Goal: Task Accomplishment & Management: Manage account settings

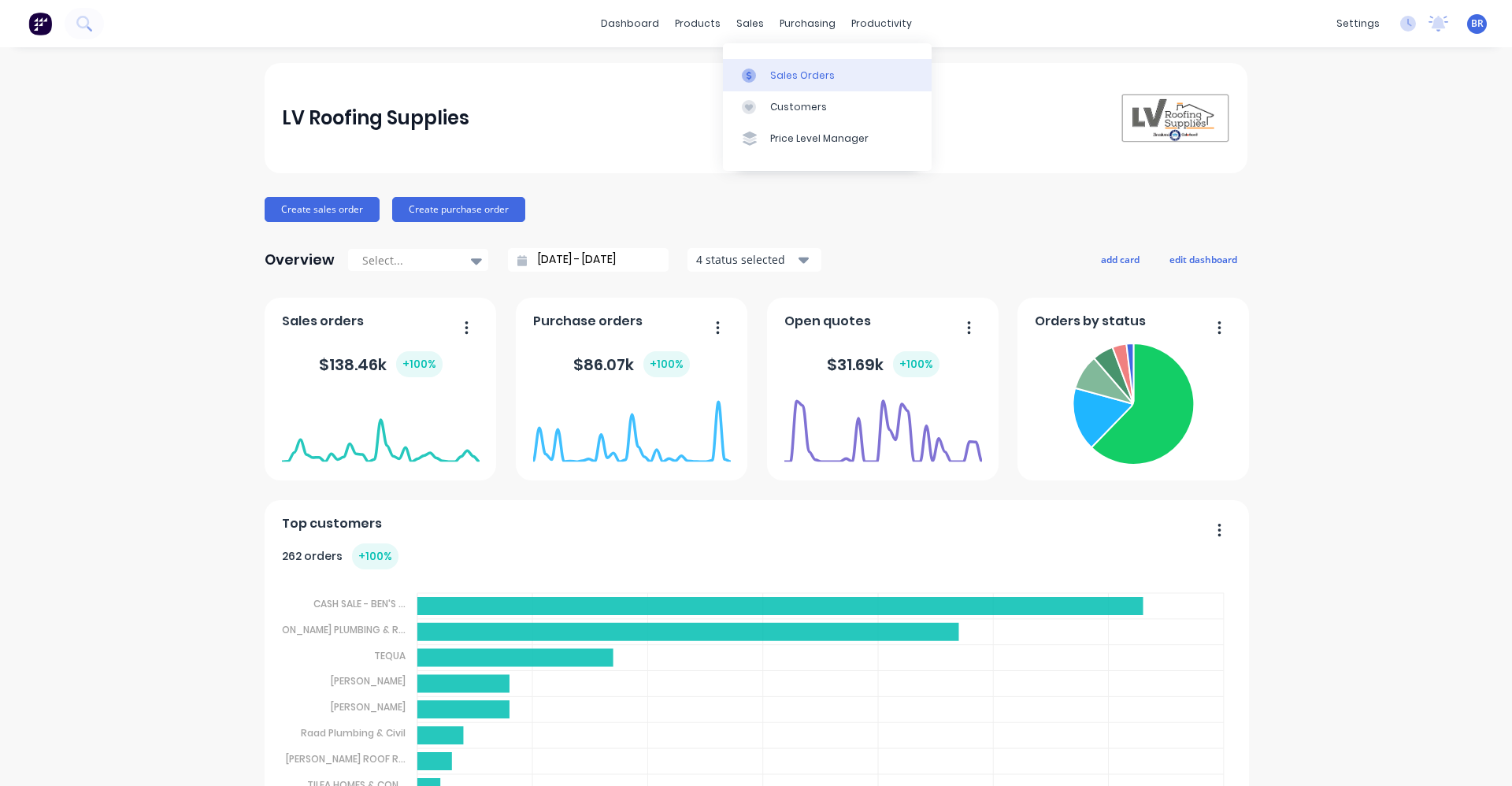
click at [802, 73] on div "Sales Orders" at bounding box center [802, 75] width 64 height 14
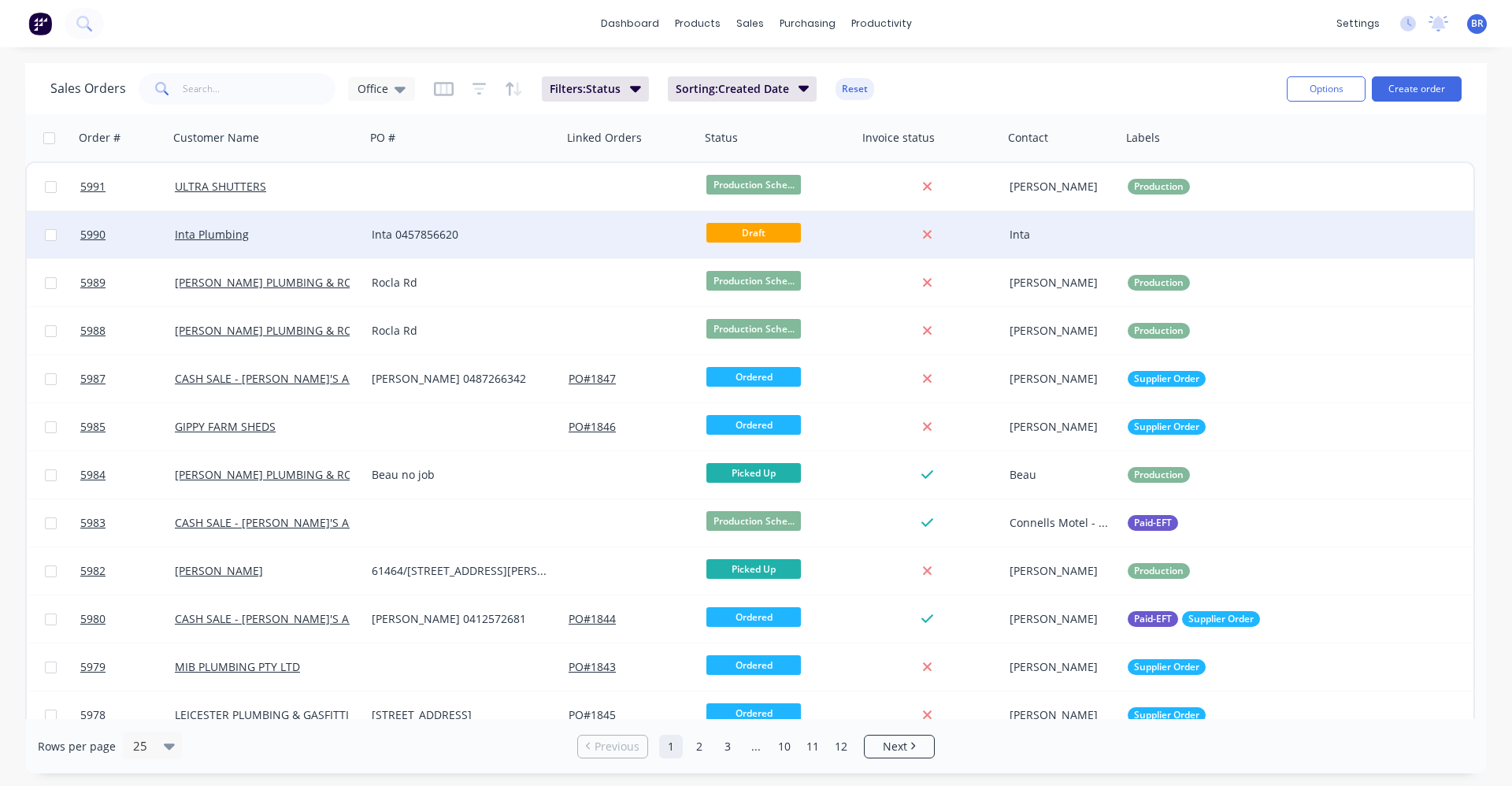
click at [486, 235] on div "Inta 0457856620" at bounding box center [458, 234] width 175 height 16
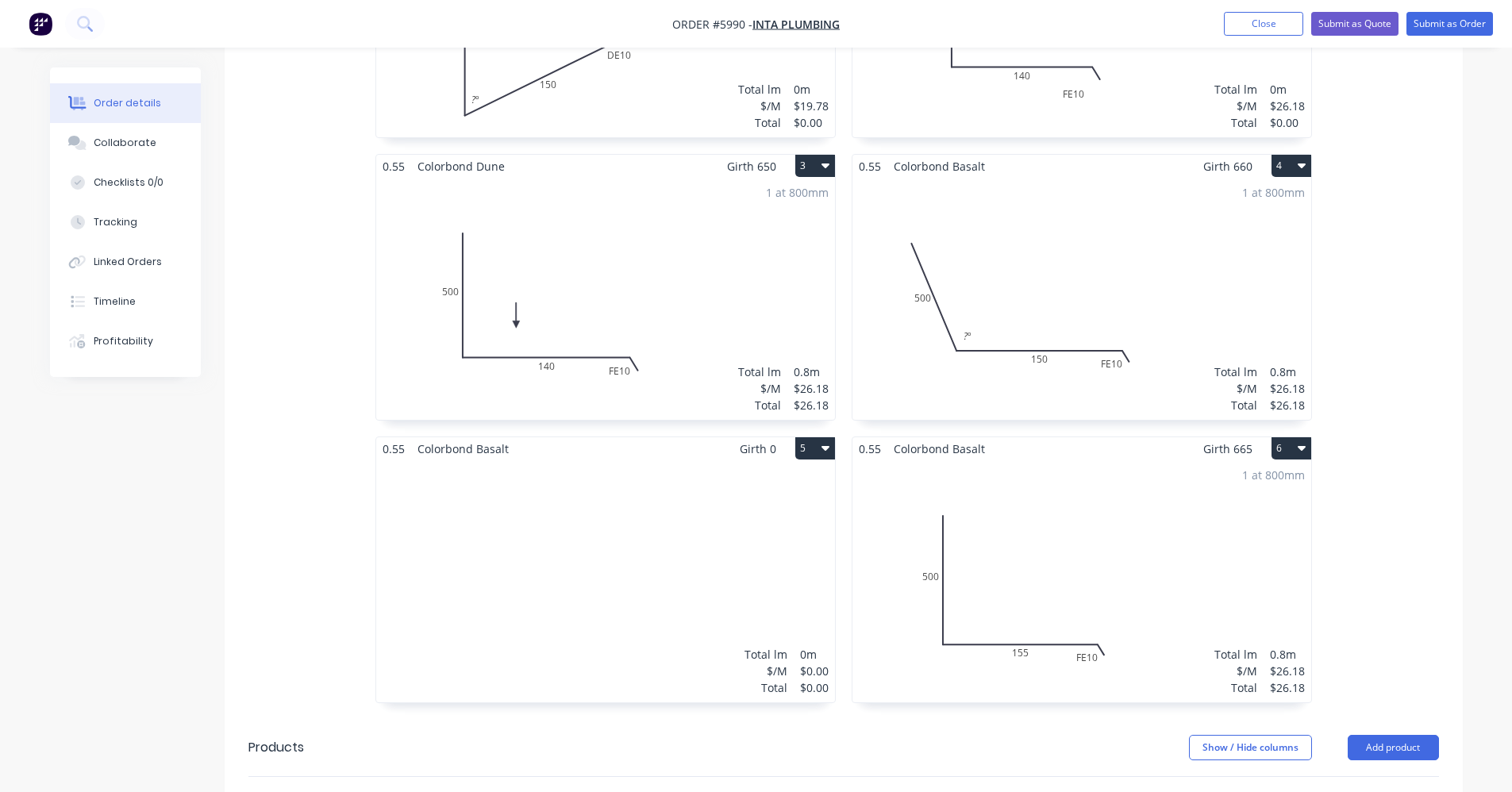
scroll to position [397, 0]
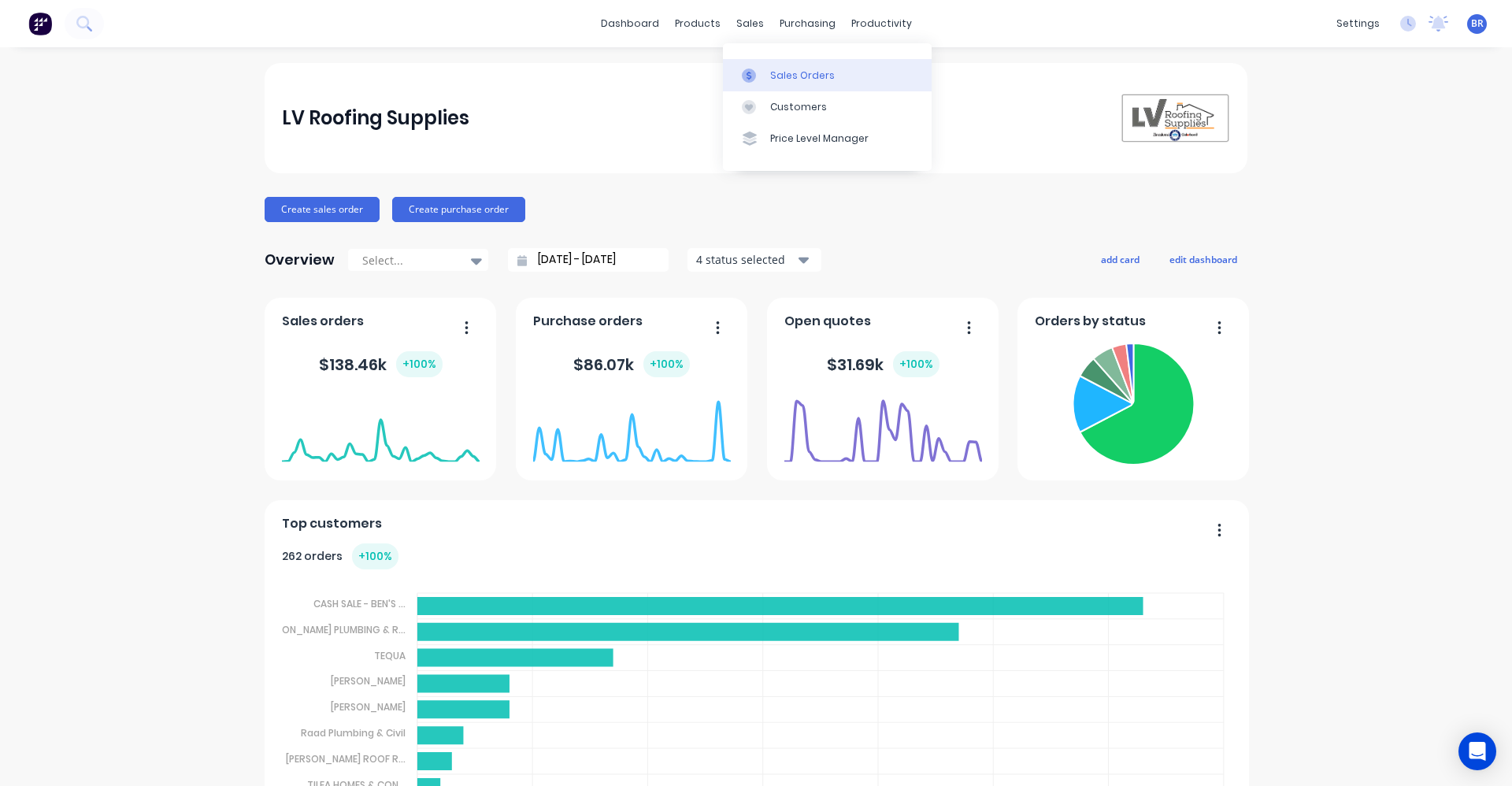
drag, startPoint x: 792, startPoint y: 72, endPoint x: 757, endPoint y: 80, distance: 35.9
click at [790, 74] on div "Sales Orders" at bounding box center [802, 75] width 64 height 14
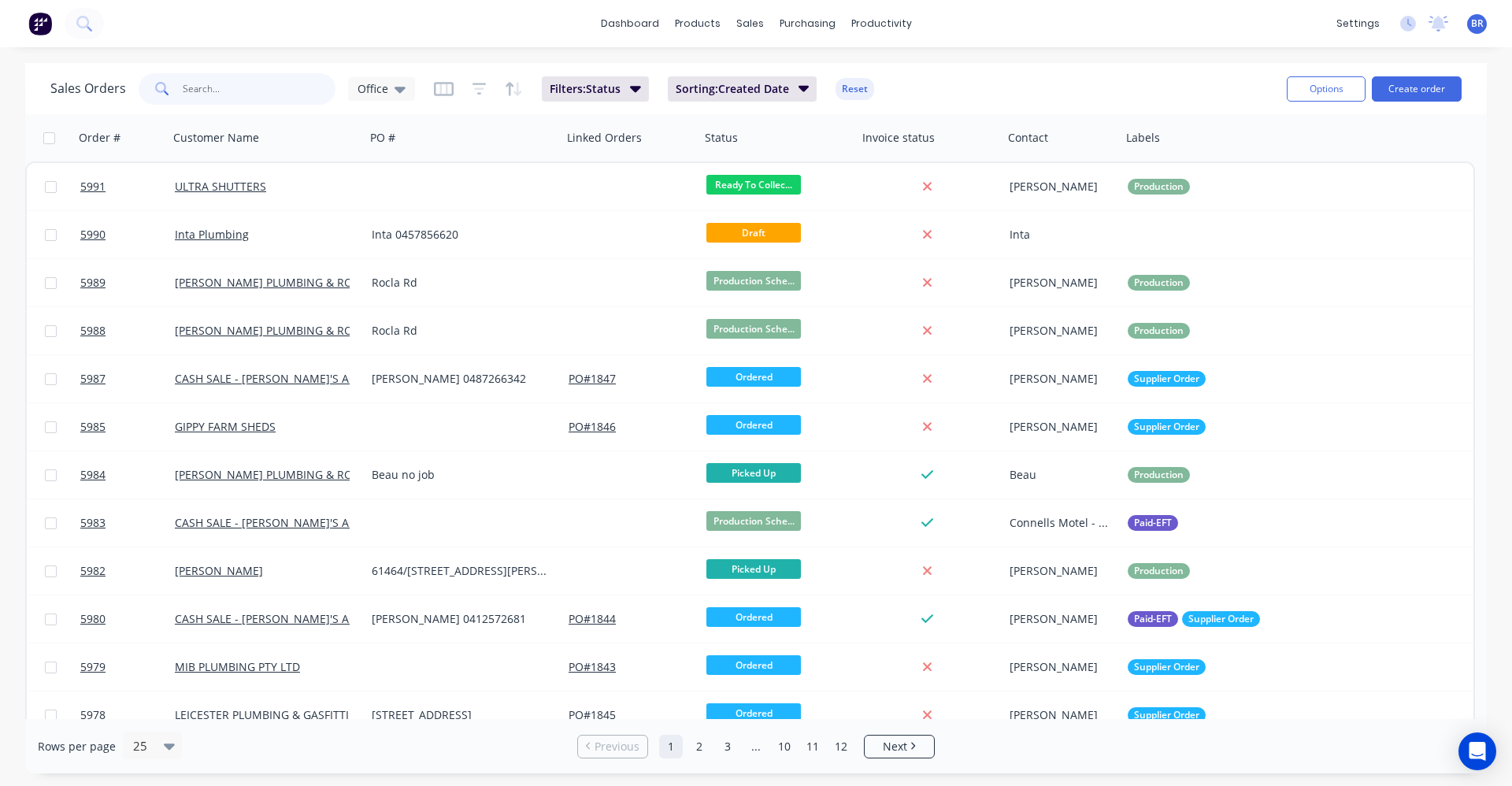
click at [210, 94] on input "text" at bounding box center [259, 89] width 154 height 31
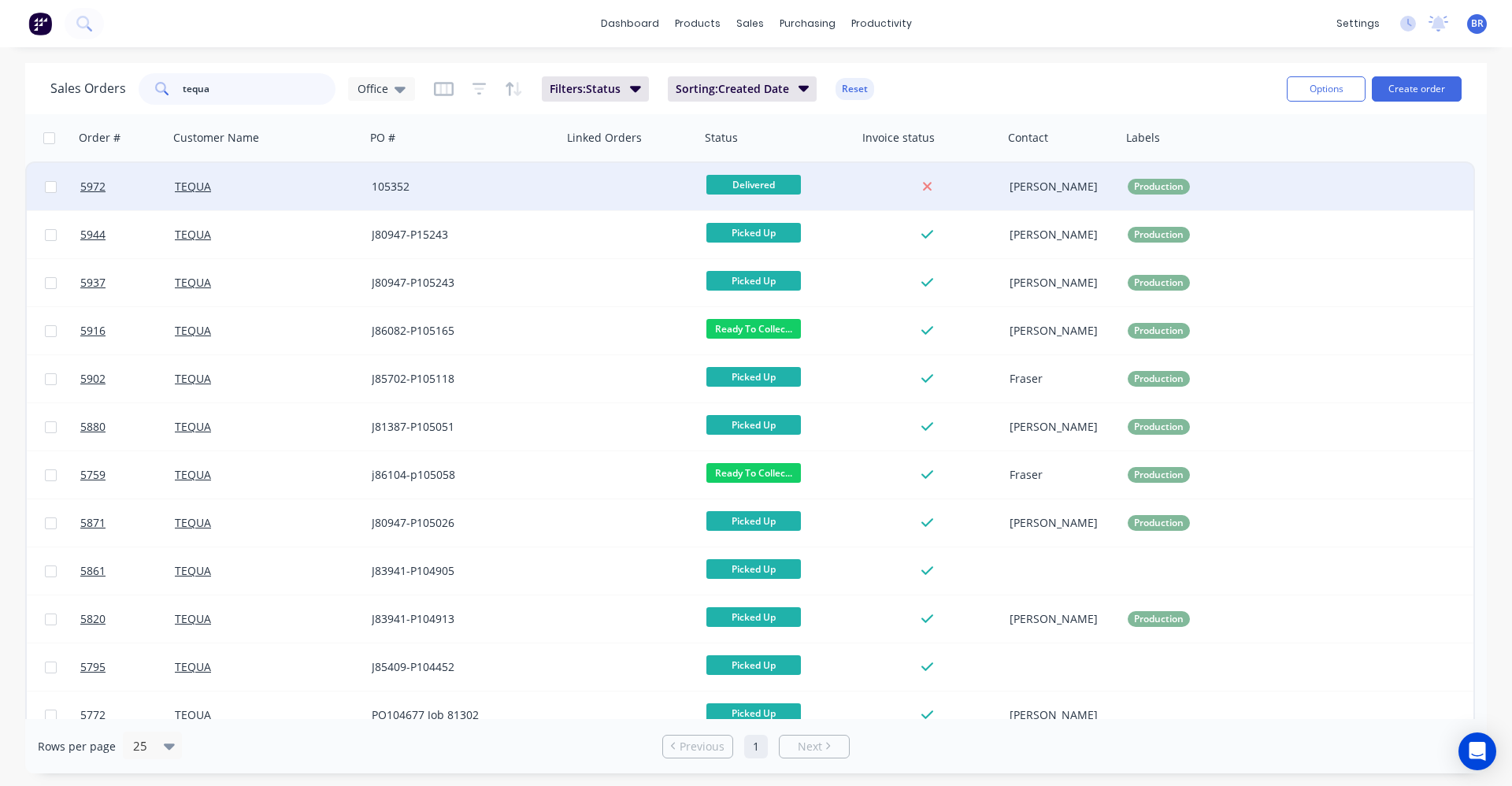
type input "tequa"
click at [458, 204] on div "105352" at bounding box center [464, 187] width 197 height 48
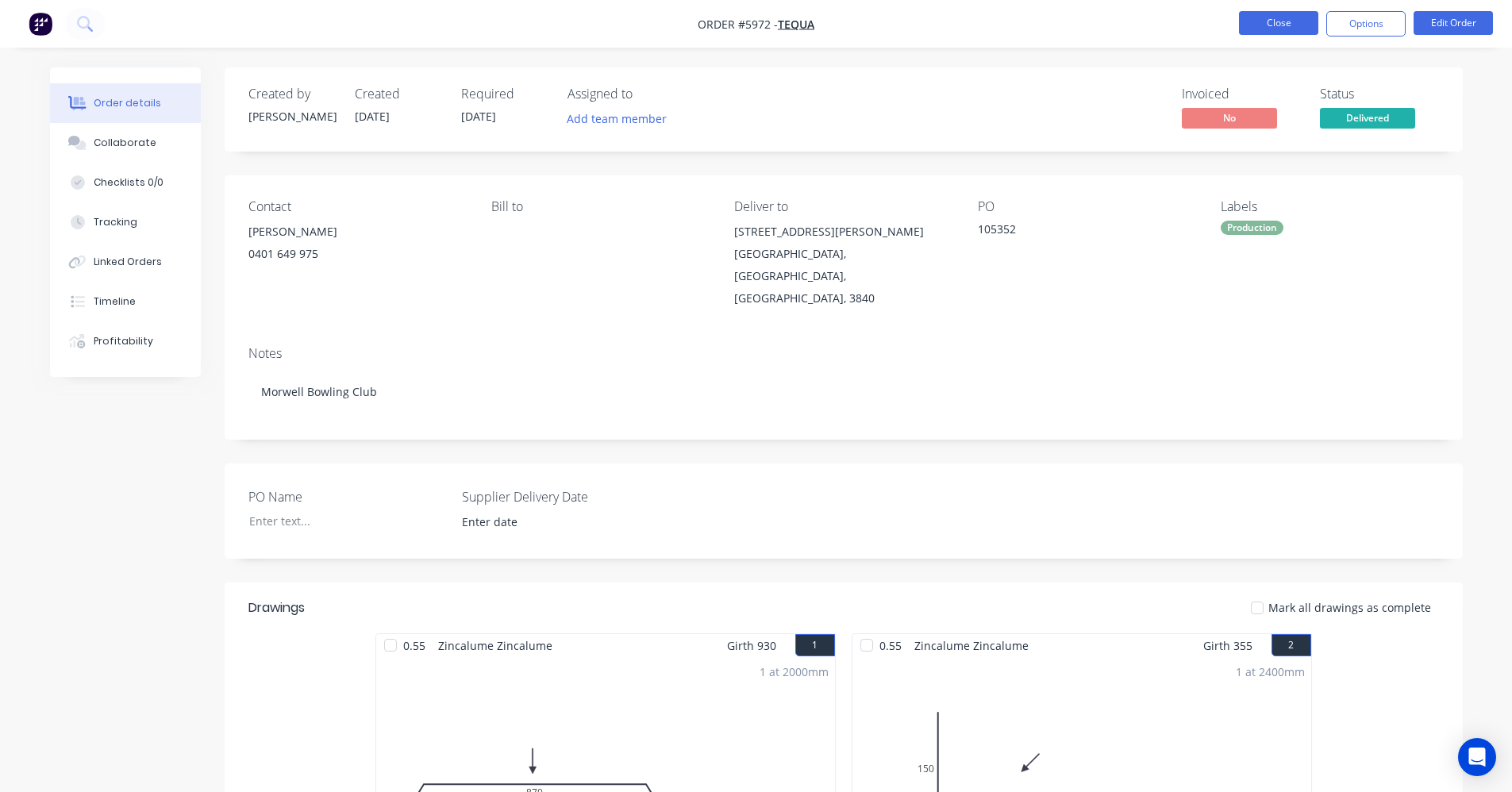
click at [1268, 11] on button "Close" at bounding box center [1278, 23] width 79 height 24
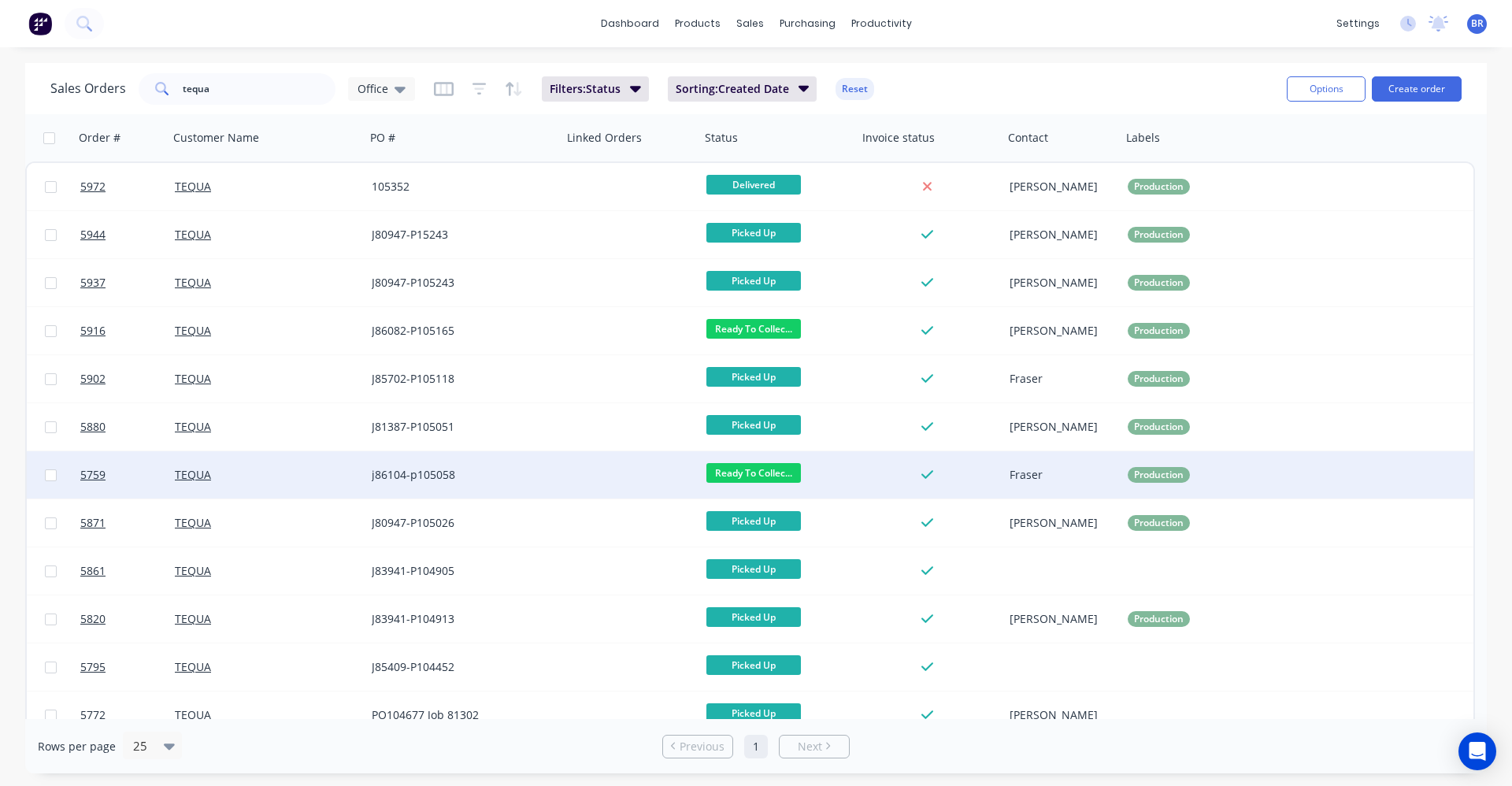
click at [453, 476] on div "j86104-p105058" at bounding box center [458, 474] width 175 height 16
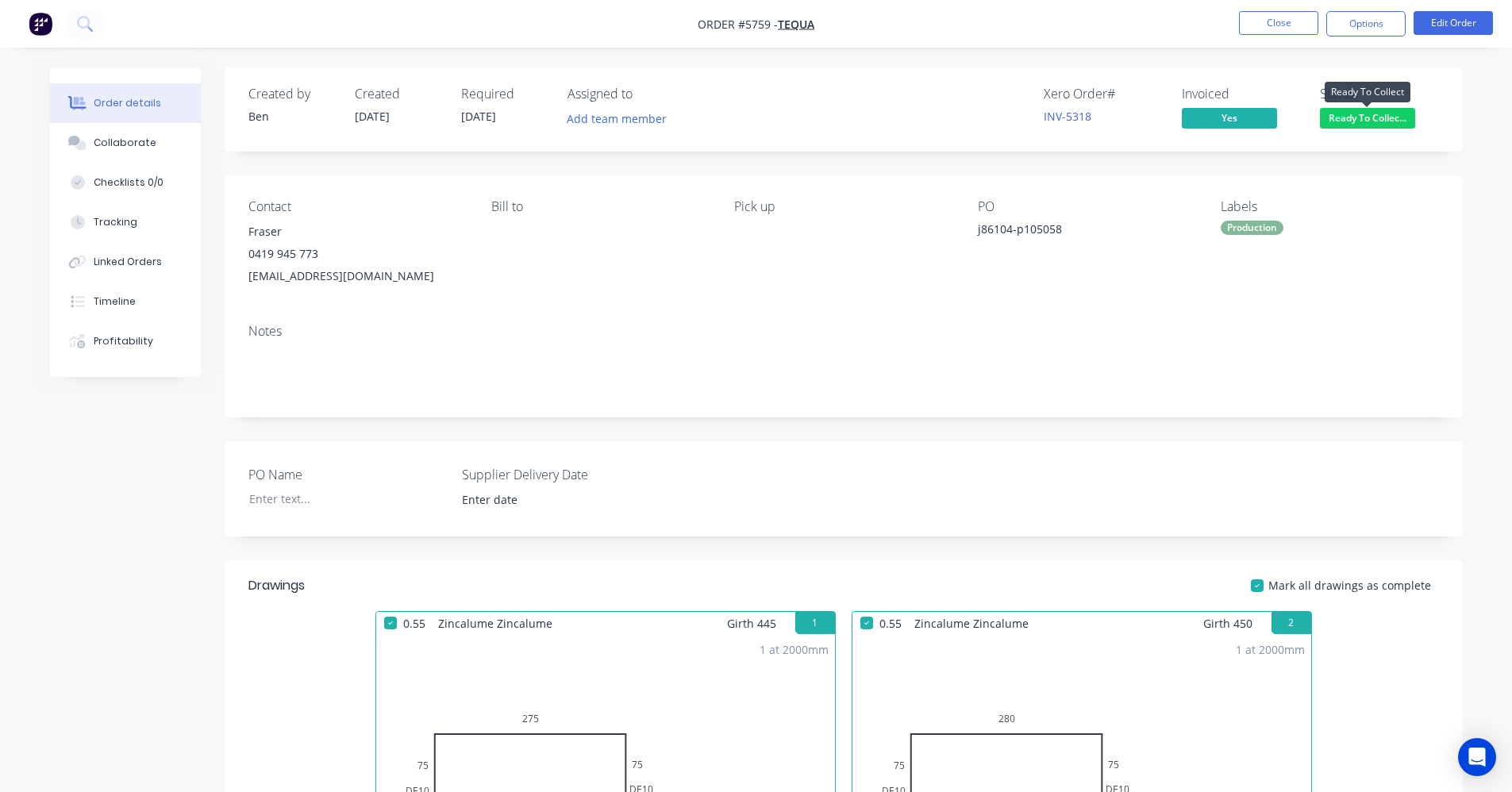
click at [1349, 122] on span "Ready To Collec..." at bounding box center [1367, 117] width 95 height 19
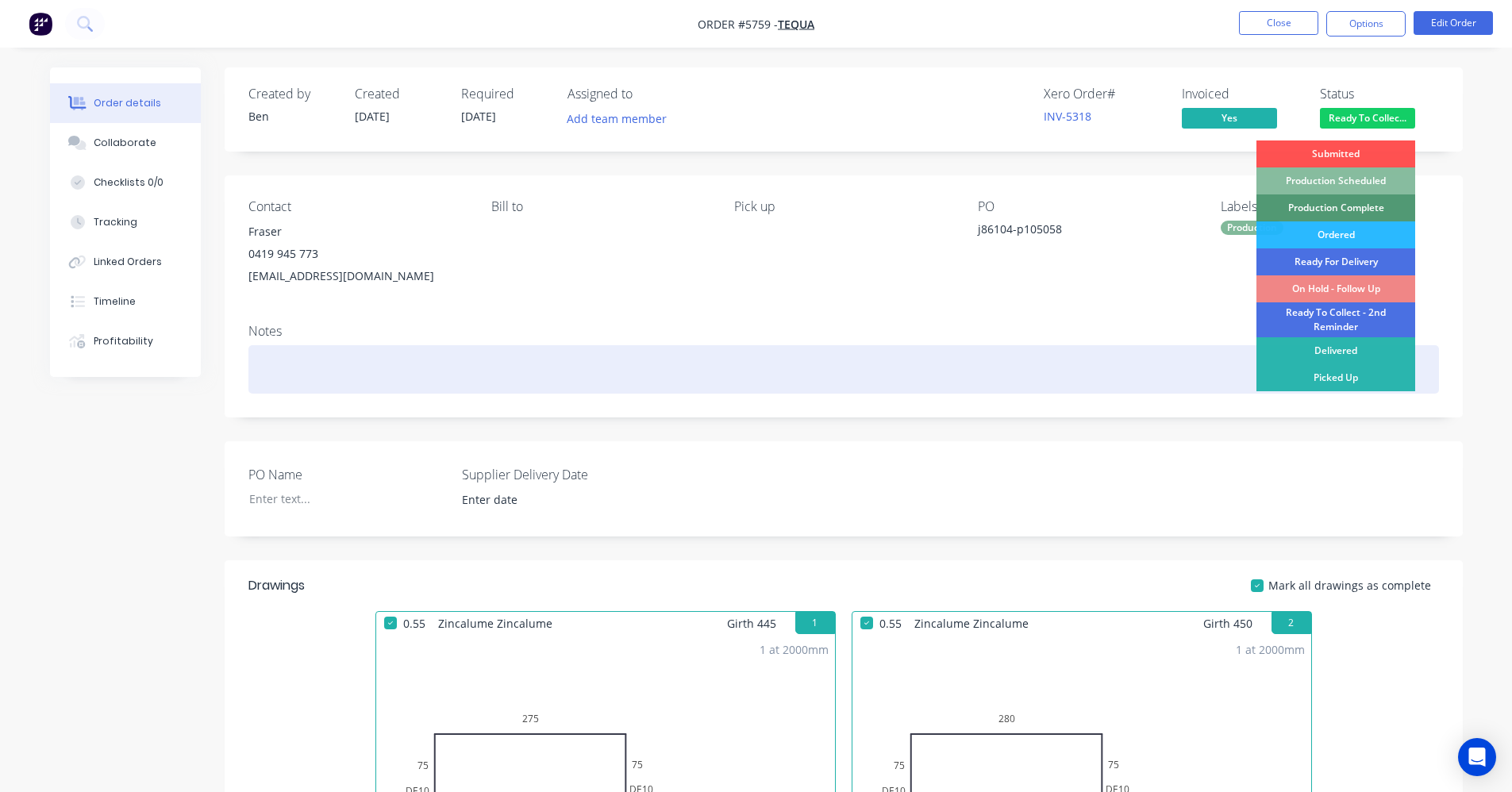
click at [1343, 378] on div "Picked Up" at bounding box center [1336, 377] width 159 height 27
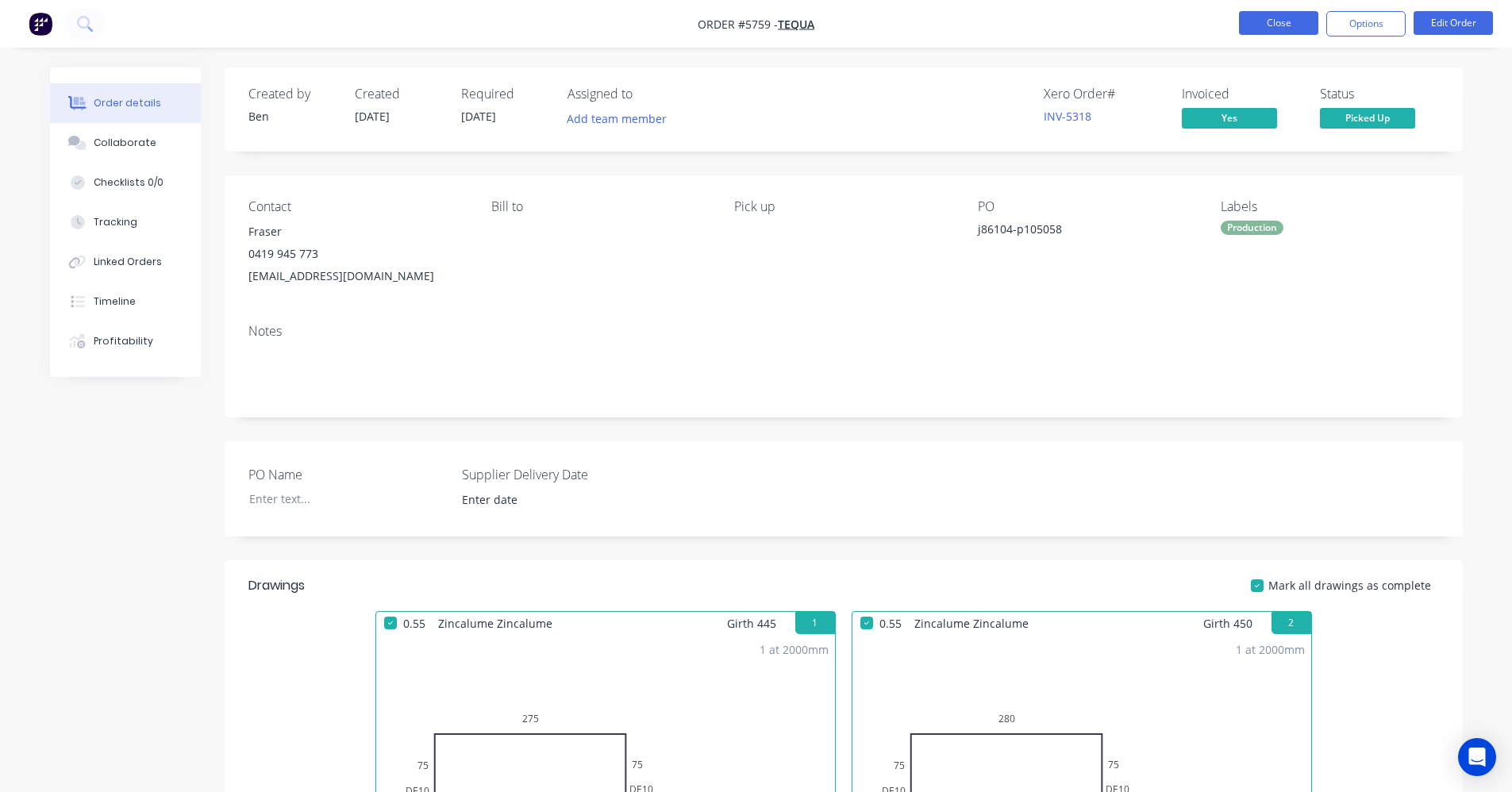
click at [1273, 25] on button "Close" at bounding box center [1278, 23] width 79 height 24
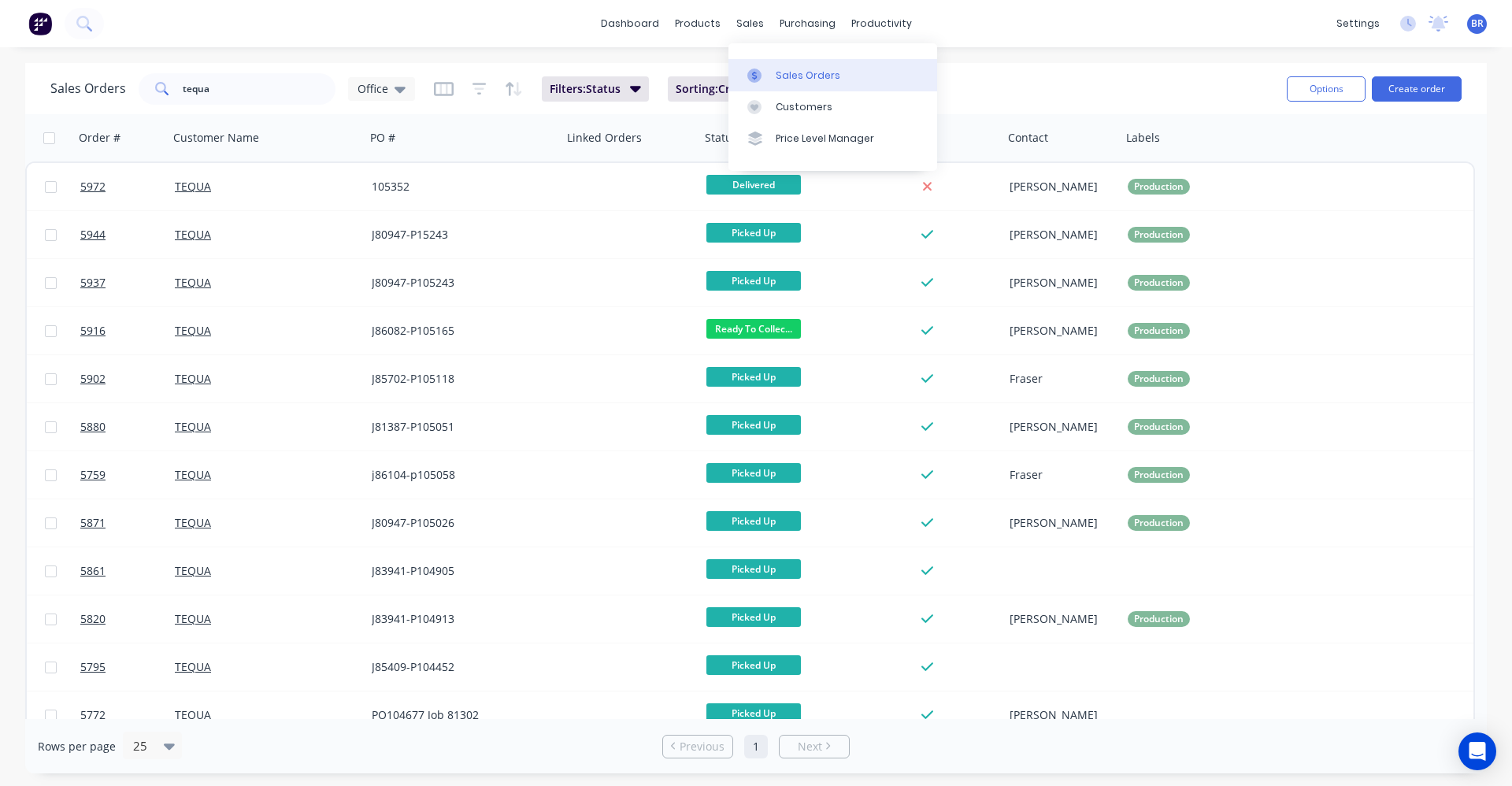
click at [787, 76] on div "Sales Orders" at bounding box center [808, 75] width 64 height 14
drag, startPoint x: 219, startPoint y: 89, endPoint x: 150, endPoint y: 84, distance: 69.2
click at [150, 84] on div "tequa" at bounding box center [237, 89] width 197 height 31
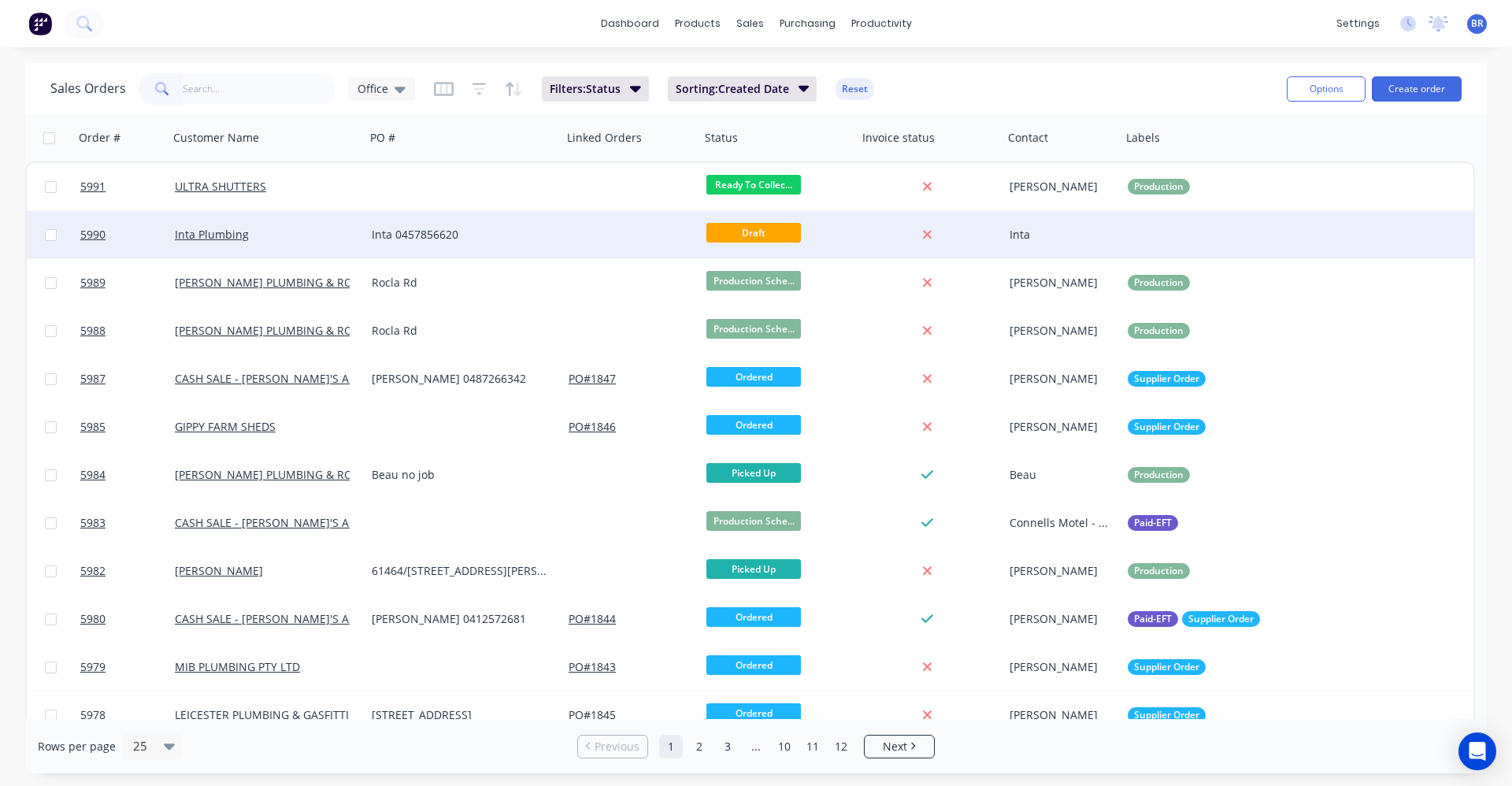
click at [539, 238] on div "Inta 0457856620" at bounding box center [458, 234] width 175 height 16
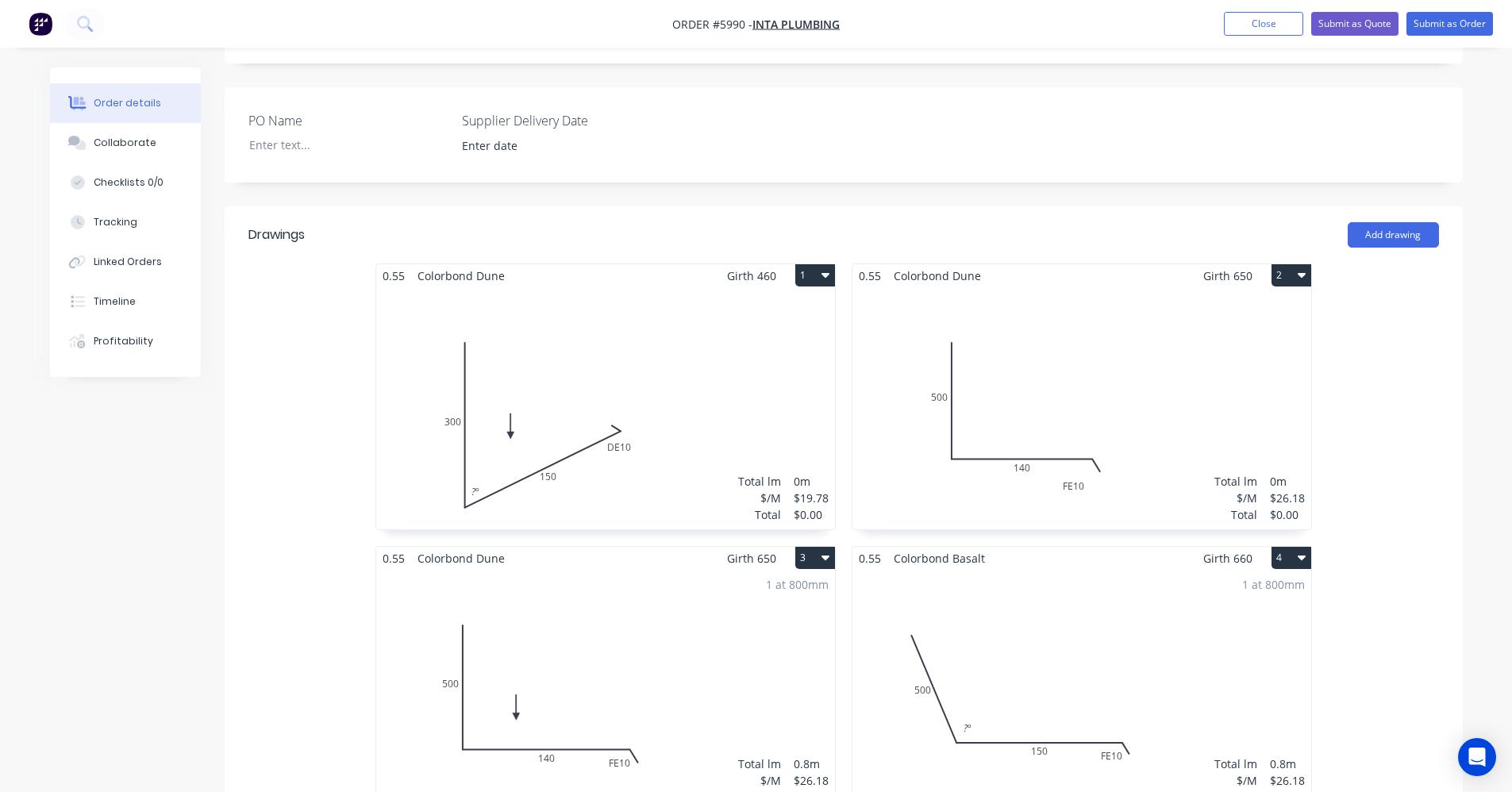
scroll to position [476, 0]
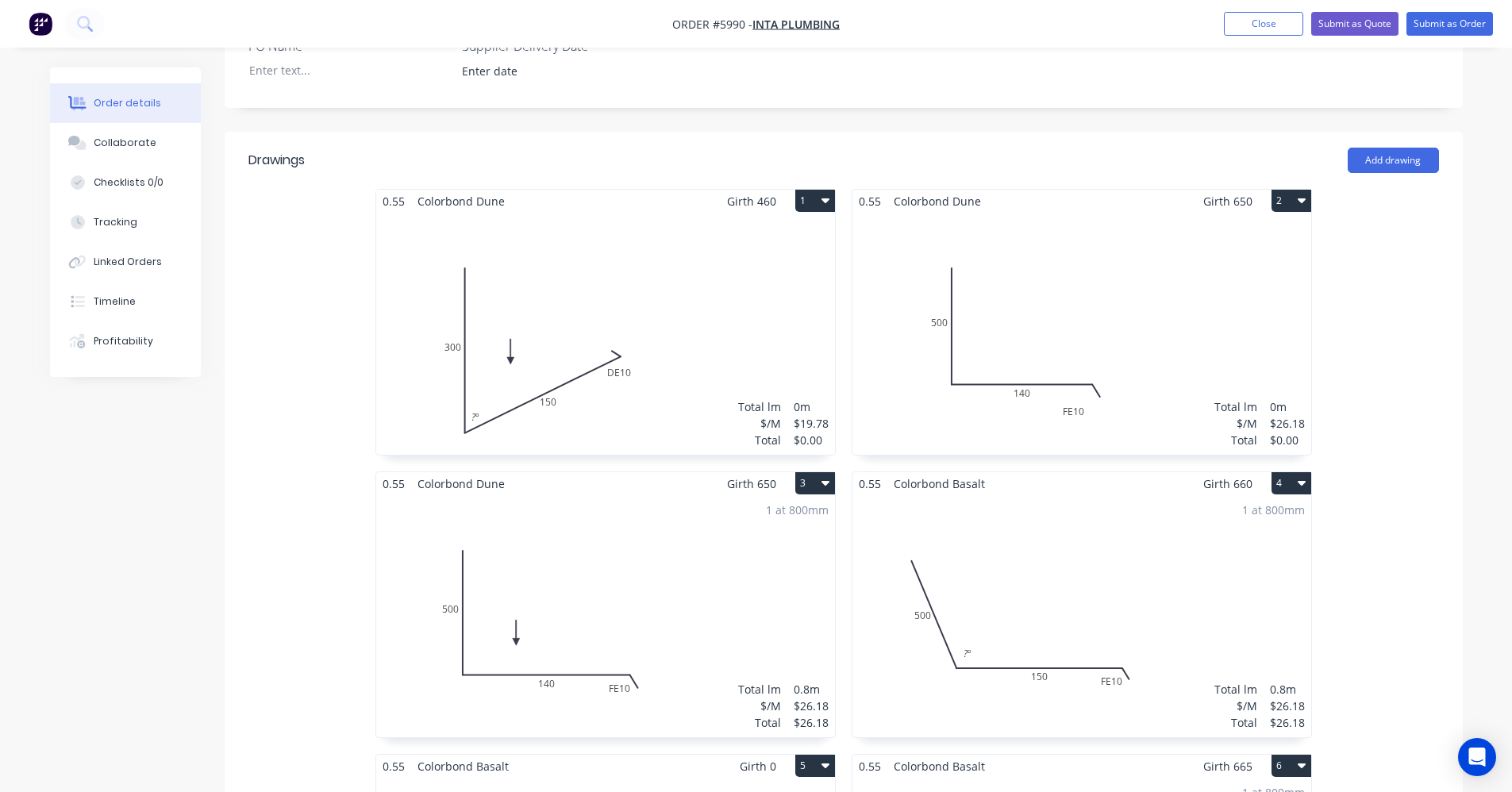
click at [565, 292] on div "Total lm $/M Total 0m $19.78 $0.00" at bounding box center [605, 334] width 459 height 242
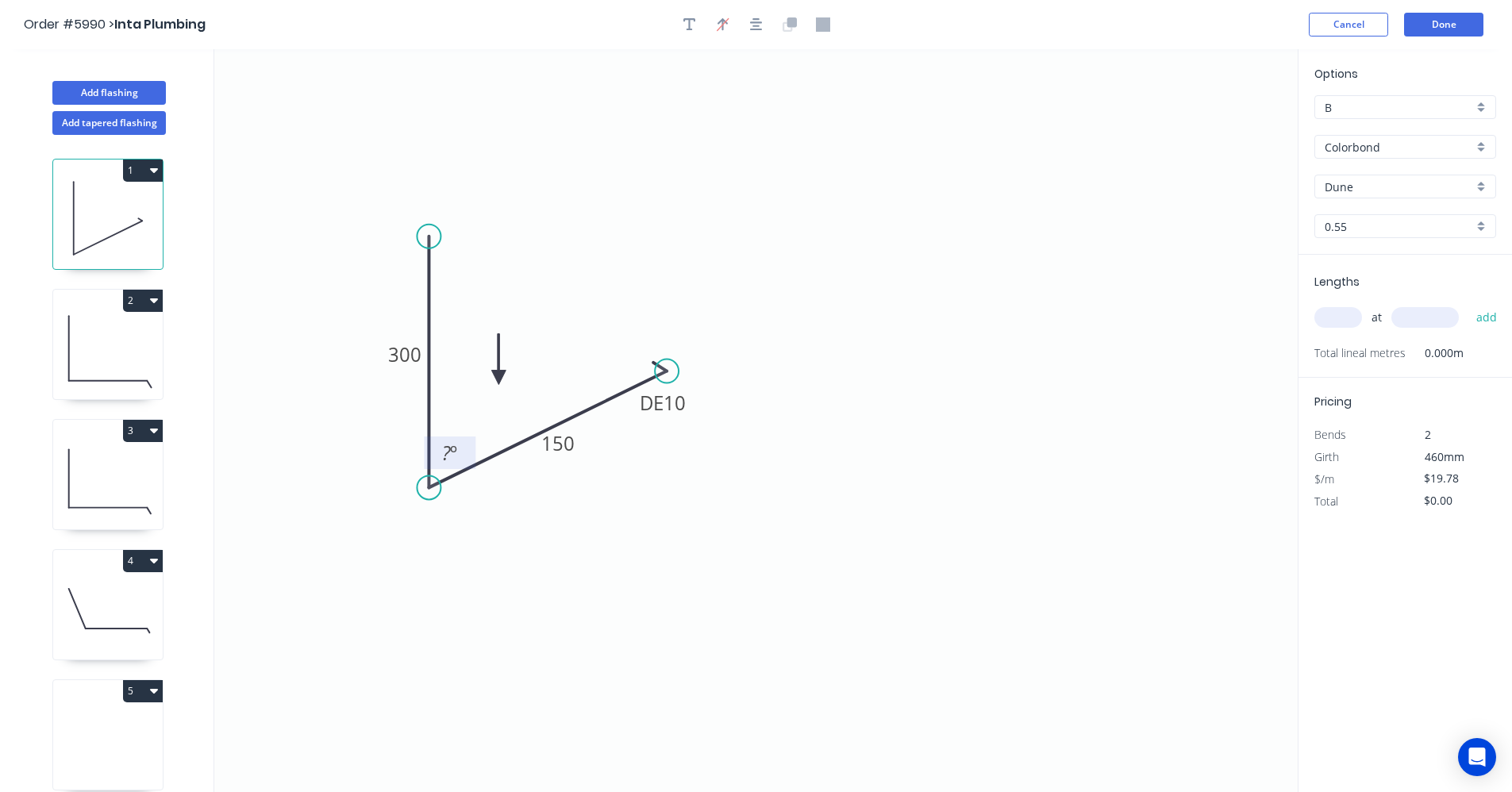
click at [446, 449] on tspan "?" at bounding box center [446, 453] width 8 height 26
drag, startPoint x: 761, startPoint y: 26, endPoint x: 743, endPoint y: 67, distance: 44.8
click at [760, 29] on icon "button" at bounding box center [756, 24] width 13 height 14
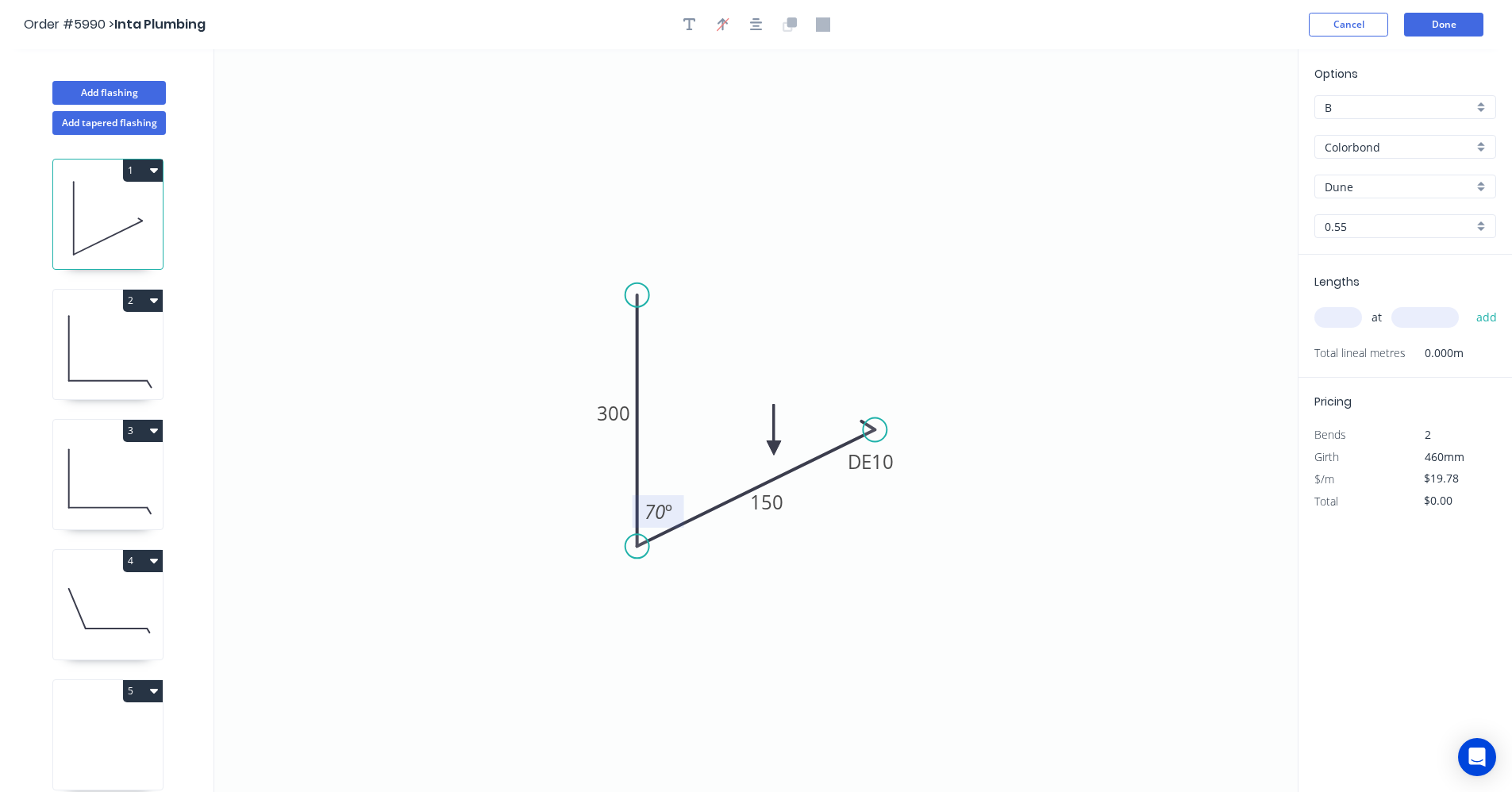
drag, startPoint x: 503, startPoint y: 372, endPoint x: 774, endPoint y: 448, distance: 281.5
click at [774, 448] on icon at bounding box center [773, 430] width 14 height 51
click at [1341, 318] on input "text" at bounding box center [1338, 317] width 48 height 20
type input "1"
type input "800"
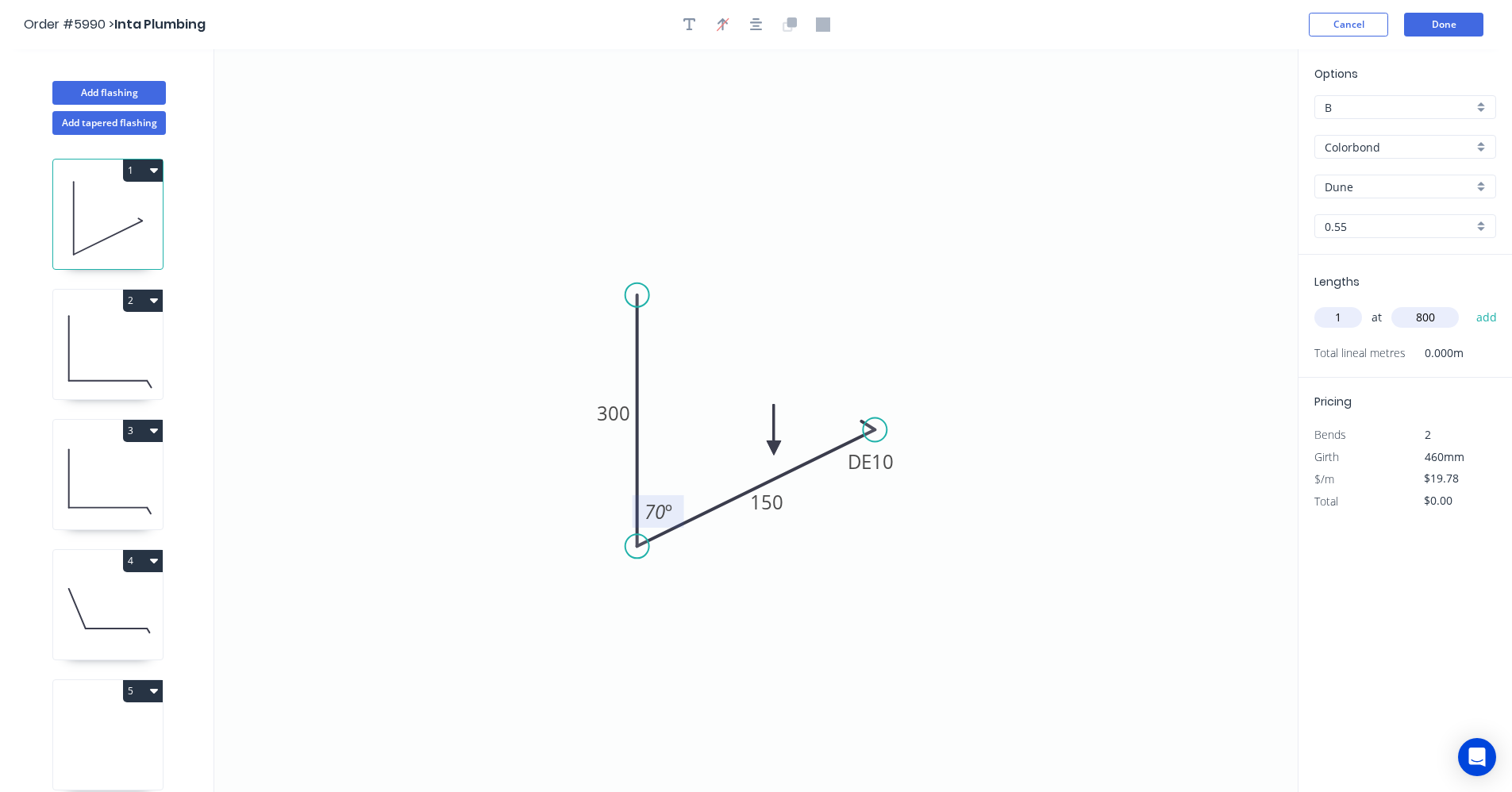
click at [1468, 304] on button "add" at bounding box center [1486, 317] width 37 height 27
type input "$19.78"
drag, startPoint x: 118, startPoint y: 347, endPoint x: 213, endPoint y: 390, distance: 104.3
click at [119, 349] on icon at bounding box center [108, 348] width 110 height 102
type input "$26.18"
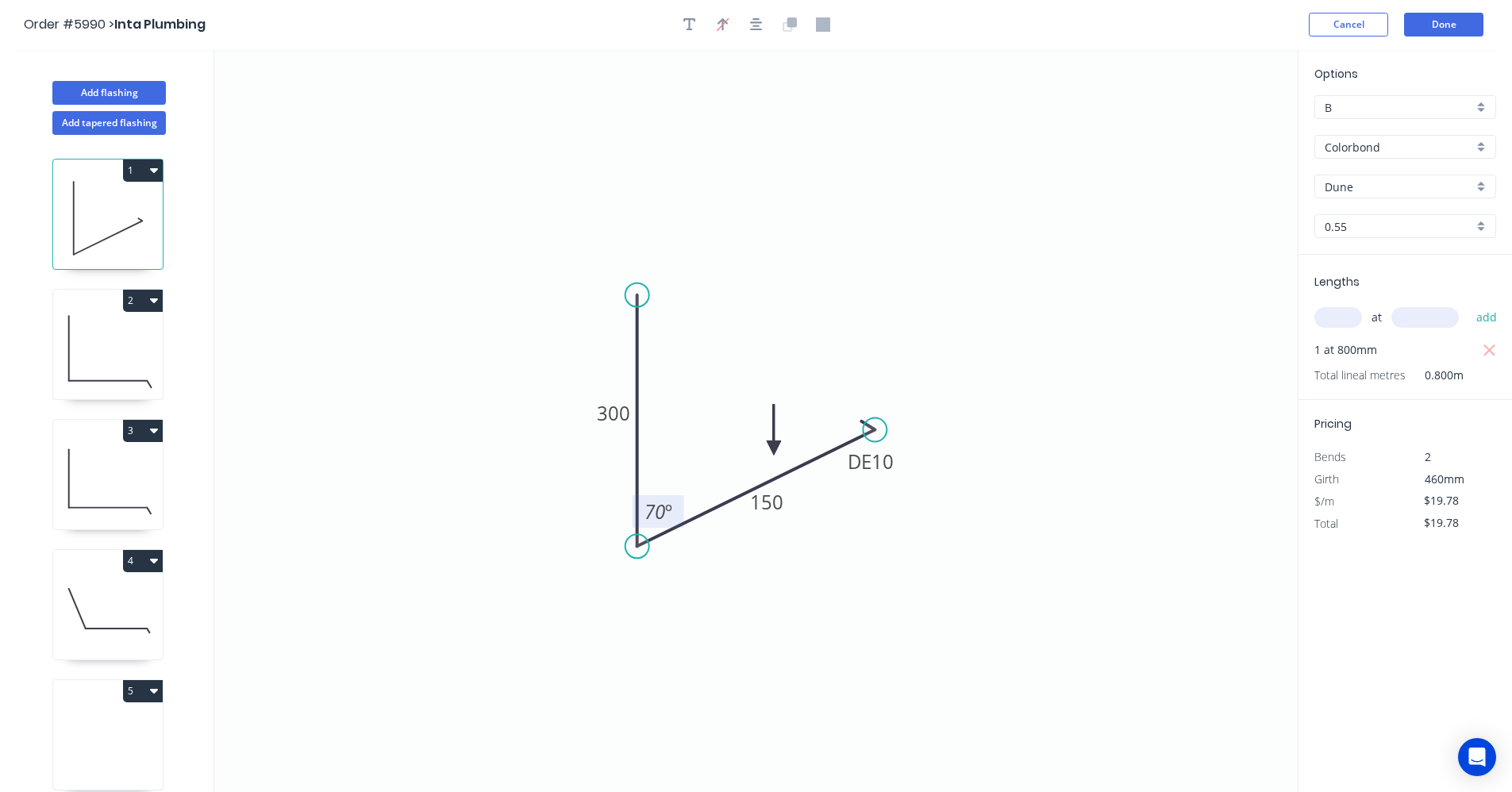
type input "$0.00"
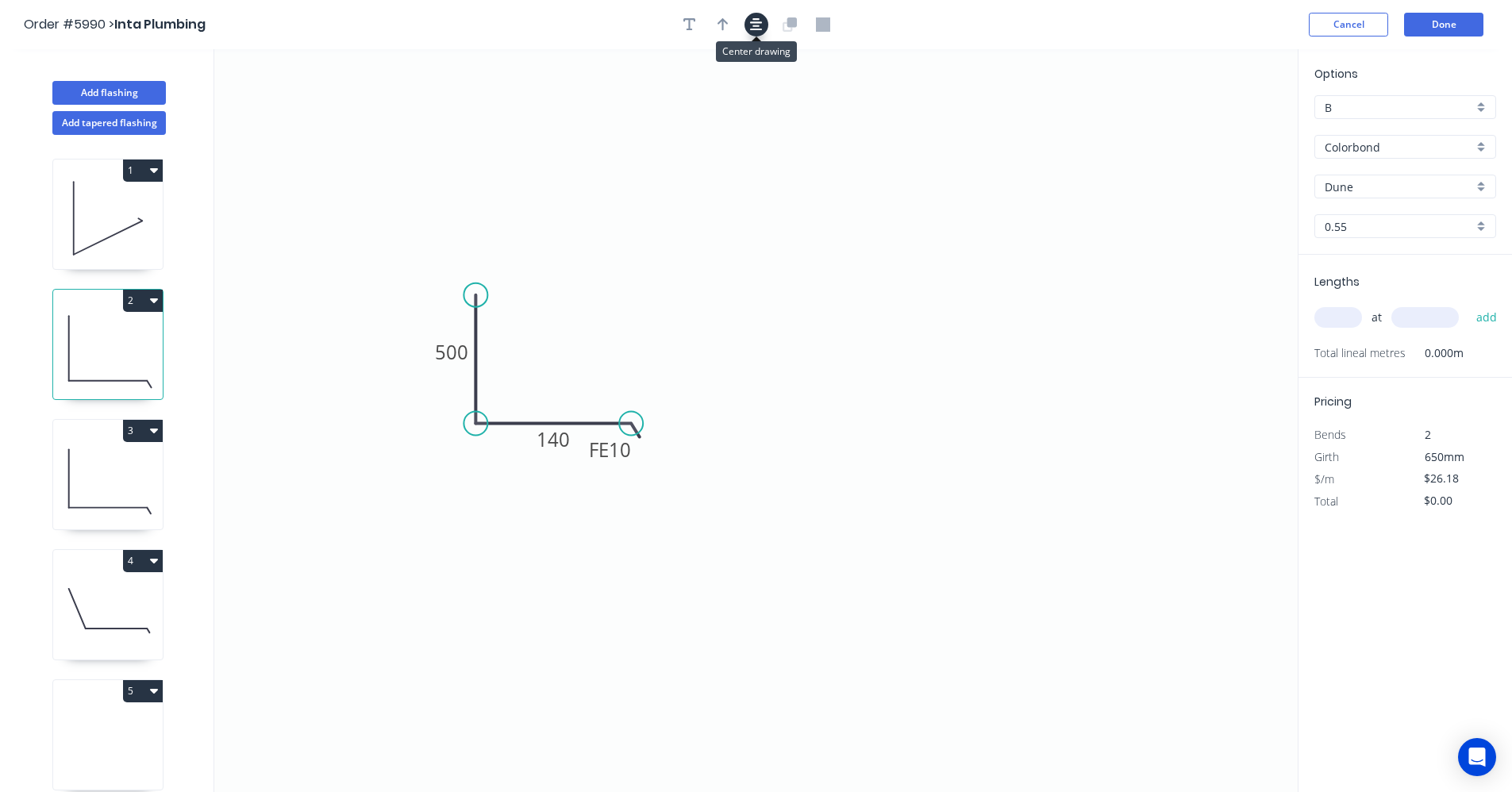
click at [768, 25] on button "button" at bounding box center [756, 25] width 24 height 24
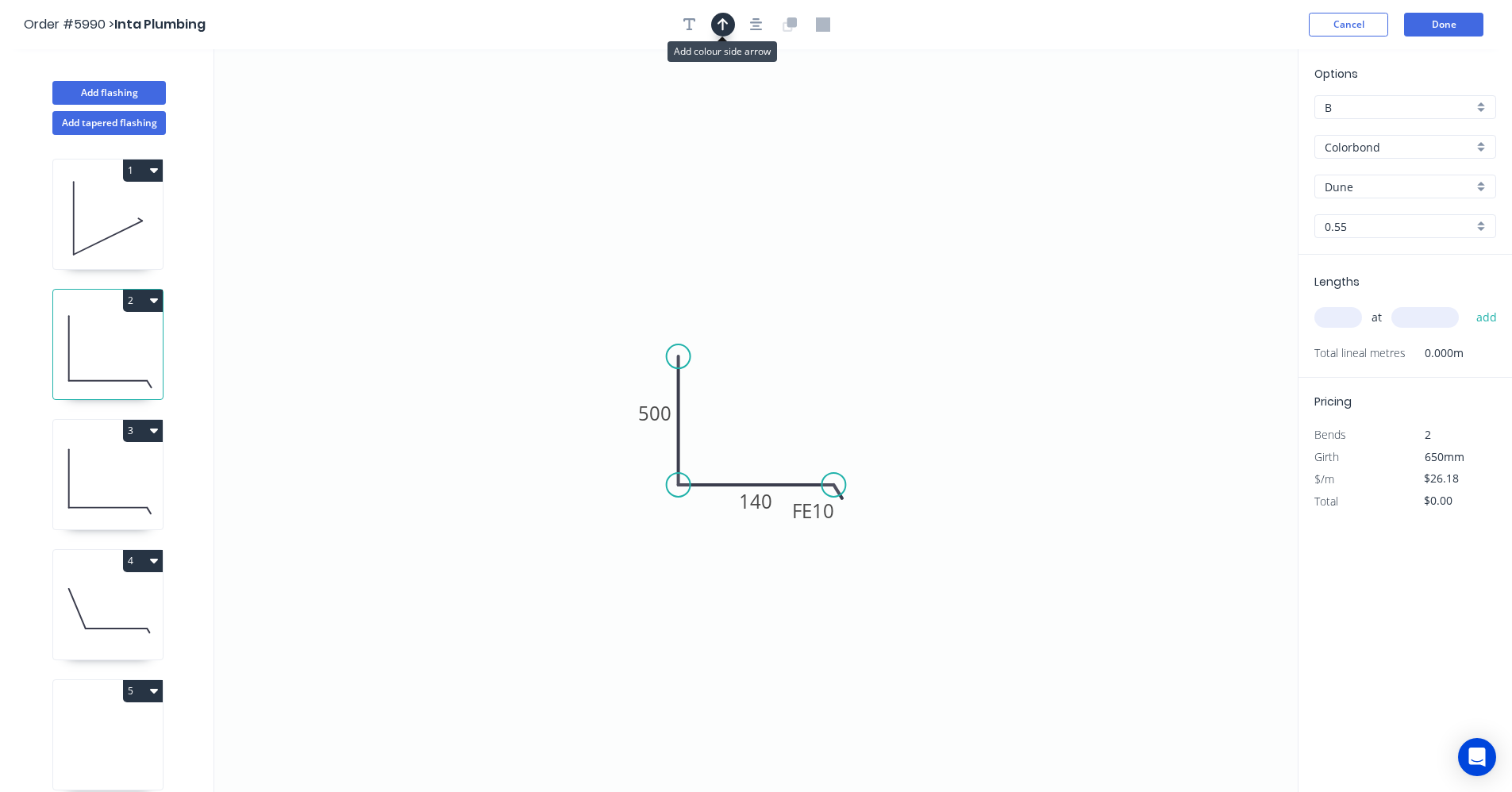
click at [729, 23] on button "button" at bounding box center [723, 25] width 24 height 24
drag, startPoint x: 1214, startPoint y: 126, endPoint x: 780, endPoint y: 473, distance: 555.7
click at [766, 471] on icon at bounding box center [767, 454] width 14 height 51
click at [1347, 319] on input "text" at bounding box center [1338, 317] width 48 height 20
drag, startPoint x: 679, startPoint y: 354, endPoint x: 676, endPoint y: 254, distance: 100.0
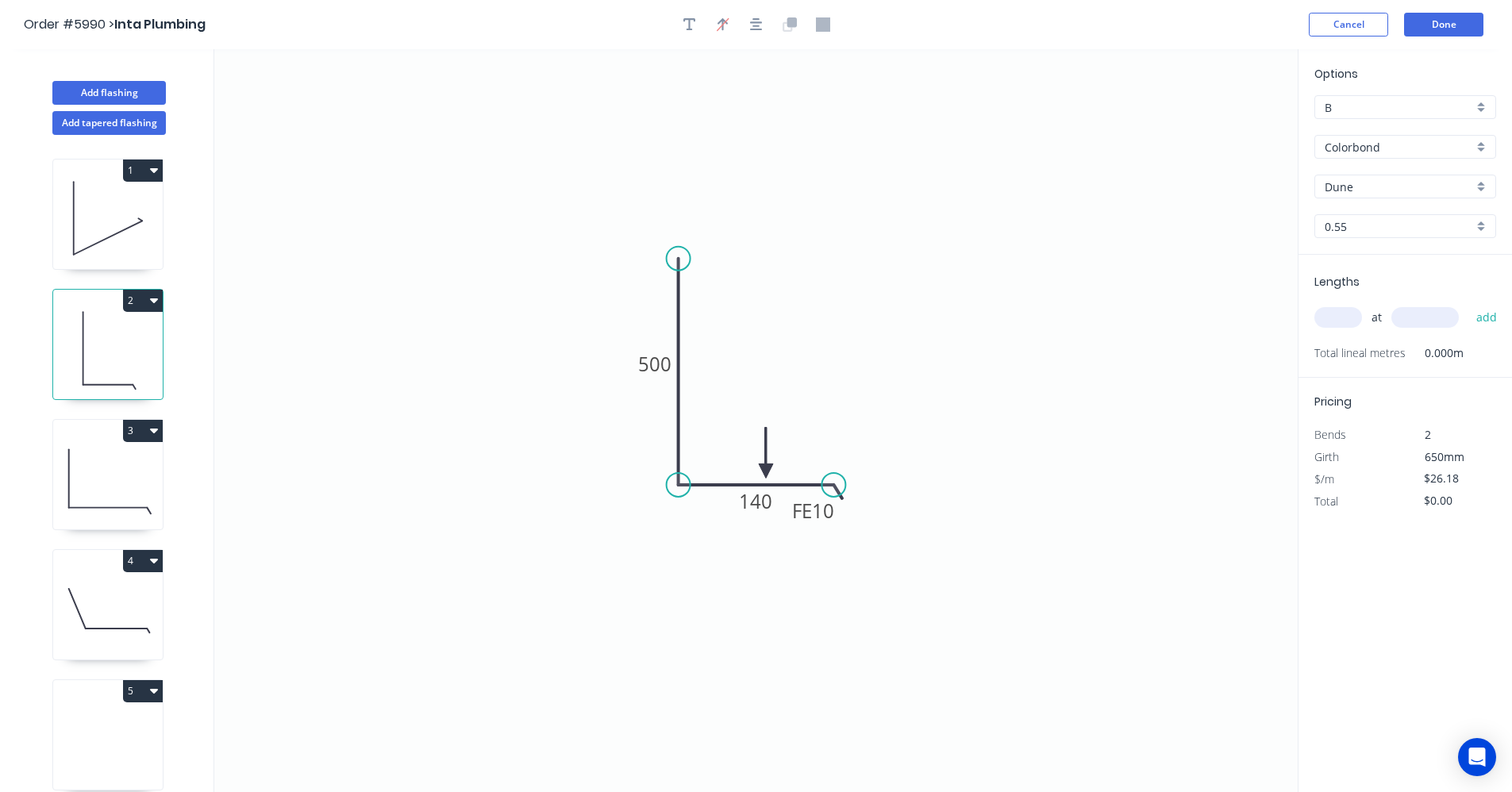
click at [675, 256] on circle at bounding box center [679, 259] width 24 height 24
click at [1349, 316] on input "text" at bounding box center [1338, 317] width 48 height 20
type input "1"
type input "800"
click at [1468, 304] on button "add" at bounding box center [1486, 317] width 37 height 27
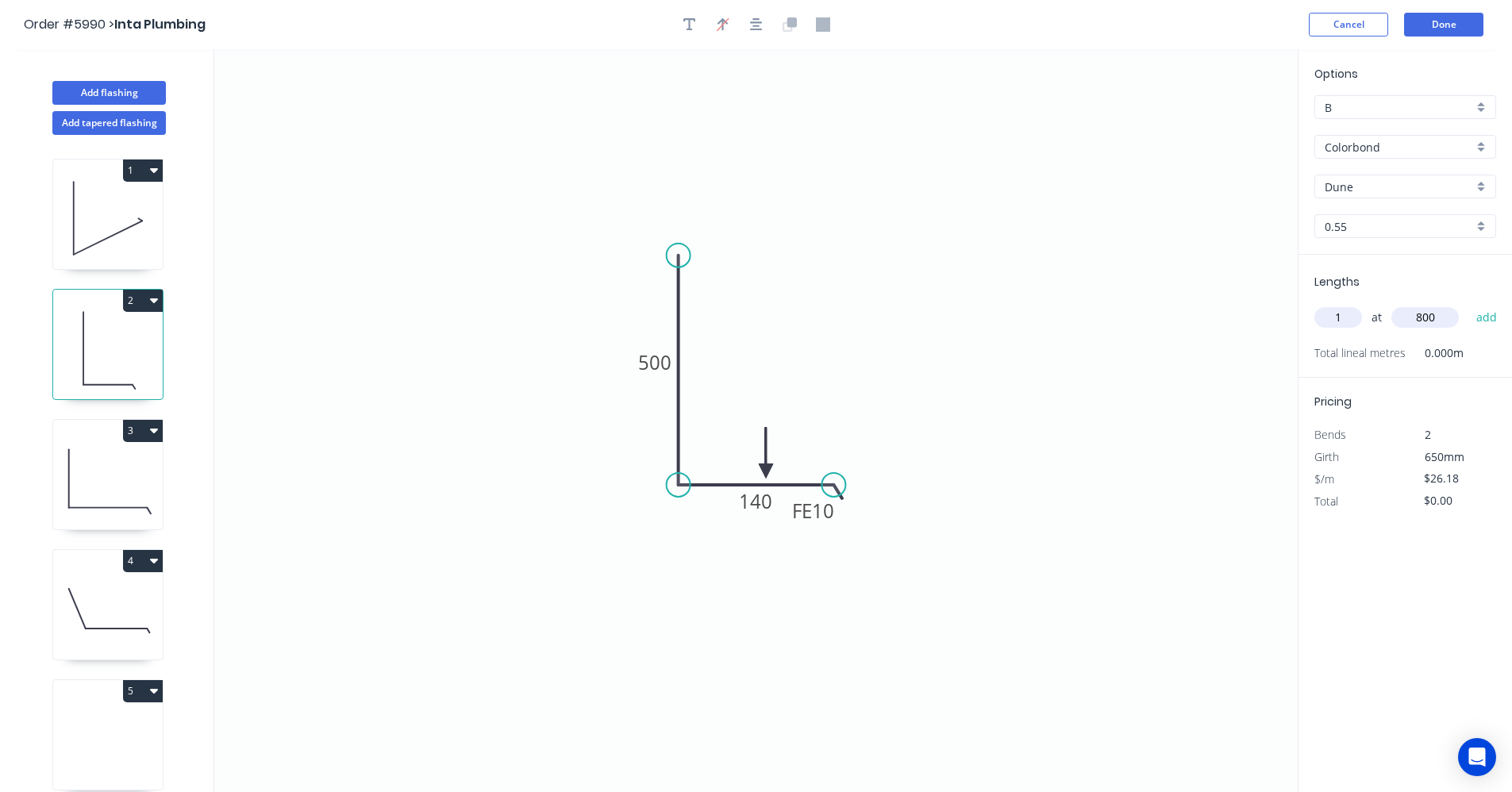
type input "$26.18"
click at [103, 489] on icon at bounding box center [108, 479] width 110 height 102
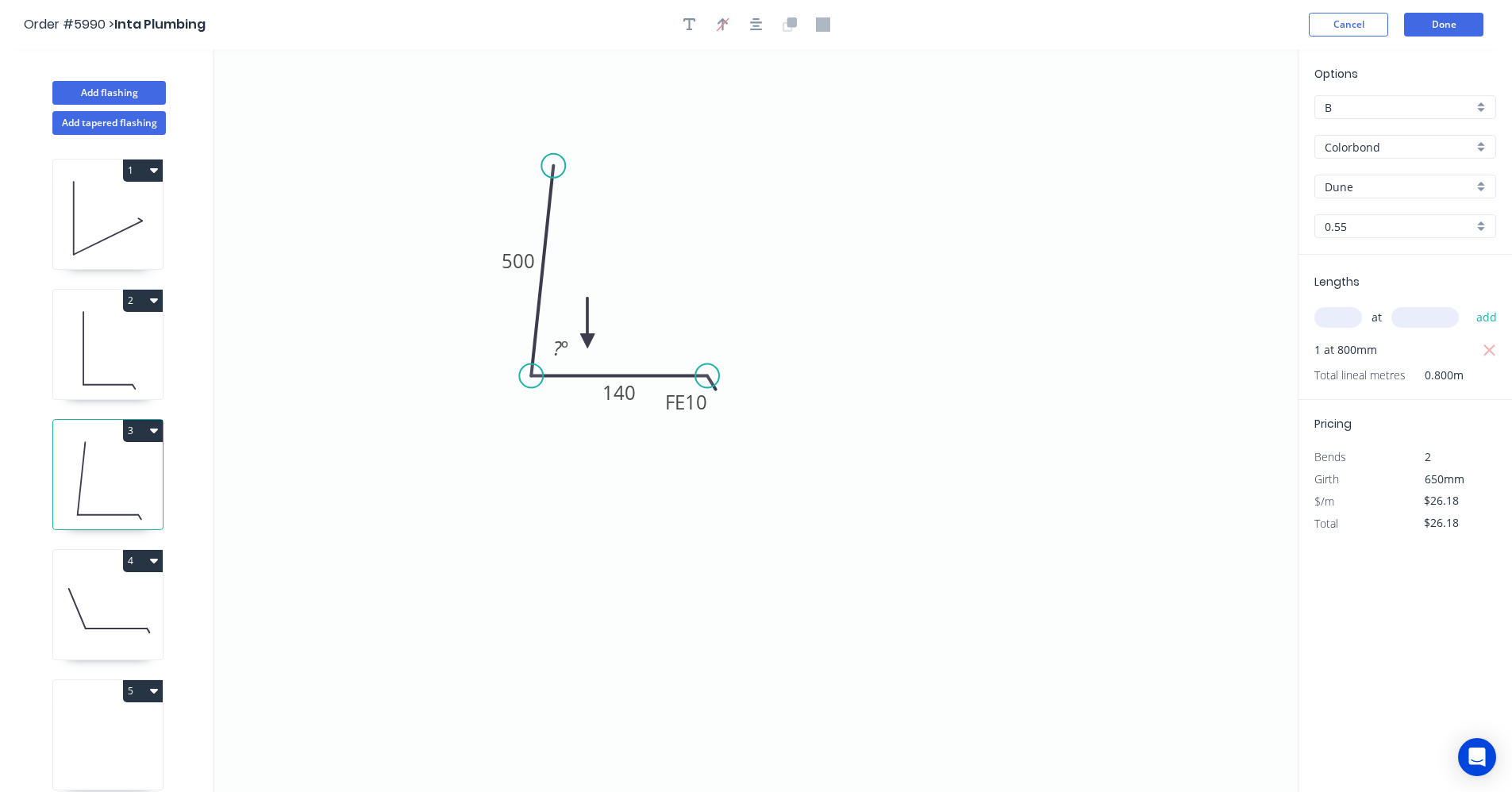
drag, startPoint x: 535, startPoint y: 247, endPoint x: 553, endPoint y: 166, distance: 83.0
click at [553, 166] on circle at bounding box center [553, 166] width 24 height 24
drag, startPoint x: 130, startPoint y: 619, endPoint x: 133, endPoint y: 612, distance: 7.6
click at [130, 618] on icon at bounding box center [108, 609] width 110 height 102
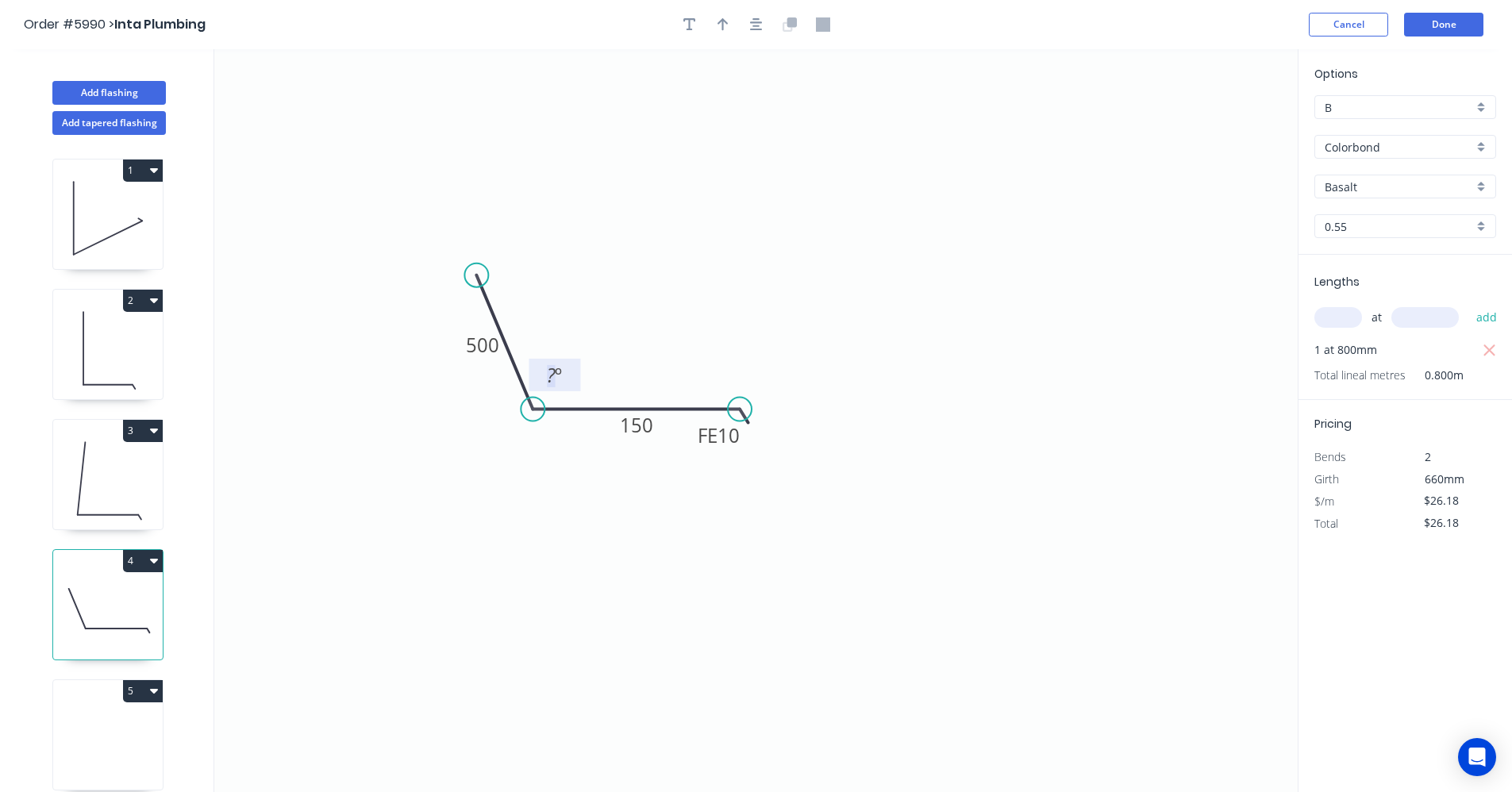
click at [552, 379] on tspan "?" at bounding box center [550, 375] width 8 height 26
click at [667, 532] on icon "0 500 FE 10 150 110 º" at bounding box center [756, 420] width 1083 height 743
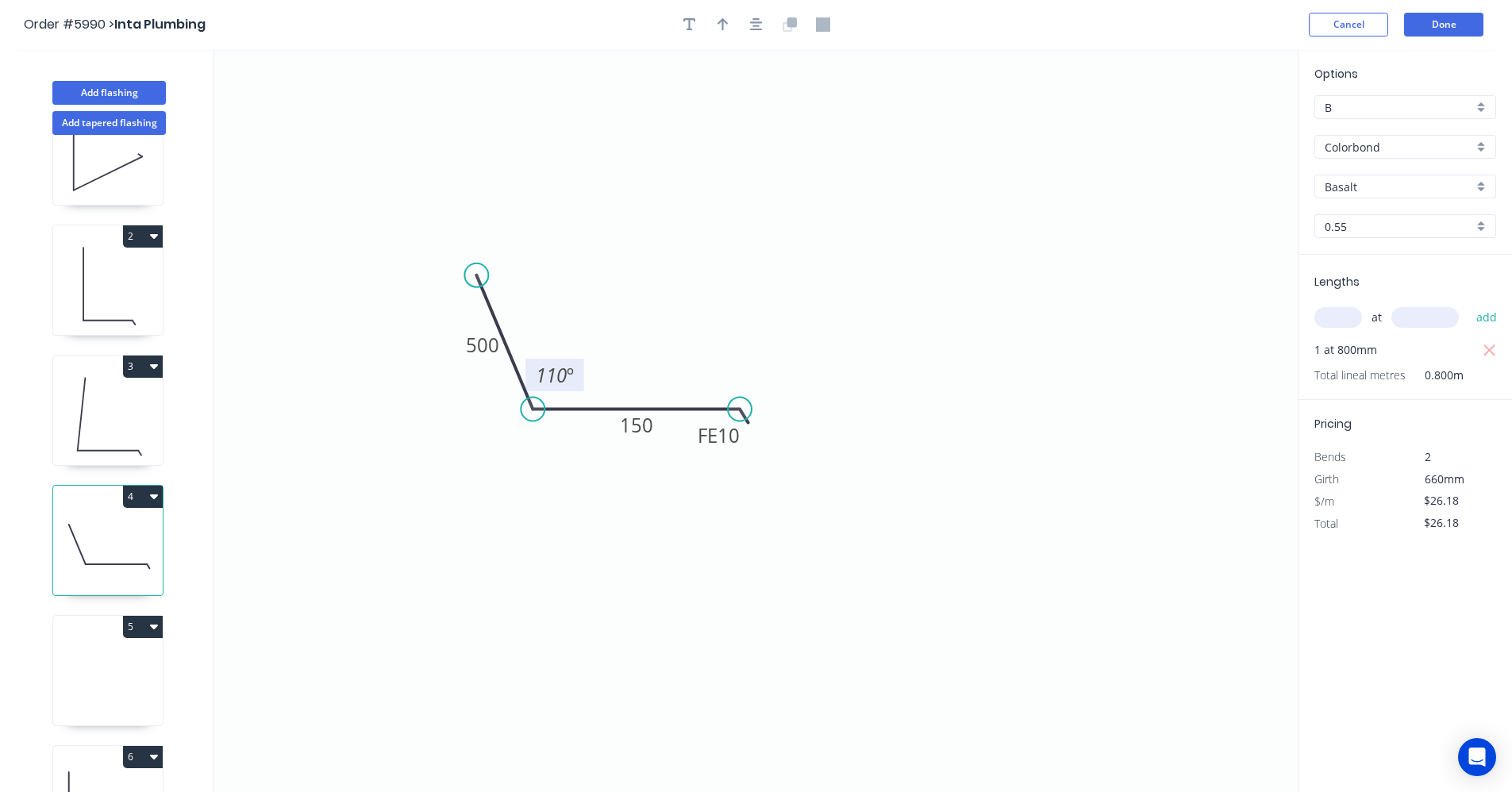
scroll to position [130, 0]
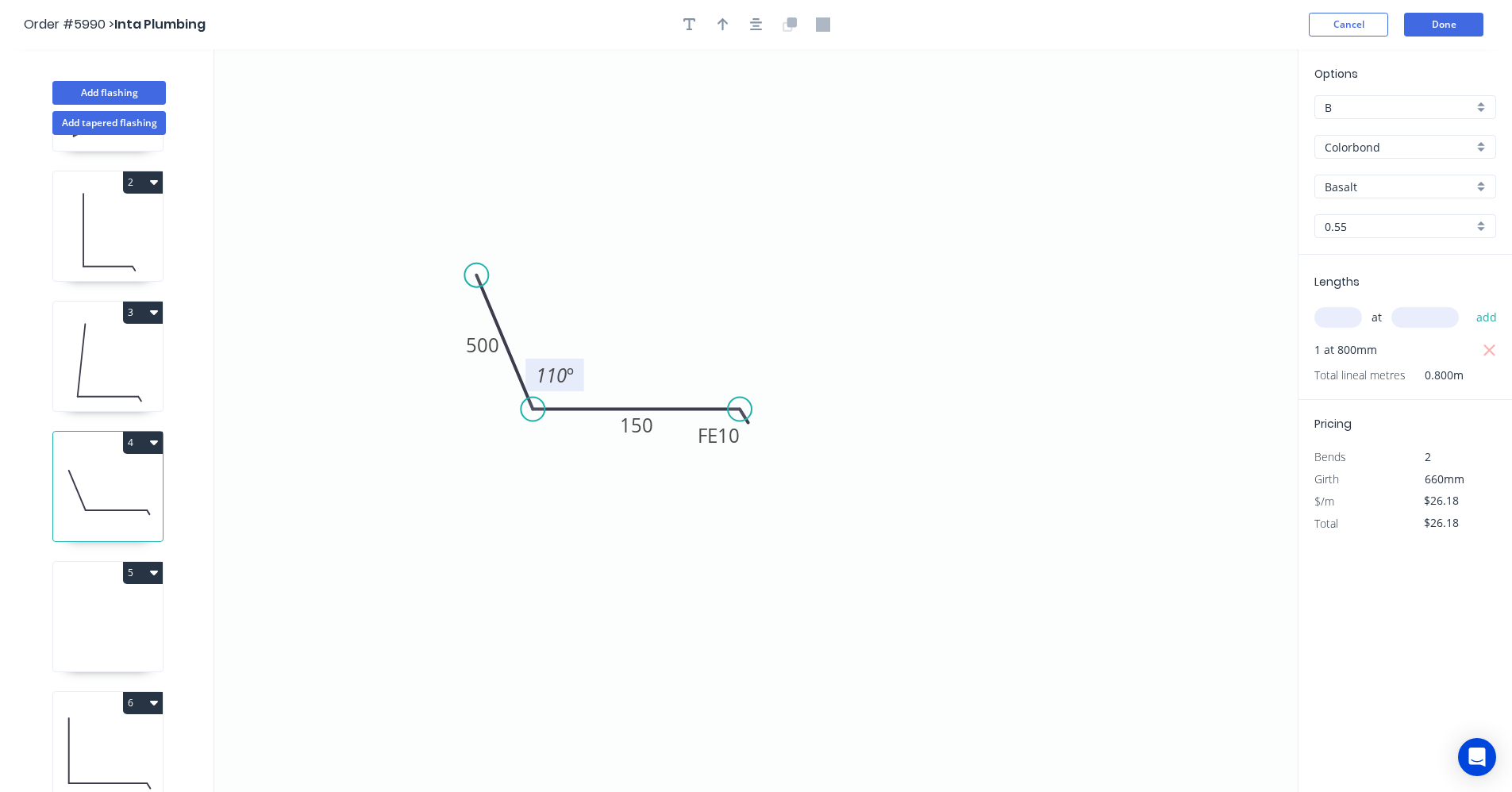
click at [119, 616] on icon at bounding box center [108, 621] width 110 height 102
type input "$0.00"
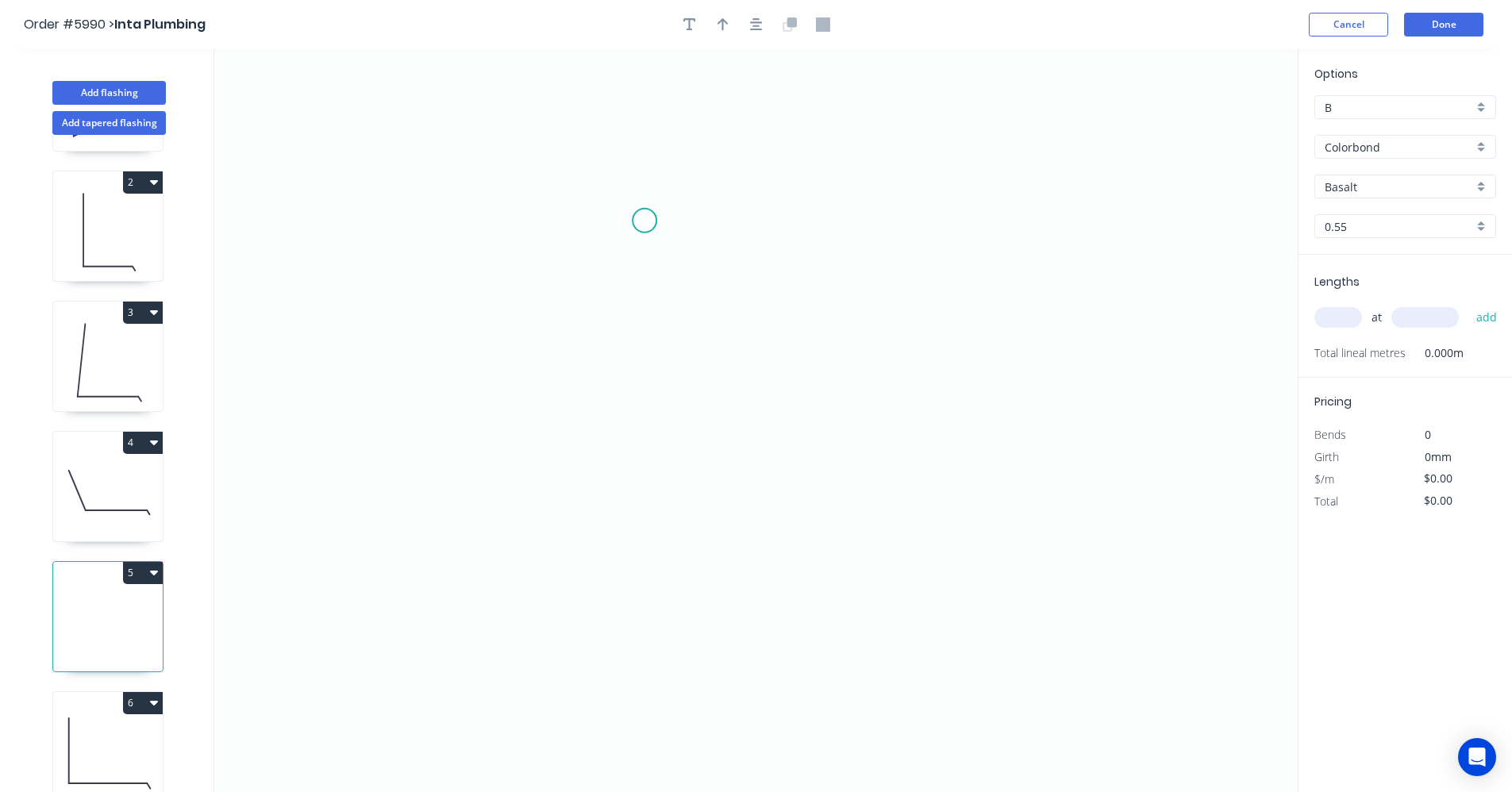
drag, startPoint x: 580, startPoint y: 313, endPoint x: 648, endPoint y: 217, distance: 117.6
click at [646, 217] on circle at bounding box center [645, 221] width 24 height 24
click at [649, 216] on circle at bounding box center [646, 217] width 24 height 24
click at [639, 546] on icon "0" at bounding box center [756, 420] width 1083 height 743
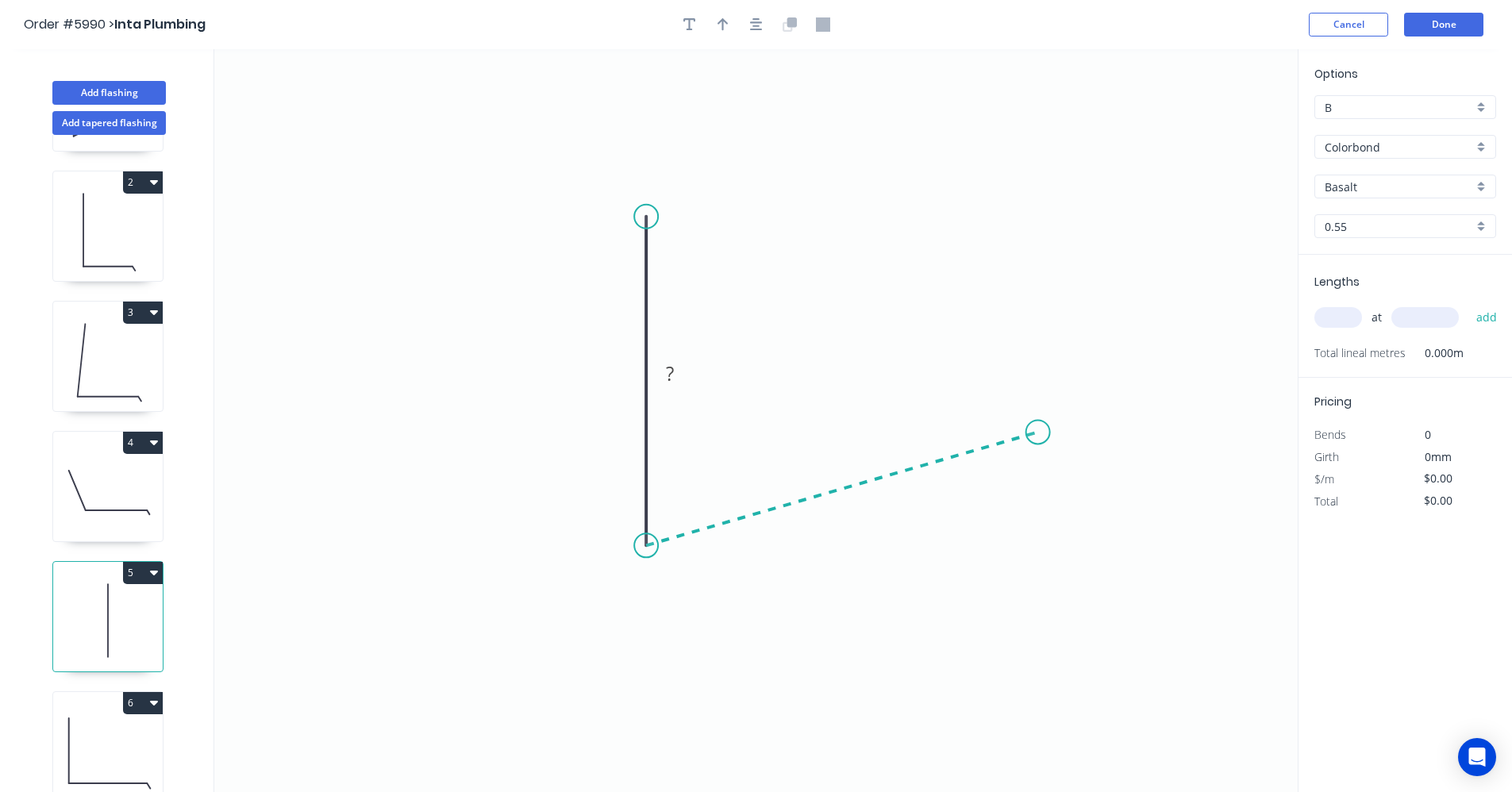
click at [1039, 433] on icon "0 ?" at bounding box center [756, 420] width 1083 height 743
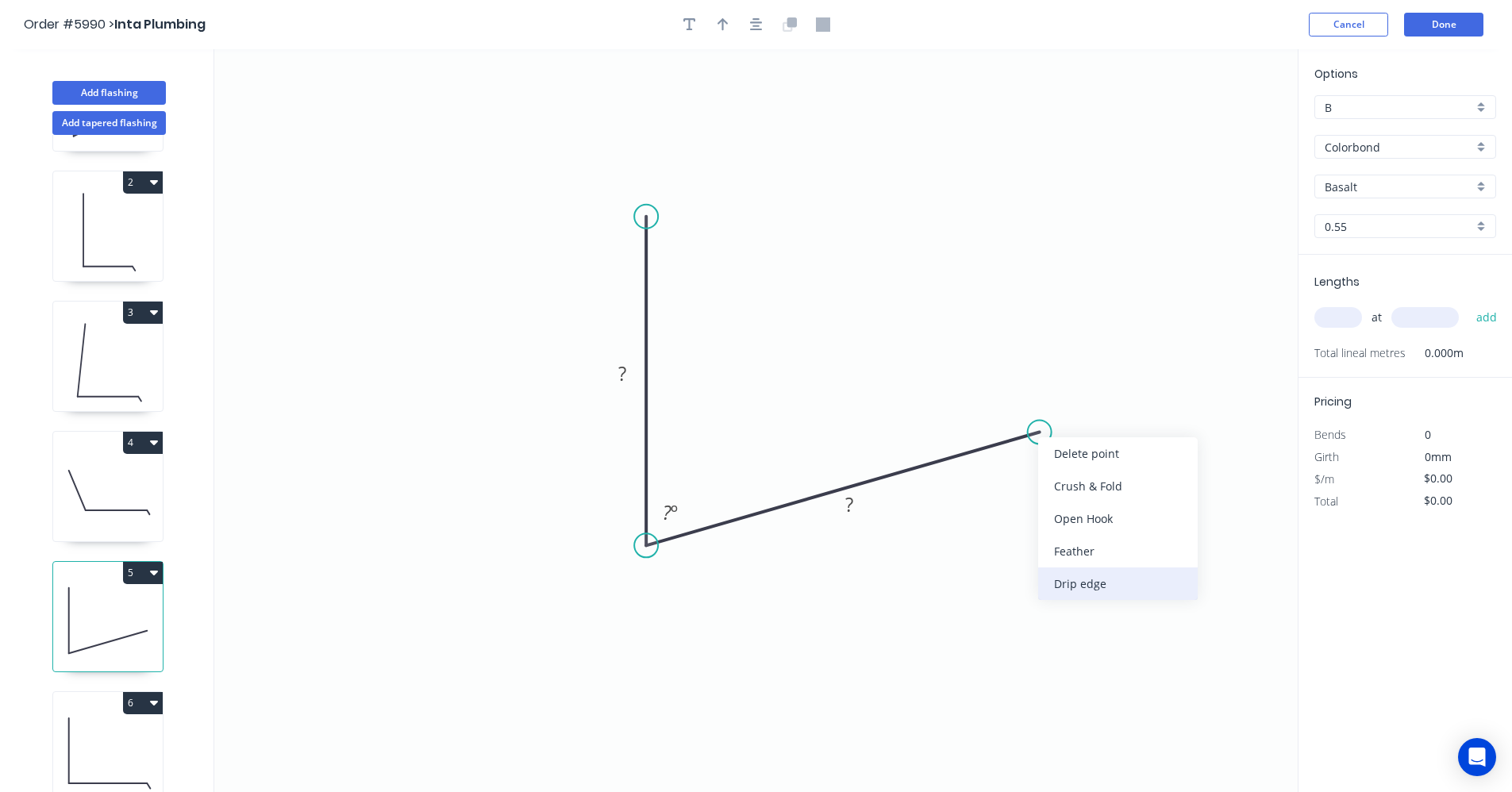
click at [1080, 579] on div "Drip edge" at bounding box center [1118, 583] width 160 height 32
click at [621, 366] on tspan "?" at bounding box center [622, 373] width 8 height 26
type input "$19.78"
click at [1347, 319] on input "text" at bounding box center [1338, 317] width 48 height 20
click at [1478, 187] on div "Basalt" at bounding box center [1405, 187] width 182 height 24
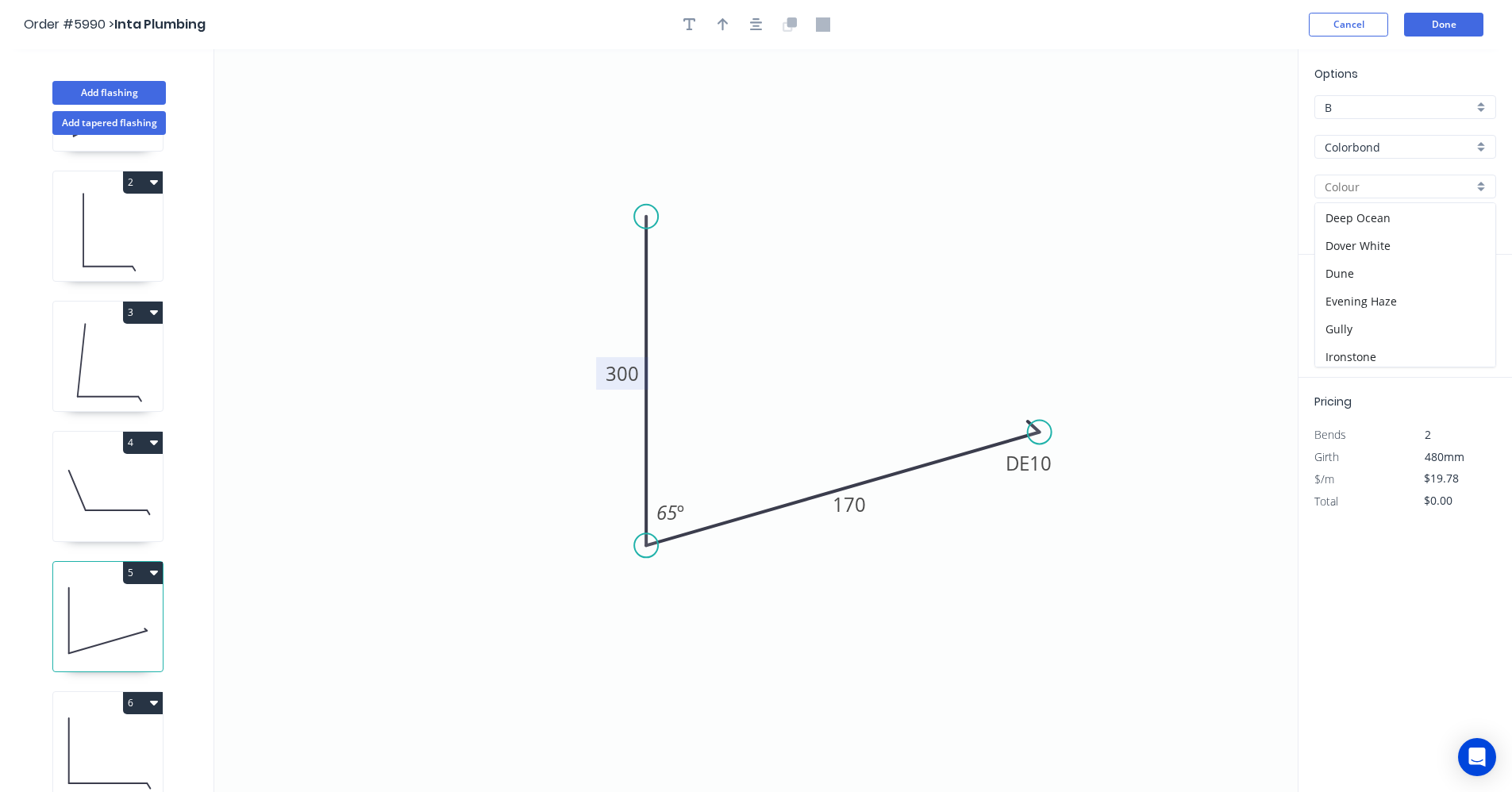
scroll to position [79, 0]
click at [1367, 302] on div "Dune" at bounding box center [1405, 304] width 180 height 28
type input "Dune"
drag, startPoint x: 1339, startPoint y: 309, endPoint x: 1373, endPoint y: 322, distance: 36.4
click at [1338, 309] on input "text" at bounding box center [1338, 317] width 48 height 20
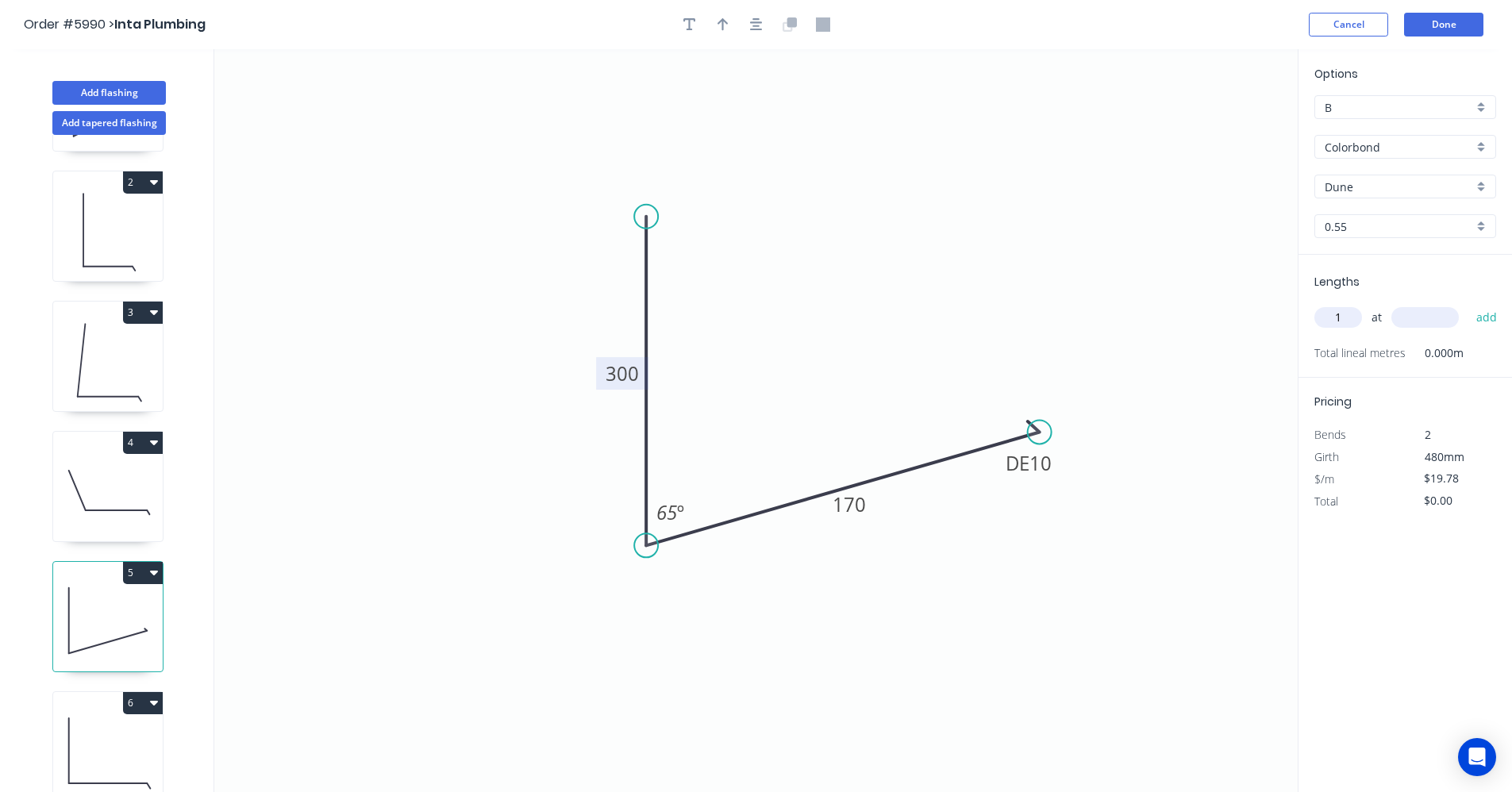
type input "1"
type input "900"
click at [1468, 304] on button "add" at bounding box center [1486, 317] width 37 height 27
type input "$19.78"
click at [110, 95] on button "Add flashing" at bounding box center [109, 93] width 114 height 24
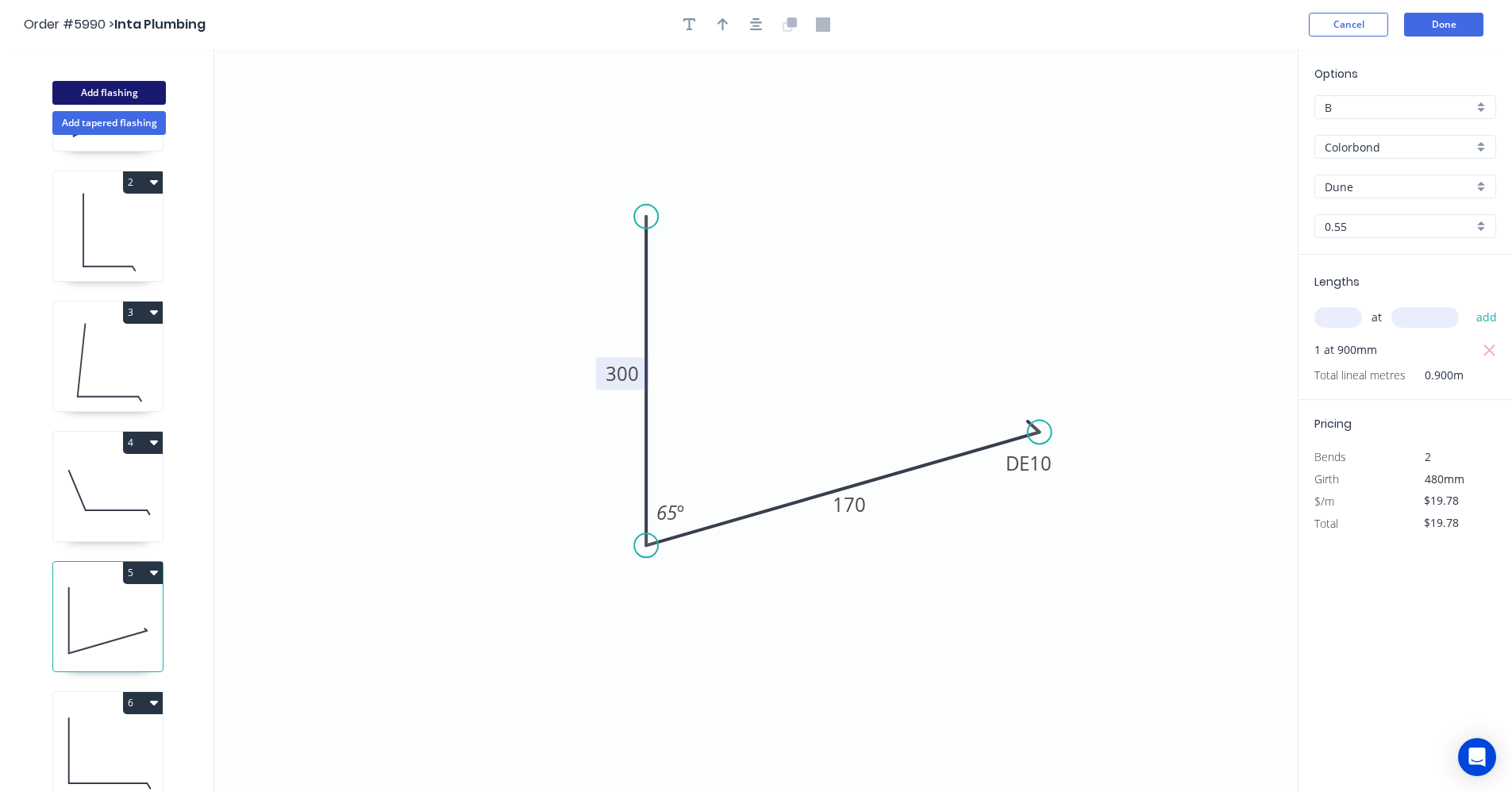
type input "$0.00"
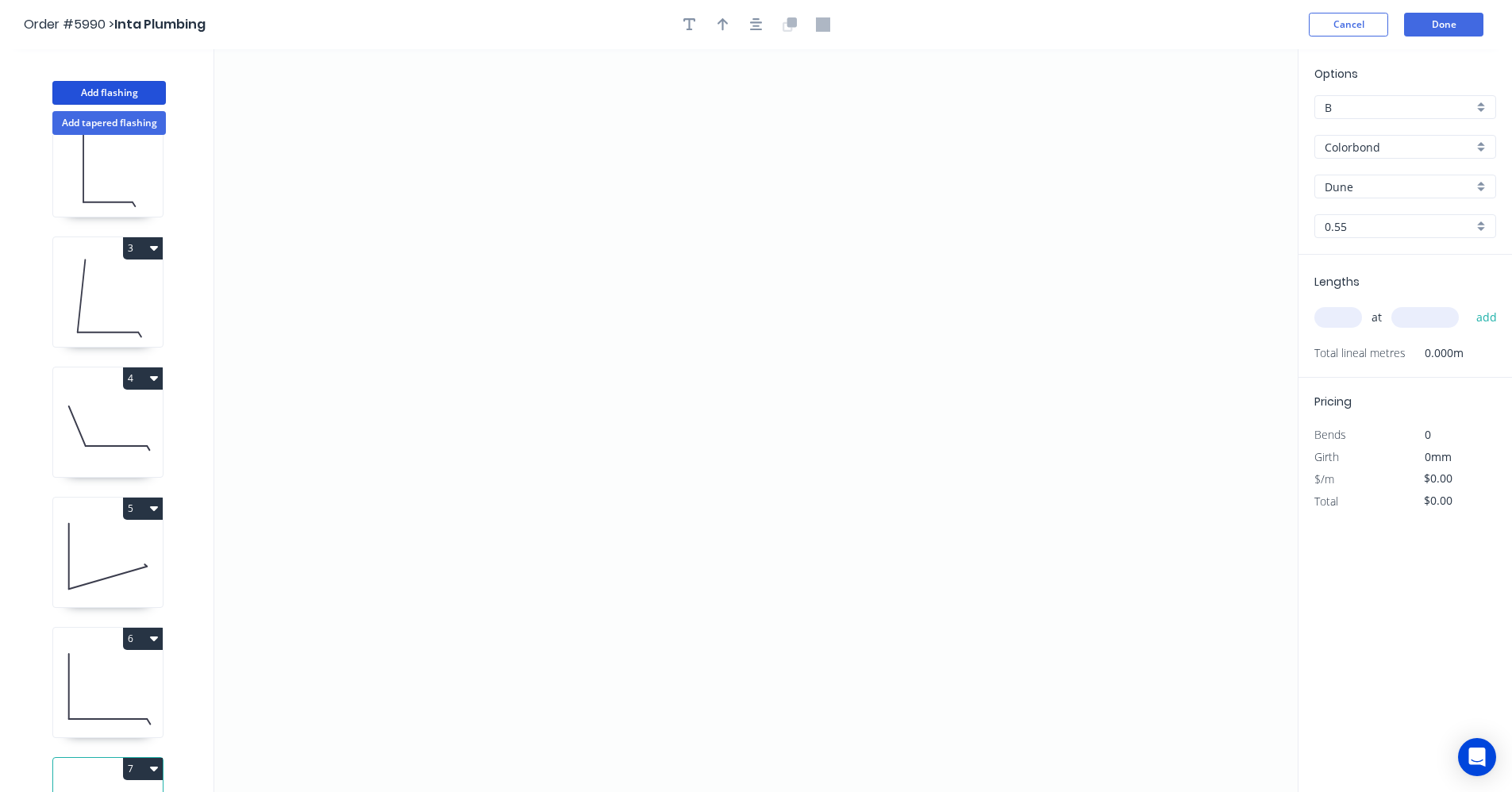
scroll to position [261, 0]
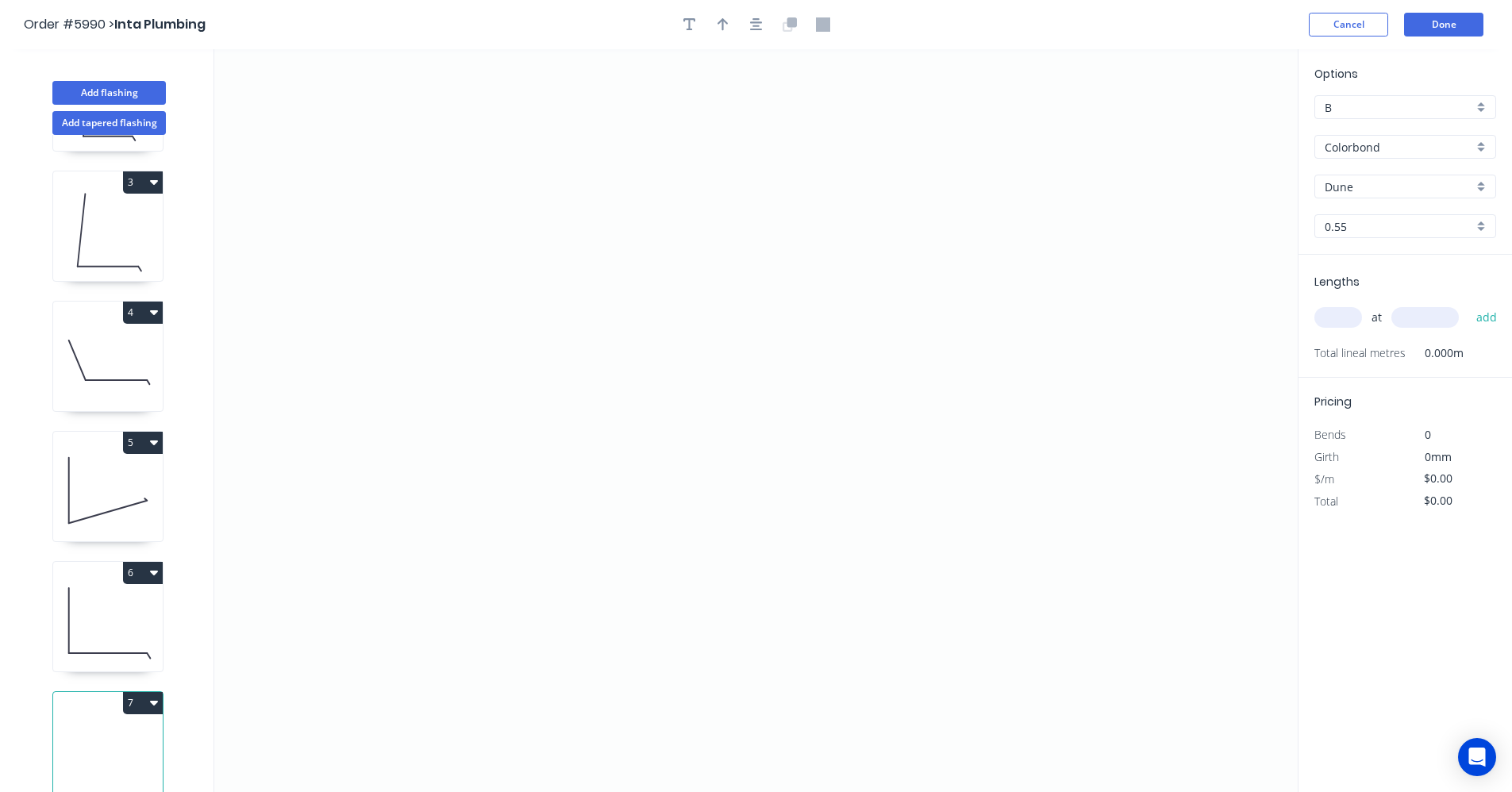
click at [157, 696] on icon "button" at bounding box center [153, 702] width 8 height 13
click at [63, 763] on div "Delete" at bounding box center [87, 774] width 122 height 23
type input "$26.18"
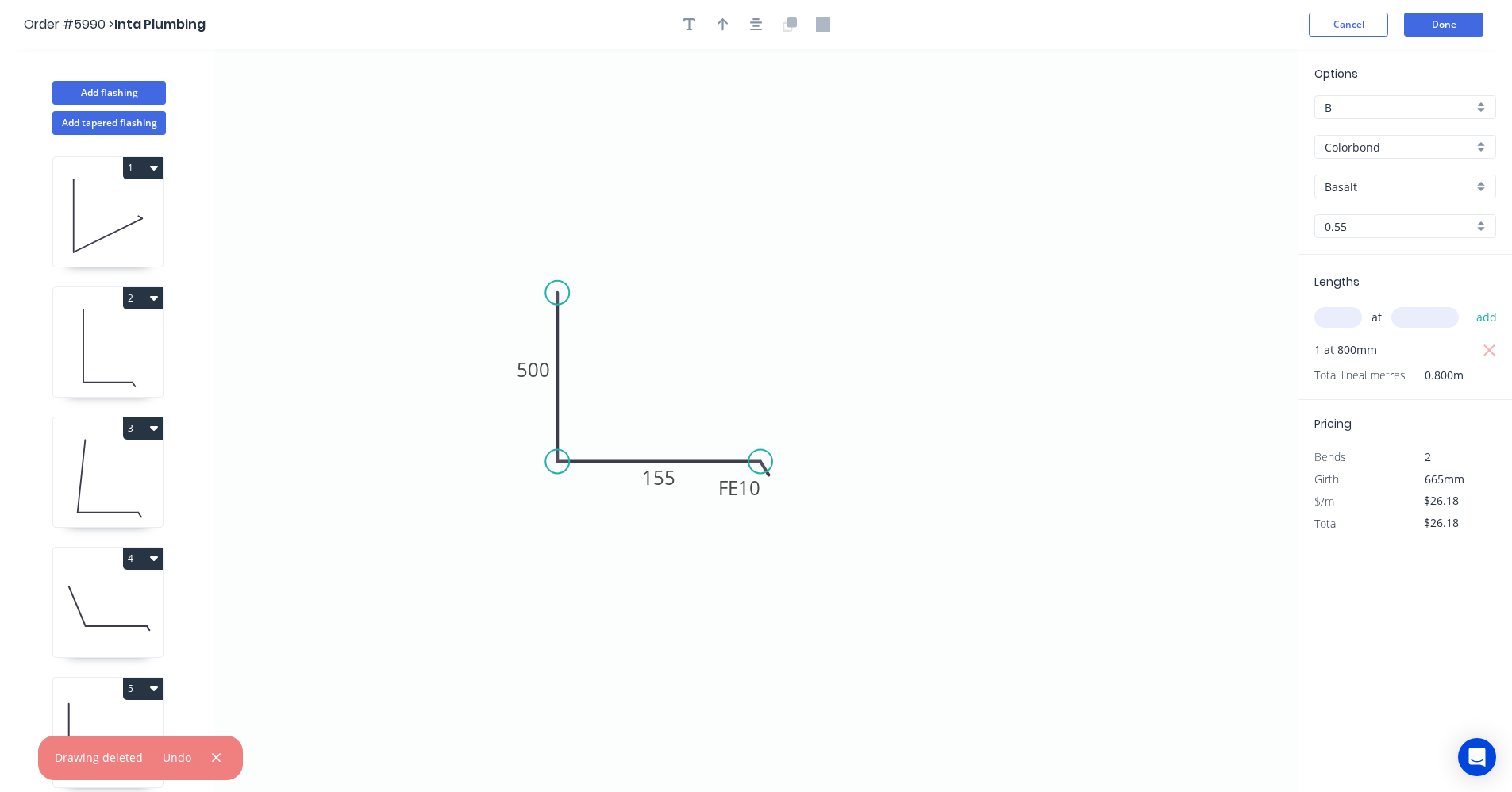
scroll to position [0, 0]
click at [81, 484] on icon at bounding box center [81, 479] width 8 height 72
type input "Dune"
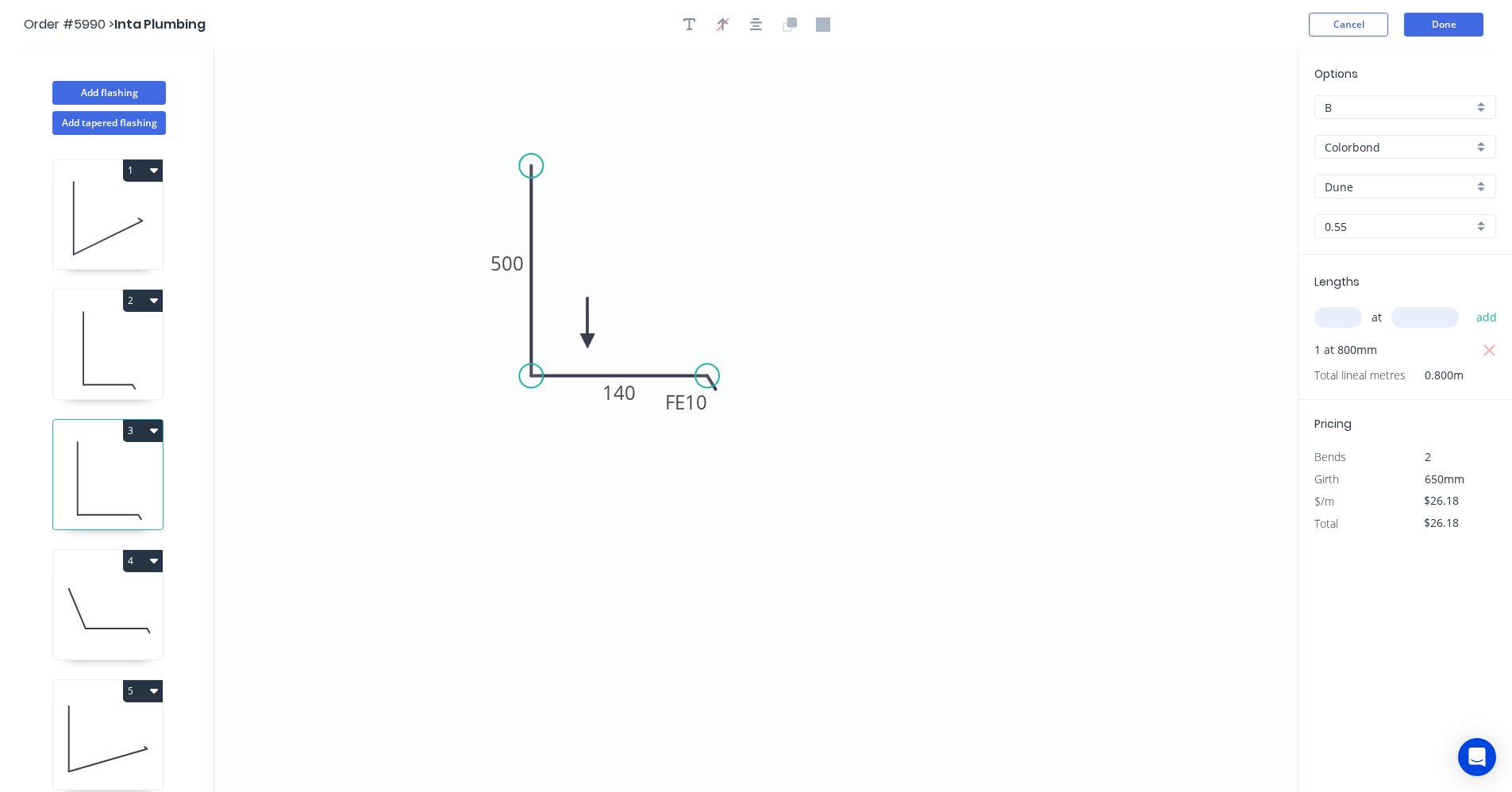
drag, startPoint x: 551, startPoint y: 166, endPoint x: 539, endPoint y: 166, distance: 12.0
click at [539, 166] on circle at bounding box center [531, 166] width 24 height 24
click at [161, 297] on button "2" at bounding box center [142, 301] width 40 height 22
click at [114, 336] on div "Duplicate" at bounding box center [87, 340] width 122 height 23
type input "$0.00"
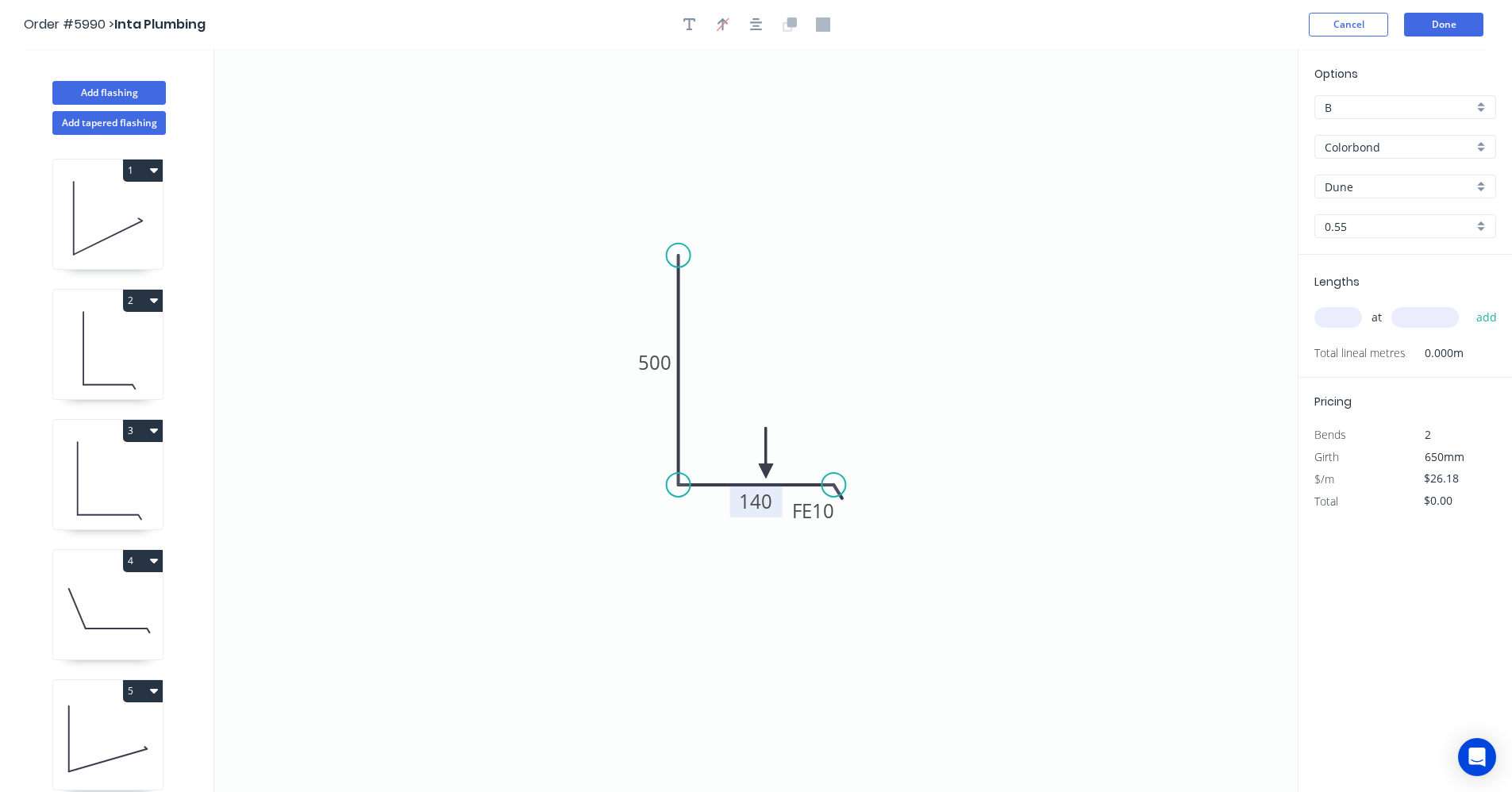
click at [768, 504] on tspan "140" at bounding box center [756, 501] width 33 height 26
click at [1333, 322] on input "text" at bounding box center [1338, 317] width 48 height 20
type input "1"
type input "800"
click at [1468, 304] on button "add" at bounding box center [1486, 317] width 37 height 27
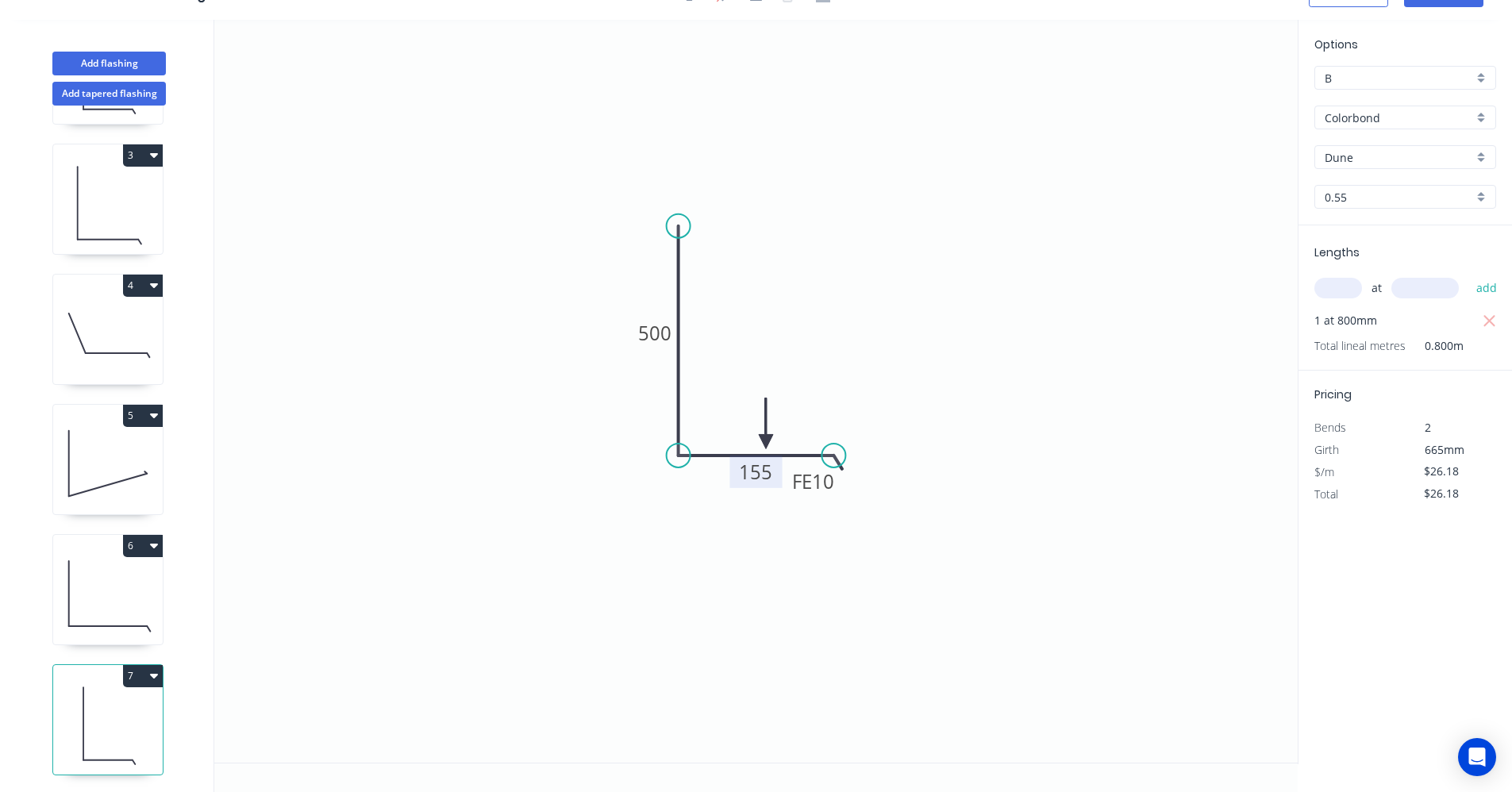
scroll to position [261, 0]
click at [152, 672] on icon "button" at bounding box center [153, 674] width 8 height 5
click at [72, 701] on div "Duplicate" at bounding box center [87, 713] width 122 height 23
type input "$0.00"
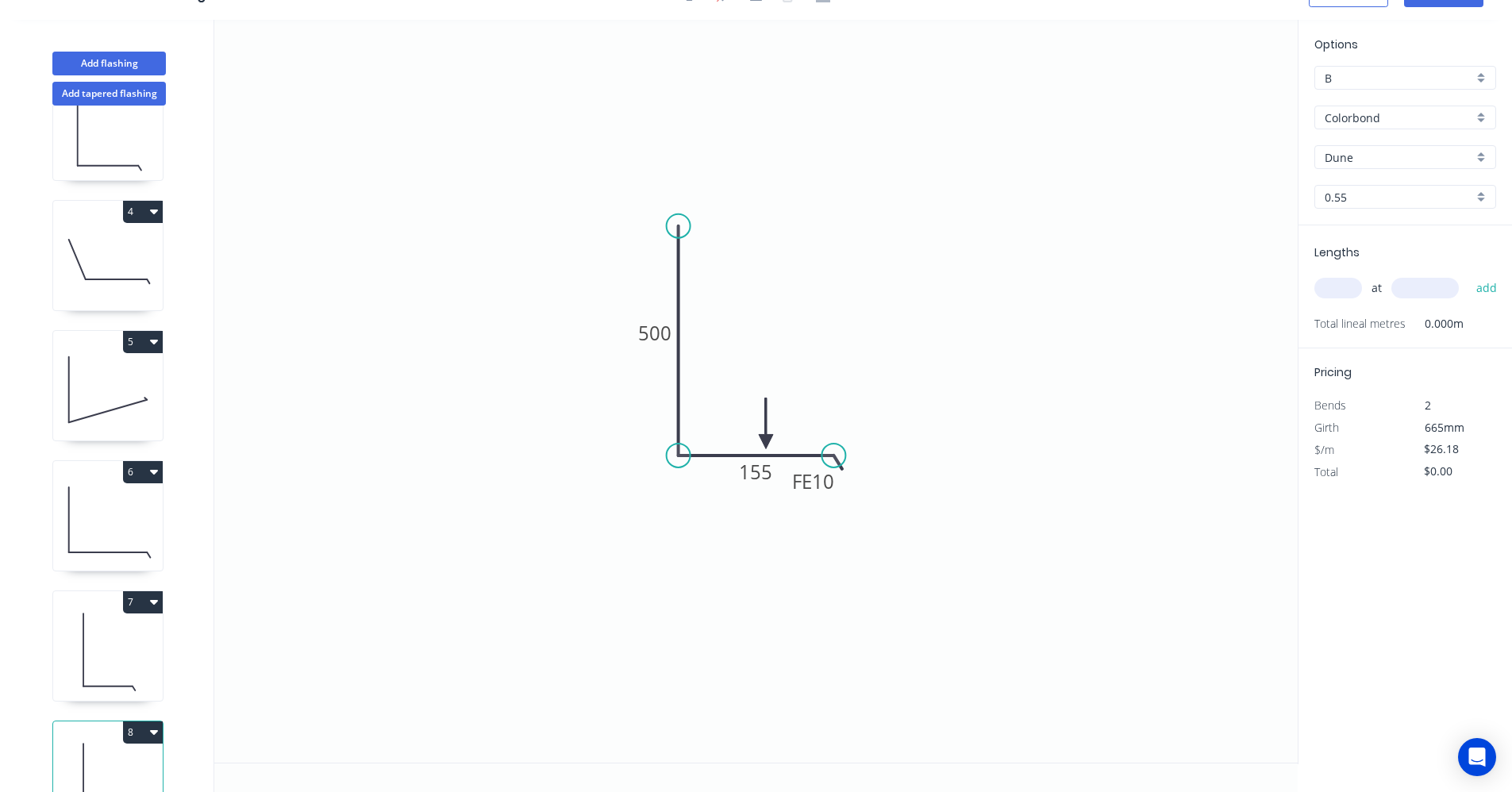
scroll to position [391, 0]
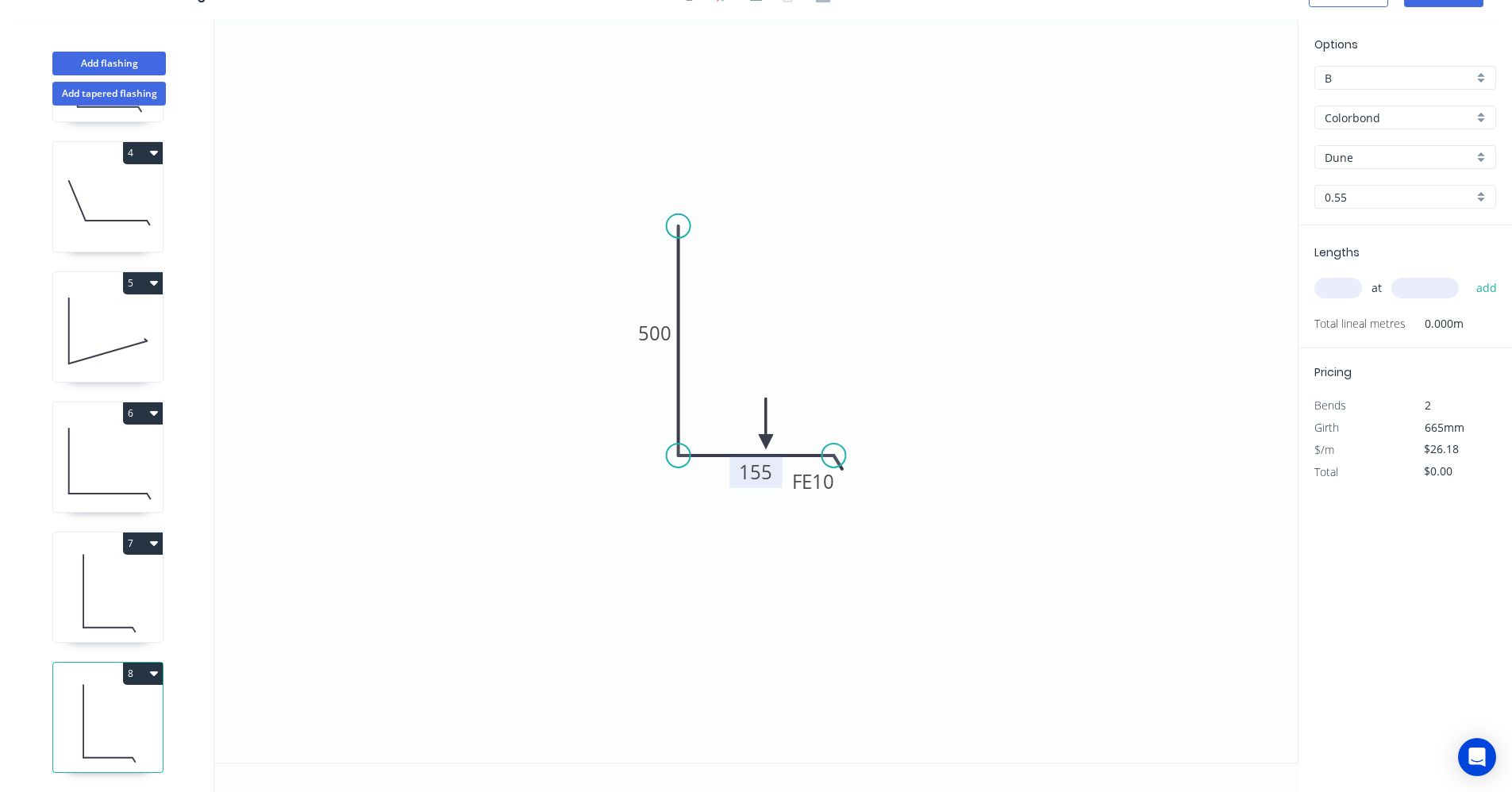
click at [762, 473] on tspan "155" at bounding box center [756, 472] width 33 height 26
click at [157, 151] on icon "button" at bounding box center [153, 152] width 8 height 5
click at [102, 182] on div "Duplicate" at bounding box center [87, 192] width 122 height 23
type input "Basalt"
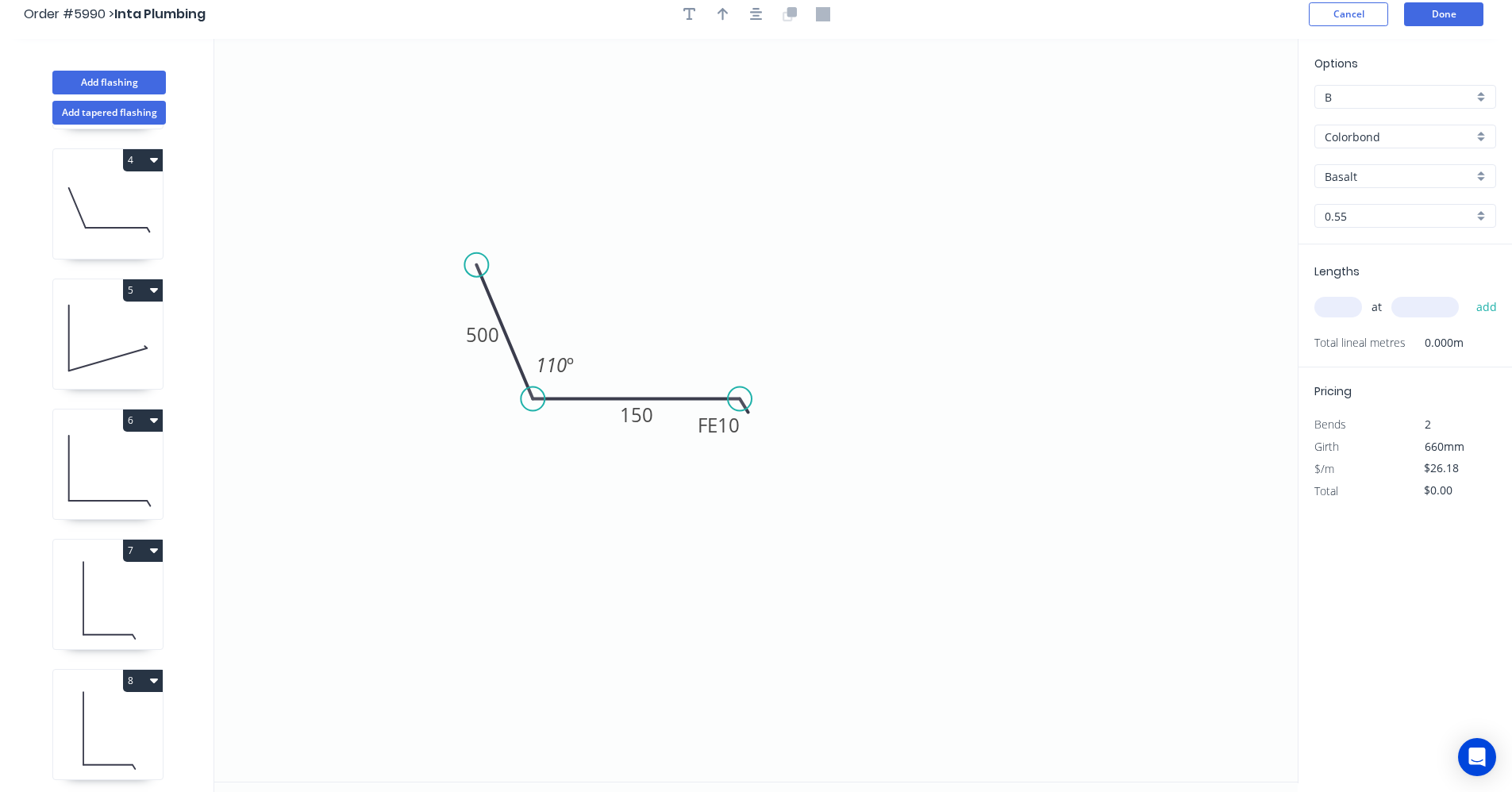
scroll to position [0, 0]
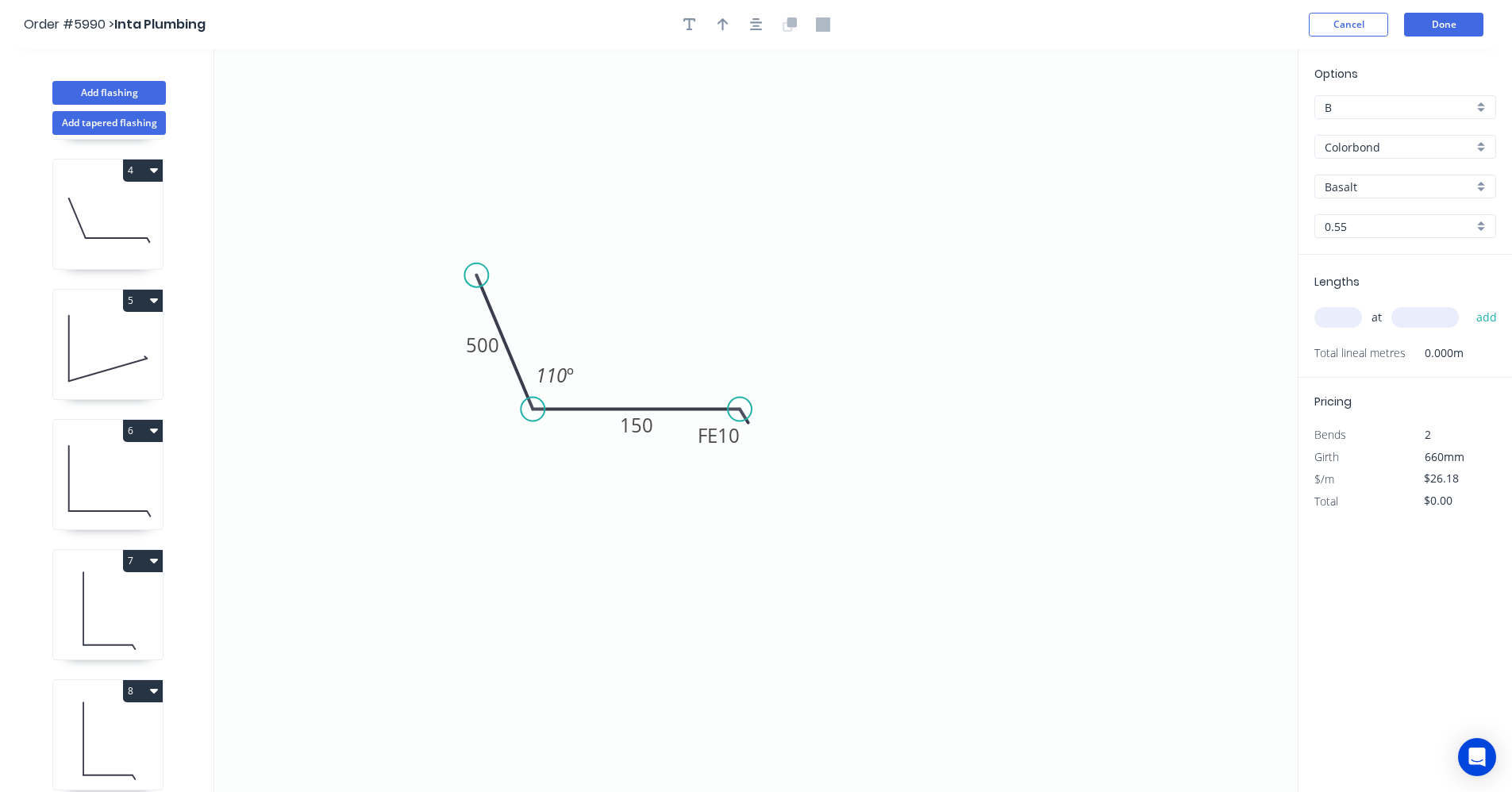
drag, startPoint x: 758, startPoint y: 22, endPoint x: 743, endPoint y: 24, distance: 15.1
click at [758, 23] on icon "button" at bounding box center [756, 25] width 13 height 13
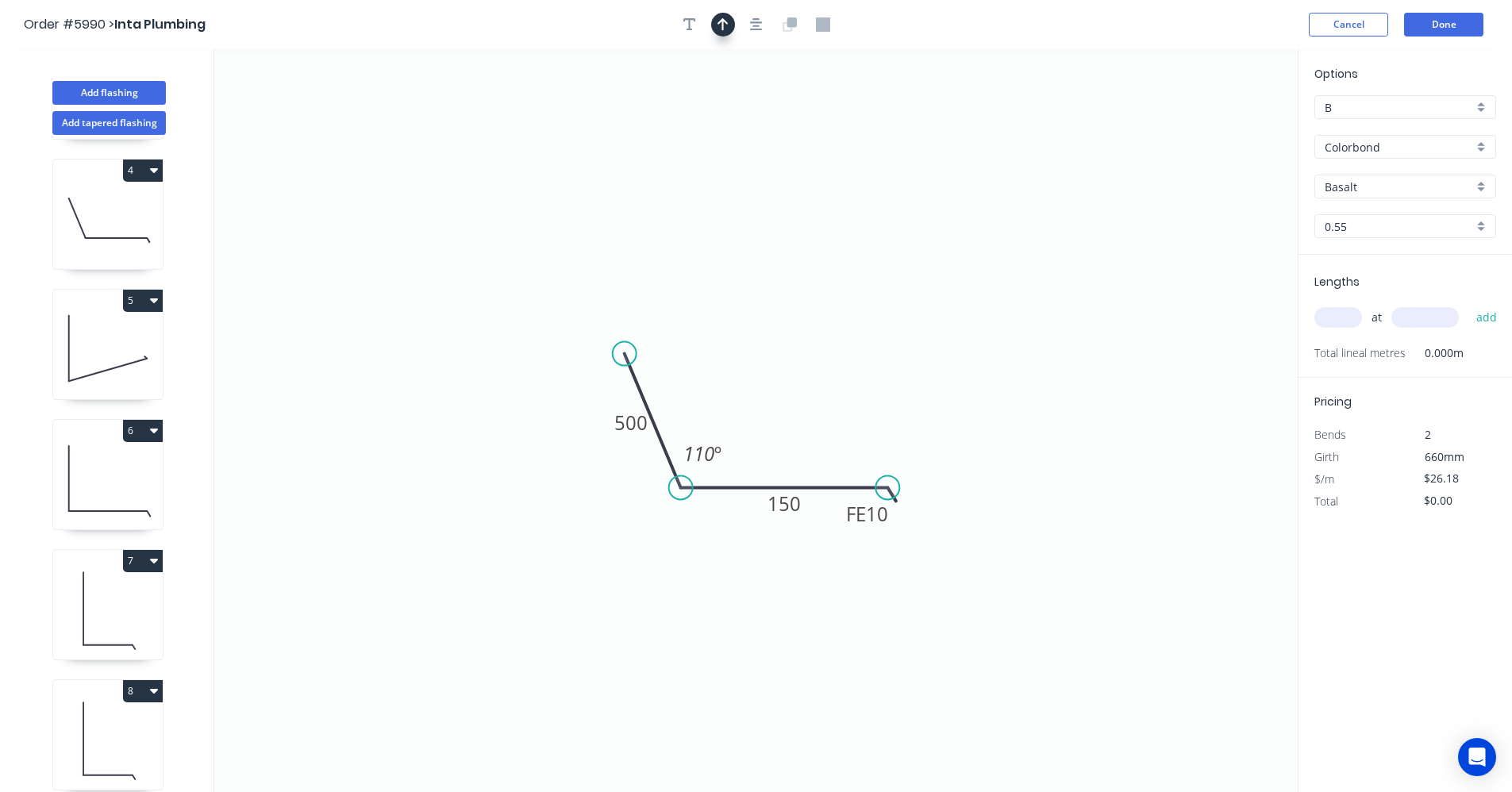
click at [727, 24] on icon "button" at bounding box center [723, 25] width 11 height 13
drag, startPoint x: 1213, startPoint y: 128, endPoint x: 1155, endPoint y: 208, distance: 98.8
click at [980, 301] on icon "0 500 FE 10 150 110 º" at bounding box center [756, 420] width 1083 height 743
drag, startPoint x: 1216, startPoint y: 124, endPoint x: 808, endPoint y: 462, distance: 529.8
click at [808, 462] on icon at bounding box center [808, 444] width 14 height 51
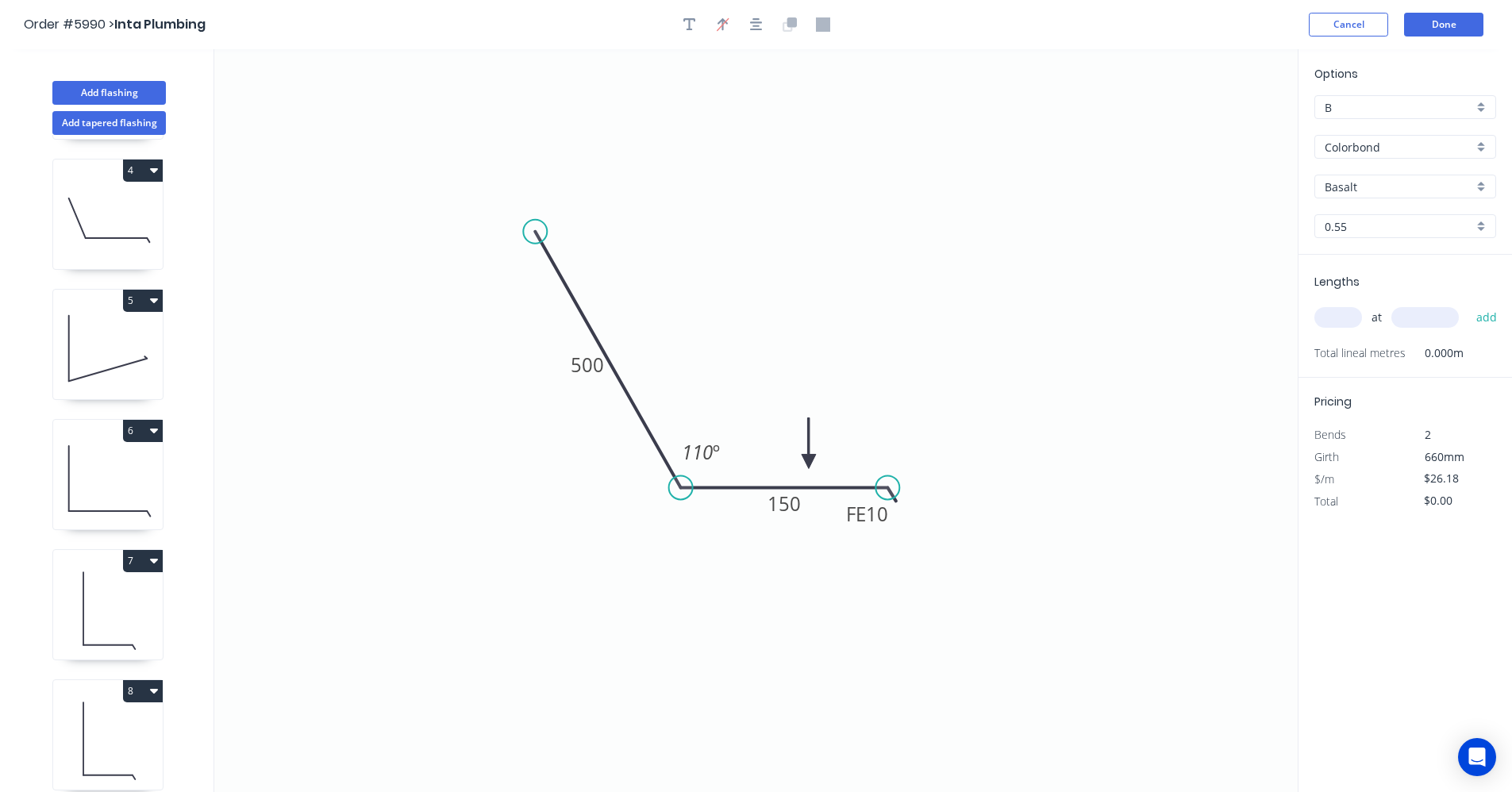
drag, startPoint x: 625, startPoint y: 351, endPoint x: 535, endPoint y: 232, distance: 149.2
click at [535, 232] on circle at bounding box center [535, 232] width 24 height 24
click at [1485, 189] on div "Basalt" at bounding box center [1405, 187] width 182 height 24
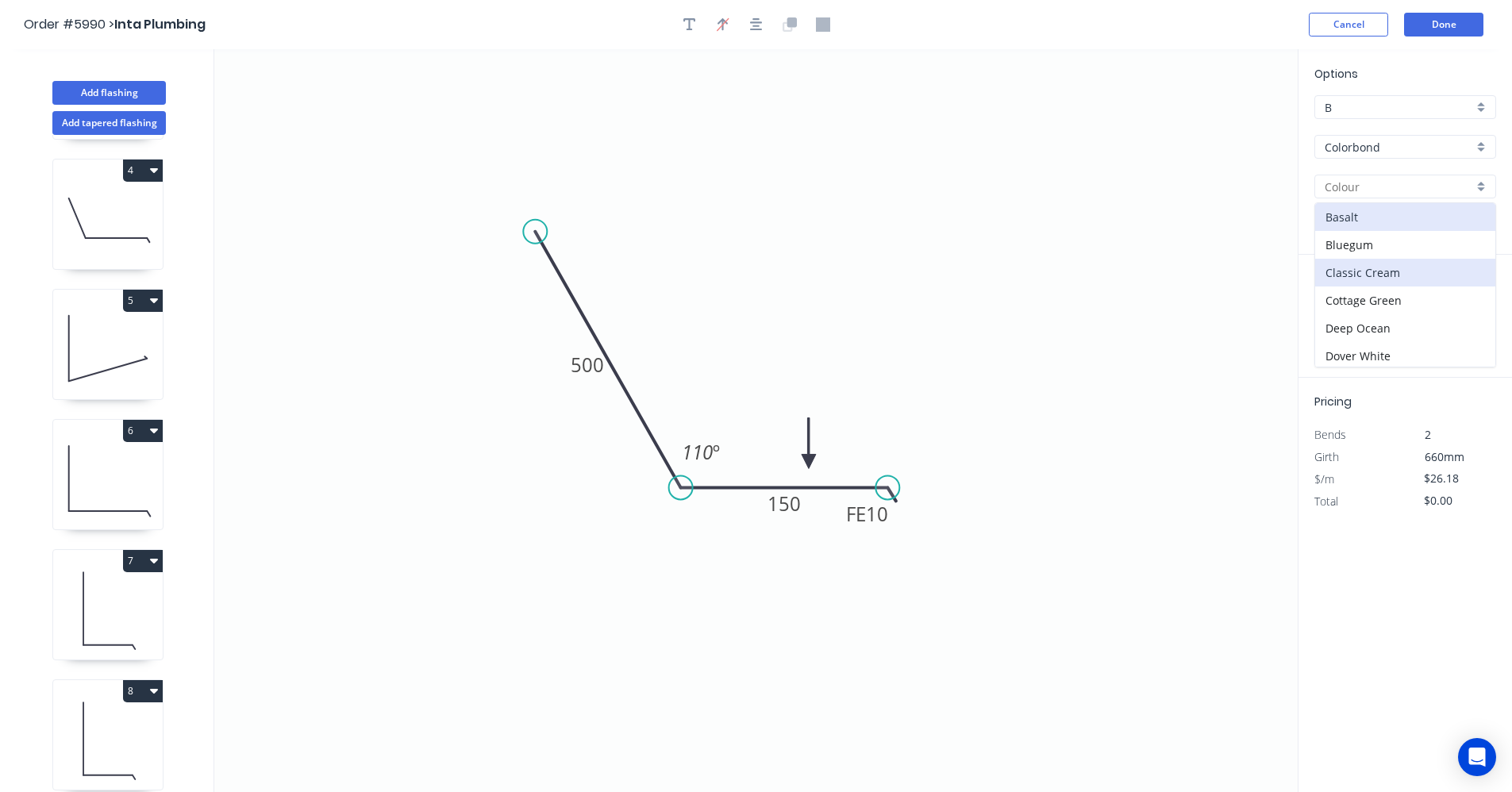
scroll to position [79, 0]
click at [1361, 302] on div "Dune" at bounding box center [1405, 304] width 180 height 28
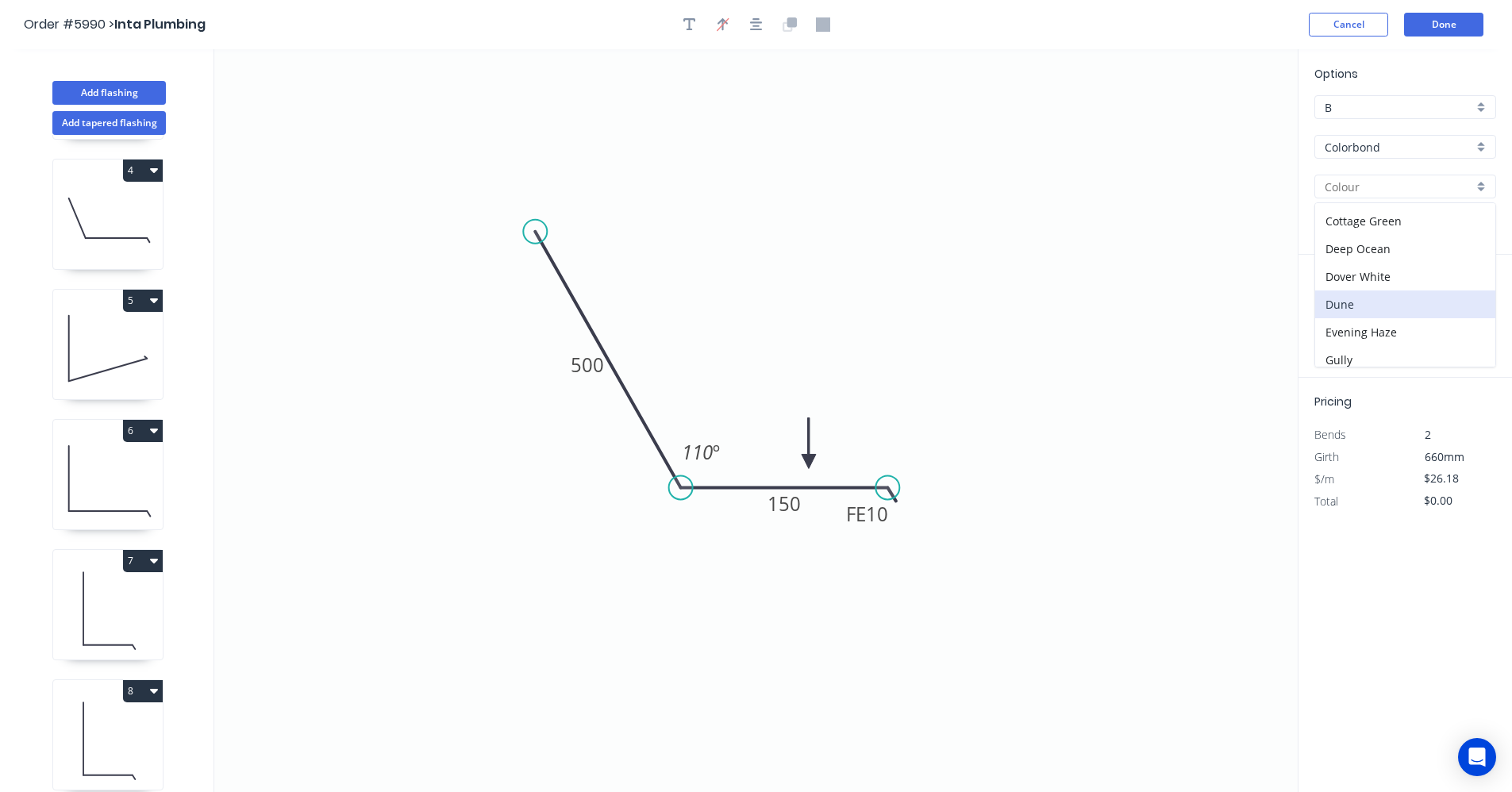
type input "Dune"
click at [1356, 324] on input "text" at bounding box center [1338, 317] width 48 height 20
type input "1"
type input "900"
click at [1468, 304] on button "add" at bounding box center [1486, 317] width 37 height 27
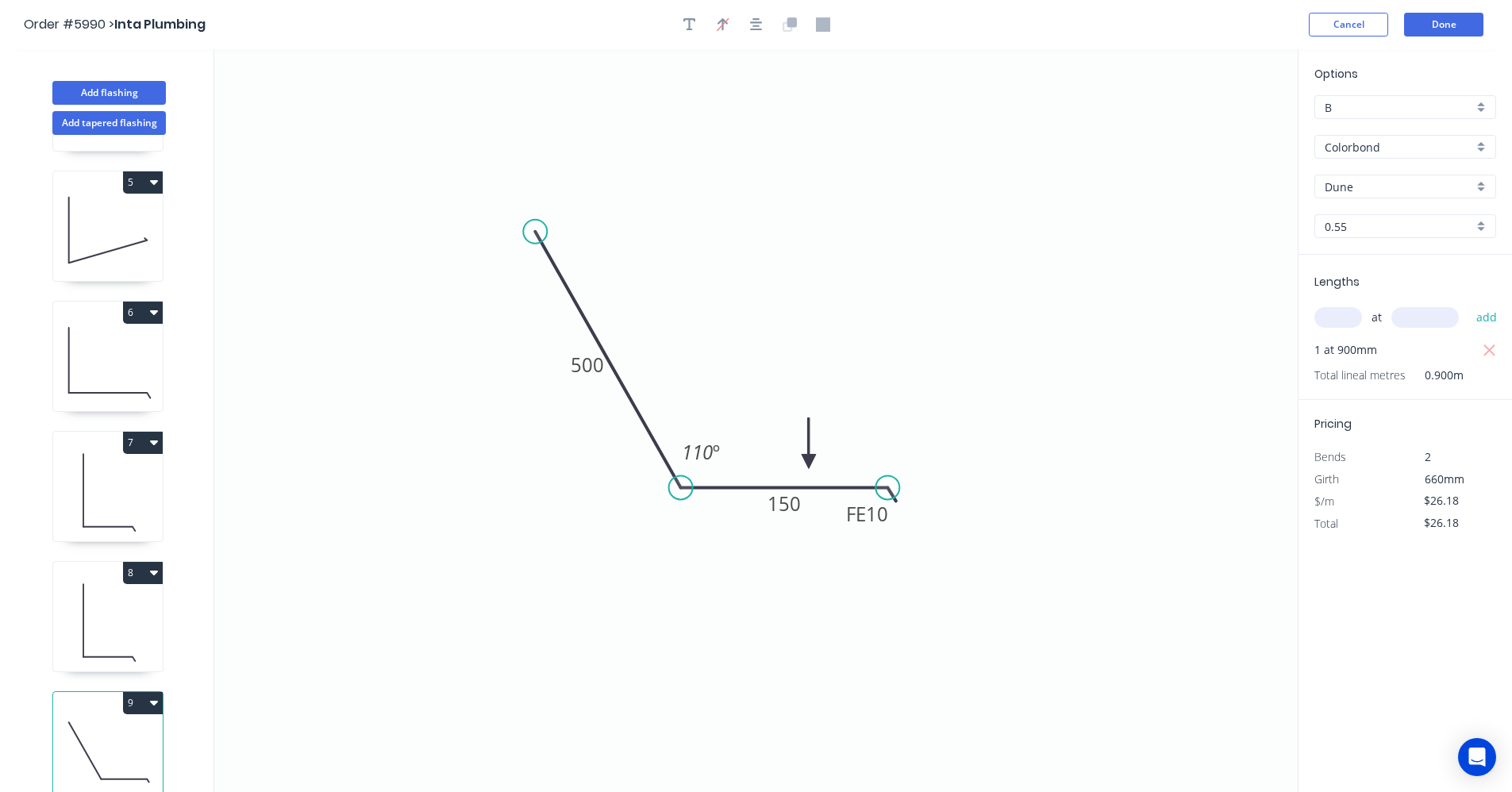
scroll to position [521, 0]
click at [132, 639] on icon at bounding box center [108, 621] width 110 height 102
type input "$0.00"
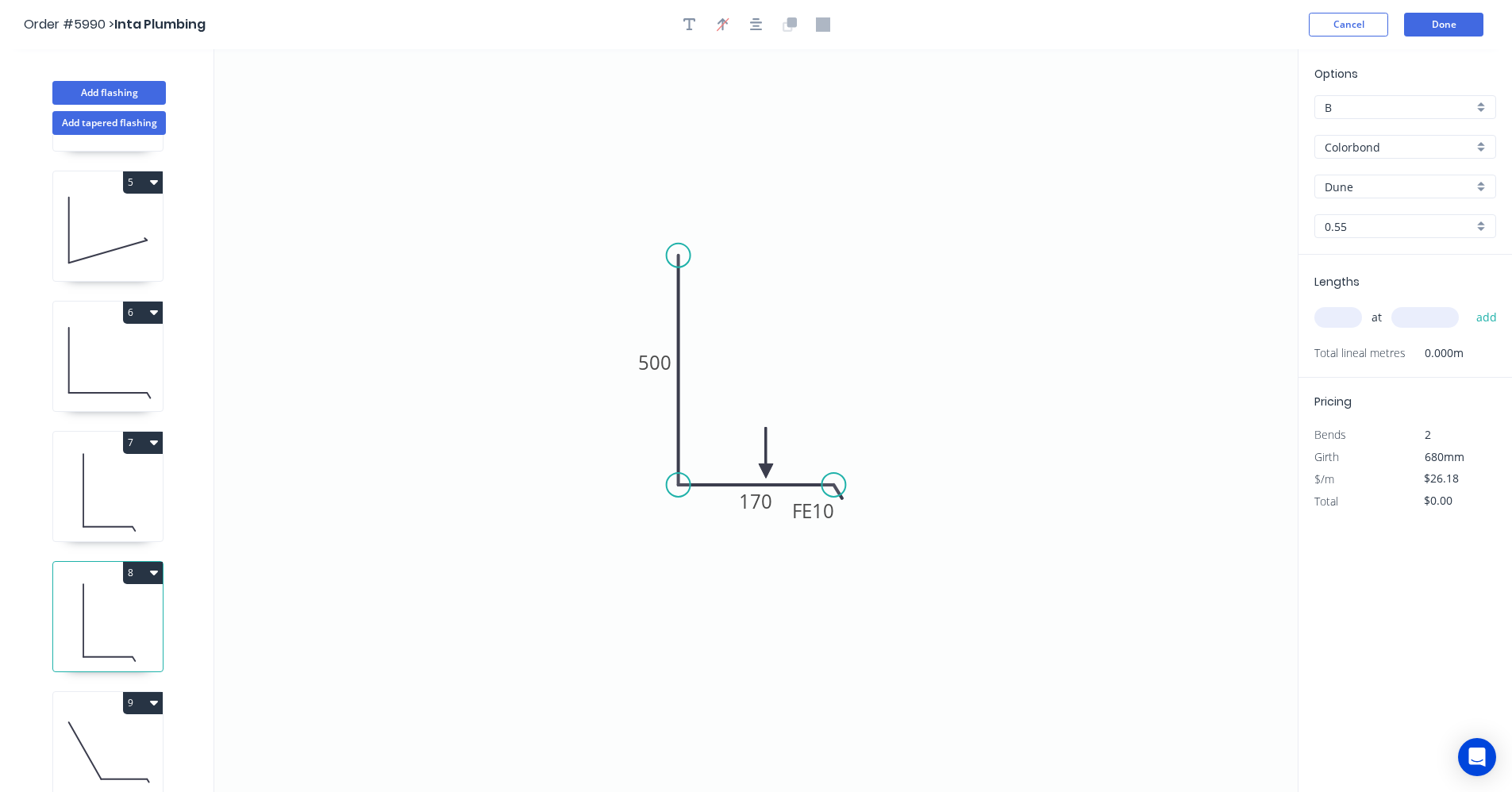
click at [1344, 317] on input "text" at bounding box center [1338, 317] width 48 height 20
type input "1"
type input "900"
click at [1468, 304] on button "add" at bounding box center [1486, 317] width 37 height 27
click at [107, 480] on icon at bounding box center [108, 491] width 110 height 102
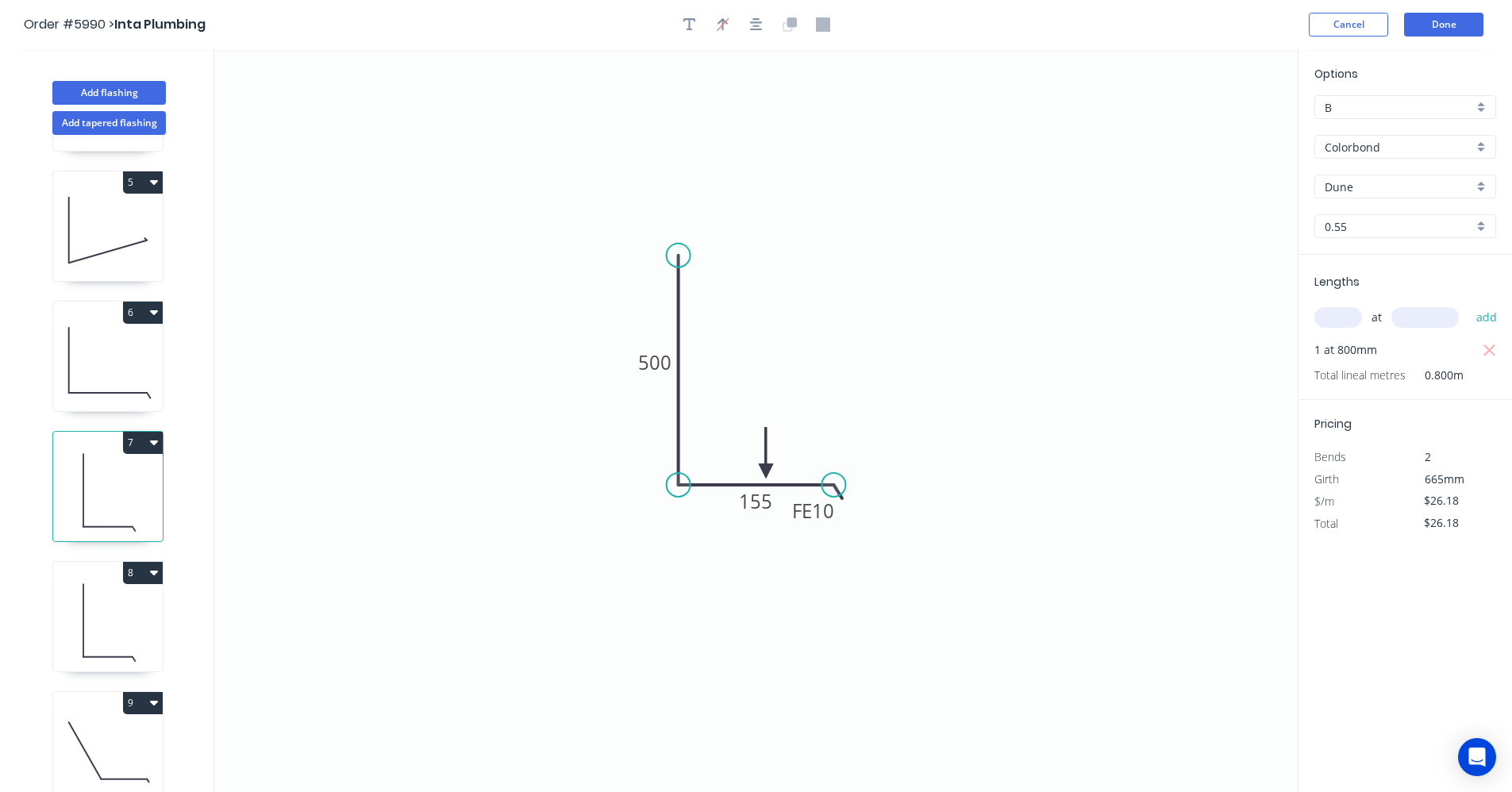
click at [1491, 347] on icon "button" at bounding box center [1489, 350] width 14 height 19
type input "$0.00"
click at [1343, 319] on input "text" at bounding box center [1338, 317] width 48 height 20
type input "1"
type input "900"
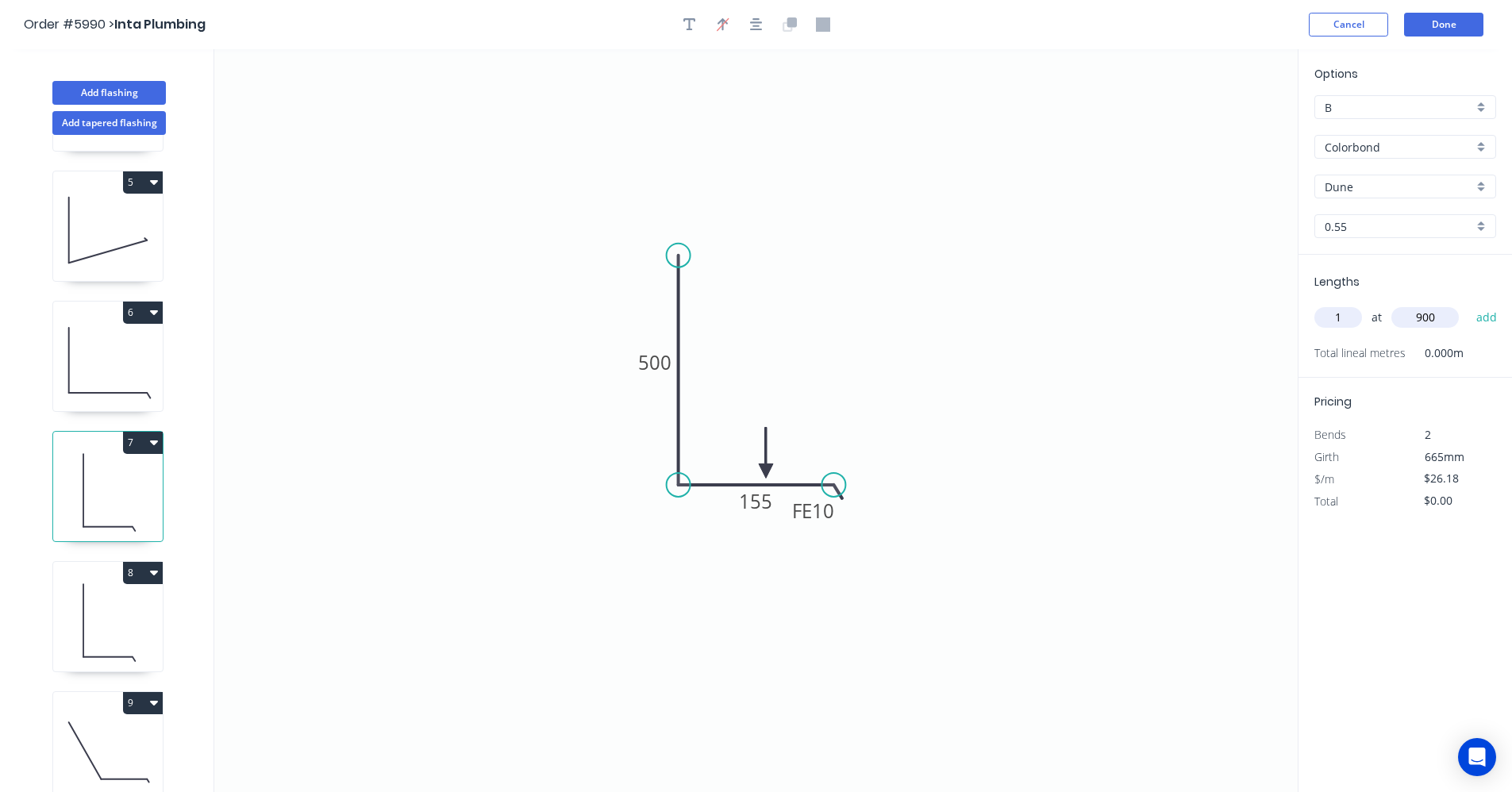
click at [1468, 304] on button "add" at bounding box center [1486, 317] width 37 height 27
type input "$26.18"
click at [117, 335] on icon at bounding box center [108, 360] width 110 height 102
type input "Basalt"
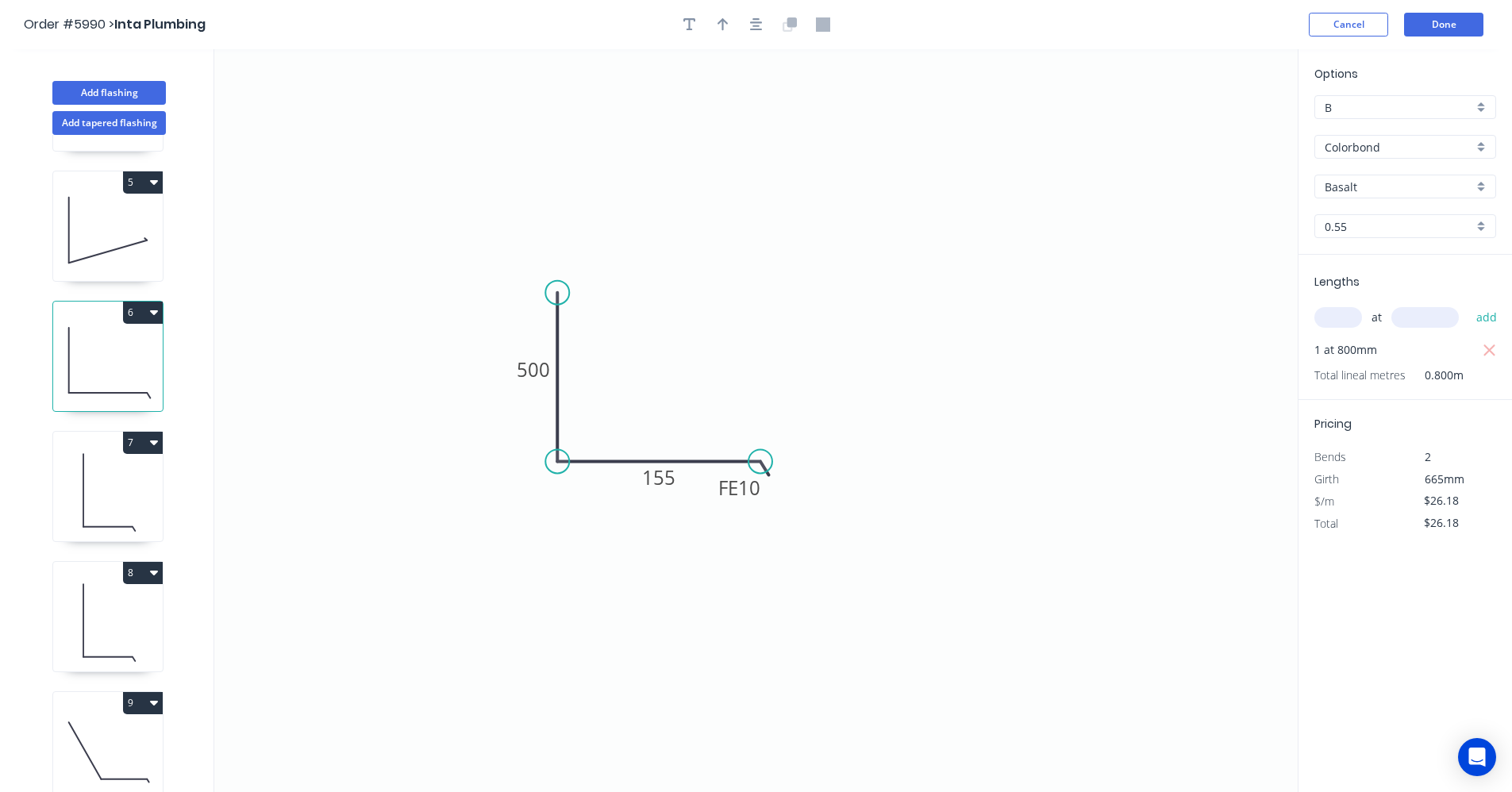
drag, startPoint x: 1490, startPoint y: 352, endPoint x: 1472, endPoint y: 347, distance: 18.7
click at [1490, 351] on icon "button" at bounding box center [1489, 350] width 12 height 12
type input "$0.00"
click at [1336, 319] on input "text" at bounding box center [1338, 317] width 48 height 20
type input "1"
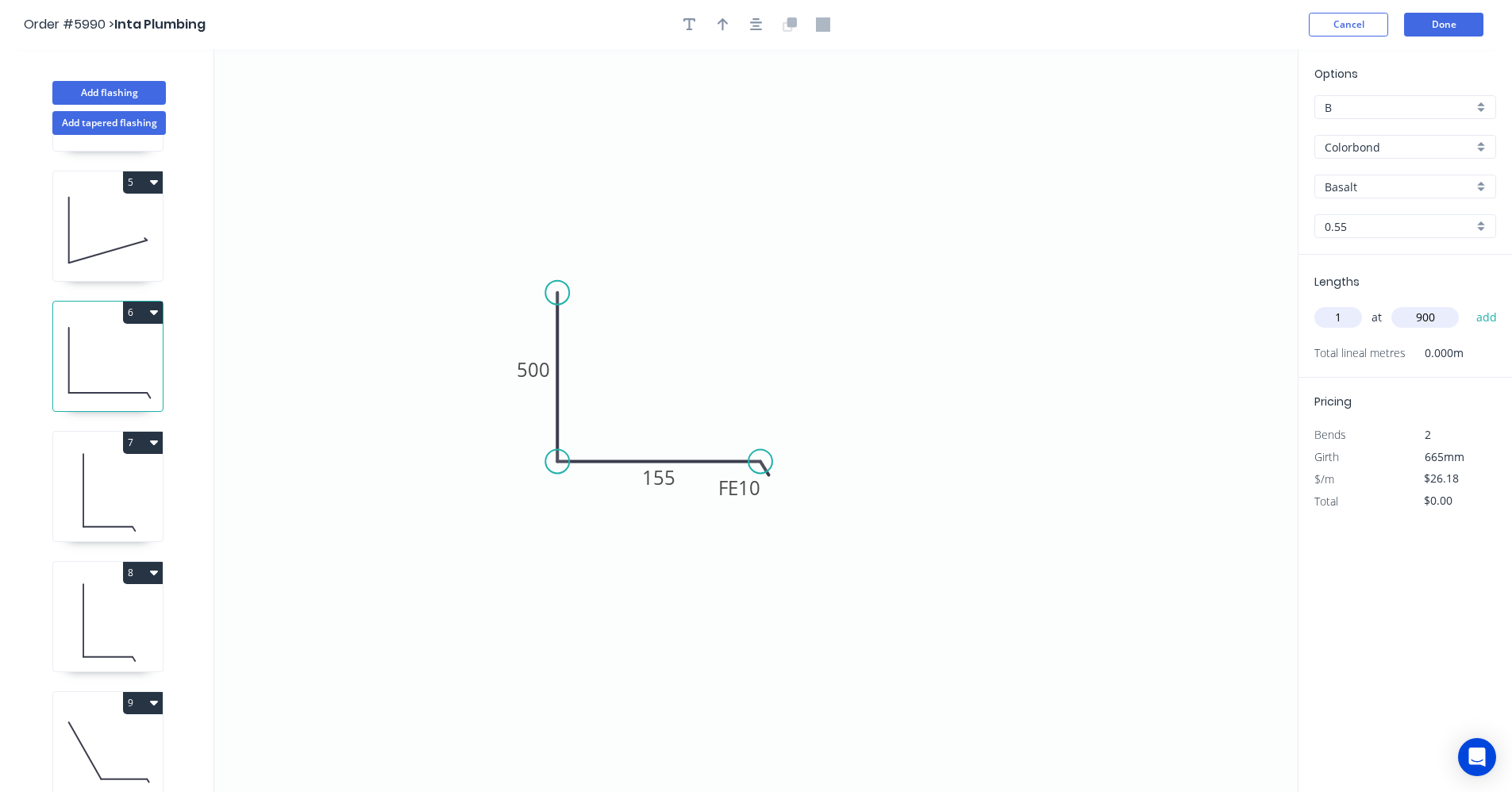
type input "900"
click at [1468, 304] on button "add" at bounding box center [1486, 317] width 37 height 27
type input "$26.18"
click at [104, 226] on icon at bounding box center [108, 230] width 110 height 102
type input "$19.78"
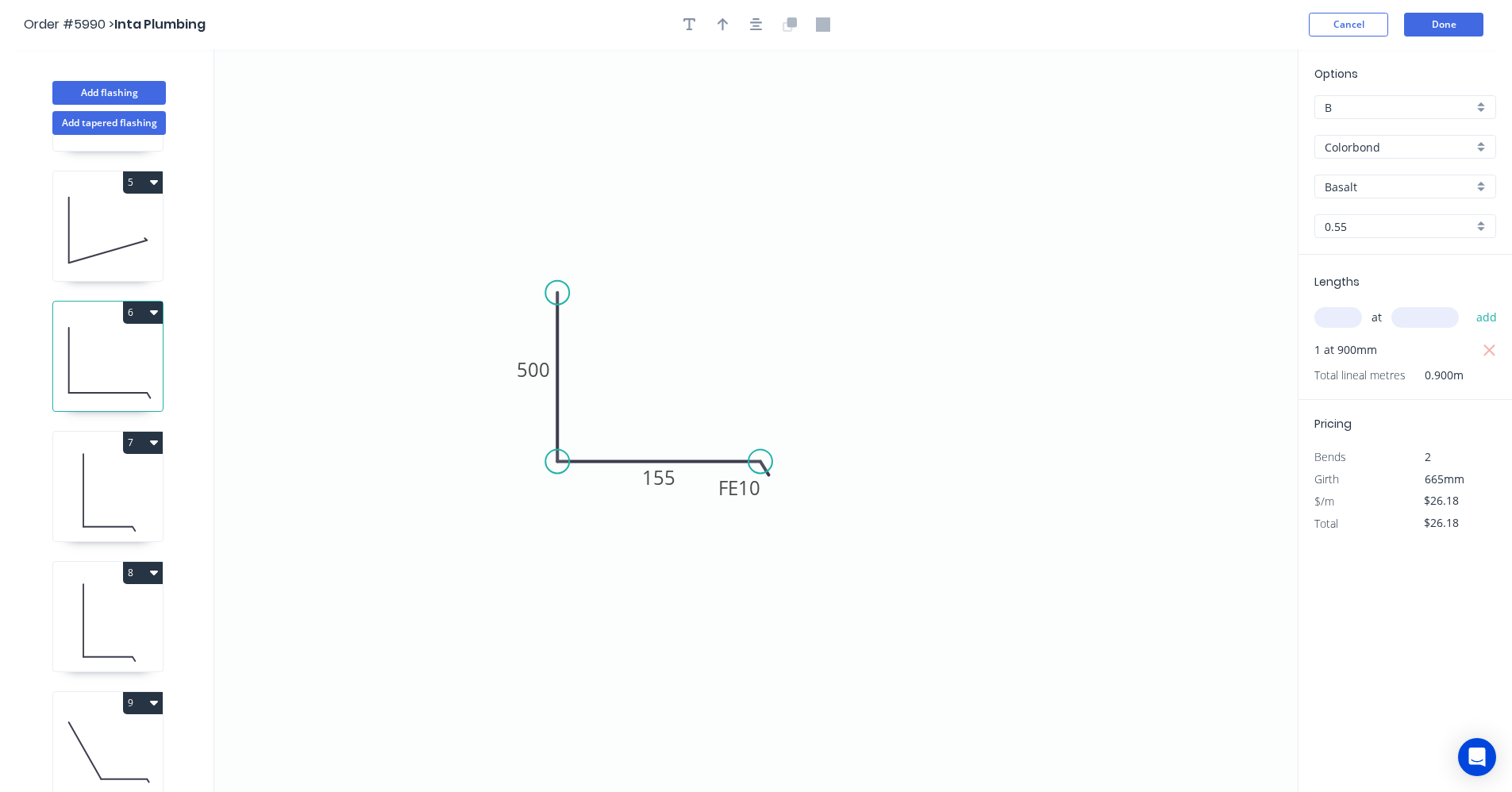
type input "$19.78"
type input "Dune"
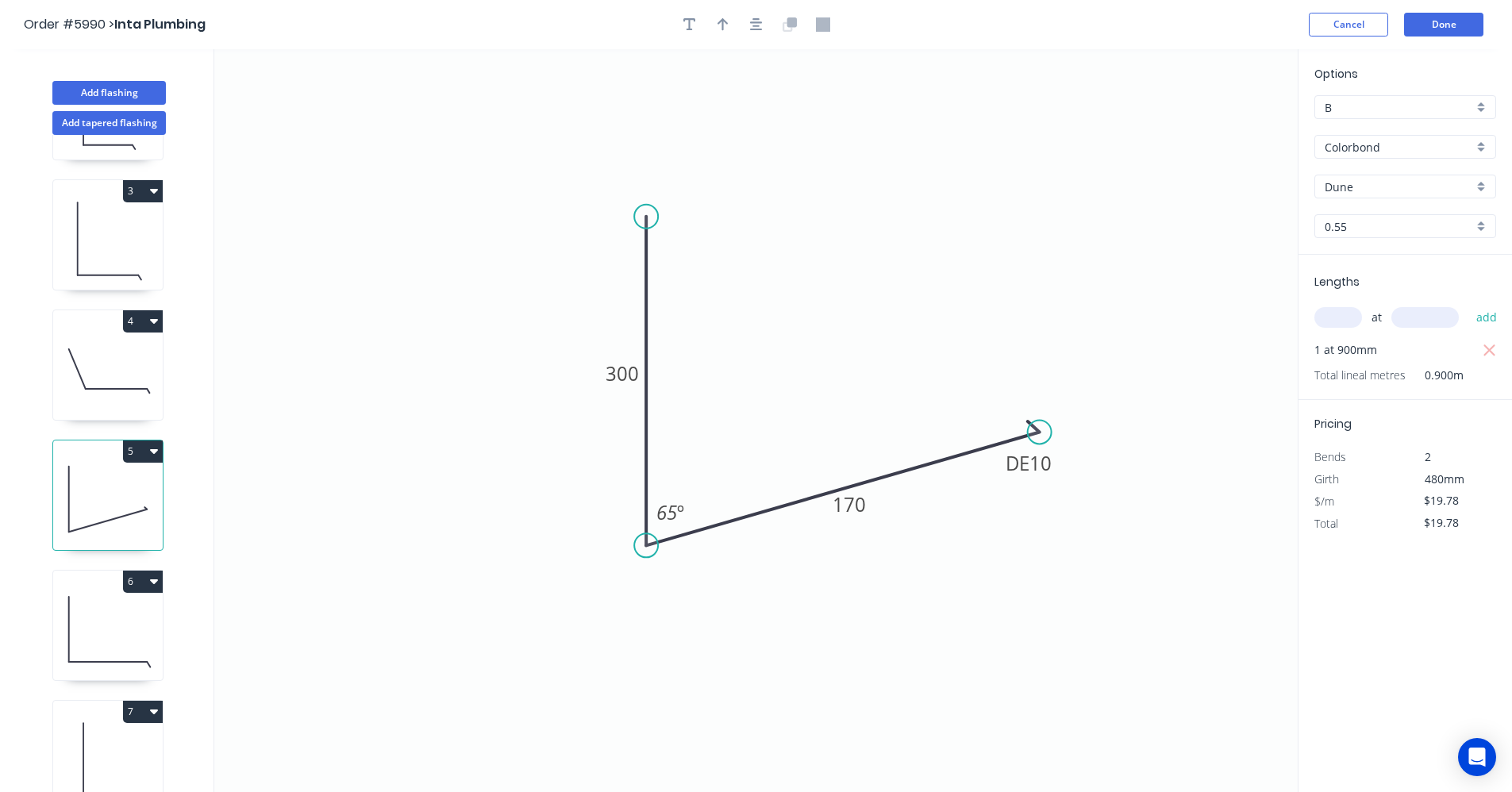
scroll to position [203, 0]
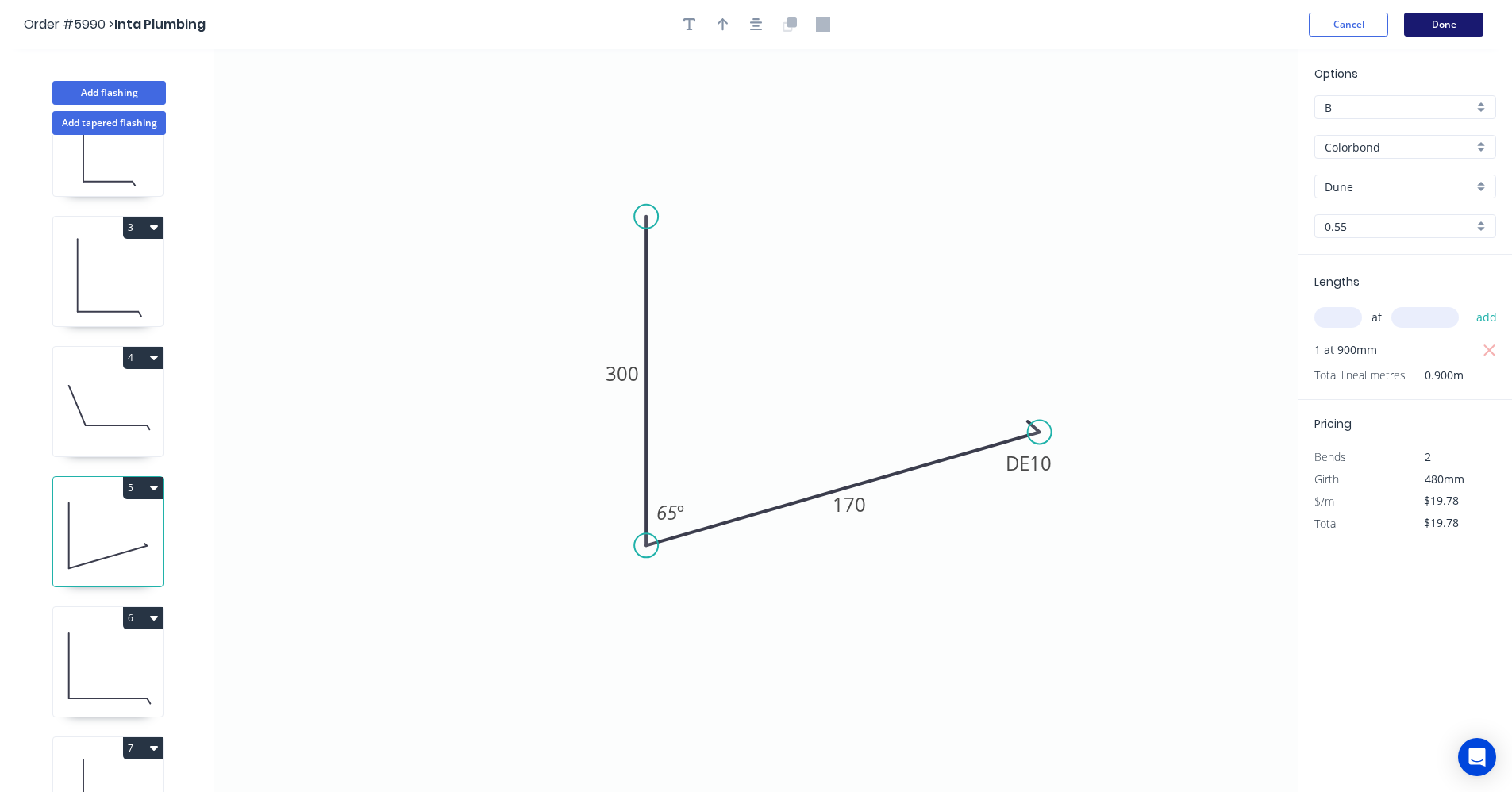
click at [1450, 30] on button "Done" at bounding box center [1444, 25] width 79 height 24
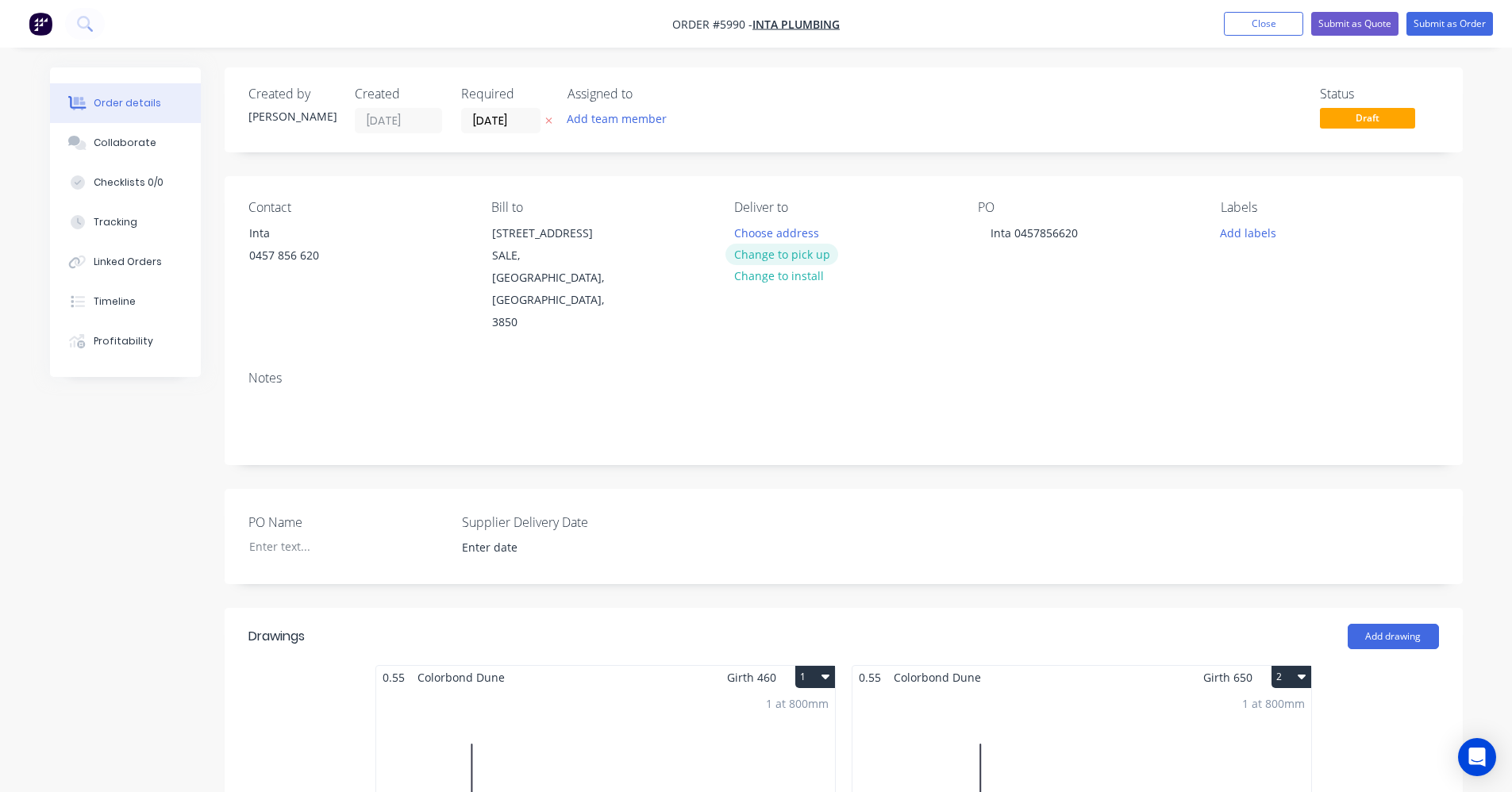
click at [792, 250] on button "Change to pick up" at bounding box center [781, 254] width 113 height 21
click at [1241, 237] on button "Add labels" at bounding box center [1248, 232] width 73 height 21
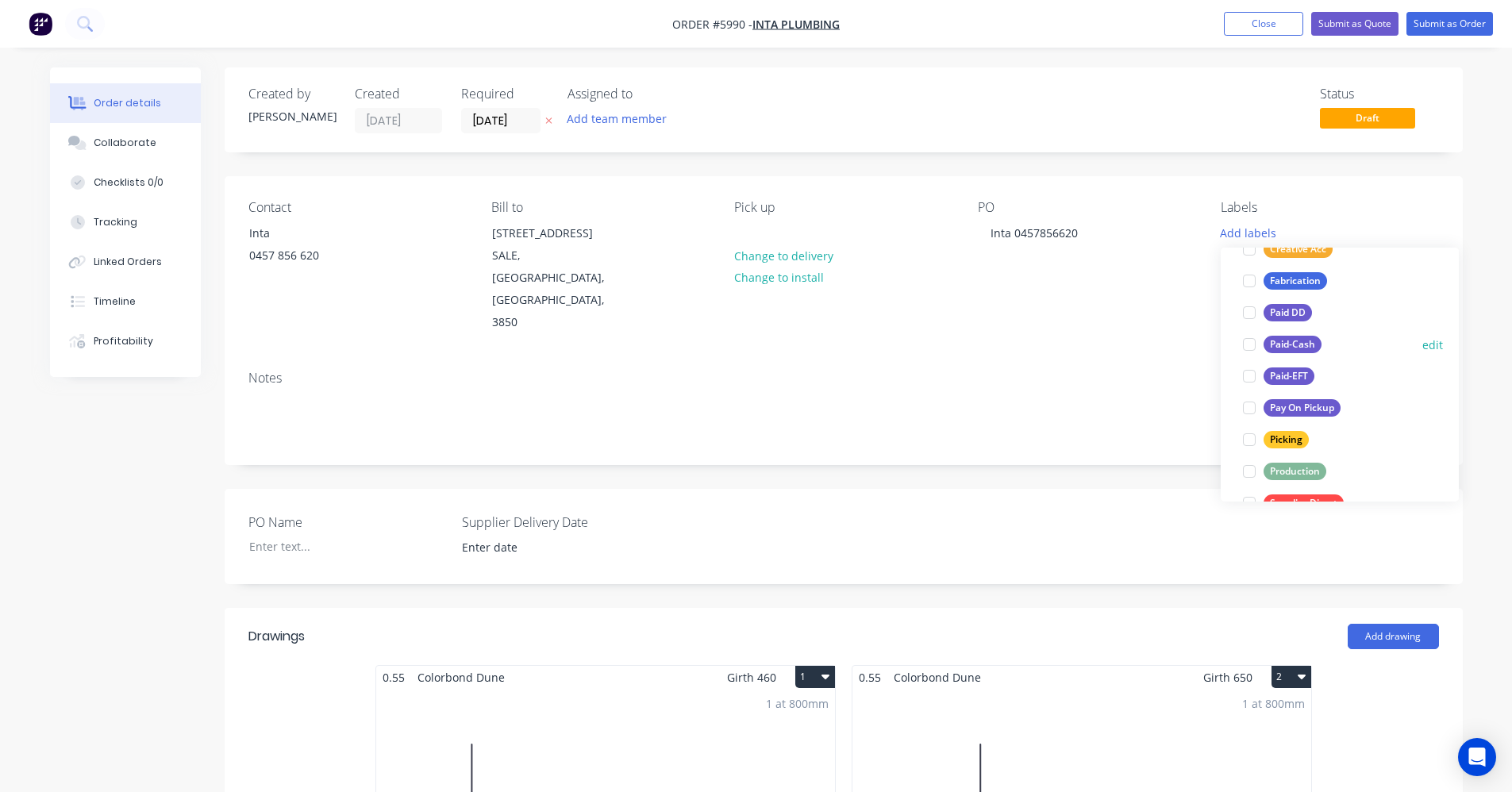
scroll to position [159, 0]
click at [1300, 468] on div "Production" at bounding box center [1295, 469] width 63 height 18
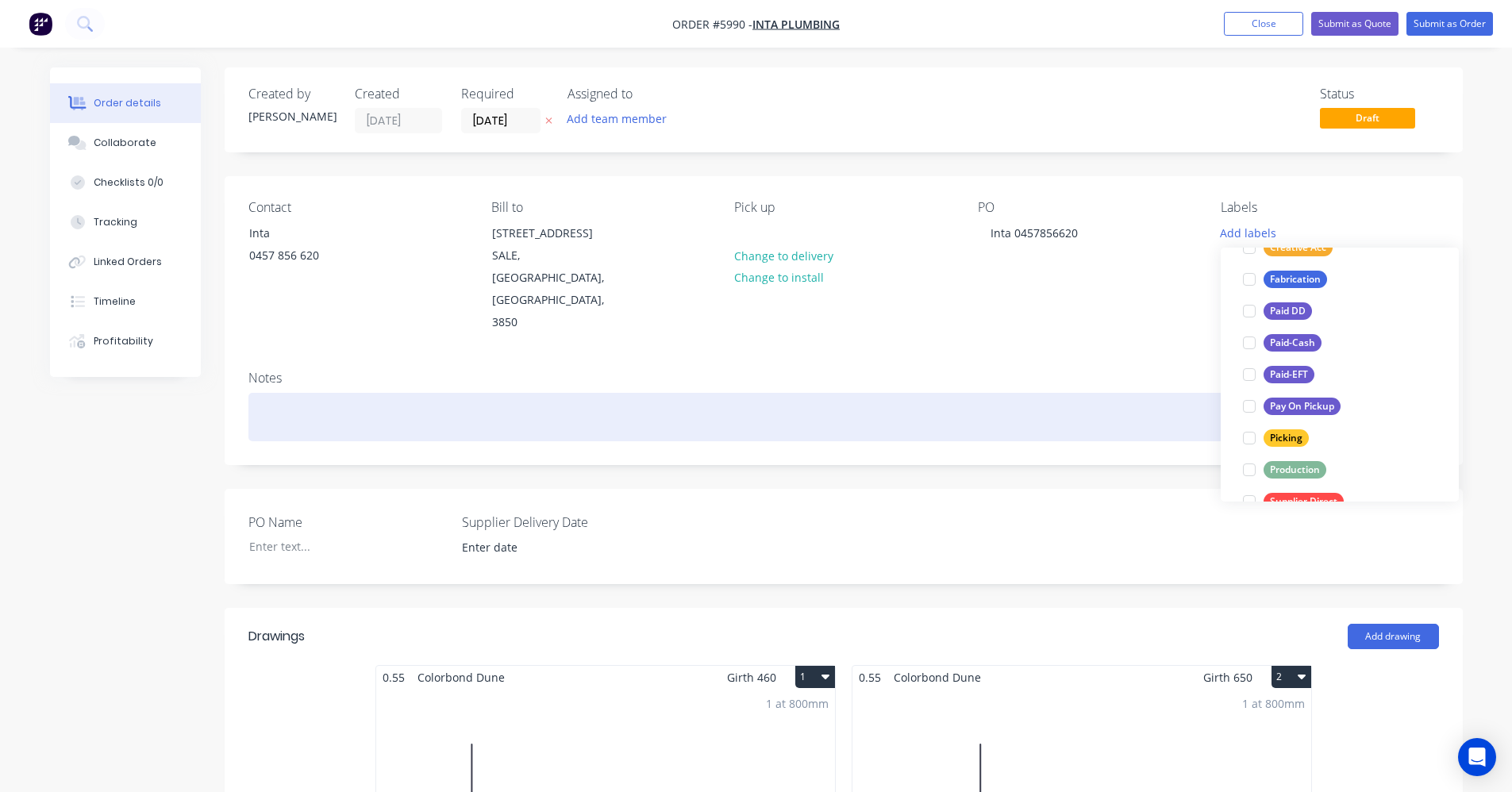
scroll to position [0, 0]
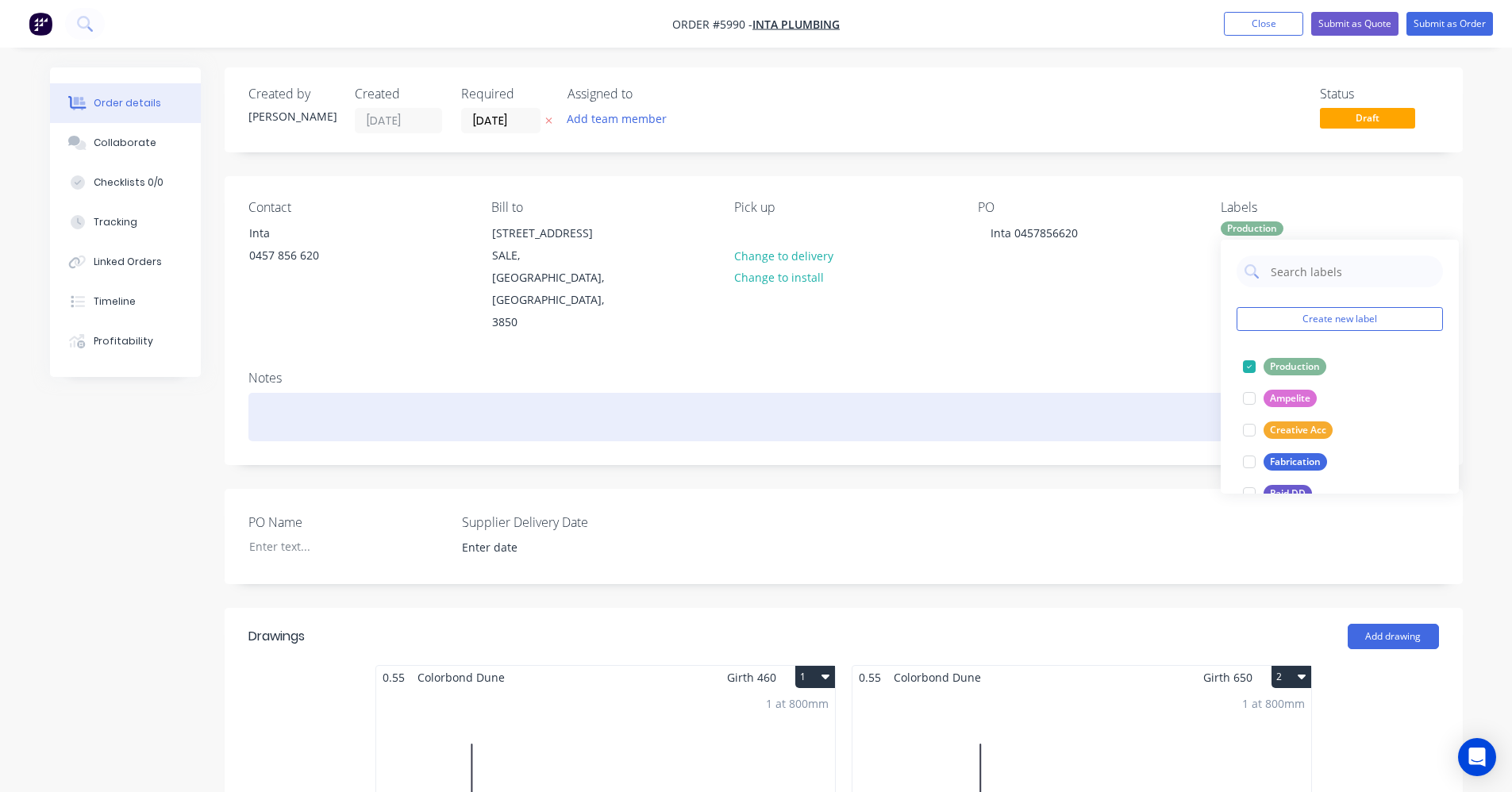
drag, startPoint x: 1072, startPoint y: 347, endPoint x: 1086, endPoint y: 351, distance: 14.6
click at [1075, 358] on div "Notes" at bounding box center [843, 410] width 1238 height 106
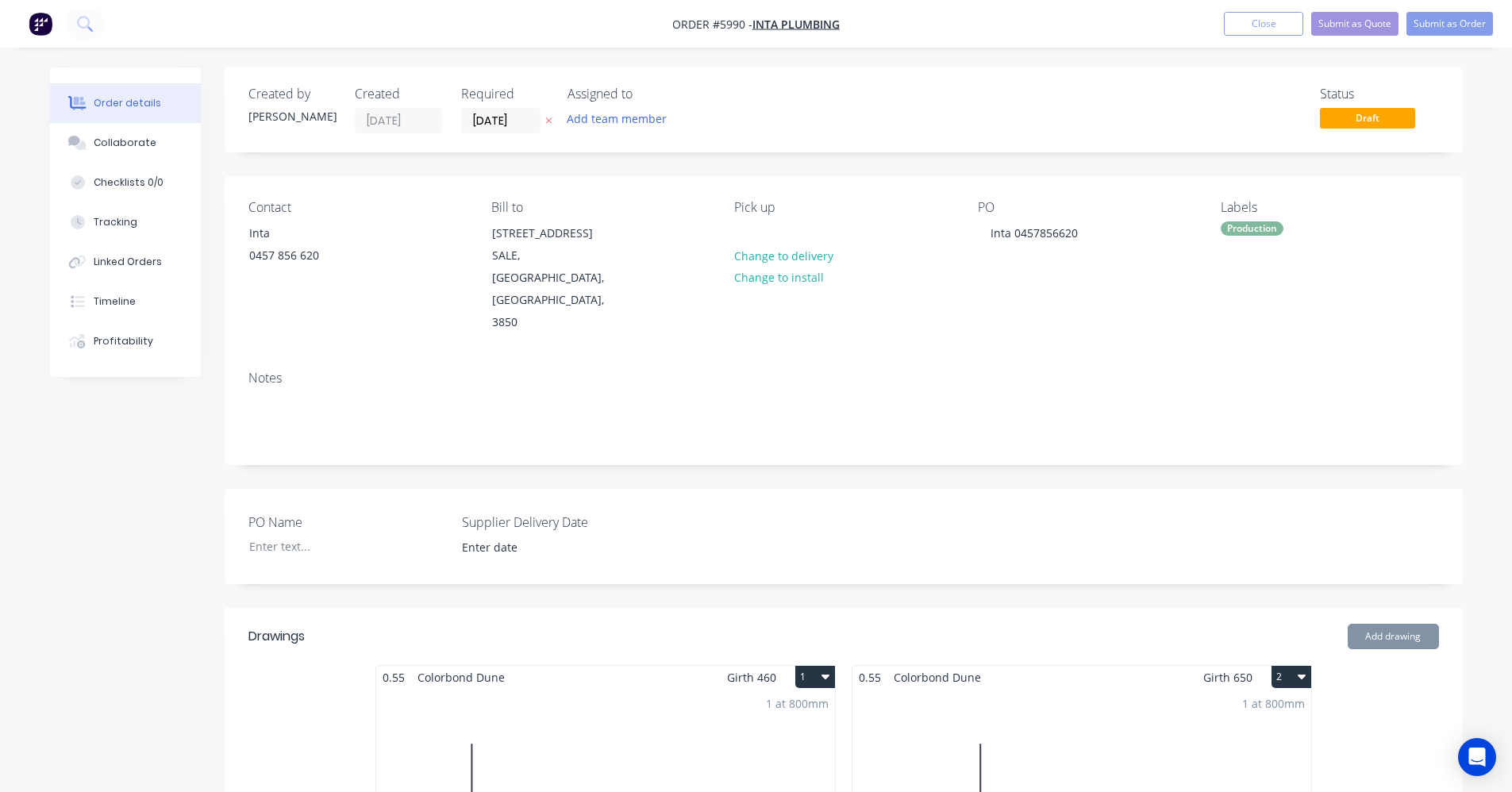
drag, startPoint x: 765, startPoint y: 228, endPoint x: 752, endPoint y: 228, distance: 13.0
click at [764, 228] on div "Pick up Change to delivery Change to install" at bounding box center [842, 266] width 217 height 134
click at [752, 228] on div at bounding box center [746, 233] width 25 height 23
click at [1433, 28] on button "Submit as Order" at bounding box center [1449, 24] width 87 height 24
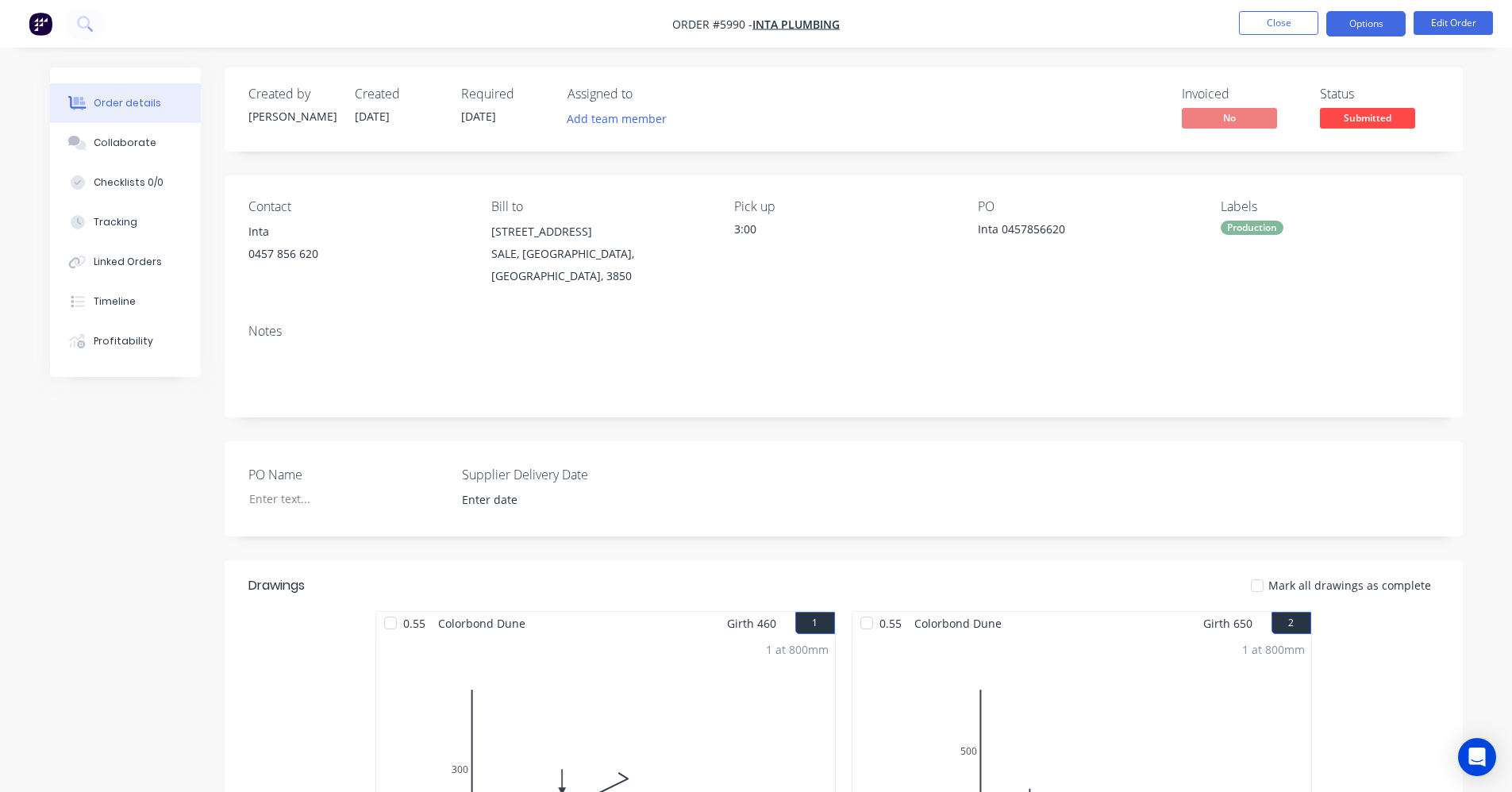
click at [1375, 28] on button "Options" at bounding box center [1366, 23] width 79 height 25
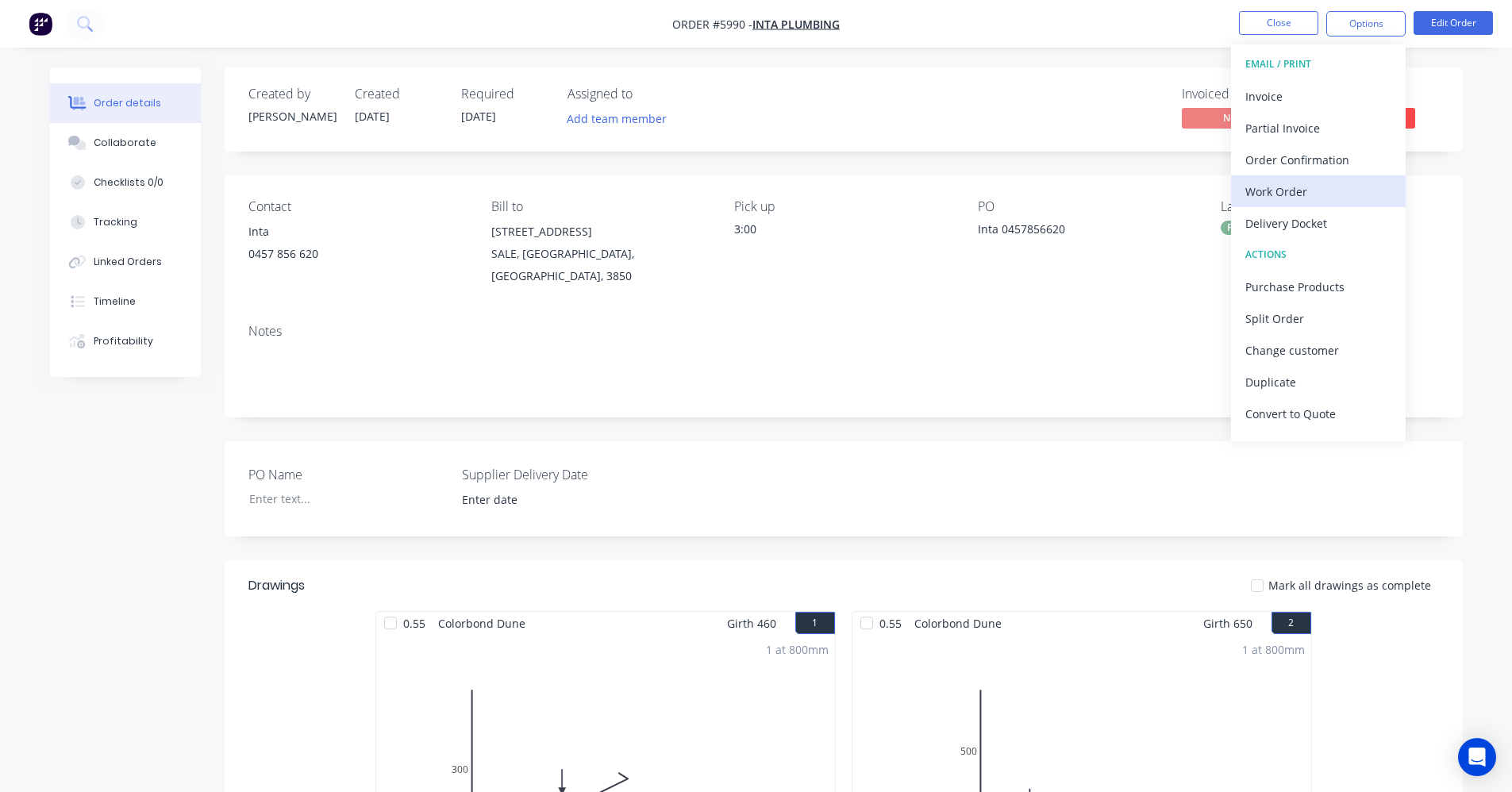
click at [1285, 189] on div "Work Order" at bounding box center [1318, 191] width 146 height 23
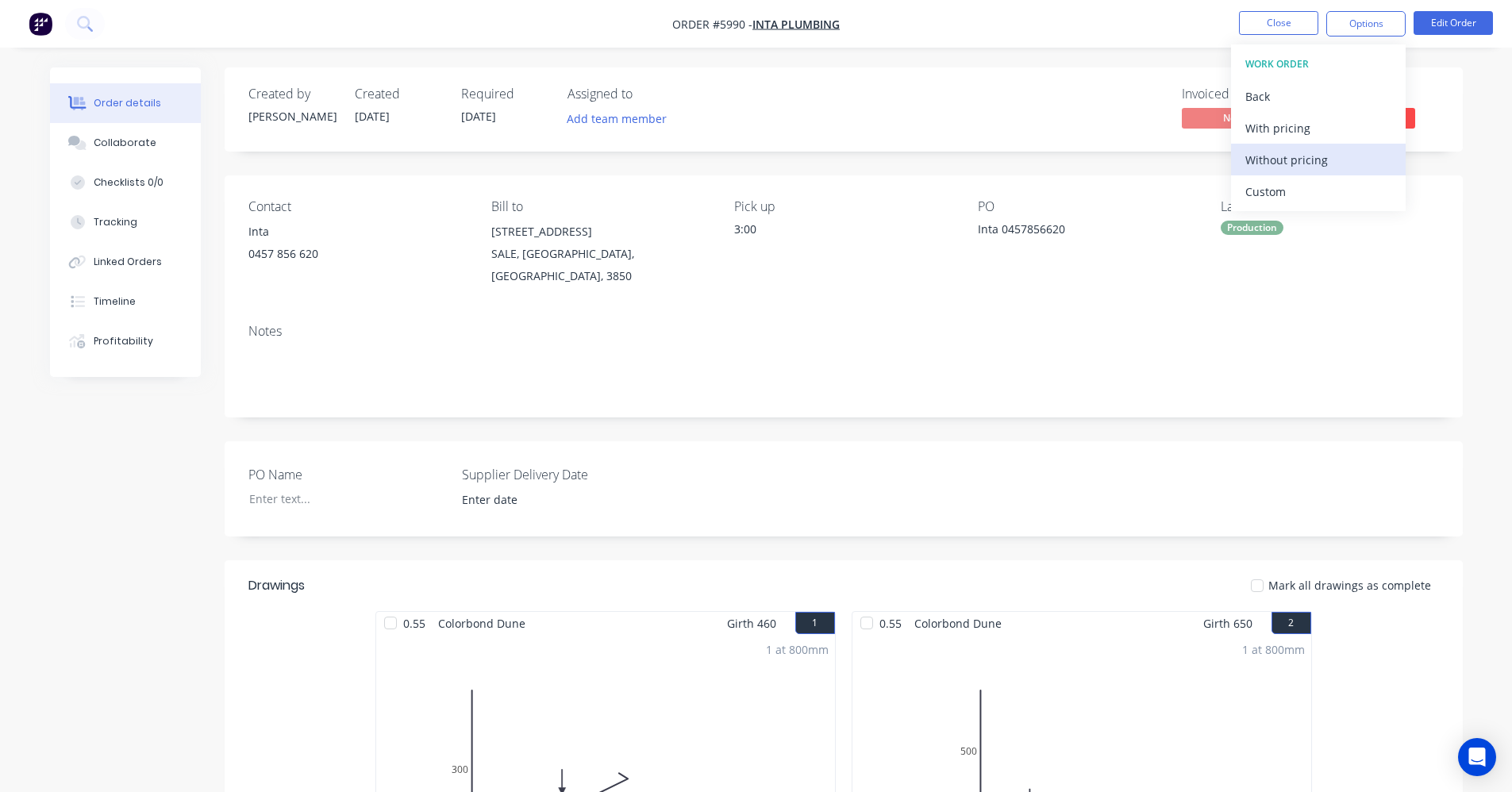
click at [1292, 168] on div "Without pricing" at bounding box center [1318, 160] width 146 height 23
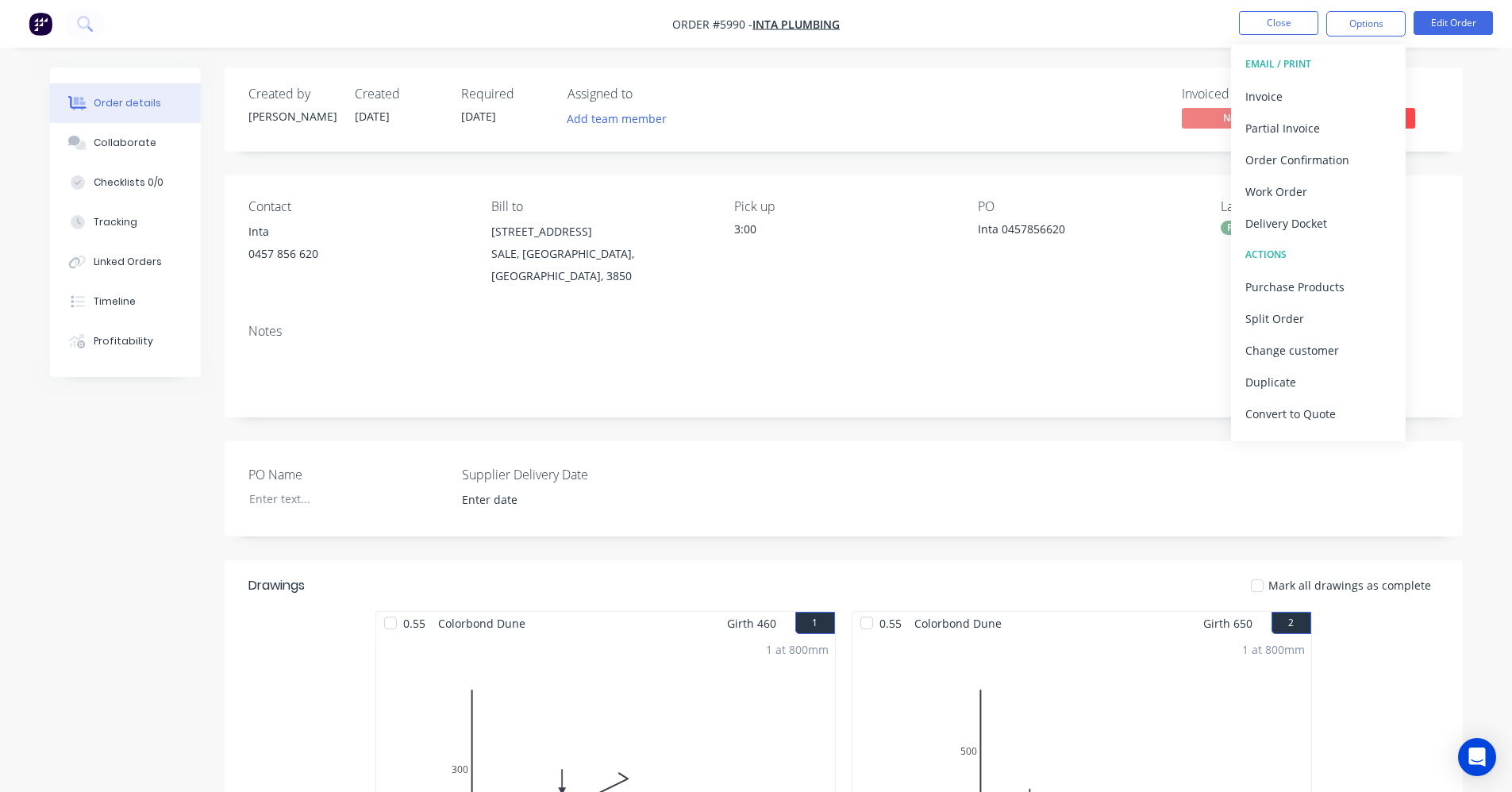
click at [1017, 226] on div "Inta 0457856620" at bounding box center [1076, 232] width 199 height 22
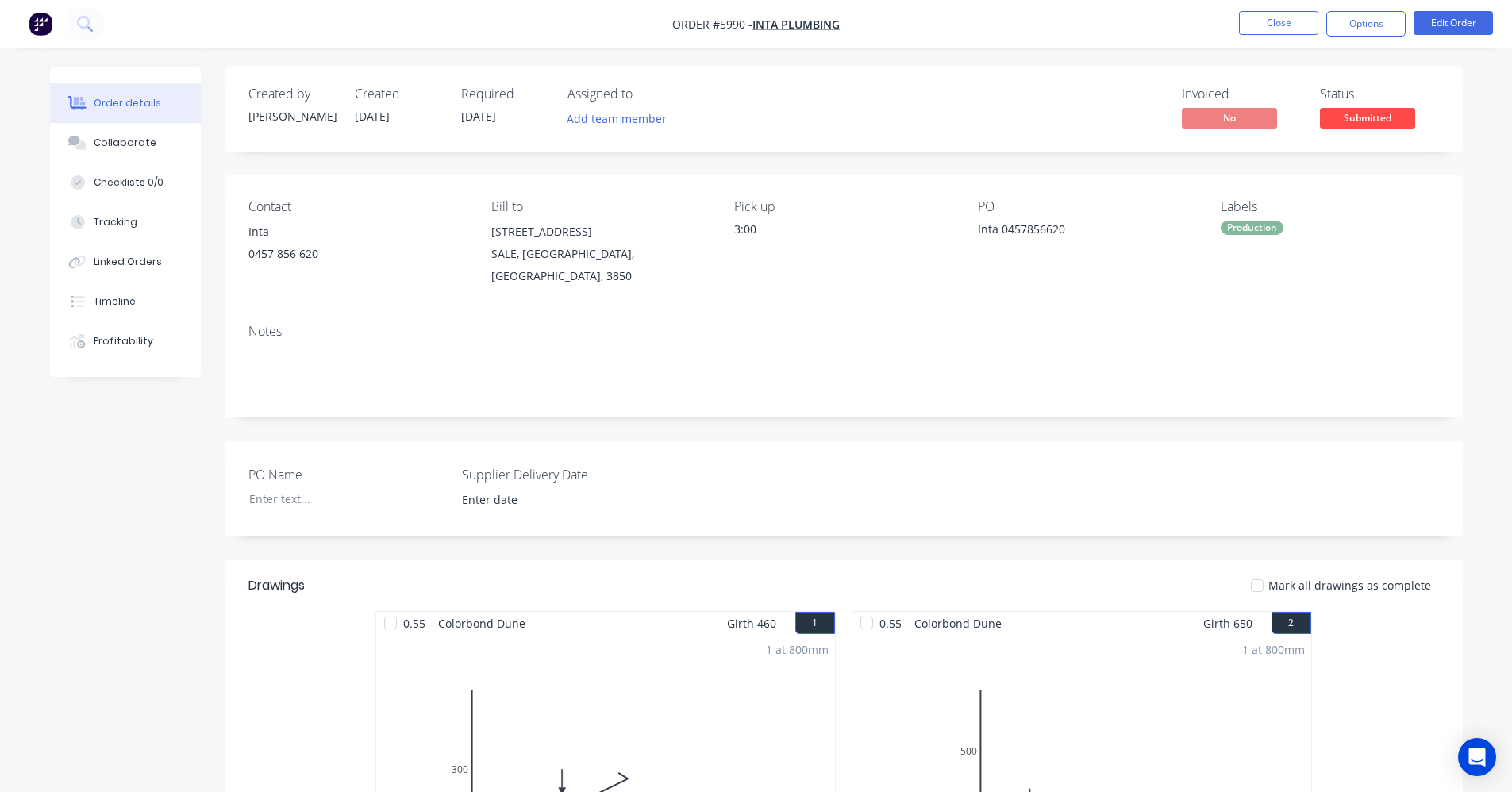
click at [1057, 231] on div "Inta 0457856620" at bounding box center [1076, 232] width 199 height 22
click at [1457, 26] on button "Edit Order" at bounding box center [1453, 23] width 79 height 24
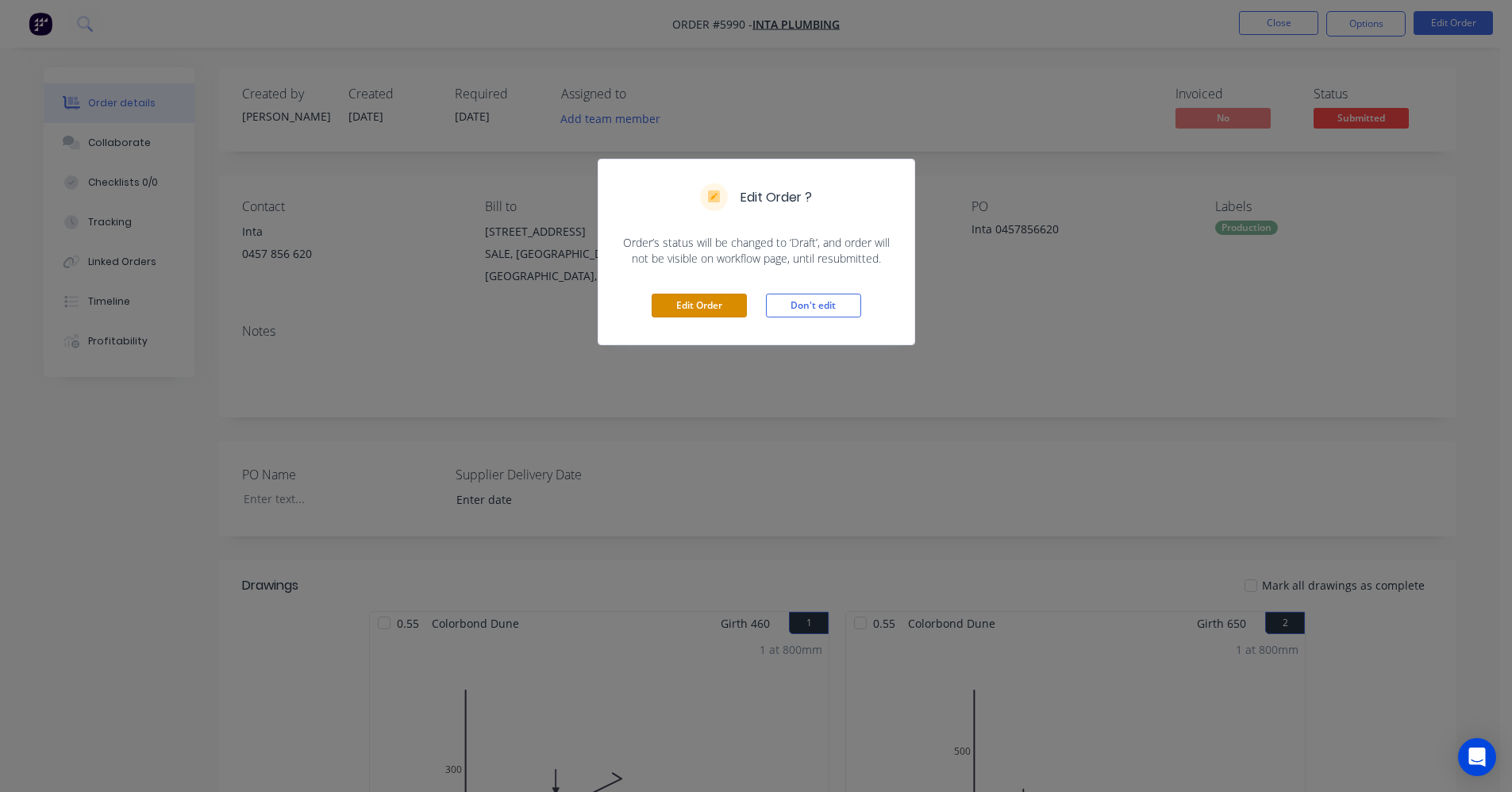
drag, startPoint x: 676, startPoint y: 312, endPoint x: 737, endPoint y: 307, distance: 61.2
click at [688, 309] on button "Edit Order" at bounding box center [698, 306] width 95 height 24
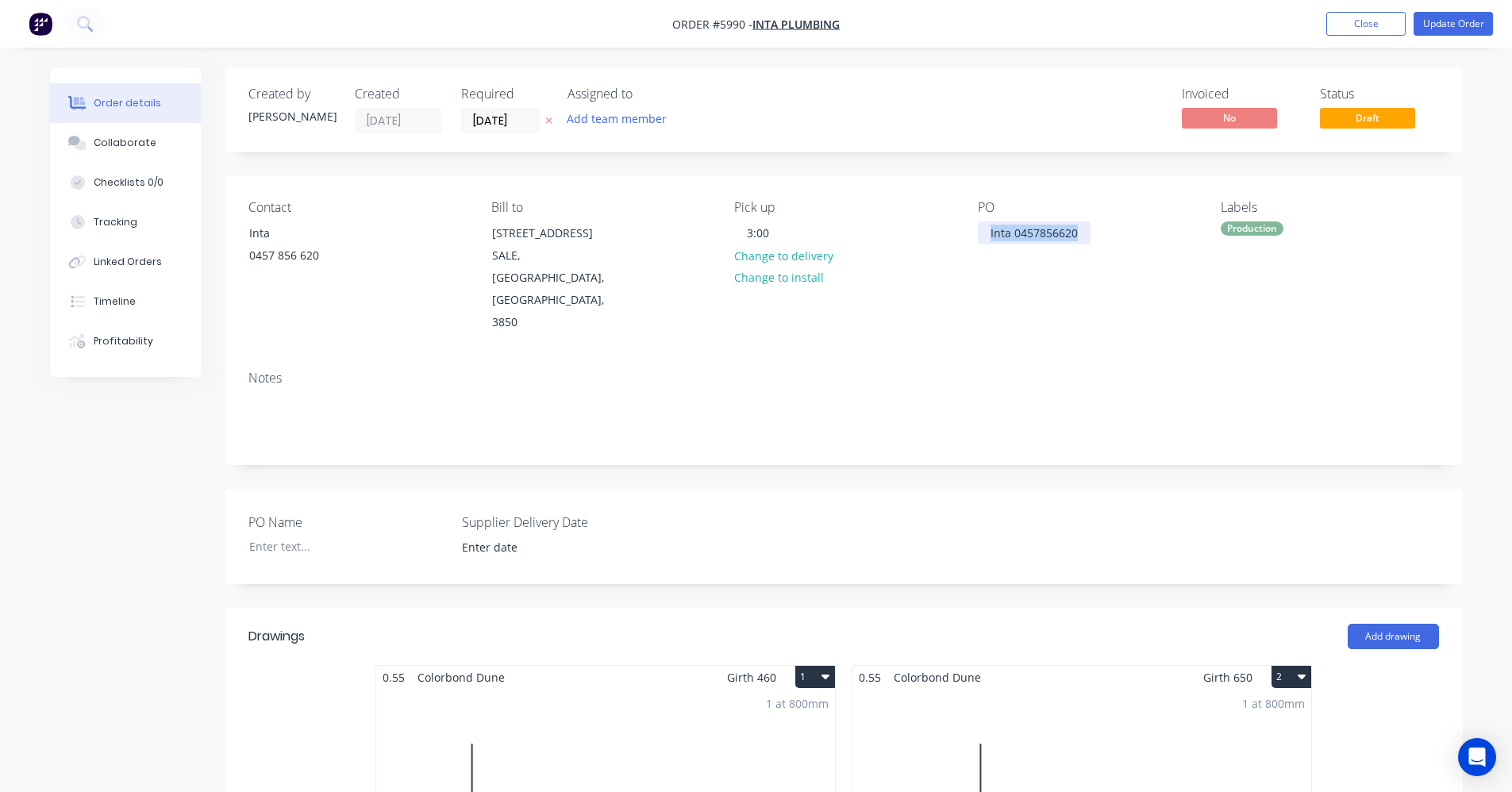
drag, startPoint x: 1075, startPoint y: 232, endPoint x: 929, endPoint y: 234, distance: 146.0
click at [929, 234] on div "Contact Inta 0457 856 620 Bill to 30-32 Union Street SALE, Victoria, Australia,…" at bounding box center [843, 267] width 1238 height 182
click at [1455, 24] on button "Update Order" at bounding box center [1453, 24] width 79 height 24
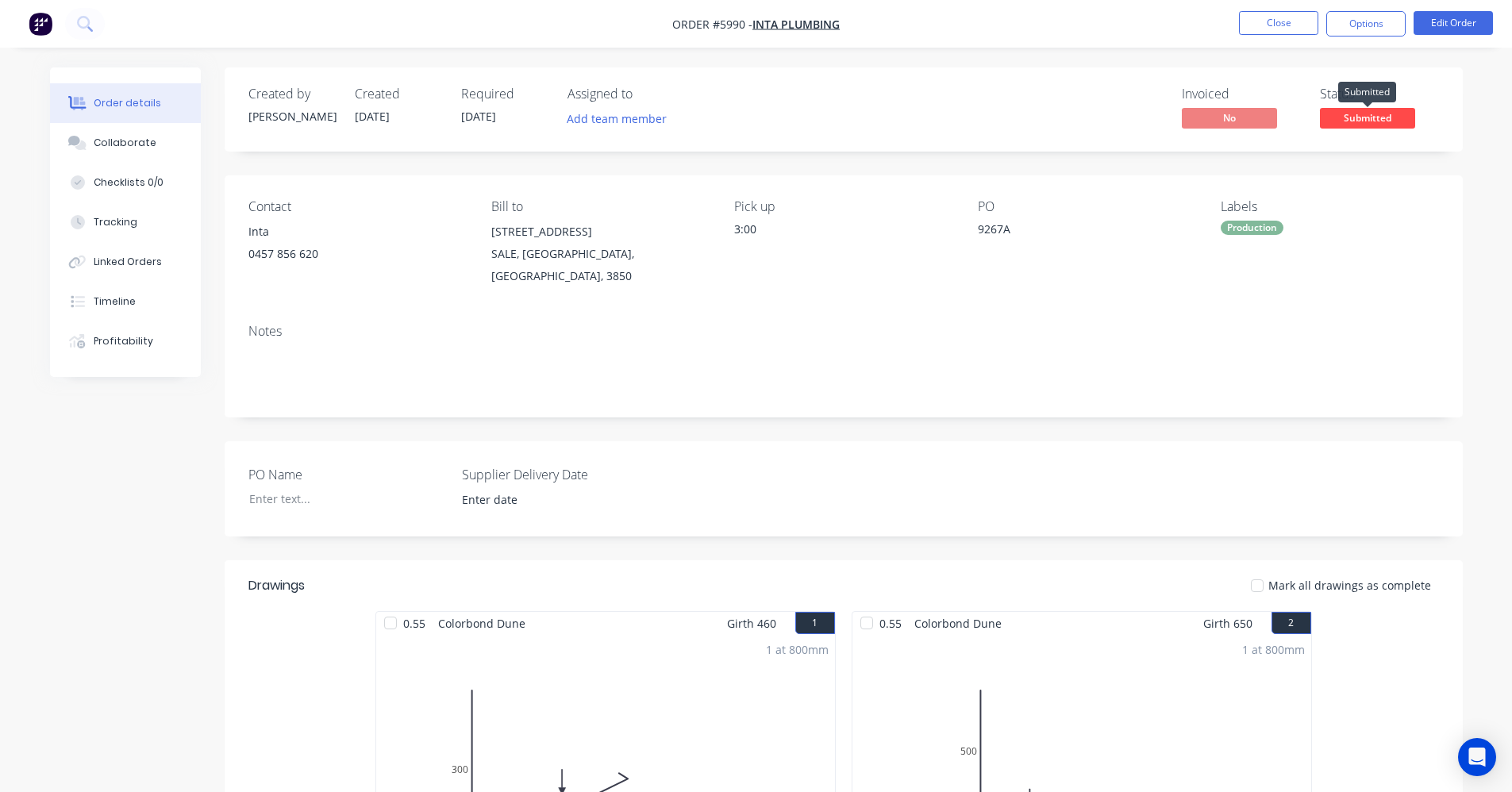
click at [1388, 110] on span "Submitted" at bounding box center [1367, 117] width 95 height 19
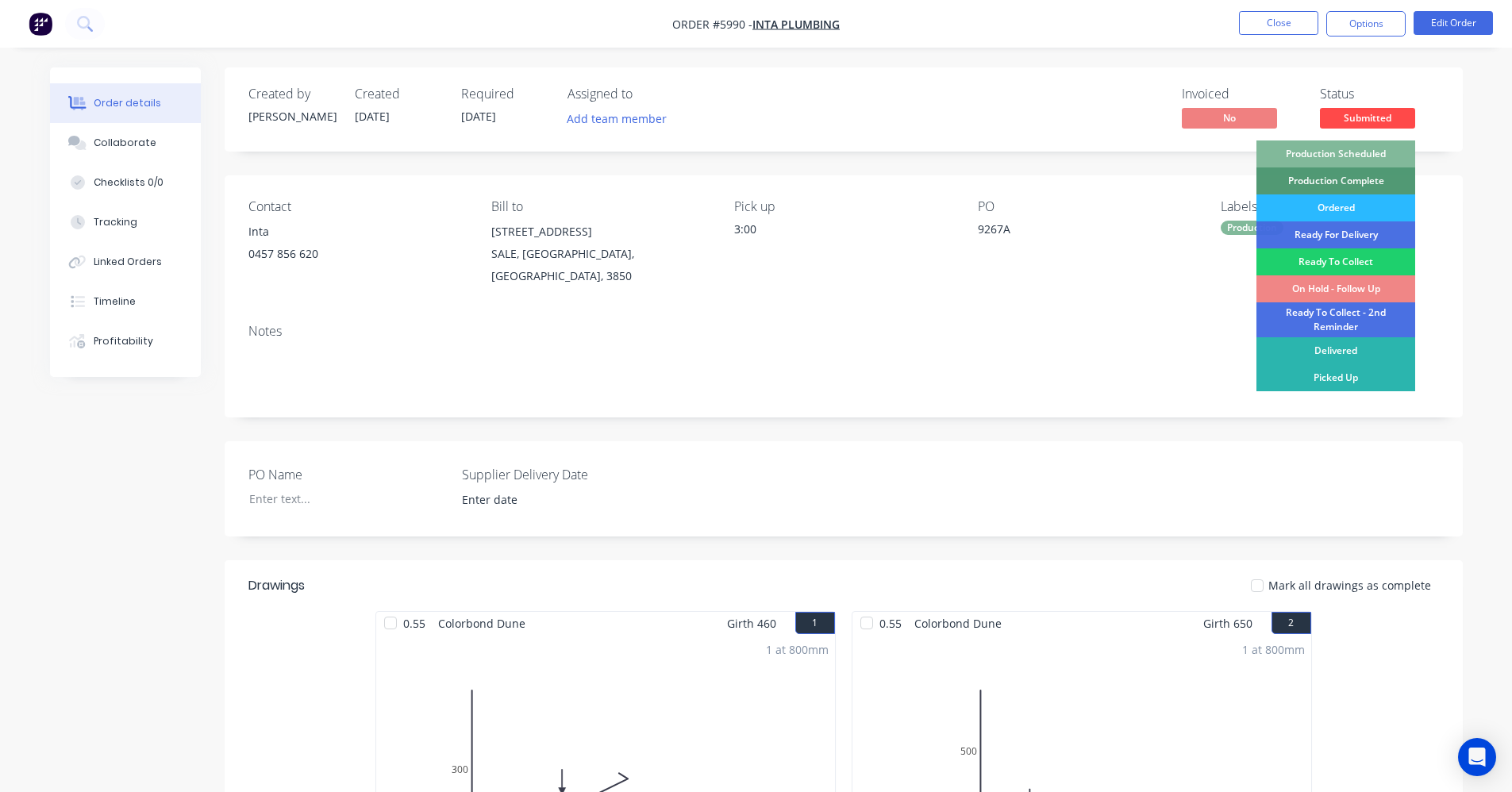
click at [1340, 149] on div "Production Scheduled" at bounding box center [1336, 153] width 159 height 27
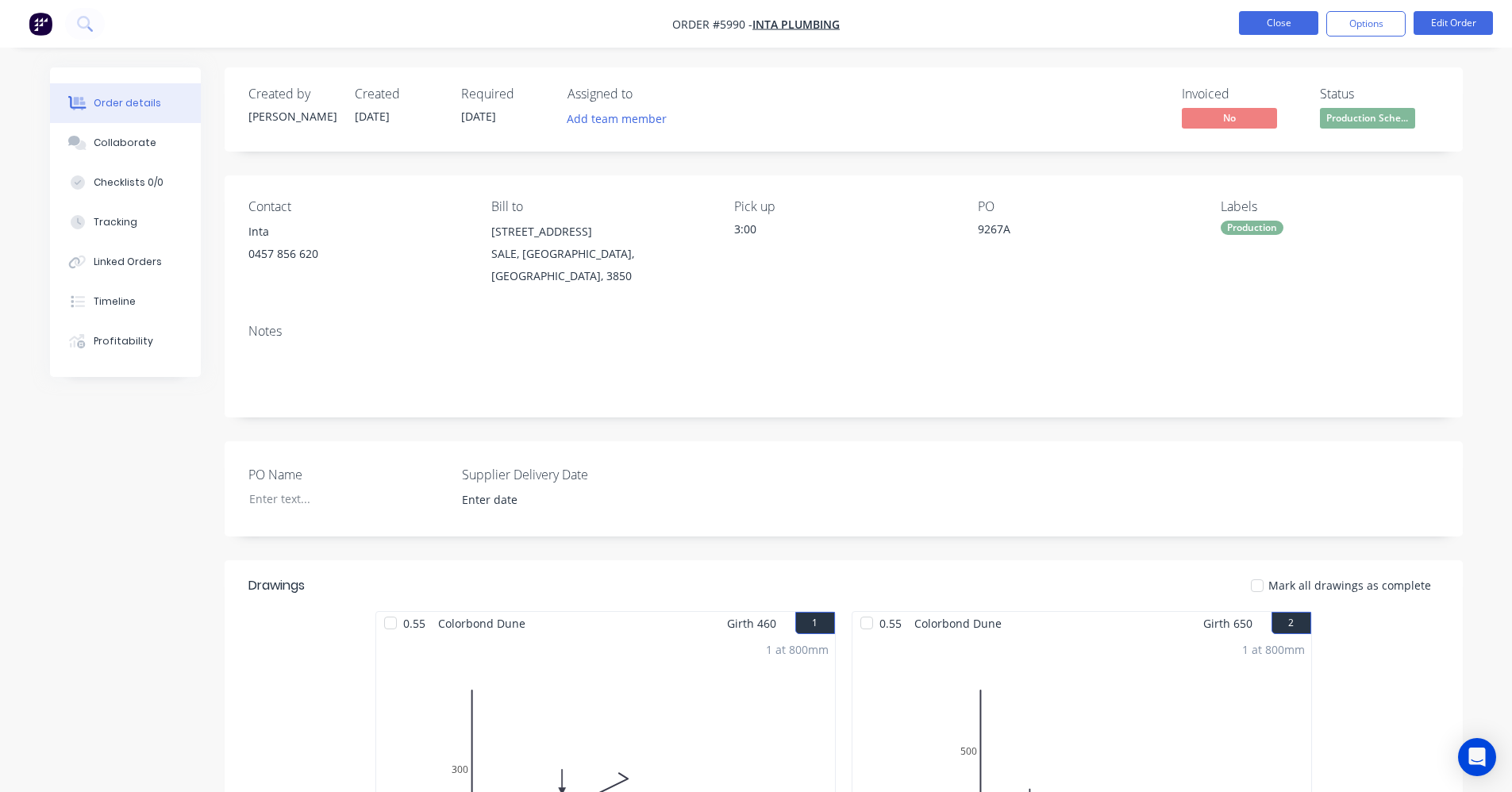
click at [1286, 26] on button "Close" at bounding box center [1278, 23] width 79 height 24
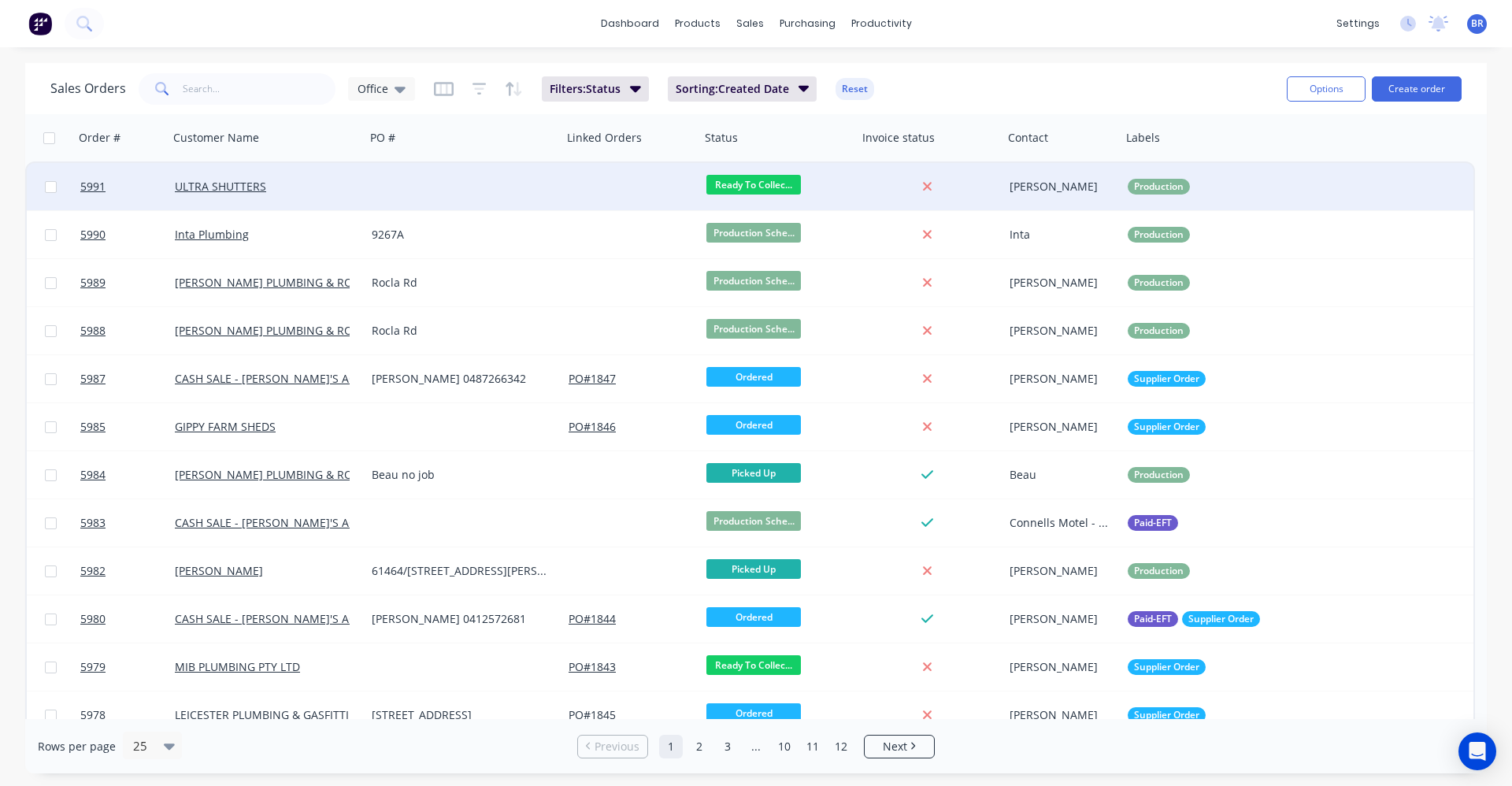
click at [613, 182] on div at bounding box center [631, 187] width 138 height 48
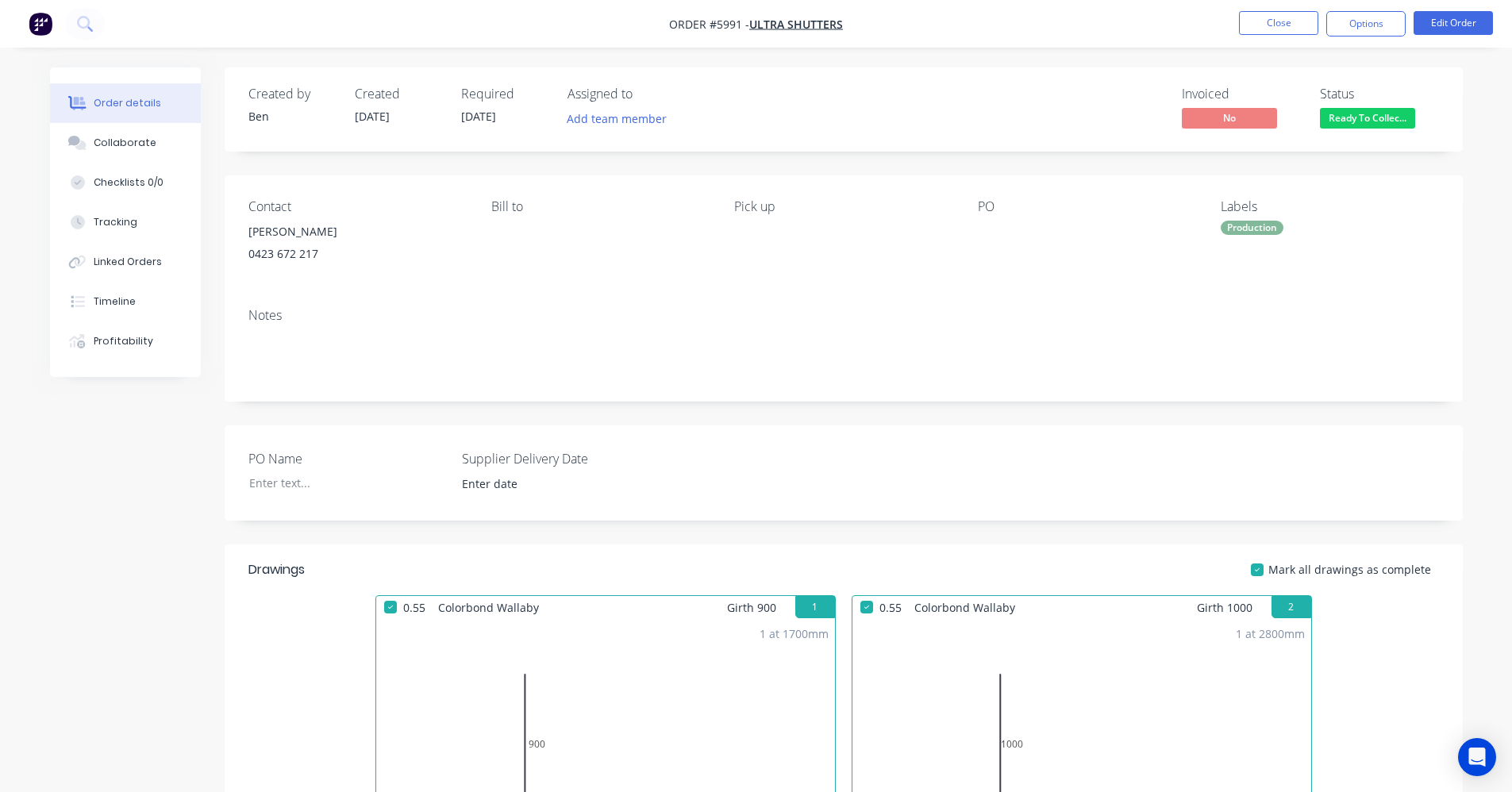
click at [1342, 124] on span "Ready To Collec..." at bounding box center [1367, 117] width 95 height 19
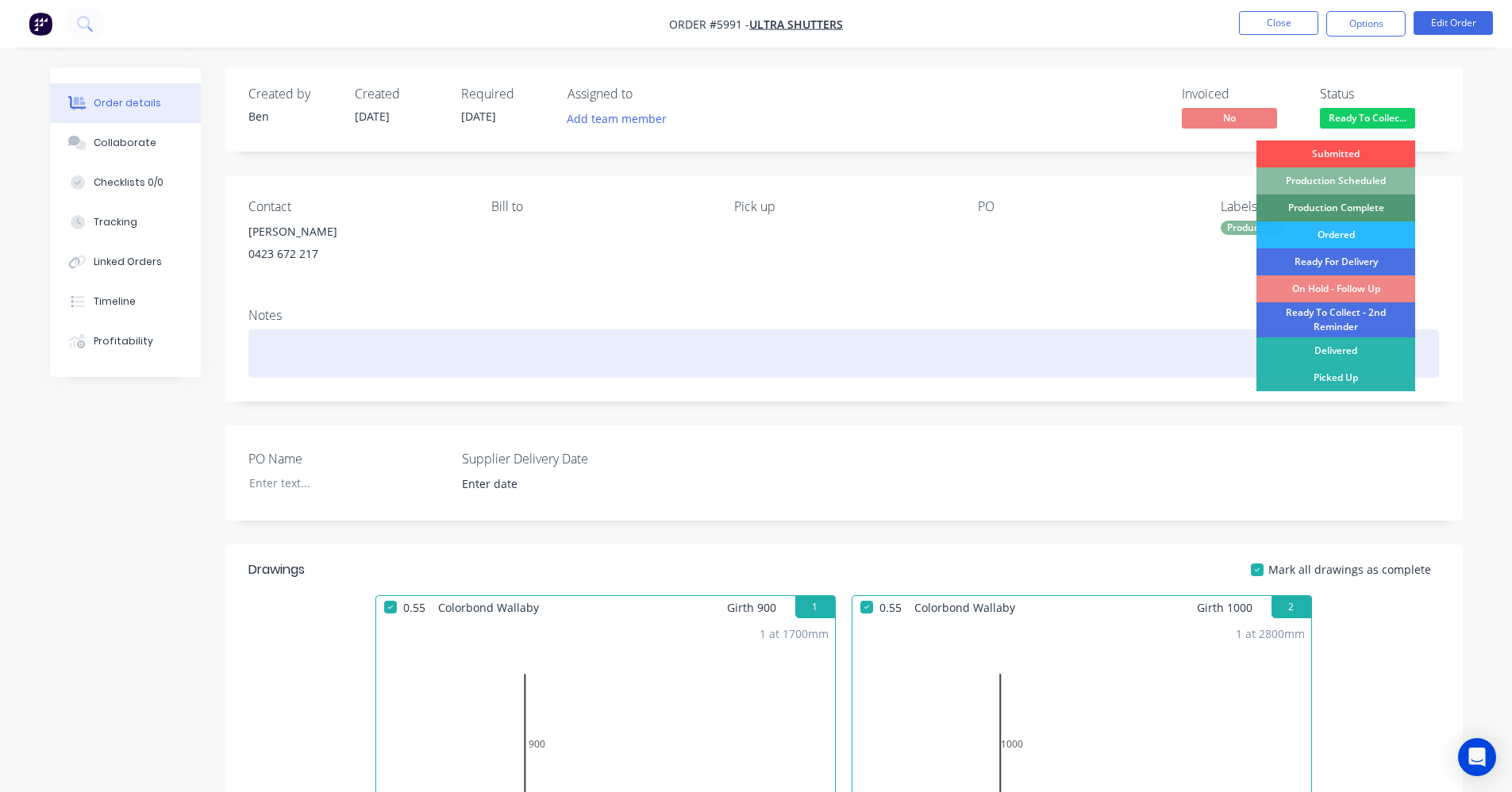
click at [1363, 378] on div "Picked Up" at bounding box center [1336, 377] width 159 height 27
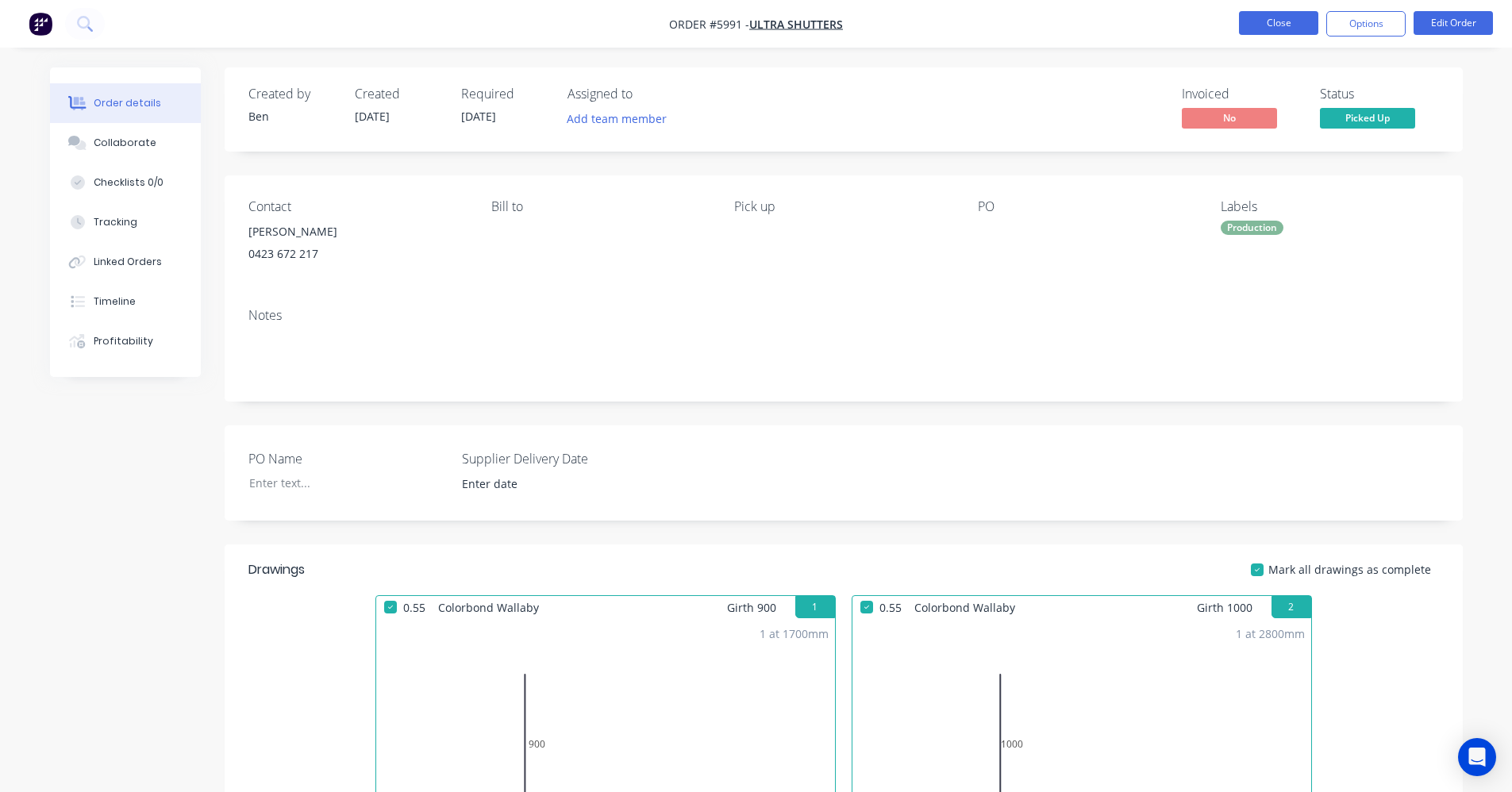
click at [1276, 18] on button "Close" at bounding box center [1278, 23] width 79 height 24
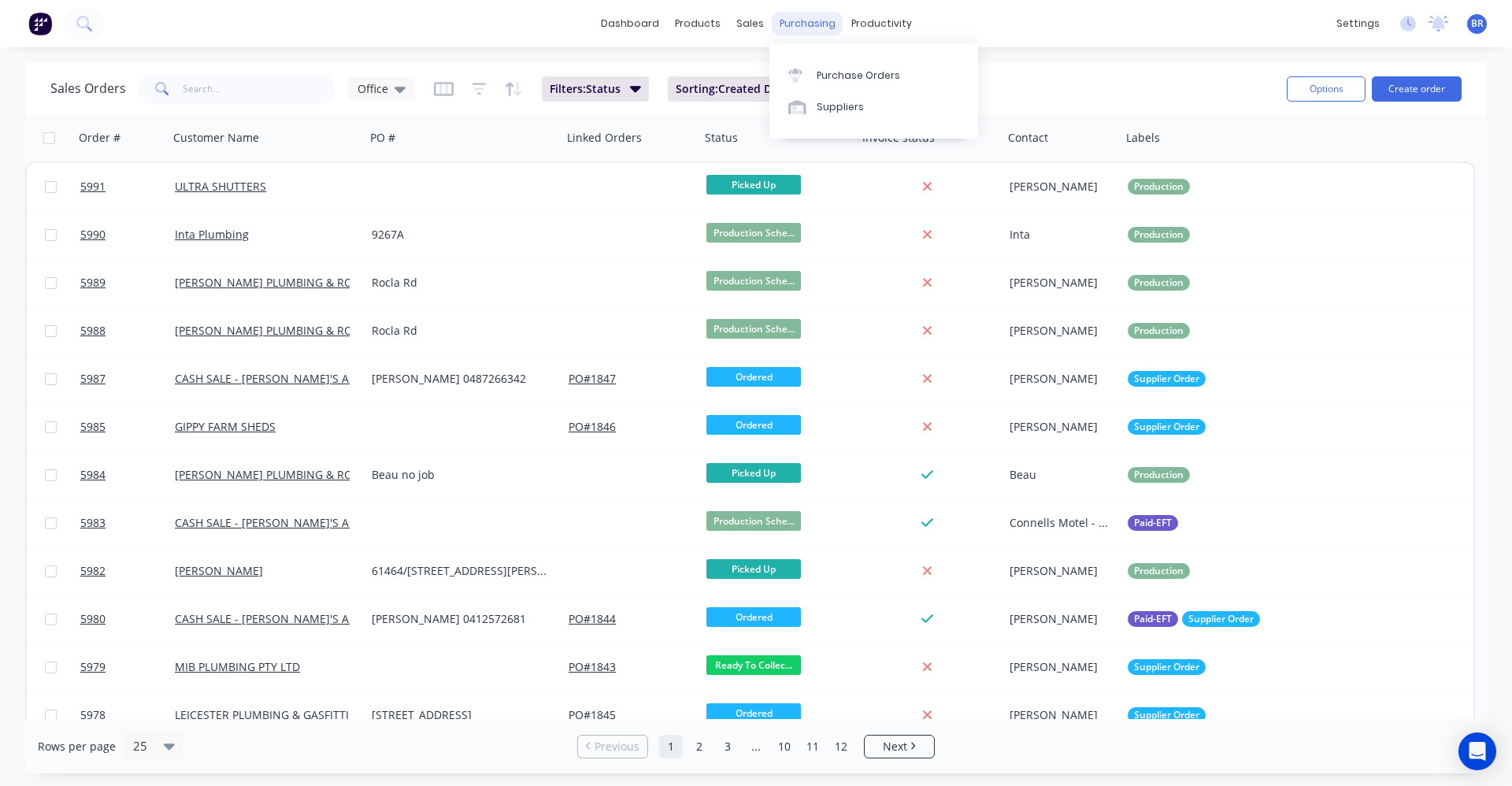
click at [808, 32] on div "purchasing" at bounding box center [808, 24] width 72 height 24
copy div "a"
click at [822, 77] on div "Purchase Orders" at bounding box center [858, 75] width 83 height 14
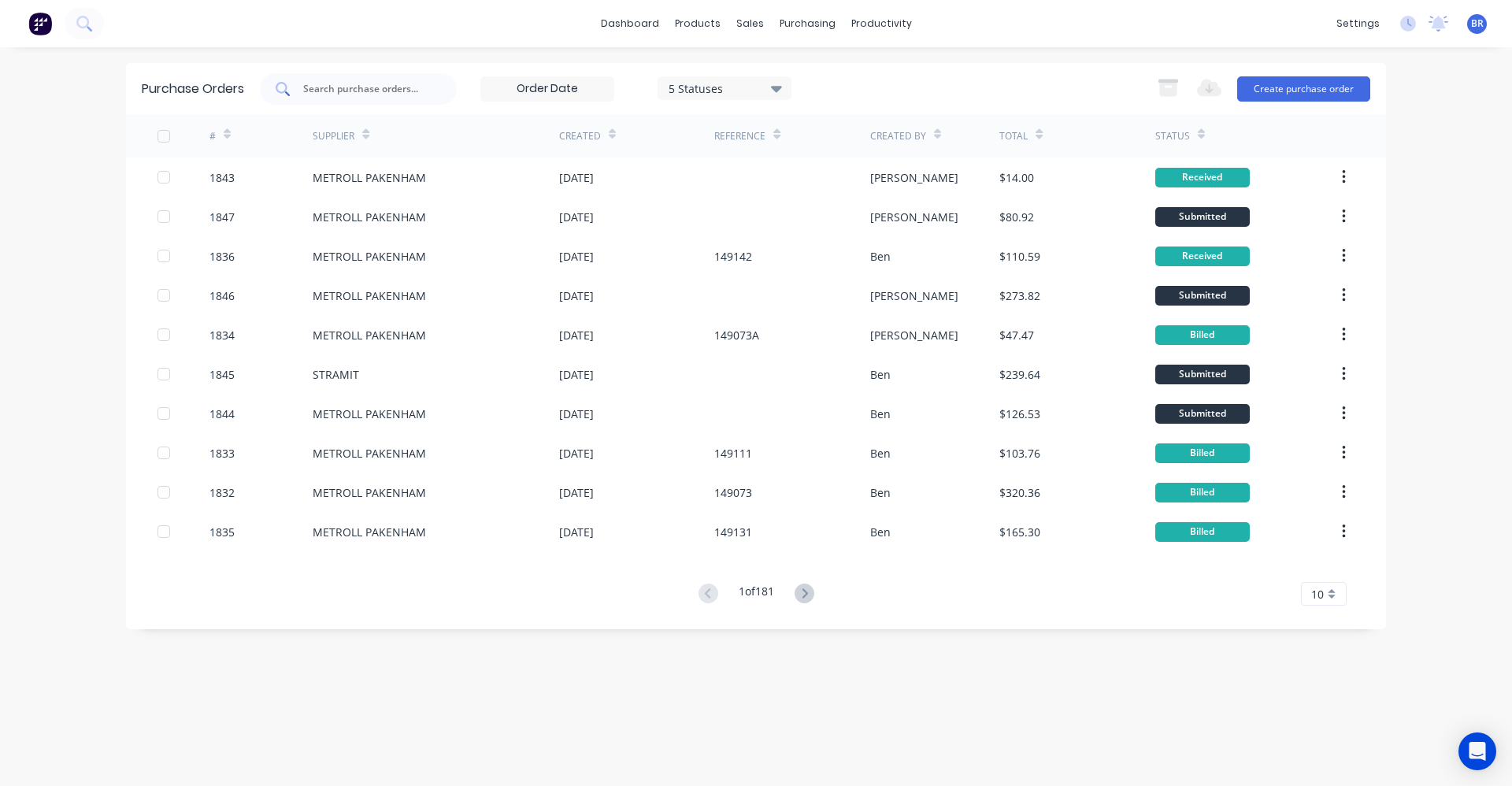
click at [372, 92] on input "text" at bounding box center [367, 88] width 131 height 16
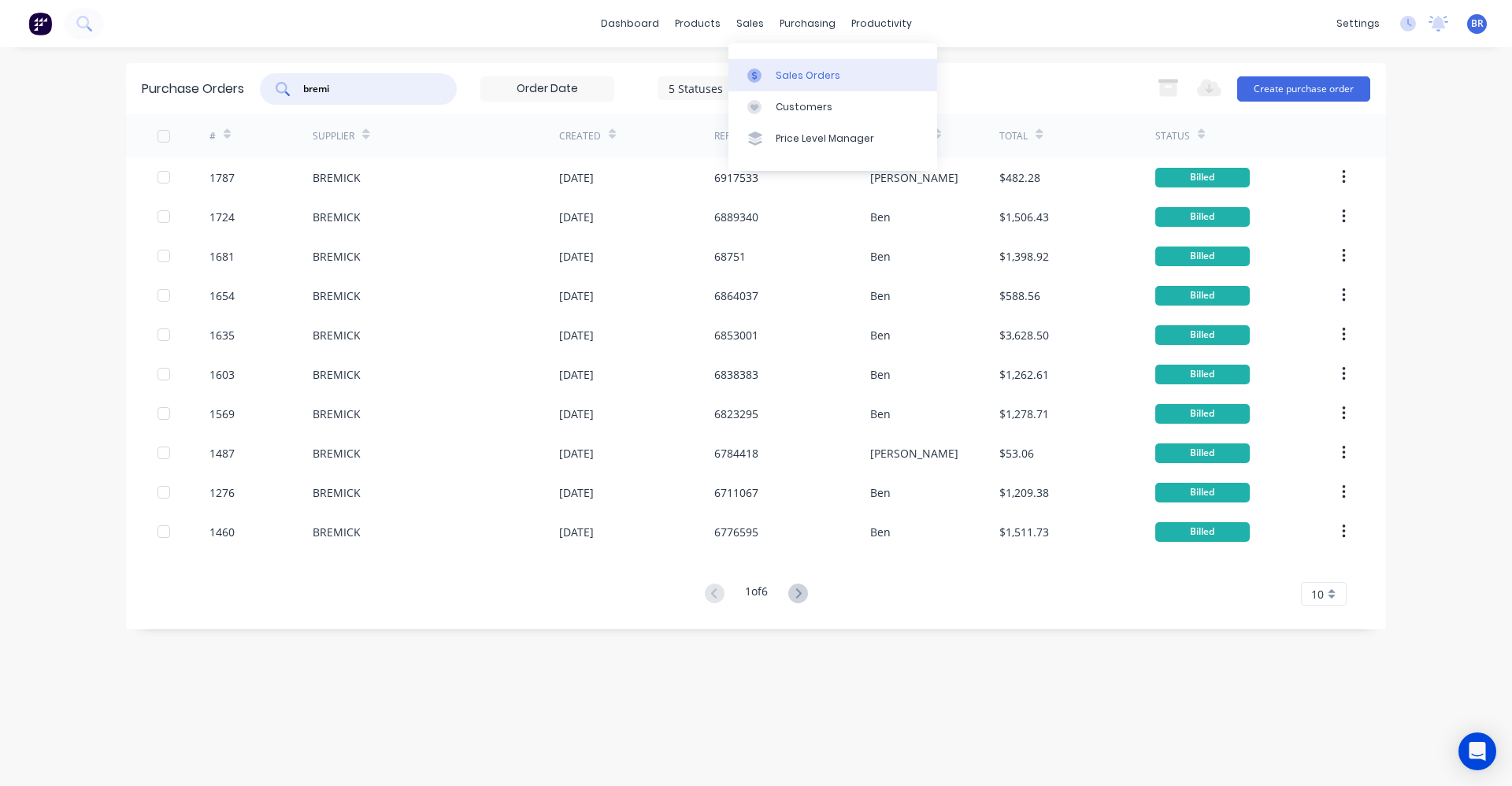
type input "bremi"
click at [771, 71] on link "Sales Orders" at bounding box center [833, 74] width 209 height 31
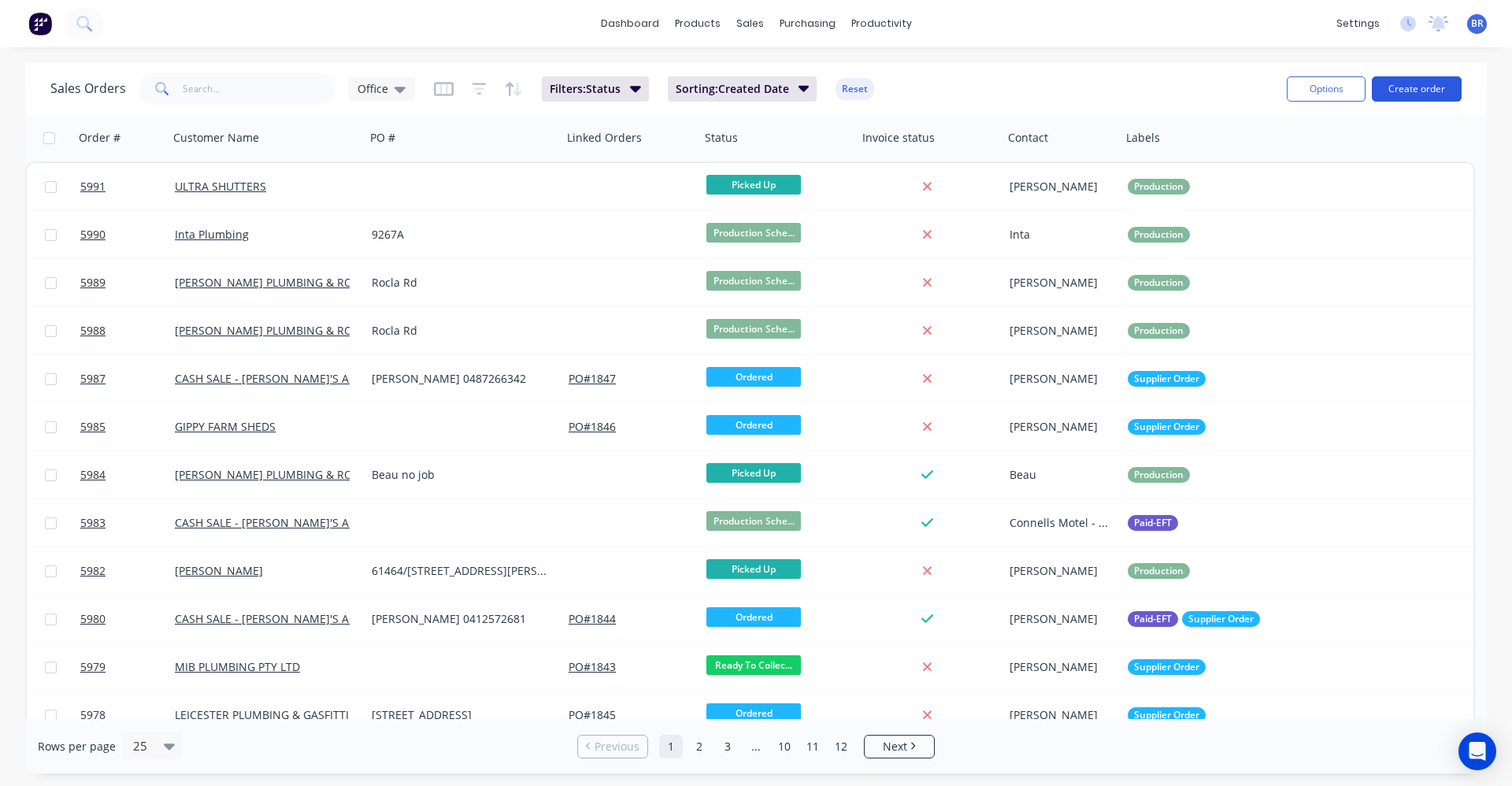
click at [1418, 90] on button "Create order" at bounding box center [1418, 88] width 90 height 25
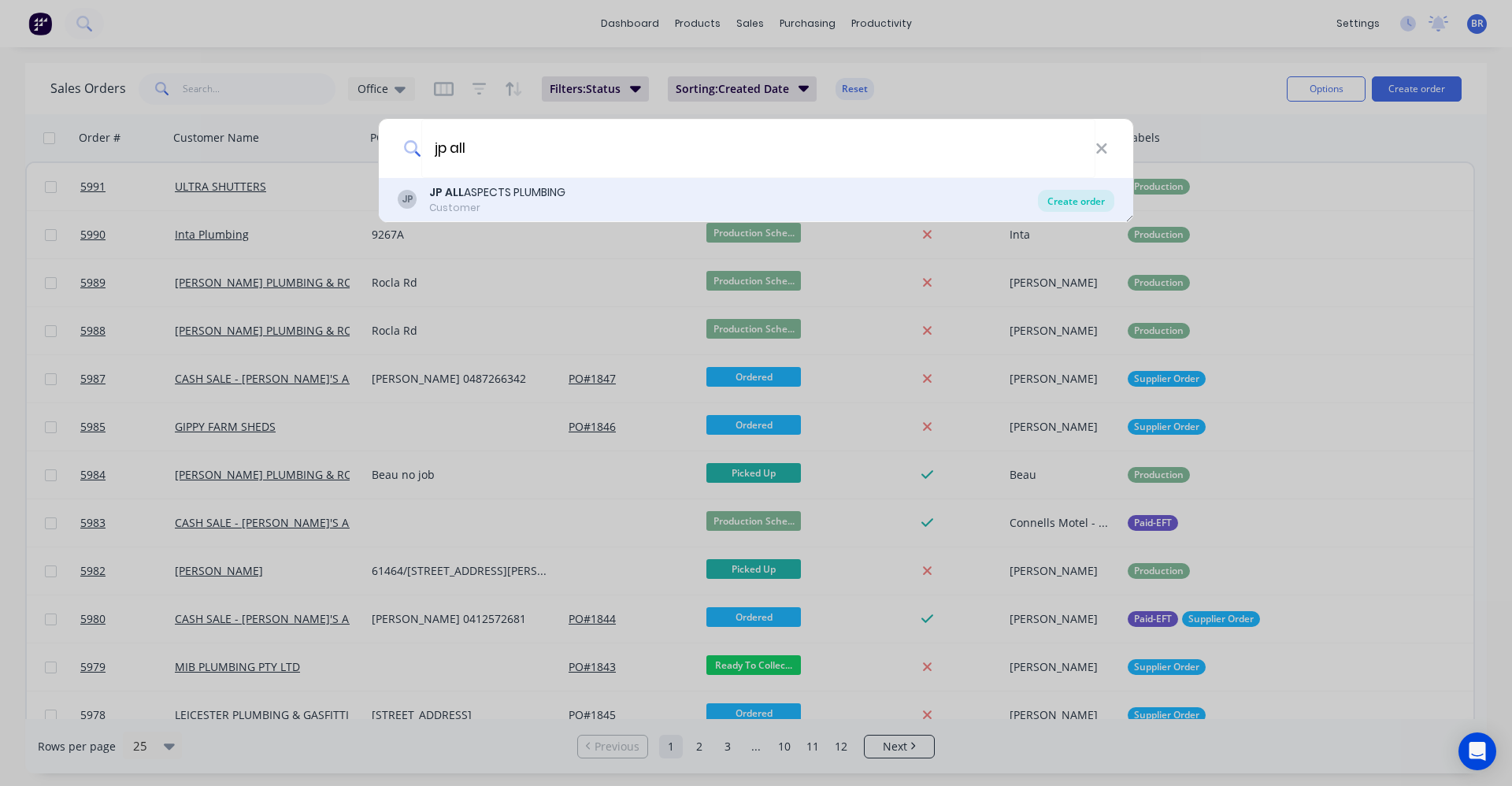
type input "jp all"
click at [1076, 204] on div "Create order" at bounding box center [1076, 201] width 76 height 22
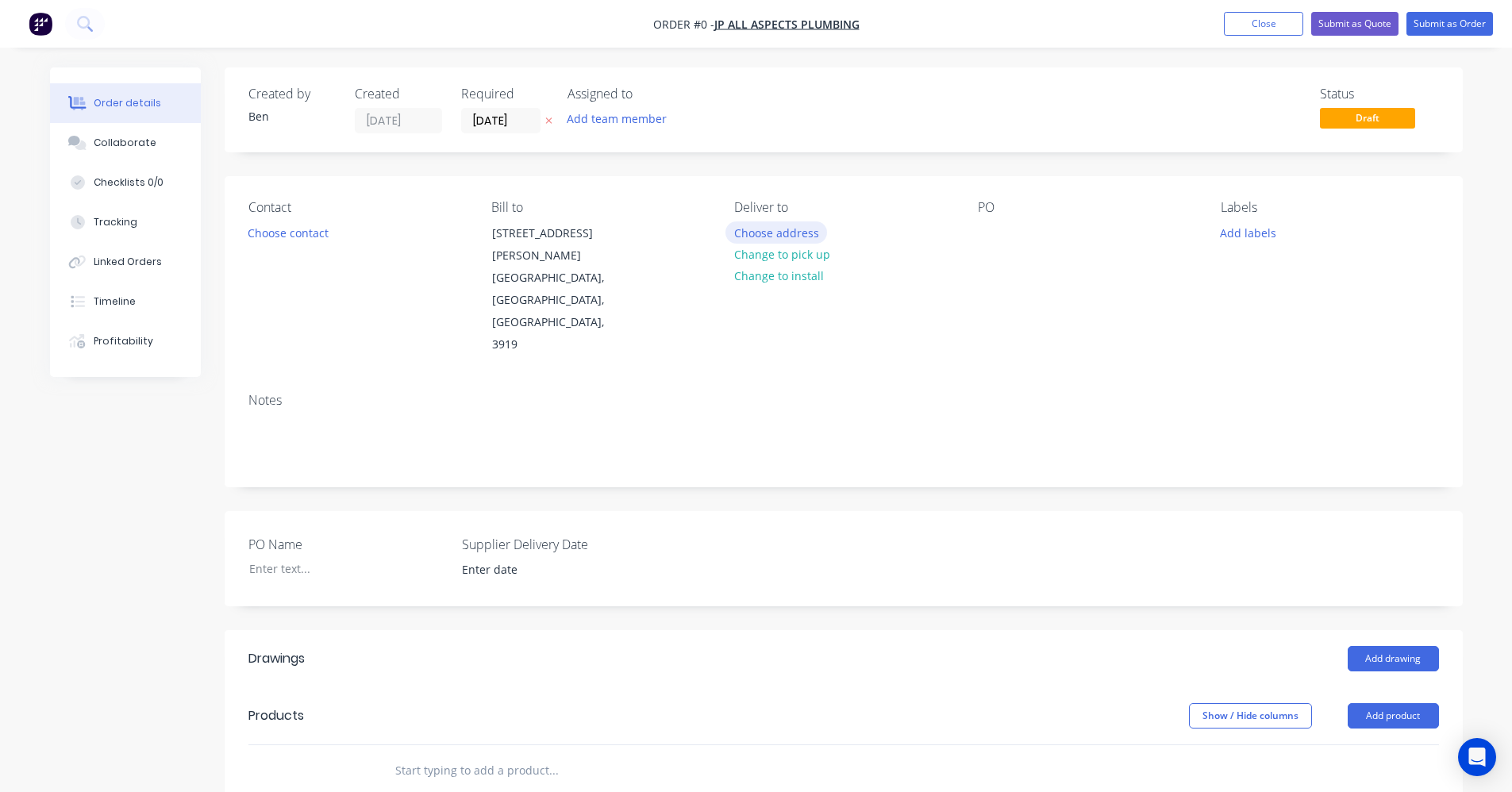
click at [774, 234] on button "Choose address" at bounding box center [776, 232] width 102 height 21
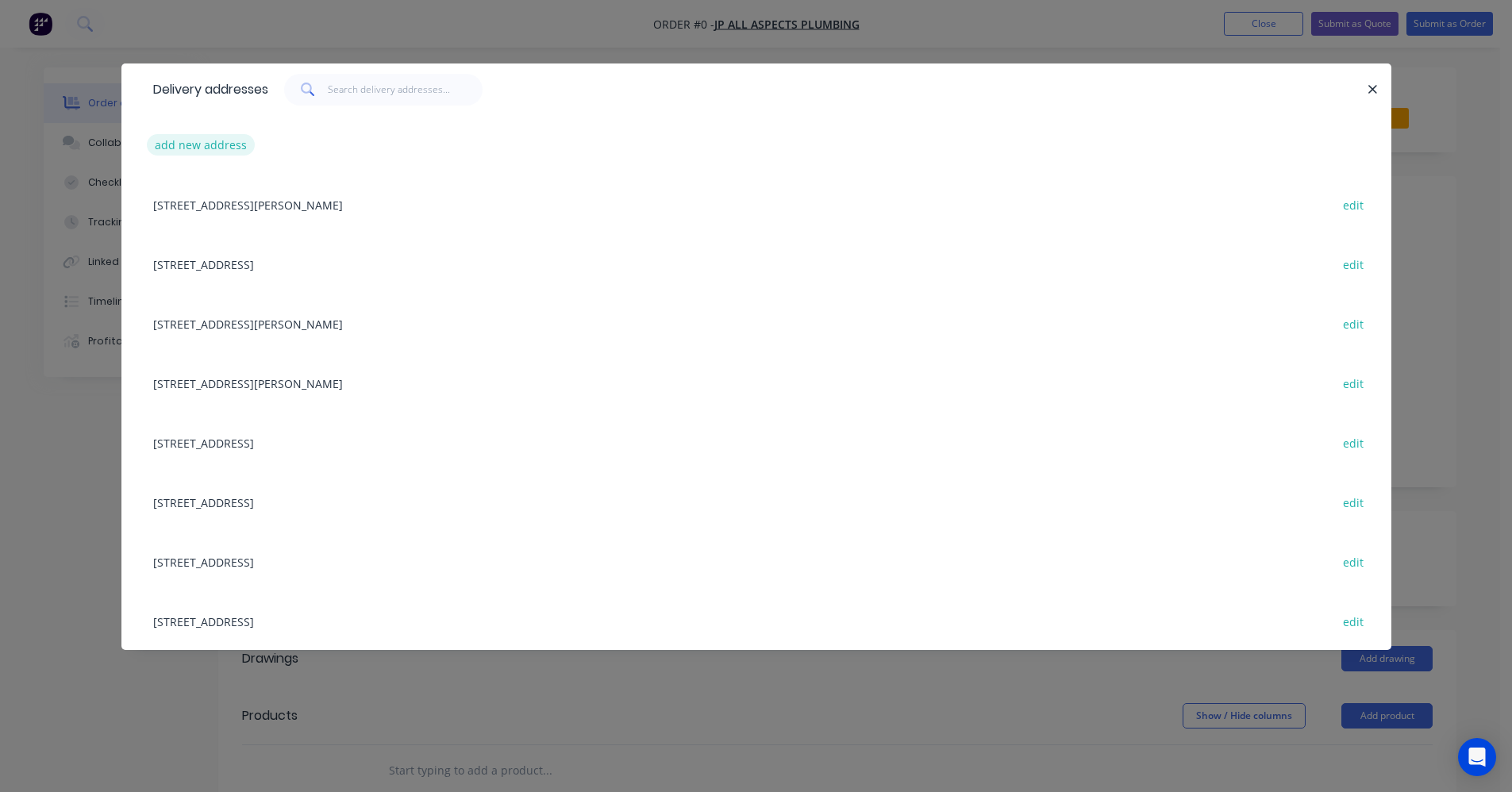
click at [220, 149] on button "add new address" at bounding box center [201, 144] width 109 height 21
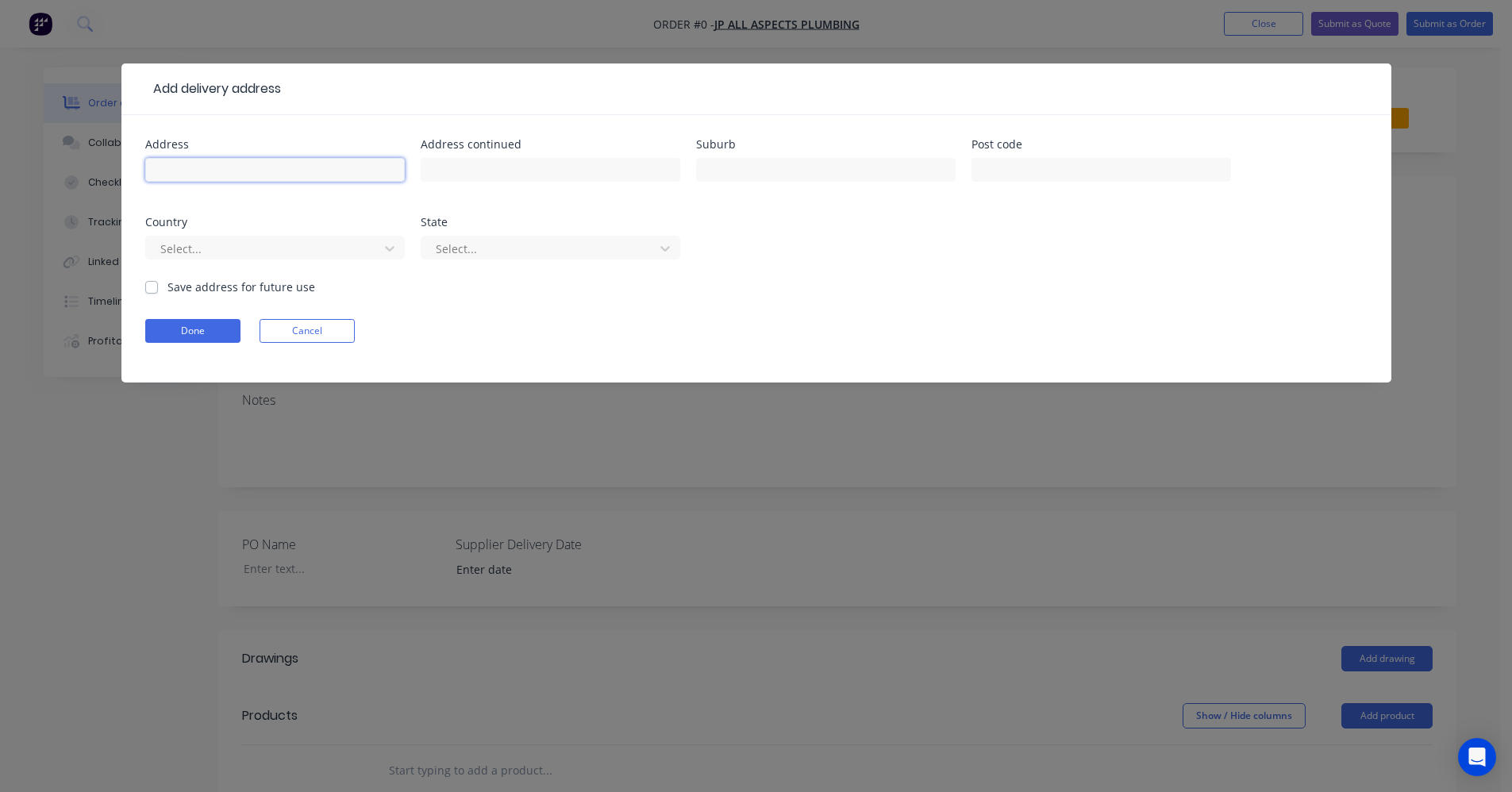
click at [245, 167] on input "text" at bounding box center [274, 170] width 260 height 24
type input "60 Holstons Road - Dairy"
type input "Driffield"
click at [167, 285] on label "Save address for future use" at bounding box center [241, 287] width 148 height 17
click at [154, 285] on input "Save address for future use" at bounding box center [151, 286] width 13 height 15
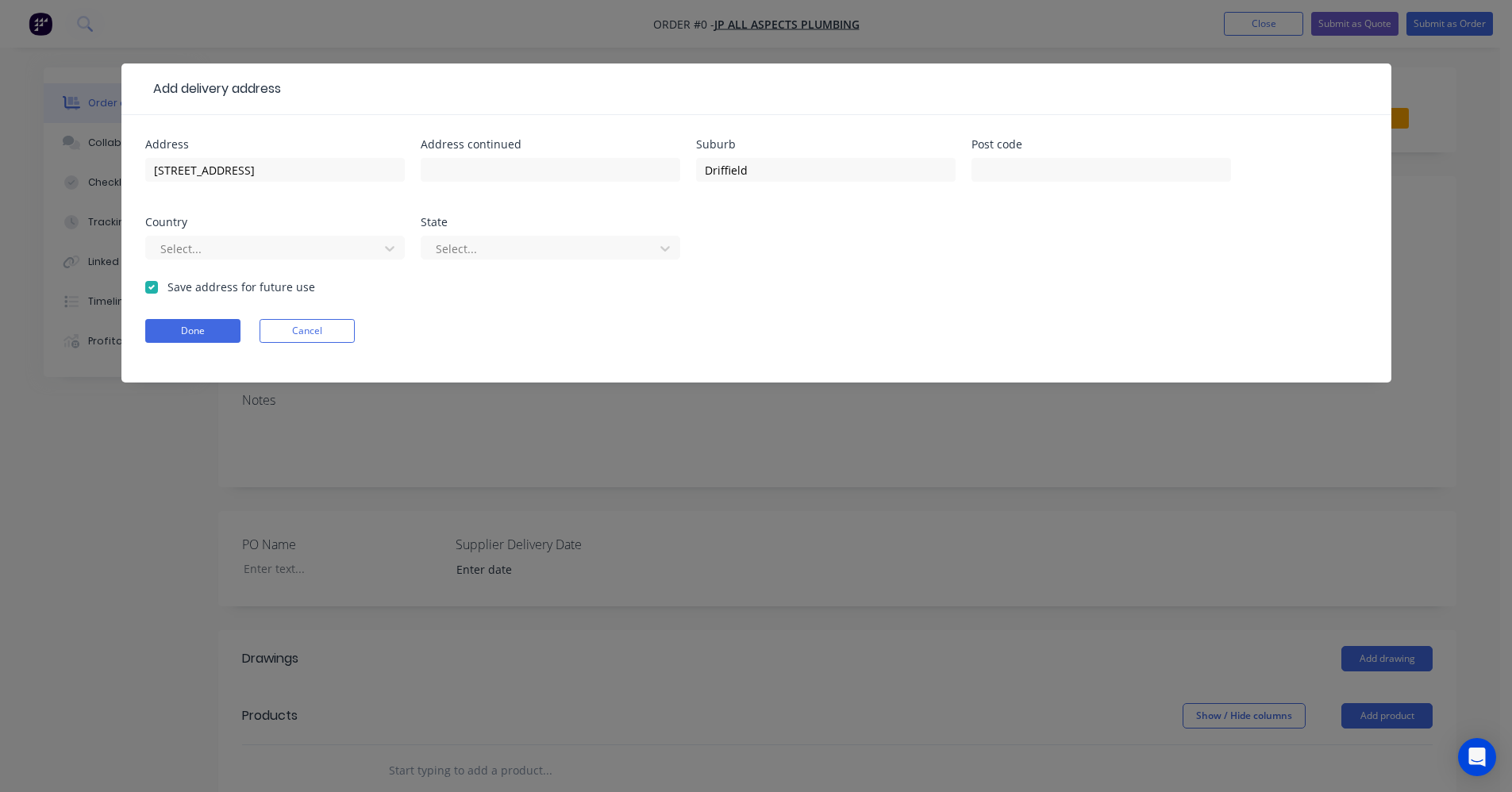
checkbox input "true"
click at [170, 330] on button "Done" at bounding box center [192, 331] width 95 height 24
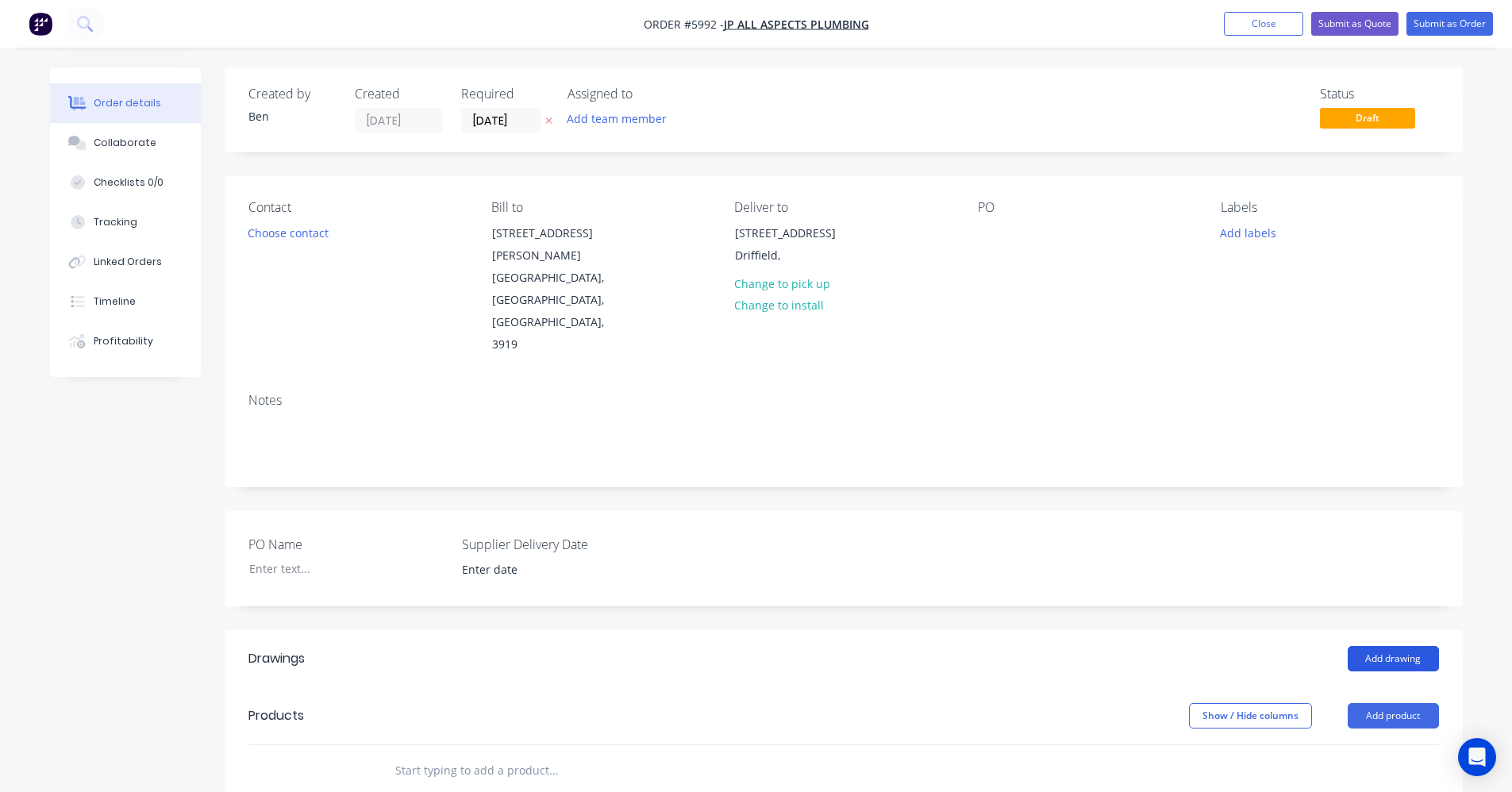
click at [1386, 646] on button "Add drawing" at bounding box center [1393, 658] width 91 height 25
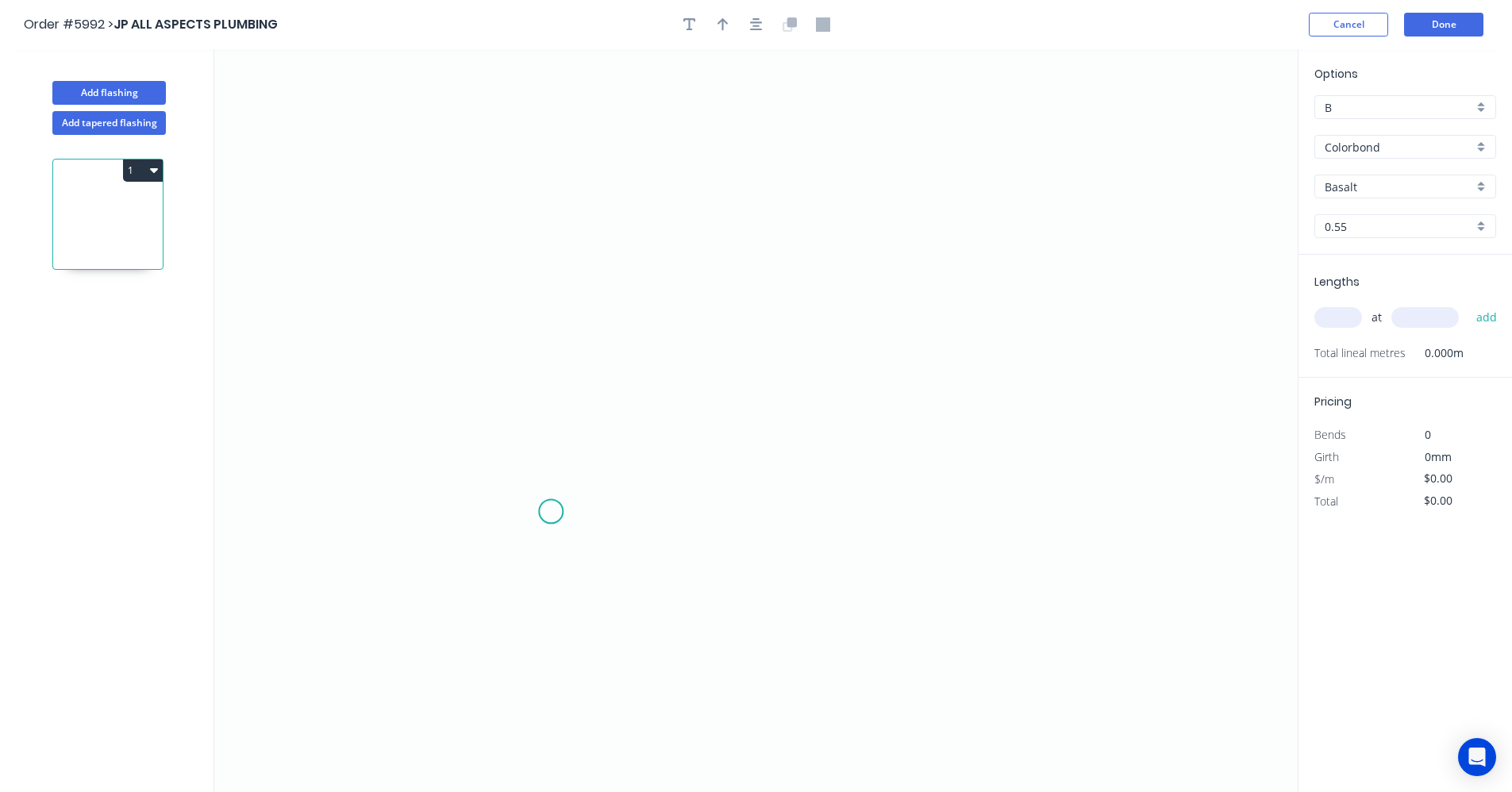
click at [550, 510] on icon "0" at bounding box center [756, 420] width 1083 height 743
click at [538, 223] on icon "0" at bounding box center [756, 420] width 1083 height 743
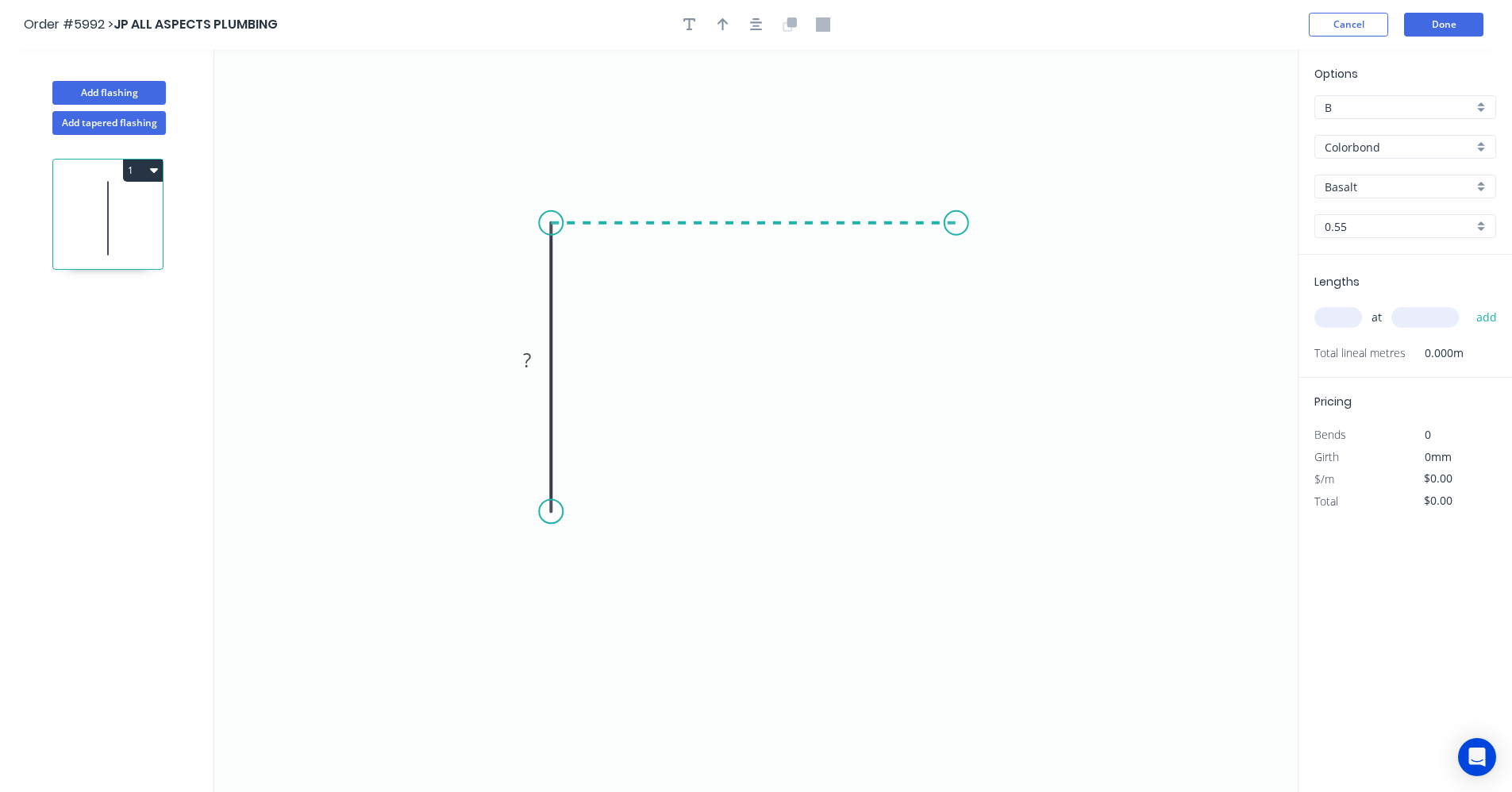
click at [956, 239] on icon "0 ?" at bounding box center [756, 420] width 1083 height 743
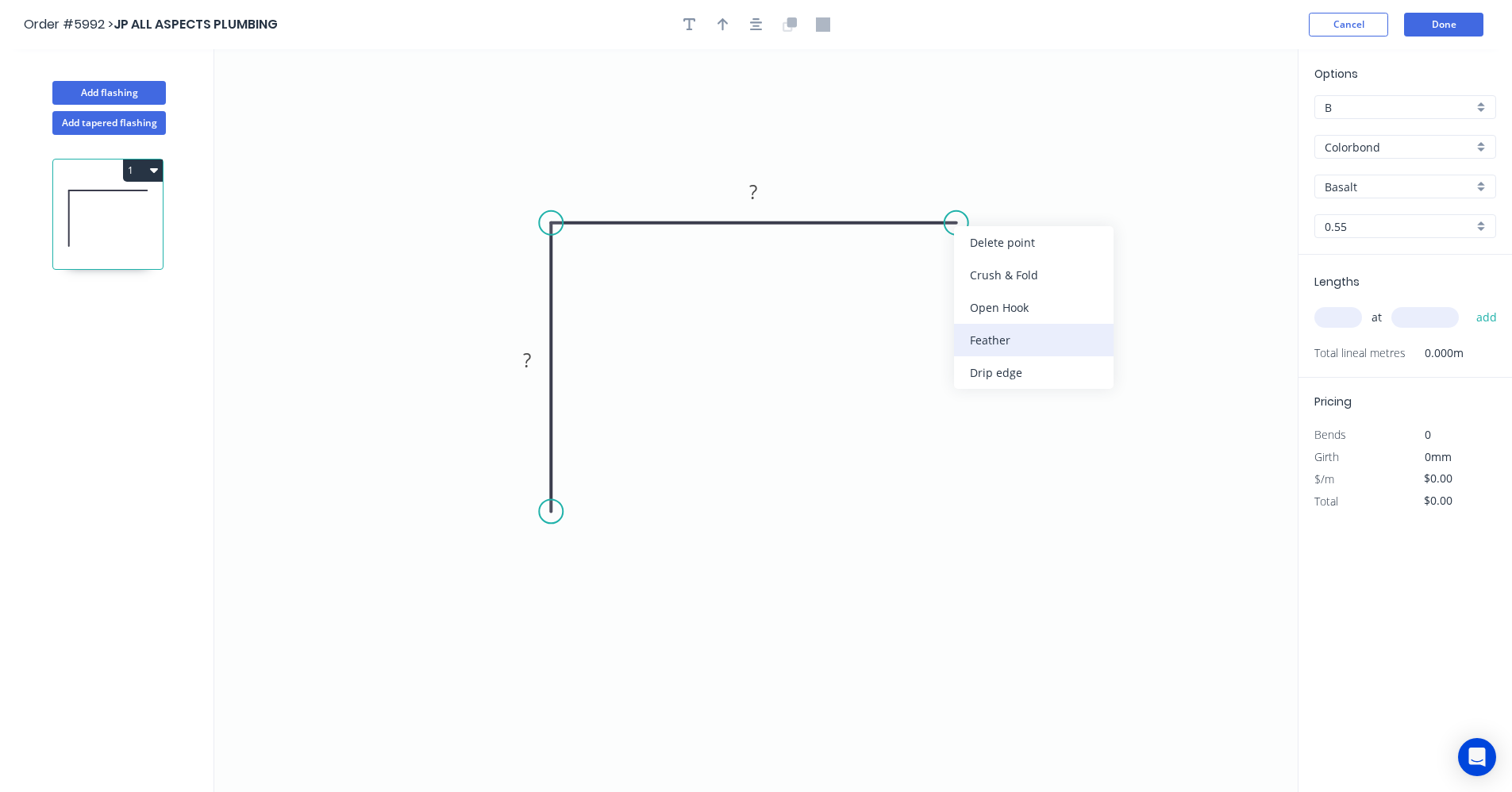
drag, startPoint x: 1002, startPoint y: 341, endPoint x: 723, endPoint y: 445, distance: 297.8
click at [1001, 341] on div "Feather" at bounding box center [1034, 340] width 160 height 32
drag, startPoint x: 601, startPoint y: 665, endPoint x: 598, endPoint y: 657, distance: 8.5
click at [599, 663] on div "Drip edge" at bounding box center [632, 663] width 160 height 32
click at [533, 358] on rect at bounding box center [526, 361] width 31 height 22
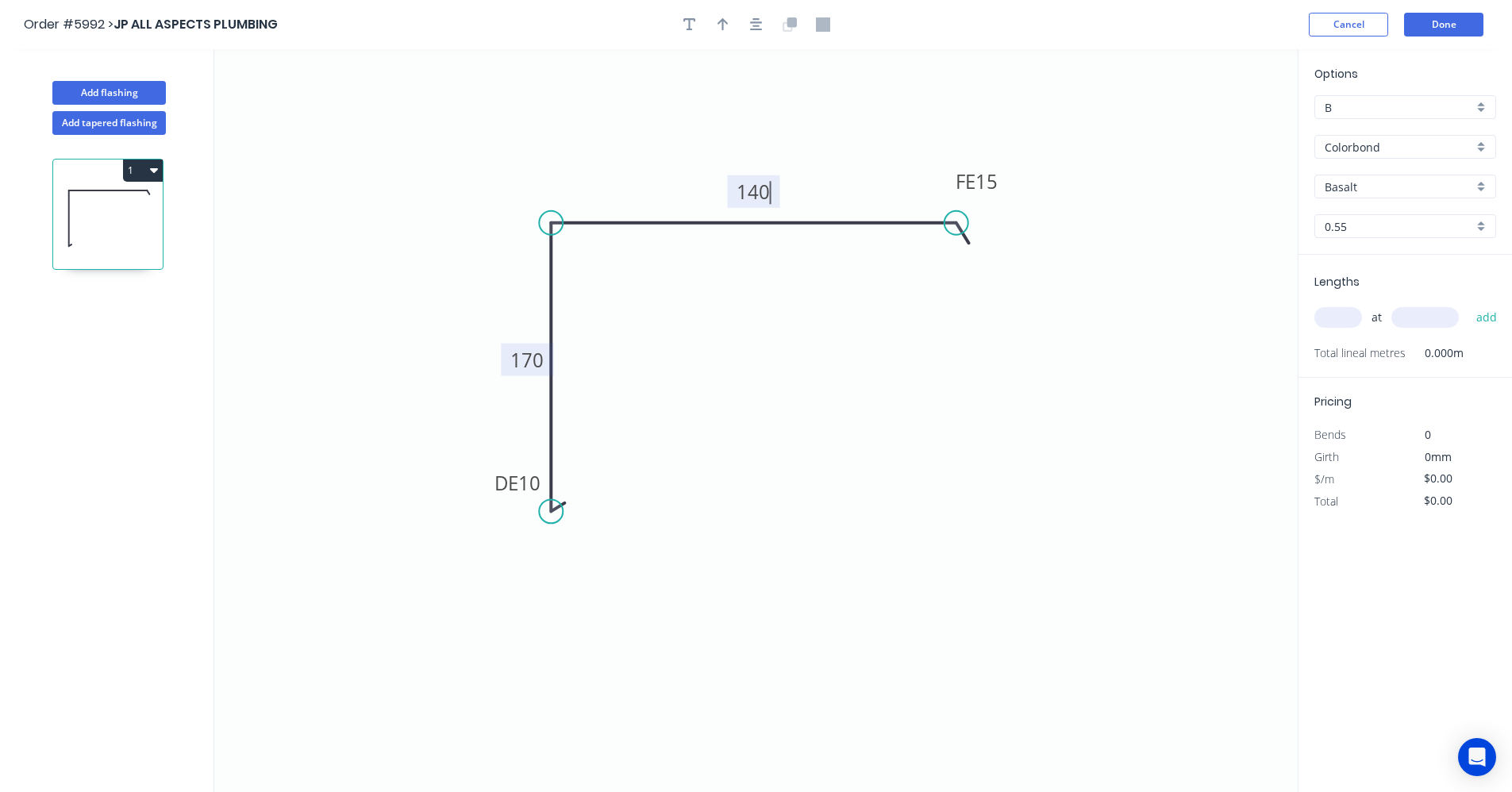
type input "$16.87"
click at [1479, 146] on div "Colorbond" at bounding box center [1405, 147] width 182 height 24
click at [1383, 263] on div "Zincalume" at bounding box center [1405, 261] width 180 height 28
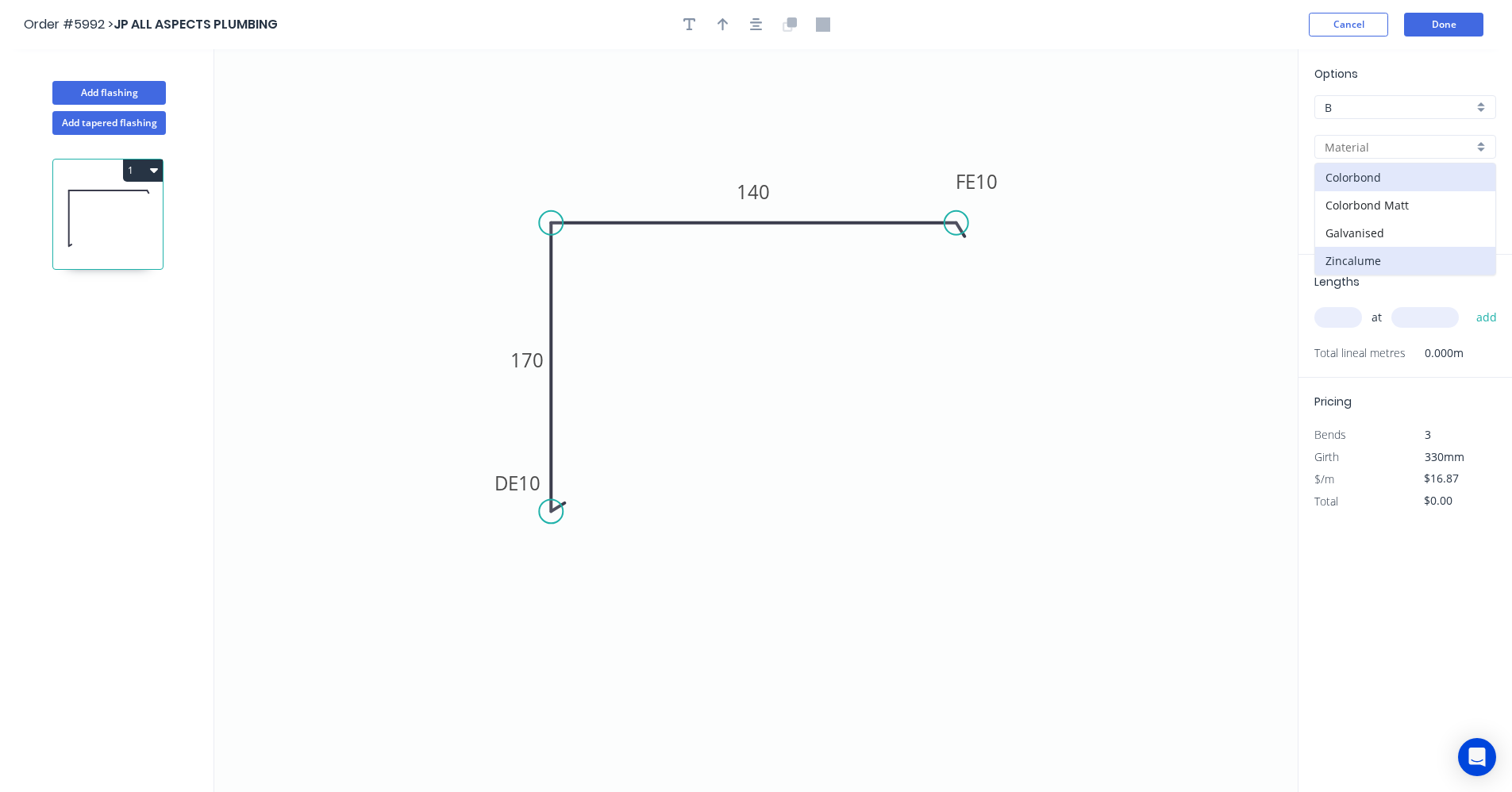
type input "Zincalume"
type input "$13.01"
click at [1337, 319] on input "text" at bounding box center [1338, 317] width 48 height 20
type input "5"
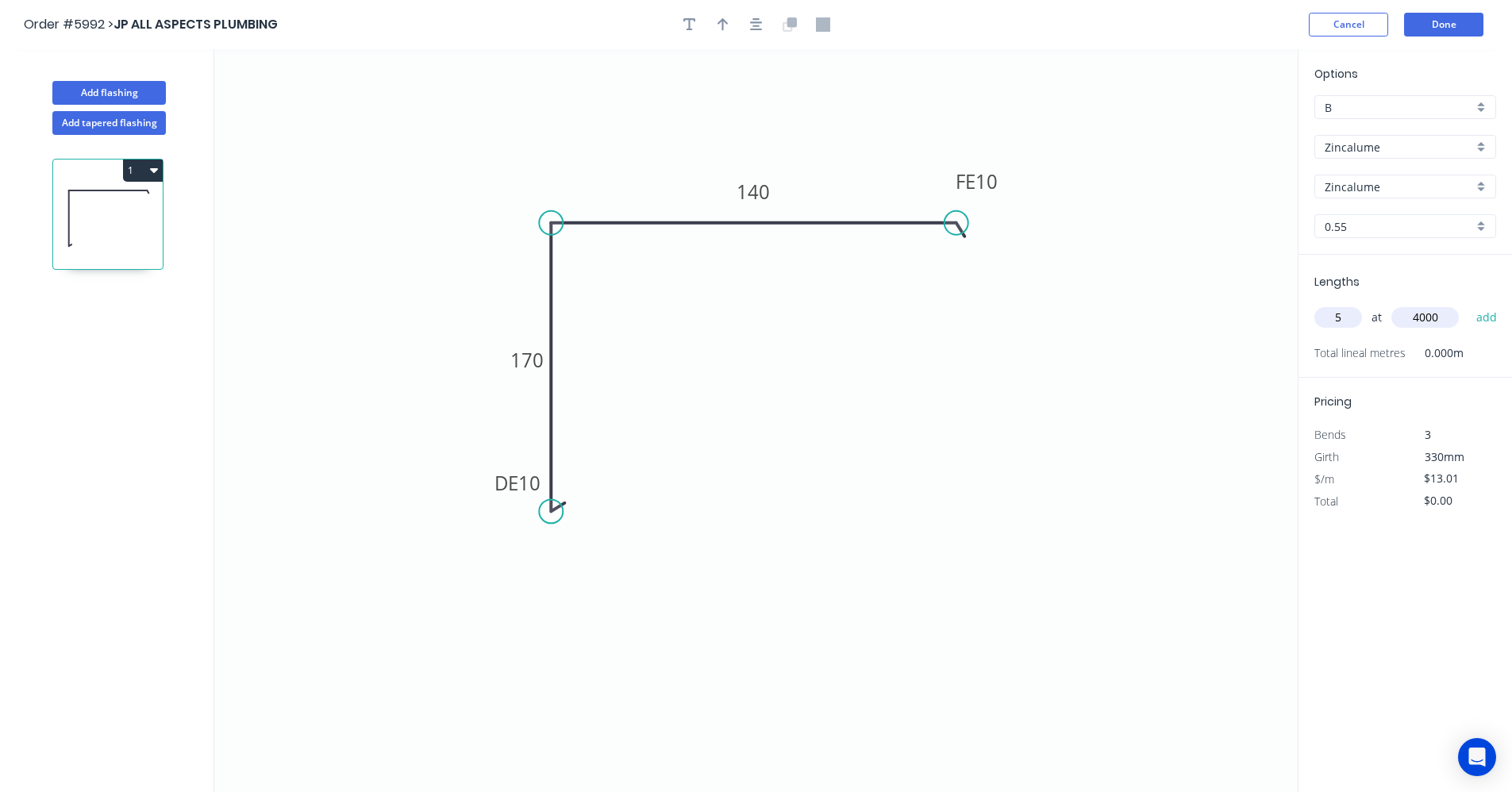
type input "4000"
click at [1468, 304] on button "add" at bounding box center [1486, 317] width 37 height 27
drag, startPoint x: 1491, startPoint y: 349, endPoint x: 1363, endPoint y: 324, distance: 130.4
click at [1490, 349] on icon "button" at bounding box center [1489, 350] width 12 height 12
type input "$0.00"
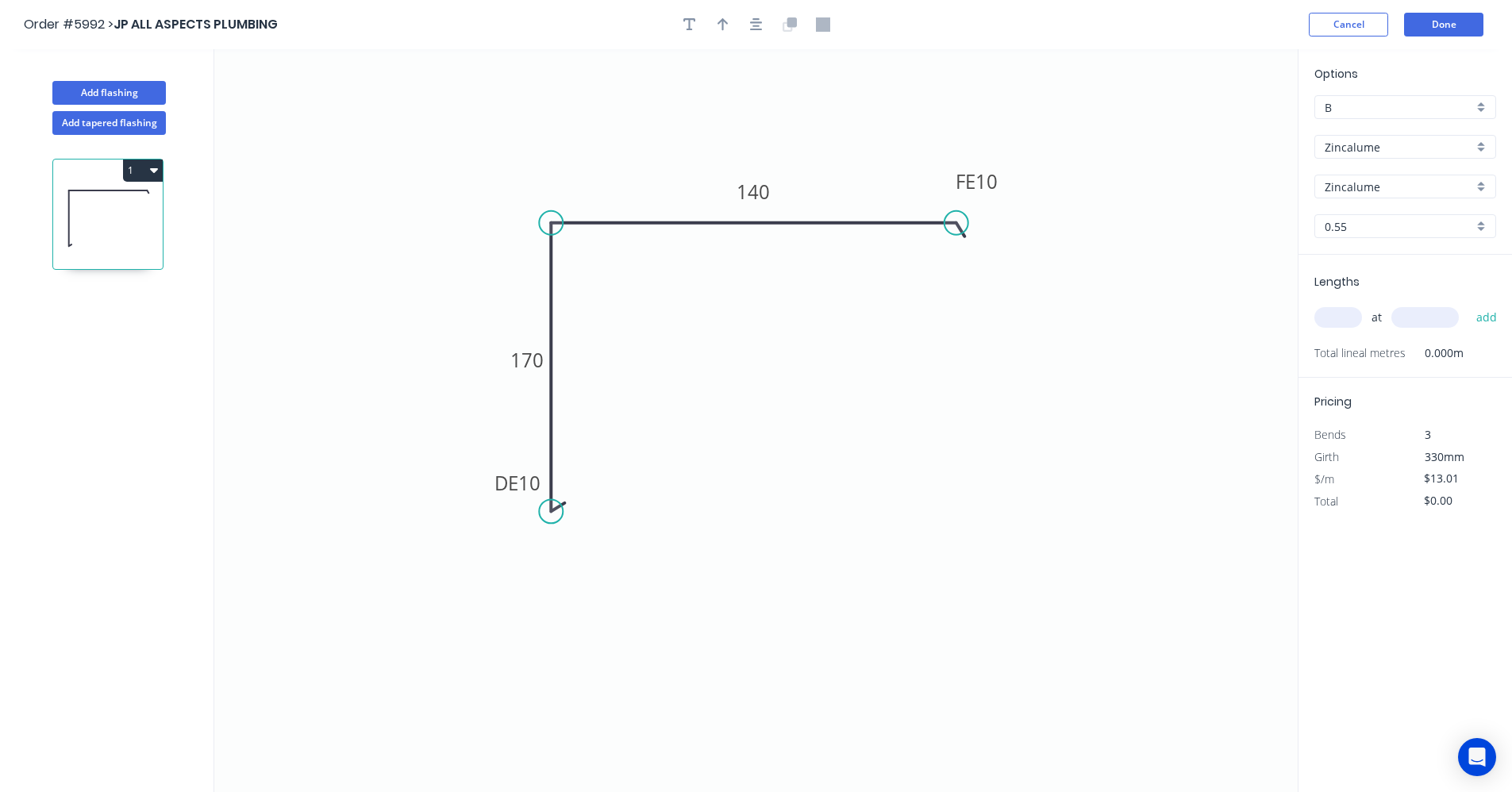
click at [1354, 323] on input "text" at bounding box center [1338, 317] width 48 height 20
type input "5"
type input "4100"
click at [1468, 304] on button "add" at bounding box center [1486, 317] width 37 height 27
type input "$266.71"
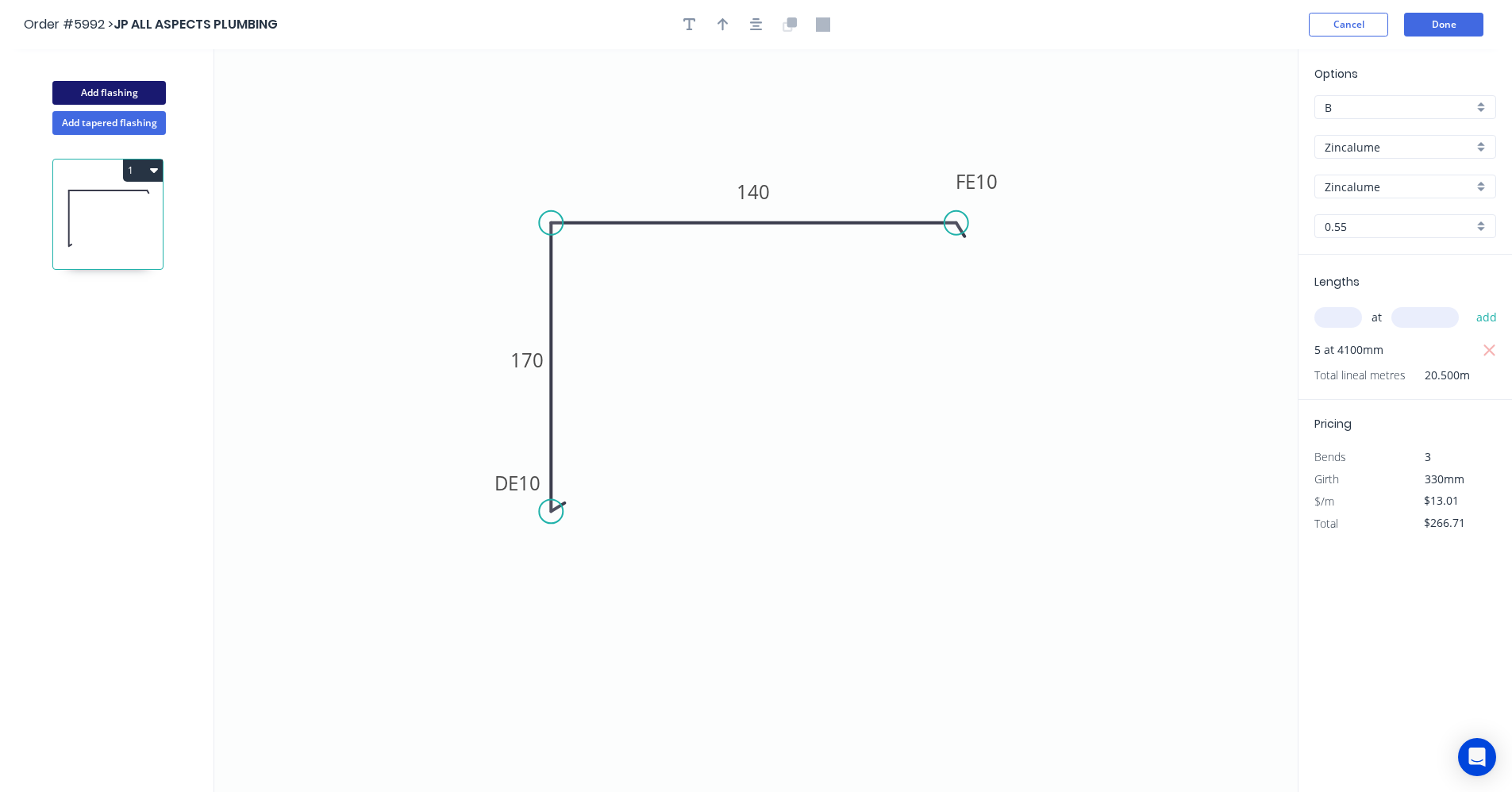
click at [131, 88] on button "Add flashing" at bounding box center [109, 93] width 114 height 24
type input "$0.00"
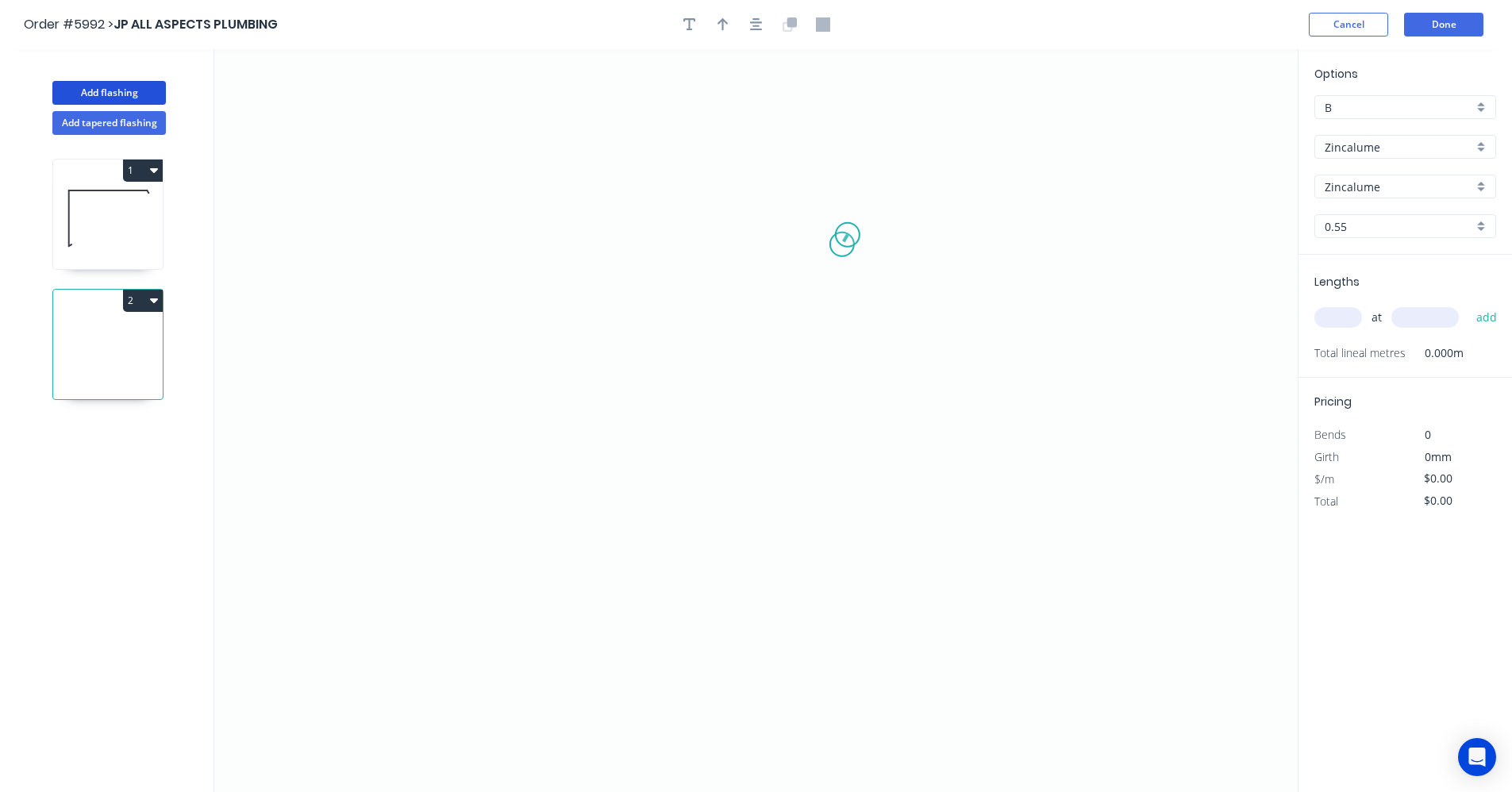
drag, startPoint x: 848, startPoint y: 235, endPoint x: 815, endPoint y: 384, distance: 152.6
click at [841, 249] on icon "0" at bounding box center [756, 420] width 1083 height 743
click at [874, 487] on icon "0 ?" at bounding box center [756, 420] width 1083 height 743
click at [561, 477] on icon "0 ? ? ? º" at bounding box center [756, 420] width 1083 height 743
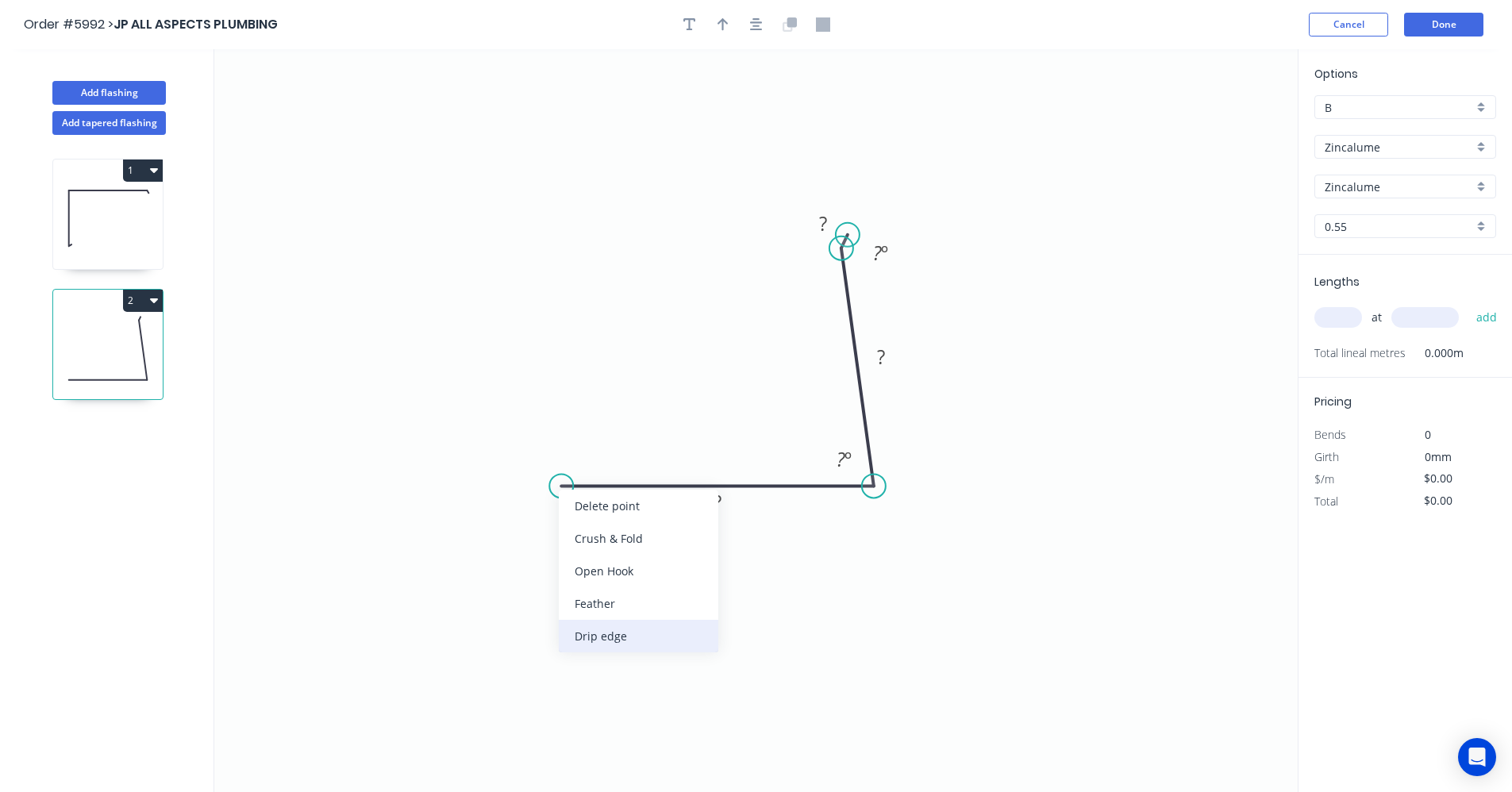
drag, startPoint x: 610, startPoint y: 640, endPoint x: 599, endPoint y: 625, distance: 18.6
click at [608, 637] on div "Drip edge" at bounding box center [638, 636] width 160 height 32
click at [590, 542] on div "Flip bend" at bounding box center [631, 538] width 160 height 32
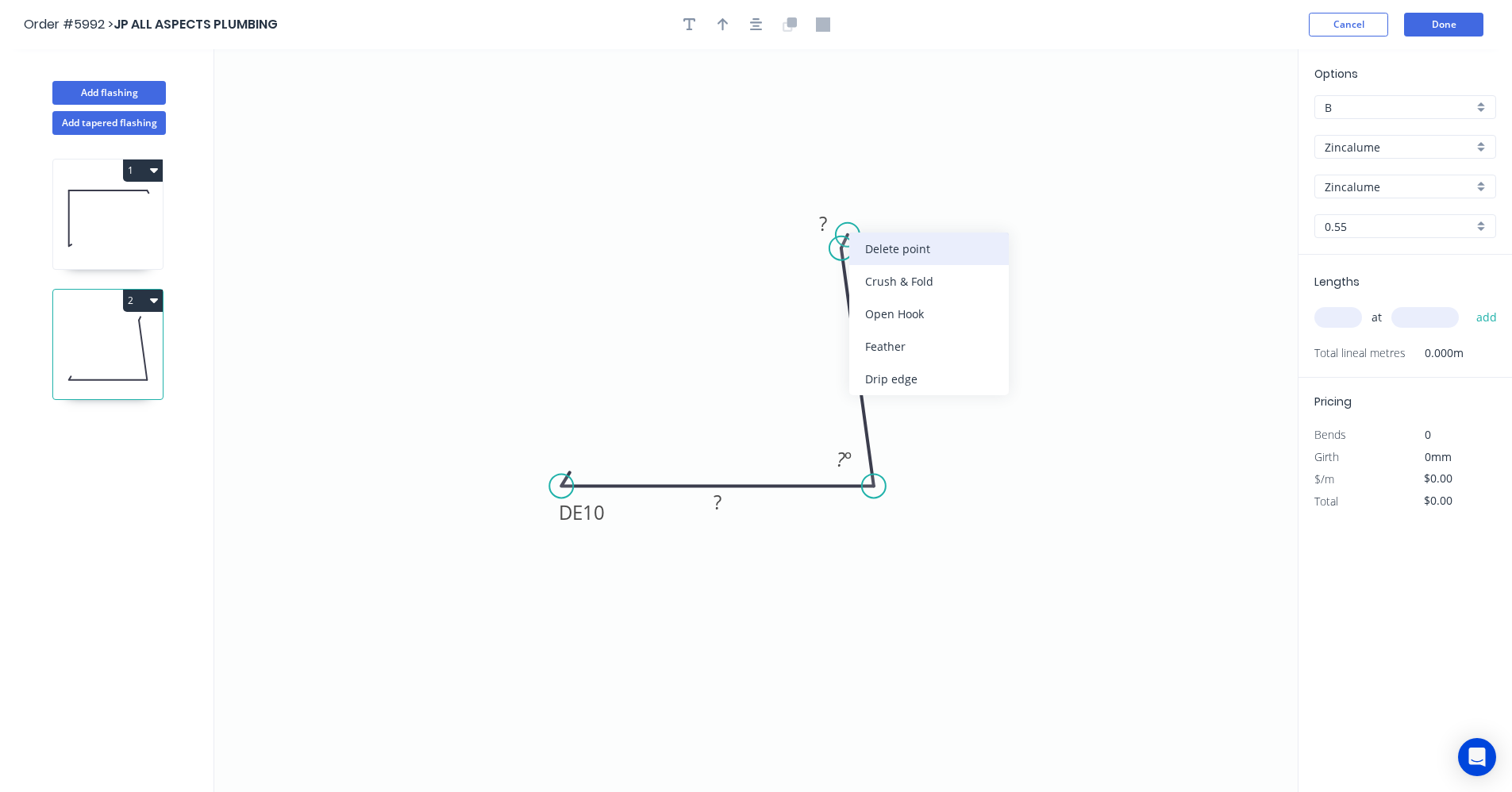
click at [915, 249] on div "Delete point" at bounding box center [928, 249] width 160 height 32
drag, startPoint x: 876, startPoint y: 357, endPoint x: 872, endPoint y: 345, distance: 12.6
click at [876, 356] on div "Feather" at bounding box center [920, 365] width 160 height 32
click at [877, 296] on div "Flip bend" at bounding box center [921, 295] width 160 height 32
click at [885, 218] on tspan "15" at bounding box center [881, 215] width 22 height 26
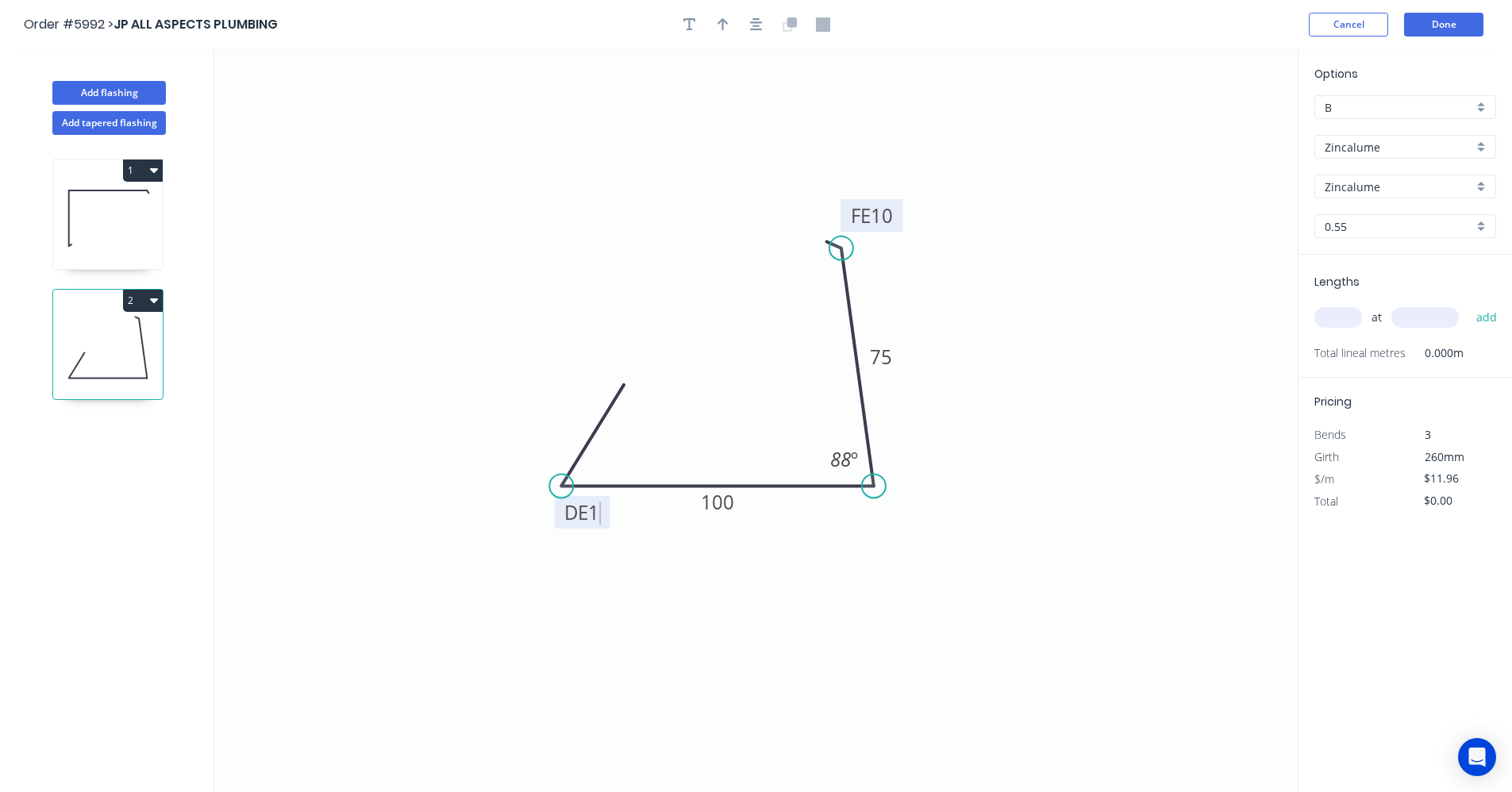
type input "$9.88"
click at [762, 21] on icon "button" at bounding box center [756, 24] width 13 height 14
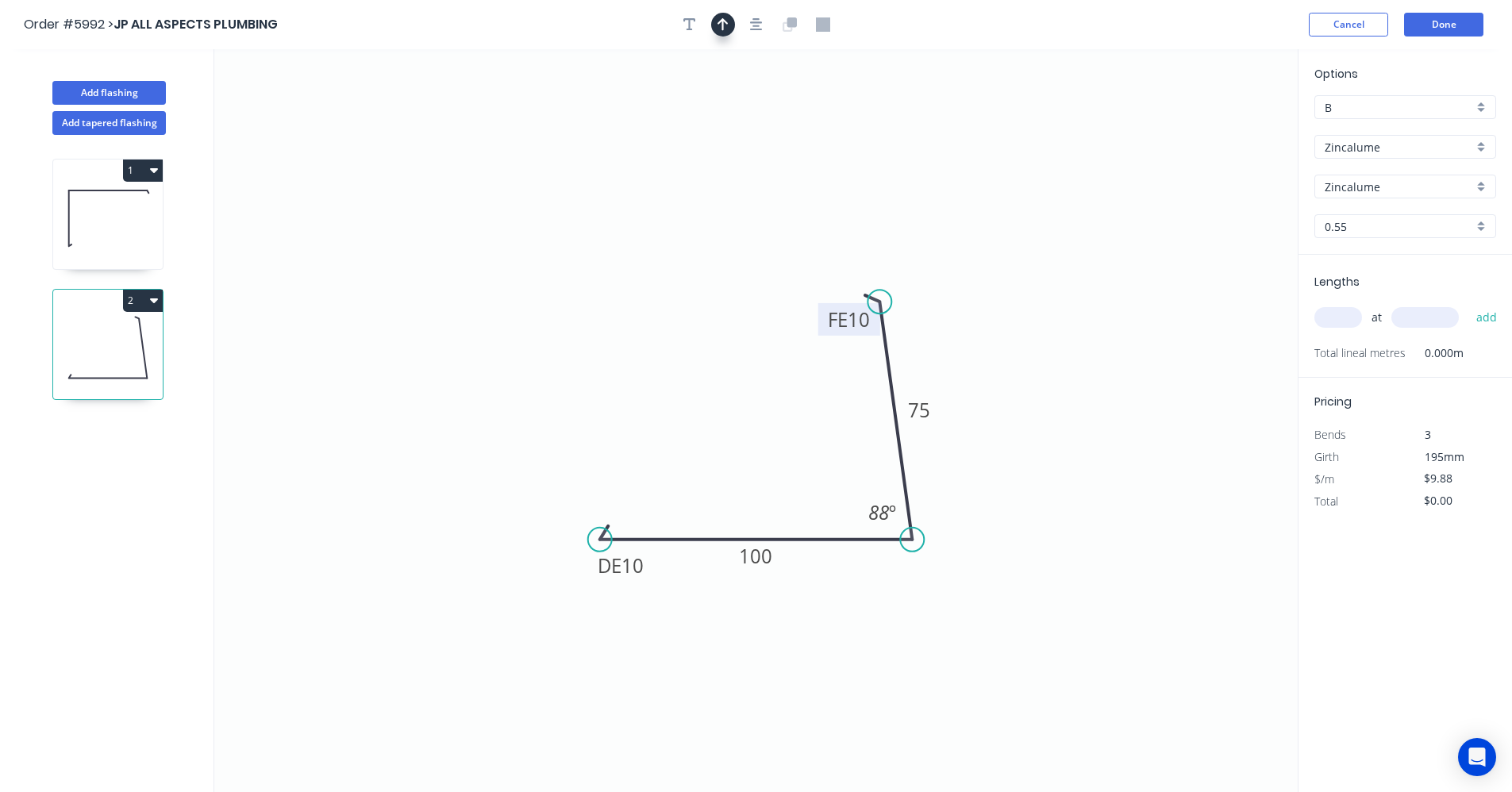
click at [732, 28] on div at bounding box center [756, 25] width 166 height 24
click at [719, 25] on icon "button" at bounding box center [723, 24] width 11 height 14
drag, startPoint x: 1216, startPoint y: 127, endPoint x: 752, endPoint y: 521, distance: 608.7
click at [752, 521] on icon at bounding box center [752, 501] width 14 height 51
click at [1340, 322] on input "text" at bounding box center [1338, 317] width 48 height 20
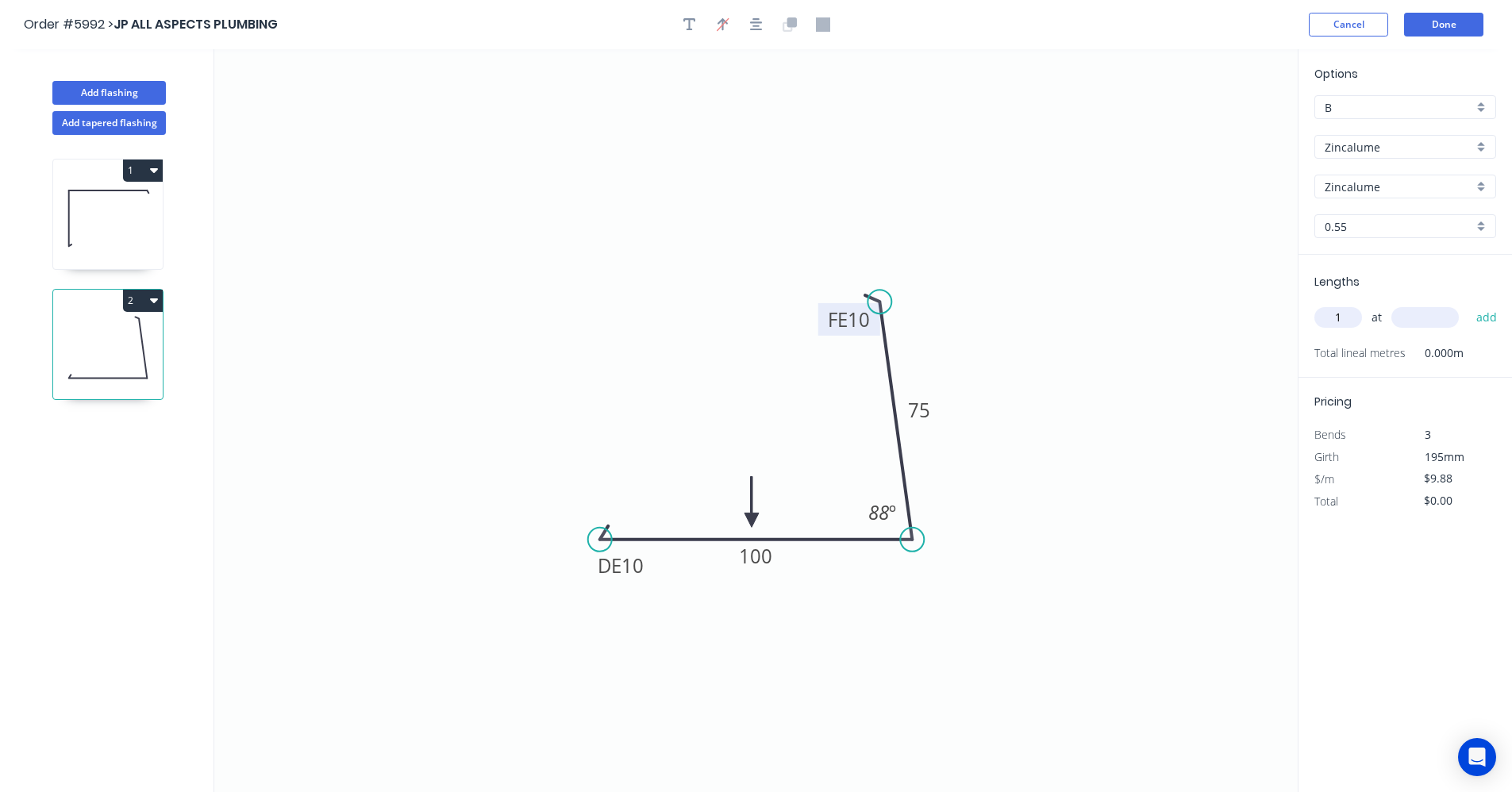
type input "1"
type input "2000"
click at [1468, 304] on button "add" at bounding box center [1486, 317] width 37 height 27
type input "$19.76"
drag, startPoint x: 106, startPoint y: 225, endPoint x: 201, endPoint y: 205, distance: 97.1
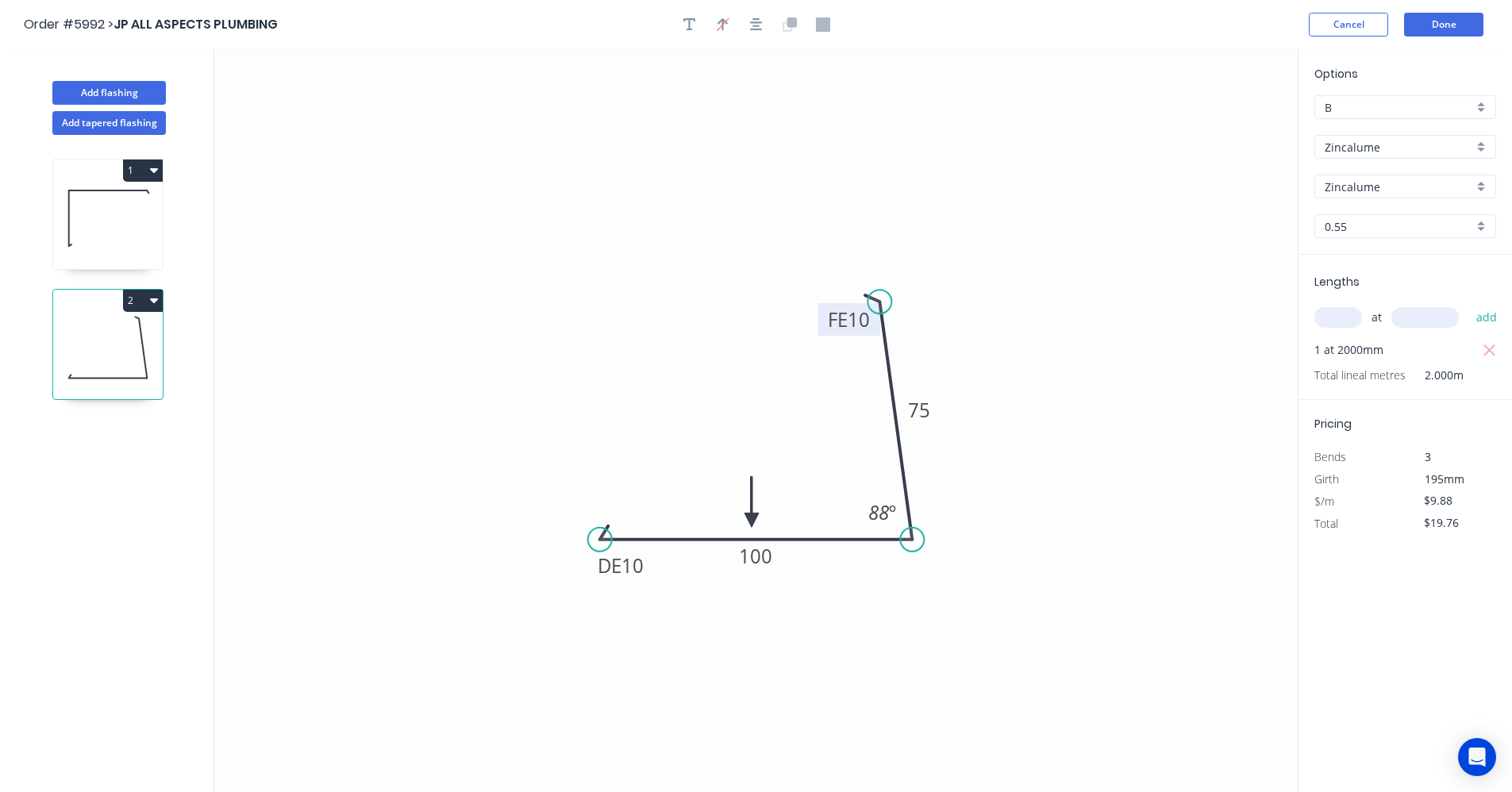
click at [109, 224] on icon at bounding box center [108, 218] width 110 height 102
type input "$13.01"
type input "$266.71"
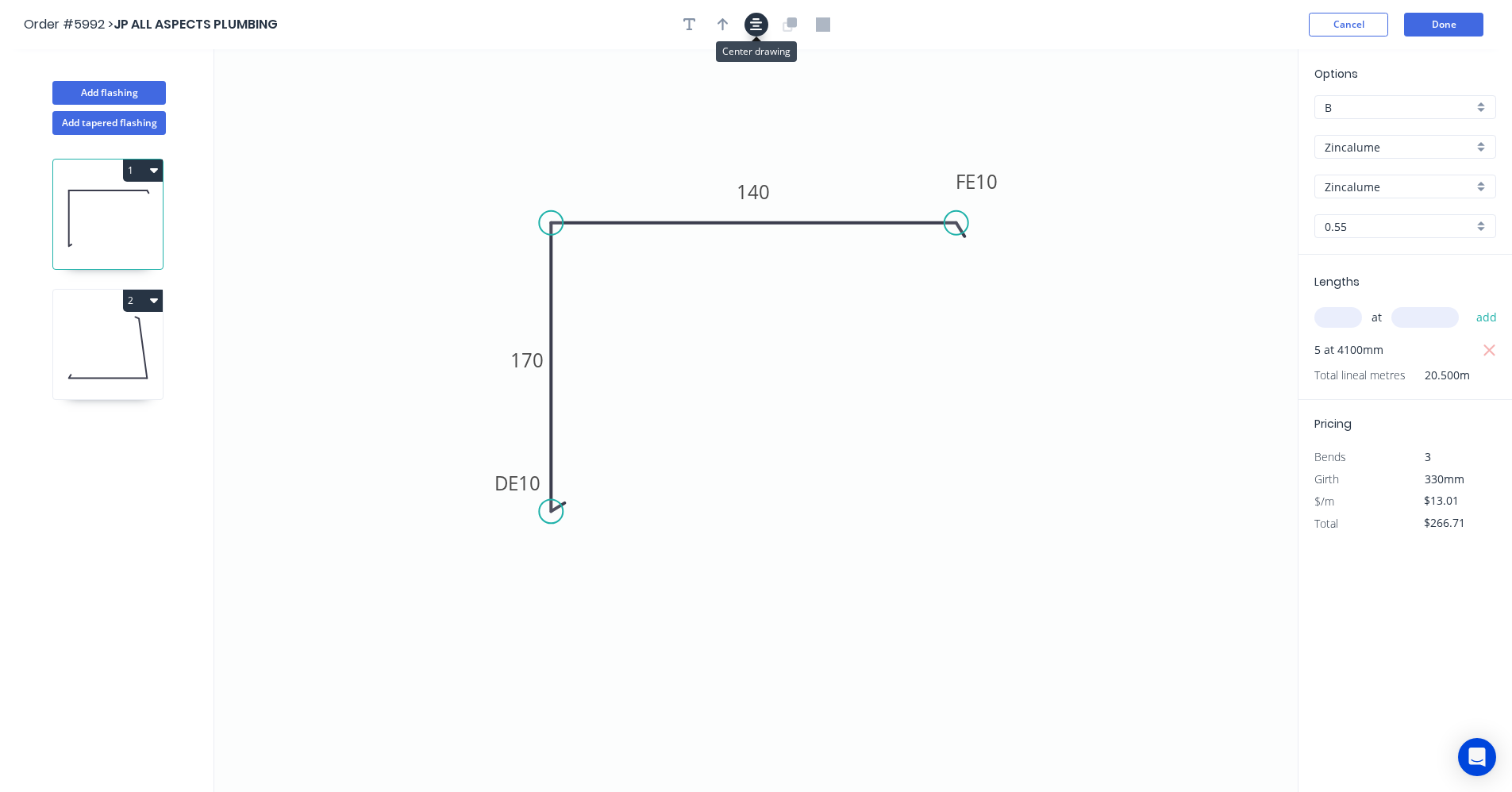
click at [761, 30] on icon "button" at bounding box center [756, 25] width 13 height 13
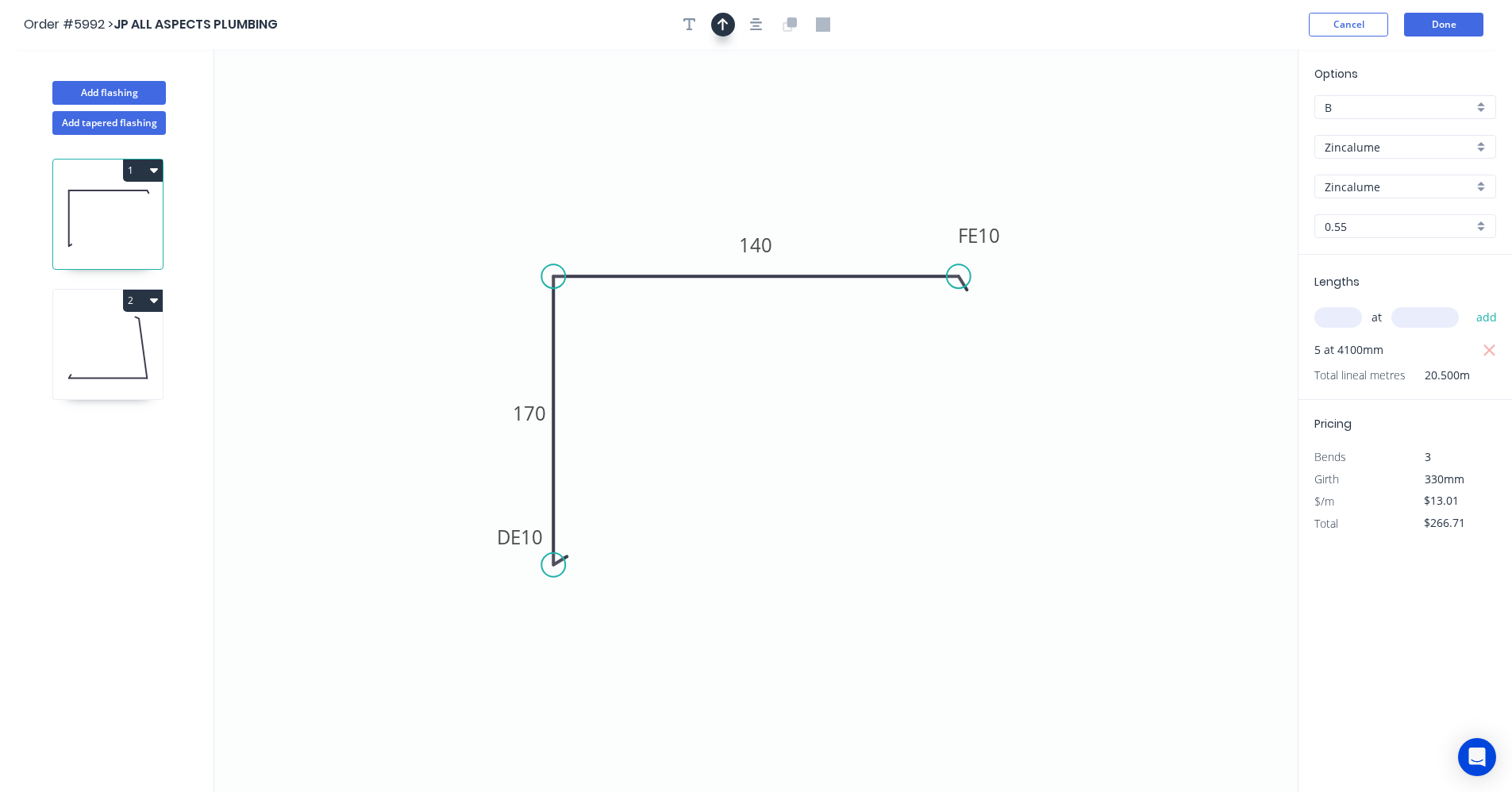
click at [727, 28] on icon "button" at bounding box center [723, 24] width 11 height 14
drag, startPoint x: 1217, startPoint y: 128, endPoint x: 863, endPoint y: 266, distance: 379.9
click at [863, 266] on icon at bounding box center [863, 248] width 14 height 51
click at [158, 296] on button "2" at bounding box center [142, 301] width 40 height 22
click at [123, 342] on div "Duplicate" at bounding box center [87, 340] width 122 height 23
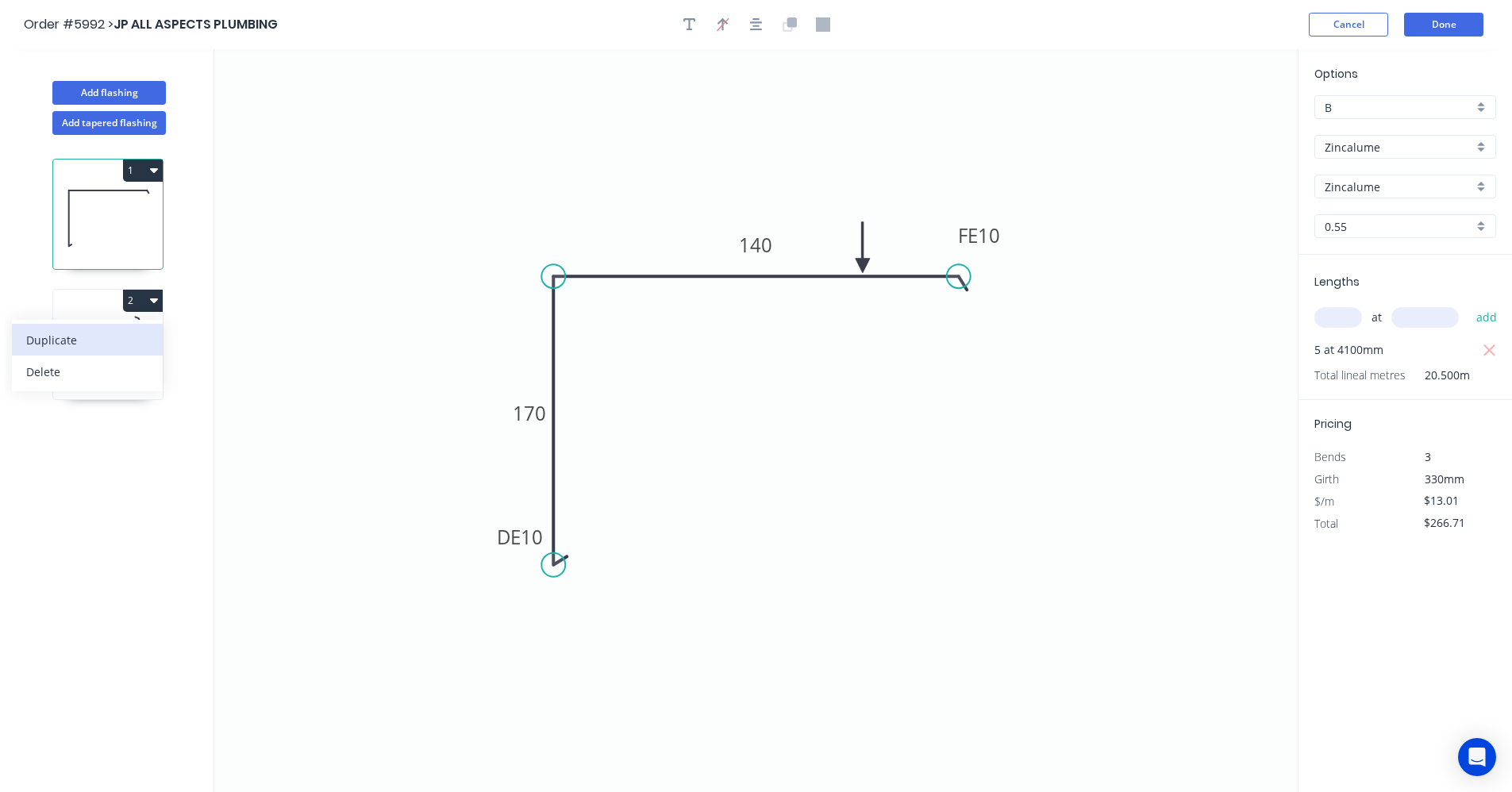
type input "$9.88"
type input "$0.00"
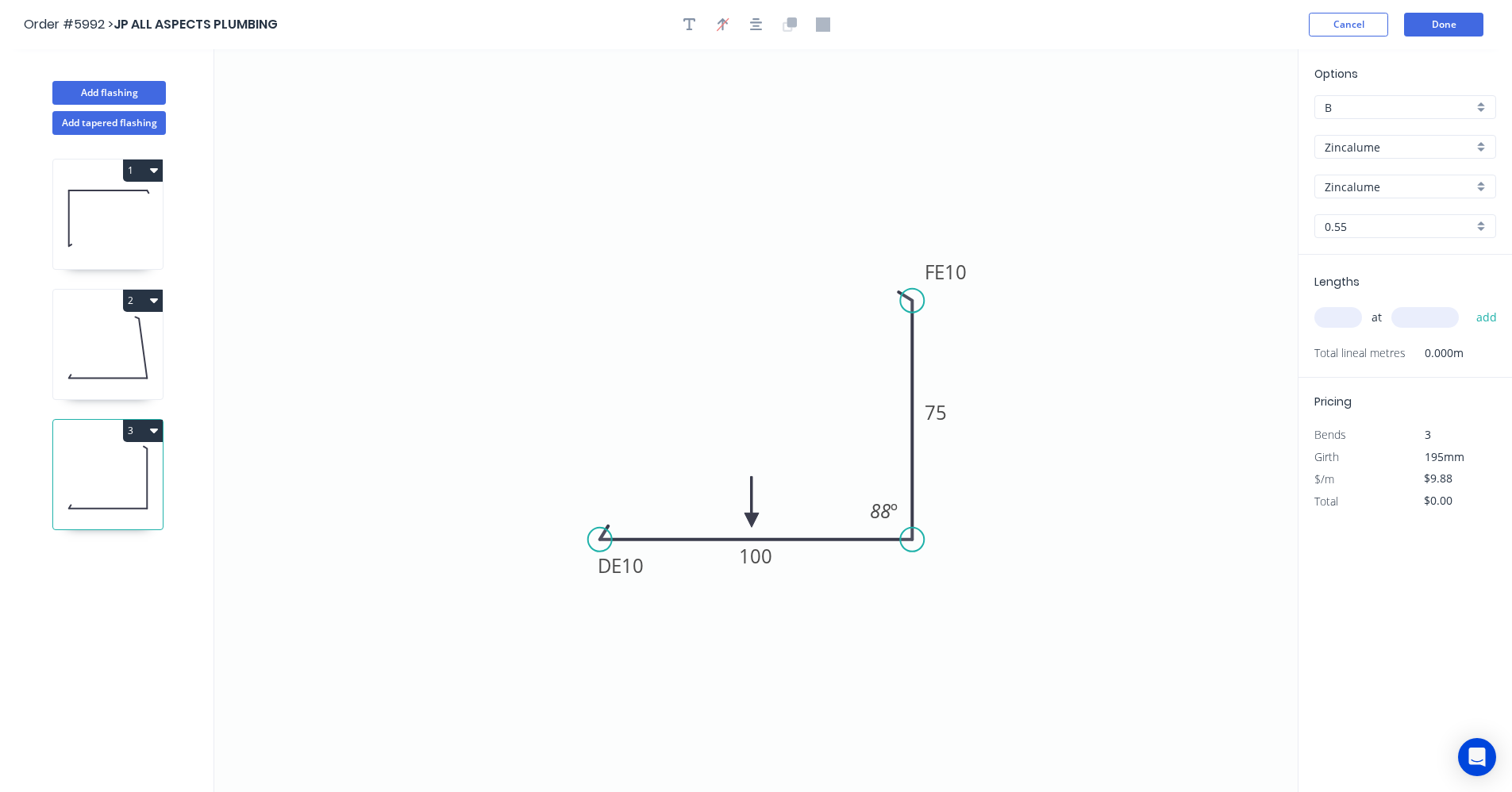
drag, startPoint x: 887, startPoint y: 304, endPoint x: 902, endPoint y: 301, distance: 15.3
click at [902, 301] on circle at bounding box center [912, 301] width 24 height 24
click at [932, 571] on div "Hide angle" at bounding box center [973, 570] width 160 height 32
click at [1339, 312] on input "text" at bounding box center [1338, 317] width 48 height 20
type input "2"
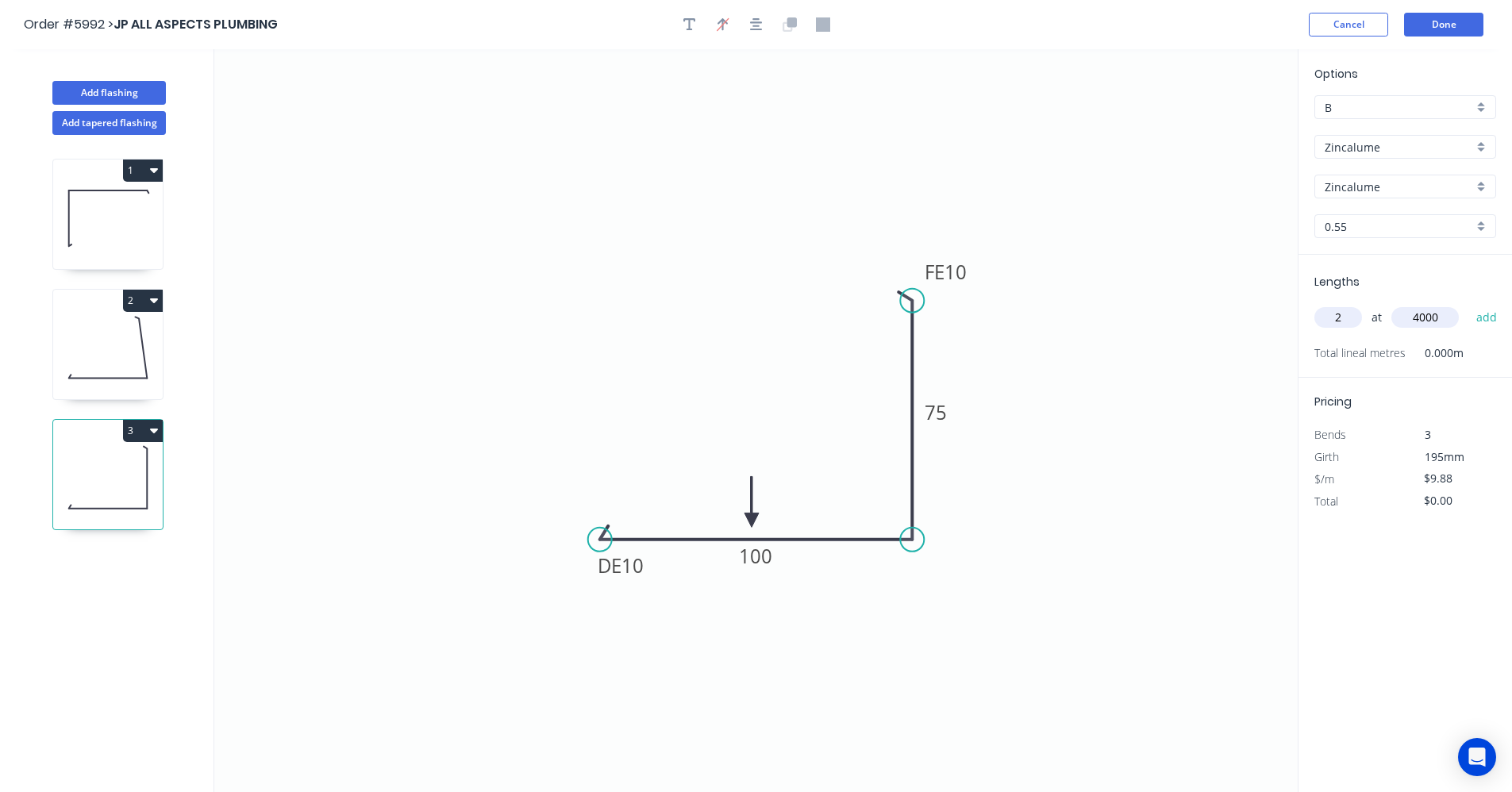
type input "4000"
click at [1468, 304] on button "add" at bounding box center [1486, 317] width 37 height 27
type input "$79.04"
click at [127, 93] on button "Add flashing" at bounding box center [109, 93] width 114 height 24
type input "$0.00"
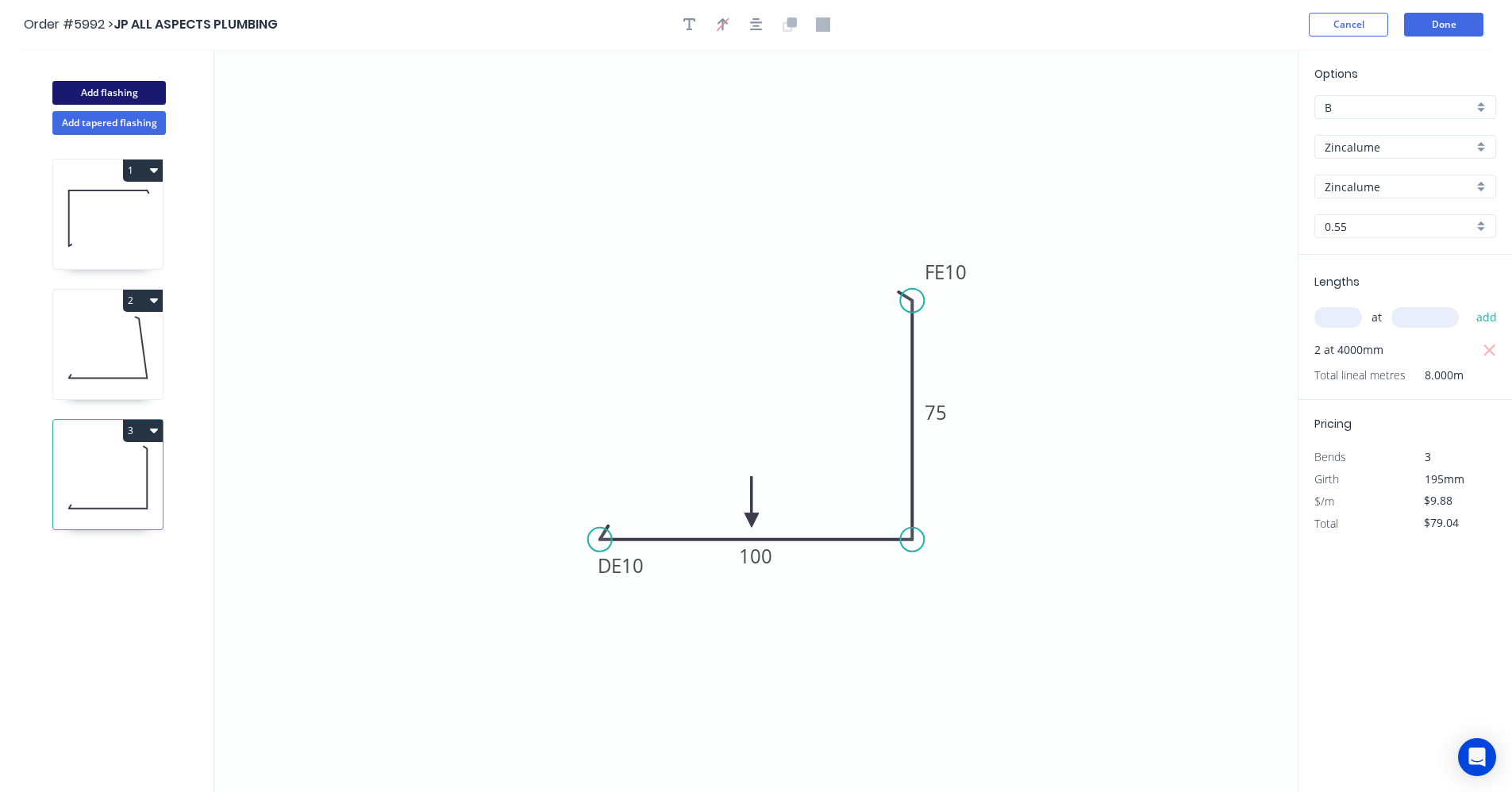
type input "$0.00"
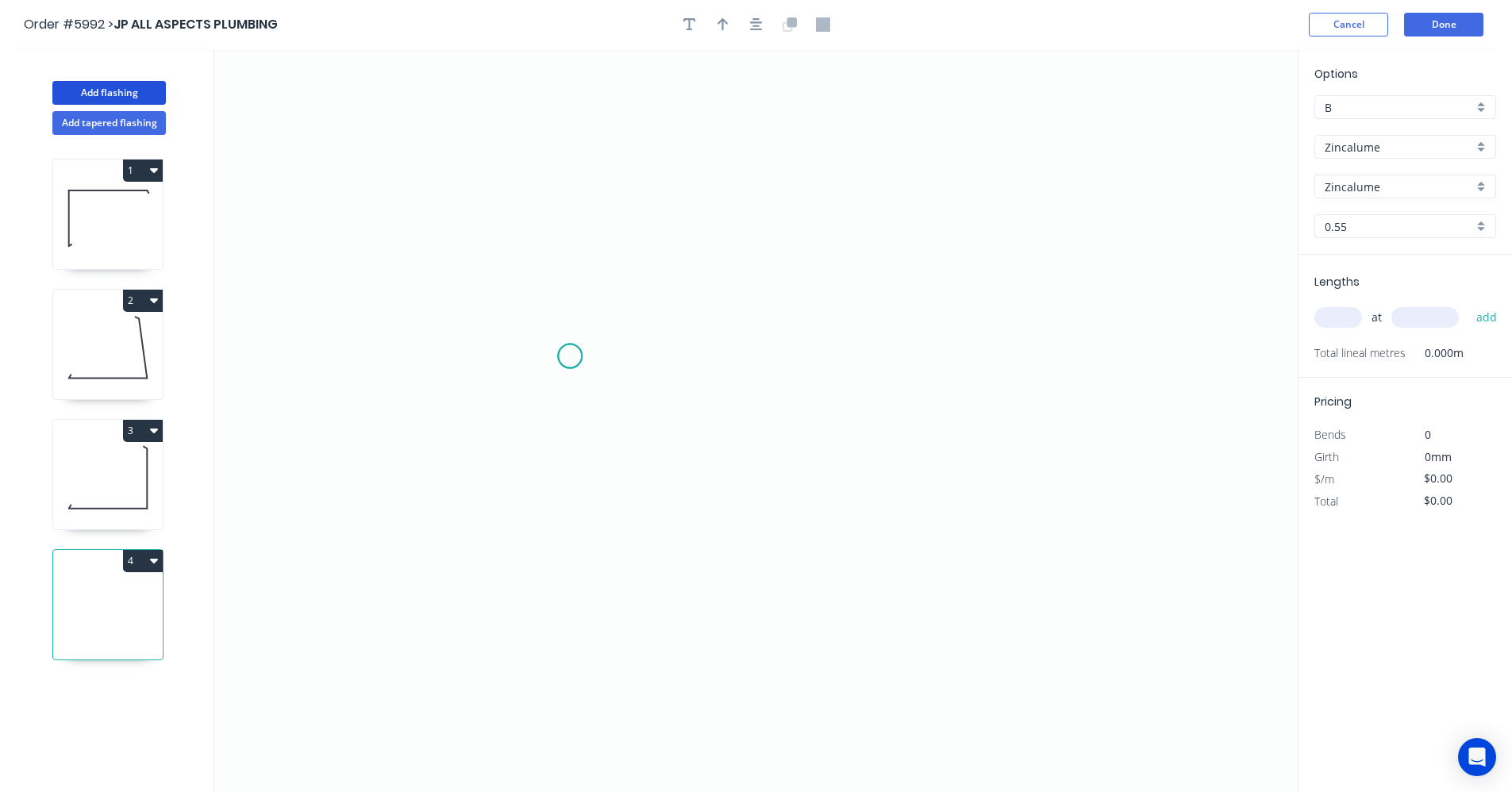
click at [570, 357] on icon "0" at bounding box center [756, 420] width 1083 height 743
click at [870, 347] on icon "0" at bounding box center [756, 420] width 1083 height 743
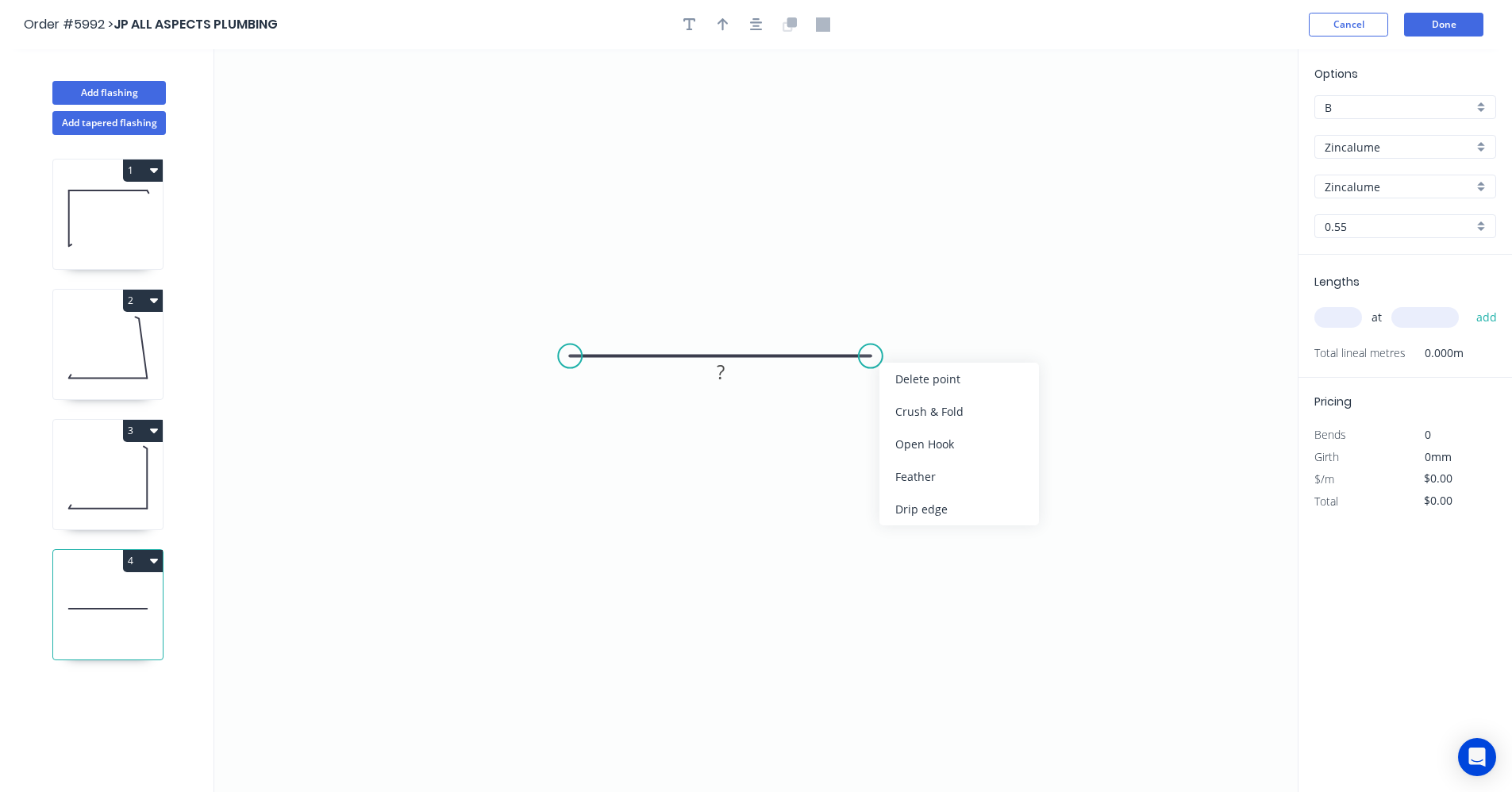
click at [922, 474] on div "Feather" at bounding box center [959, 476] width 160 height 32
click at [719, 381] on tspan "?" at bounding box center [720, 372] width 8 height 26
type input "$18.61"
click at [1332, 320] on input "text" at bounding box center [1338, 317] width 48 height 20
type input "3"
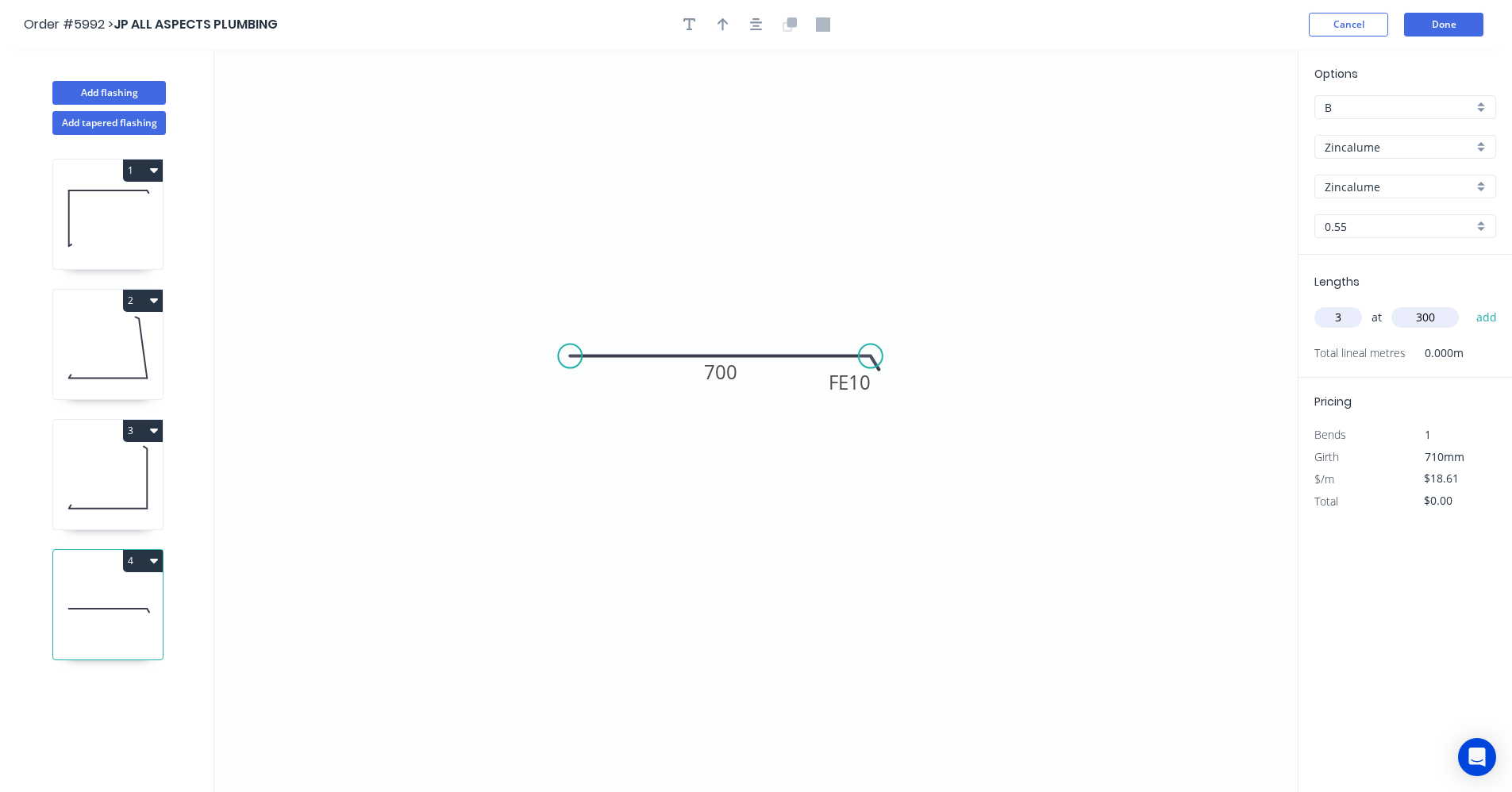
type input "300"
click at [1468, 304] on button "add" at bounding box center [1486, 317] width 37 height 27
type input "$55.83"
click at [130, 92] on button "Add flashing" at bounding box center [109, 93] width 114 height 24
type input "$0.00"
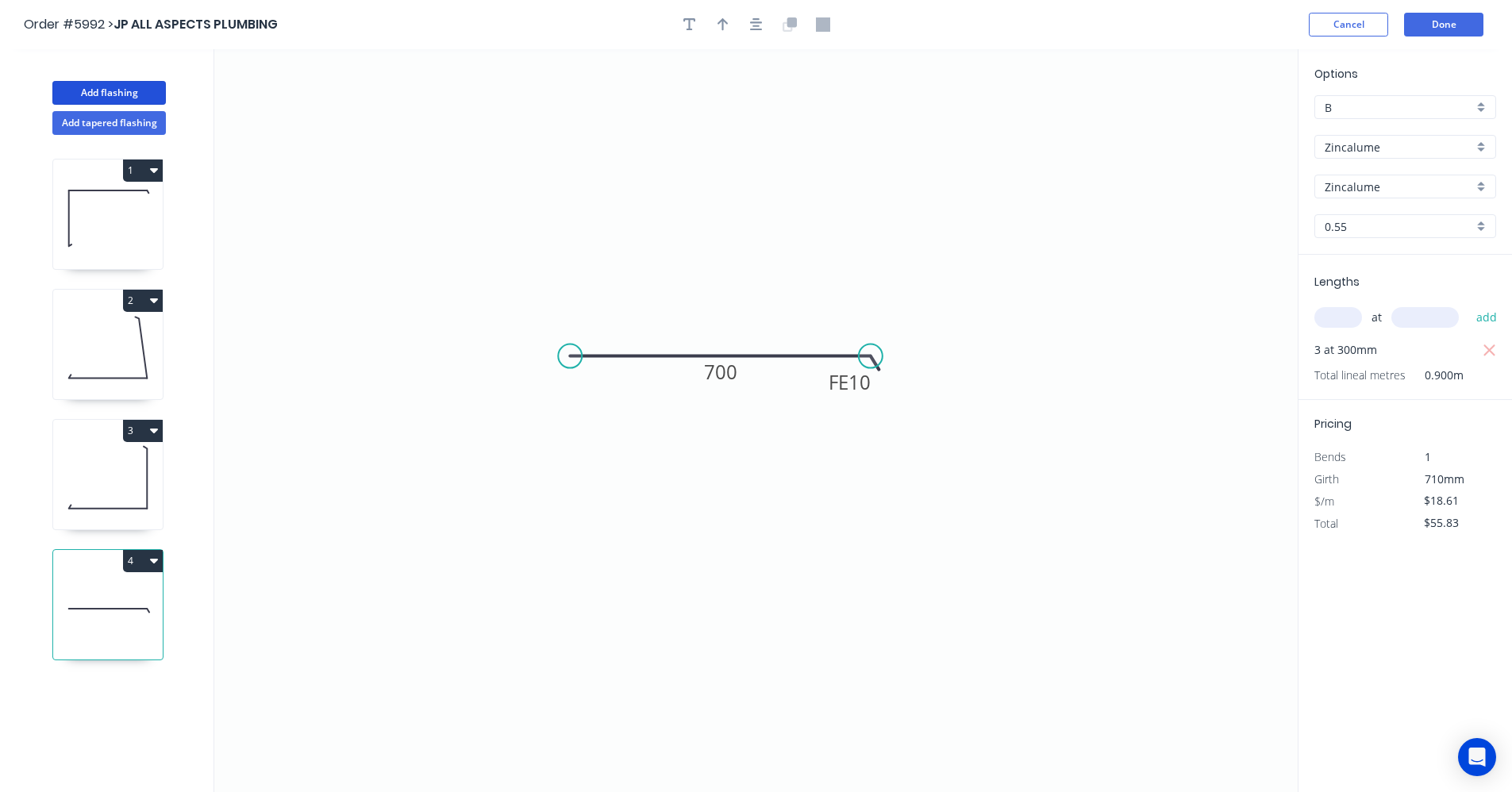
type input "$0.00"
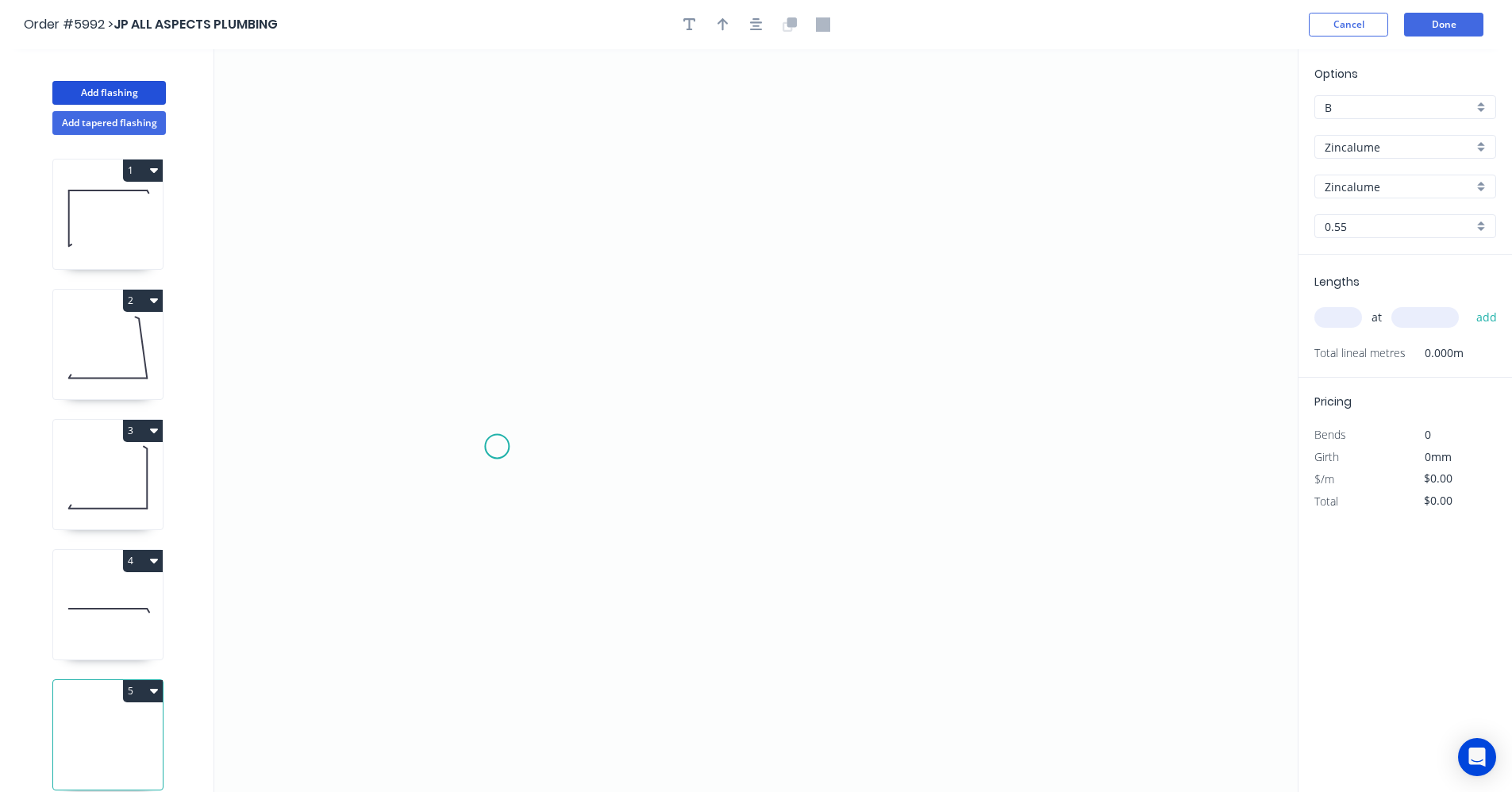
click at [503, 443] on icon "0" at bounding box center [756, 420] width 1083 height 743
click at [792, 302] on icon "0" at bounding box center [756, 420] width 1083 height 743
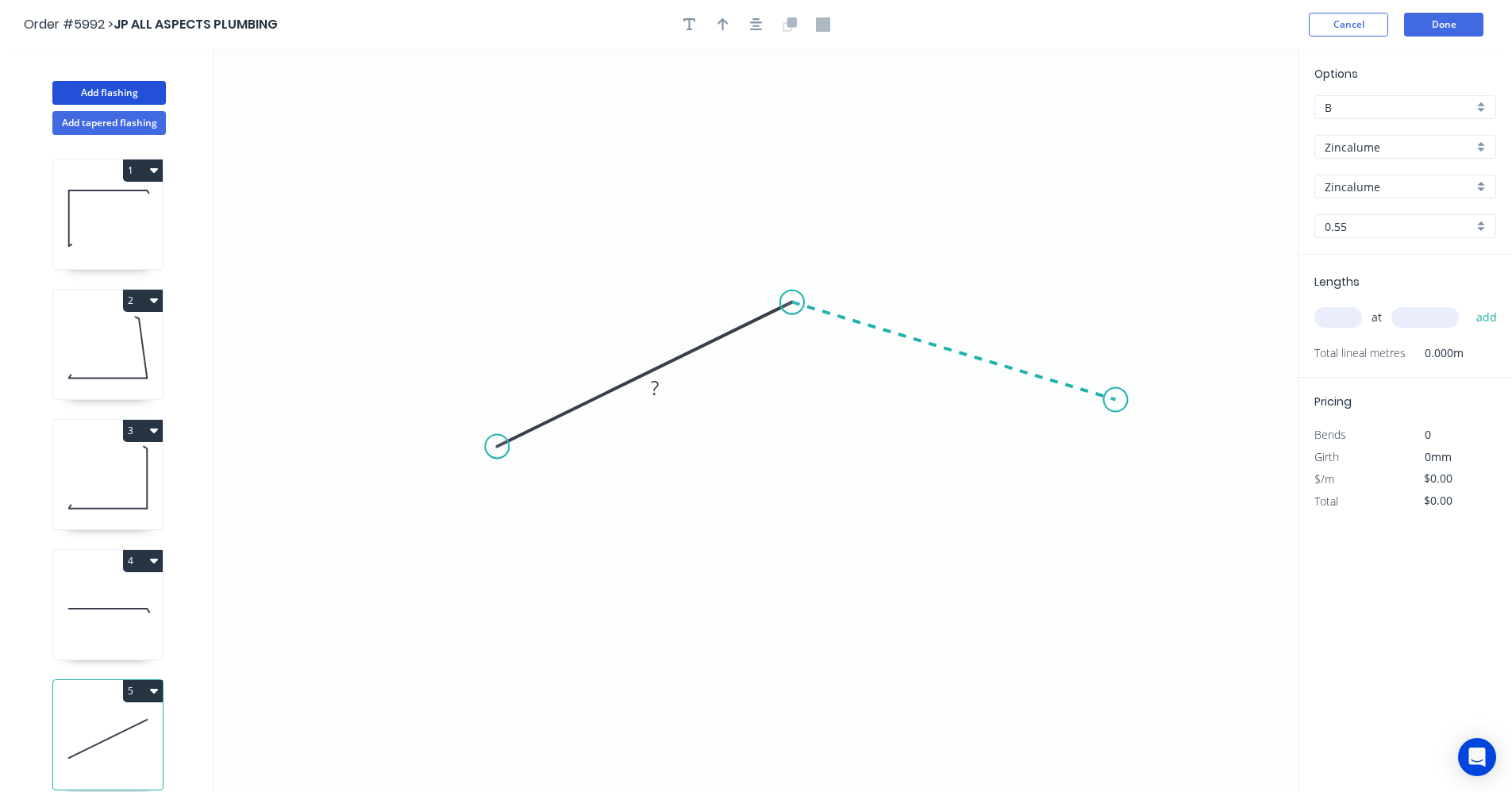
click at [1116, 400] on icon "0 ?" at bounding box center [756, 420] width 1083 height 743
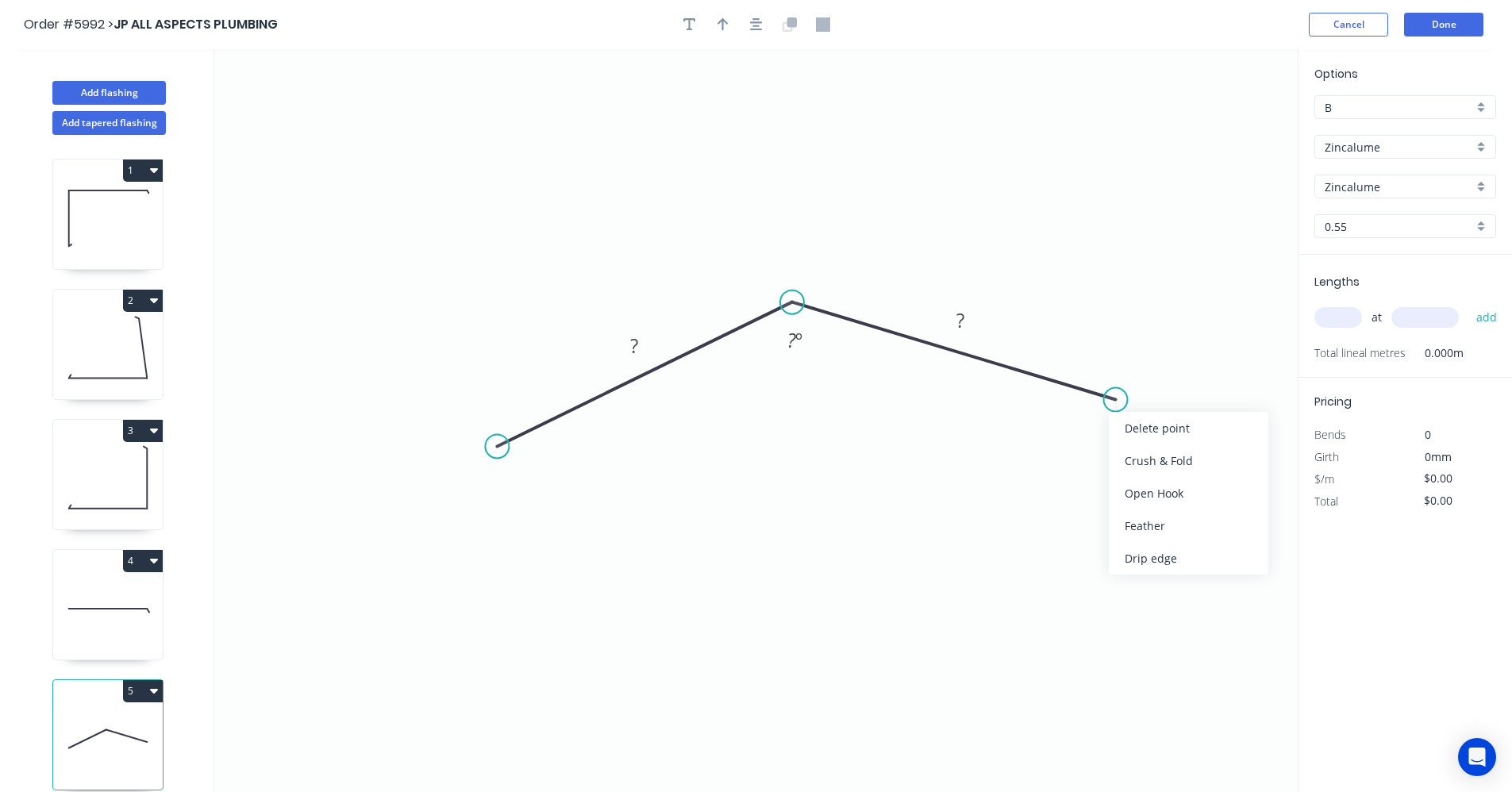
click at [1150, 521] on div "Feather" at bounding box center [1188, 526] width 160 height 32
drag, startPoint x: 491, startPoint y: 447, endPoint x: 503, endPoint y: 456, distance: 15.0
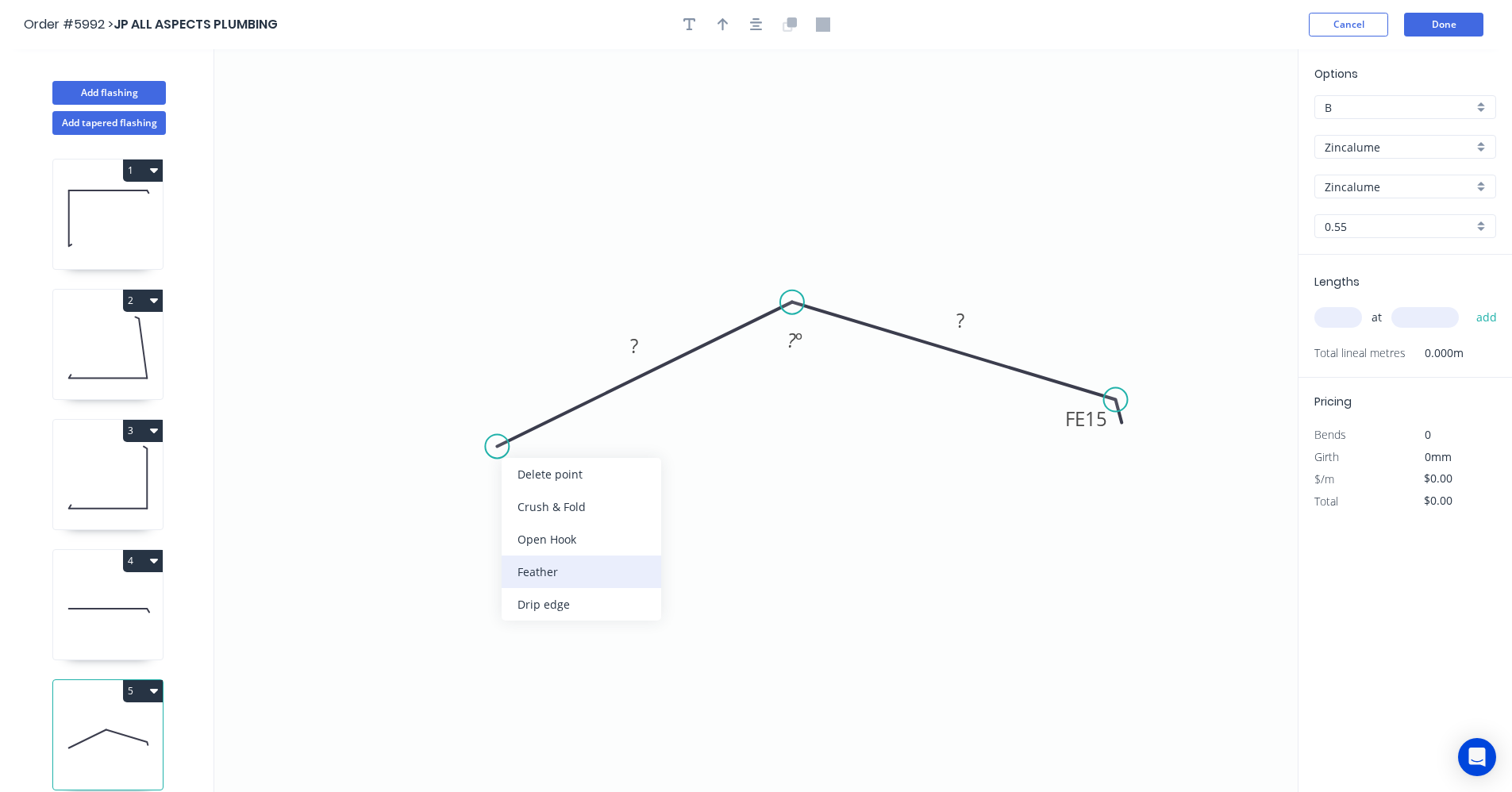
click at [523, 573] on div "Feather" at bounding box center [581, 571] width 160 height 32
click at [538, 506] on div "Flip bend" at bounding box center [584, 500] width 160 height 32
click at [547, 458] on tspan "15" at bounding box center [540, 460] width 22 height 26
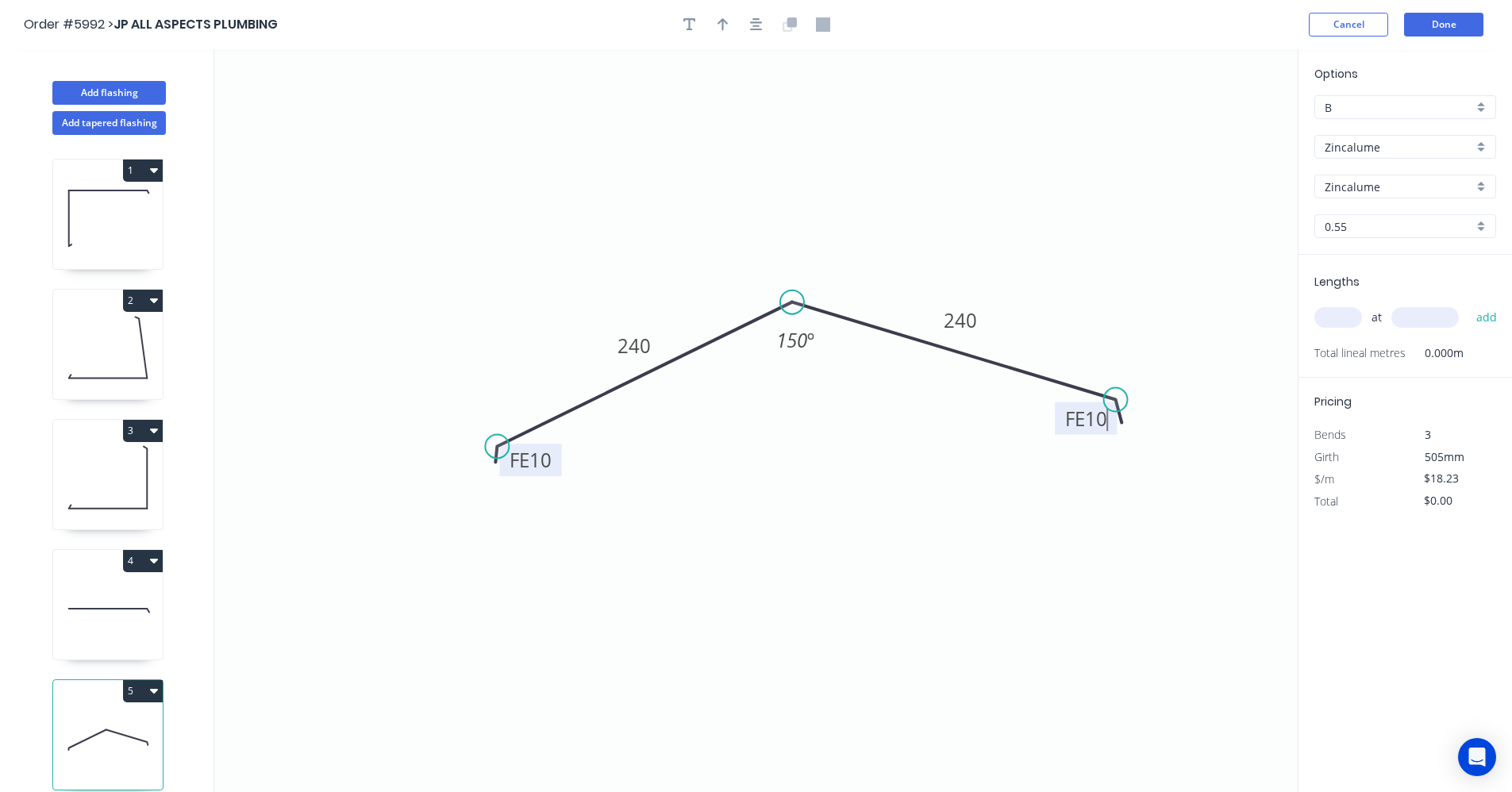
type input "$16.14"
click at [1343, 319] on input "text" at bounding box center [1338, 317] width 48 height 20
type input "4"
type input "5500"
click at [1468, 304] on button "add" at bounding box center [1486, 317] width 37 height 27
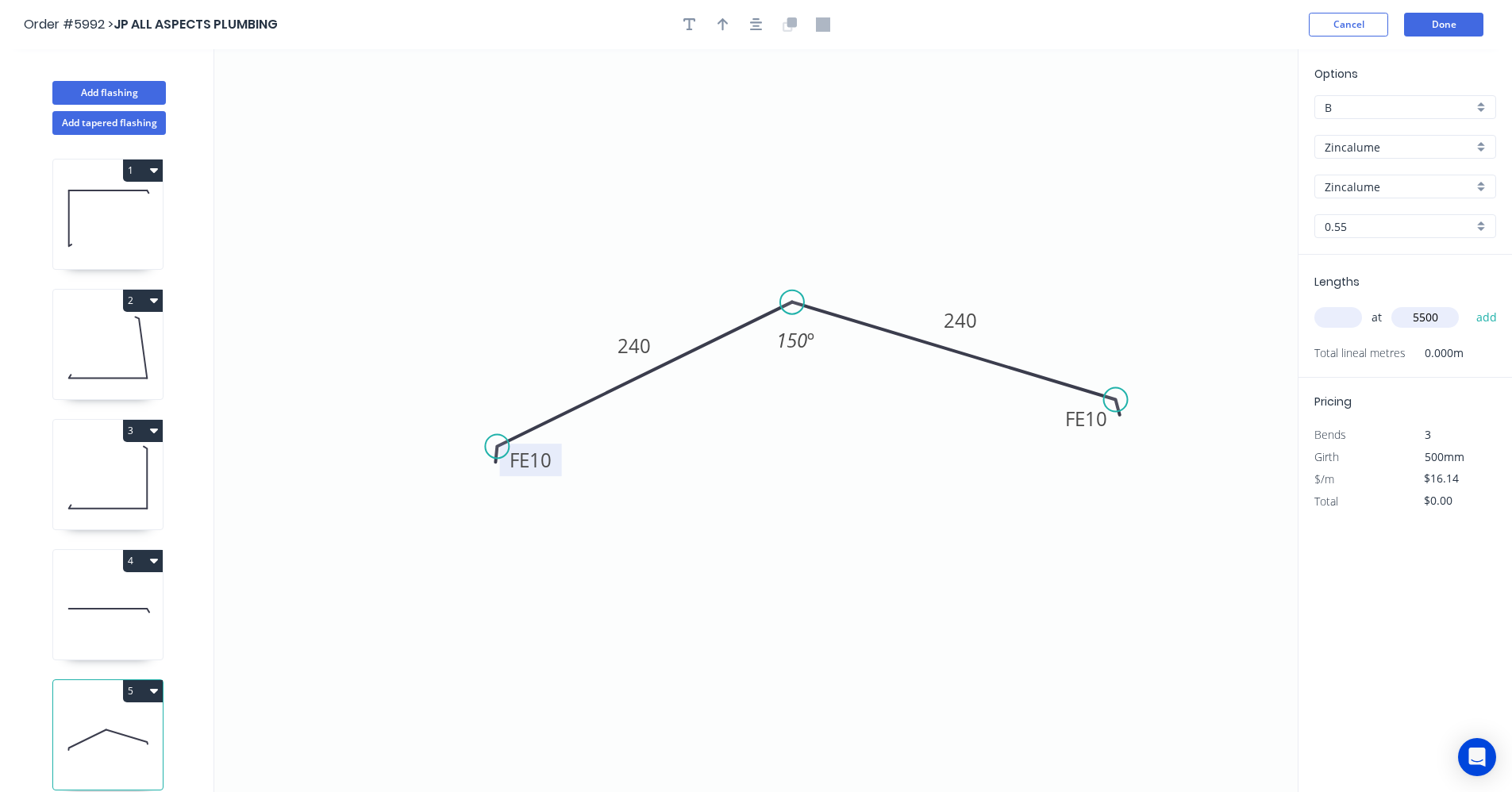
type input "."
type input "$355.08"
click at [763, 30] on button "button" at bounding box center [756, 25] width 24 height 24
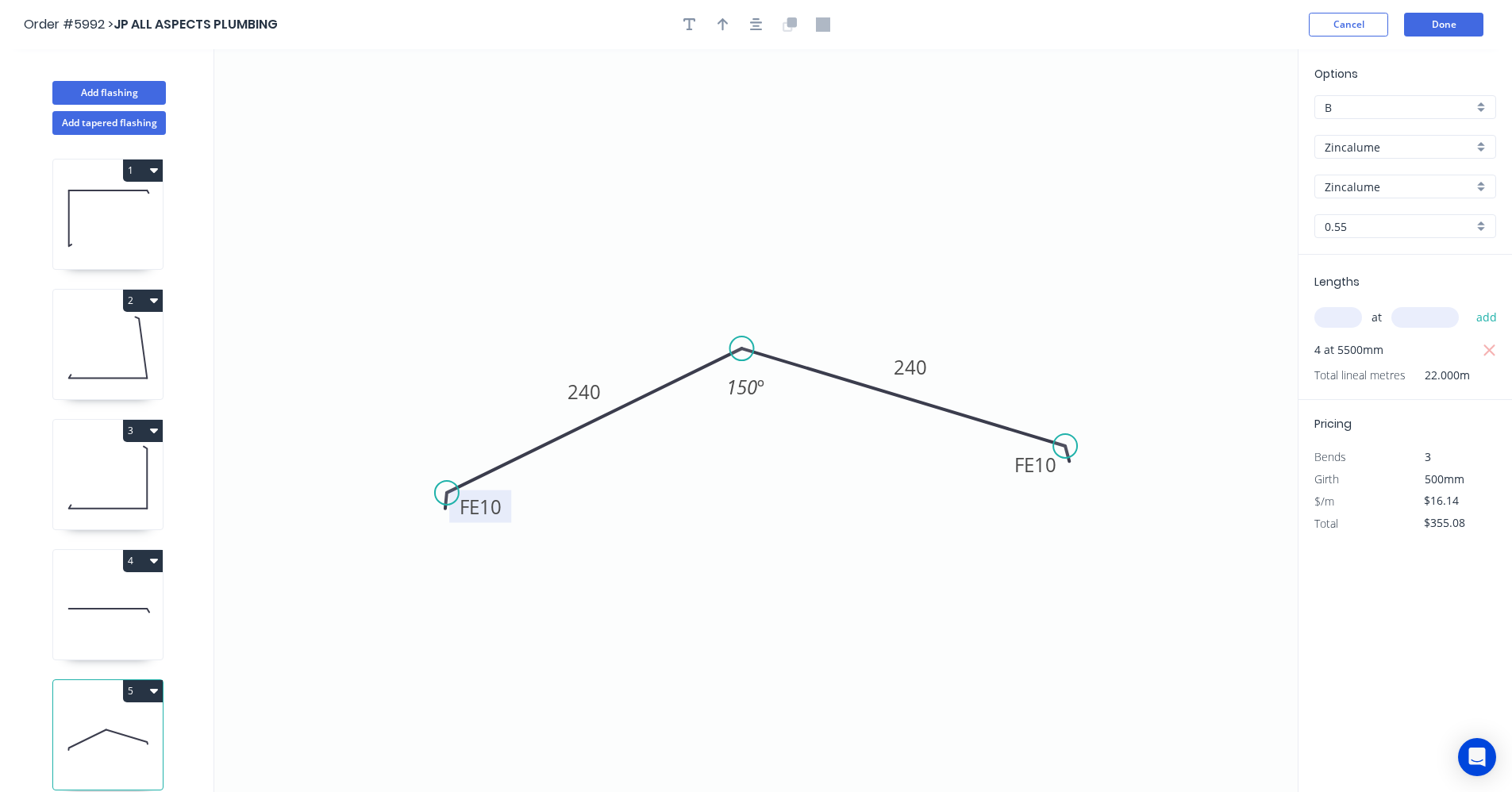
drag, startPoint x: 719, startPoint y: 22, endPoint x: 745, endPoint y: 33, distance: 28.2
click at [720, 22] on icon "button" at bounding box center [723, 25] width 11 height 13
drag, startPoint x: 1216, startPoint y: 125, endPoint x: 934, endPoint y: 408, distance: 399.5
click at [848, 359] on icon at bounding box center [847, 342] width 14 height 51
drag, startPoint x: 1067, startPoint y: 446, endPoint x: 1055, endPoint y: 456, distance: 15.6
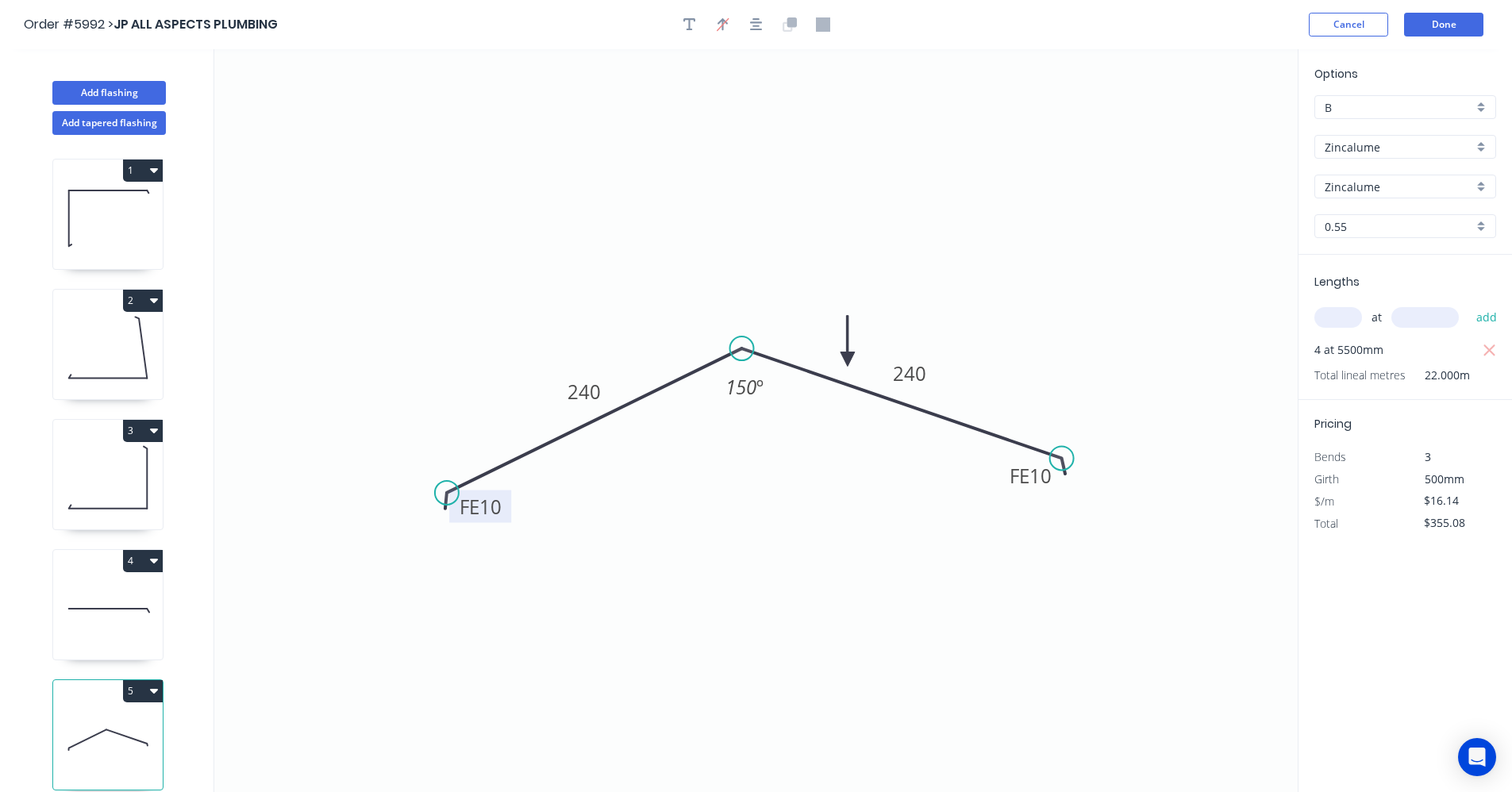
click at [1055, 456] on circle at bounding box center [1062, 458] width 24 height 24
click at [88, 126] on button "Add tapered flashing" at bounding box center [109, 123] width 114 height 24
type input "$0.00"
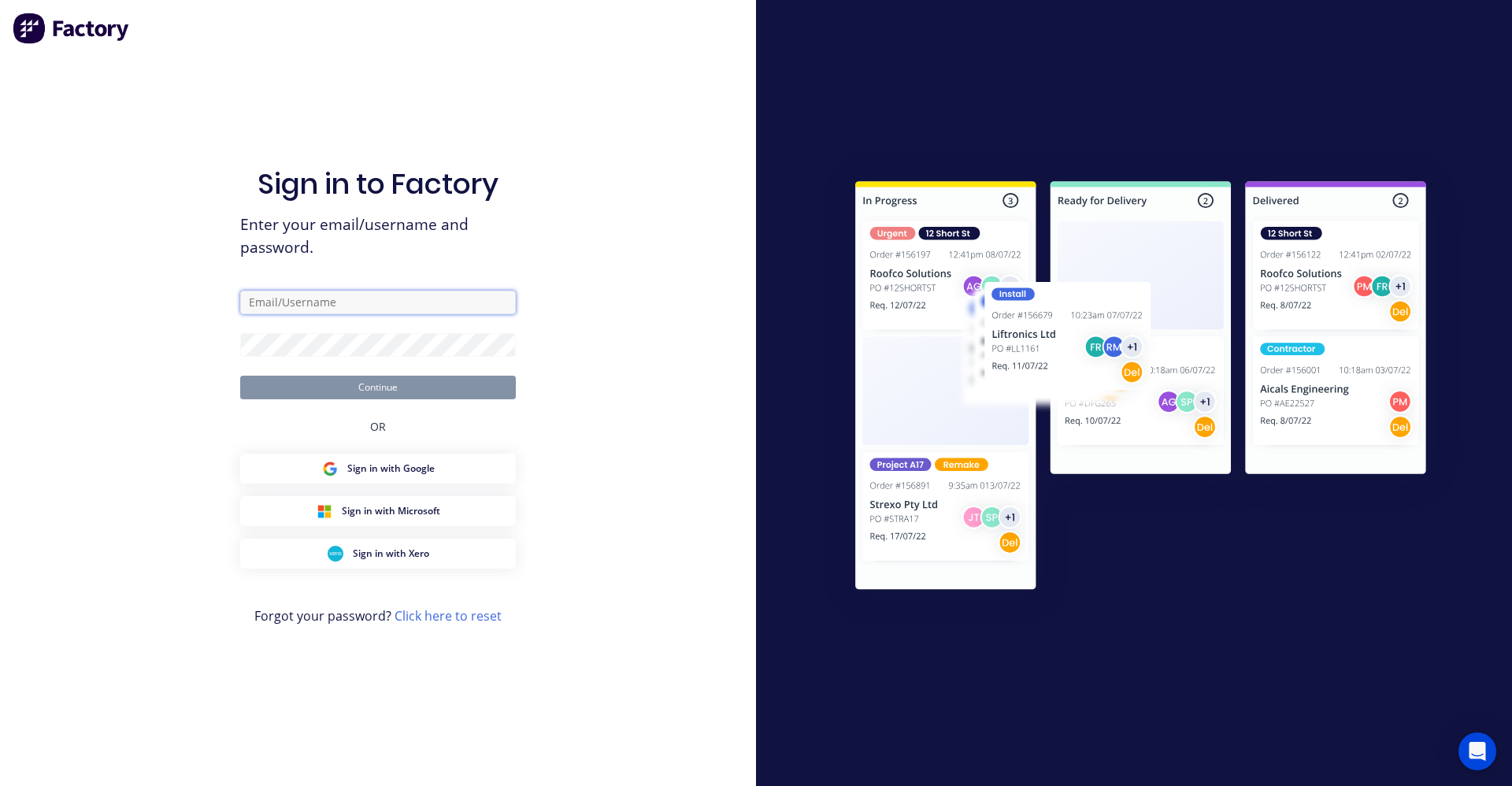
type input "ben@lvroofing.com.au"
click at [351, 386] on button "Continue" at bounding box center [378, 388] width 276 height 24
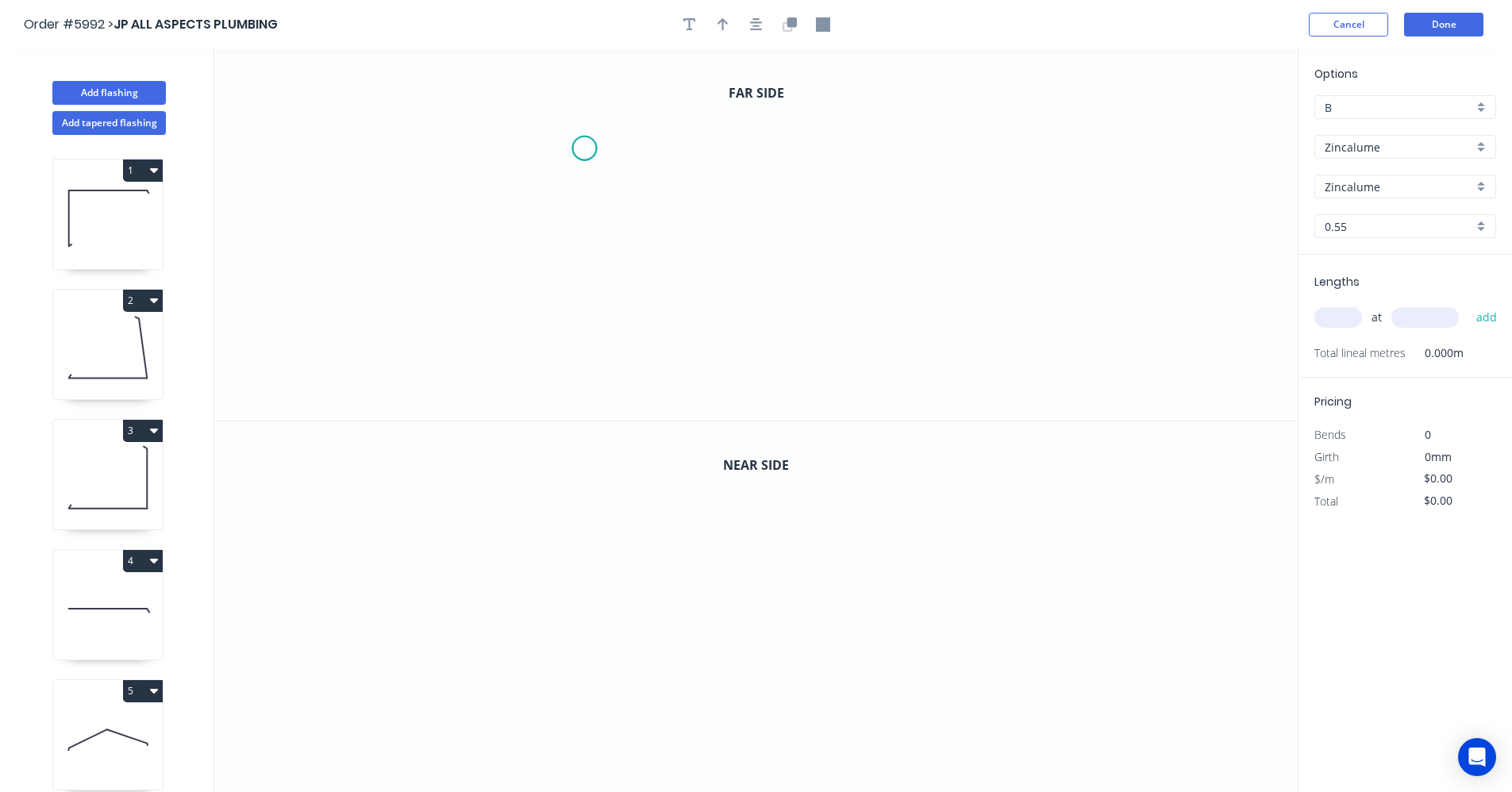
click at [584, 149] on icon "0" at bounding box center [756, 235] width 1083 height 372
click at [770, 158] on icon "0" at bounding box center [756, 235] width 1083 height 372
click at [768, 218] on icon "0 ?" at bounding box center [756, 235] width 1083 height 372
click at [983, 231] on icon "0 ? ?" at bounding box center [756, 235] width 1083 height 372
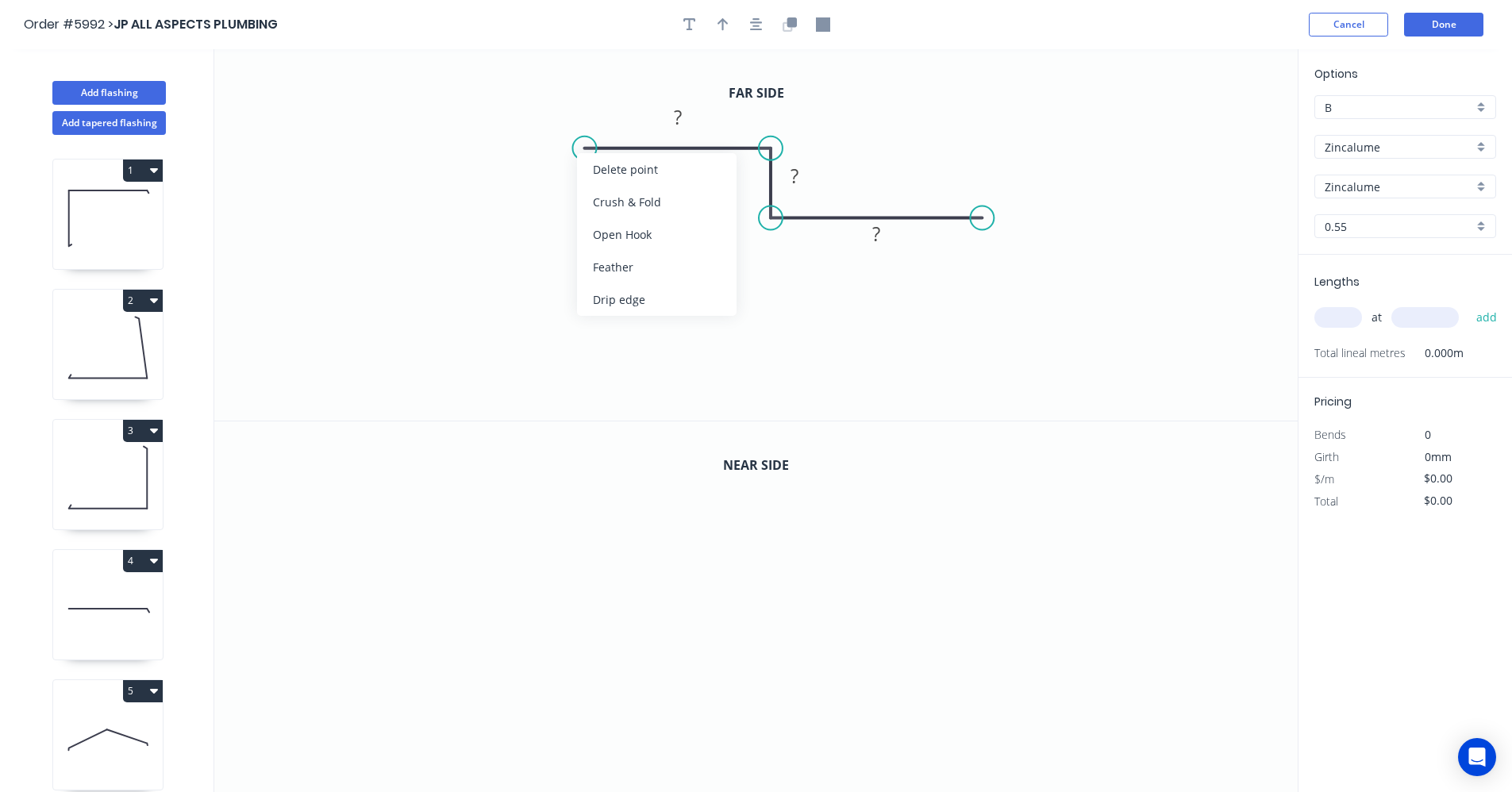
click at [636, 269] on div "Feather" at bounding box center [657, 266] width 160 height 32
click at [1036, 340] on div "Feather" at bounding box center [1063, 339] width 160 height 32
click at [625, 207] on div "Flip bend" at bounding box center [659, 202] width 160 height 32
click at [577, 105] on tspan "15" at bounding box center [574, 106] width 22 height 26
click at [754, 28] on icon "button" at bounding box center [756, 24] width 13 height 14
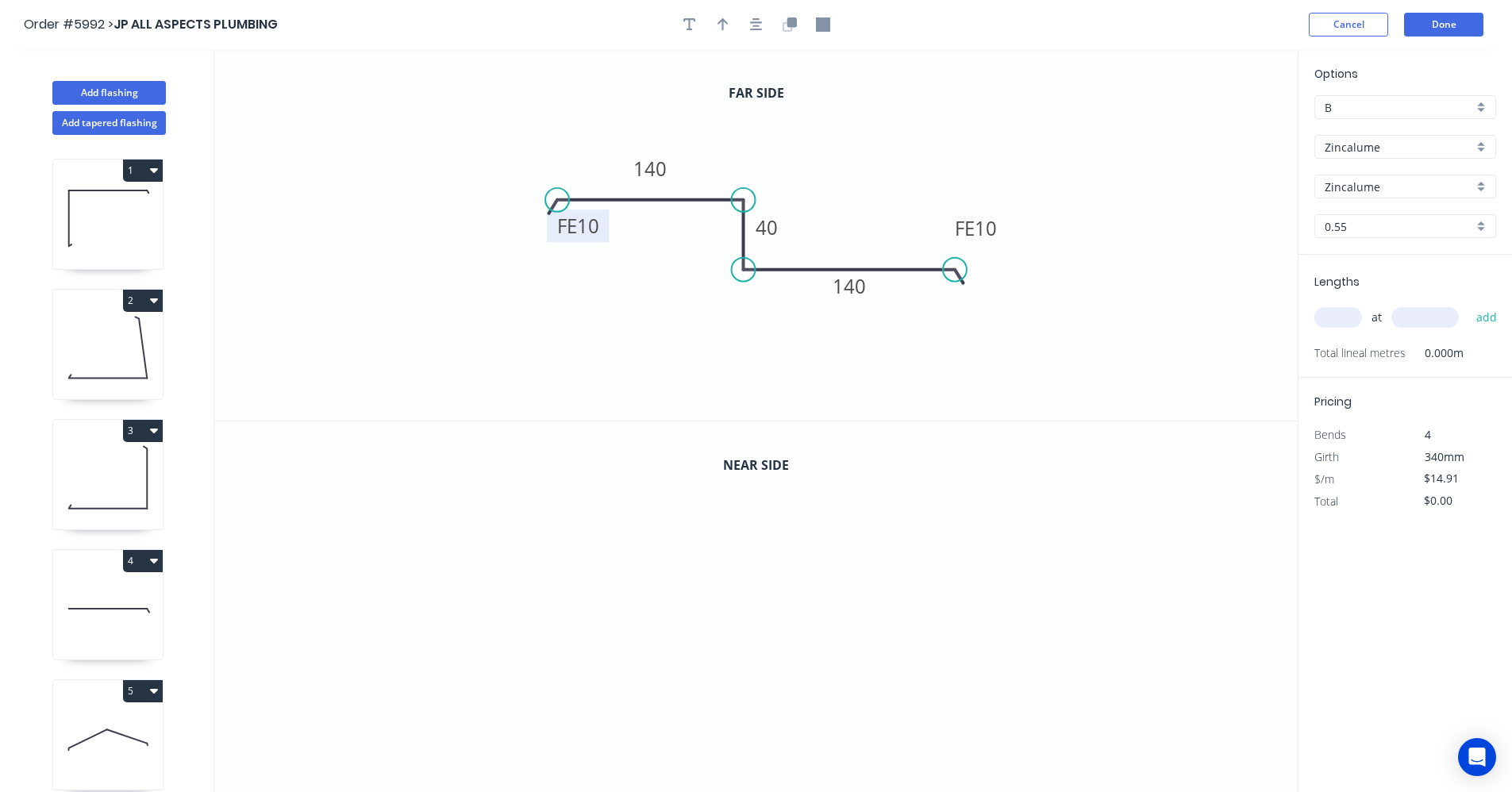
drag, startPoint x: 727, startPoint y: 26, endPoint x: 747, endPoint y: 48, distance: 29.7
click at [728, 28] on icon "button" at bounding box center [723, 24] width 11 height 14
drag, startPoint x: 1217, startPoint y: 127, endPoint x: 865, endPoint y: 242, distance: 370.3
click at [868, 259] on icon at bounding box center [867, 243] width 14 height 51
click at [786, 29] on icon "button" at bounding box center [789, 24] width 14 height 14
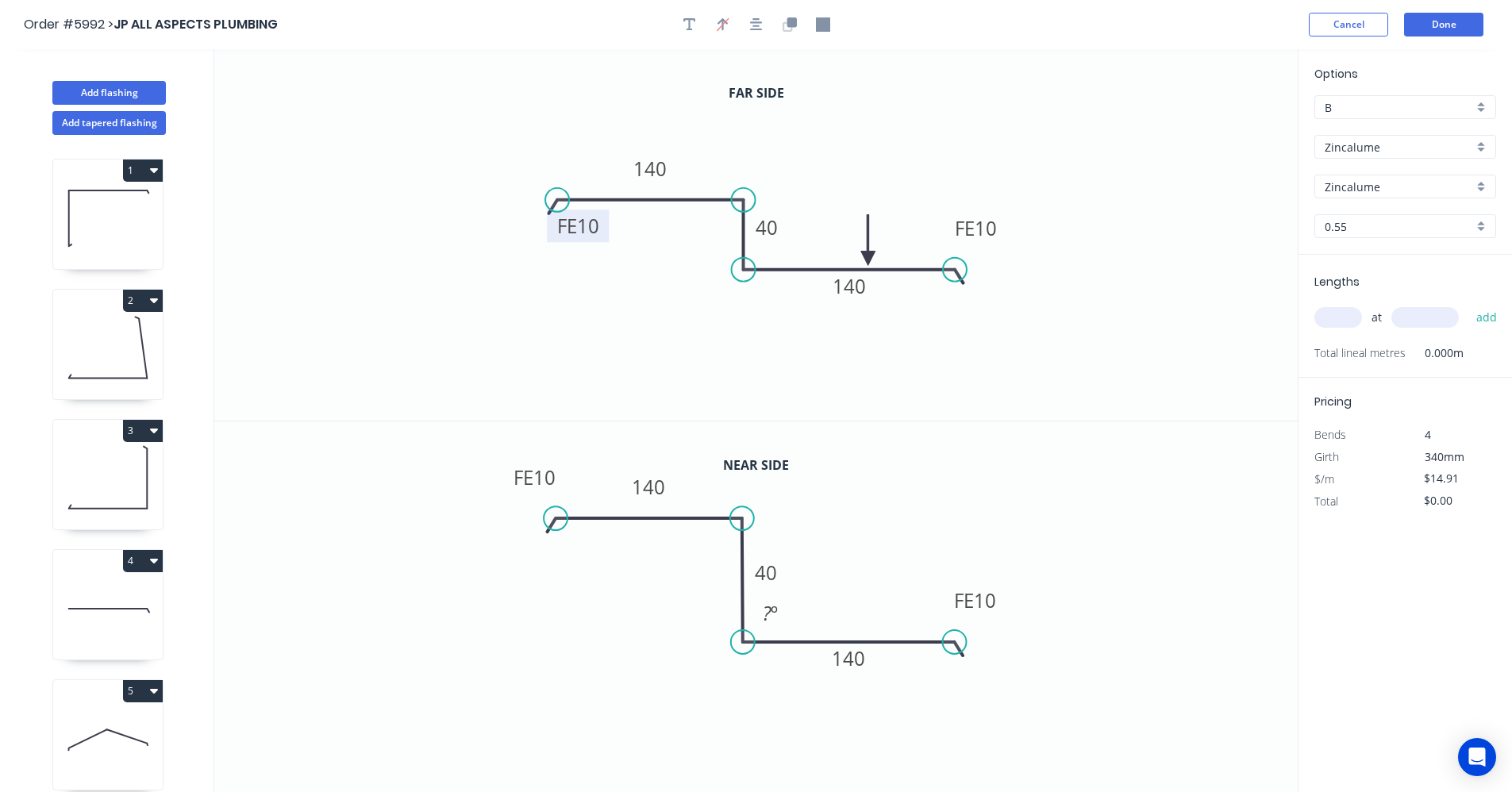
drag, startPoint x: 689, startPoint y: 572, endPoint x: 688, endPoint y: 518, distance: 54.0
click at [688, 518] on icon at bounding box center [645, 525] width 195 height 14
drag, startPoint x: 953, startPoint y: 643, endPoint x: 894, endPoint y: 629, distance: 60.6
click at [959, 641] on circle at bounding box center [959, 642] width 24 height 24
click at [814, 673] on div "Hide angle" at bounding box center [853, 667] width 160 height 32
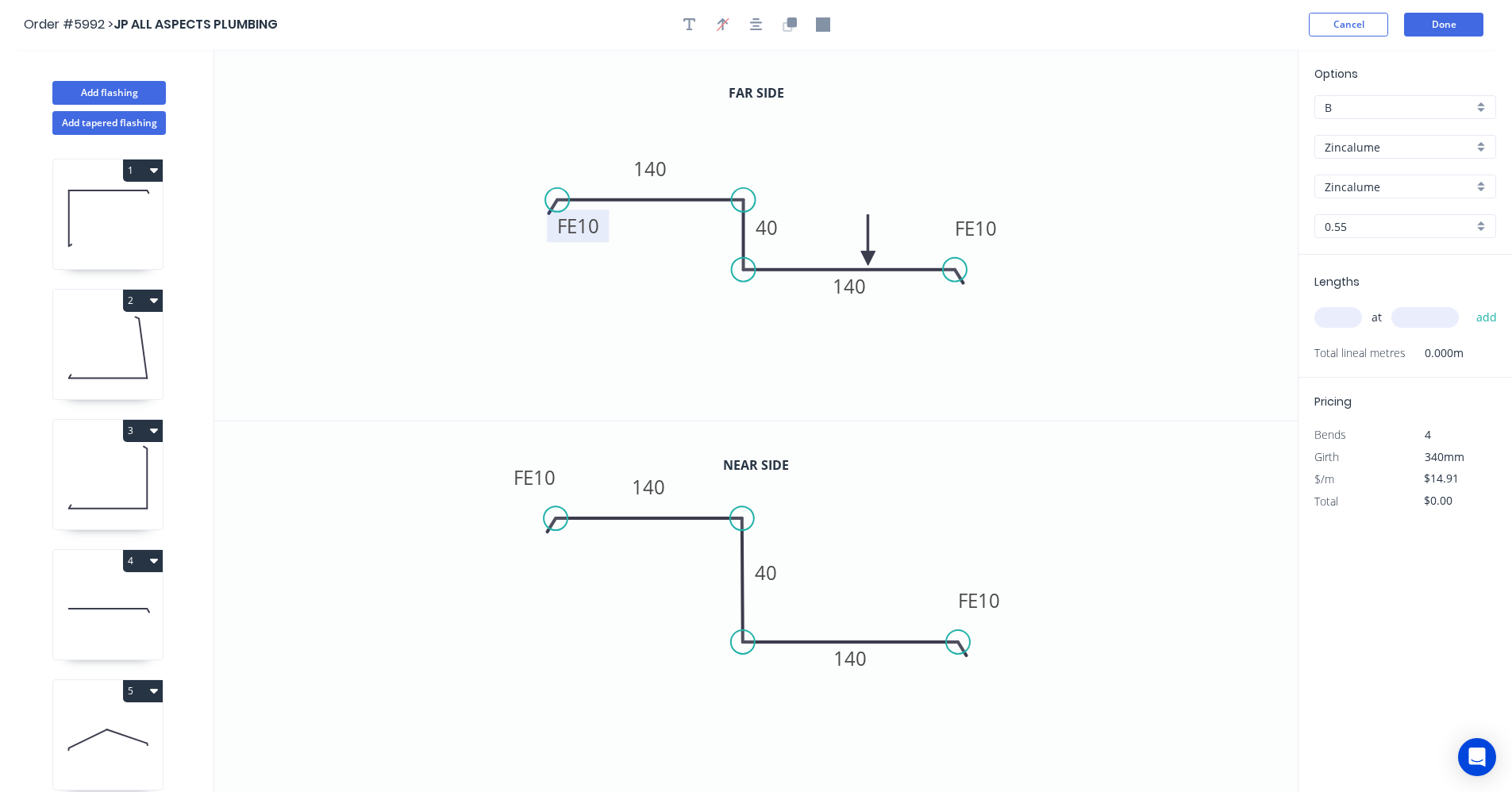
scroll to position [130, 0]
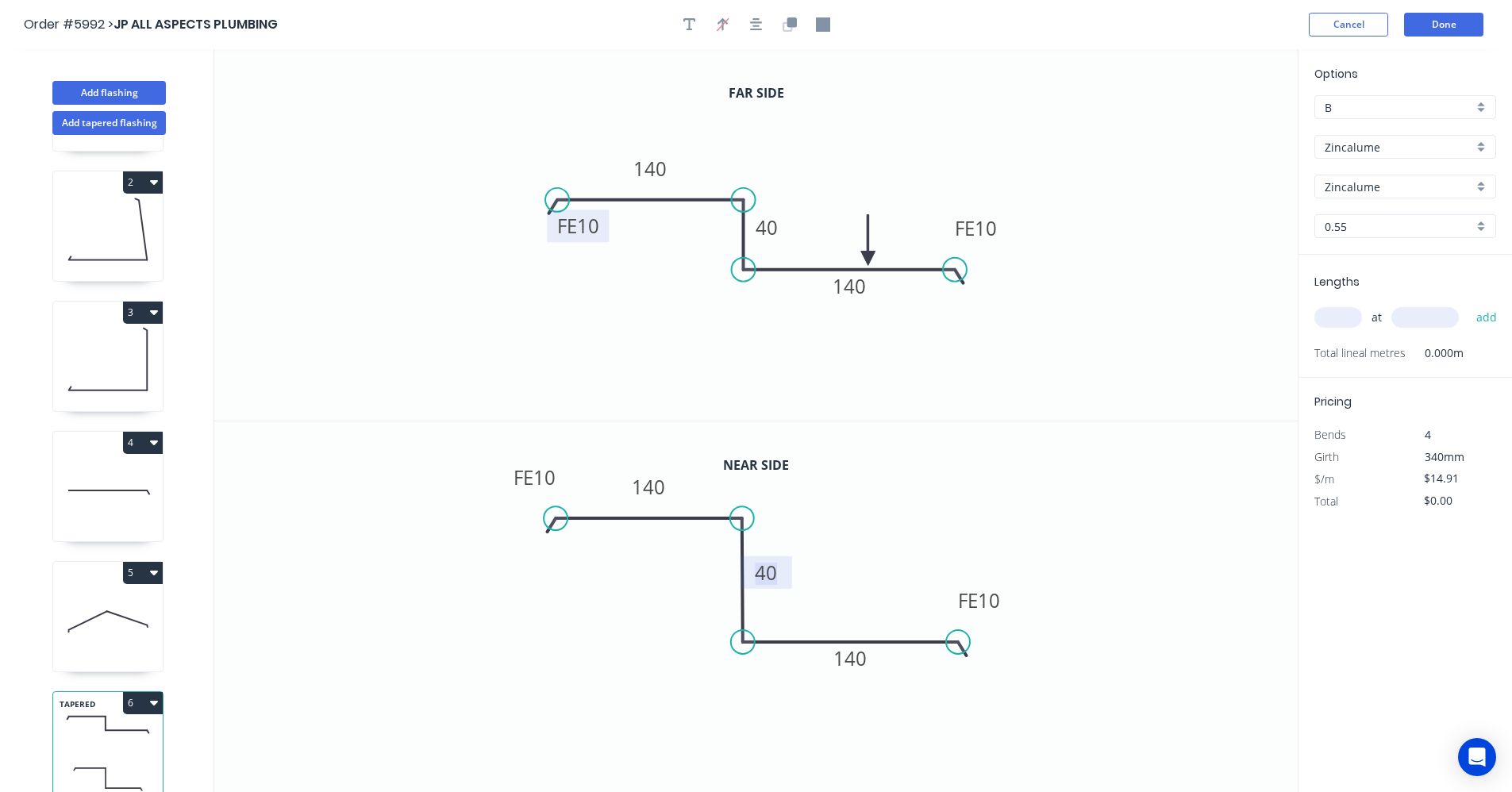
click at [774, 580] on tspan "40" at bounding box center [767, 573] width 22 height 26
click at [779, 574] on rect at bounding box center [767, 574] width 31 height 22
type input "$25.31"
click at [1333, 316] on input "text" at bounding box center [1338, 317] width 48 height 20
type input "1"
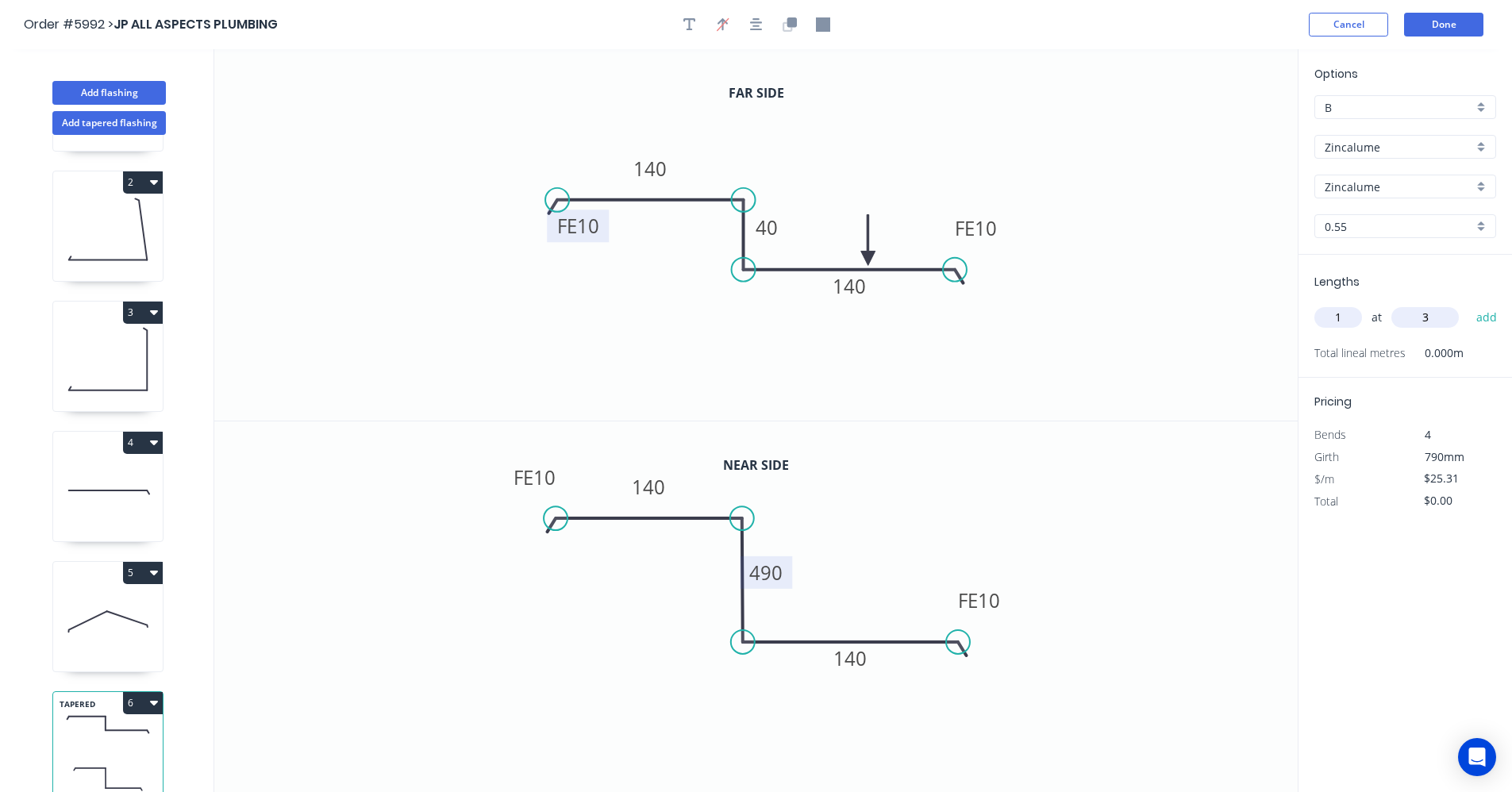
type input "3"
type input "2"
type input "3450"
click at [1468, 304] on button "add" at bounding box center [1486, 317] width 37 height 27
type input "."
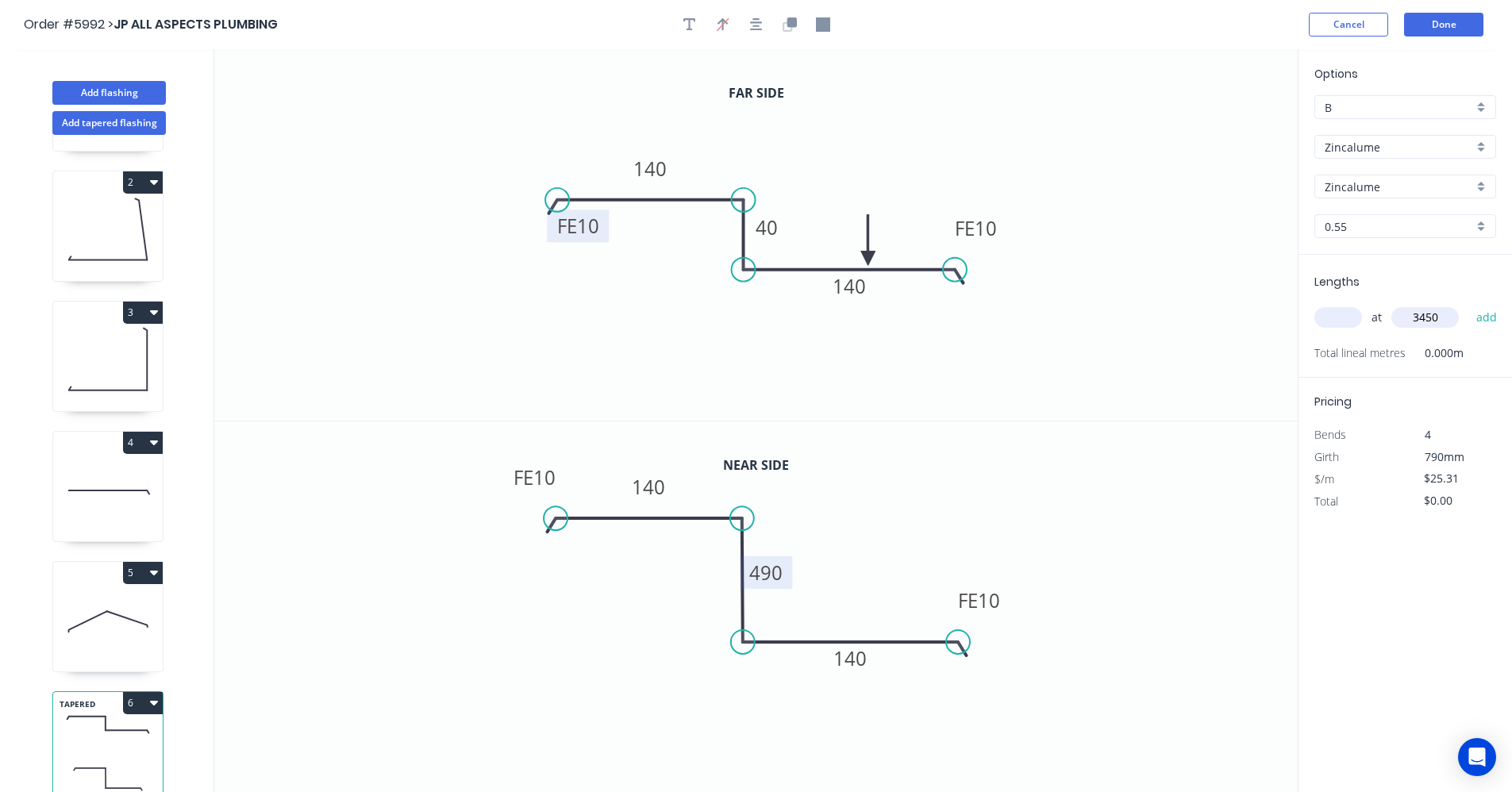
type input "$174.64"
click at [759, 23] on icon "button" at bounding box center [756, 25] width 13 height 13
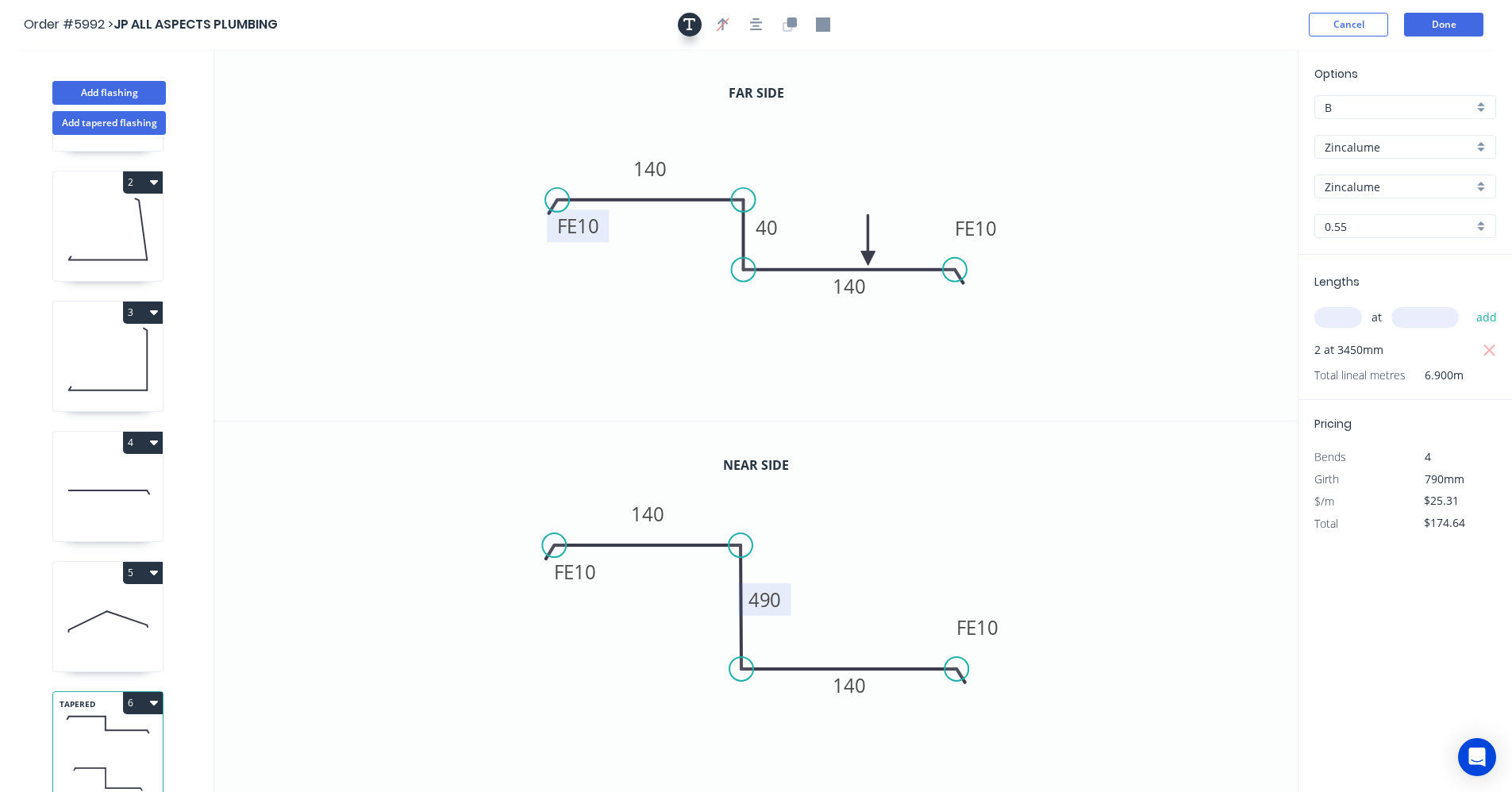
click at [701, 21] on button "button" at bounding box center [690, 25] width 24 height 24
drag, startPoint x: 311, startPoint y: 125, endPoint x: 615, endPoint y: 350, distance: 378.2
click at [615, 350] on textarea at bounding box center [621, 337] width 128 height 59
click at [1173, 481] on icon "0 FE 10 140 490 FE 10 140" at bounding box center [756, 607] width 1083 height 372
type textarea "1 x LH 1 x RH"
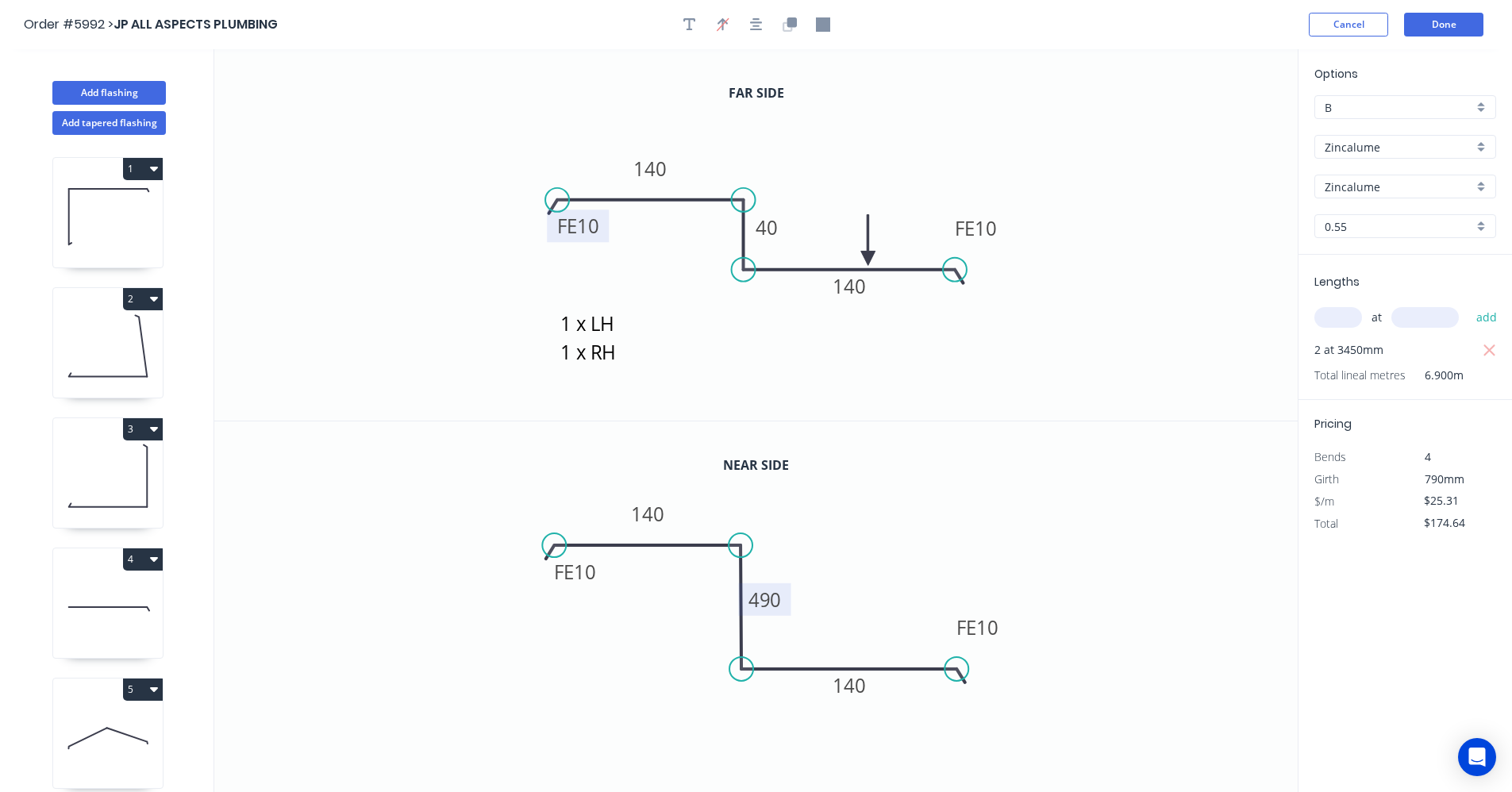
scroll to position [0, 0]
click at [1439, 30] on button "Done" at bounding box center [1444, 25] width 79 height 24
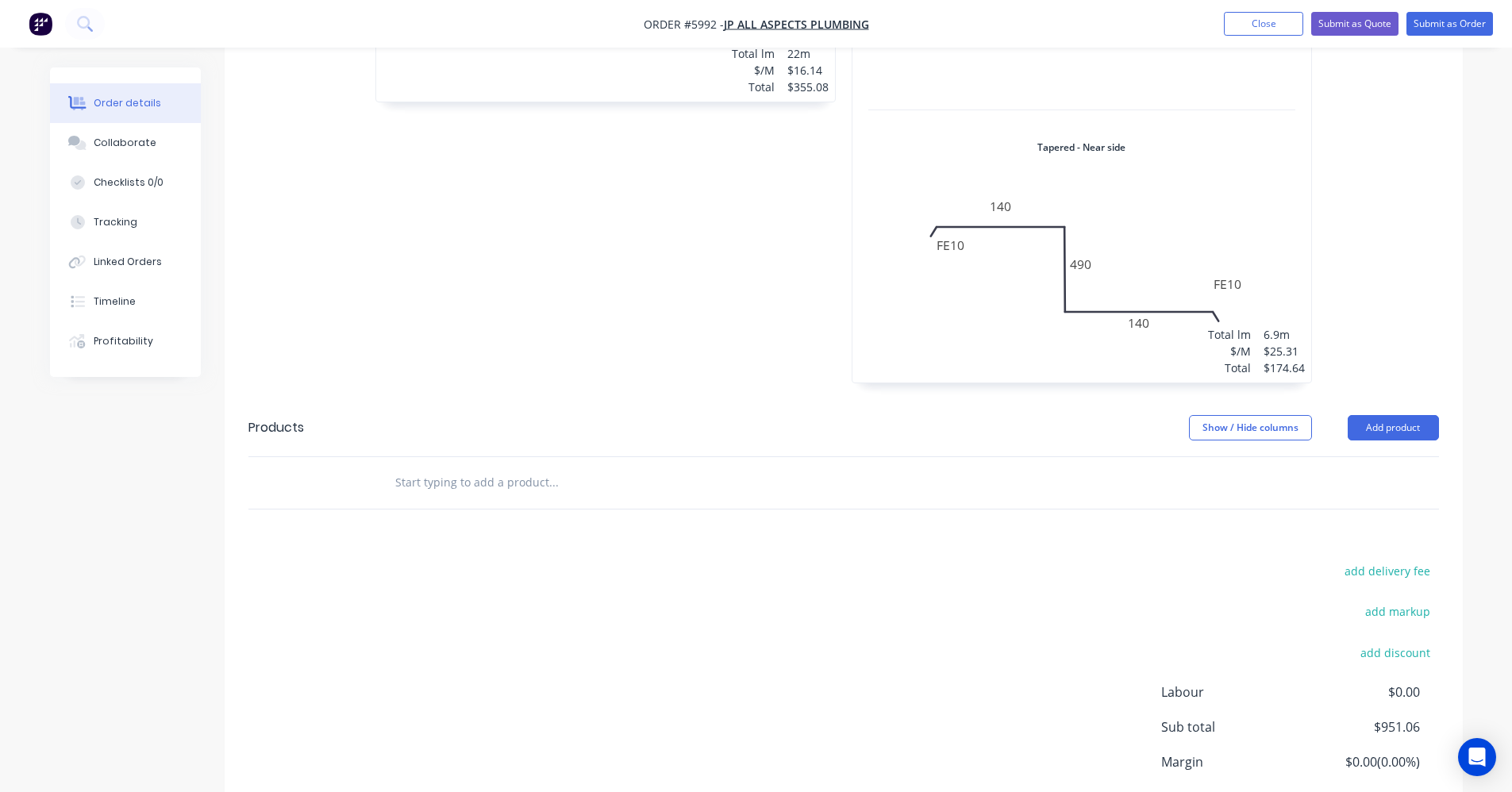
scroll to position [1429, 0]
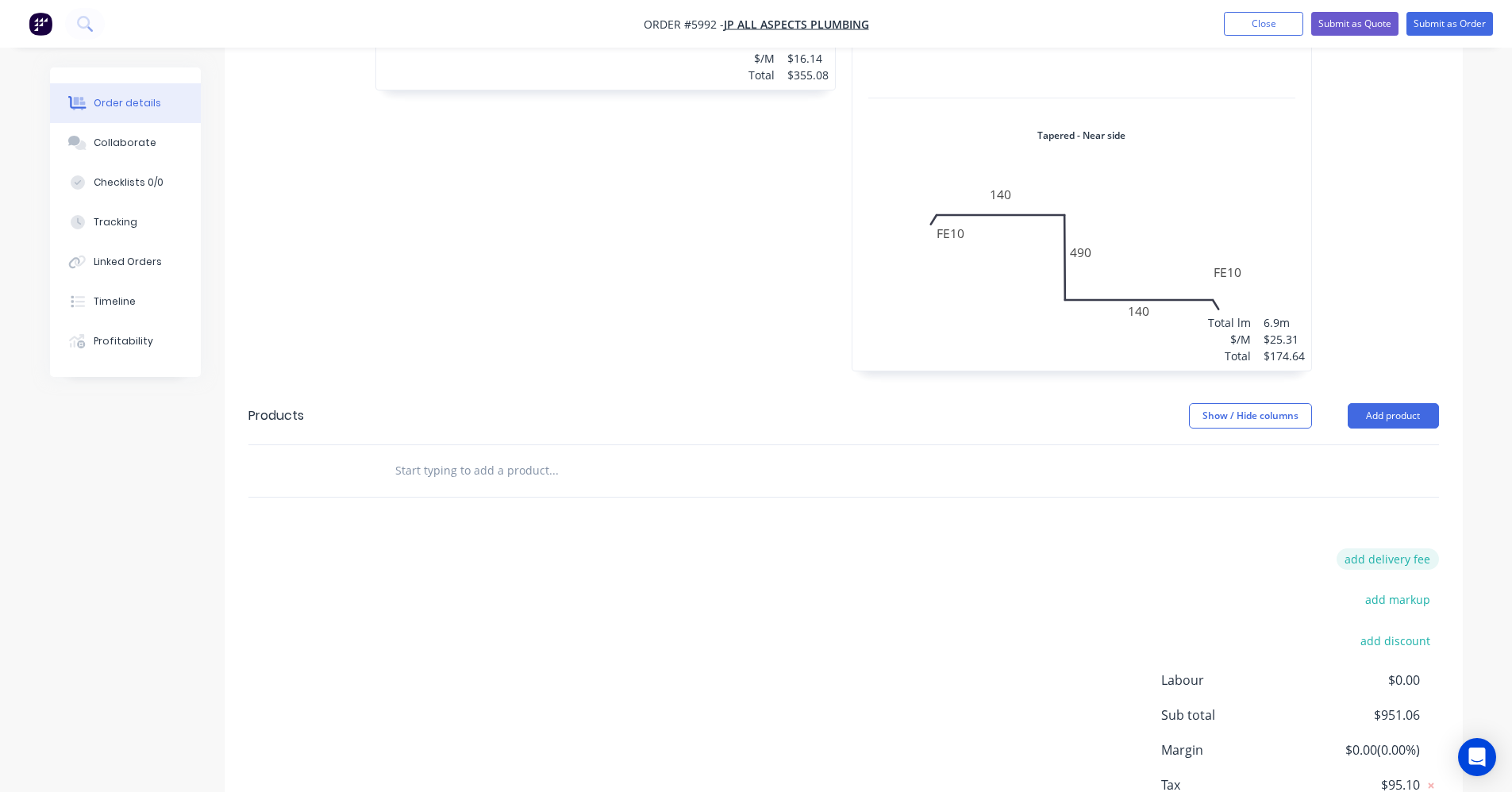
click at [1393, 549] on button "add delivery fee" at bounding box center [1387, 559] width 103 height 21
click at [1371, 549] on input at bounding box center [1376, 561] width 71 height 24
type input "75"
click input "submit" at bounding box center [0, 0] width 0 height 0
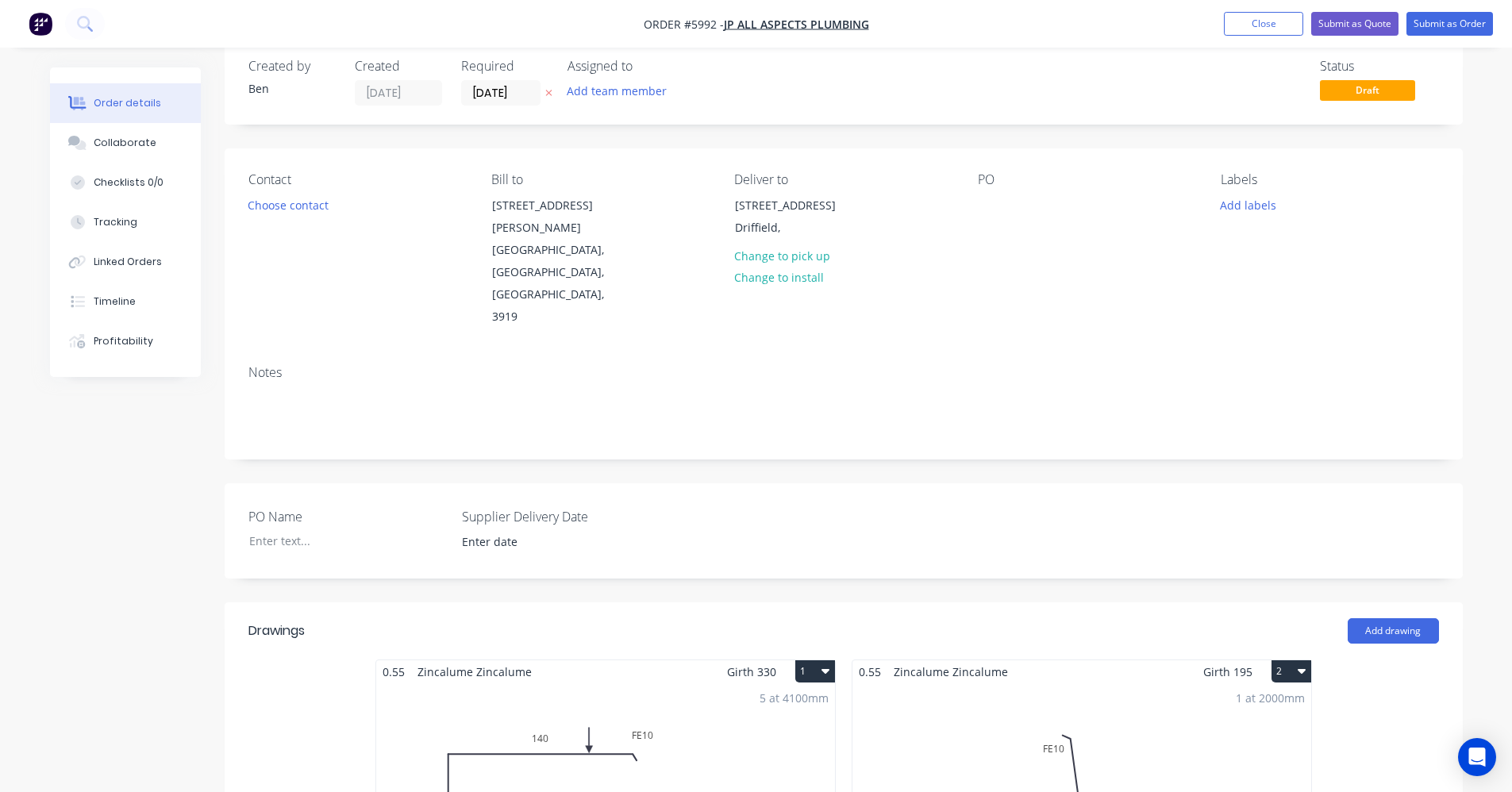
scroll to position [0, 0]
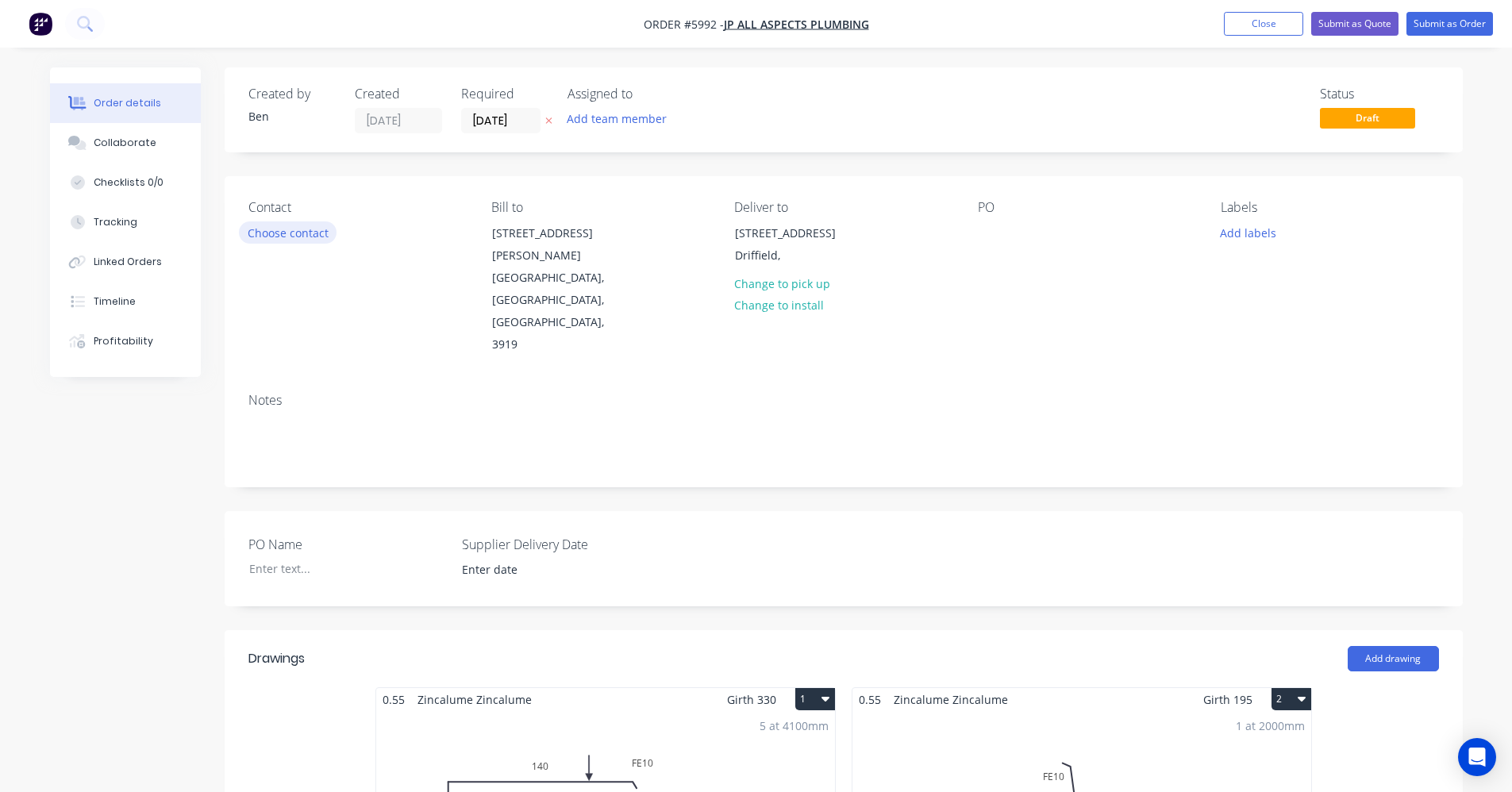
click at [296, 235] on button "Choose contact" at bounding box center [288, 232] width 98 height 21
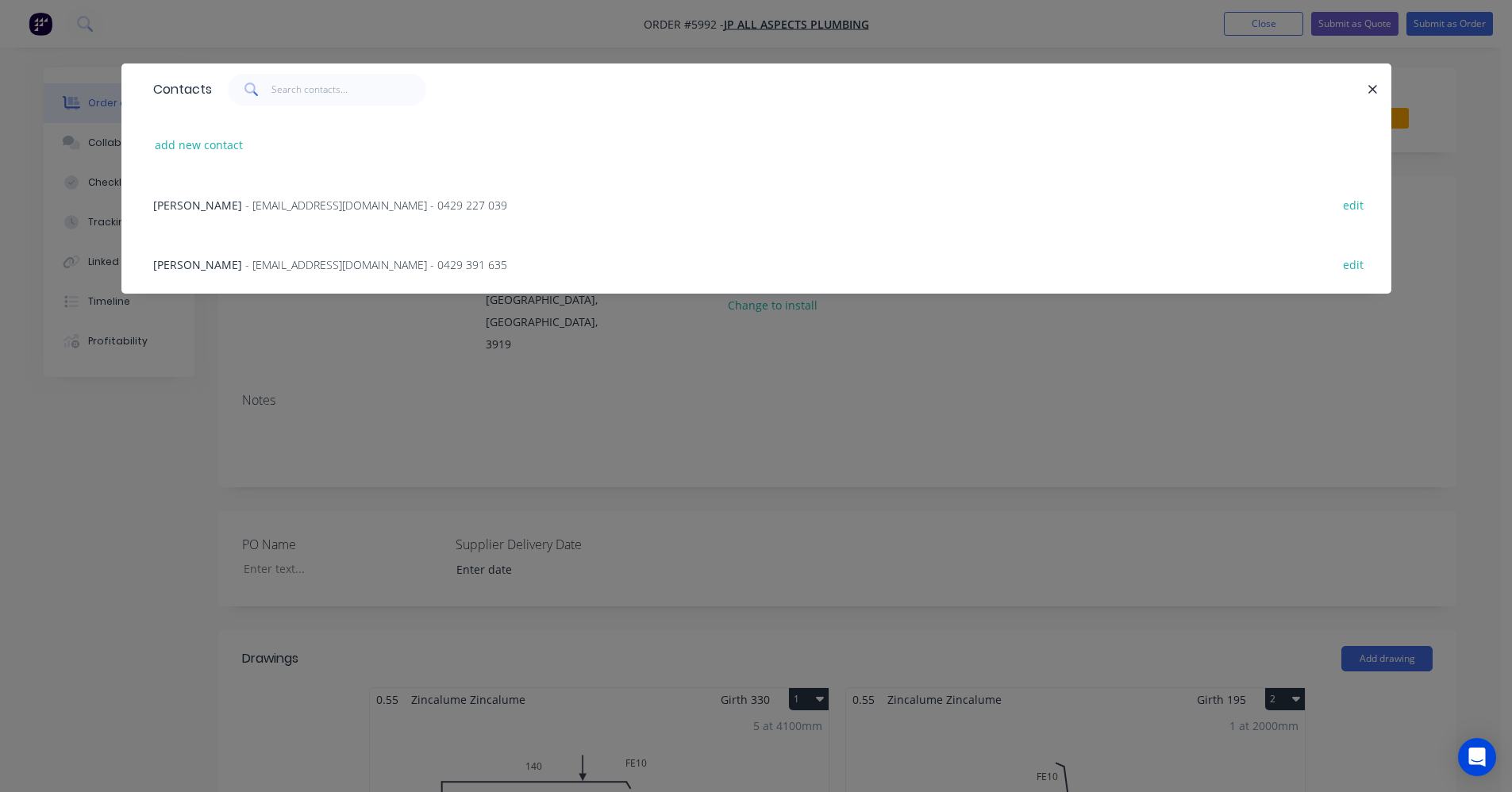
drag, startPoint x: 223, startPoint y: 264, endPoint x: 449, endPoint y: 257, distance: 226.1
click at [245, 263] on span "- jpallplumbing@outlook.com - 0429 391 635" at bounding box center [376, 264] width 262 height 15
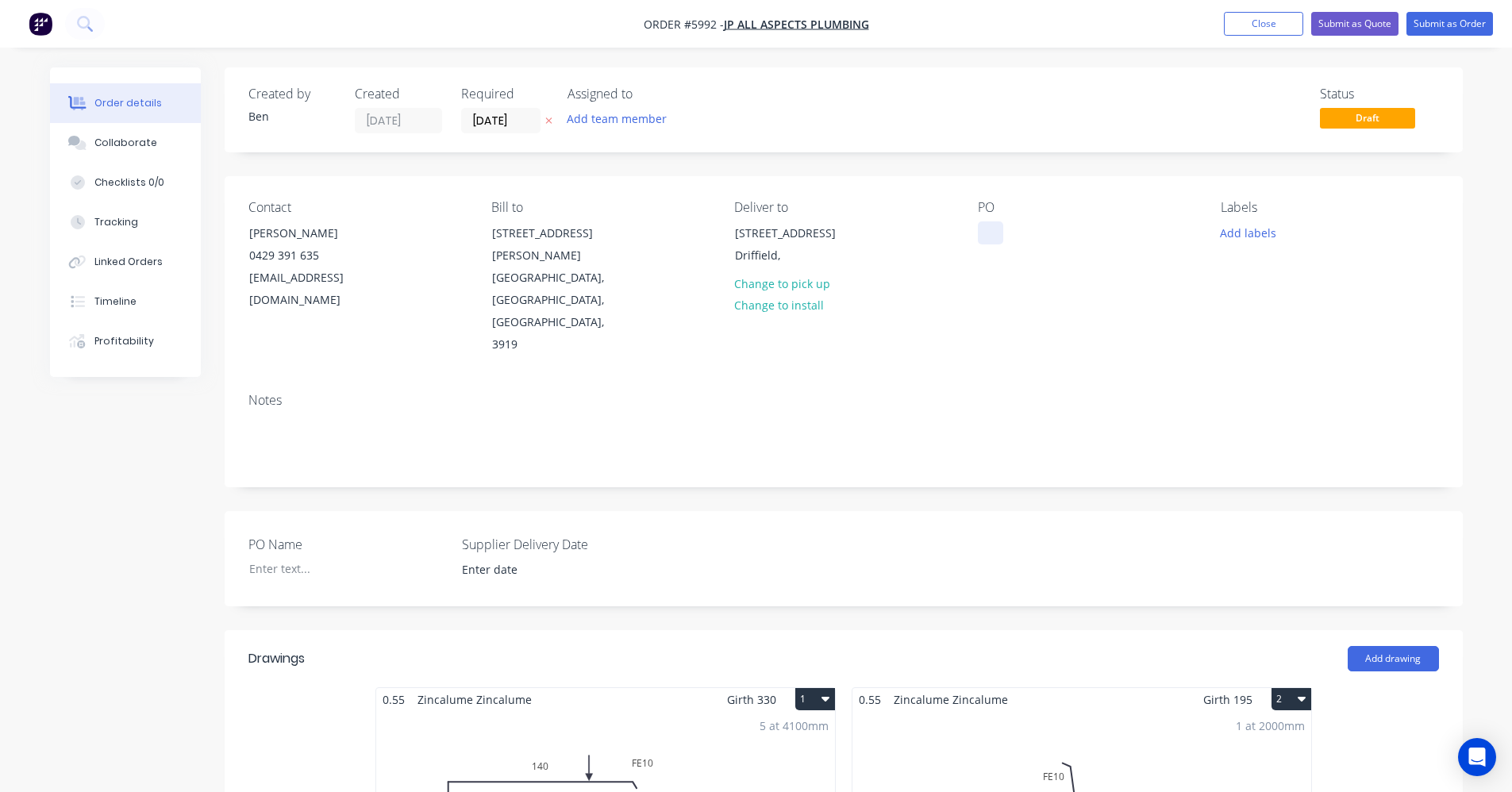
click at [983, 222] on div at bounding box center [989, 233] width 25 height 23
click at [1253, 238] on button "Add labels" at bounding box center [1248, 232] width 73 height 21
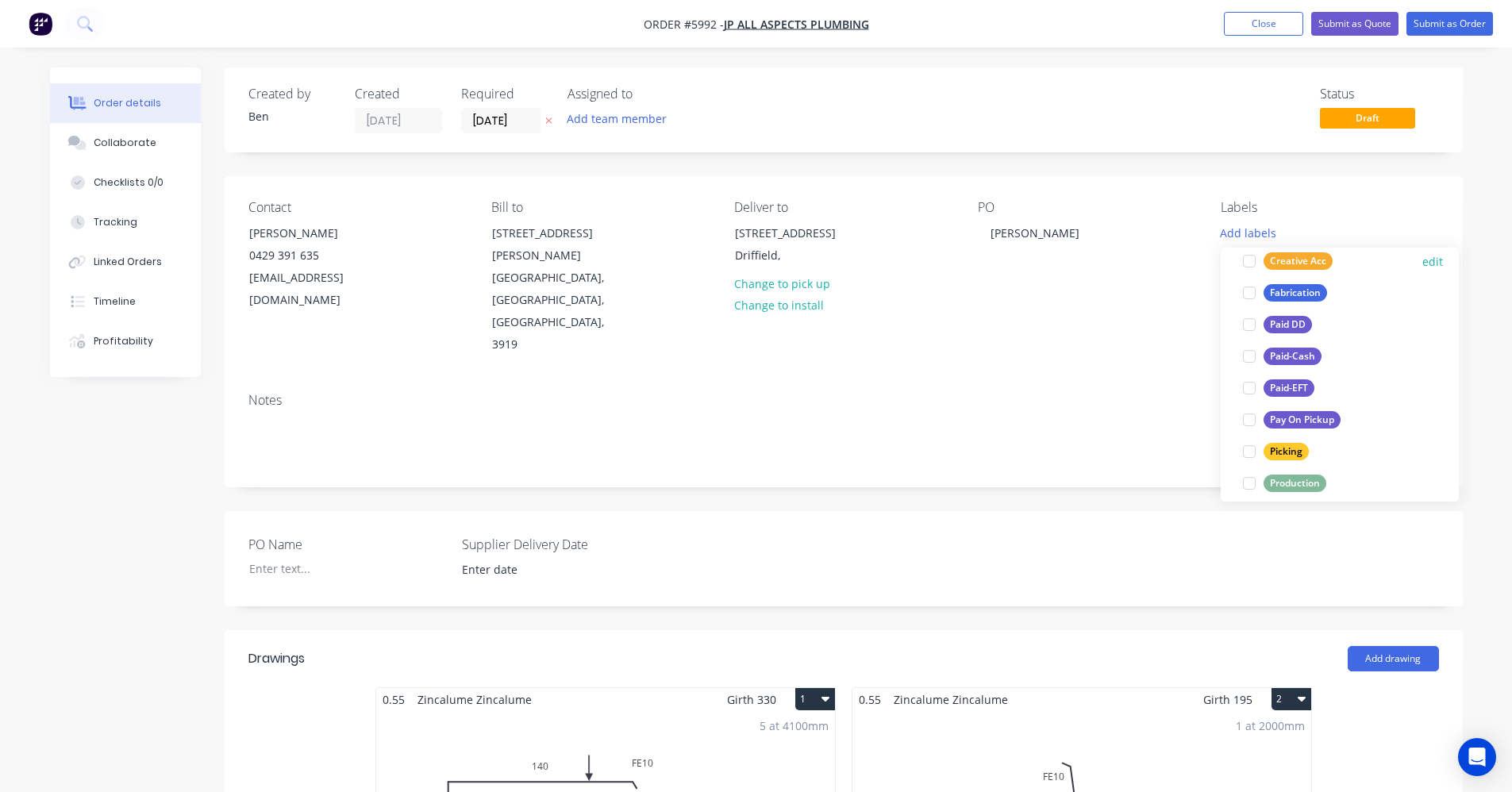
scroll to position [159, 0]
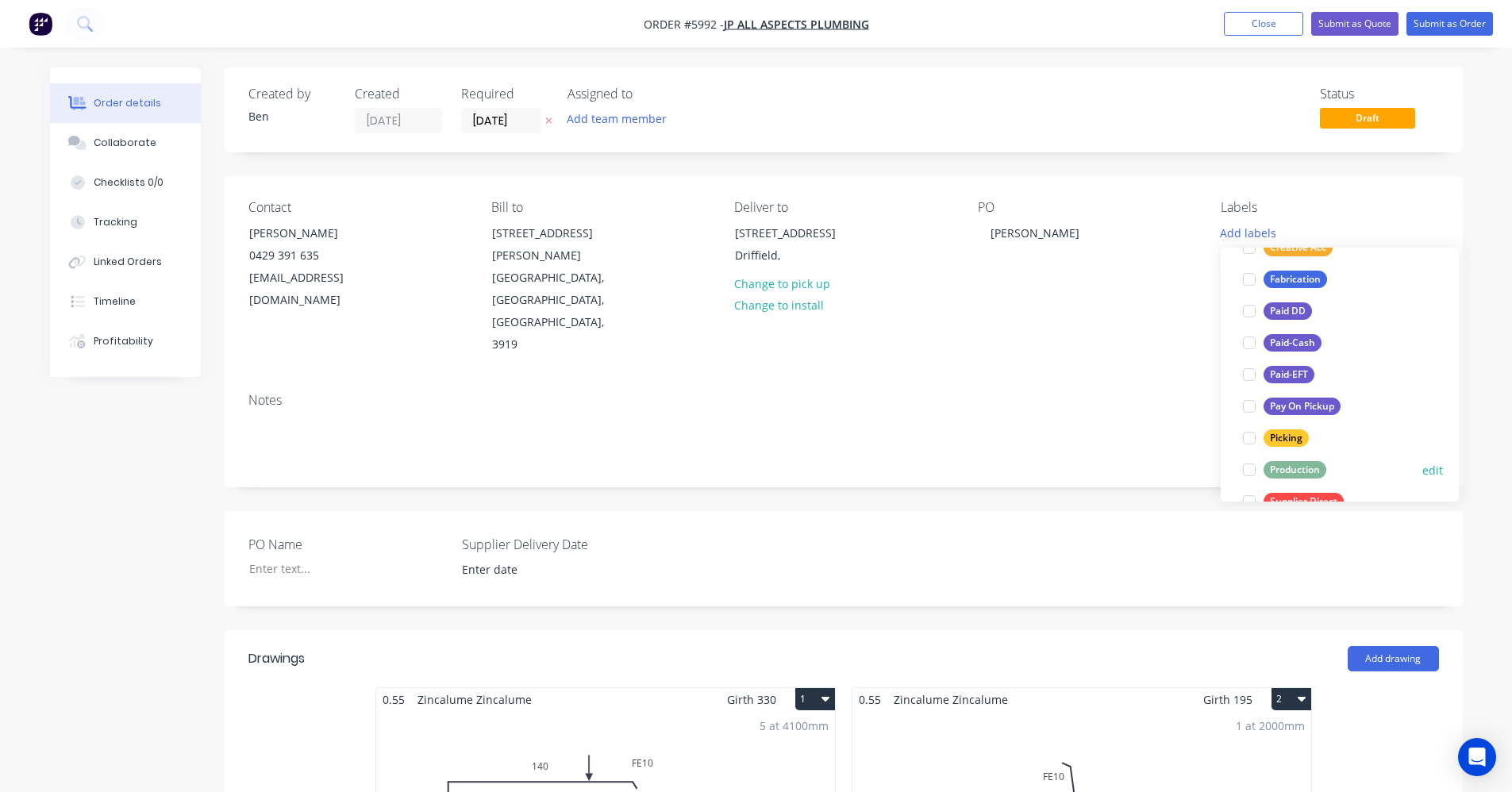
drag, startPoint x: 1305, startPoint y: 467, endPoint x: 1146, endPoint y: 408, distance: 169.6
click at [1304, 466] on div "Production" at bounding box center [1295, 469] width 63 height 18
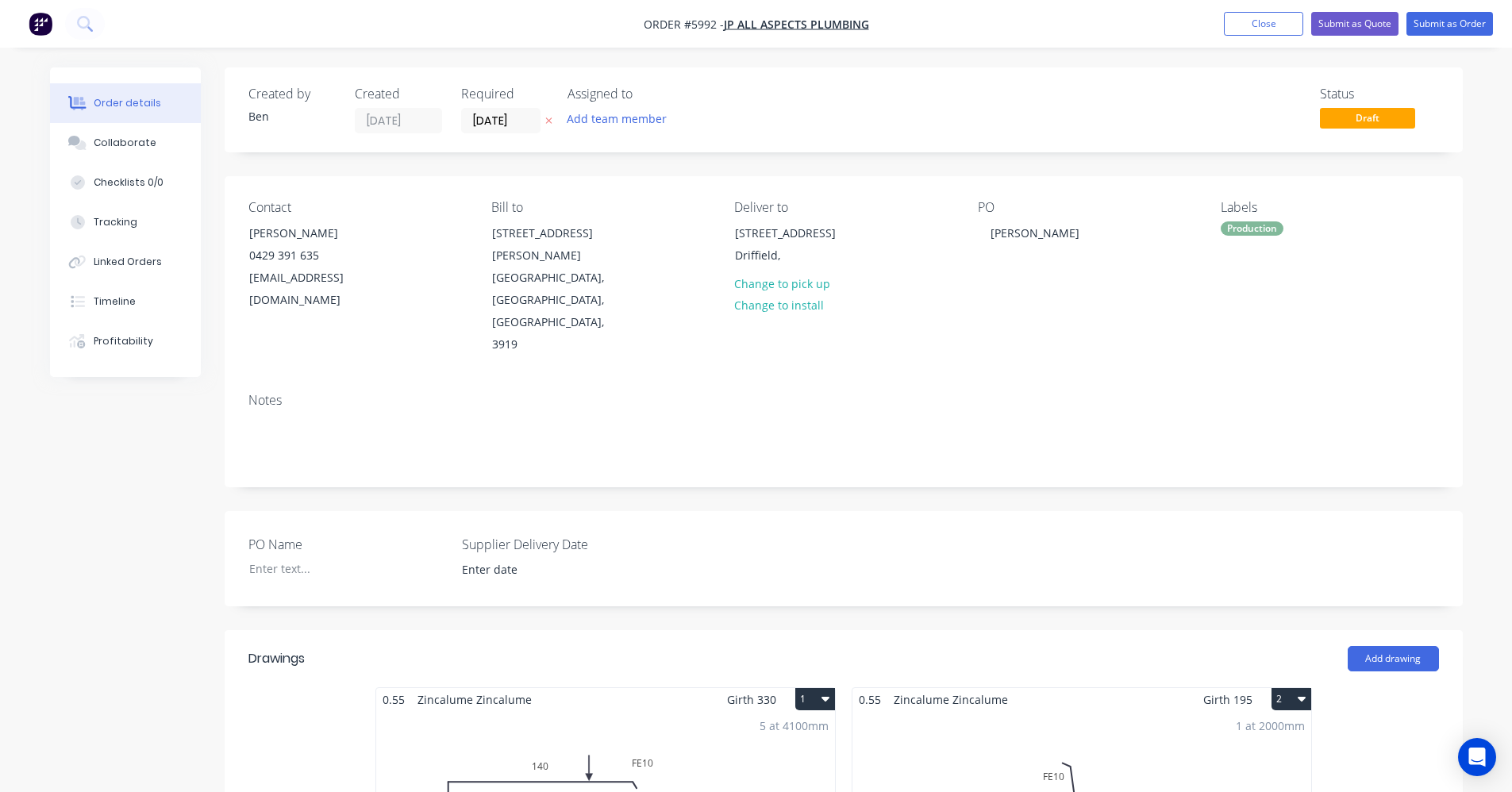
drag, startPoint x: 1022, startPoint y: 335, endPoint x: 1083, endPoint y: 331, distance: 61.1
click at [1023, 393] on div "Notes" at bounding box center [843, 400] width 1191 height 15
click at [1456, 26] on button "Submit as Order" at bounding box center [1449, 24] width 87 height 24
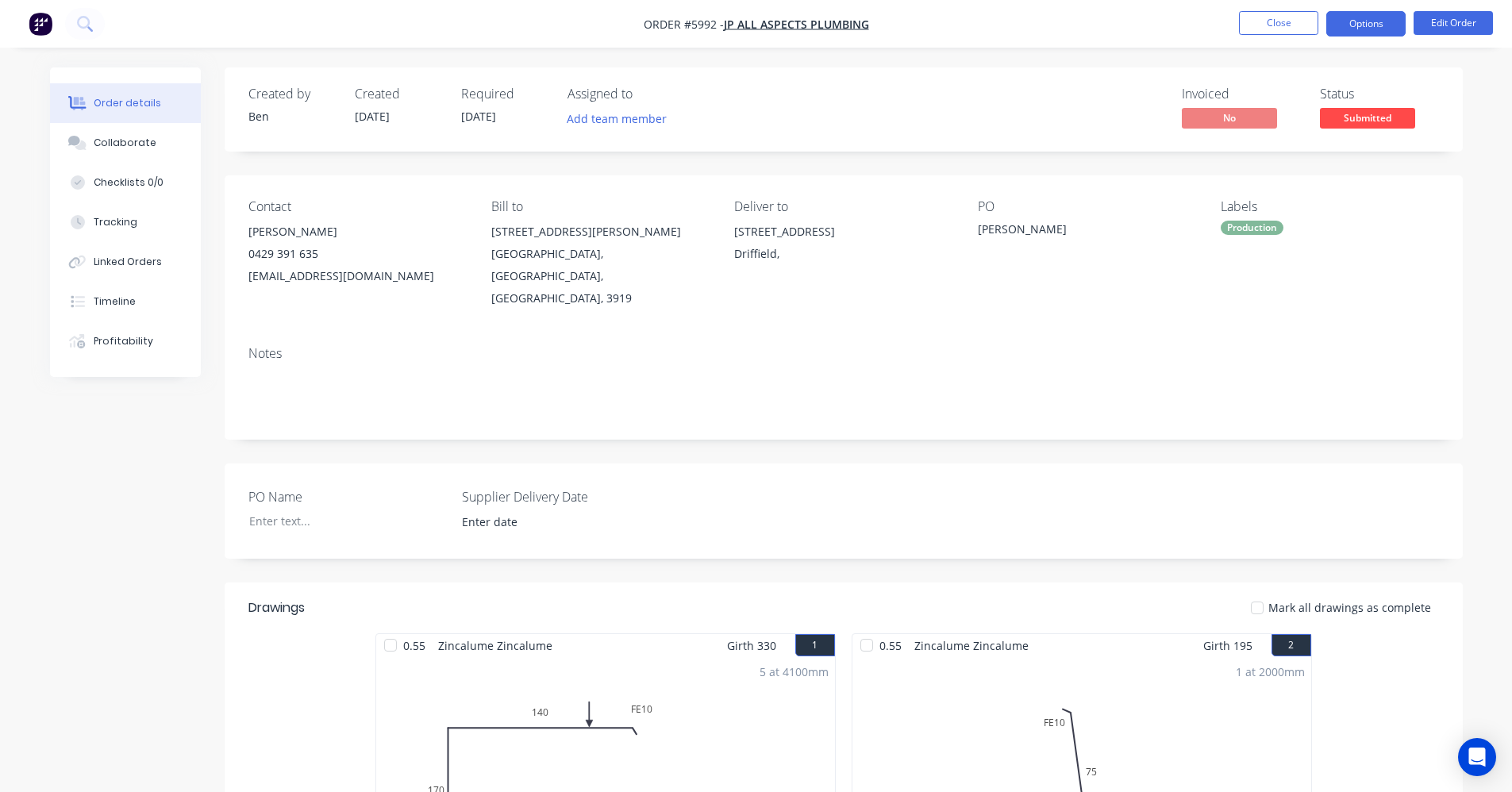
click at [1369, 25] on button "Options" at bounding box center [1366, 23] width 79 height 25
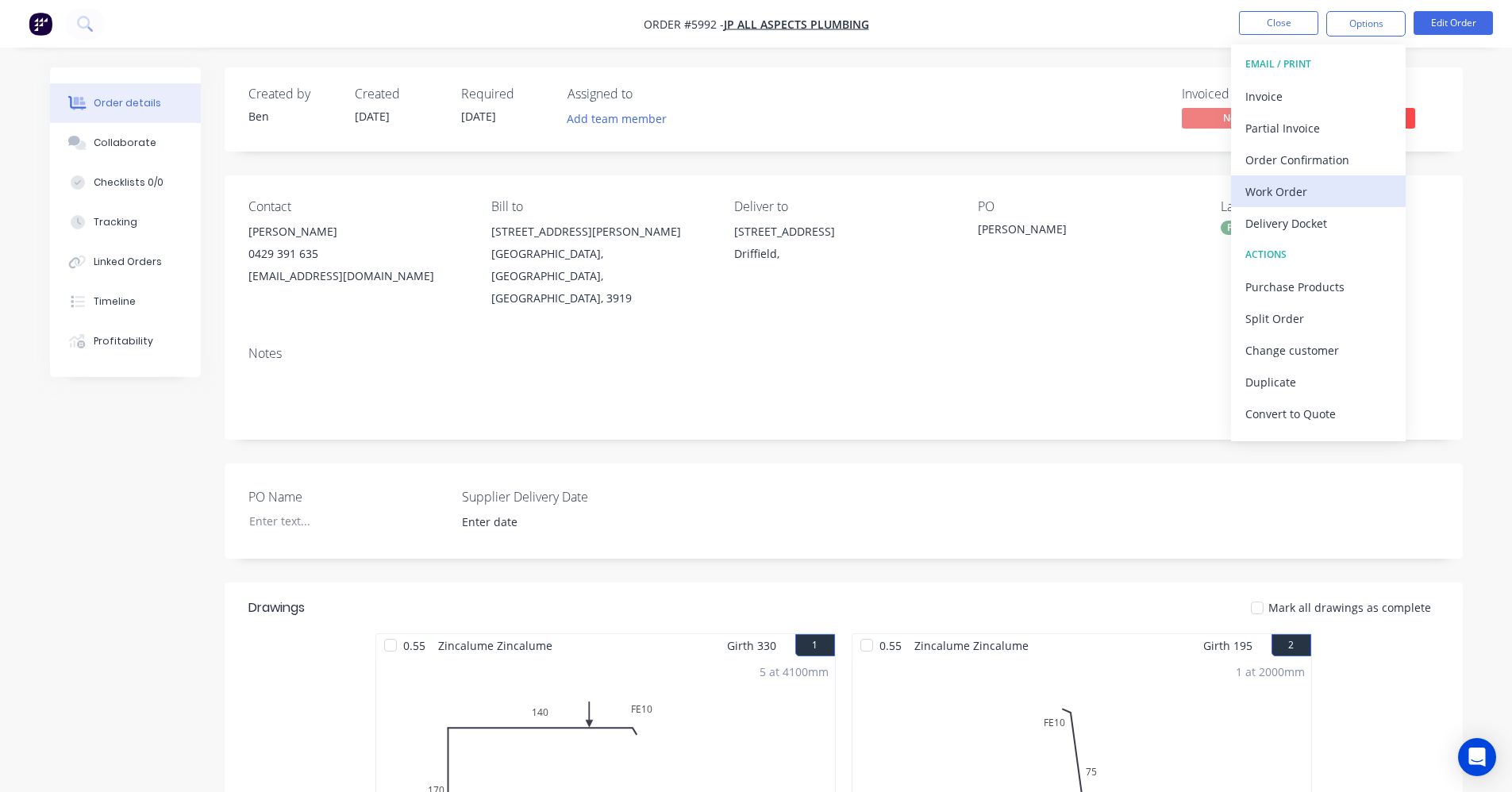
click at [1296, 193] on div "Work Order" at bounding box center [1318, 191] width 146 height 23
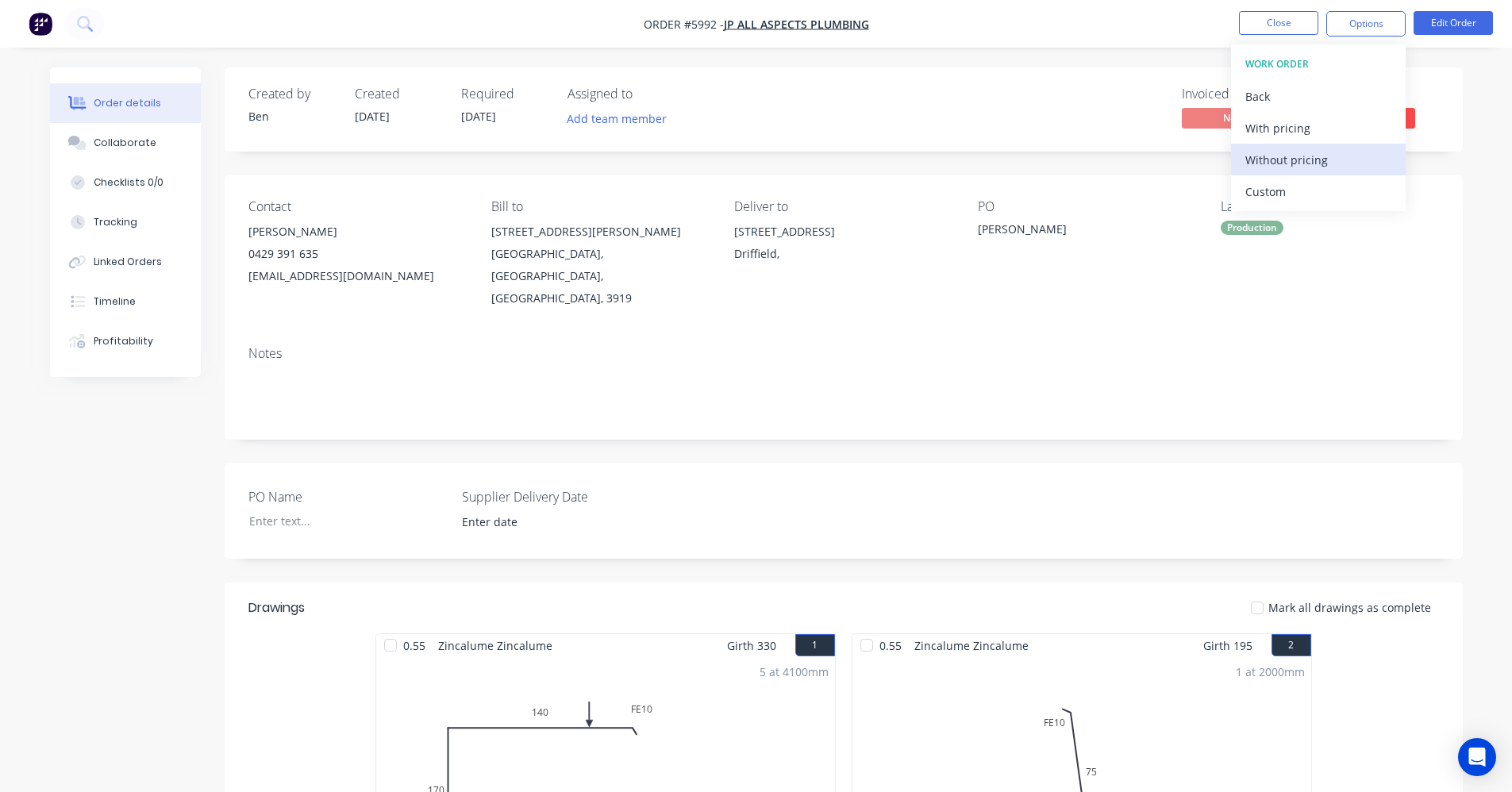
click at [1288, 163] on div "Without pricing" at bounding box center [1318, 160] width 146 height 23
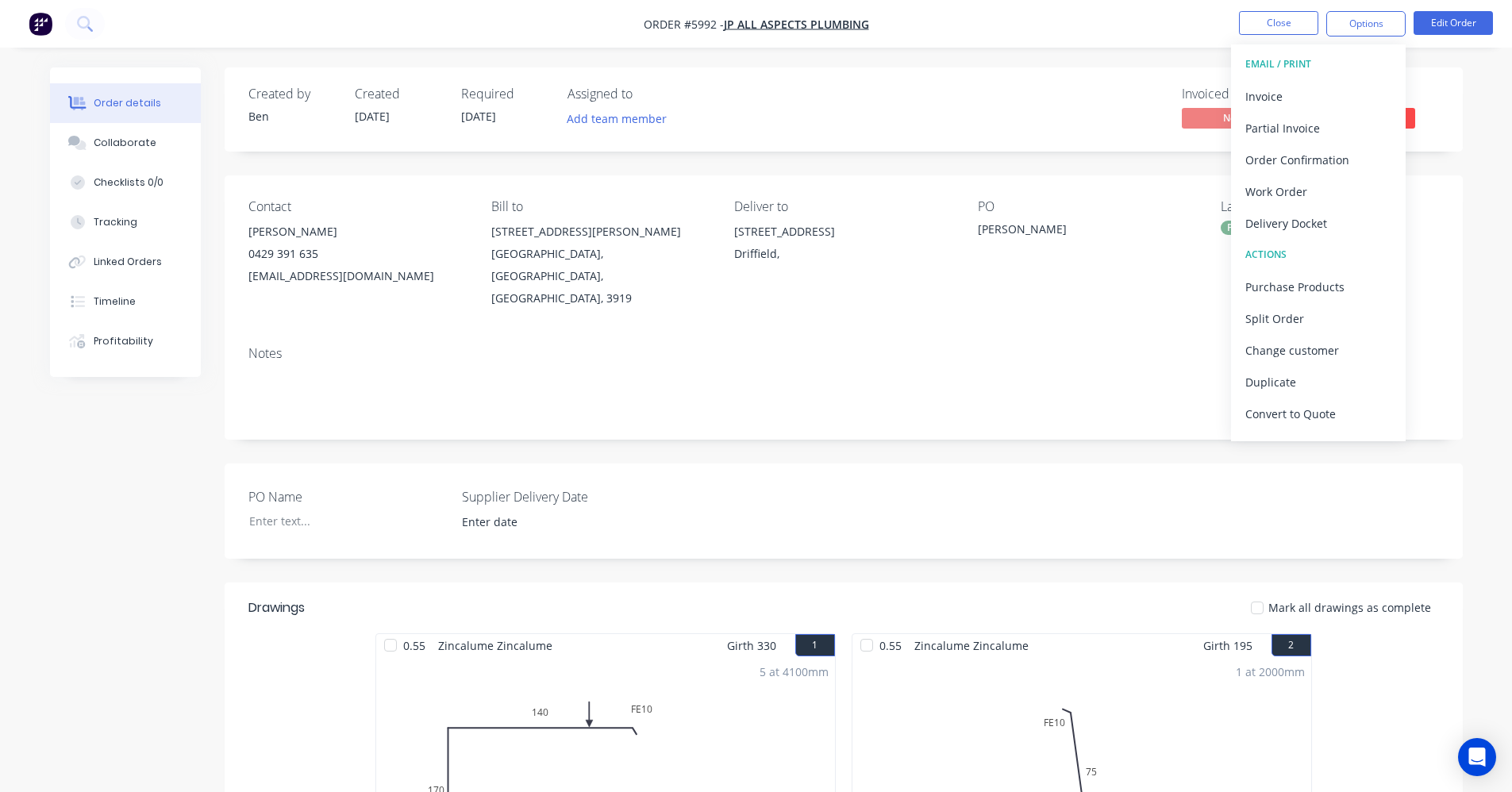
click at [981, 97] on div "Invoiced No Status Submitted" at bounding box center [1082, 110] width 712 height 46
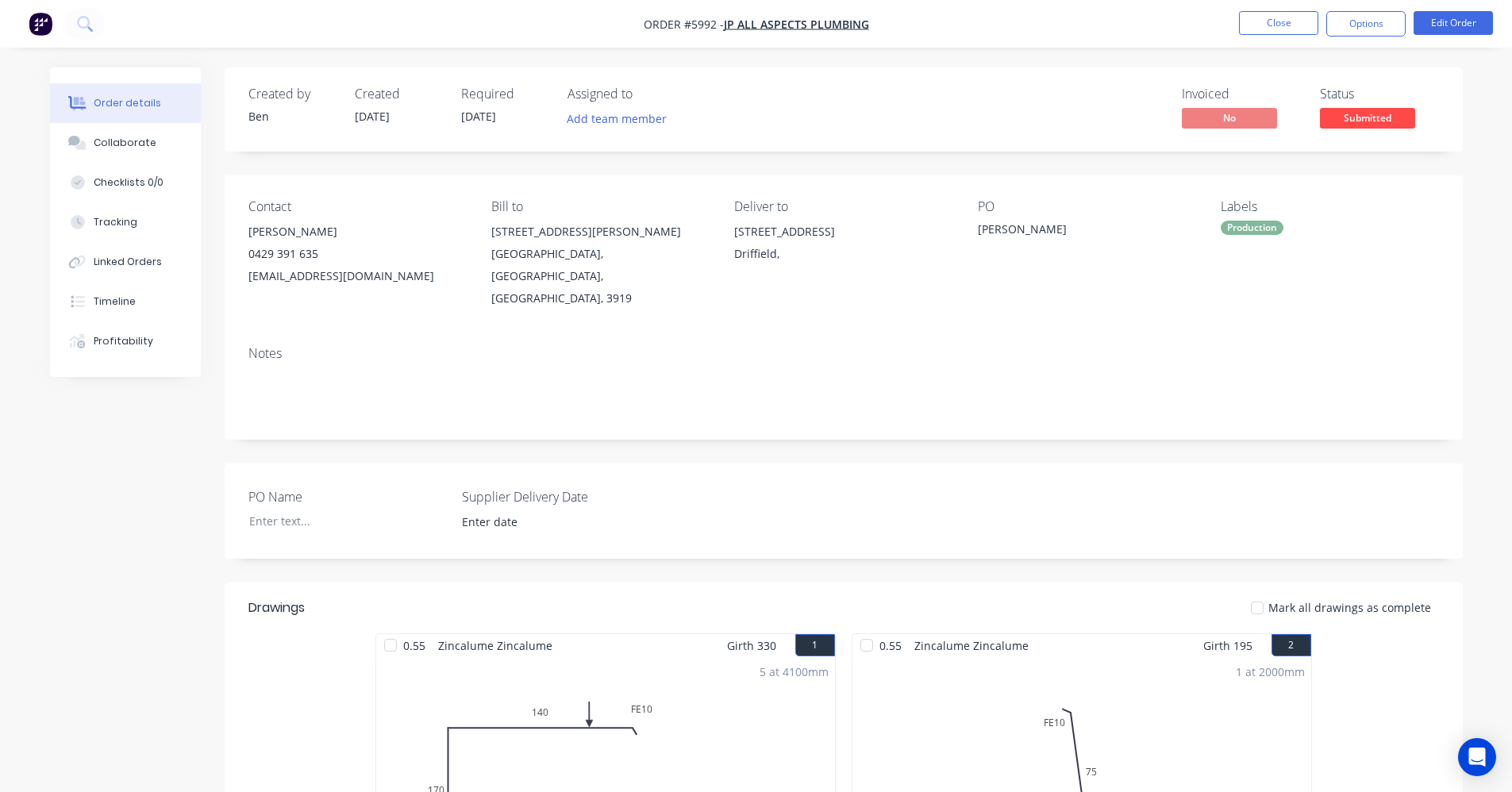
click at [1348, 126] on span "Submitted" at bounding box center [1367, 117] width 95 height 19
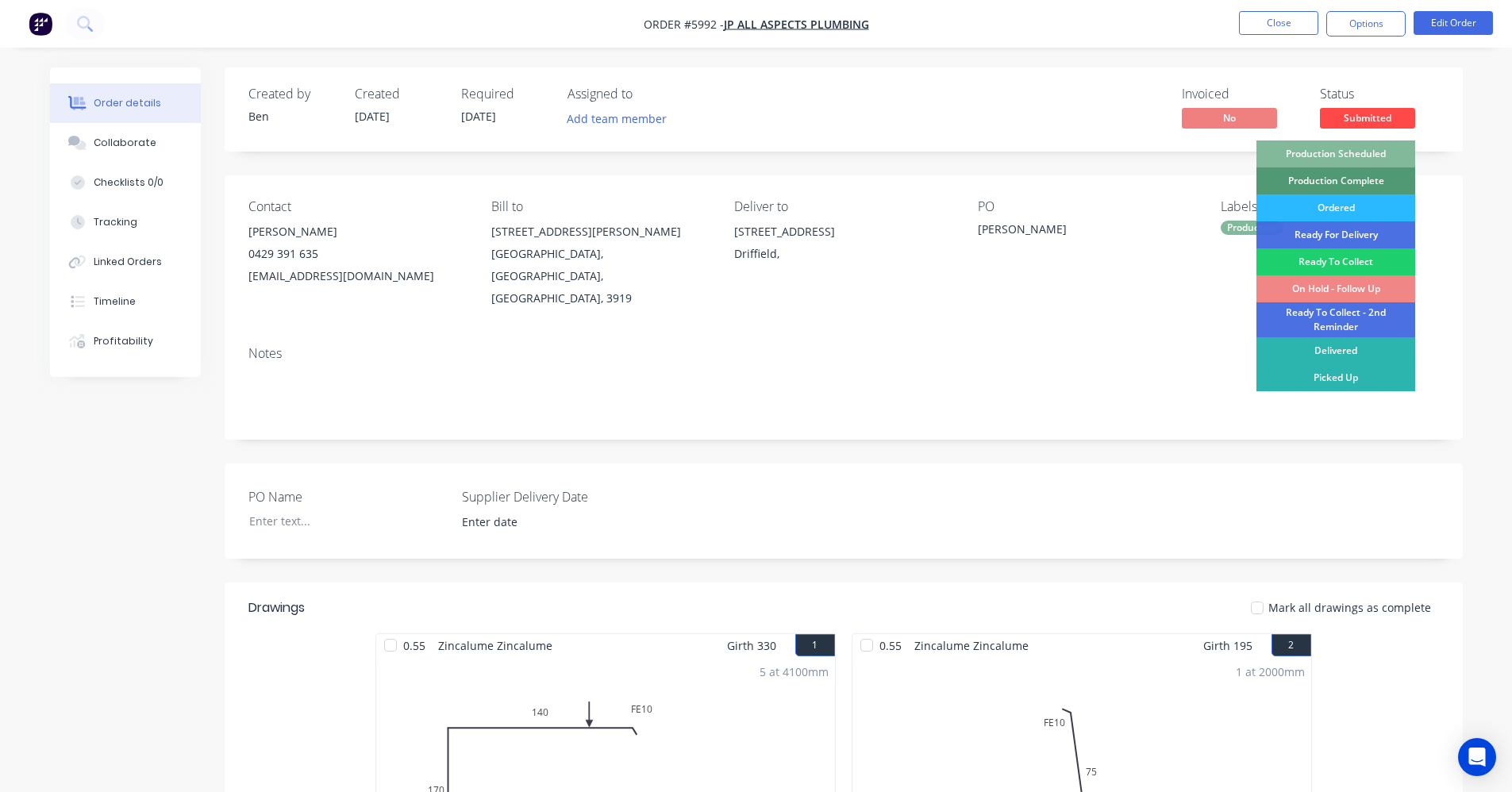
click at [1350, 150] on div "Production Scheduled" at bounding box center [1336, 153] width 159 height 27
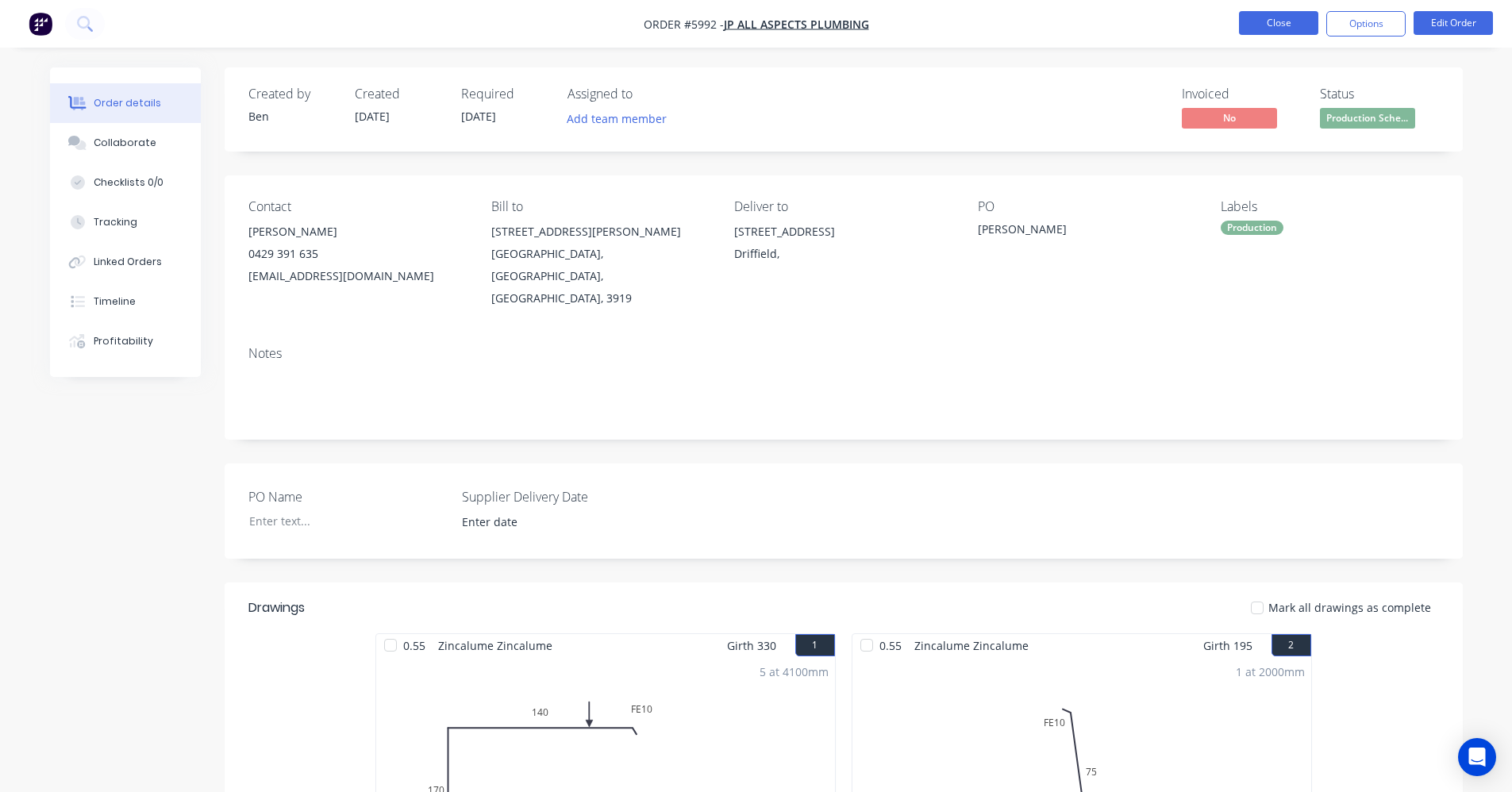
click at [1266, 26] on button "Close" at bounding box center [1278, 23] width 79 height 24
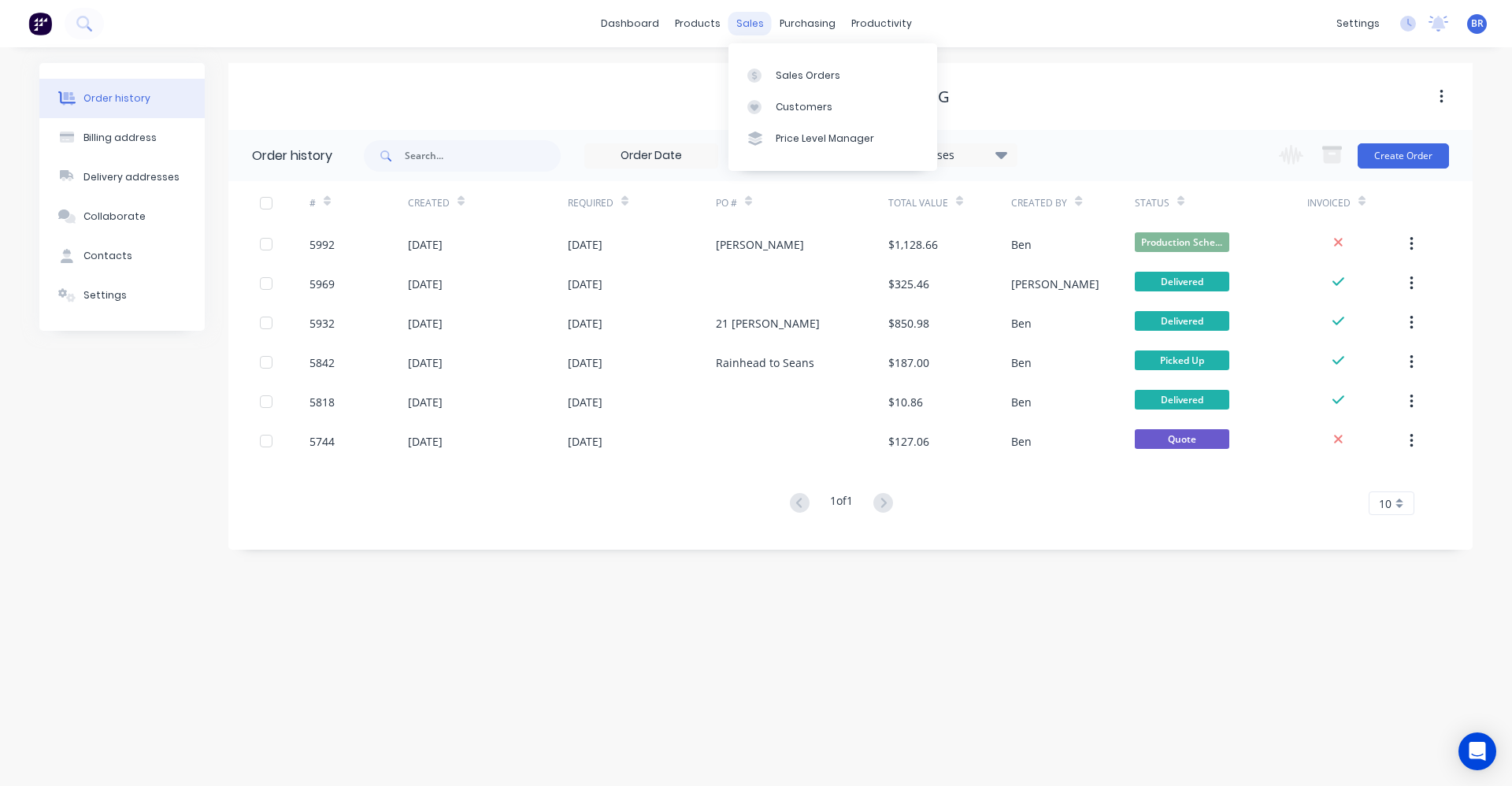
click at [756, 17] on div "sales" at bounding box center [750, 24] width 43 height 24
click at [785, 74] on div "Sales Orders" at bounding box center [808, 75] width 64 height 14
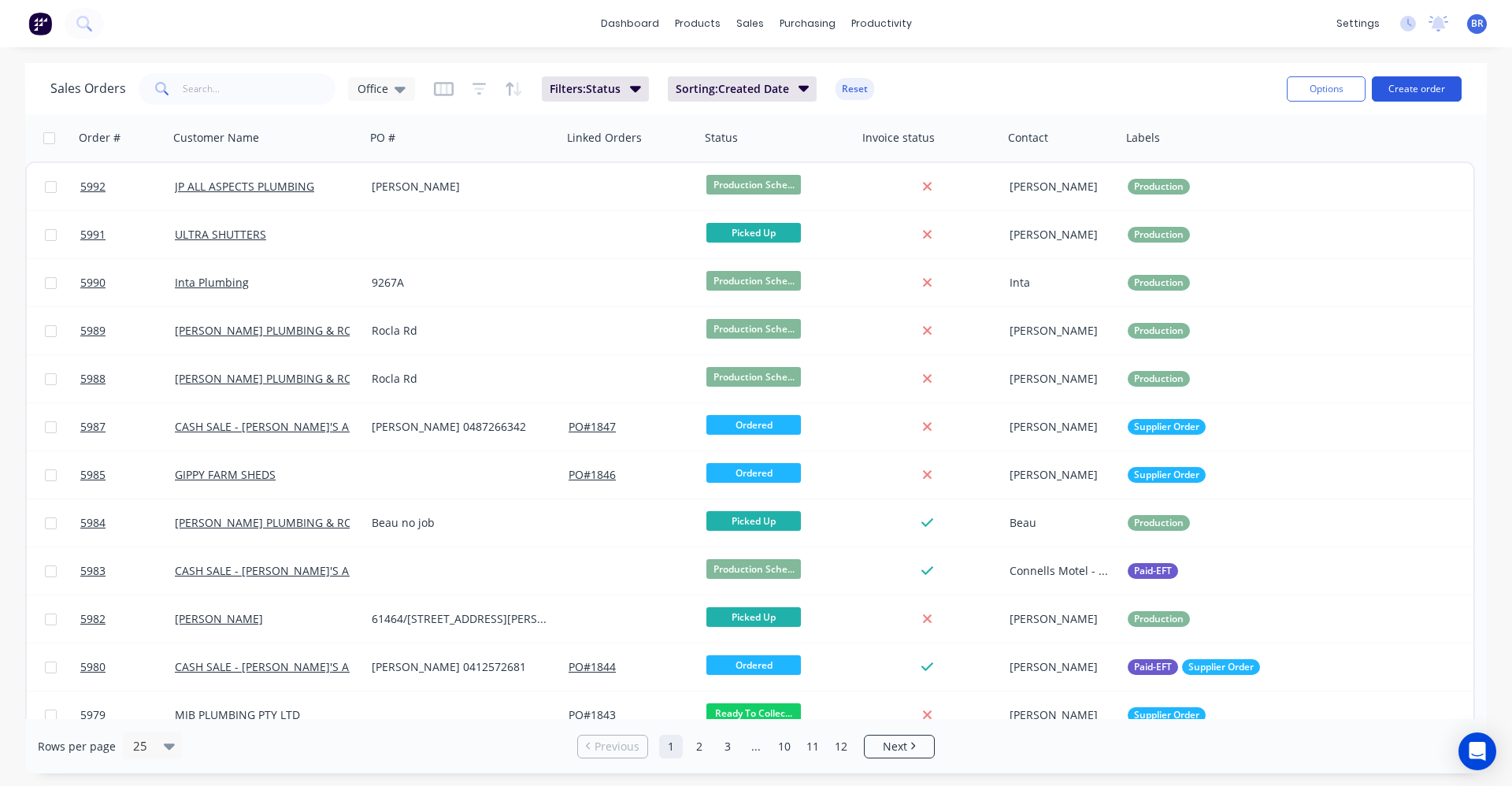
click at [1440, 88] on button "Create order" at bounding box center [1418, 88] width 90 height 25
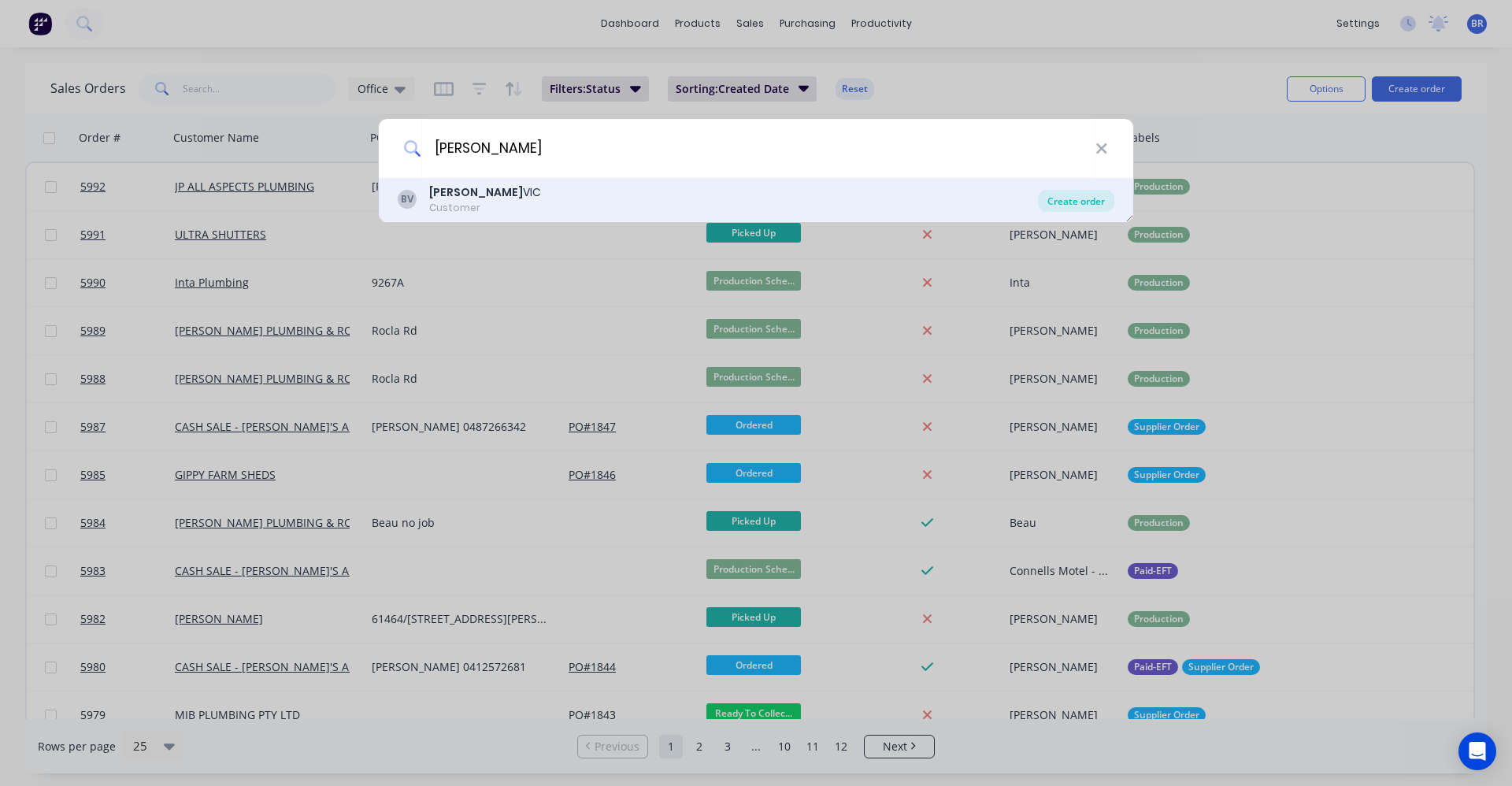
type input "billie"
click at [1066, 199] on div "Create order" at bounding box center [1076, 201] width 76 height 22
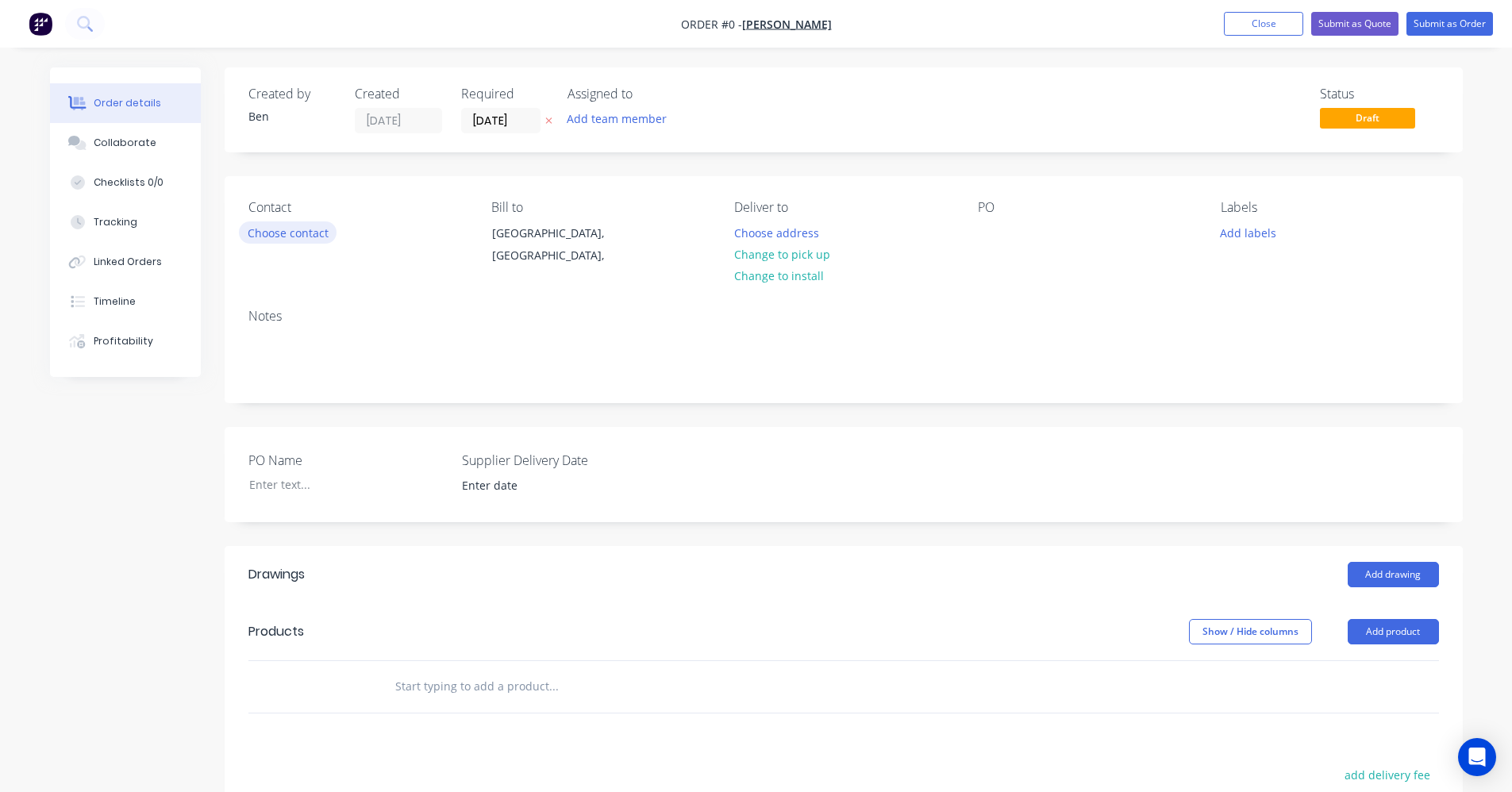
click at [279, 239] on button "Choose contact" at bounding box center [288, 232] width 98 height 21
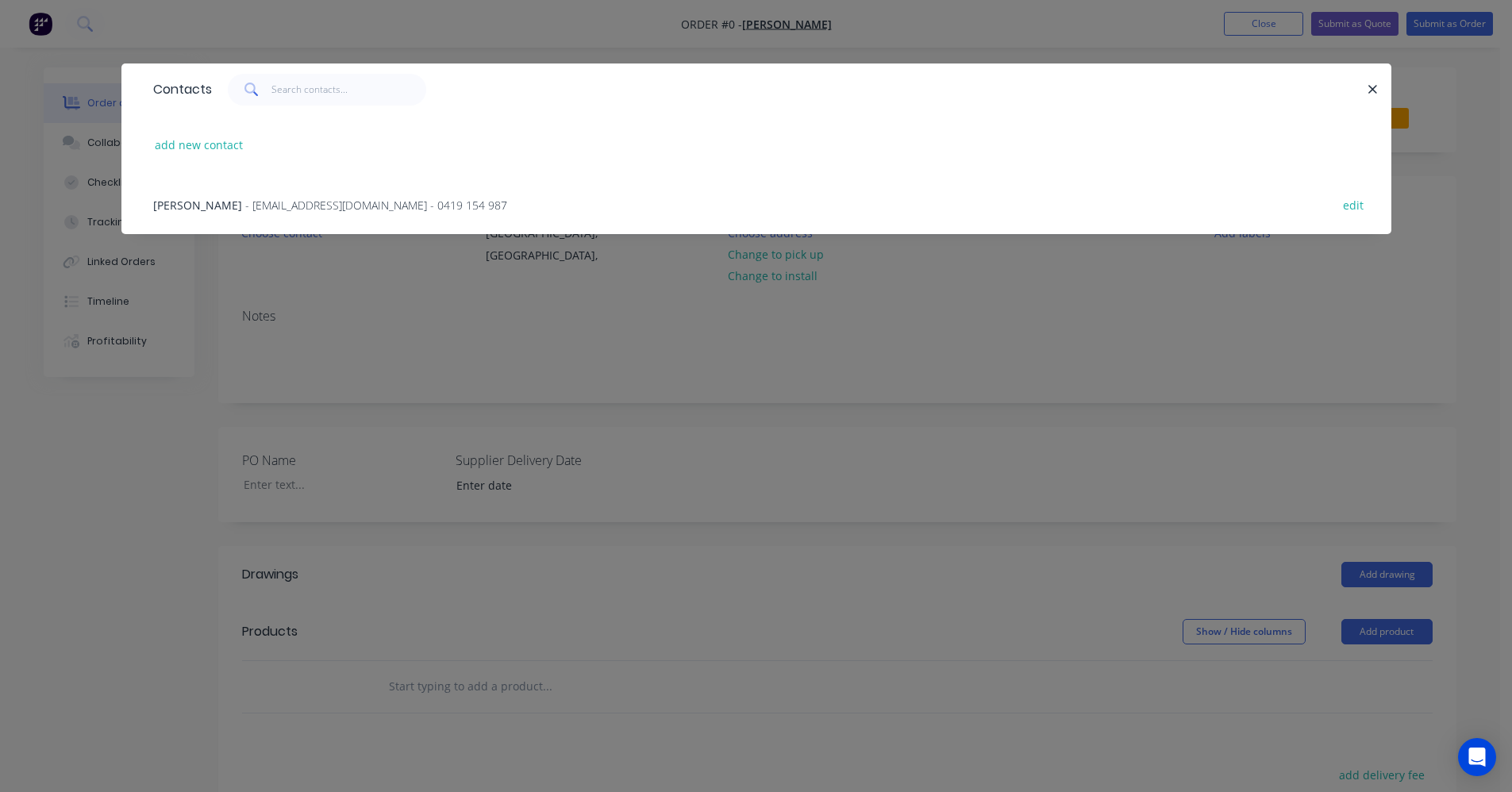
click at [250, 213] on div "BRYNLE ROBERTS - accounts@billievic.com - 0419 154 987" at bounding box center [330, 205] width 354 height 17
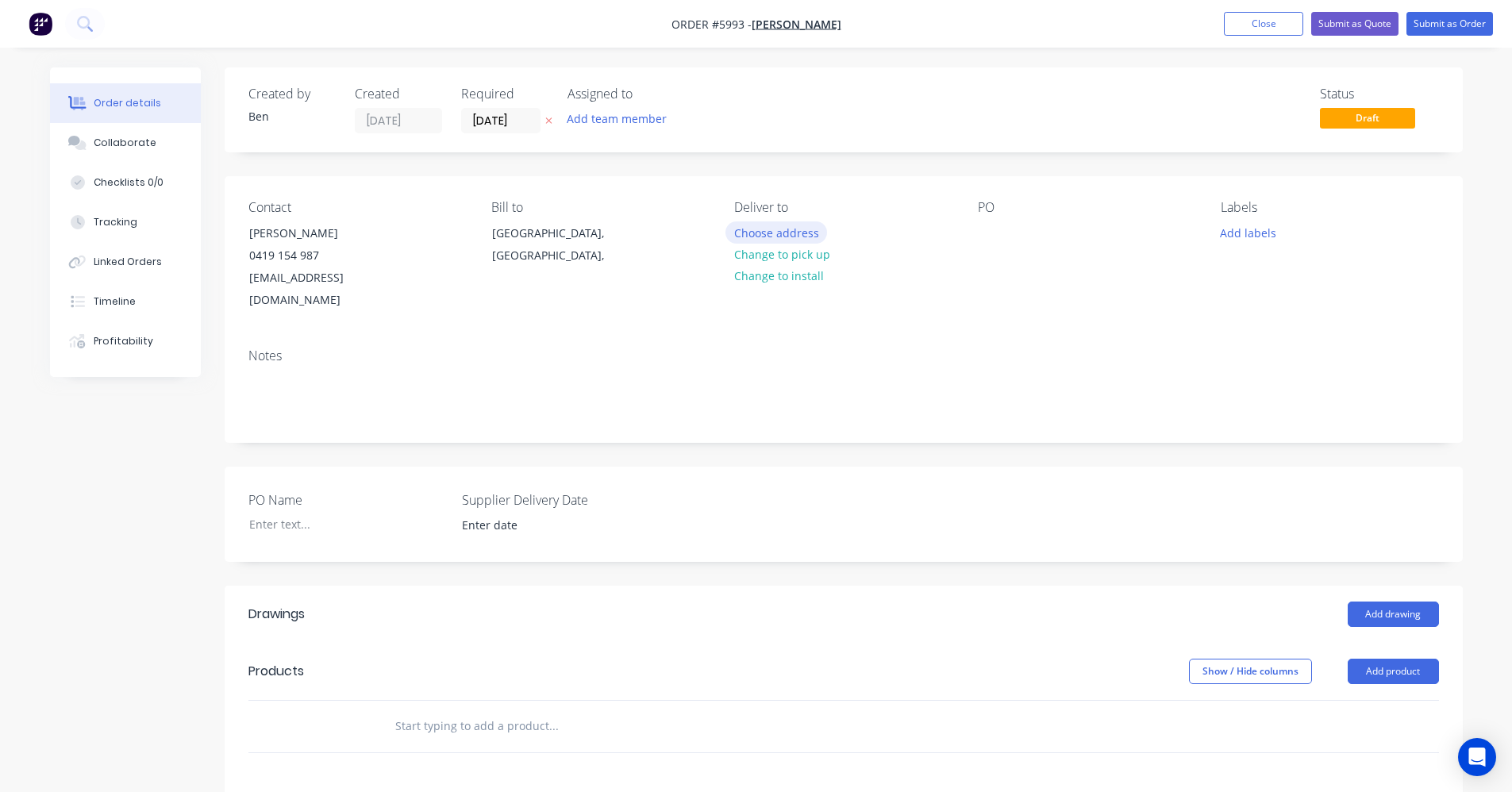
click at [779, 238] on button "Choose address" at bounding box center [776, 232] width 102 height 21
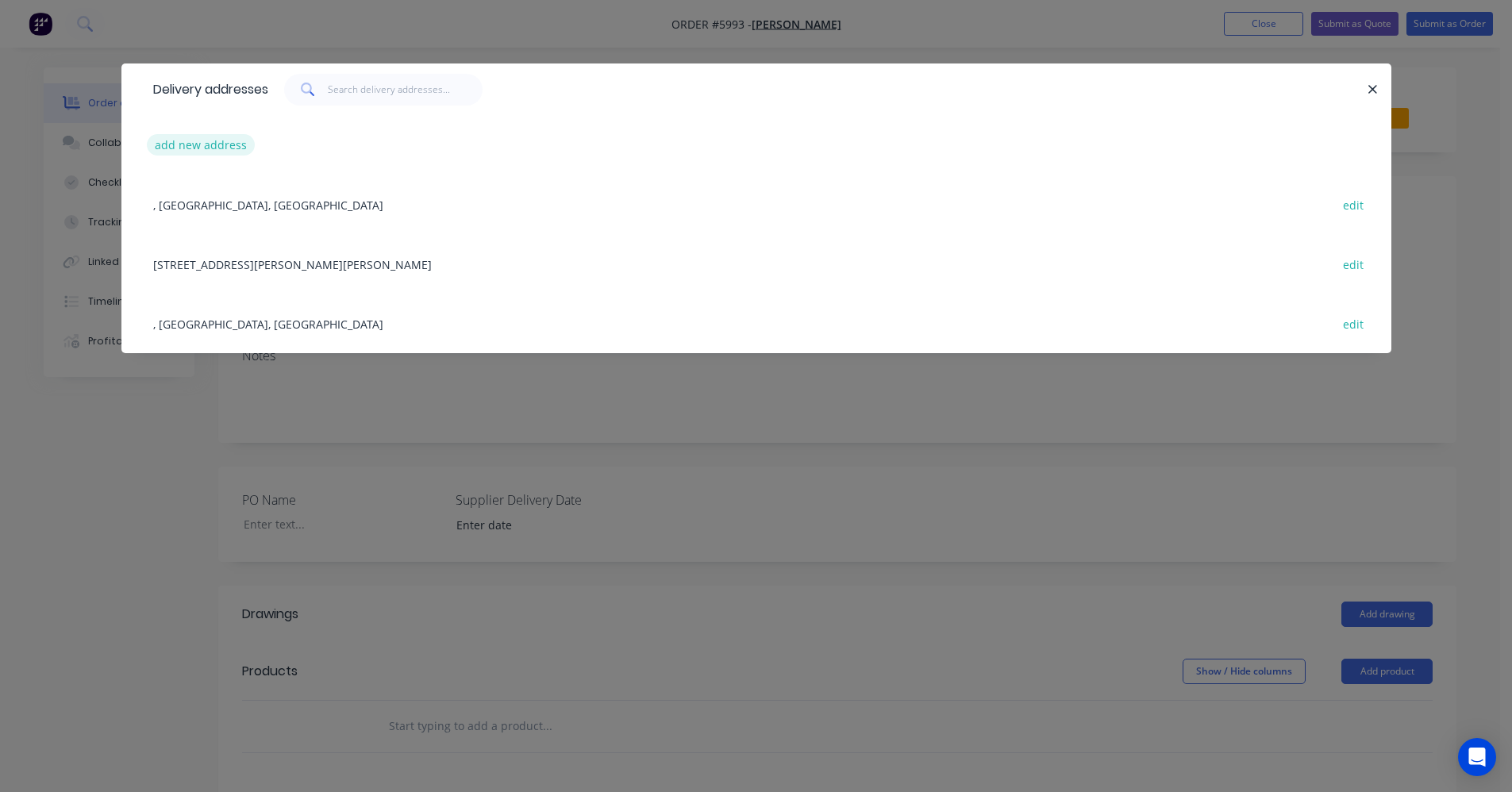
click at [212, 146] on button "add new address" at bounding box center [201, 144] width 109 height 21
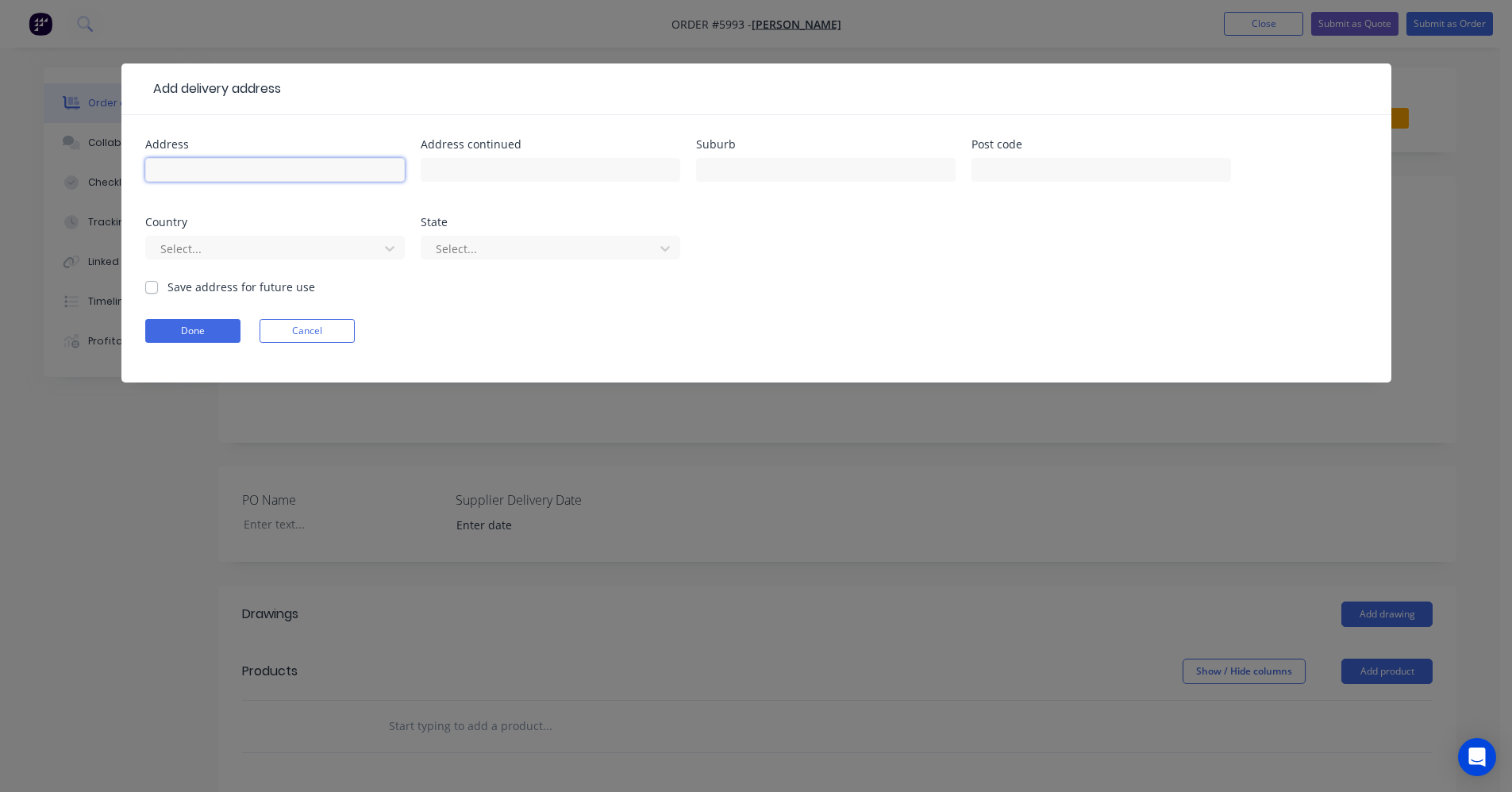
click at [245, 172] on input "text" at bounding box center [274, 170] width 260 height 24
type input "26 Ellen Street"
type input "Morwell"
click at [167, 288] on label "Save address for future use" at bounding box center [241, 287] width 148 height 17
click at [147, 288] on input "Save address for future use" at bounding box center [151, 286] width 13 height 15
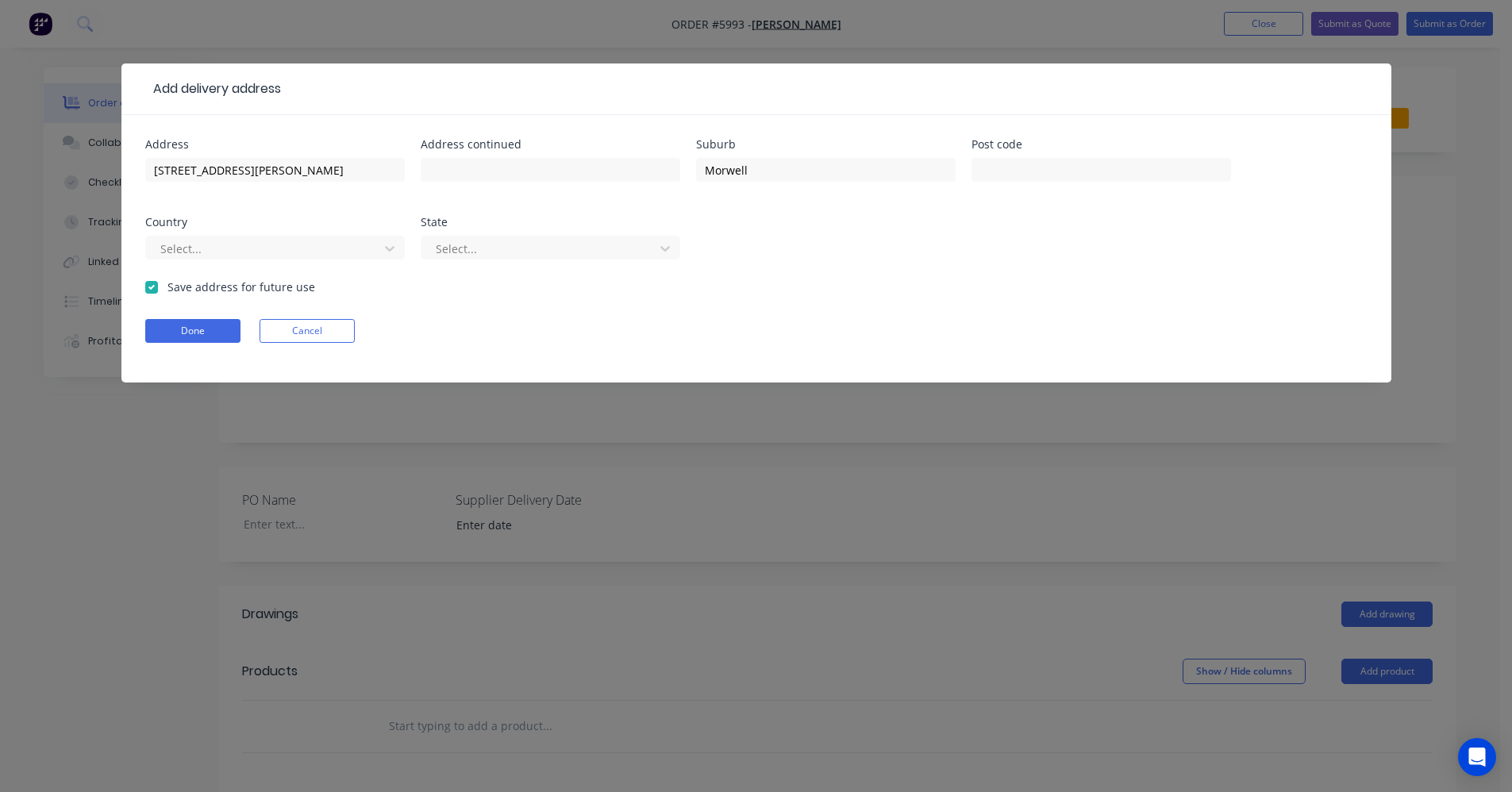
checkbox input "true"
click at [172, 328] on button "Done" at bounding box center [192, 331] width 95 height 24
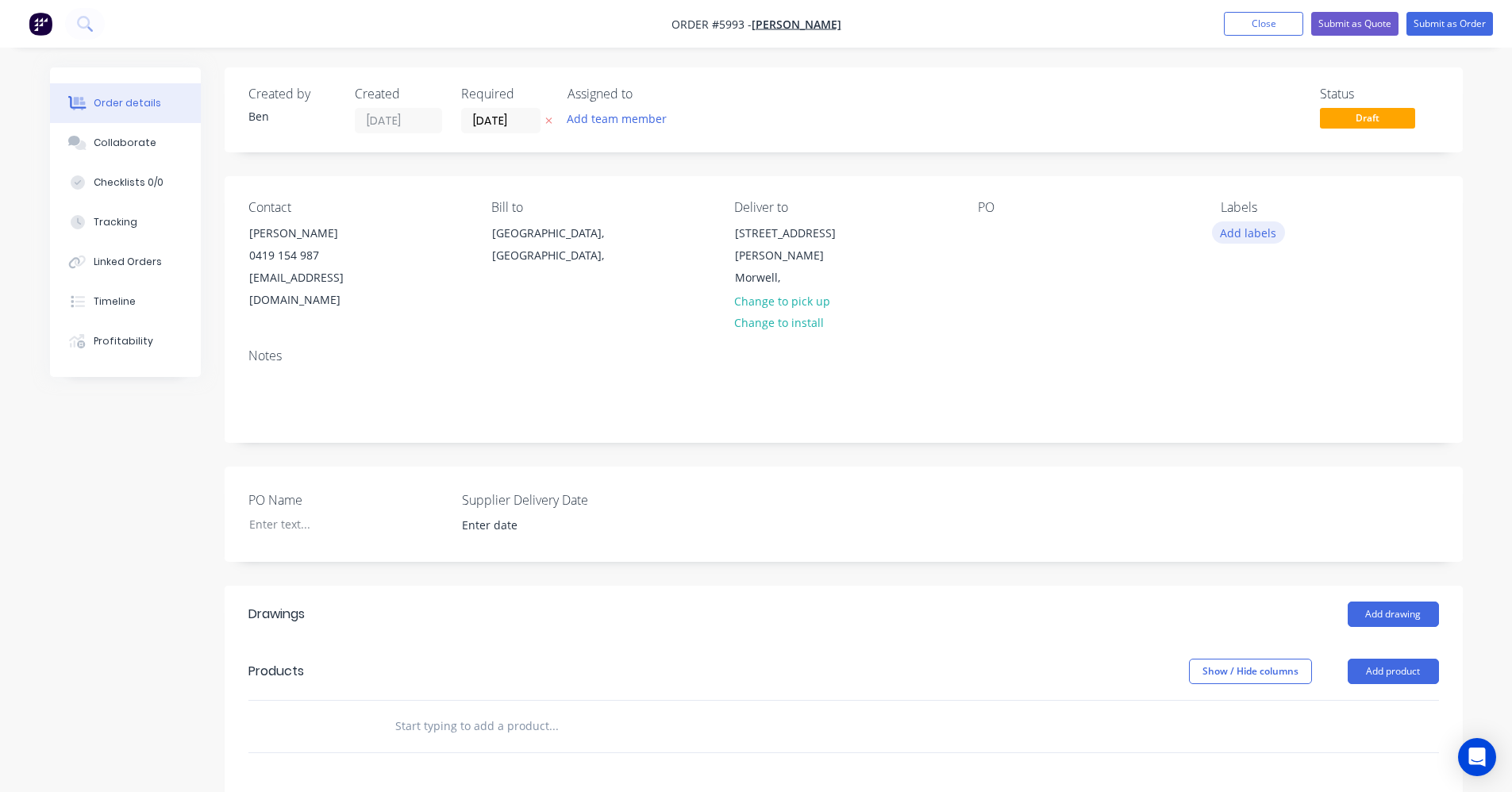
click at [1245, 236] on button "Add labels" at bounding box center [1248, 232] width 73 height 21
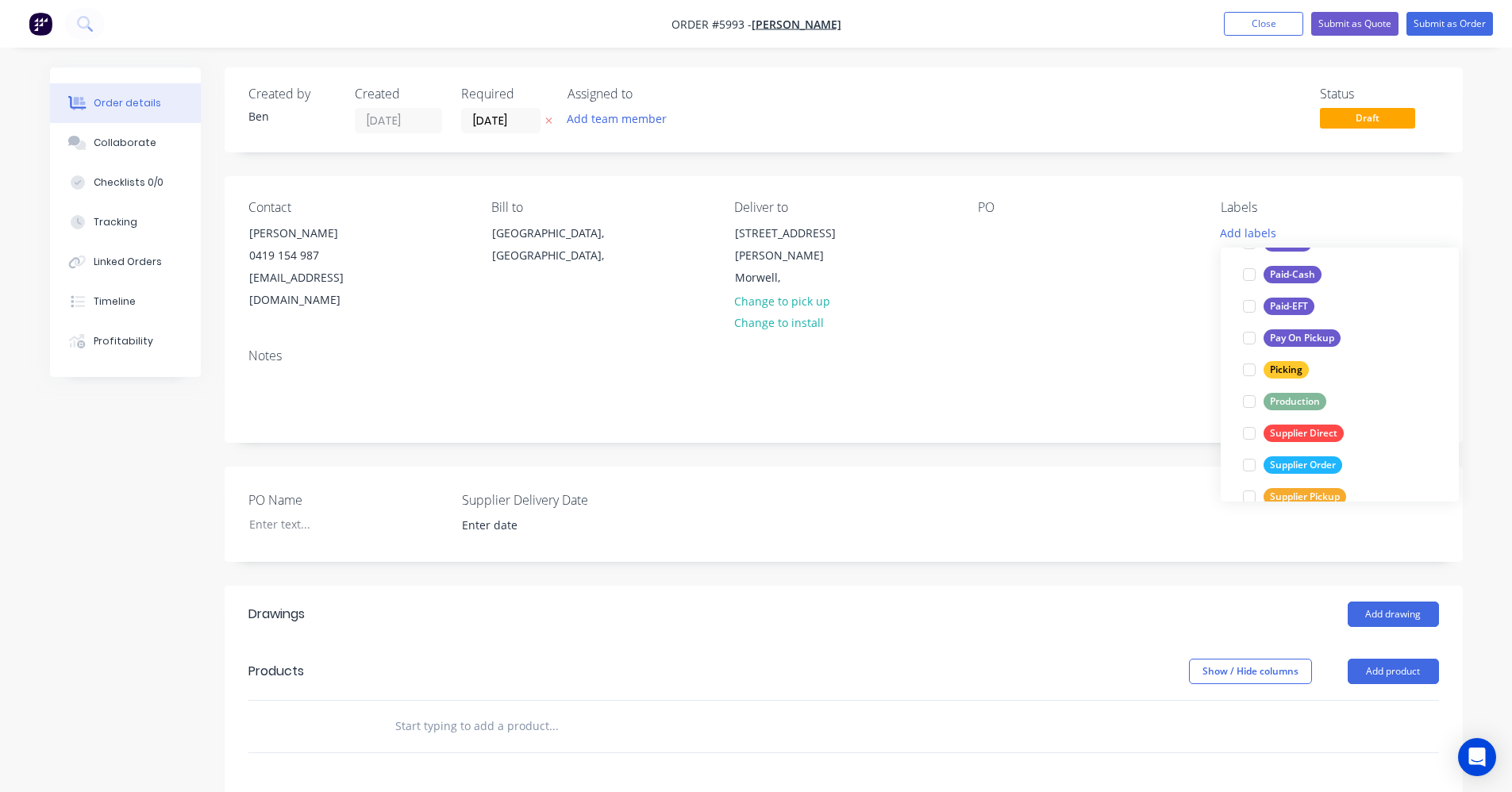
scroll to position [238, 0]
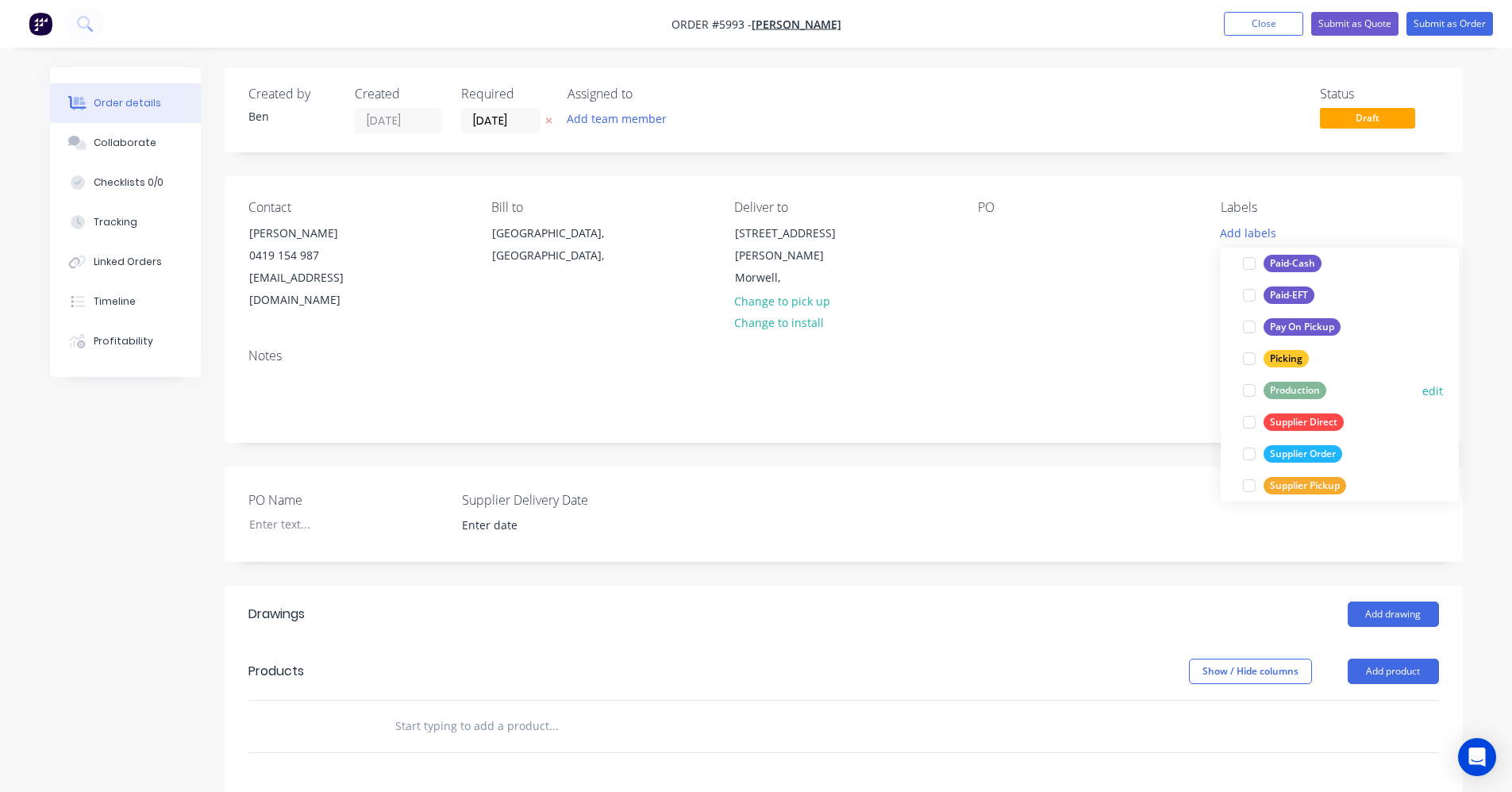
click at [1290, 395] on div "Production" at bounding box center [1295, 390] width 63 height 18
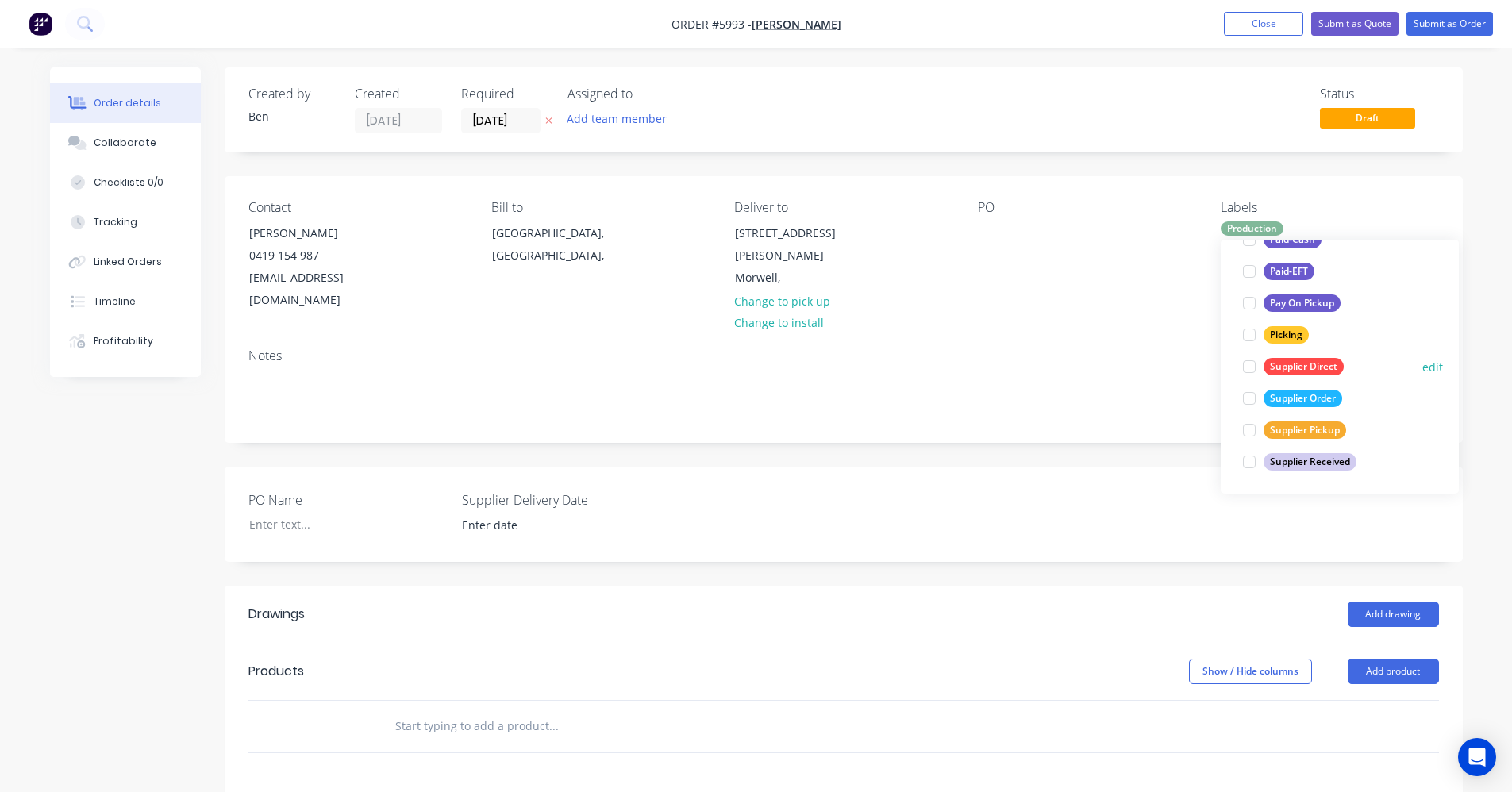
click at [1280, 372] on div "Supplier Direct" at bounding box center [1303, 366] width 80 height 18
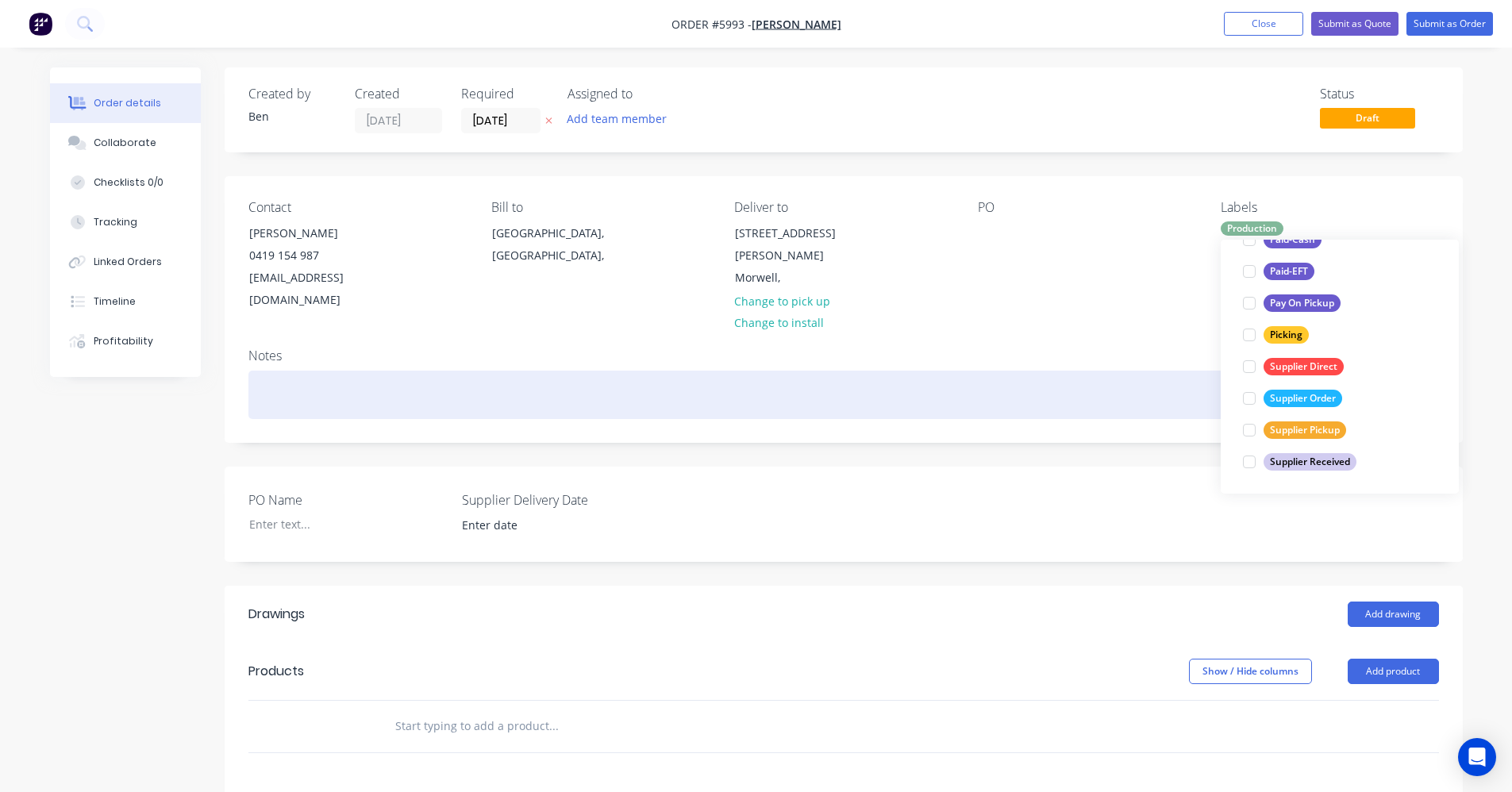
scroll to position [31, 0]
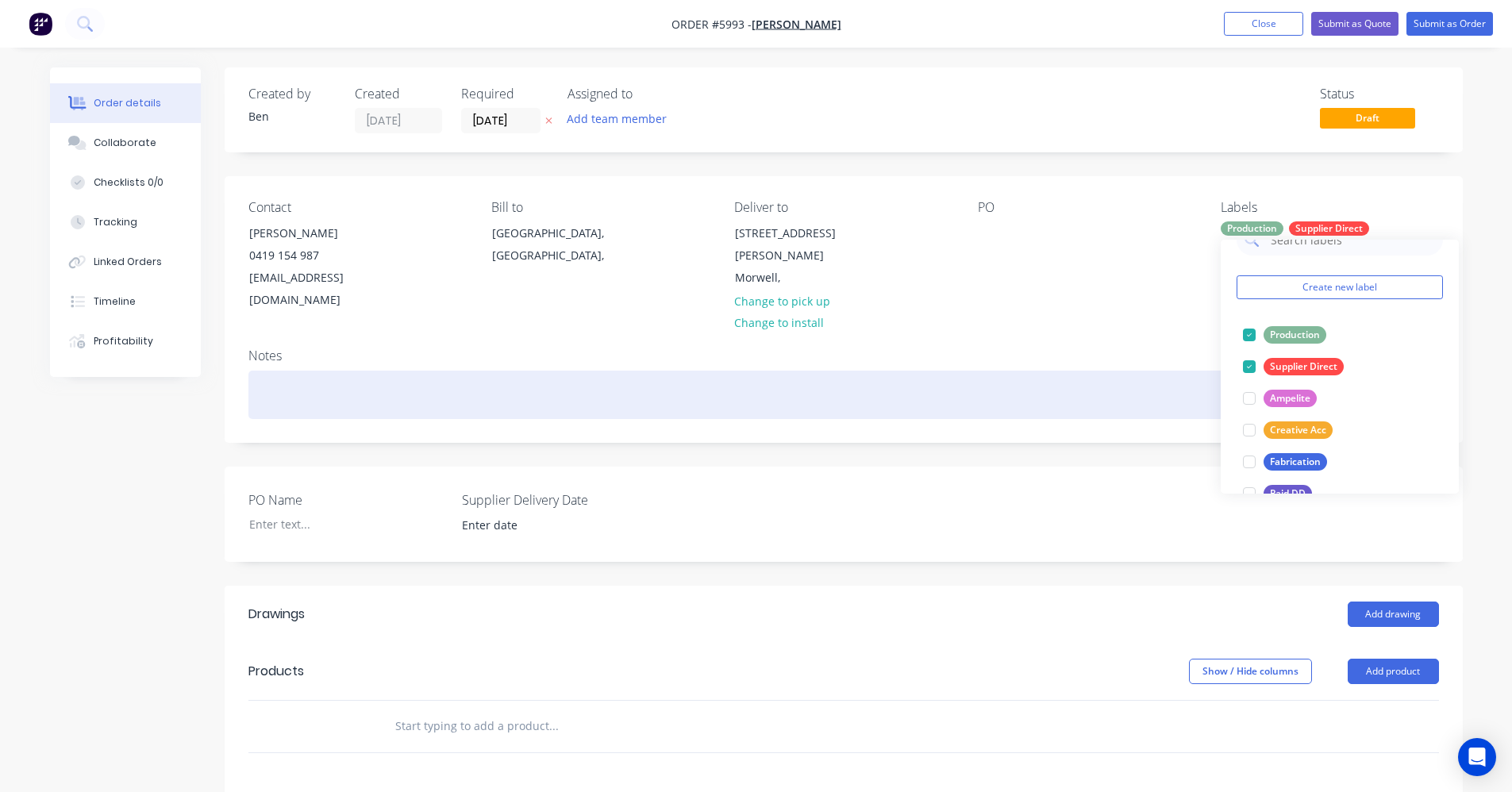
drag, startPoint x: 1144, startPoint y: 362, endPoint x: 1130, endPoint y: 360, distance: 14.1
click at [1141, 371] on div at bounding box center [843, 395] width 1191 height 48
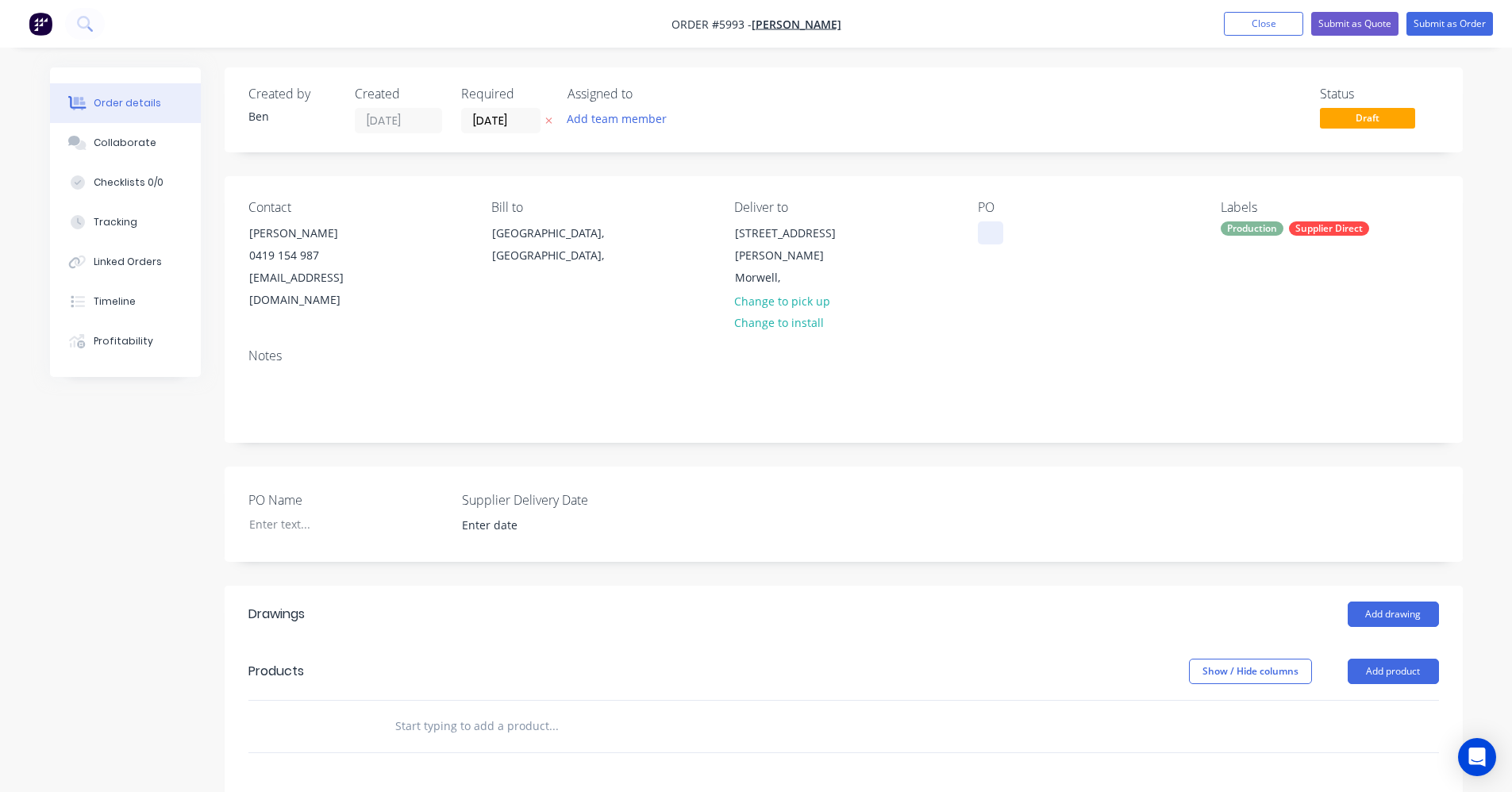
click at [988, 233] on div at bounding box center [989, 233] width 25 height 23
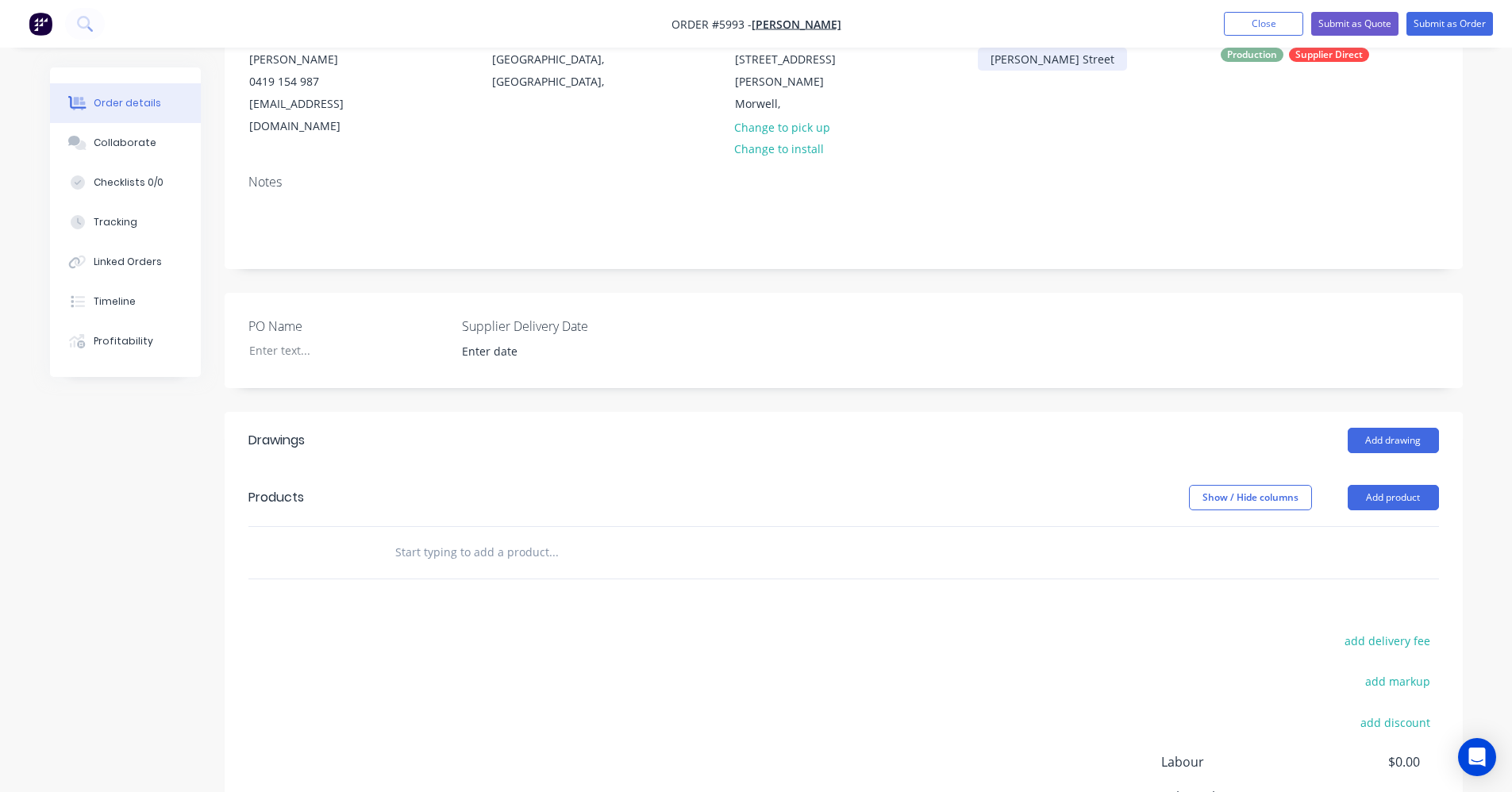
scroll to position [238, 0]
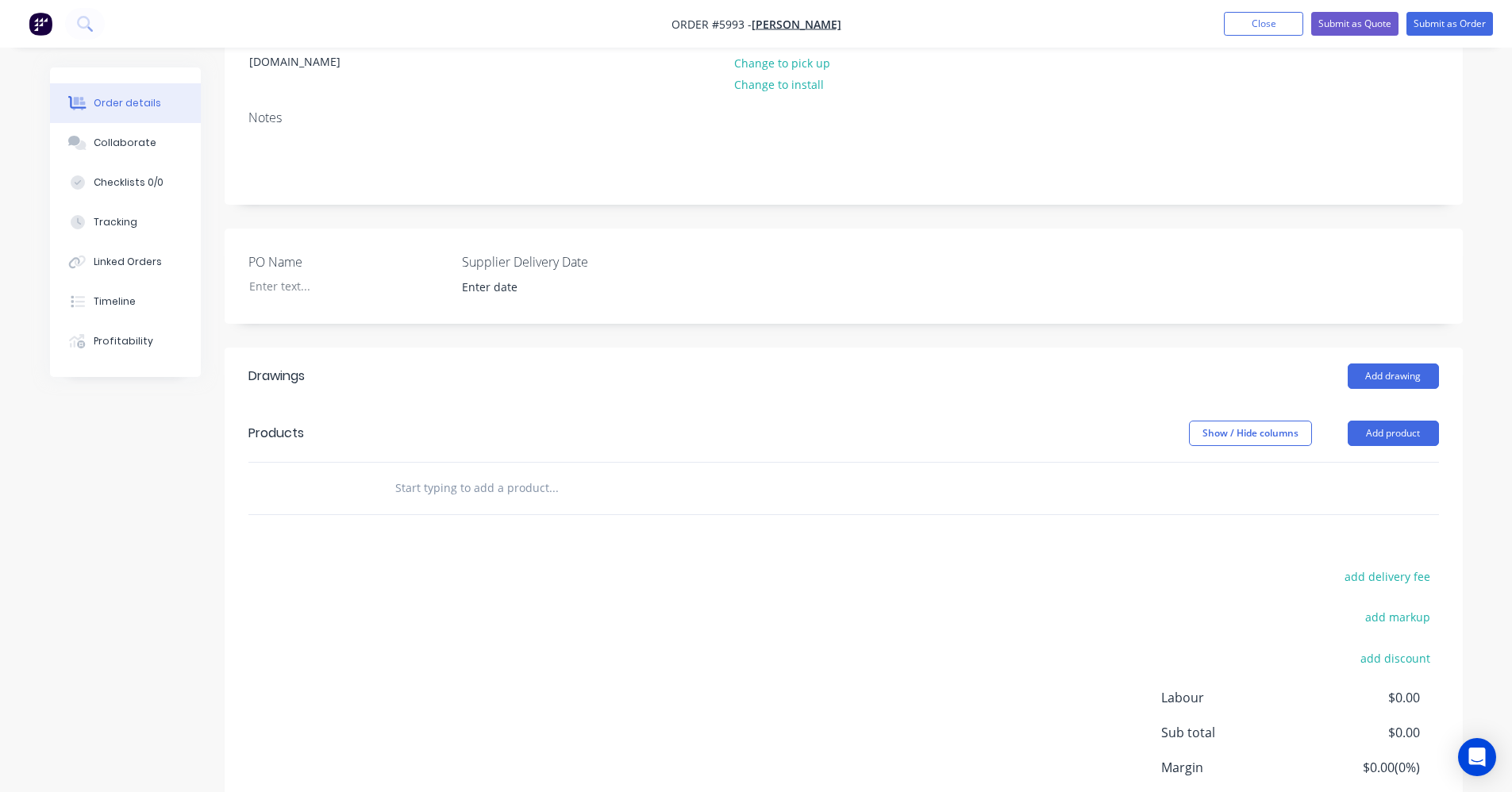
click at [487, 472] on input "text" at bounding box center [553, 488] width 318 height 31
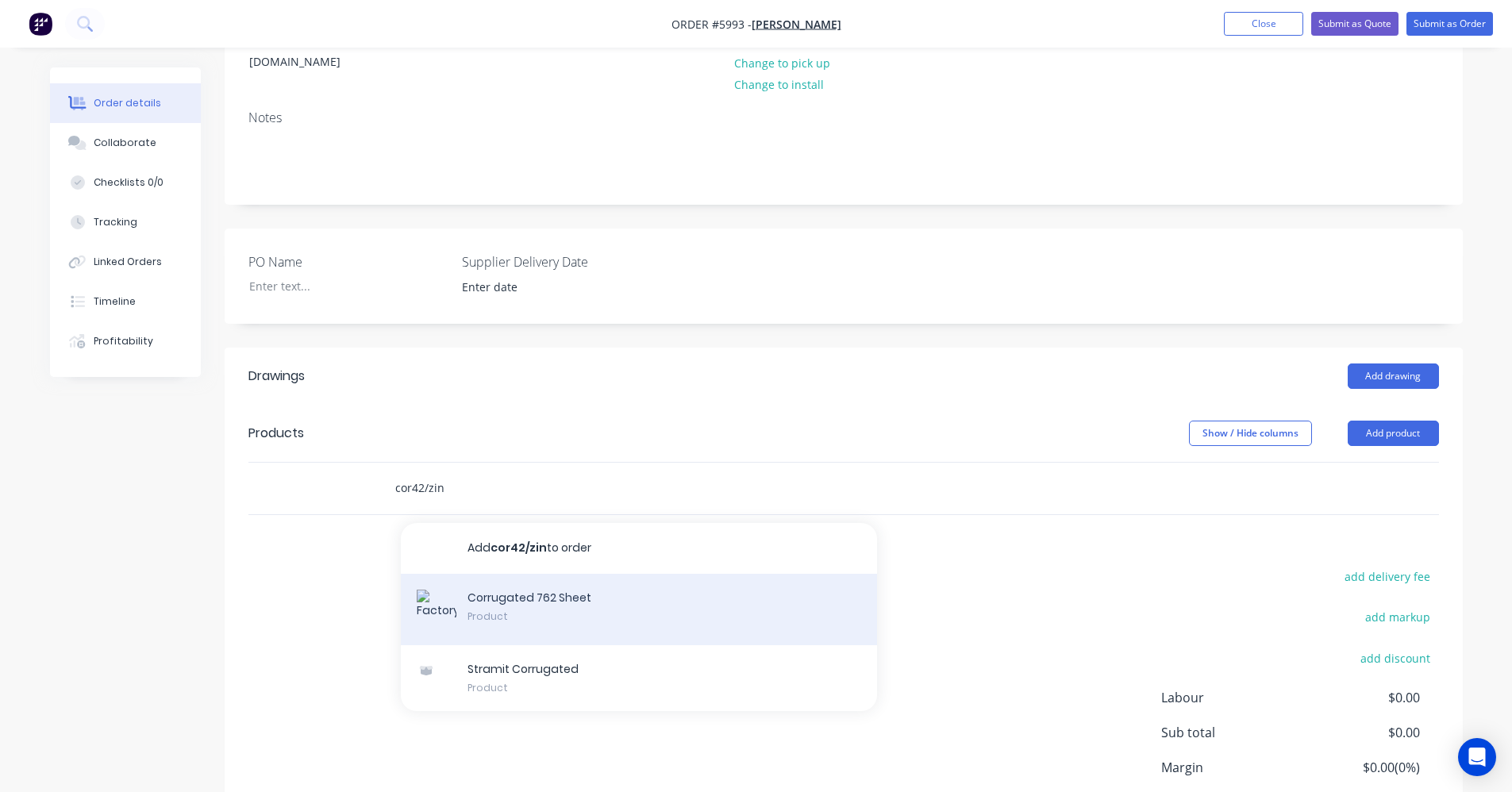
type input "cor42/zin"
click at [543, 593] on div "Corrugated 762 Sheet Product" at bounding box center [638, 609] width 476 height 71
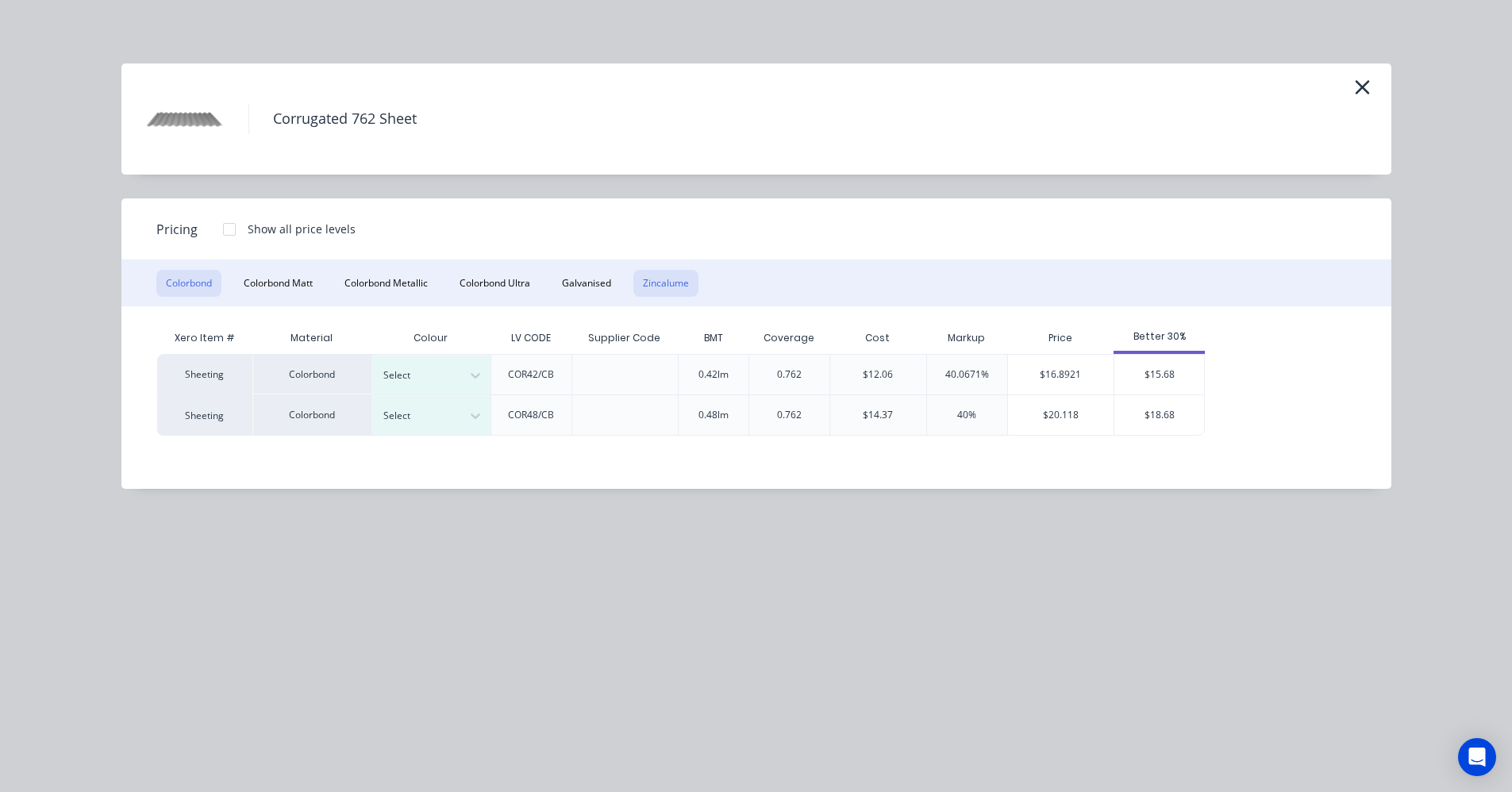
click at [658, 280] on button "Zincalume" at bounding box center [666, 283] width 65 height 27
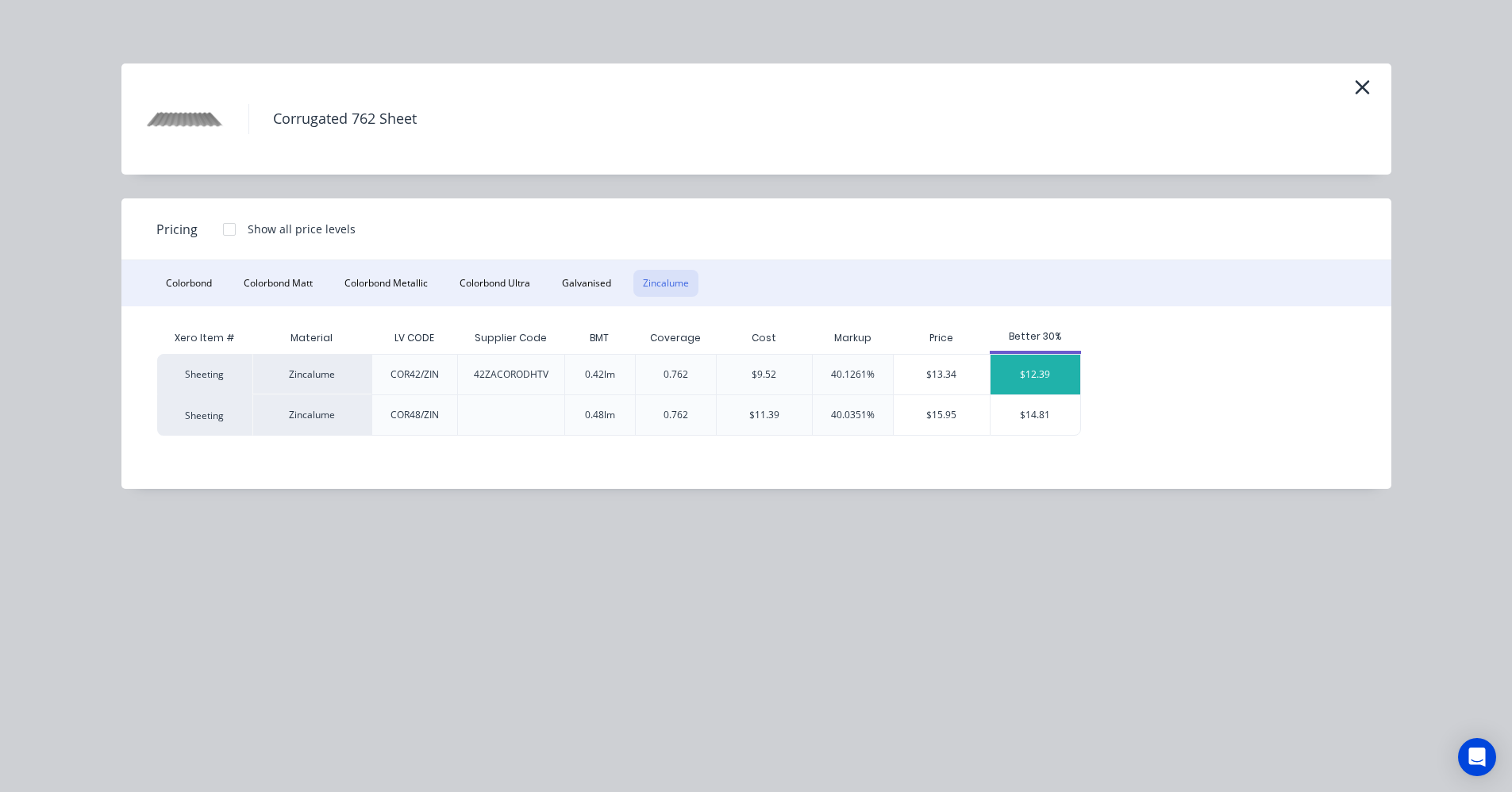
click at [1039, 371] on div "$12.39" at bounding box center [1034, 374] width 90 height 40
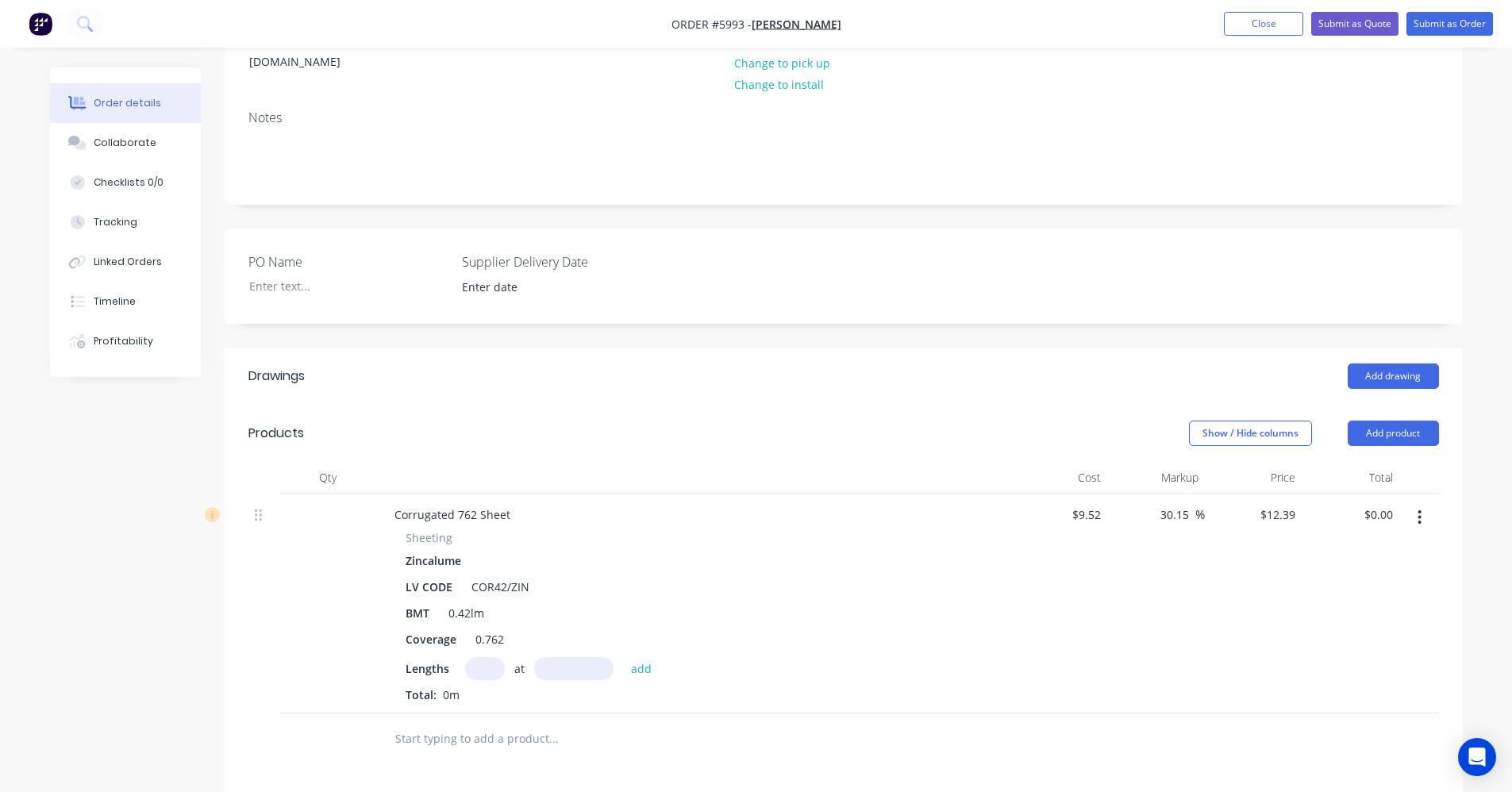
click at [476, 657] on input "text" at bounding box center [484, 668] width 40 height 23
type input "8"
type input "9700"
click at [623, 657] on button "add" at bounding box center [641, 667] width 37 height 21
type input "$961.46"
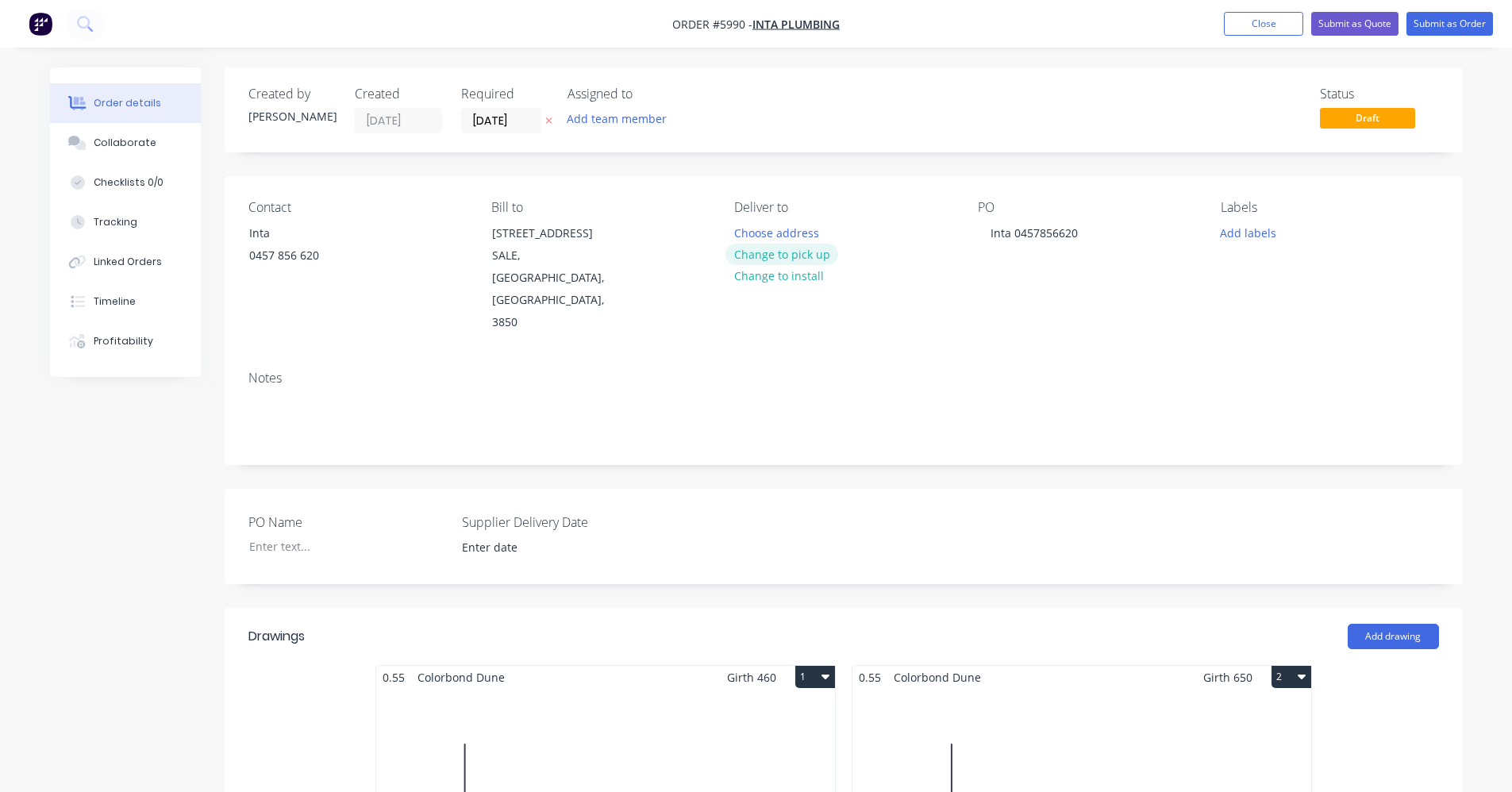
click at [795, 252] on button "Change to pick up" at bounding box center [781, 254] width 113 height 21
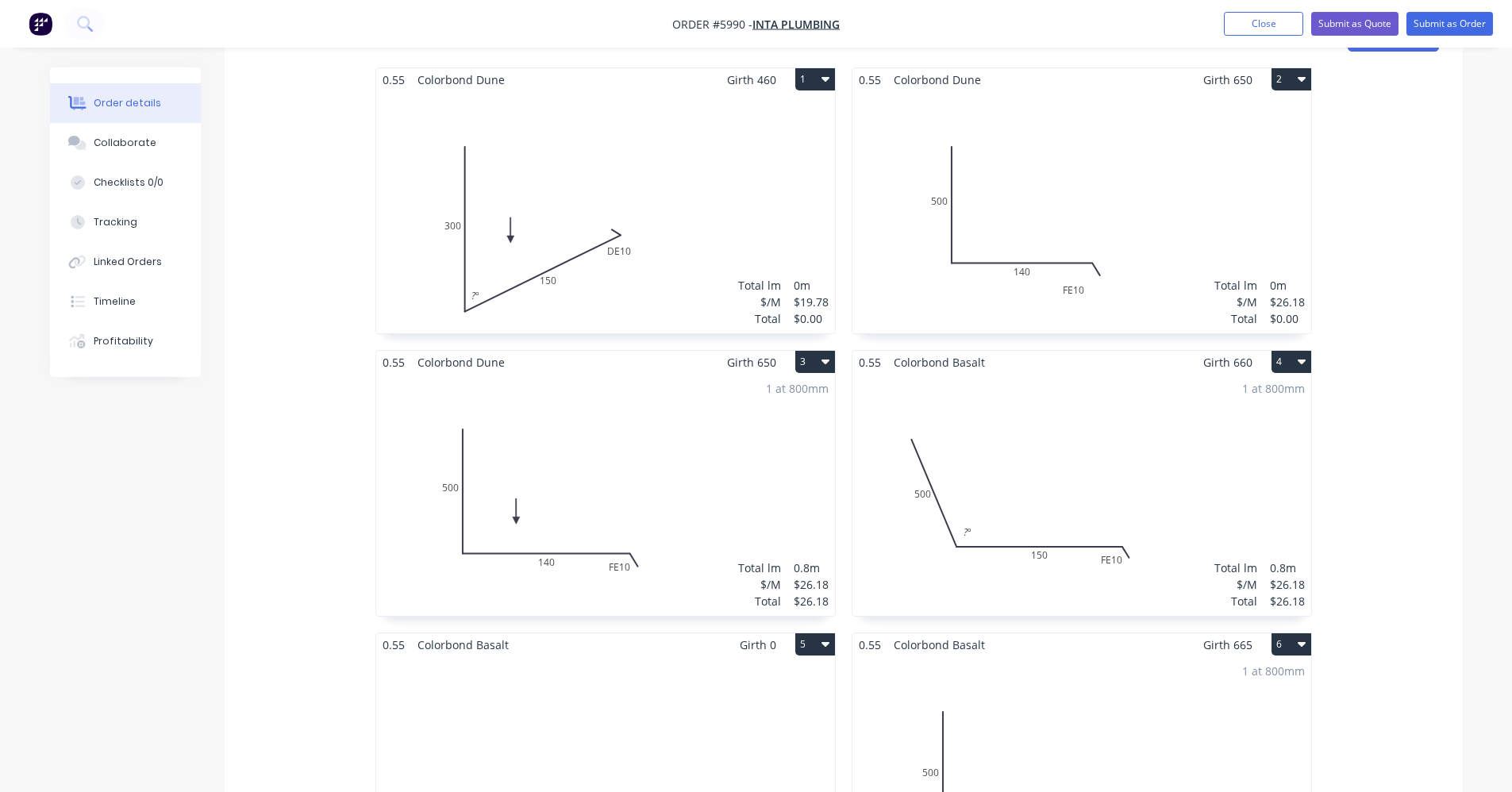
scroll to position [397, 0]
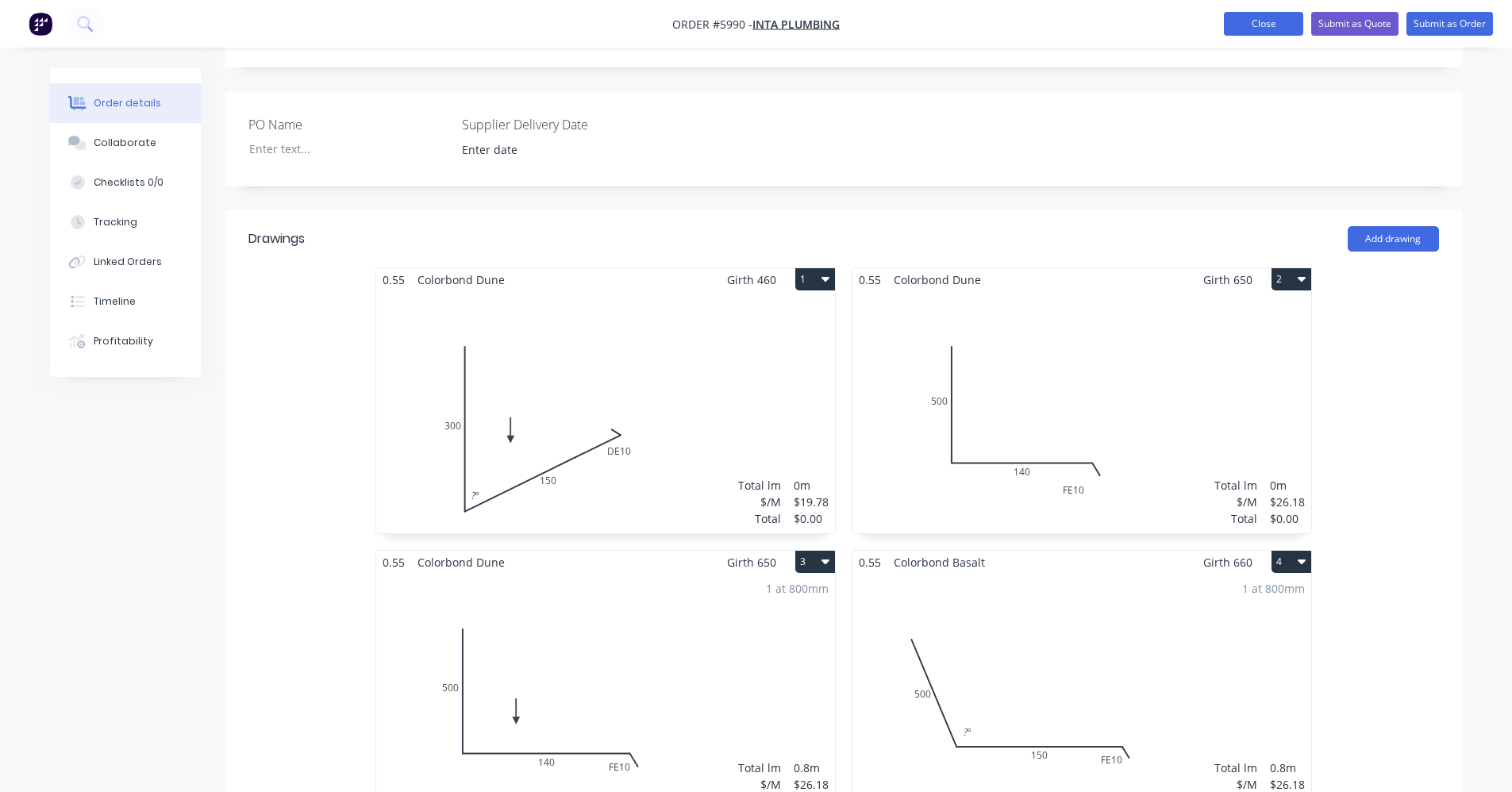
click at [1271, 31] on button "Close" at bounding box center [1264, 24] width 79 height 24
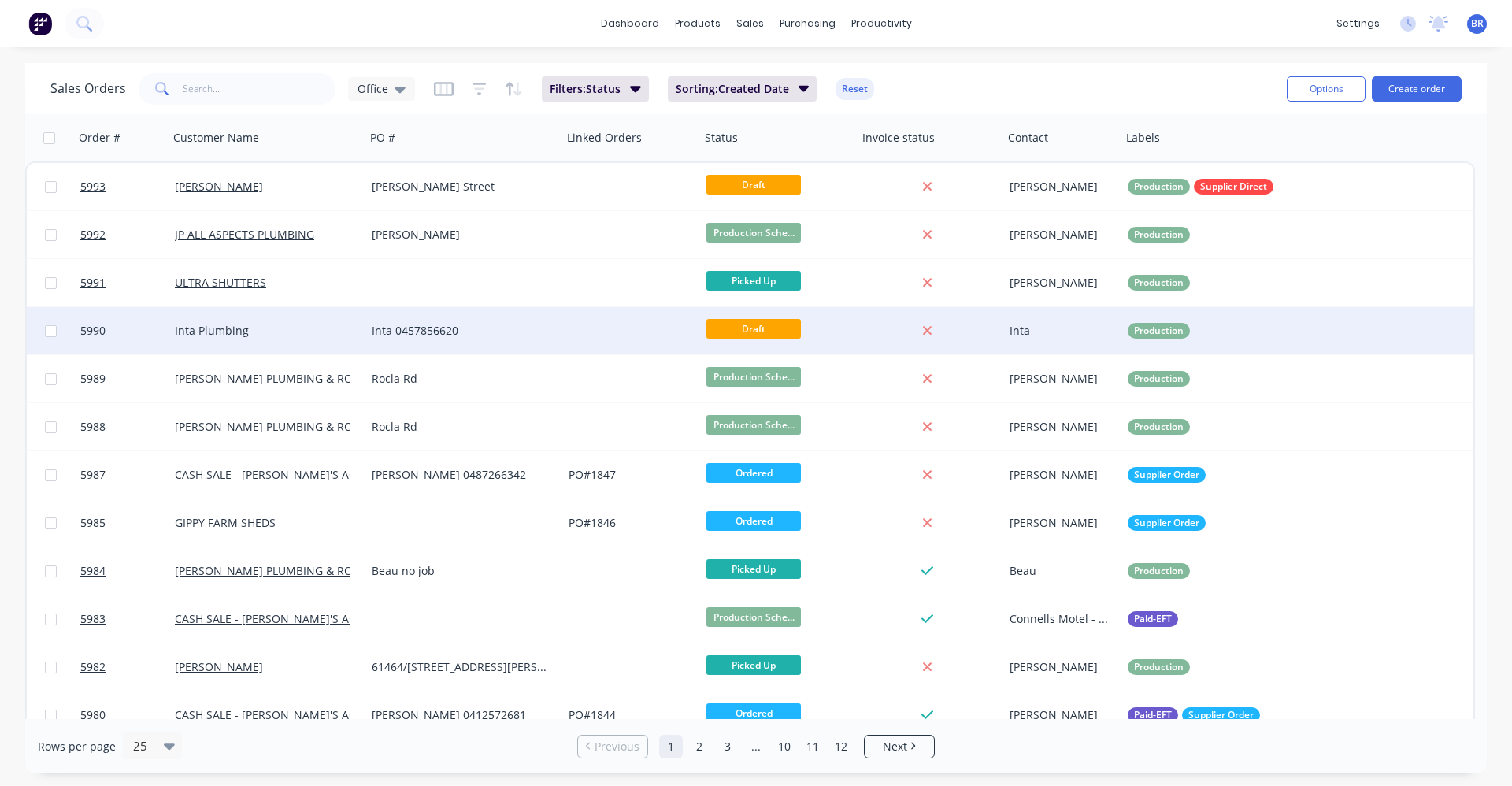
click at [505, 335] on div "Inta 0457856620" at bounding box center [458, 330] width 175 height 16
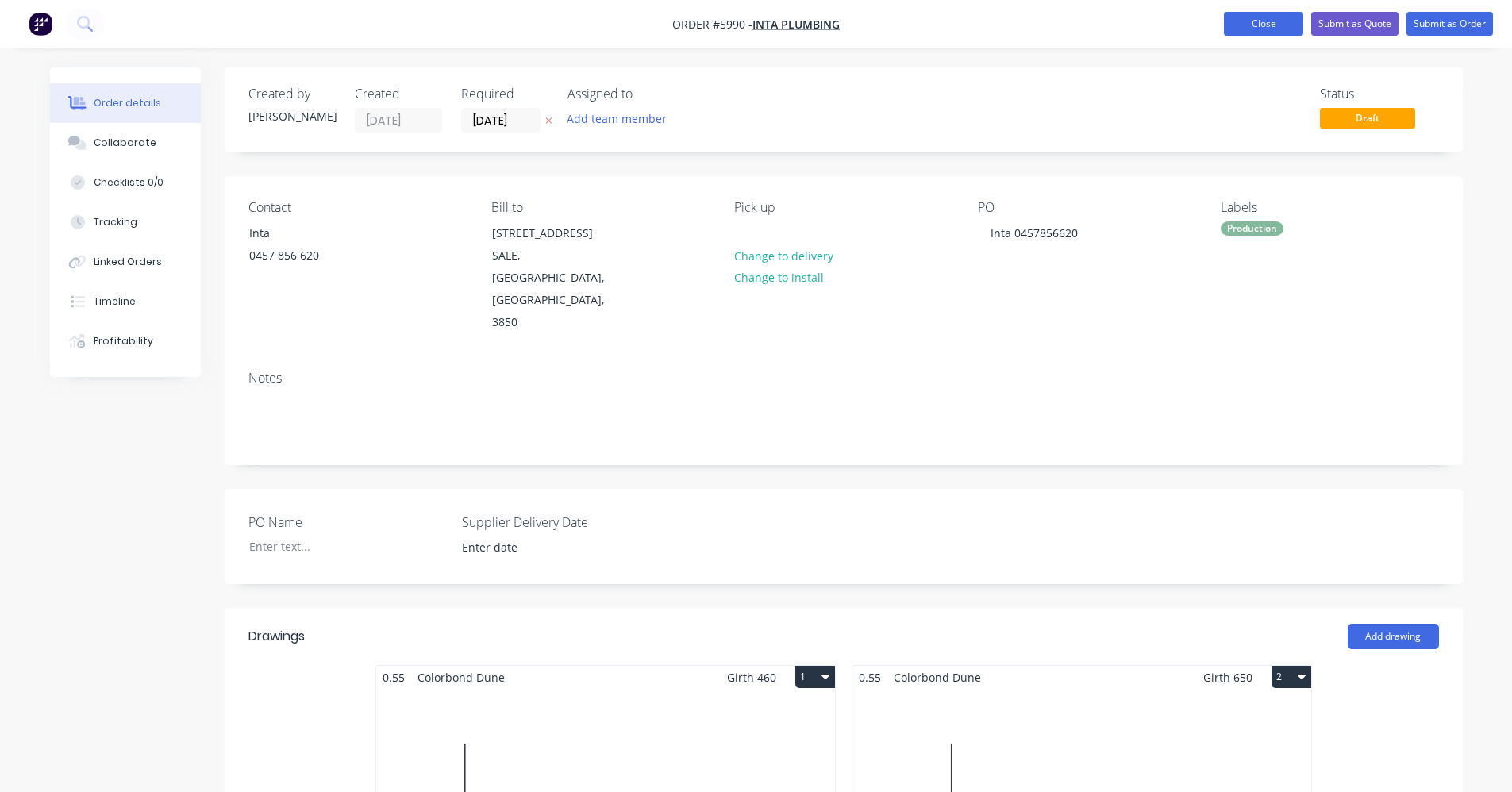
click at [1264, 26] on button "Close" at bounding box center [1264, 24] width 79 height 24
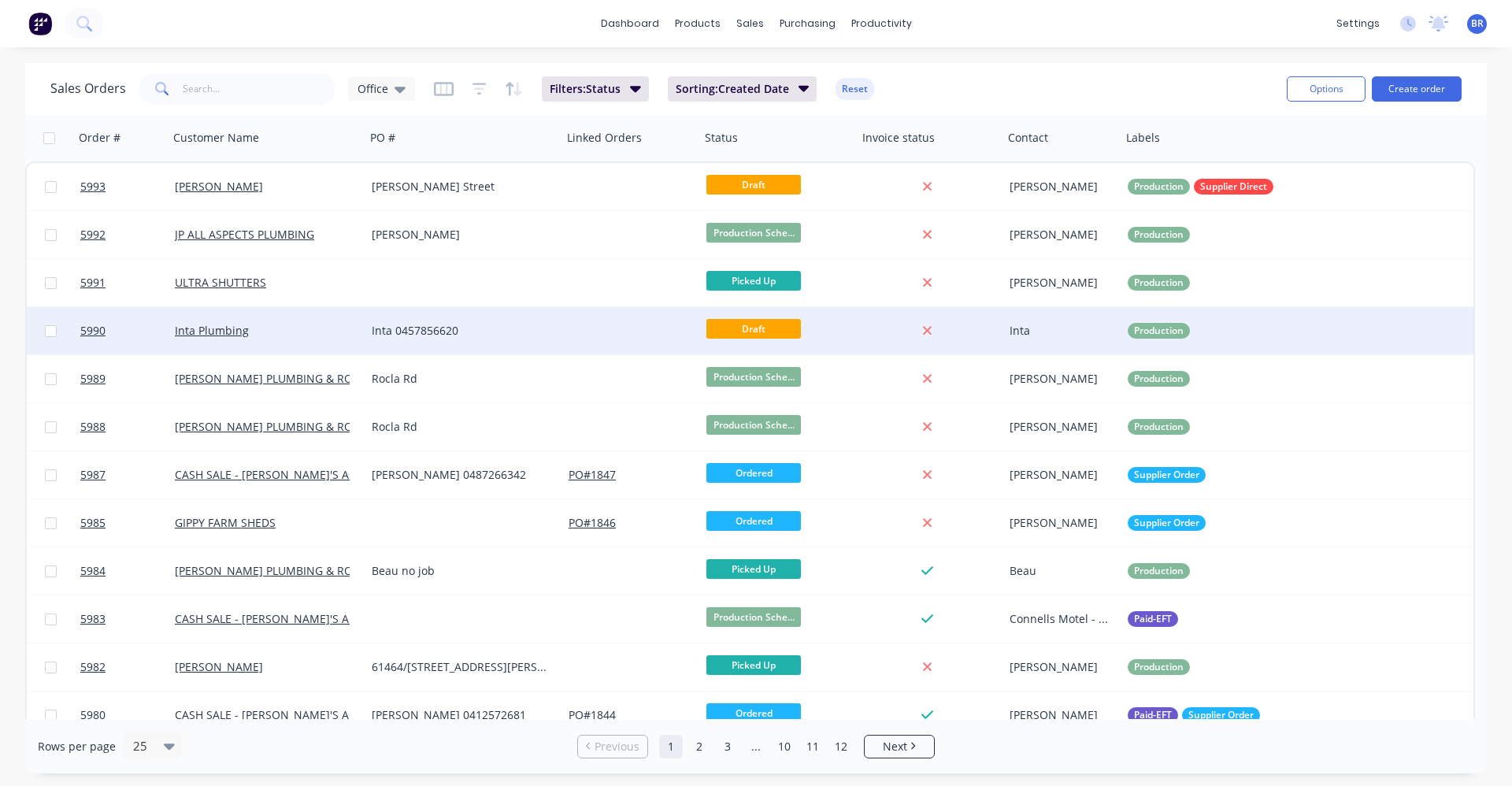
click at [561, 338] on div "Inta 0457856620" at bounding box center [464, 331] width 197 height 48
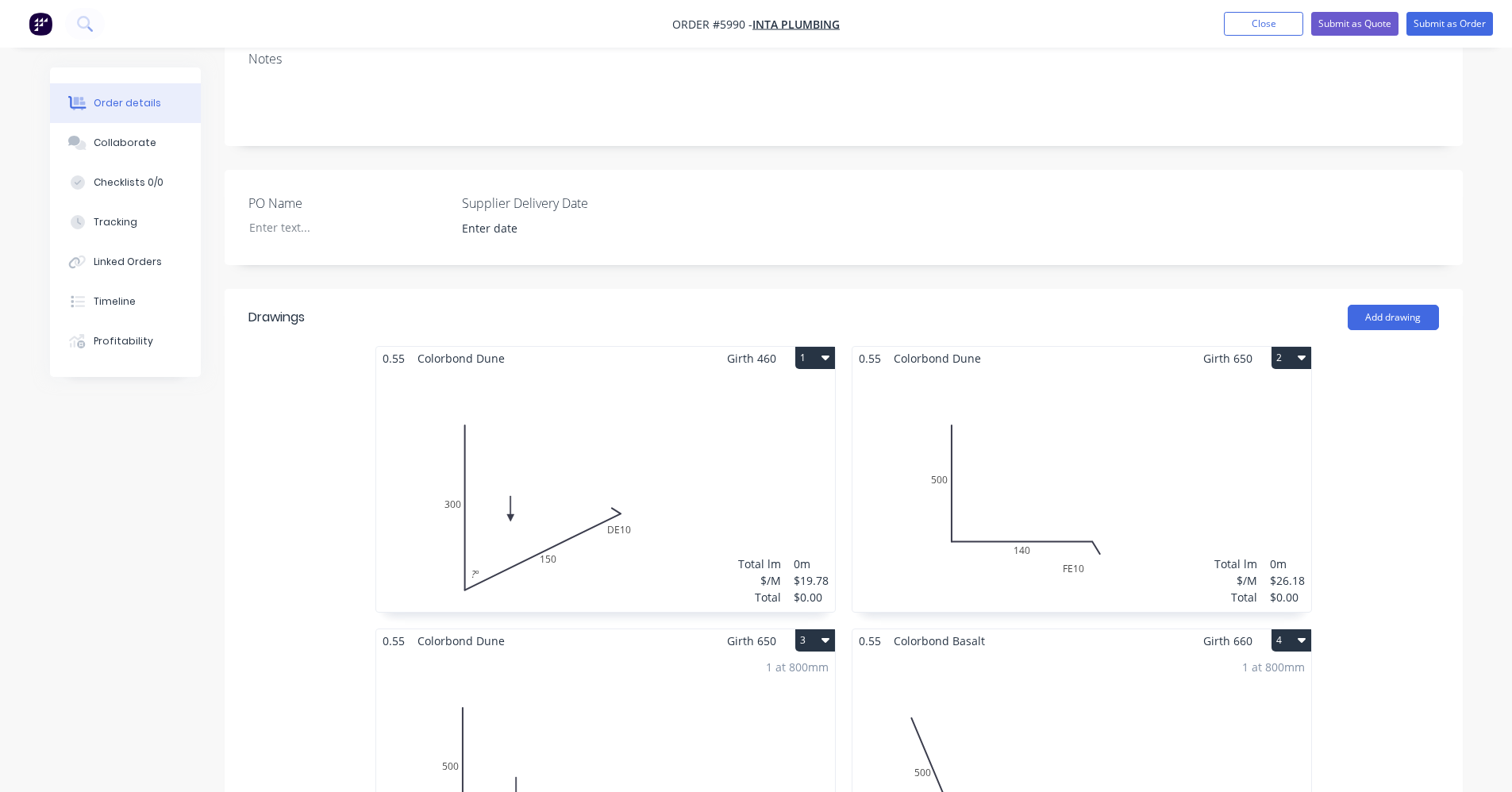
scroll to position [318, 0]
click at [606, 410] on div "Total lm $/M Total 0m $19.78 $0.00" at bounding box center [605, 493] width 459 height 242
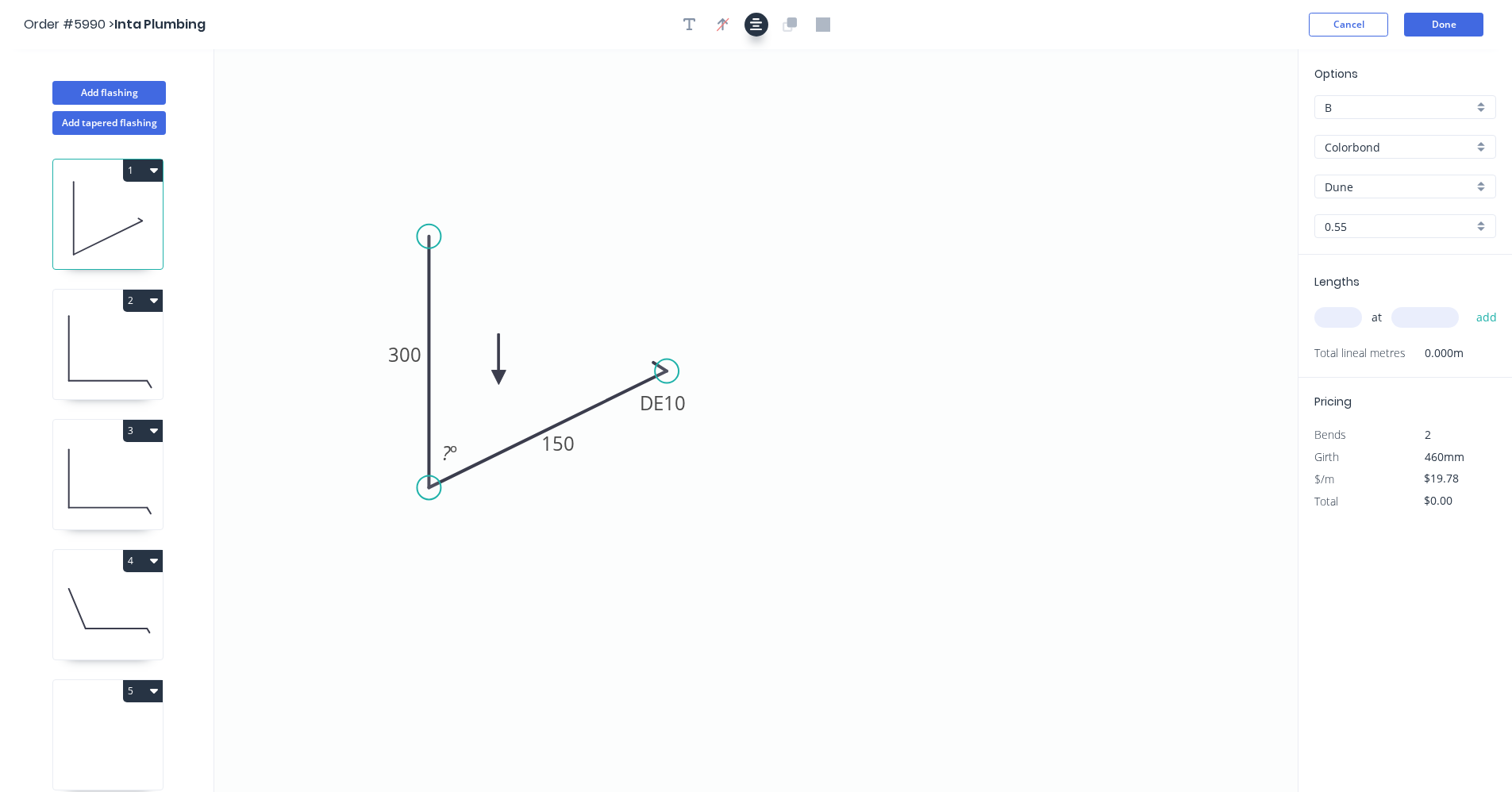
click at [765, 31] on button "button" at bounding box center [756, 25] width 24 height 24
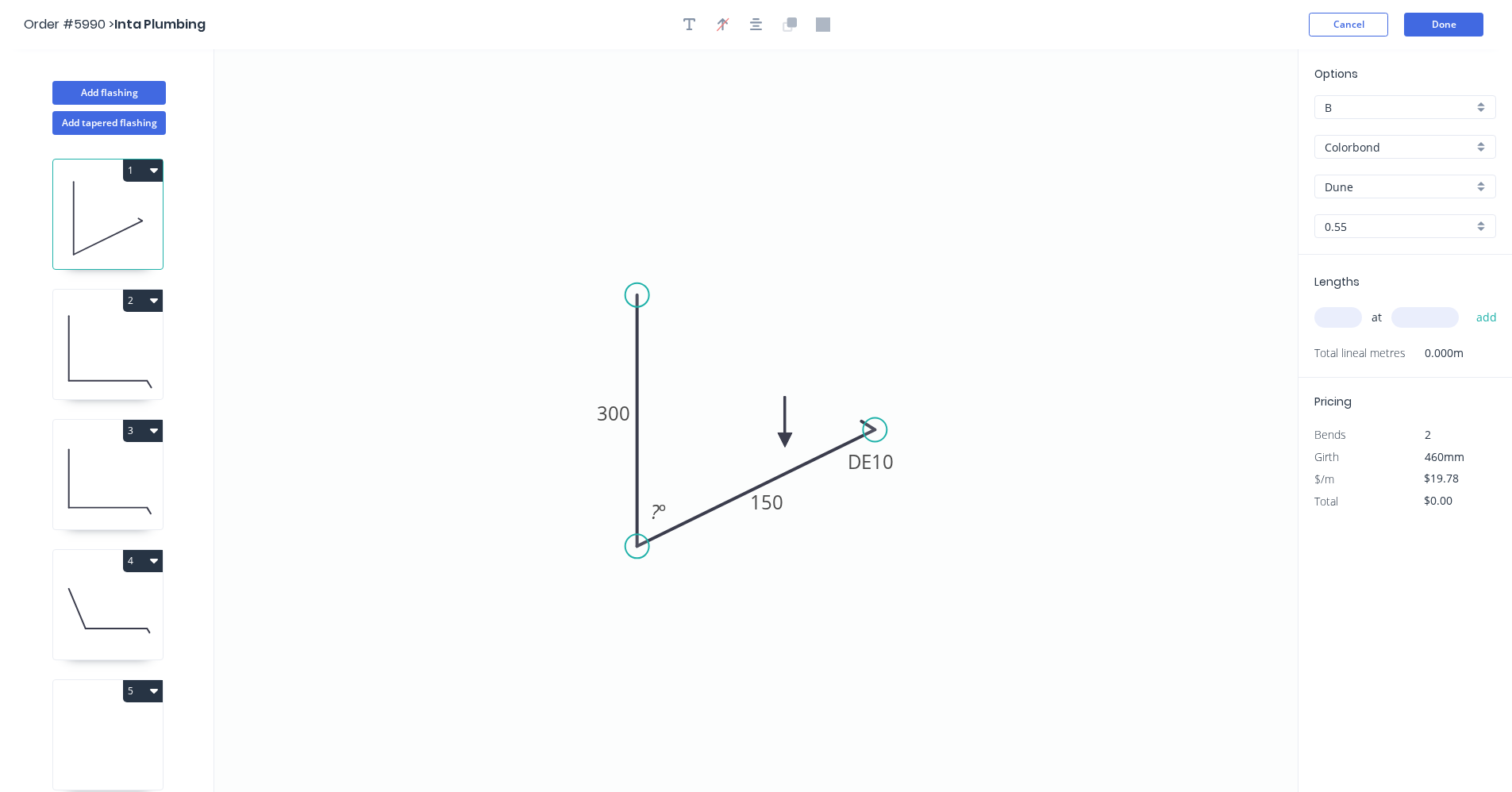
drag, startPoint x: 498, startPoint y: 374, endPoint x: 785, endPoint y: 436, distance: 293.6
click at [789, 438] on icon at bounding box center [784, 422] width 14 height 51
drag, startPoint x: 640, startPoint y: 289, endPoint x: 627, endPoint y: 169, distance: 120.7
click at [627, 169] on circle at bounding box center [637, 172] width 24 height 24
click at [650, 517] on tspan "?" at bounding box center [654, 512] width 8 height 26
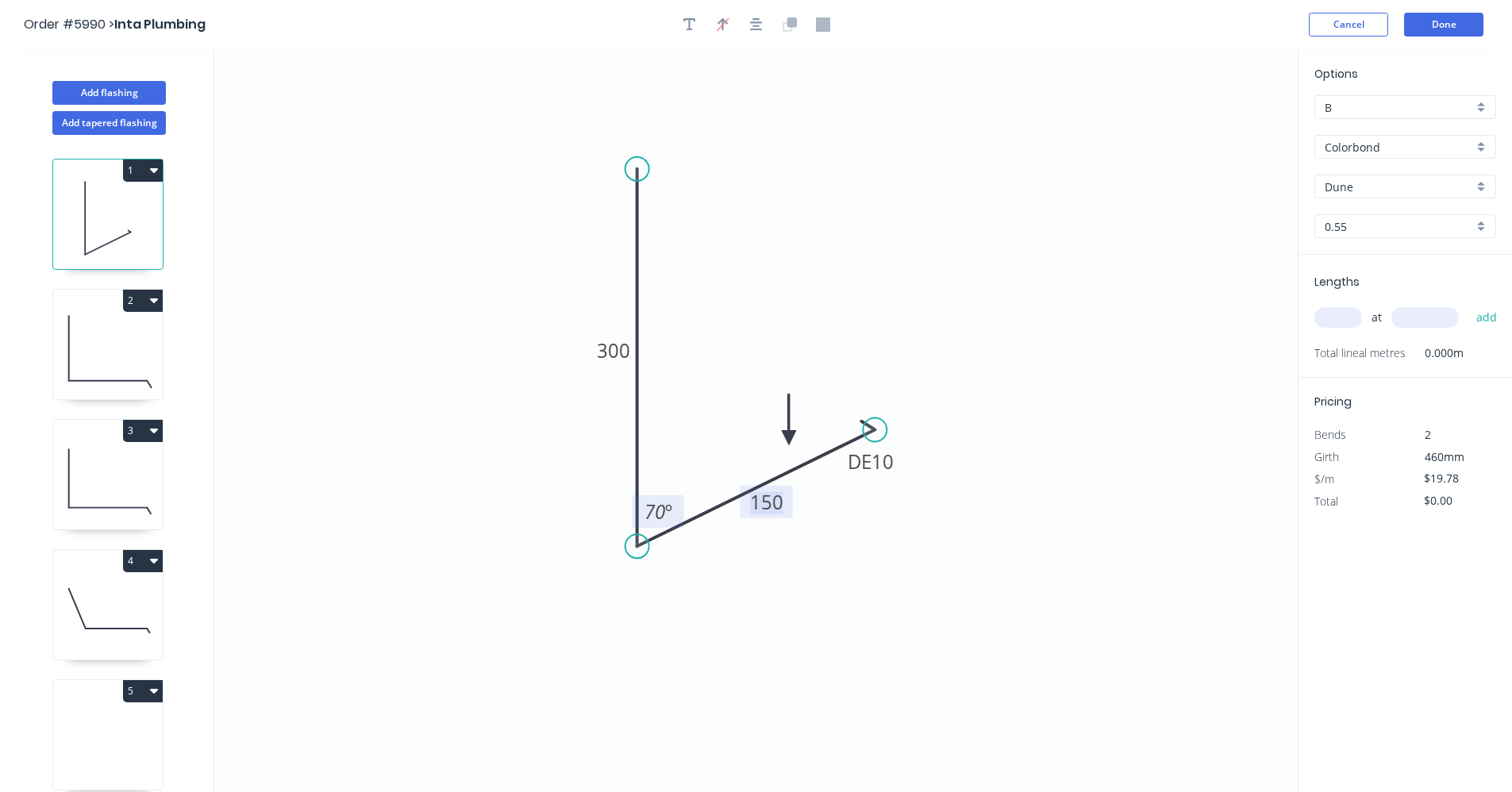
click at [1346, 320] on input "text" at bounding box center [1338, 317] width 48 height 20
type input "1"
type input "800"
click at [1468, 304] on button "add" at bounding box center [1486, 317] width 37 height 27
type input "$19.78"
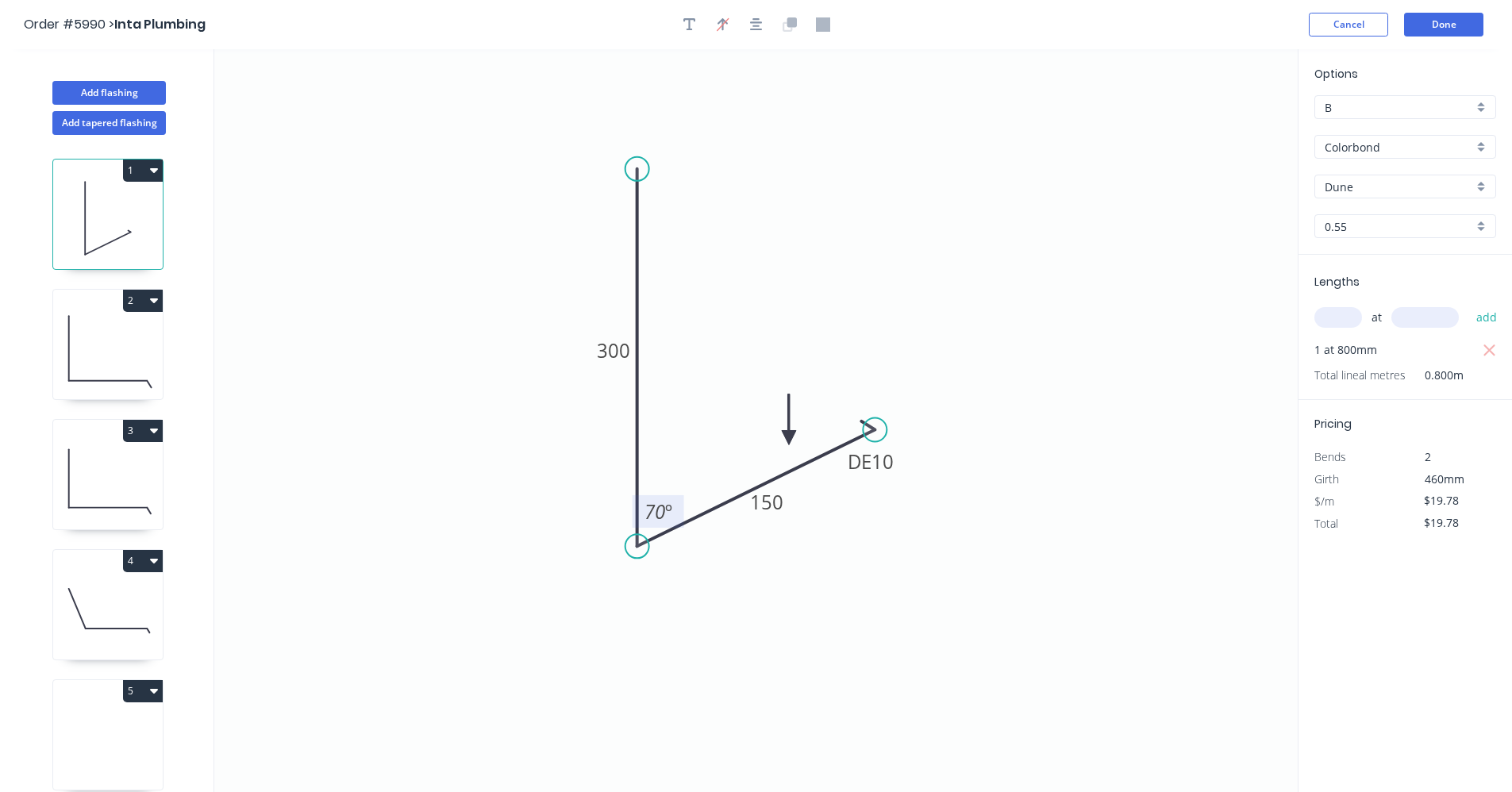
click at [121, 347] on icon at bounding box center [108, 348] width 110 height 102
type input "$26.18"
type input "$0.00"
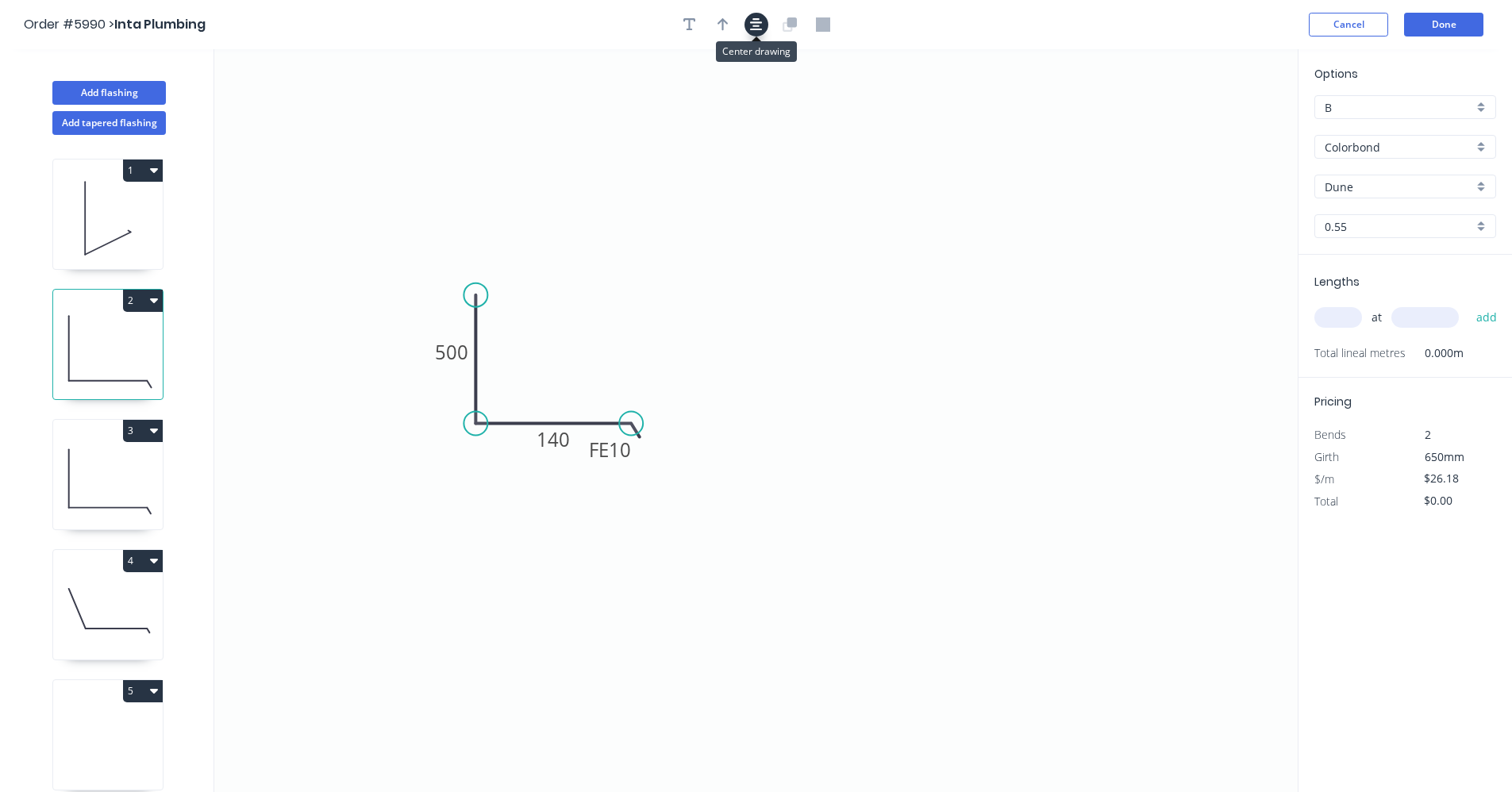
click at [765, 25] on button "button" at bounding box center [756, 25] width 24 height 24
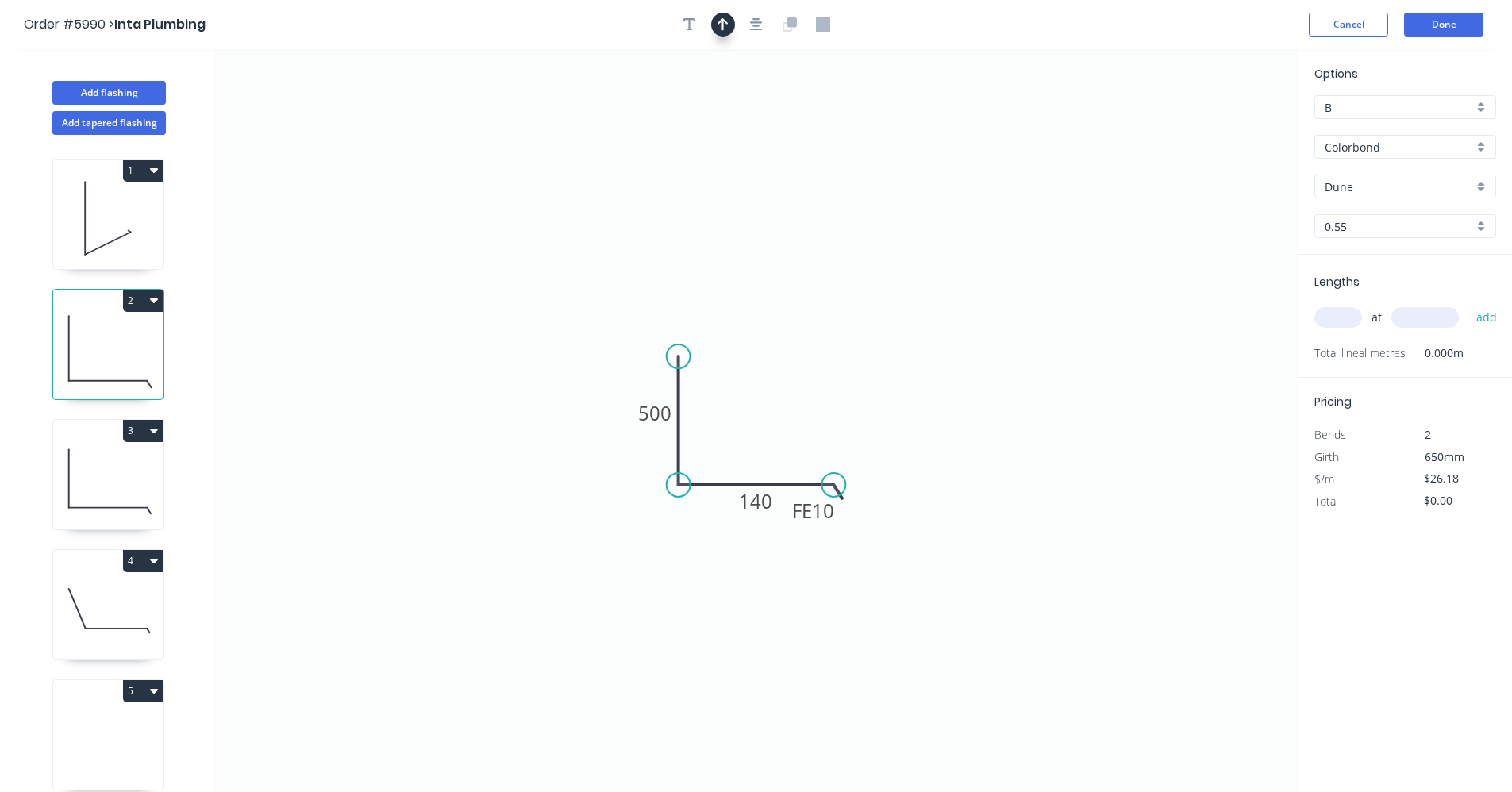
click at [724, 24] on icon "button" at bounding box center [723, 24] width 11 height 14
drag, startPoint x: 1215, startPoint y: 127, endPoint x: 726, endPoint y: 429, distance: 574.7
click at [764, 471] on icon at bounding box center [767, 454] width 14 height 51
drag, startPoint x: 692, startPoint y: 270, endPoint x: 693, endPoint y: 201, distance: 69.0
click at [693, 201] on icon "0 500 FE 10 140" at bounding box center [756, 420] width 1083 height 743
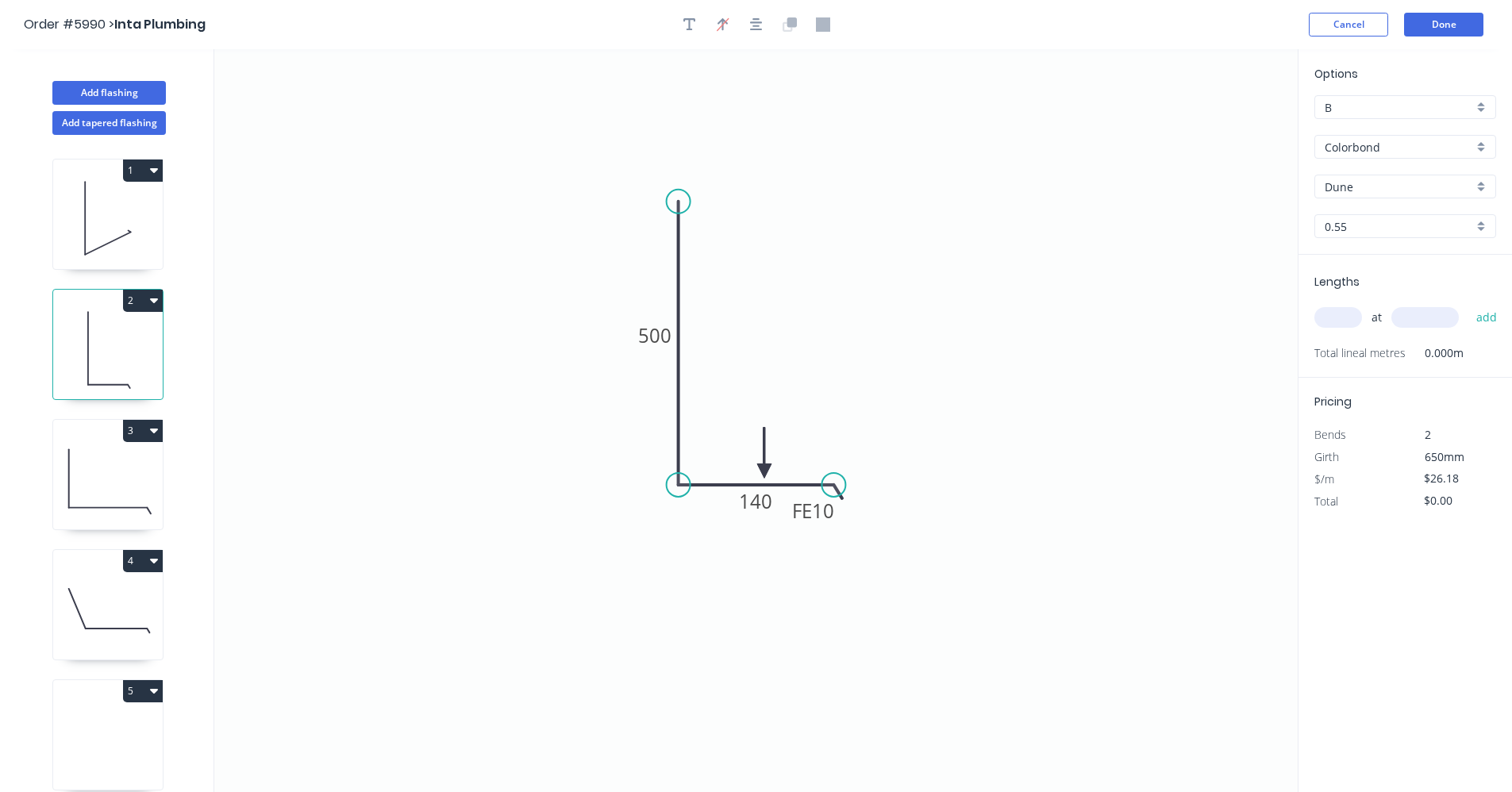
click at [1350, 325] on input "text" at bounding box center [1338, 317] width 48 height 20
click at [1345, 315] on input "text" at bounding box center [1338, 317] width 48 height 20
type input "1"
type input "800"
click at [1468, 304] on button "add" at bounding box center [1486, 317] width 37 height 27
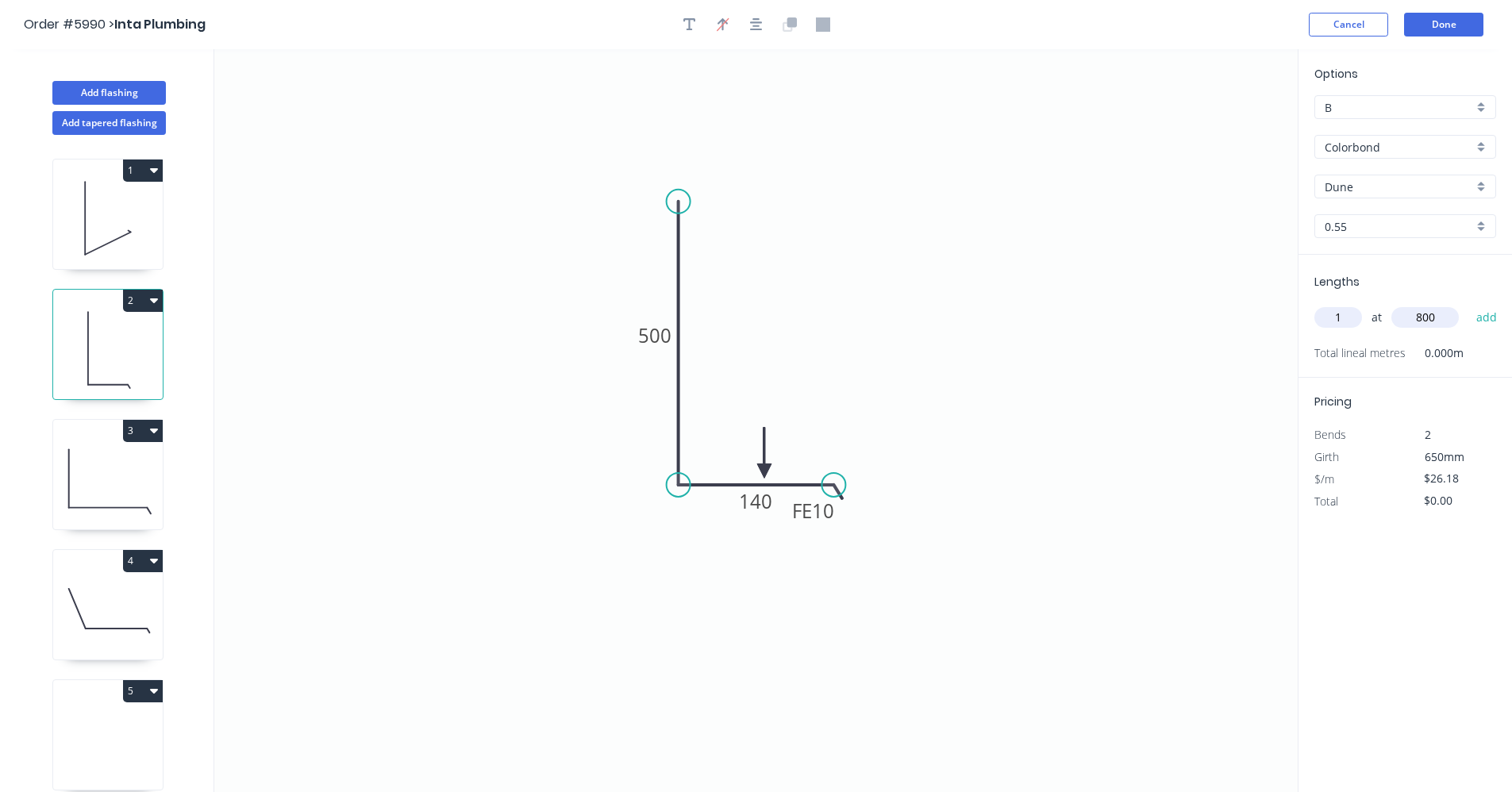
type input "$26.18"
click at [134, 470] on icon at bounding box center [108, 479] width 110 height 102
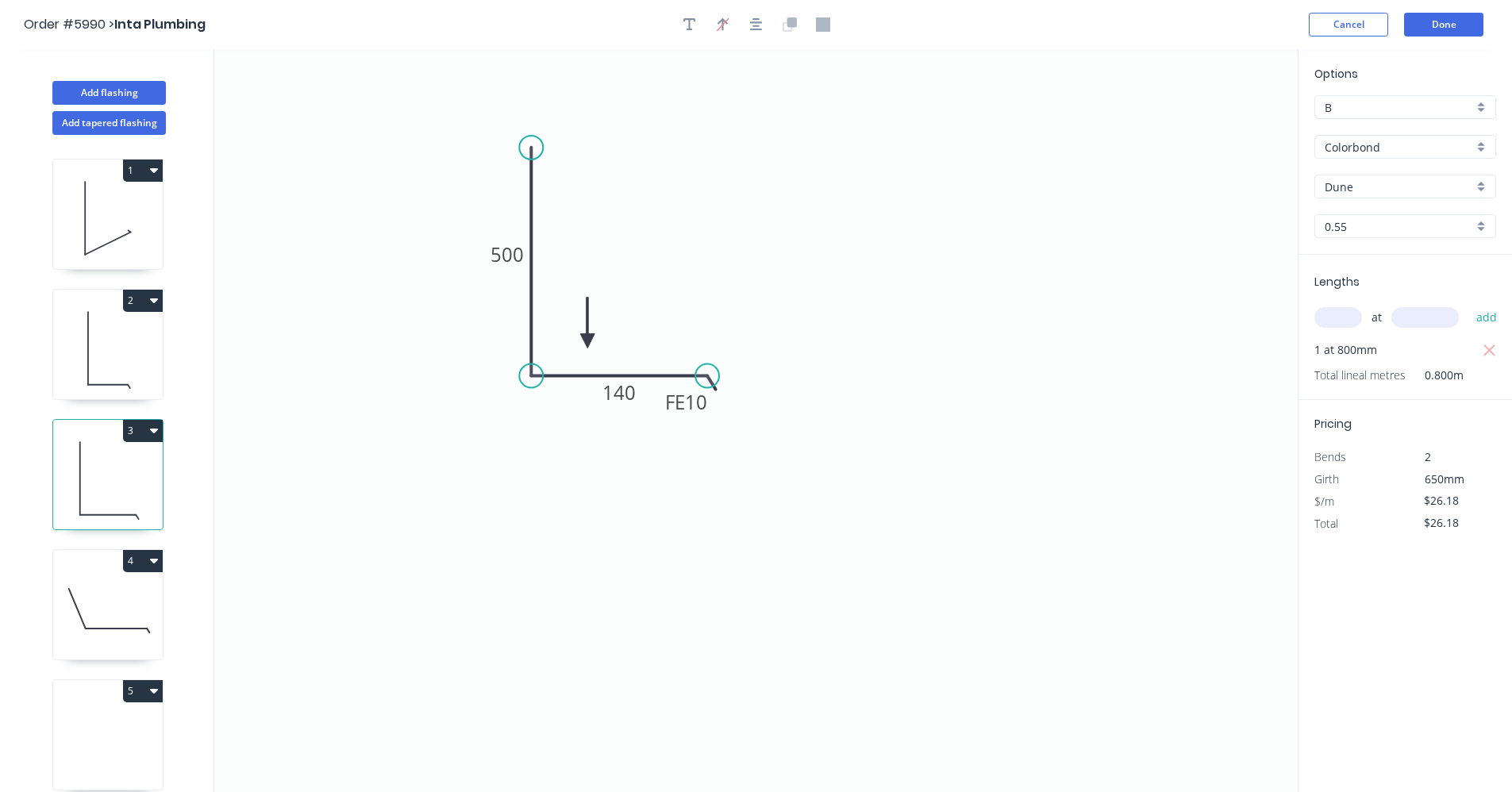
drag, startPoint x: 531, startPoint y: 235, endPoint x: 656, endPoint y: 183, distance: 135.4
click at [532, 139] on circle at bounding box center [531, 148] width 24 height 24
click at [763, 27] on button "button" at bounding box center [756, 25] width 24 height 24
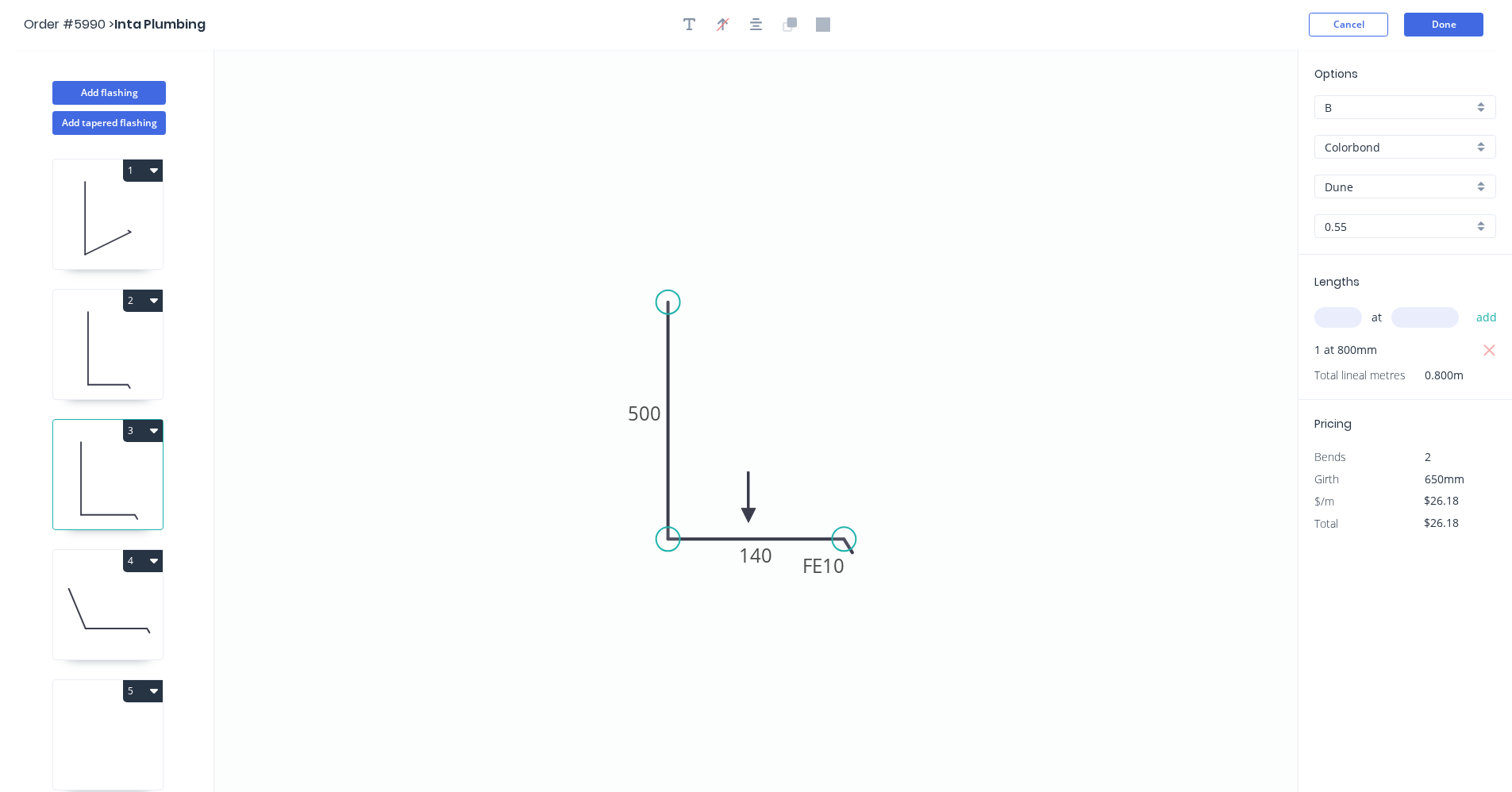
drag, startPoint x: 585, startPoint y: 335, endPoint x: 974, endPoint y: 498, distance: 421.8
click at [751, 517] on icon at bounding box center [747, 496] width 14 height 51
click at [1337, 317] on input "text" at bounding box center [1338, 317] width 48 height 20
click at [99, 605] on icon at bounding box center [108, 609] width 110 height 102
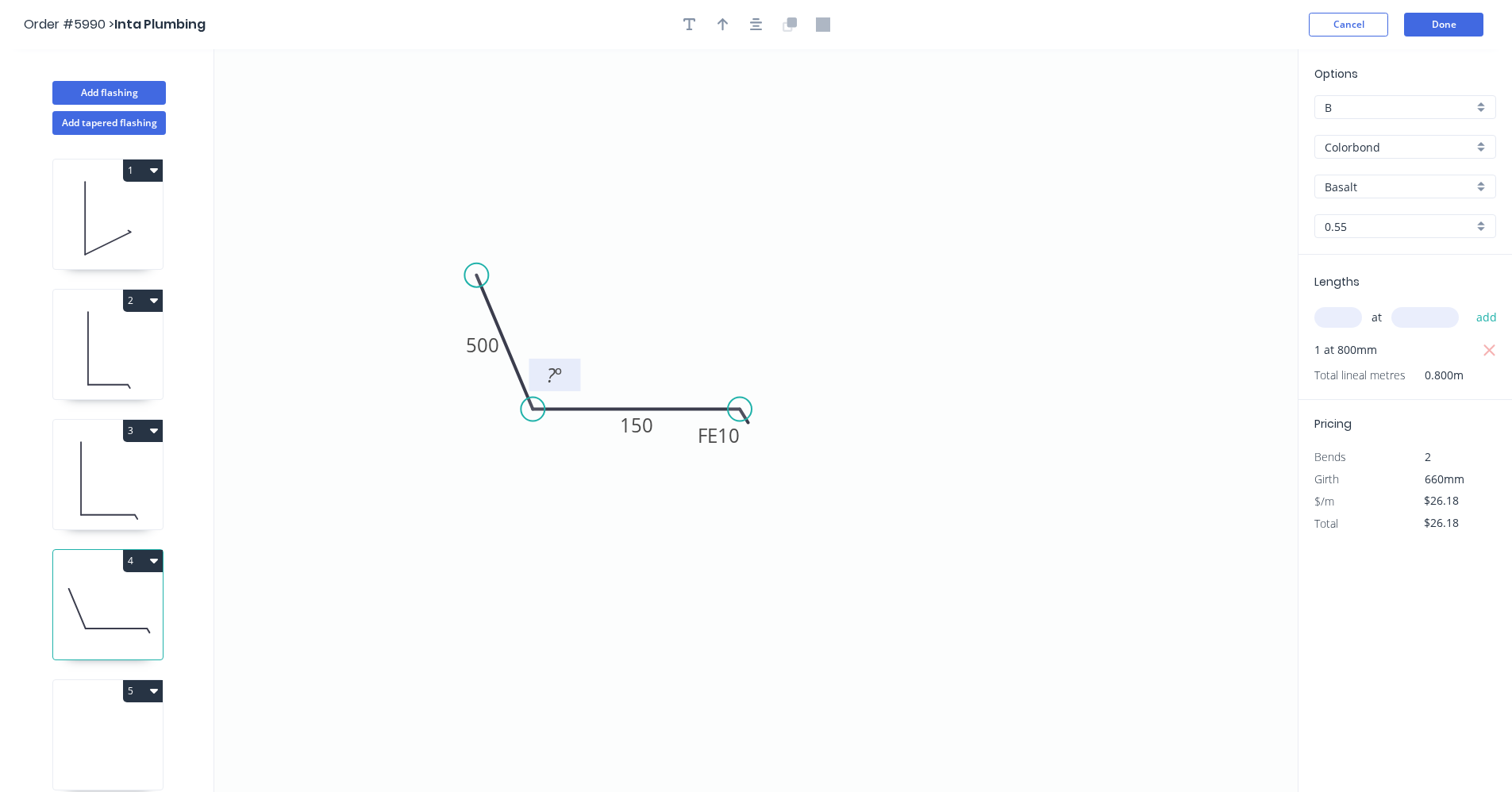
click at [549, 374] on tspan "?" at bounding box center [550, 375] width 8 height 26
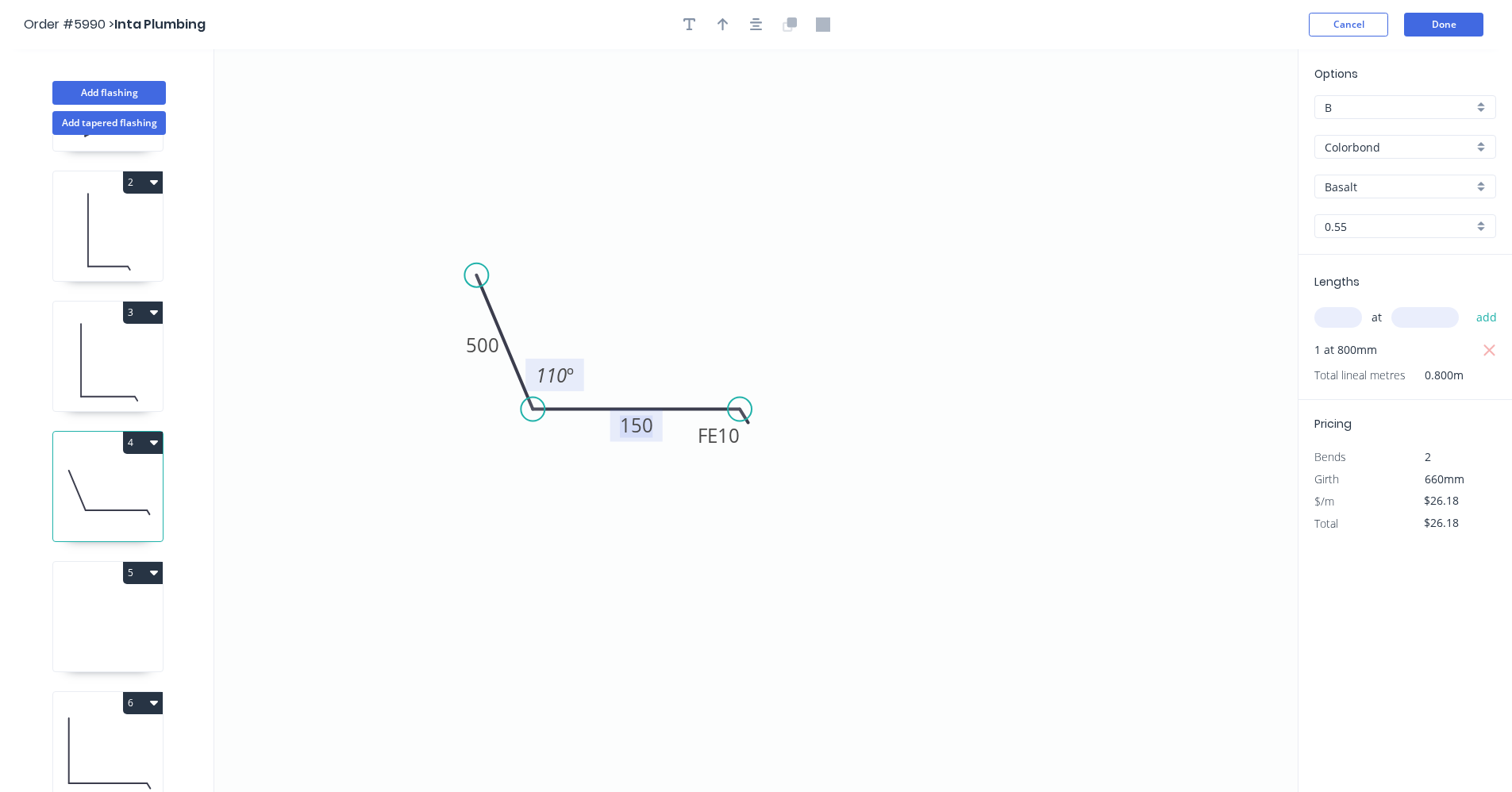
scroll to position [130, 0]
click at [120, 589] on icon at bounding box center [108, 621] width 110 height 102
type input "$0.00"
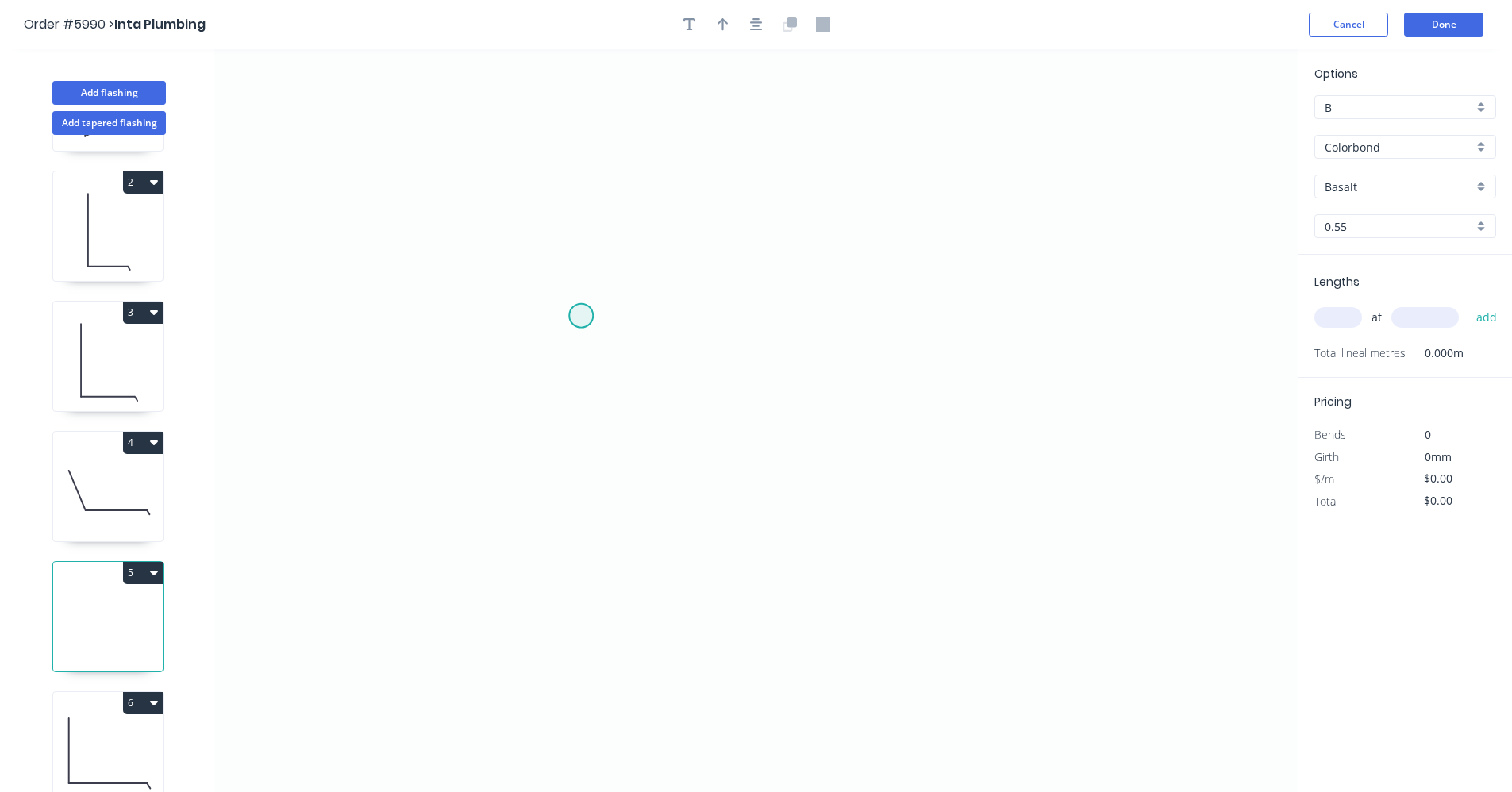
click at [587, 320] on circle at bounding box center [581, 316] width 24 height 24
click at [700, 578] on icon "0" at bounding box center [756, 420] width 1083 height 743
click at [961, 416] on icon at bounding box center [830, 496] width 261 height 162
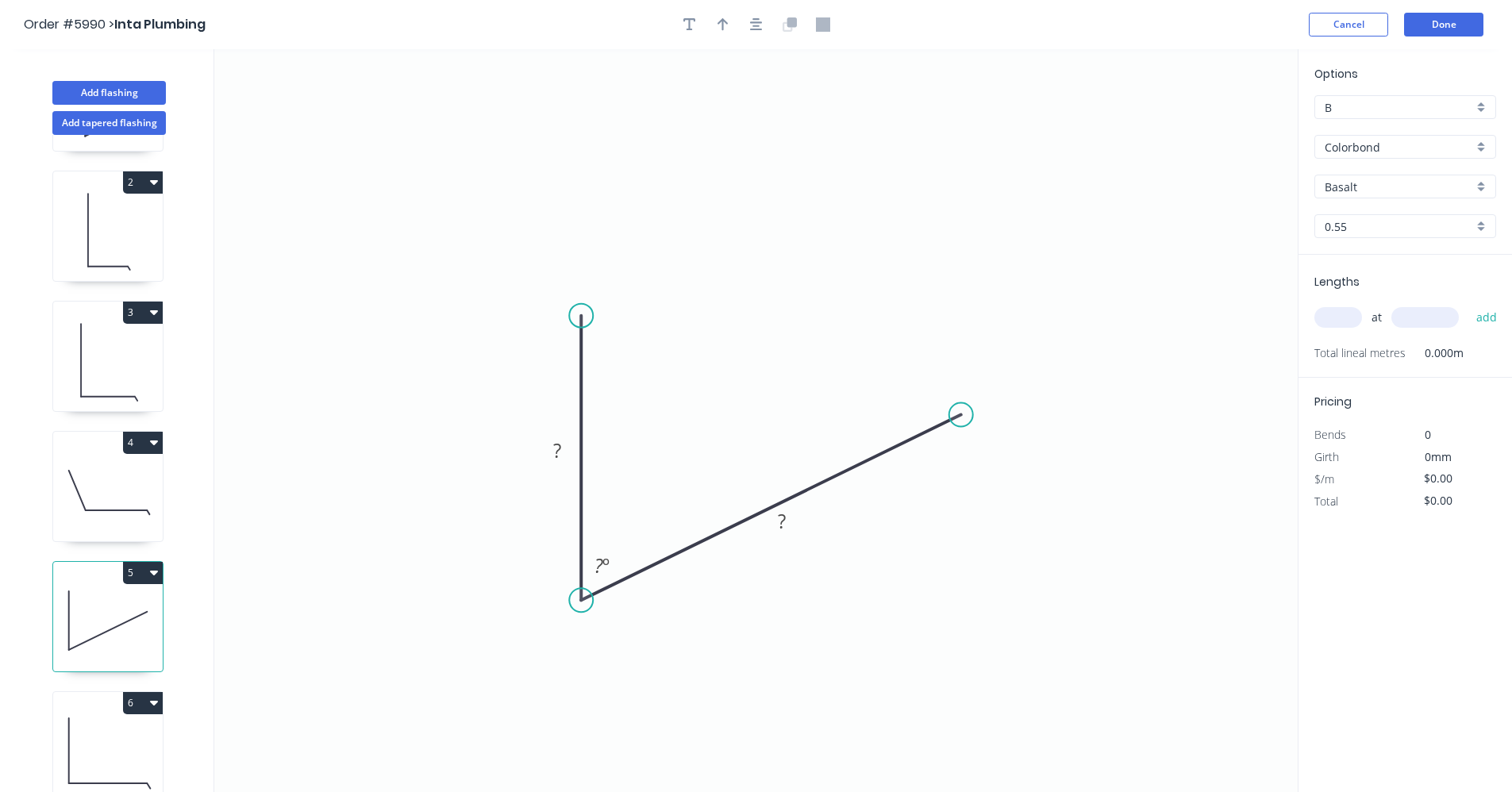
drag, startPoint x: 696, startPoint y: 580, endPoint x: 677, endPoint y: 579, distance: 19.0
click at [573, 600] on circle at bounding box center [581, 601] width 24 height 24
click at [1001, 556] on div "Drip edge" at bounding box center [1045, 565] width 160 height 32
click at [561, 448] on tspan "?" at bounding box center [557, 450] width 8 height 26
type input "$19.78"
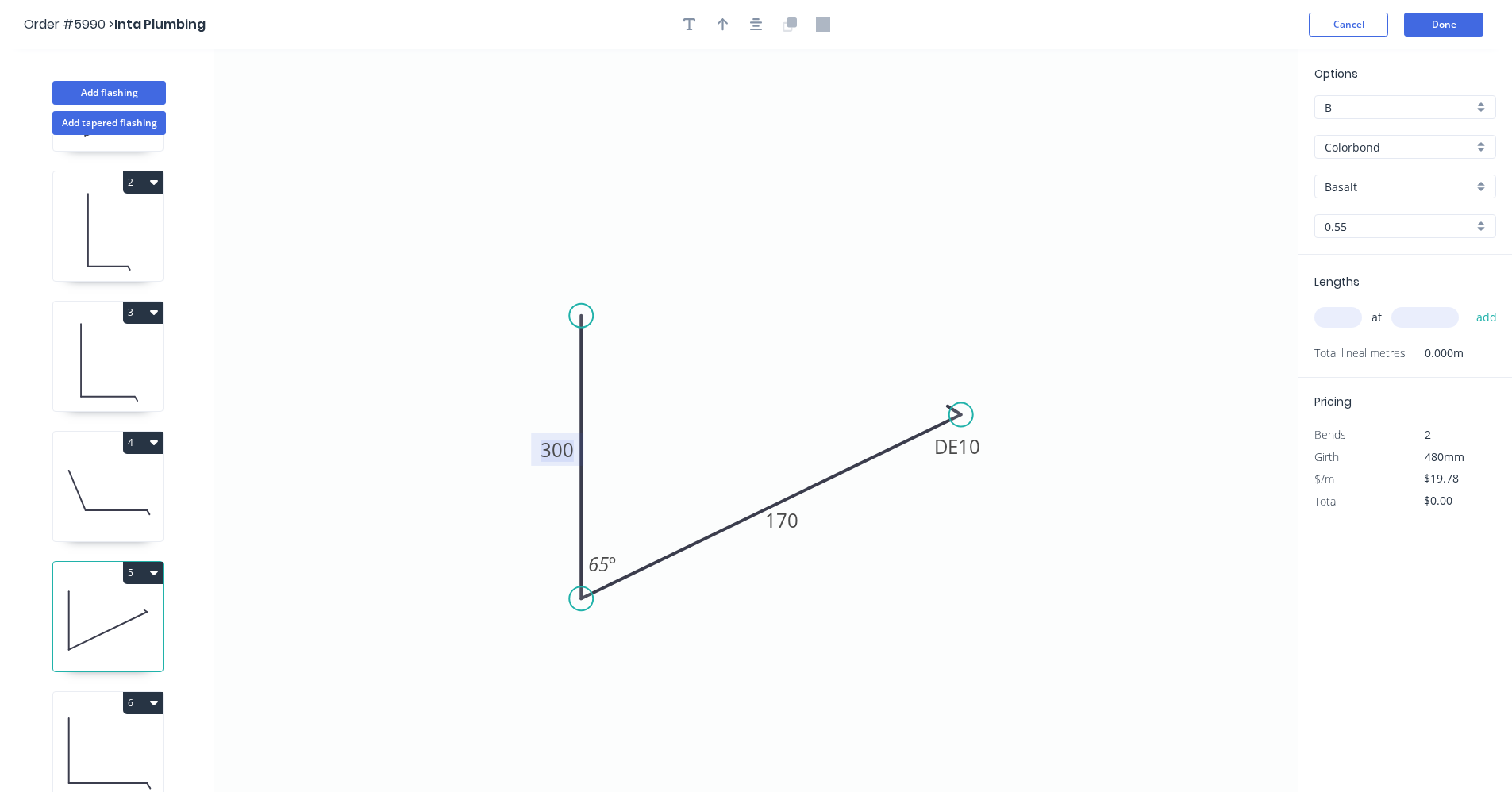
click at [1488, 191] on div "Basalt" at bounding box center [1405, 187] width 182 height 24
click at [1361, 309] on div "Dune" at bounding box center [1405, 304] width 180 height 28
type input "Dune"
drag, startPoint x: 1328, startPoint y: 320, endPoint x: 1338, endPoint y: 319, distance: 10.0
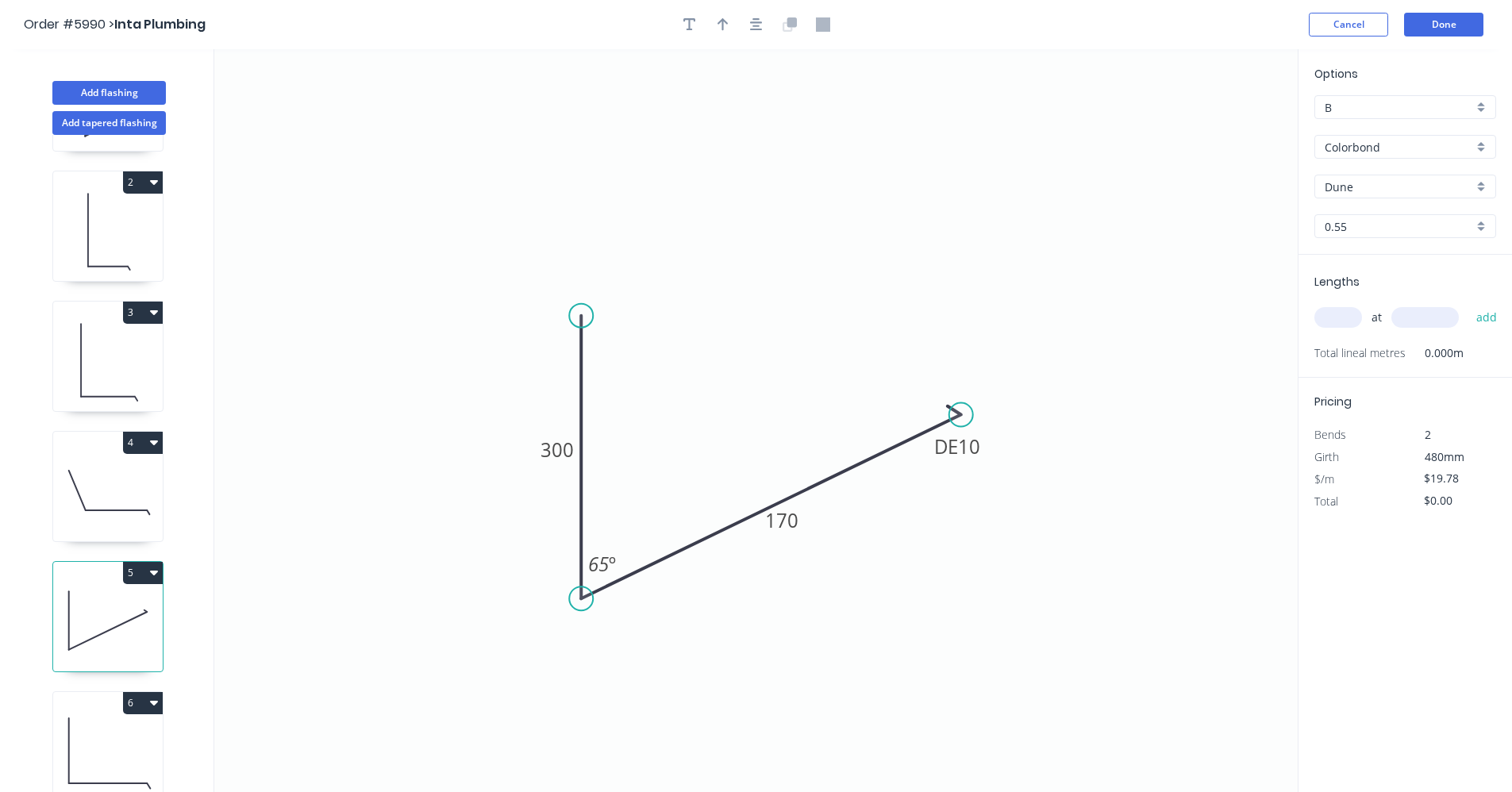
click at [1328, 320] on input "text" at bounding box center [1338, 317] width 48 height 20
type input "1"
type input "900"
click at [1468, 304] on button "add" at bounding box center [1486, 317] width 37 height 27
type input "$19.78"
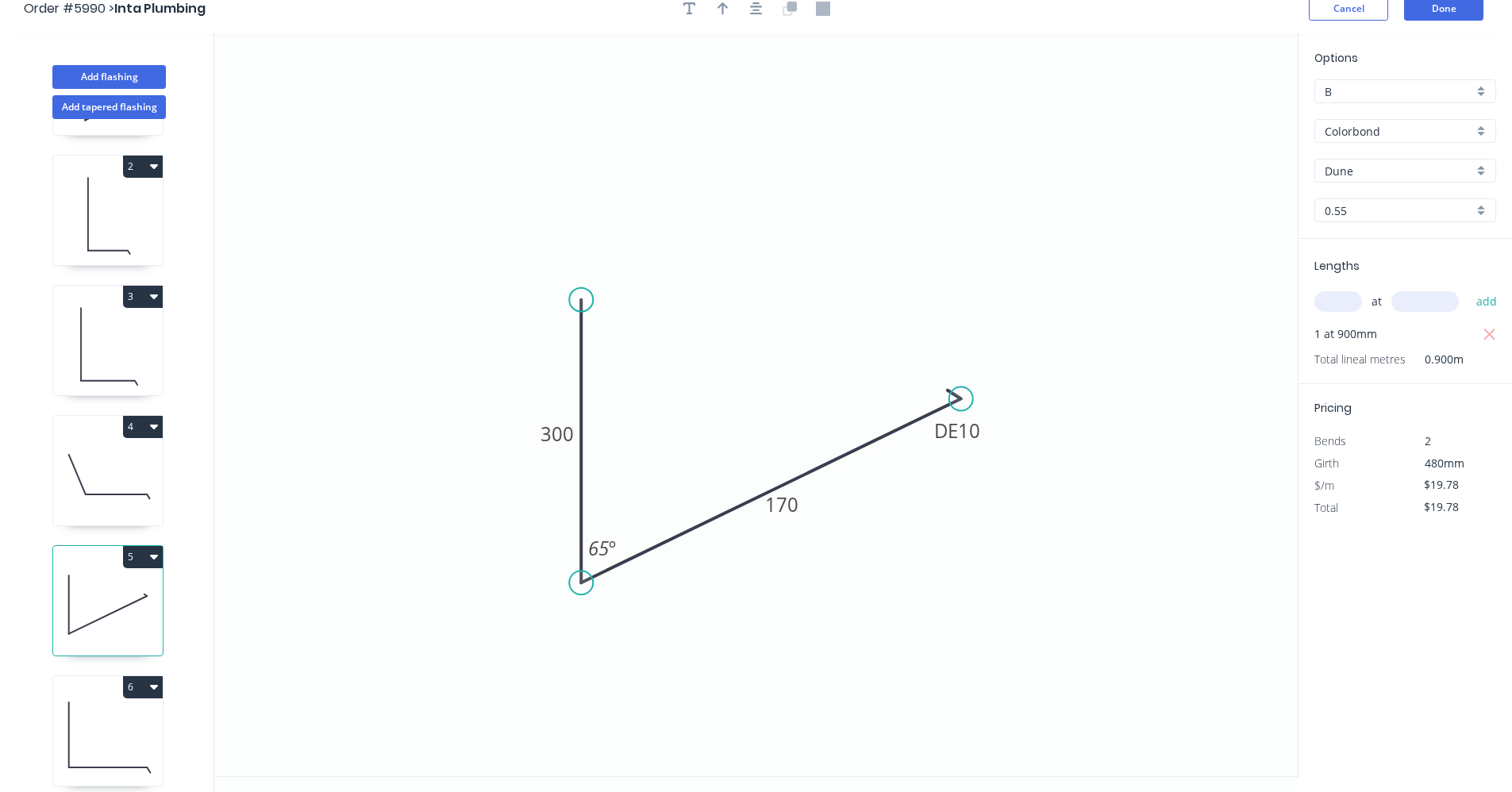
scroll to position [30, 0]
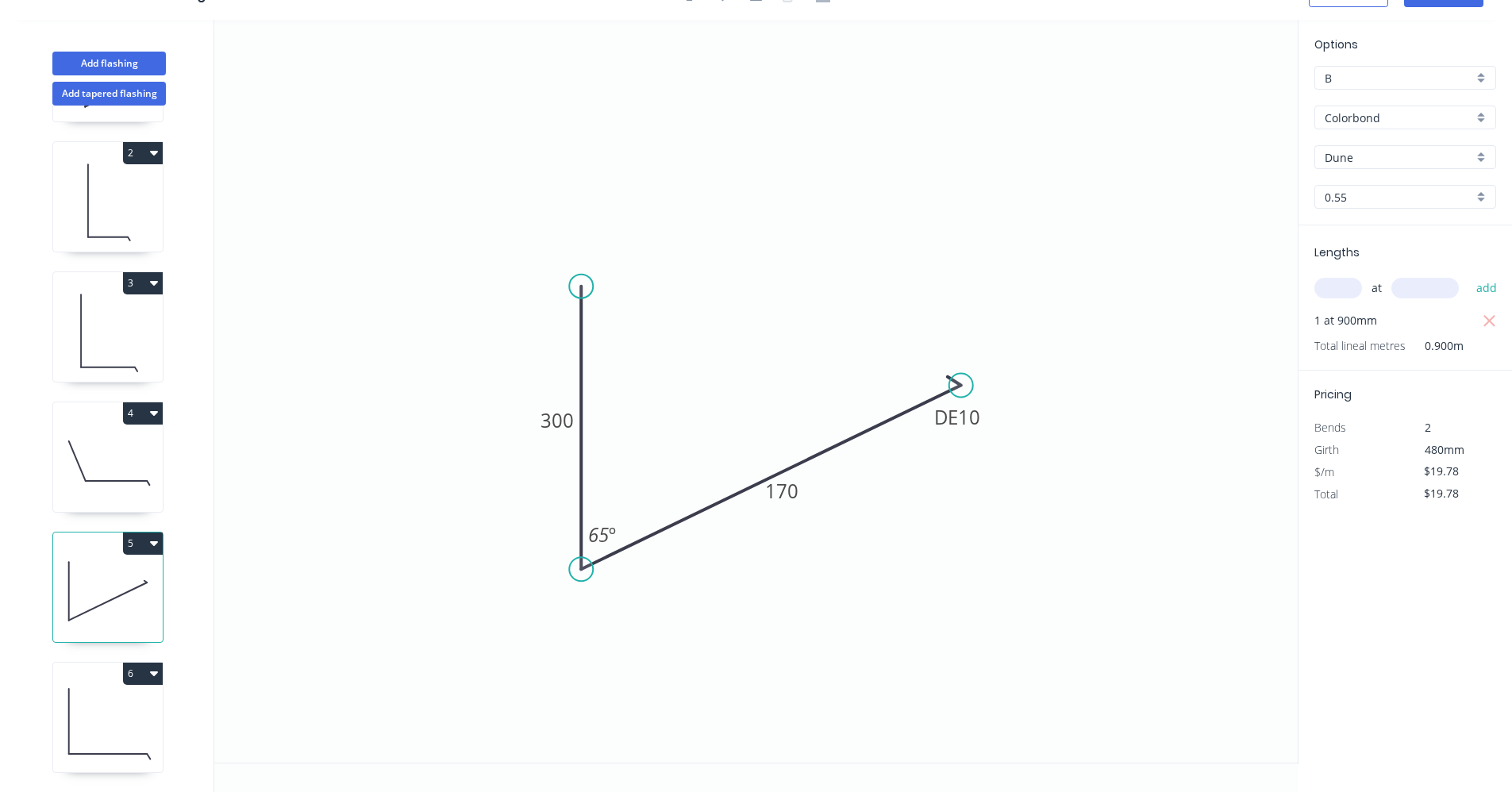
click at [127, 696] on icon at bounding box center [108, 722] width 110 height 102
type input "$26.18"
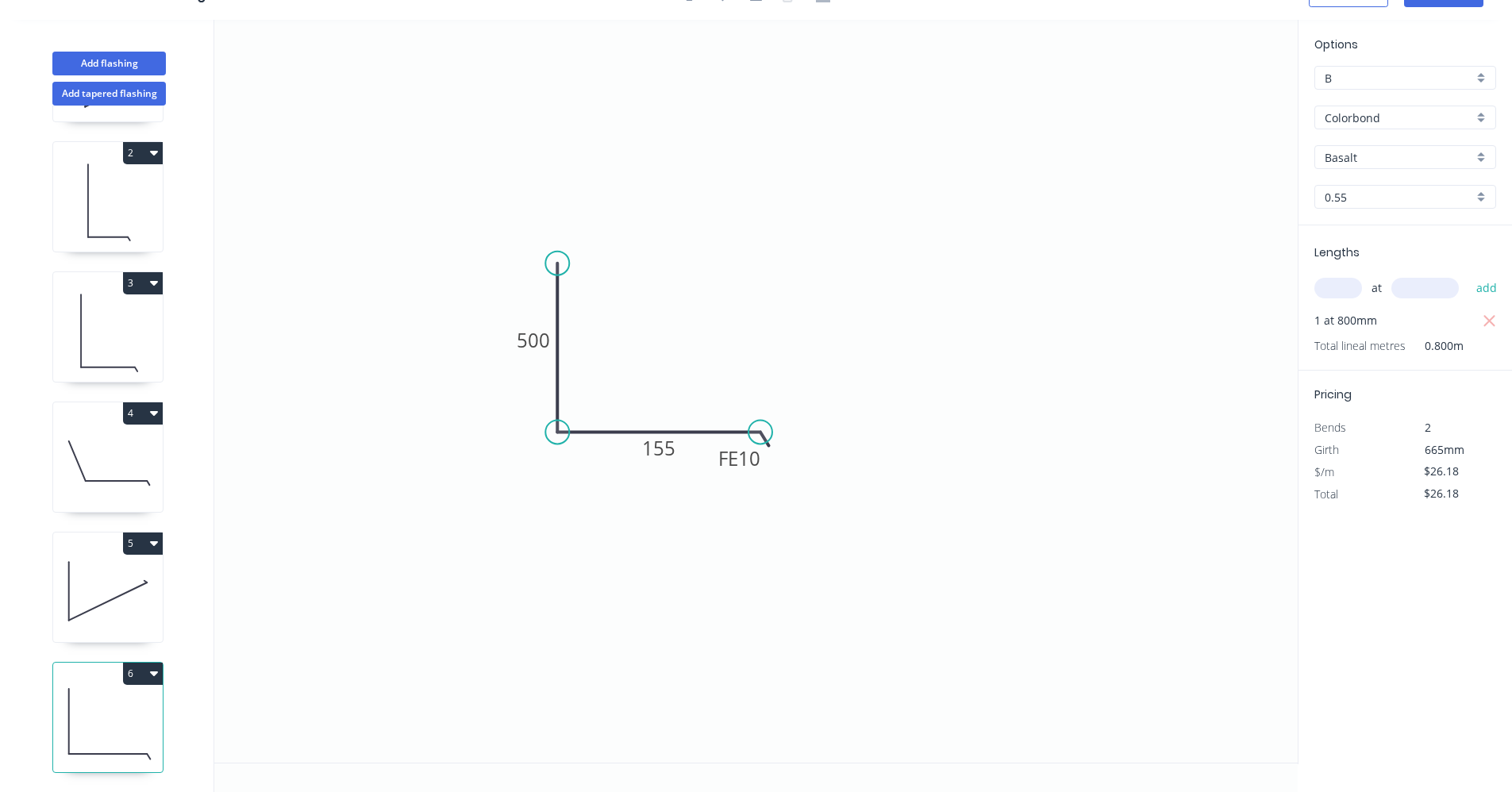
drag, startPoint x: 1485, startPoint y: 321, endPoint x: 1393, endPoint y: 314, distance: 92.3
click at [1480, 321] on button "button" at bounding box center [1488, 321] width 19 height 22
type input "$0.00"
click at [1343, 291] on input "text" at bounding box center [1338, 288] width 48 height 20
type input "1"
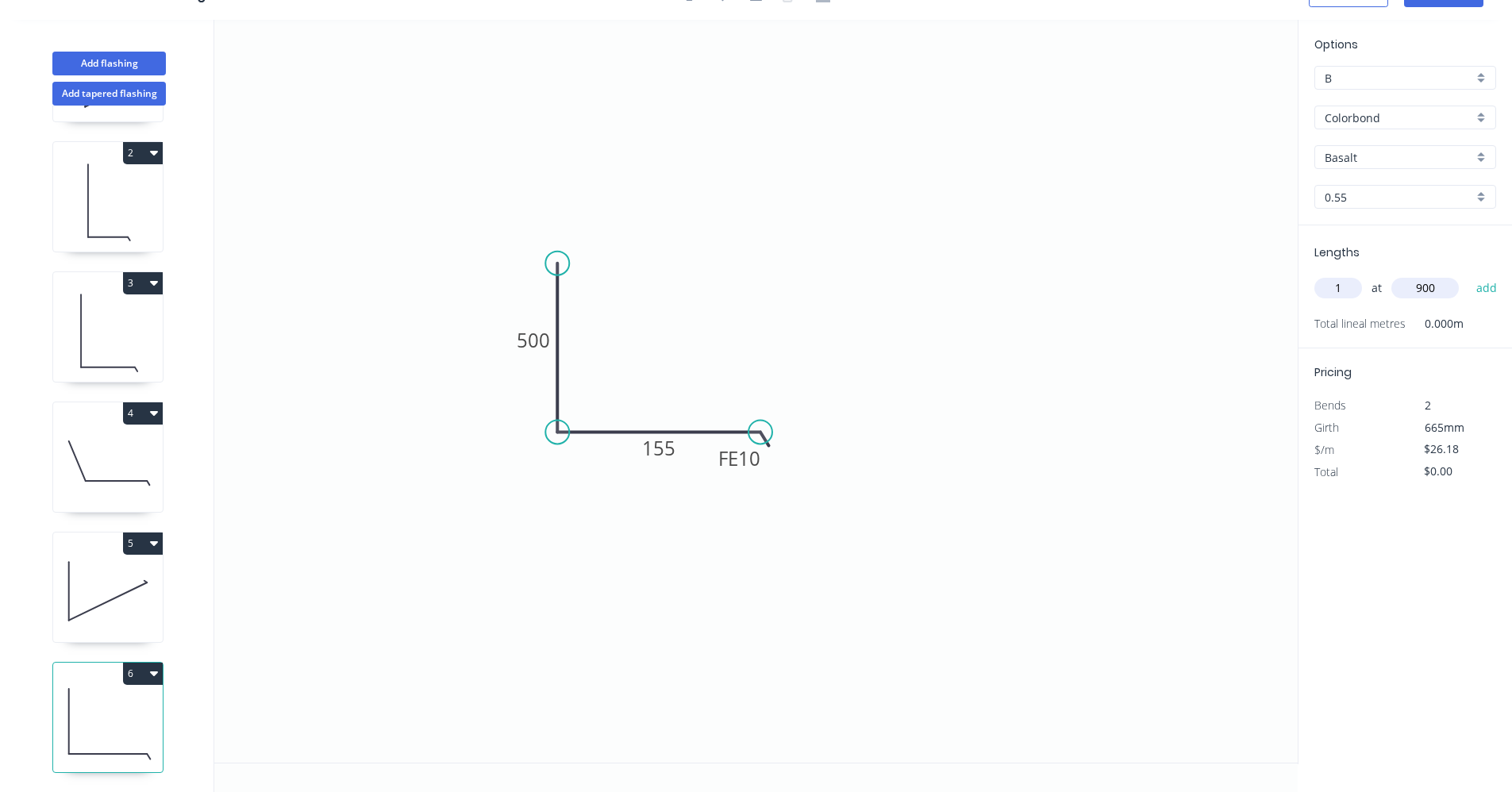
type input "900"
click at [1468, 274] on button "add" at bounding box center [1486, 287] width 37 height 27
click at [153, 667] on icon "button" at bounding box center [153, 674] width 8 height 13
click at [100, 701] on div "Duplicate" at bounding box center [87, 713] width 122 height 23
type input "$0.00"
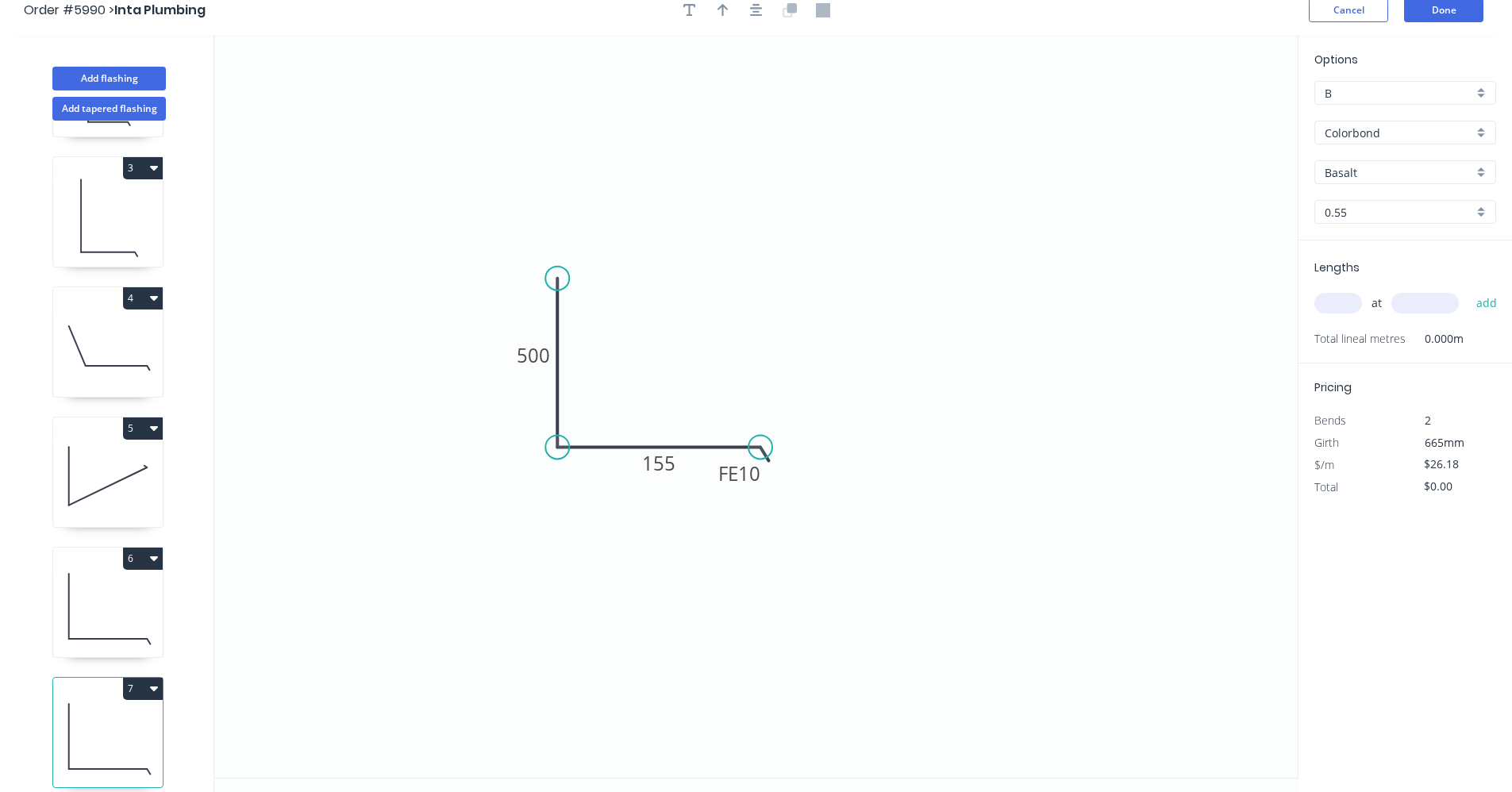
scroll to position [0, 0]
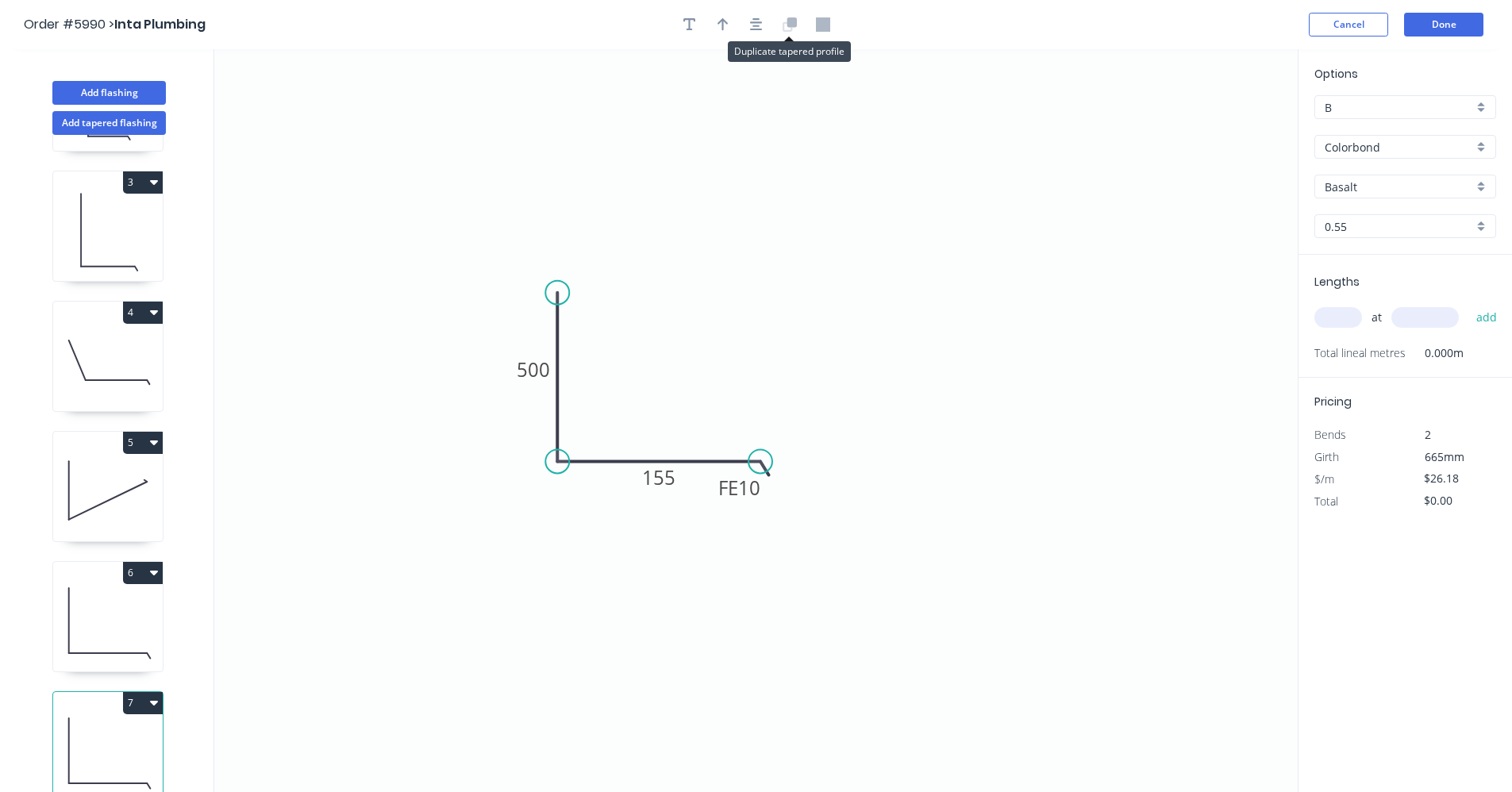
click at [786, 18] on icon at bounding box center [789, 24] width 14 height 14
click at [757, 26] on icon "button" at bounding box center [756, 25] width 13 height 13
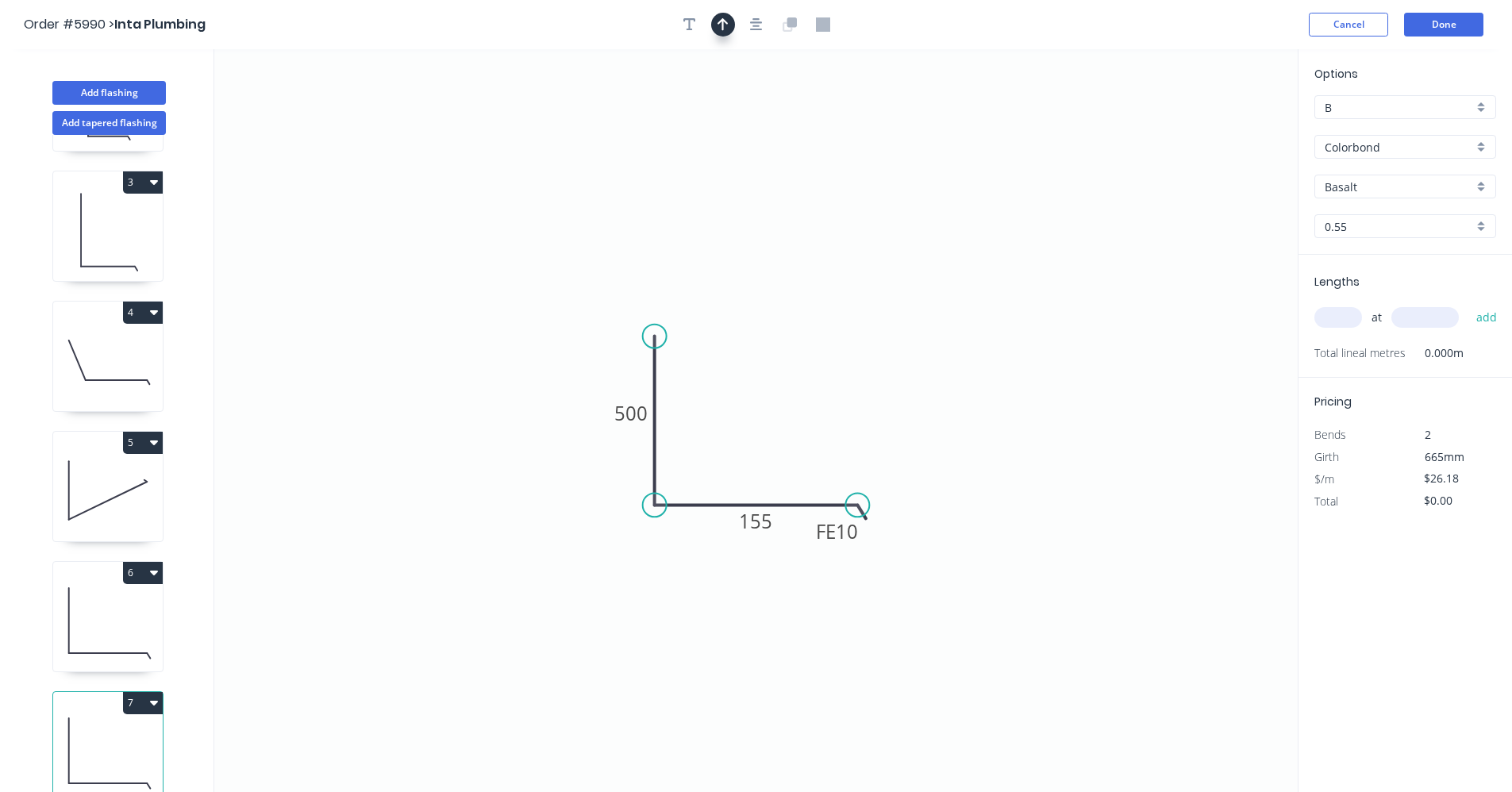
drag, startPoint x: 717, startPoint y: 18, endPoint x: 768, endPoint y: 60, distance: 66.1
click at [718, 19] on icon "button" at bounding box center [723, 24] width 11 height 14
drag, startPoint x: 1213, startPoint y: 125, endPoint x: 734, endPoint y: 429, distance: 567.3
click at [779, 474] on icon at bounding box center [780, 461] width 14 height 51
drag, startPoint x: 647, startPoint y: 331, endPoint x: 687, endPoint y: 183, distance: 153.3
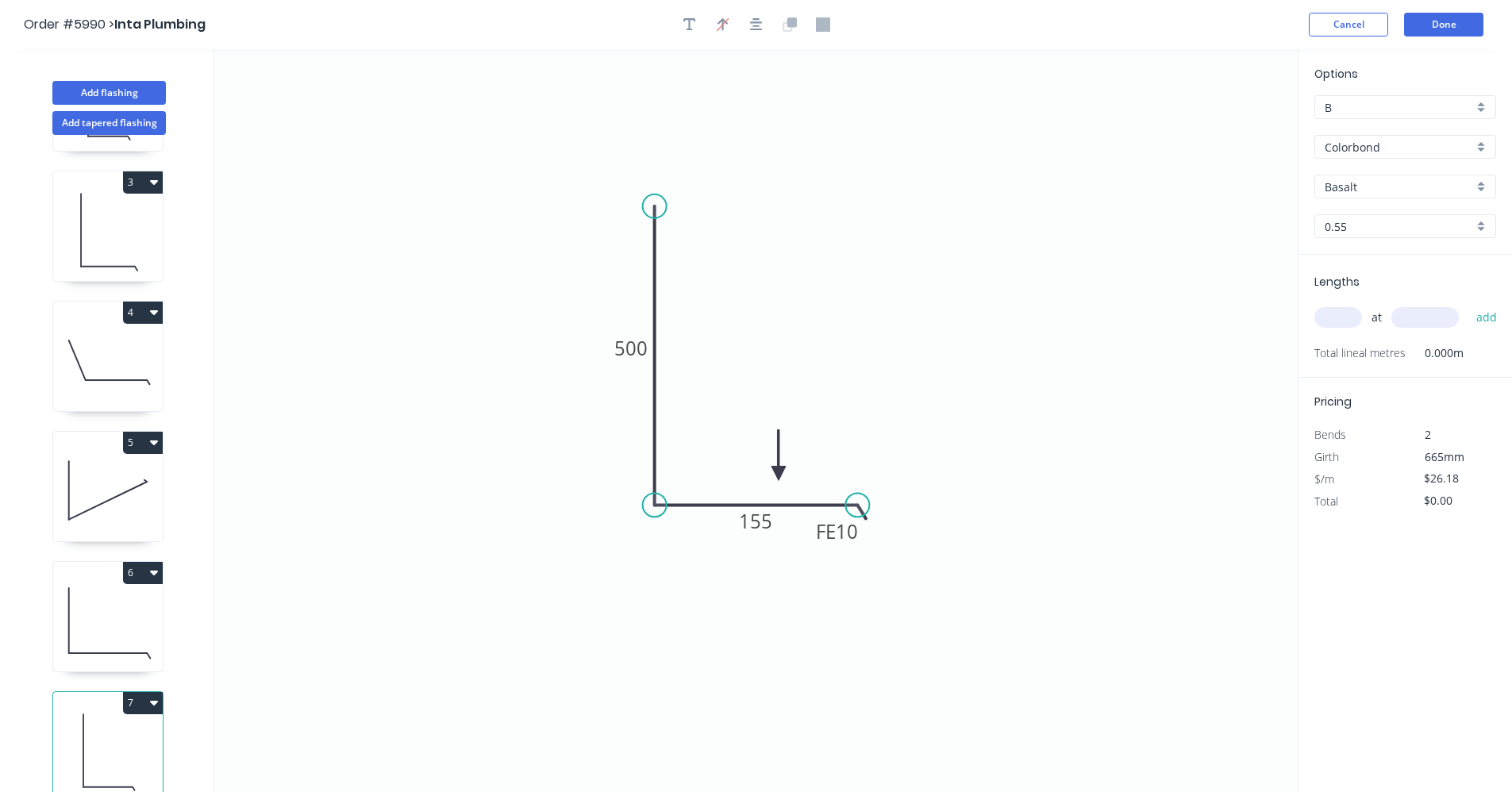
click at [667, 194] on circle at bounding box center [655, 206] width 24 height 24
drag, startPoint x: 691, startPoint y: 187, endPoint x: 671, endPoint y: 184, distance: 20.2
click at [671, 184] on icon "0 500 FE 10 155" at bounding box center [756, 420] width 1083 height 743
click at [1482, 187] on div "Basalt" at bounding box center [1405, 187] width 182 height 24
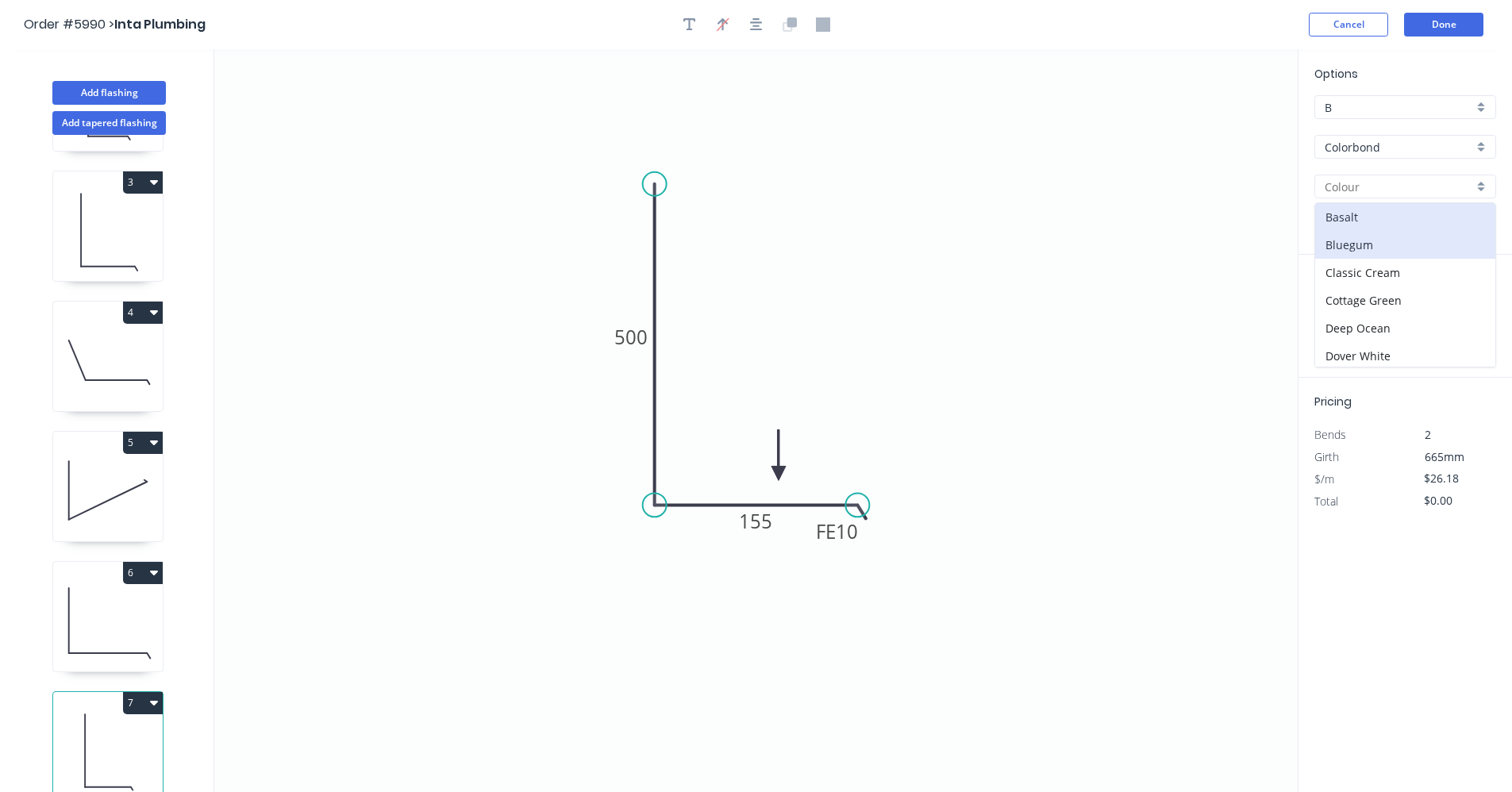
scroll to position [79, 0]
drag, startPoint x: 1339, startPoint y: 304, endPoint x: 1366, endPoint y: 312, distance: 28.2
click at [1341, 304] on div "Dune" at bounding box center [1405, 304] width 180 height 28
type input "Dune"
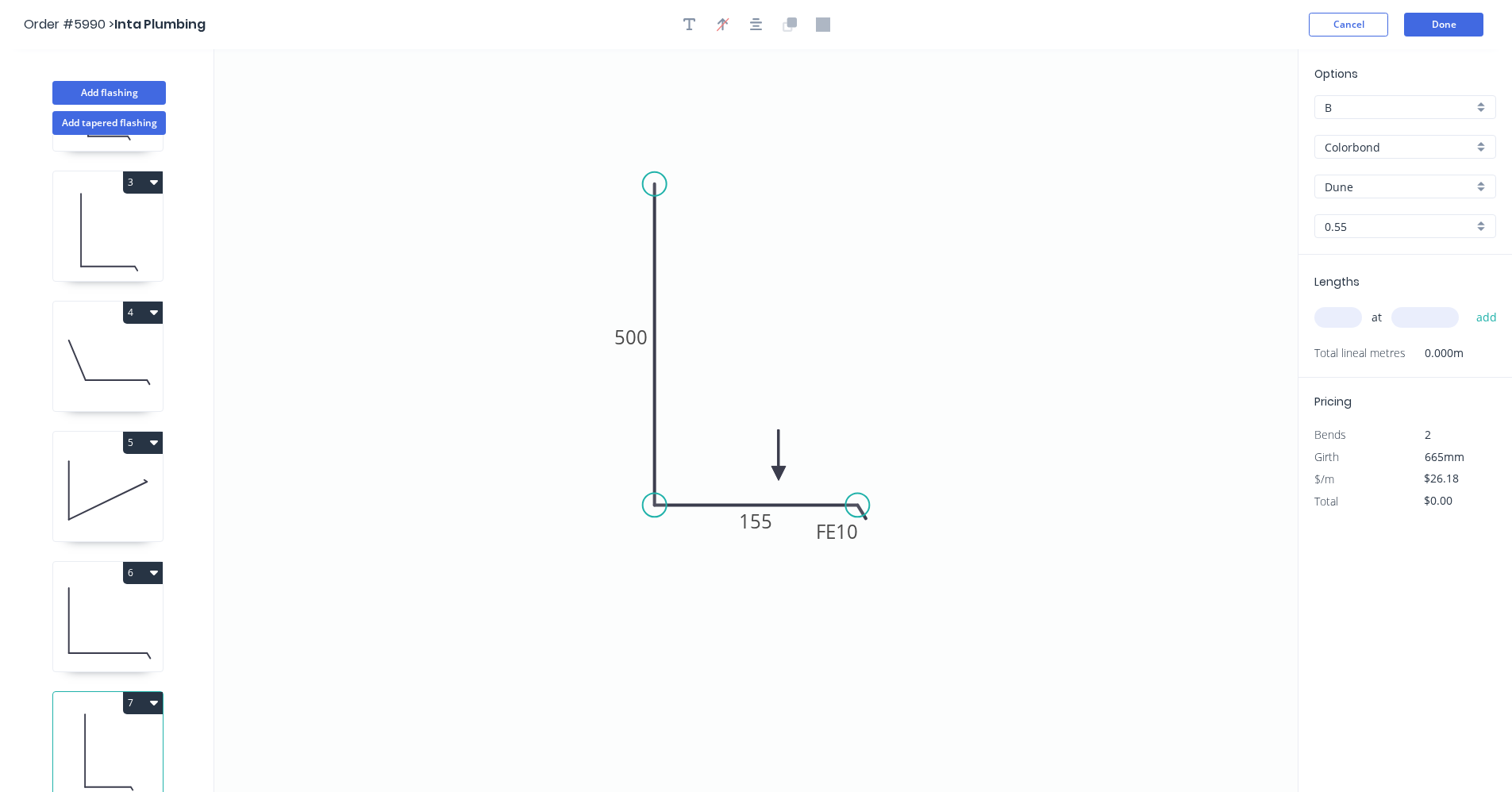
drag, startPoint x: 1337, startPoint y: 316, endPoint x: 1382, endPoint y: 324, distance: 45.7
click at [1338, 317] on input "text" at bounding box center [1338, 317] width 48 height 20
type input "1"
type input "900"
click at [1468, 304] on button "add" at bounding box center [1486, 317] width 37 height 27
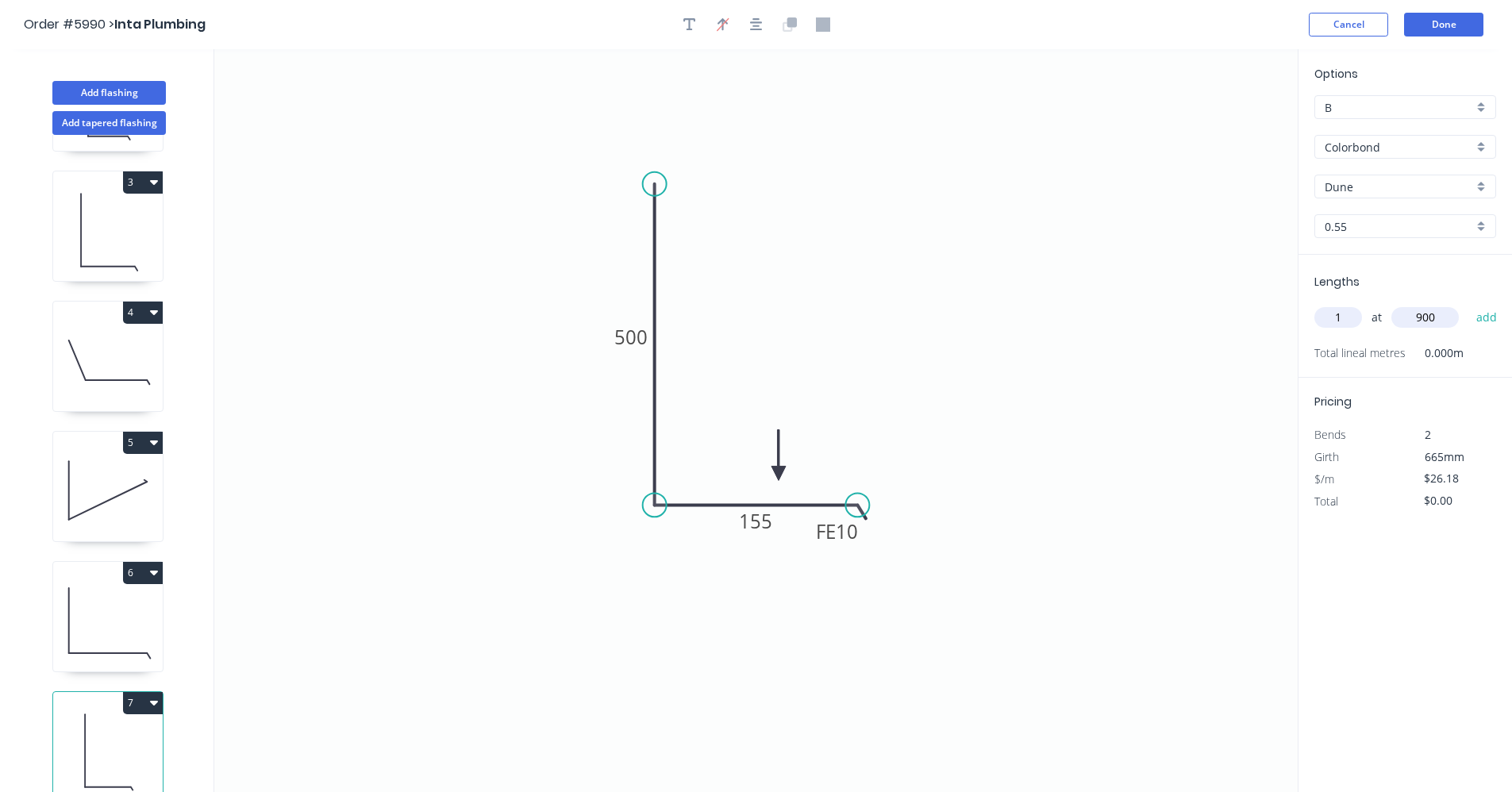
type input "$26.18"
click at [117, 643] on icon at bounding box center [108, 621] width 110 height 102
type input "Basalt"
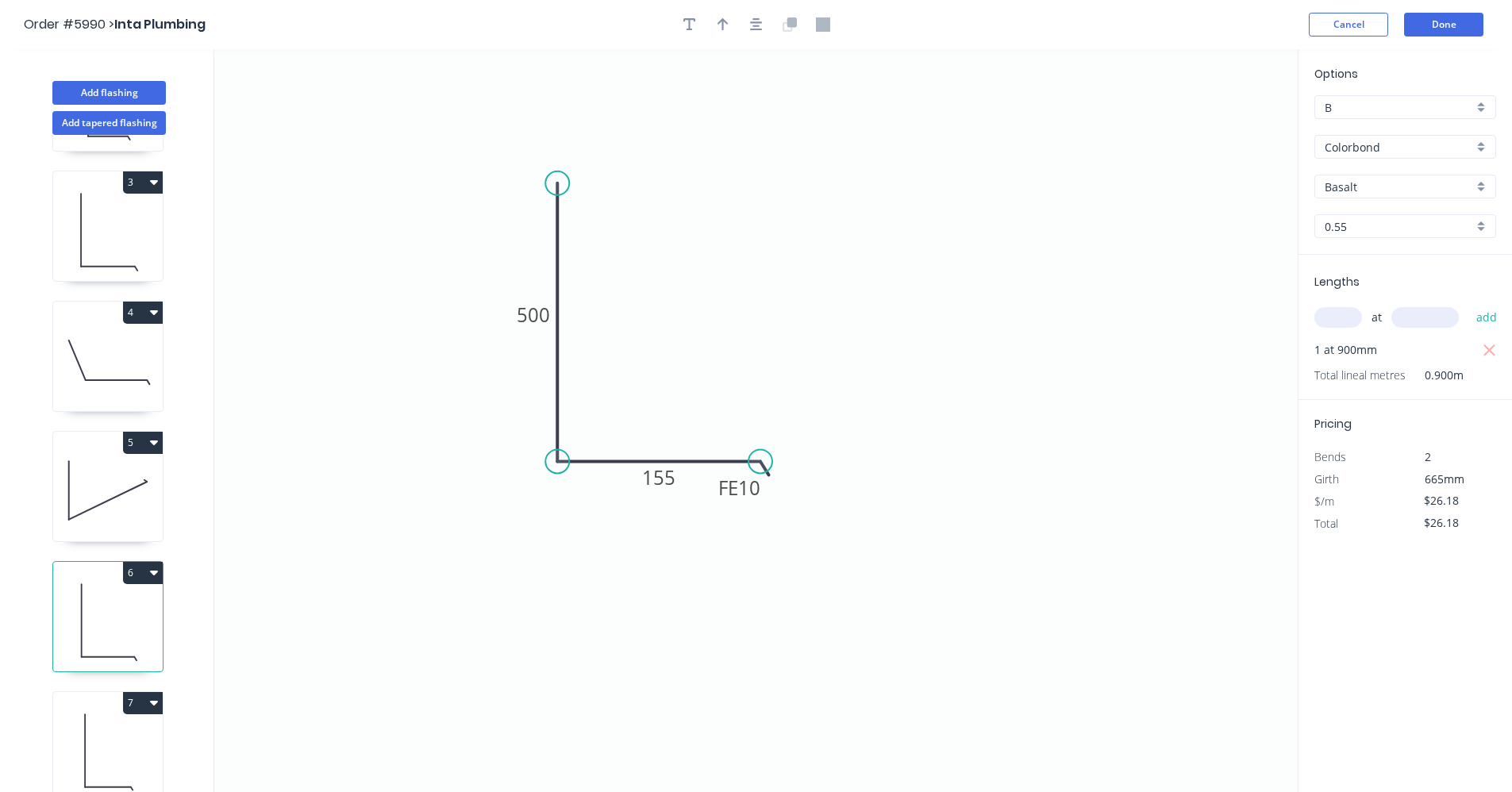
drag, startPoint x: 559, startPoint y: 290, endPoint x: 572, endPoint y: 166, distance: 124.7
click at [558, 177] on circle at bounding box center [557, 184] width 24 height 24
drag, startPoint x: 756, startPoint y: 23, endPoint x: 747, endPoint y: 25, distance: 9.2
click at [756, 23] on icon "button" at bounding box center [756, 25] width 13 height 13
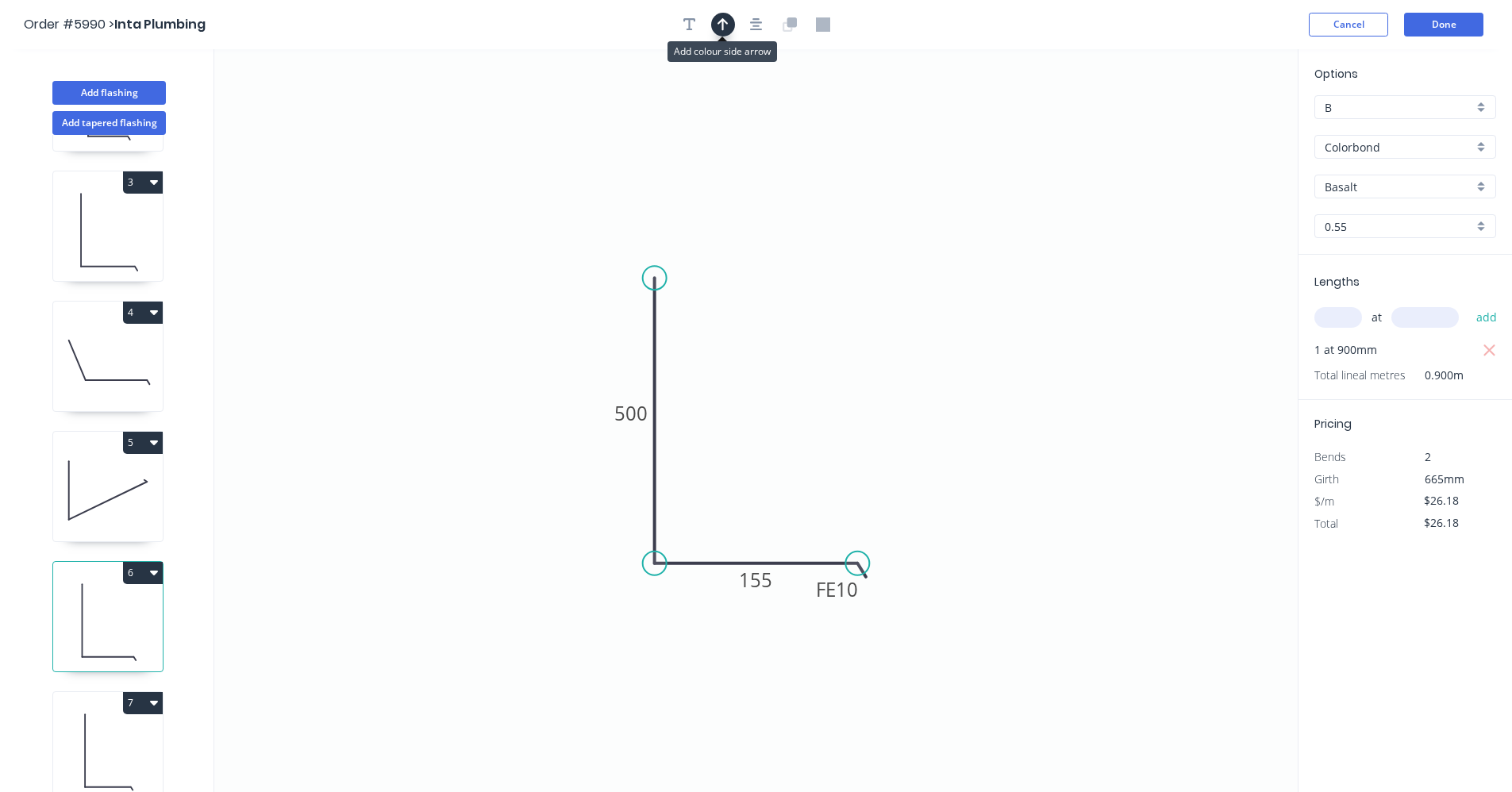
click at [730, 26] on button "button" at bounding box center [723, 25] width 24 height 24
drag, startPoint x: 1218, startPoint y: 126, endPoint x: 974, endPoint y: 572, distance: 508.4
click at [792, 549] on icon at bounding box center [789, 530] width 14 height 51
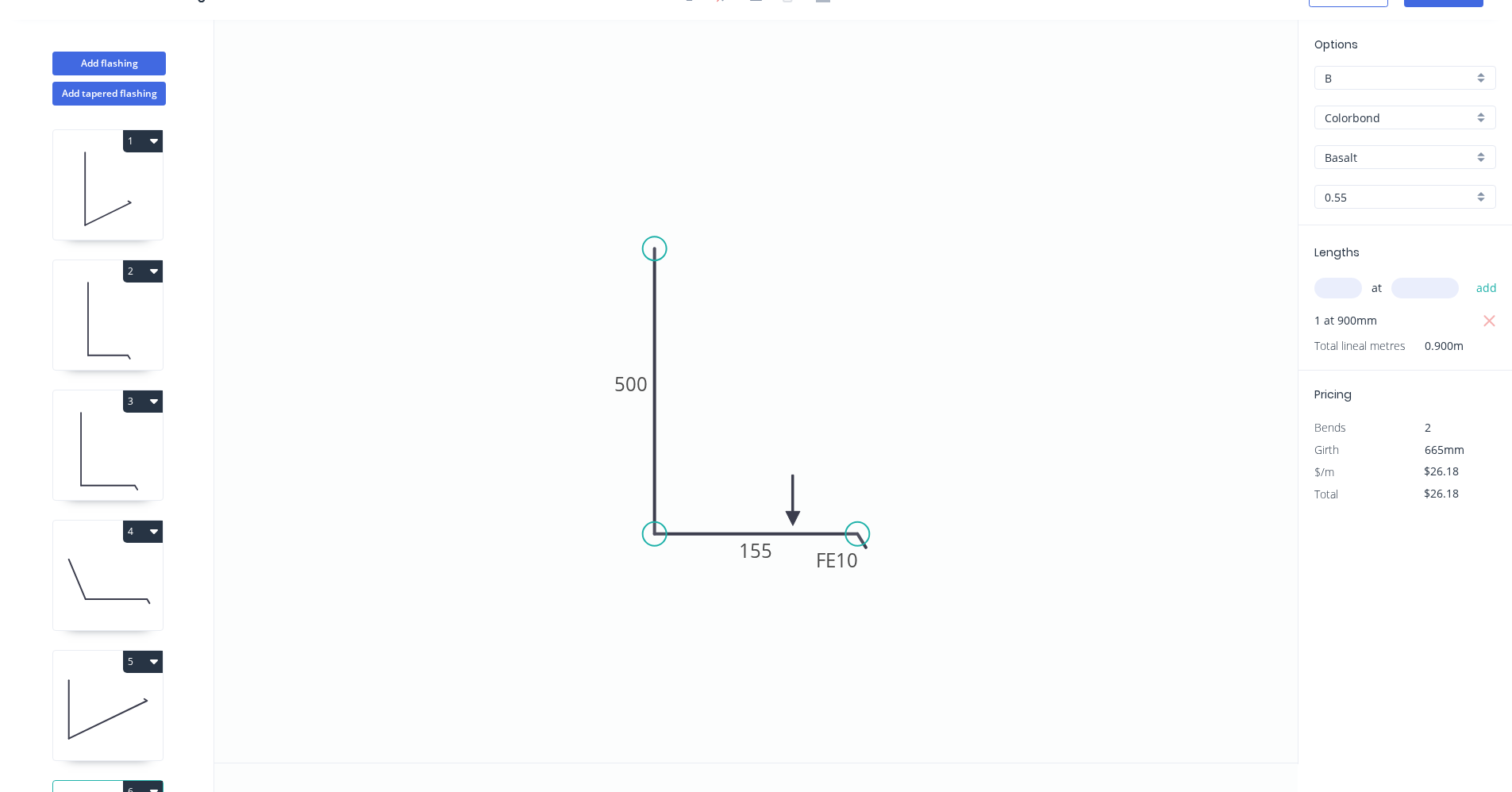
scroll to position [0, 0]
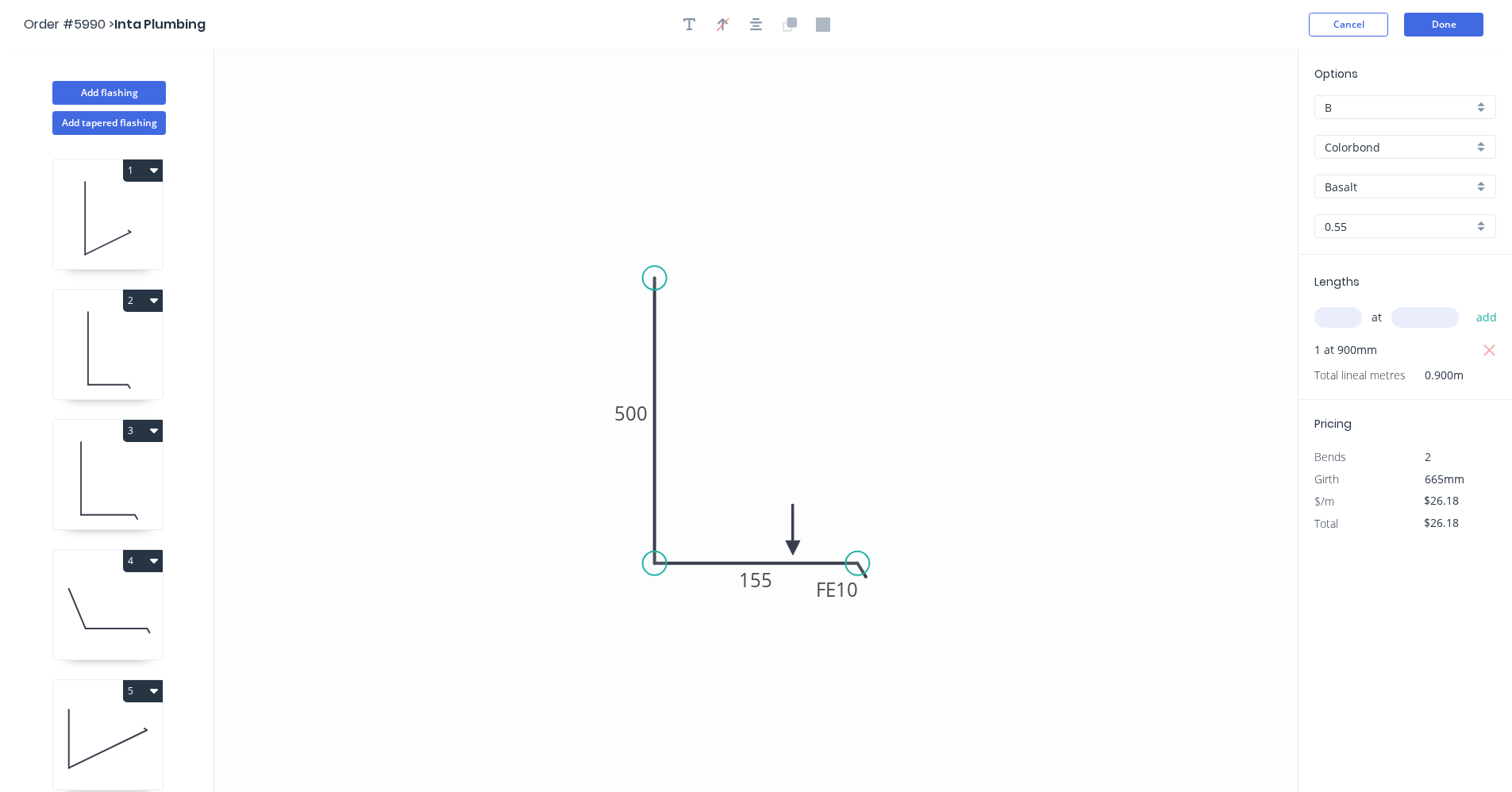
click at [158, 564] on button "4" at bounding box center [142, 561] width 40 height 22
click at [110, 600] on div "Duplicate" at bounding box center [87, 600] width 122 height 23
type input "$0.00"
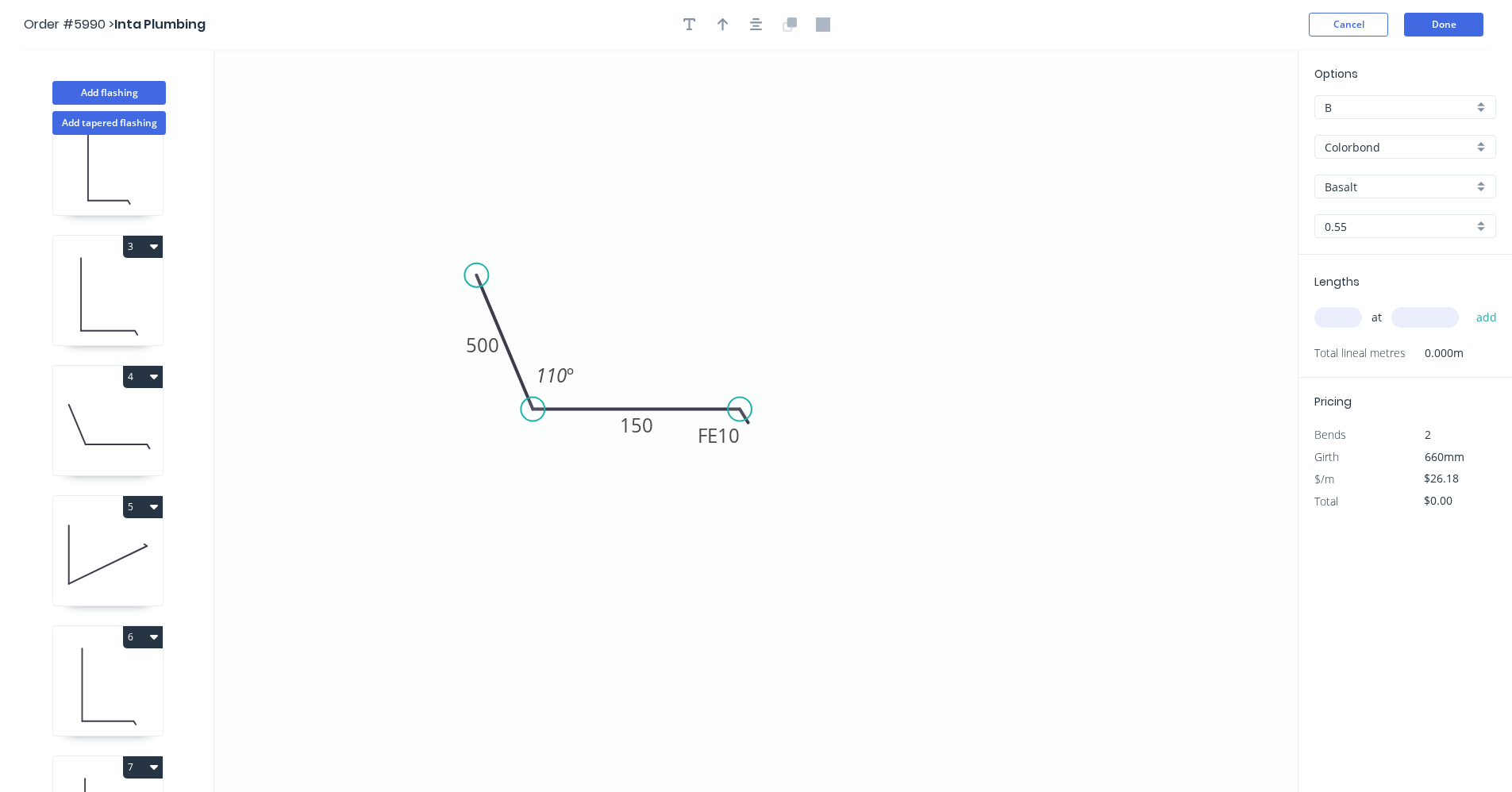
scroll to position [391, 0]
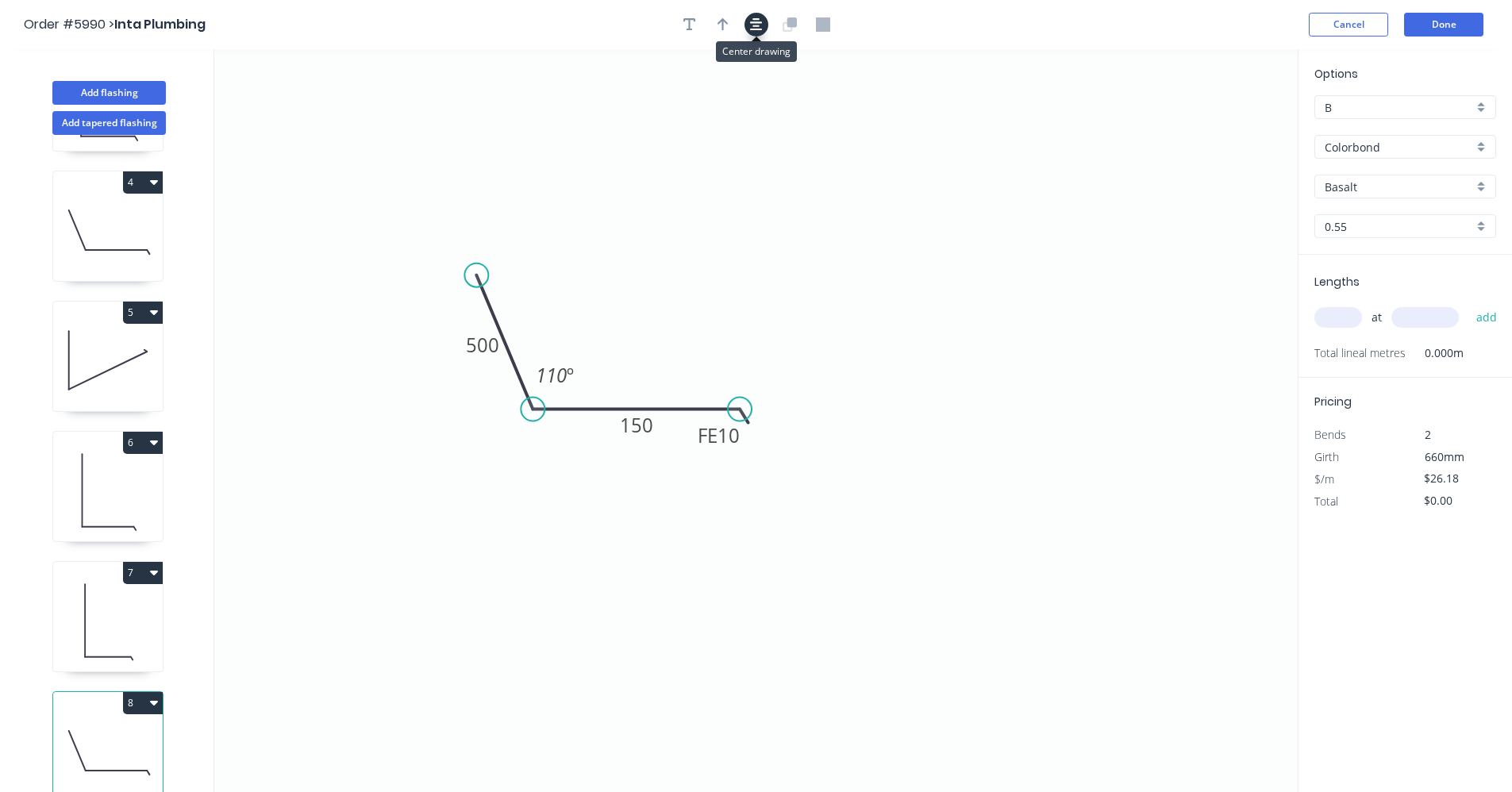
click at [753, 25] on icon "button" at bounding box center [756, 25] width 13 height 13
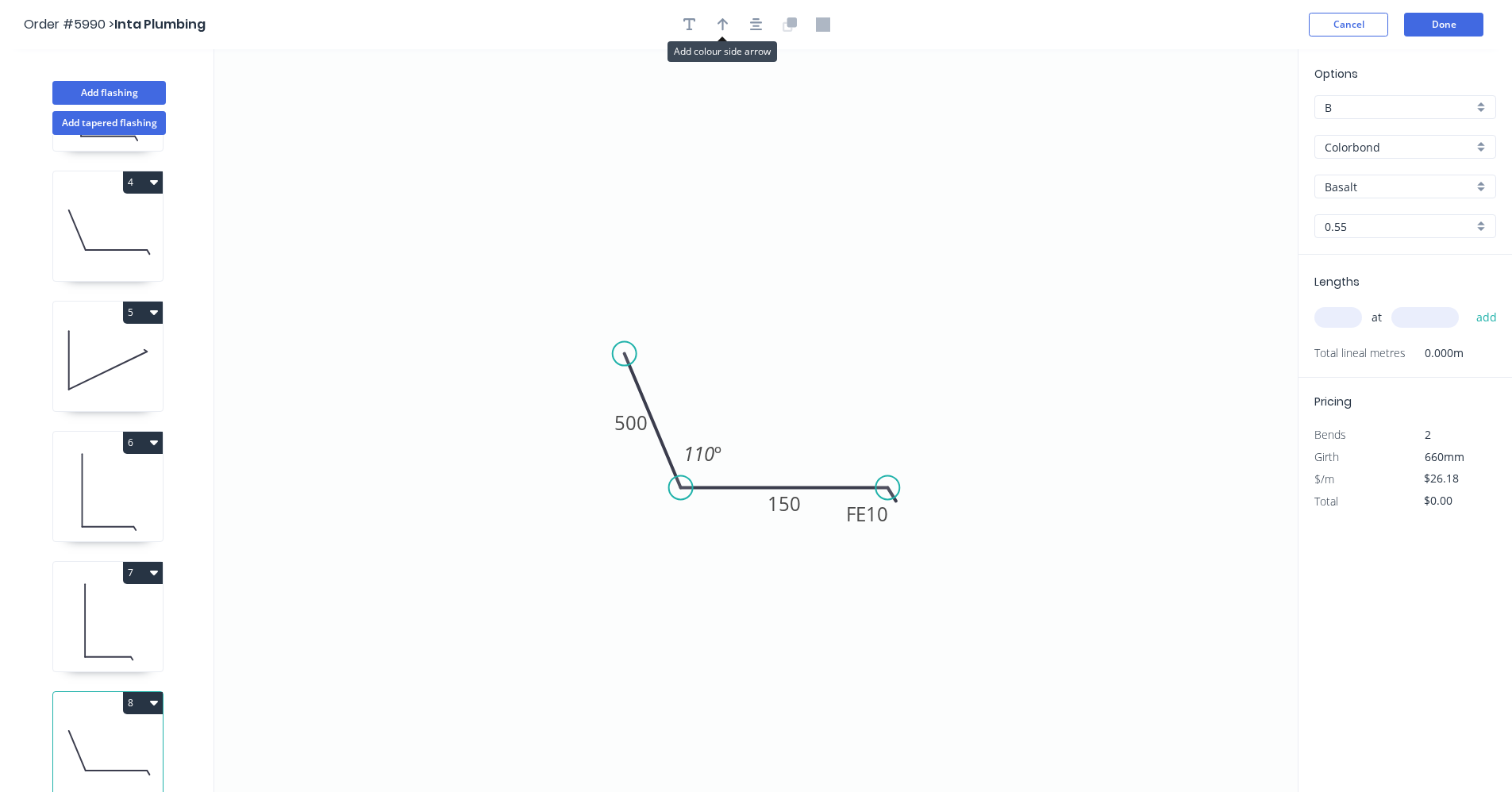
drag, startPoint x: 725, startPoint y: 24, endPoint x: 811, endPoint y: 82, distance: 103.7
click at [728, 27] on icon "button" at bounding box center [723, 24] width 11 height 14
drag, startPoint x: 1220, startPoint y: 124, endPoint x: 735, endPoint y: 457, distance: 588.3
click at [825, 473] on icon at bounding box center [827, 451] width 14 height 51
drag, startPoint x: 615, startPoint y: 347, endPoint x: 566, endPoint y: 237, distance: 120.4
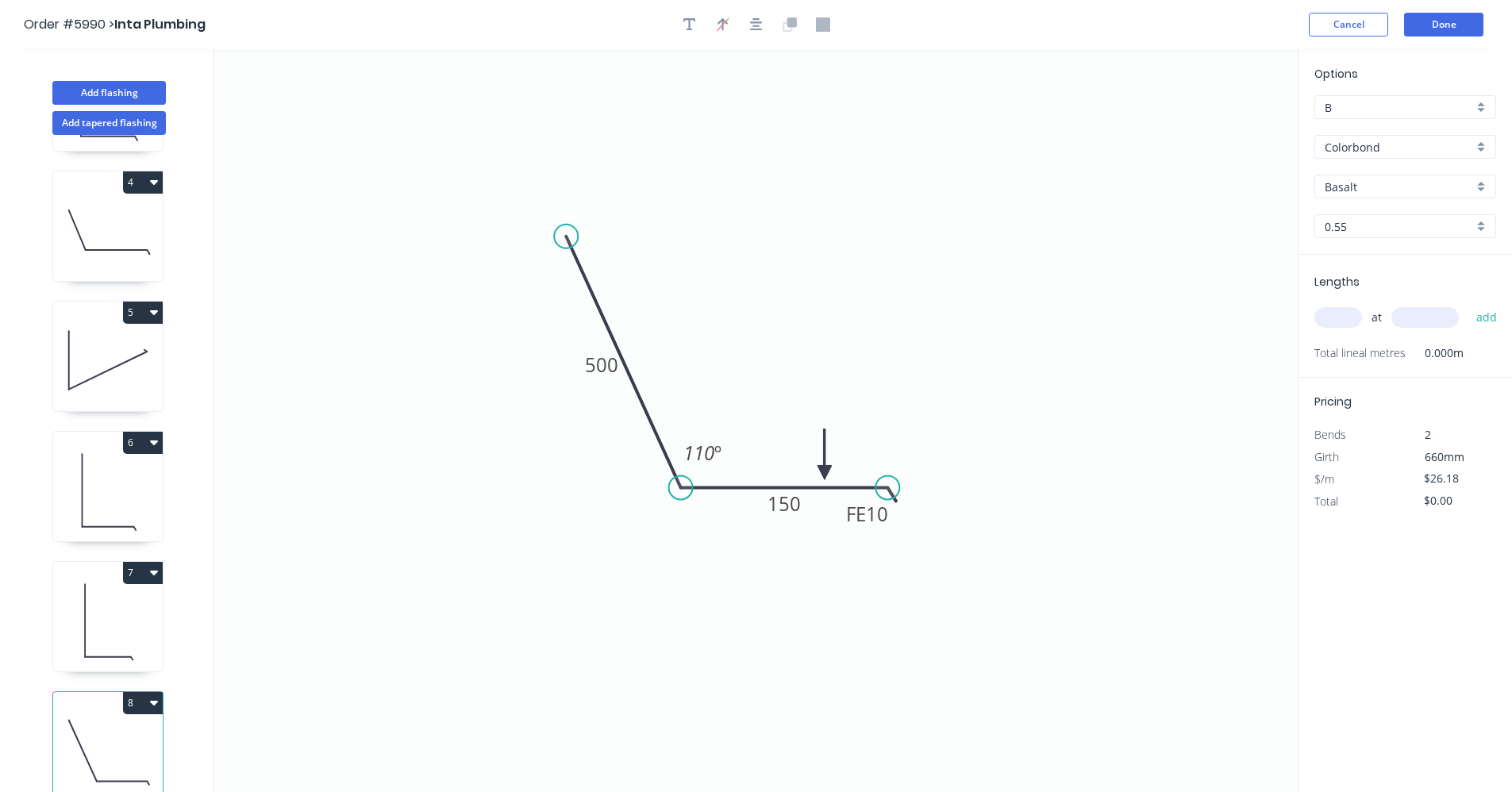
click at [566, 237] on circle at bounding box center [566, 237] width 24 height 24
click at [1346, 317] on input "text" at bounding box center [1338, 317] width 48 height 20
type input "1"
type input "900"
click at [1468, 304] on button "add" at bounding box center [1486, 317] width 37 height 27
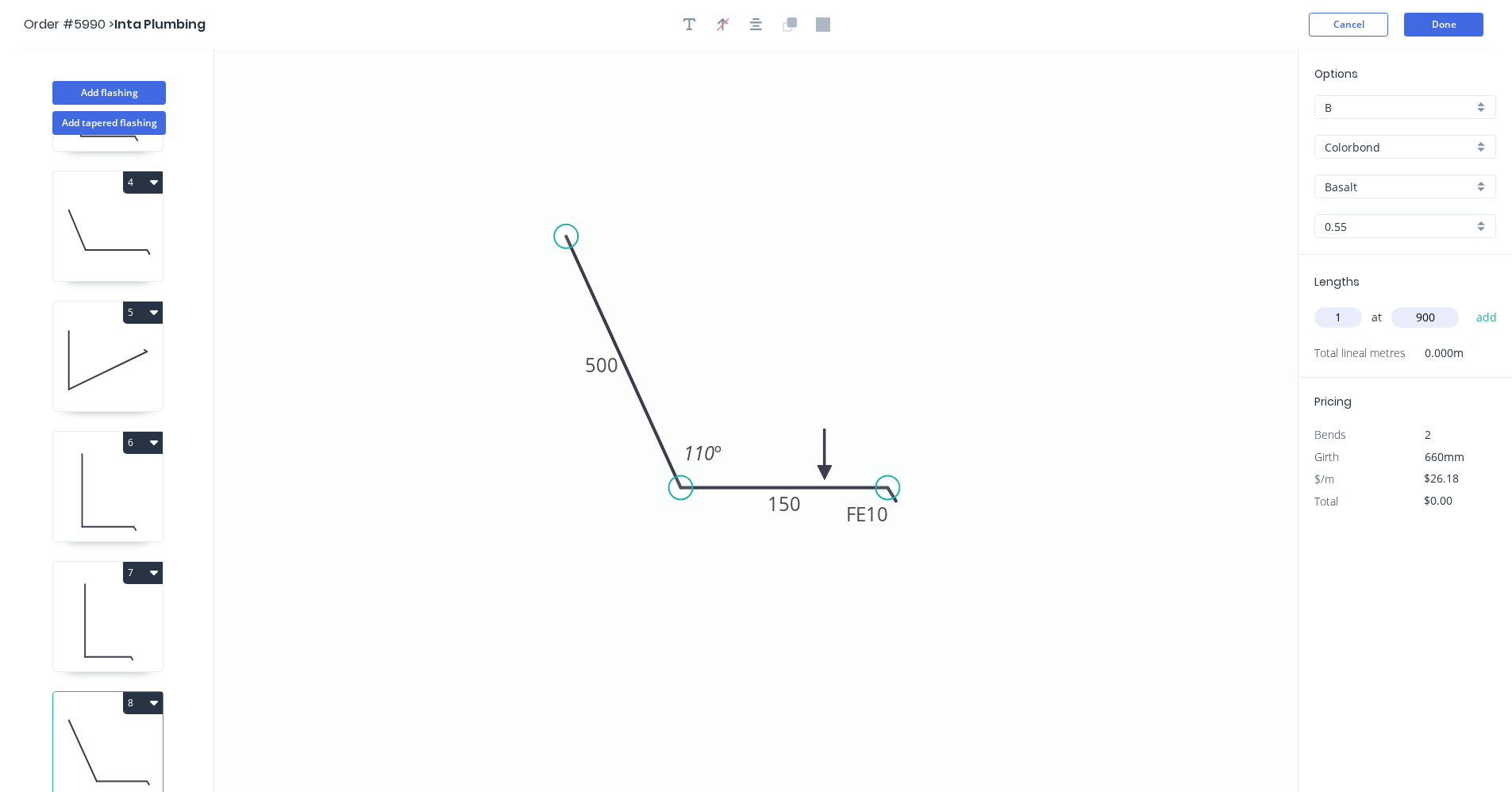
type input "$26.18"
click at [1480, 185] on div "Basalt" at bounding box center [1405, 187] width 182 height 24
click at [1344, 233] on div "Dune" at bounding box center [1405, 225] width 180 height 28
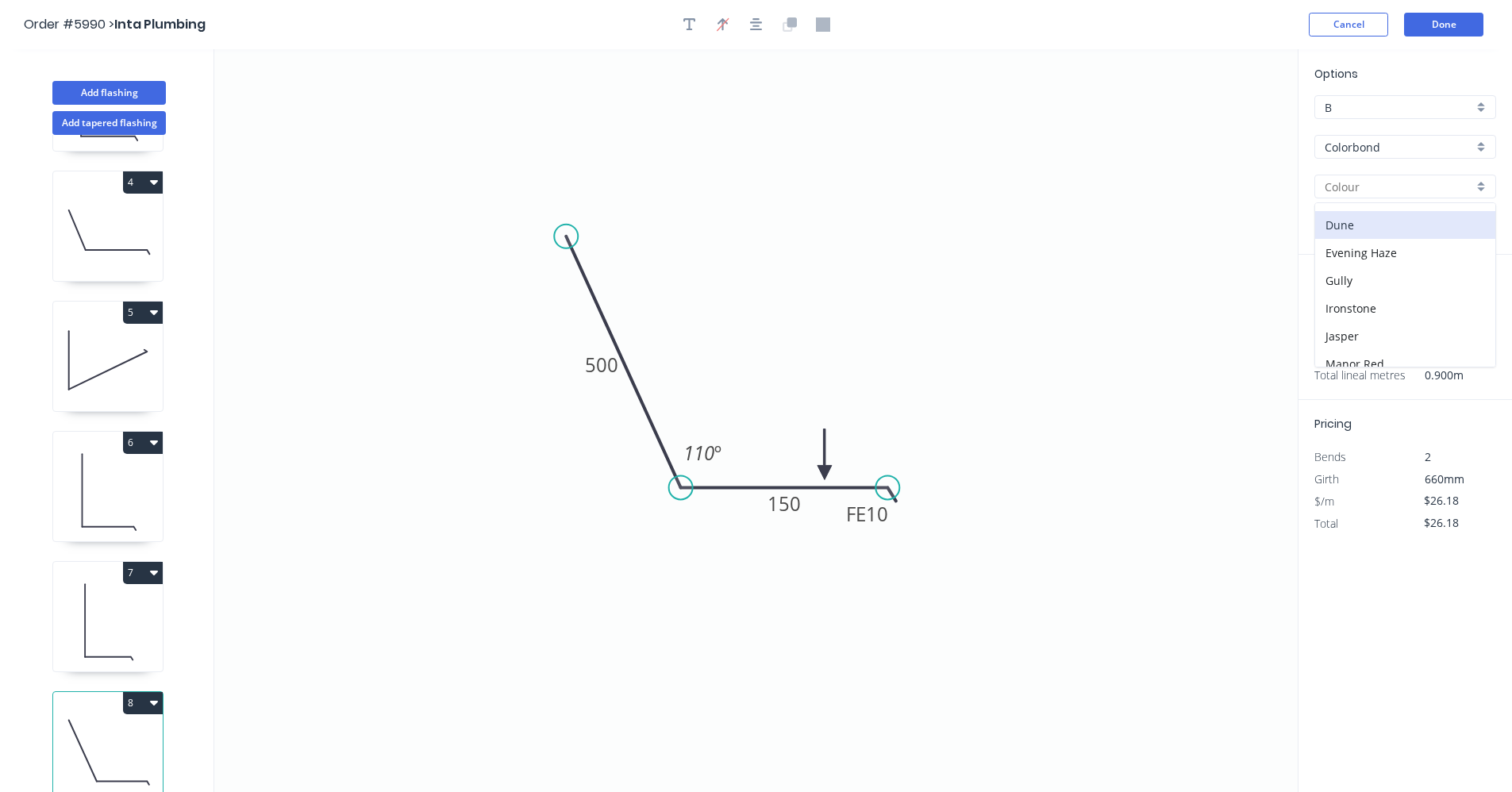
type input "Dune"
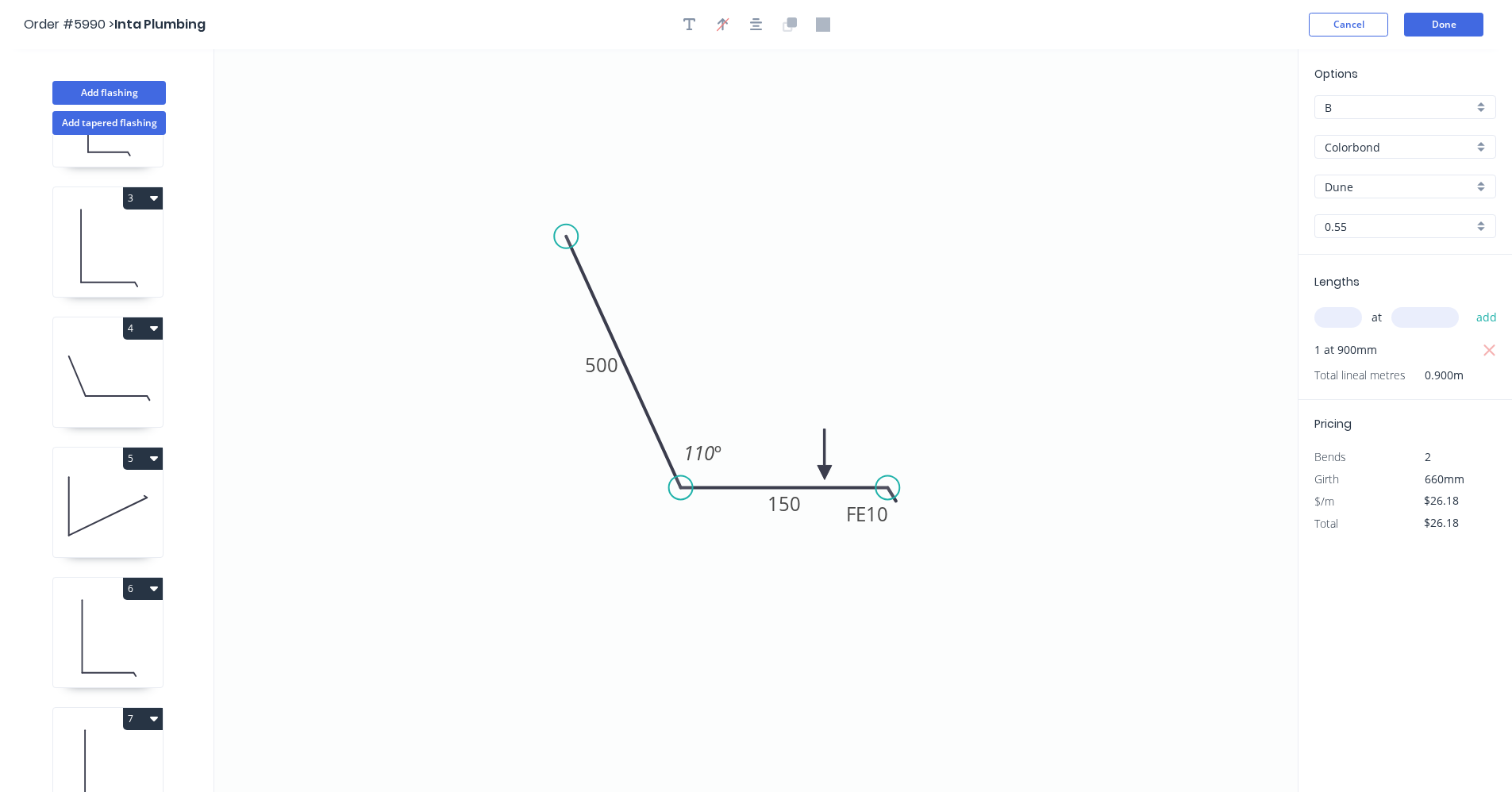
scroll to position [0, 0]
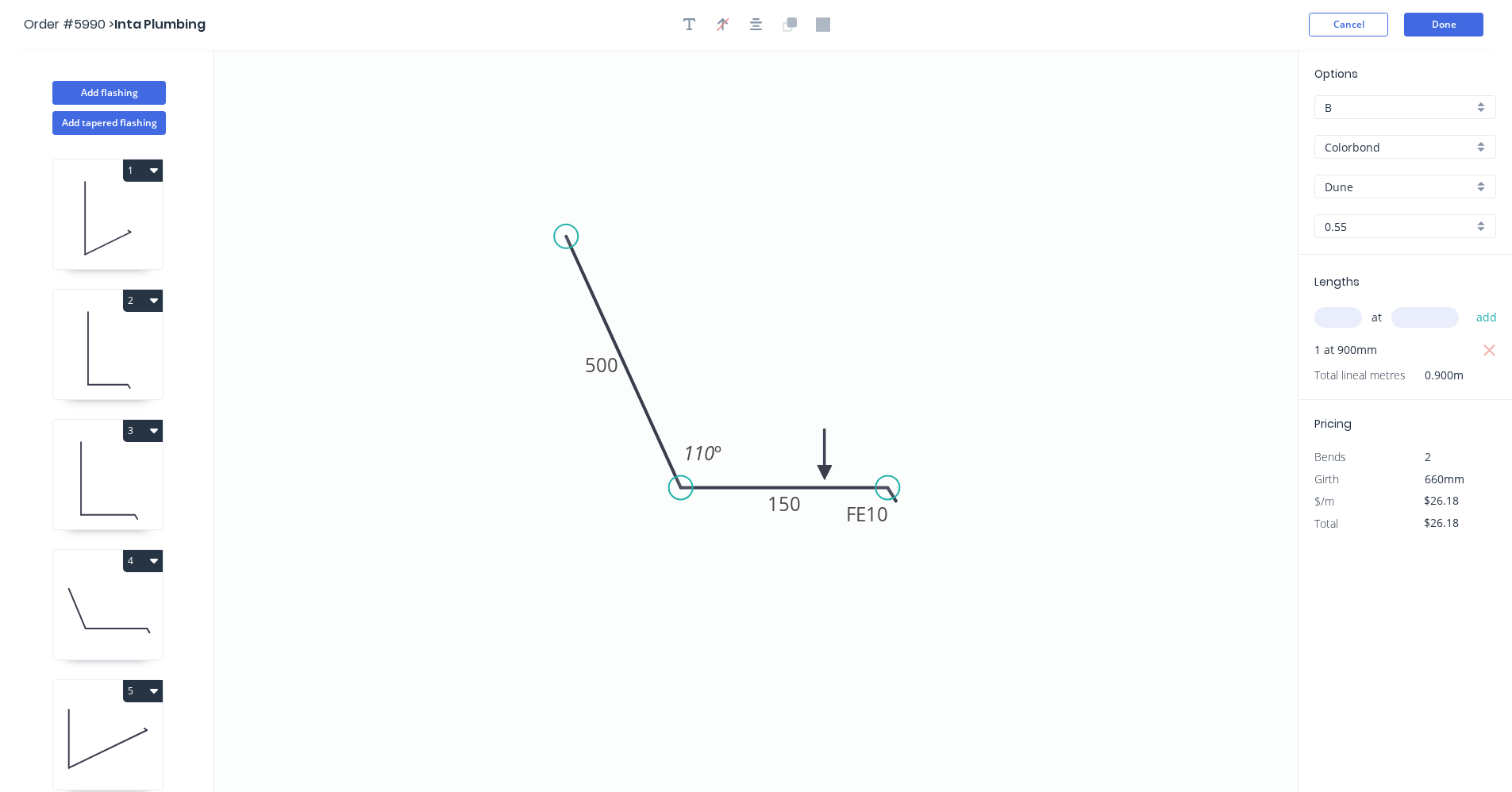
click at [110, 243] on icon at bounding box center [108, 242] width 46 height 24
type input "$19.78"
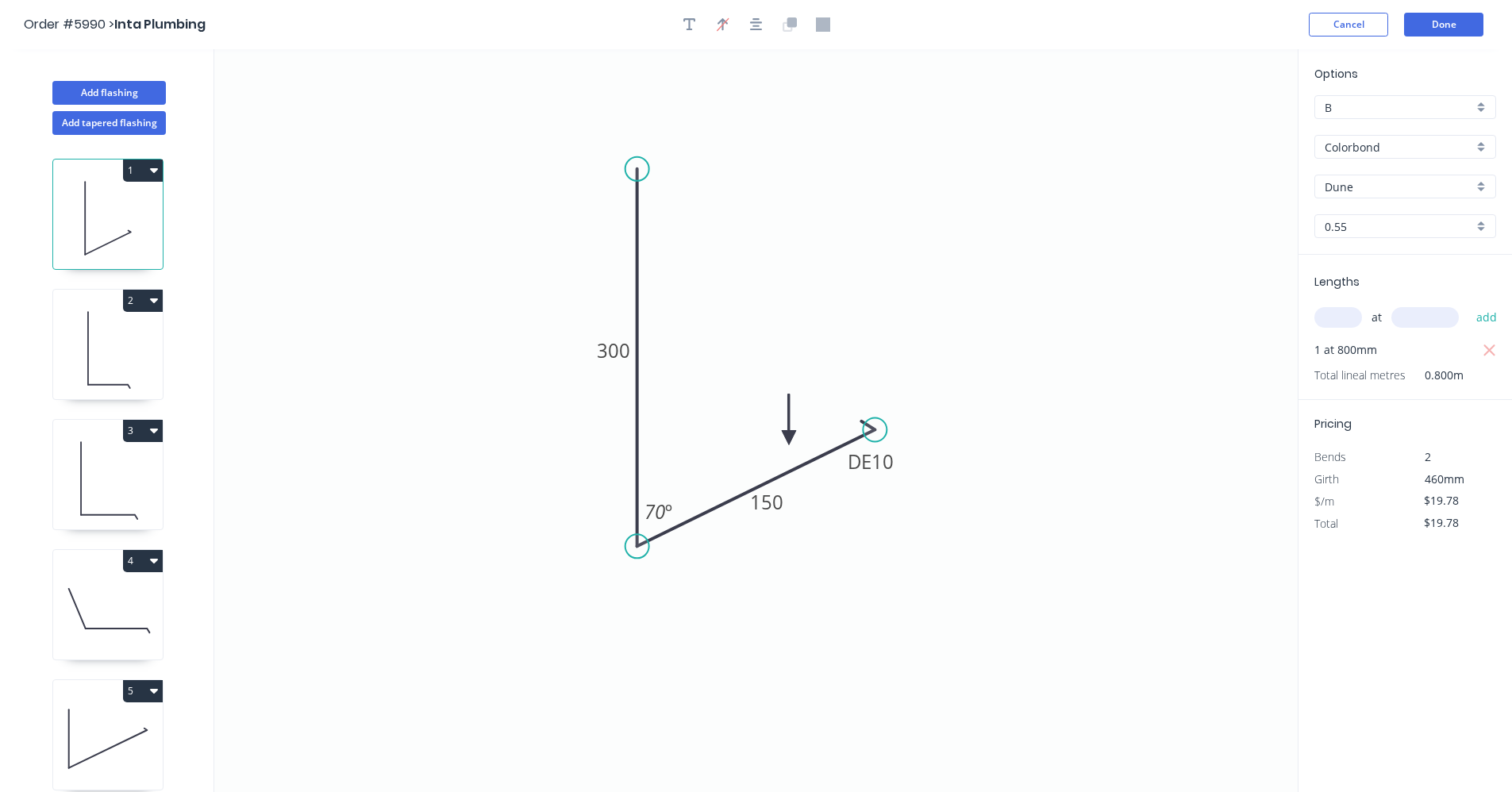
click at [108, 344] on icon at bounding box center [108, 348] width 110 height 102
type input "$26.18"
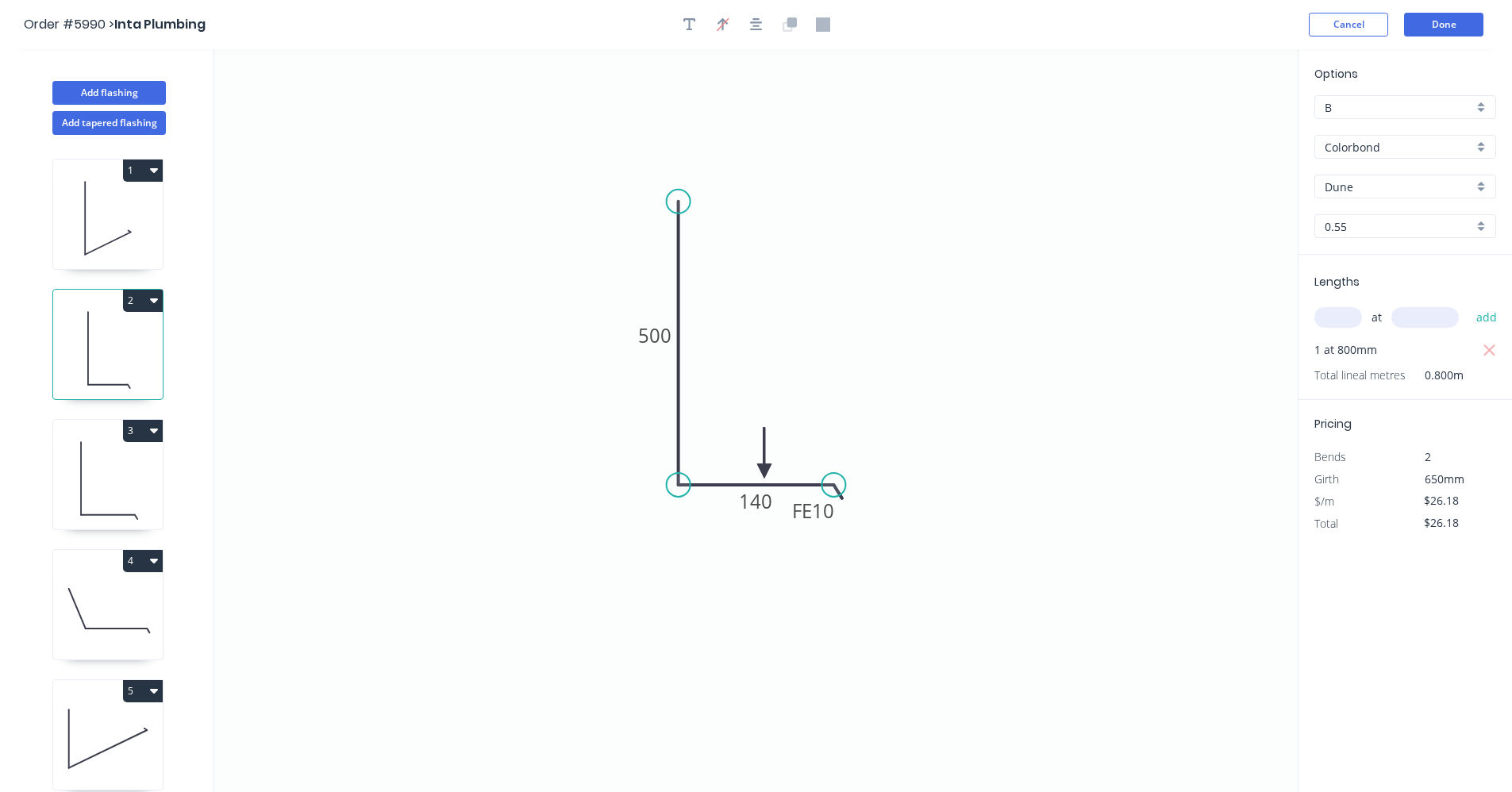
click at [114, 466] on icon at bounding box center [108, 479] width 110 height 102
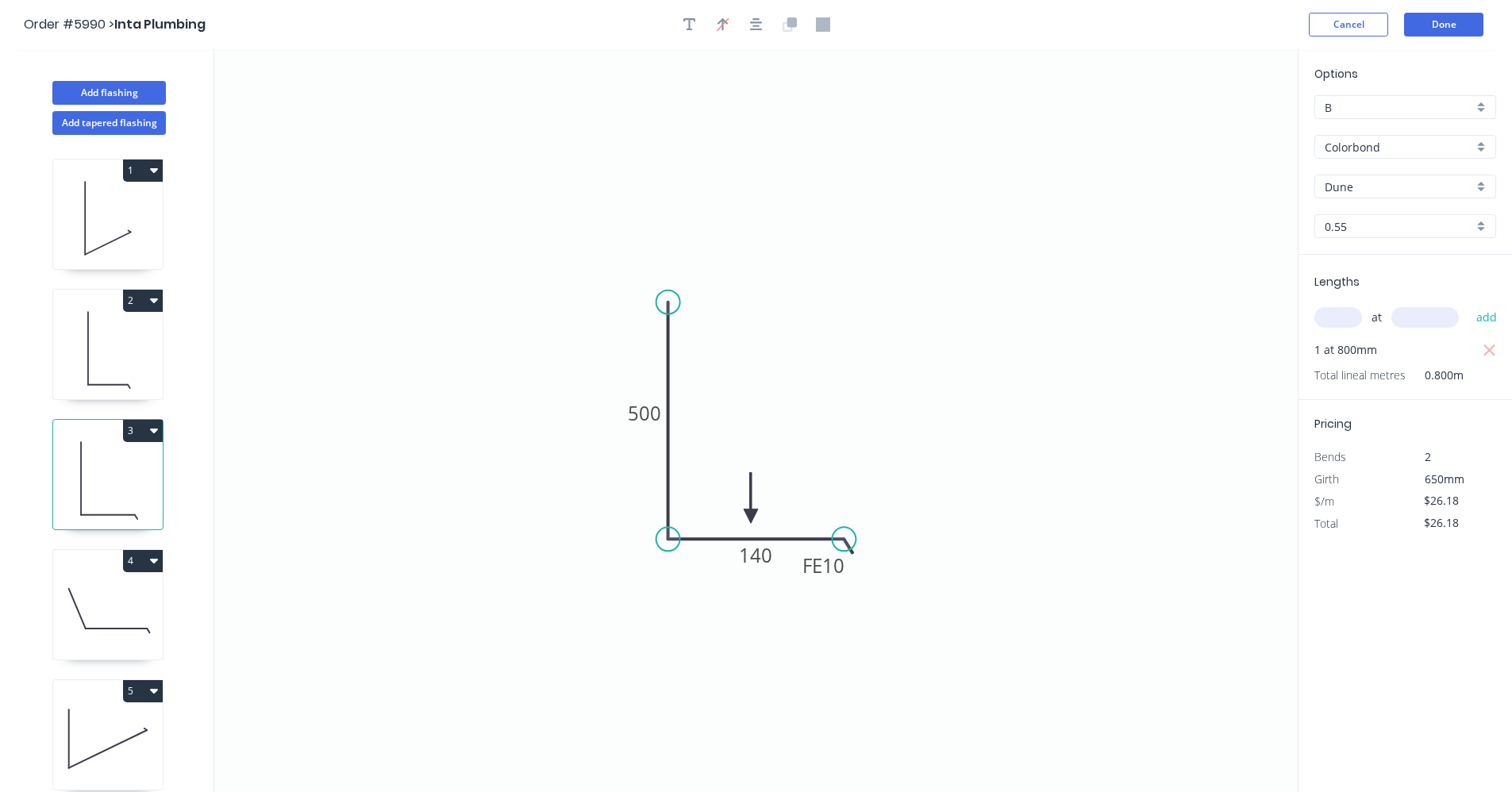
click at [99, 583] on icon at bounding box center [108, 609] width 110 height 102
type input "Basalt"
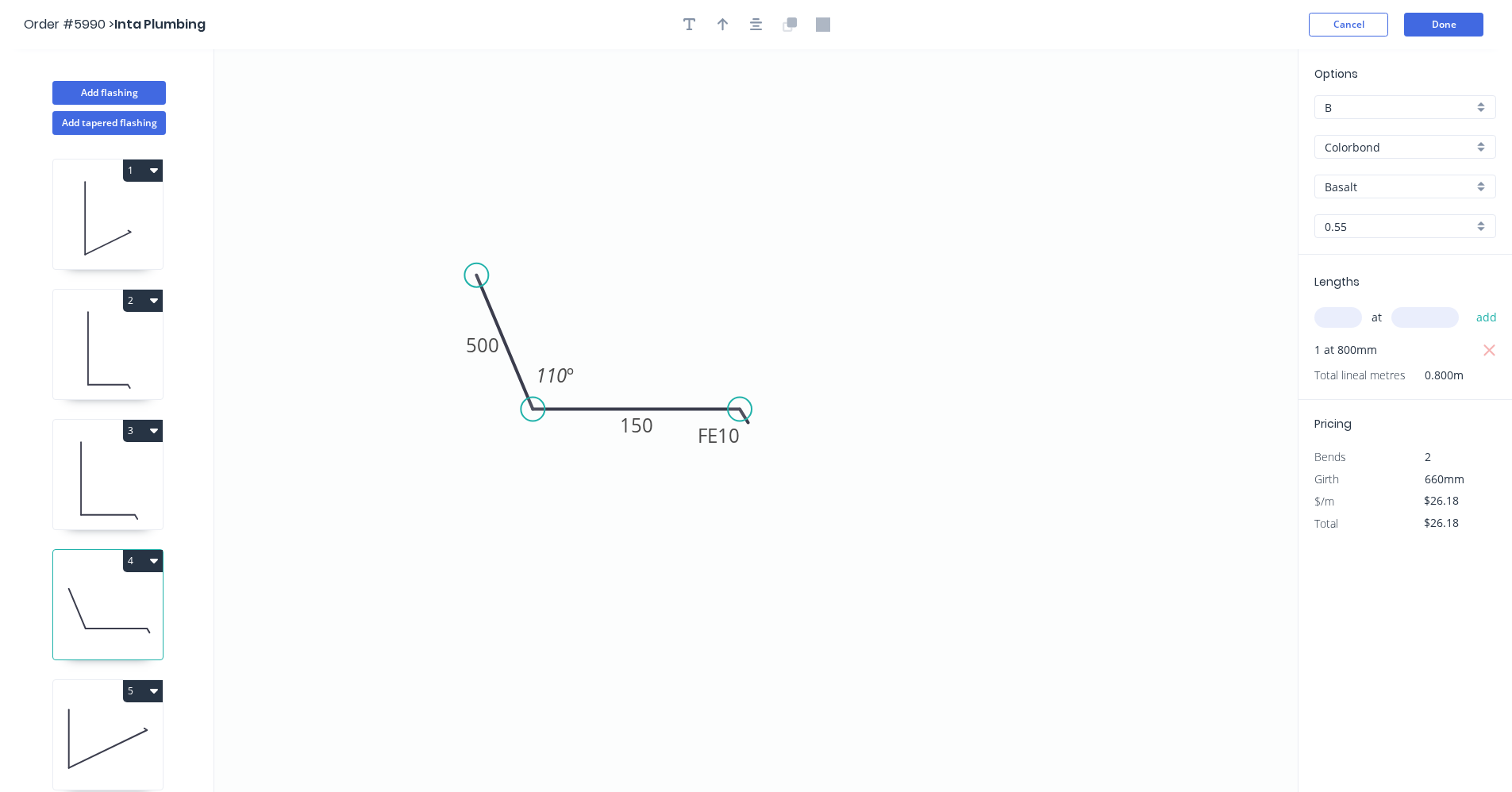
click at [1479, 186] on div "Basalt" at bounding box center [1405, 187] width 182 height 24
click at [1337, 234] on div "Dune" at bounding box center [1405, 225] width 180 height 28
type input "Dune"
drag, startPoint x: 758, startPoint y: 20, endPoint x: 732, endPoint y: 27, distance: 26.9
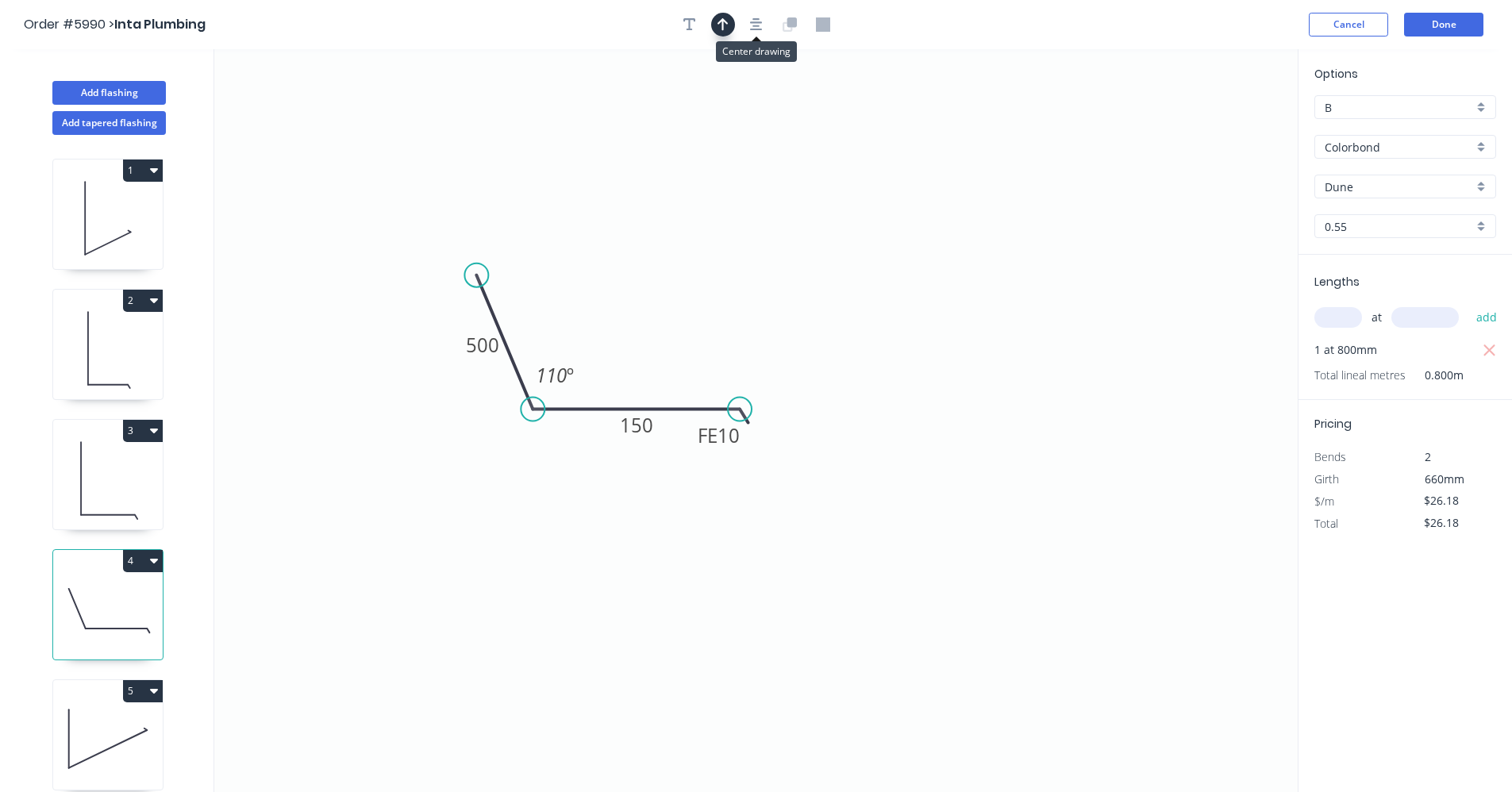
click at [756, 22] on icon "button" at bounding box center [756, 24] width 13 height 14
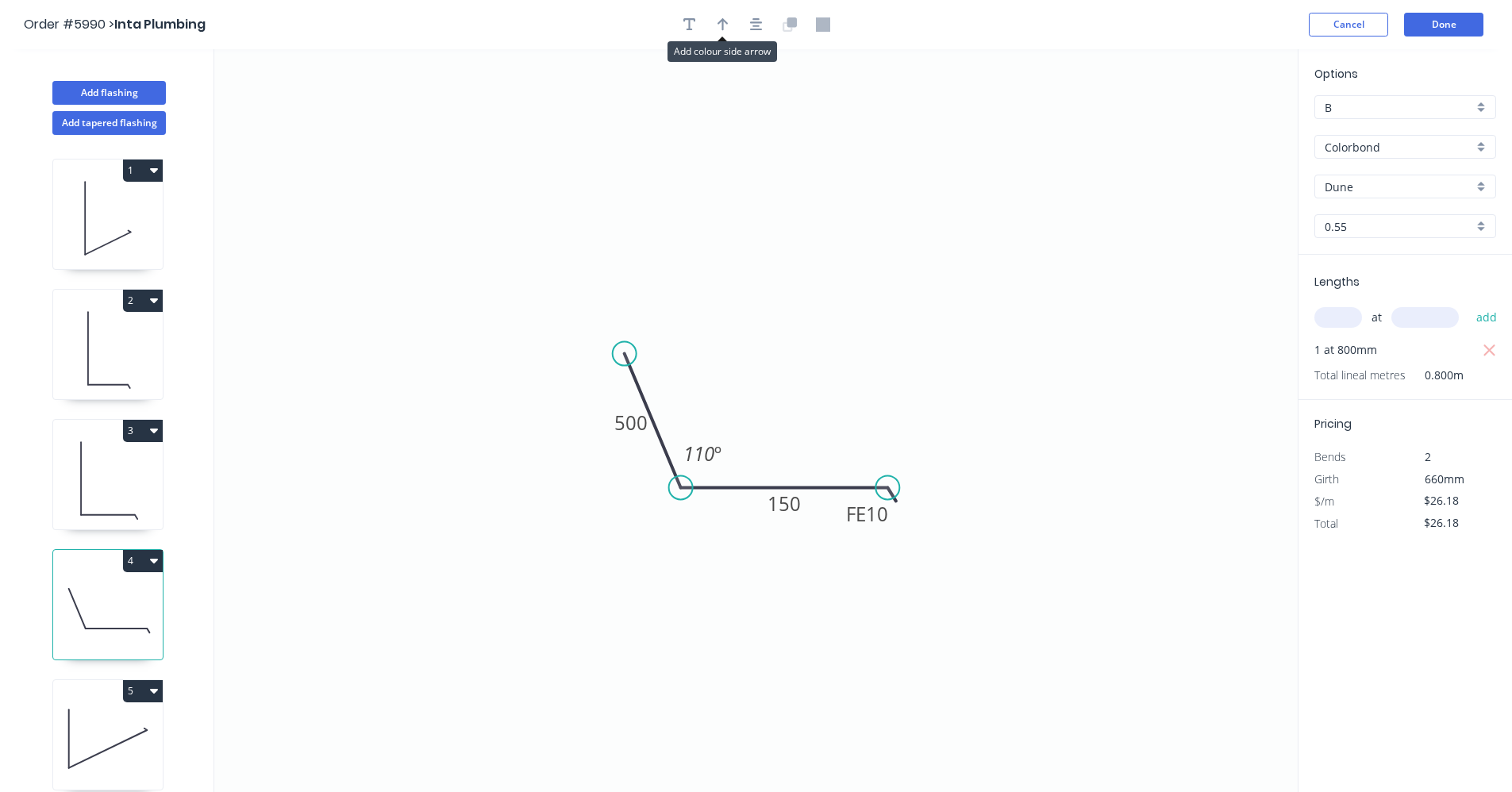
drag, startPoint x: 724, startPoint y: 31, endPoint x: 974, endPoint y: 170, distance: 286.0
click at [725, 31] on icon "button" at bounding box center [723, 24] width 11 height 14
drag, startPoint x: 1218, startPoint y: 127, endPoint x: 789, endPoint y: 457, distance: 541.2
click at [817, 456] on icon at bounding box center [823, 441] width 14 height 51
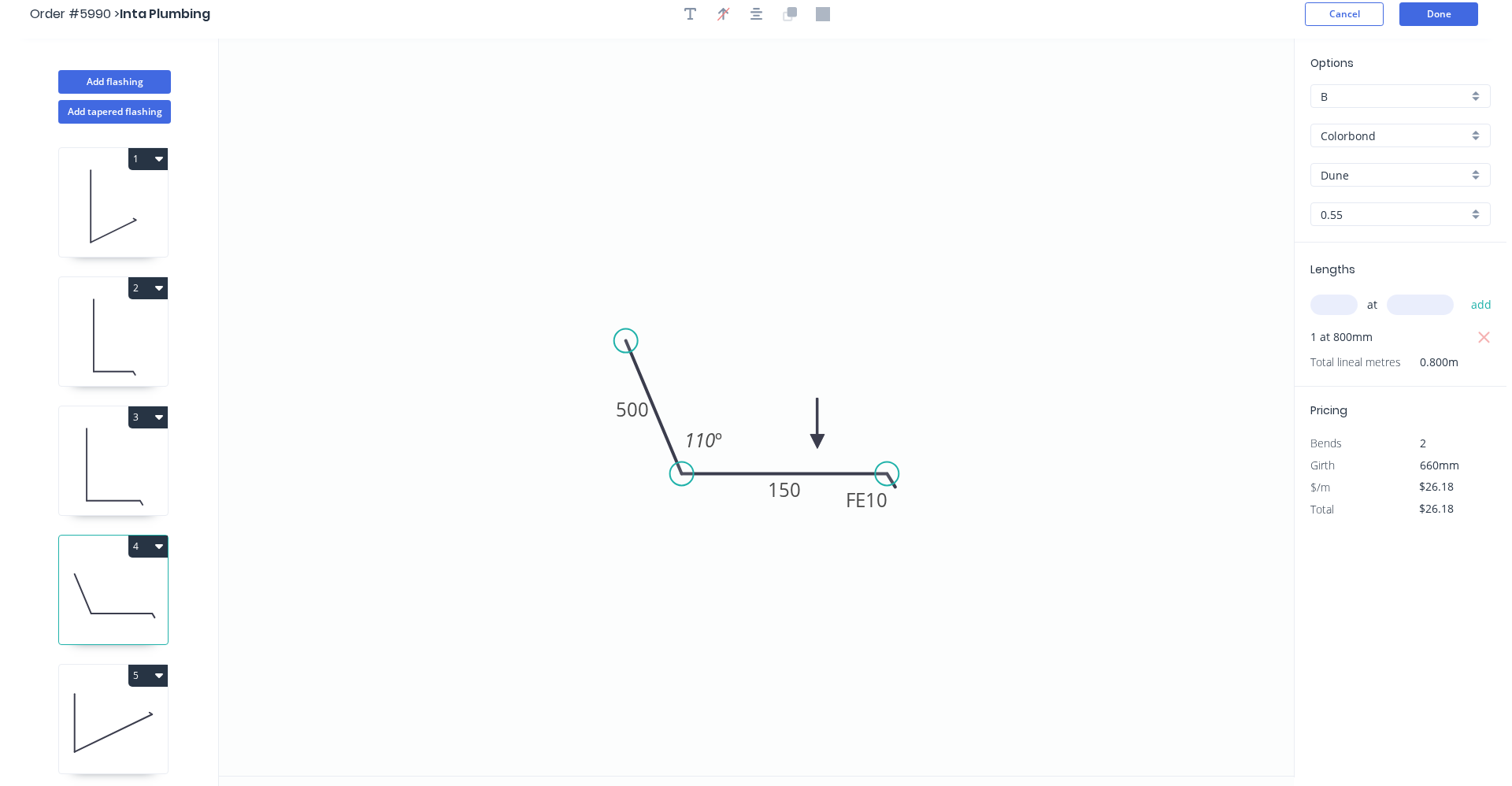
scroll to position [0, 0]
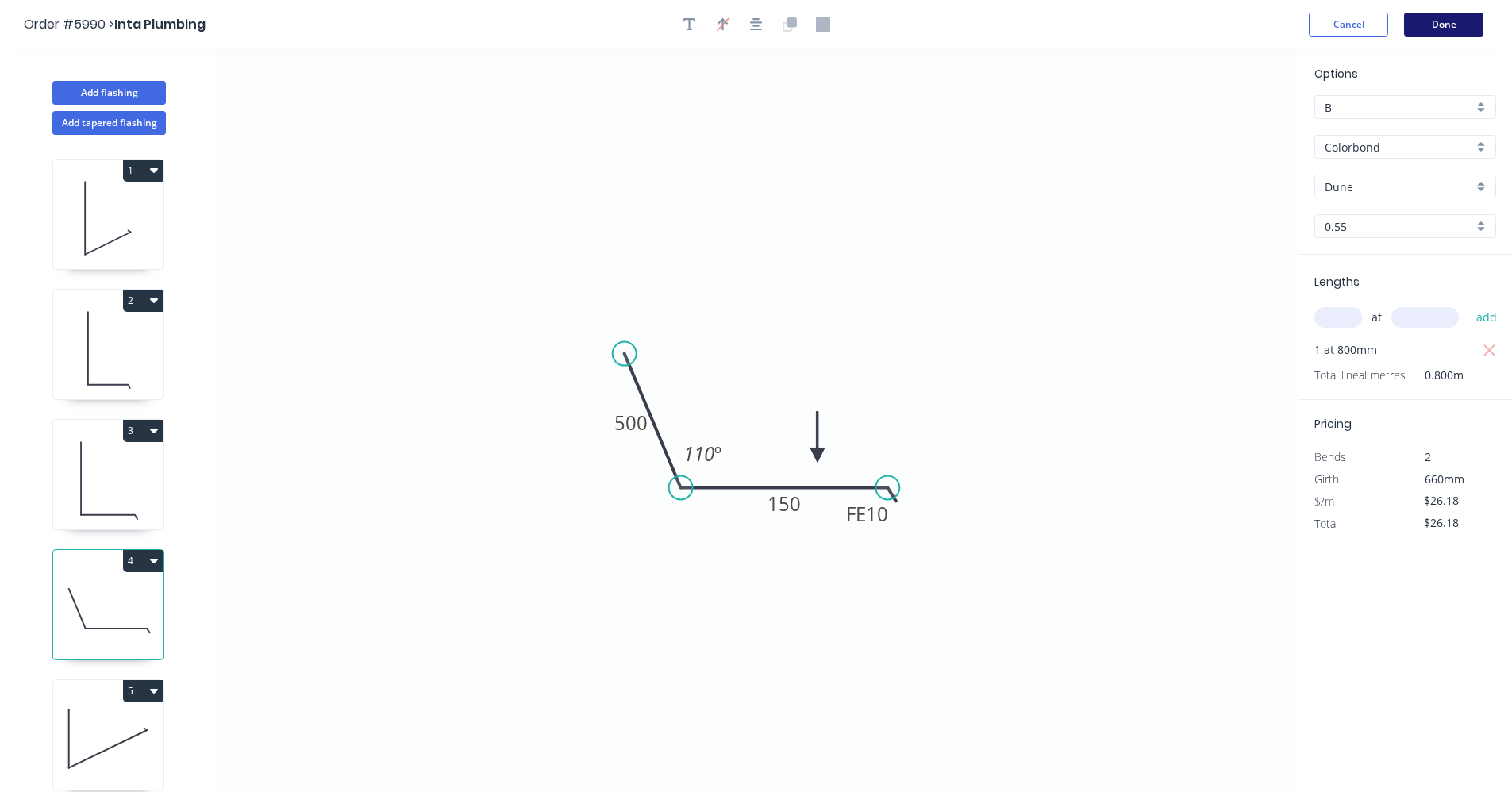
click at [1445, 25] on button "Done" at bounding box center [1444, 25] width 79 height 24
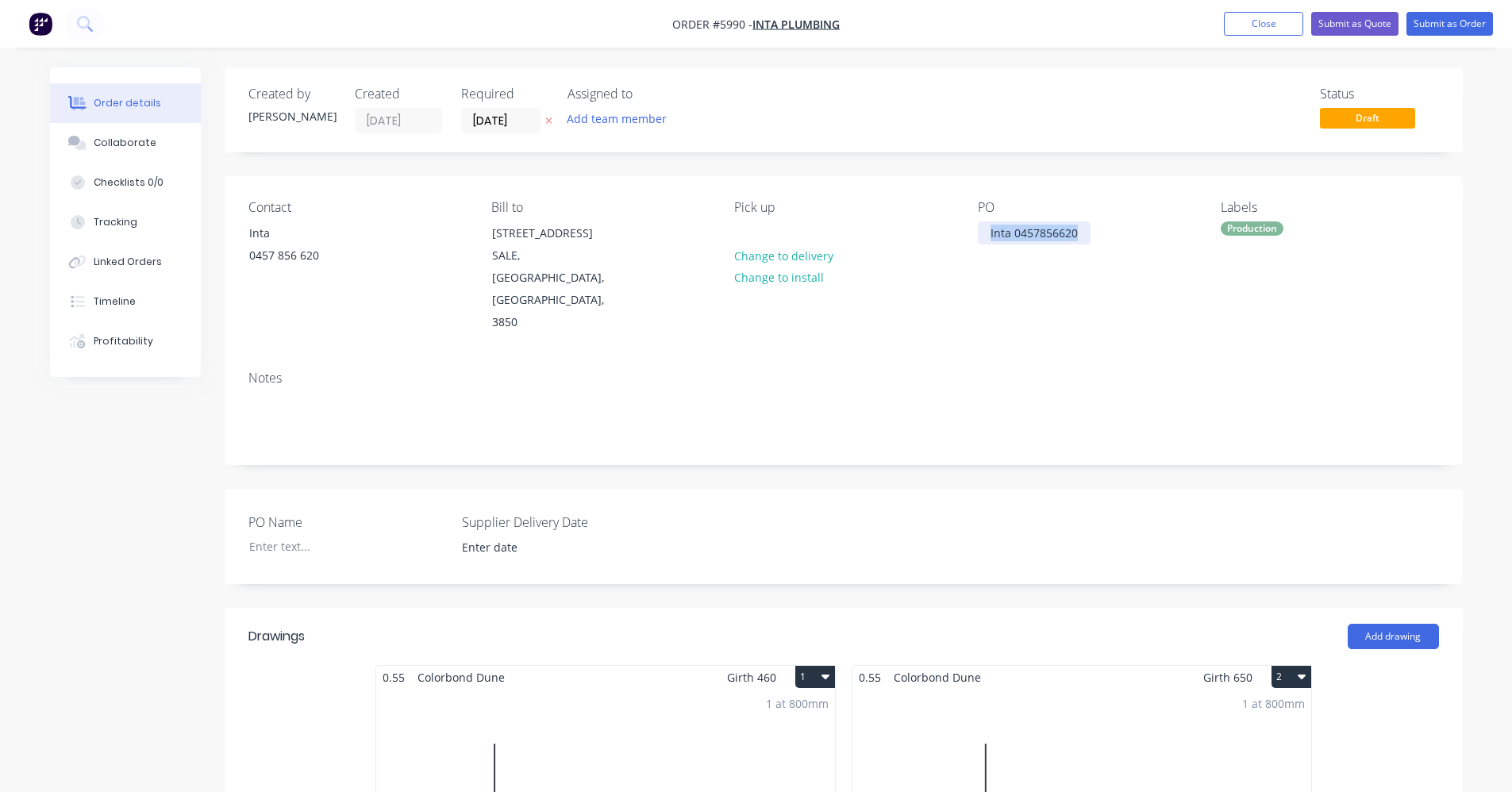
drag, startPoint x: 1074, startPoint y: 235, endPoint x: 913, endPoint y: 227, distance: 161.2
click at [913, 227] on div "Contact Inta 0457 856 620 Bill to 30-32 Union Street SALE, Victoria, Australia,…" at bounding box center [843, 267] width 1238 height 182
click at [747, 235] on div at bounding box center [746, 233] width 25 height 23
click at [1458, 31] on button "Submit as Order" at bounding box center [1449, 24] width 87 height 24
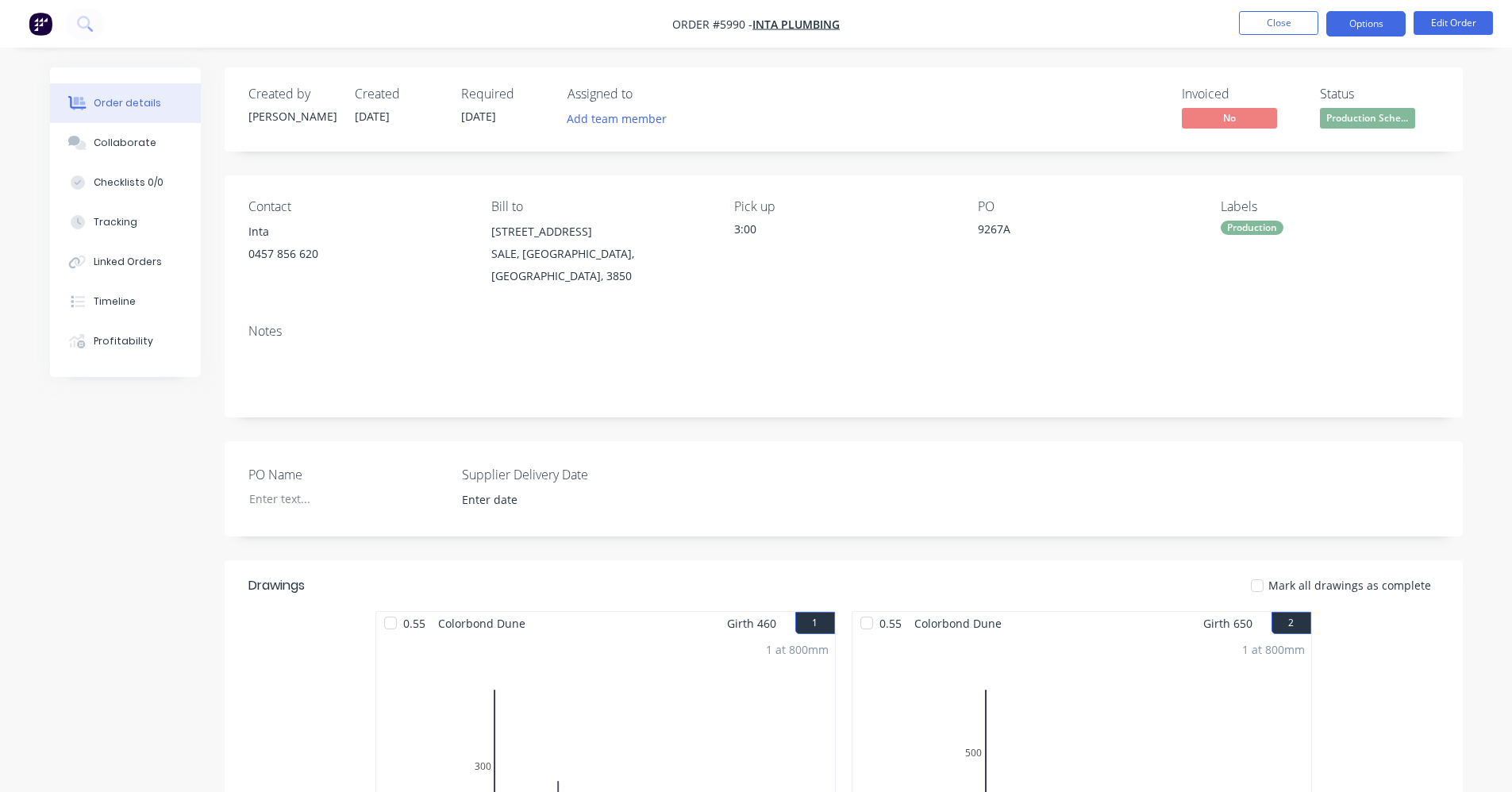
click at [1373, 27] on button "Options" at bounding box center [1366, 23] width 79 height 25
drag, startPoint x: 1056, startPoint y: 114, endPoint x: 1270, endPoint y: 70, distance: 218.5
click at [1059, 114] on div "Invoiced No Status Production Sche..." at bounding box center [1082, 110] width 712 height 46
click at [1266, 25] on button "Close" at bounding box center [1278, 23] width 79 height 24
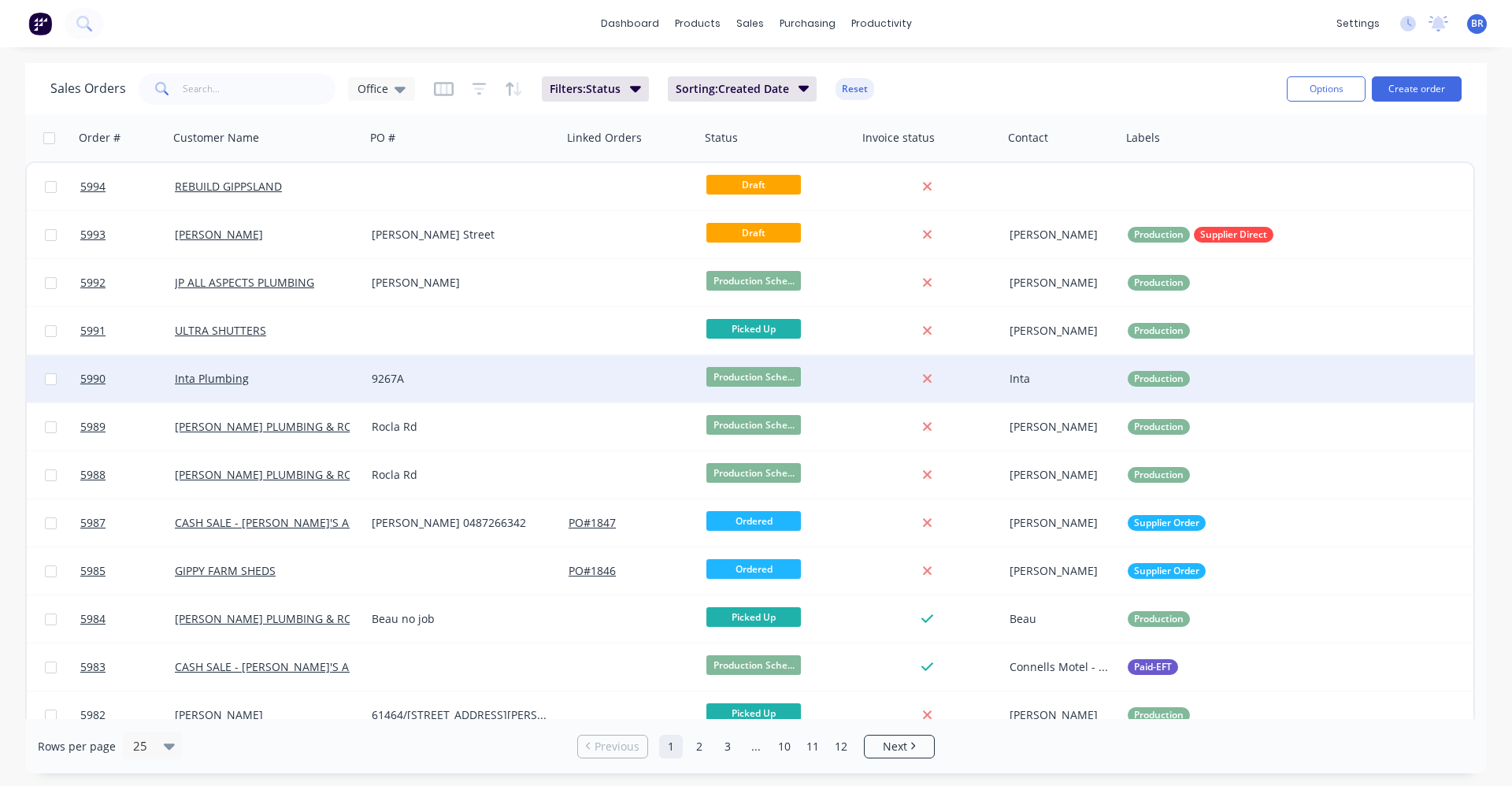
click at [292, 378] on div "Inta Plumbing" at bounding box center [262, 379] width 175 height 16
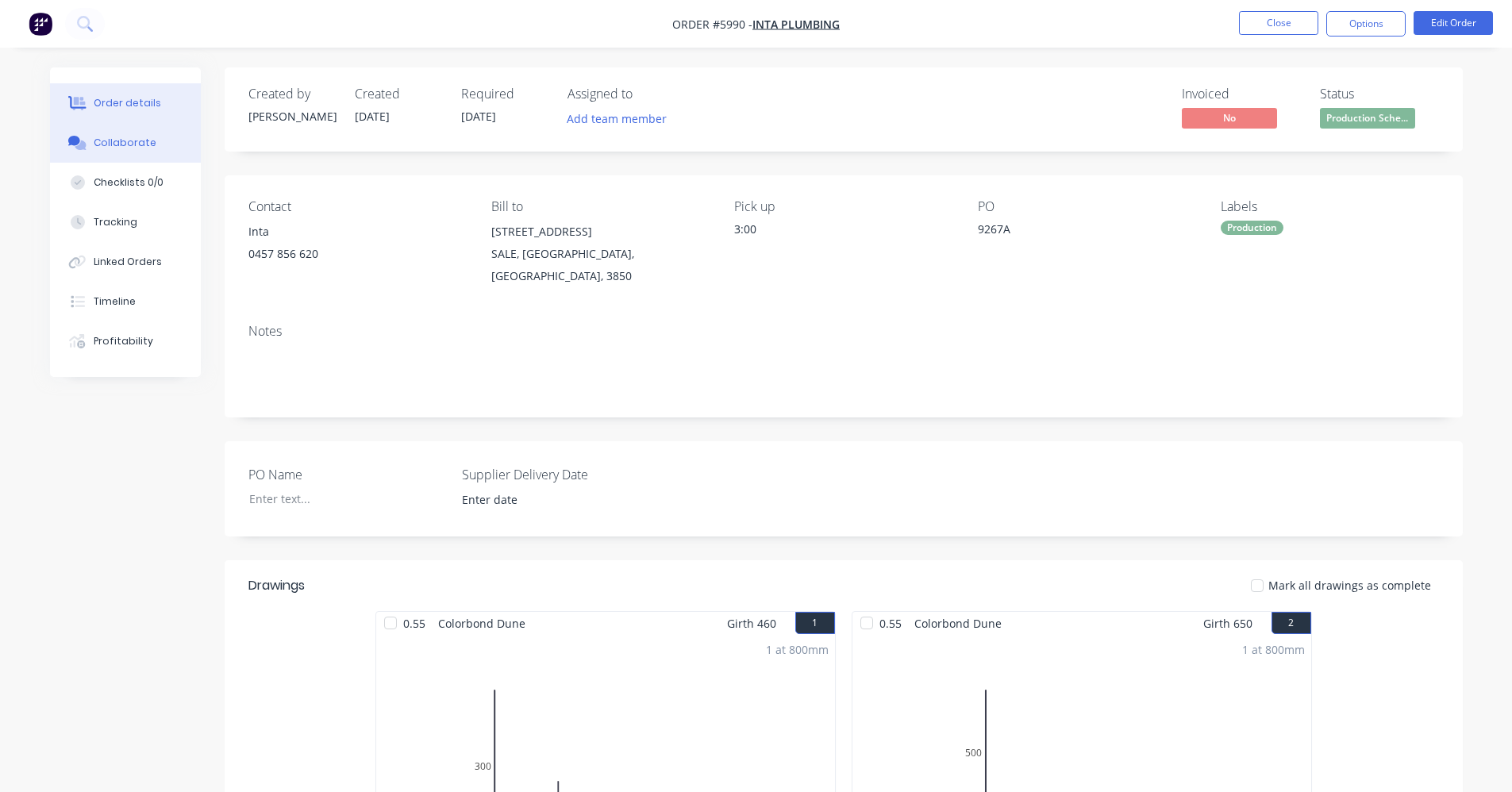
click at [121, 140] on div "Collaborate" at bounding box center [125, 142] width 63 height 14
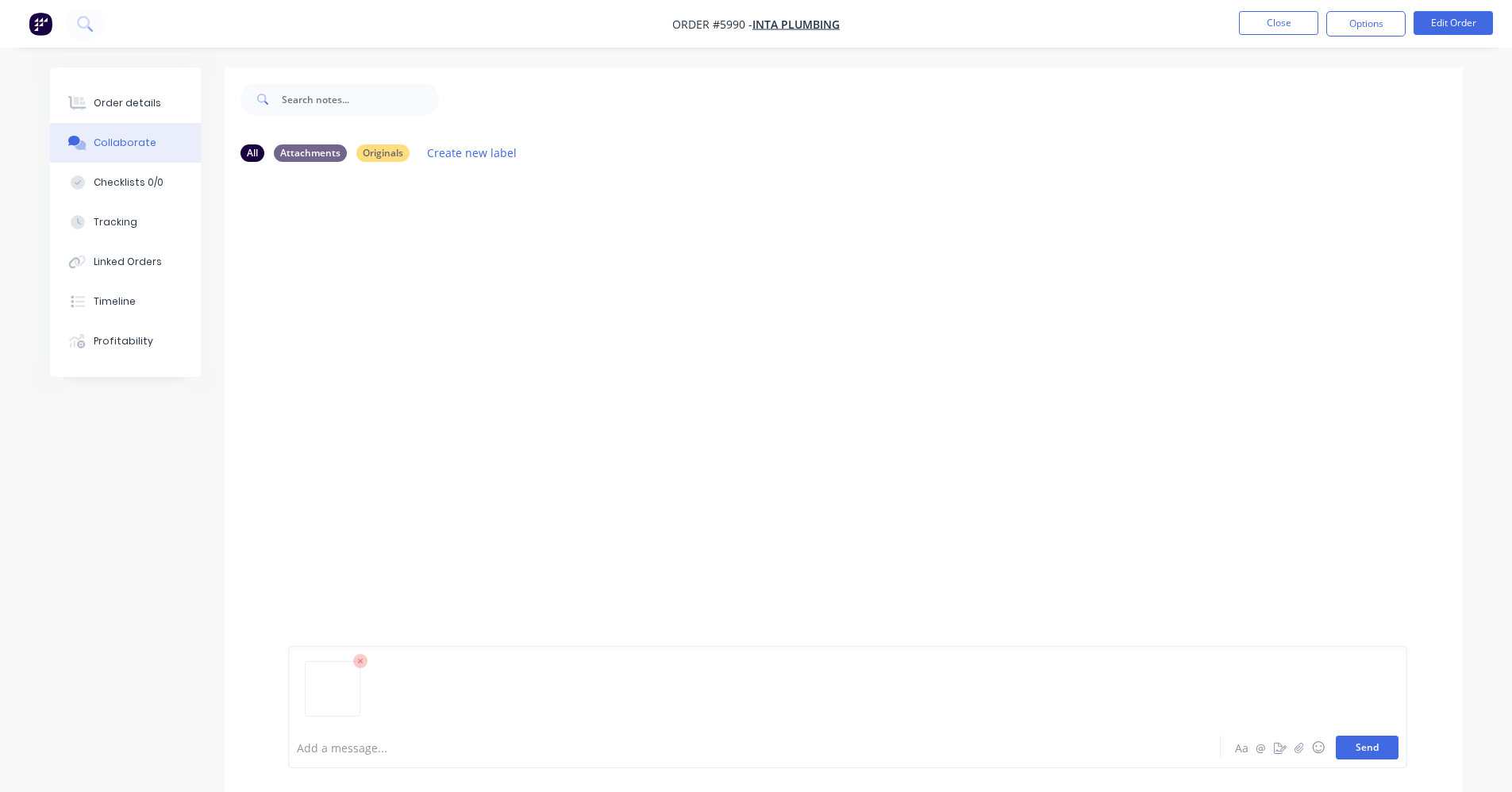
click at [1370, 755] on button "Send" at bounding box center [1367, 748] width 63 height 24
click at [1275, 19] on button "Close" at bounding box center [1278, 23] width 79 height 24
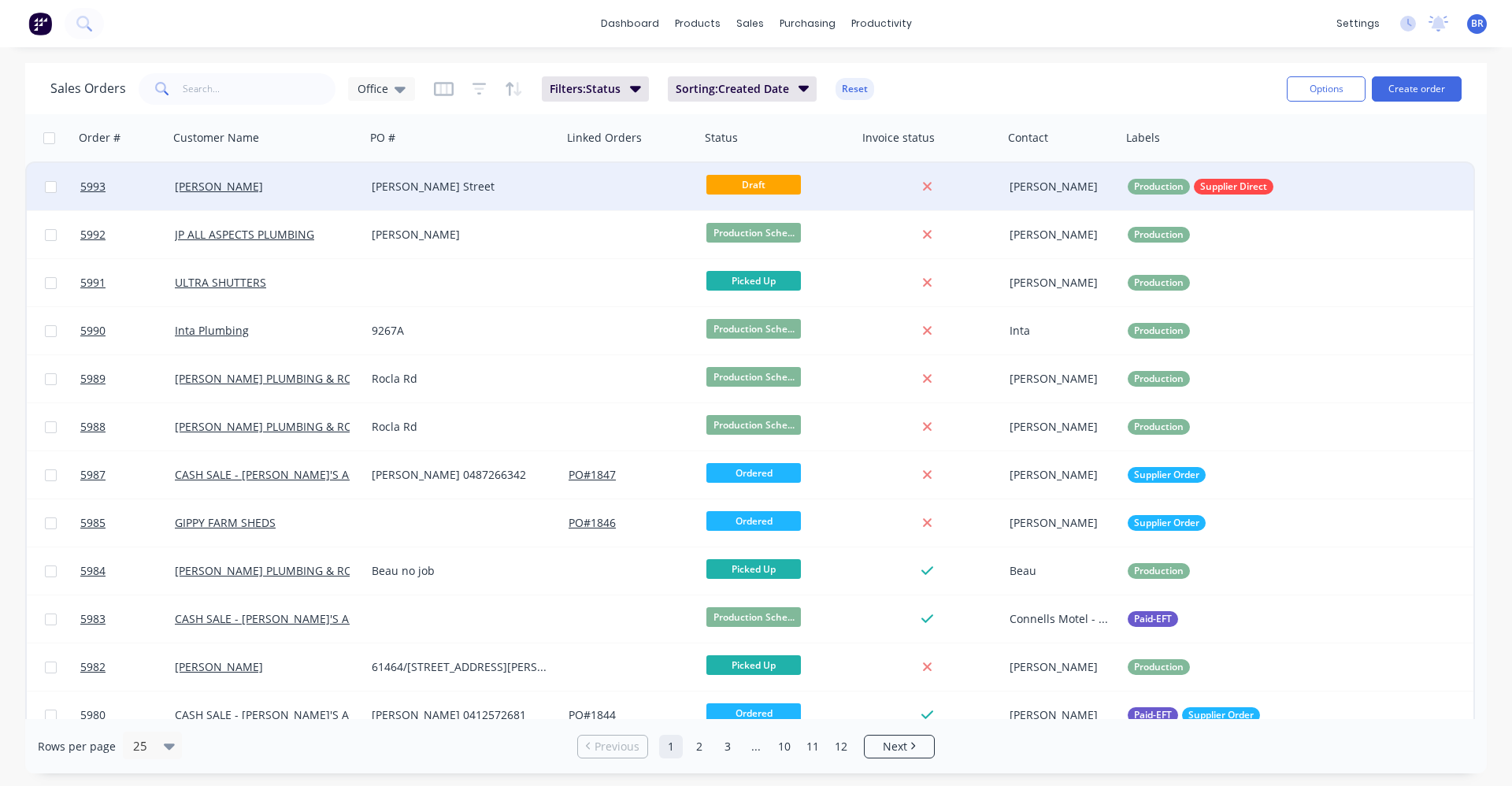
click at [277, 187] on div "[PERSON_NAME]" at bounding box center [262, 186] width 175 height 16
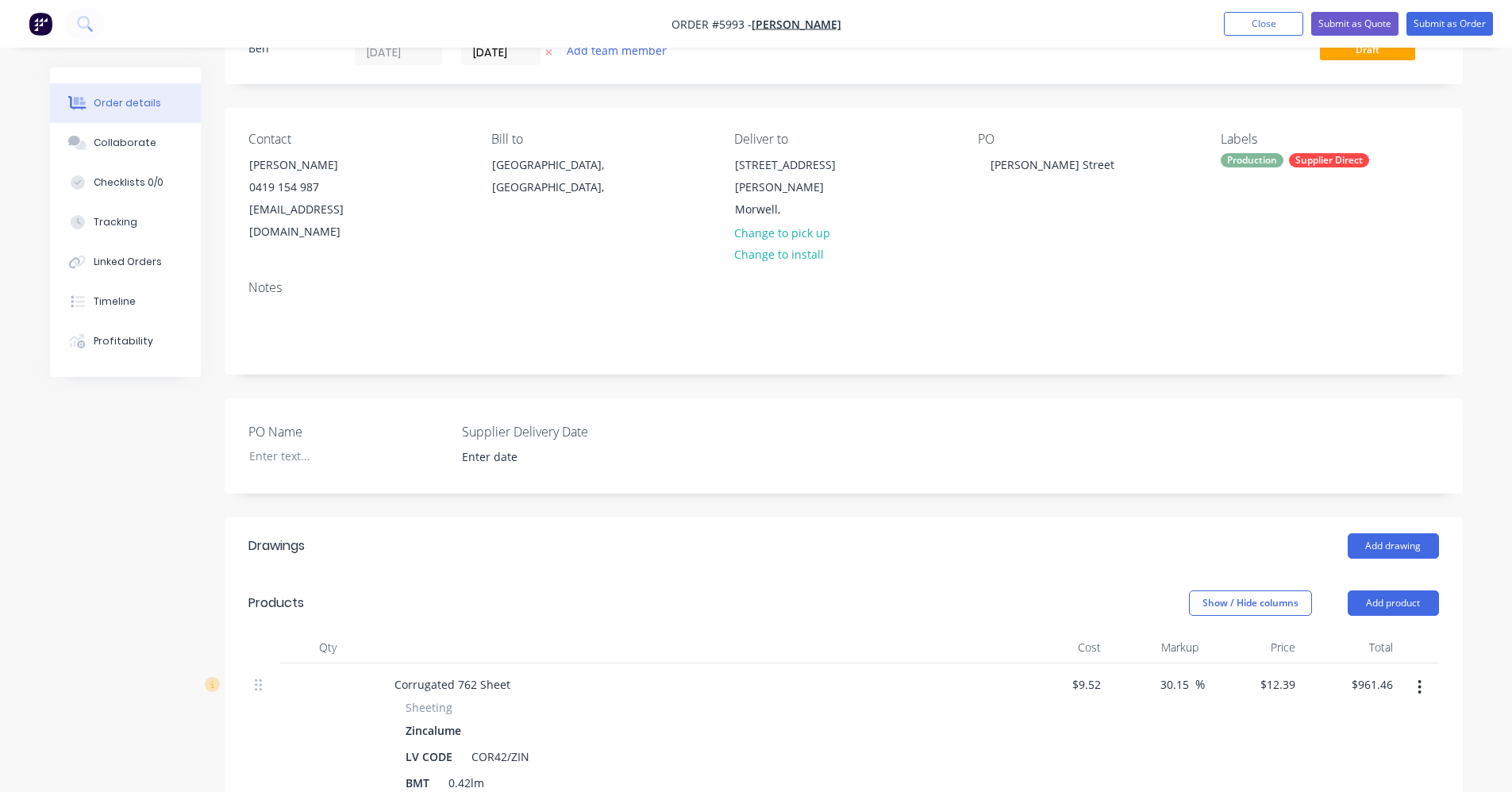
scroll to position [397, 0]
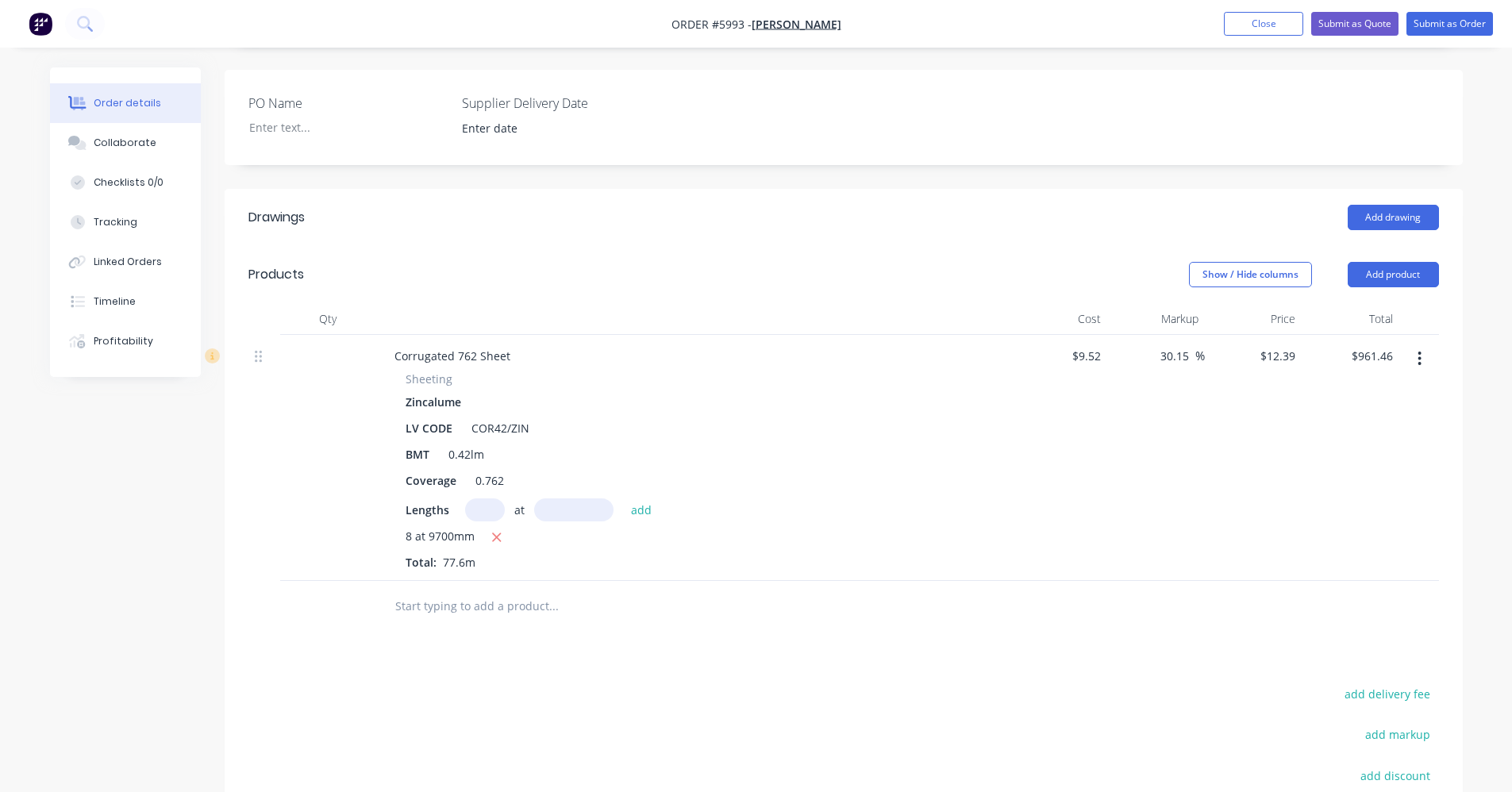
click at [429, 591] on input "text" at bounding box center [553, 606] width 318 height 31
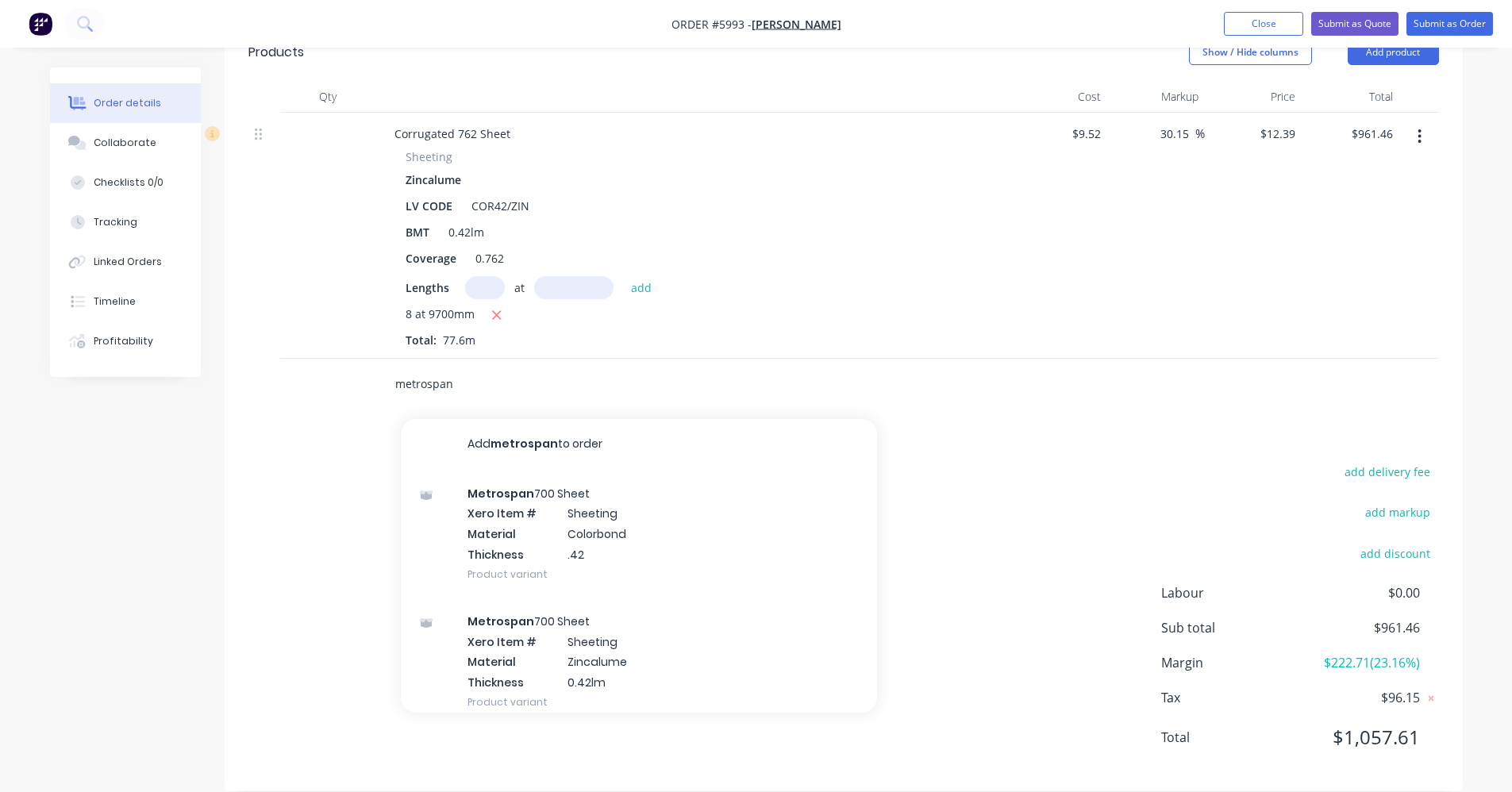
scroll to position [620, 0]
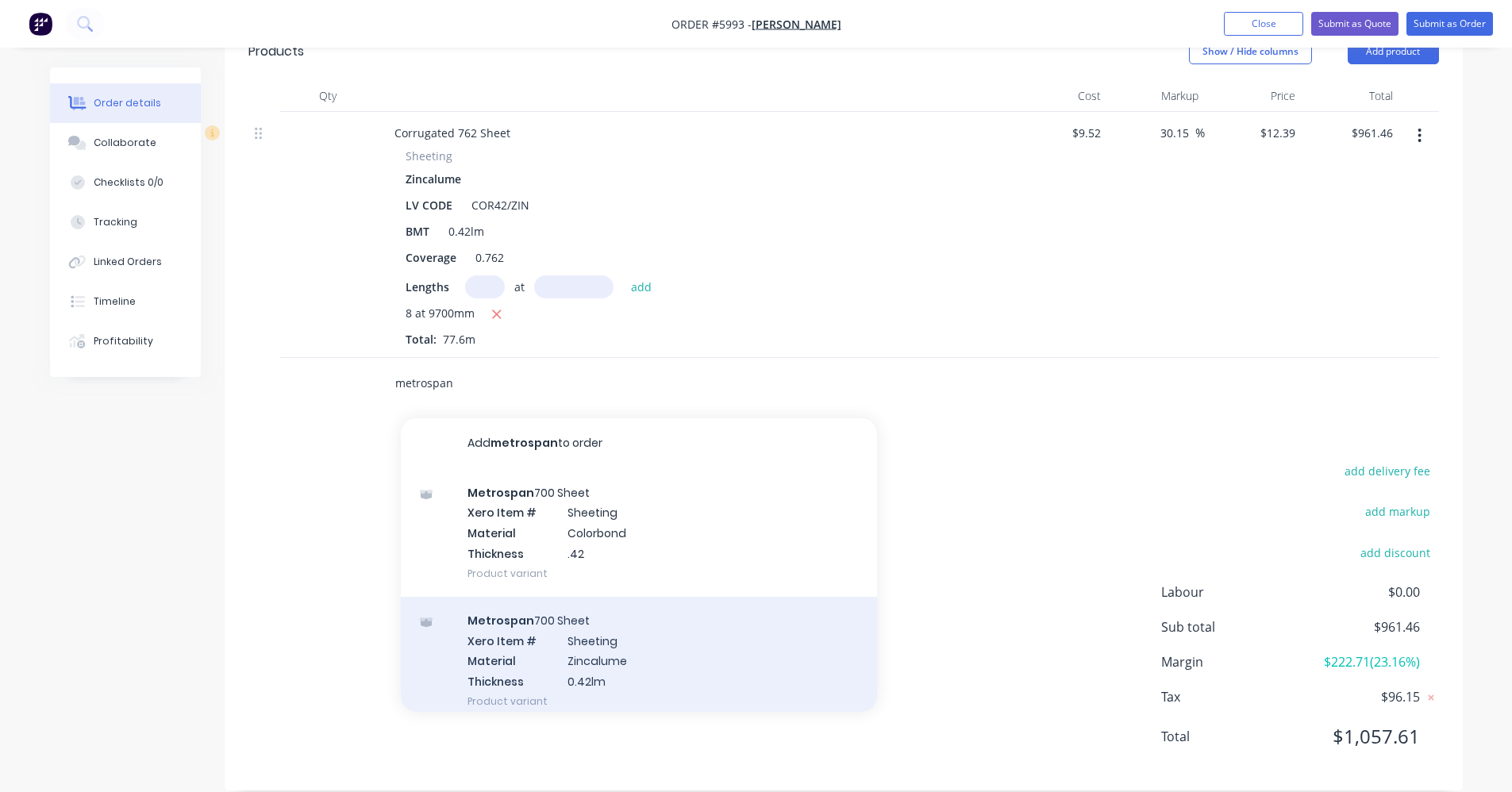
type input "metrospan"
click at [600, 644] on div "Metrospan 700 Sheet Xero Item # Sheeting Material Zincalume Thickness 0.42lm Pr…" at bounding box center [638, 661] width 476 height 128
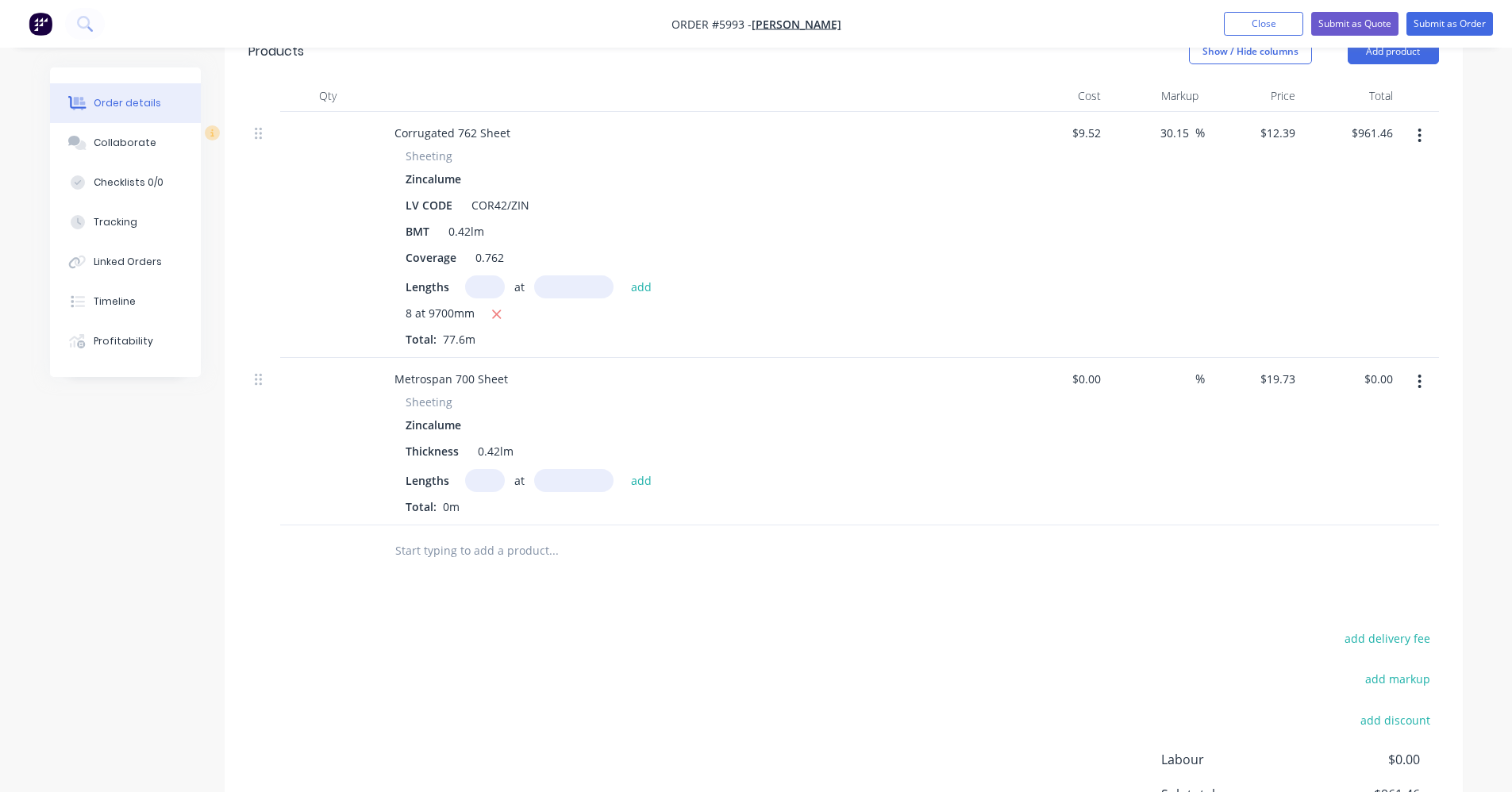
click at [487, 469] on input "text" at bounding box center [484, 481] width 40 height 23
type input "5"
type input "6000"
click at [623, 469] on button "add" at bounding box center [641, 480] width 37 height 21
type input "$591.90"
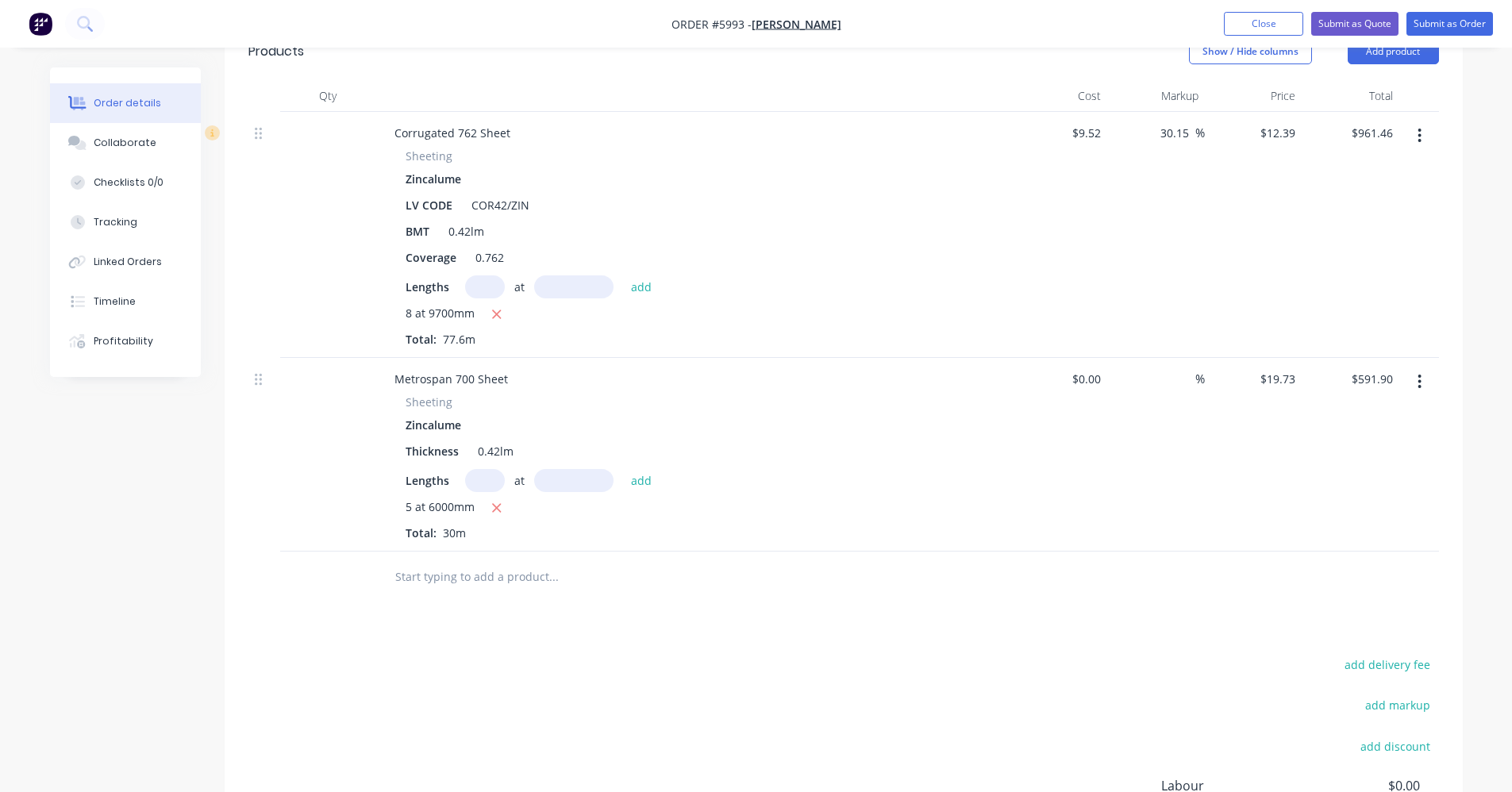
click at [429, 562] on input "text" at bounding box center [553, 577] width 318 height 31
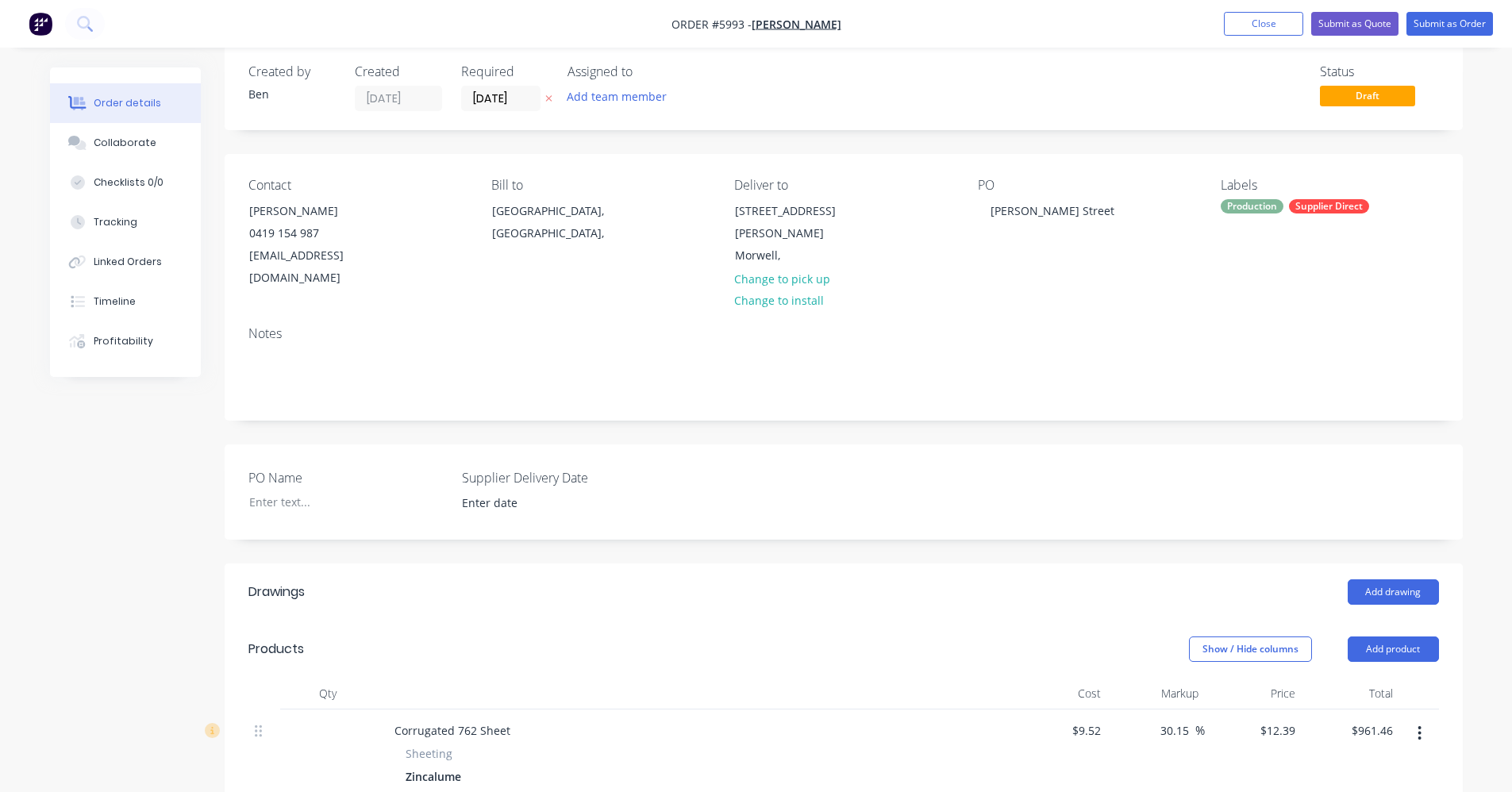
scroll to position [0, 0]
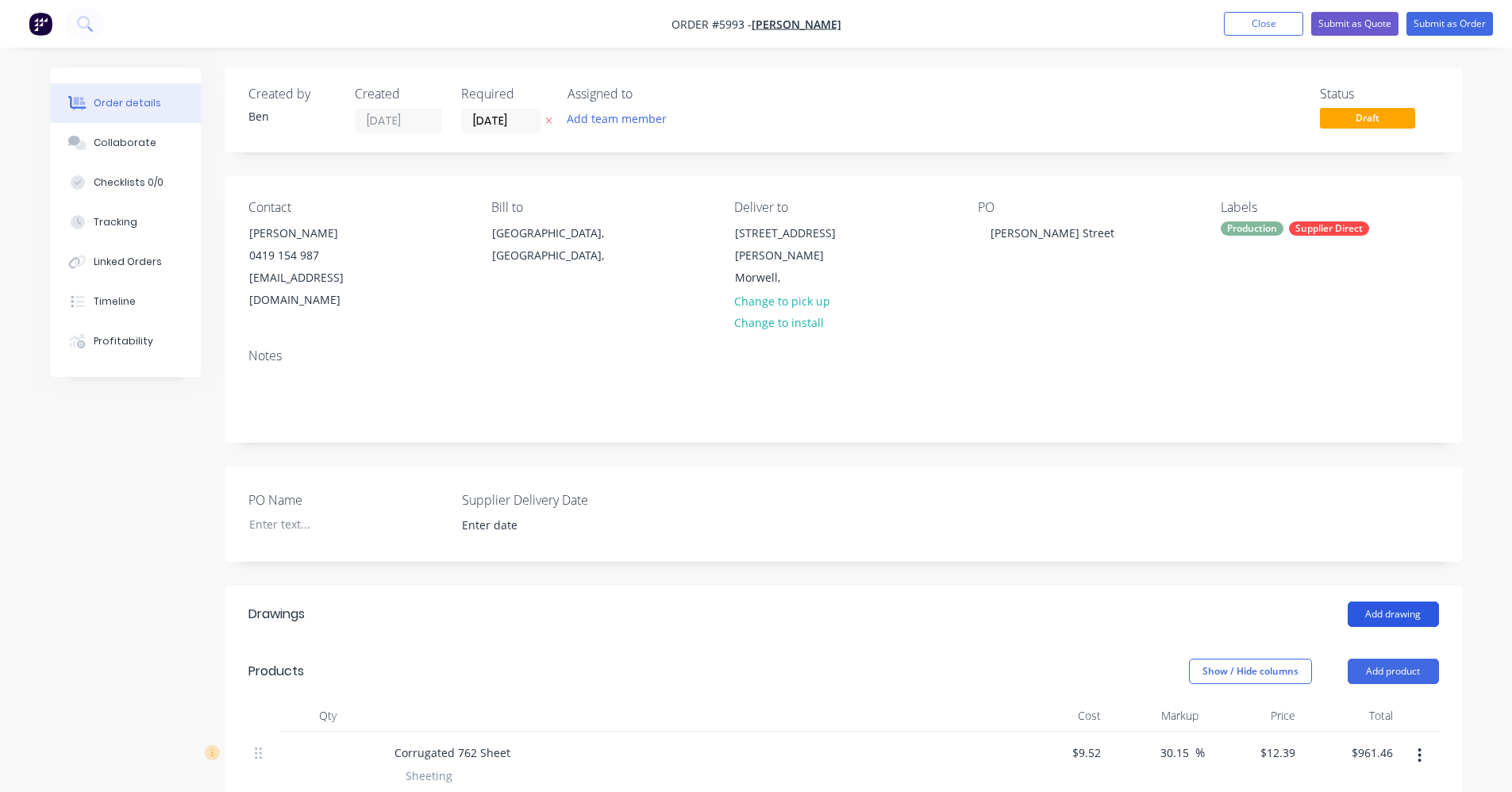
click at [1404, 602] on button "Add drawing" at bounding box center [1393, 614] width 91 height 25
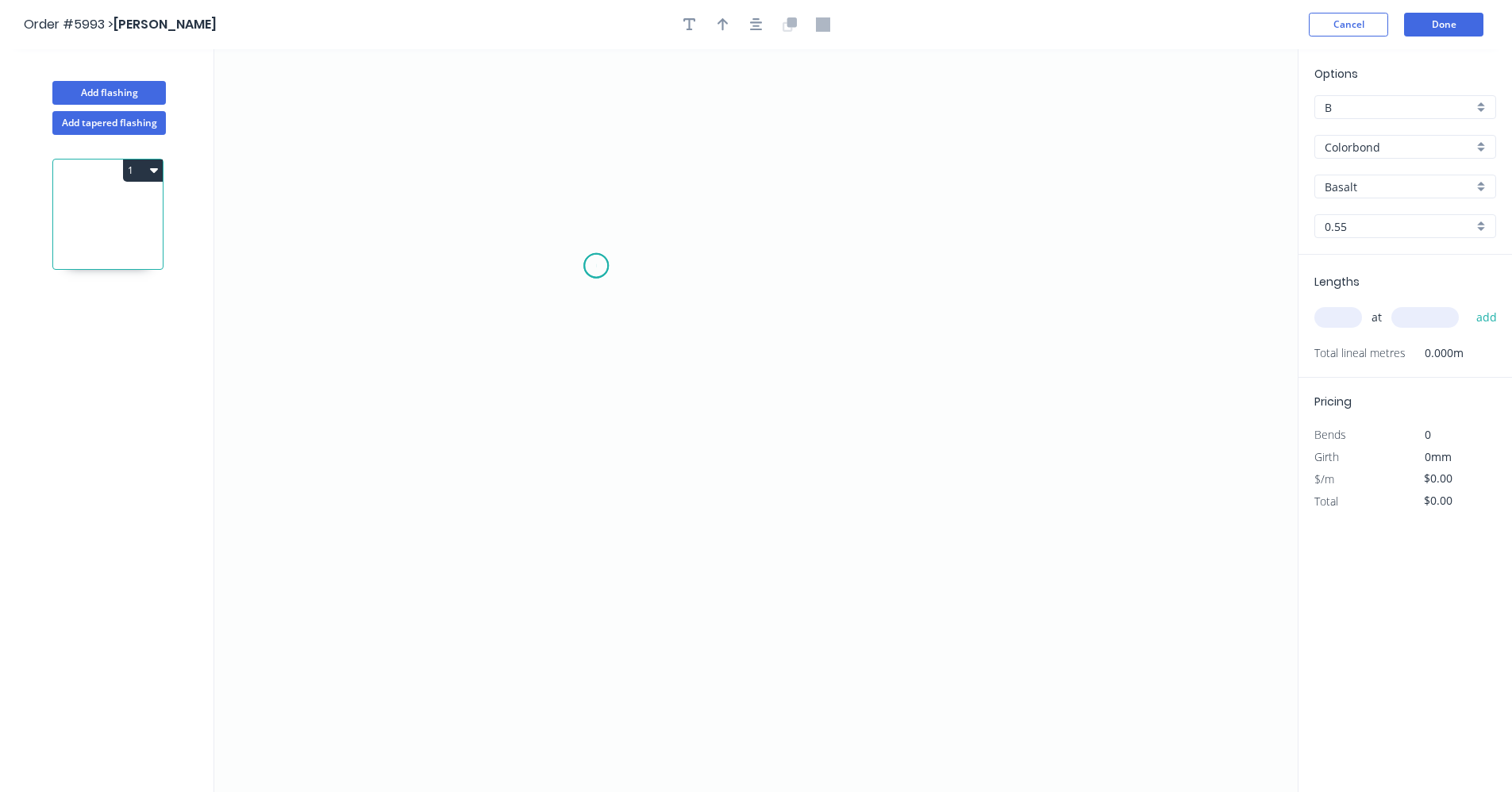
drag, startPoint x: 596, startPoint y: 266, endPoint x: 574, endPoint y: 393, distance: 128.9
click at [596, 269] on icon "0" at bounding box center [756, 420] width 1083 height 743
click at [598, 563] on icon "0" at bounding box center [756, 420] width 1083 height 743
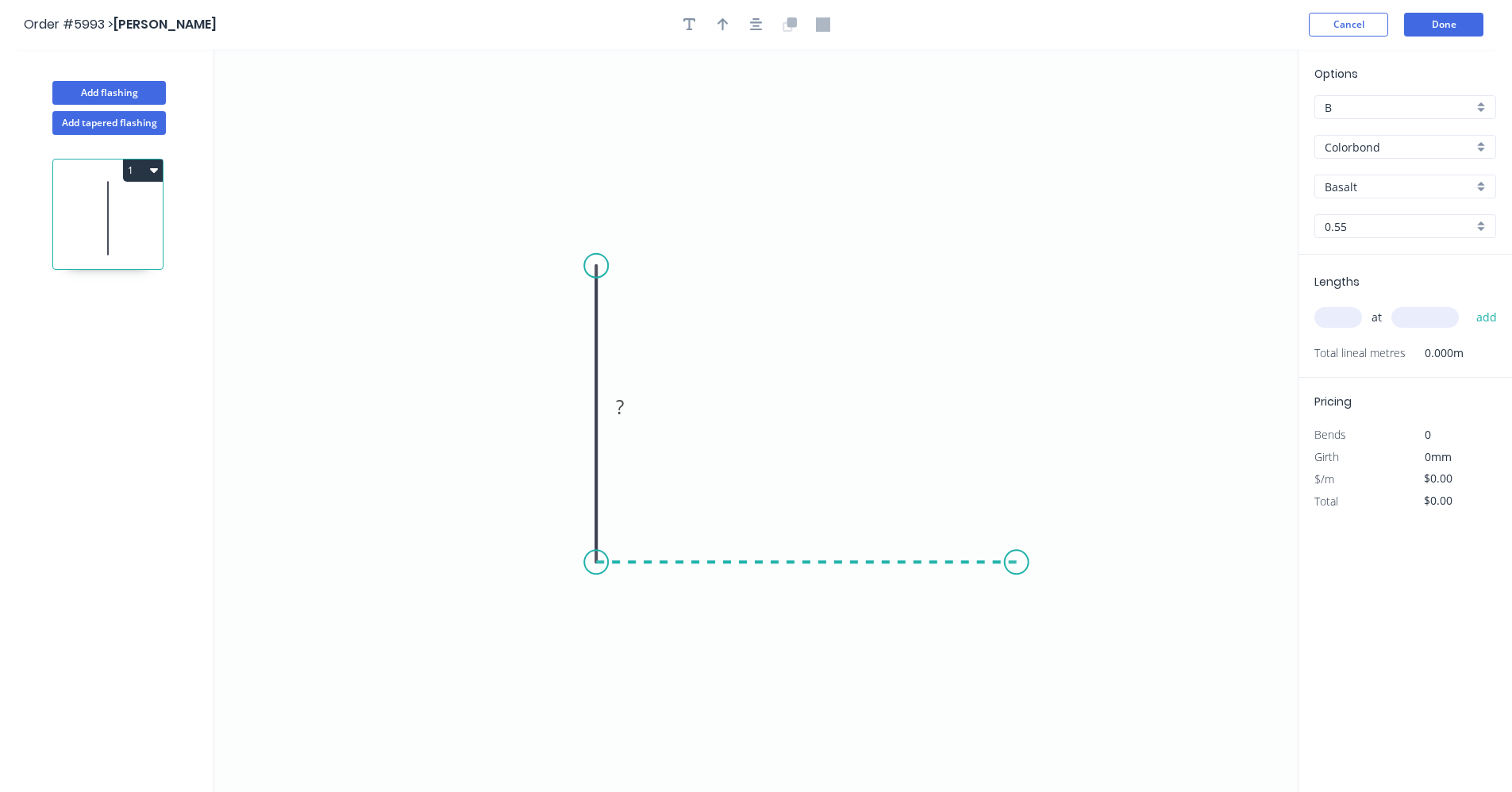
click at [1017, 551] on icon "0 ?" at bounding box center [756, 420] width 1083 height 743
click at [1000, 322] on icon "0 ? ?" at bounding box center [756, 420] width 1083 height 743
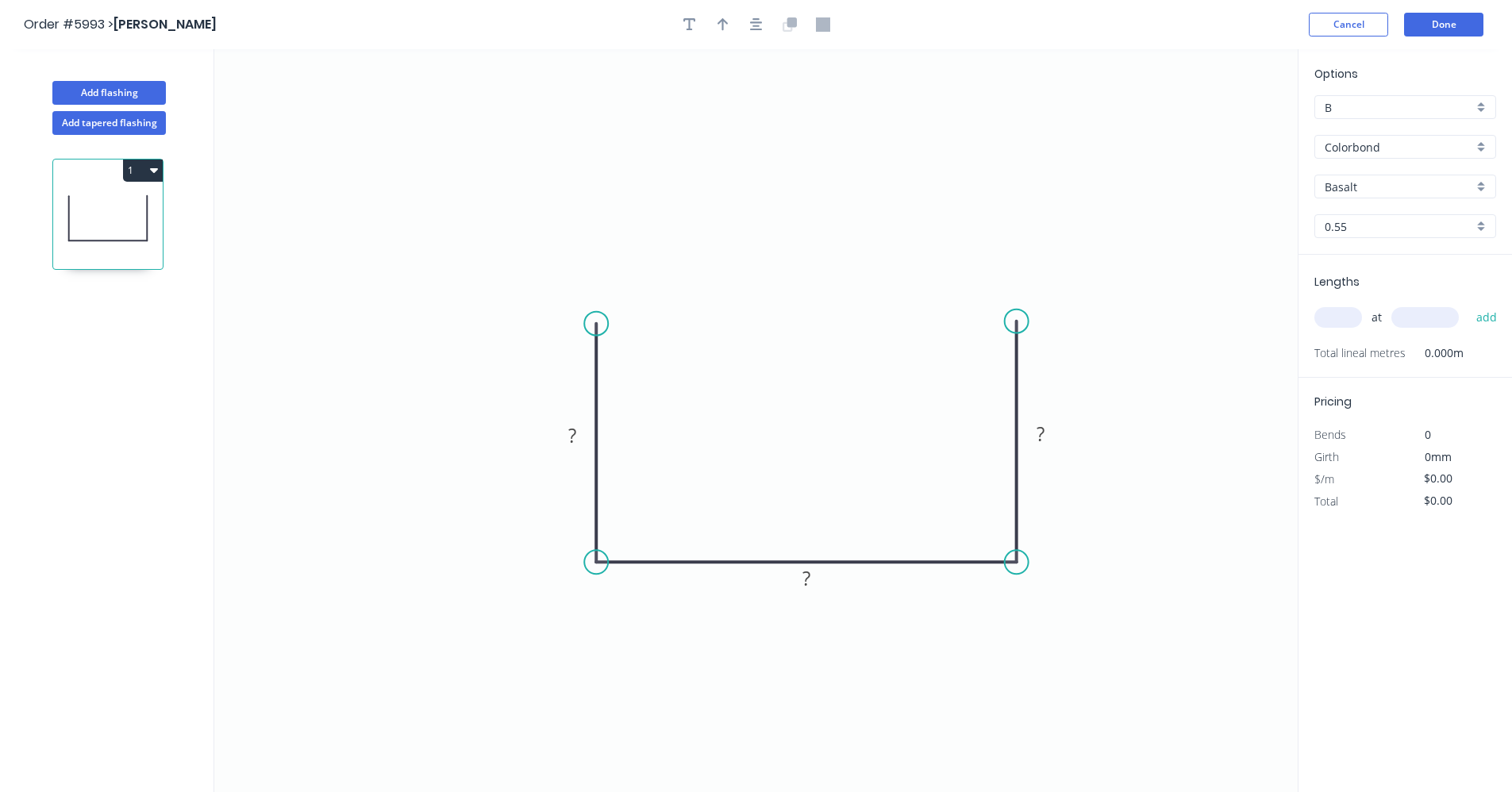
drag, startPoint x: 600, startPoint y: 268, endPoint x: 617, endPoint y: 321, distance: 55.7
click at [599, 323] on circle at bounding box center [596, 324] width 24 height 24
drag, startPoint x: 1019, startPoint y: 319, endPoint x: 1018, endPoint y: 335, distance: 16.0
click at [1018, 335] on circle at bounding box center [1017, 336] width 24 height 24
click at [562, 438] on rect at bounding box center [572, 436] width 31 height 22
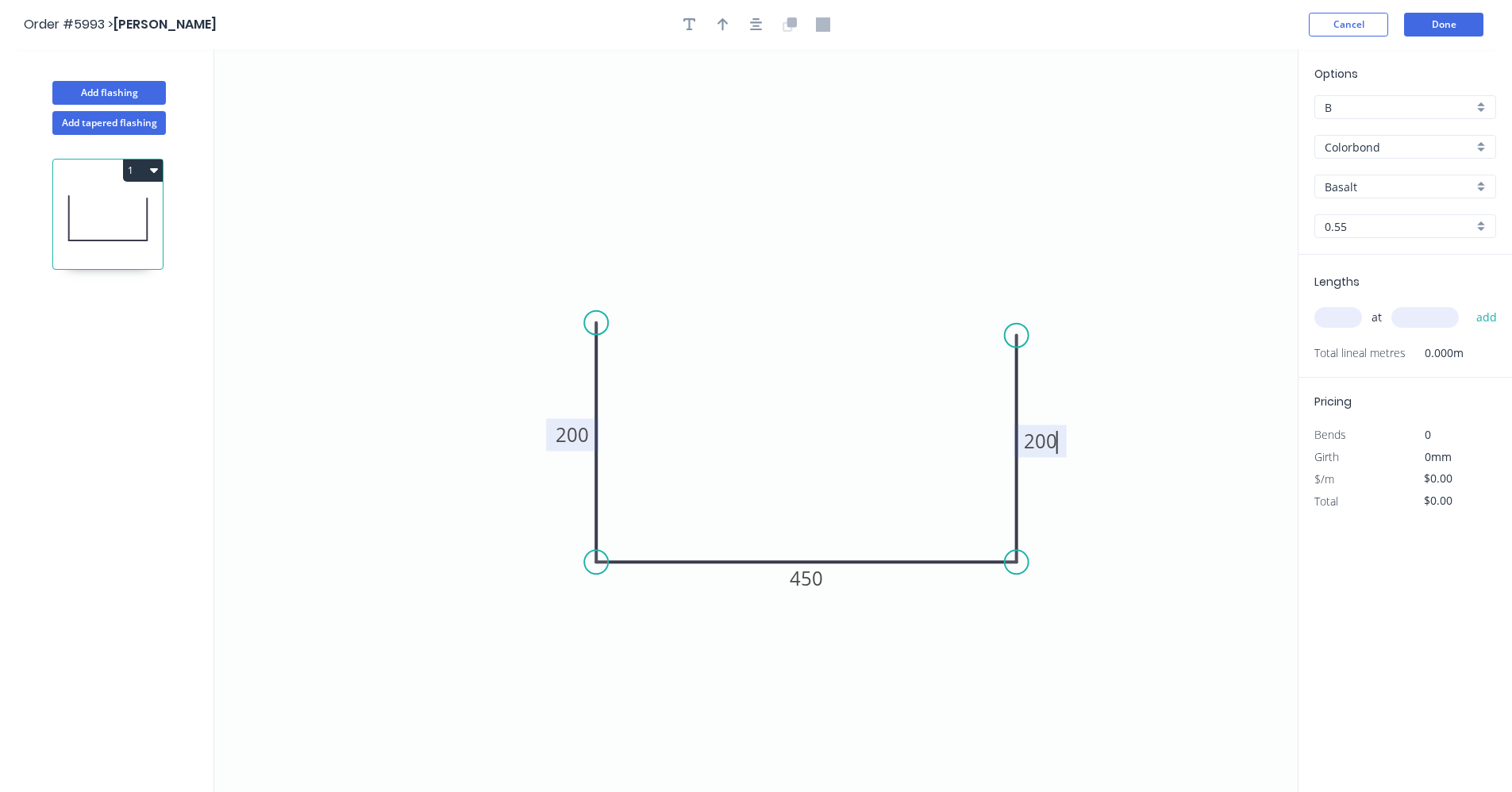
type input "$32.58"
click at [1481, 185] on div "Basalt" at bounding box center [1405, 187] width 182 height 24
click at [1358, 270] on div "[PERSON_NAME]" at bounding box center [1405, 264] width 180 height 28
type input "[PERSON_NAME]"
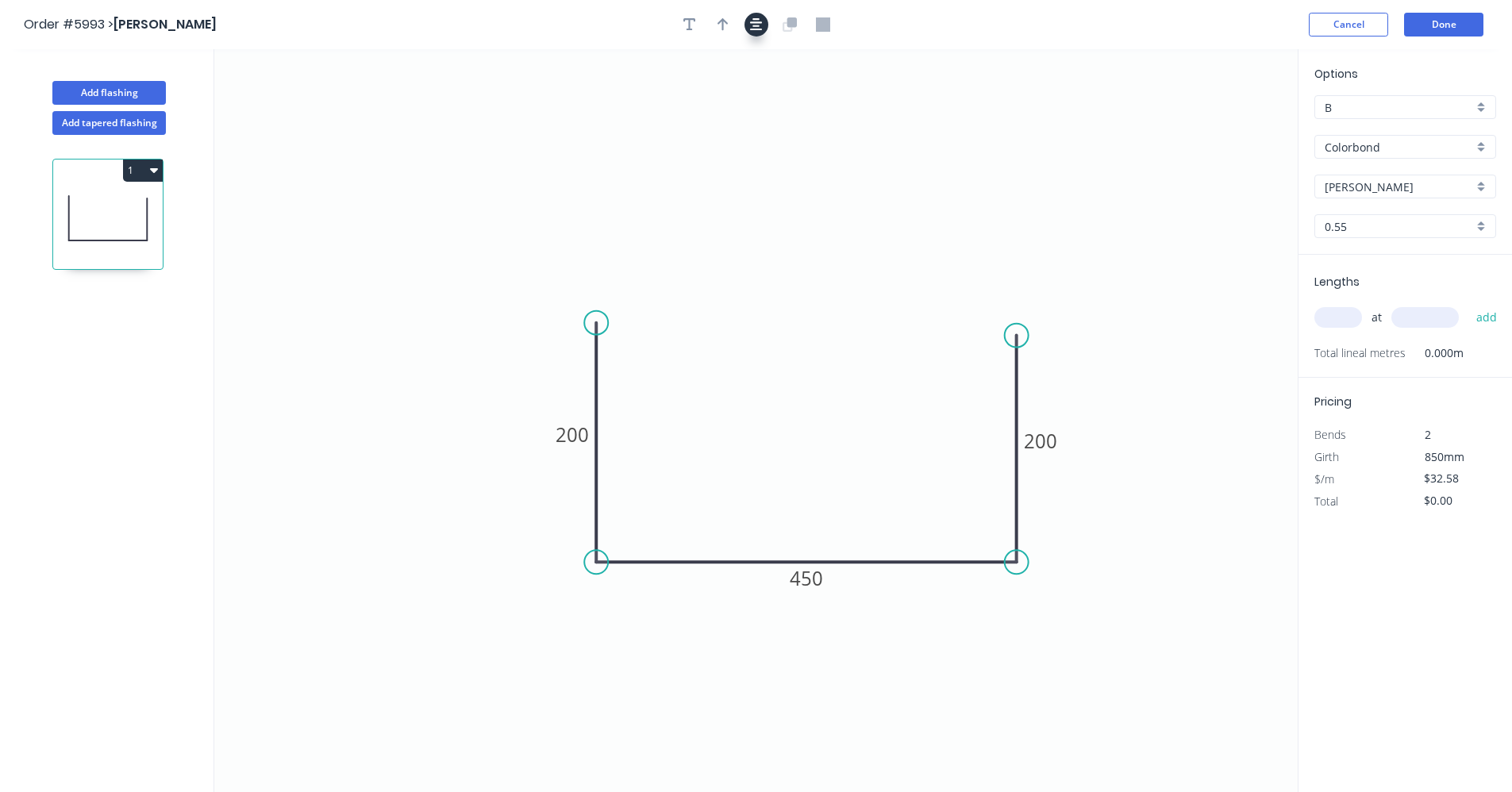
drag, startPoint x: 752, startPoint y: 38, endPoint x: 756, endPoint y: 27, distance: 11.7
click at [752, 37] on header "Order #5993 > BILLIE VIC Cancel Done" at bounding box center [756, 24] width 1512 height 49
click at [756, 27] on icon "button" at bounding box center [756, 25] width 13 height 13
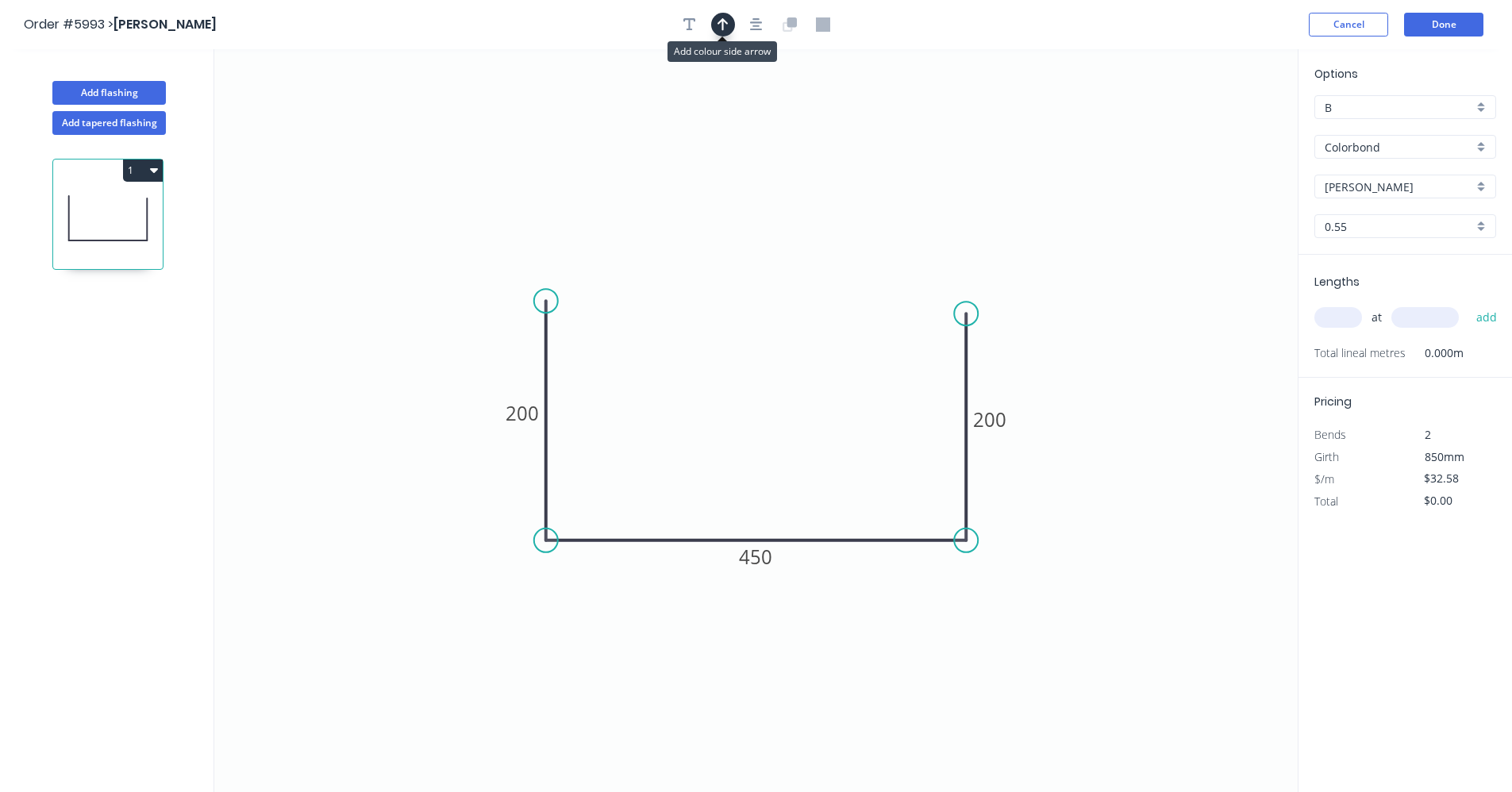
click at [721, 29] on icon "button" at bounding box center [723, 24] width 11 height 14
drag, startPoint x: 1221, startPoint y: 126, endPoint x: 804, endPoint y: 525, distance: 577.1
click at [804, 525] on icon at bounding box center [804, 506] width 14 height 51
click at [1349, 316] on input "text" at bounding box center [1338, 317] width 48 height 20
type input "5"
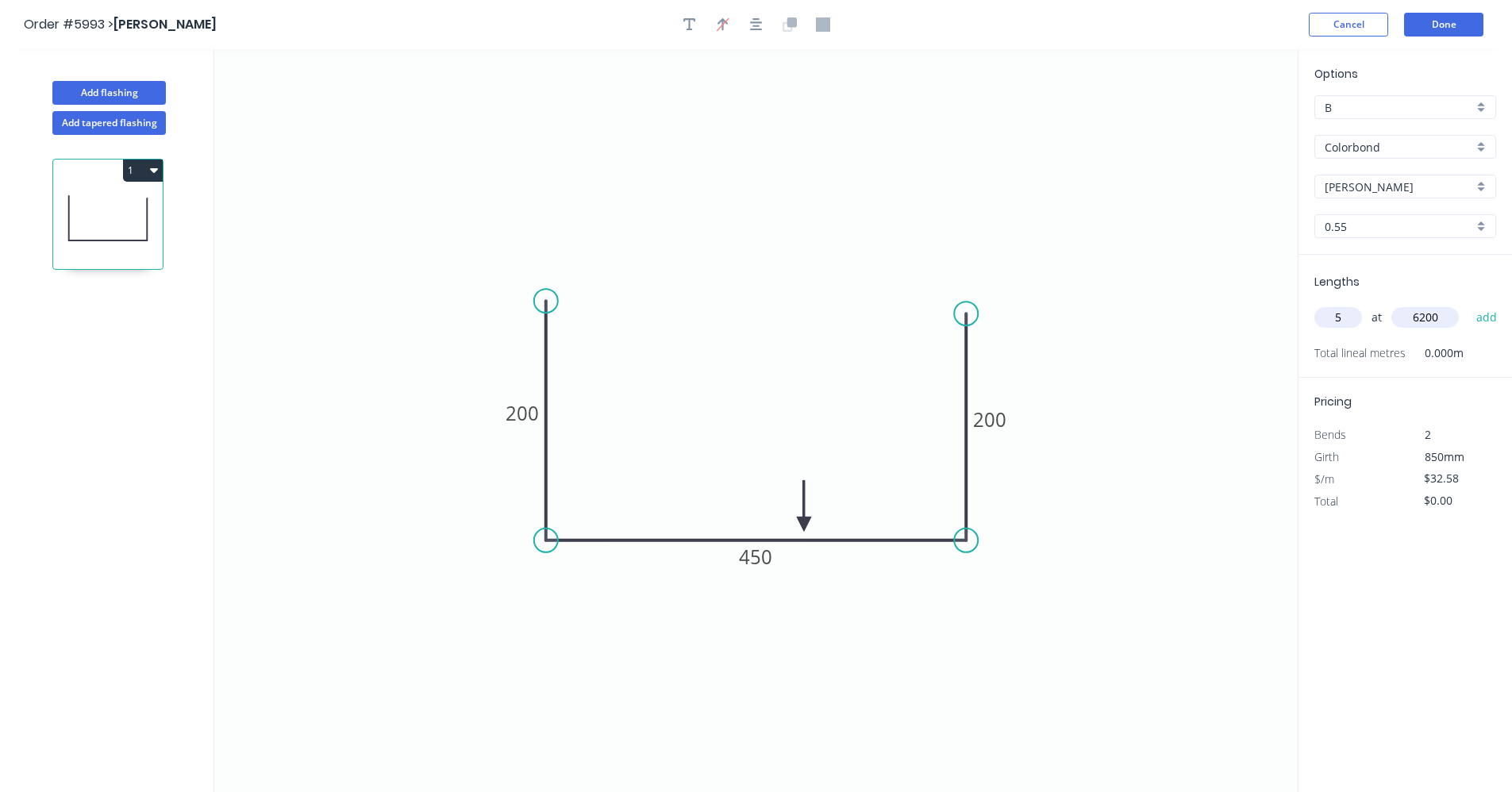
type input "6200"
click at [1468, 304] on button "add" at bounding box center [1486, 317] width 37 height 27
type input "$1,009.98"
drag, startPoint x: 553, startPoint y: 296, endPoint x: 549, endPoint y: 313, distance: 17.5
click at [549, 313] on circle at bounding box center [546, 313] width 24 height 24
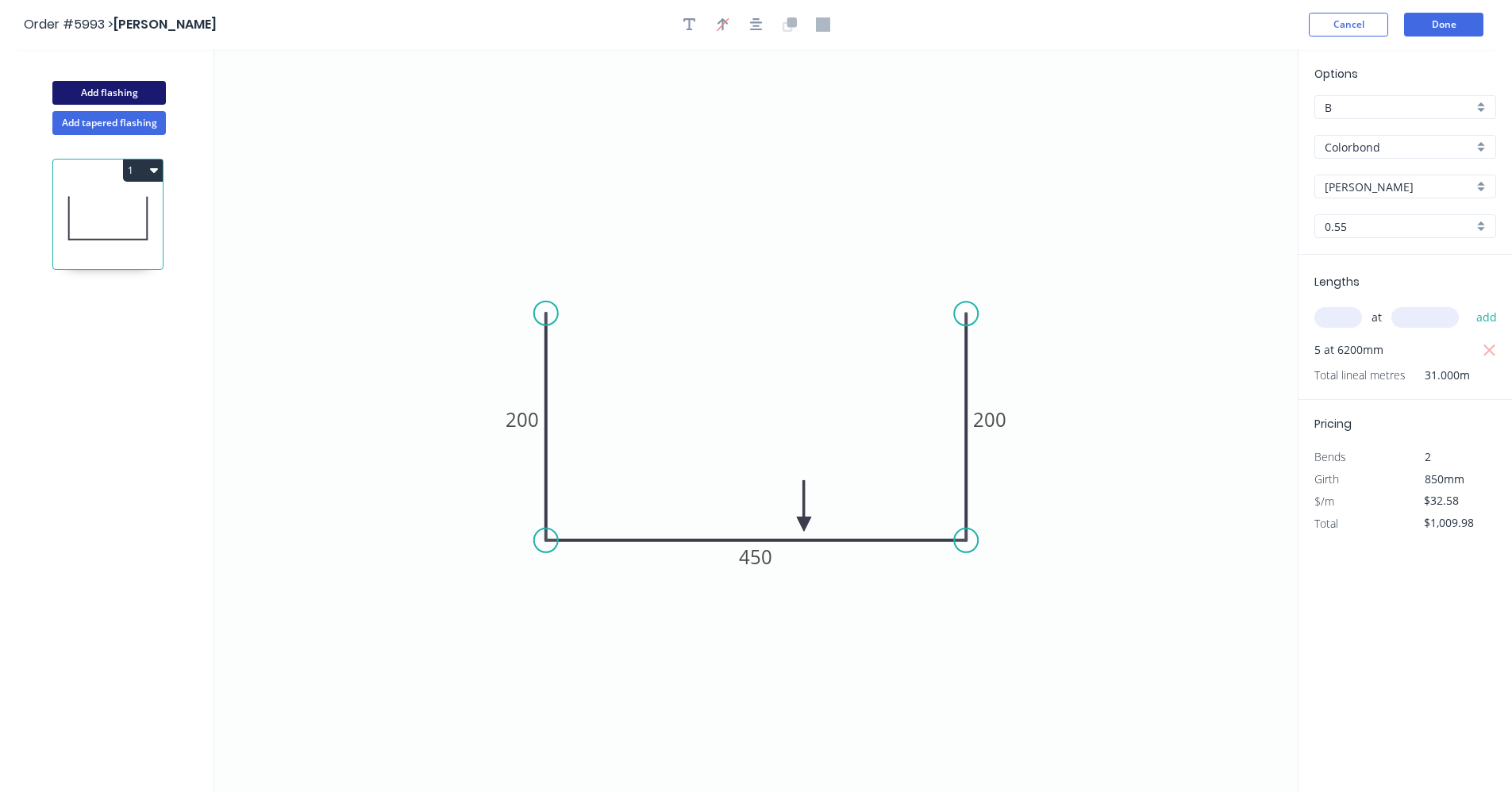
click at [113, 99] on button "Add flashing" at bounding box center [109, 93] width 114 height 24
type input "$0.00"
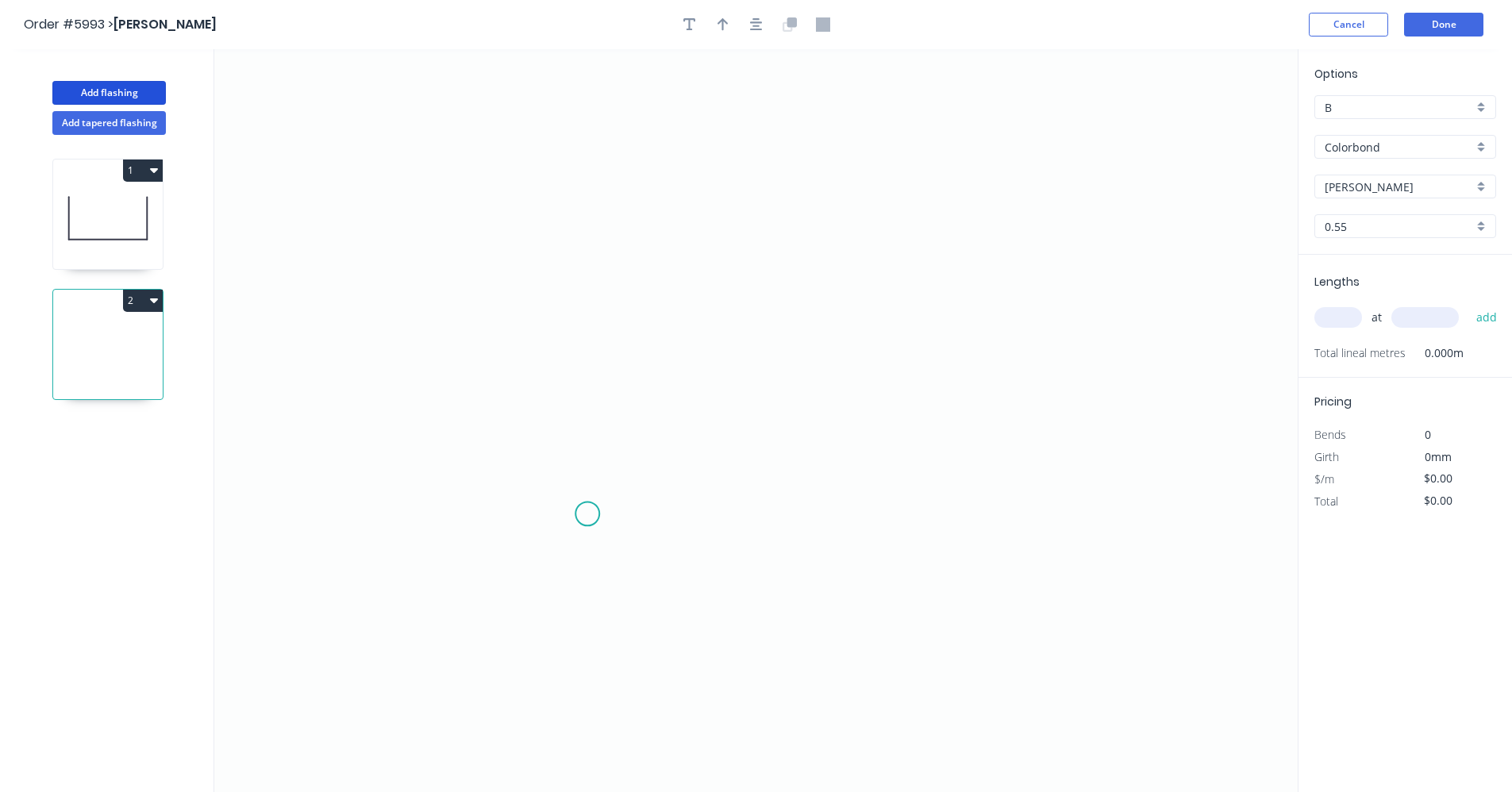
click at [588, 514] on icon "0" at bounding box center [756, 420] width 1083 height 743
drag, startPoint x: 588, startPoint y: 330, endPoint x: 635, endPoint y: 338, distance: 47.7
click at [589, 330] on icon "0" at bounding box center [756, 420] width 1083 height 743
click at [984, 334] on icon "0 ?" at bounding box center [756, 420] width 1083 height 743
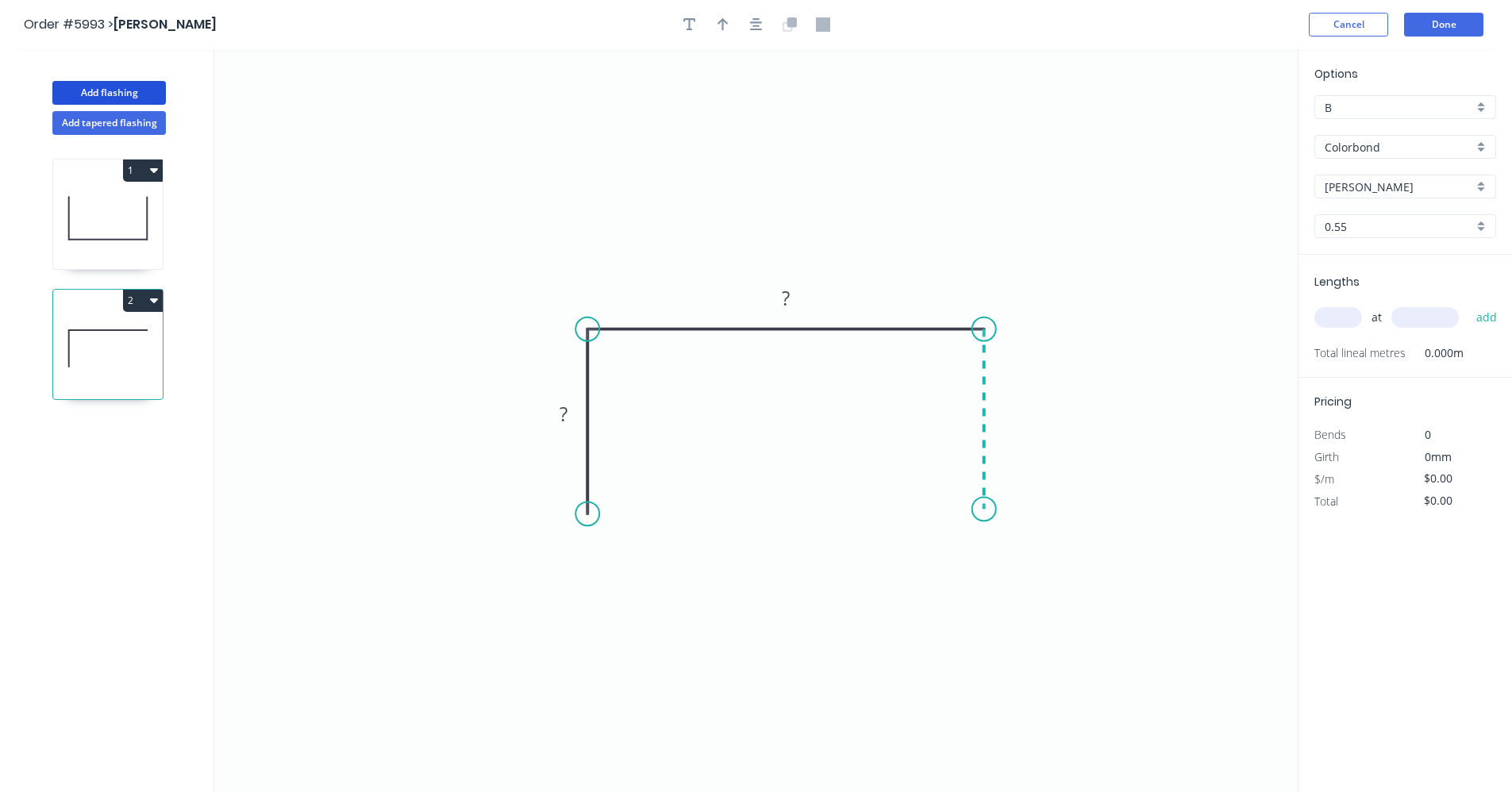
click at [982, 510] on icon "0 ? ?" at bounding box center [756, 420] width 1083 height 743
drag, startPoint x: 988, startPoint y: 512, endPoint x: 984, endPoint y: 520, distance: 8.9
click at [1034, 662] on div "Drip edge" at bounding box center [1066, 665] width 160 height 32
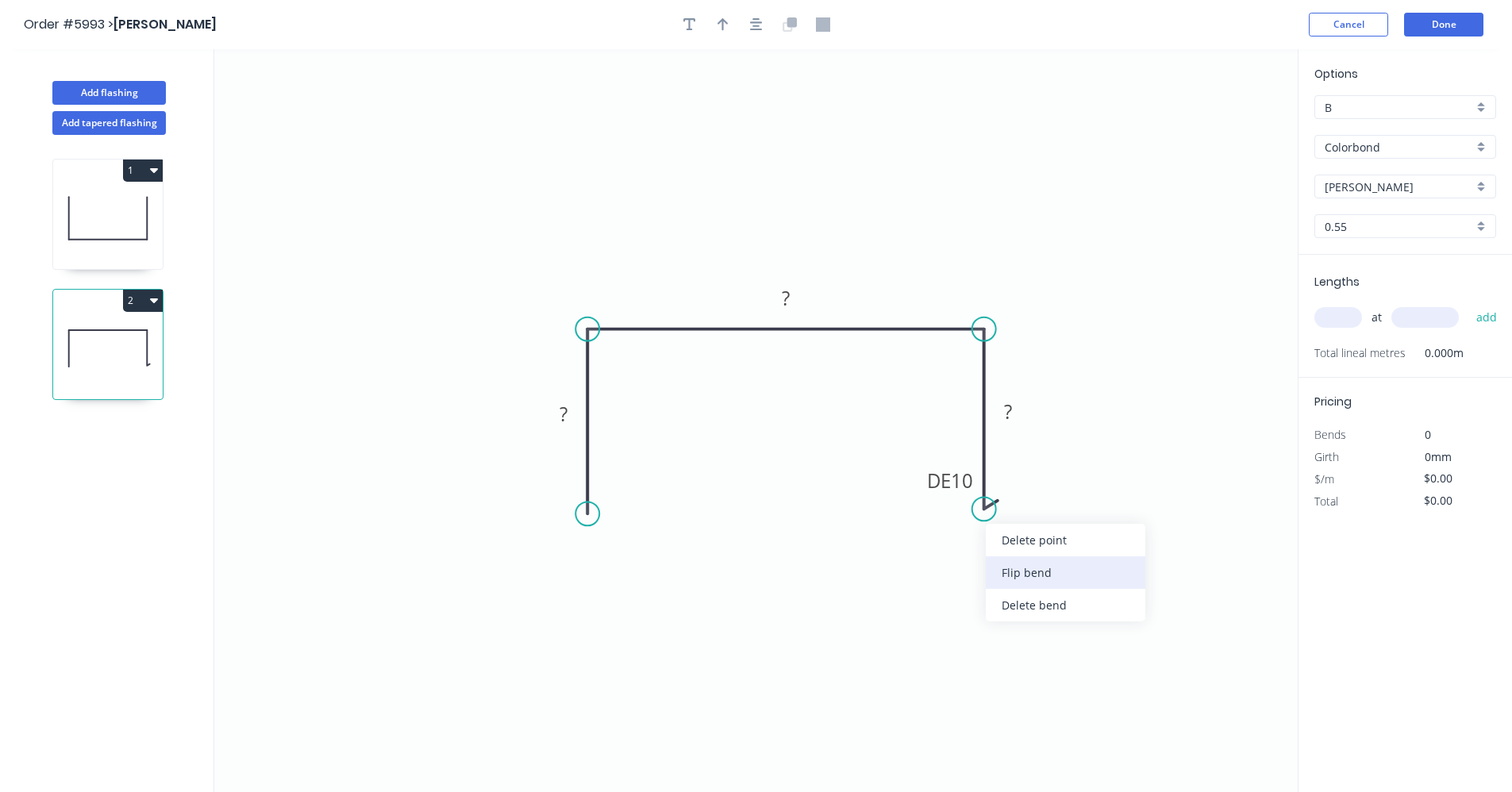
click at [1020, 571] on div "Flip bend" at bounding box center [1065, 572] width 160 height 32
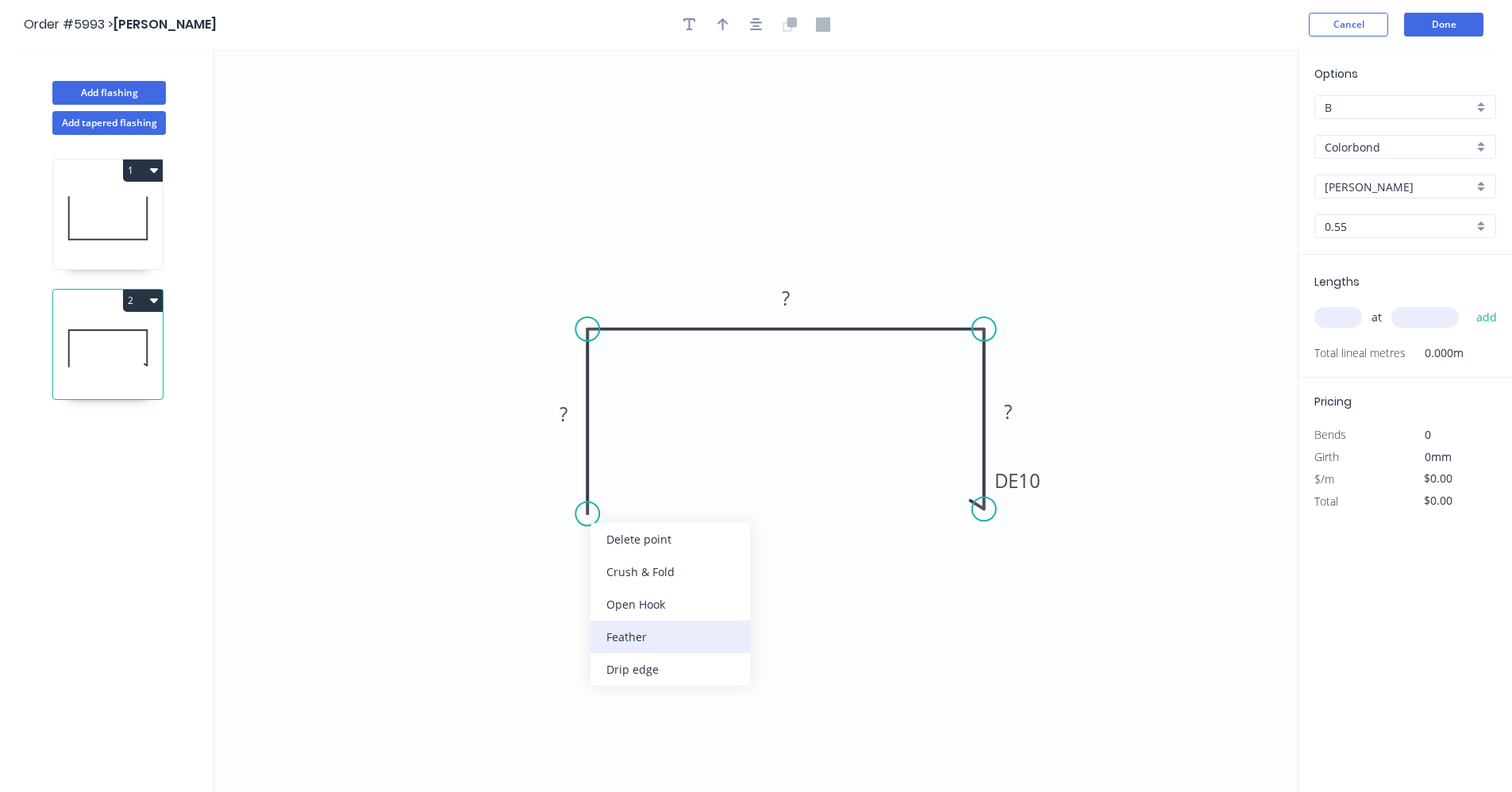
drag, startPoint x: 647, startPoint y: 634, endPoint x: 624, endPoint y: 554, distance: 83.2
click at [647, 634] on div "Feather" at bounding box center [670, 637] width 160 height 32
click at [626, 570] on div "Flip bend" at bounding box center [666, 569] width 160 height 32
click at [646, 489] on rect at bounding box center [621, 485] width 62 height 32
click at [639, 485] on tspan "15" at bounding box center [631, 485] width 22 height 26
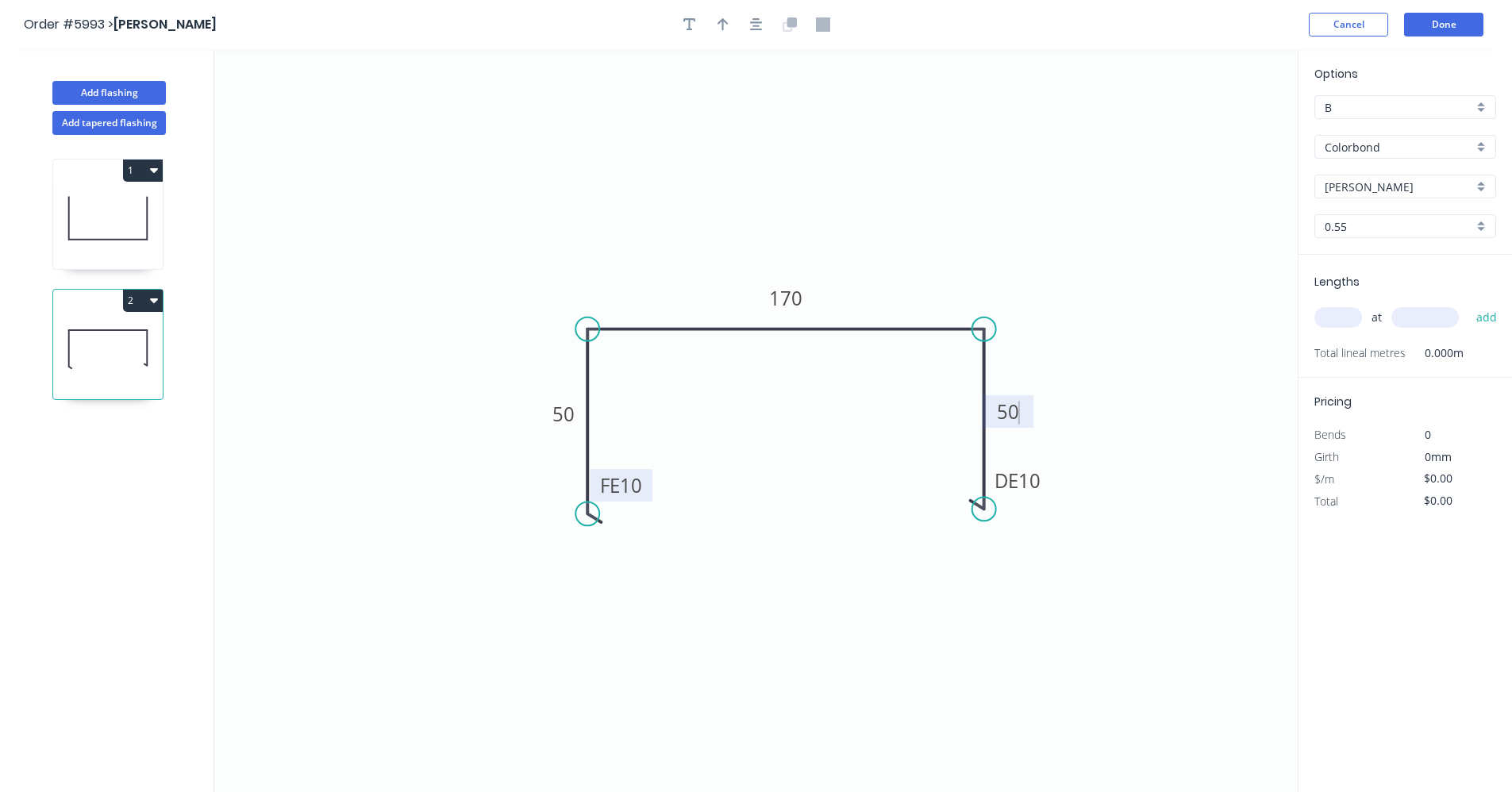
type input "$17.16"
click at [636, 379] on div "Show angle" at bounding box center [672, 384] width 160 height 32
click at [614, 359] on tspan "?" at bounding box center [611, 356] width 8 height 26
drag, startPoint x: 1010, startPoint y: 377, endPoint x: 987, endPoint y: 381, distance: 23.3
click at [1010, 378] on div "Show angle" at bounding box center [1068, 384] width 160 height 32
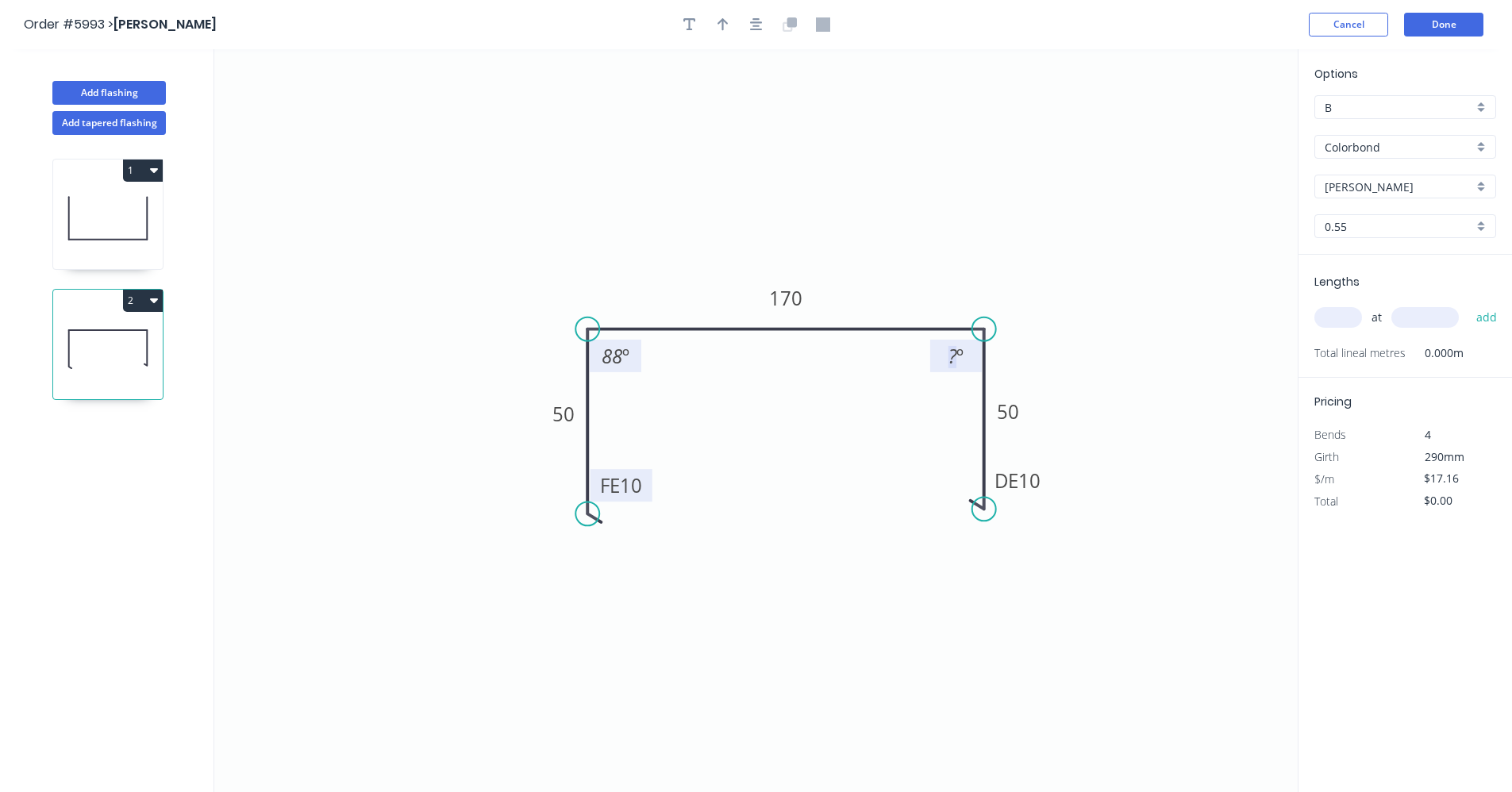
click at [950, 359] on tspan "?" at bounding box center [952, 356] width 8 height 26
click at [750, 19] on icon "button" at bounding box center [756, 24] width 13 height 14
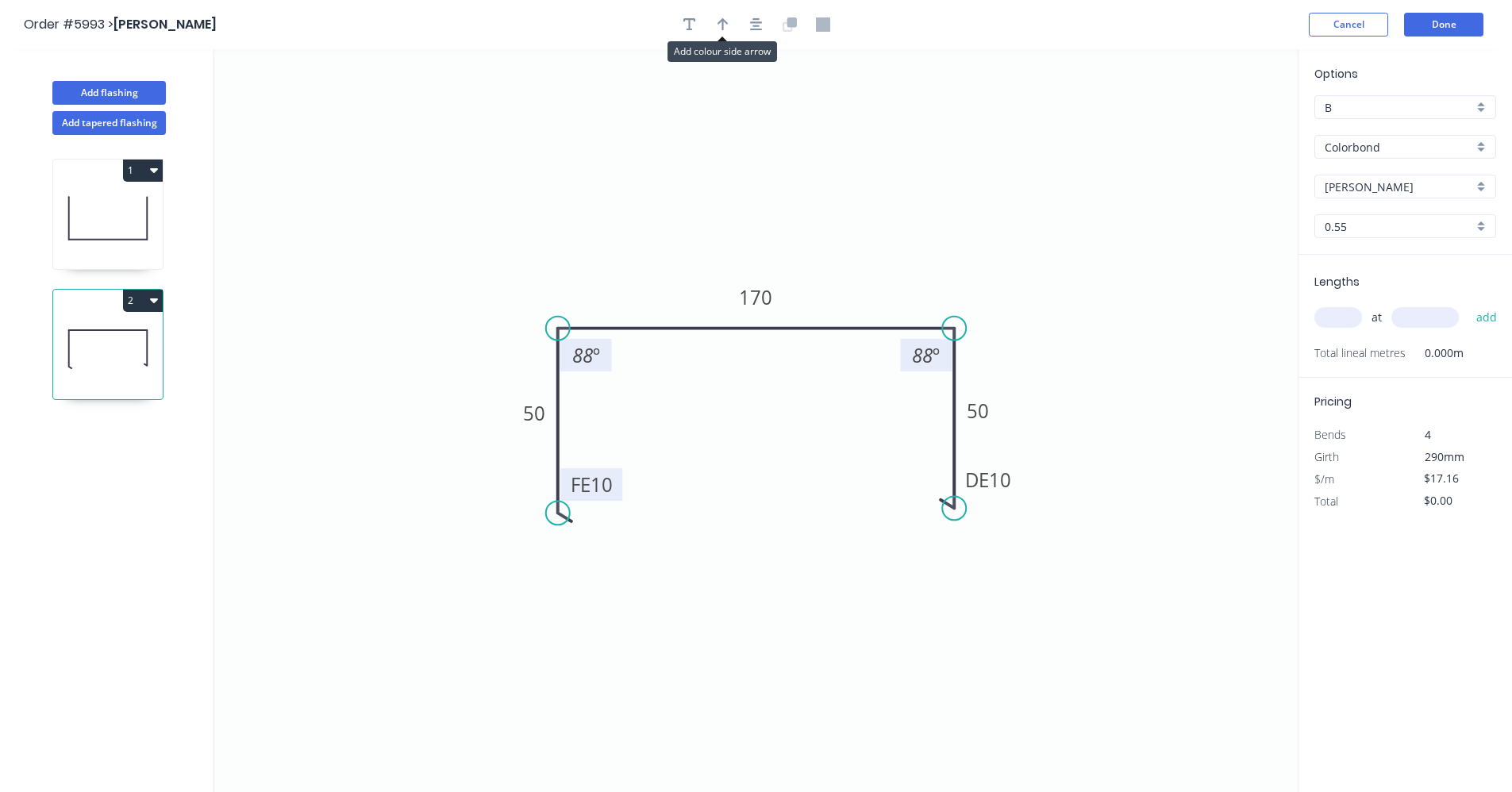
drag, startPoint x: 717, startPoint y: 27, endPoint x: 913, endPoint y: 114, distance: 214.4
click at [718, 28] on icon "button" at bounding box center [723, 24] width 11 height 14
drag, startPoint x: 1218, startPoint y: 129, endPoint x: 881, endPoint y: 312, distance: 383.5
click at [881, 312] on icon at bounding box center [880, 294] width 14 height 51
click at [1340, 314] on input "text" at bounding box center [1338, 317] width 48 height 20
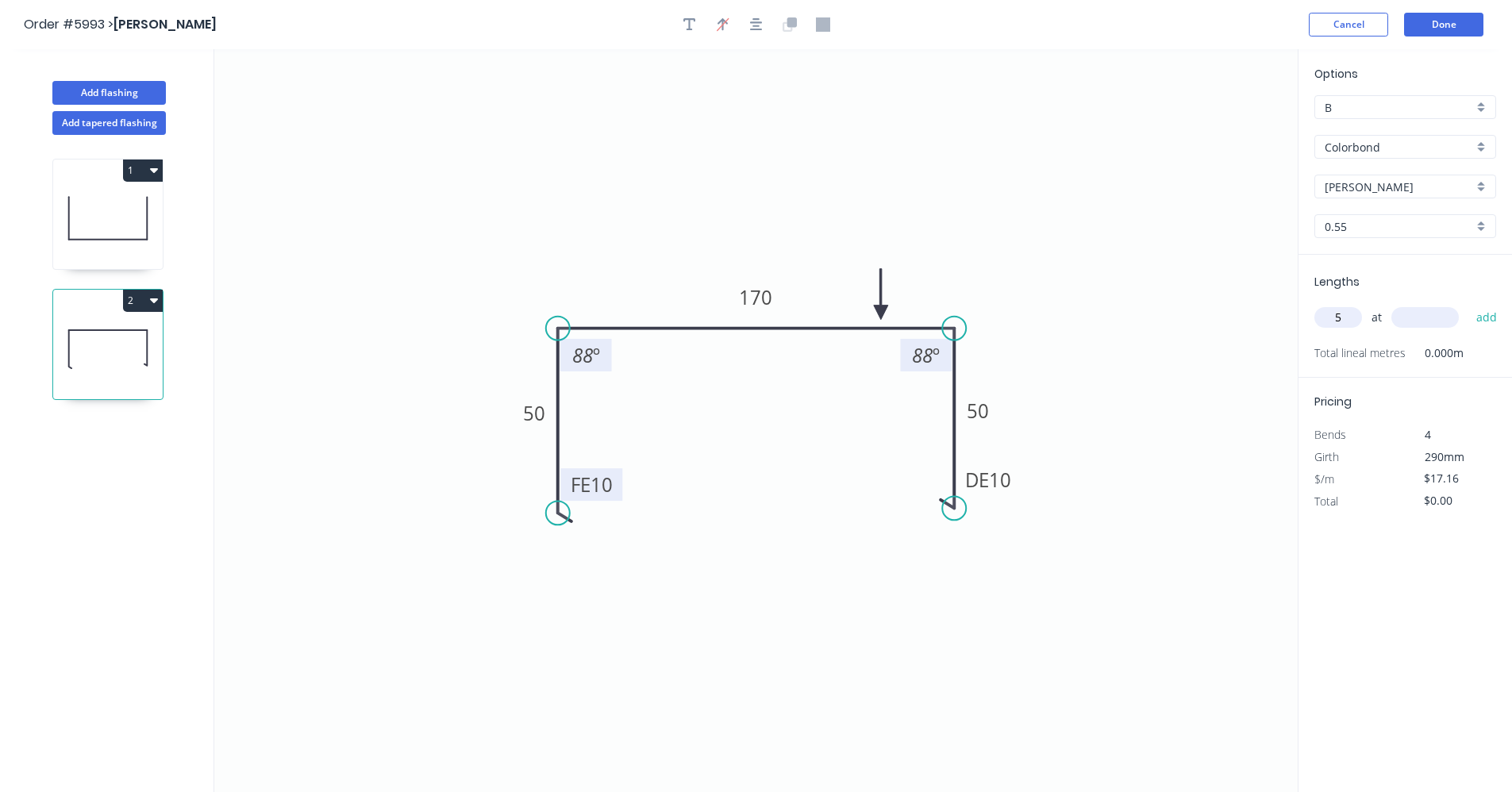
type input "5"
type input "6200"
click at [1468, 304] on button "add" at bounding box center [1486, 317] width 37 height 27
type input "$531.96"
click at [1443, 25] on button "Done" at bounding box center [1444, 25] width 79 height 24
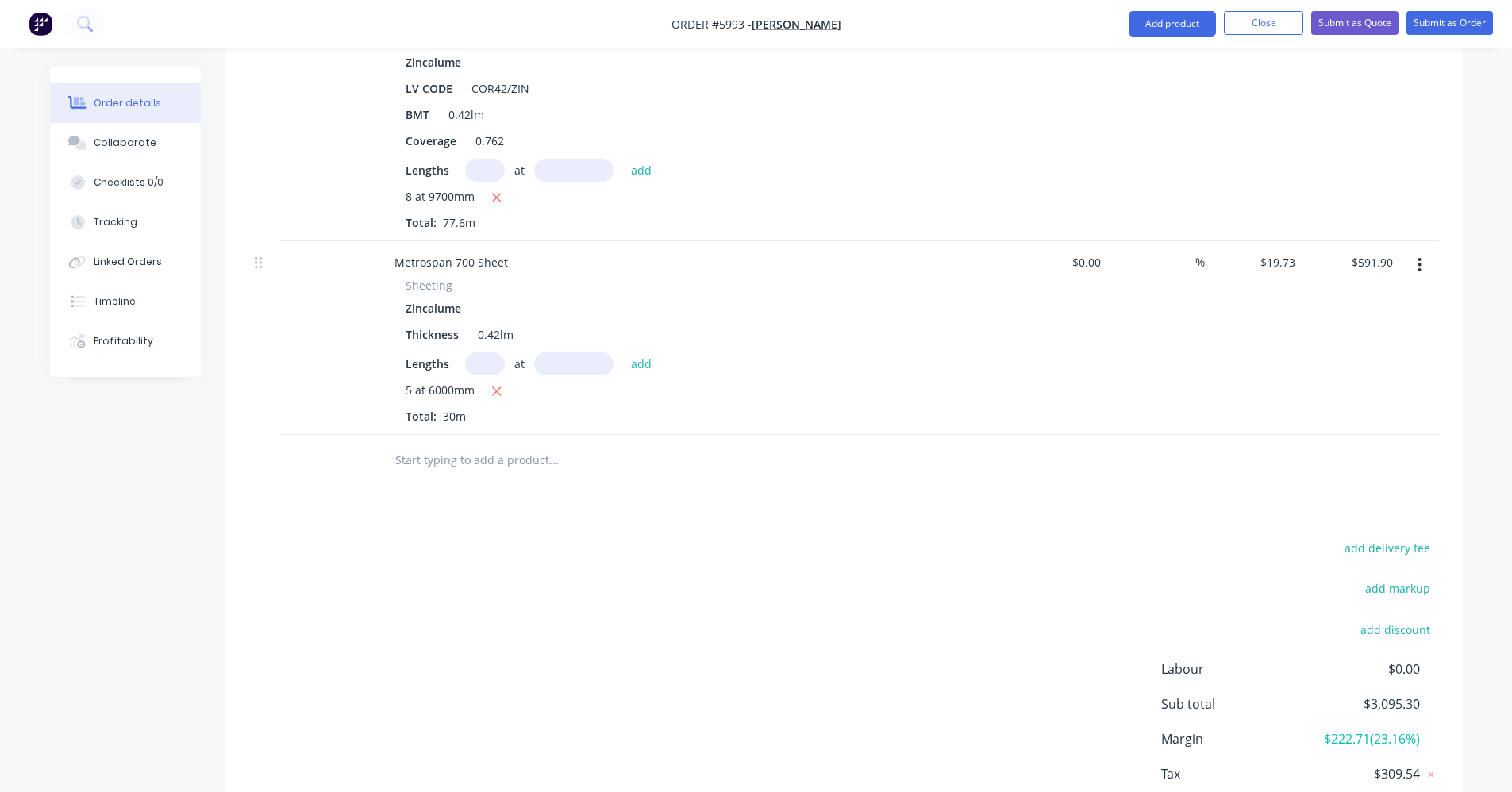
scroll to position [1032, 0]
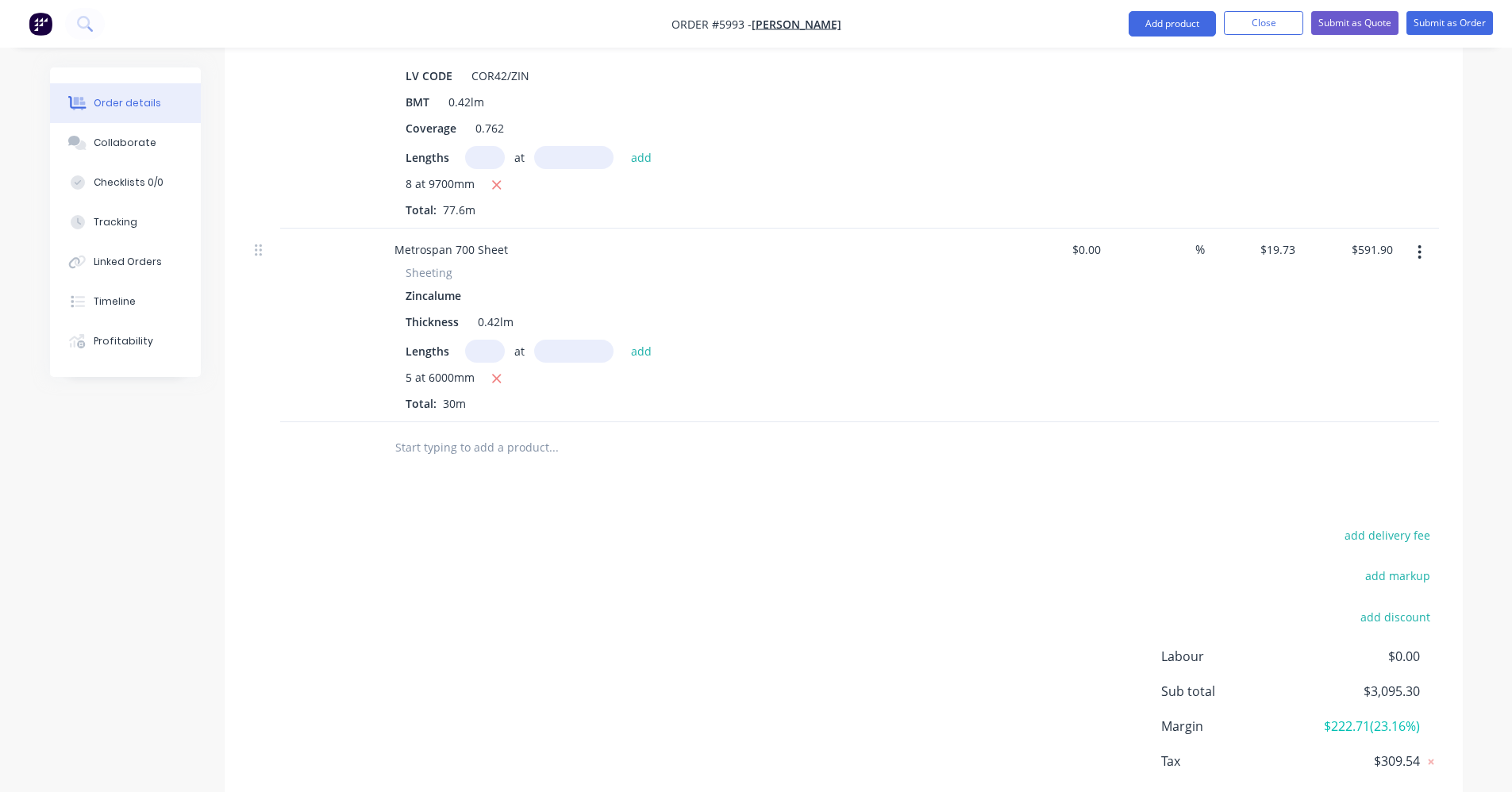
click at [442, 432] on input "text" at bounding box center [553, 447] width 318 height 31
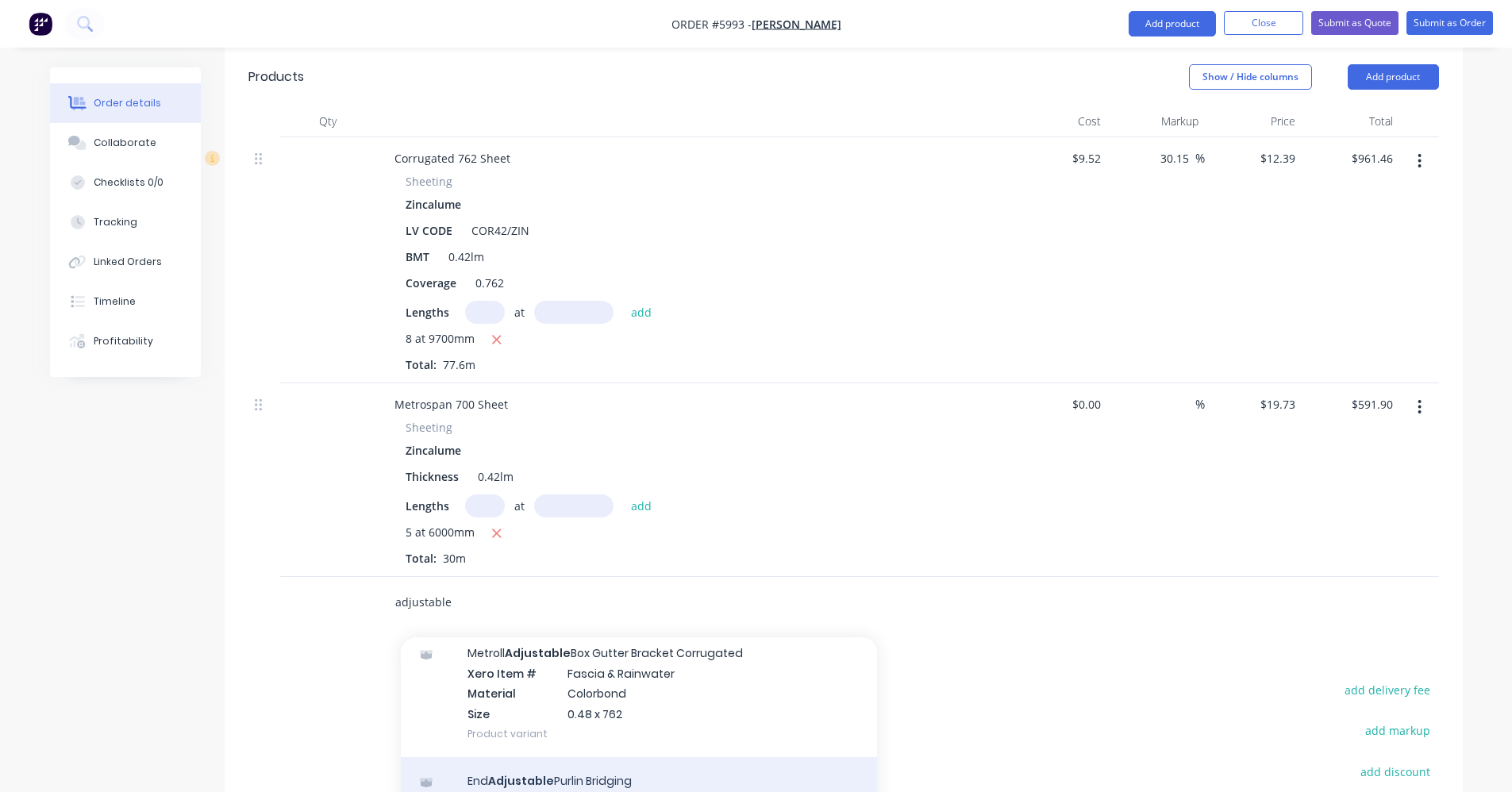
scroll to position [1017, 0]
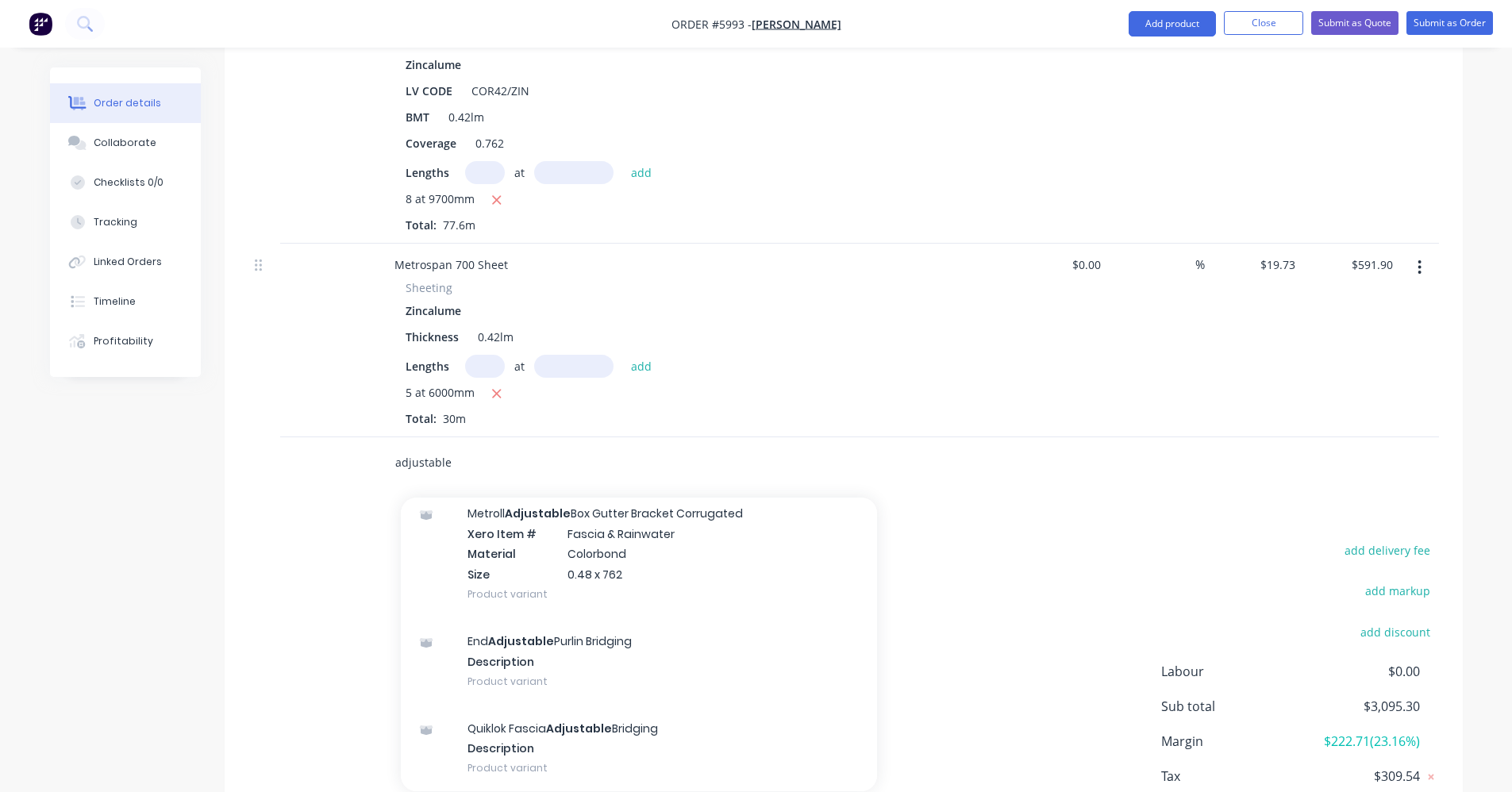
drag, startPoint x: 487, startPoint y: 437, endPoint x: 378, endPoint y: 433, distance: 109.1
click at [378, 437] on div "adjustable Add adjustable to order Metroll Adjustable Box Gutter Bracket Corrug…" at bounding box center [660, 463] width 572 height 52
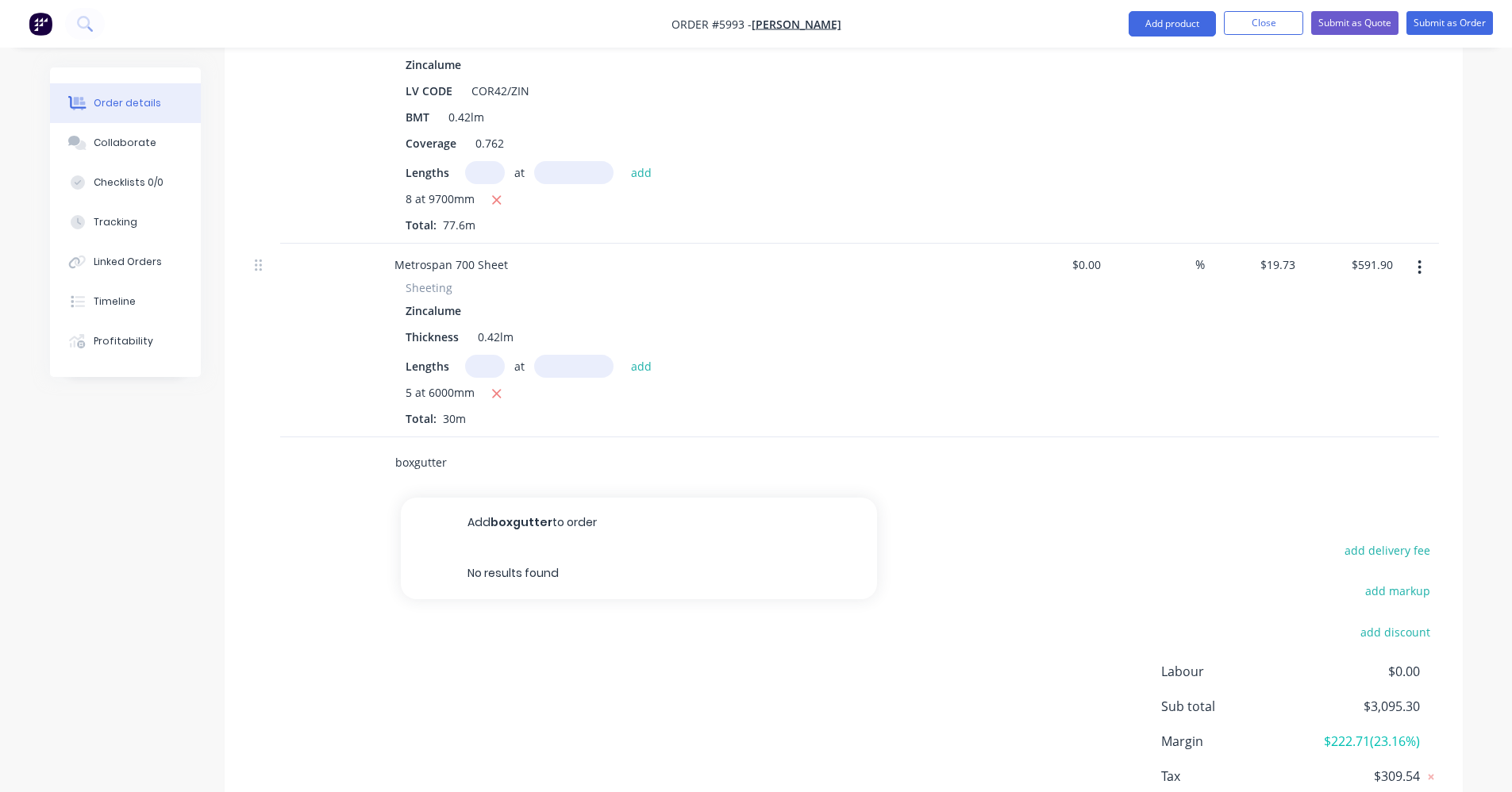
drag, startPoint x: 435, startPoint y: 443, endPoint x: 369, endPoint y: 443, distance: 66.0
click at [369, 444] on div "boxgutter Add boxgutter to order No results found" at bounding box center [843, 463] width 1191 height 52
type input "r"
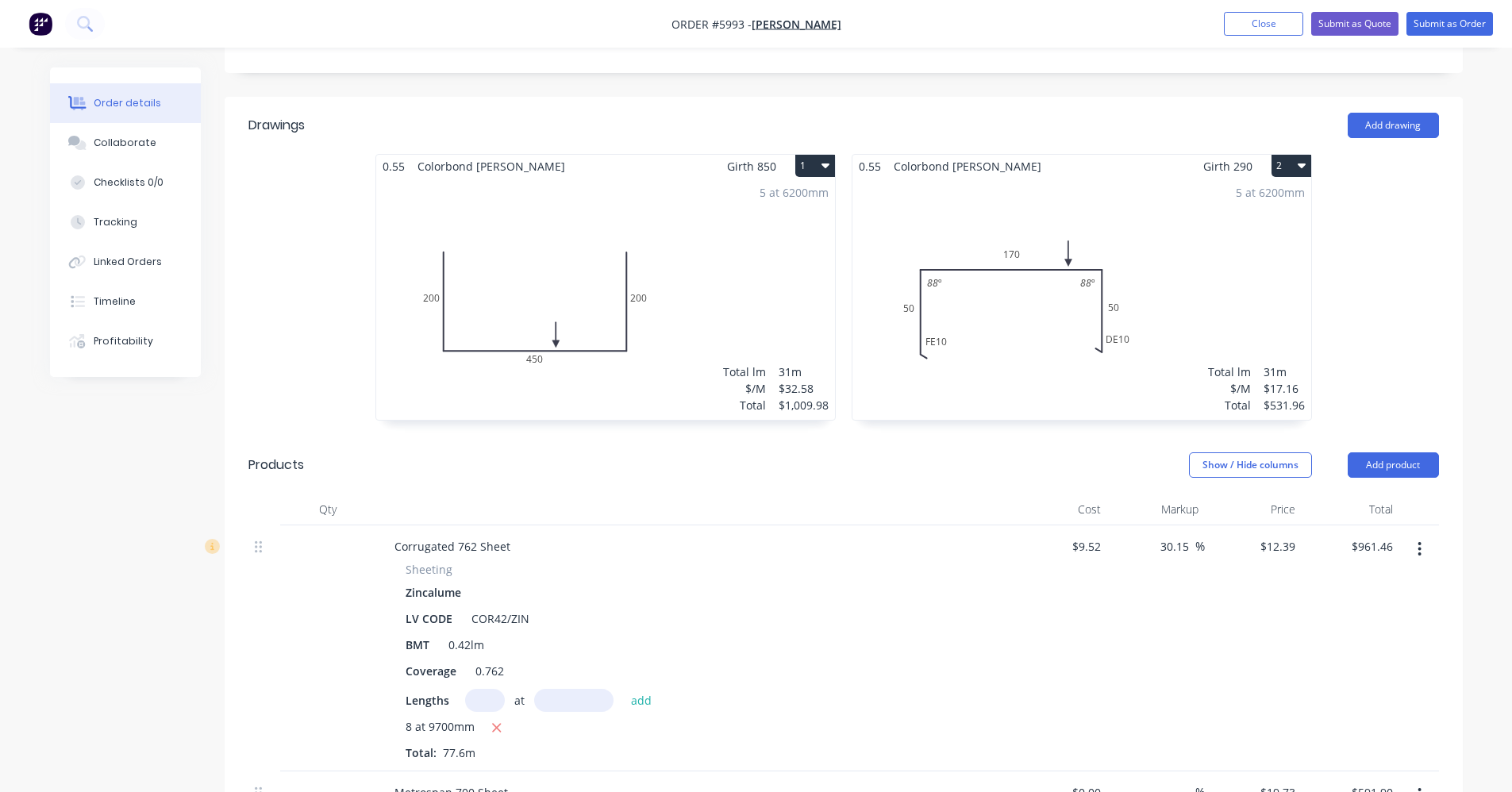
scroll to position [461, 0]
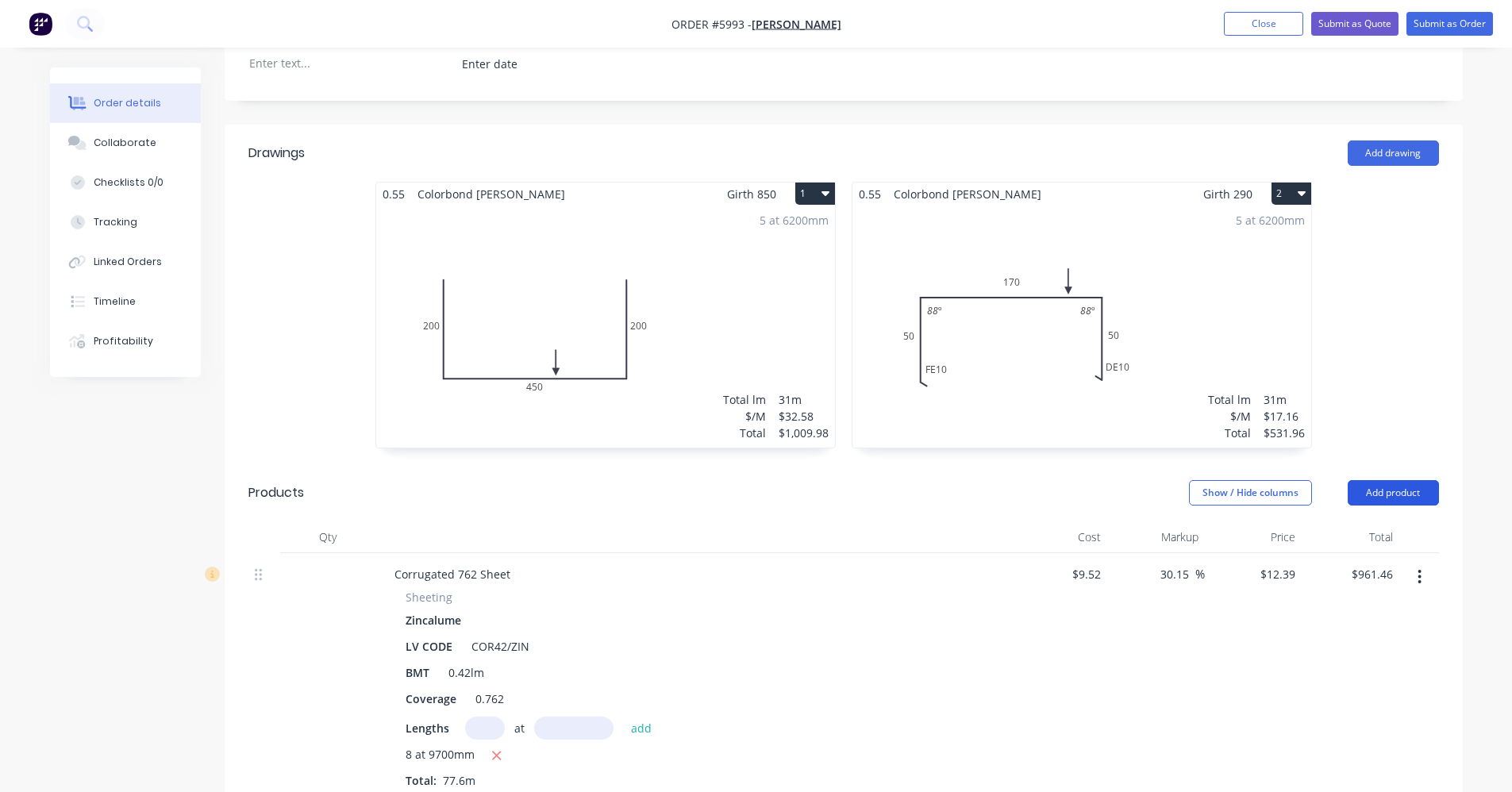
click at [1391, 481] on button "Add product" at bounding box center [1393, 493] width 91 height 25
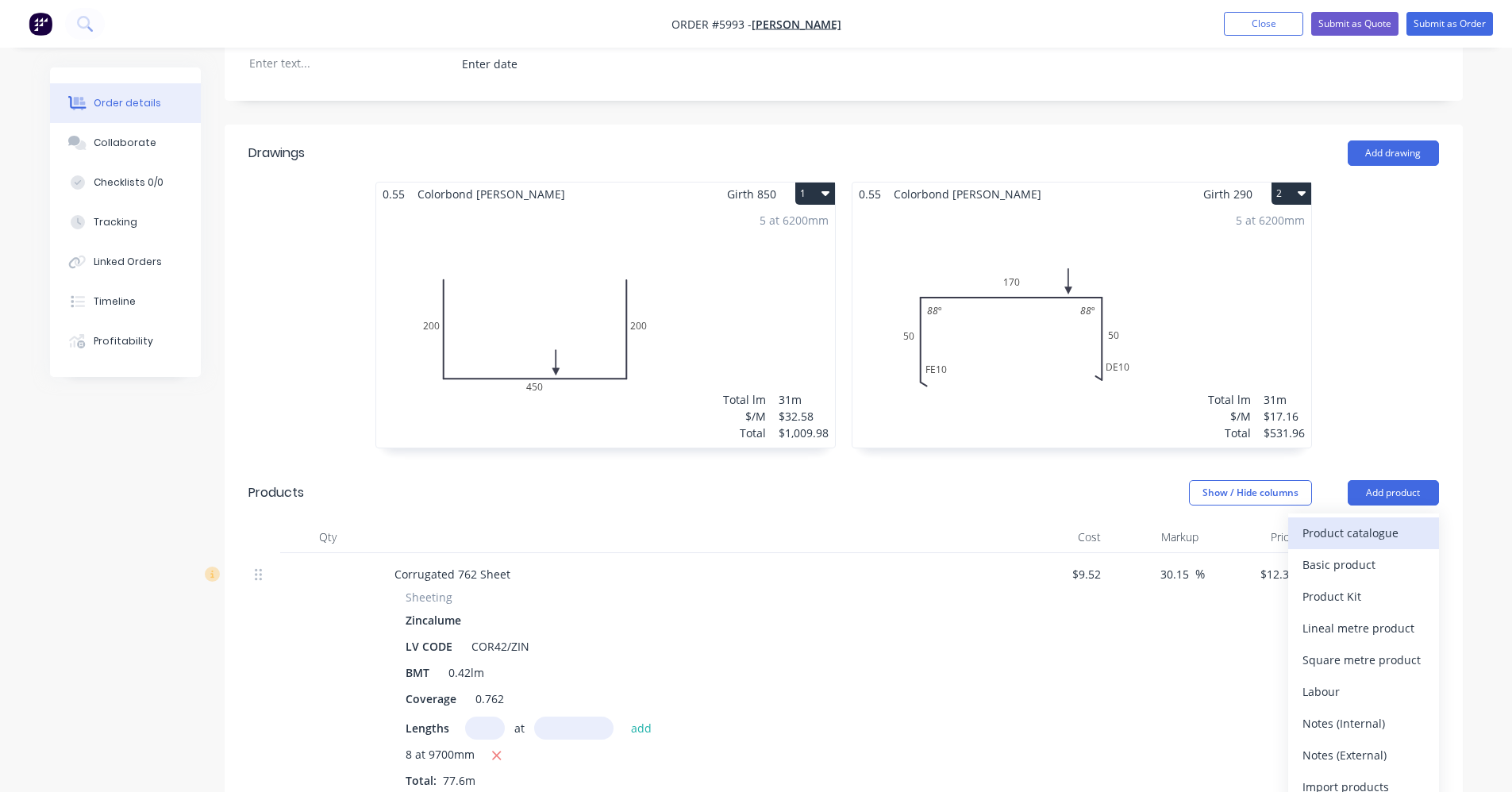
click at [1343, 521] on div "Product catalogue" at bounding box center [1363, 532] width 122 height 23
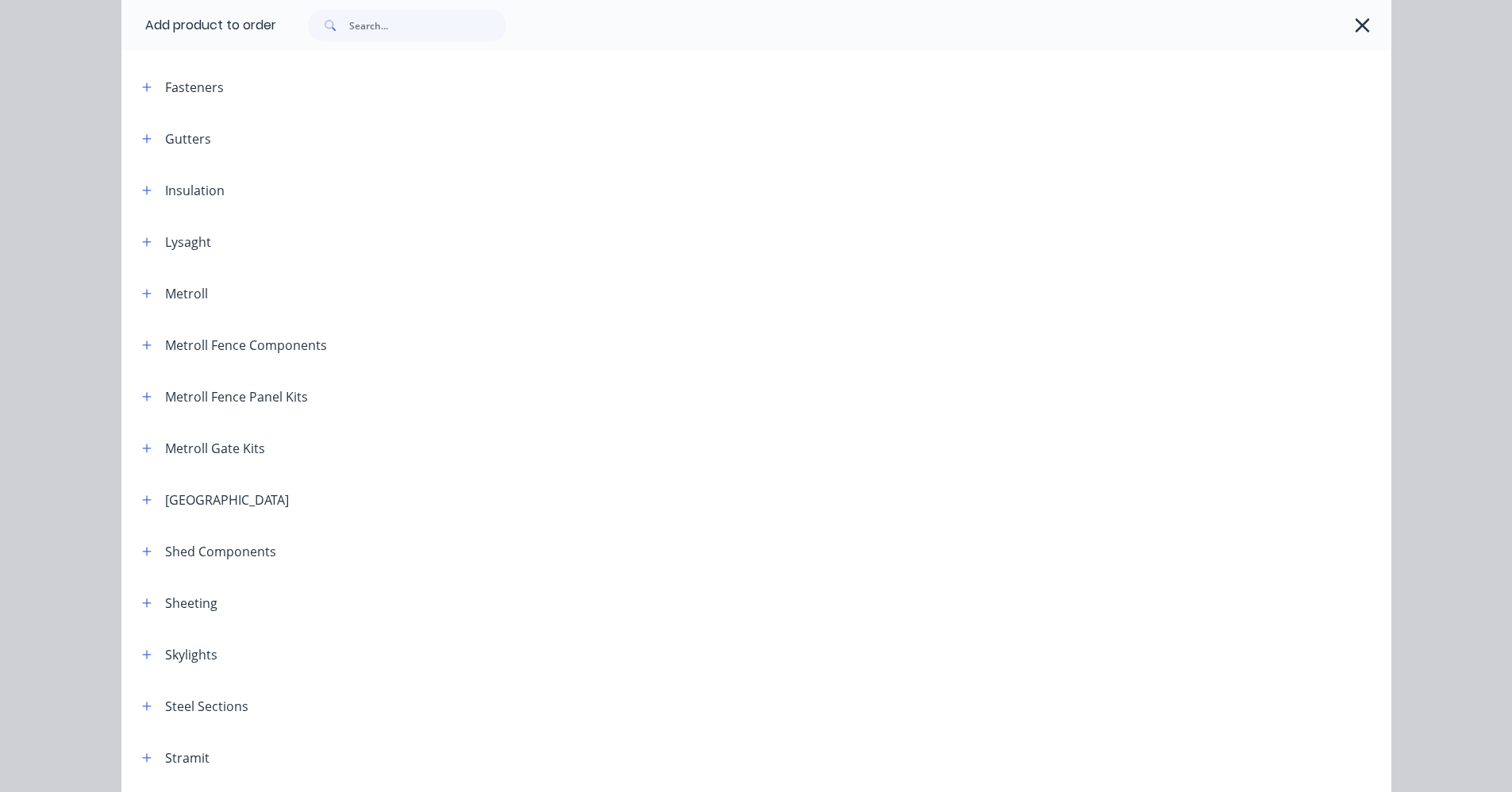
scroll to position [793, 0]
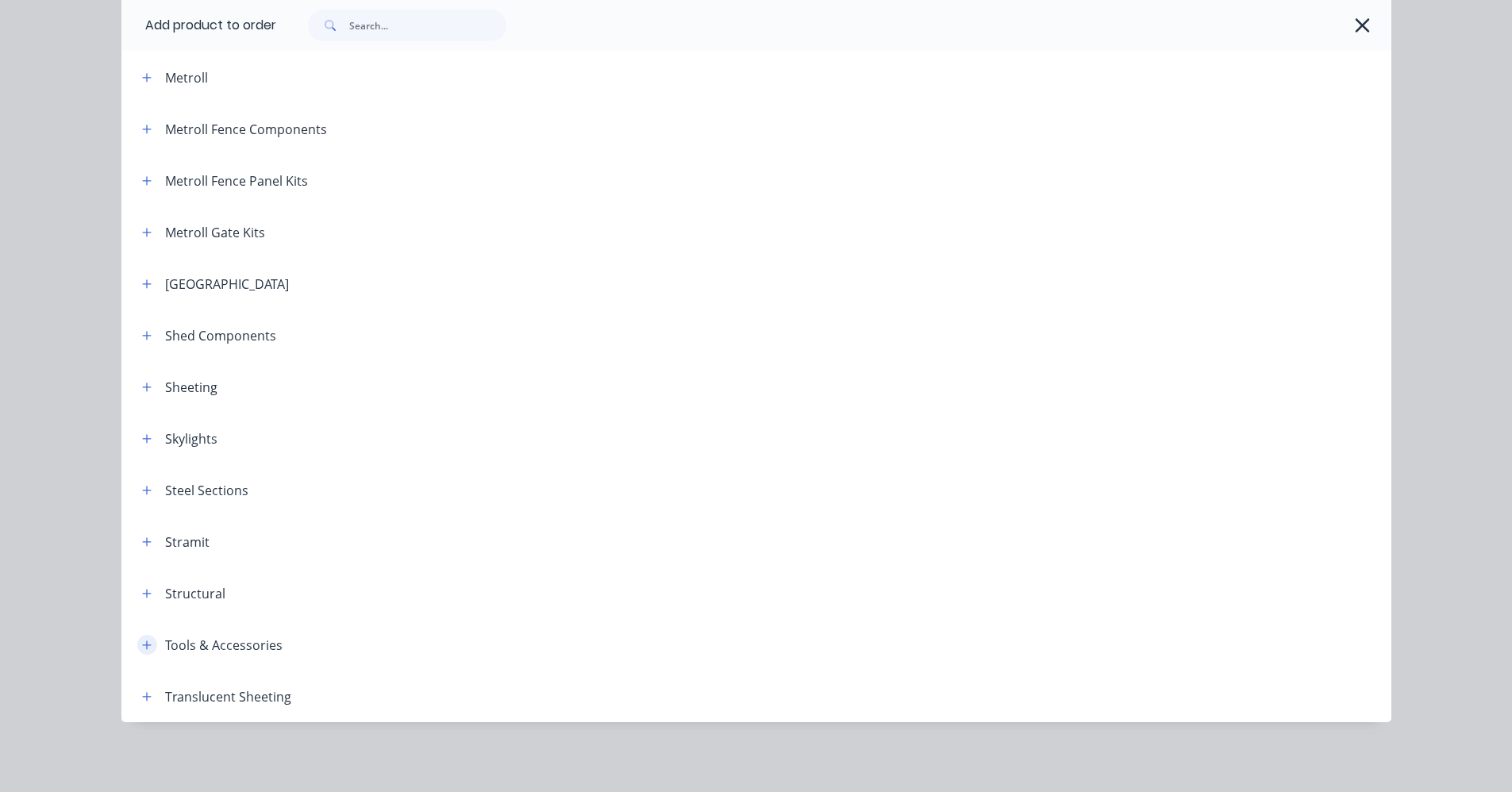
click at [142, 643] on icon "button" at bounding box center [147, 645] width 9 height 11
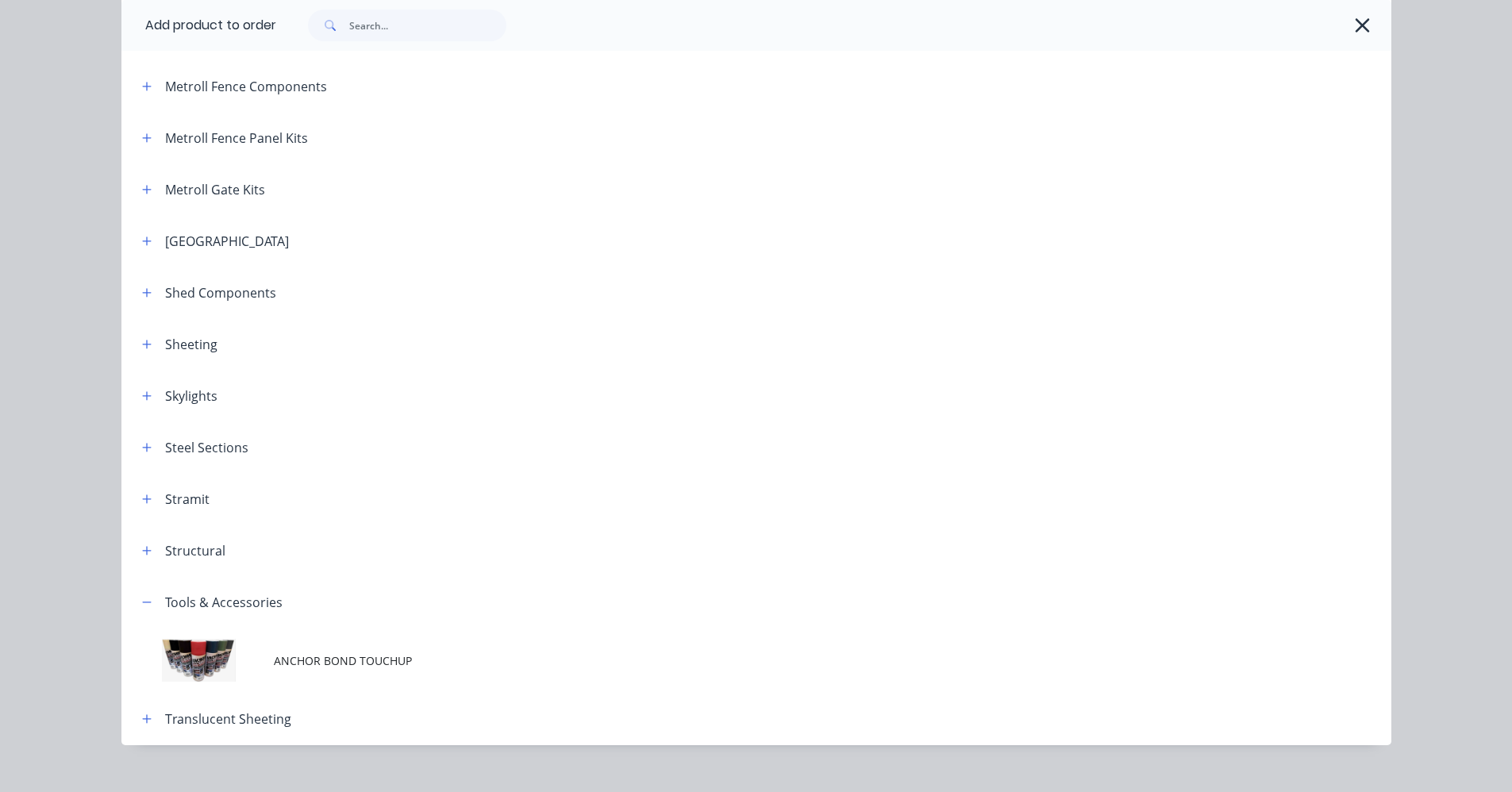
scroll to position [859, 0]
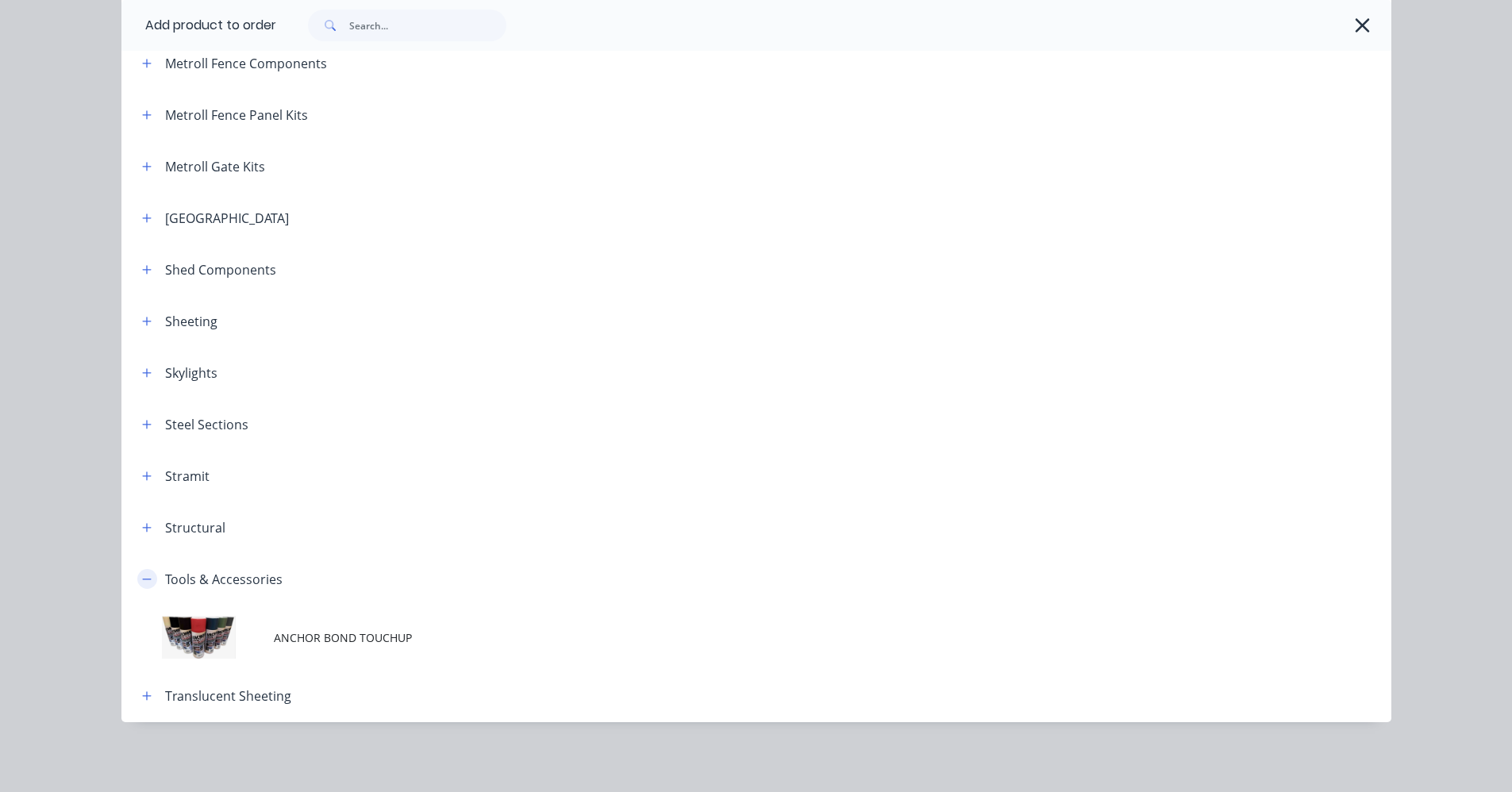
click at [149, 583] on button "button" at bounding box center [147, 579] width 19 height 19
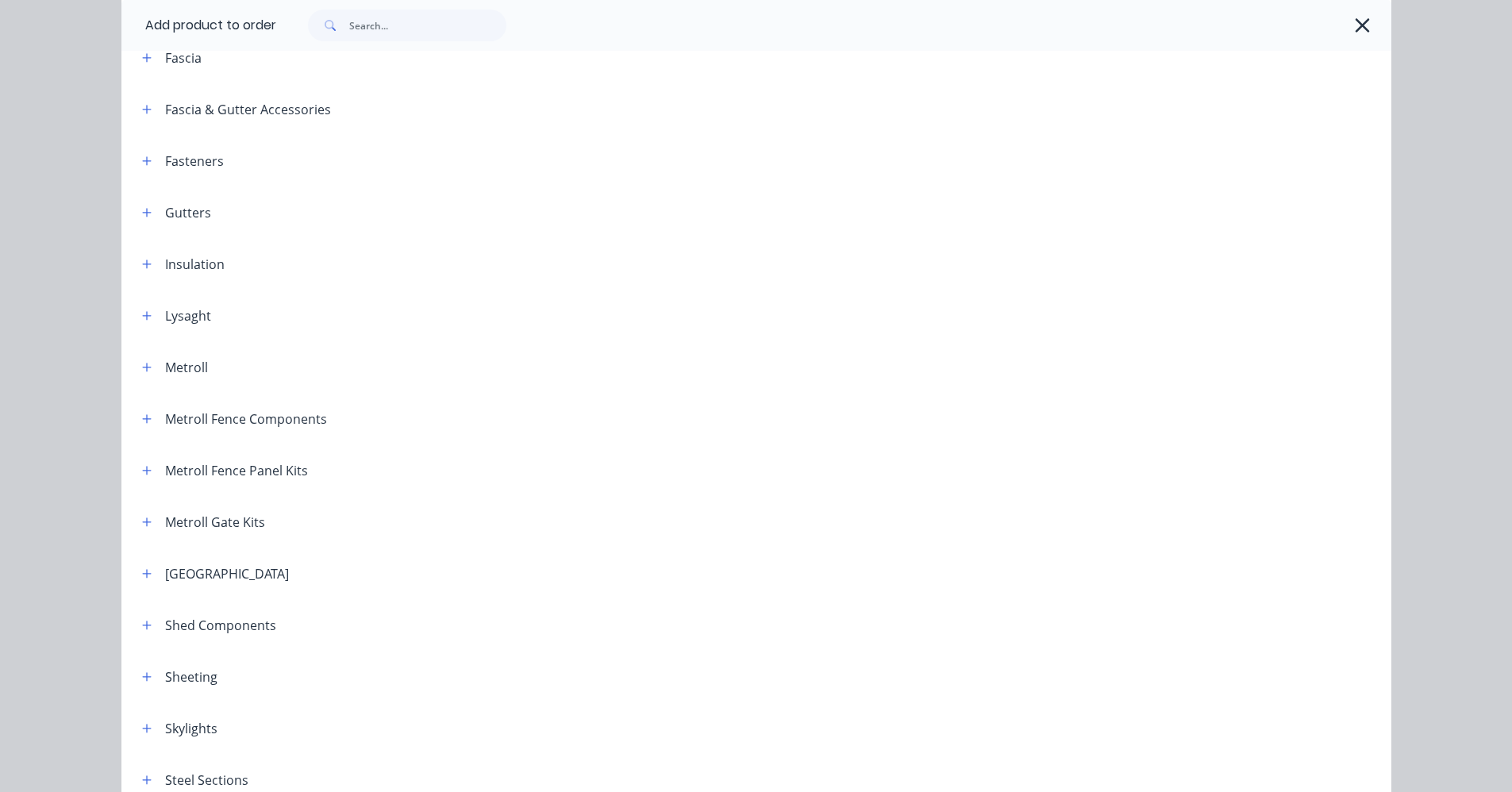
scroll to position [476, 0]
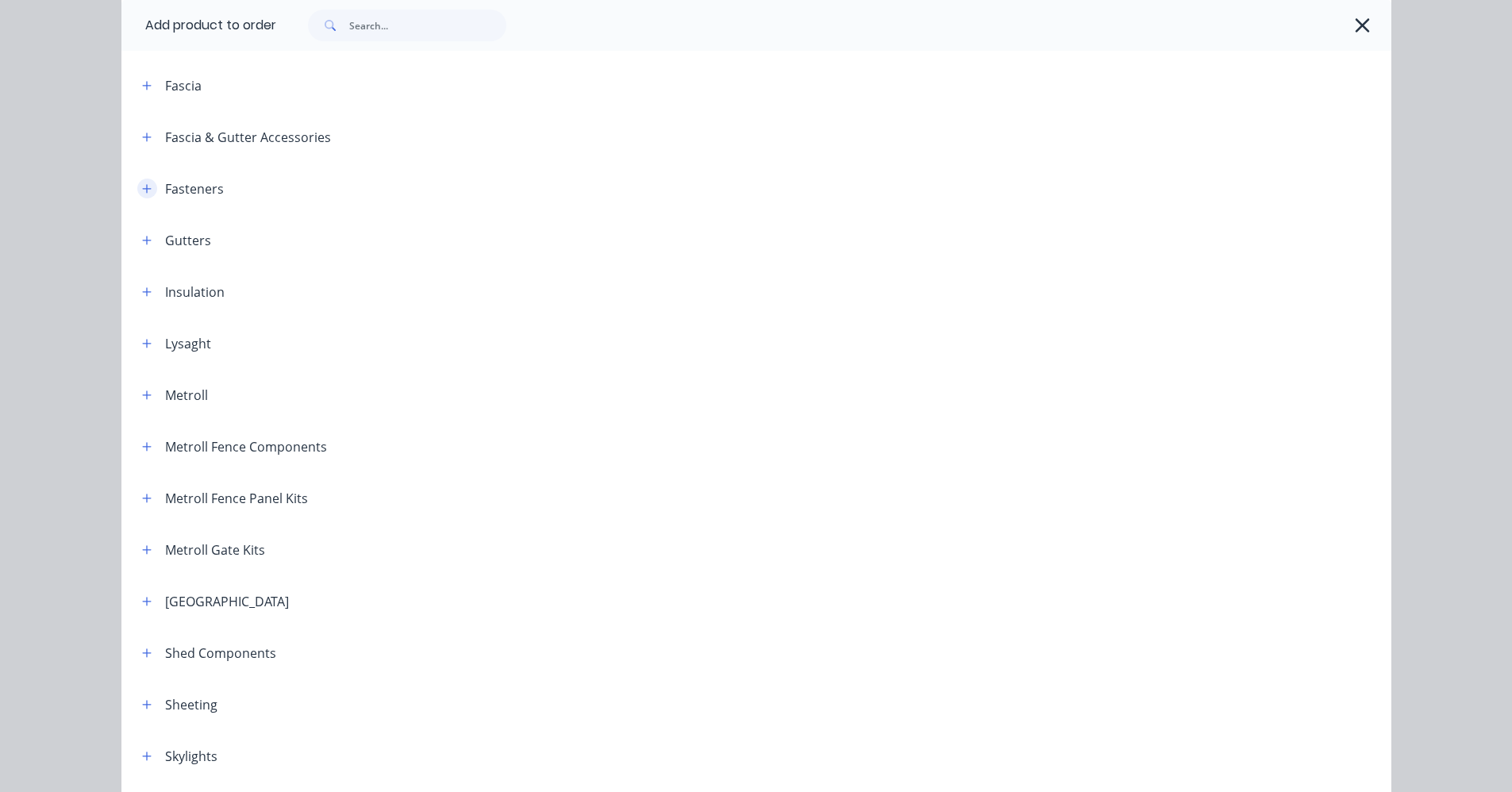
click at [143, 193] on icon "button" at bounding box center [147, 189] width 9 height 11
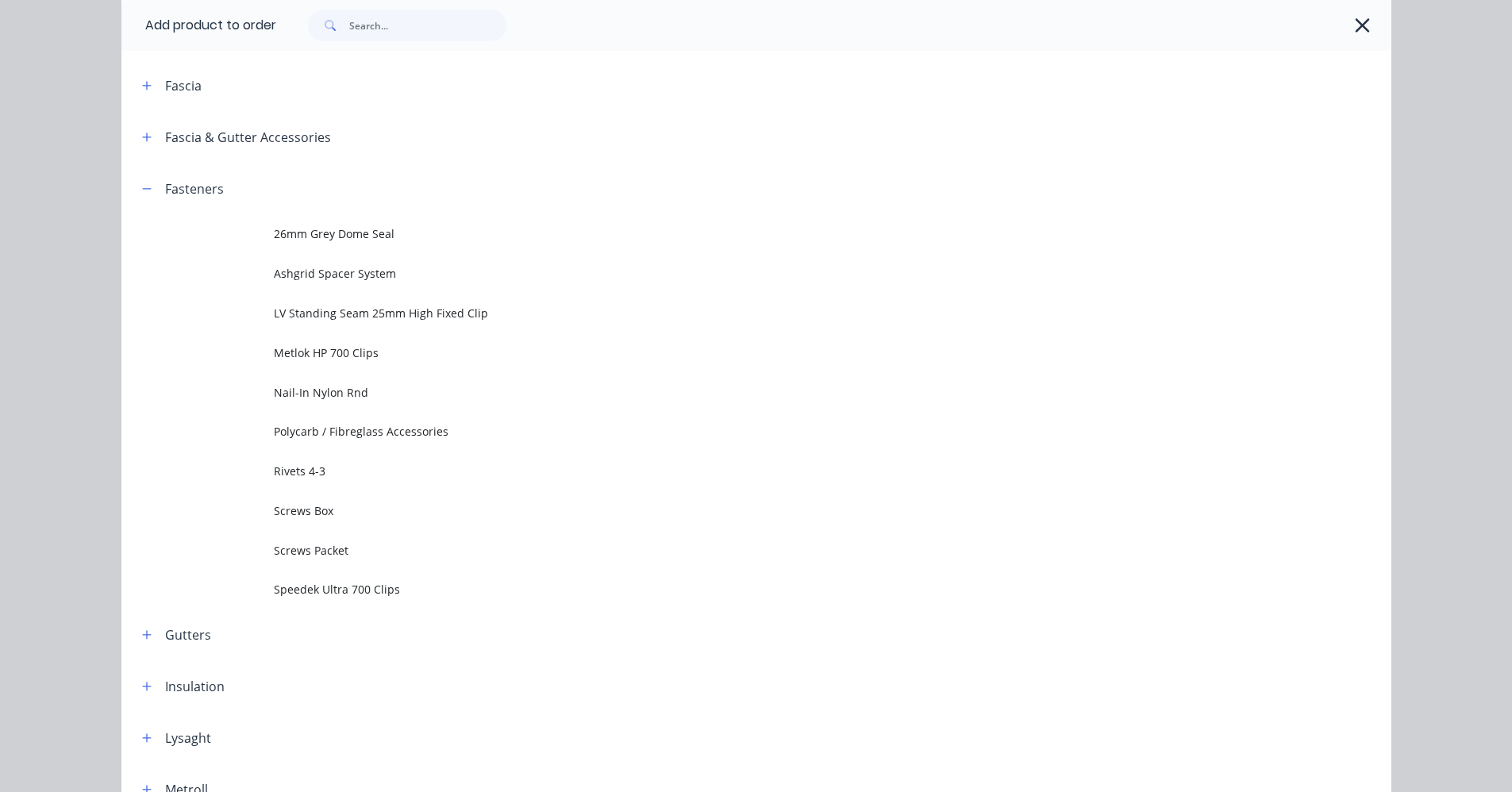
drag, startPoint x: 139, startPoint y: 185, endPoint x: 210, endPoint y: 222, distance: 80.1
click at [143, 187] on icon "button" at bounding box center [147, 189] width 9 height 11
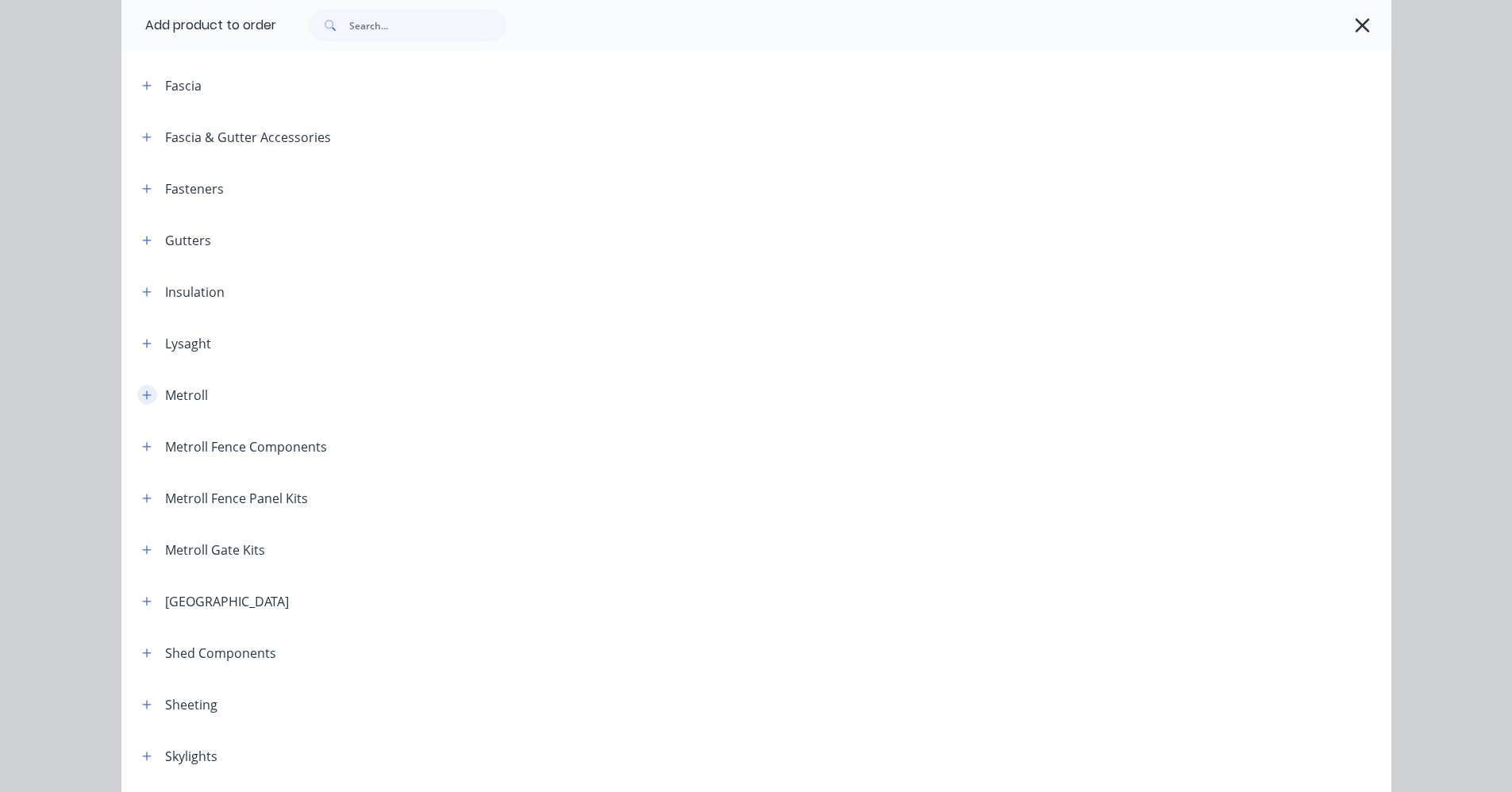
click at [141, 402] on button "button" at bounding box center [147, 395] width 19 height 19
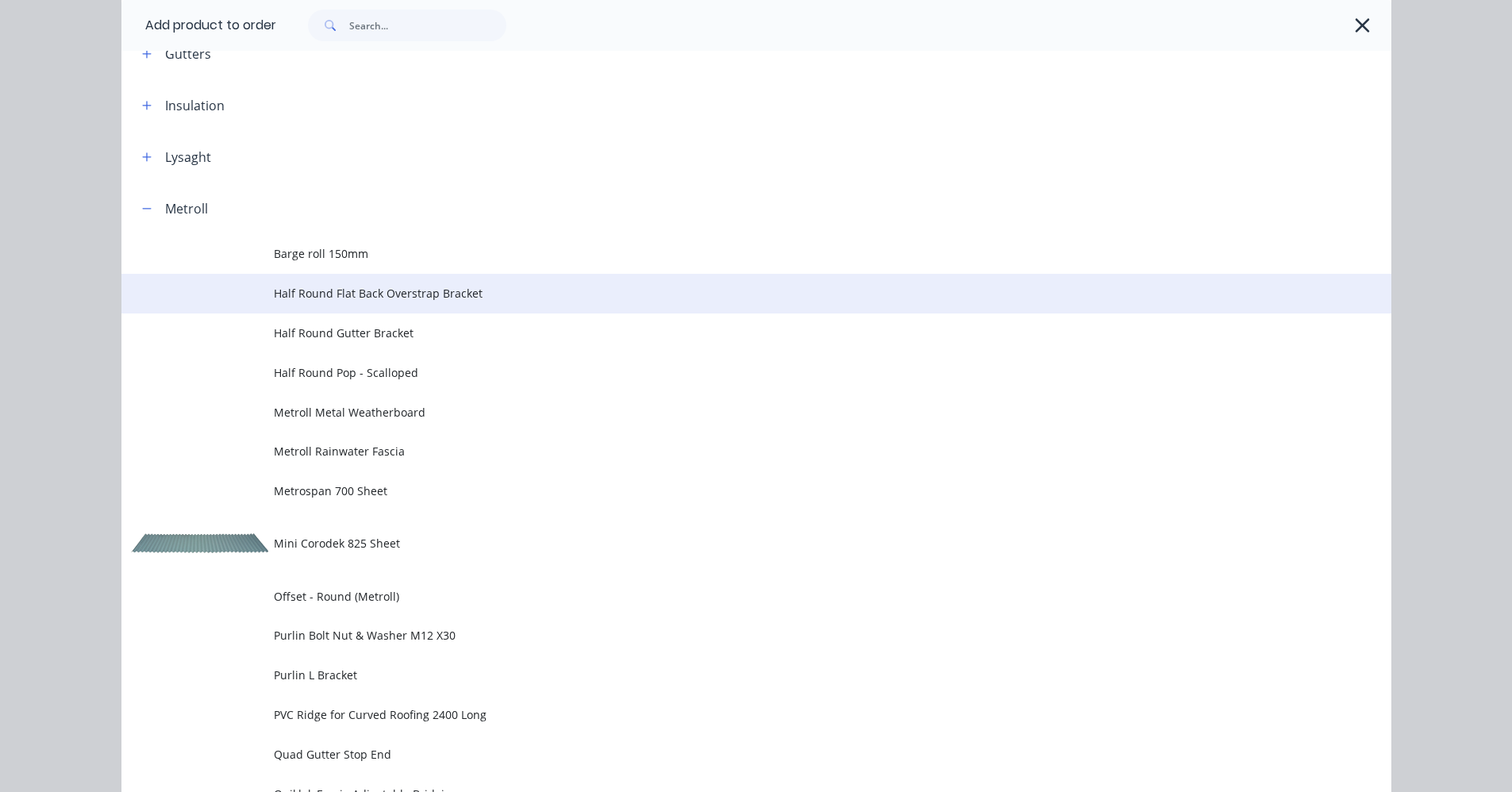
scroll to position [634, 0]
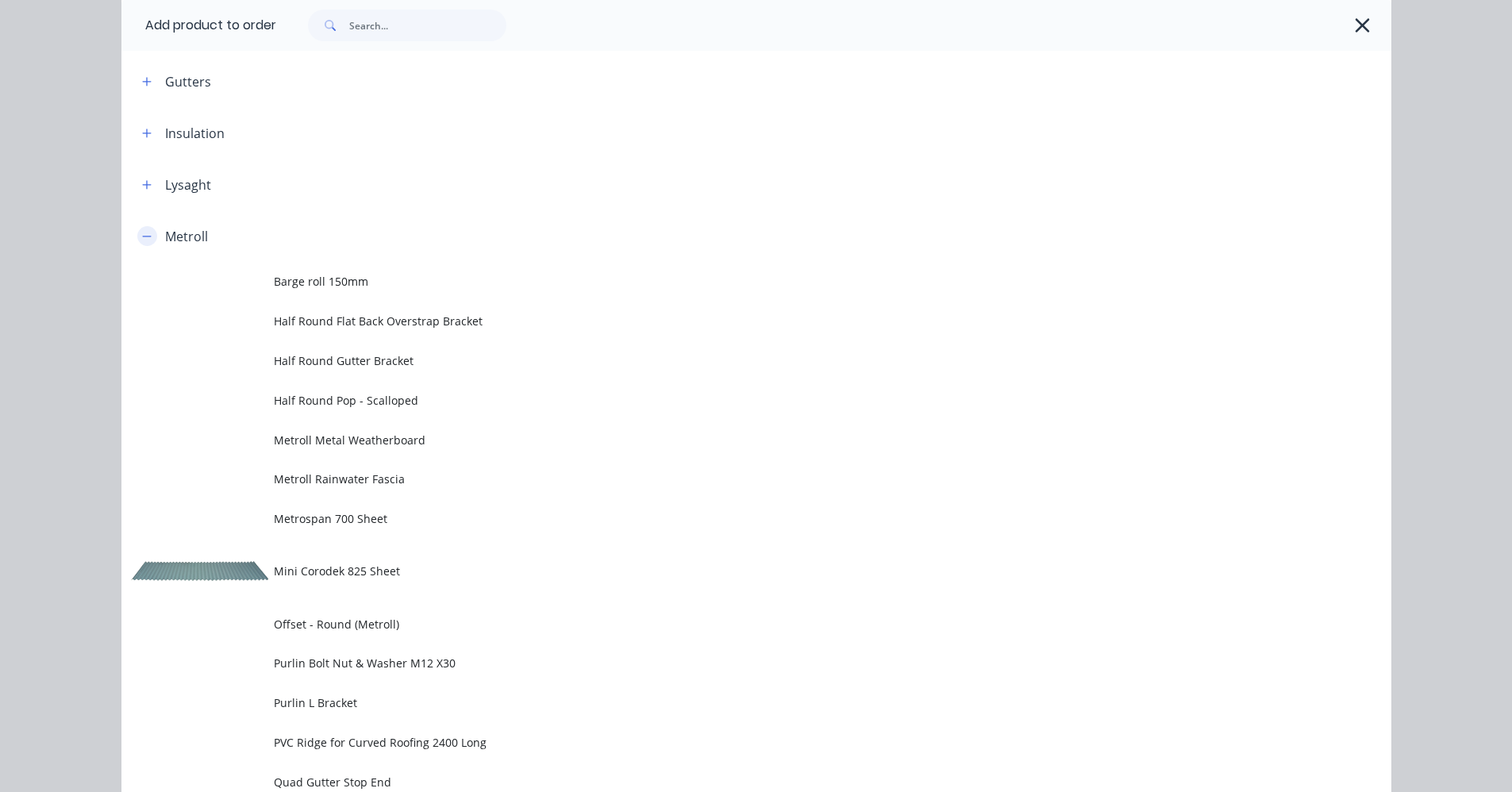
click at [142, 238] on icon "button" at bounding box center [147, 237] width 9 height 11
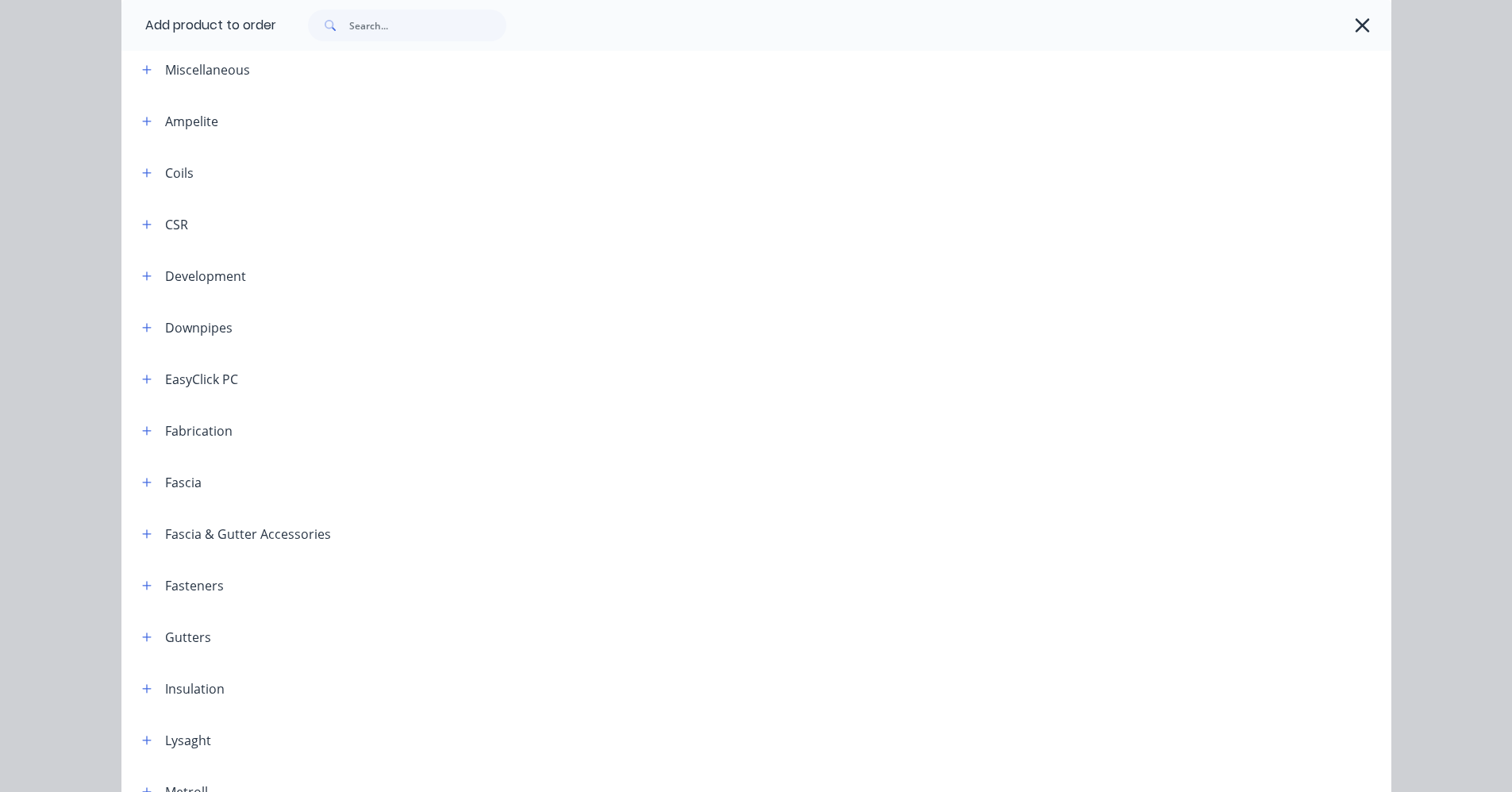
scroll to position [0, 0]
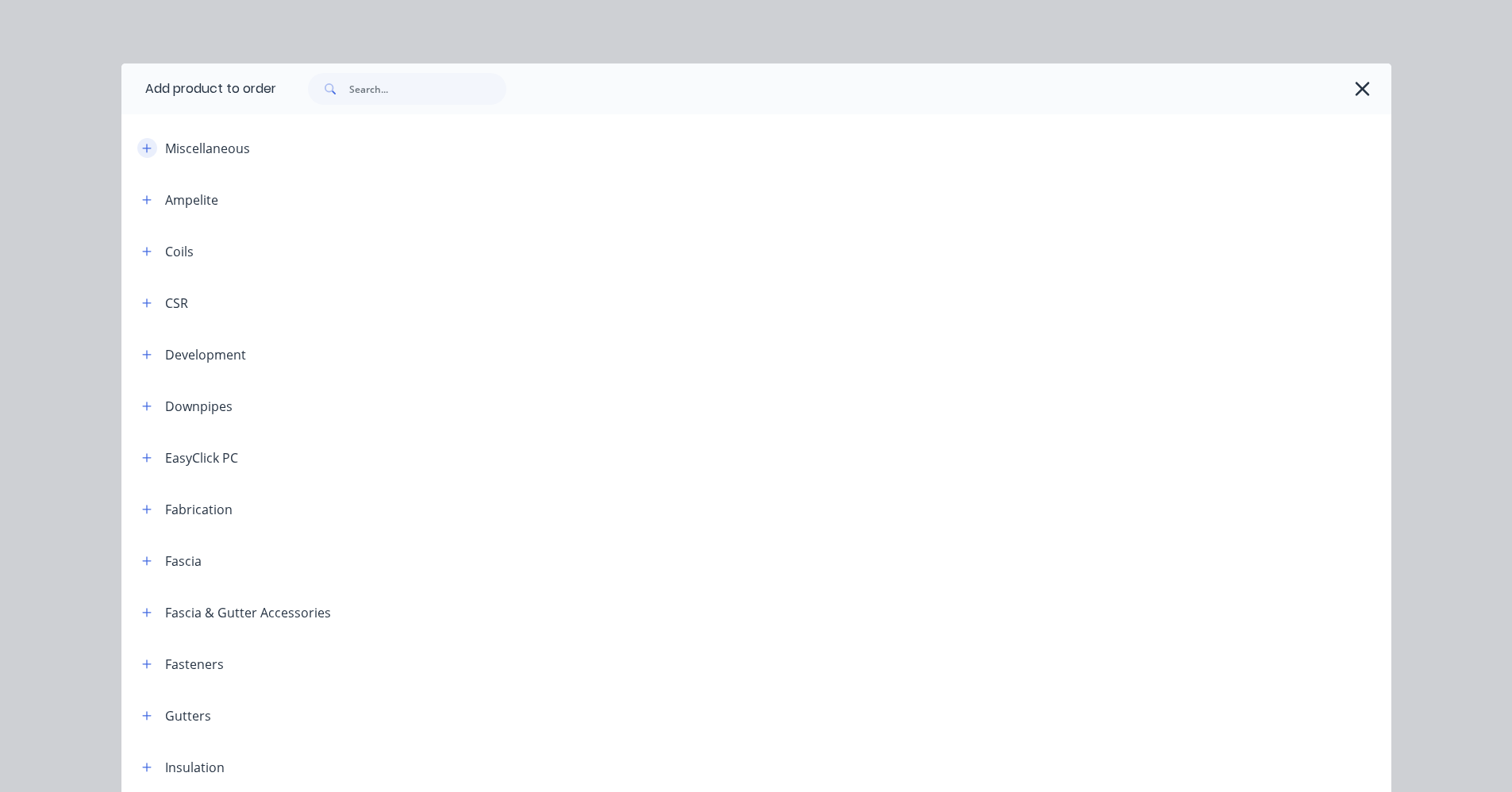
click at [142, 148] on icon "button" at bounding box center [146, 147] width 8 height 8
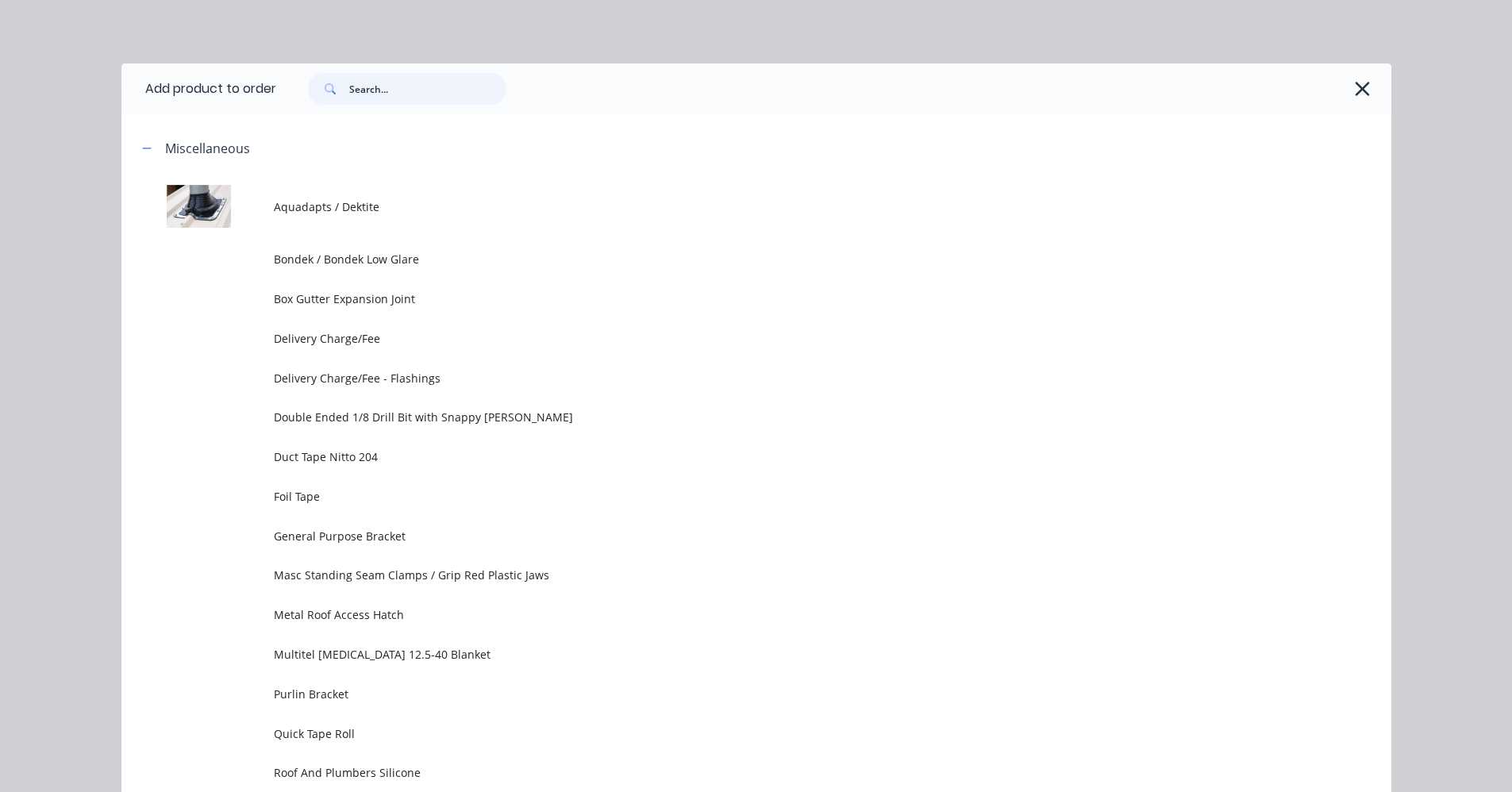
click at [369, 89] on input "text" at bounding box center [428, 89] width 157 height 31
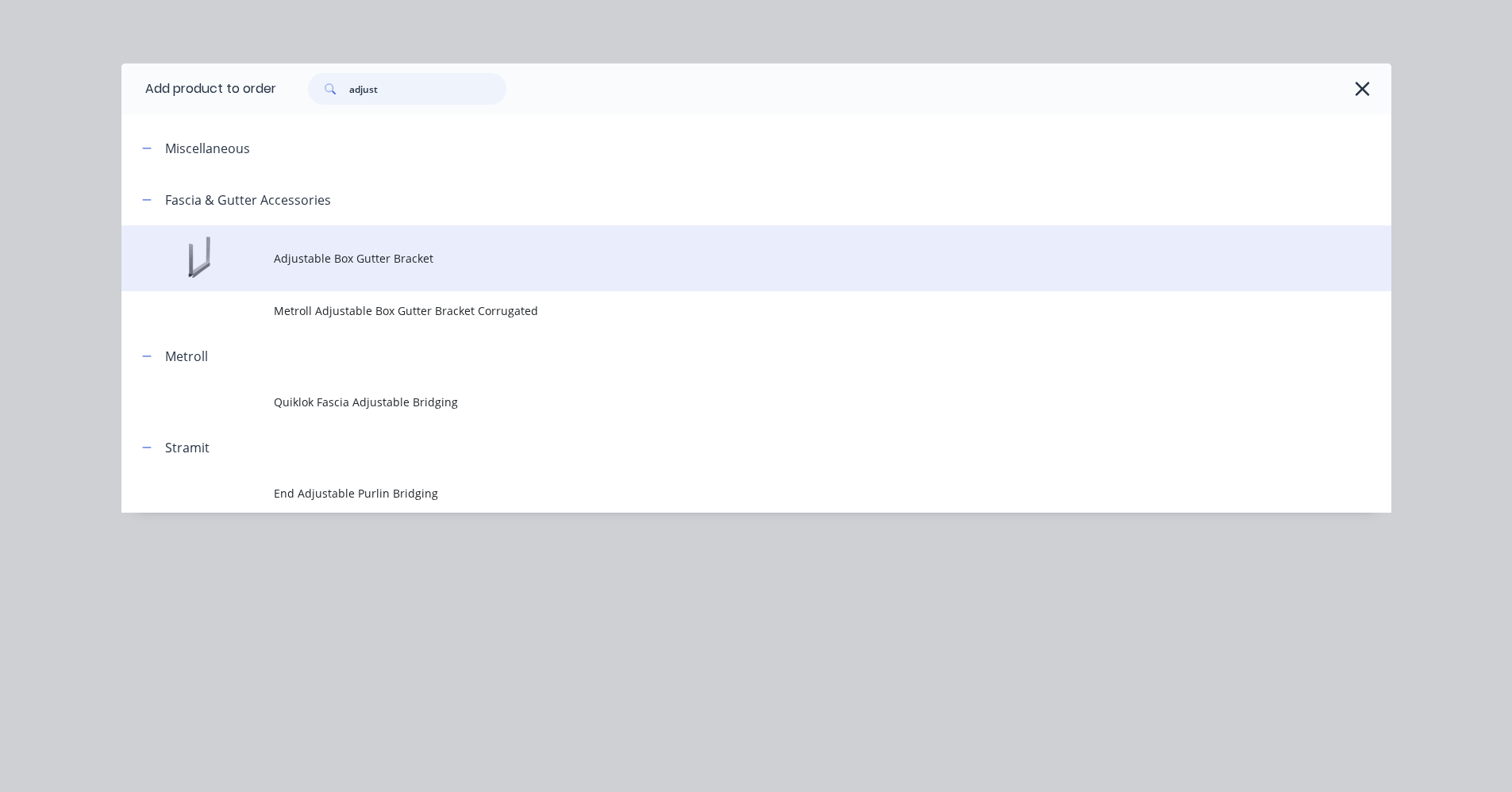
type input "adjust"
click at [383, 259] on span "Adjustable Box Gutter Bracket" at bounding box center [720, 259] width 893 height 17
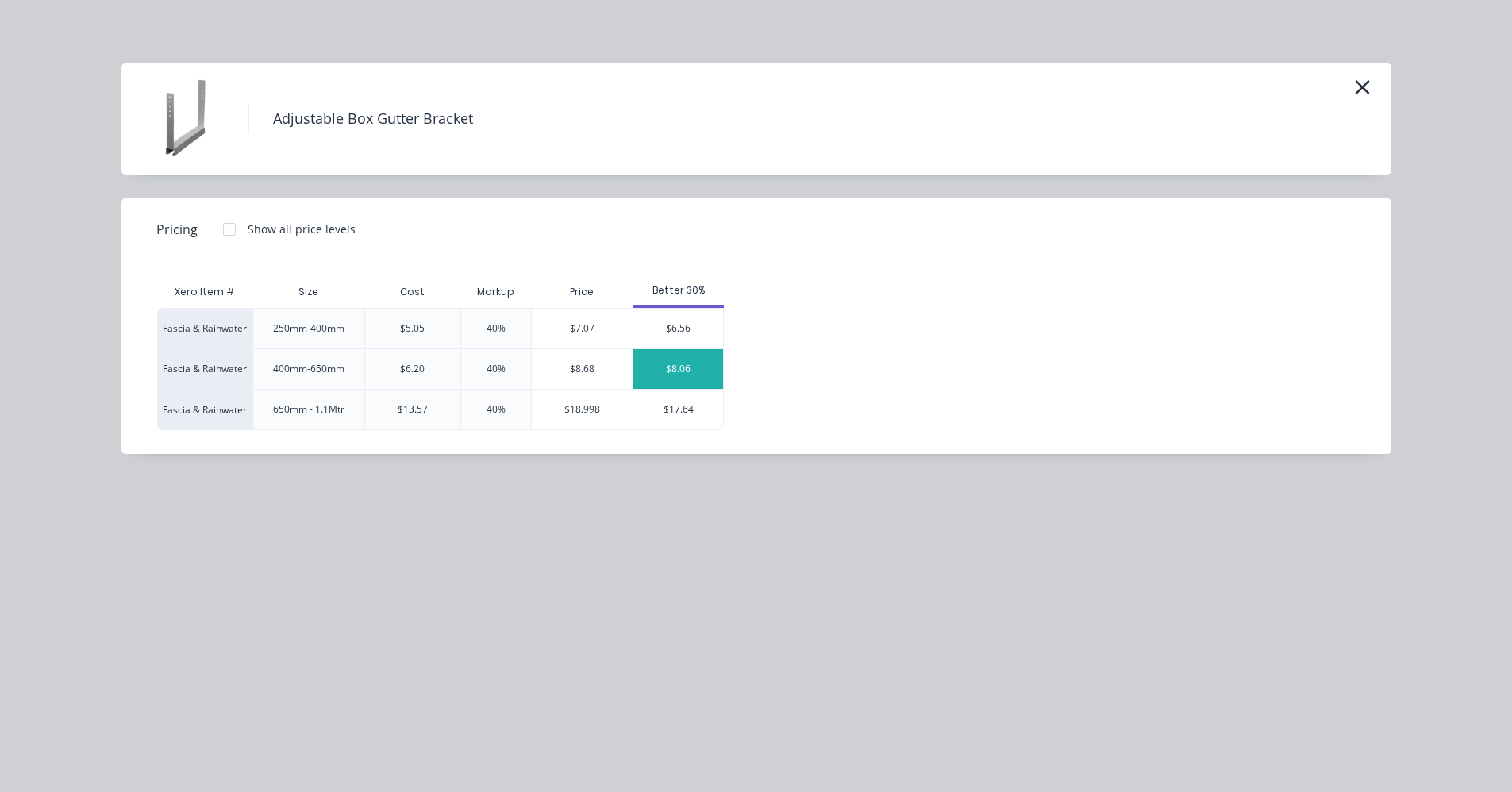
click at [684, 369] on div "$8.06" at bounding box center [678, 369] width 90 height 40
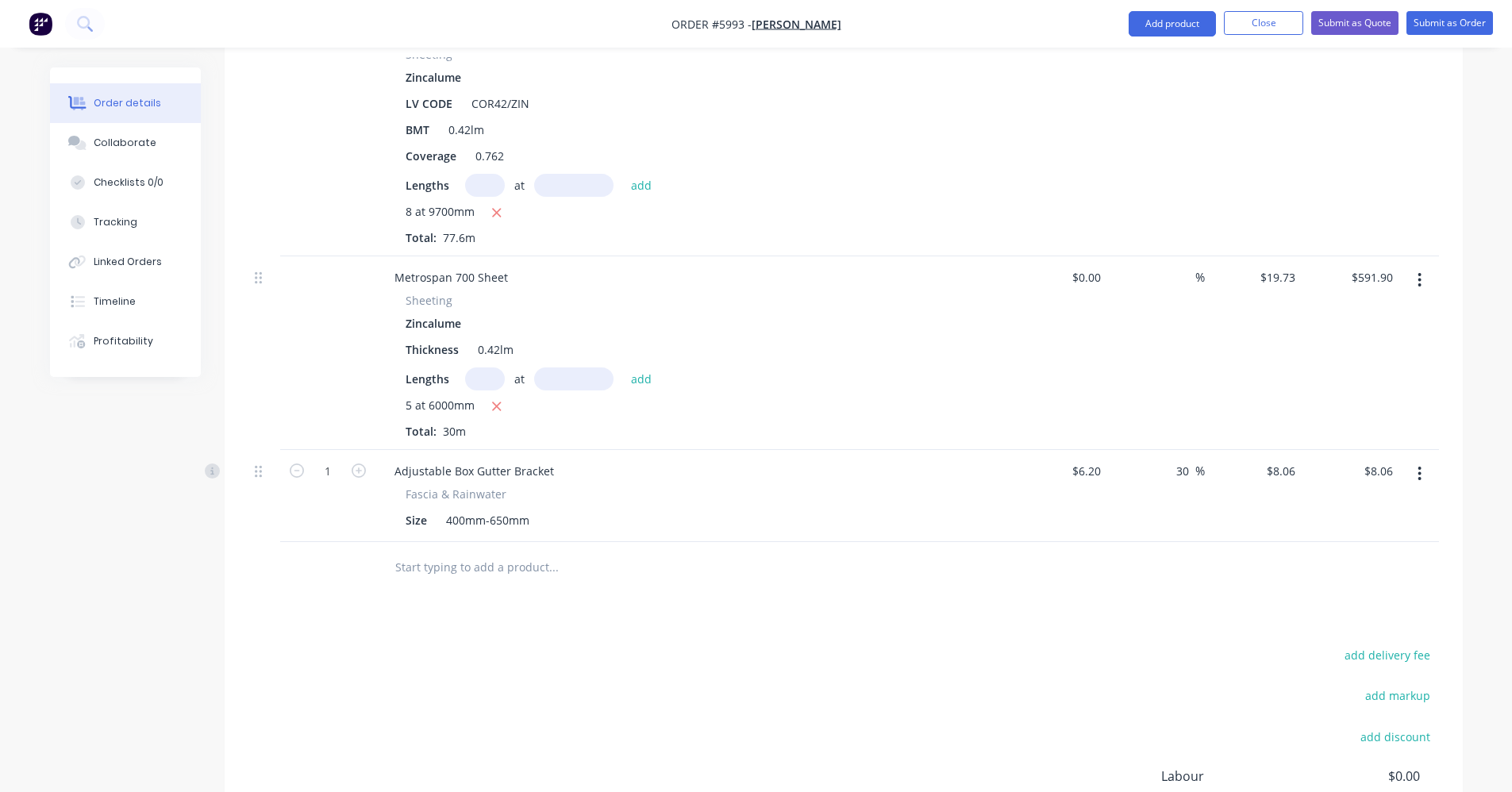
scroll to position [1017, 0]
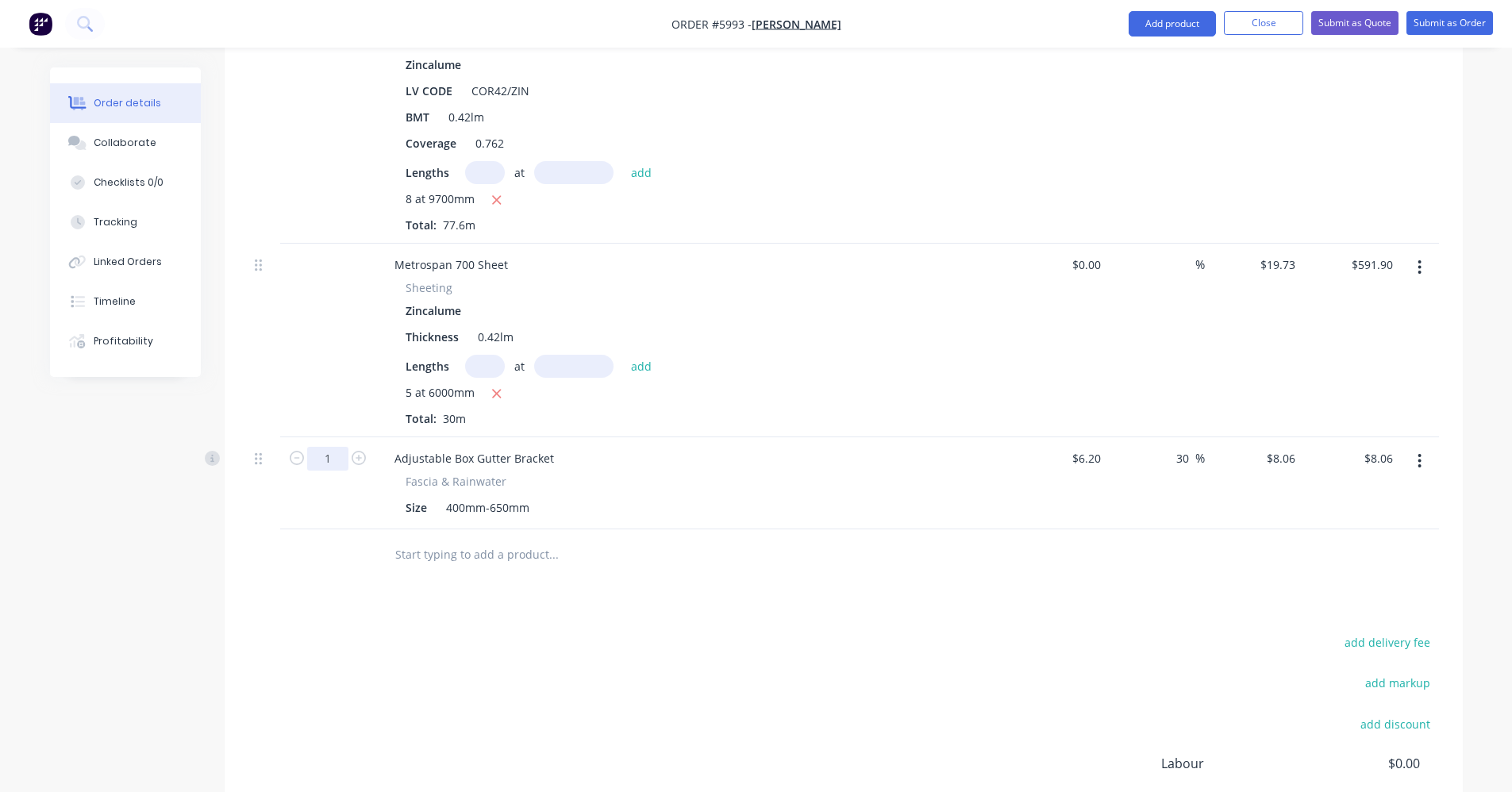
click at [333, 447] on input "1" at bounding box center [327, 459] width 42 height 24
type input "50"
type input "$403.00"
click at [473, 539] on input "text" at bounding box center [553, 554] width 318 height 31
click at [839, 539] on div at bounding box center [619, 554] width 476 height 31
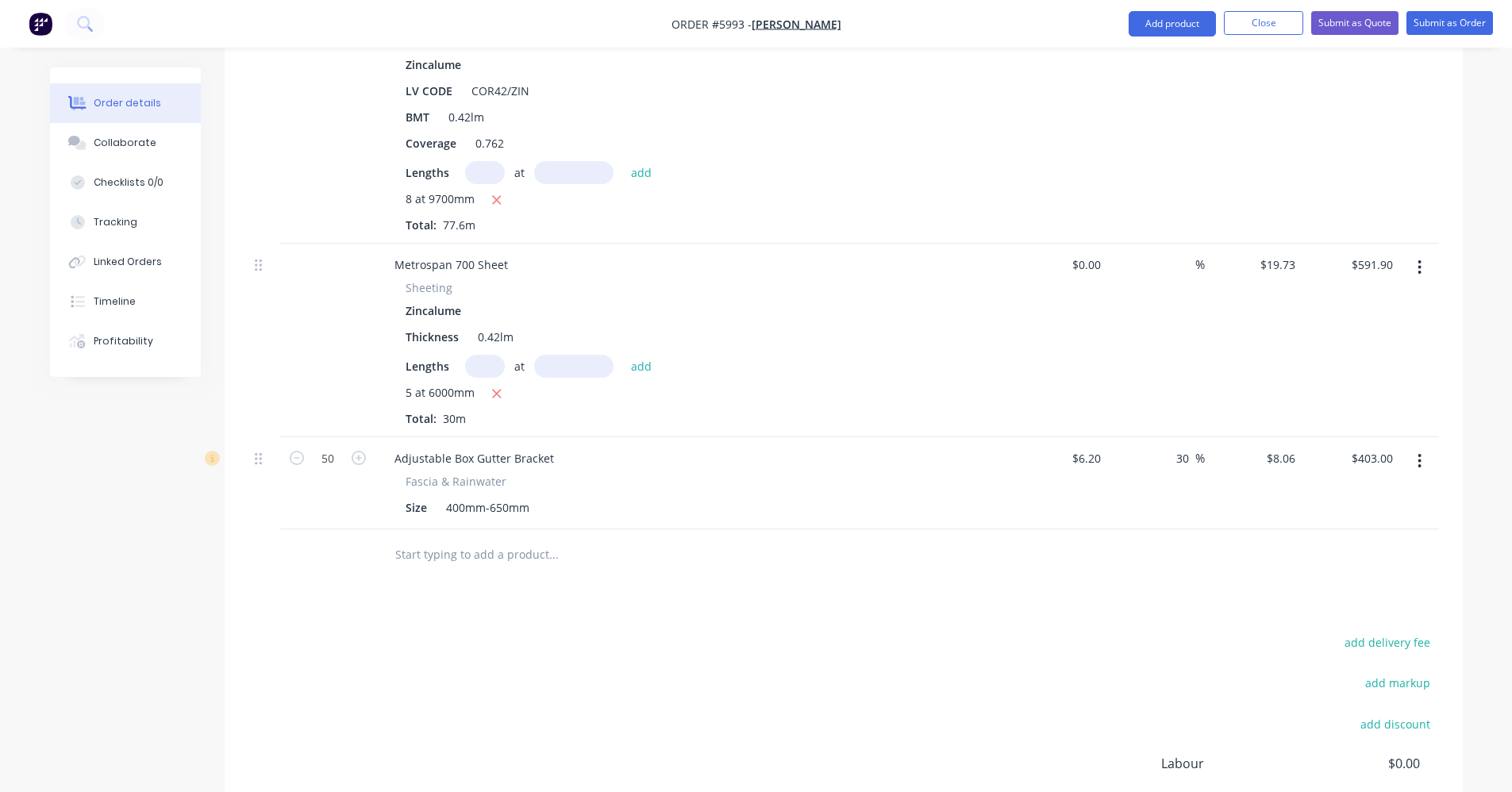
click at [455, 555] on div at bounding box center [660, 555] width 572 height 52
click at [454, 539] on input "text" at bounding box center [553, 554] width 318 height 31
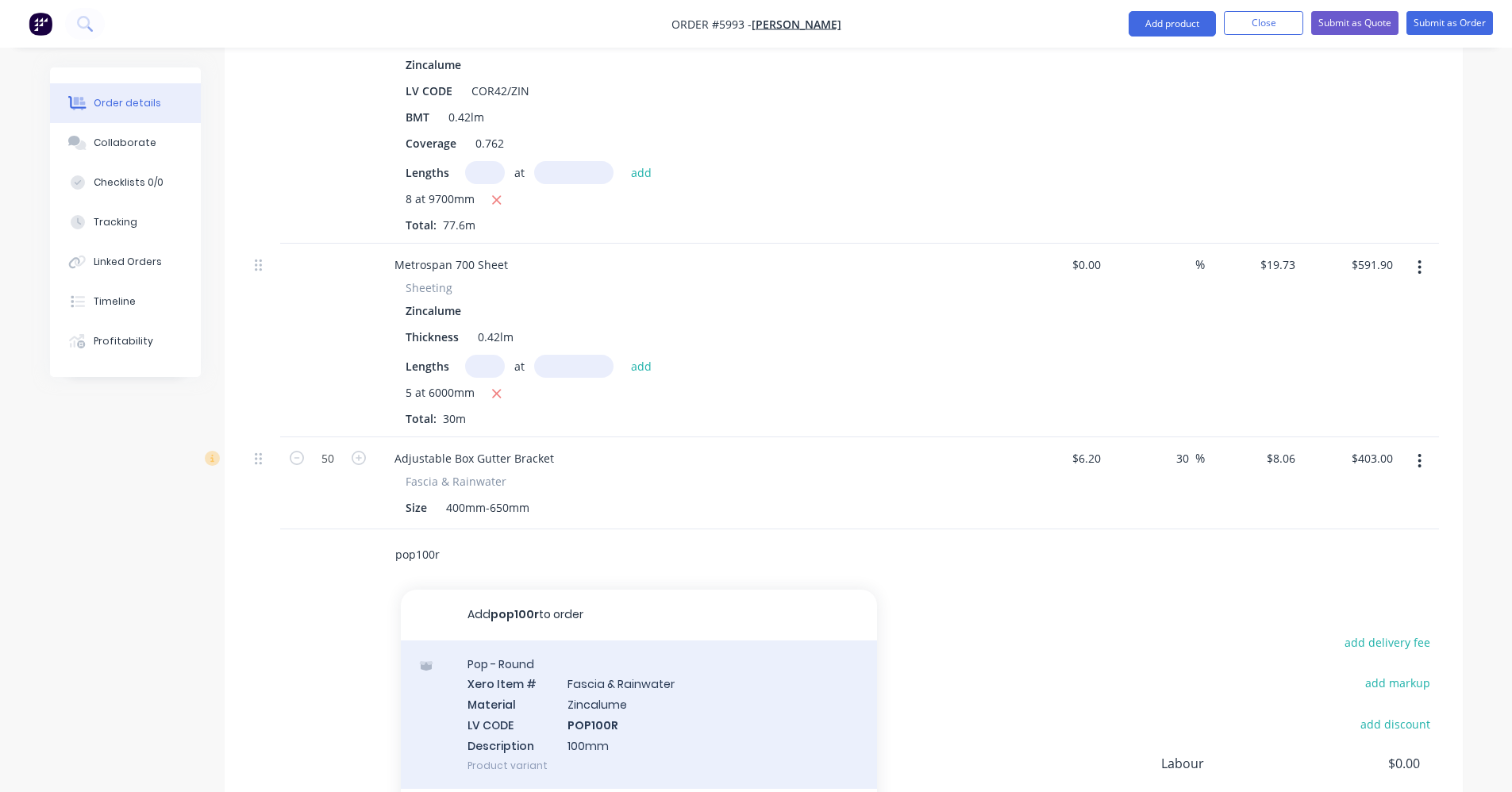
type input "pop100r"
click at [502, 687] on div "Pop - Round Xero Item # Fascia & Rainwater Material Zincalume LV CODE POP100R D…" at bounding box center [638, 714] width 476 height 149
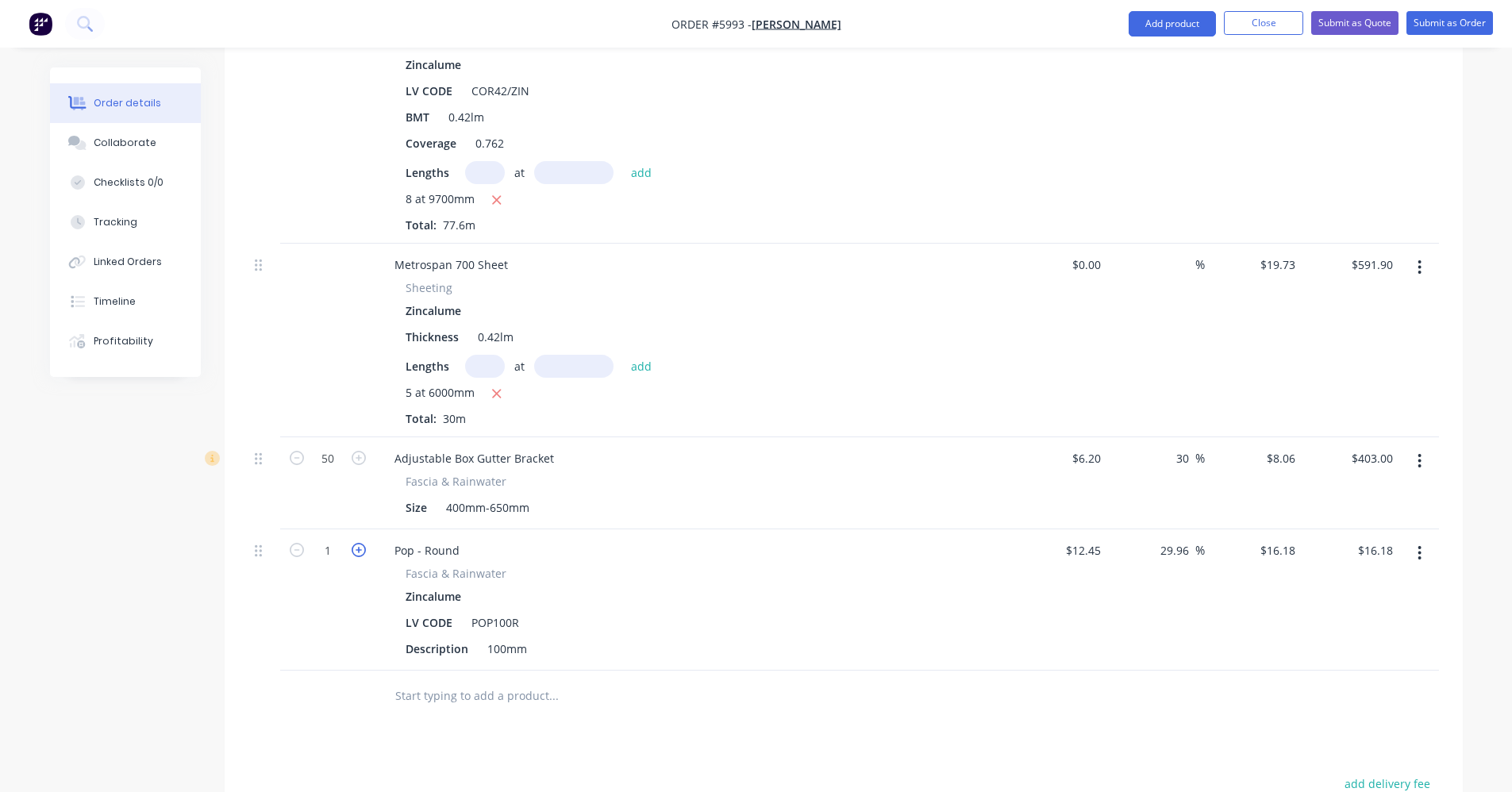
click at [363, 543] on icon "button" at bounding box center [358, 550] width 14 height 14
type input "2"
type input "$32.36"
click at [363, 543] on icon "button" at bounding box center [358, 550] width 14 height 14
type input "3"
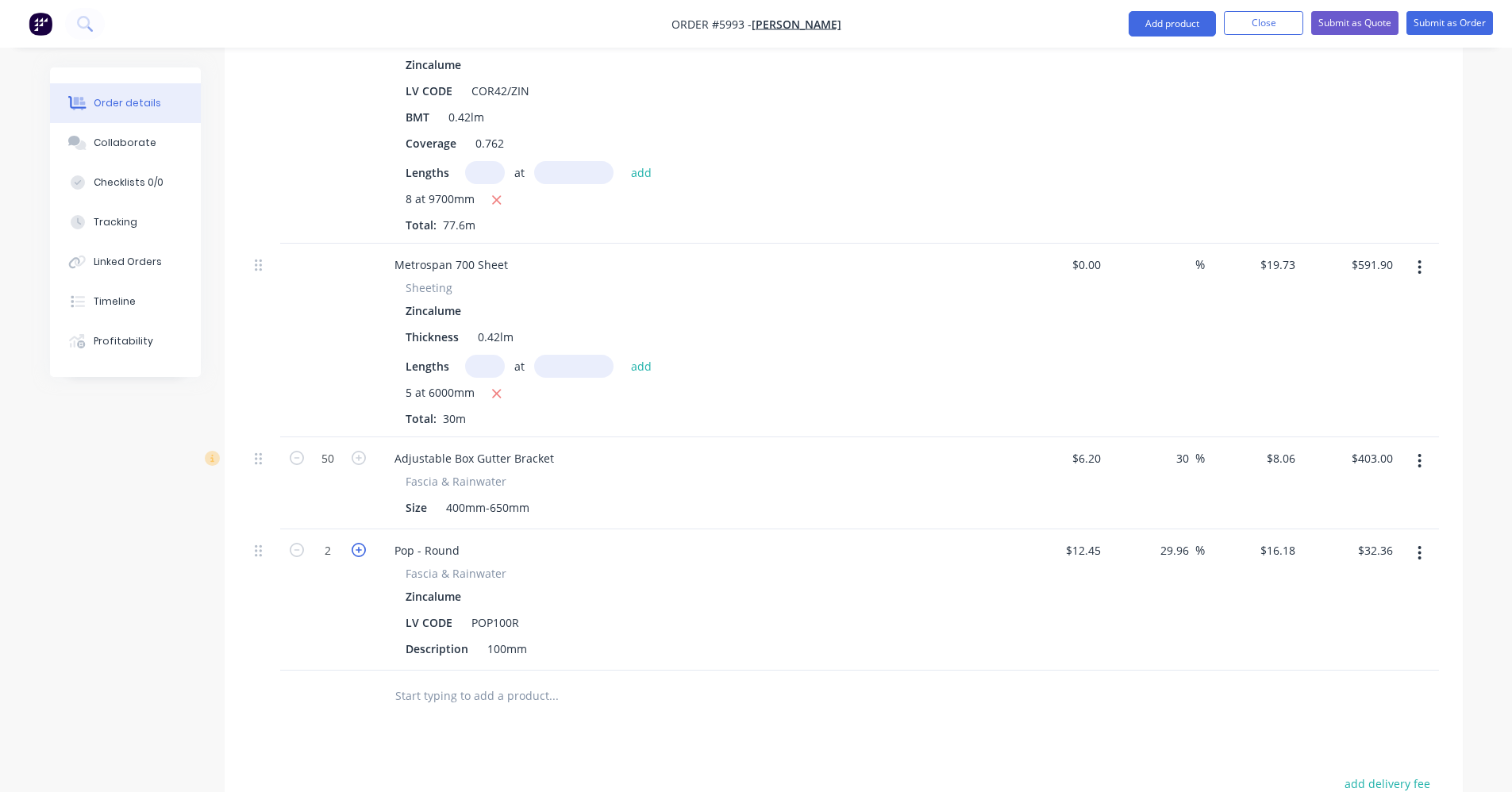
type input "$48.54"
click at [487, 680] on input "text" at bounding box center [553, 696] width 318 height 31
drag, startPoint x: 437, startPoint y: 679, endPoint x: 397, endPoint y: 680, distance: 40.0
click at [436, 680] on input "text" at bounding box center [553, 696] width 318 height 31
drag, startPoint x: 390, startPoint y: 680, endPoint x: 421, endPoint y: 707, distance: 41.1
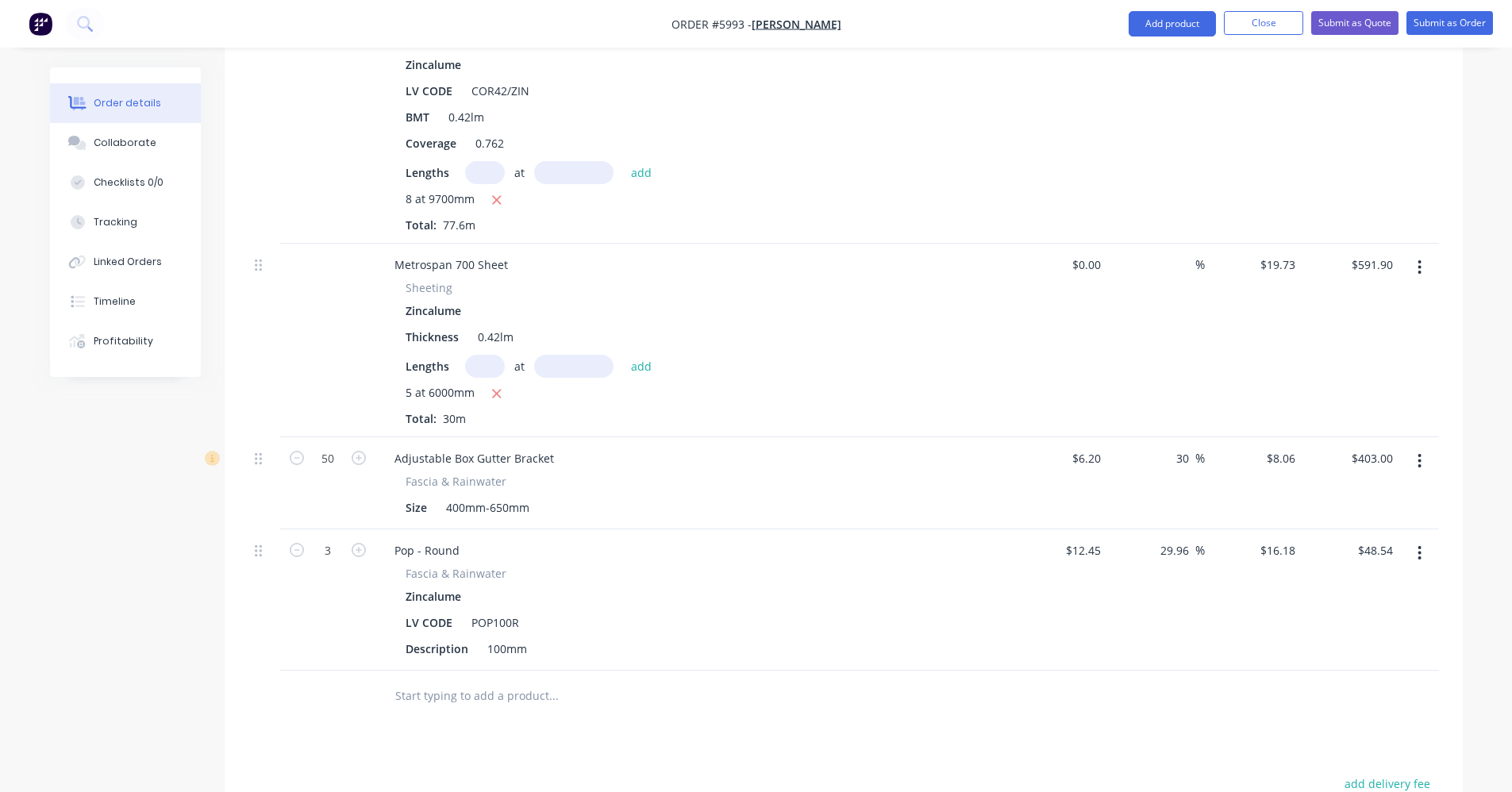
click at [393, 686] on div at bounding box center [619, 696] width 476 height 31
click at [432, 680] on input "text" at bounding box center [553, 696] width 318 height 31
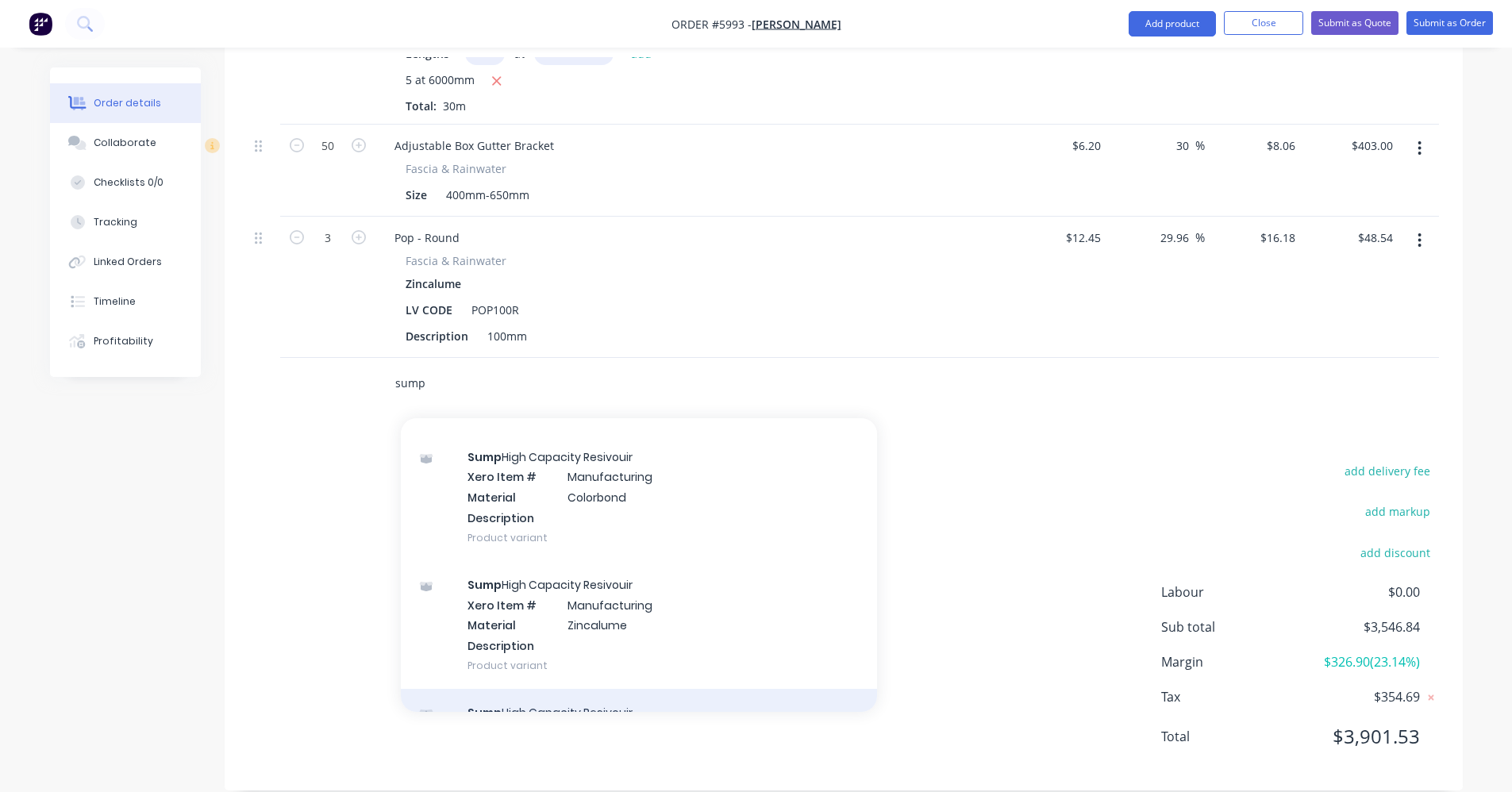
scroll to position [0, 0]
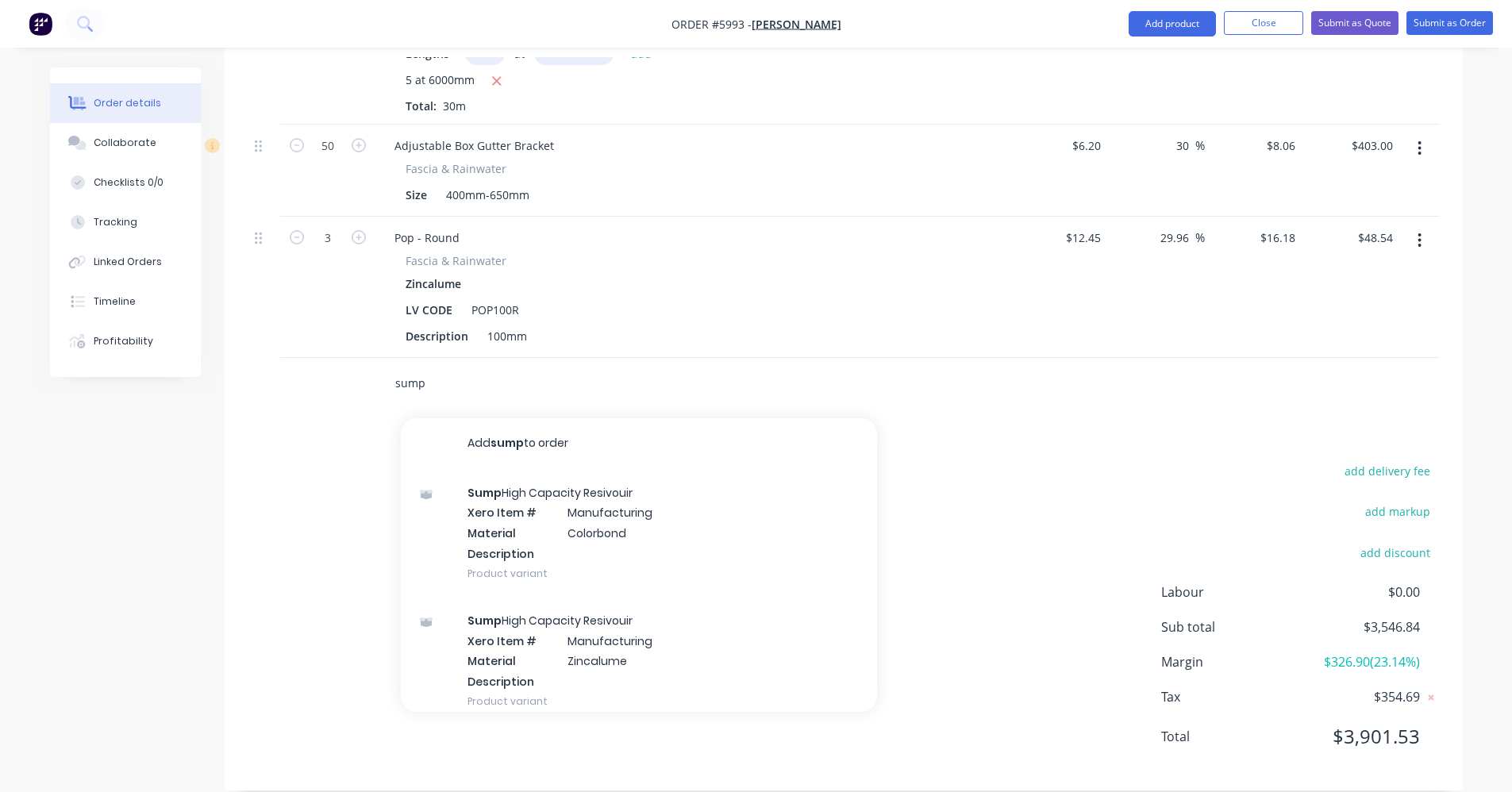
drag, startPoint x: 455, startPoint y: 354, endPoint x: 379, endPoint y: 364, distance: 76.7
click at [382, 368] on div "sump Add sump to order Sump High Capacity Resivouir Xero Item # Manufacturing M…" at bounding box center [619, 384] width 476 height 31
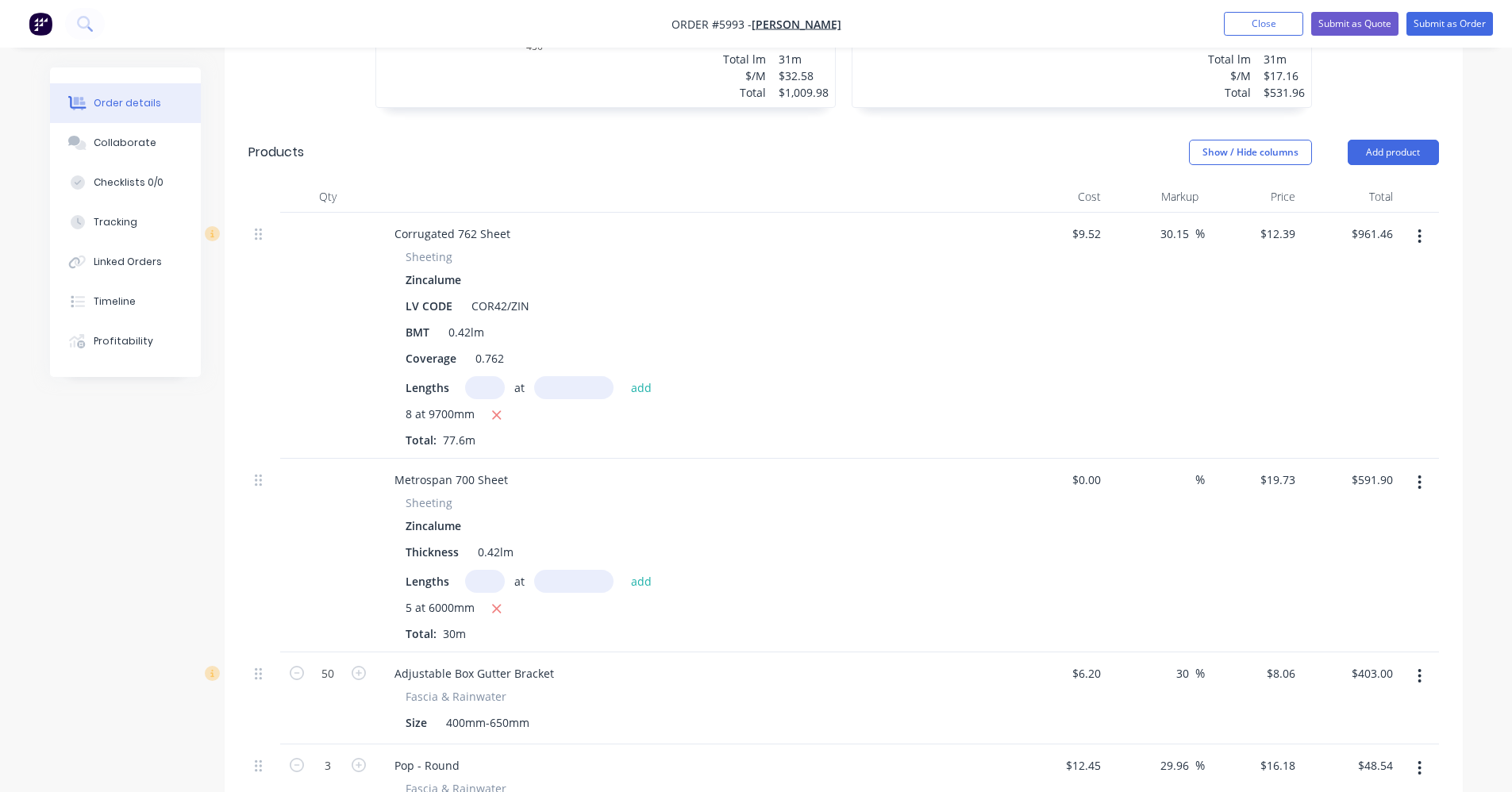
scroll to position [615, 0]
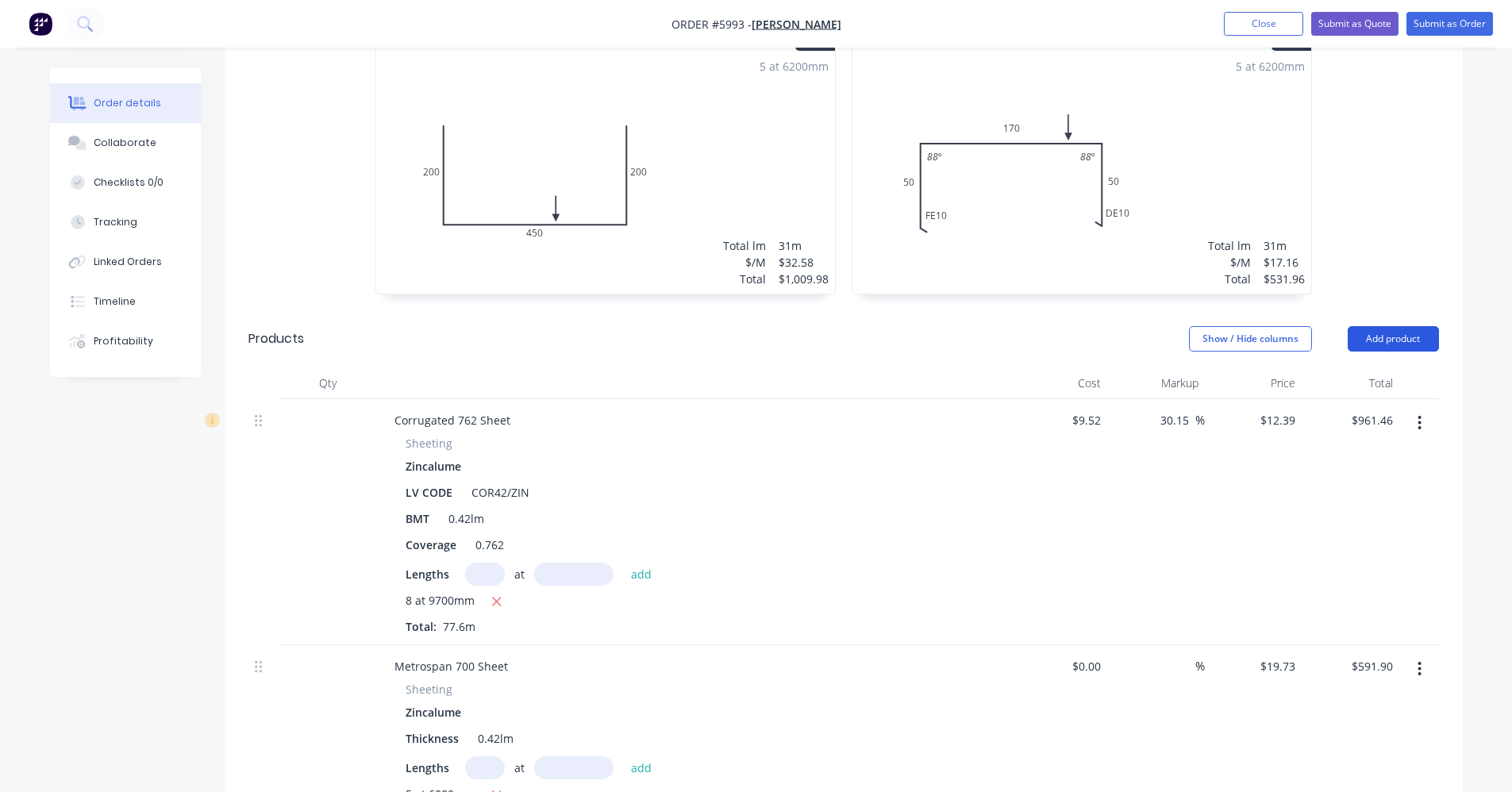
type input "sump"
click at [1399, 326] on button "Add product" at bounding box center [1393, 338] width 91 height 25
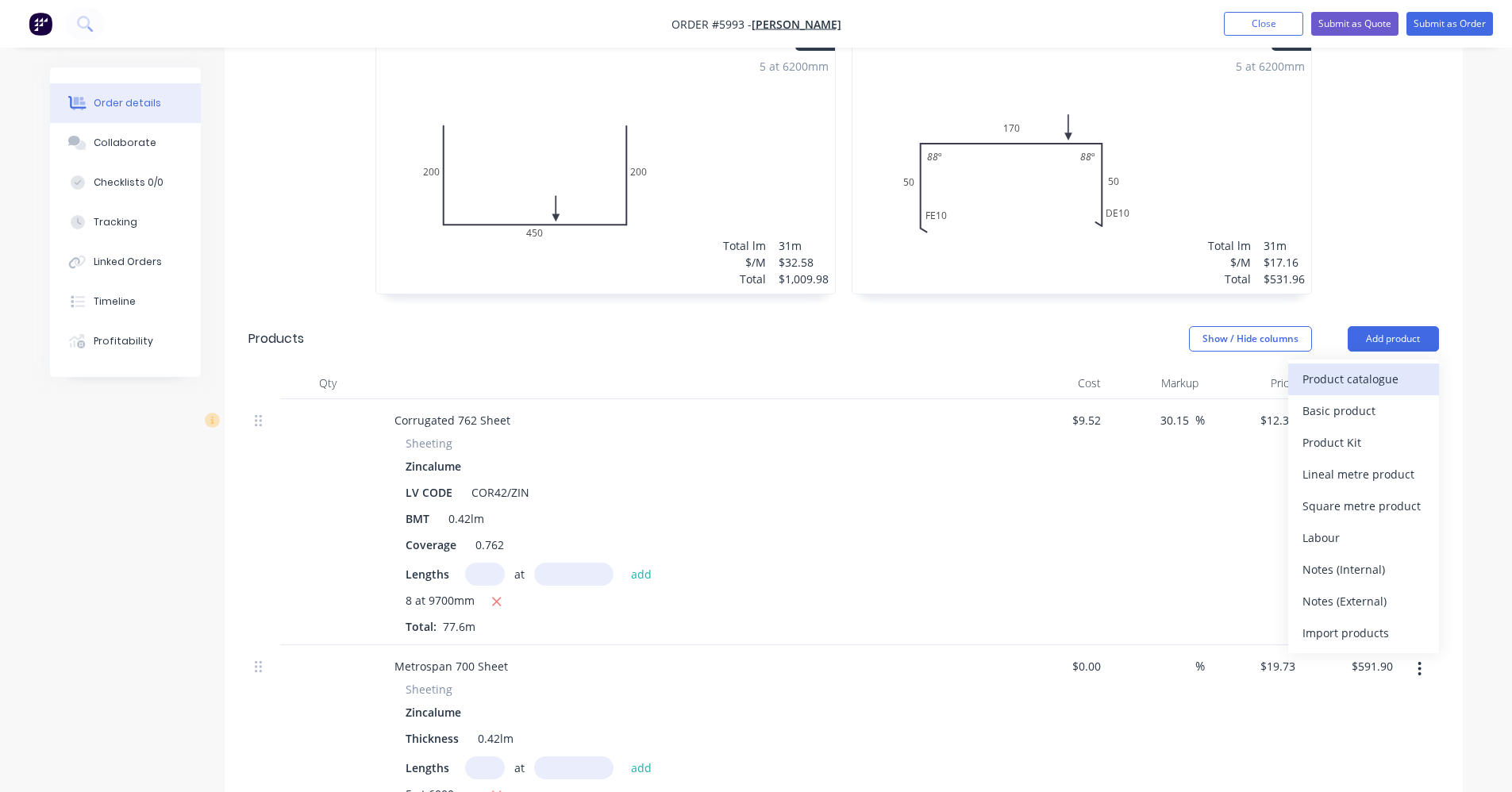
click at [1362, 368] on div "Product catalogue" at bounding box center [1363, 379] width 122 height 23
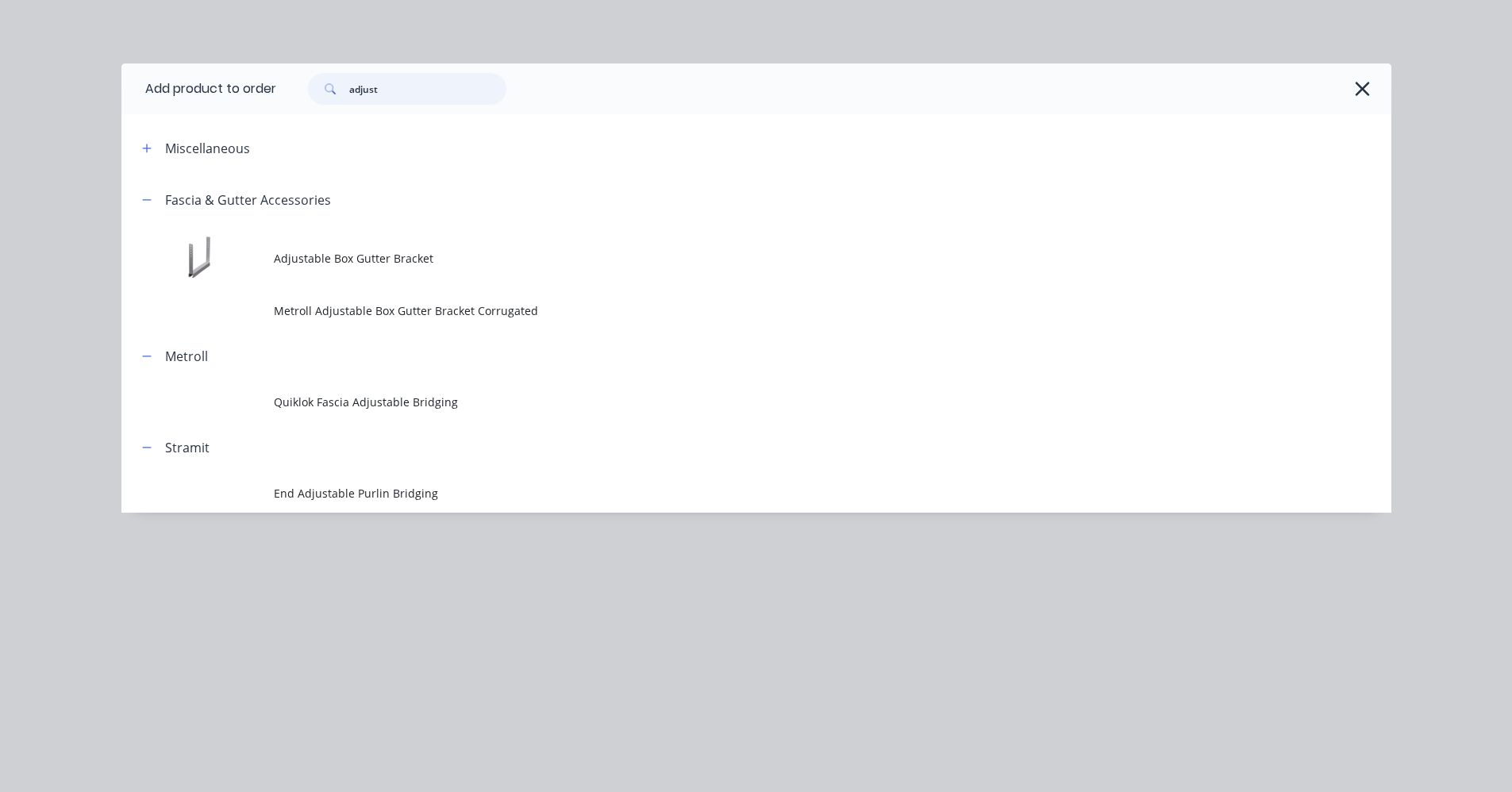
drag, startPoint x: 403, startPoint y: 93, endPoint x: 319, endPoint y: 88, distance: 84.1
click at [319, 88] on div "adjust" at bounding box center [406, 89] width 199 height 31
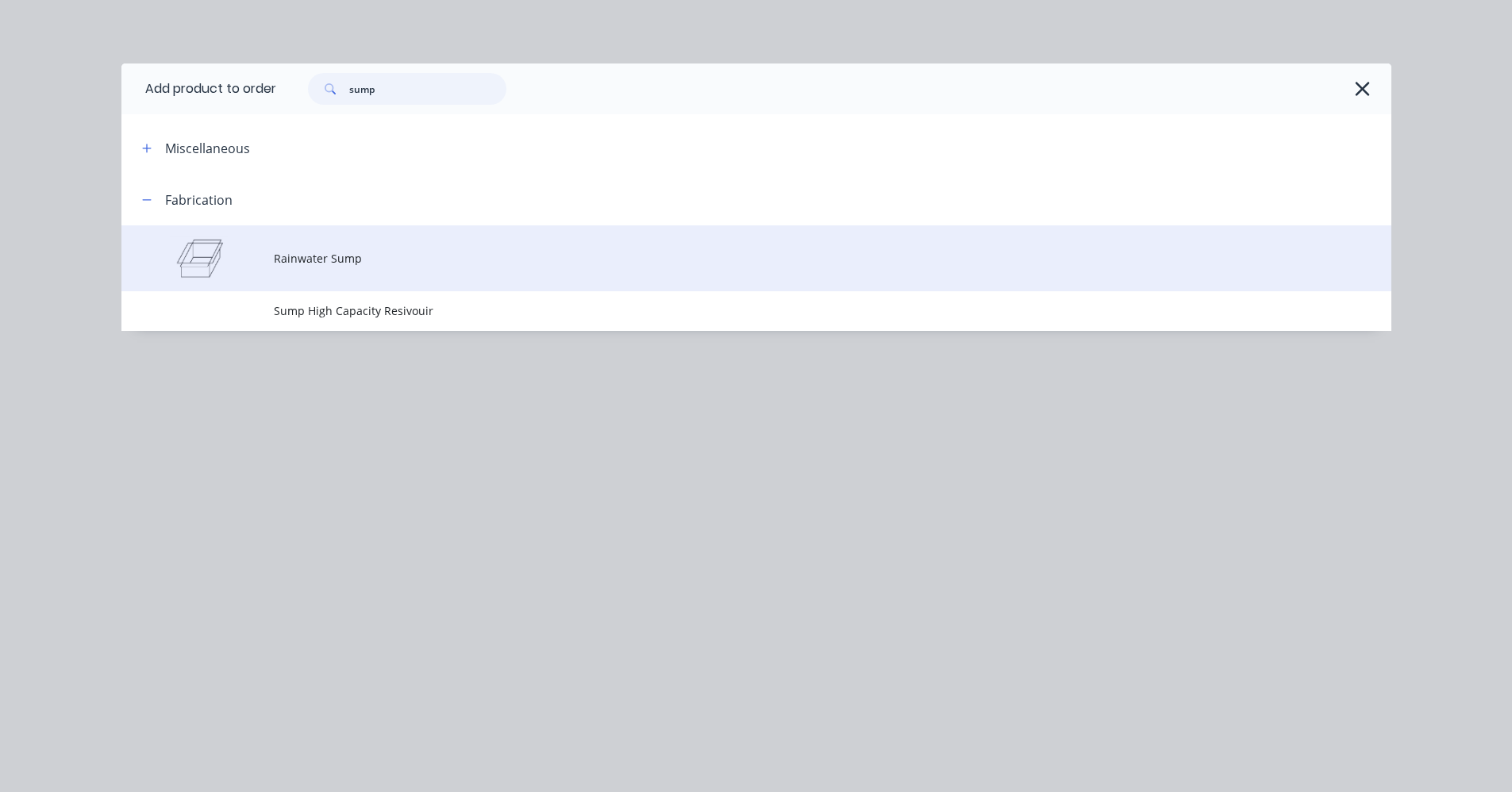
type input "sump"
click at [334, 263] on span "Rainwater Sump" at bounding box center [720, 259] width 893 height 17
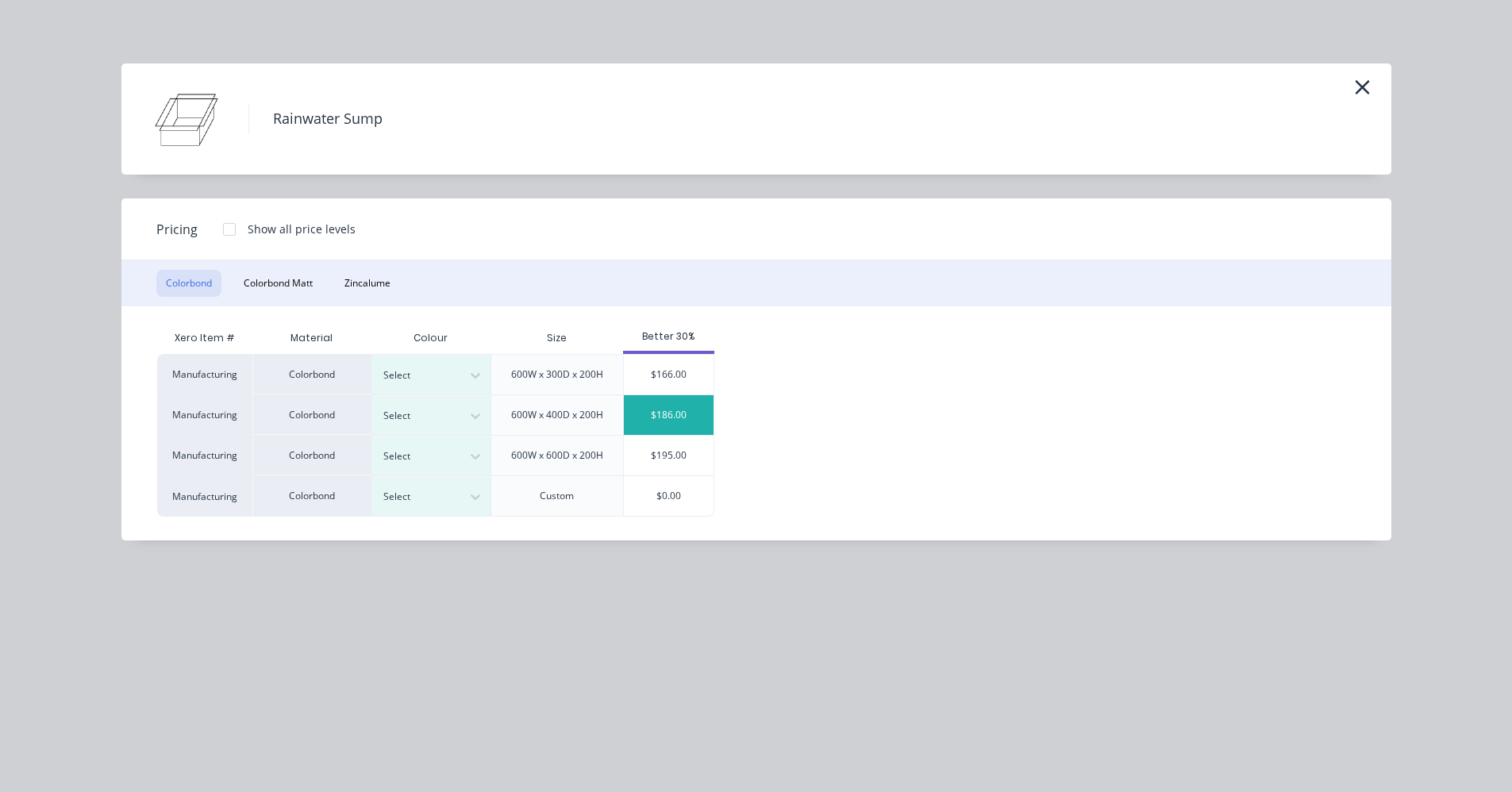
click at [671, 420] on div "$186.00" at bounding box center [668, 415] width 90 height 40
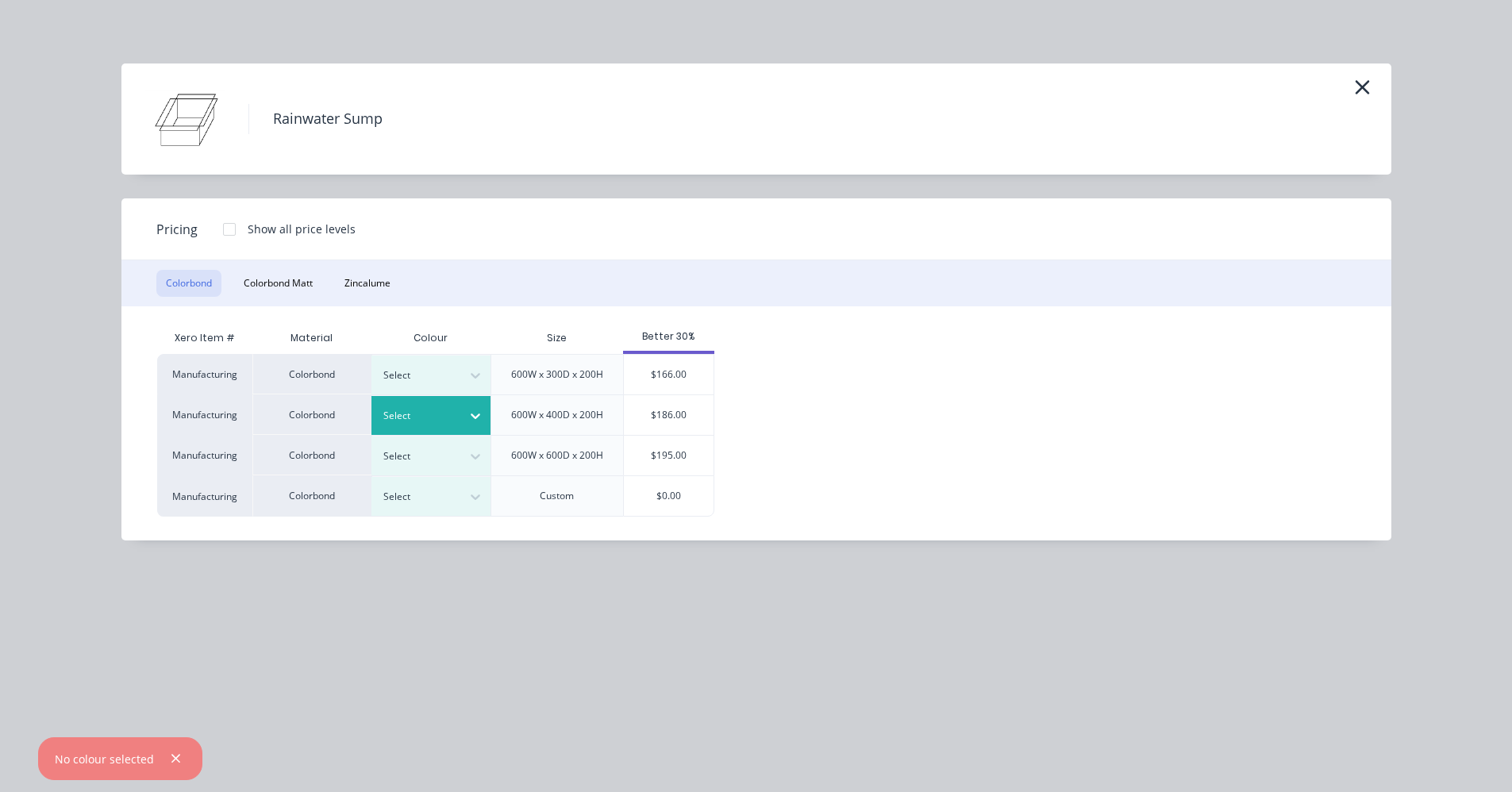
click at [386, 419] on div at bounding box center [418, 416] width 71 height 18
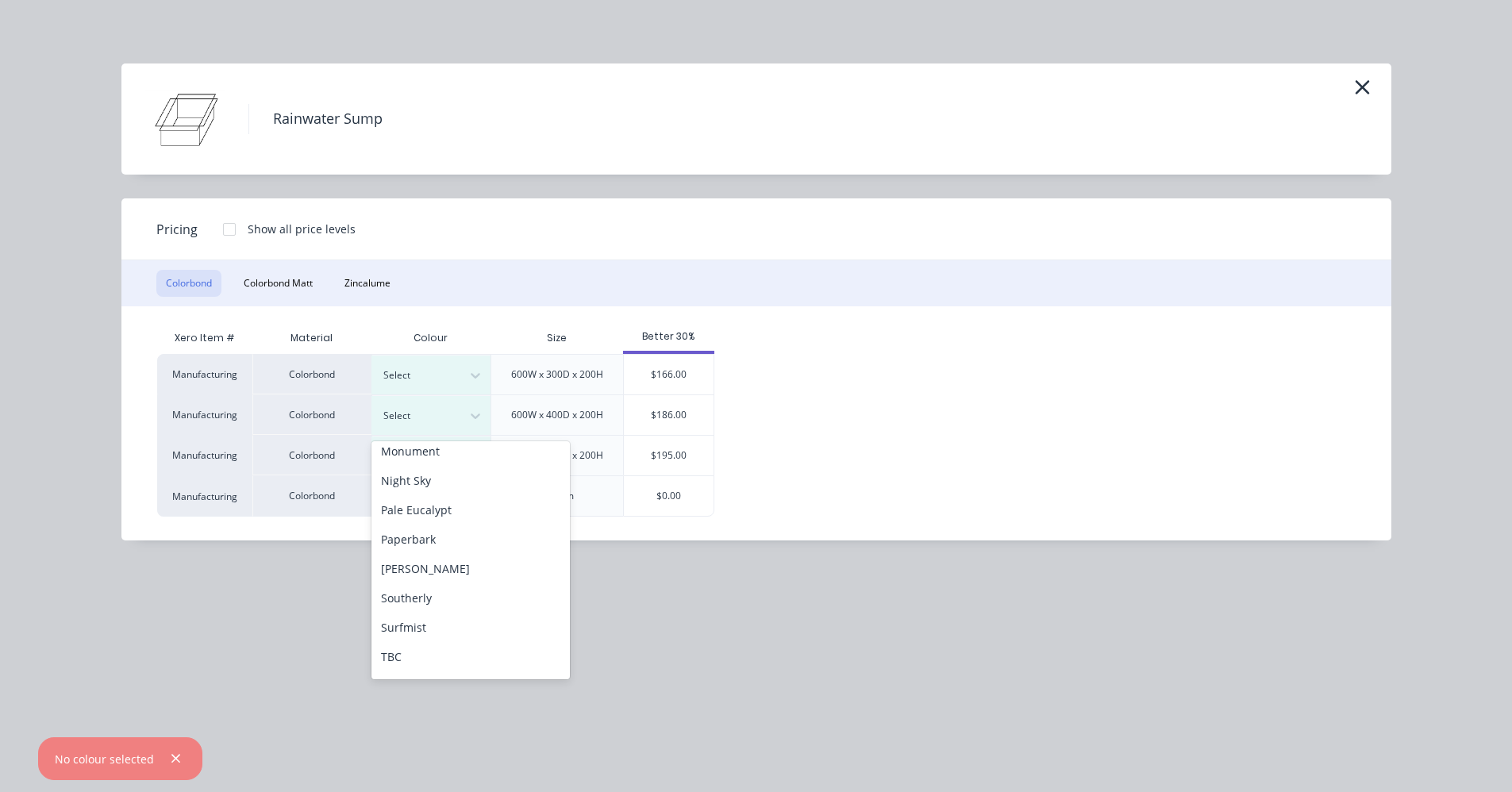
scroll to position [397, 0]
click at [429, 528] on div "[PERSON_NAME]" at bounding box center [470, 532] width 199 height 30
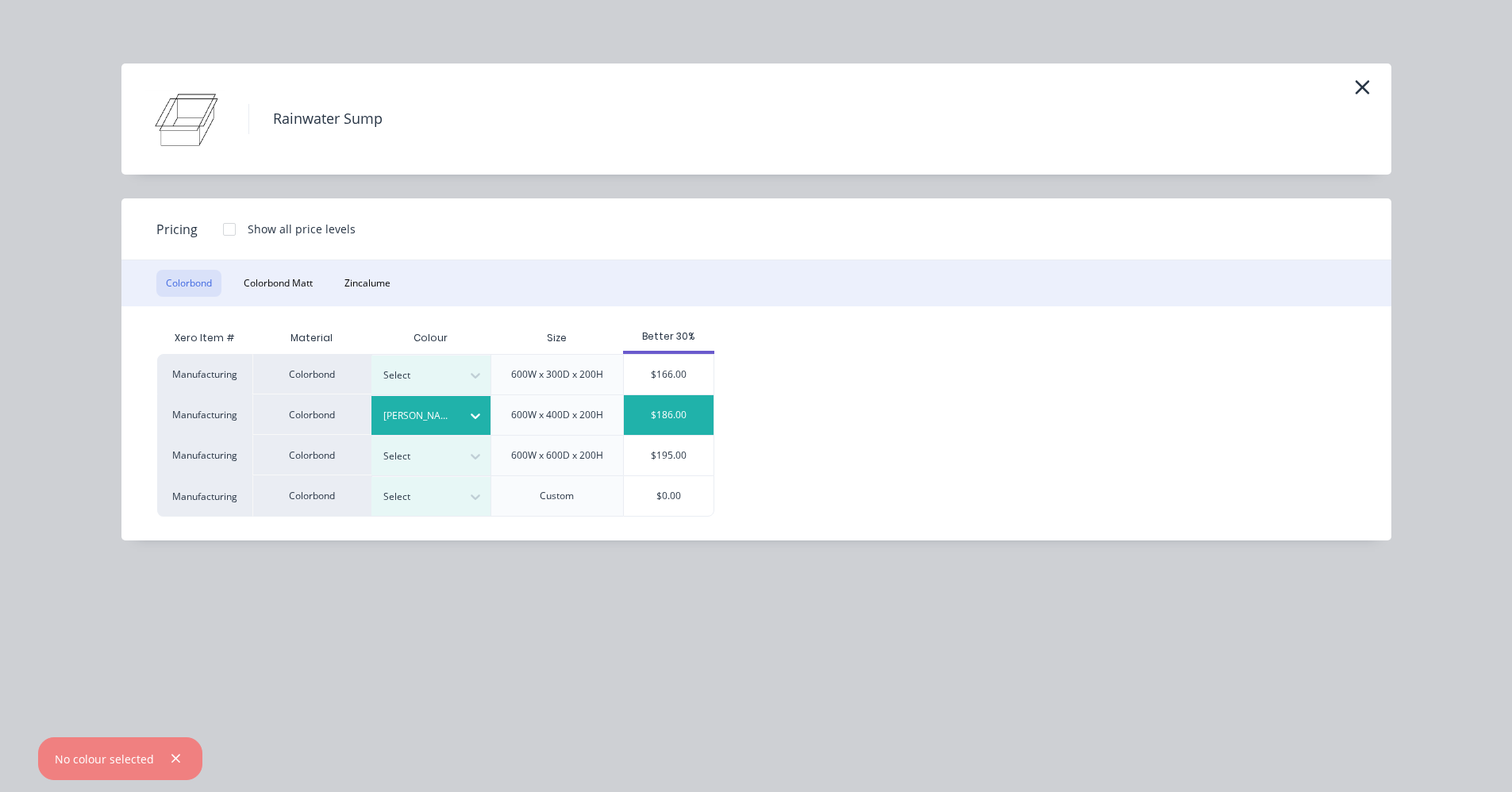
click at [677, 419] on div "$186.00" at bounding box center [668, 415] width 90 height 40
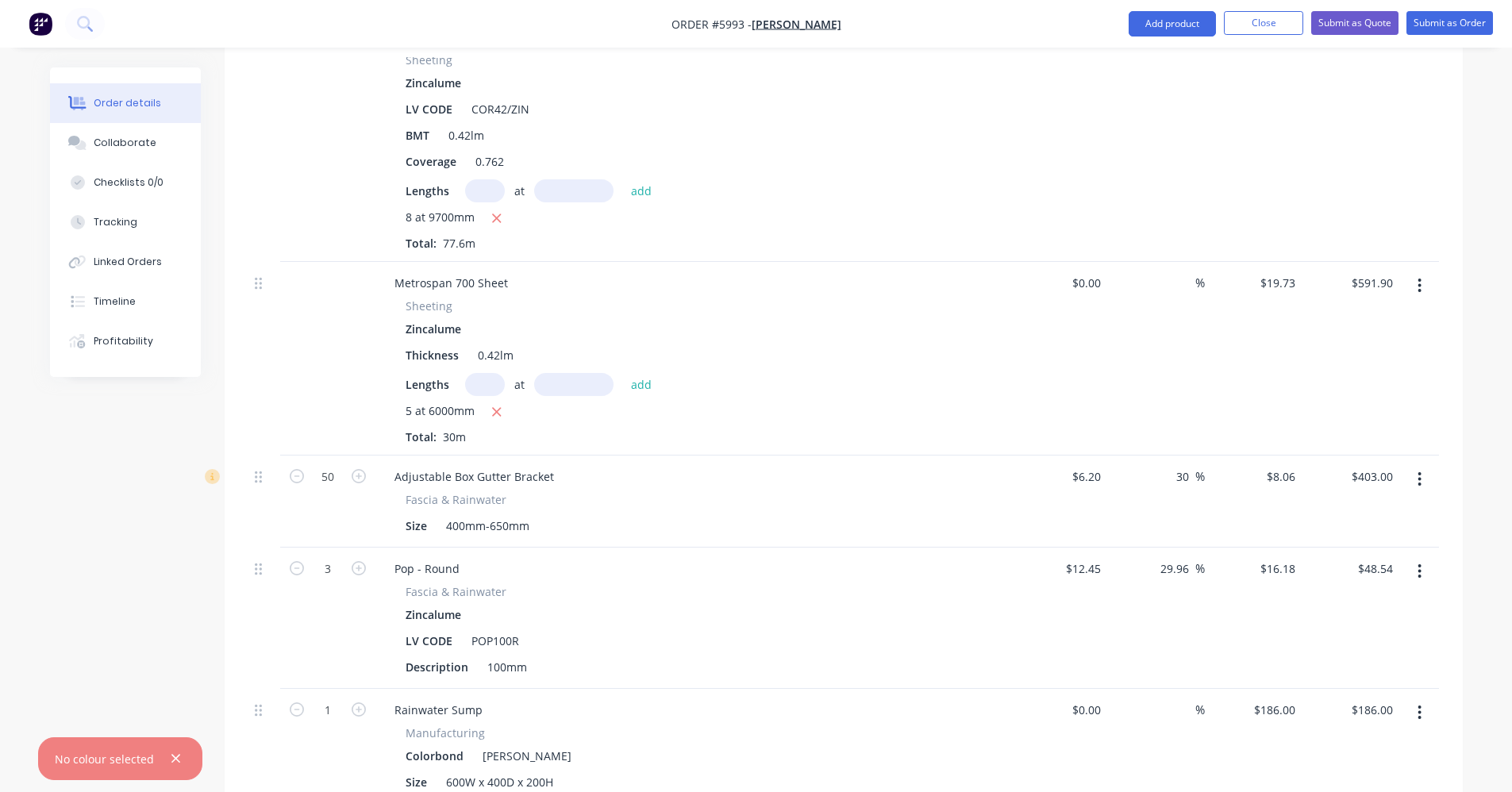
scroll to position [1012, 0]
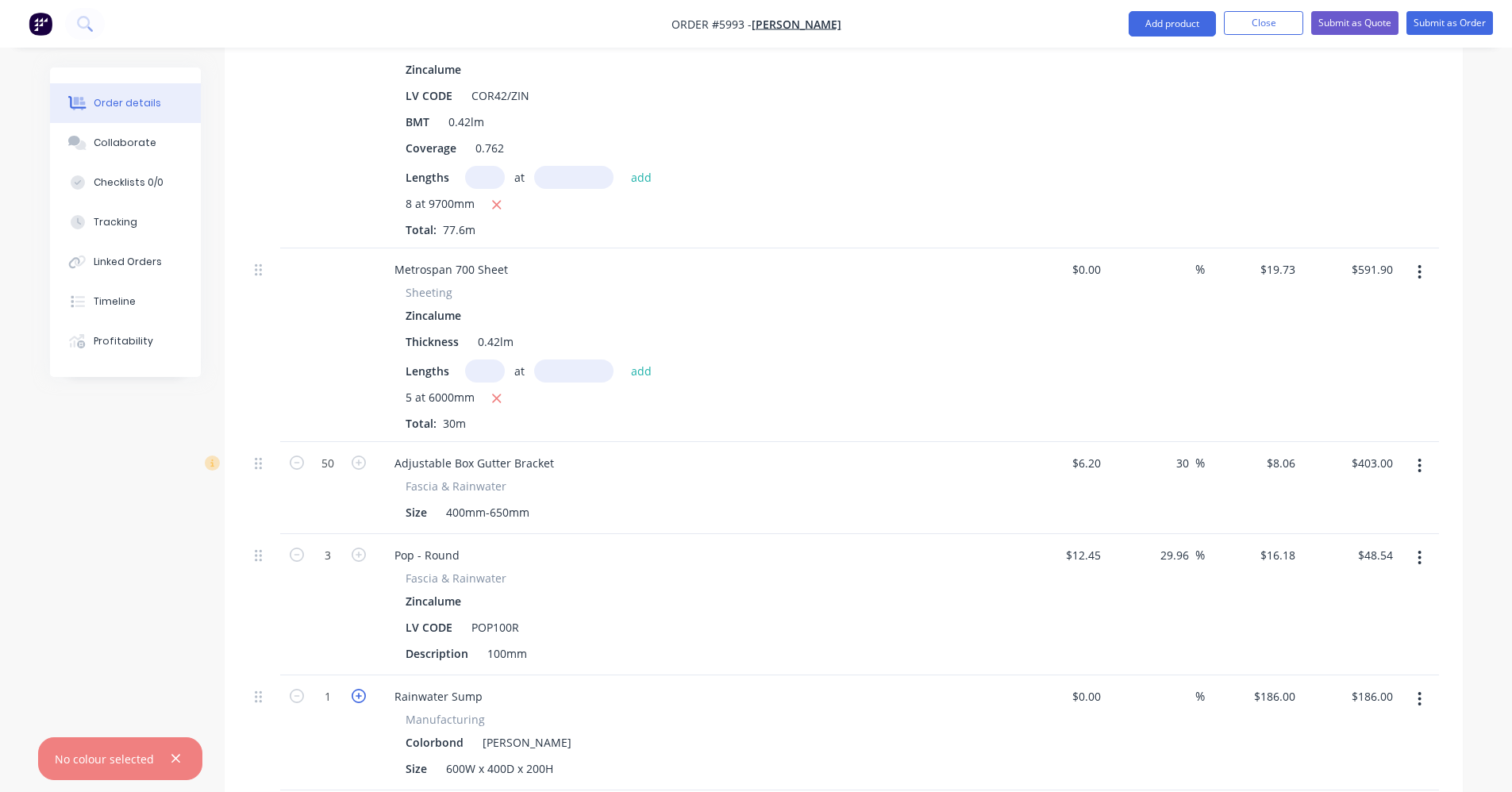
click at [356, 689] on icon "button" at bounding box center [358, 696] width 14 height 14
type input "2"
type input "$372.00"
click at [356, 689] on icon "button" at bounding box center [358, 696] width 14 height 14
type input "3"
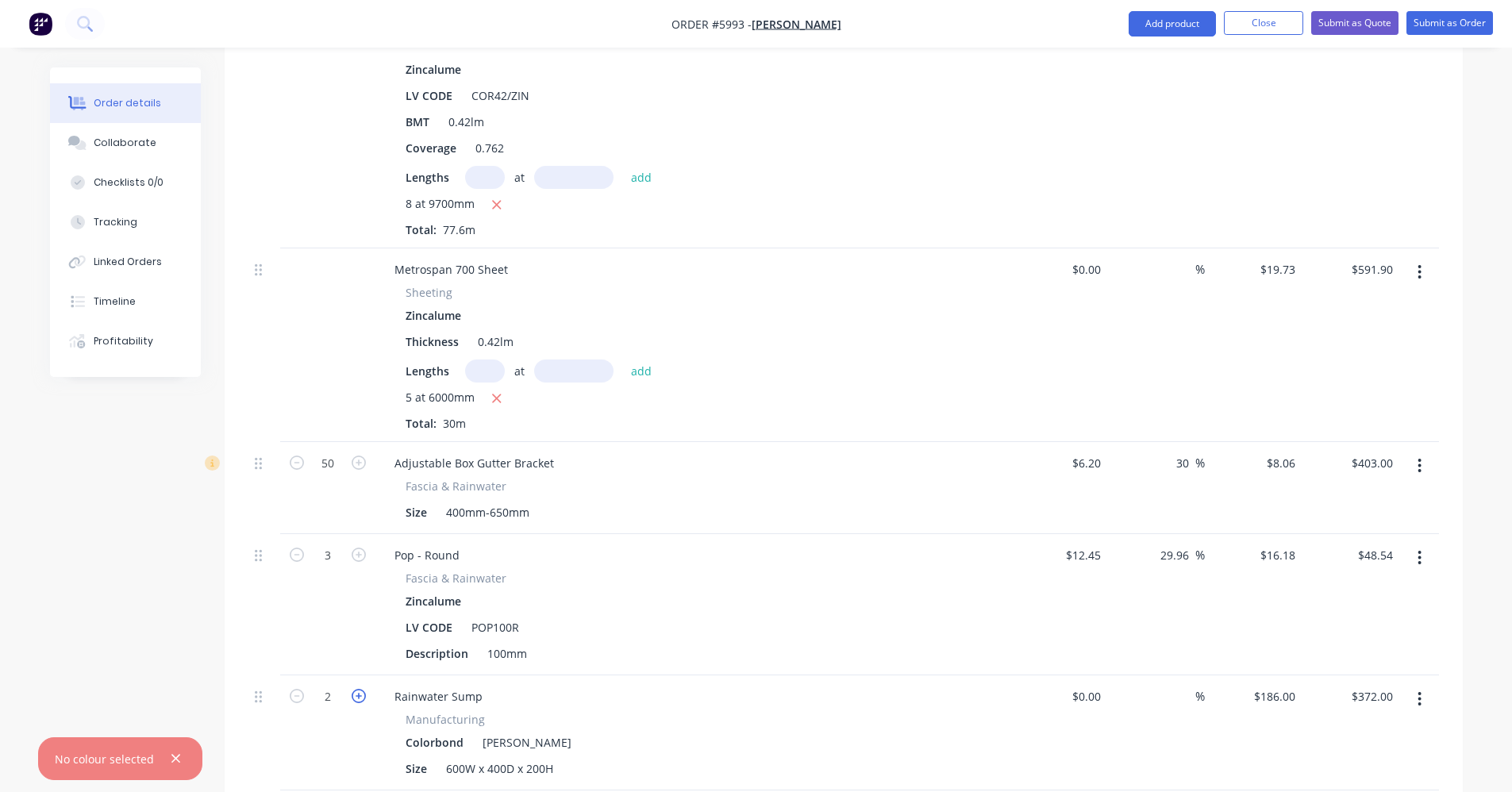
type input "$558.00"
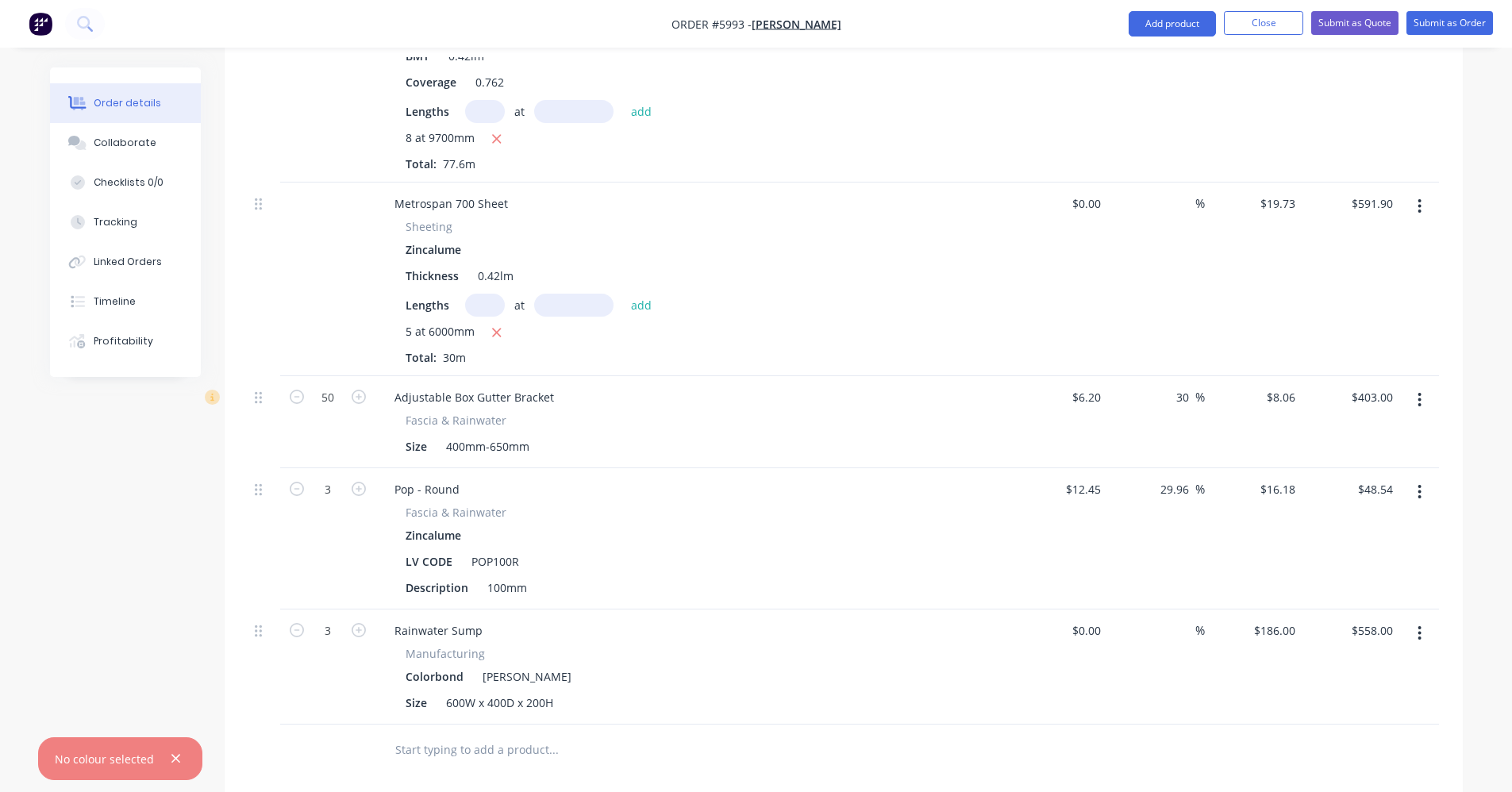
scroll to position [1250, 0]
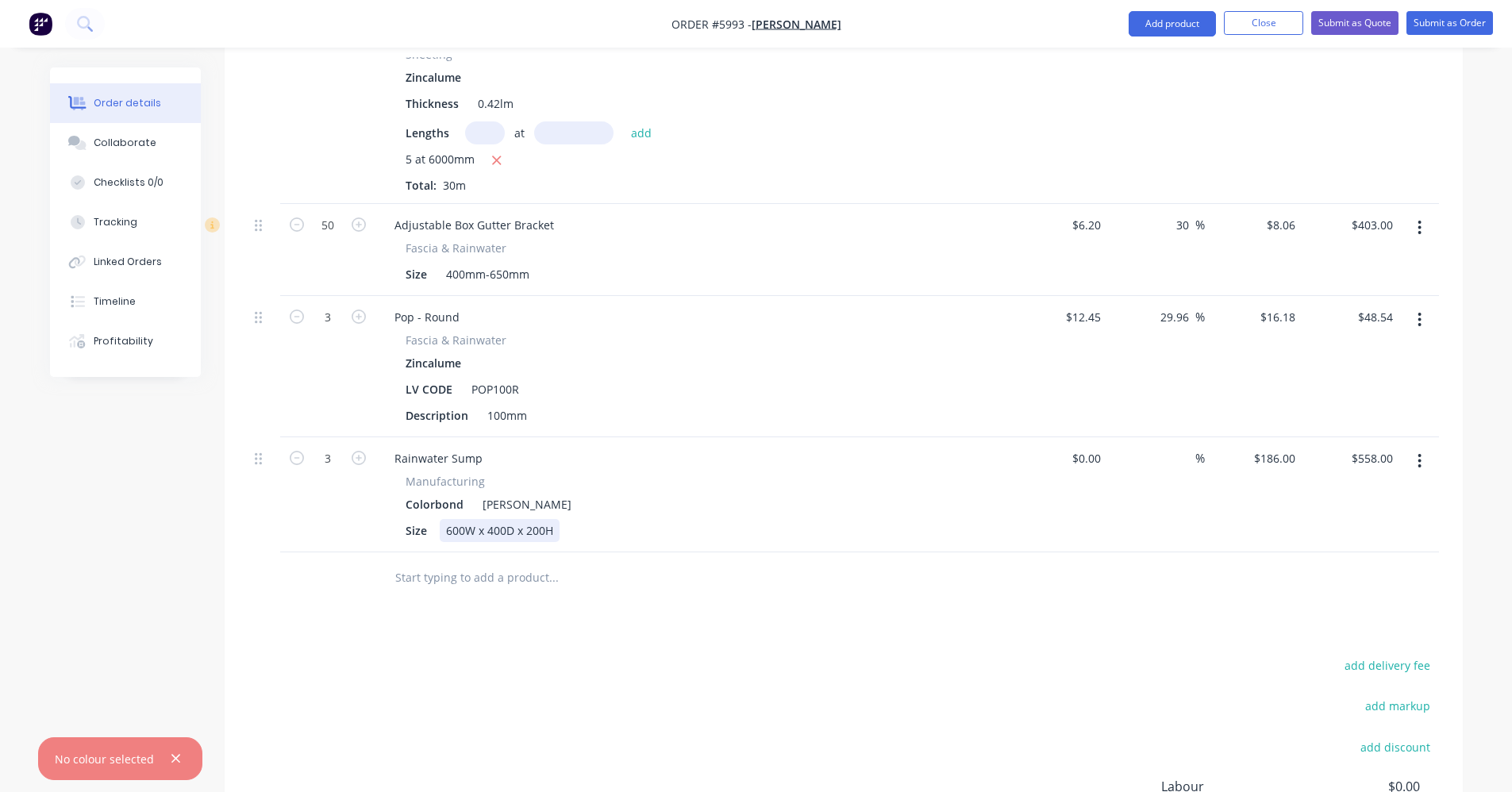
click at [463, 519] on div "600W x 400D x 200H" at bounding box center [500, 530] width 120 height 23
click at [505, 519] on div "450W x 400D x 200H" at bounding box center [500, 530] width 120 height 23
click at [665, 568] on input "text" at bounding box center [553, 578] width 318 height 31
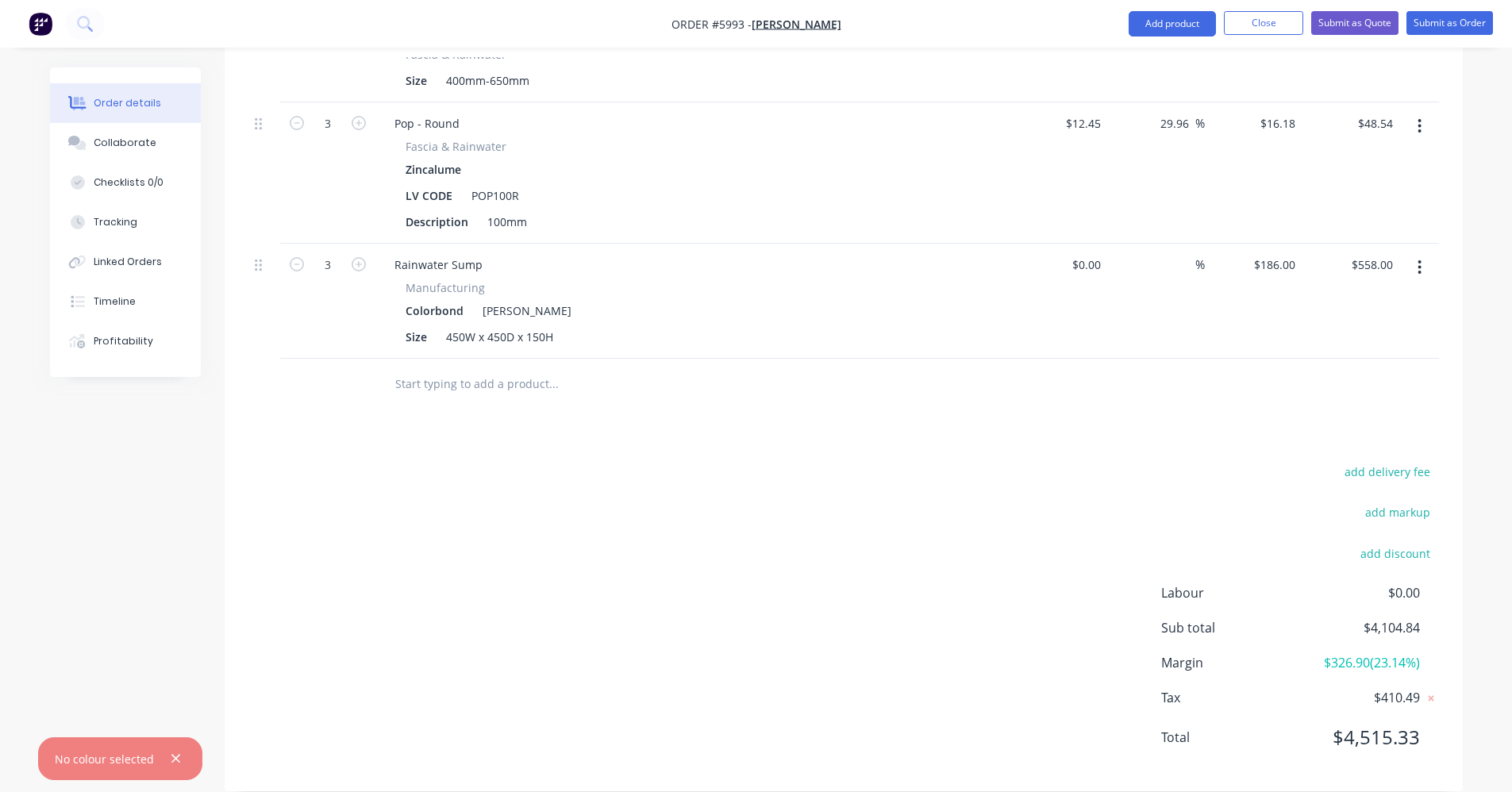
scroll to position [1445, 0]
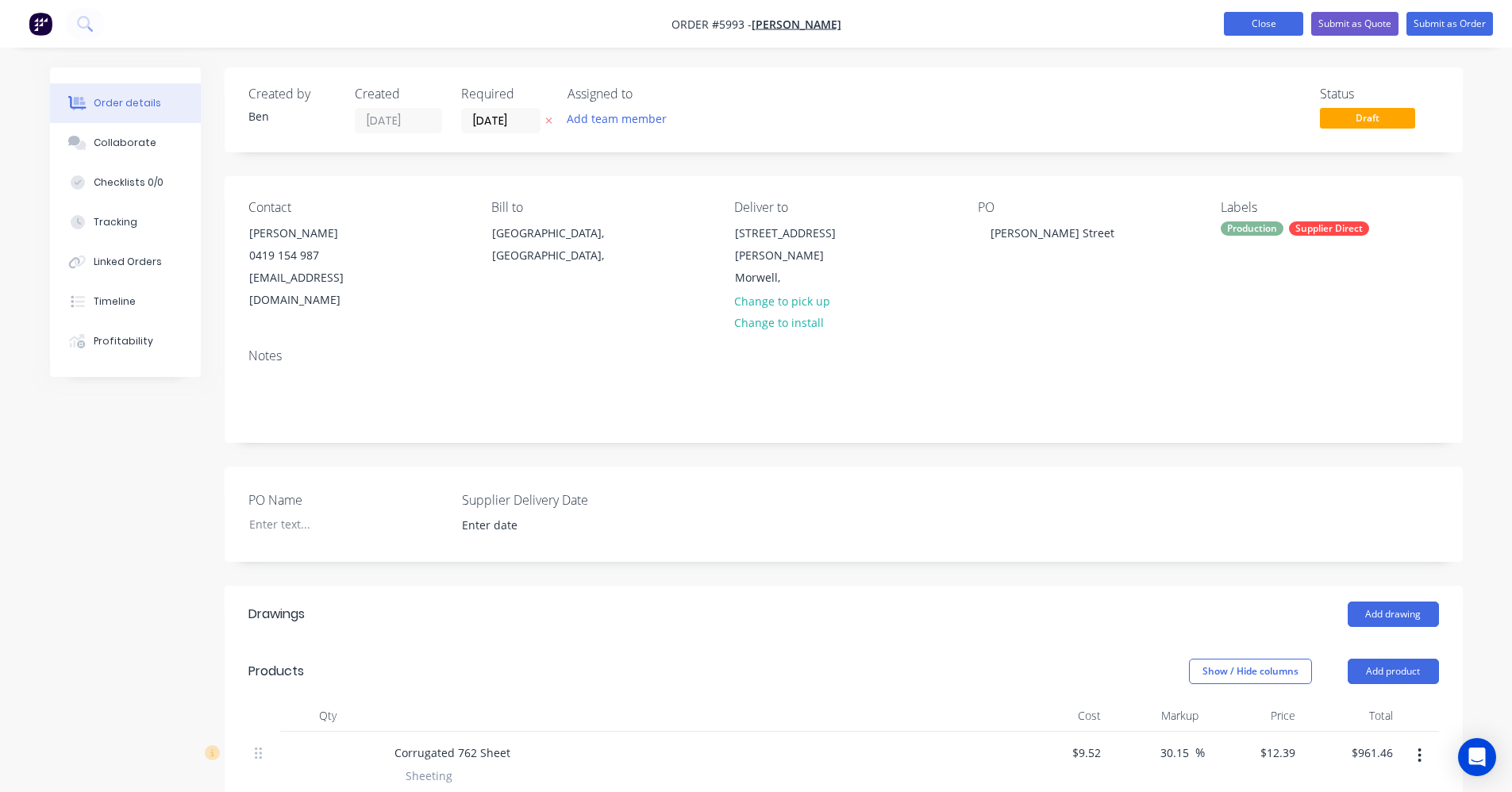
click at [1244, 29] on button "Close" at bounding box center [1264, 24] width 79 height 24
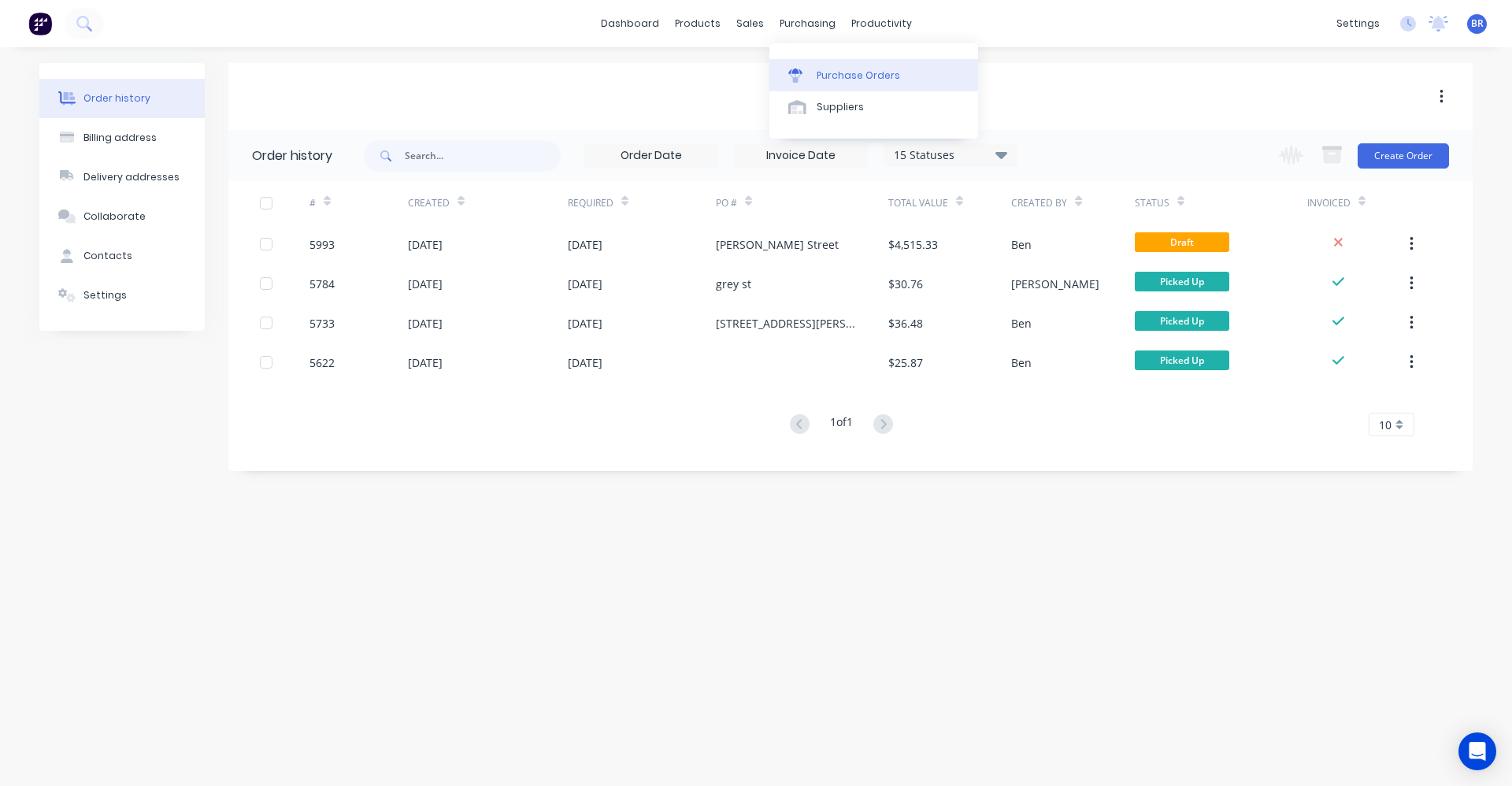
click at [830, 71] on div "Purchase Orders" at bounding box center [858, 75] width 83 height 14
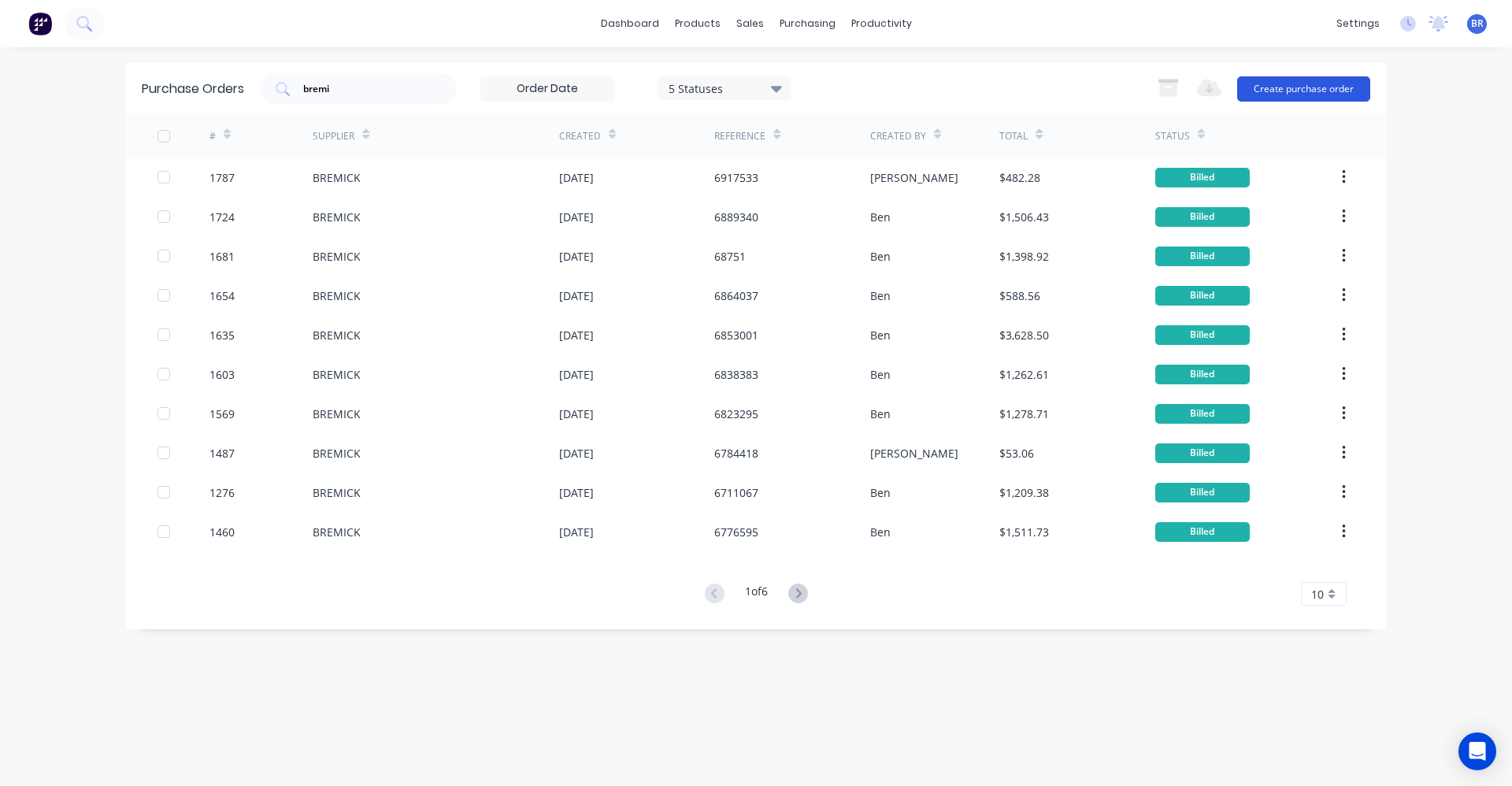
click at [1317, 89] on button "Create purchase order" at bounding box center [1304, 88] width 133 height 25
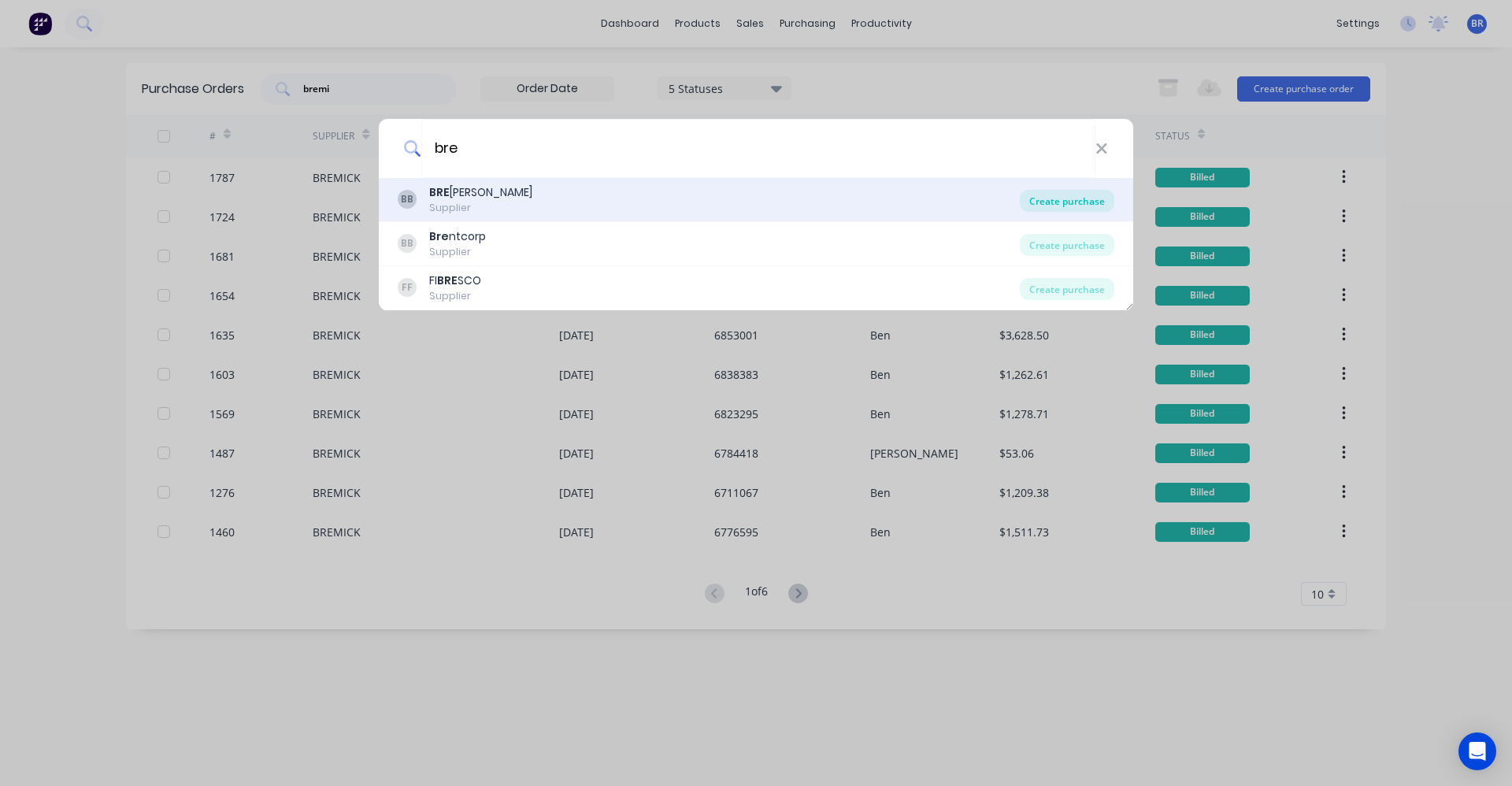
type input "bre"
click at [1073, 205] on div "Create purchase" at bounding box center [1067, 201] width 94 height 22
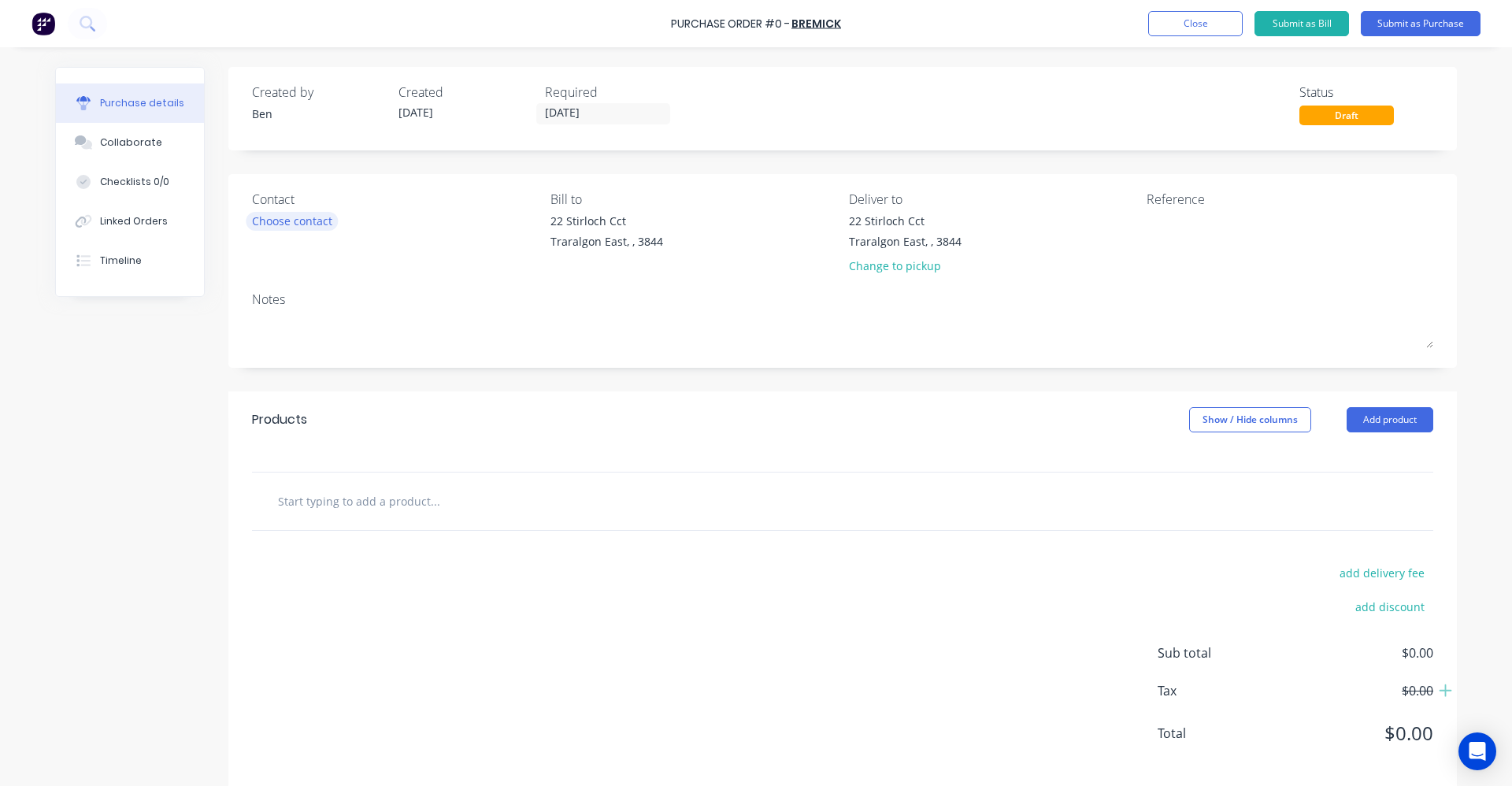
click at [292, 229] on div "Choose contact" at bounding box center [292, 221] width 81 height 17
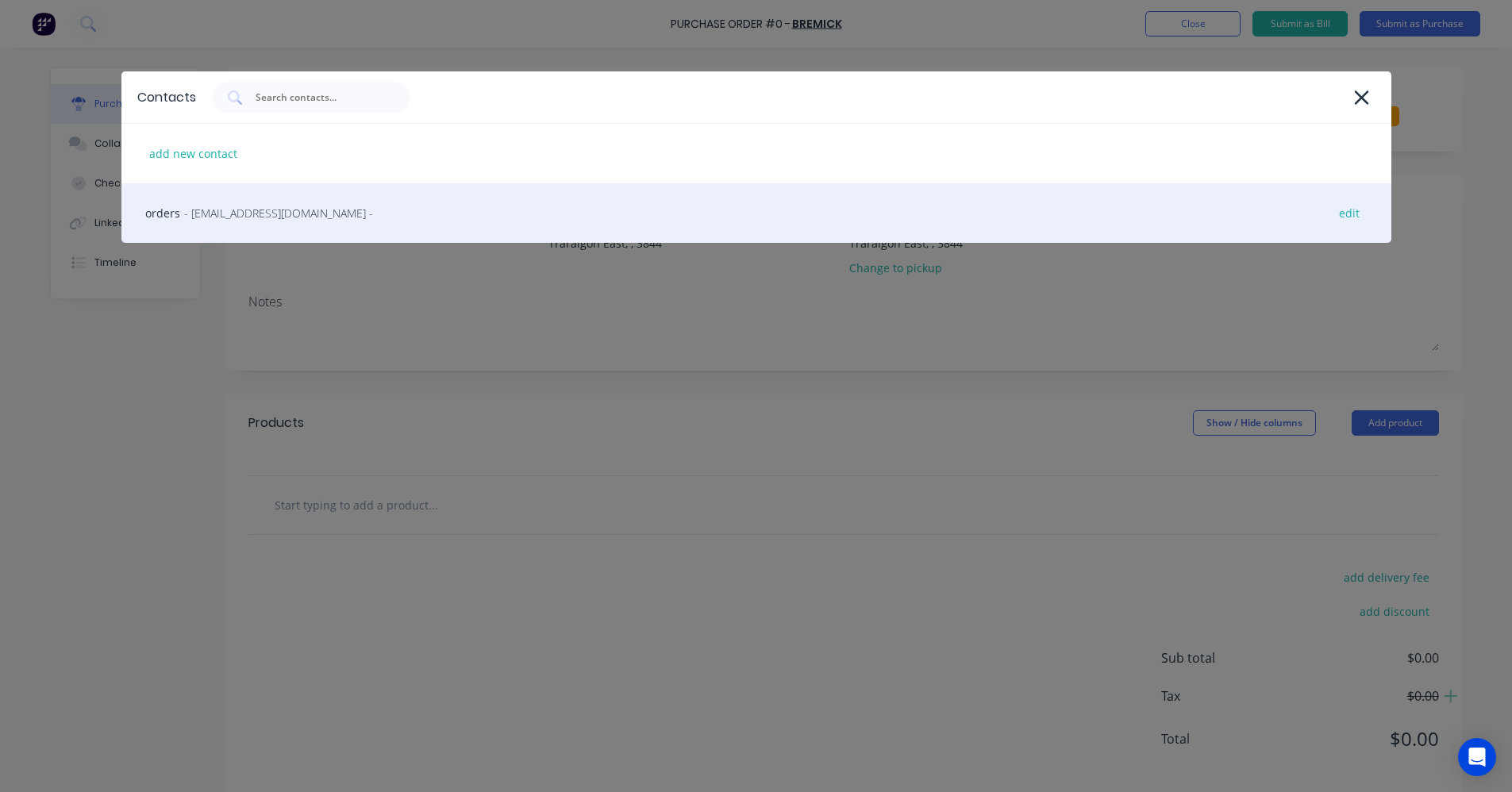
drag, startPoint x: 227, startPoint y: 211, endPoint x: 236, endPoint y: 213, distance: 9.2
click at [230, 212] on span "- vicsales@bremick.com.au -" at bounding box center [278, 213] width 188 height 17
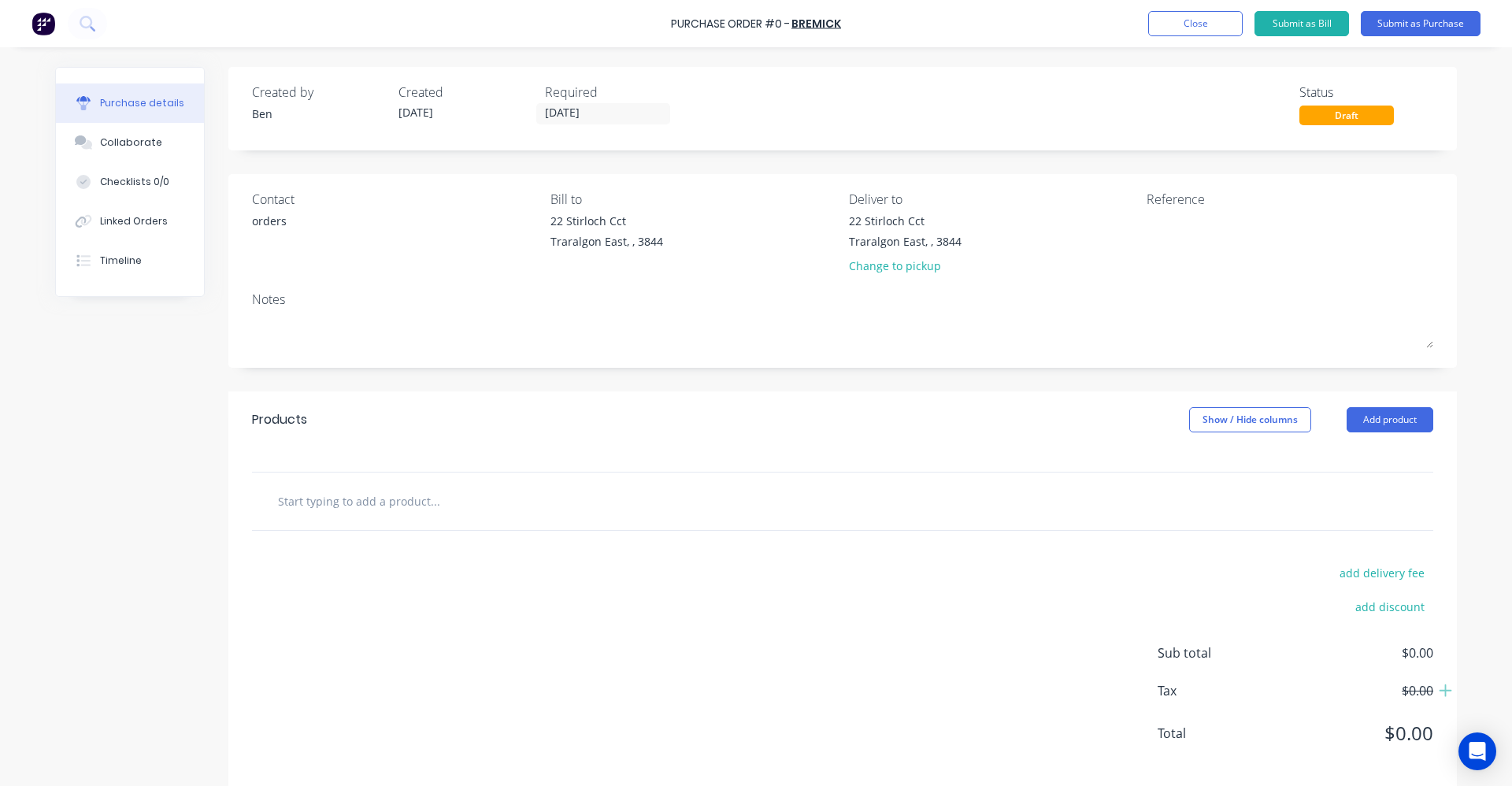
click at [517, 502] on input "text" at bounding box center [435, 501] width 315 height 31
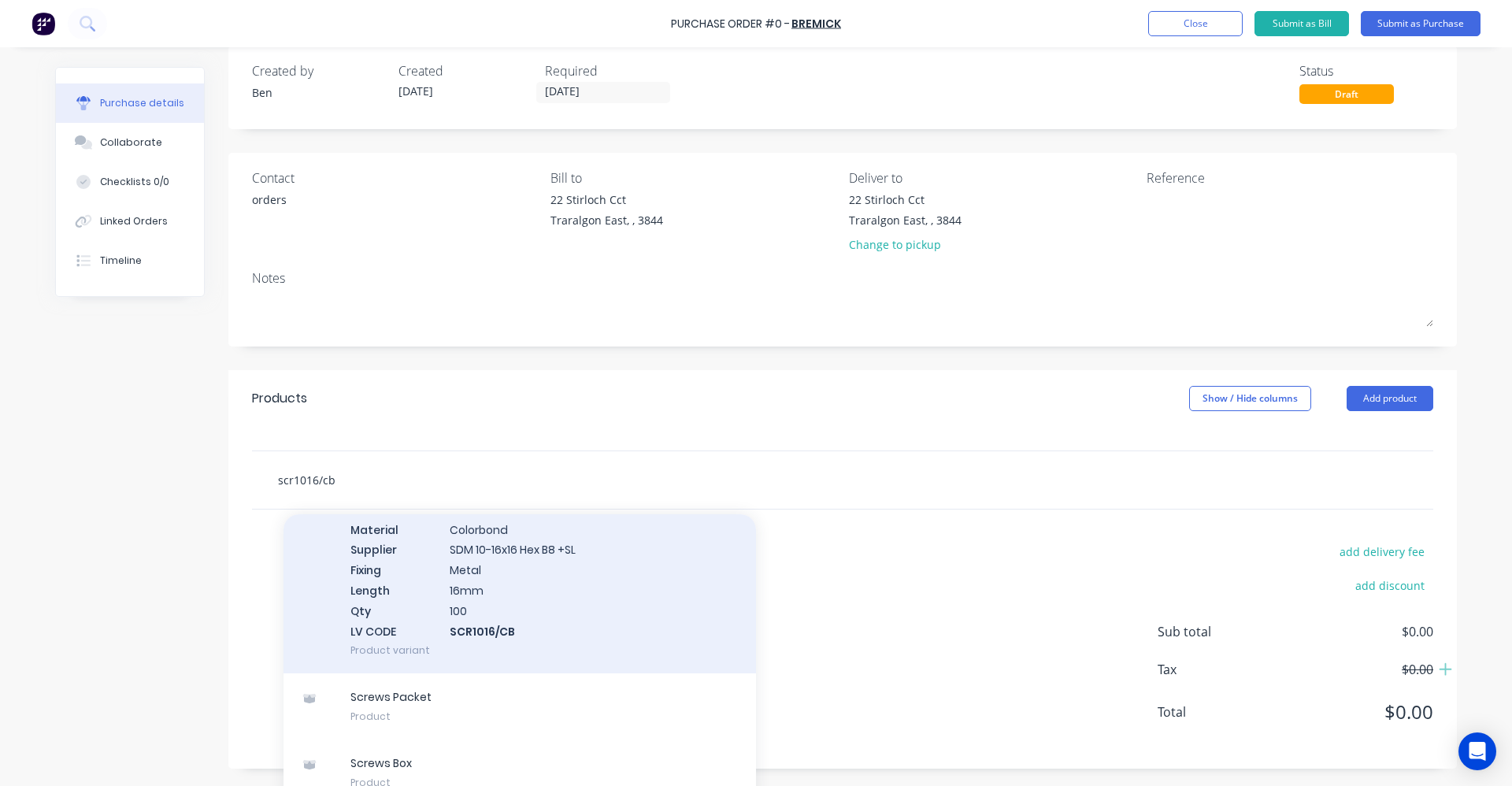
scroll to position [41, 0]
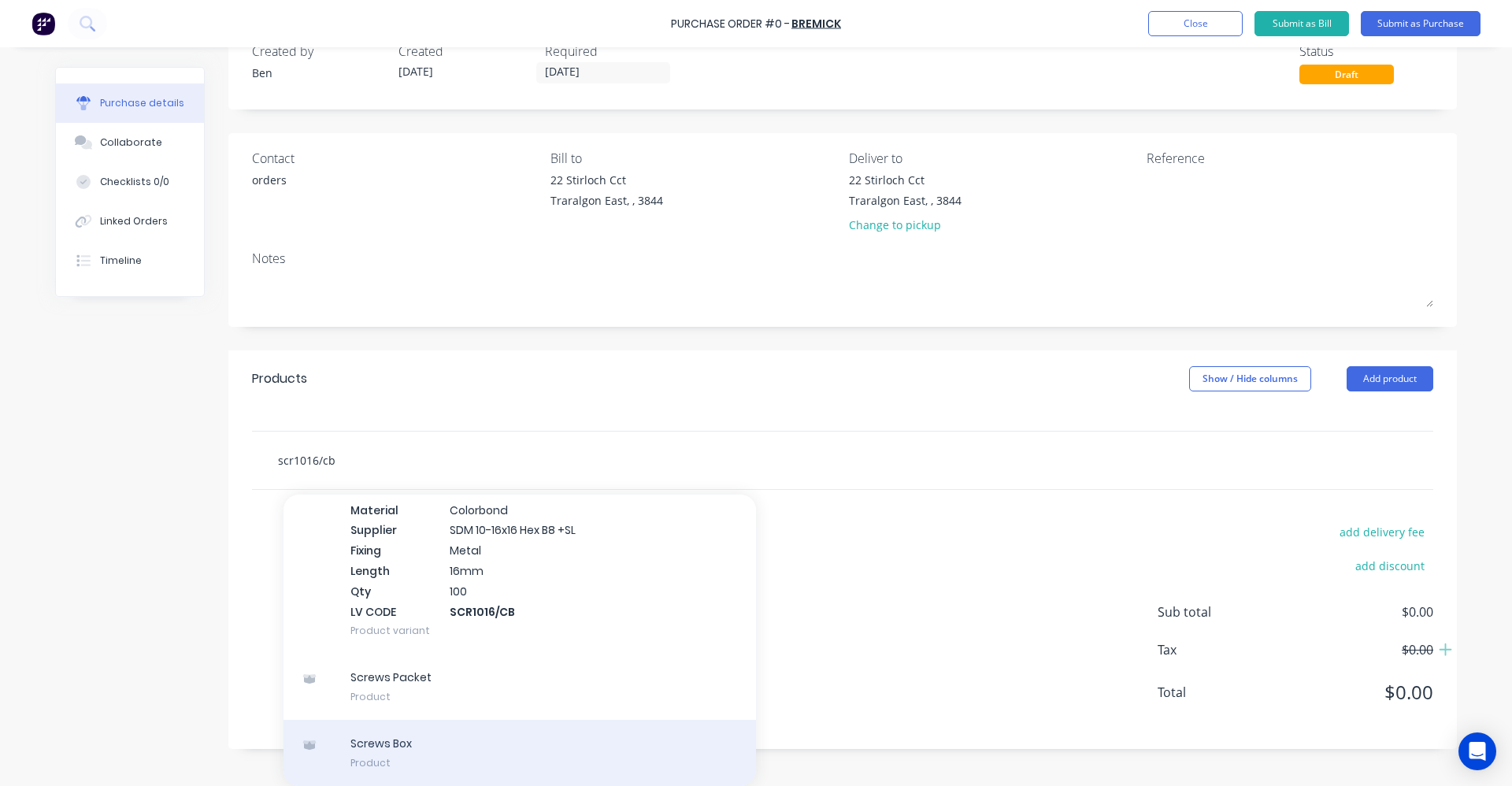
type input "scr1016/cb"
click at [412, 753] on div "Screws Box Product" at bounding box center [519, 753] width 472 height 66
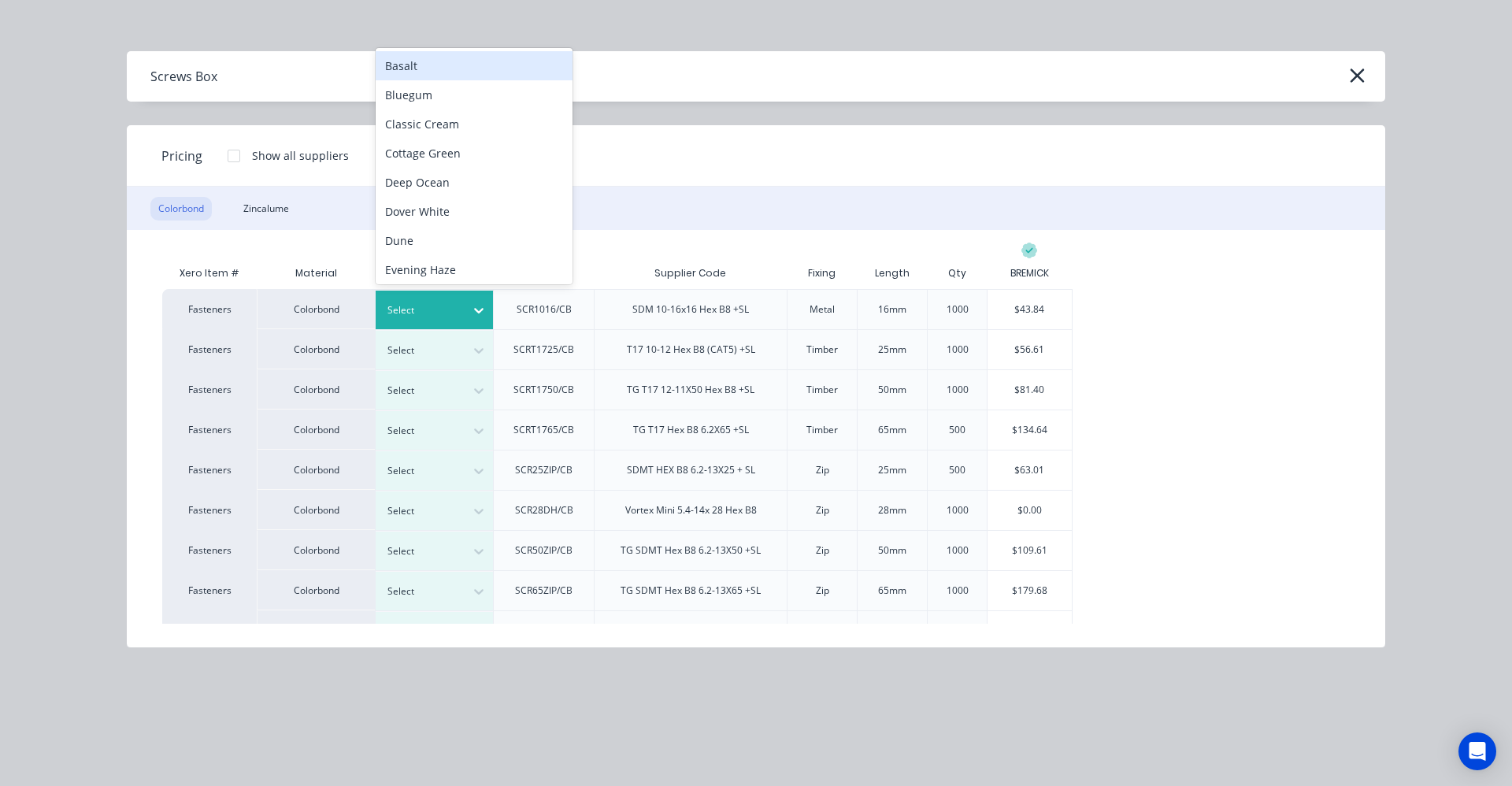
scroll to position [19, 0]
click at [478, 304] on icon at bounding box center [479, 310] width 16 height 16
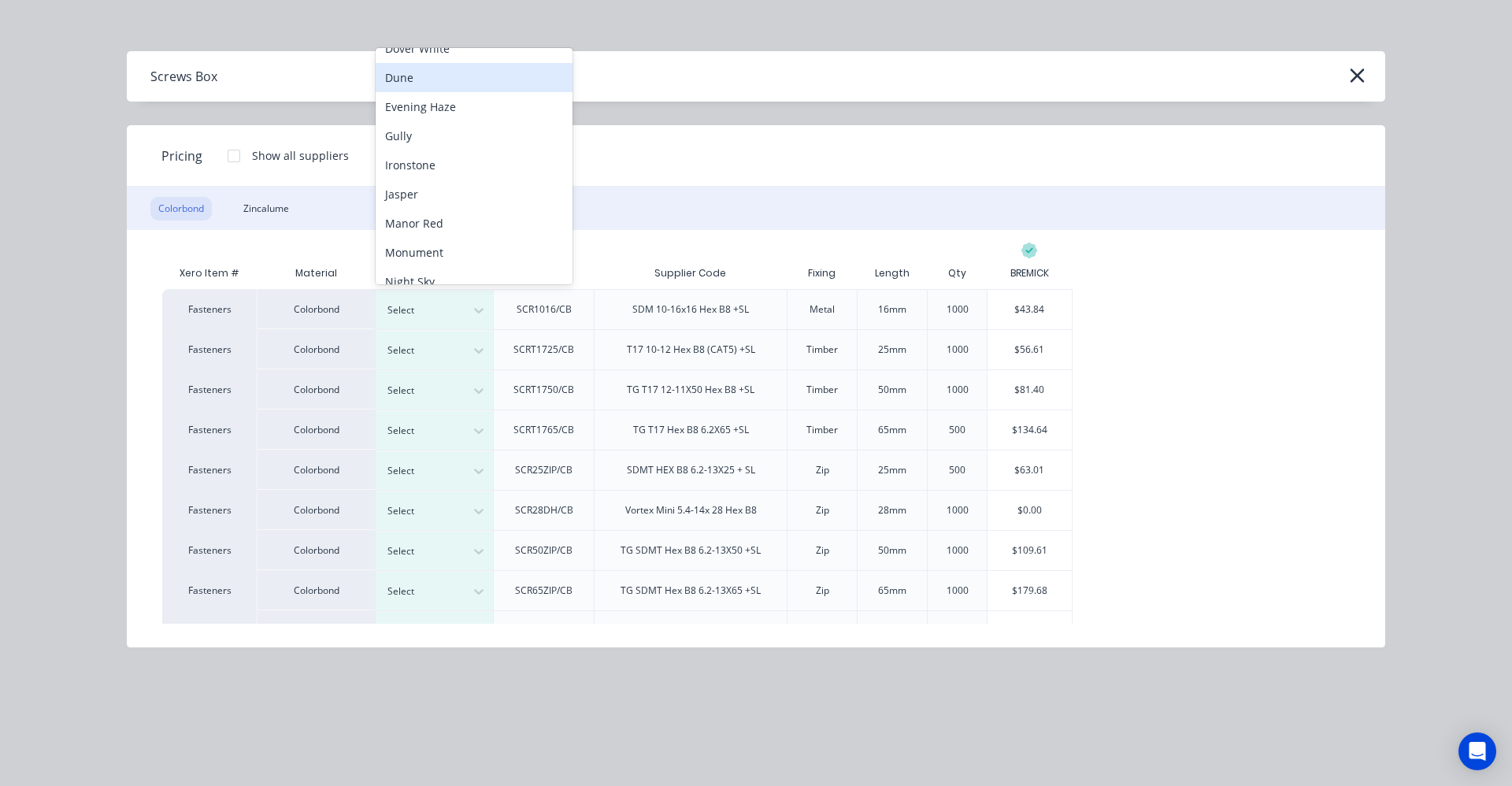
scroll to position [167, 0]
click at [417, 250] on div "Monument" at bounding box center [474, 249] width 197 height 29
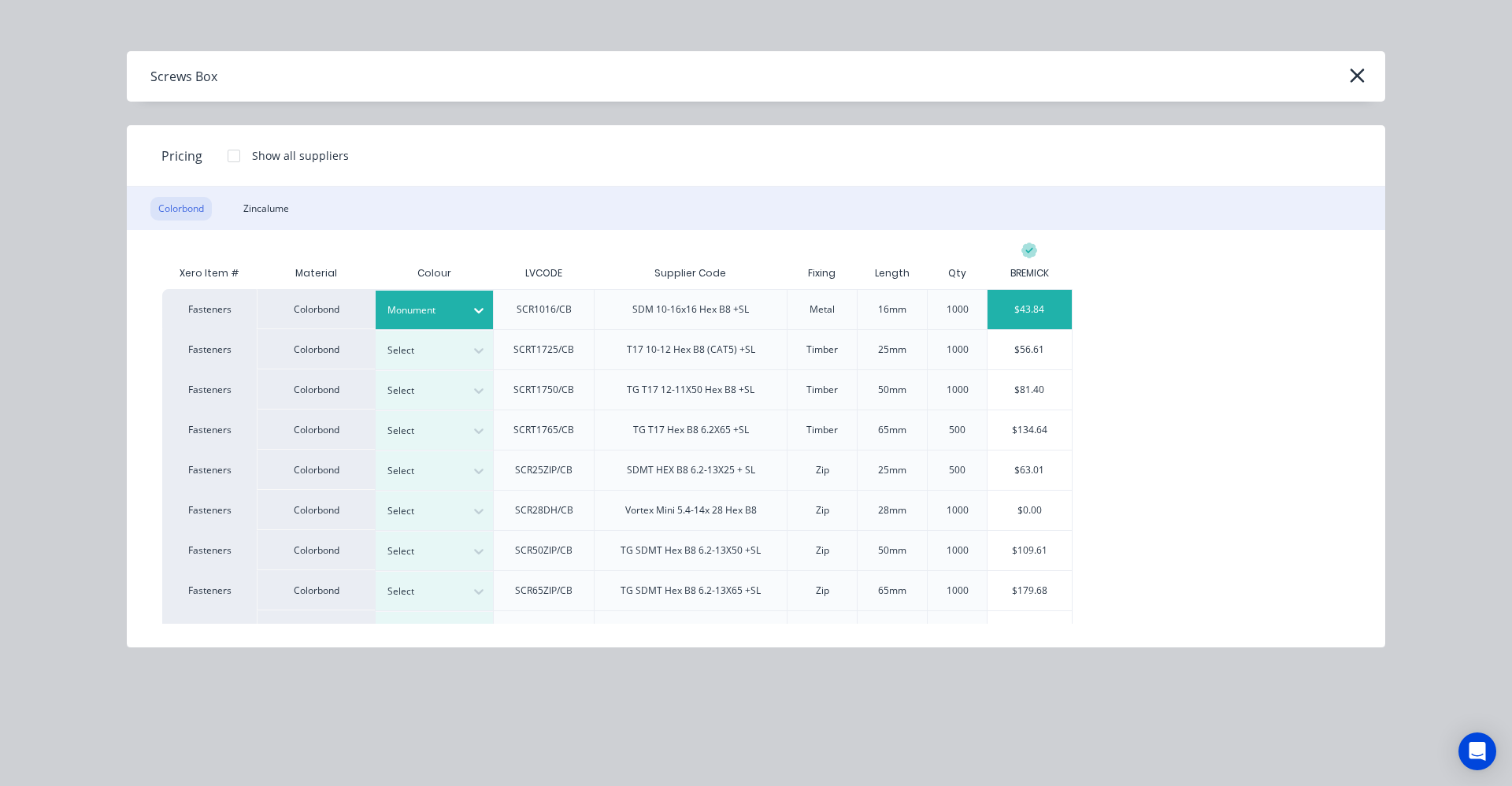
click at [1022, 316] on div "$43.84" at bounding box center [1030, 309] width 84 height 39
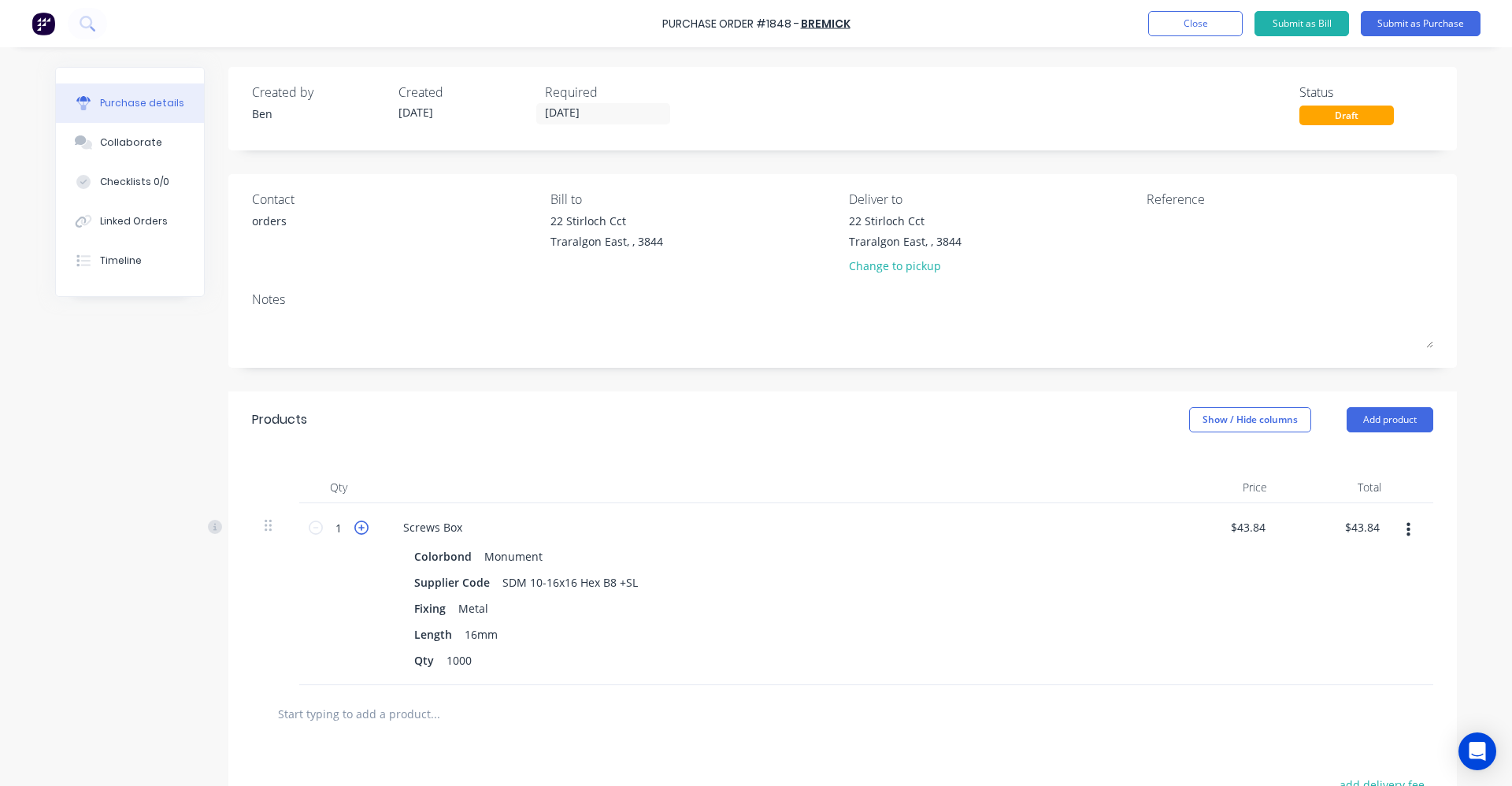
click at [359, 528] on icon at bounding box center [361, 527] width 14 height 14
type input "2"
type input "$87.68"
click at [359, 528] on icon at bounding box center [361, 527] width 14 height 14
type input "3"
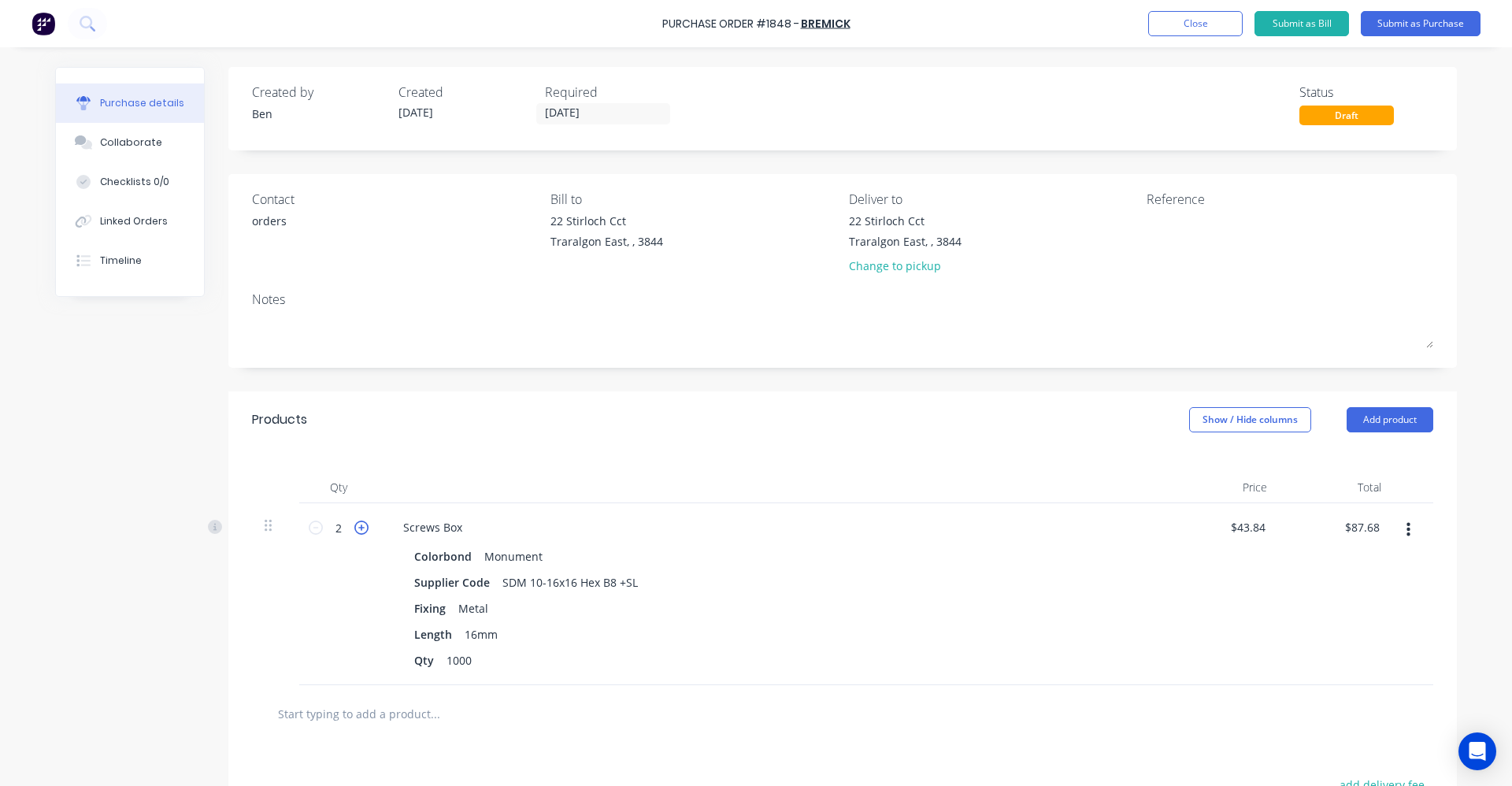
type input "$131.52"
click at [416, 719] on input "text" at bounding box center [435, 714] width 315 height 31
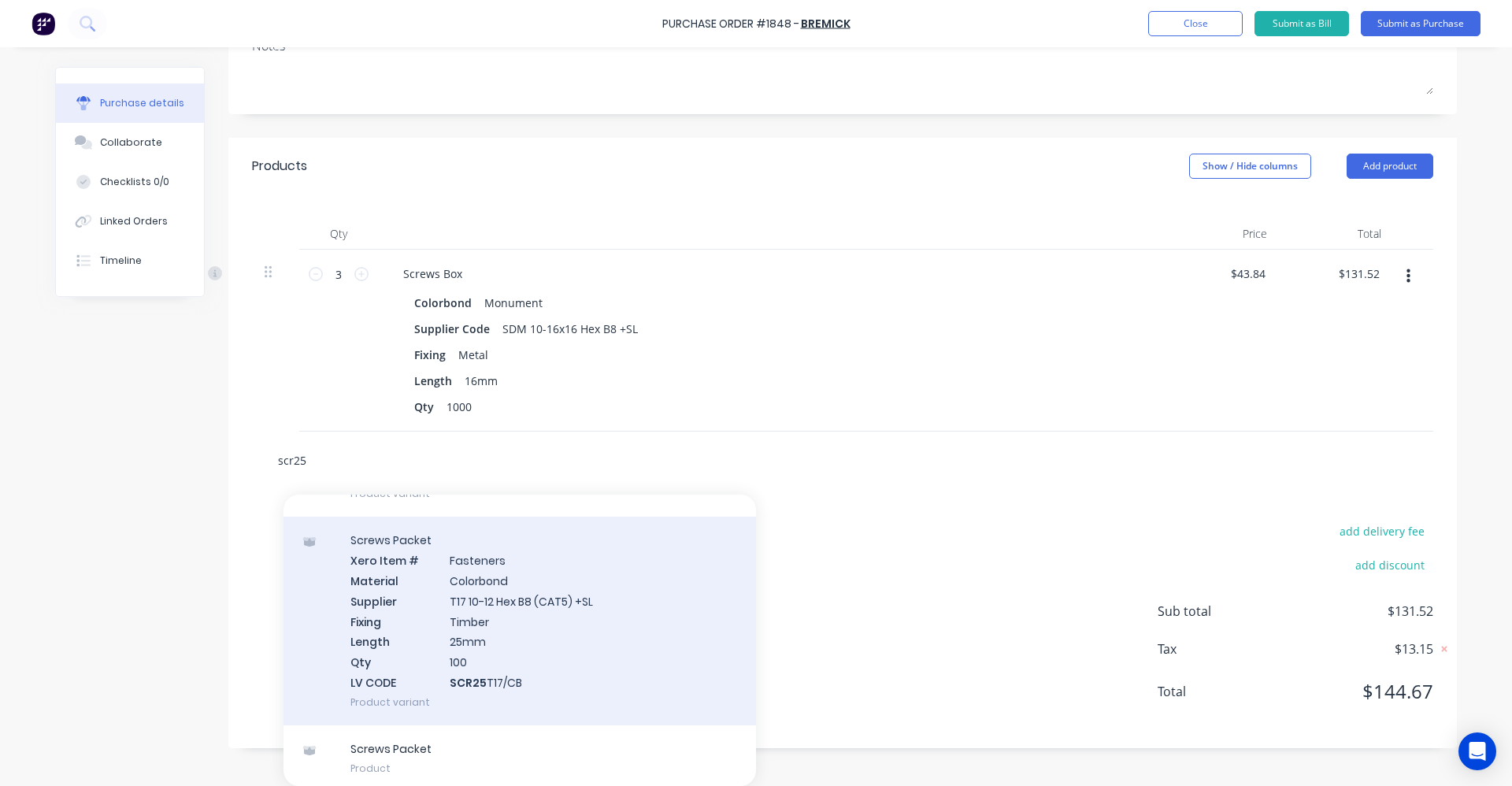
scroll to position [307, 0]
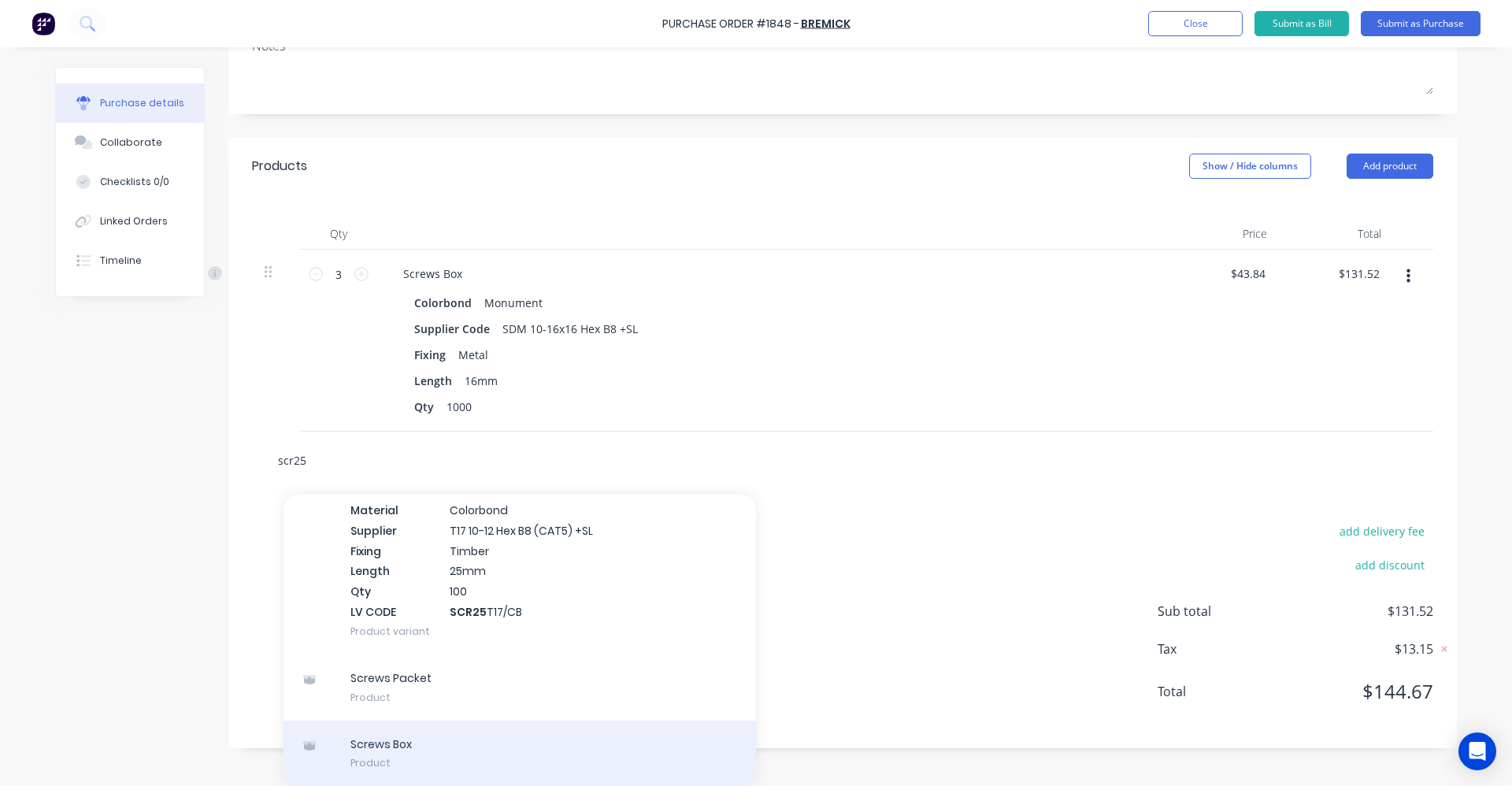
type input "scr25"
click at [415, 745] on div "Screws Box Product" at bounding box center [519, 754] width 472 height 66
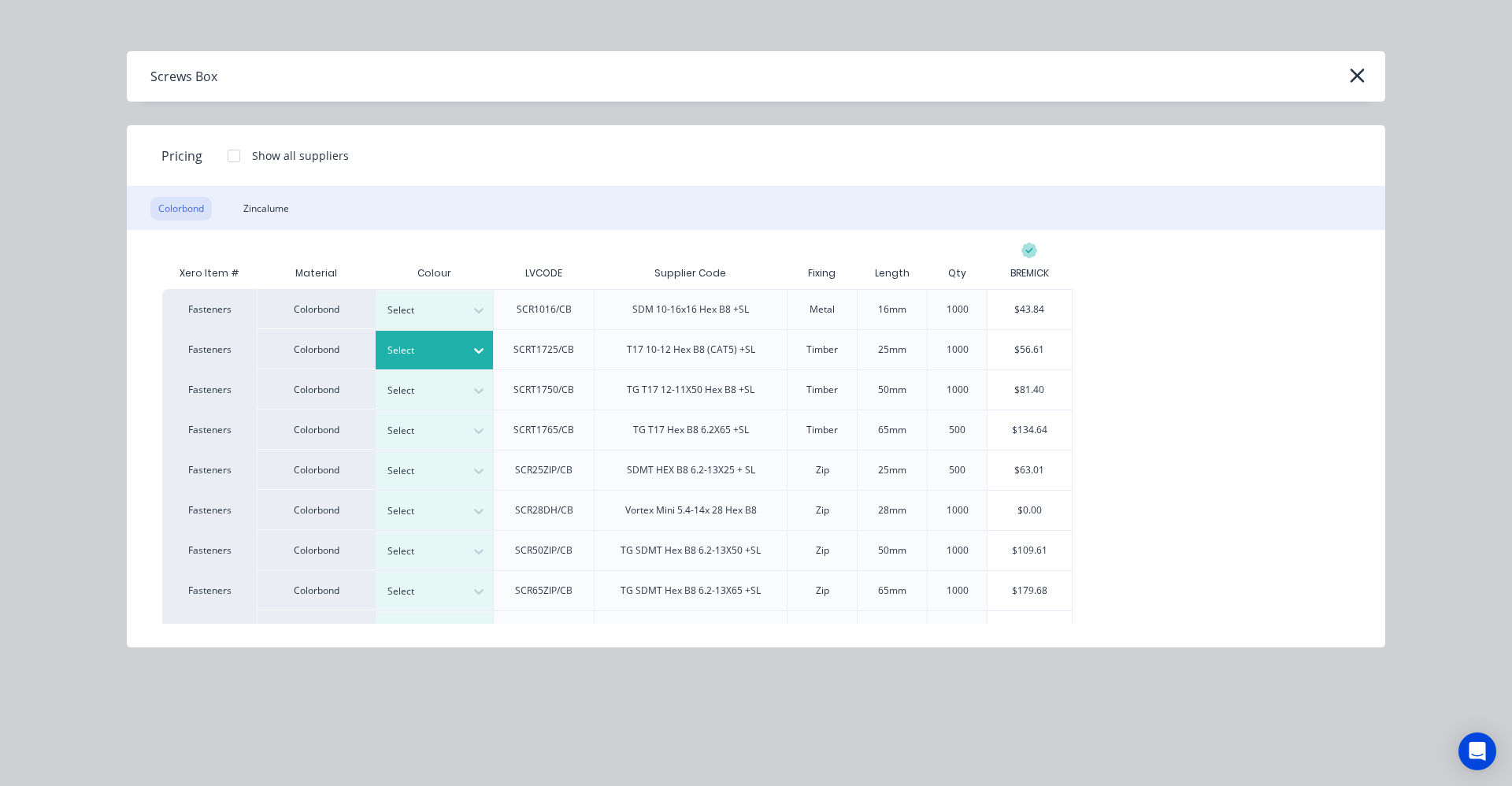
click at [461, 347] on div "Select" at bounding box center [421, 350] width 88 height 20
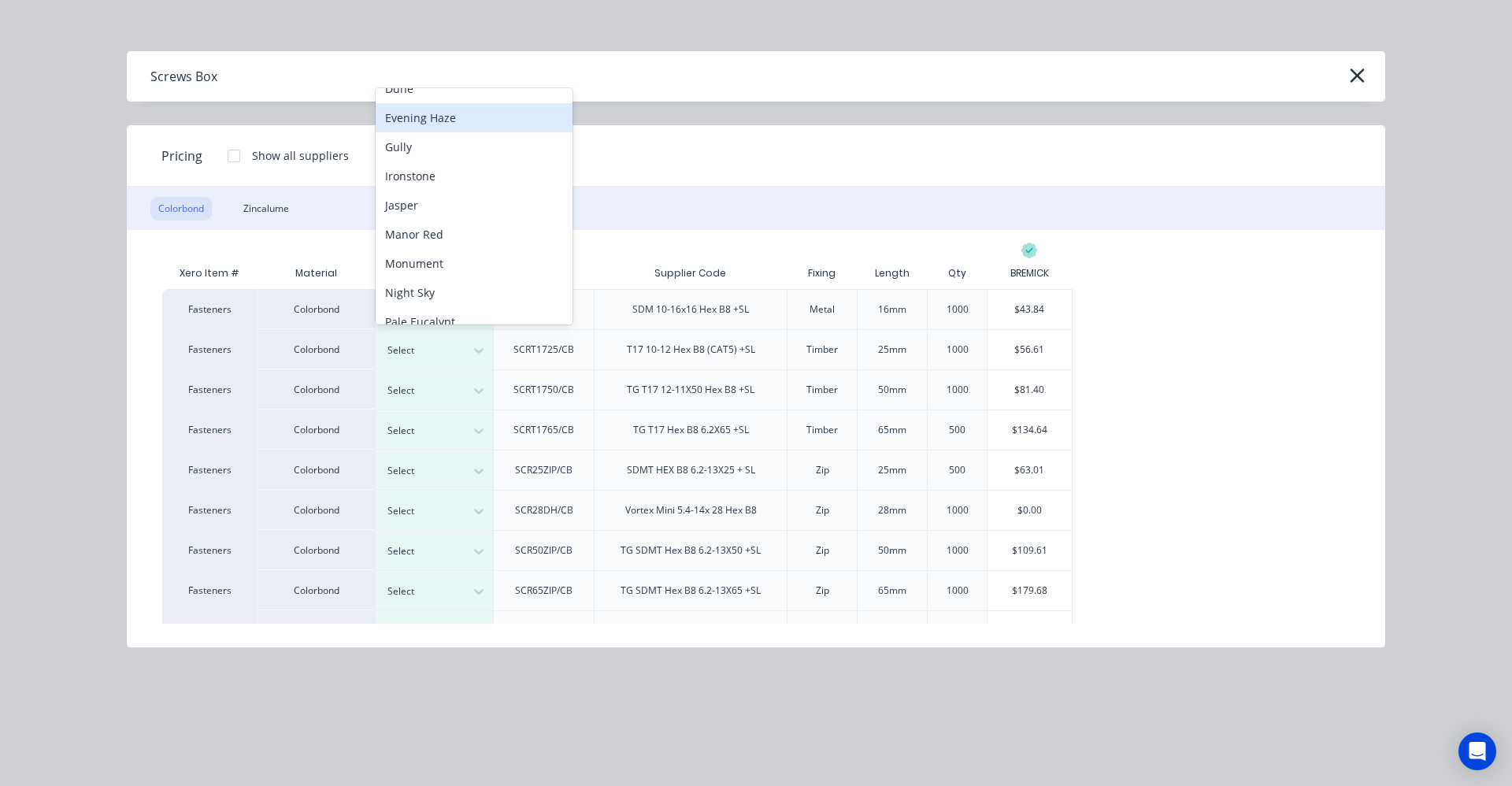
scroll to position [275, 0]
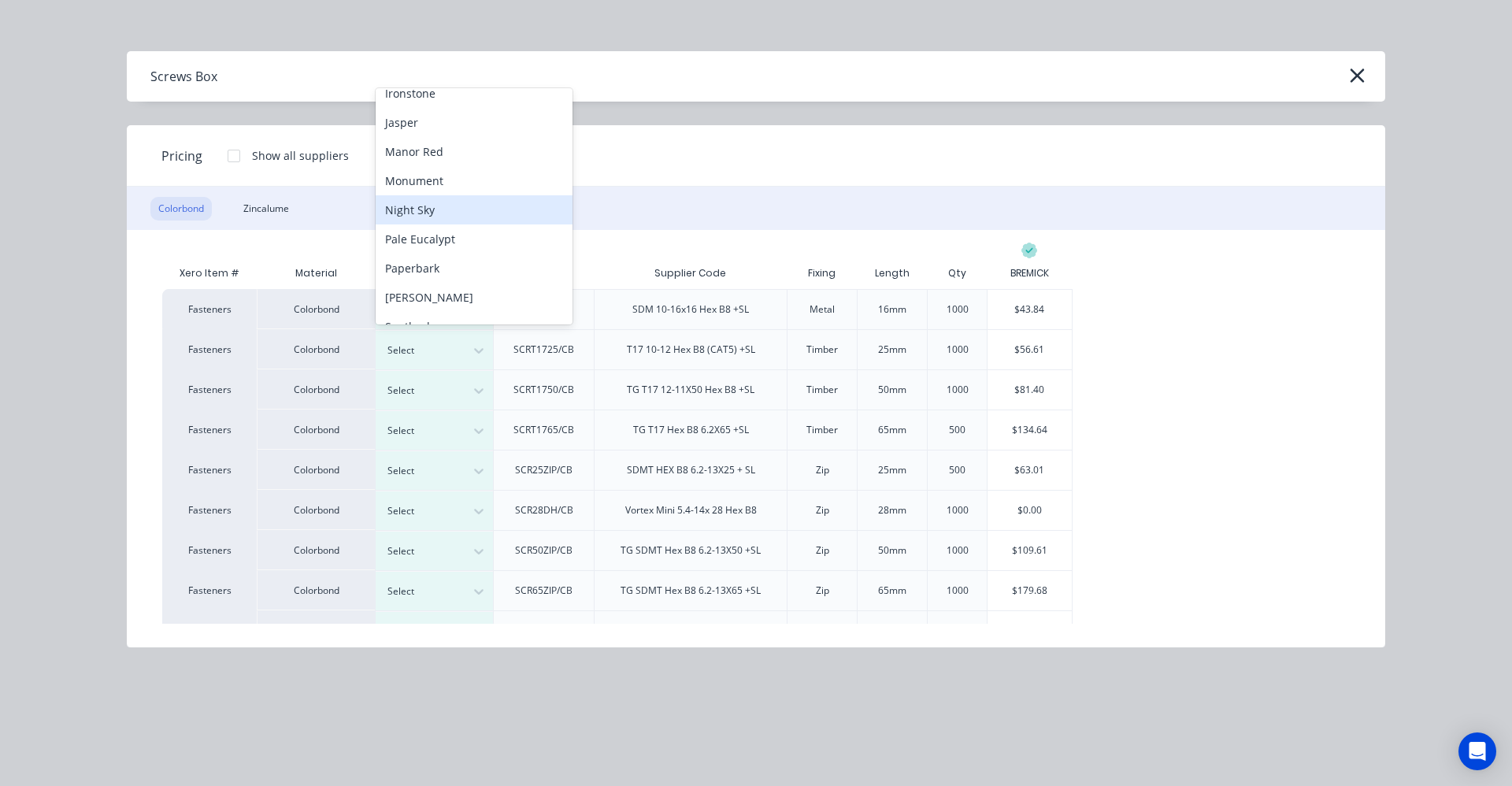
click at [409, 216] on div "Night Sky" at bounding box center [474, 210] width 197 height 29
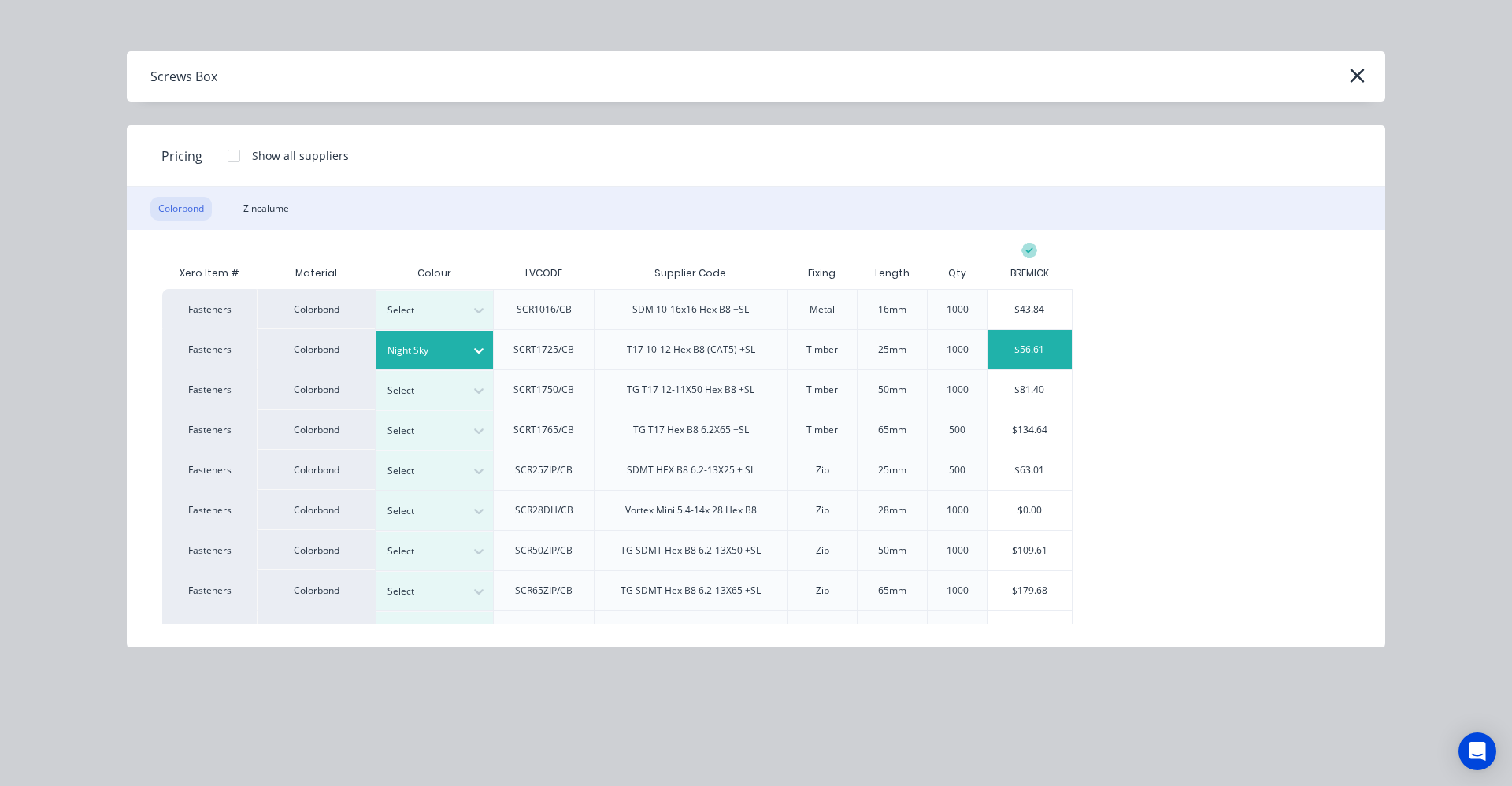
click at [1010, 353] on div "$56.61" at bounding box center [1030, 349] width 84 height 39
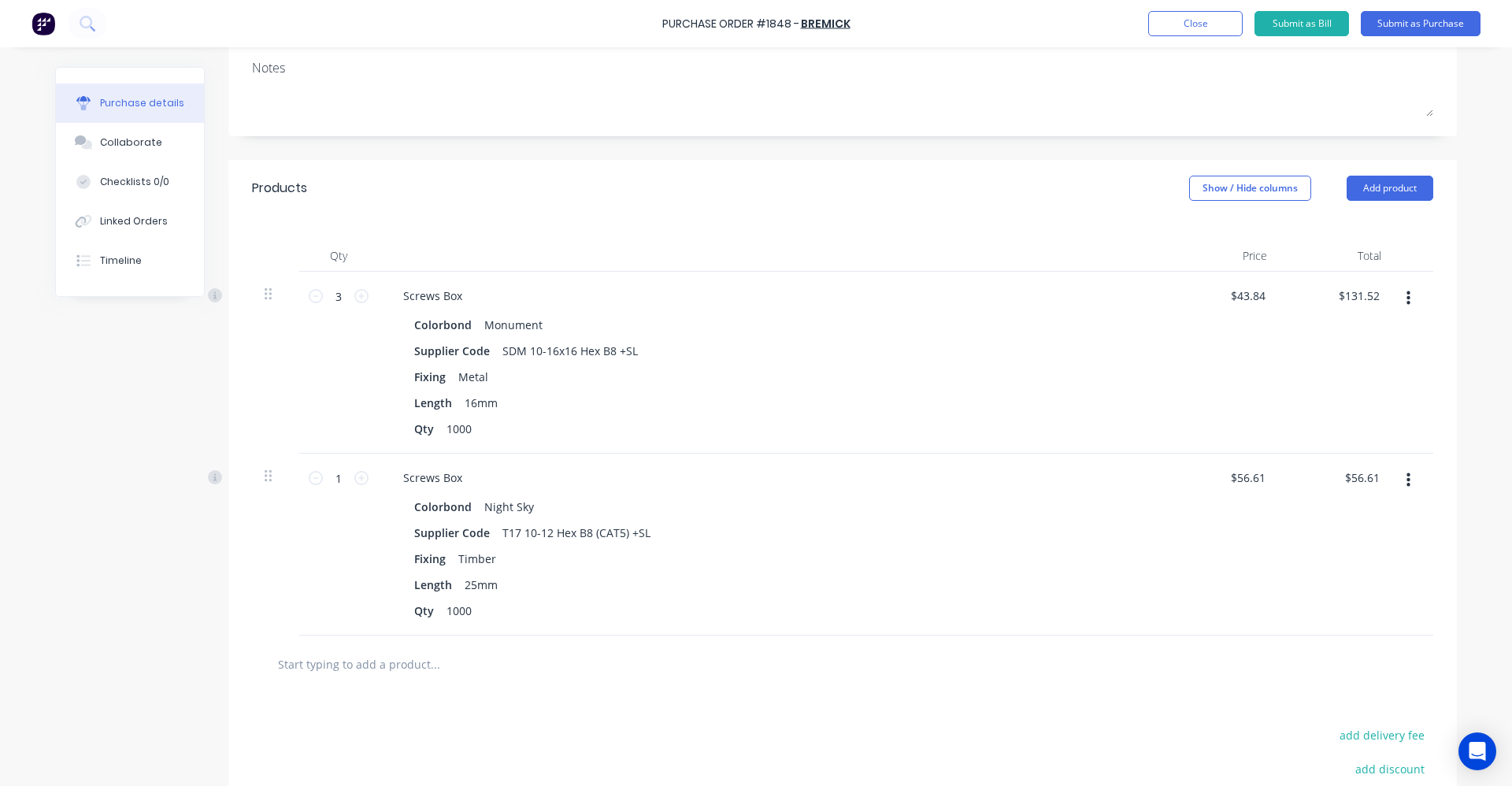
scroll to position [254, 0]
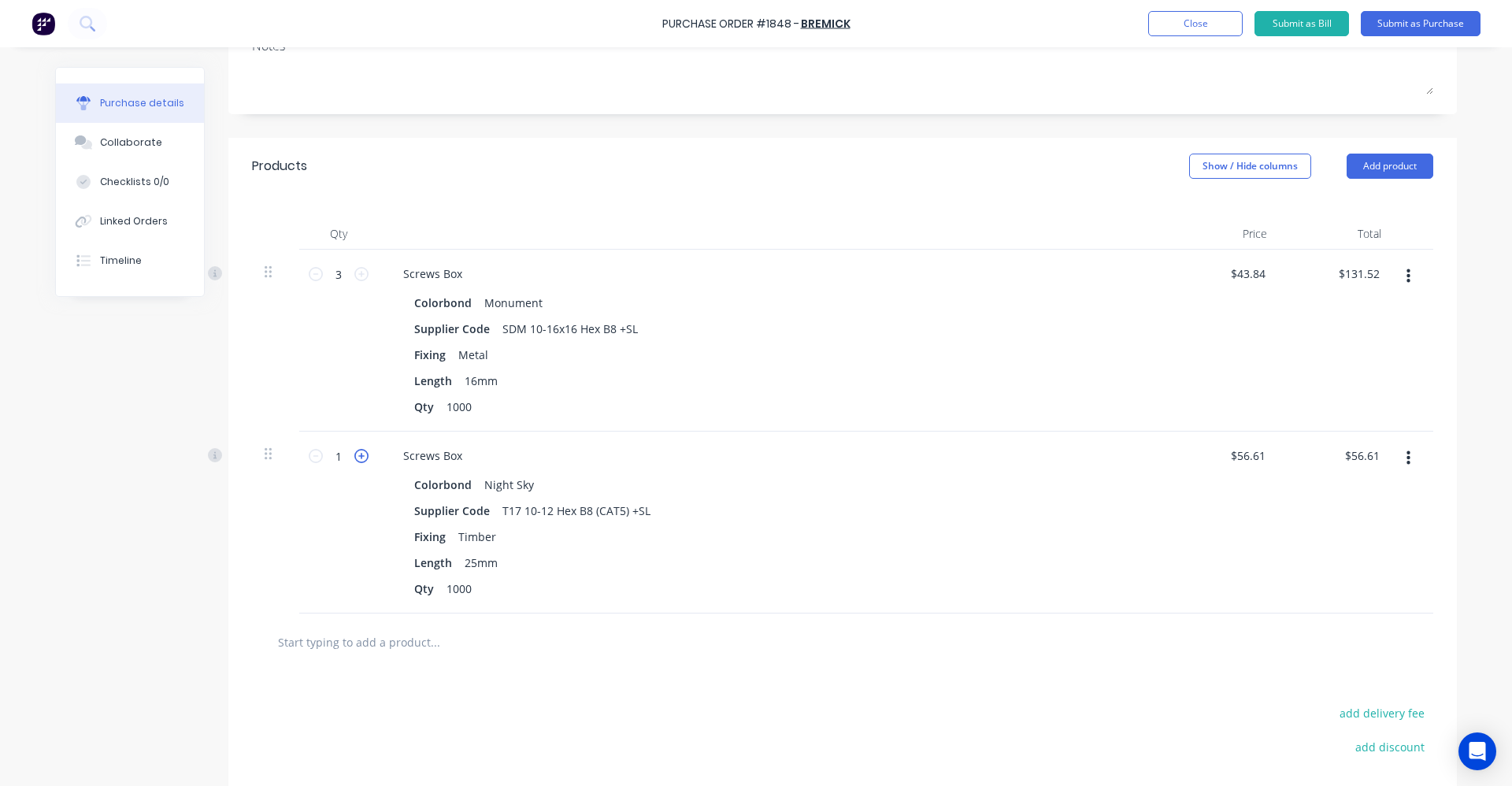
click at [355, 455] on icon at bounding box center [361, 456] width 14 height 14
type input "2"
type input "$113.22"
click at [389, 644] on input "text" at bounding box center [435, 642] width 315 height 31
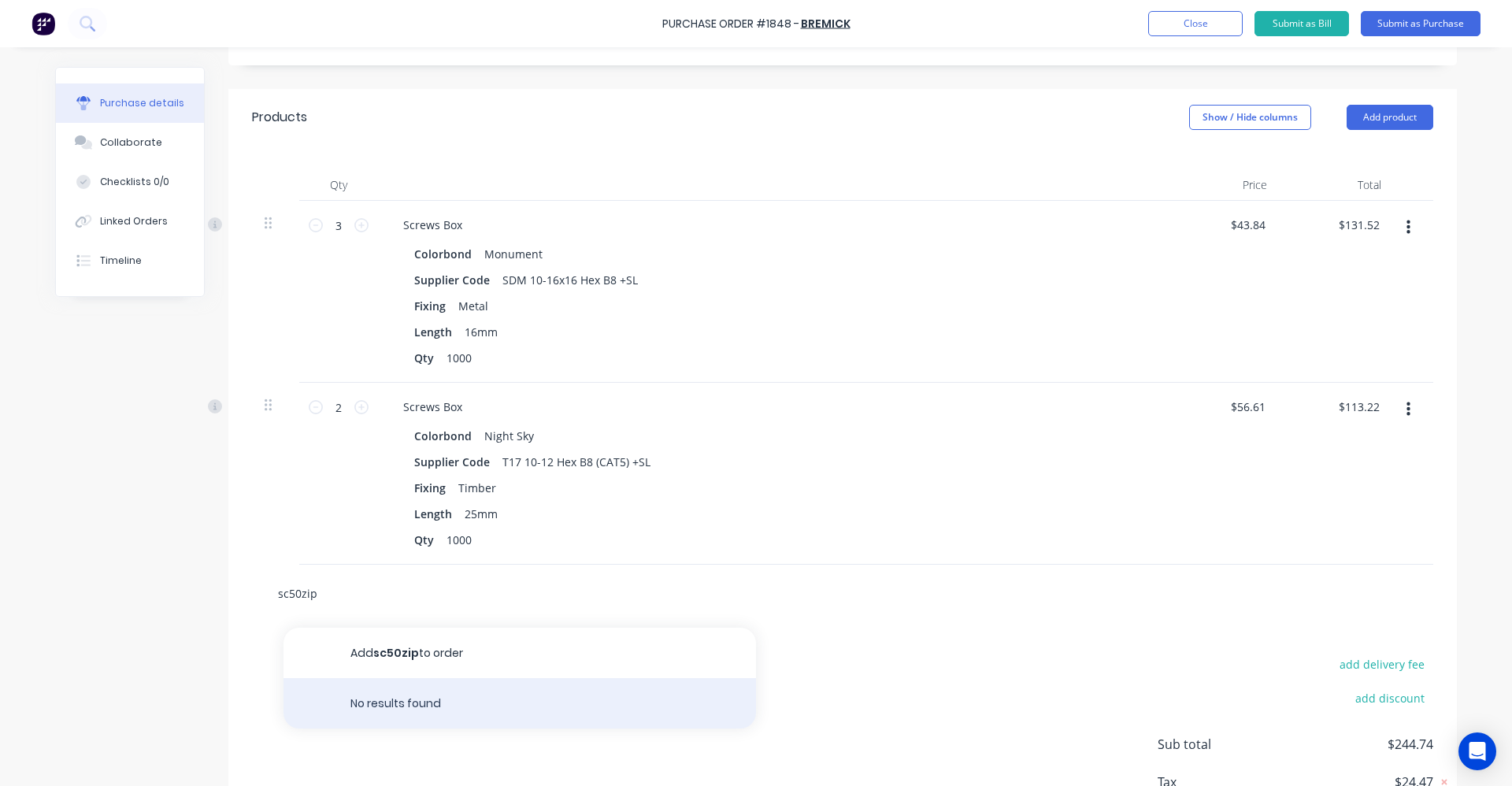
scroll to position [414, 0]
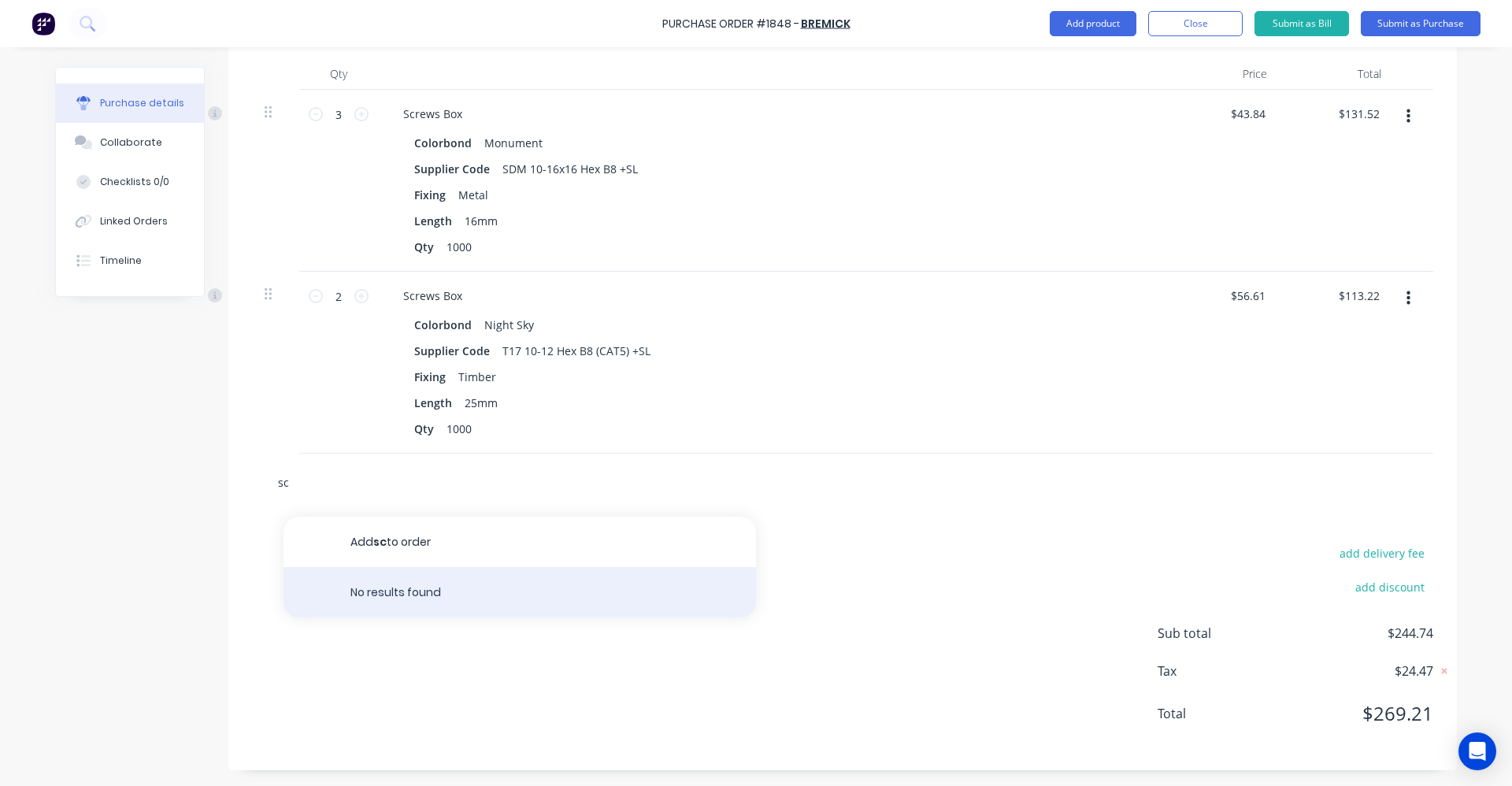
type input "s"
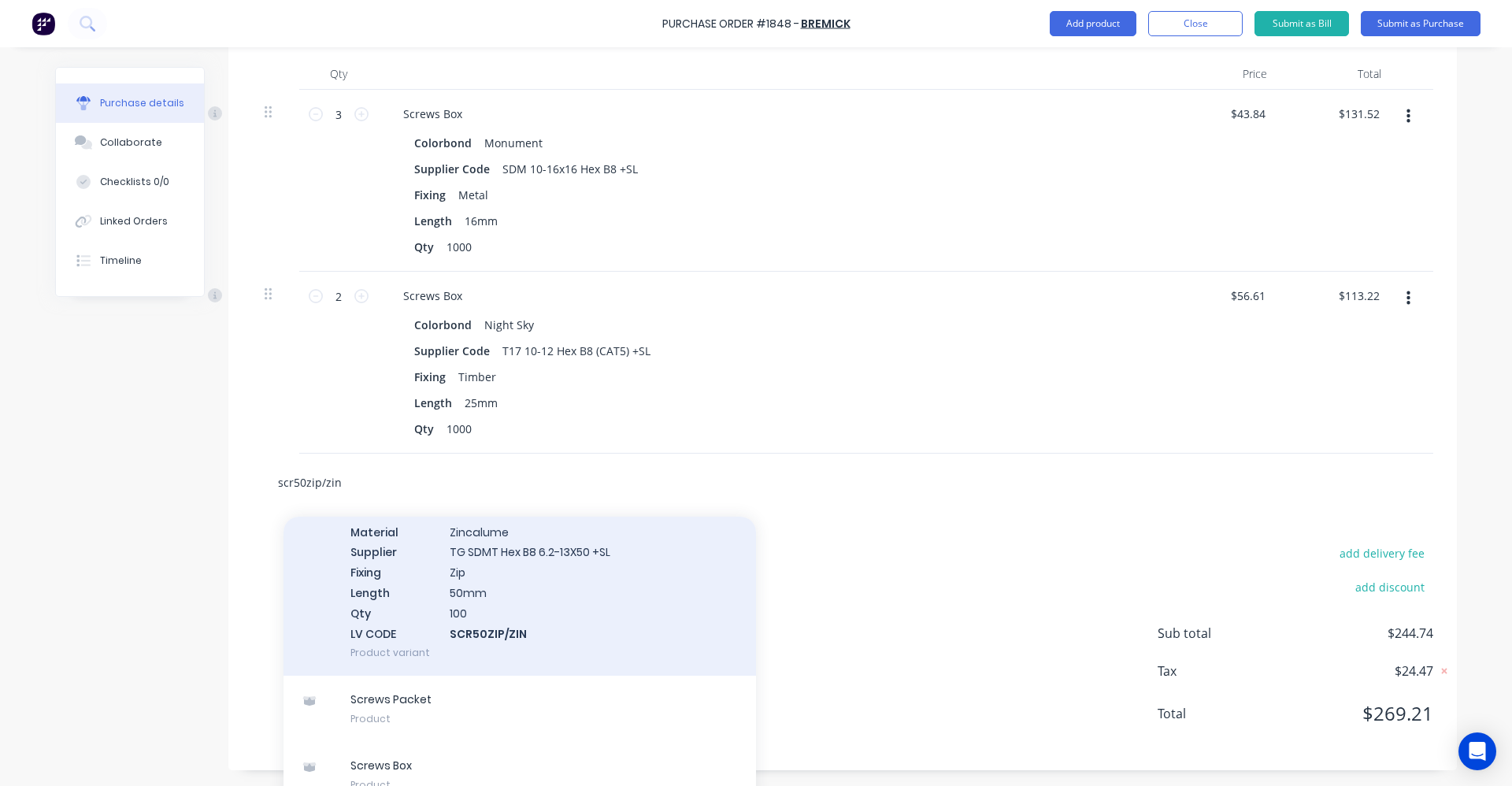
scroll to position [436, 0]
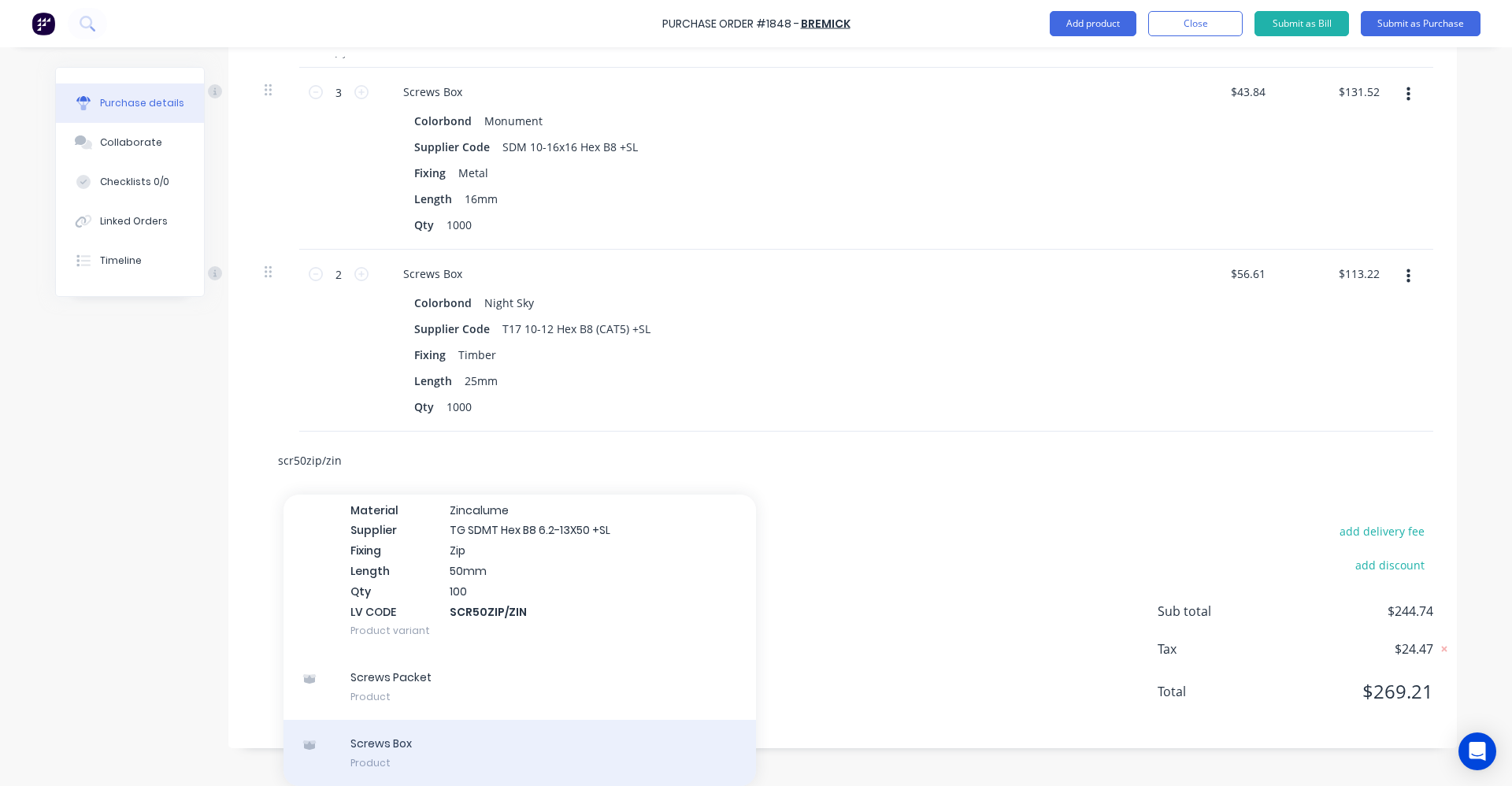
type input "scr50zip/zin"
click at [434, 754] on div "Screws Box Product" at bounding box center [519, 753] width 472 height 66
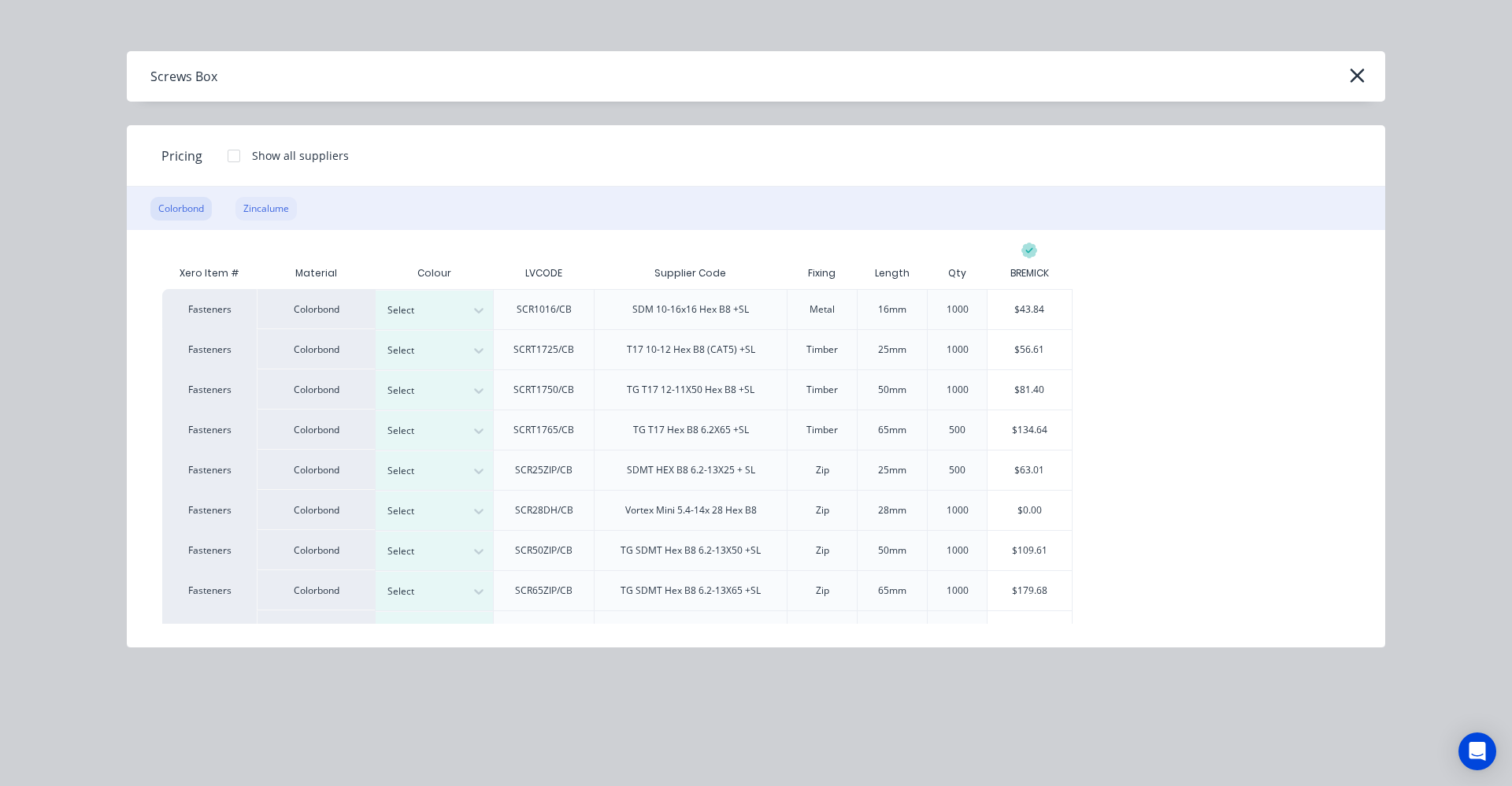
click at [277, 205] on div "Zincalume" at bounding box center [266, 209] width 61 height 24
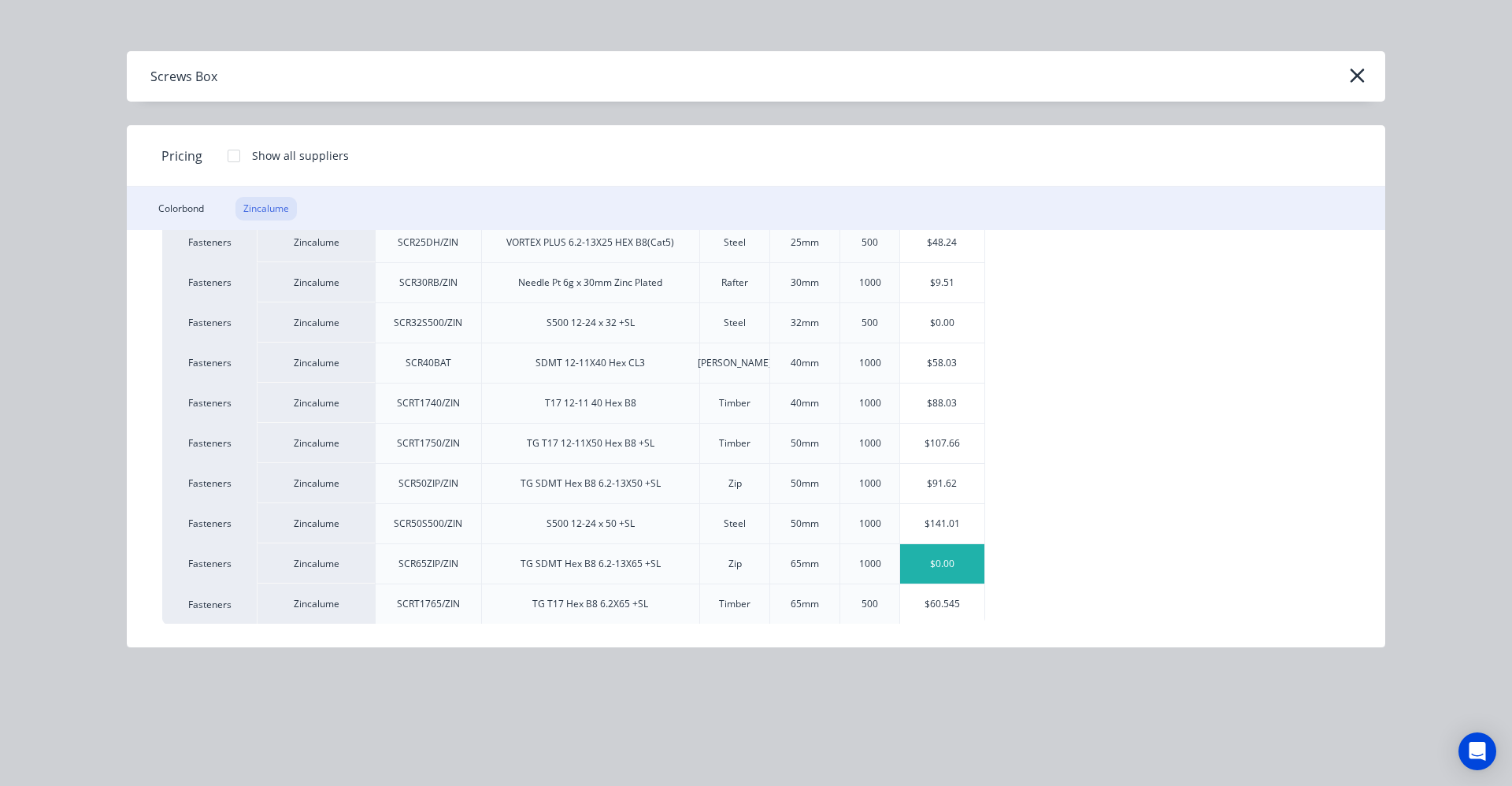
scroll to position [149, 0]
click at [933, 483] on div "$91.62" at bounding box center [943, 482] width 84 height 39
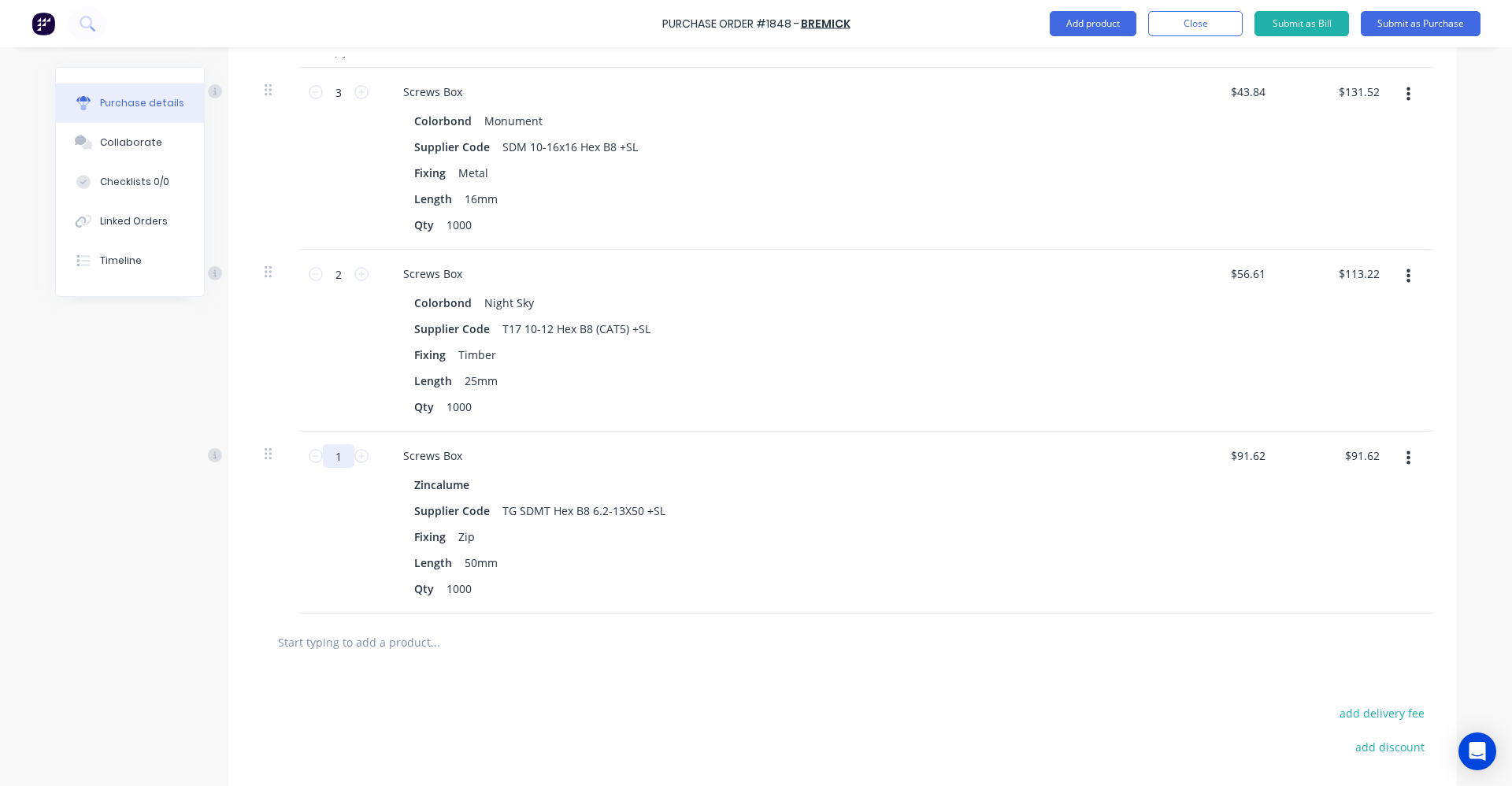
click at [333, 456] on input "1" at bounding box center [338, 457] width 31 height 24
type input "5"
type input "$458.10"
type input "5"
click at [403, 656] on input "text" at bounding box center [435, 642] width 315 height 31
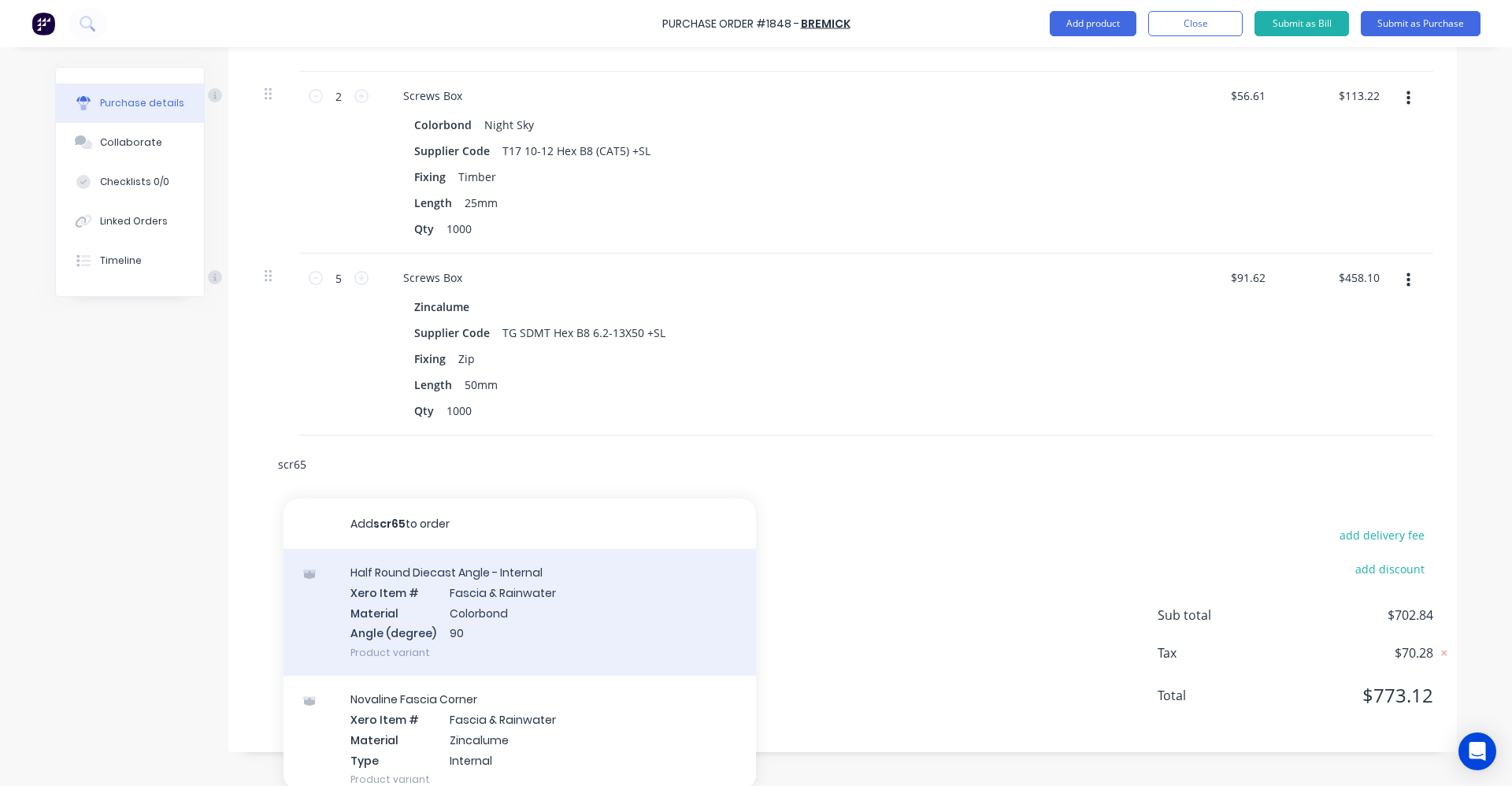
scroll to position [618, 0]
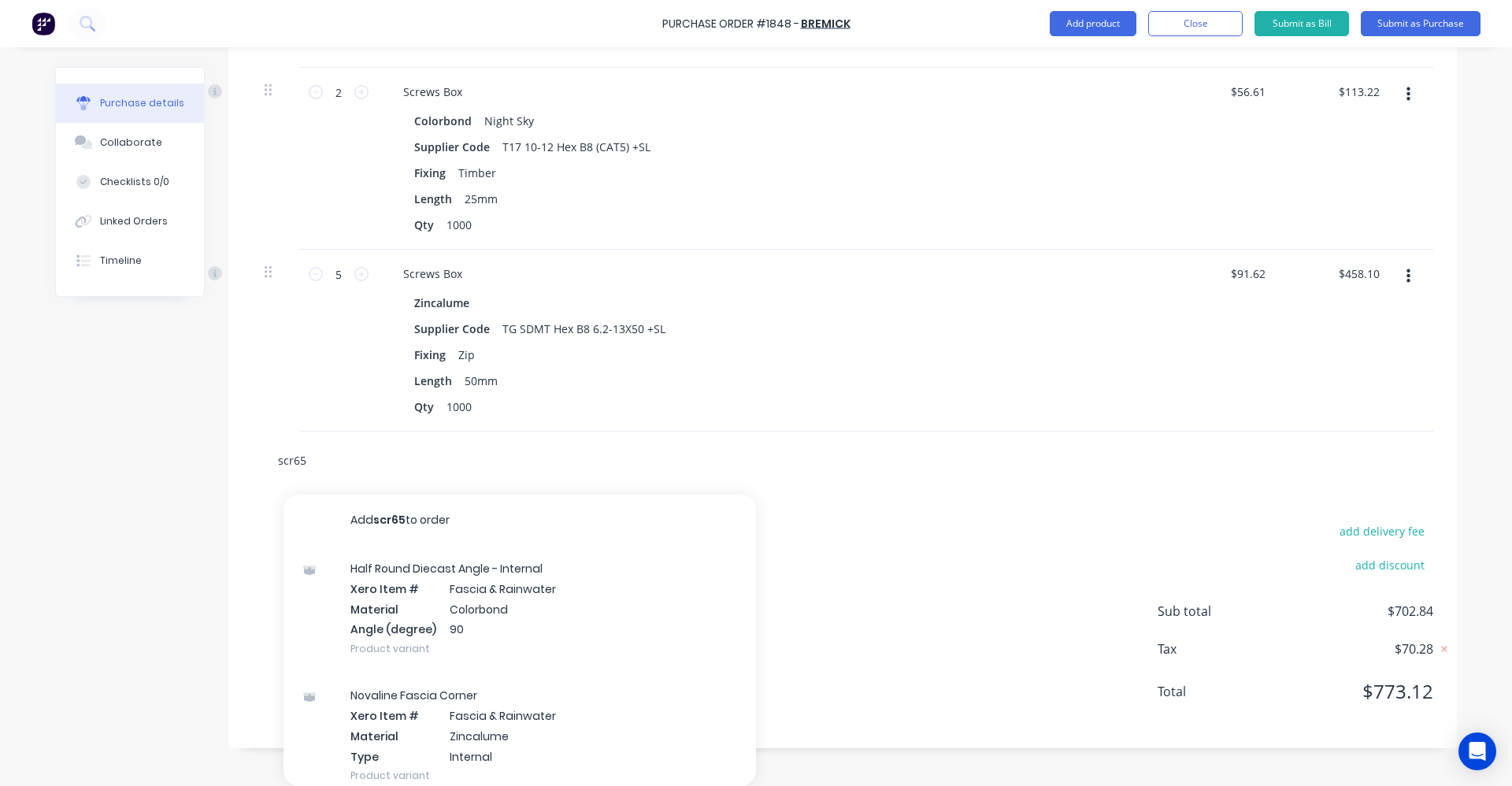
click at [315, 458] on input "scr65" at bounding box center [435, 460] width 315 height 31
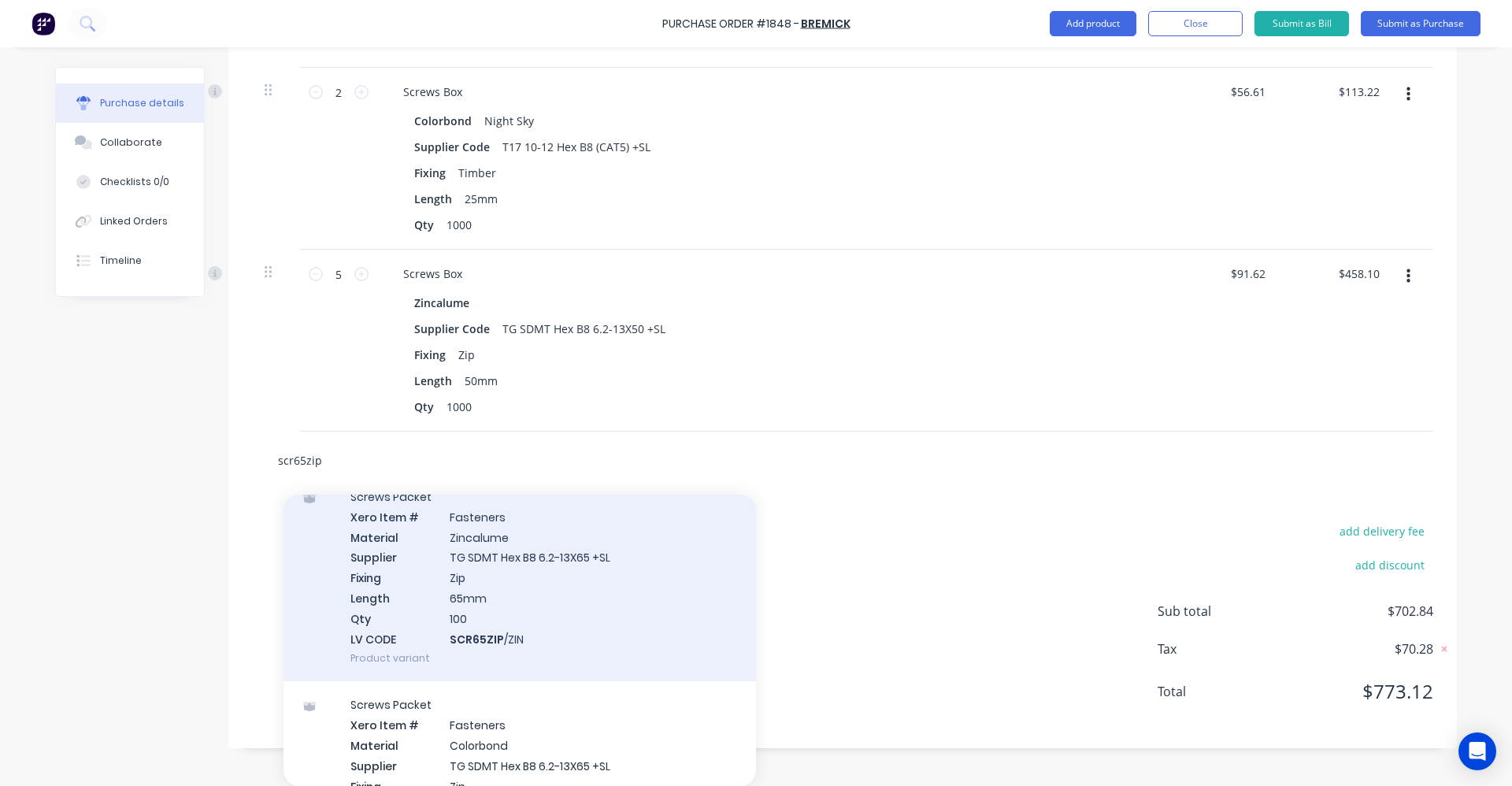
scroll to position [307, 0]
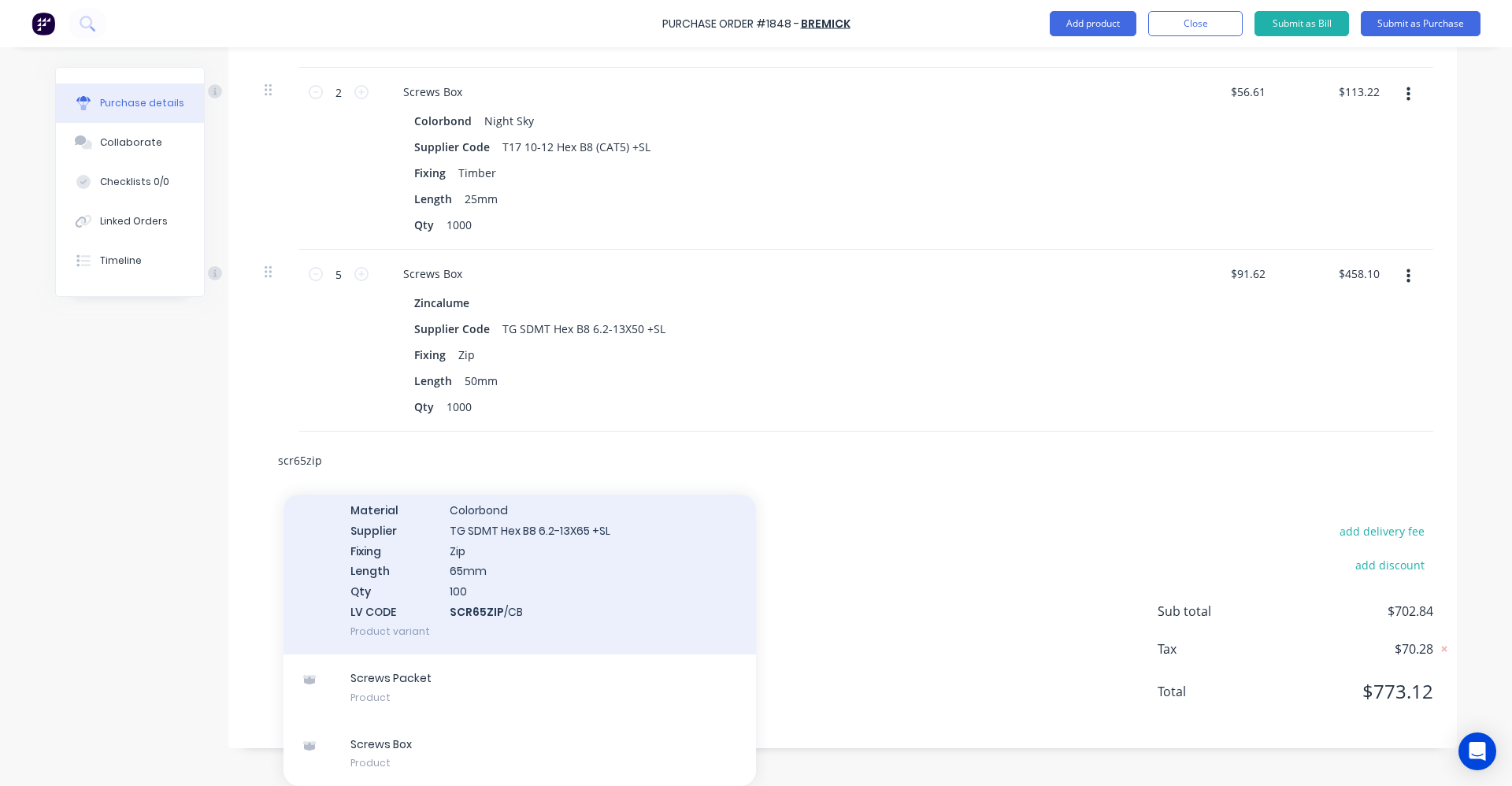
type input "scr65zip"
click at [492, 572] on div "Screws Packet Xero Item # Fasteners Material Colorbond Supplier TG SDMT Hex B8 …" at bounding box center [519, 549] width 472 height 208
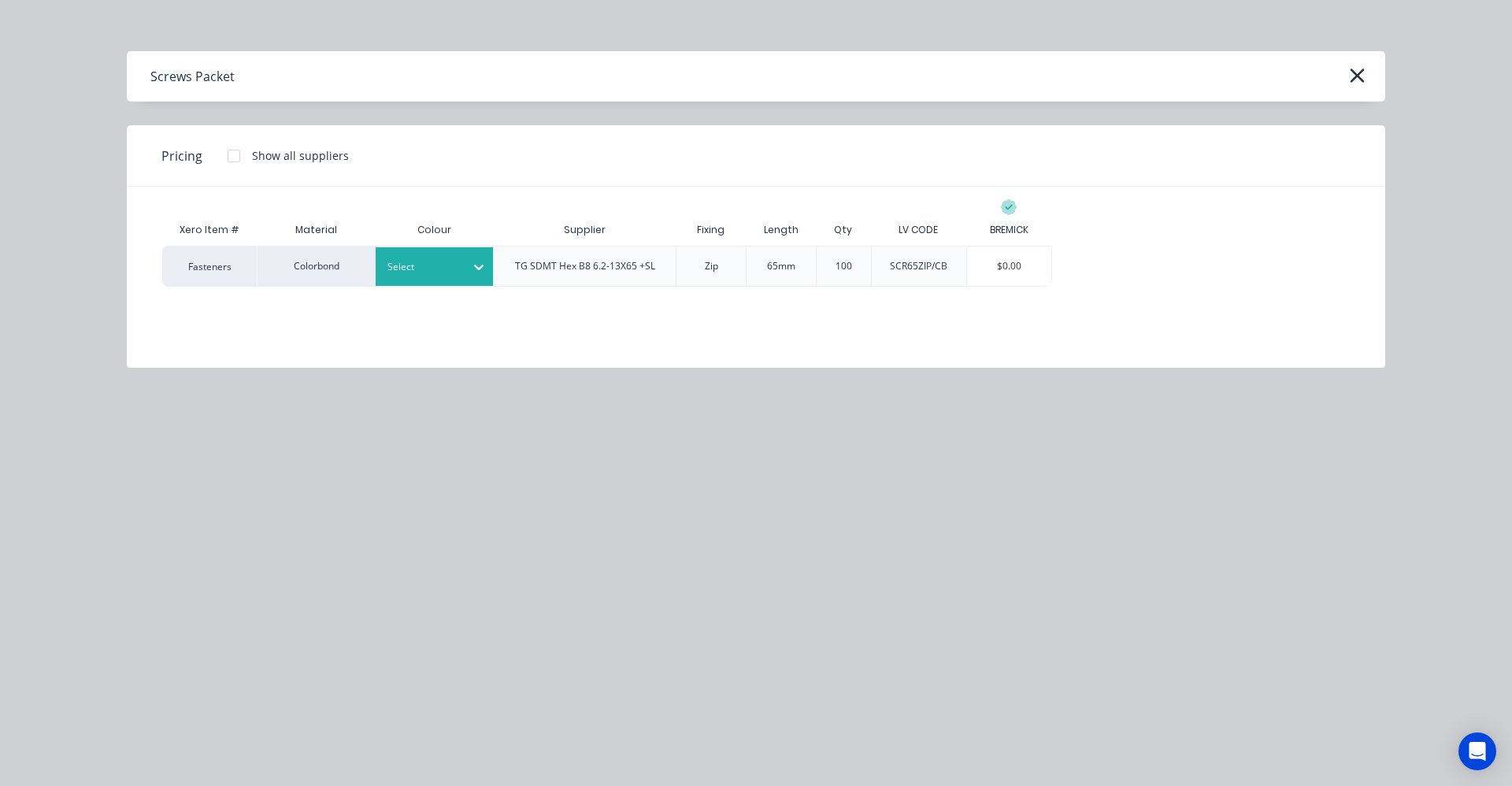
scroll to position [595, 0]
click at [444, 261] on div at bounding box center [423, 267] width 71 height 17
click at [427, 272] on div at bounding box center [423, 267] width 71 height 17
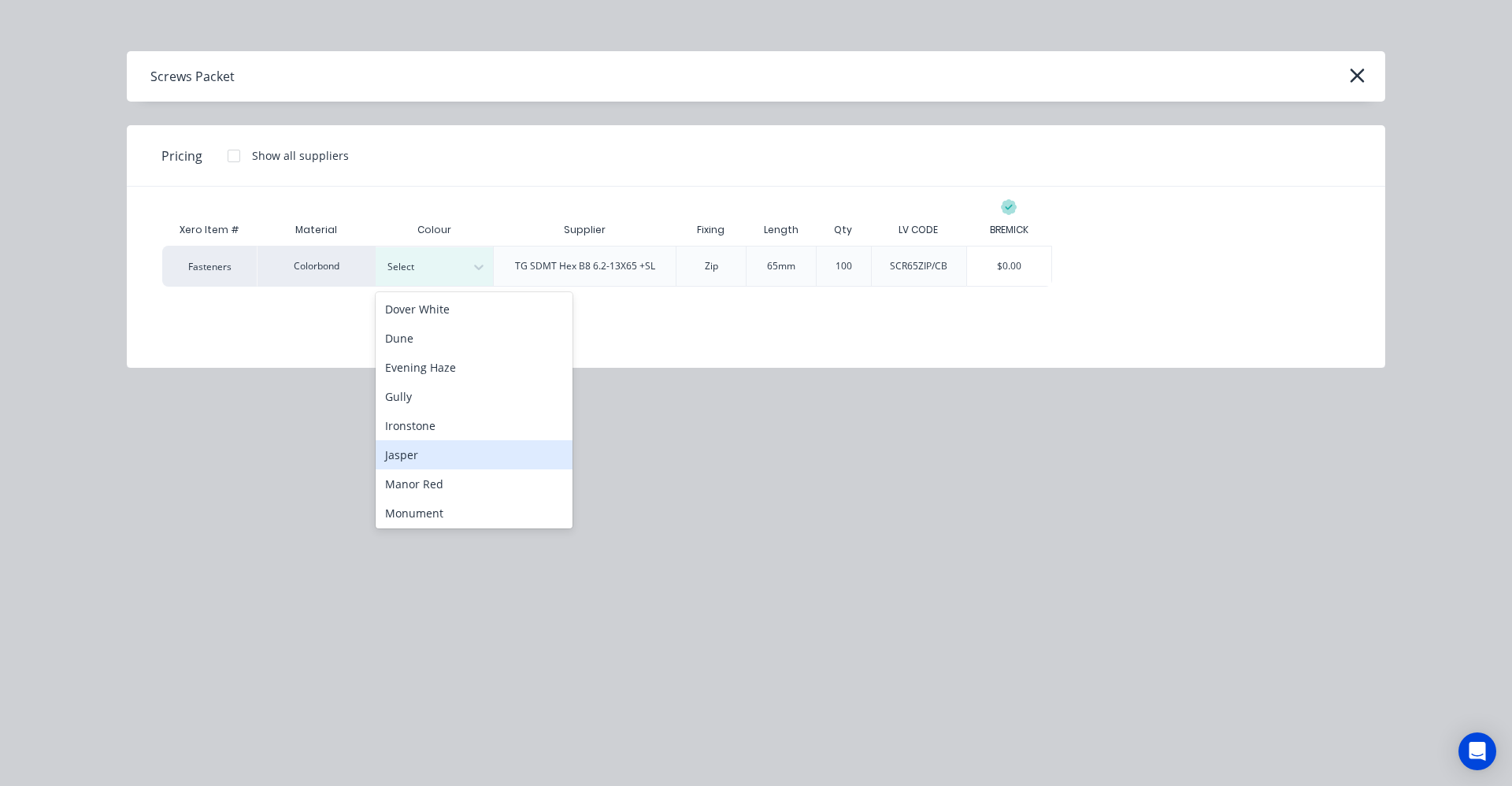
scroll to position [158, 0]
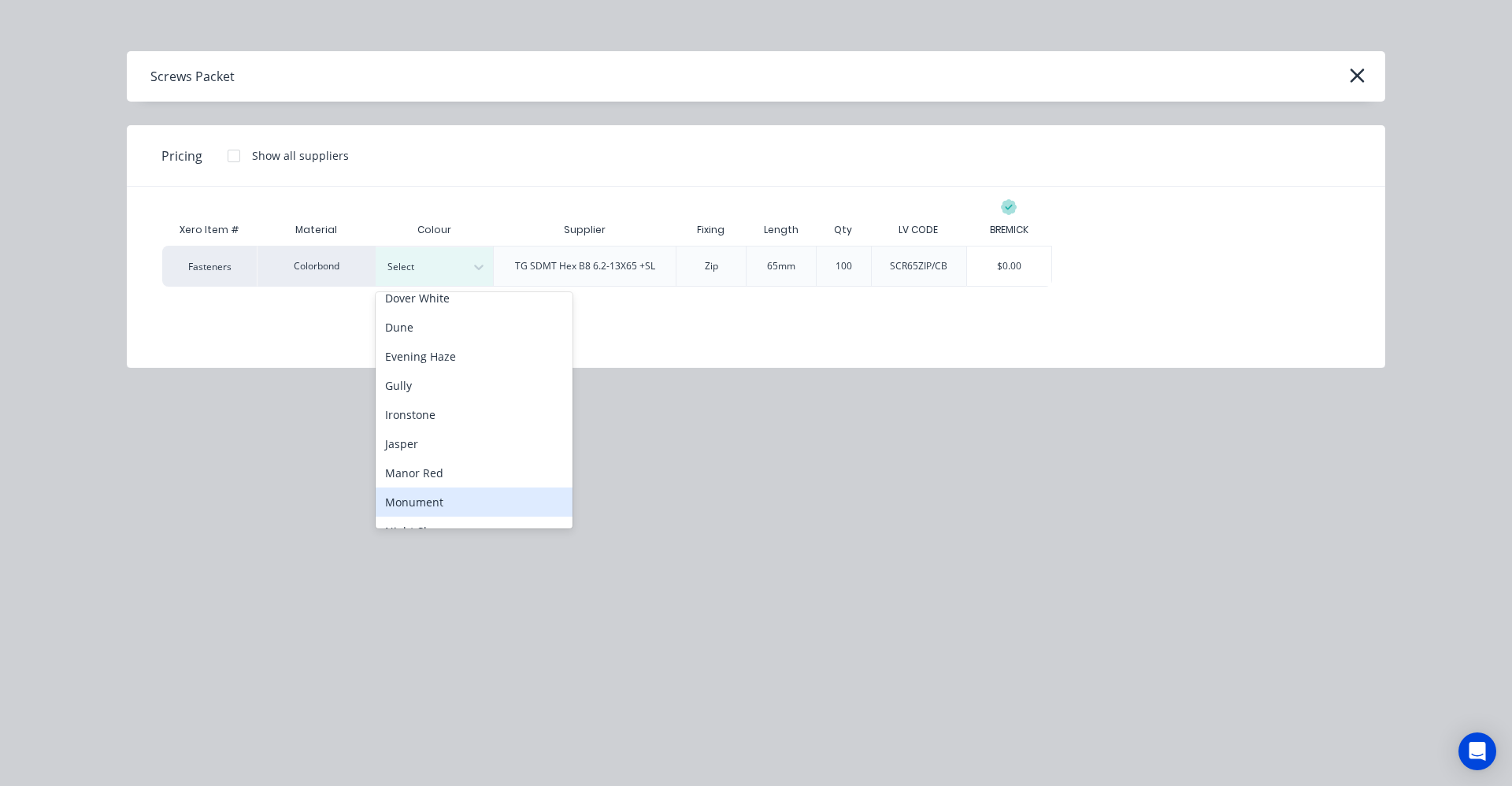
click at [436, 499] on div "Monument" at bounding box center [474, 503] width 197 height 29
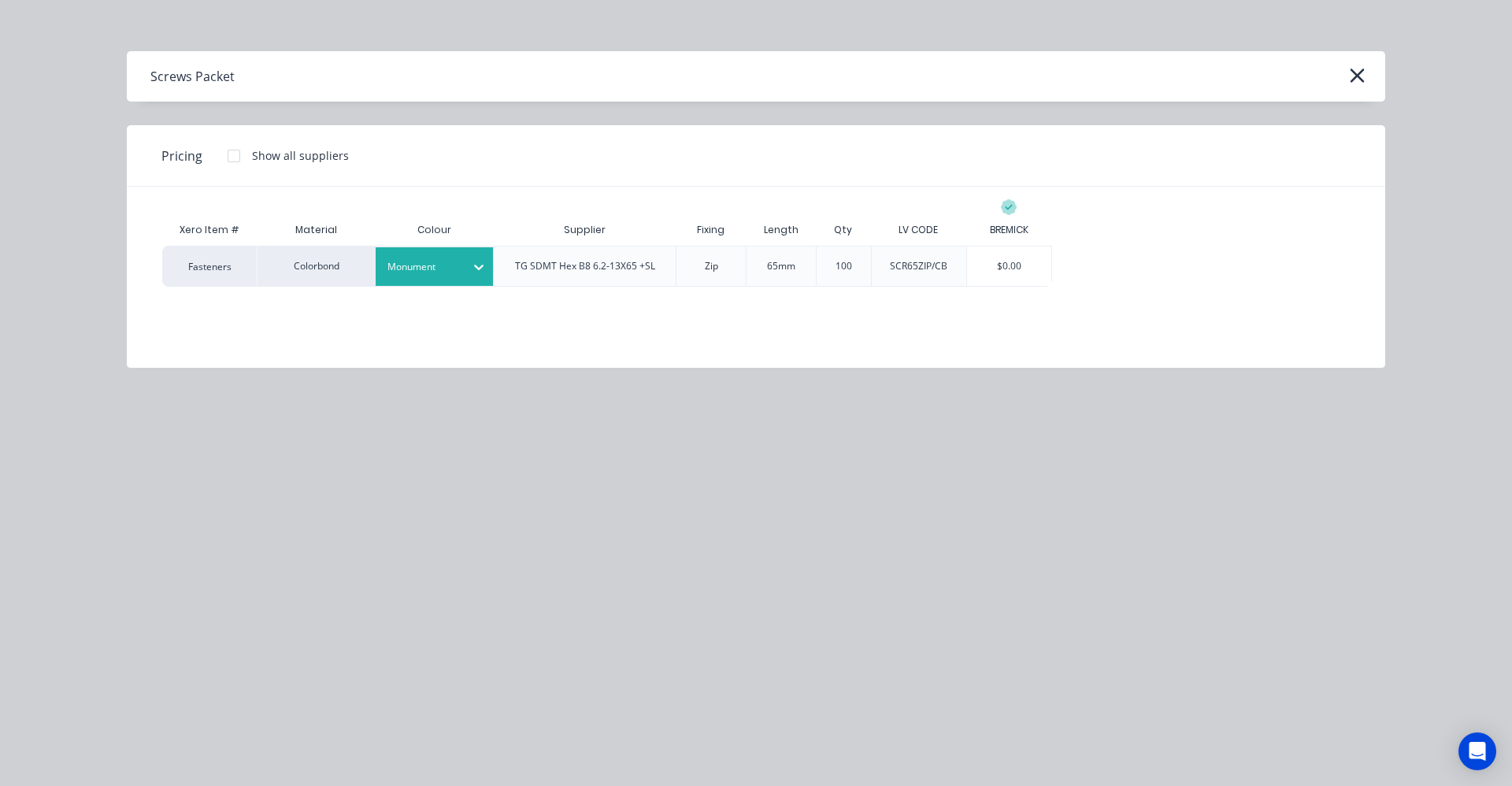
drag, startPoint x: 1369, startPoint y: 79, endPoint x: 1269, endPoint y: 115, distance: 106.3
click at [1368, 78] on button "button" at bounding box center [1356, 75] width 25 height 25
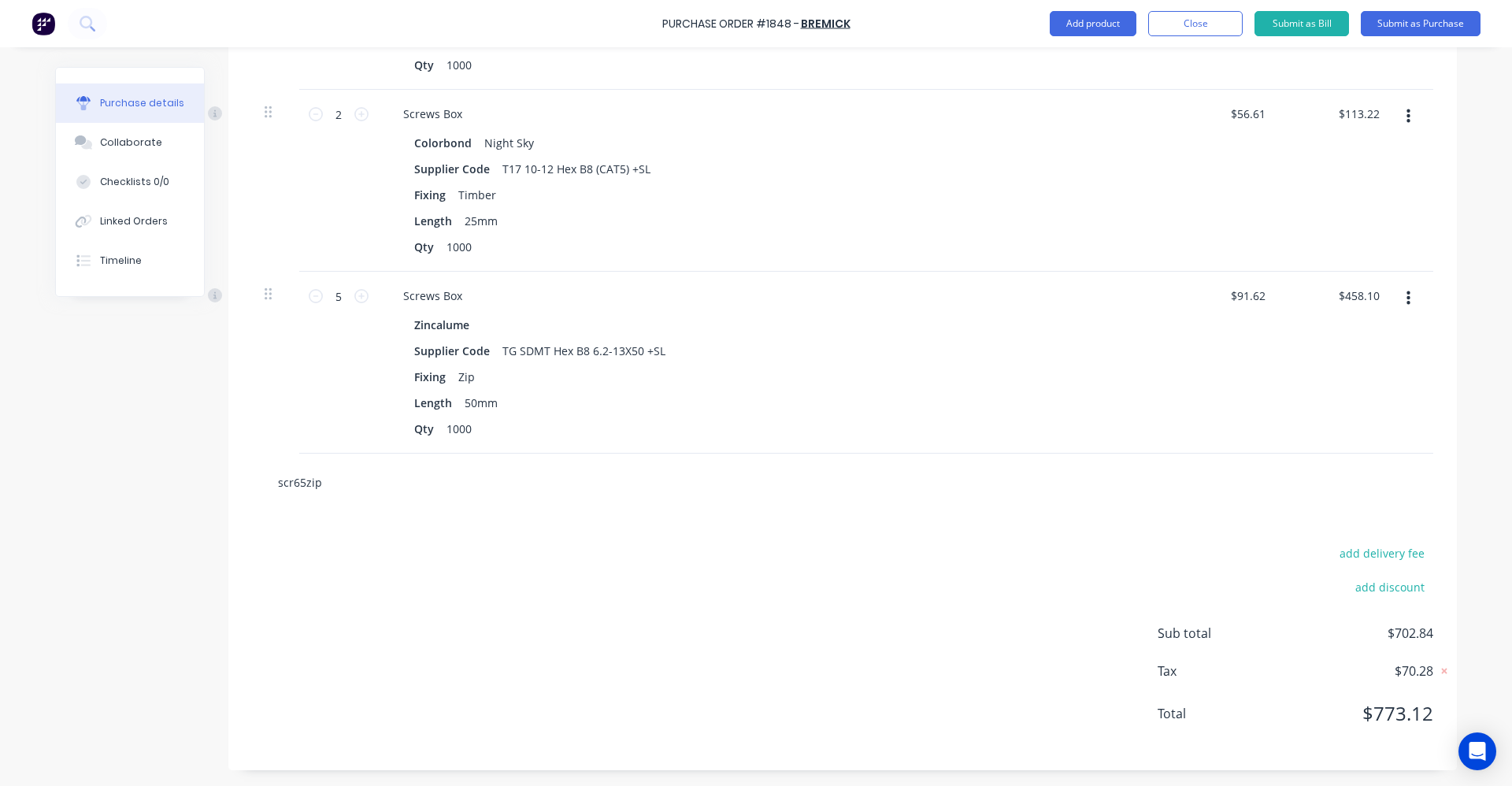
drag, startPoint x: 391, startPoint y: 466, endPoint x: 387, endPoint y: 482, distance: 16.5
click at [389, 466] on div "scr65zip" at bounding box center [843, 482] width 1182 height 58
click at [339, 485] on div "scr65zip" at bounding box center [843, 482] width 1182 height 58
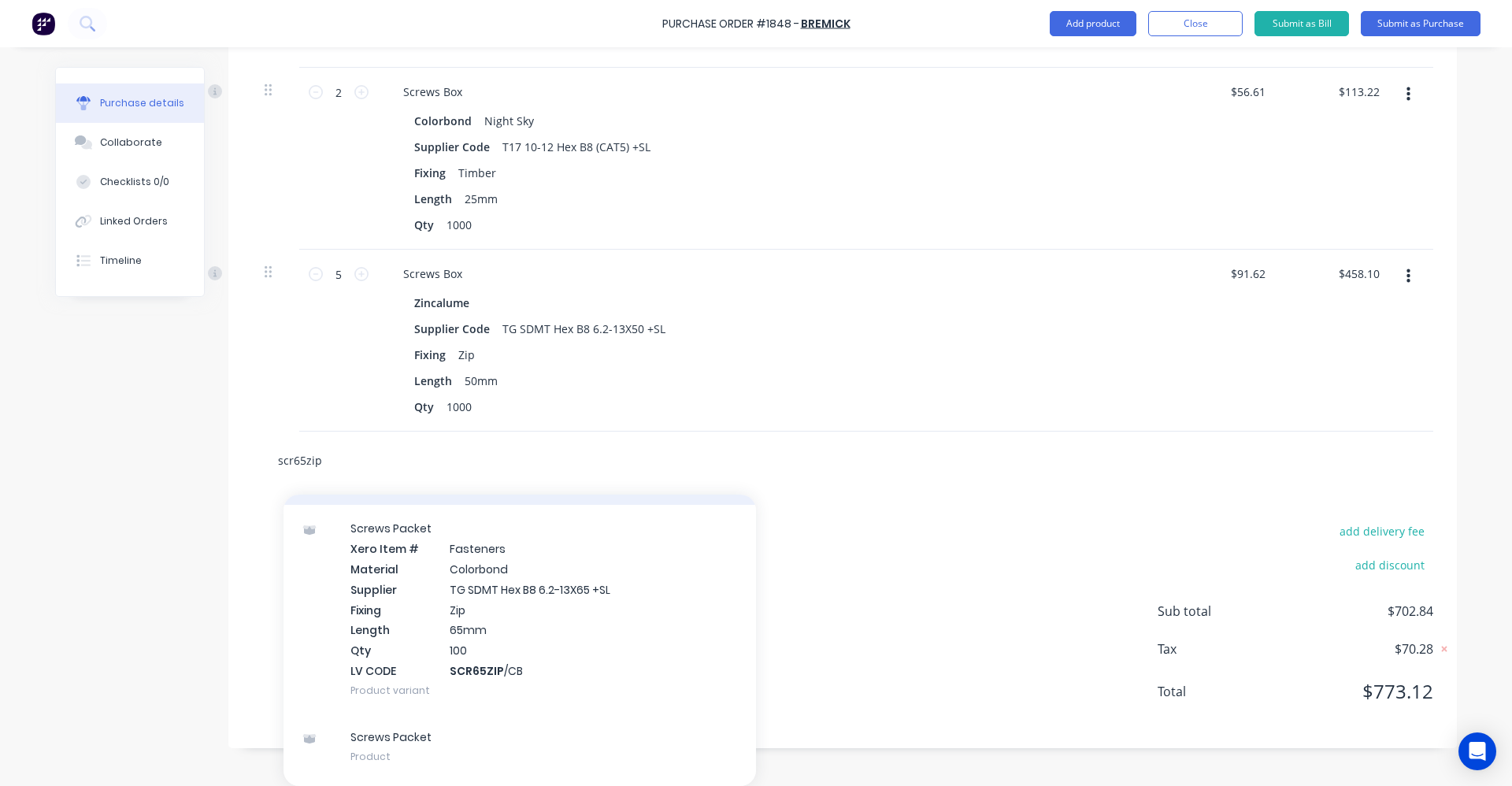
scroll to position [307, 0]
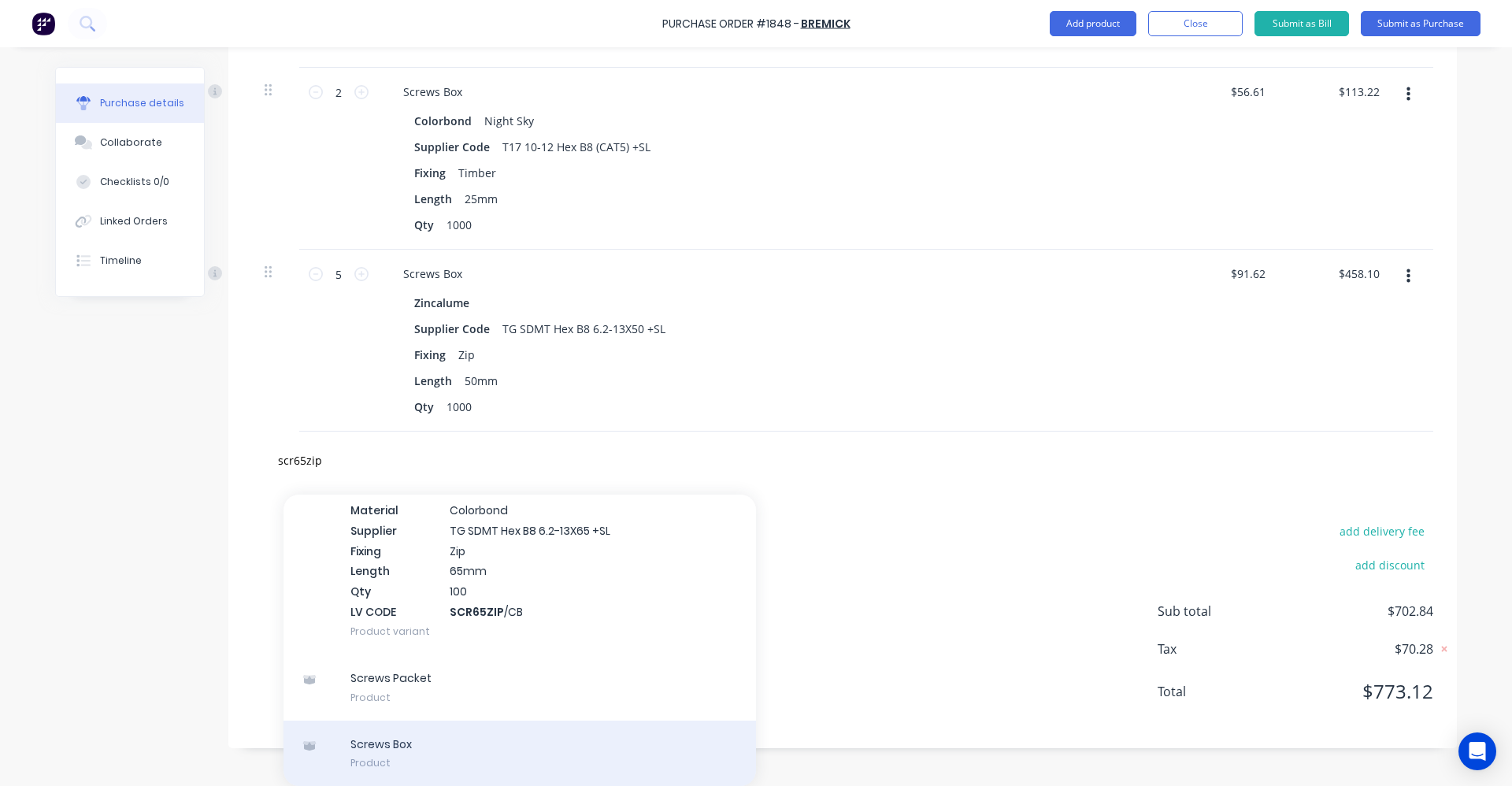
click at [392, 756] on div "Screws Box Product" at bounding box center [519, 754] width 472 height 66
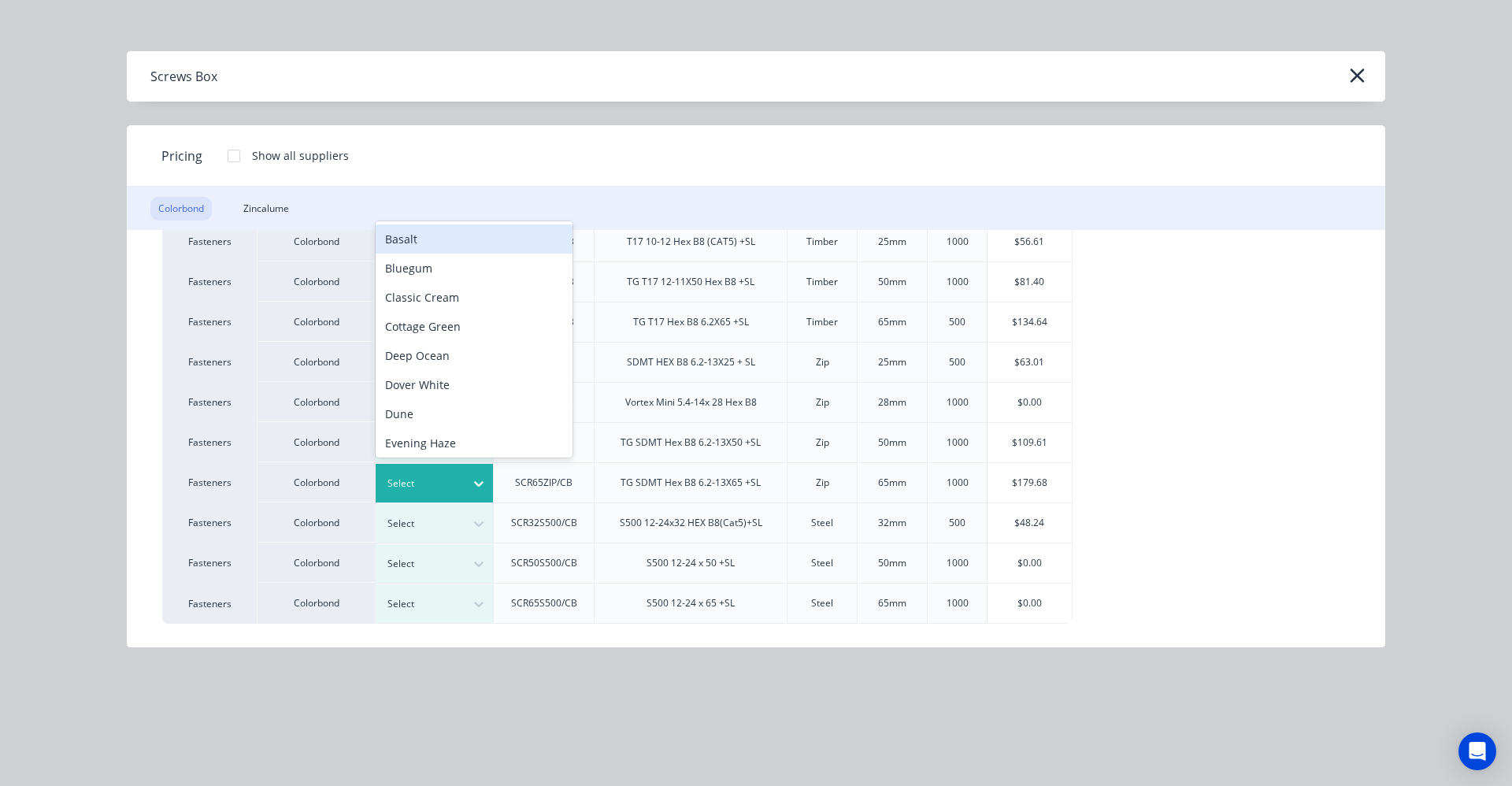
scroll to position [595, 0]
click at [456, 482] on div at bounding box center [423, 483] width 71 height 17
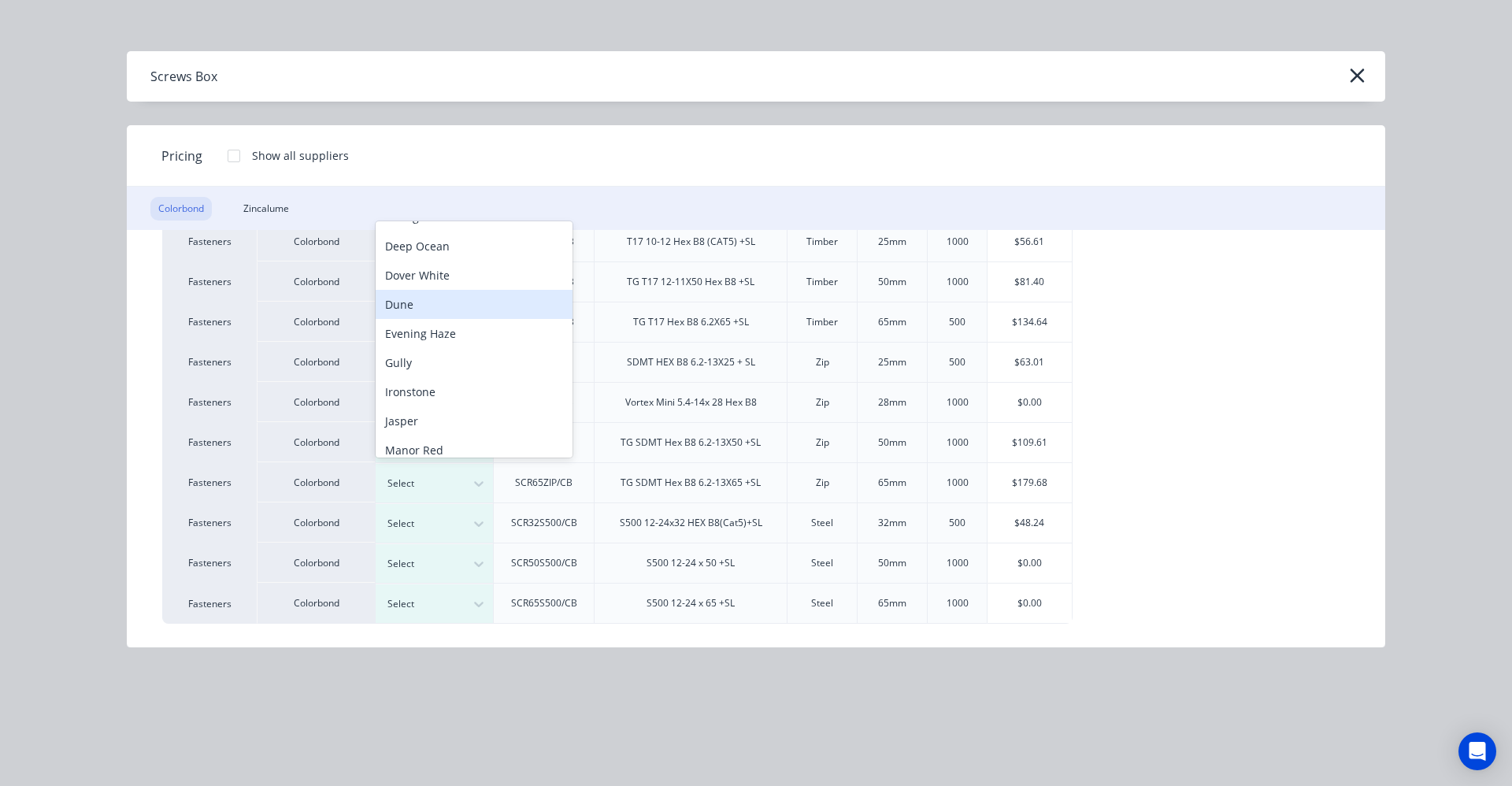
scroll to position [167, 0]
click at [426, 422] on div "Monument" at bounding box center [474, 422] width 197 height 29
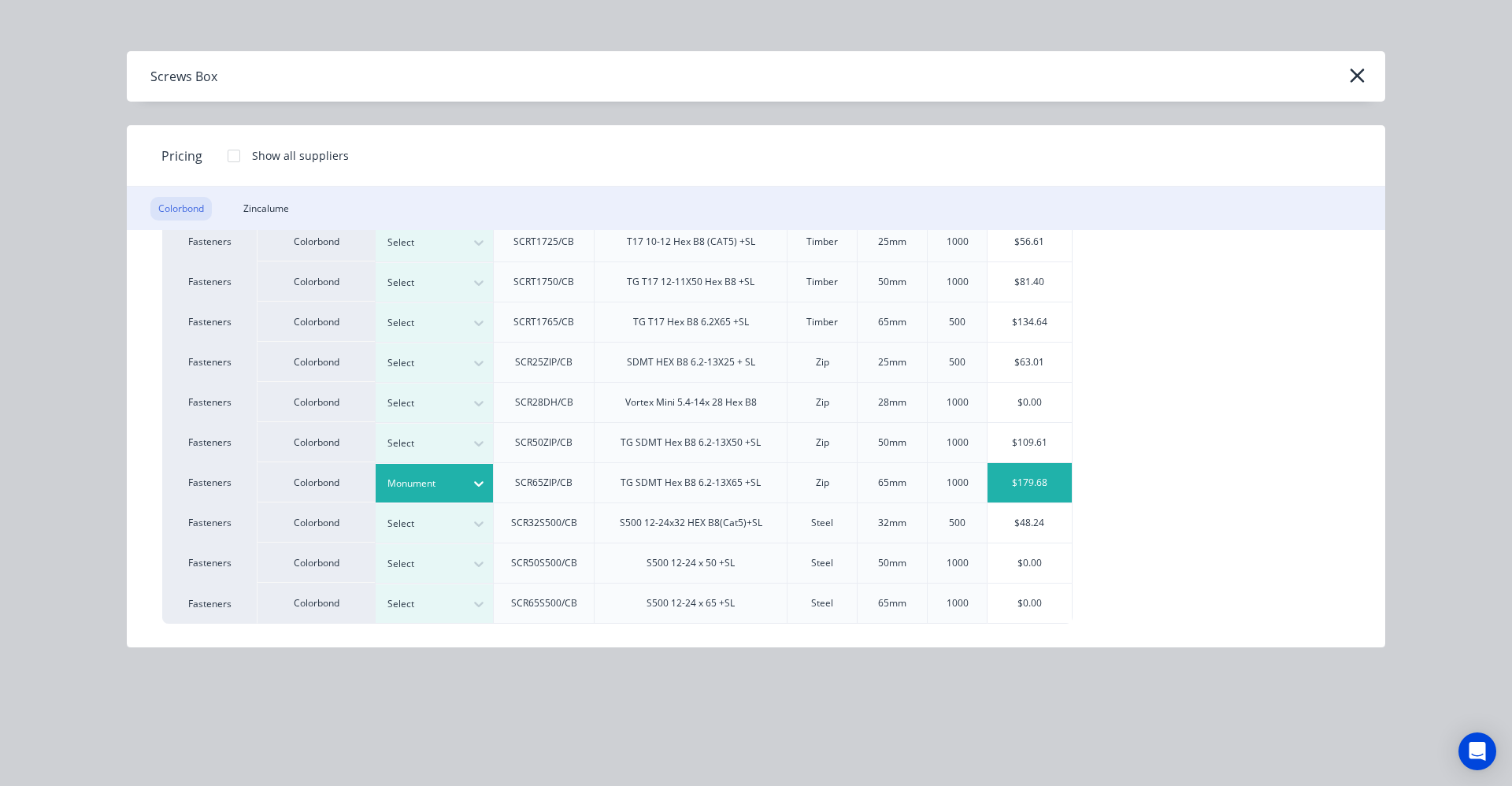
click at [1031, 489] on div "$179.68" at bounding box center [1030, 482] width 84 height 39
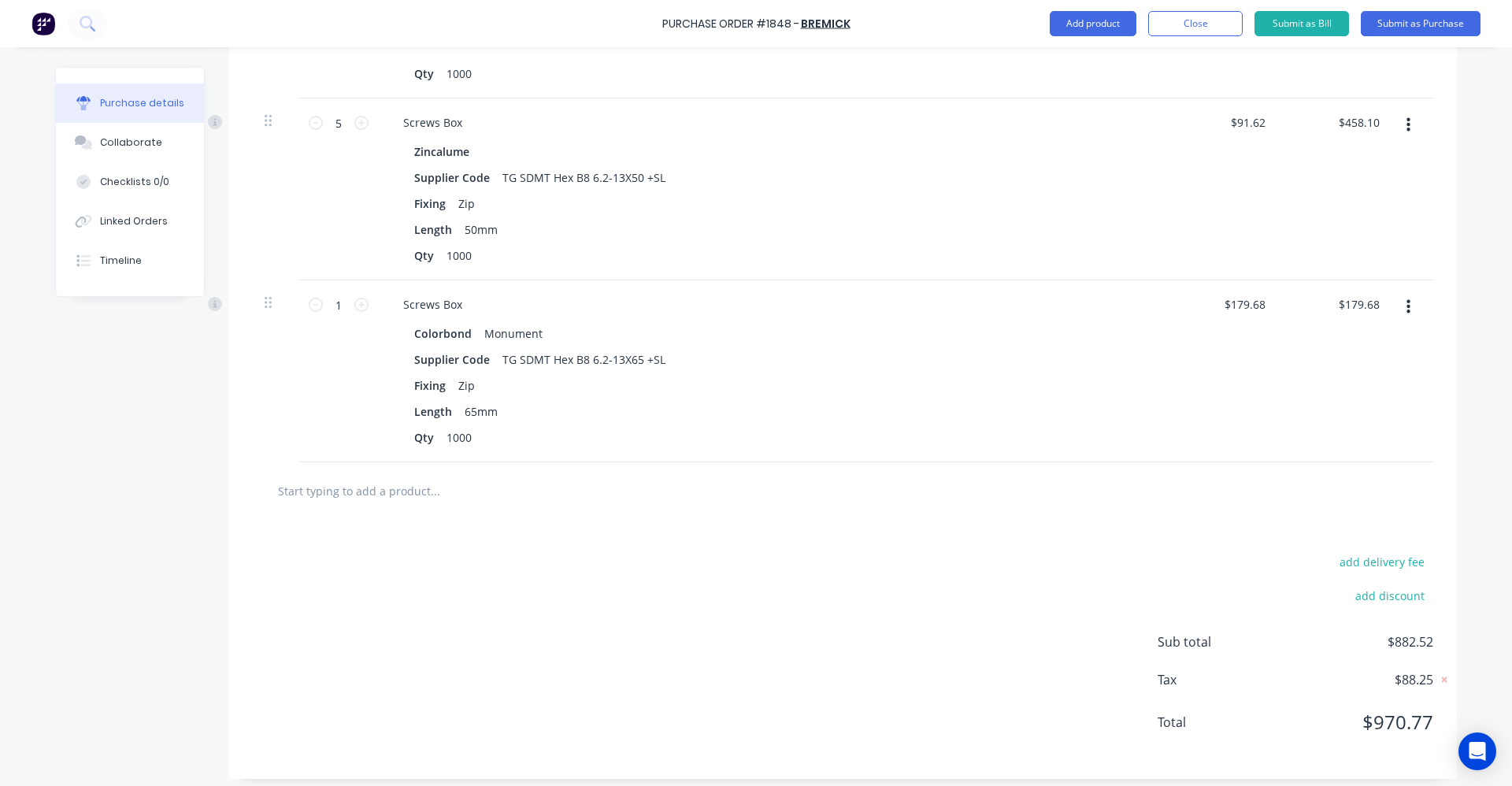
scroll to position [778, 0]
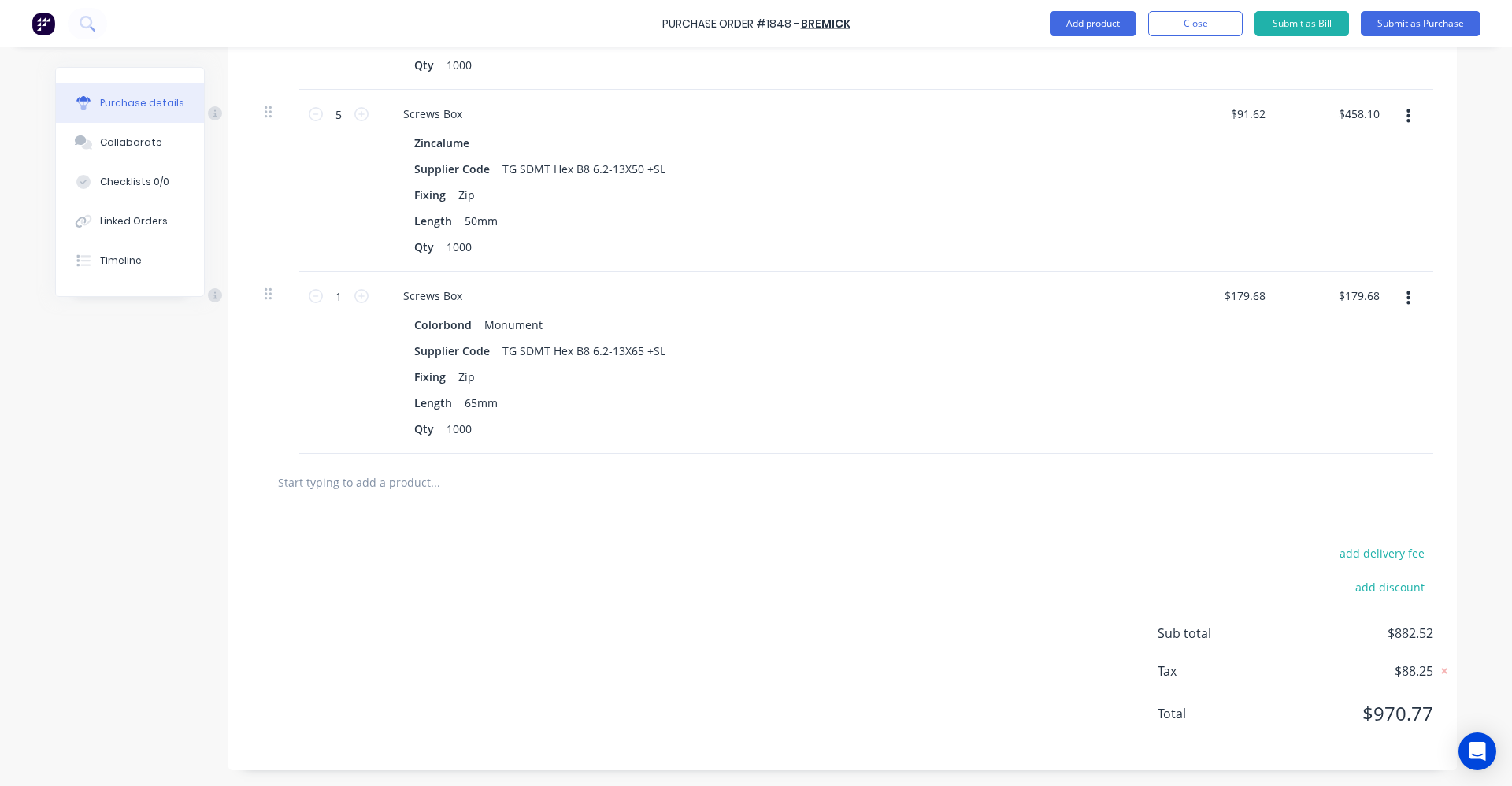
click at [389, 487] on input "text" at bounding box center [435, 482] width 315 height 31
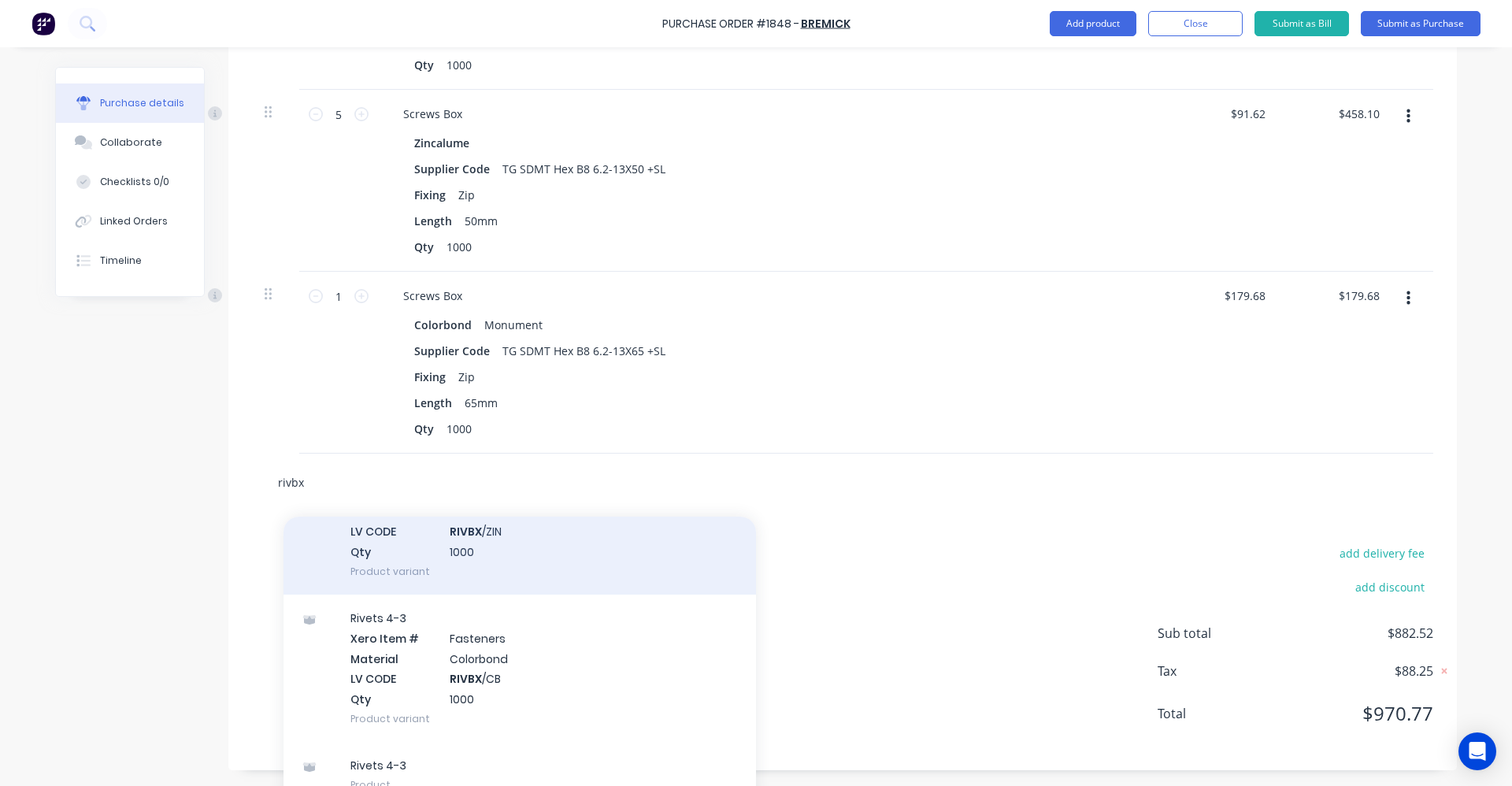
scroll to position [800, 0]
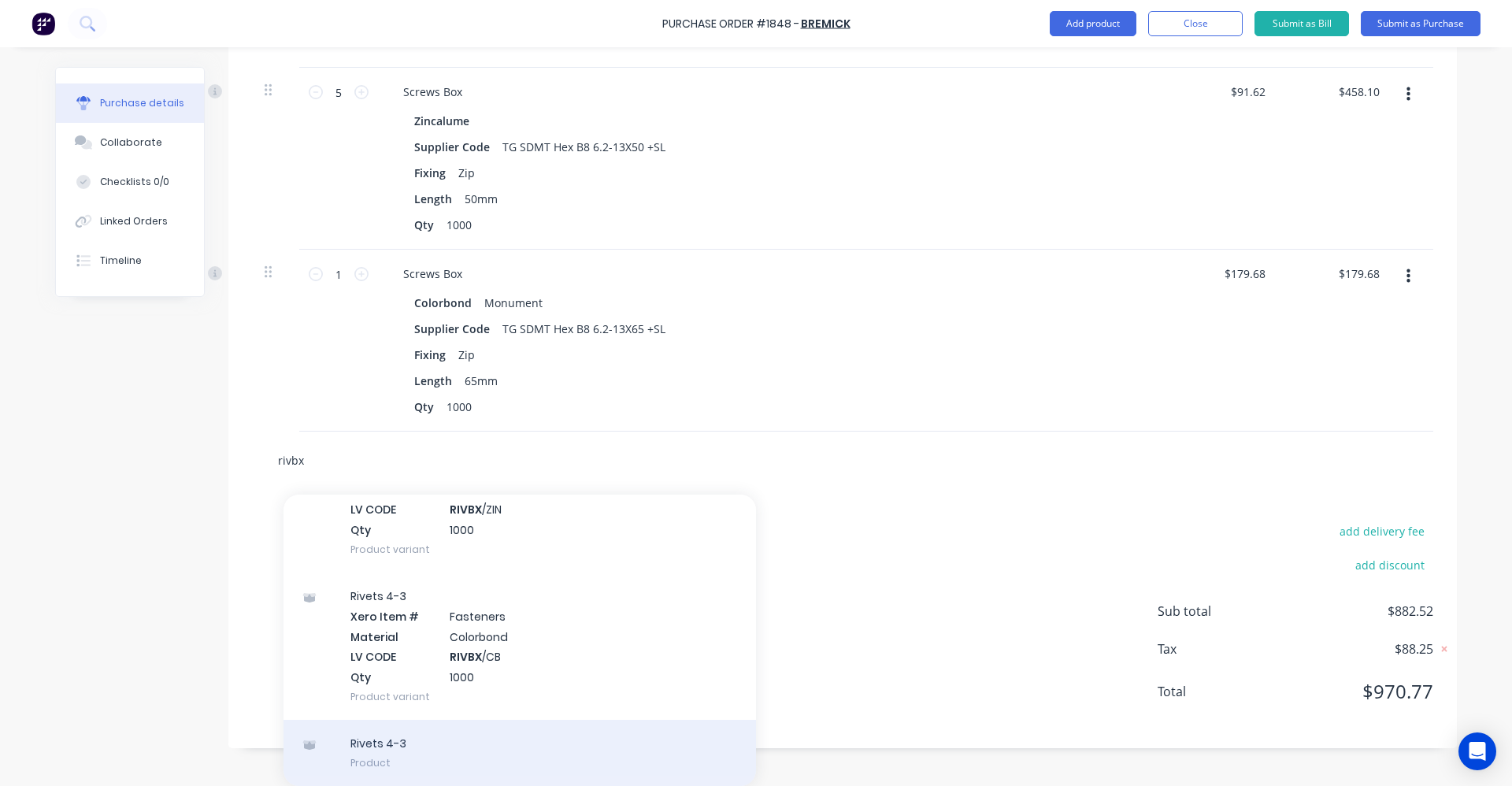
type input "rivbx"
click at [510, 741] on div "Rivets 4-3 Product" at bounding box center [519, 753] width 472 height 66
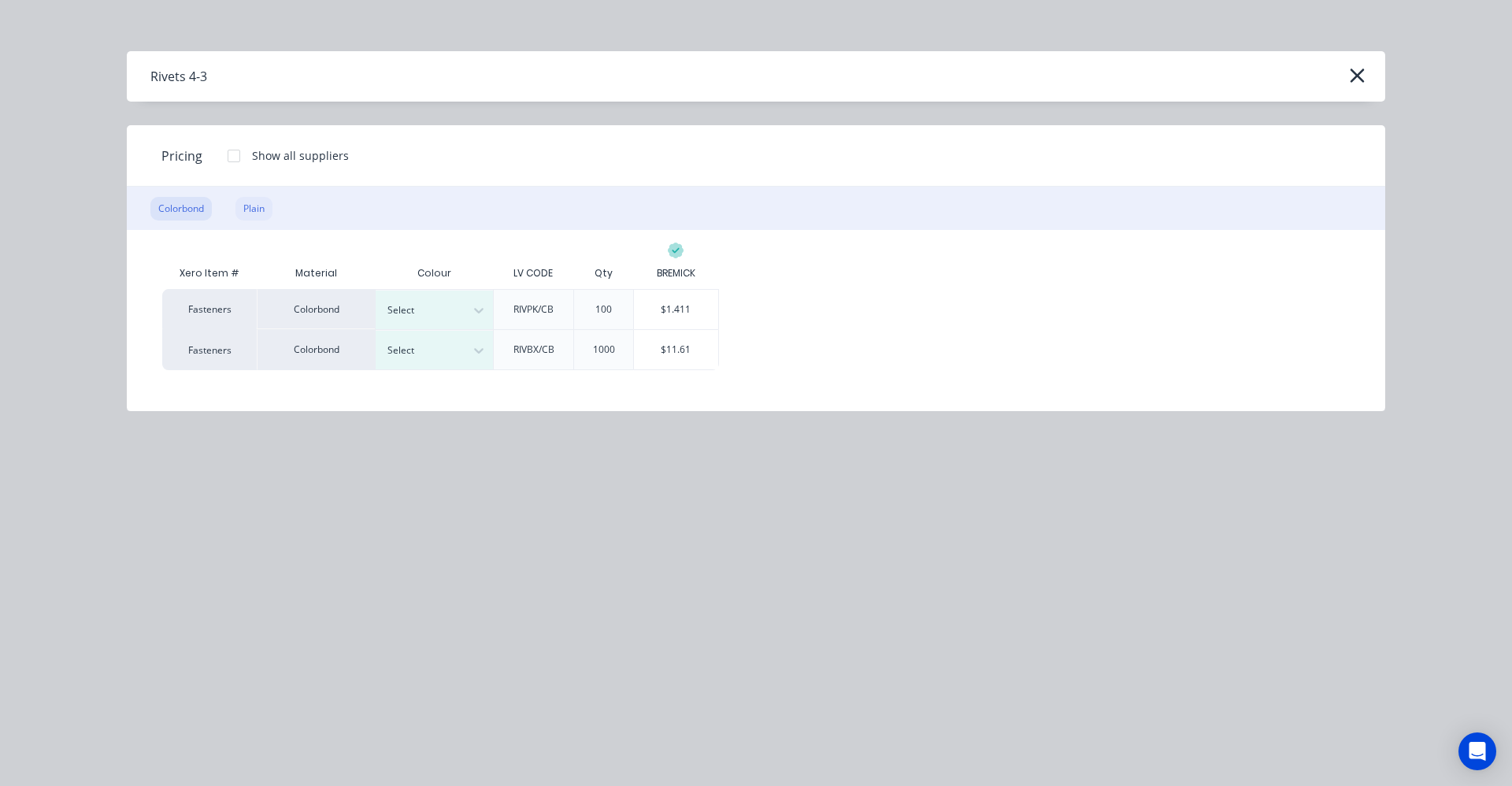
scroll to position [778, 0]
click at [259, 209] on div "Plain" at bounding box center [254, 209] width 37 height 24
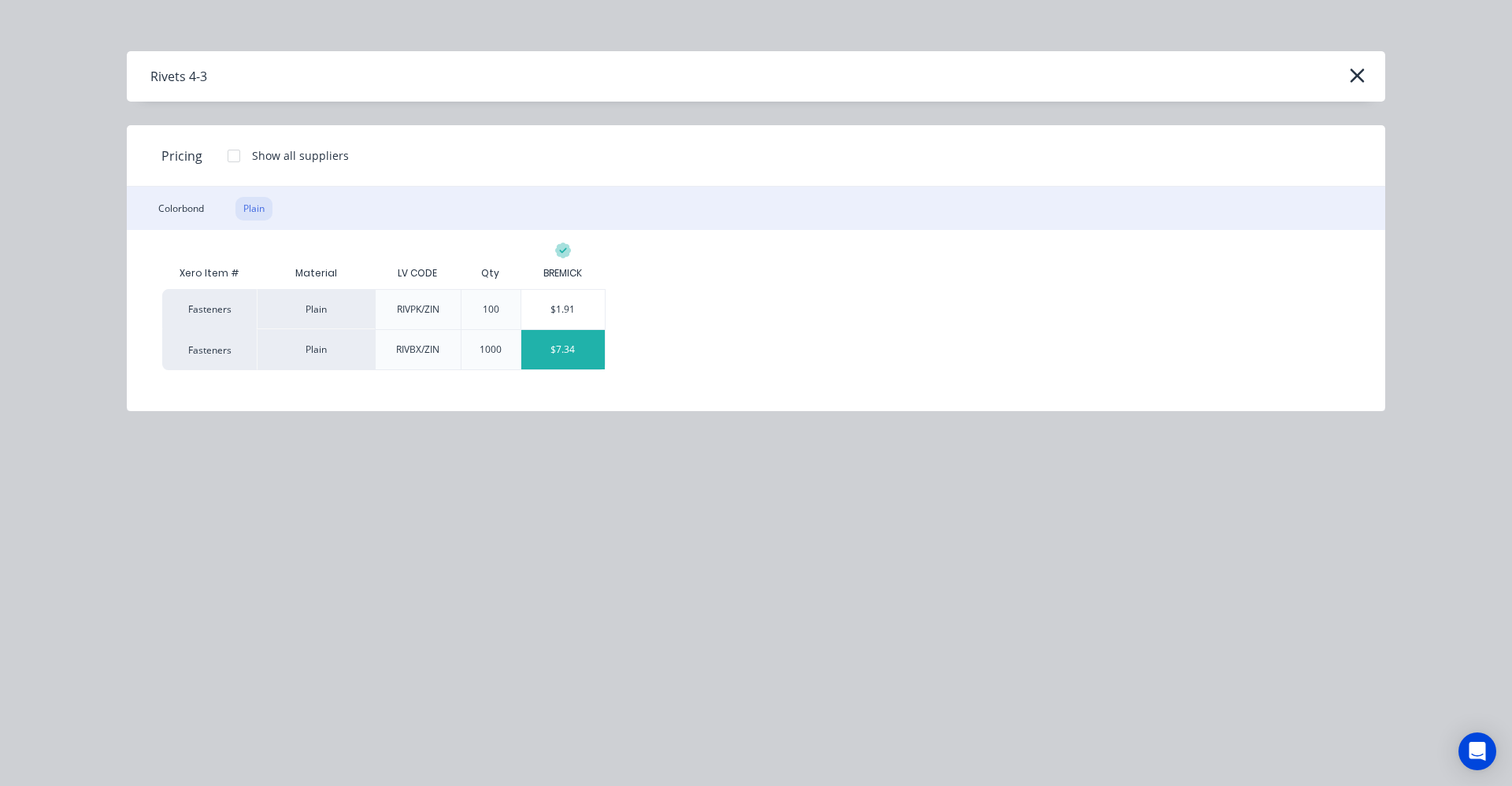
click at [571, 342] on div "$7.34" at bounding box center [564, 349] width 84 height 39
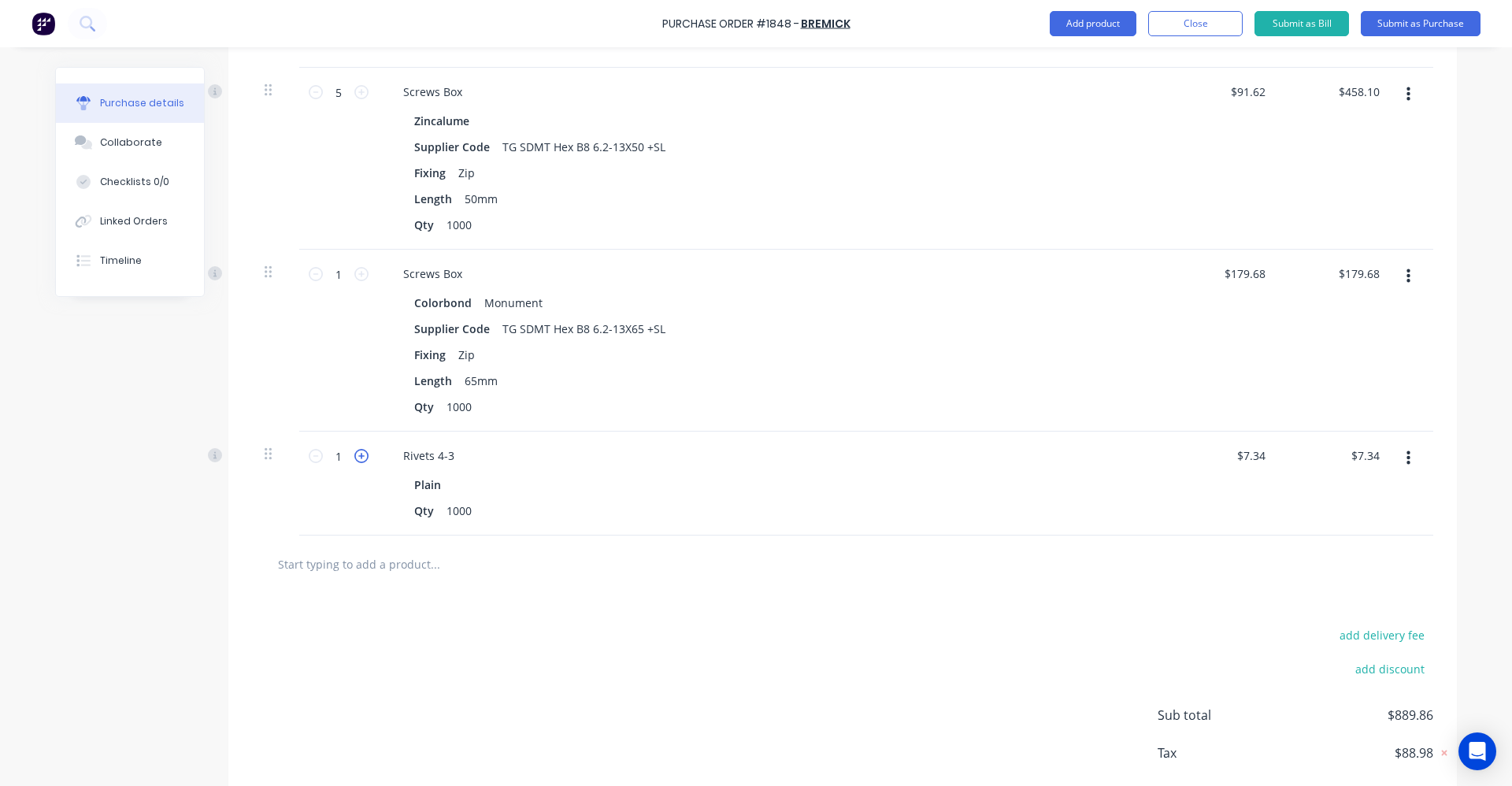
click at [359, 457] on icon at bounding box center [361, 456] width 14 height 14
type input "2"
type input "$14.68"
click at [357, 455] on icon at bounding box center [361, 456] width 14 height 14
type input "3"
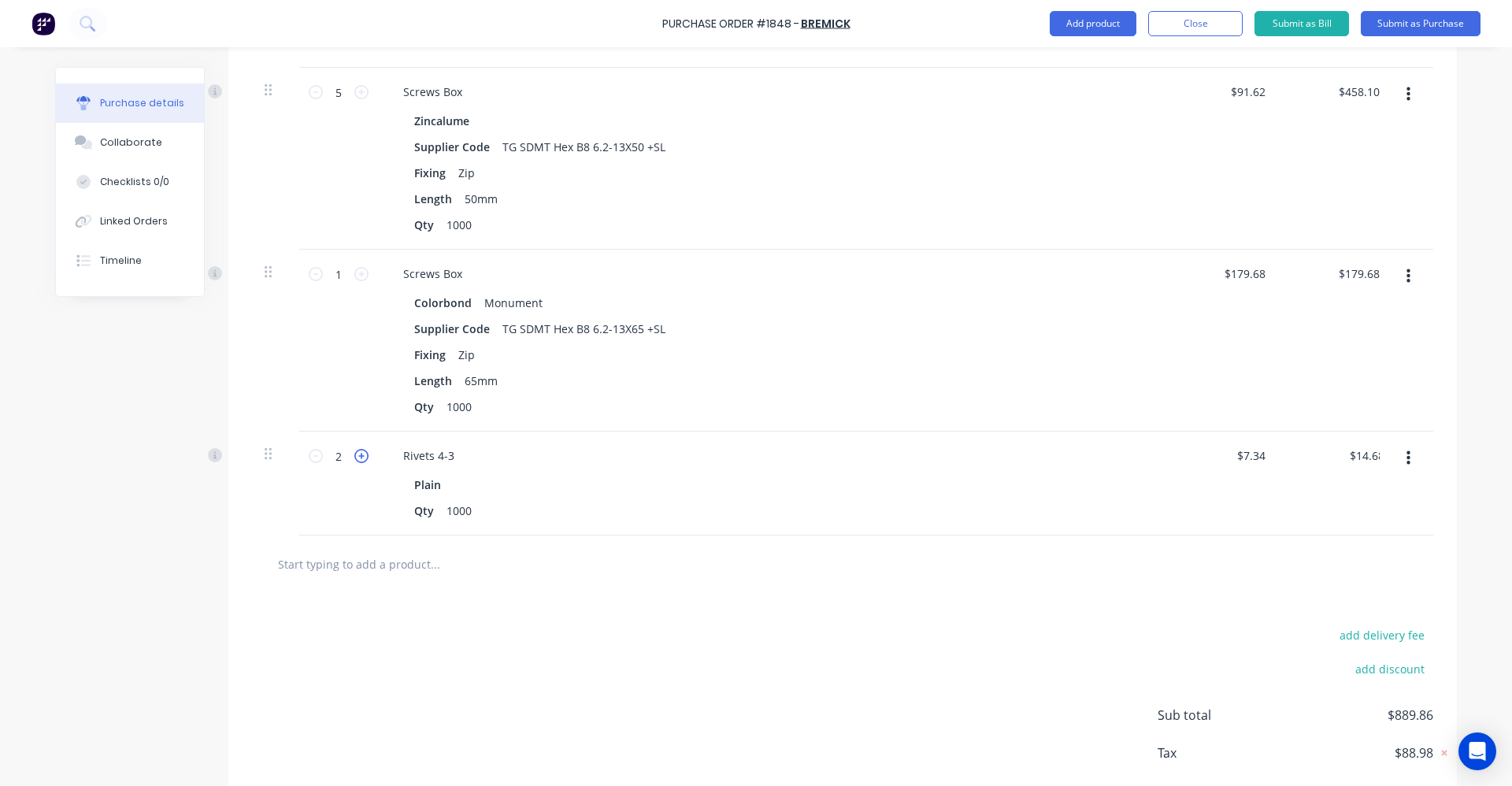
type input "$22.02"
click at [357, 455] on icon at bounding box center [361, 456] width 14 height 14
type input "4"
type input "$29.36"
click at [1399, 459] on button "button" at bounding box center [1408, 459] width 37 height 28
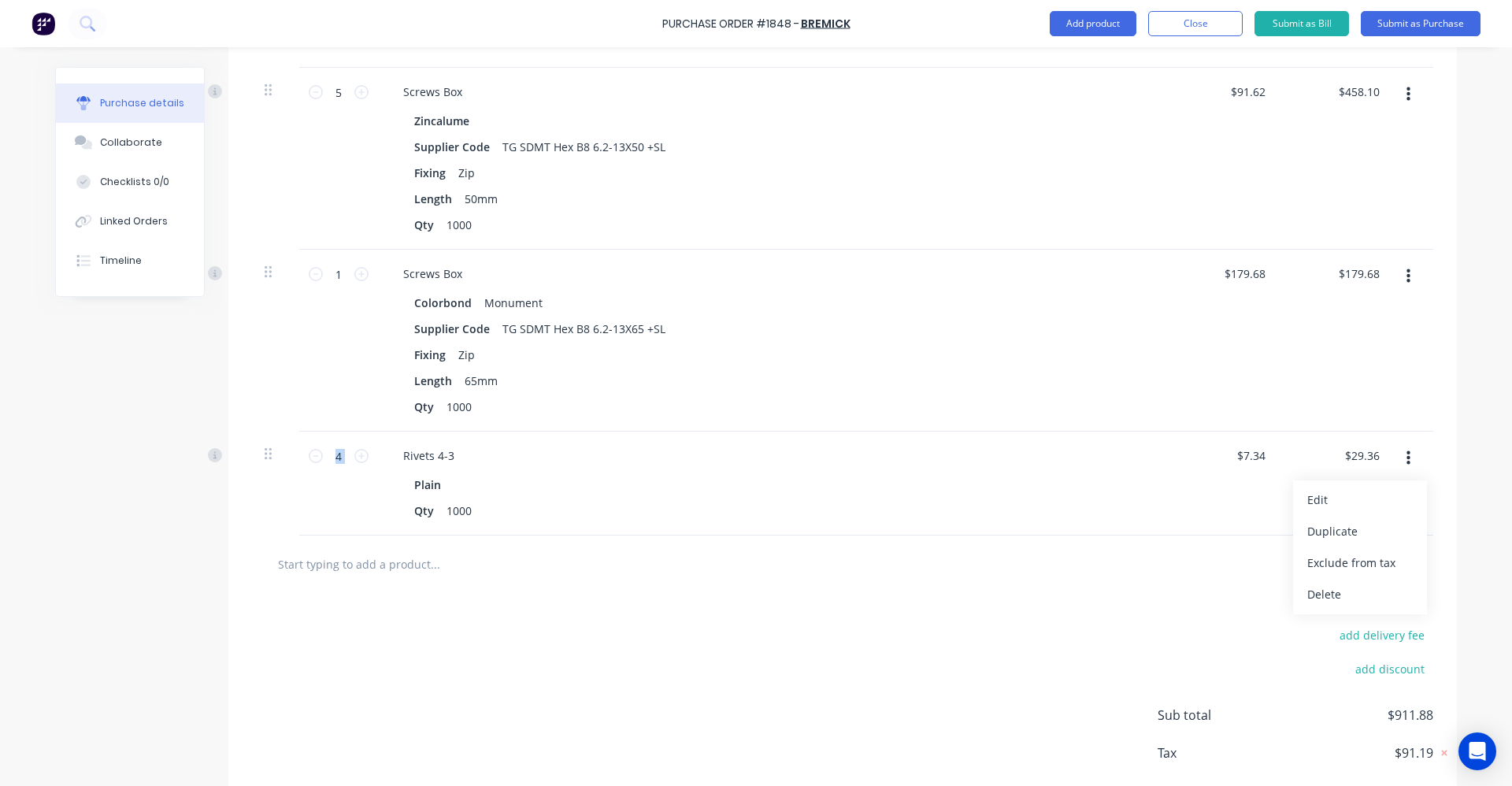
drag, startPoint x: 1339, startPoint y: 529, endPoint x: 1307, endPoint y: 530, distance: 32.0
click at [1339, 528] on button "Duplicate" at bounding box center [1361, 532] width 134 height 31
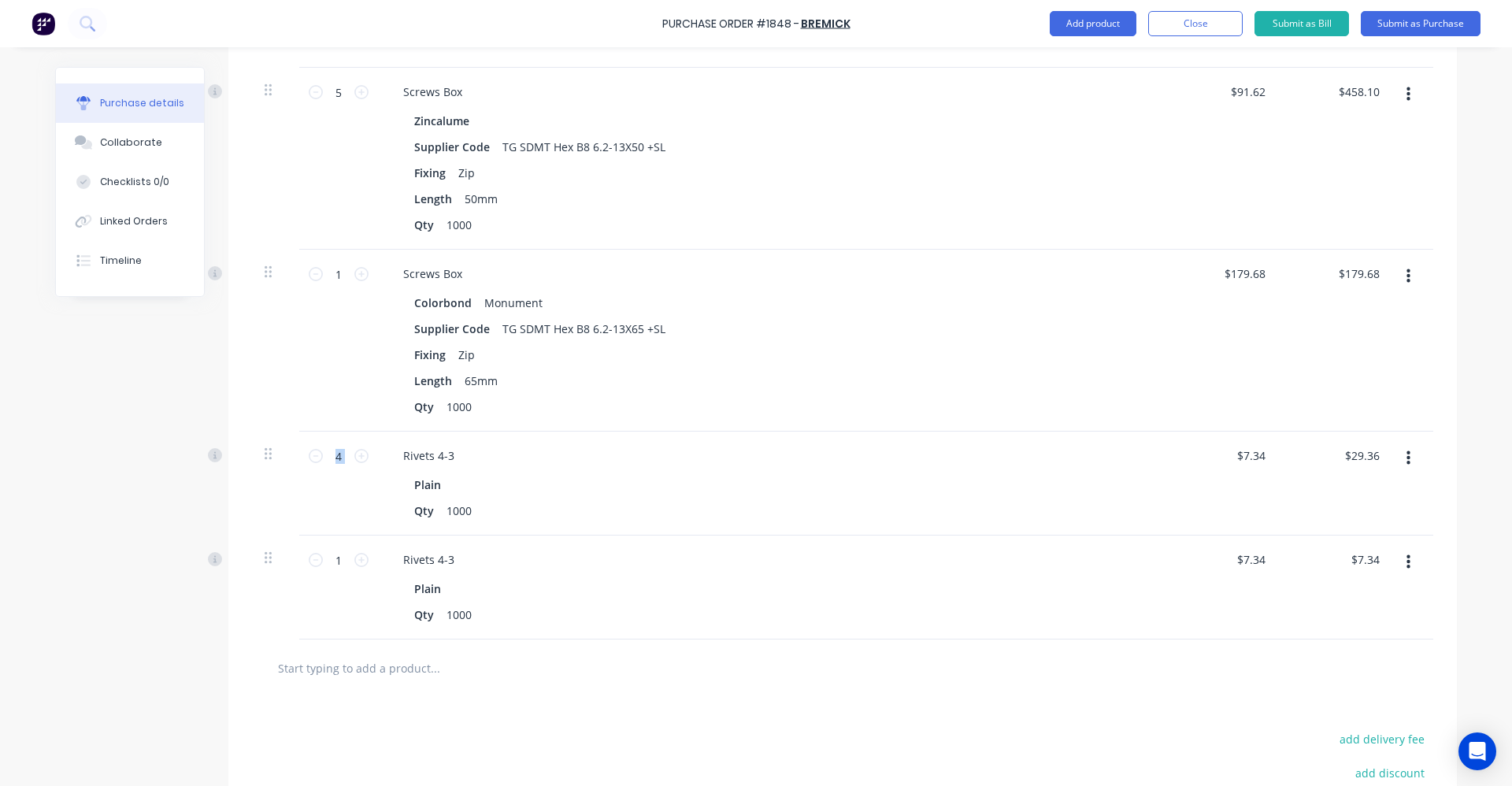
click at [1407, 562] on icon "button" at bounding box center [1408, 562] width 4 height 14
click at [1319, 602] on button "Edit" at bounding box center [1361, 604] width 134 height 31
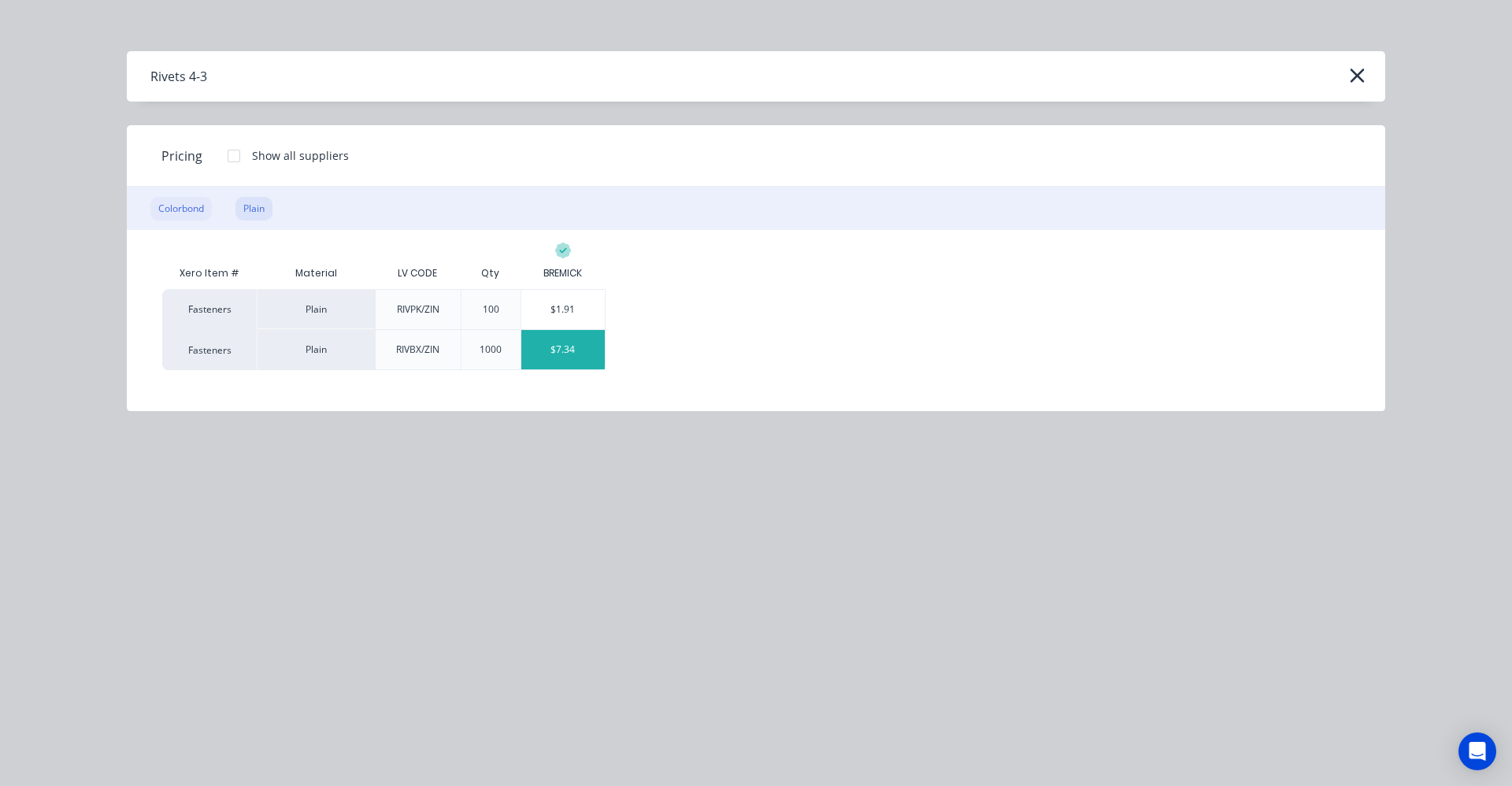
drag, startPoint x: 160, startPoint y: 209, endPoint x: 168, endPoint y: 214, distance: 9.4
click at [165, 212] on div "Colorbond" at bounding box center [181, 209] width 61 height 24
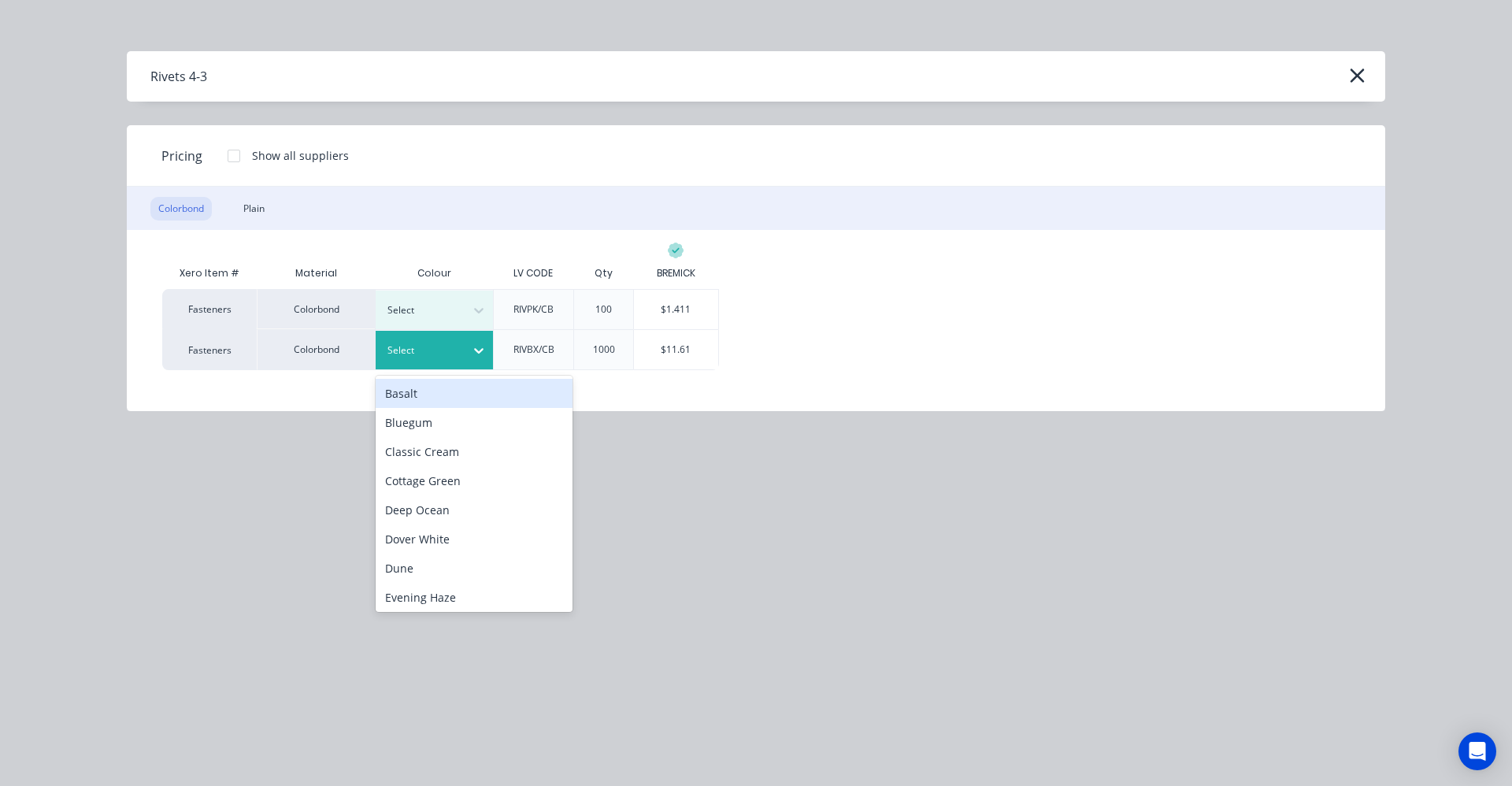
click at [475, 360] on div at bounding box center [479, 350] width 28 height 25
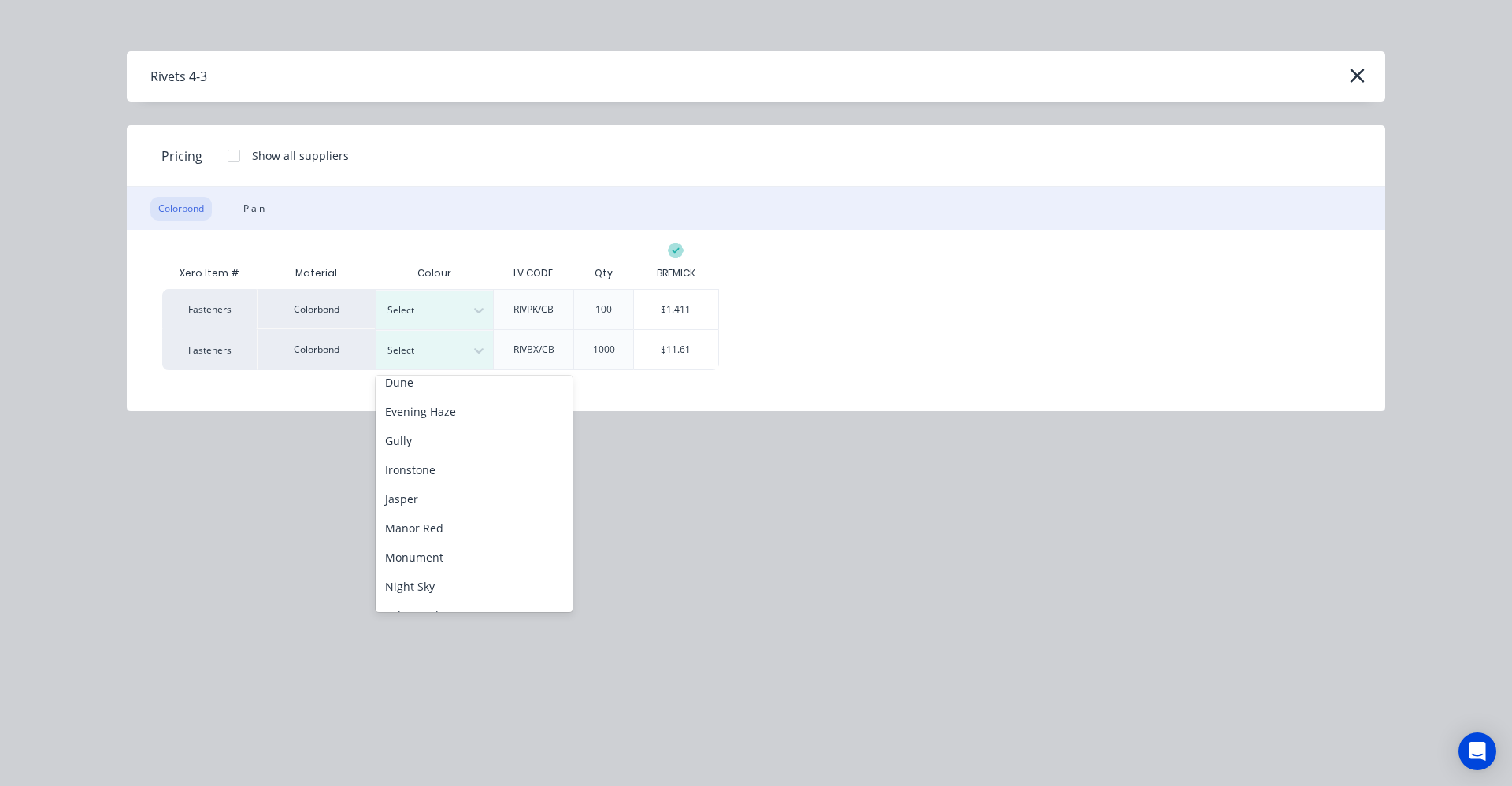
scroll to position [237, 0]
click at [419, 483] on div "Manor Red" at bounding box center [474, 478] width 197 height 29
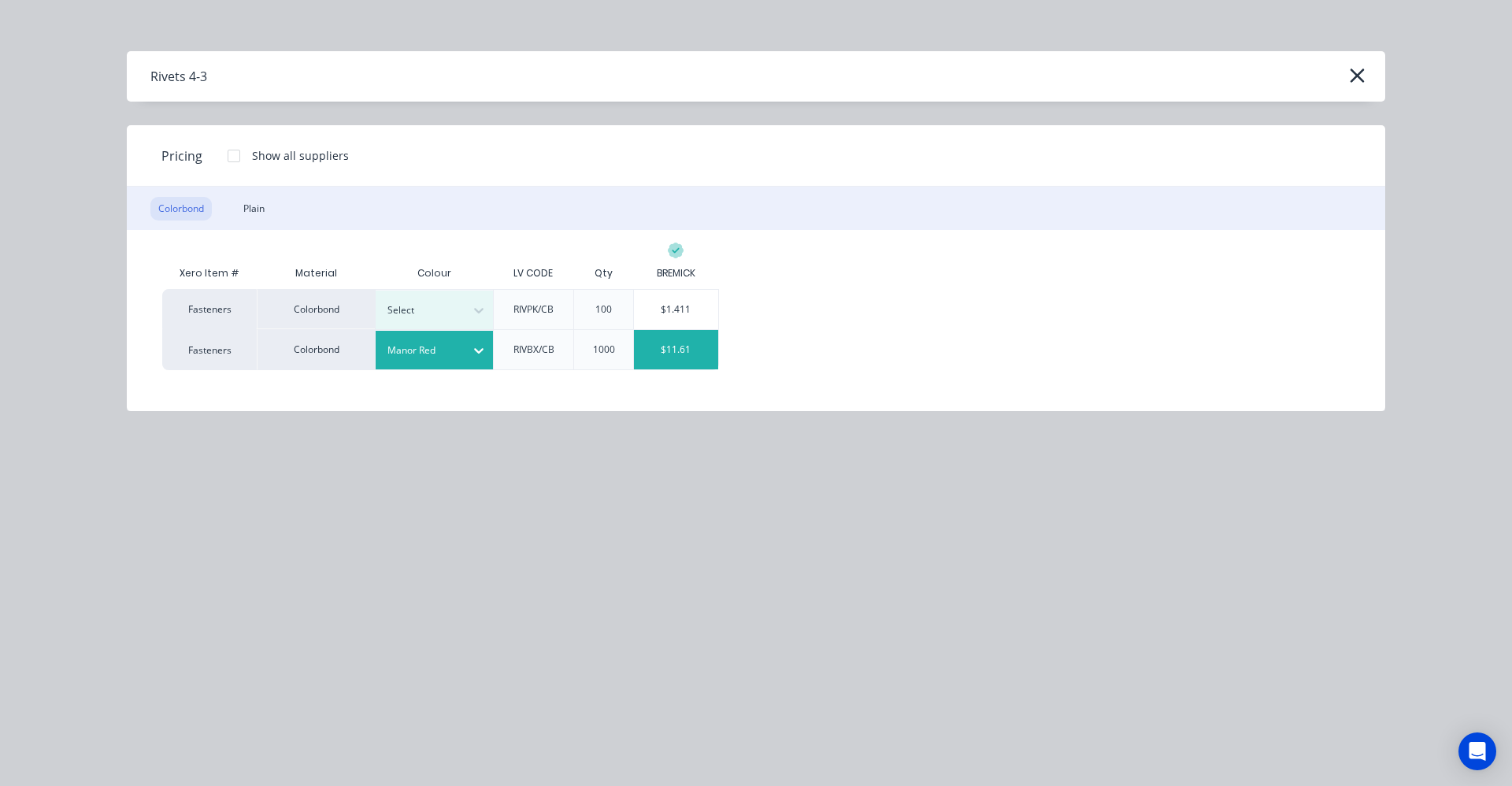
click at [678, 355] on div "$11.61" at bounding box center [677, 349] width 84 height 39
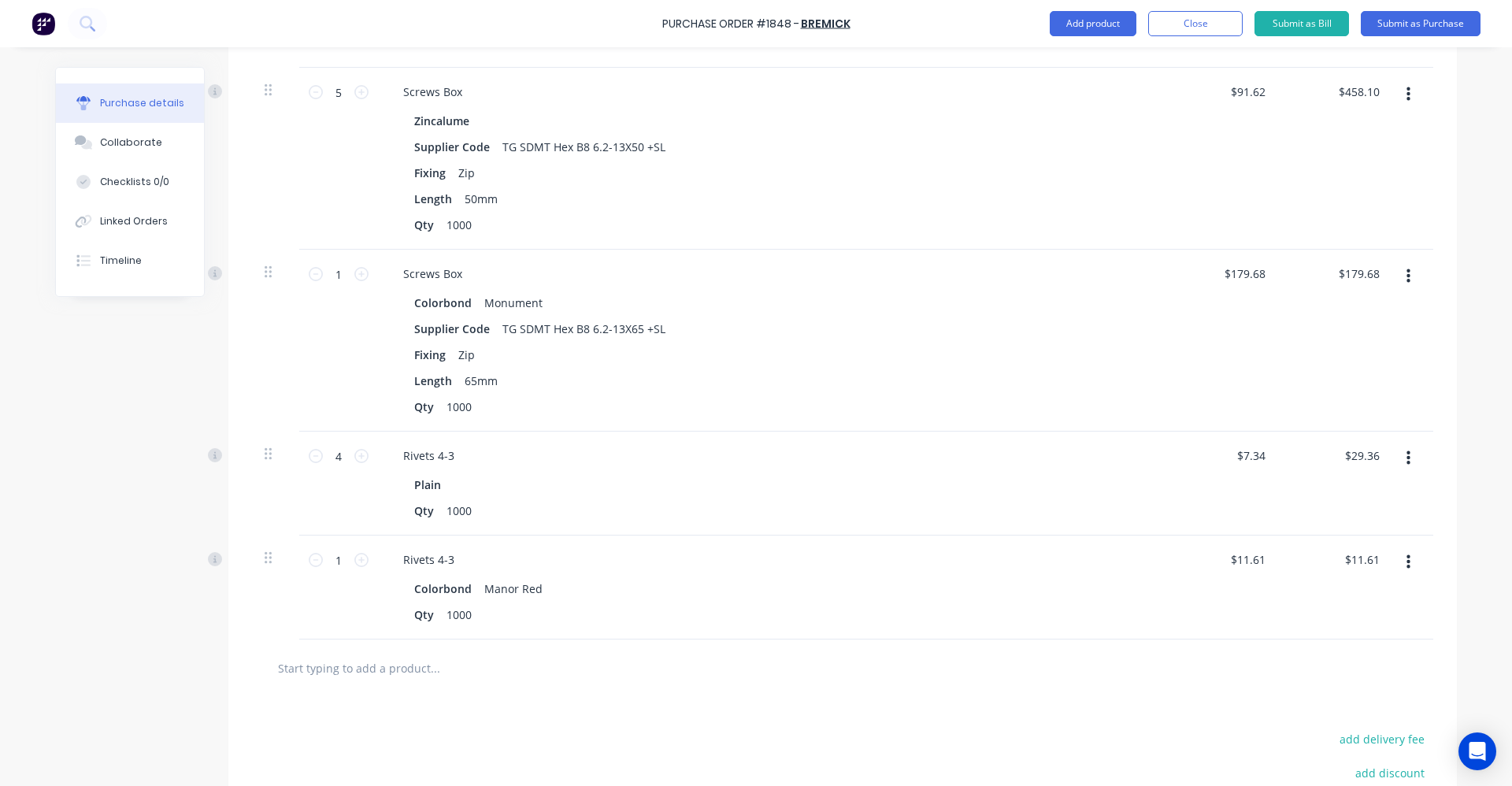
click at [1406, 569] on button "button" at bounding box center [1408, 562] width 37 height 28
click at [1330, 636] on button "Duplicate" at bounding box center [1361, 636] width 134 height 31
drag, startPoint x: 1404, startPoint y: 675, endPoint x: 1389, endPoint y: 663, distance: 19.2
click at [1404, 674] on button "button" at bounding box center [1408, 666] width 37 height 28
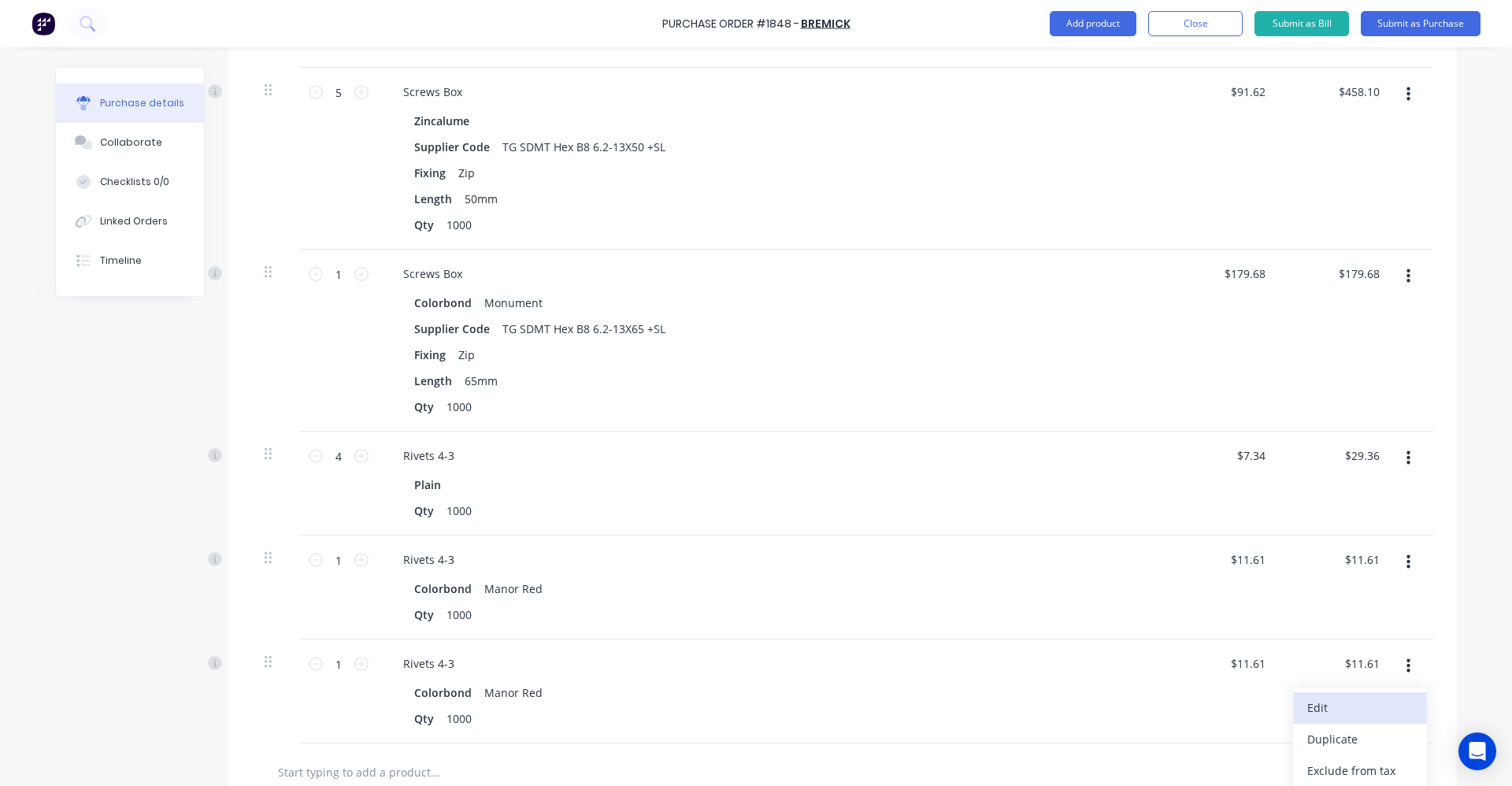
click at [1332, 707] on button "Edit" at bounding box center [1361, 708] width 134 height 31
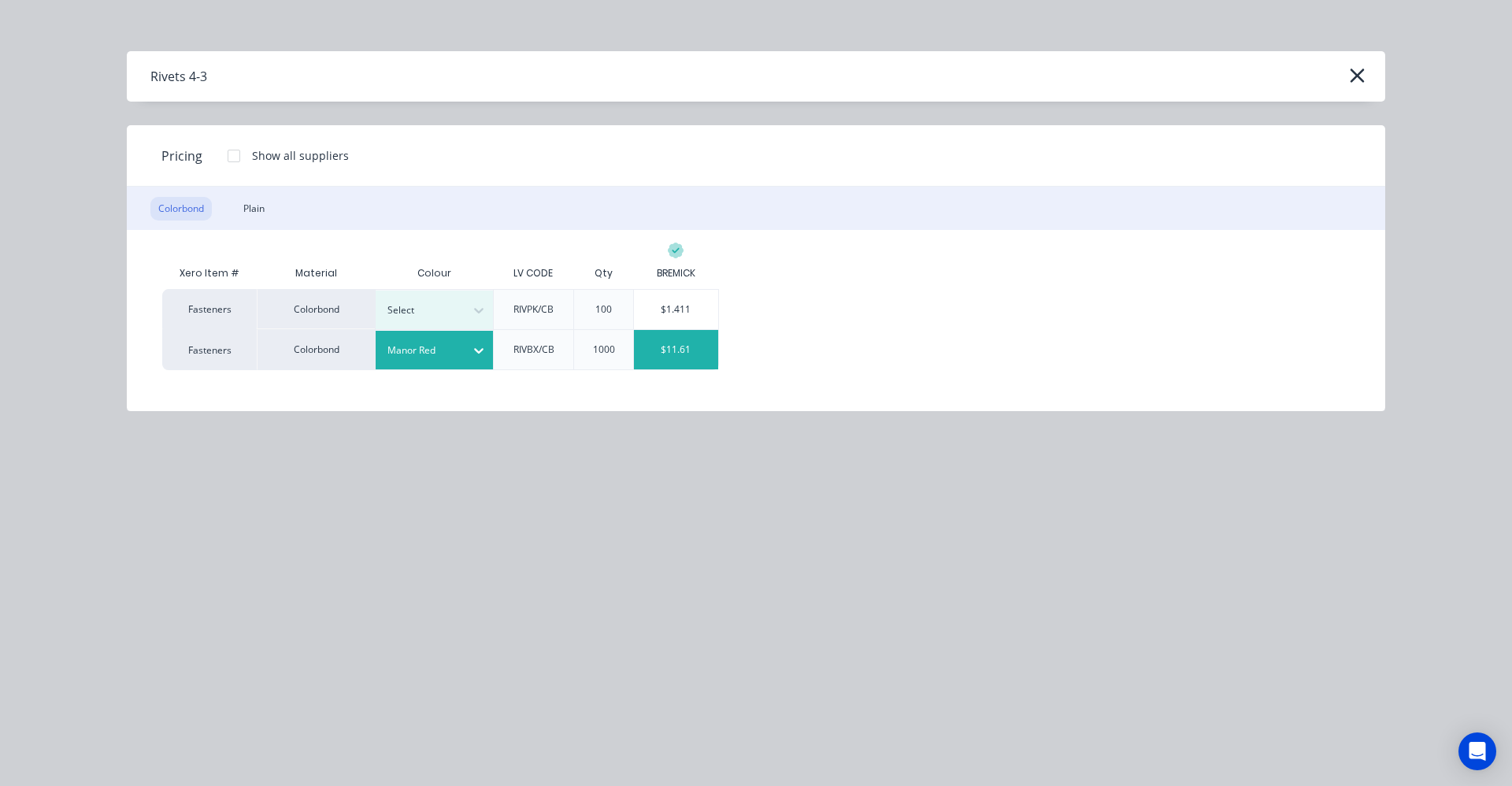
click at [690, 355] on div "$11.61" at bounding box center [677, 349] width 84 height 39
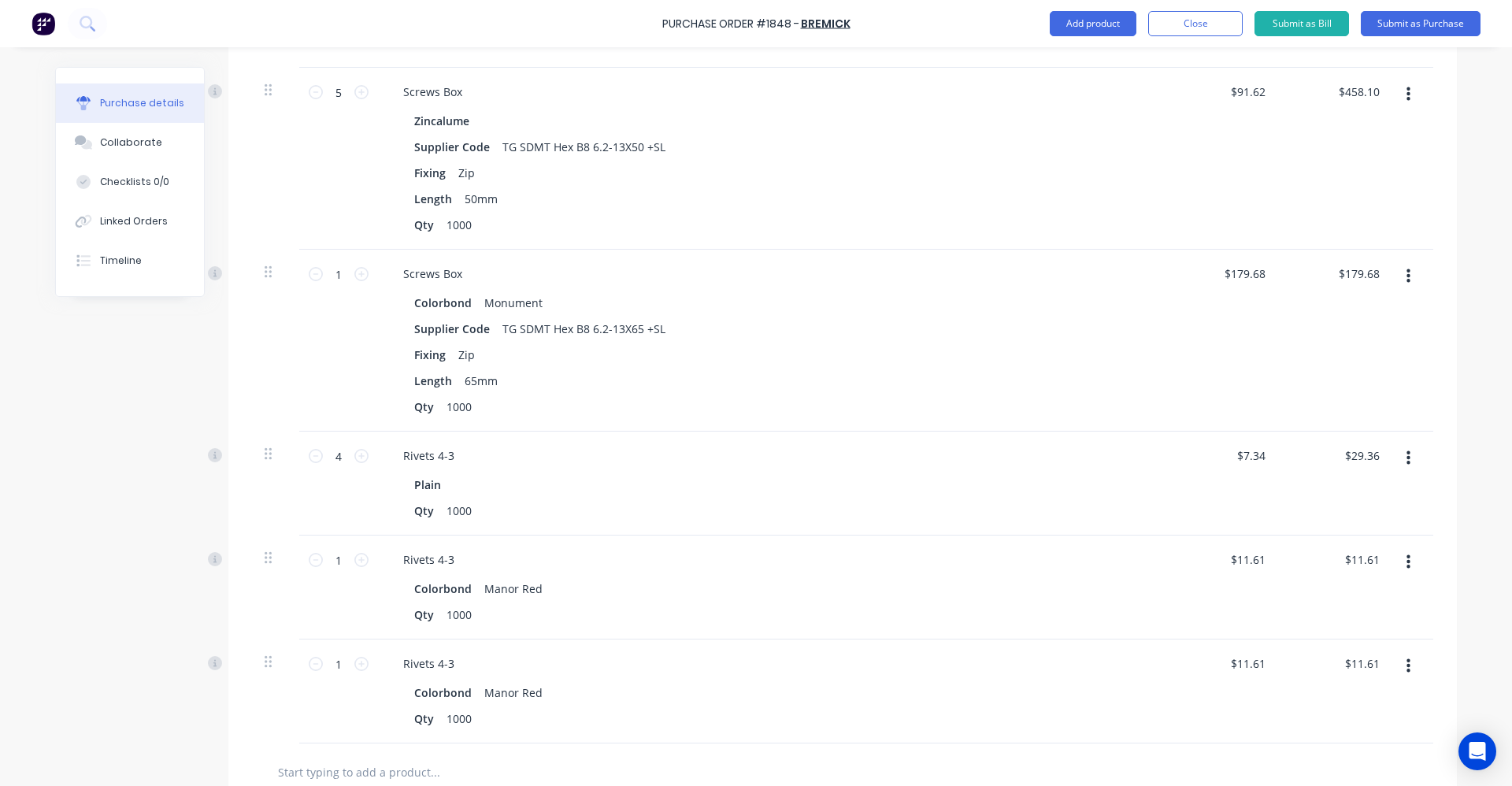
click at [1407, 666] on icon "button" at bounding box center [1408, 666] width 4 height 14
click at [1343, 717] on button "Edit" at bounding box center [1361, 708] width 134 height 31
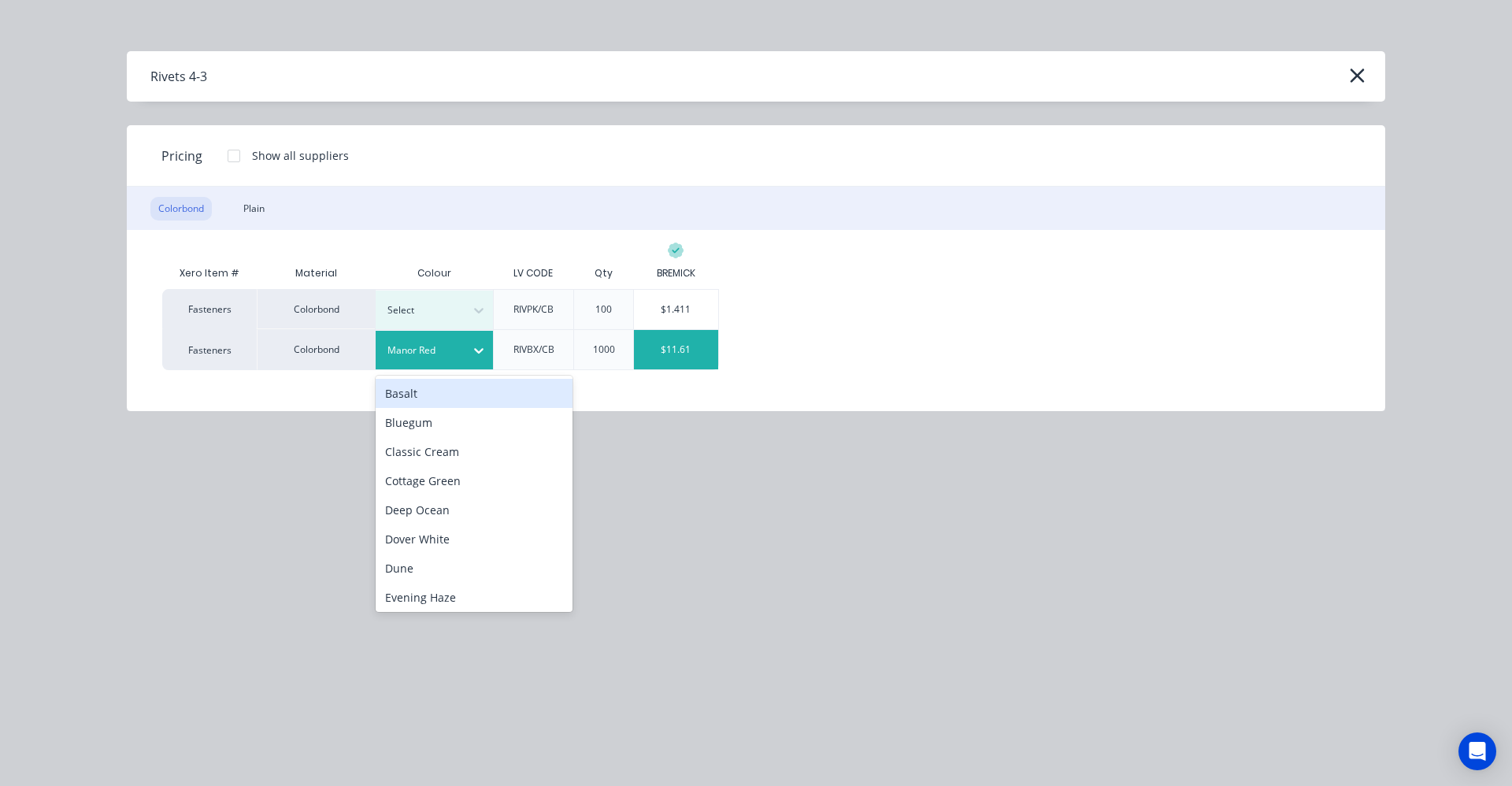
drag, startPoint x: 436, startPoint y: 344, endPoint x: 515, endPoint y: 433, distance: 119.0
click at [439, 347] on div at bounding box center [423, 350] width 71 height 17
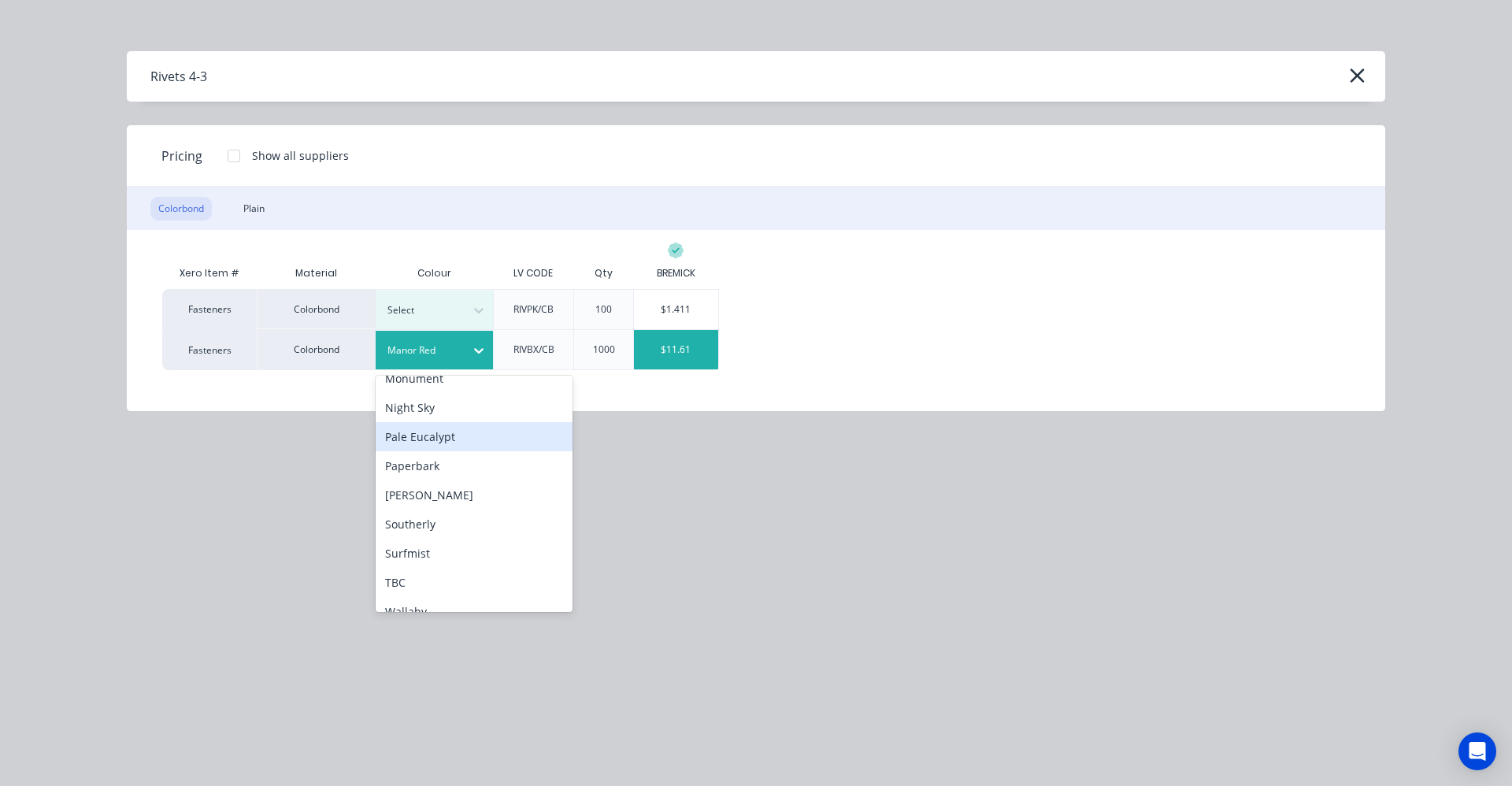
scroll to position [394, 0]
click at [417, 523] on div "Surfmist" at bounding box center [474, 525] width 197 height 29
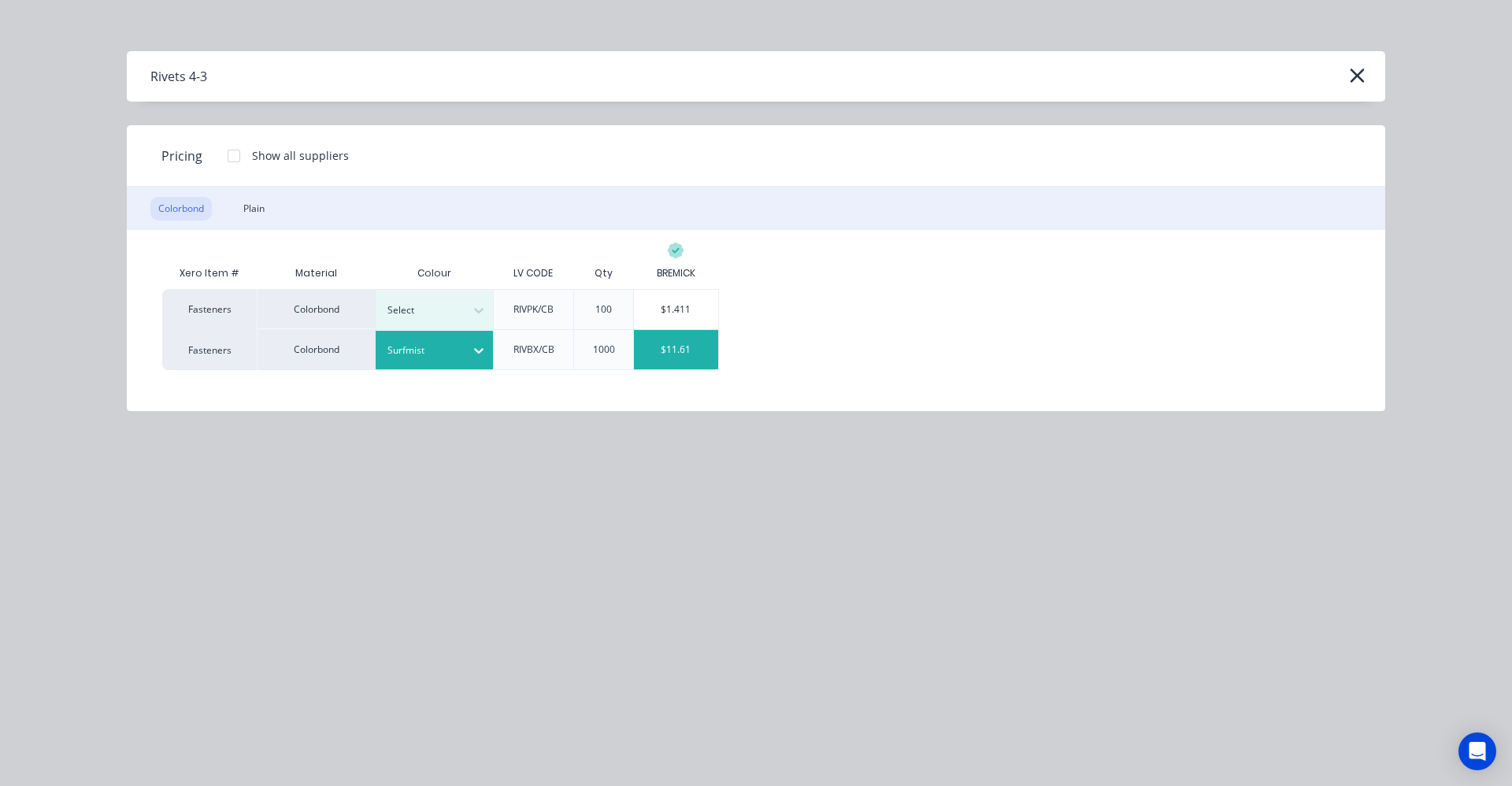
click at [668, 349] on div "$11.61" at bounding box center [677, 349] width 84 height 39
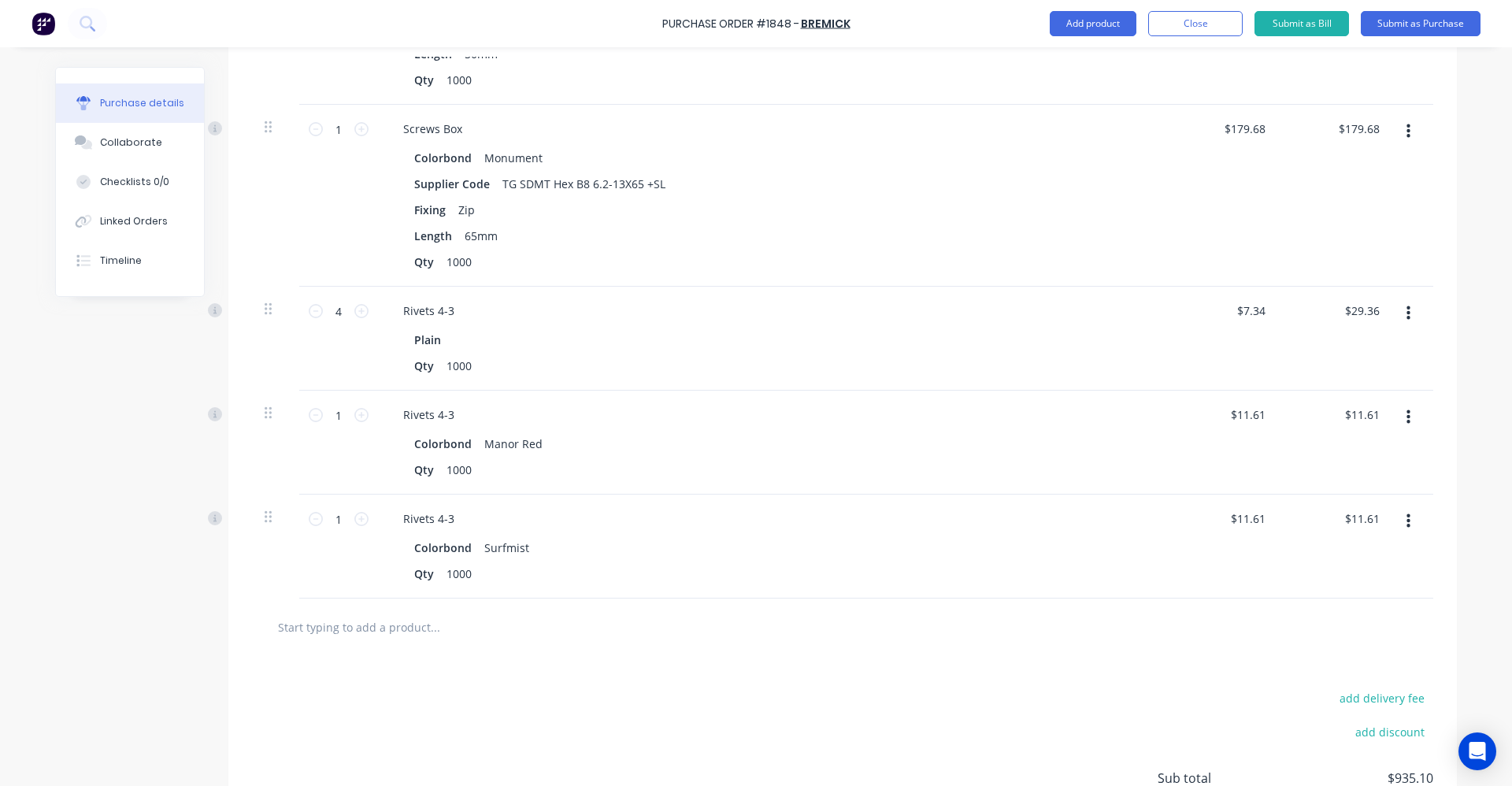
scroll to position [958, 0]
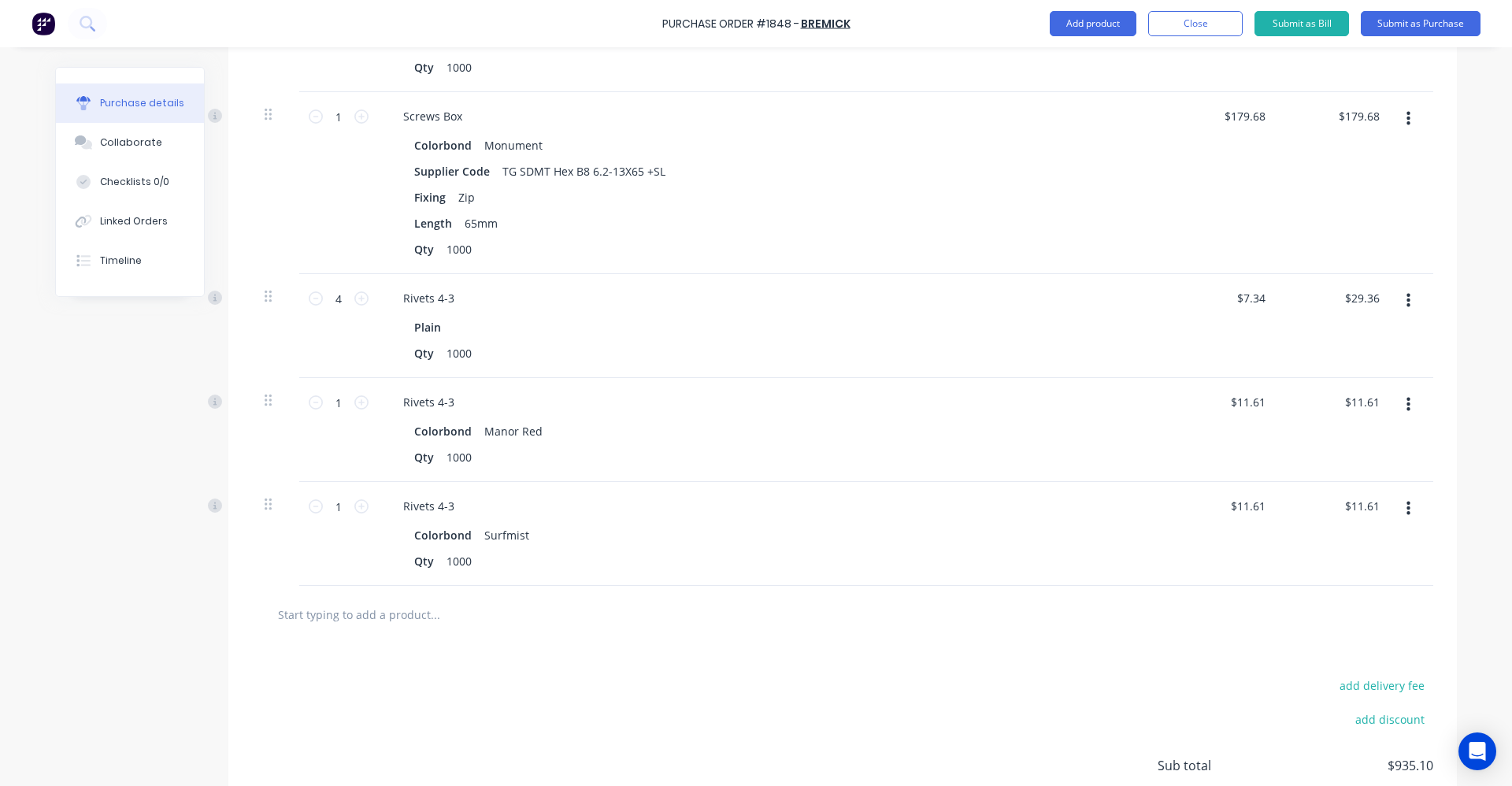
drag, startPoint x: 1406, startPoint y: 506, endPoint x: 1398, endPoint y: 517, distance: 13.6
click at [1406, 506] on button "button" at bounding box center [1408, 509] width 37 height 28
click at [1406, 504] on button "button" at bounding box center [1408, 509] width 37 height 28
click at [1407, 506] on icon "button" at bounding box center [1408, 509] width 4 height 17
click at [1360, 579] on button "Duplicate" at bounding box center [1361, 582] width 134 height 31
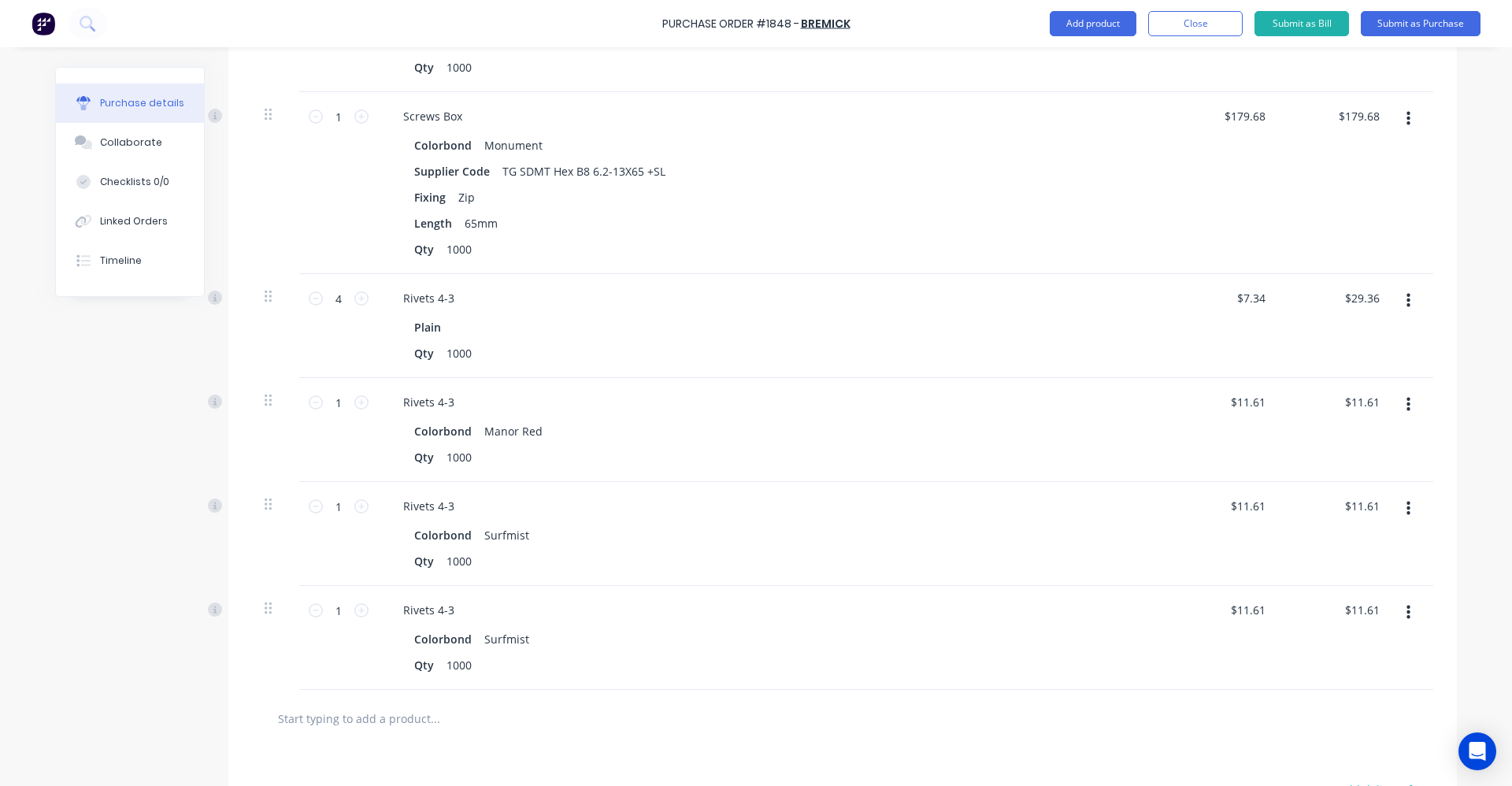
click at [1407, 619] on icon "button" at bounding box center [1408, 613] width 4 height 17
click at [1337, 649] on button "Edit" at bounding box center [1361, 655] width 134 height 31
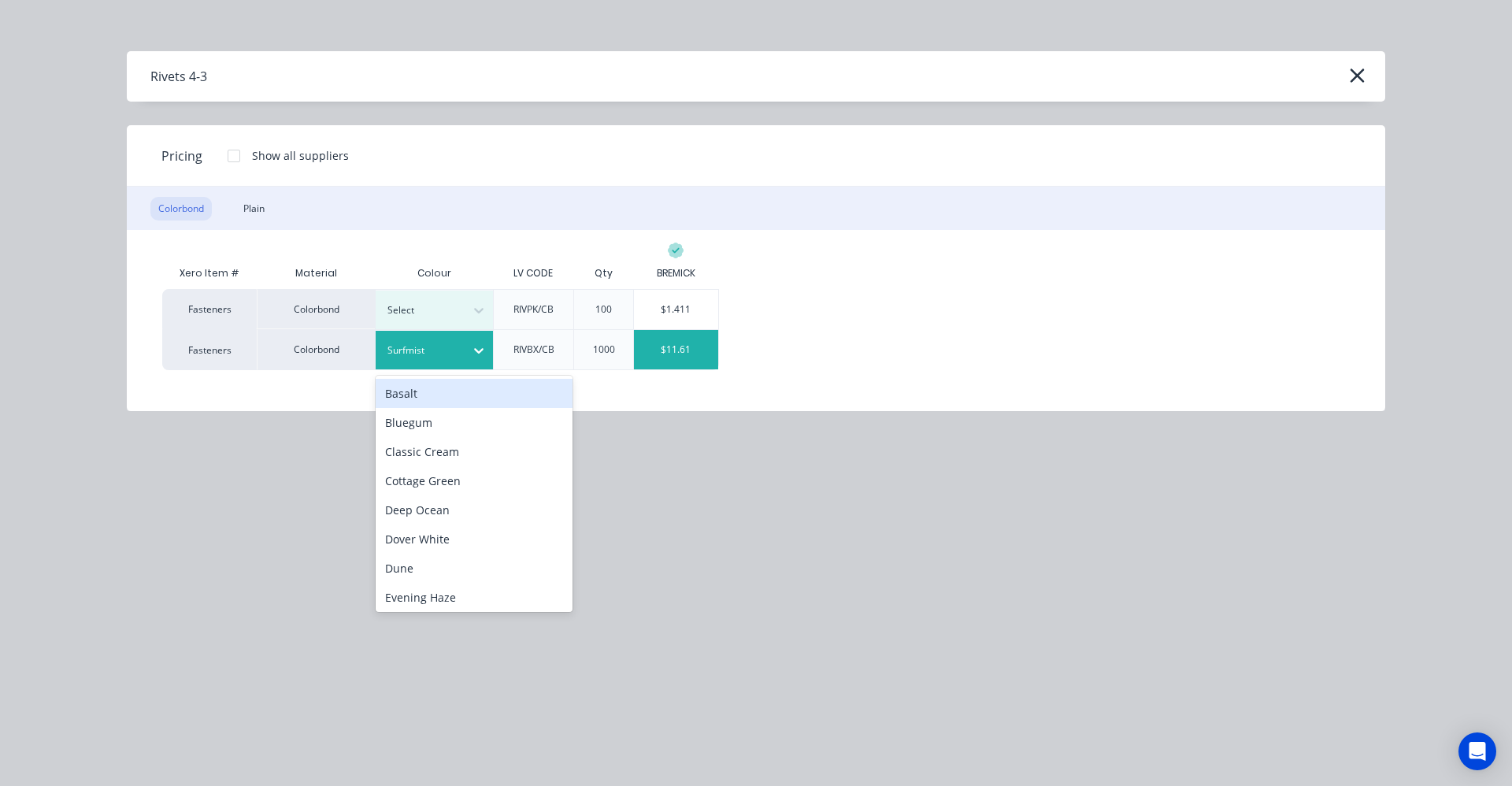
click at [474, 356] on icon at bounding box center [479, 350] width 16 height 16
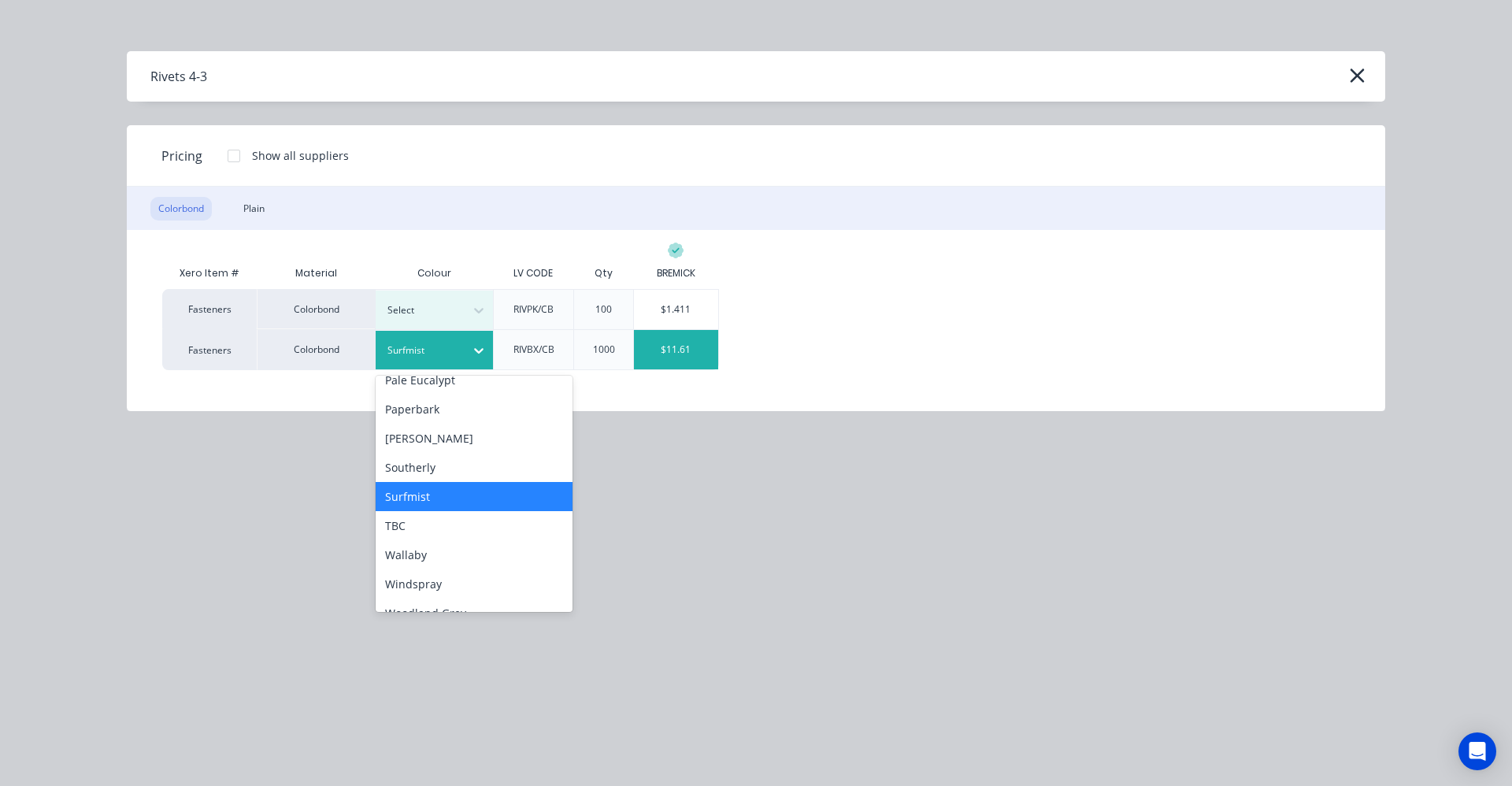
scroll to position [440, 0]
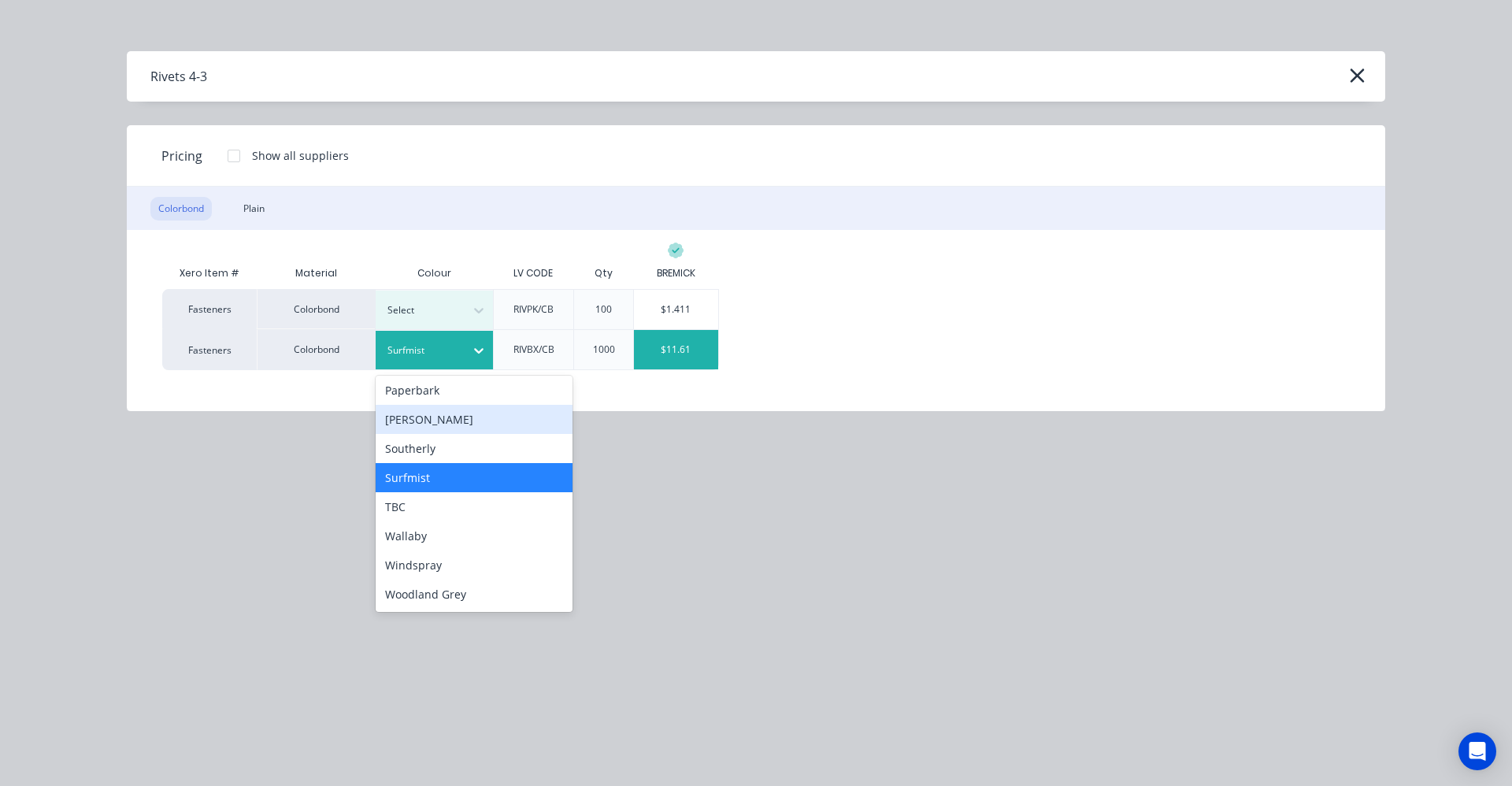
click at [425, 425] on div "[PERSON_NAME]" at bounding box center [474, 420] width 197 height 29
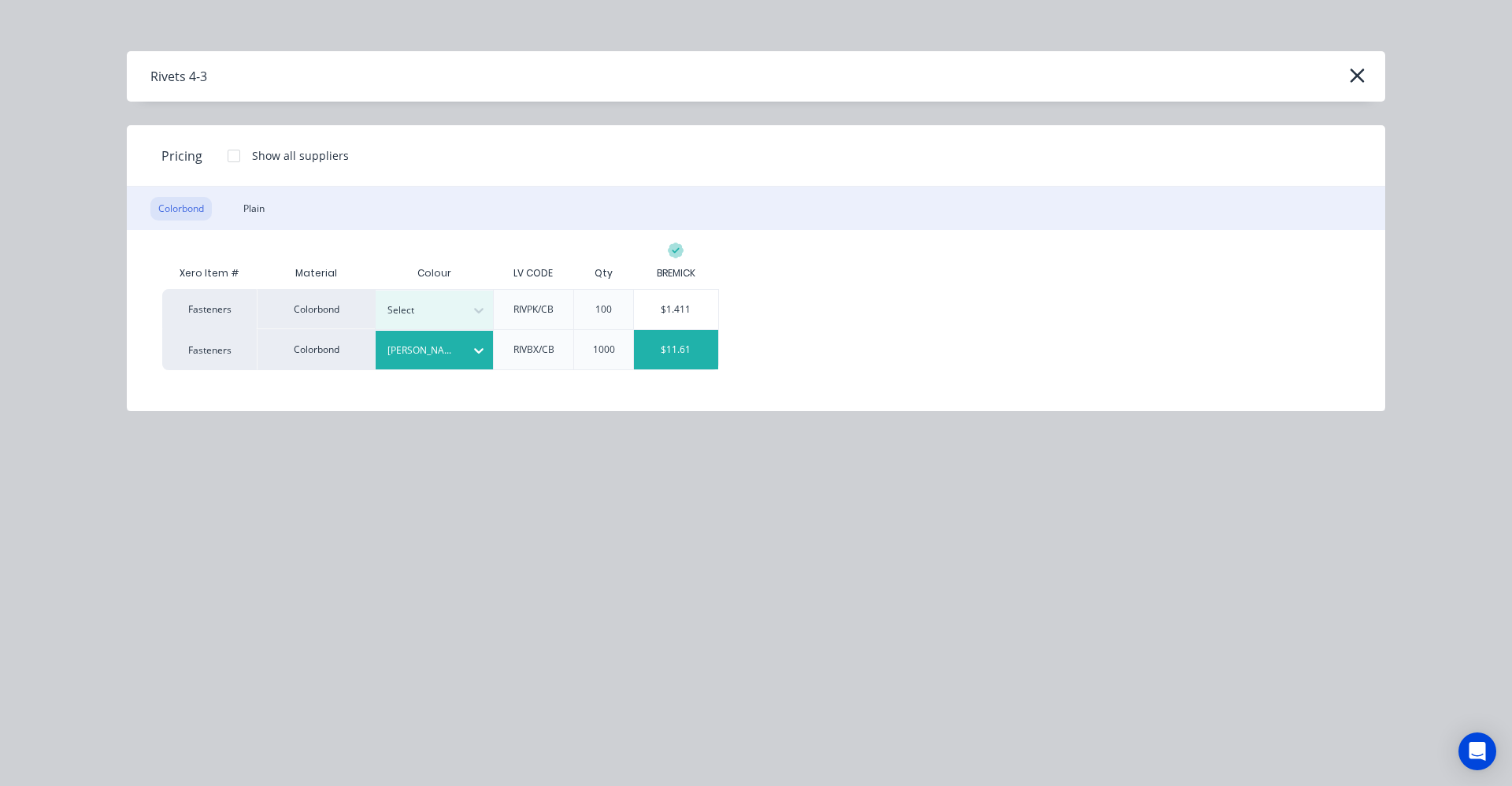
click at [705, 348] on div "$11.61" at bounding box center [677, 349] width 84 height 39
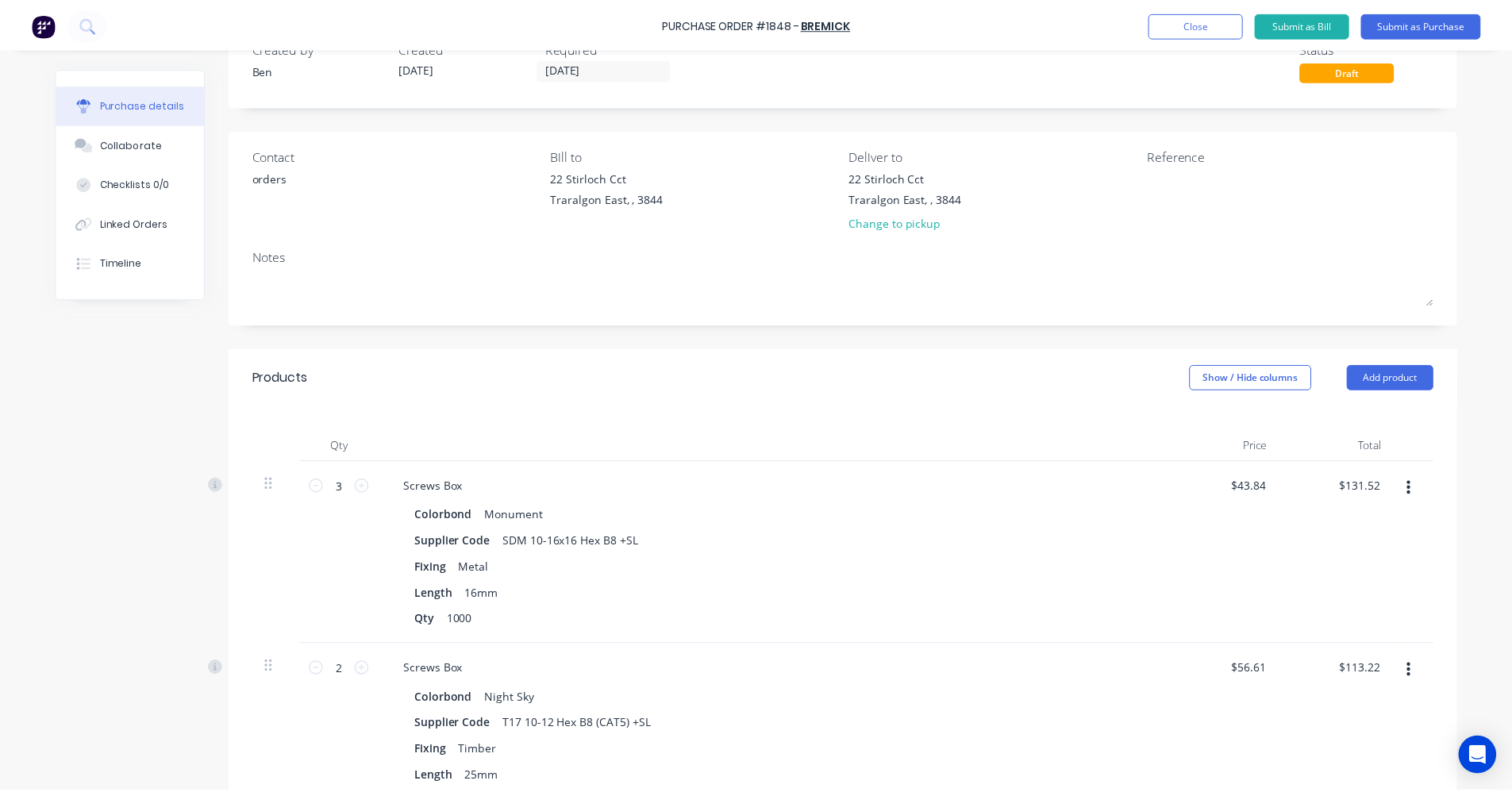
scroll to position [0, 0]
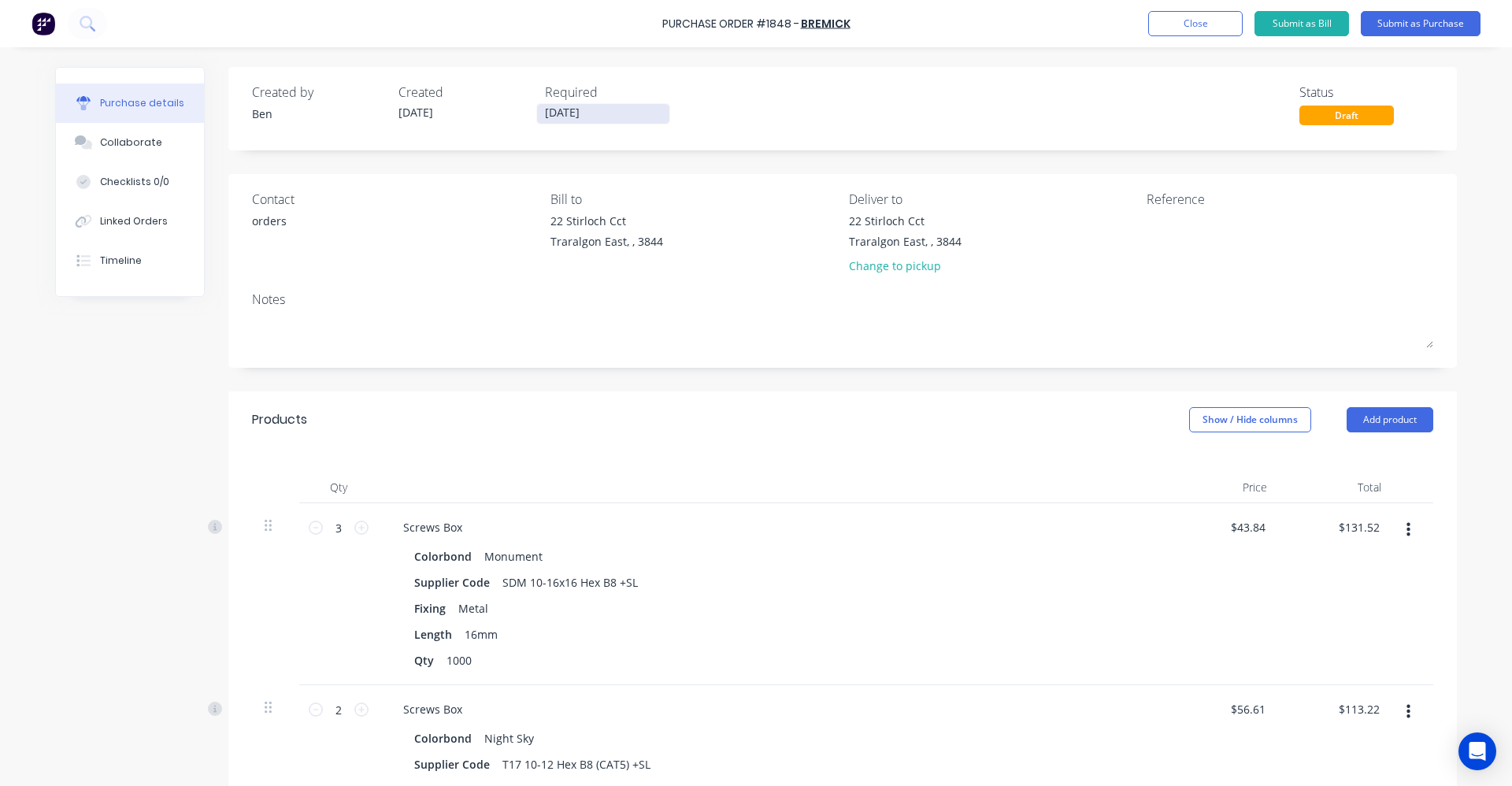
click at [584, 111] on input "[DATE]" at bounding box center [603, 113] width 132 height 19
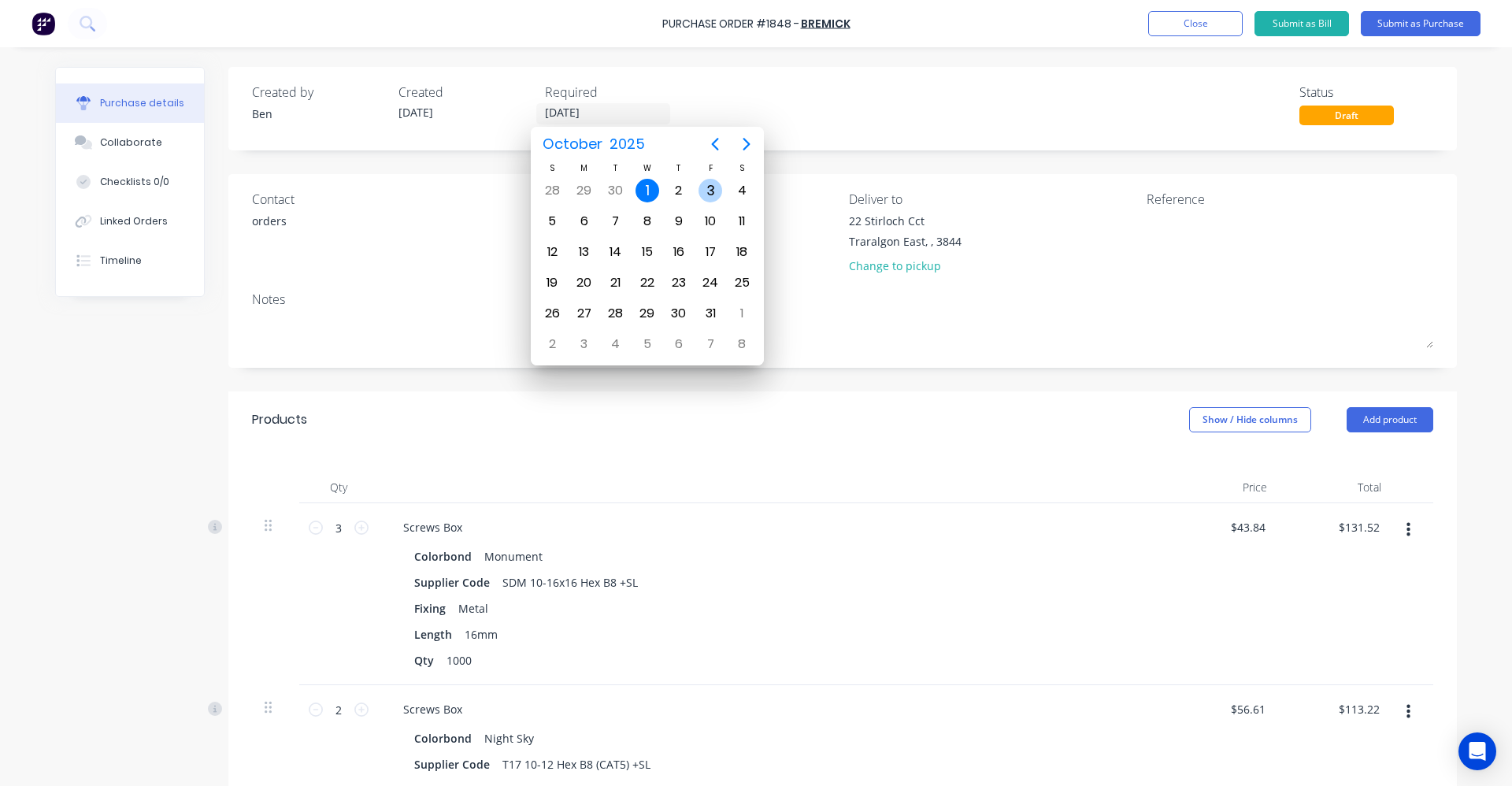
click at [702, 188] on div "3" at bounding box center [711, 191] width 24 height 24
type input "03/10/25"
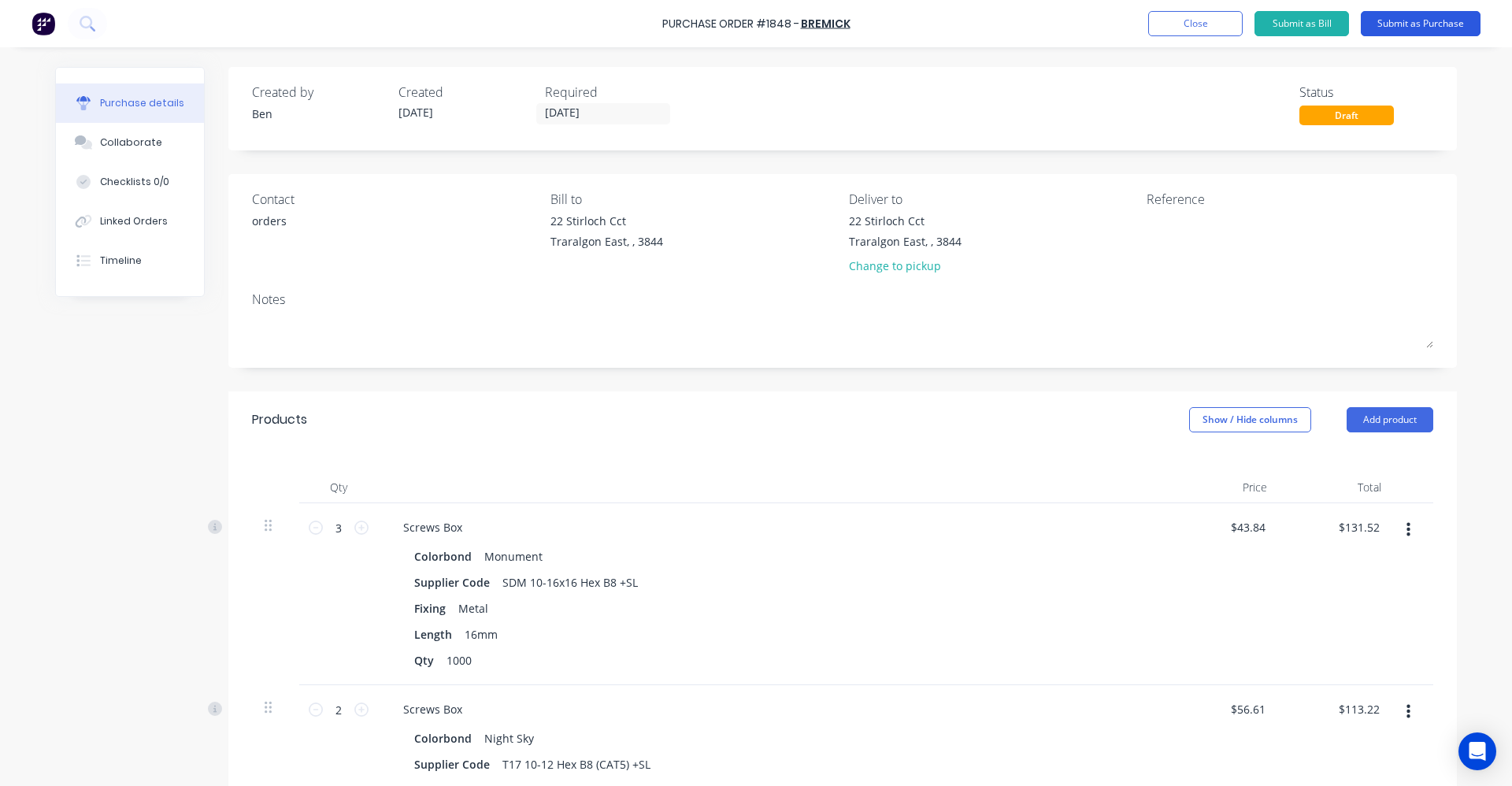
click at [1433, 24] on button "Submit as Purchase" at bounding box center [1421, 23] width 120 height 25
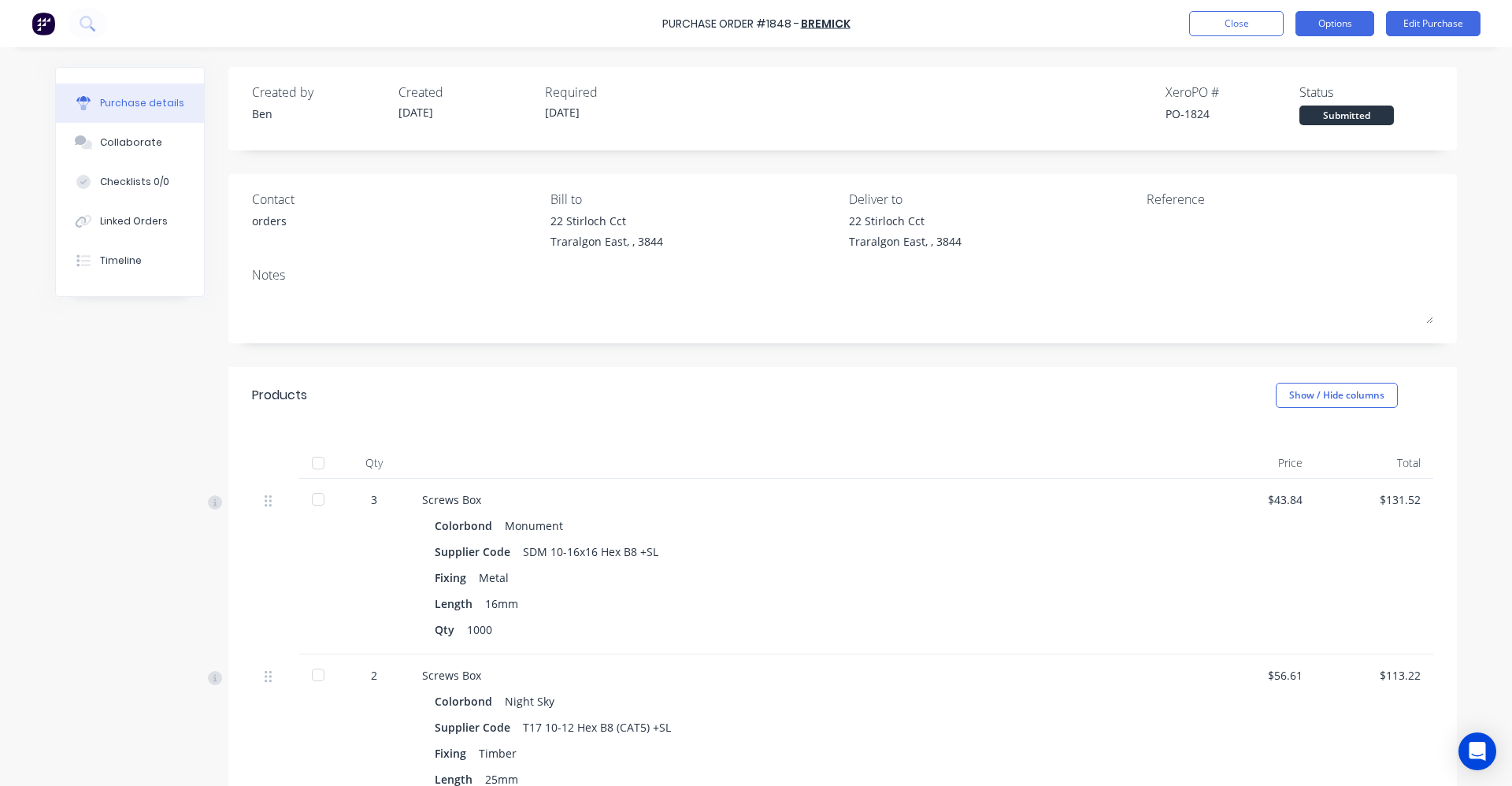
click at [1323, 22] on button "Options" at bounding box center [1335, 23] width 79 height 25
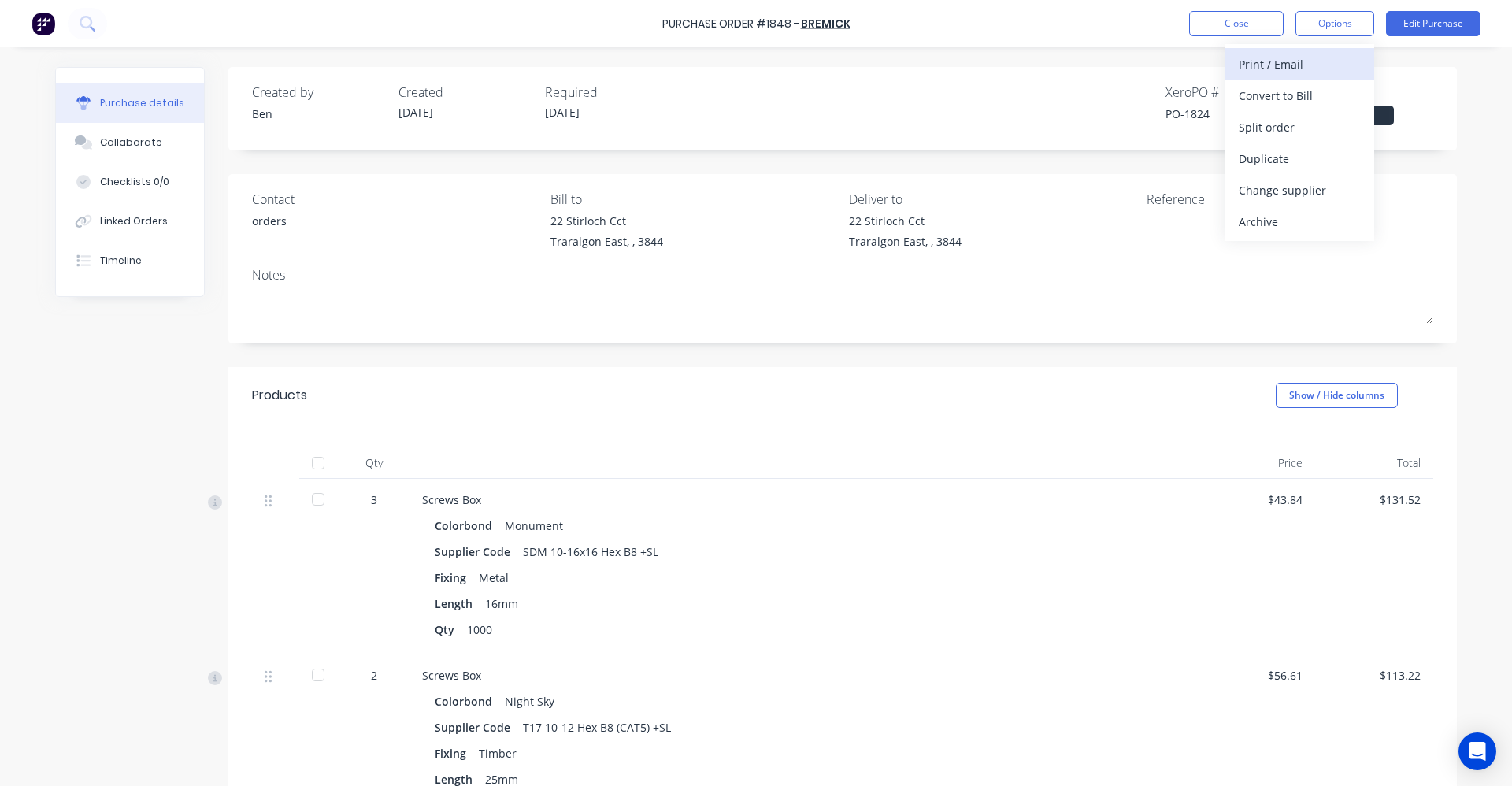
click at [1295, 66] on div "Print / Email" at bounding box center [1299, 64] width 121 height 23
click at [1283, 89] on div "With pricing" at bounding box center [1299, 95] width 121 height 23
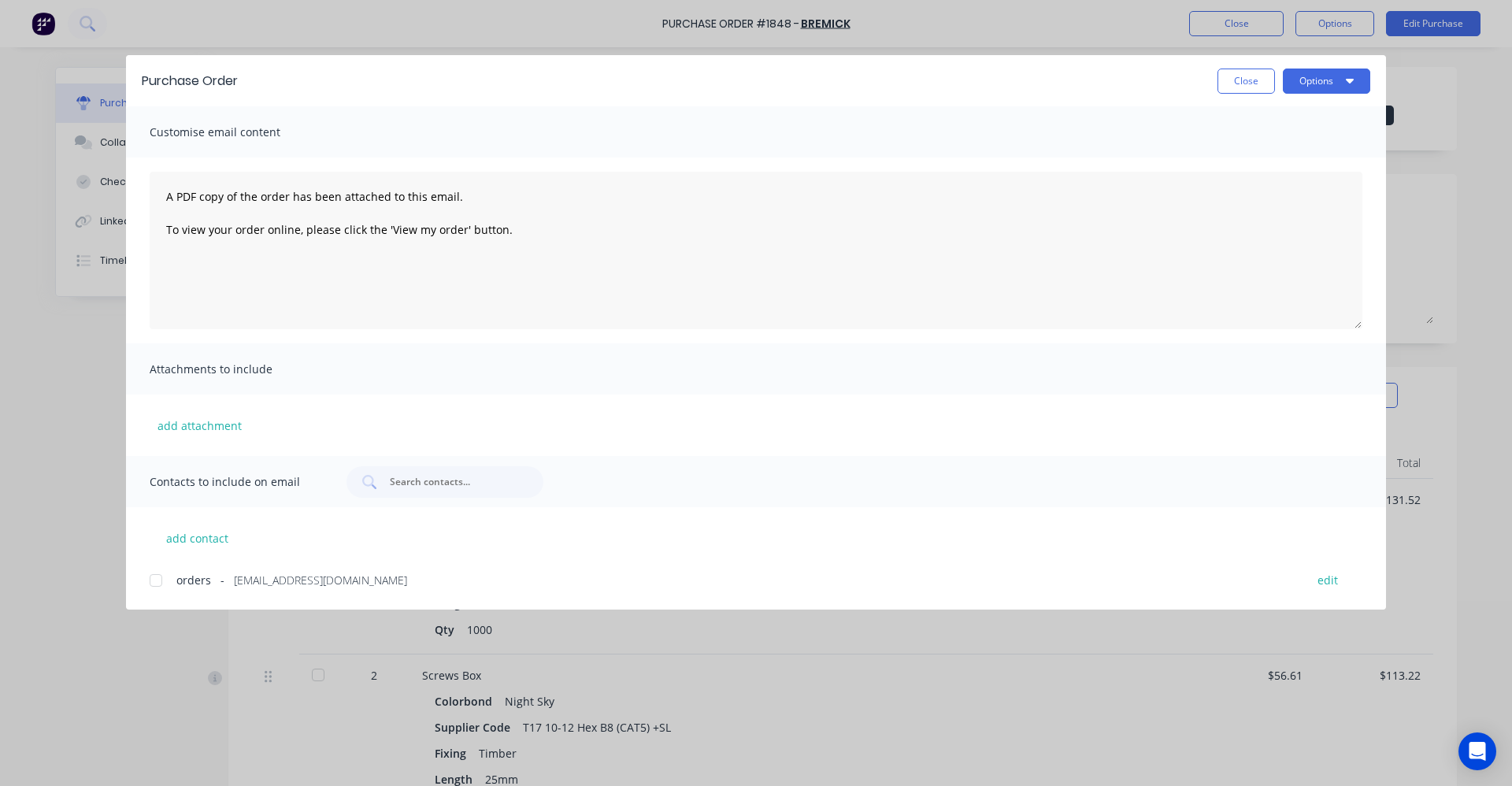
click at [147, 578] on div at bounding box center [156, 581] width 31 height 31
click at [1311, 83] on button "Options" at bounding box center [1326, 81] width 87 height 25
click at [1263, 183] on div "Email" at bounding box center [1296, 183] width 121 height 23
click at [1236, 80] on button "Close" at bounding box center [1246, 81] width 58 height 25
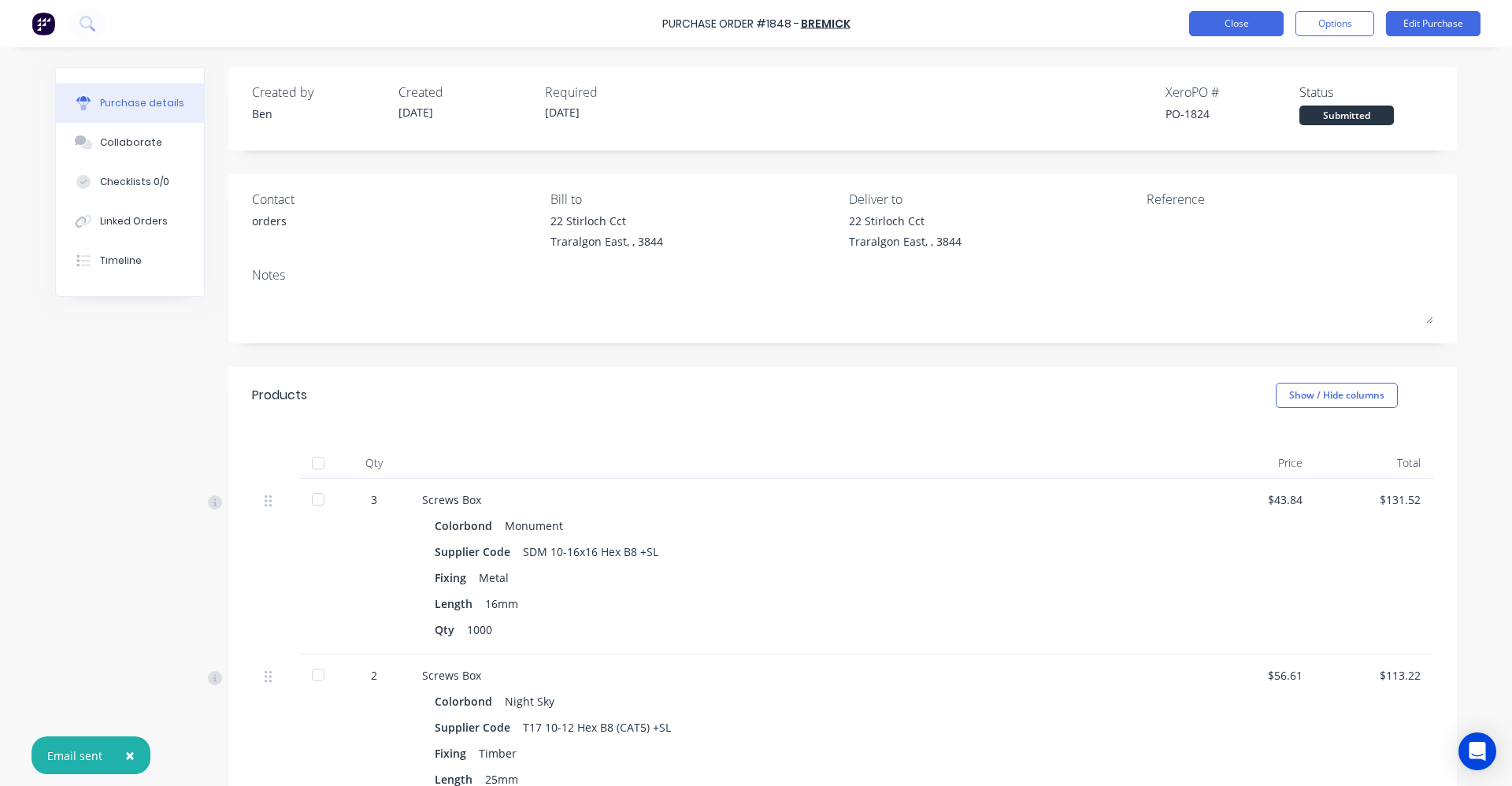
click at [1229, 26] on button "Close" at bounding box center [1236, 23] width 94 height 25
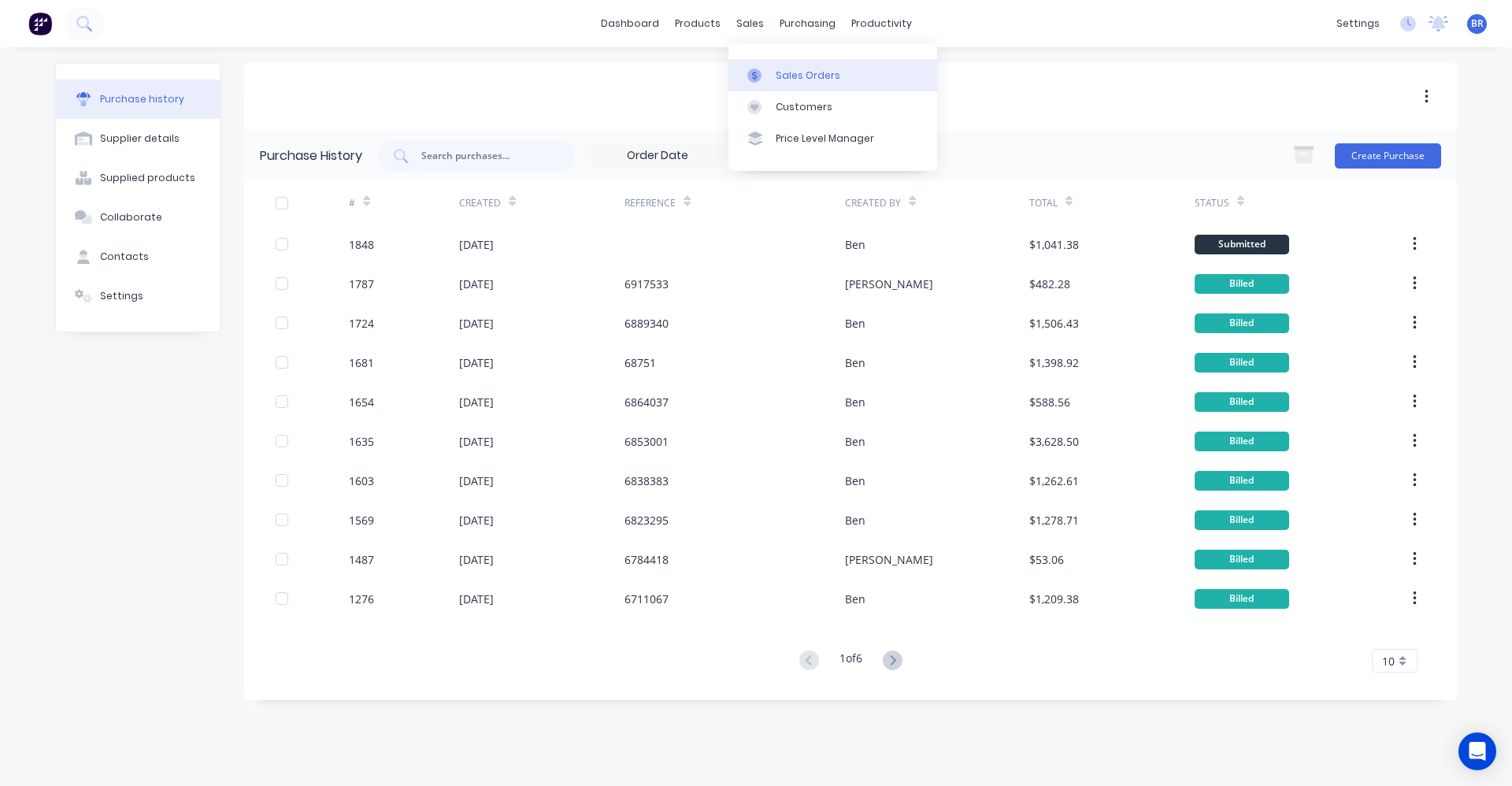
click at [785, 70] on div "Sales Orders" at bounding box center [808, 75] width 64 height 14
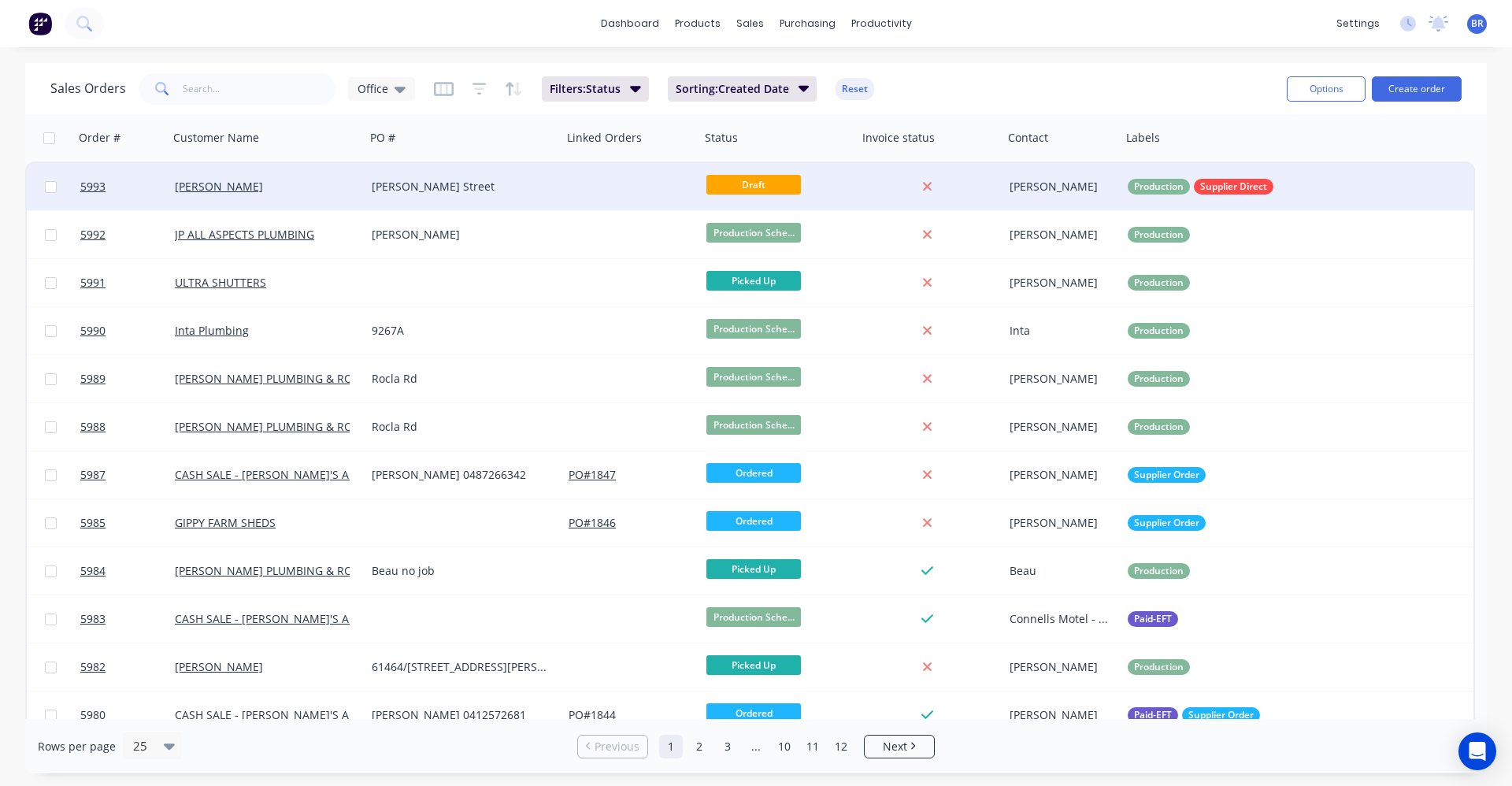
click at [472, 190] on div "[PERSON_NAME] Street" at bounding box center [458, 186] width 175 height 16
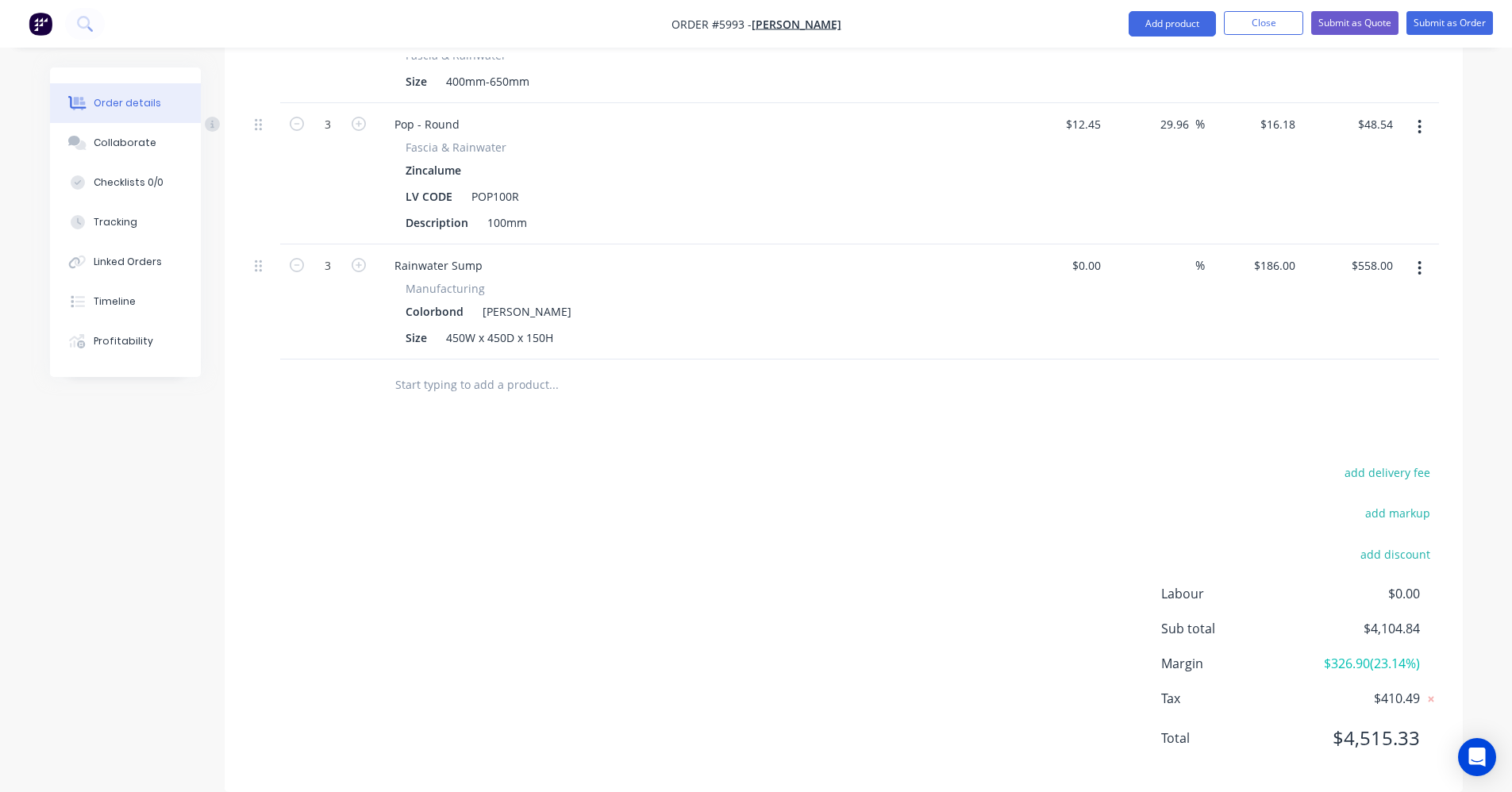
scroll to position [1445, 0]
click at [441, 368] on input "text" at bounding box center [553, 384] width 318 height 31
type input "i"
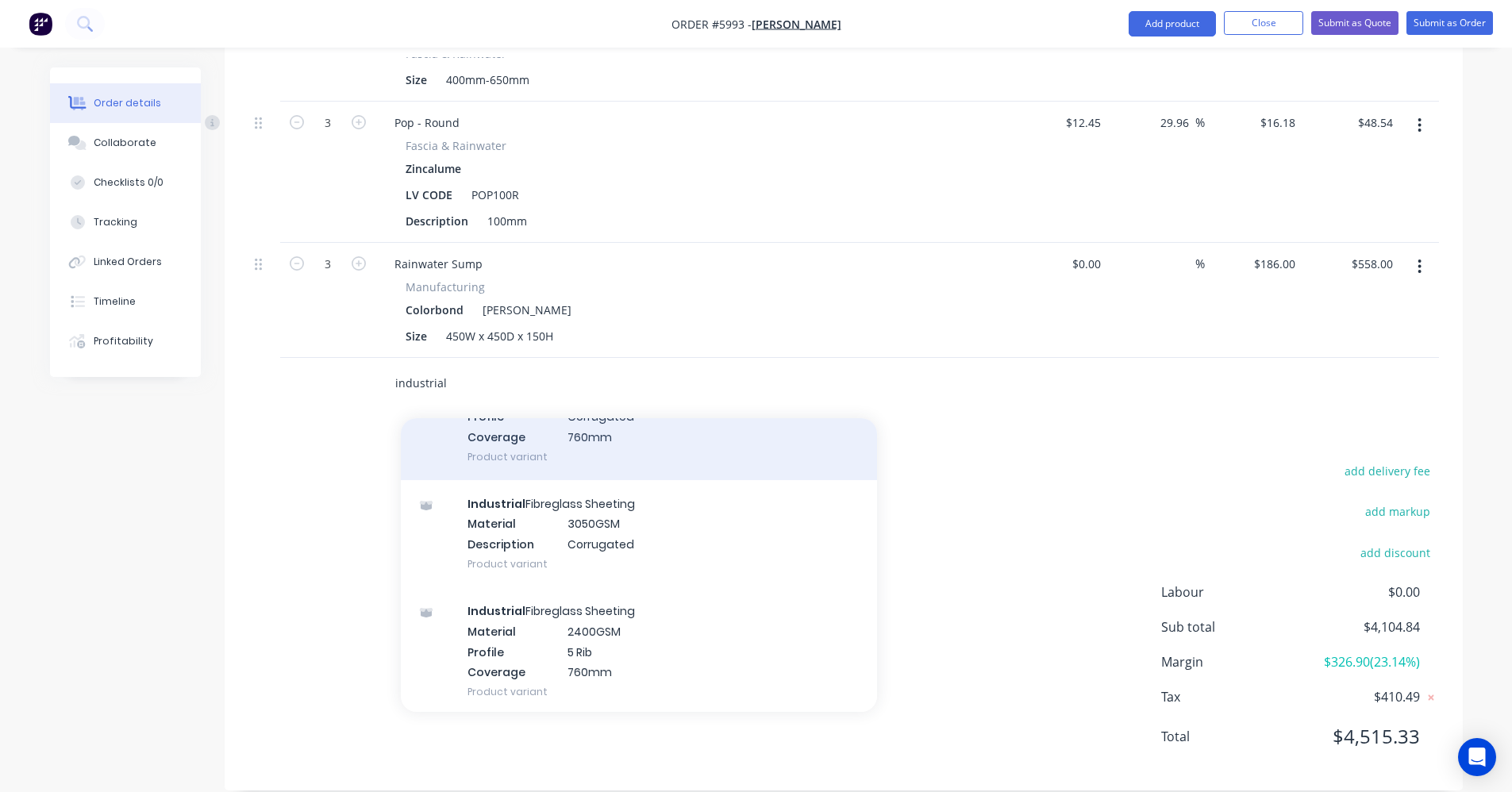
scroll to position [397, 0]
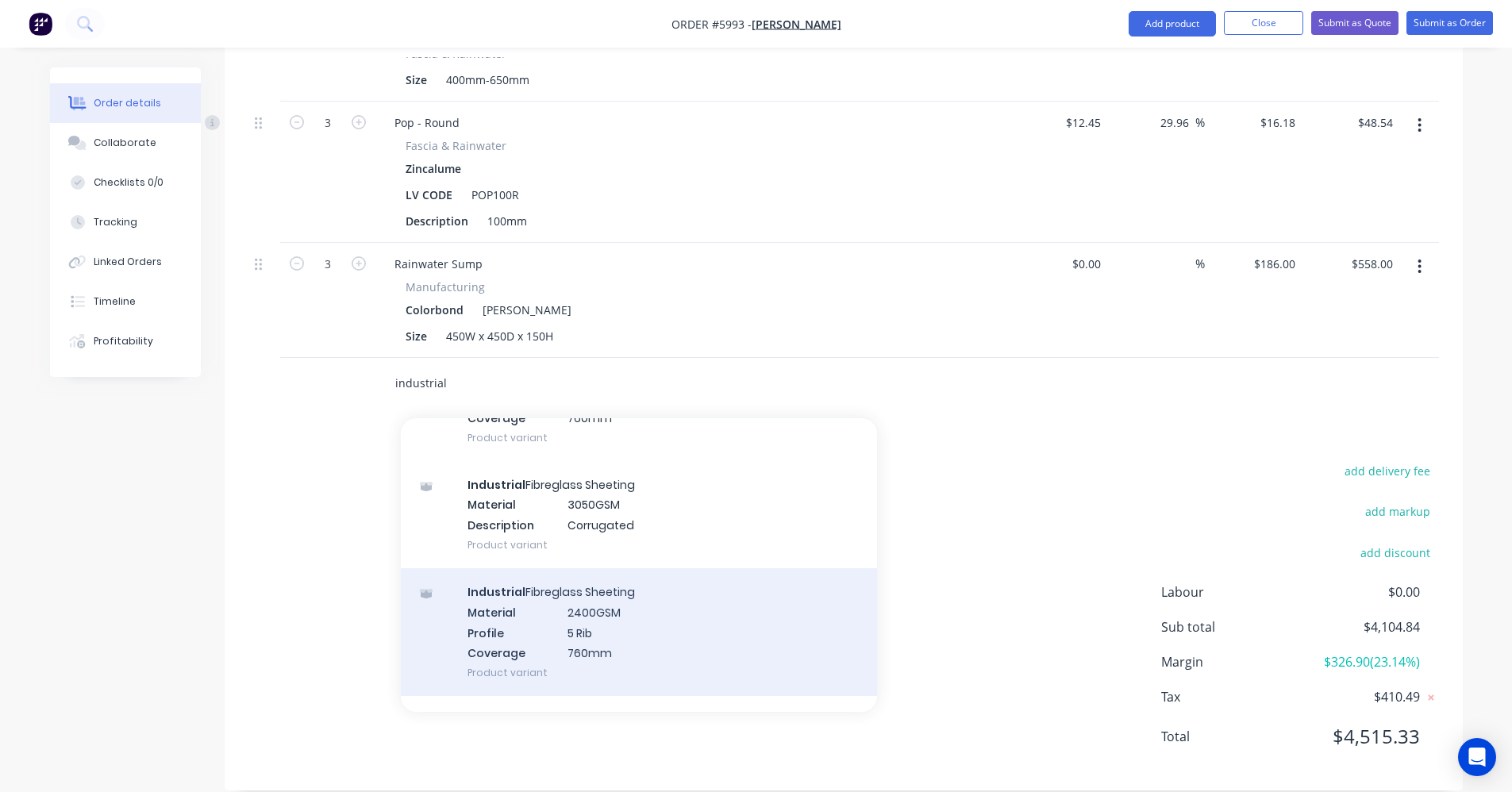
type input "industrial"
click at [624, 615] on div "Industrial Fibreglass Sheeting Material 2400GSM Profile 5 Rib Coverage 760mm Pr…" at bounding box center [638, 632] width 476 height 128
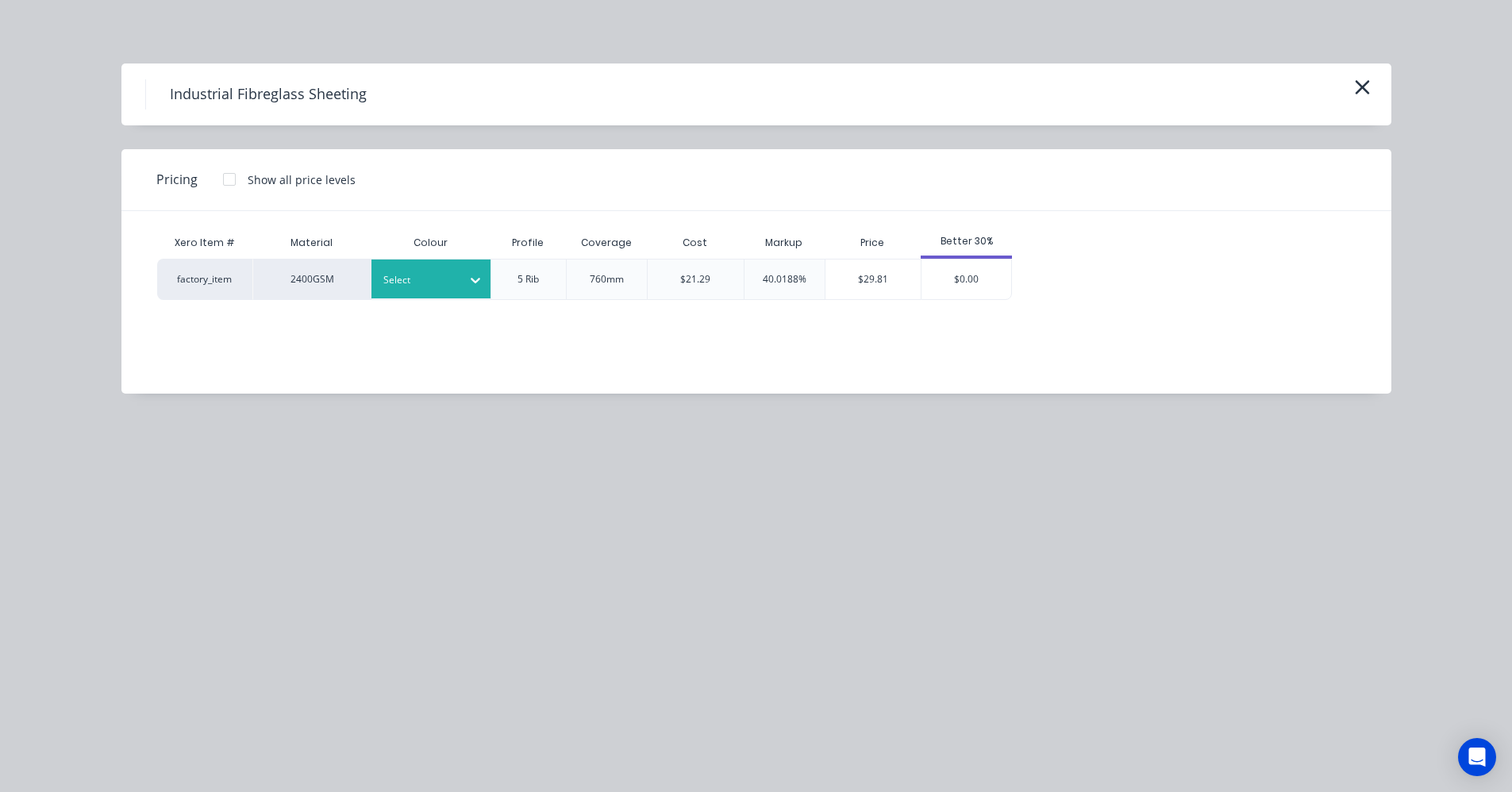
click at [466, 277] on div at bounding box center [475, 280] width 29 height 25
click at [433, 328] on div "Ice Clear" at bounding box center [470, 323] width 199 height 30
click at [234, 181] on div at bounding box center [229, 179] width 31 height 31
click at [1146, 285] on div "$0.00" at bounding box center [1143, 279] width 80 height 40
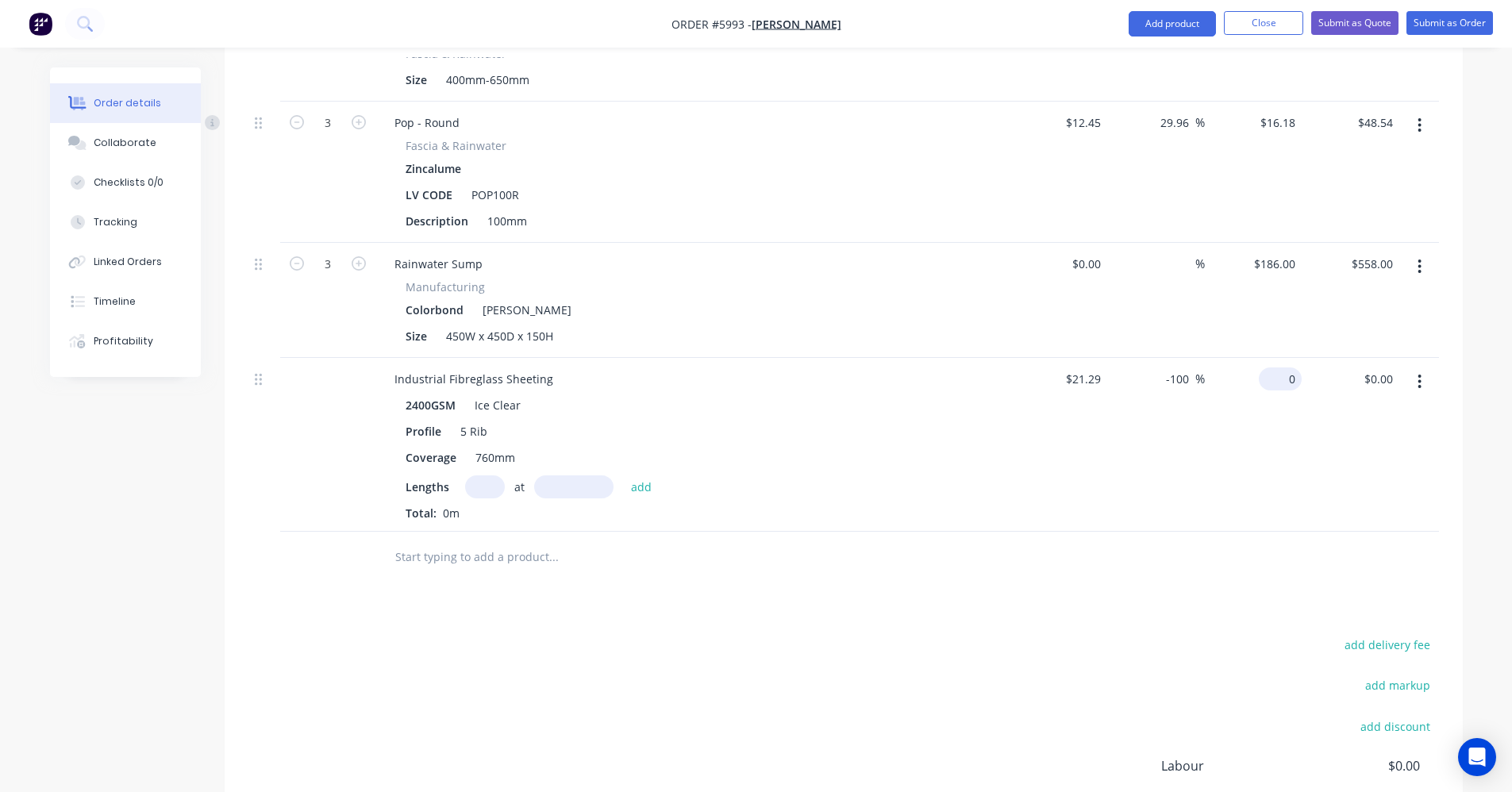
click at [1295, 368] on input "0" at bounding box center [1283, 379] width 37 height 23
type input "25.55"
type input "20.01"
type input "$25.55"
type input "0.00"
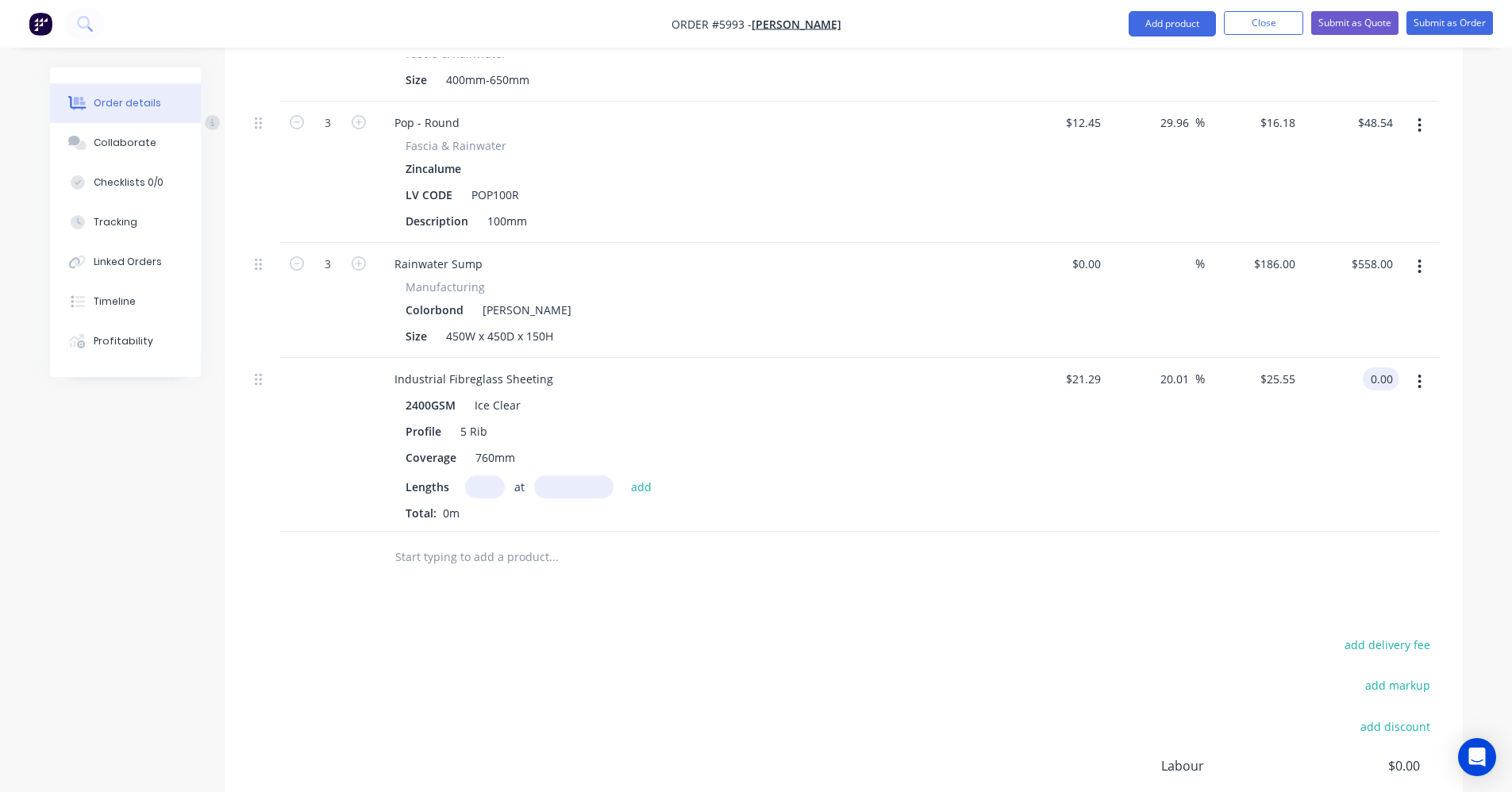
type input "-100"
type input "$0.00"
click at [477, 476] on input "text" at bounding box center [484, 487] width 40 height 23
type input "8"
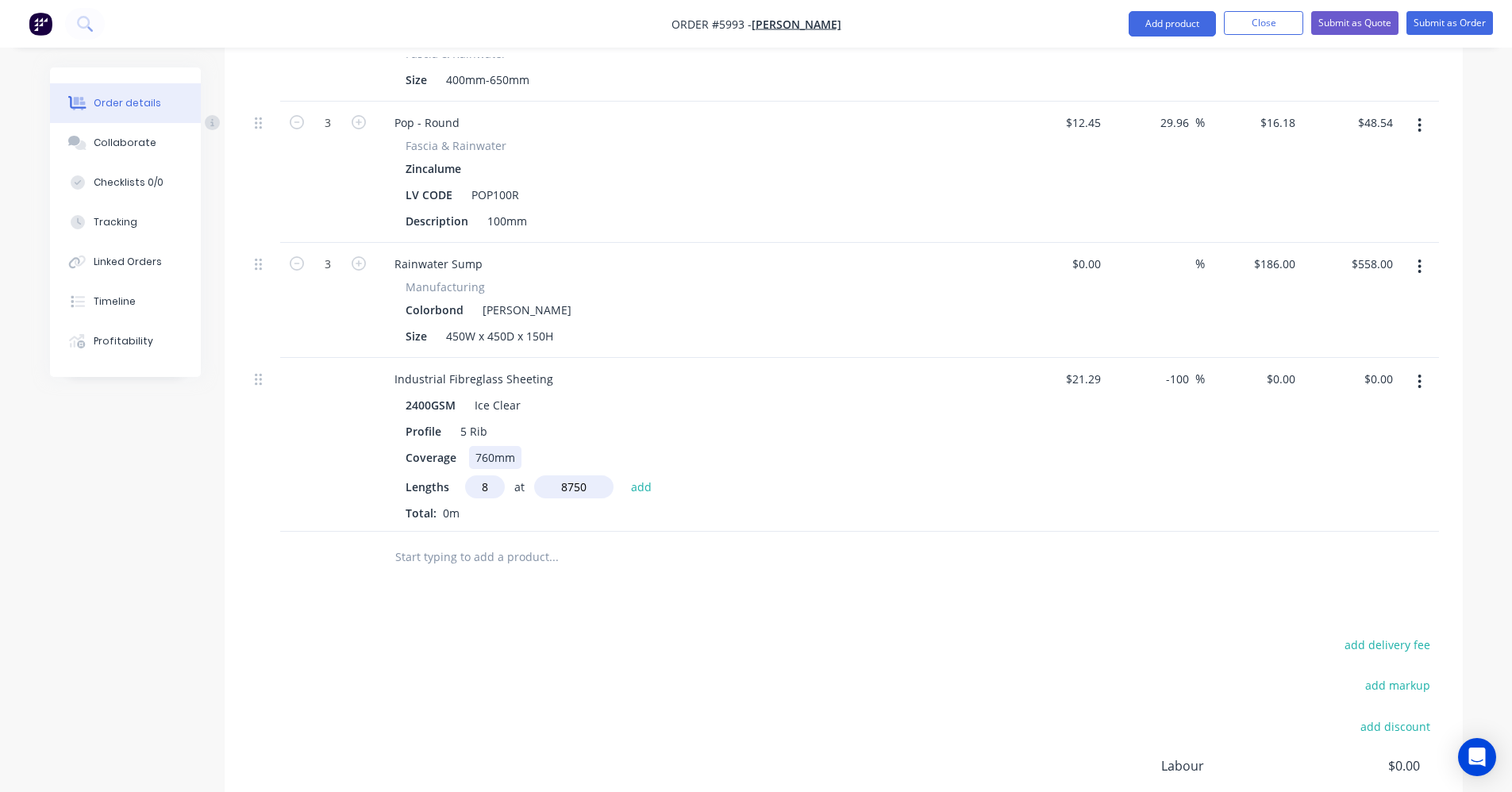
type input "8750"
click at [623, 476] on button "add" at bounding box center [641, 486] width 37 height 21
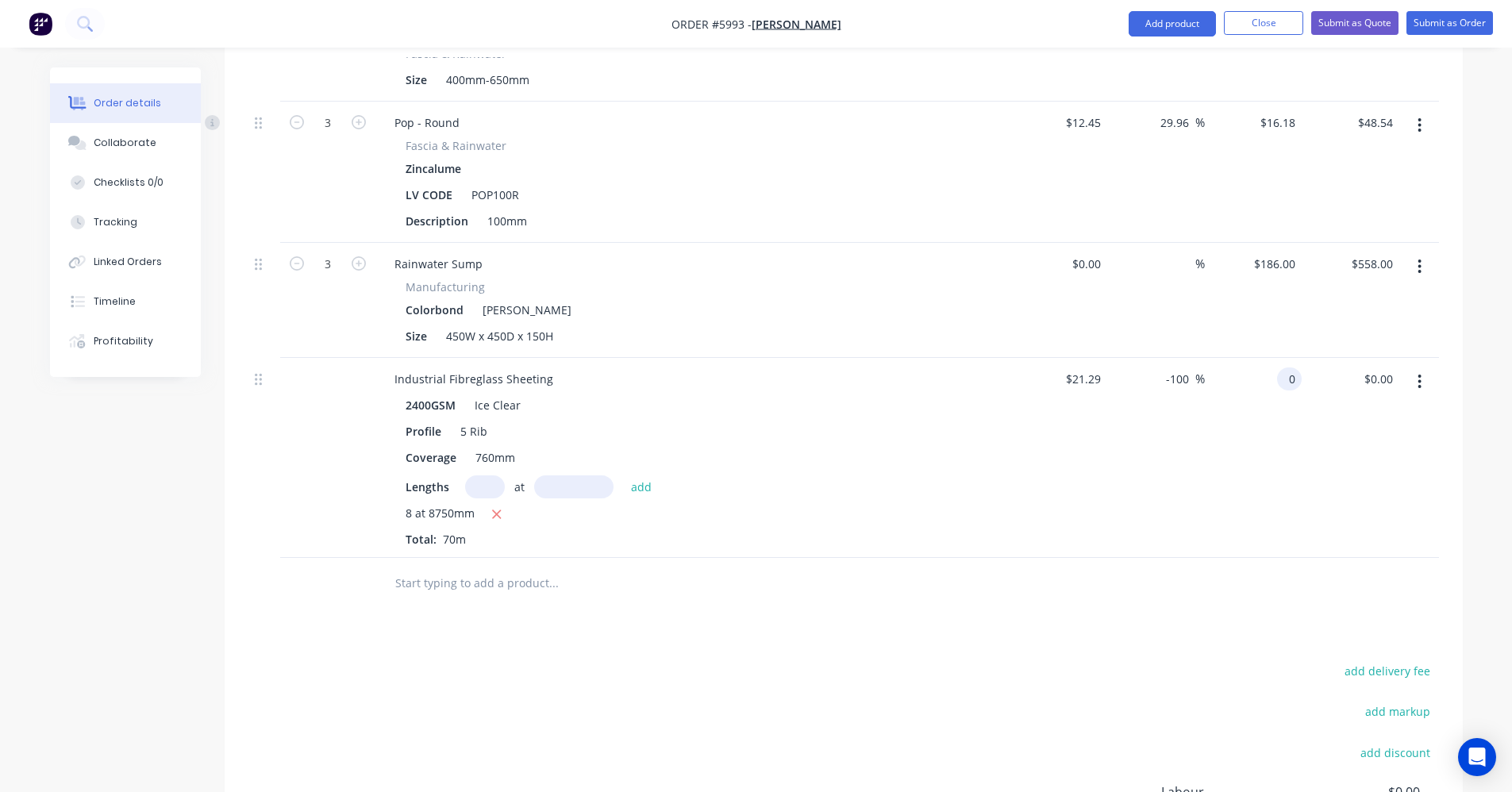
click at [1293, 368] on input "0" at bounding box center [1292, 379] width 18 height 23
type input "25.25"
type input "18.6"
type input "$25.25"
type input "$1,767.50"
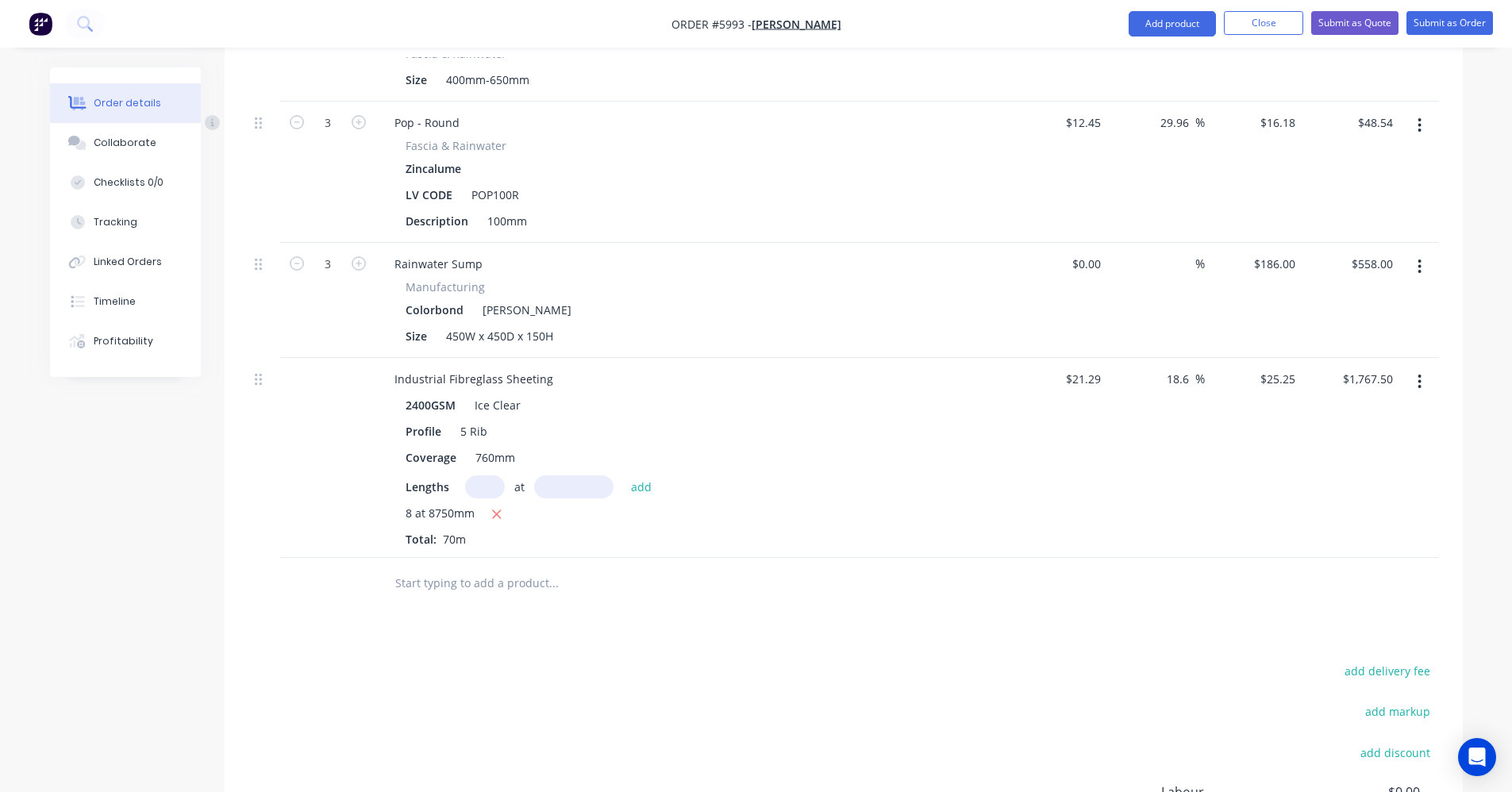
click at [1101, 480] on div "$21.29 $21.29" at bounding box center [1059, 457] width 98 height 200
click at [1181, 368] on input "18.6" at bounding box center [1179, 379] width 30 height 23
type input "20"
type input "25.548"
type input "$1,788.36"
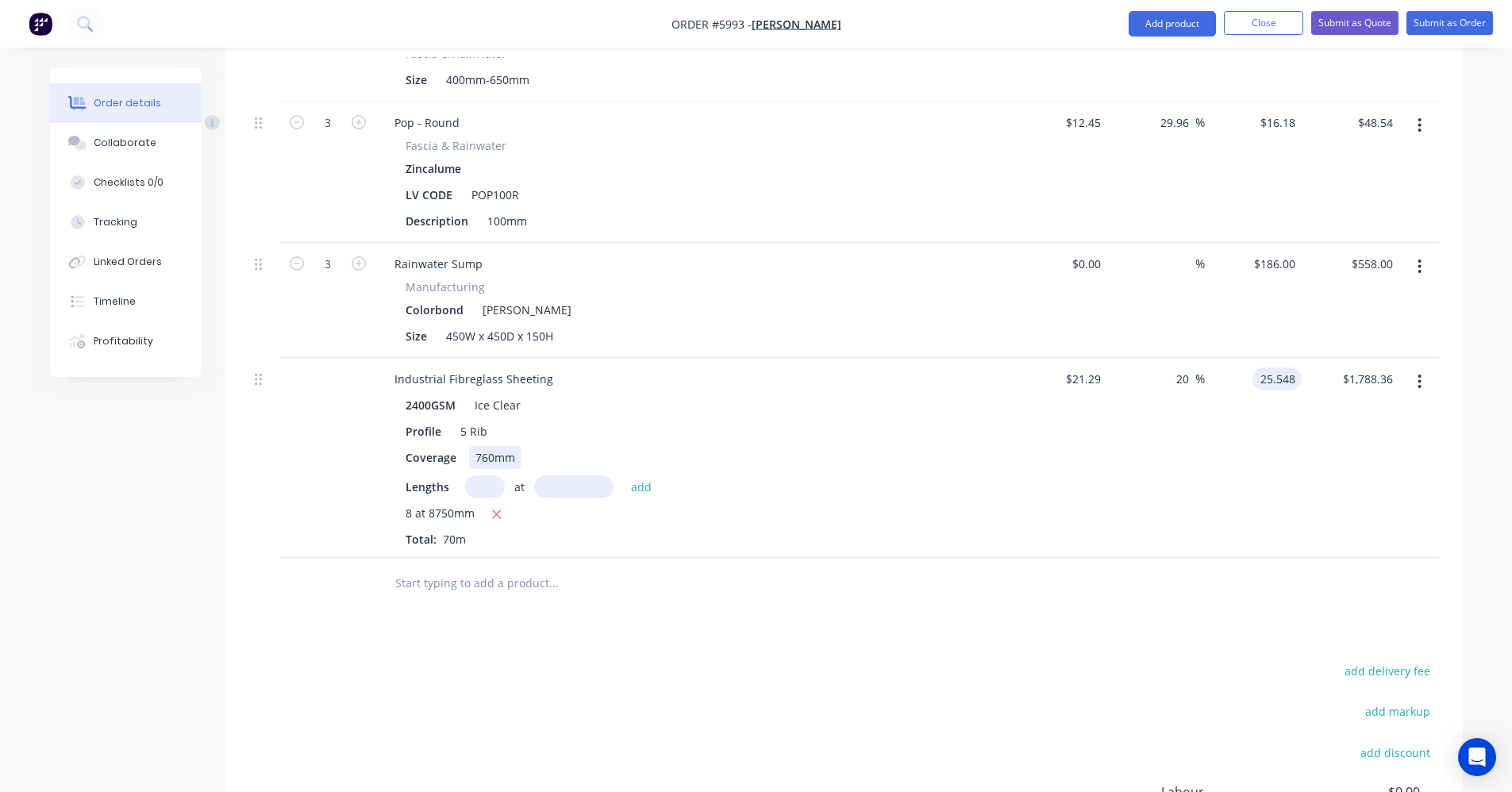
type input "$25.548"
click at [987, 435] on div "2400GSM Ice Clear Profile 5 Rib Coverage 760mm Lengths at add 8 at 8750mm Total…" at bounding box center [693, 470] width 623 height 154
click at [499, 571] on input "text" at bounding box center [553, 583] width 318 height 31
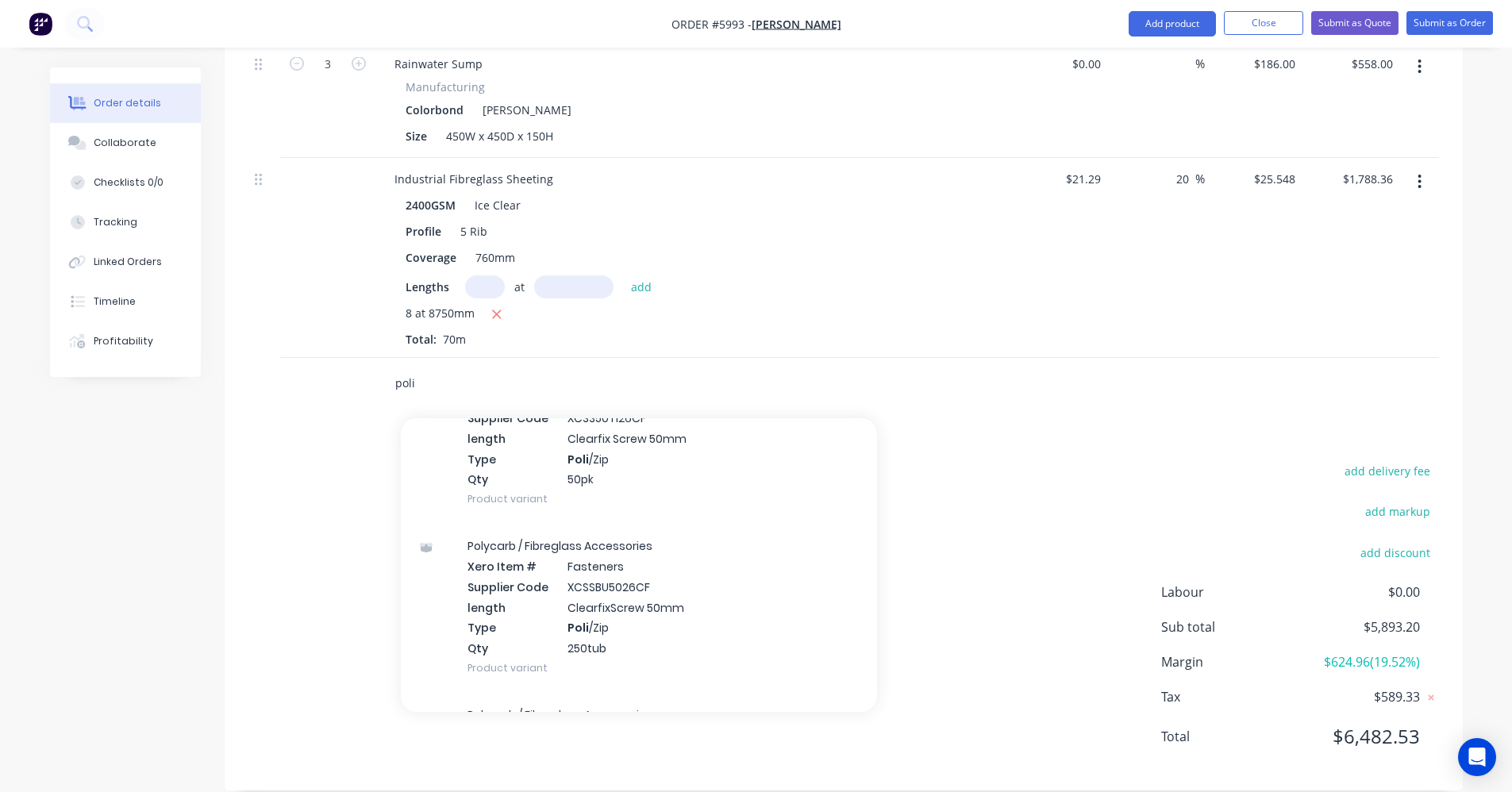
scroll to position [318, 0]
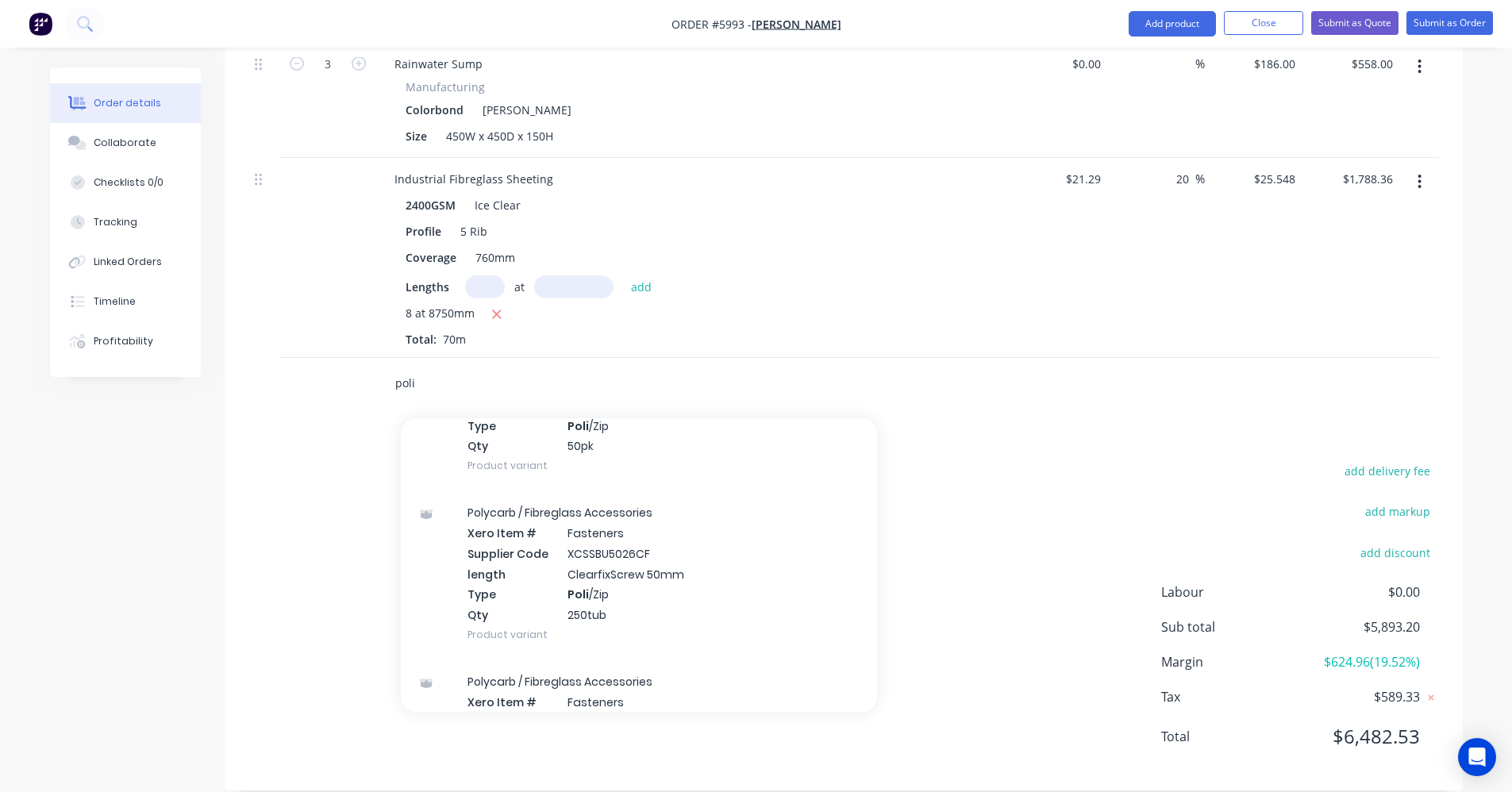
drag, startPoint x: 422, startPoint y: 354, endPoint x: 308, endPoint y: 324, distance: 117.9
click at [306, 358] on div "poli Add poli to order Polycarb / Fibreglass Accessories Xero Item # Fasteners …" at bounding box center [843, 384] width 1191 height 52
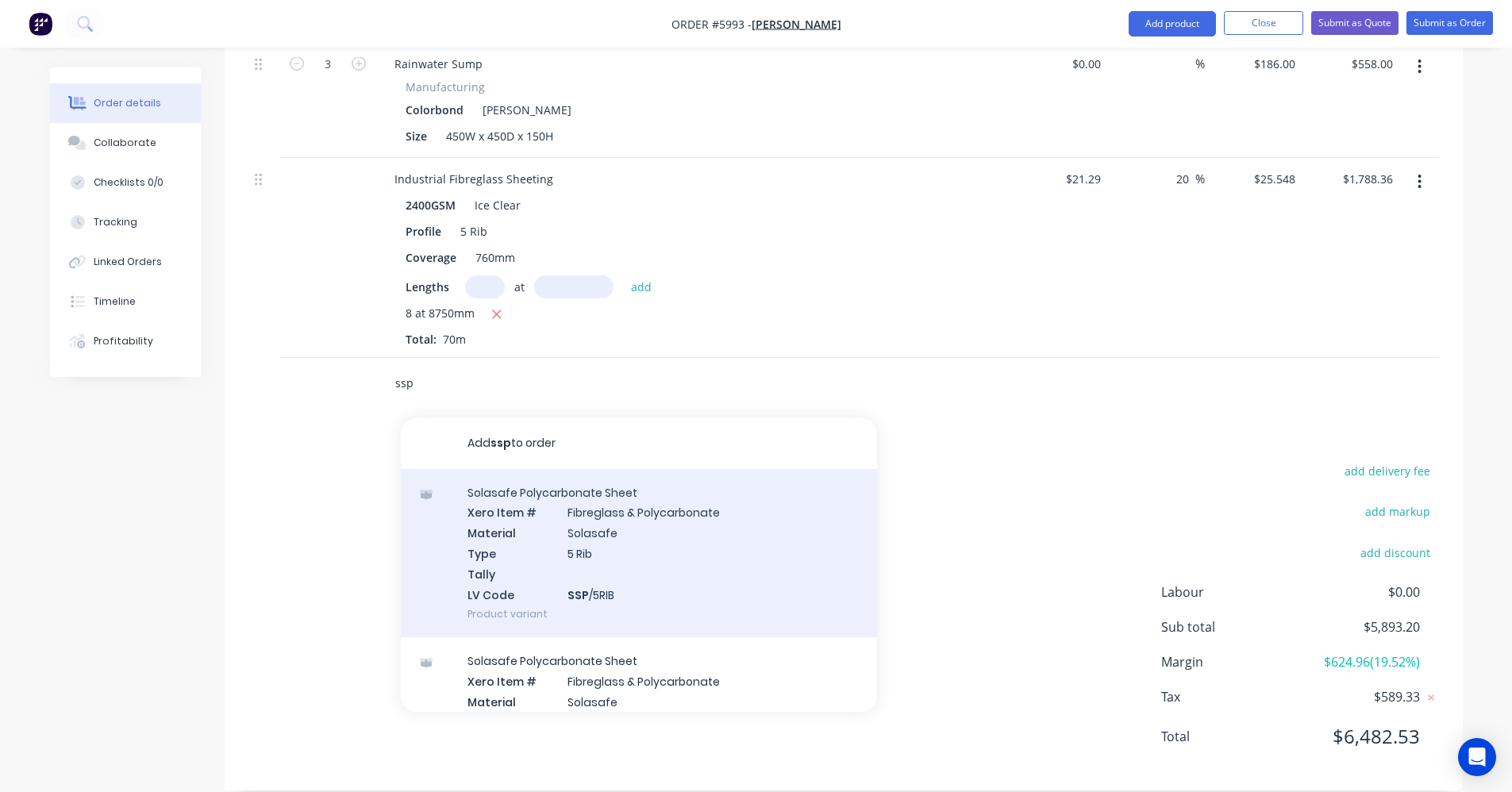
type input "ssp"
click at [649, 579] on div "Solasafe Polycarbonate Sheet Xero Item # Fibreglass & Polycarbonate Material So…" at bounding box center [638, 554] width 476 height 169
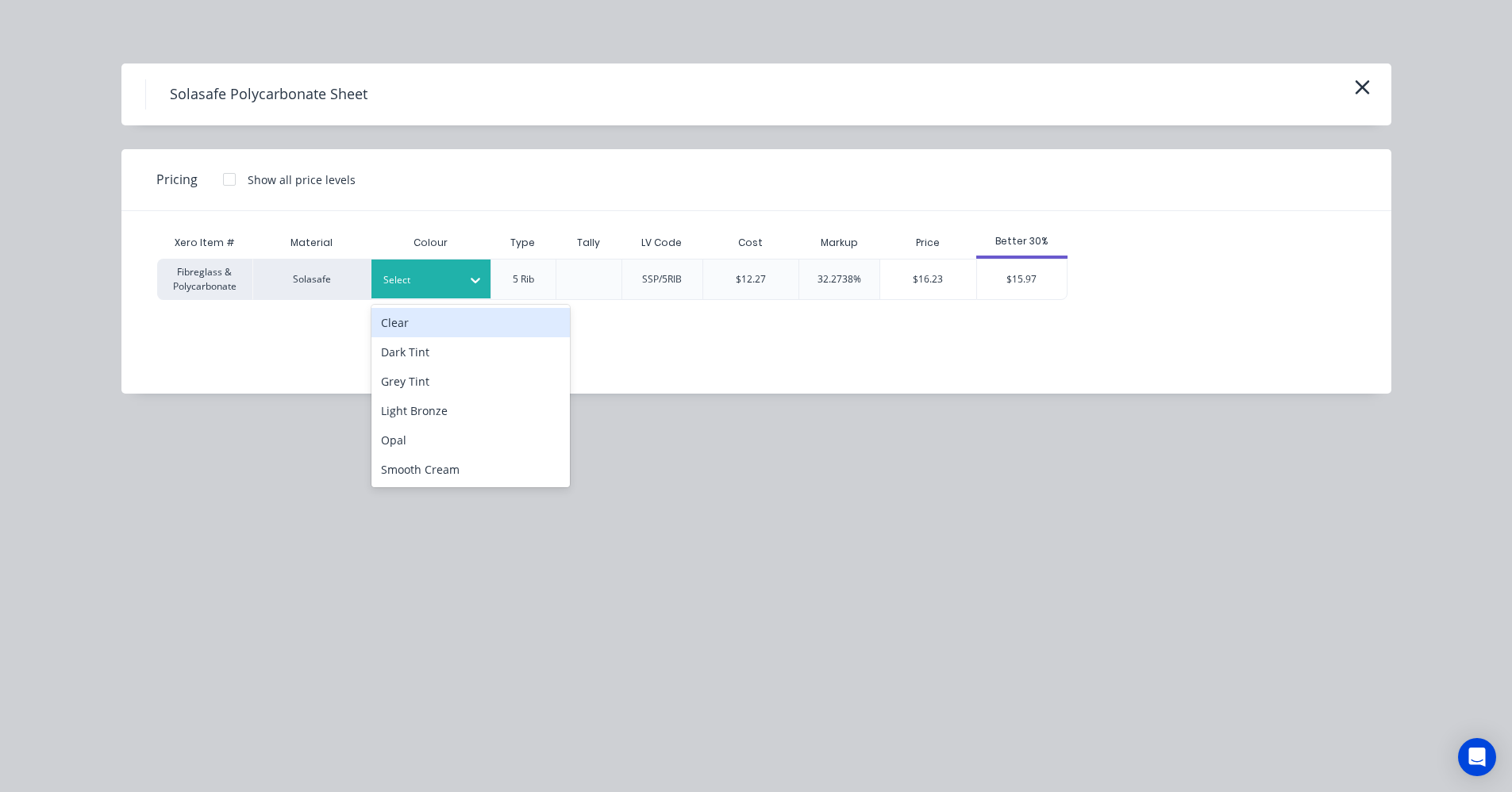
click at [469, 285] on icon at bounding box center [475, 280] width 16 height 16
drag, startPoint x: 450, startPoint y: 324, endPoint x: 527, endPoint y: 337, distance: 78.1
click at [451, 324] on div "Clear" at bounding box center [470, 323] width 199 height 30
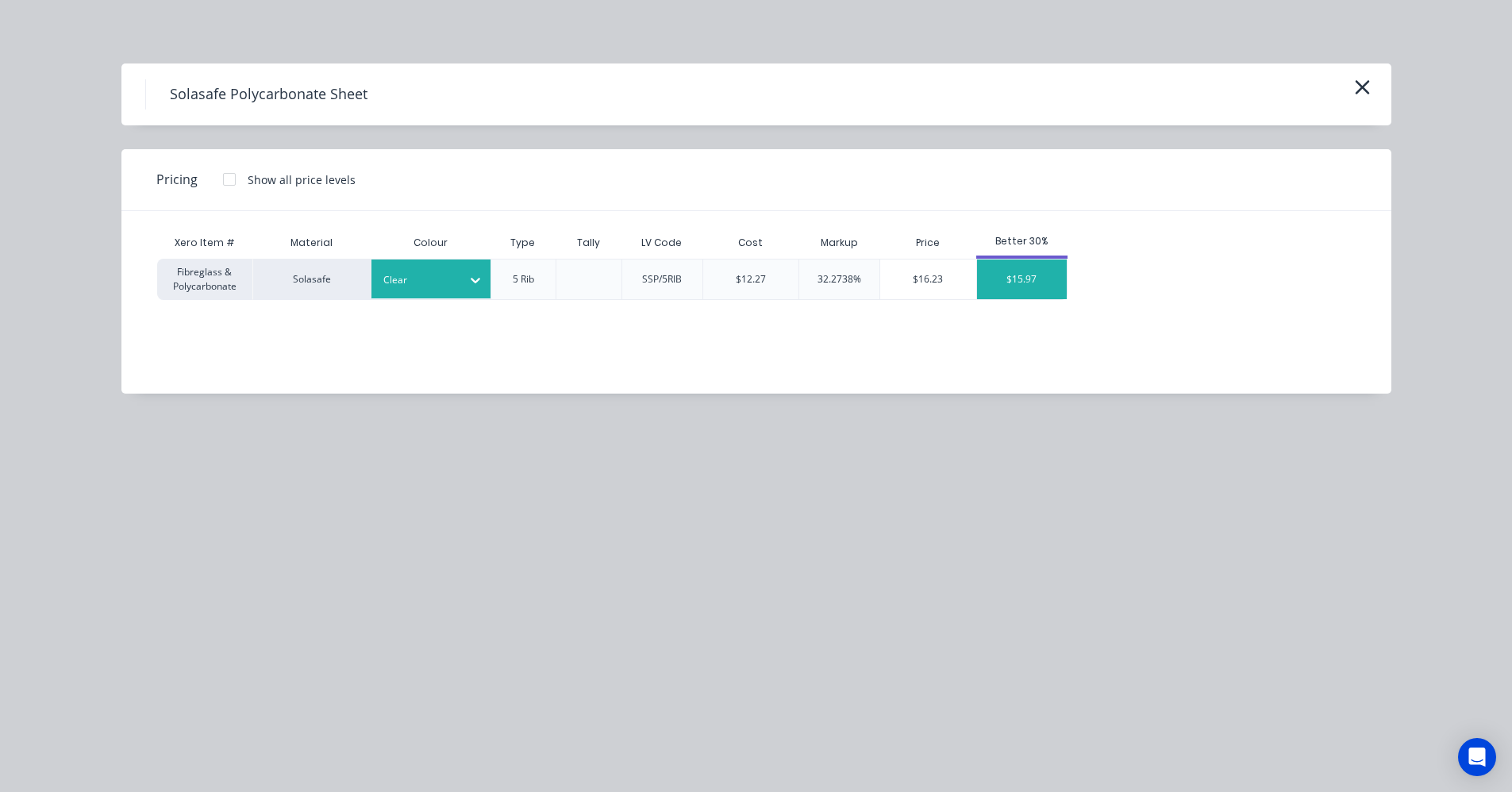
click at [1034, 290] on div "$15.97" at bounding box center [1022, 279] width 90 height 40
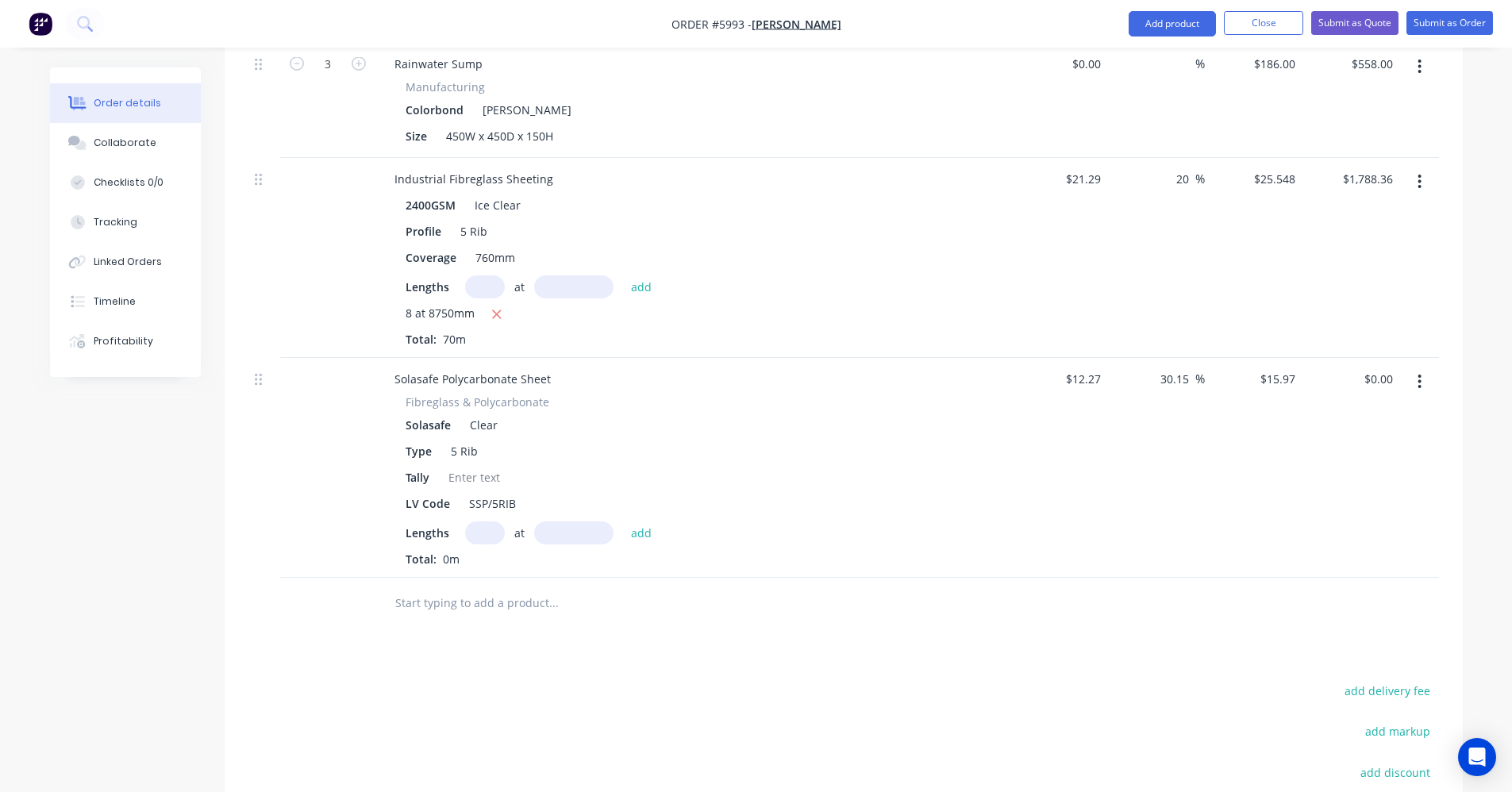
click at [480, 521] on input "text" at bounding box center [484, 532] width 40 height 23
type input "8"
type input "8750"
click at [623, 521] on button "add" at bounding box center [641, 531] width 37 height 21
click at [497, 554] on icon "button" at bounding box center [496, 560] width 10 height 14
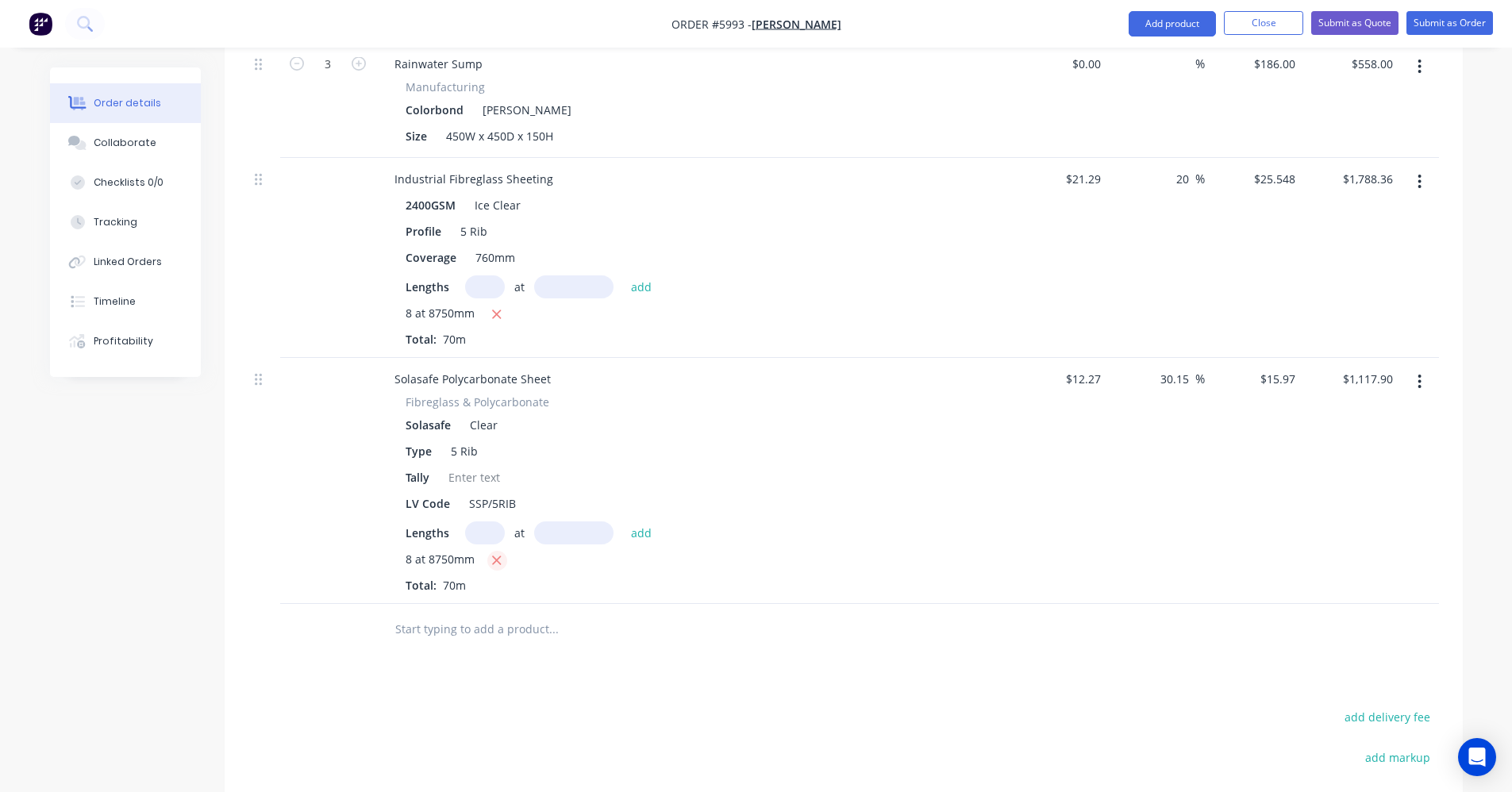
type input "$0.00"
click at [1422, 368] on button "button" at bounding box center [1419, 382] width 37 height 29
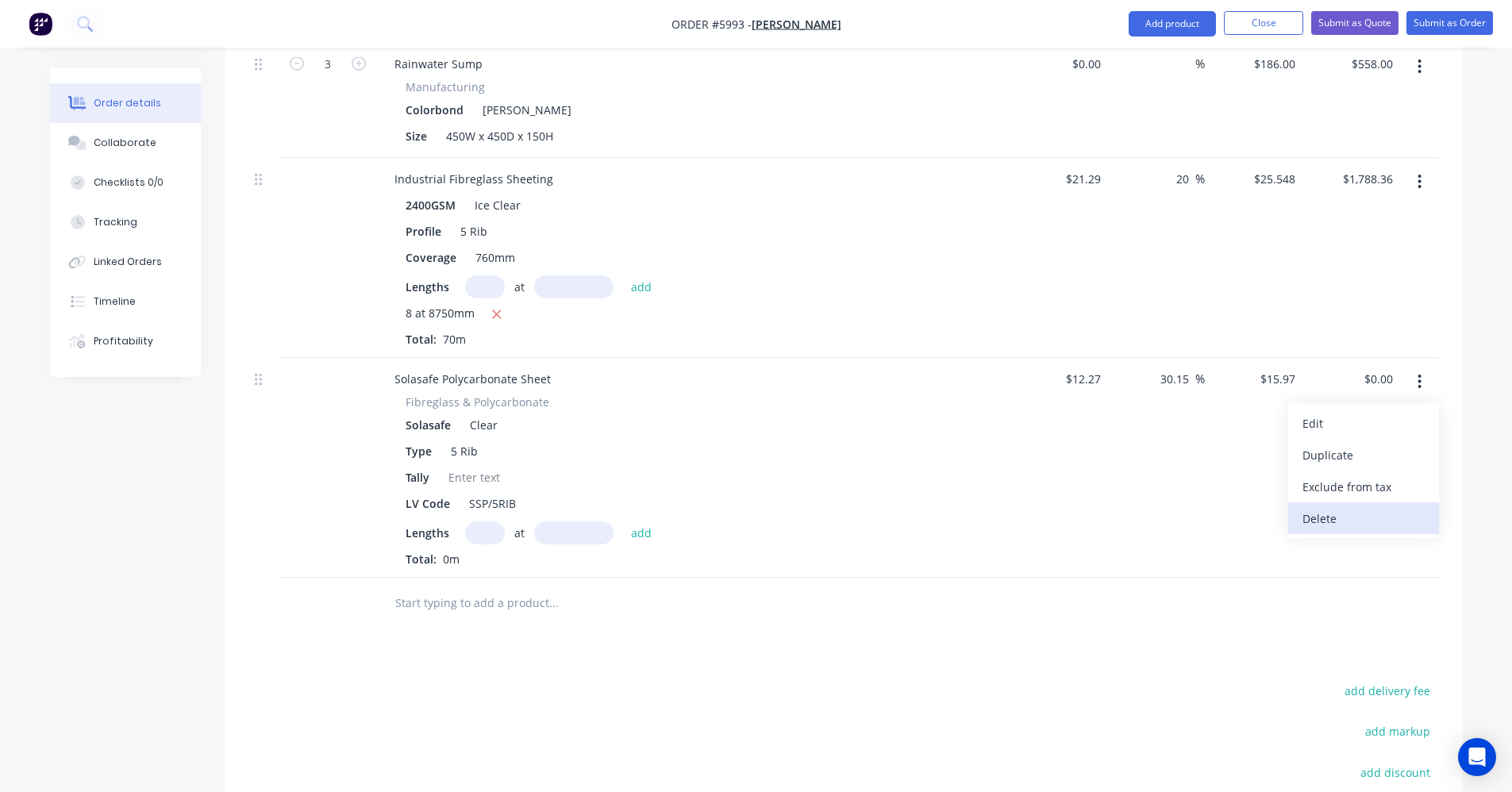
click at [1325, 507] on div "Delete" at bounding box center [1363, 518] width 122 height 23
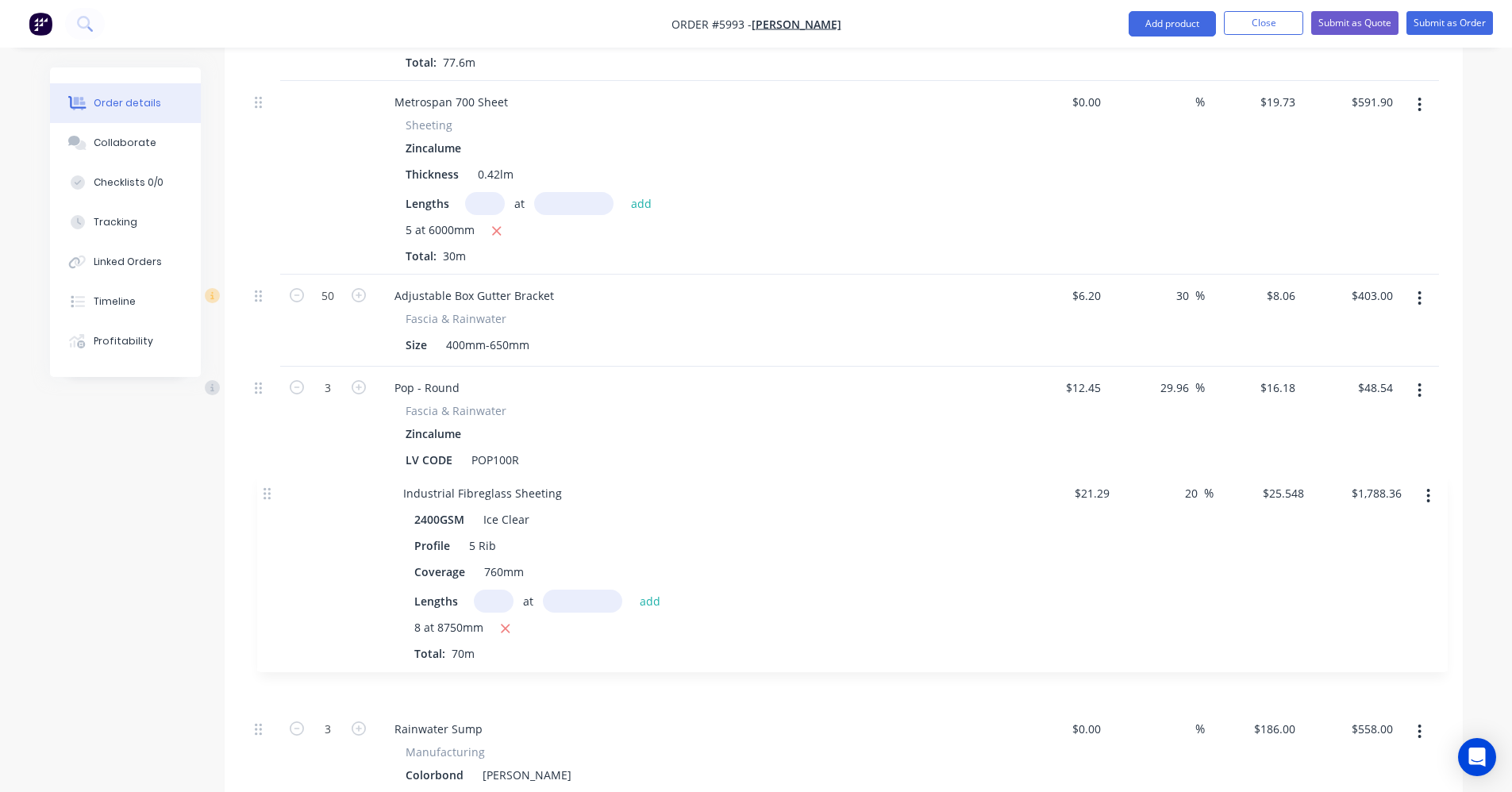
scroll to position [1180, 0]
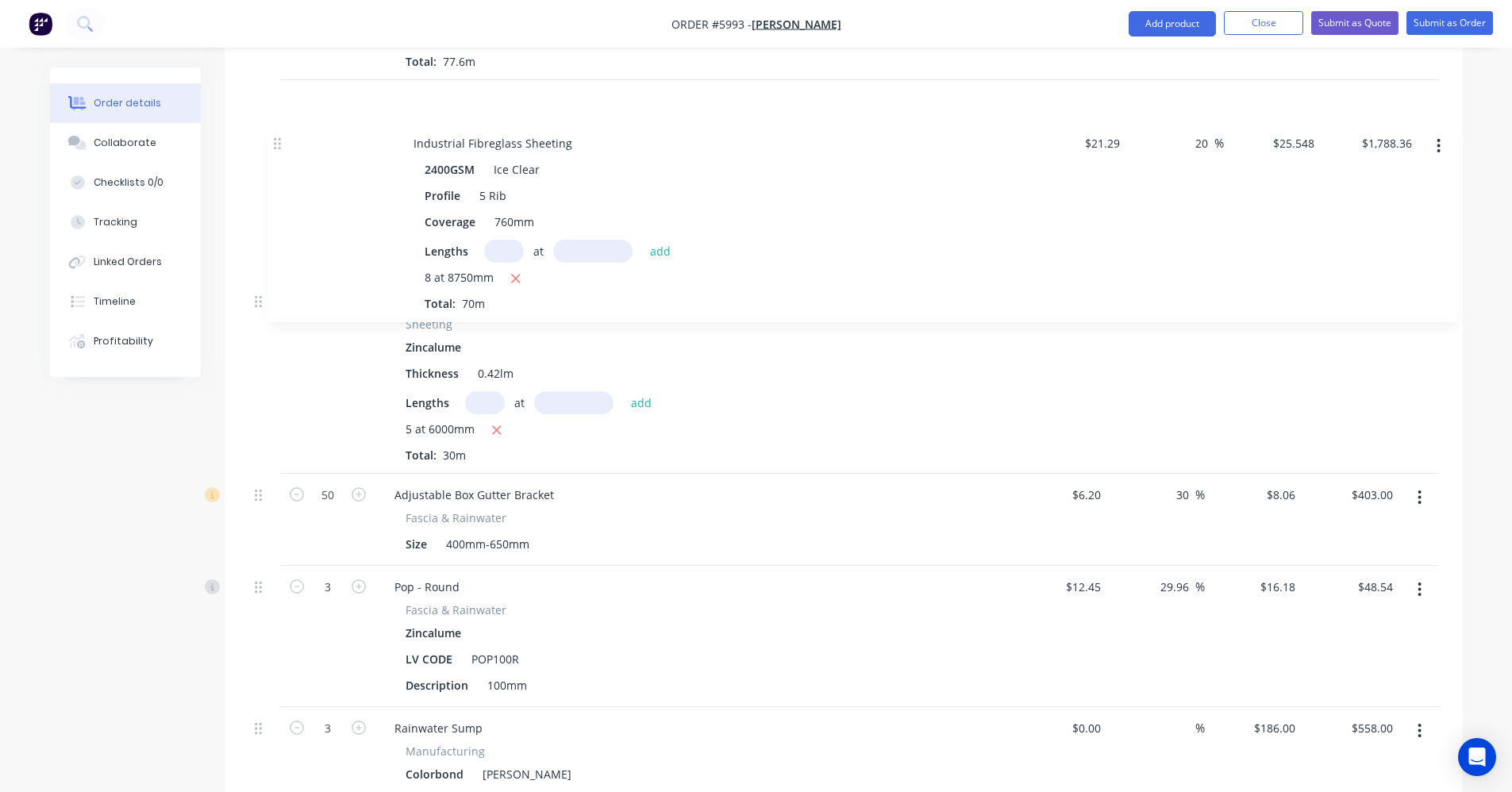
drag, startPoint x: 258, startPoint y: 639, endPoint x: 272, endPoint y: 142, distance: 497.2
click at [273, 142] on div "Corrugated 762 Sheet Sheeting Zincalume LV CODE COR42/ZIN BMT 0.42lm Coverage 0…" at bounding box center [843, 328] width 1191 height 989
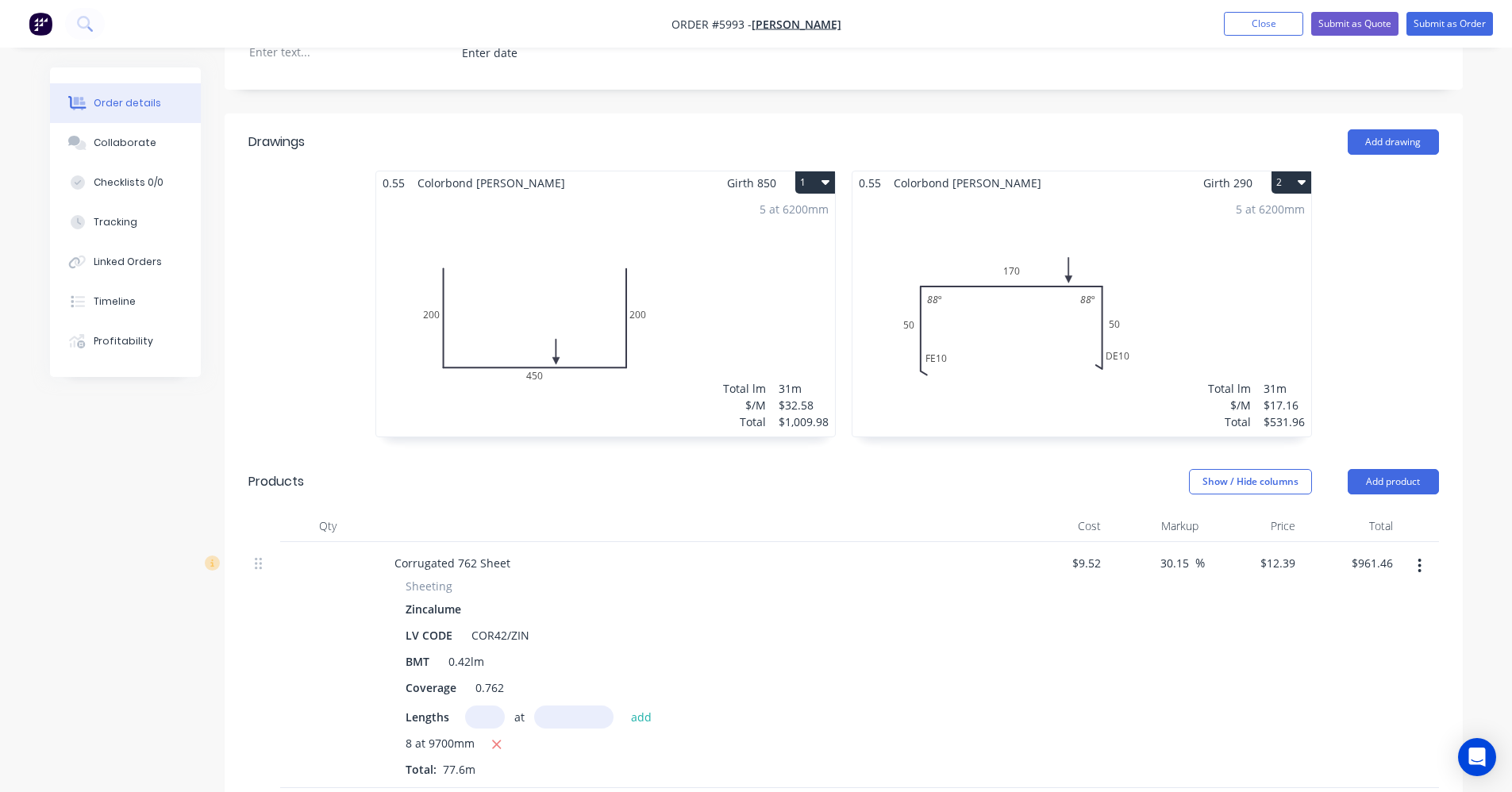
scroll to position [374, 0]
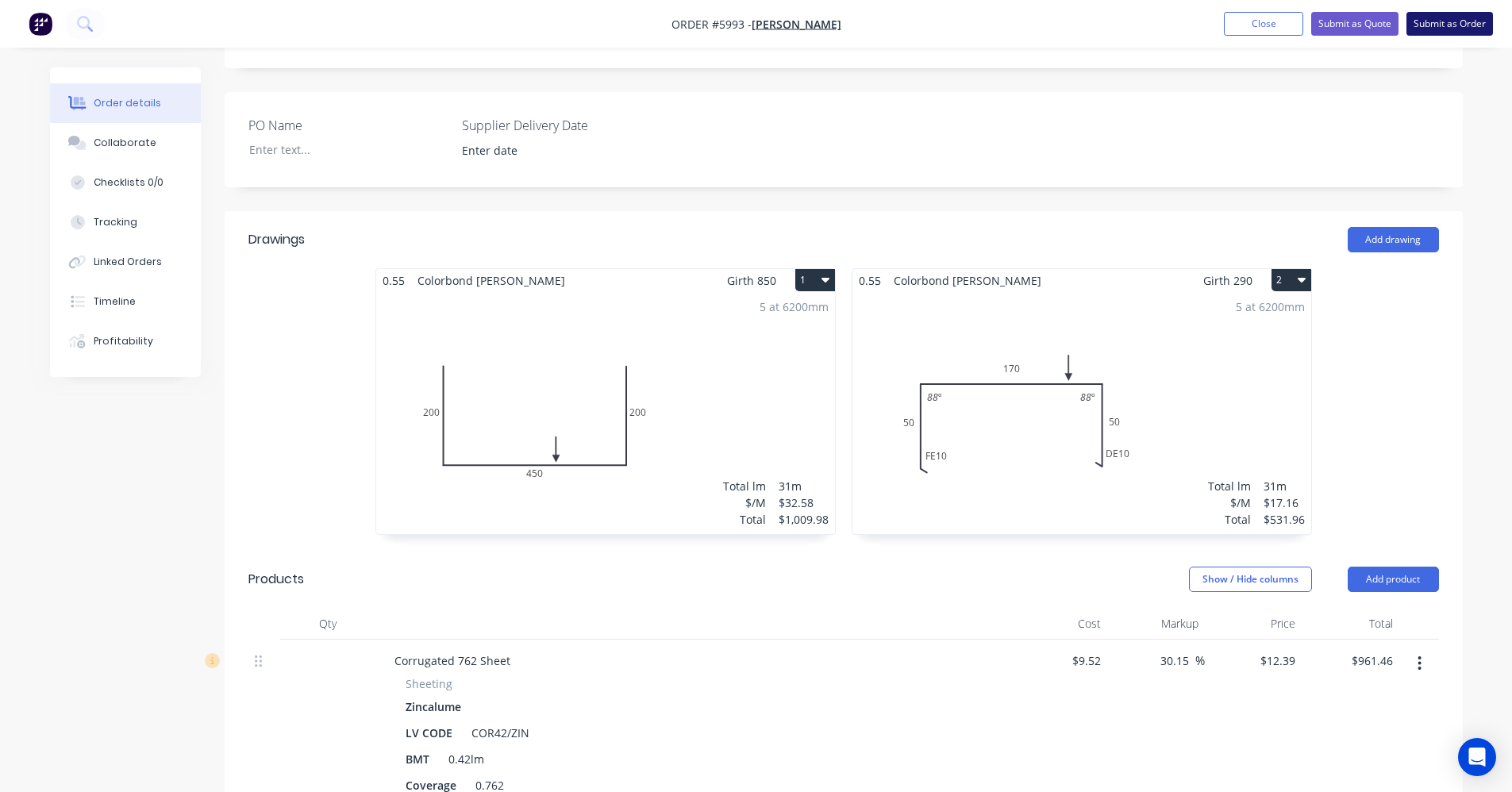
click at [1449, 24] on button "Submit as Order" at bounding box center [1449, 24] width 87 height 24
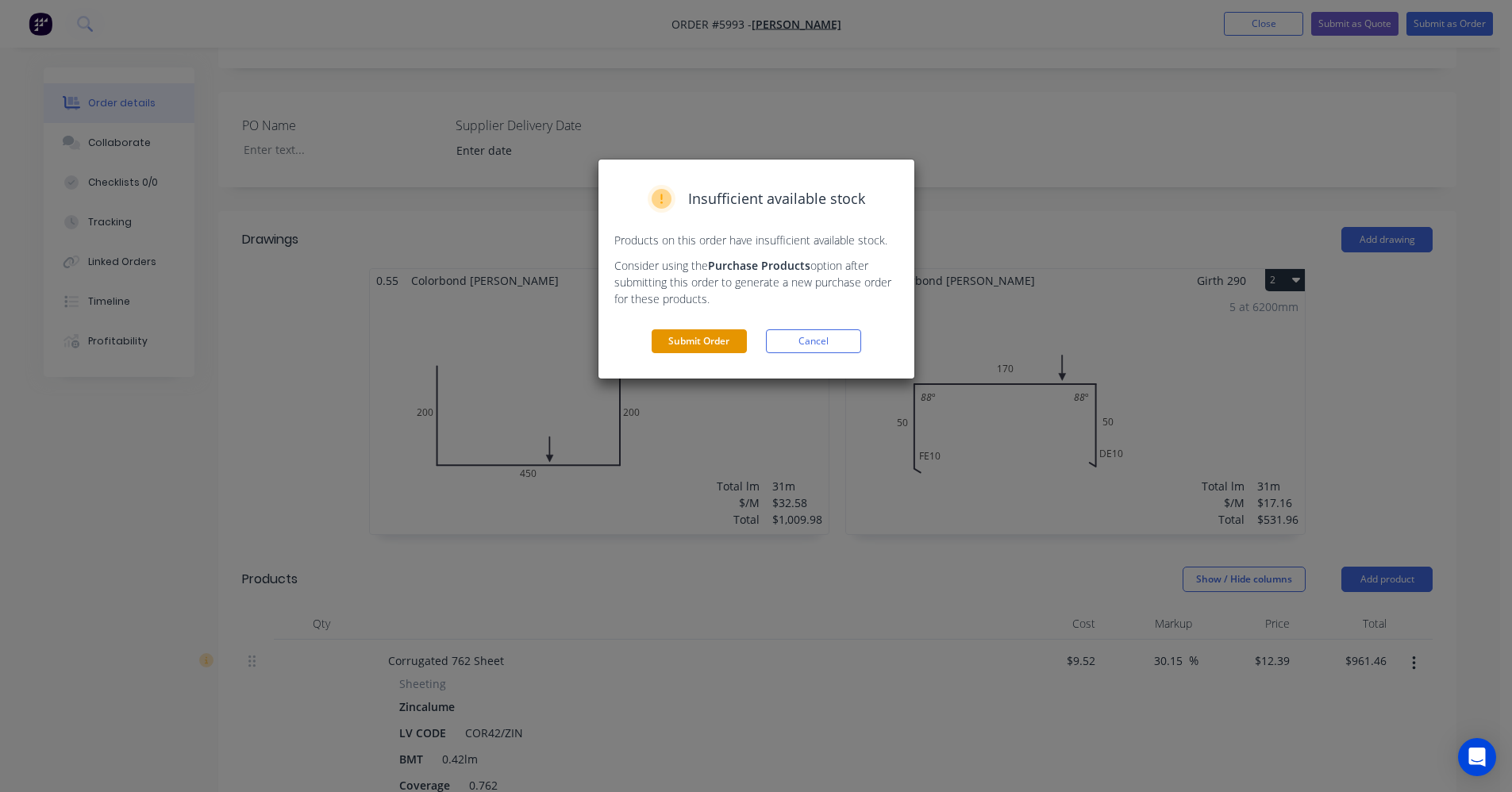
click at [699, 346] on button "Submit Order" at bounding box center [698, 342] width 95 height 24
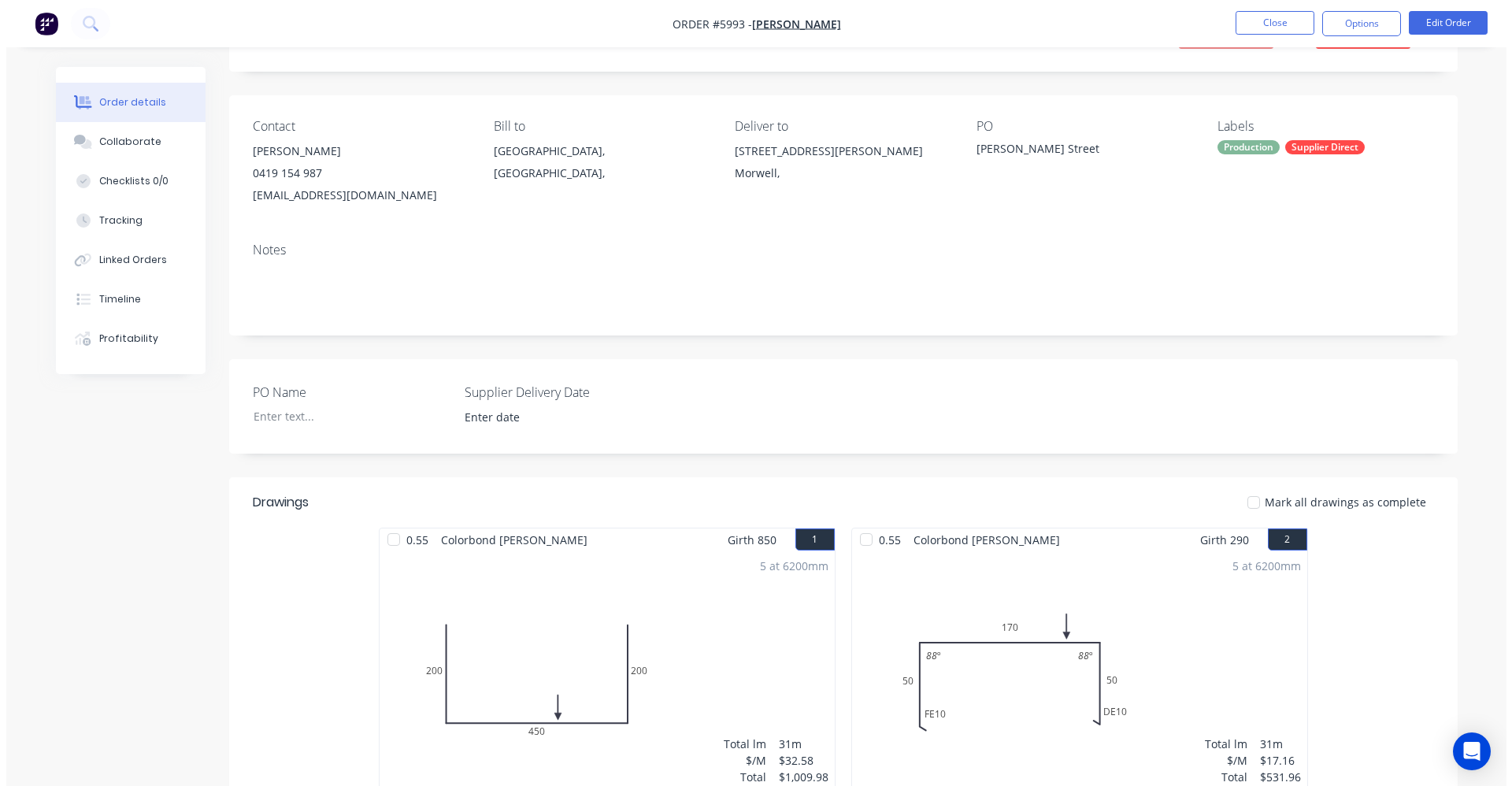
scroll to position [0, 0]
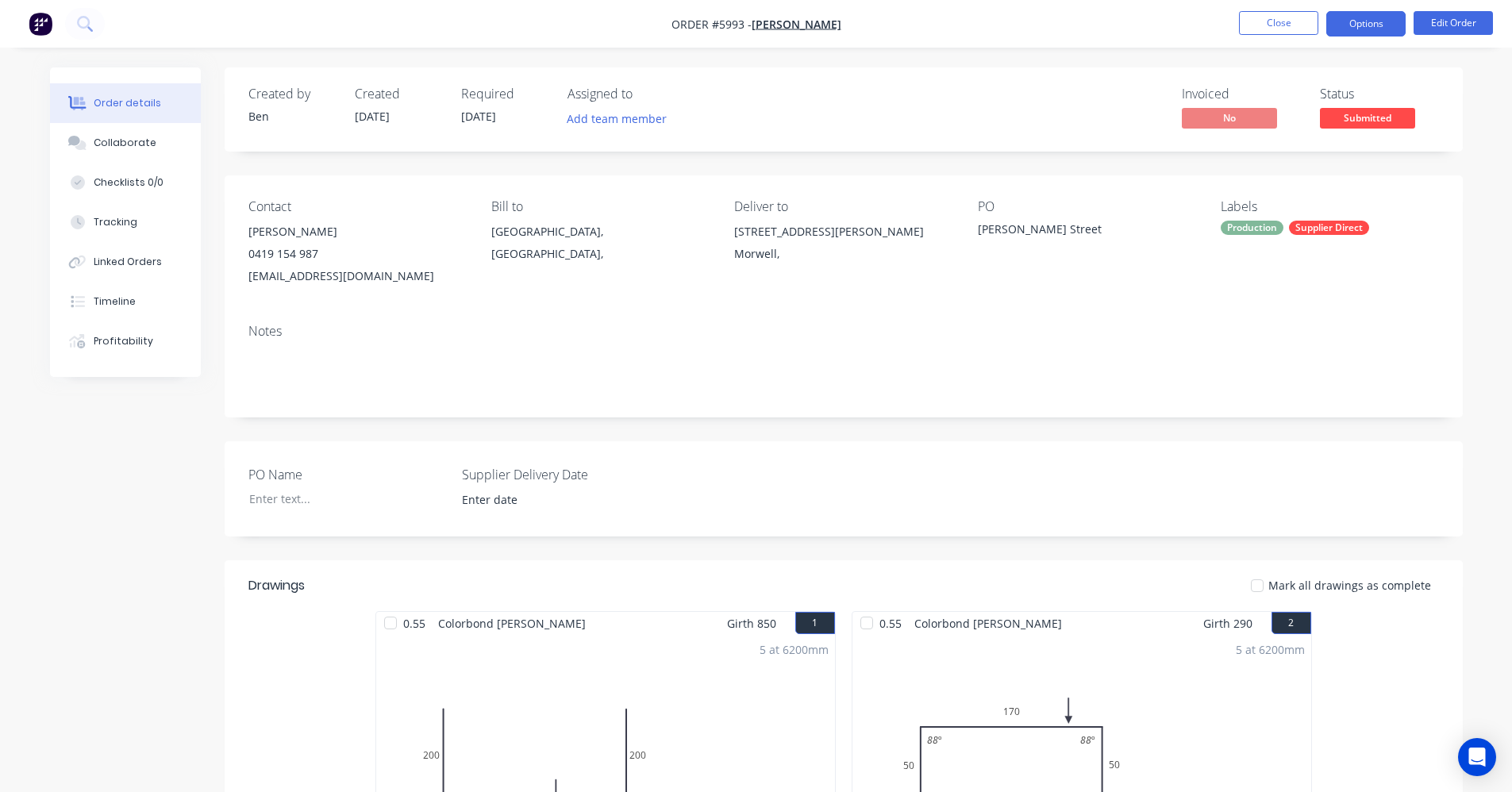
click at [1357, 30] on button "Options" at bounding box center [1366, 23] width 79 height 25
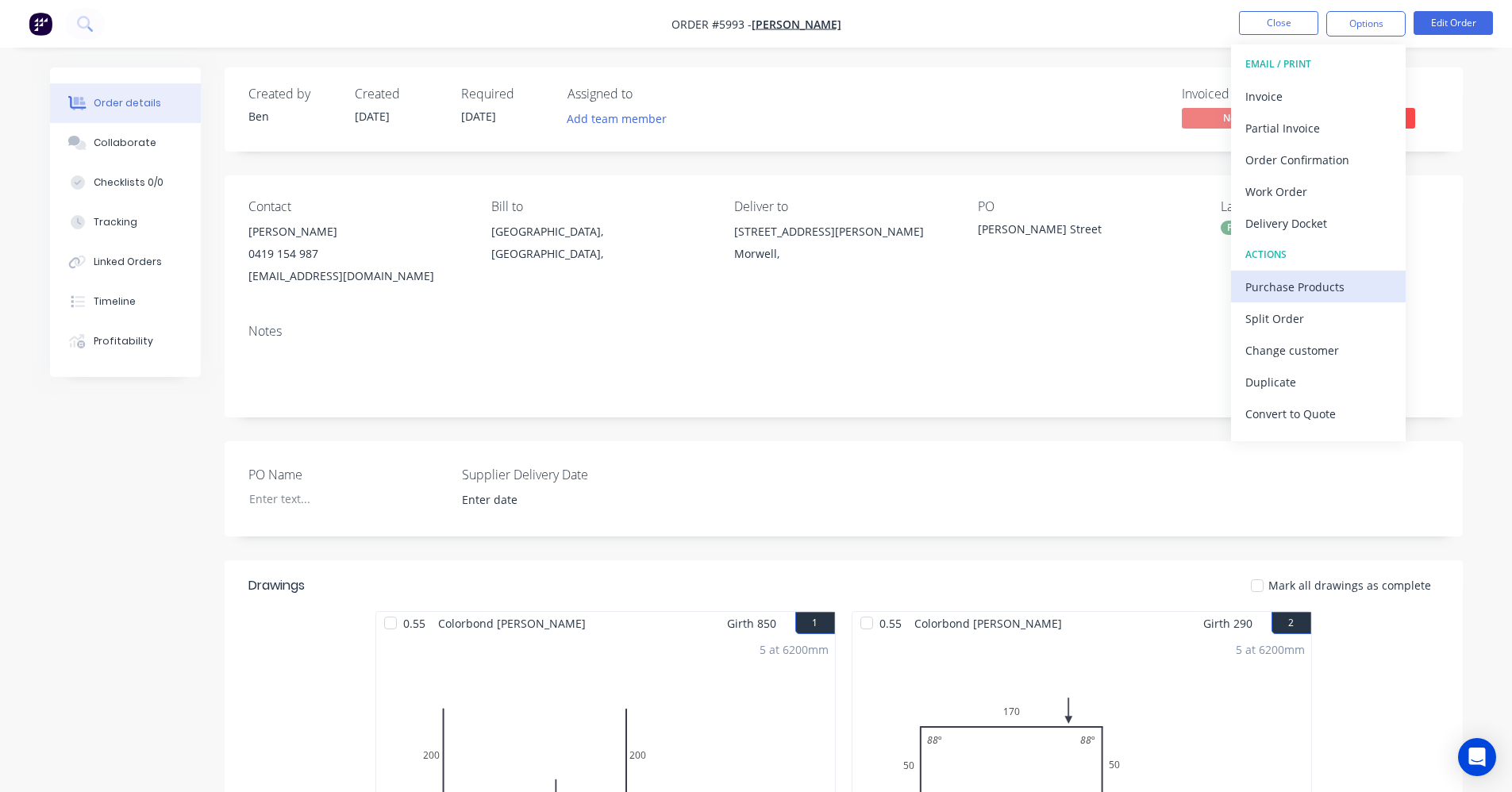
click at [1308, 279] on div "Purchase Products" at bounding box center [1318, 286] width 146 height 23
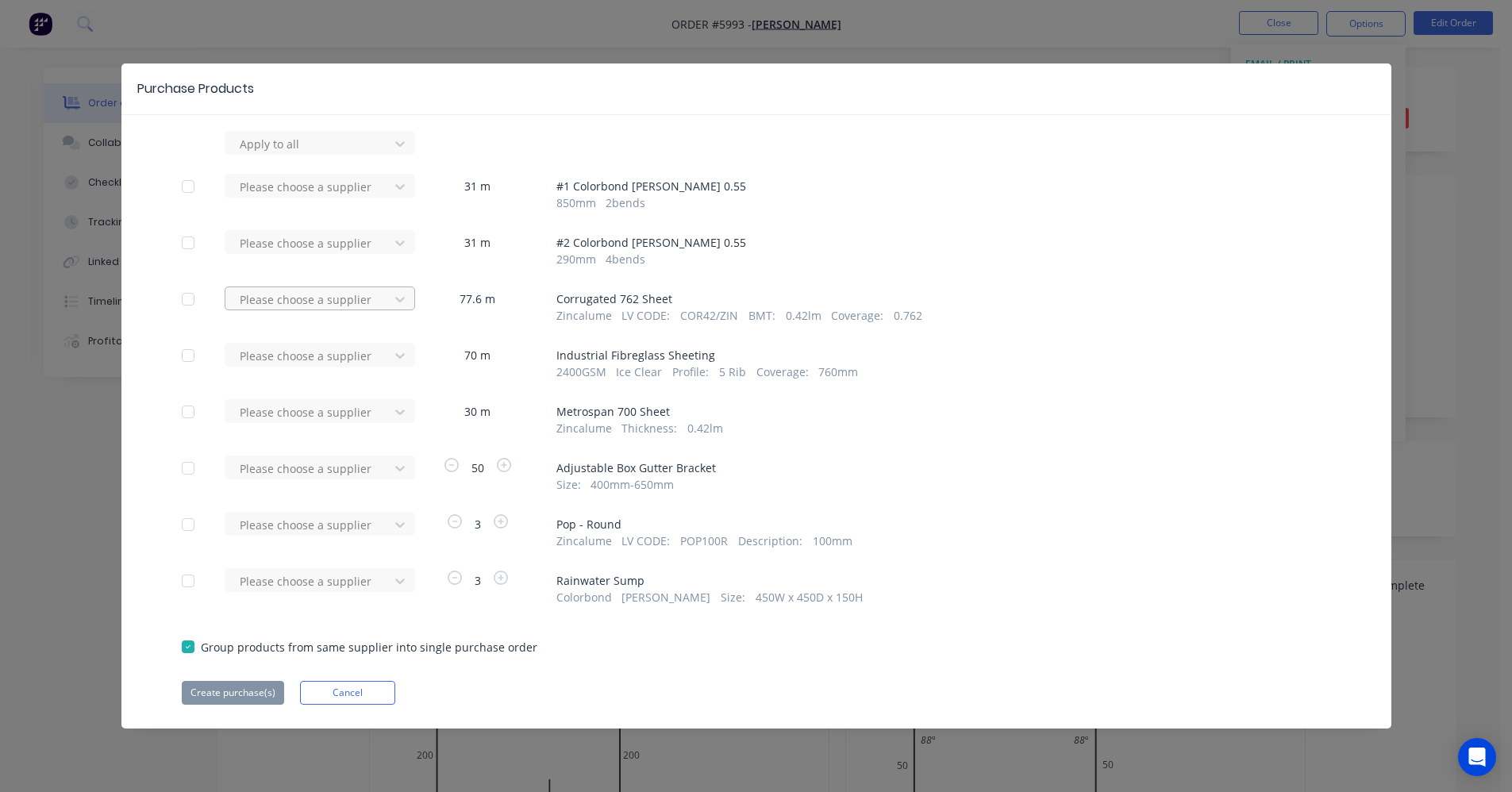
click at [323, 302] on div at bounding box center [309, 299] width 143 height 19
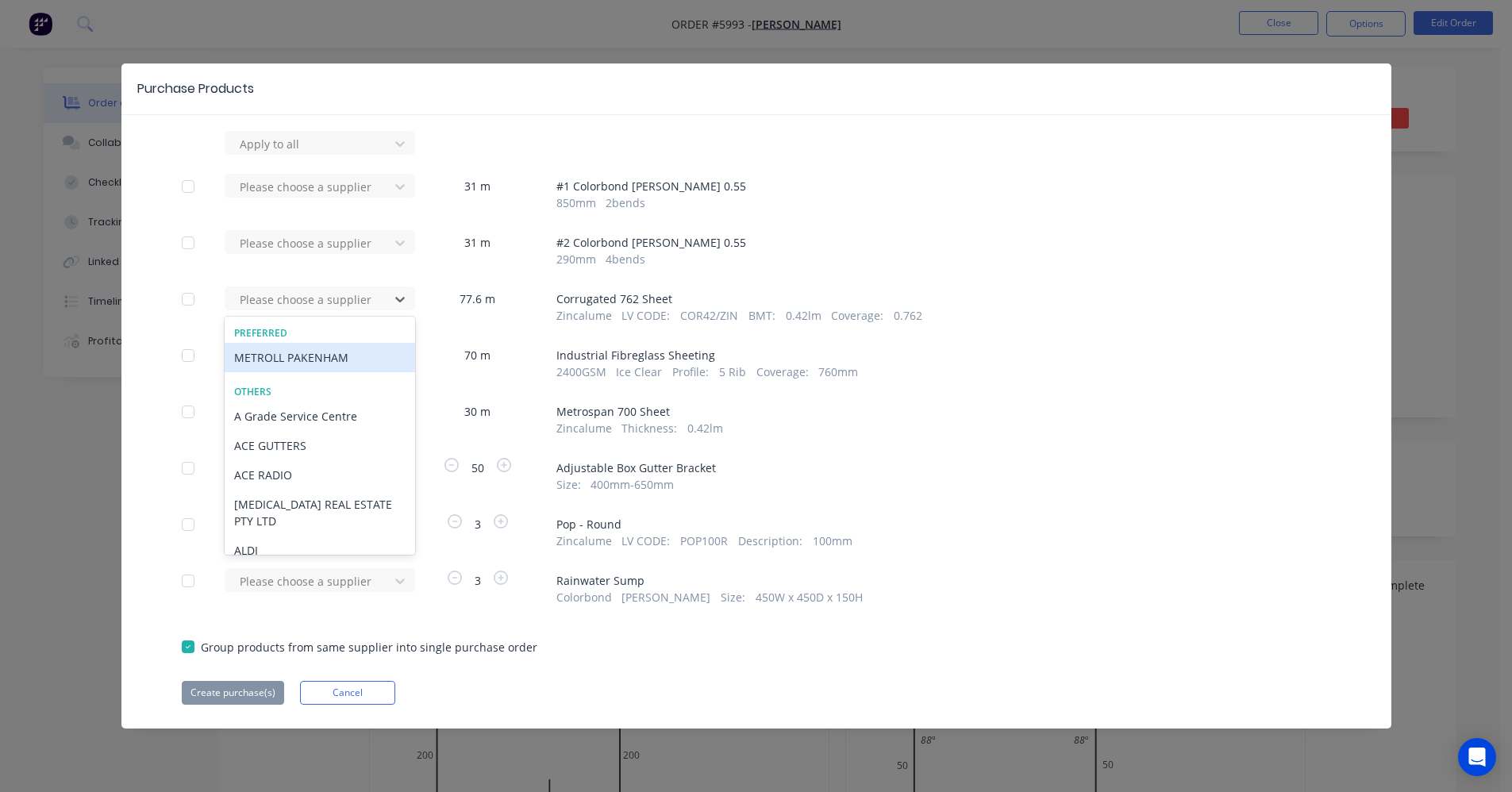
click at [292, 360] on div "METROLL PAKENHAM" at bounding box center [320, 358] width 190 height 30
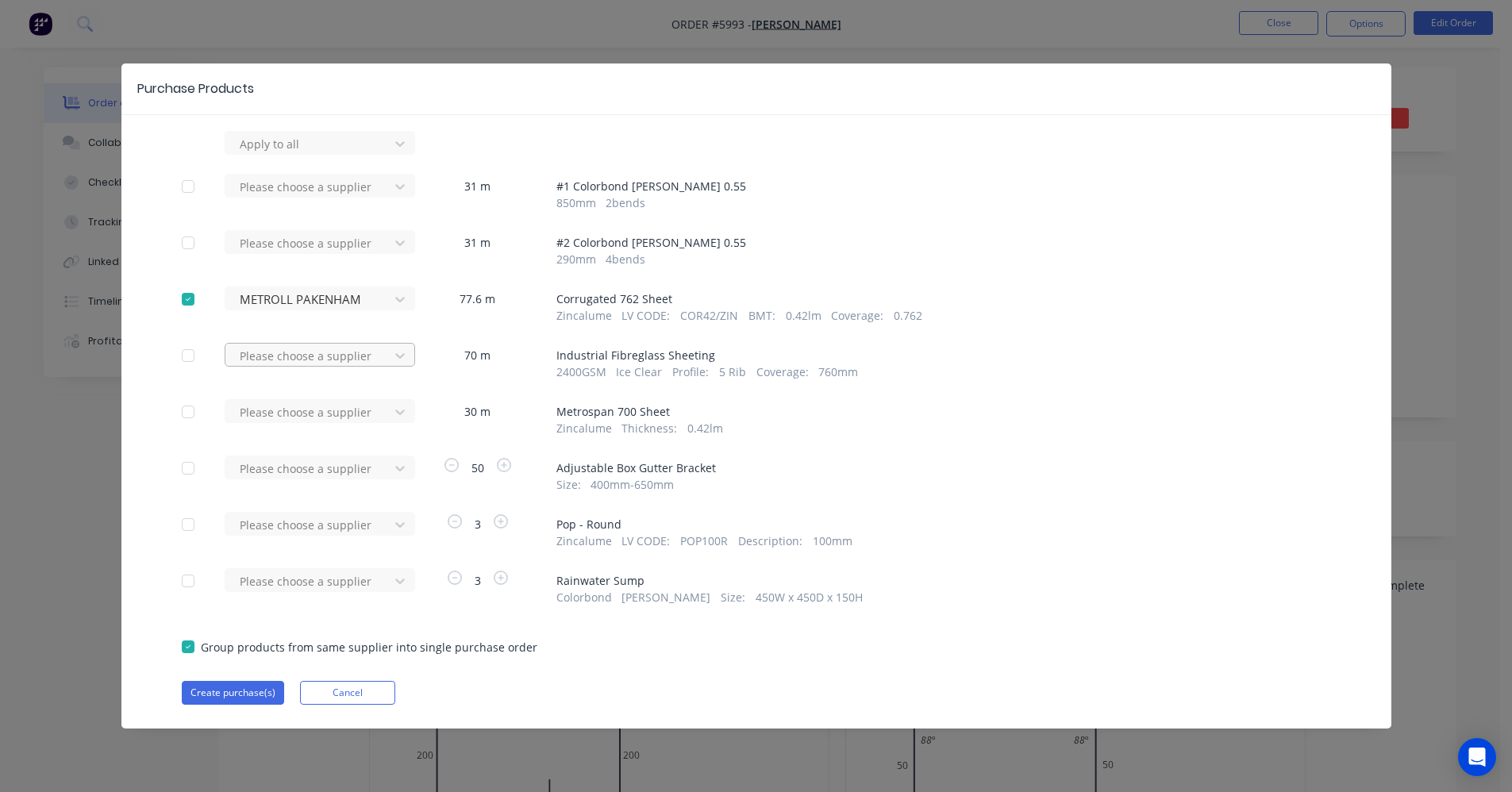
click at [358, 353] on div at bounding box center [309, 356] width 143 height 19
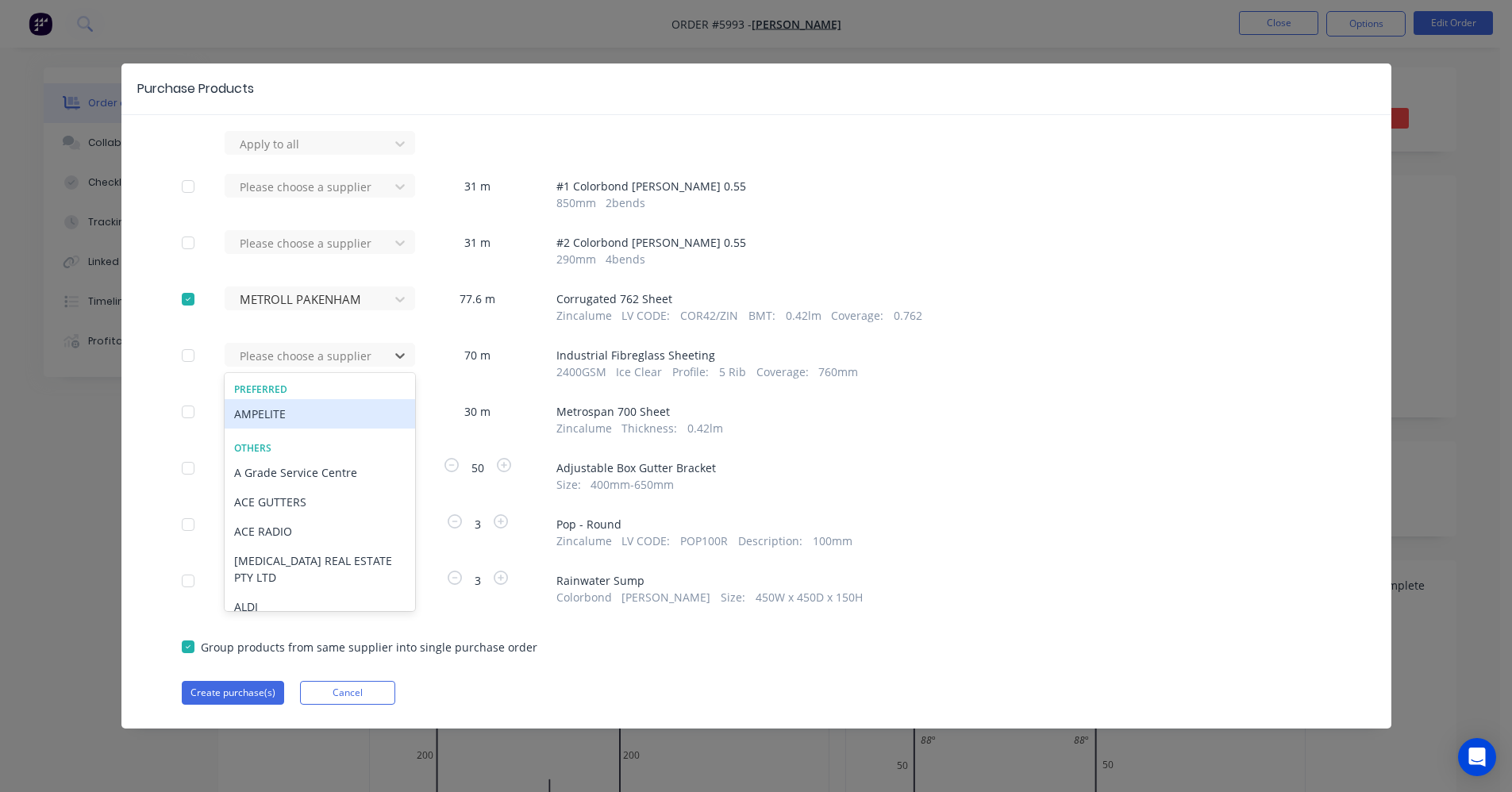
click at [284, 411] on div "AMPELITE" at bounding box center [320, 414] width 190 height 30
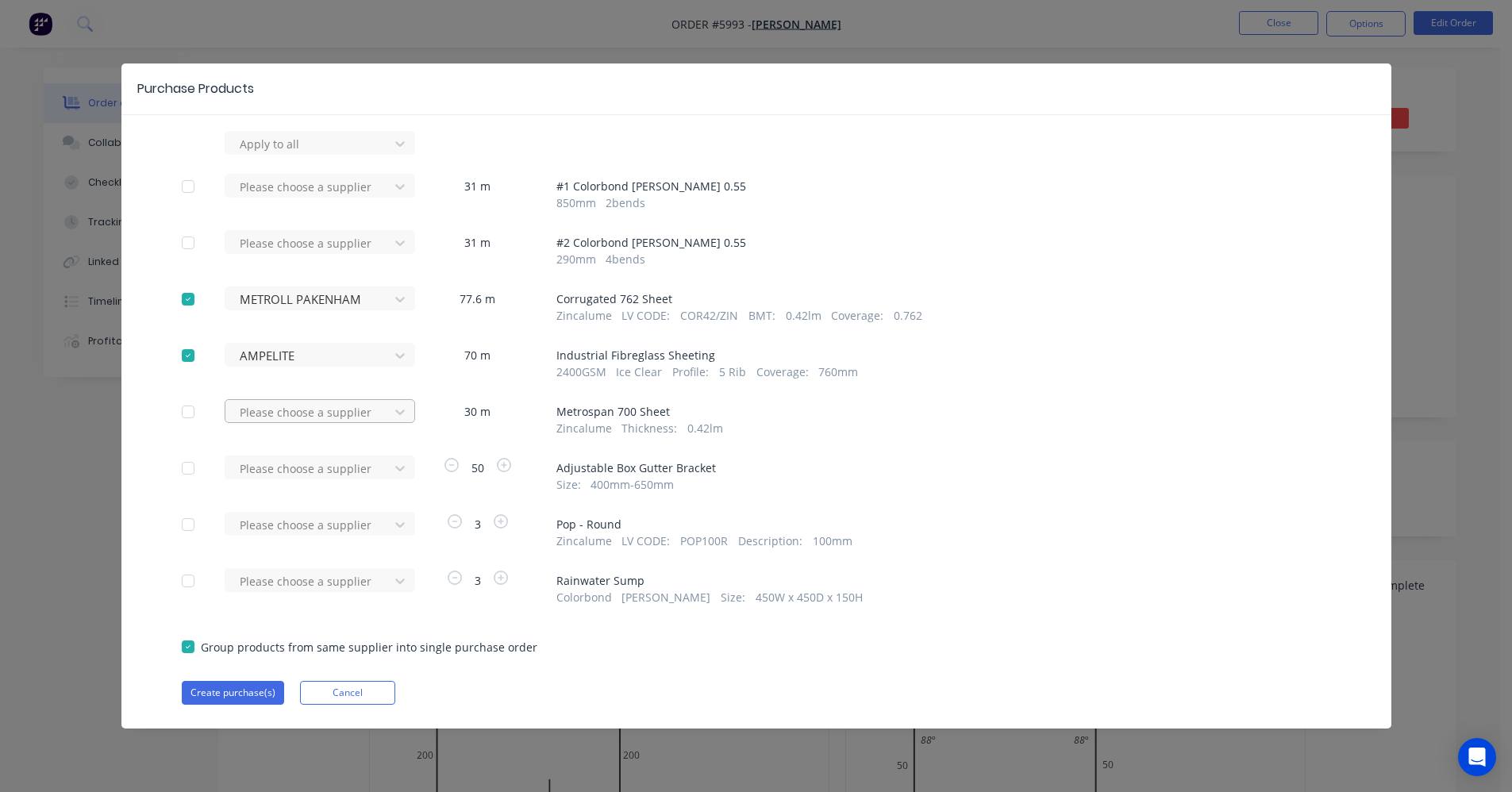
click at [316, 420] on div at bounding box center [309, 412] width 143 height 19
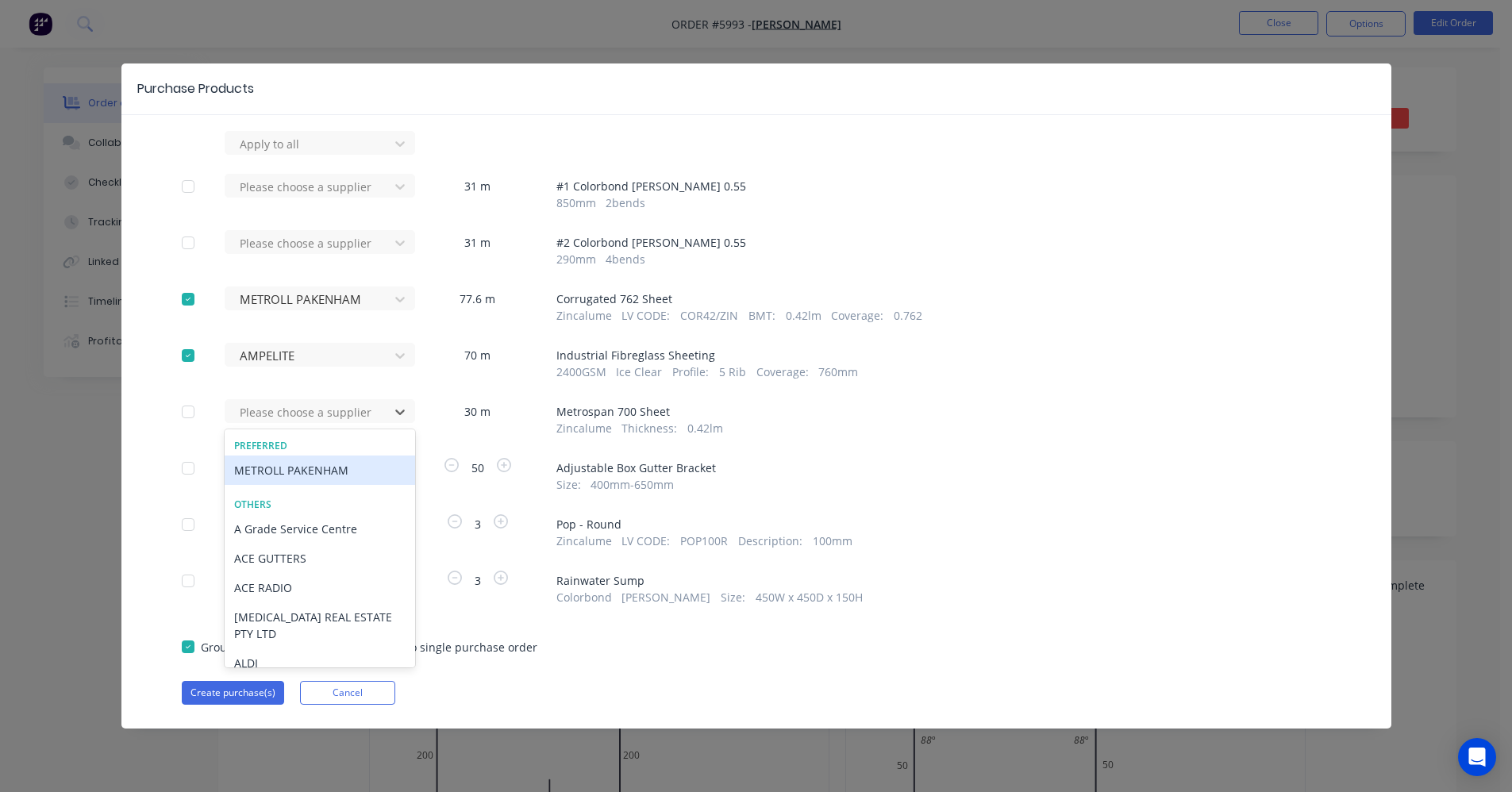
click at [305, 475] on div "METROLL PAKENHAM" at bounding box center [320, 470] width 190 height 30
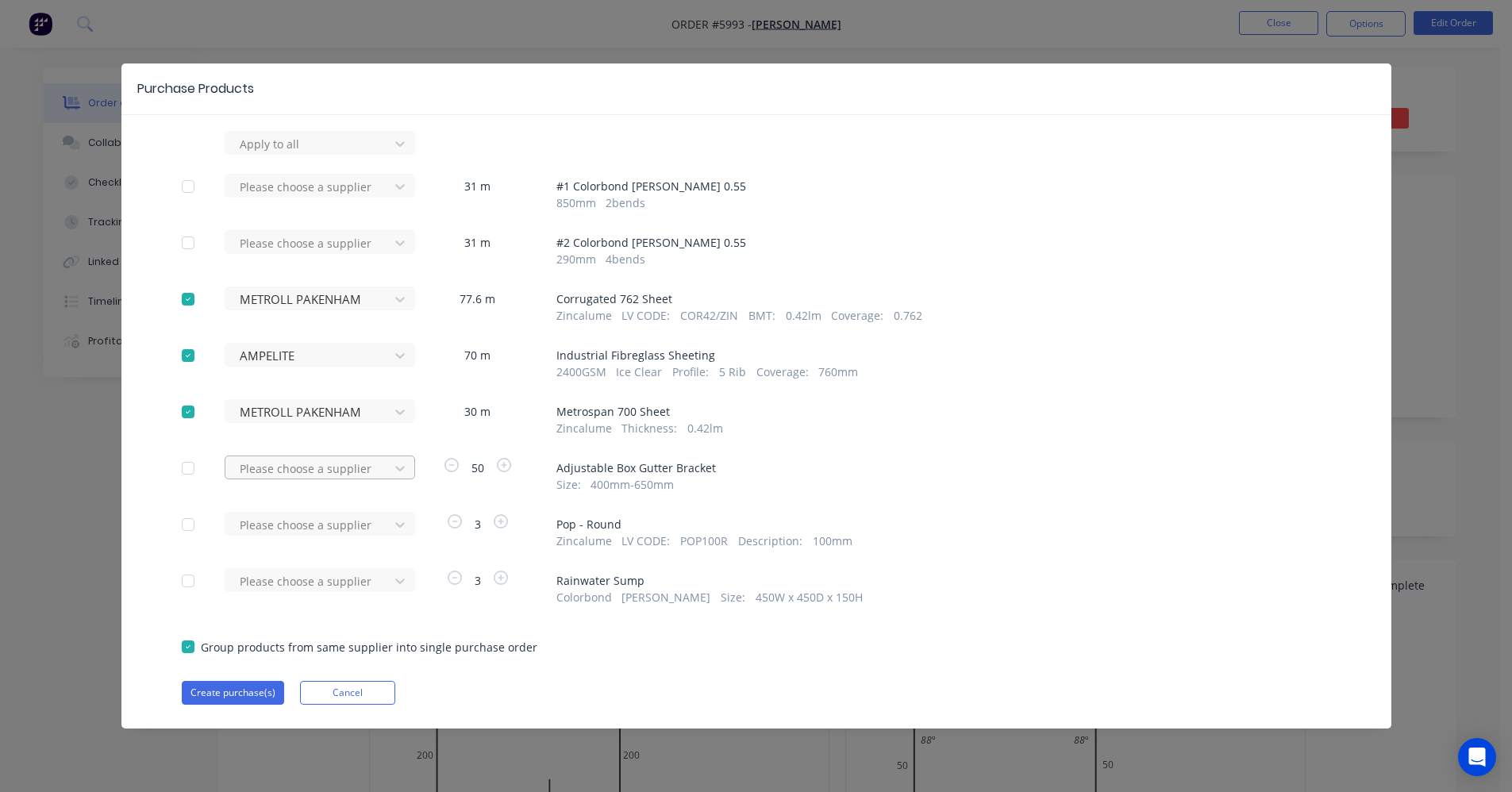
click at [305, 468] on div at bounding box center [309, 469] width 143 height 19
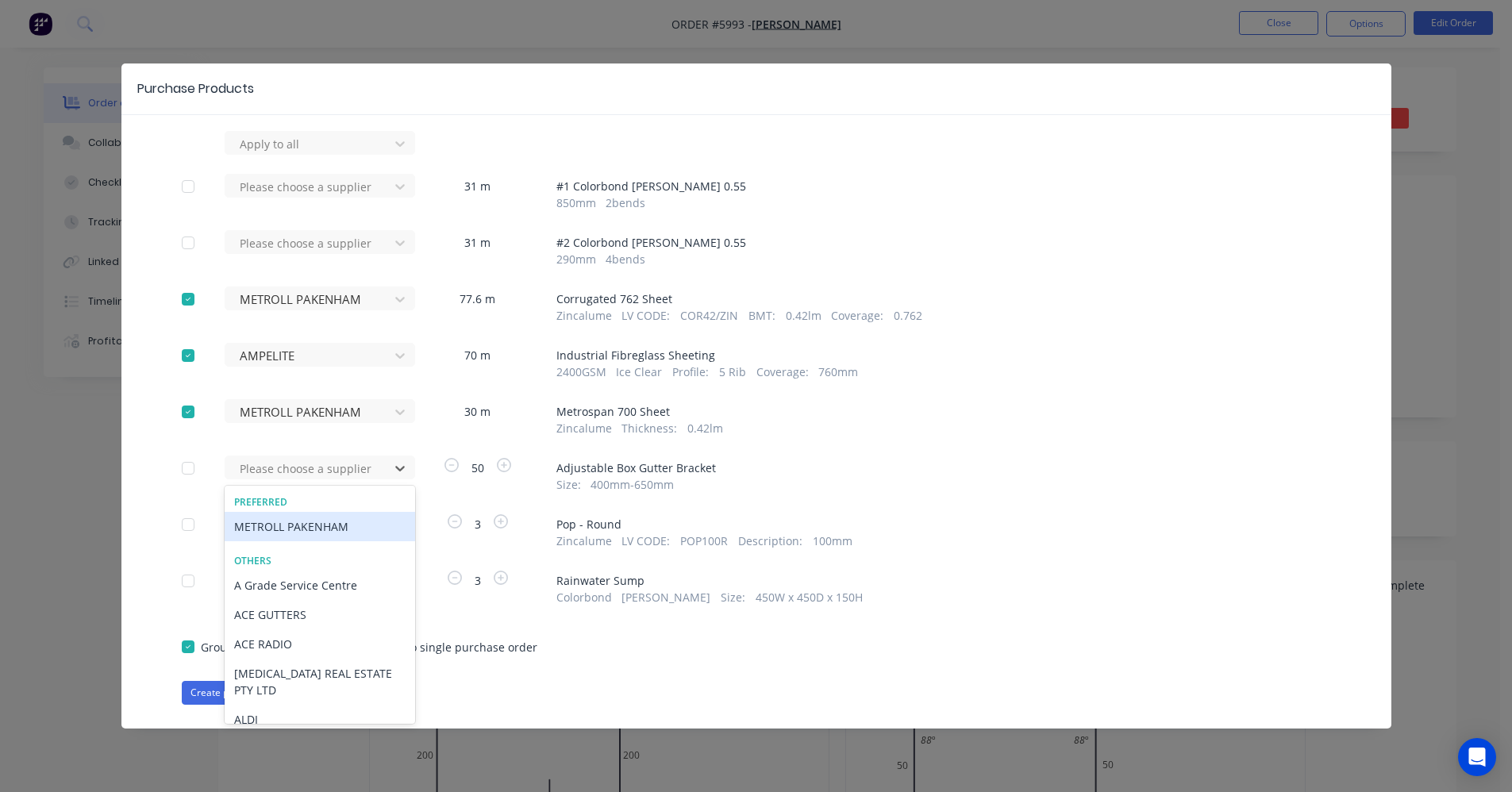
click at [291, 523] on div "METROLL PAKENHAM" at bounding box center [320, 527] width 190 height 30
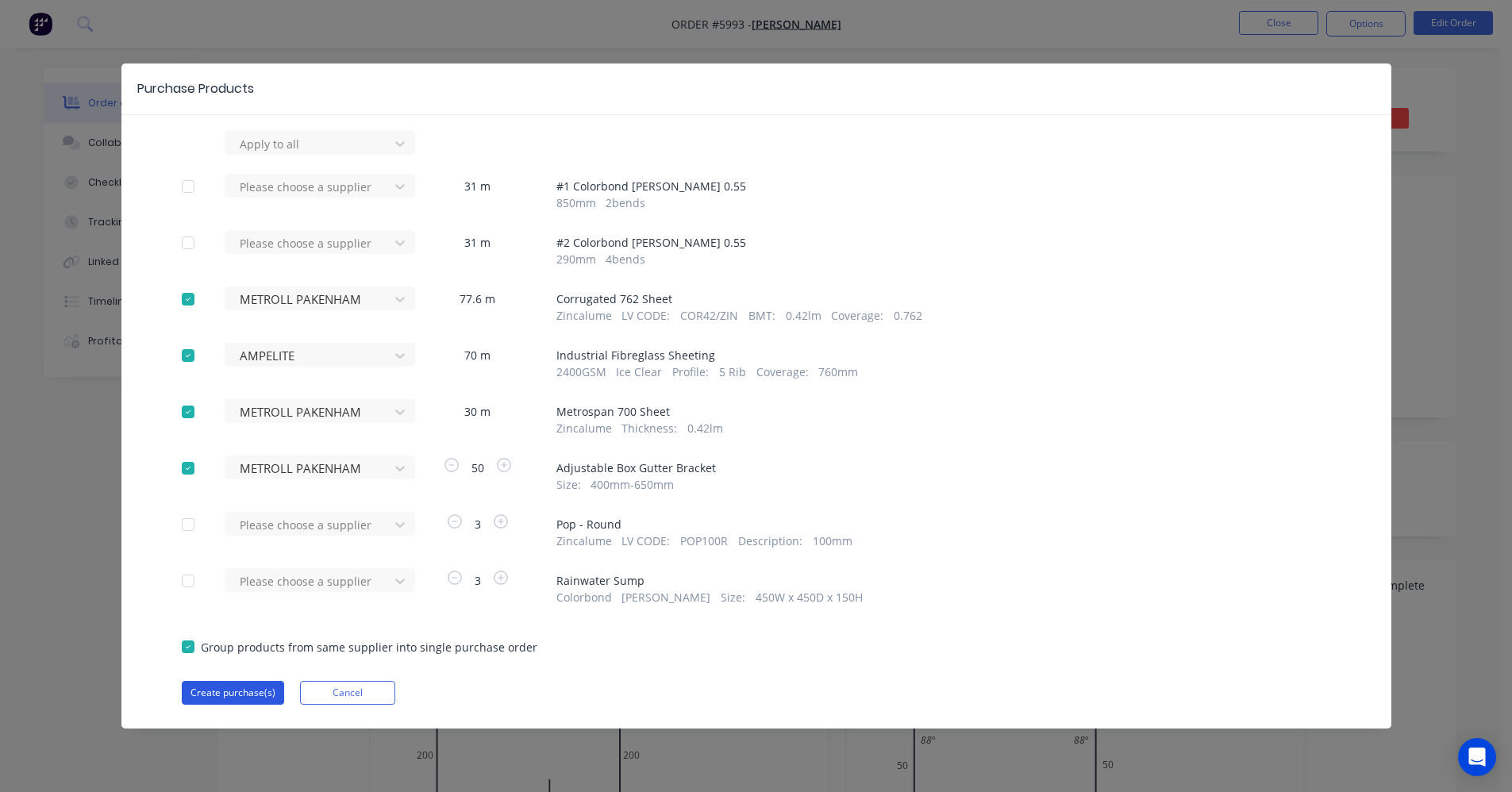
click at [235, 694] on button "Create purchase(s)" at bounding box center [233, 693] width 103 height 24
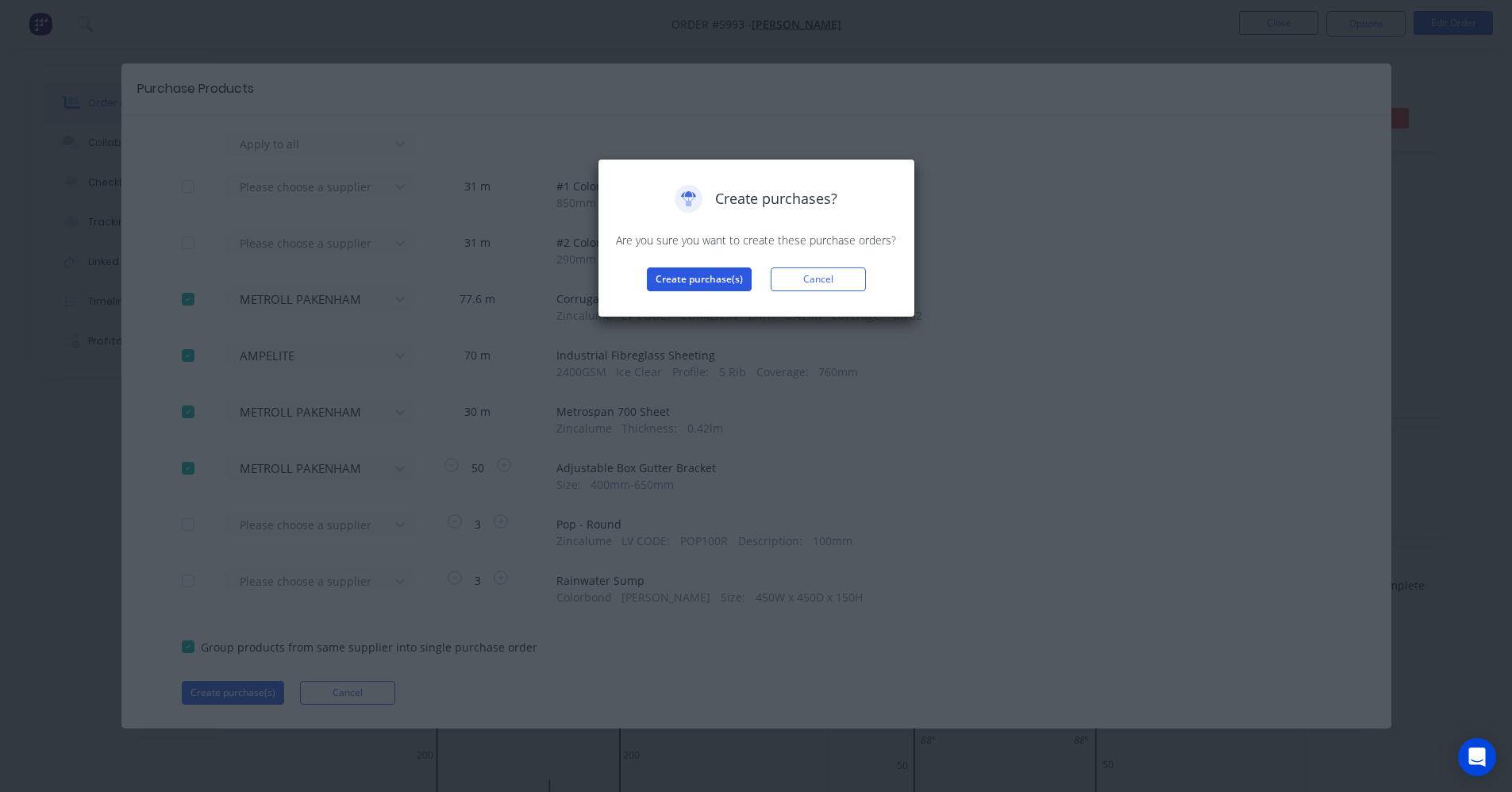
click at [711, 284] on button "Create purchase(s)" at bounding box center [698, 280] width 104 height 24
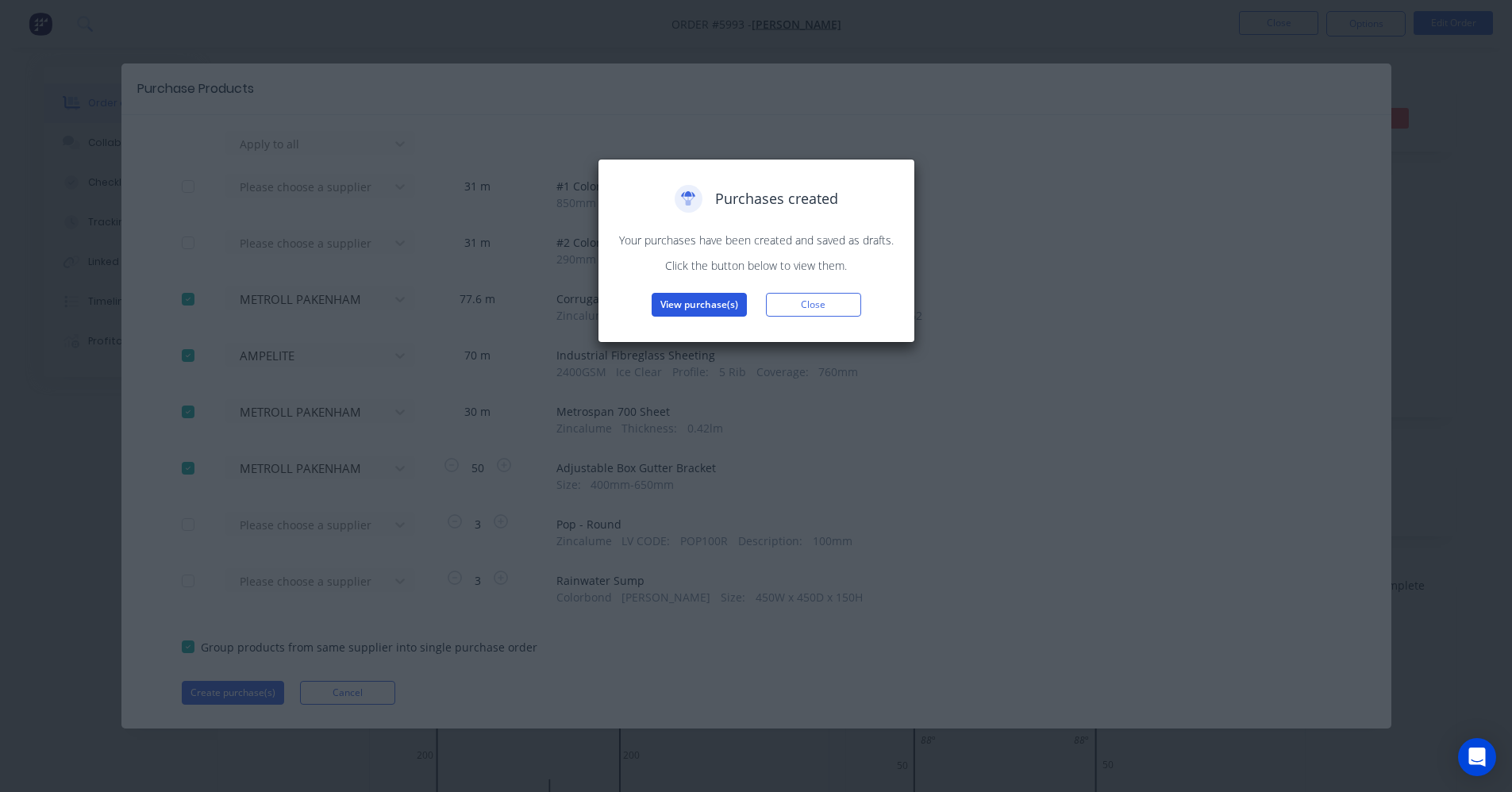
click at [698, 303] on button "View purchase(s)" at bounding box center [698, 305] width 95 height 24
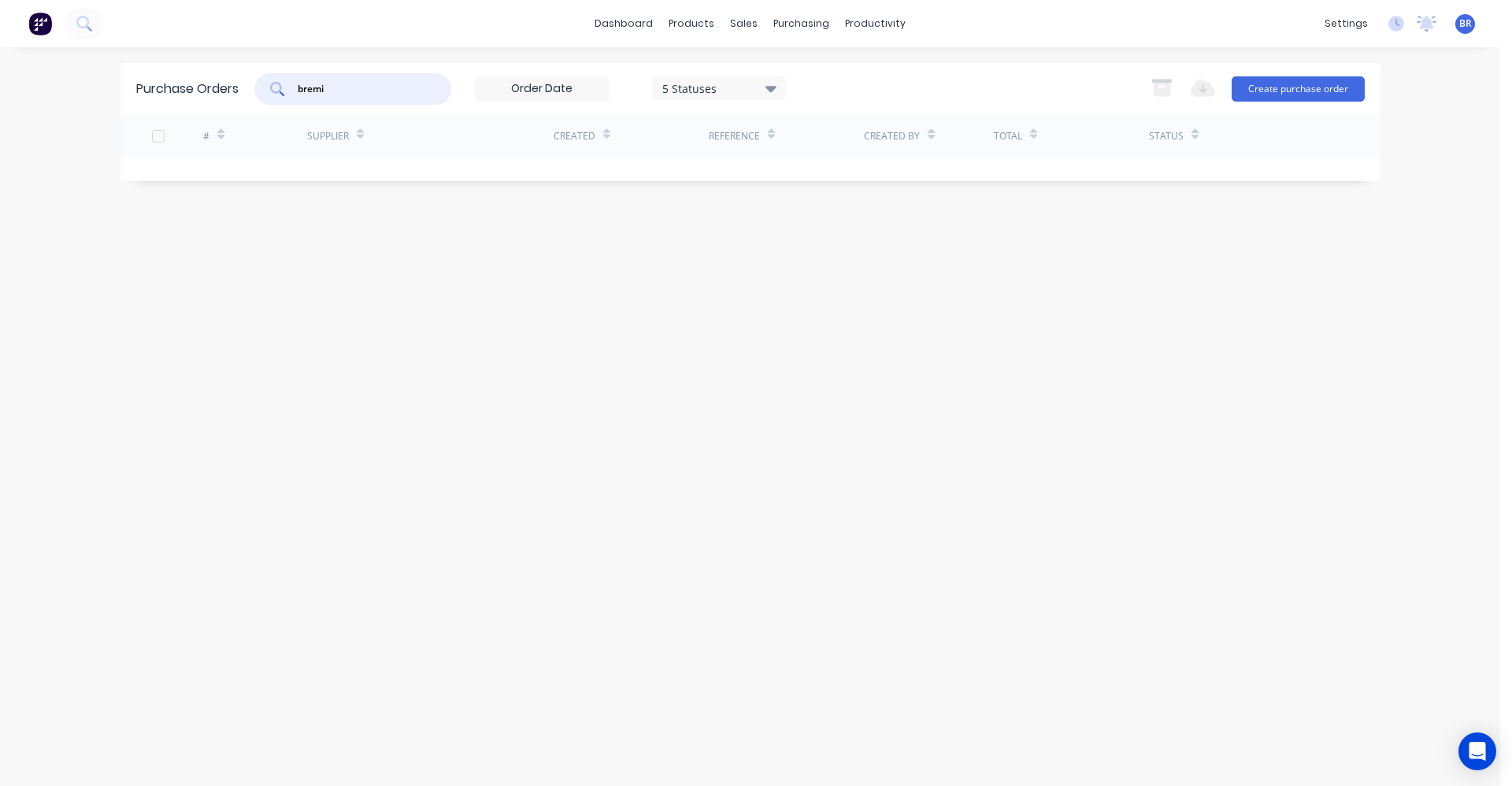
drag, startPoint x: 362, startPoint y: 88, endPoint x: 285, endPoint y: 87, distance: 77.0
click at [286, 88] on div "bremi" at bounding box center [352, 89] width 197 height 31
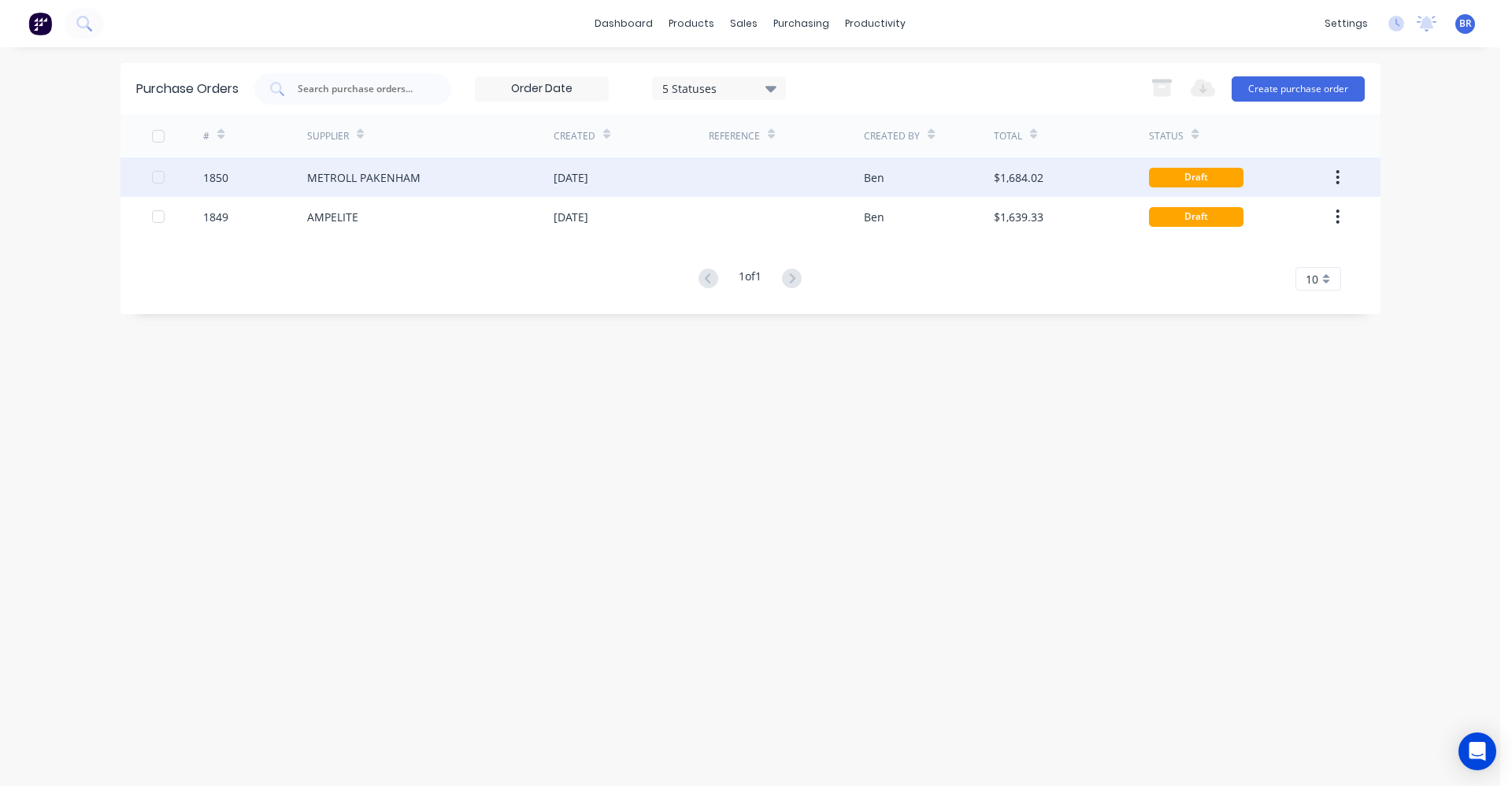
click at [472, 184] on div "METROLL PAKENHAM" at bounding box center [430, 177] width 247 height 39
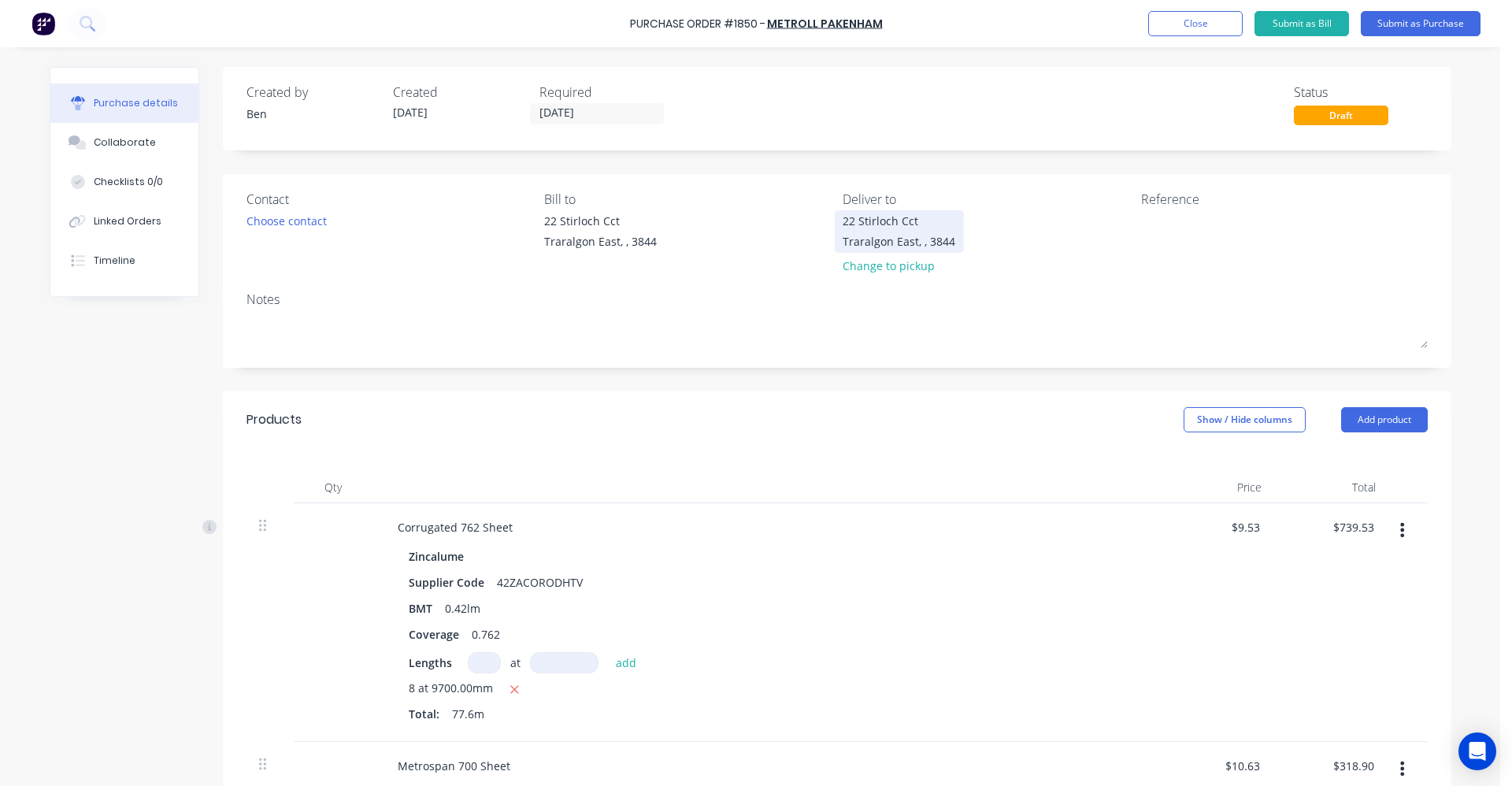
click at [882, 226] on div "22 Stirloch Cct" at bounding box center [899, 221] width 113 height 17
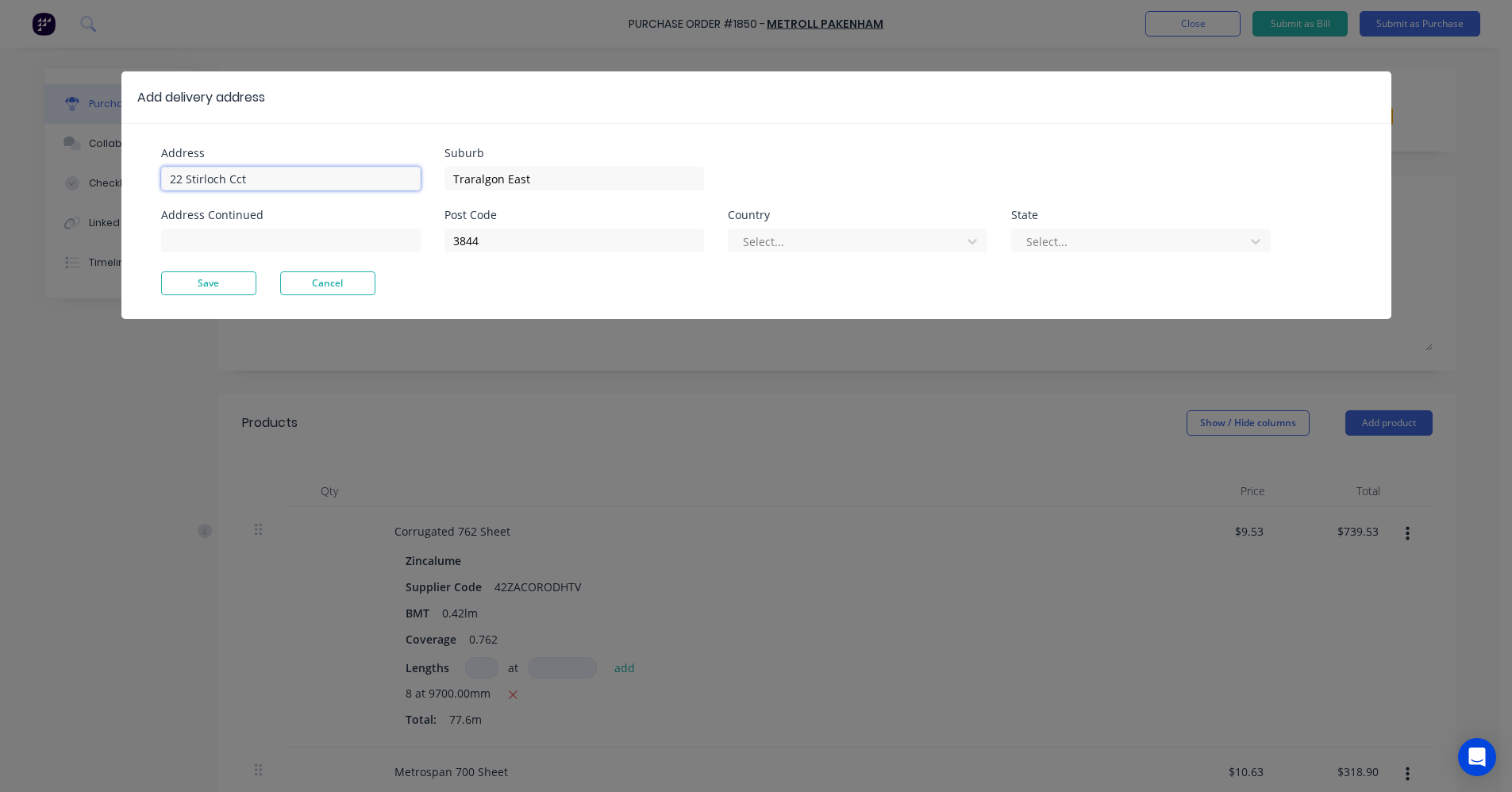
drag, startPoint x: 279, startPoint y: 169, endPoint x: 32, endPoint y: 156, distance: 247.3
click at [33, 164] on div "Add delivery address Address 22 Stirloch Cct Address Continued Suburb Traralgon…" at bounding box center [756, 396] width 1512 height 792
type input "26 Ellen Street"
type input "Morwell"
drag, startPoint x: 494, startPoint y: 245, endPoint x: 341, endPoint y: 227, distance: 154.1
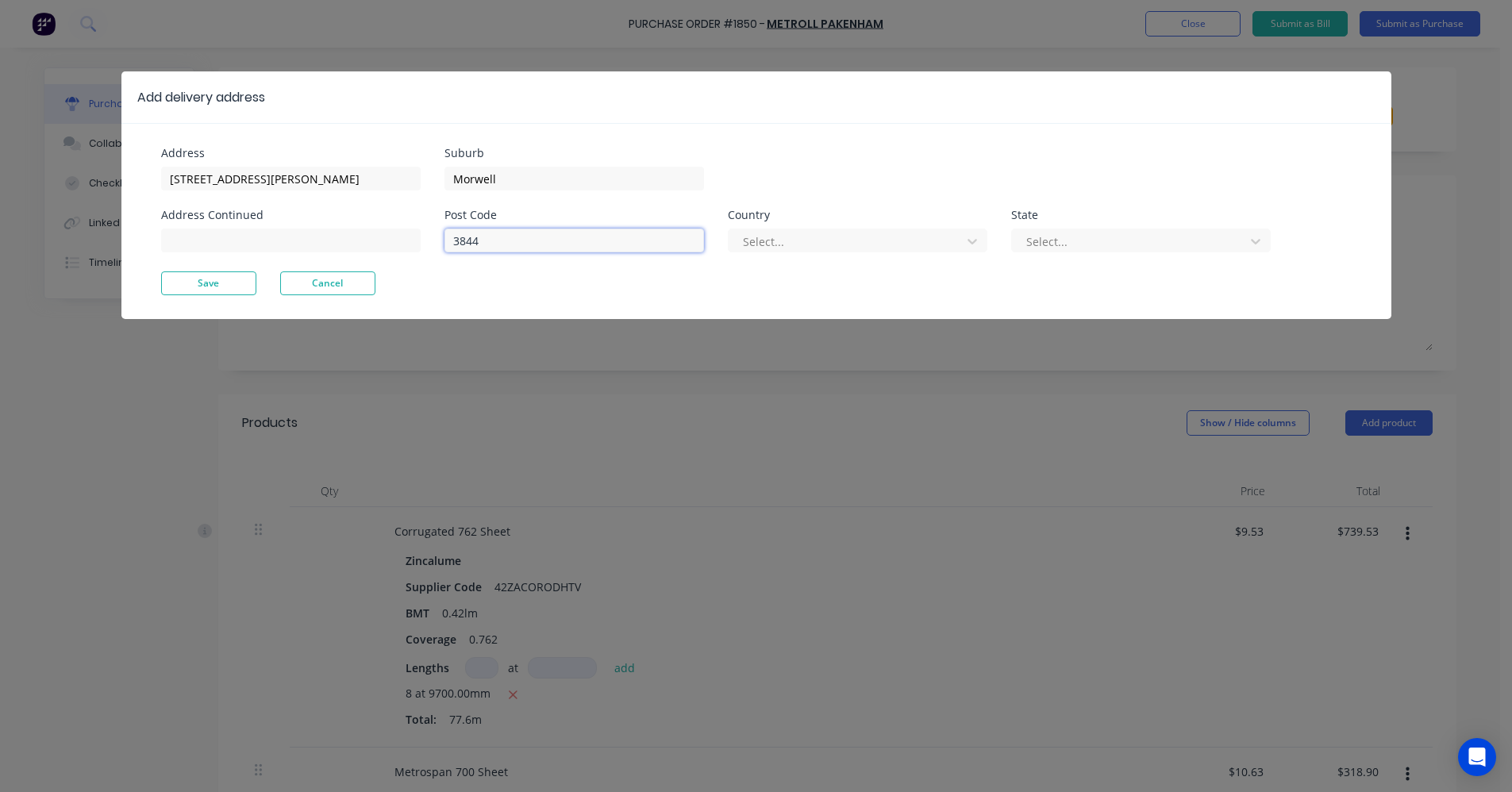
click at [341, 227] on div "Address 26 Ellen Street Address Continued Suburb Morwell Post Code 3844 Country…" at bounding box center [458, 210] width 595 height 124
click at [248, 285] on button "Save" at bounding box center [208, 284] width 95 height 24
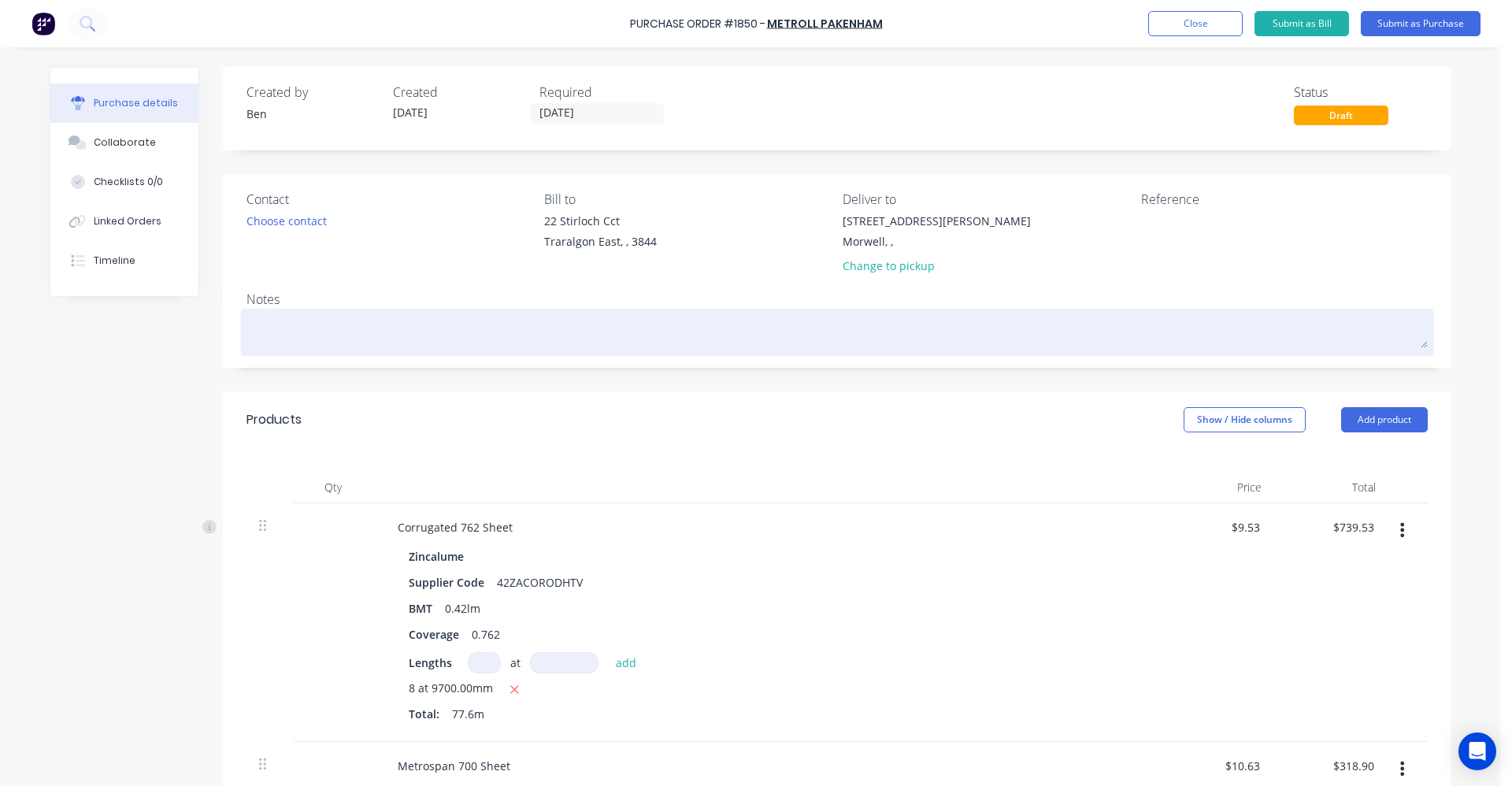
click at [274, 335] on textarea at bounding box center [837, 330] width 1182 height 36
type textarea "x"
type textarea "A"
type textarea "x"
type textarea "As"
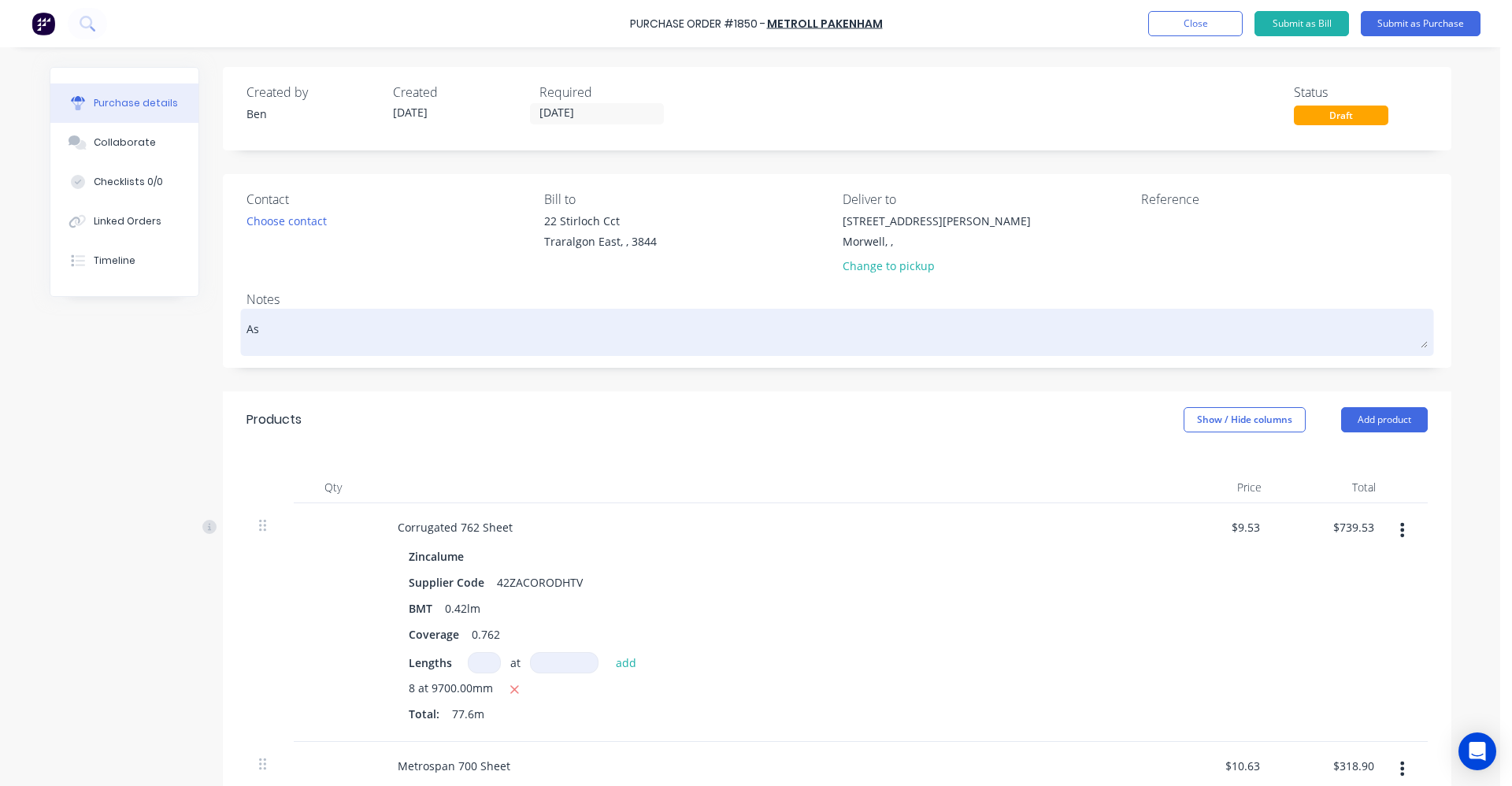
type textarea "x"
type textarea "As"
type textarea "x"
type textarea "As"
type textarea "x"
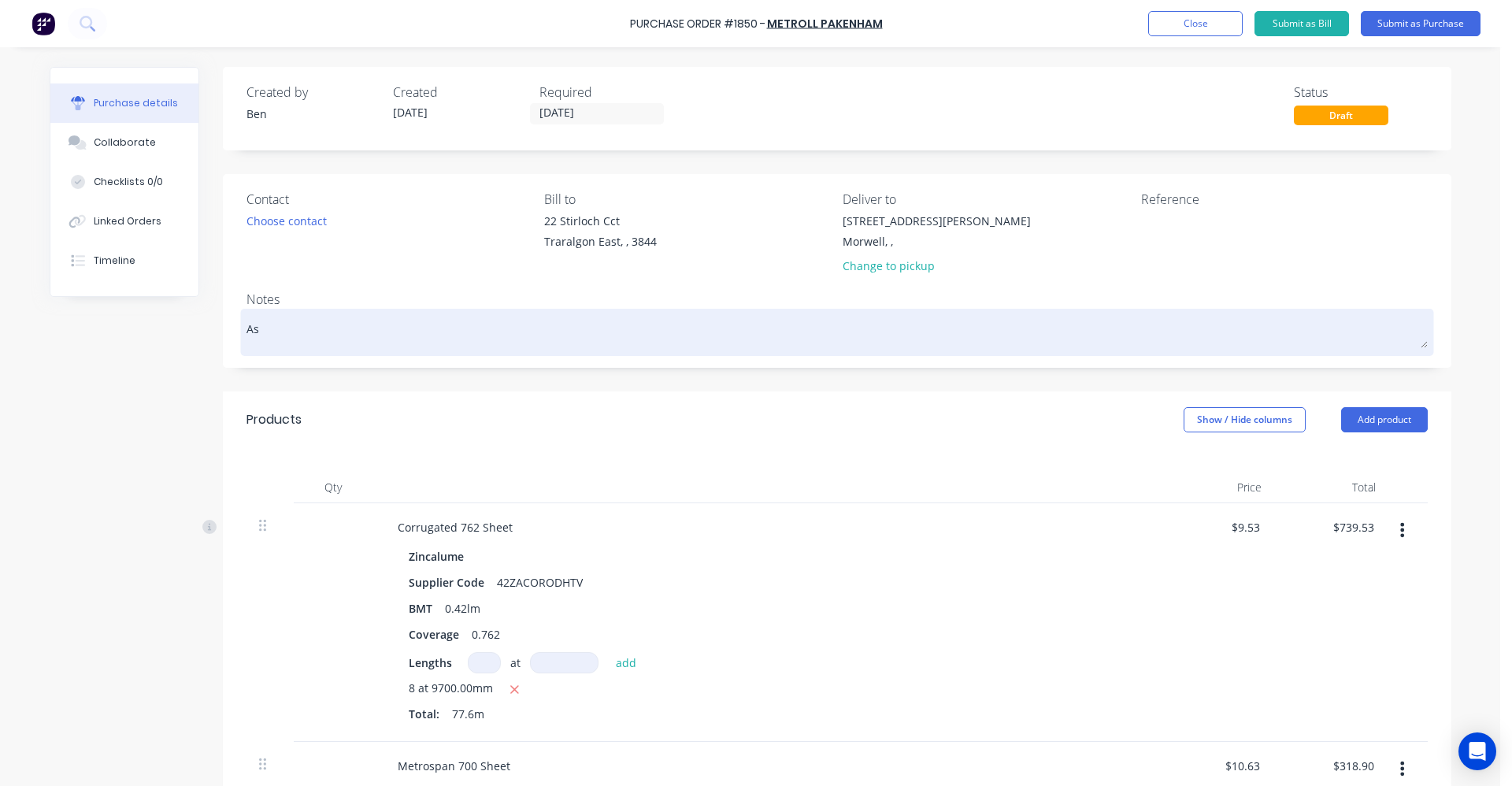
type textarea "A"
type textarea "x"
type textarea "S"
type textarea "x"
type textarea "Si"
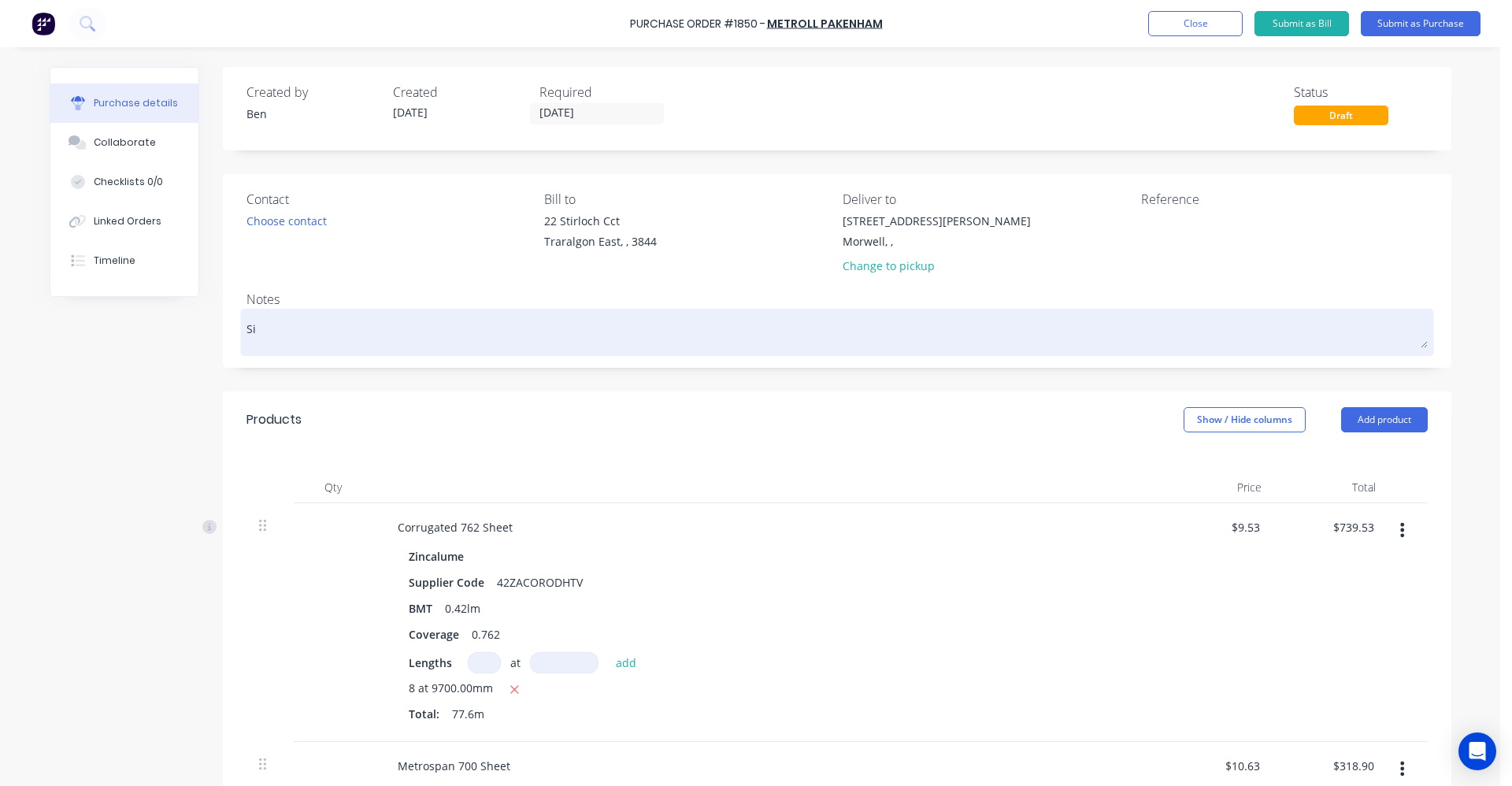
type textarea "x"
type textarea "Sit"
type textarea "x"
type textarea "Site"
type textarea "x"
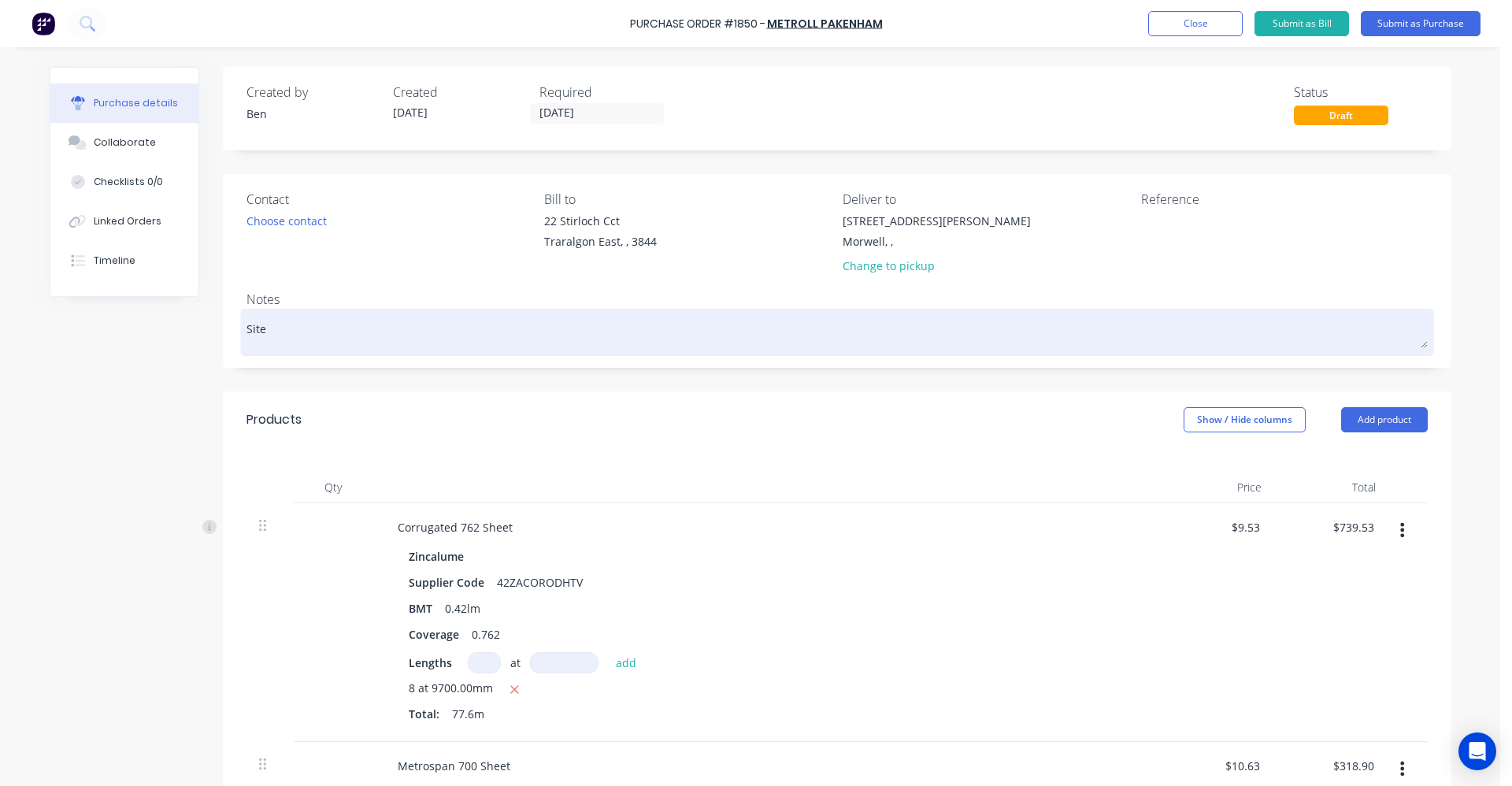
type textarea "Site"
type textarea "x"
type textarea "Site C"
type textarea "x"
type textarea "Site Co"
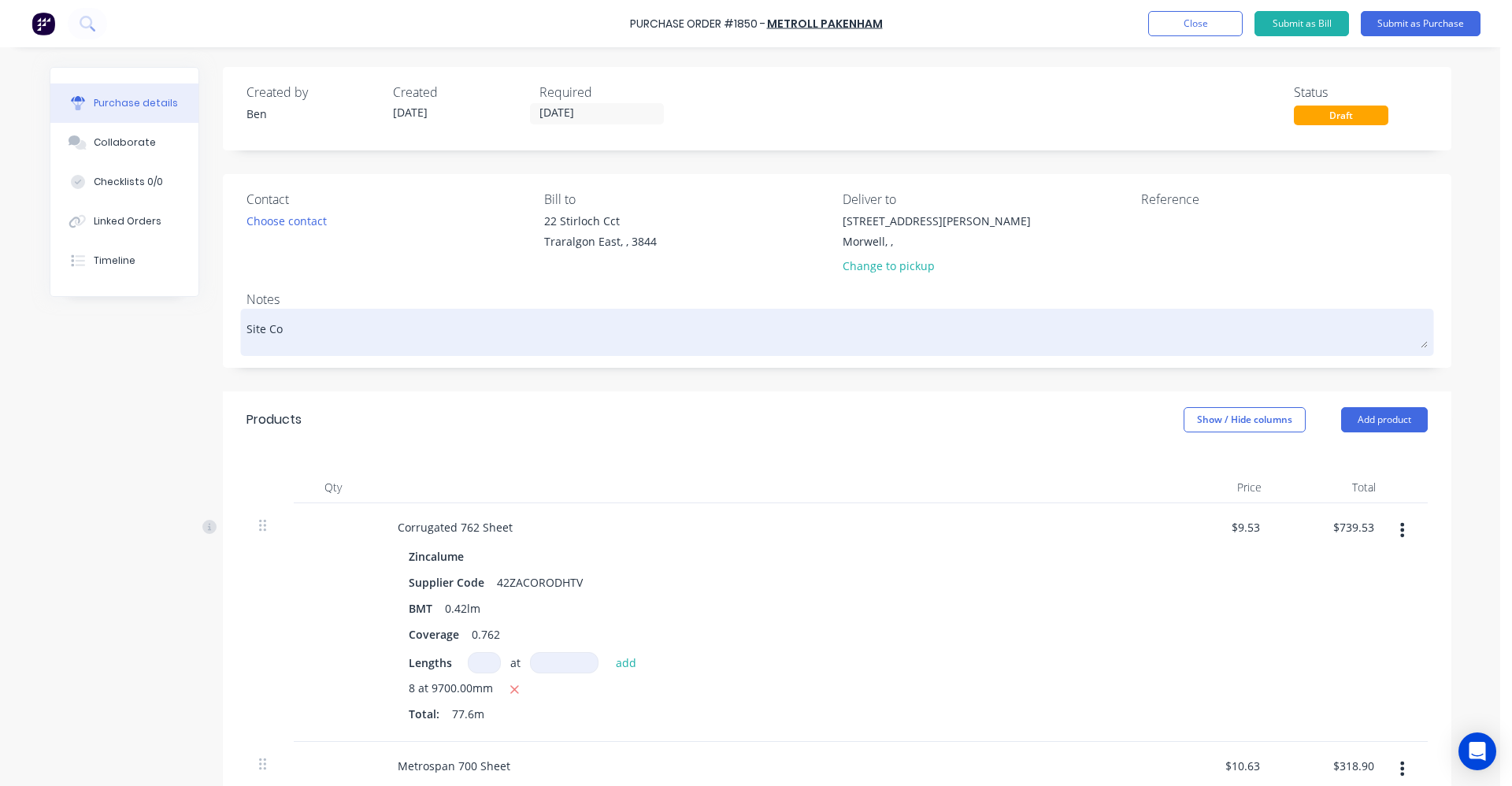
type textarea "x"
type textarea "Site Con"
type textarea "x"
type textarea "Site Cont"
type textarea "x"
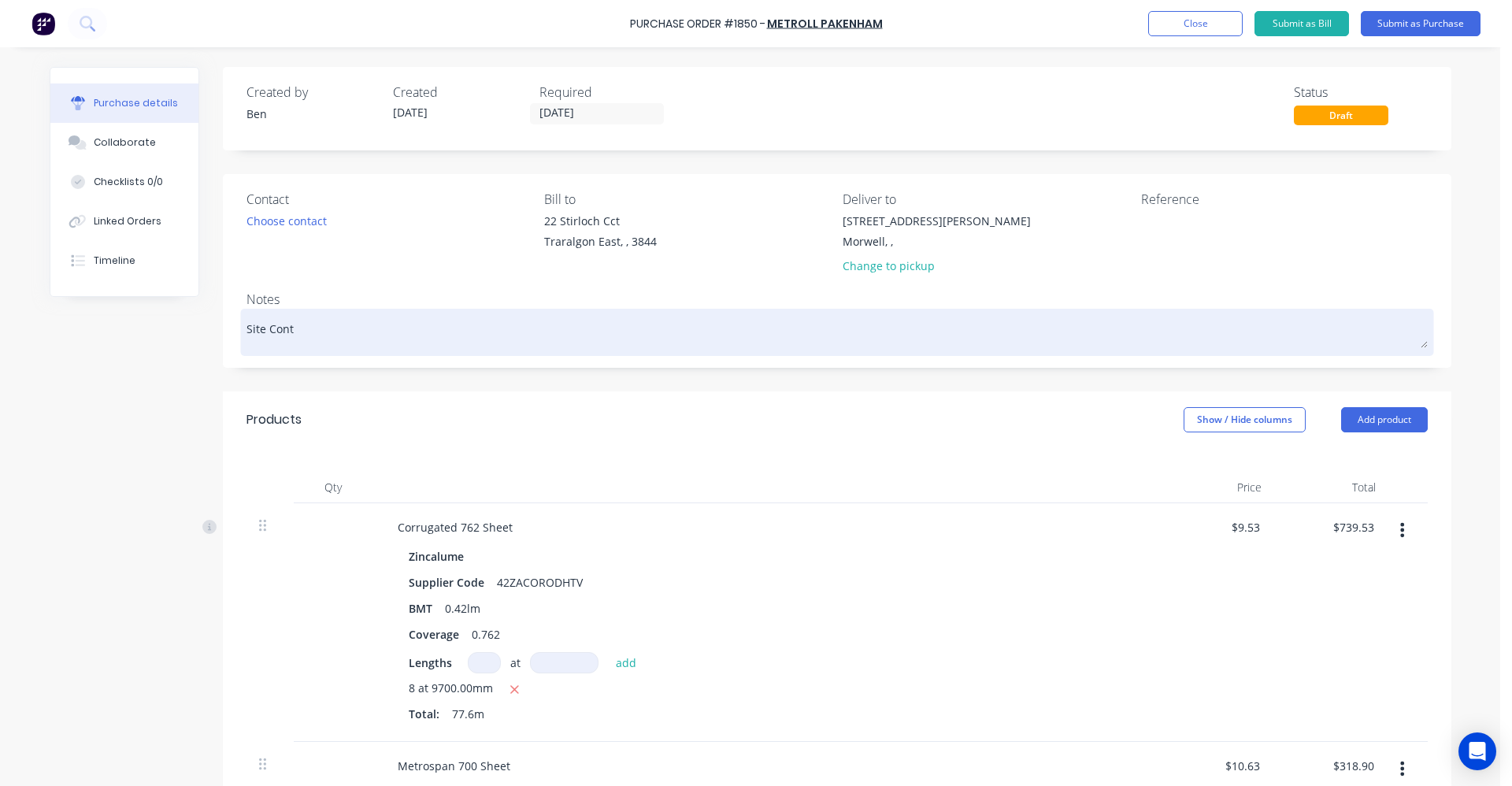
type textarea "Site Conta"
type textarea "x"
type textarea "Site Contac"
type textarea "x"
type textarea "Site Contact"
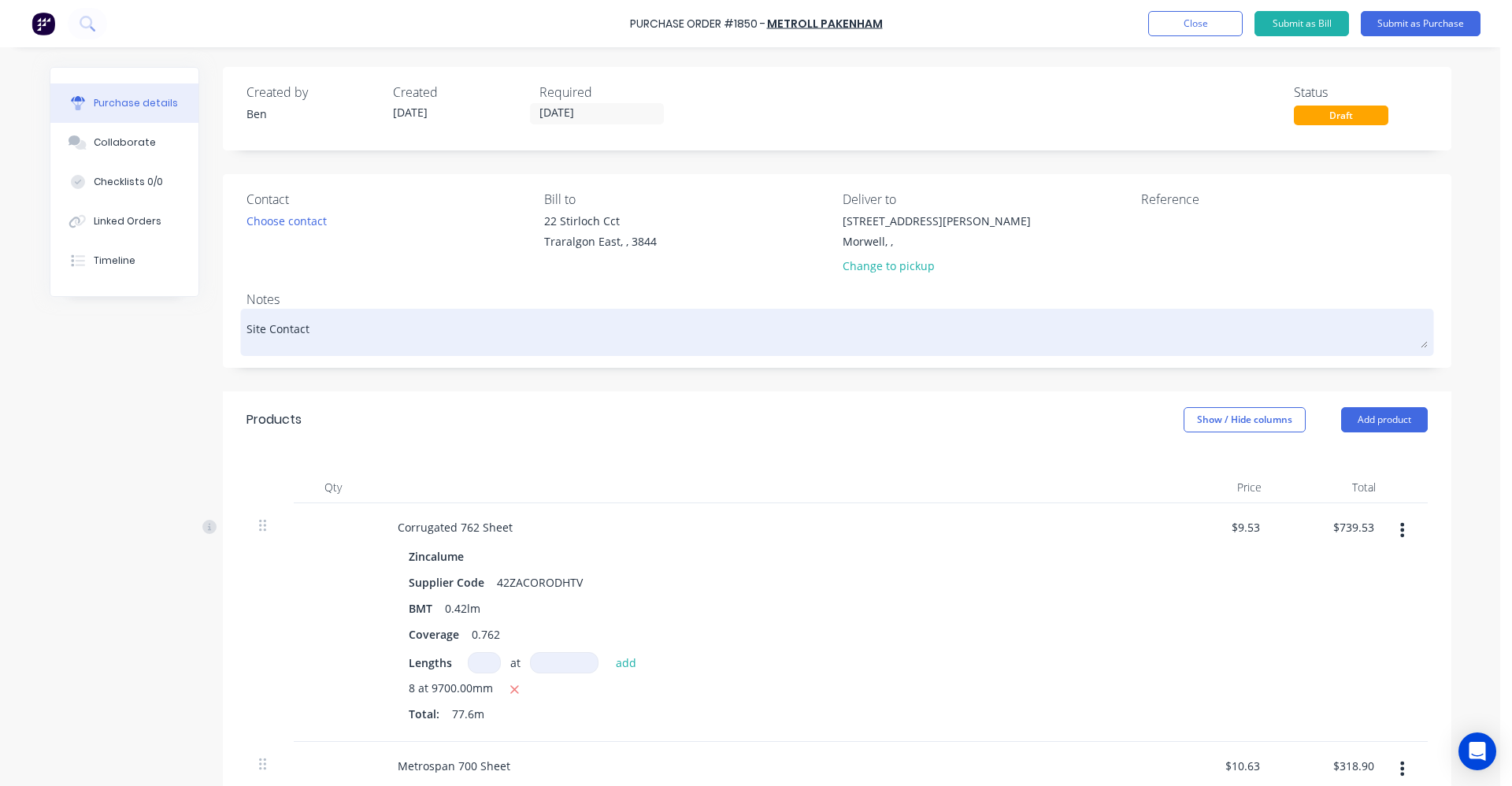
type textarea "x"
type textarea "Site Contact"
type textarea "x"
type textarea "Site Contact :"
type textarea "x"
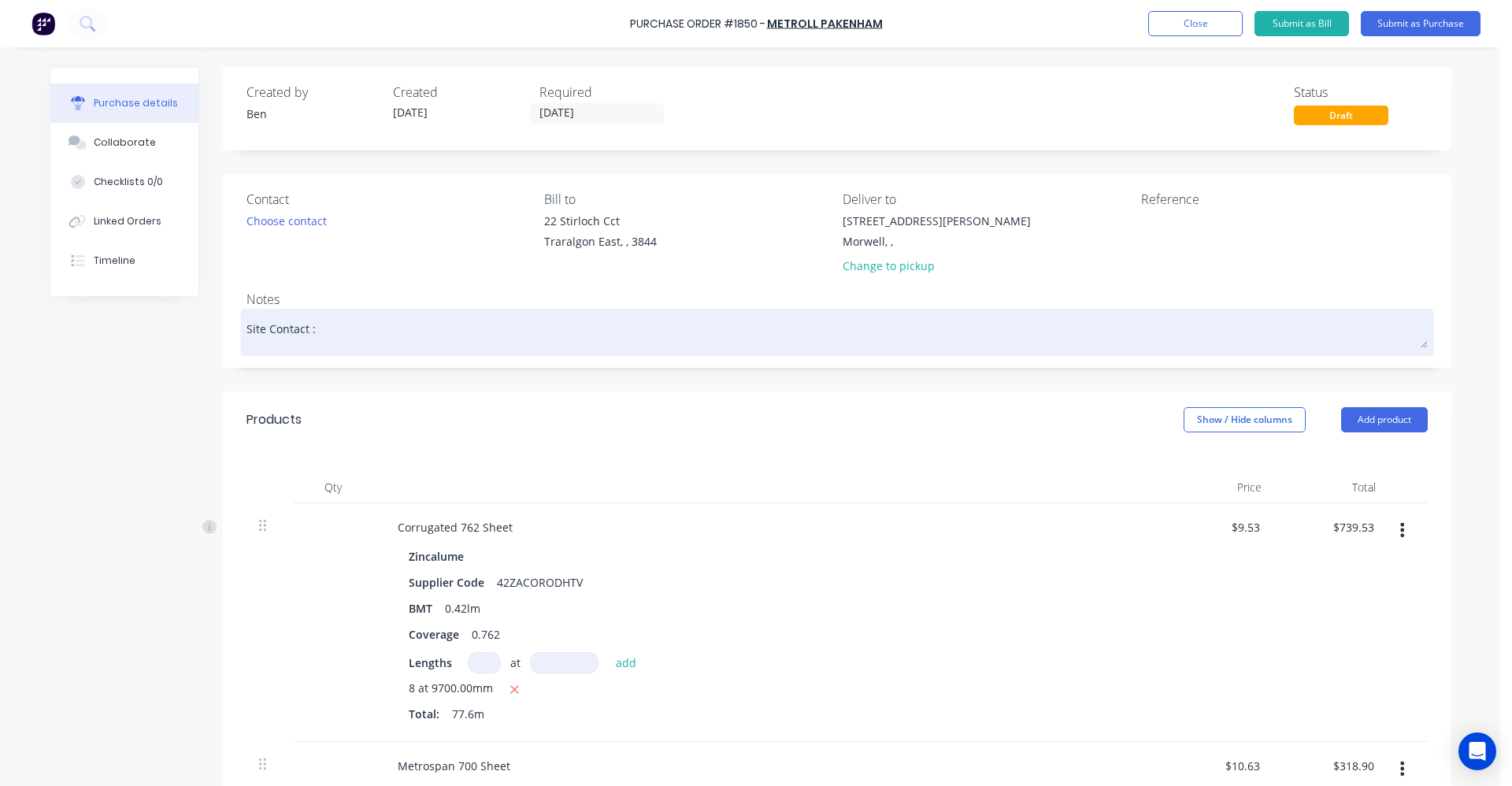
type textarea "Site Contact :"
type textarea "x"
type textarea "Site Contact :"
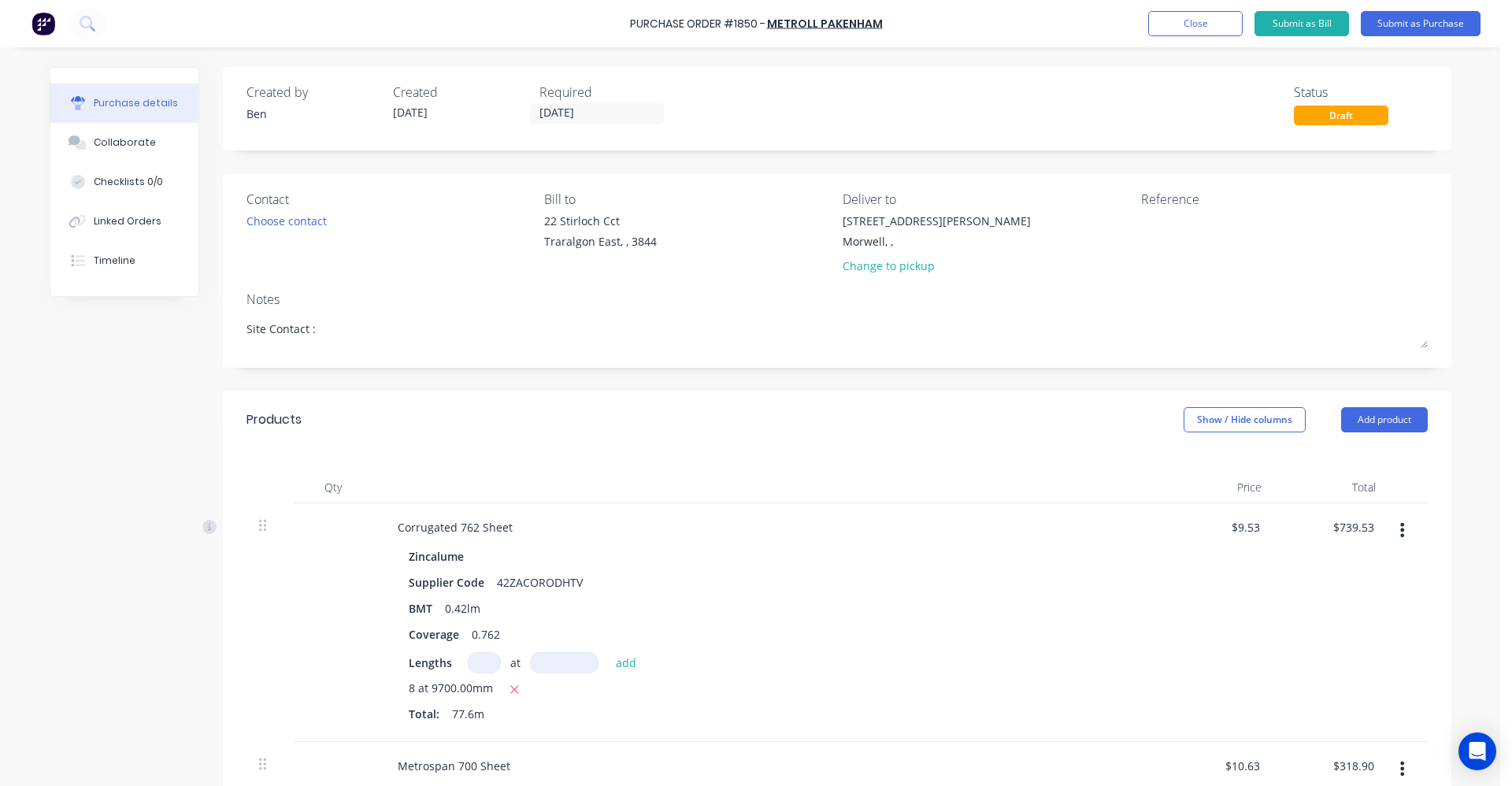
type textarea "x"
type textarea "Site Contact : B"
type textarea "x"
type textarea "Site Contact : By"
type textarea "x"
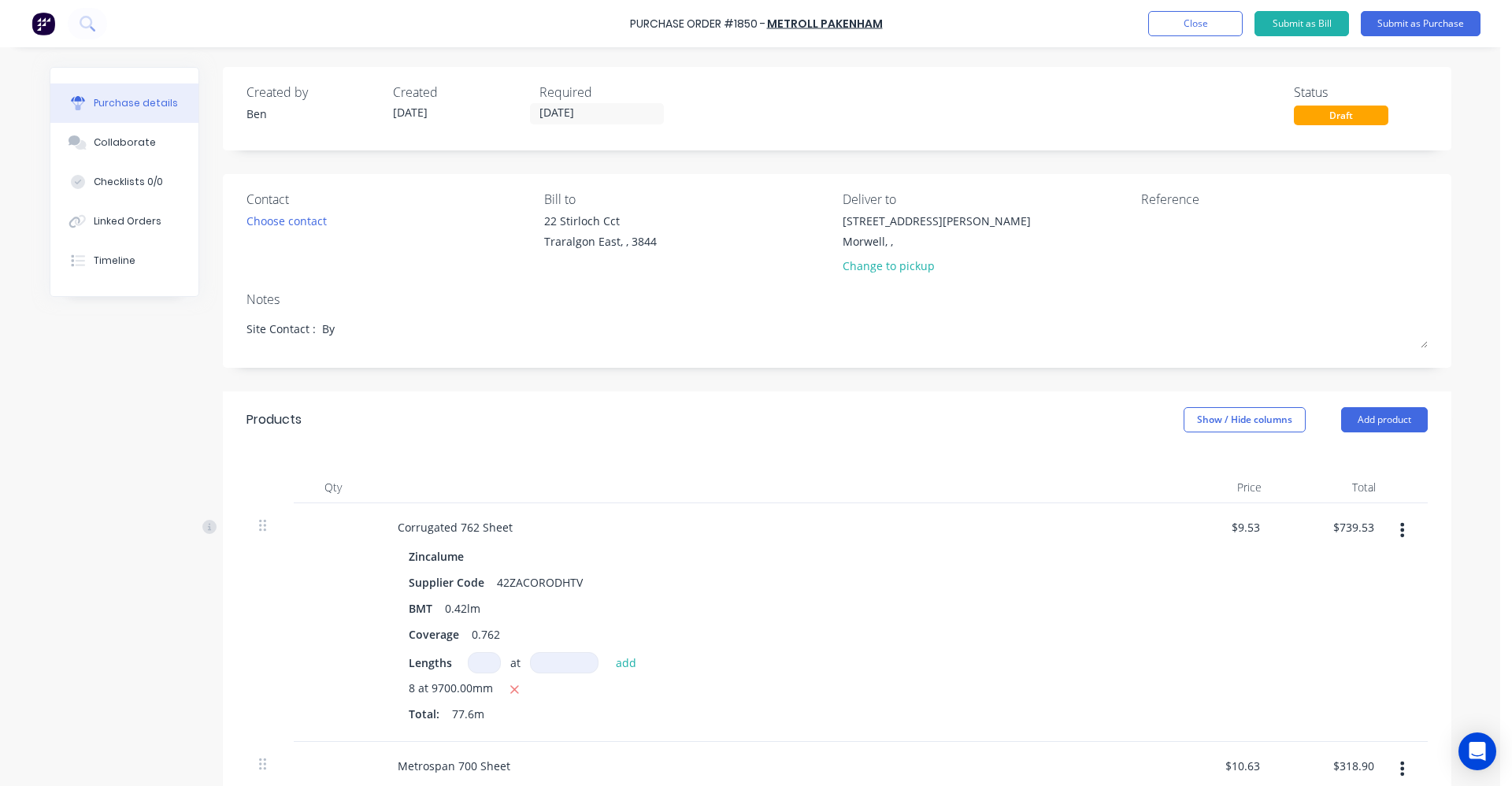
type textarea "Site Contact : Byn"
type textarea "x"
type textarea "Site Contact : Bynn"
type textarea "x"
type textarea "Site Contact : Bynnl"
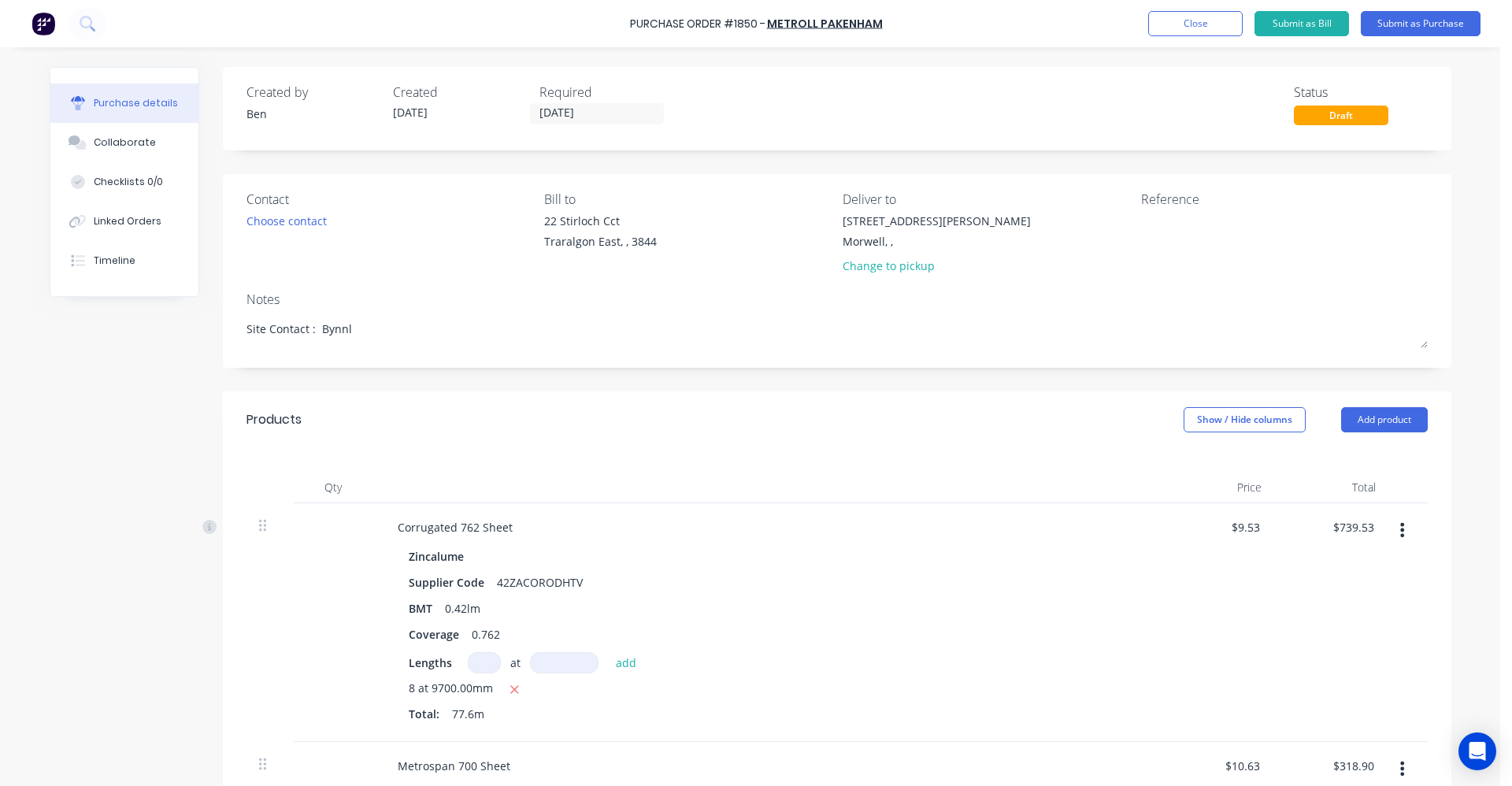
type textarea "x"
type textarea "Site Contact : Bynnle"
type textarea "x"
type textarea "Site Contact : Bynnle"
type textarea "x"
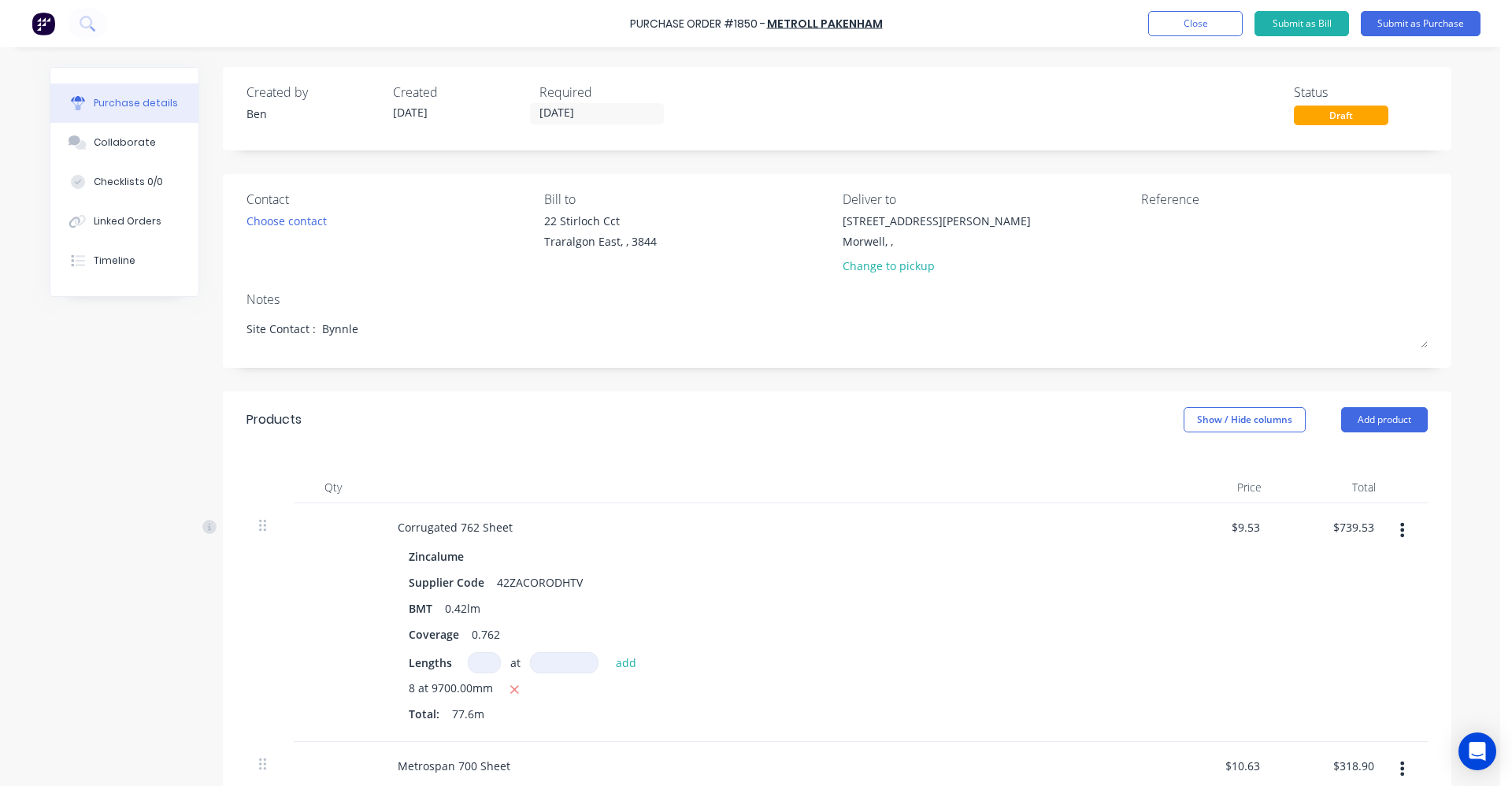
type textarea "Site Contact : Bynnle 0"
type textarea "x"
type textarea "Site Contact : Bynnle 04"
type textarea "x"
type textarea "Site Contact : Bynnle 041"
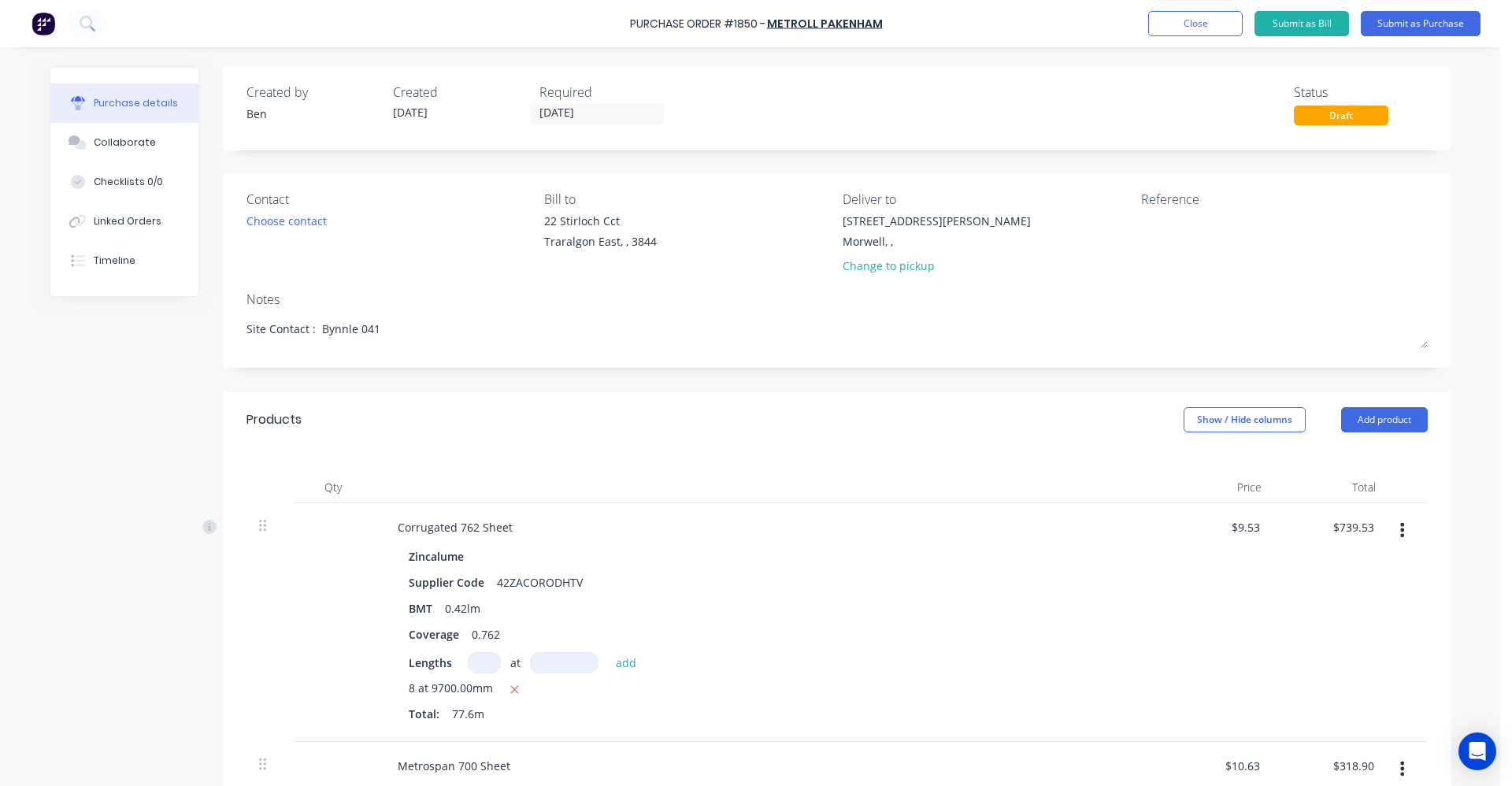
type textarea "x"
type textarea "Site Contact : Bynnle 0419"
type textarea "x"
type textarea "Site Contact : Bynnle 04191"
type textarea "x"
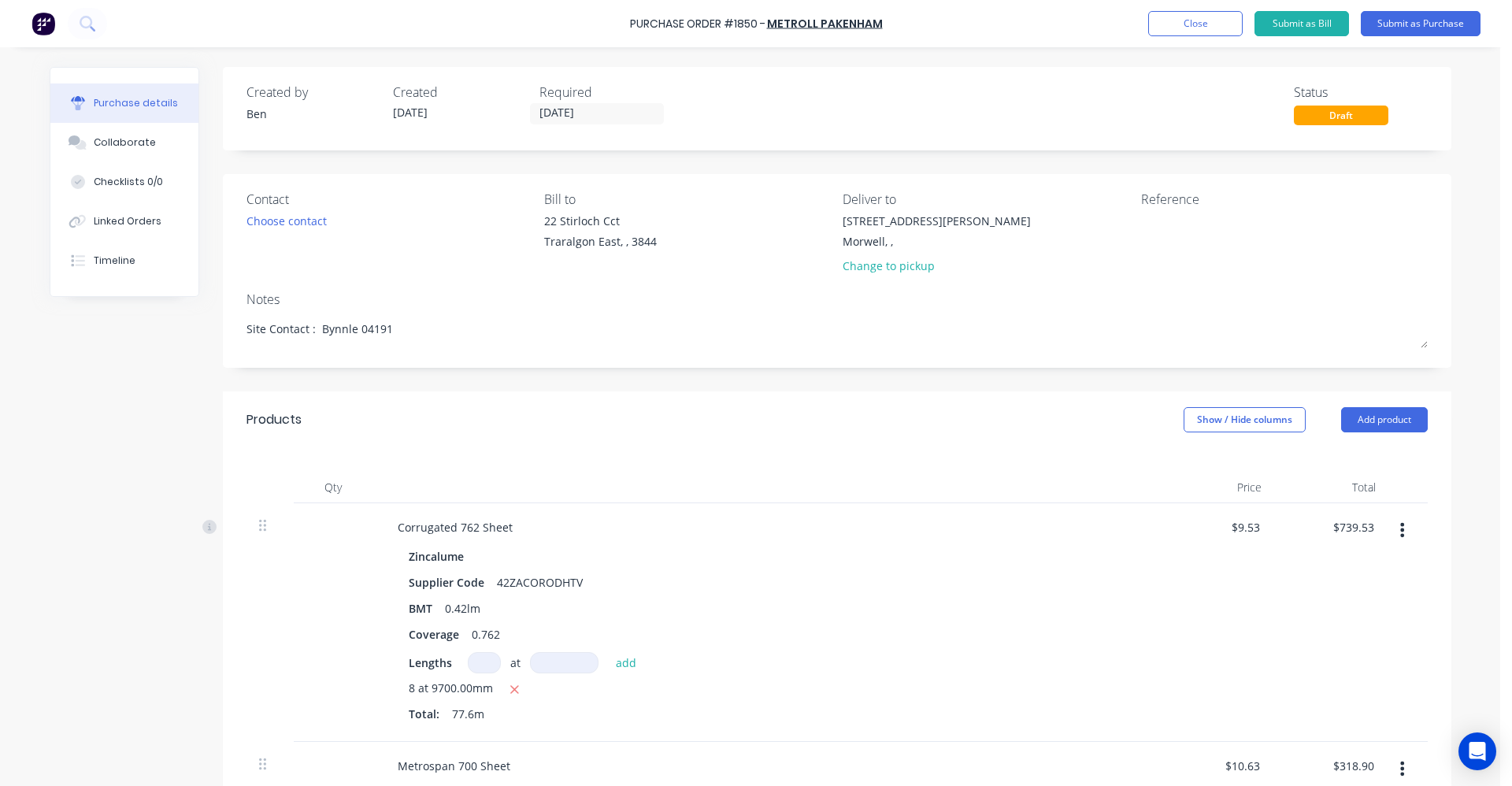
type textarea "Site Contact : Bynnle 041915"
type textarea "x"
type textarea "Site Contact : Bynnle 0419154"
type textarea "x"
type textarea "Site Contact : Bynnle 04191549"
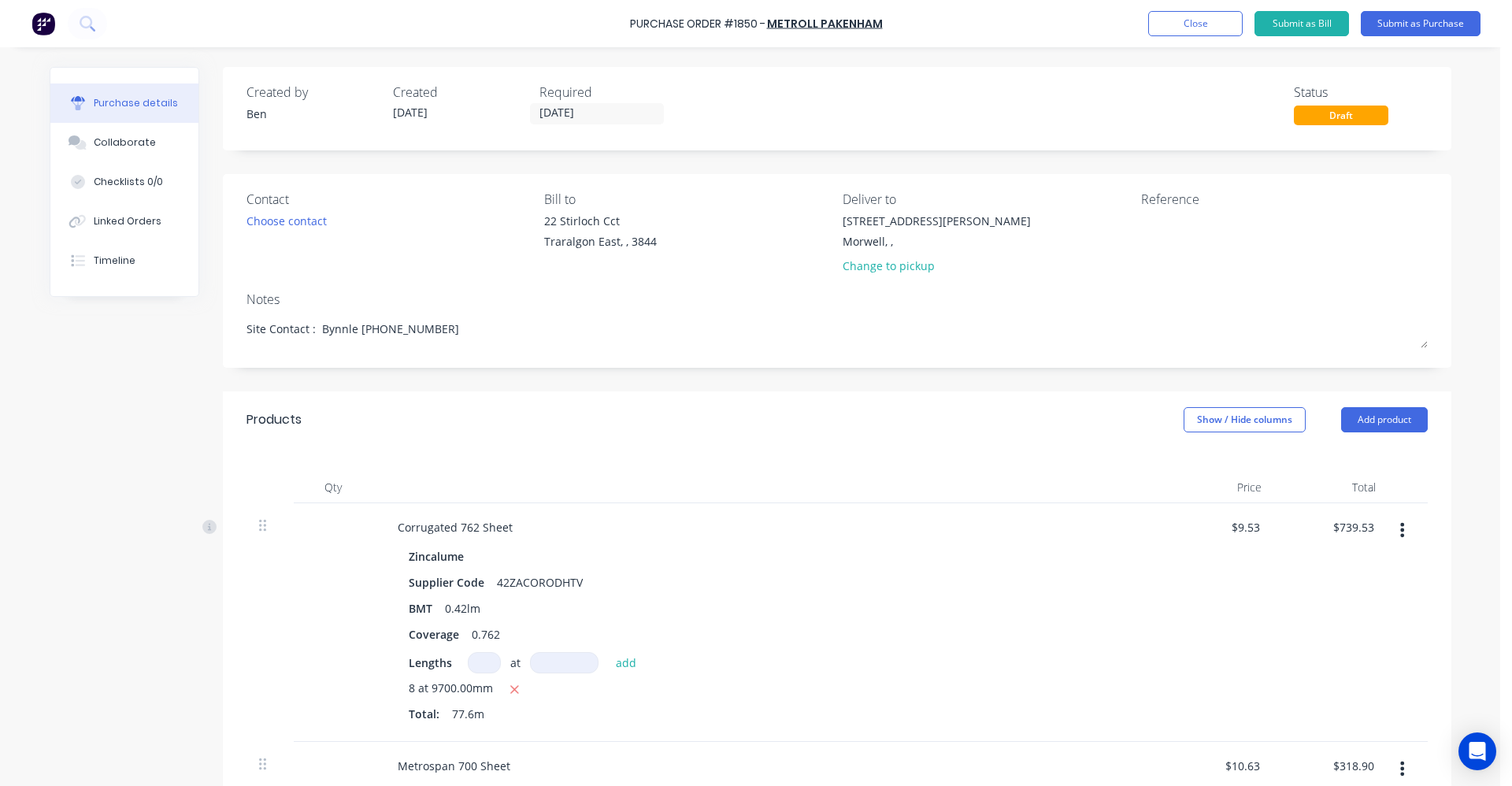
type textarea "x"
type textarea "Site Contact : Bynnle 041915498"
type textarea "x"
type textarea "Site Contact : Bynnle 0419154987"
type textarea "x"
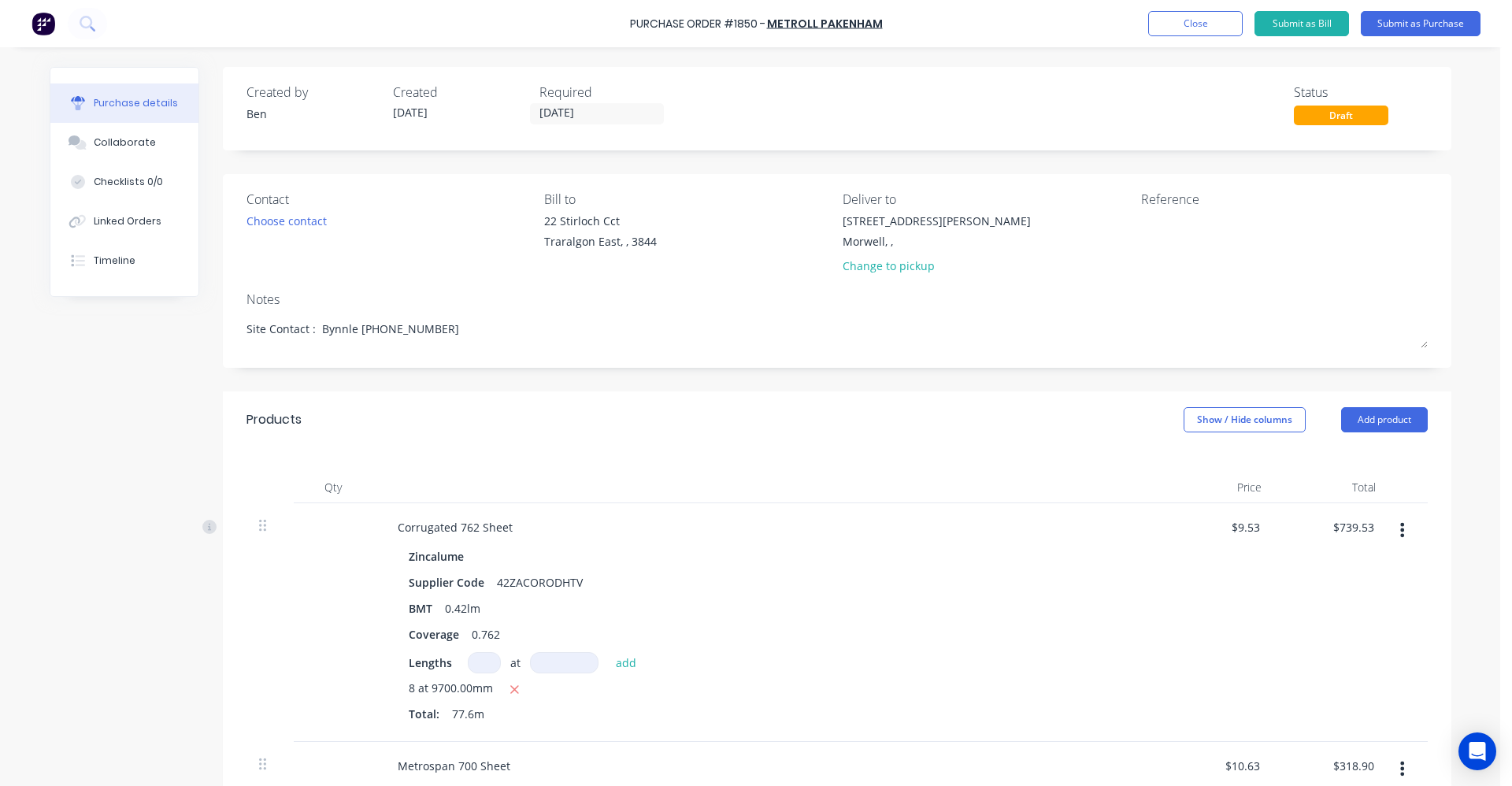
type textarea "Site Contact : Brynnle 0419154987"
type textarea "x"
type textarea "Site Contact : Brynle 0419154987"
type textarea "x"
type textarea "Site Contact : Brynle 0419154987"
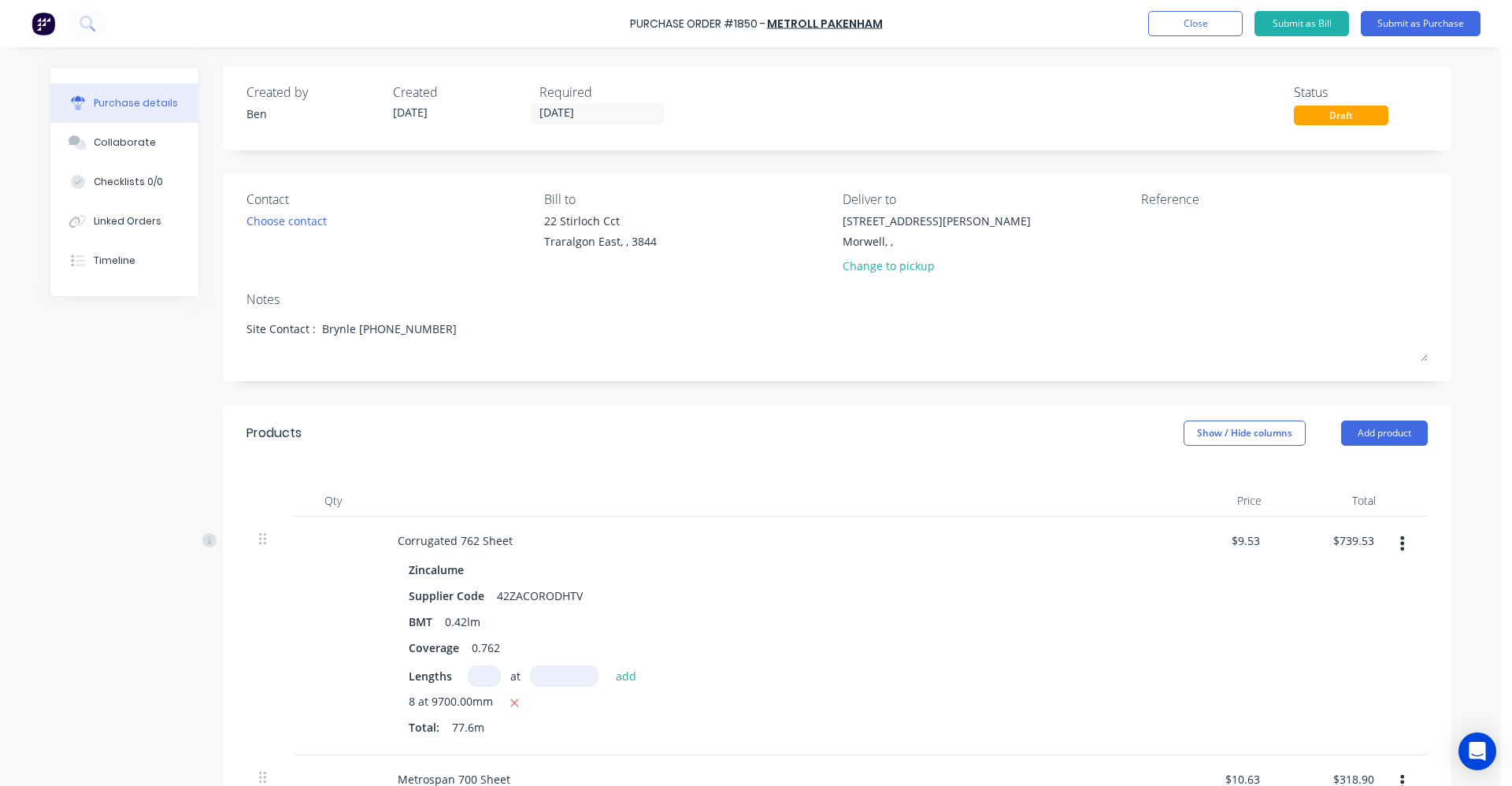
type textarea "x"
type textarea "Site Contact : Brynle 0419154987 A"
type textarea "x"
type textarea "Site Contact : Brynle 0419154987 As"
type textarea "x"
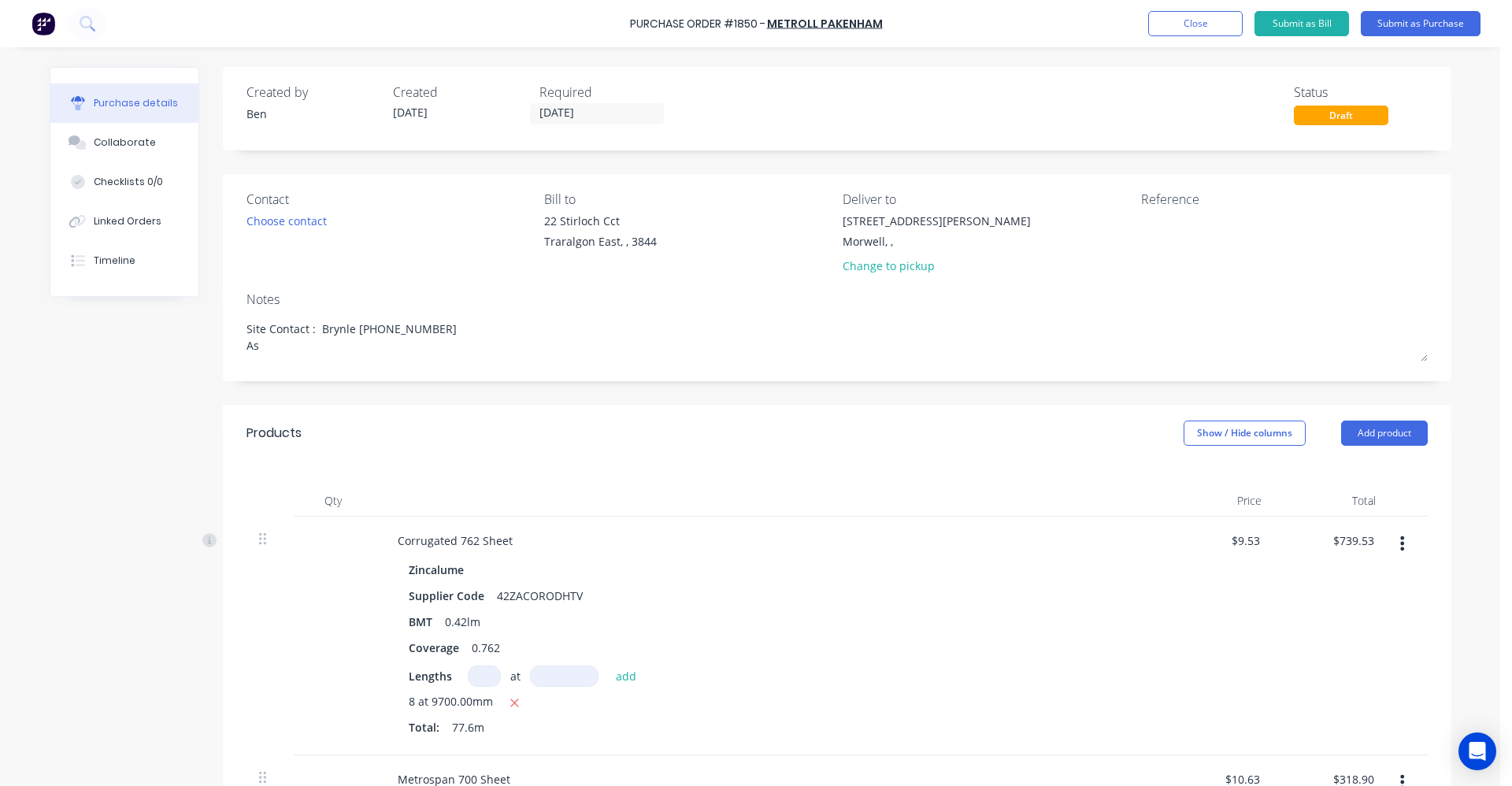
type textarea "Site Contact : Brynle 0419154987 As"
type textarea "x"
type textarea "Site Contact : Brynle 0419154987 As d"
type textarea "x"
type textarea "Site Contact : Brynle 0419154987 As dis"
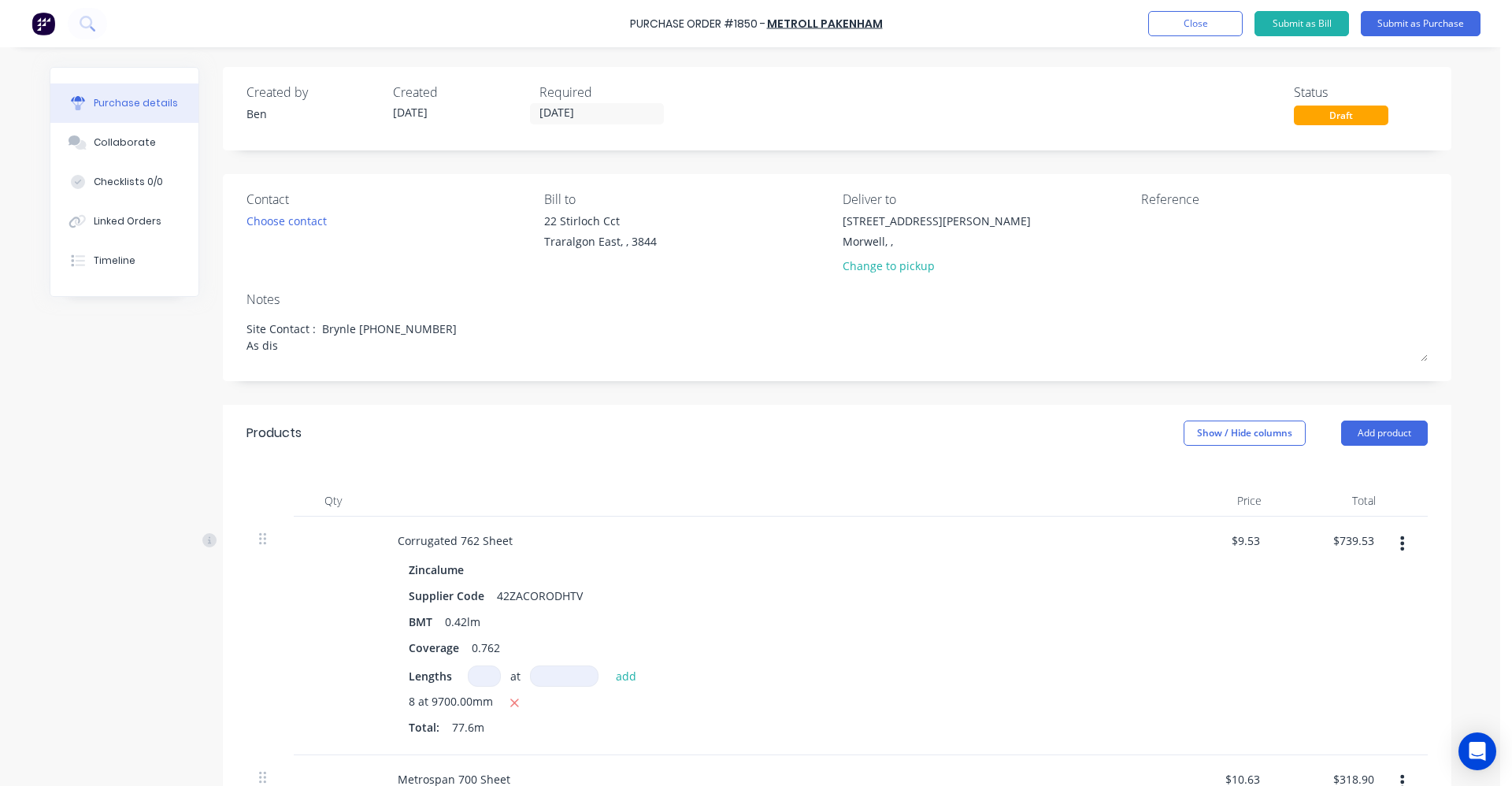
type textarea "x"
type textarea "Site Contact : Brynle 0419154987 As disc"
type textarea "x"
type textarea "Site Contact : Brynle 0419154987 As discu"
type textarea "x"
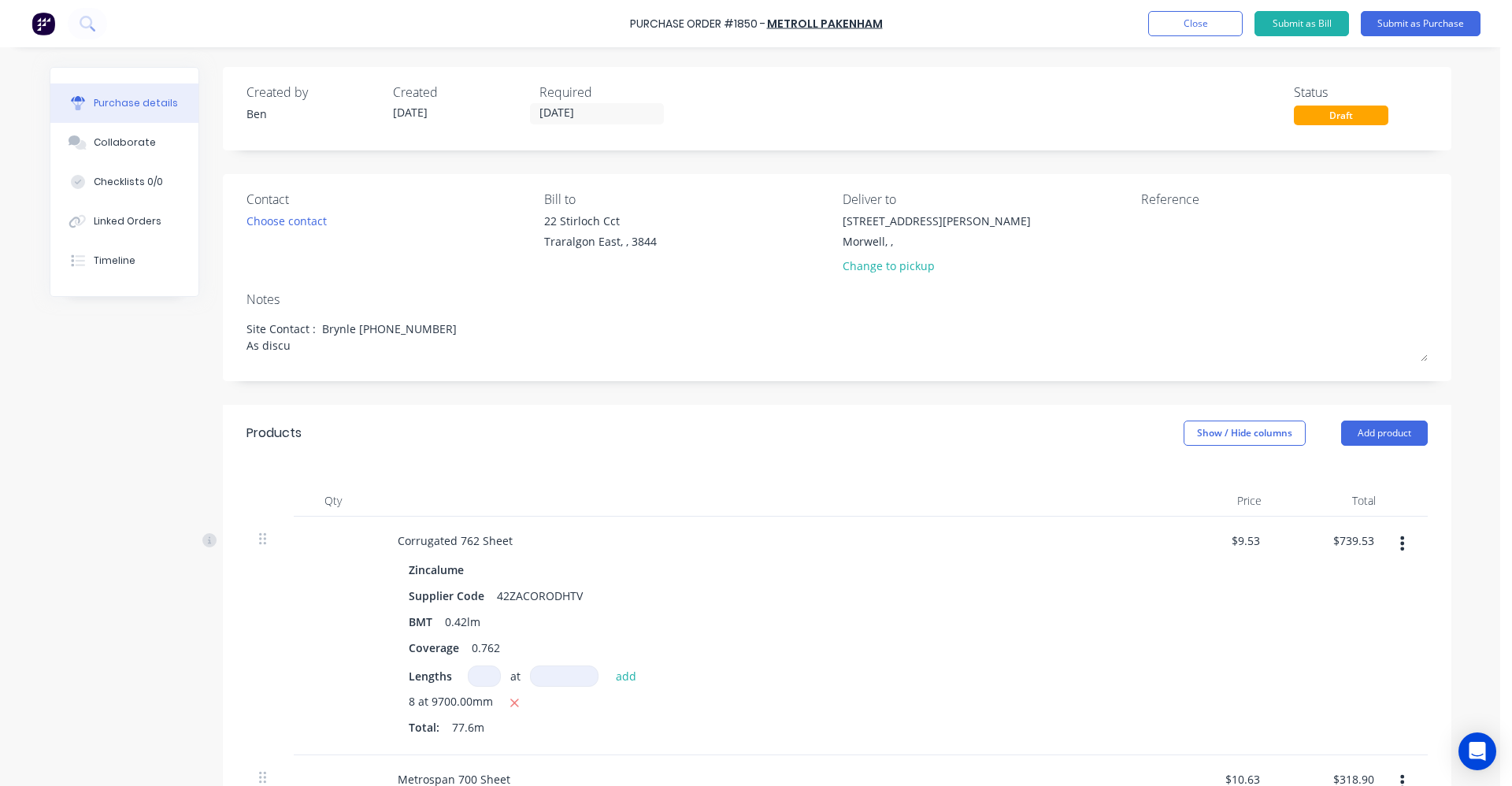
type textarea "Site Contact : Brynle 0419154987 As discus"
type textarea "x"
type textarea "Site Contact : Brynle 0419154987 As discuss"
type textarea "x"
type textarea "Site Contact : Brynle 0419154987 As discusse"
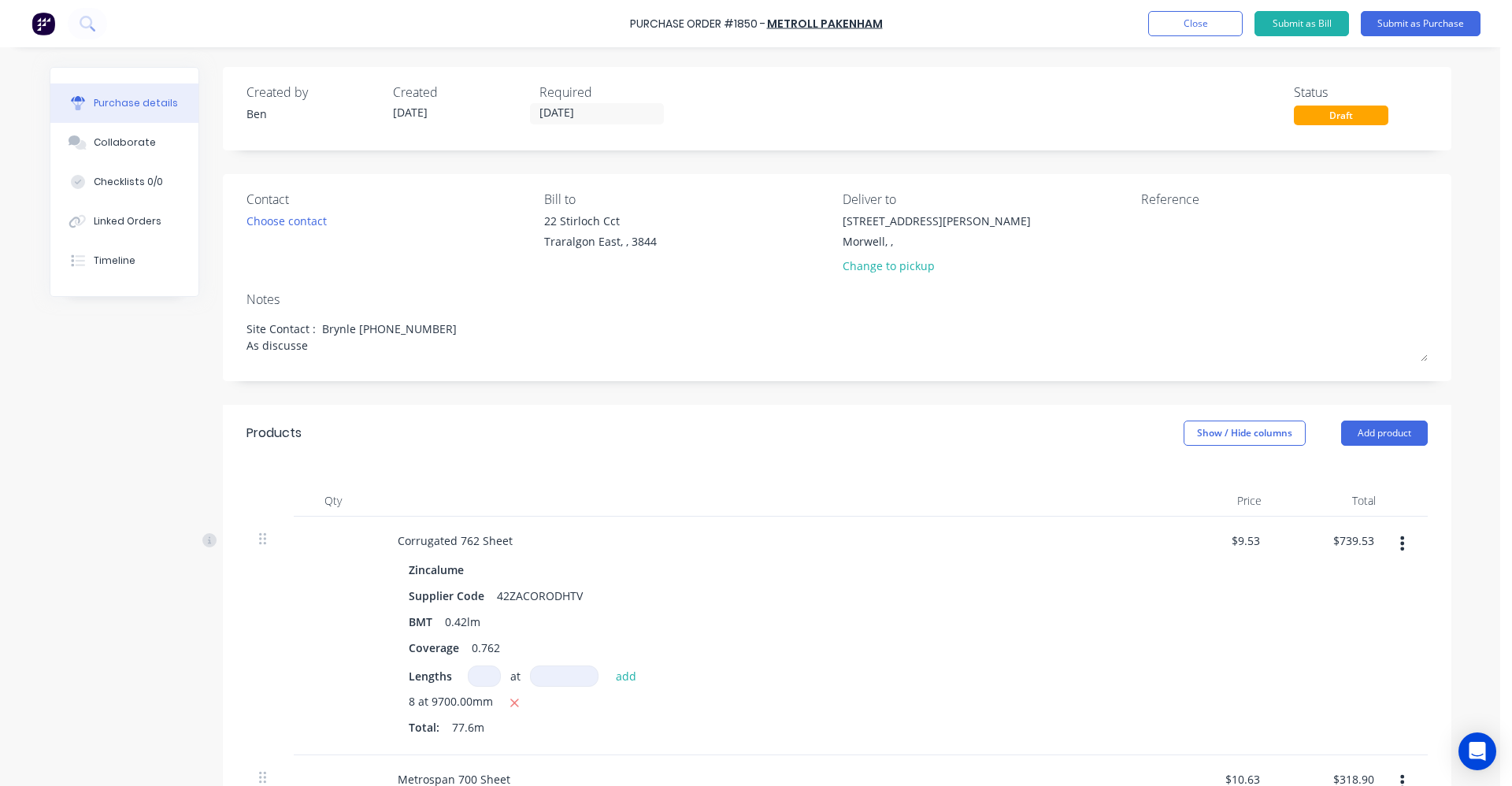
type textarea "x"
type textarea "Site Contact : Brynle 0419154987 As discussed"
type textarea "x"
type textarea "Site Contact : Brynle 0419154987 As discussed"
type textarea "x"
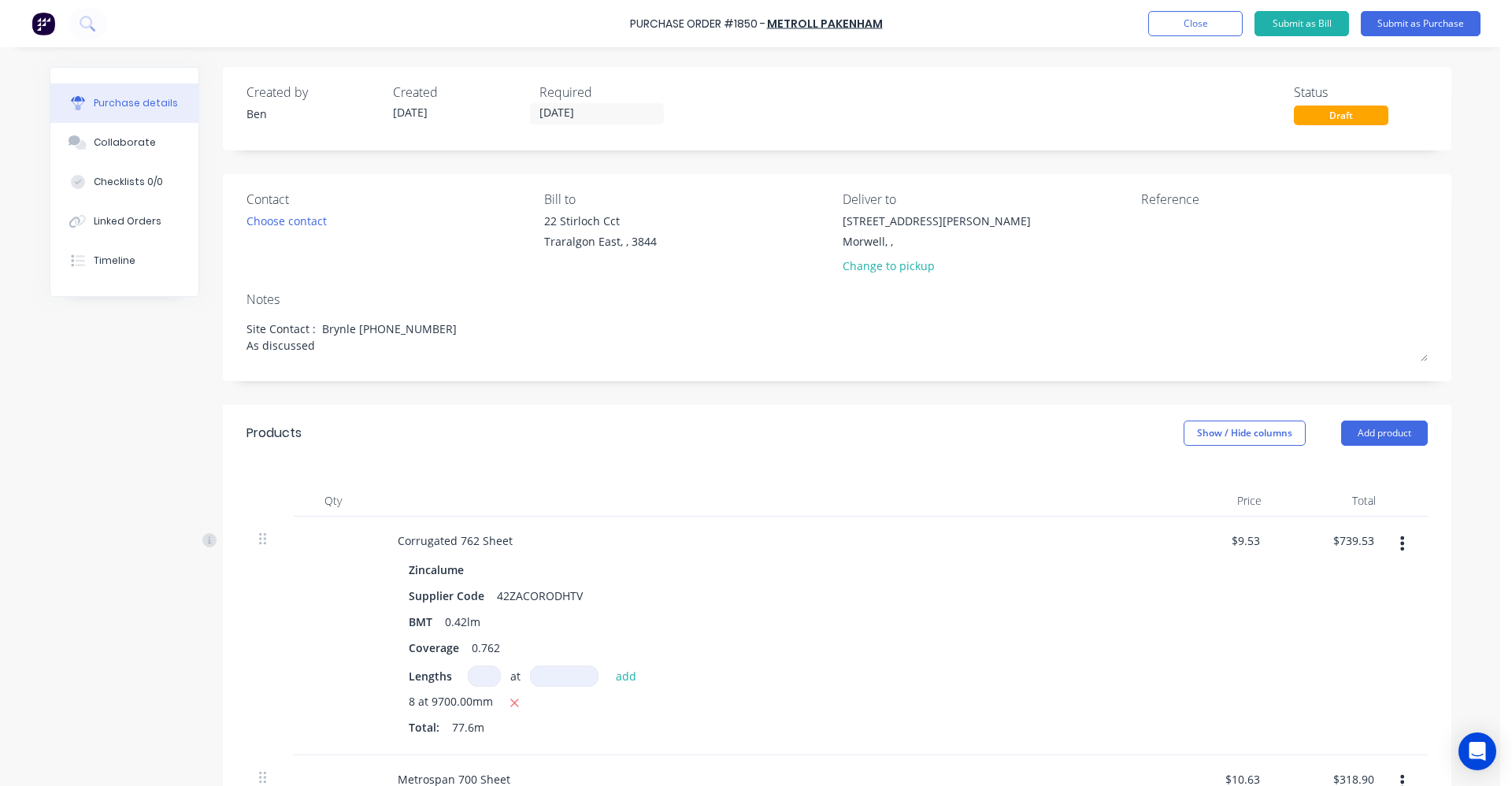
type textarea "Site Contact : Brynle 0419154987 As discussed"
type textarea "x"
type textarea "Site Contact : Brynle 0419154987 As discusse"
type textarea "x"
type textarea "Site Contact : Brynle 0419154987 As discuss"
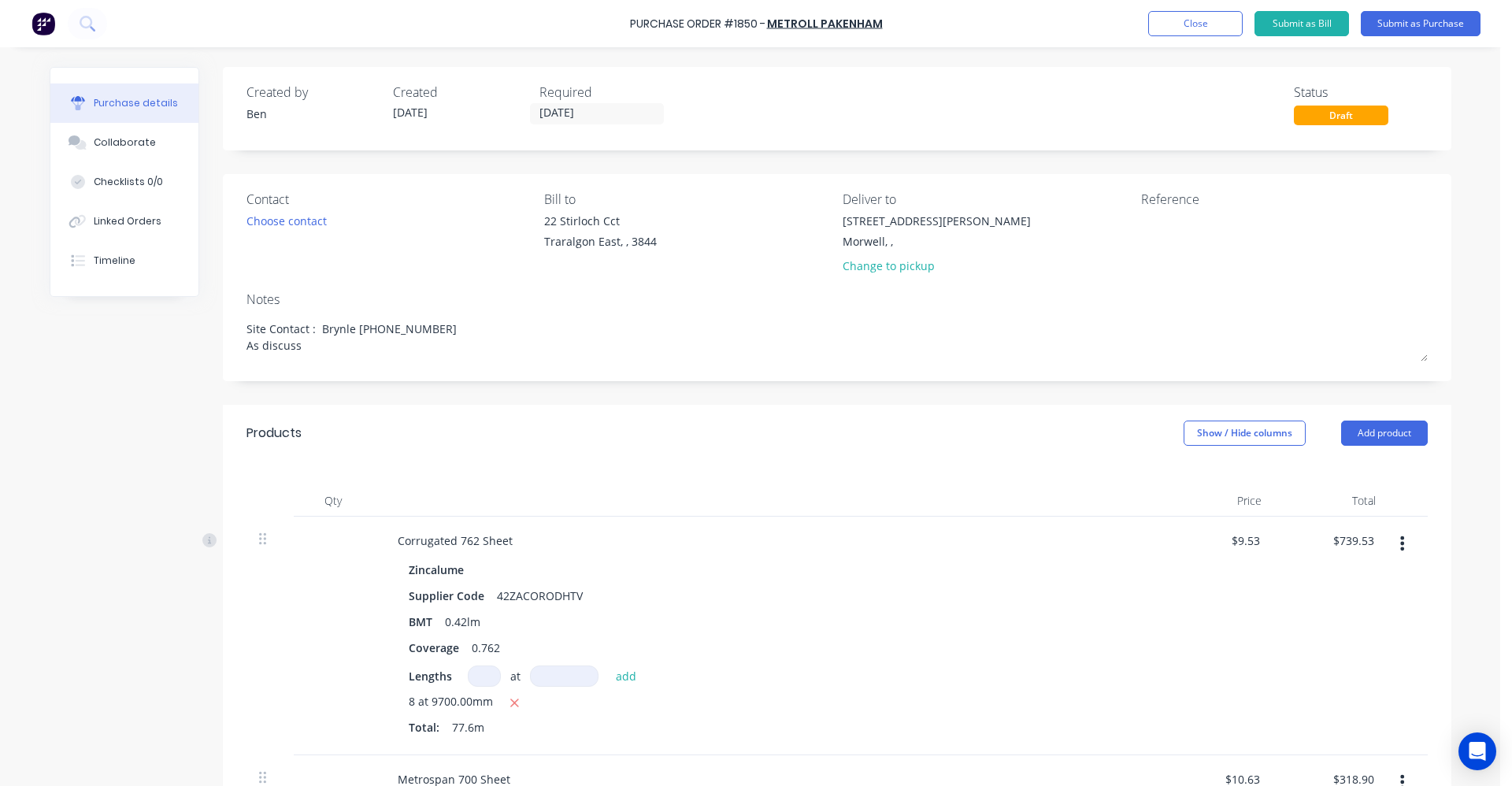
type textarea "x"
type textarea "Site Contact : Brynle 0419154987 As discus"
type textarea "x"
type textarea "Site Contact : Brynle 0419154987 As discuse"
type textarea "x"
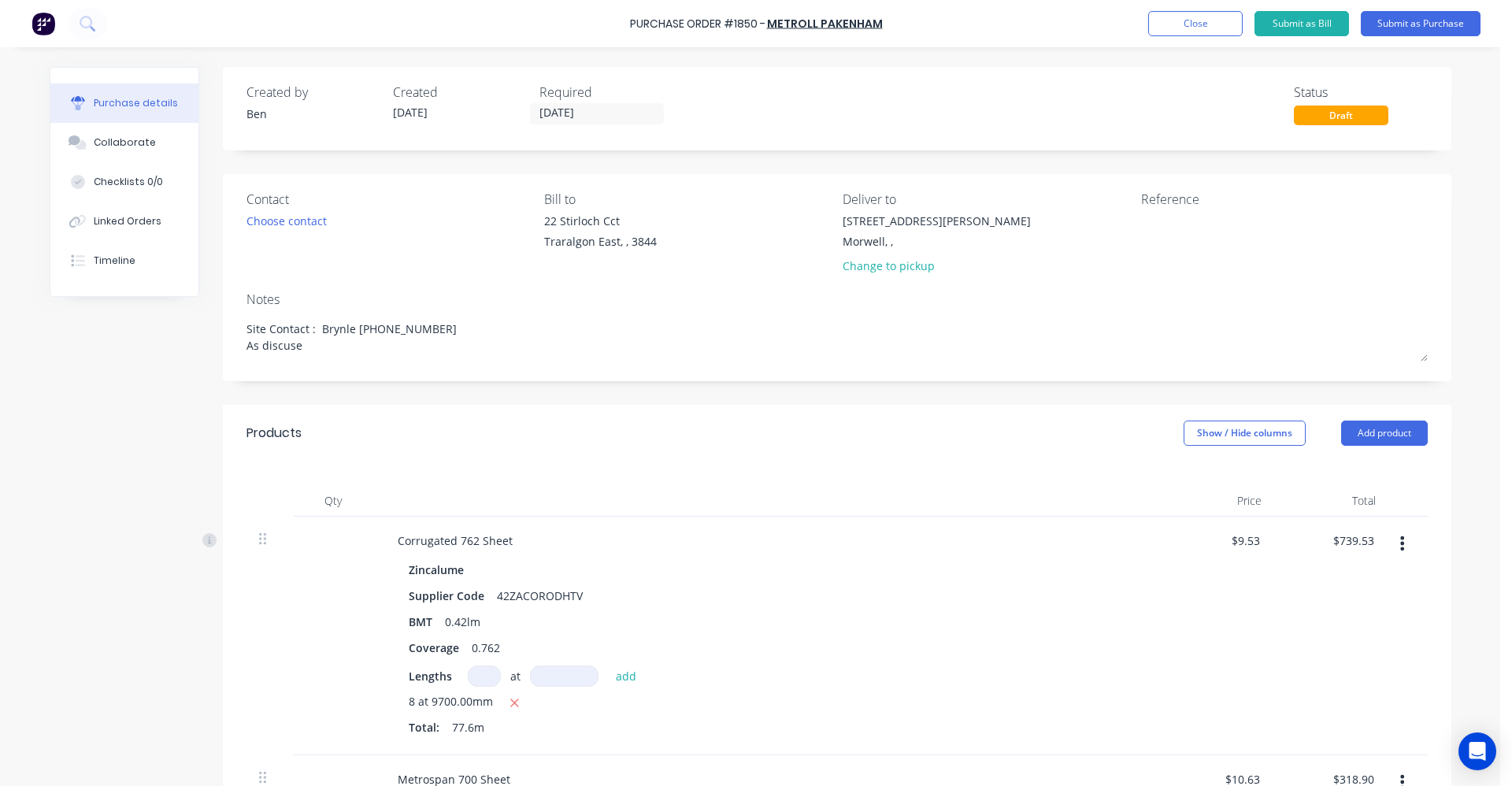
type textarea "Site Contact : Brynle 0419154987 As discuses"
type textarea "x"
type textarea "Site Contact : Brynle 0419154987 As discuse"
type textarea "x"
type textarea "Site Contact : Brynle 0419154987 As discused"
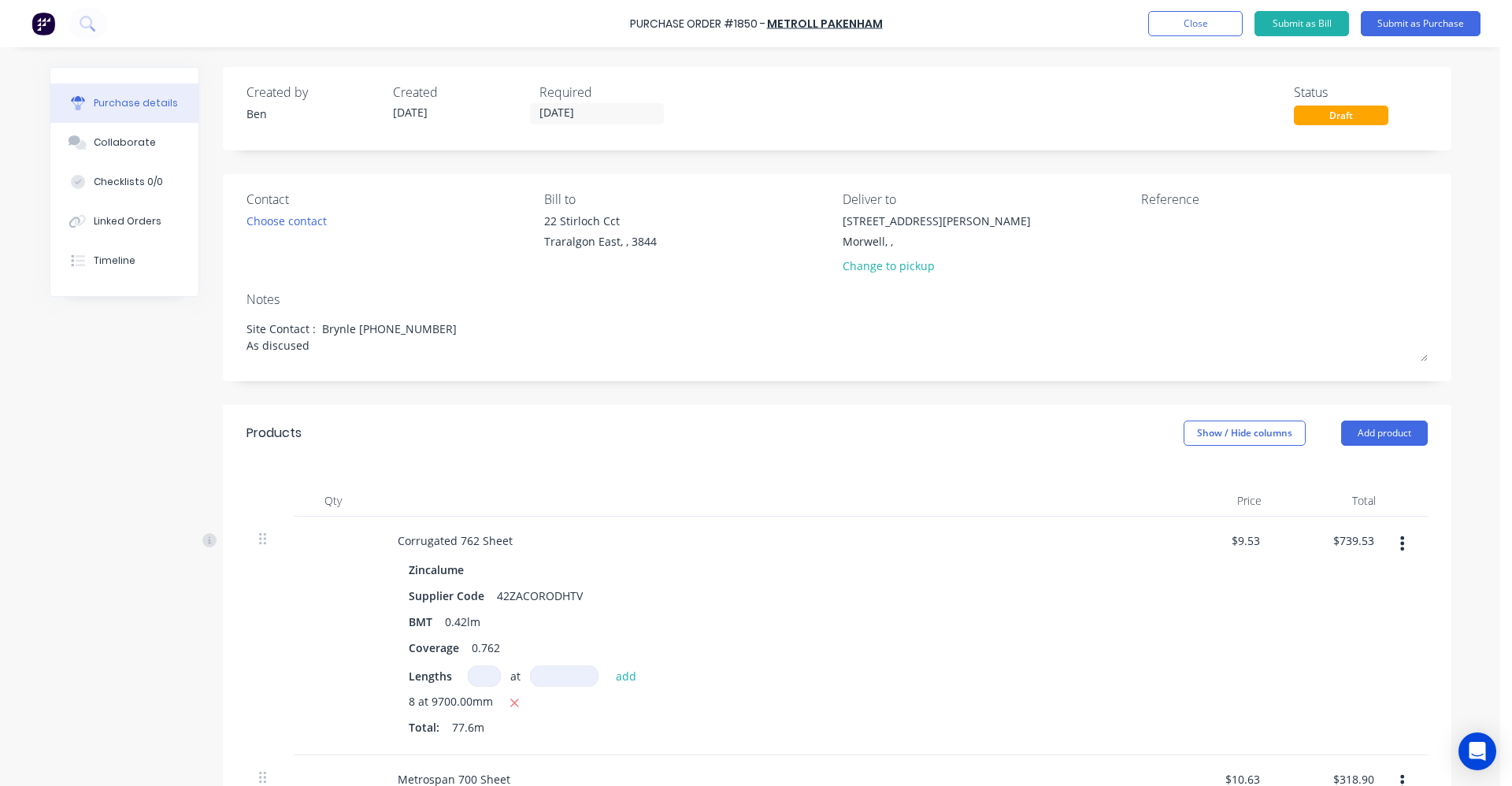
type textarea "x"
type textarea "Site Contact : Brynle 0419154987 As discused"
type textarea "x"
type textarea "Site Contact : Brynle 0419154987 As discused w"
type textarea "x"
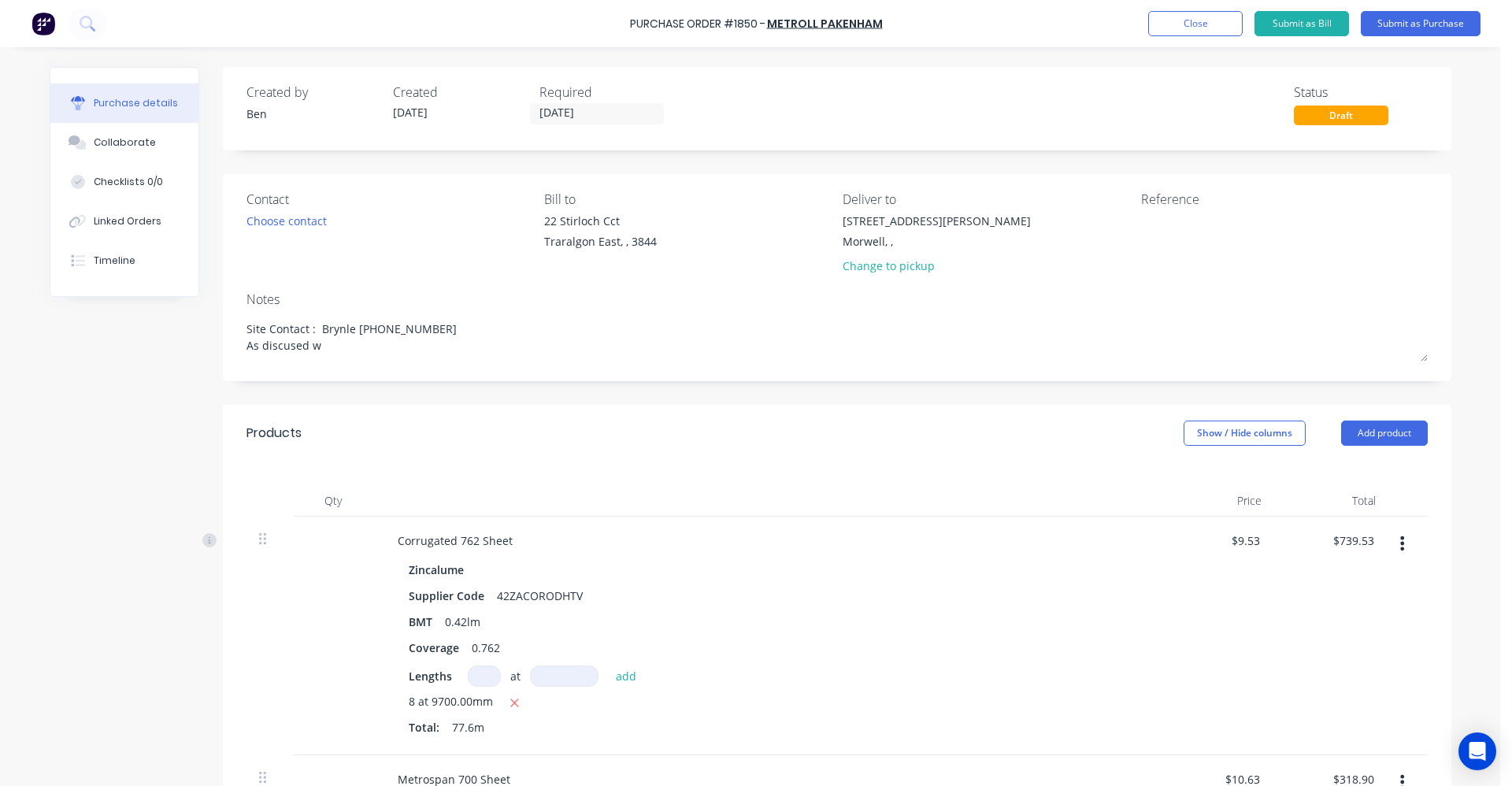
type textarea "Site Contact : Brynle 0419154987 As discused wi"
type textarea "x"
type textarea "Site Contact : Brynle 0419154987 As discused wit"
type textarea "x"
type textarea "Site Contact : Brynle 0419154987 As discused with"
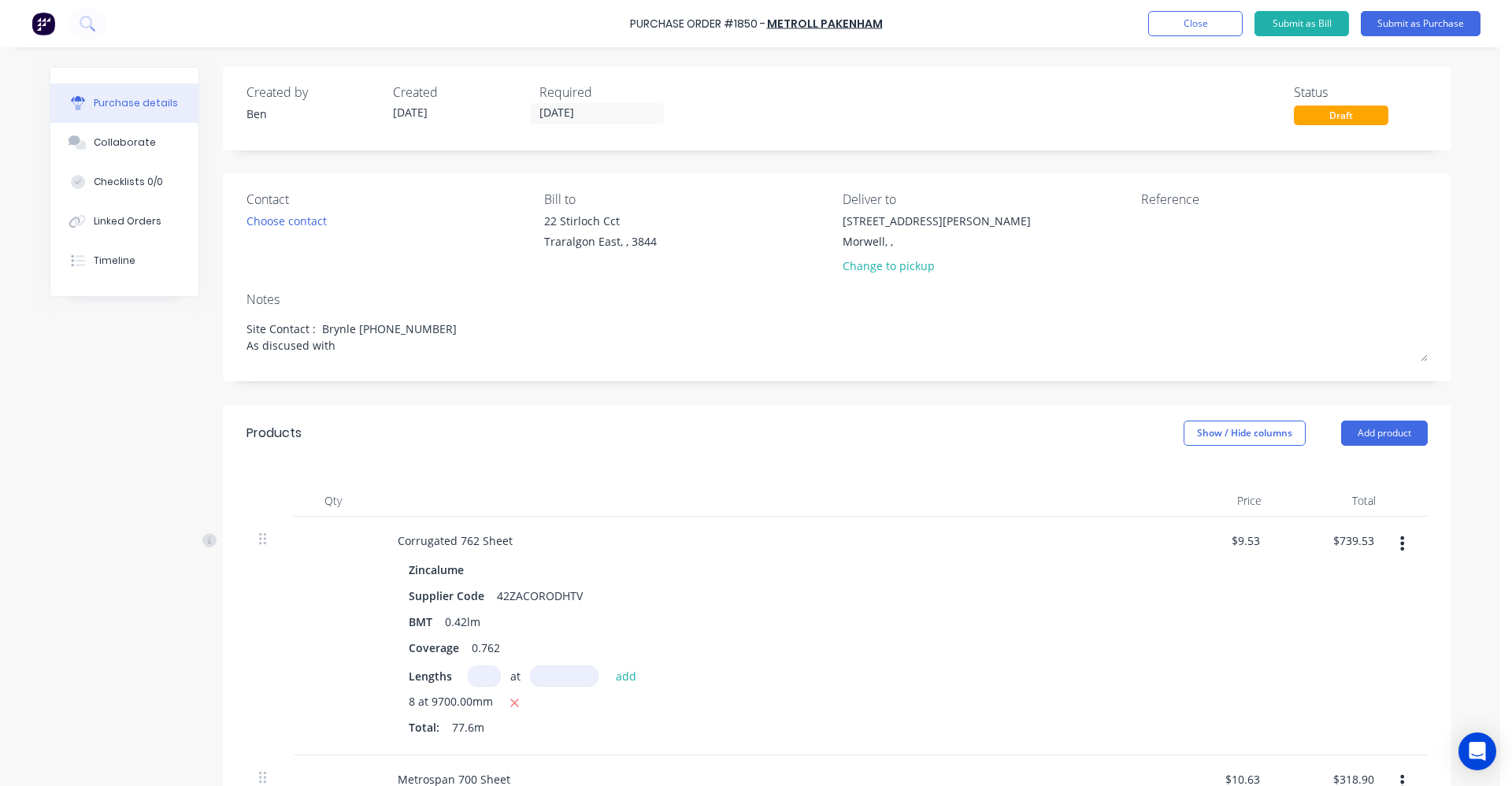
type textarea "x"
type textarea "Site Contact : Brynle 0419154987 As discused with"
type textarea "x"
type textarea "Site Contact : Brynle 0419154987 As discused with S"
type textarea "x"
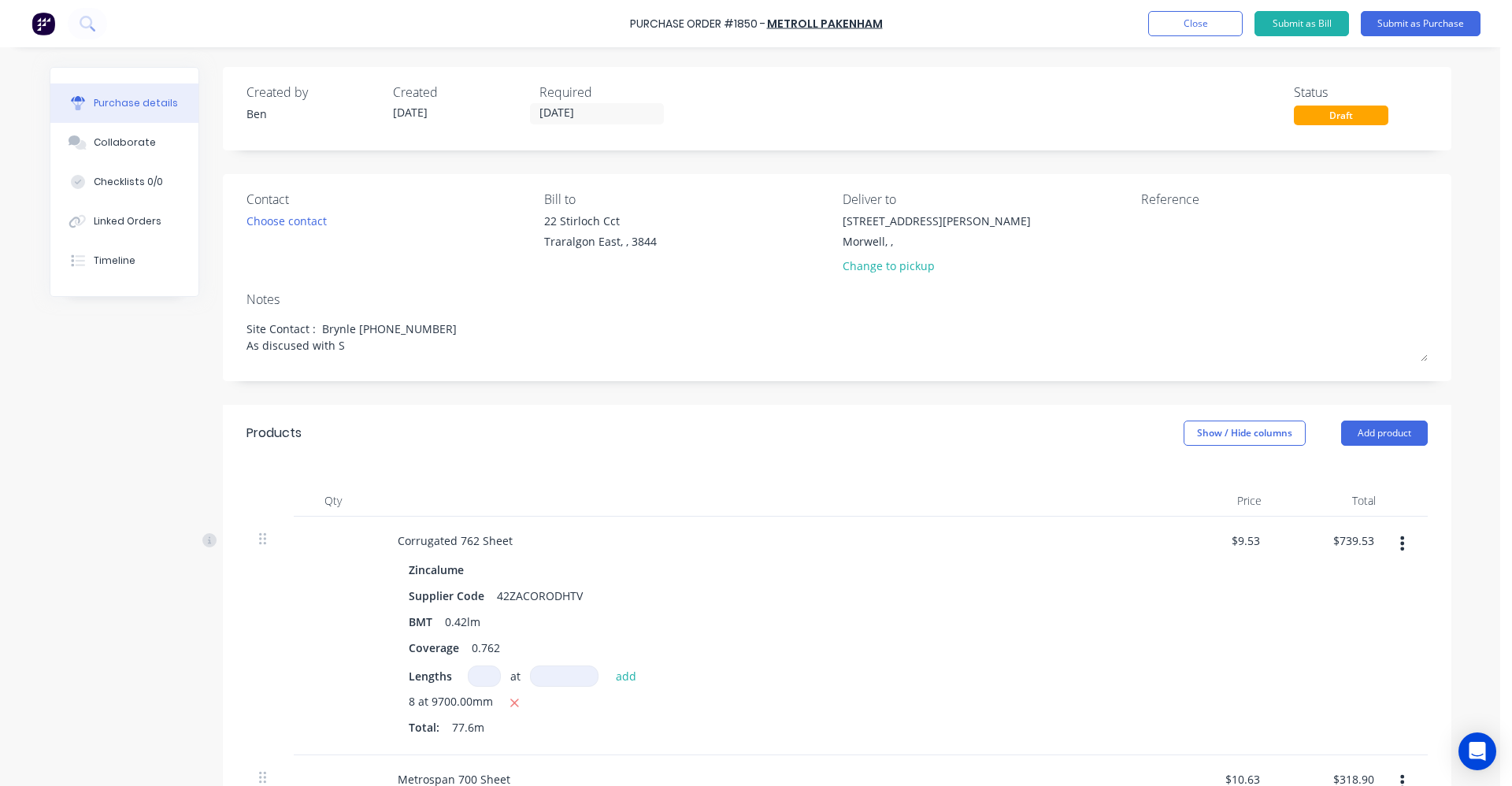
type textarea "Site Contact : Brynle 0419154987 As discused with Si"
type textarea "x"
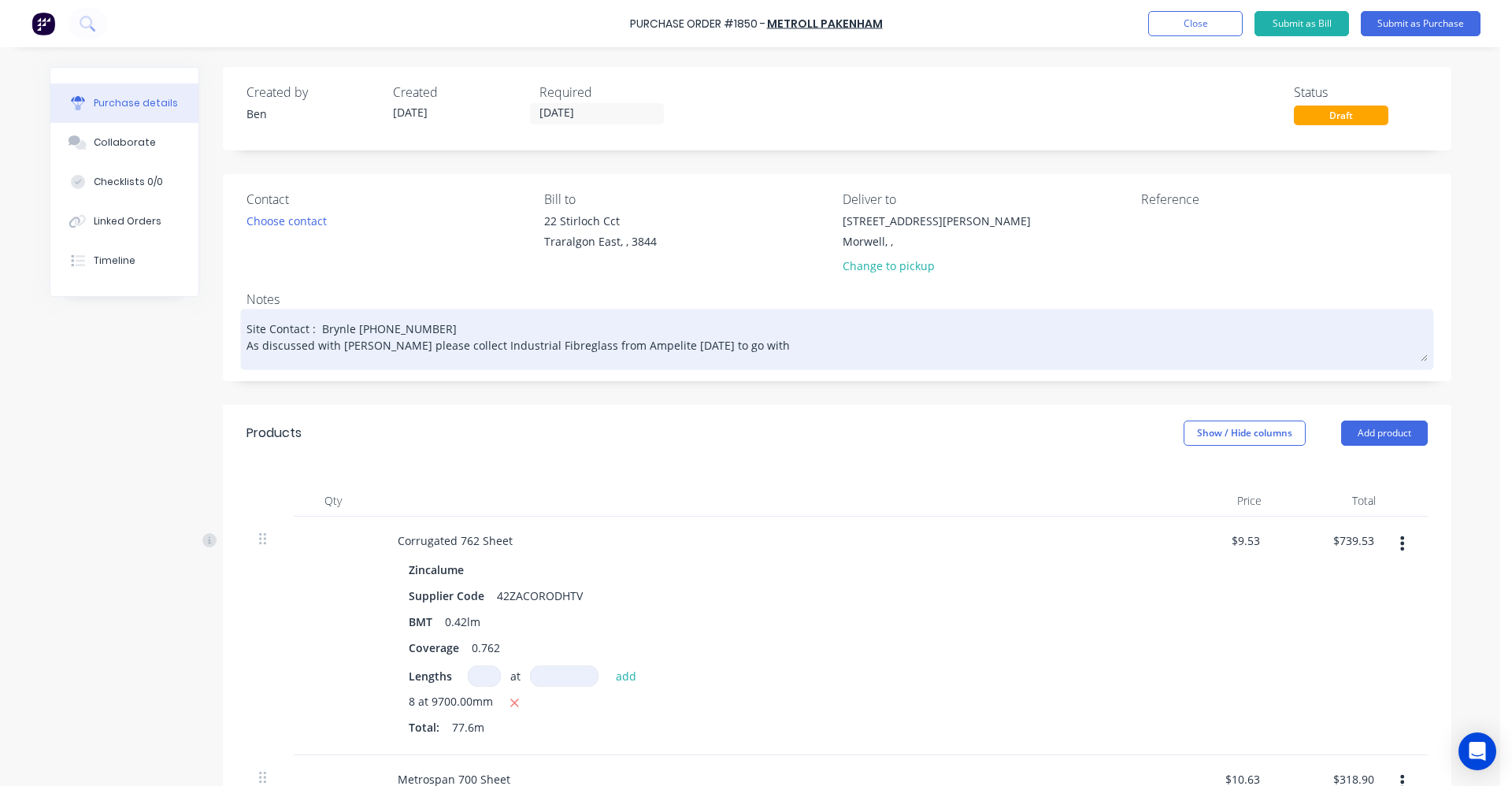
click at [736, 342] on textarea "Site Contact : Brynle 0419154987 As discussed with Simon please collect Industr…" at bounding box center [837, 337] width 1182 height 49
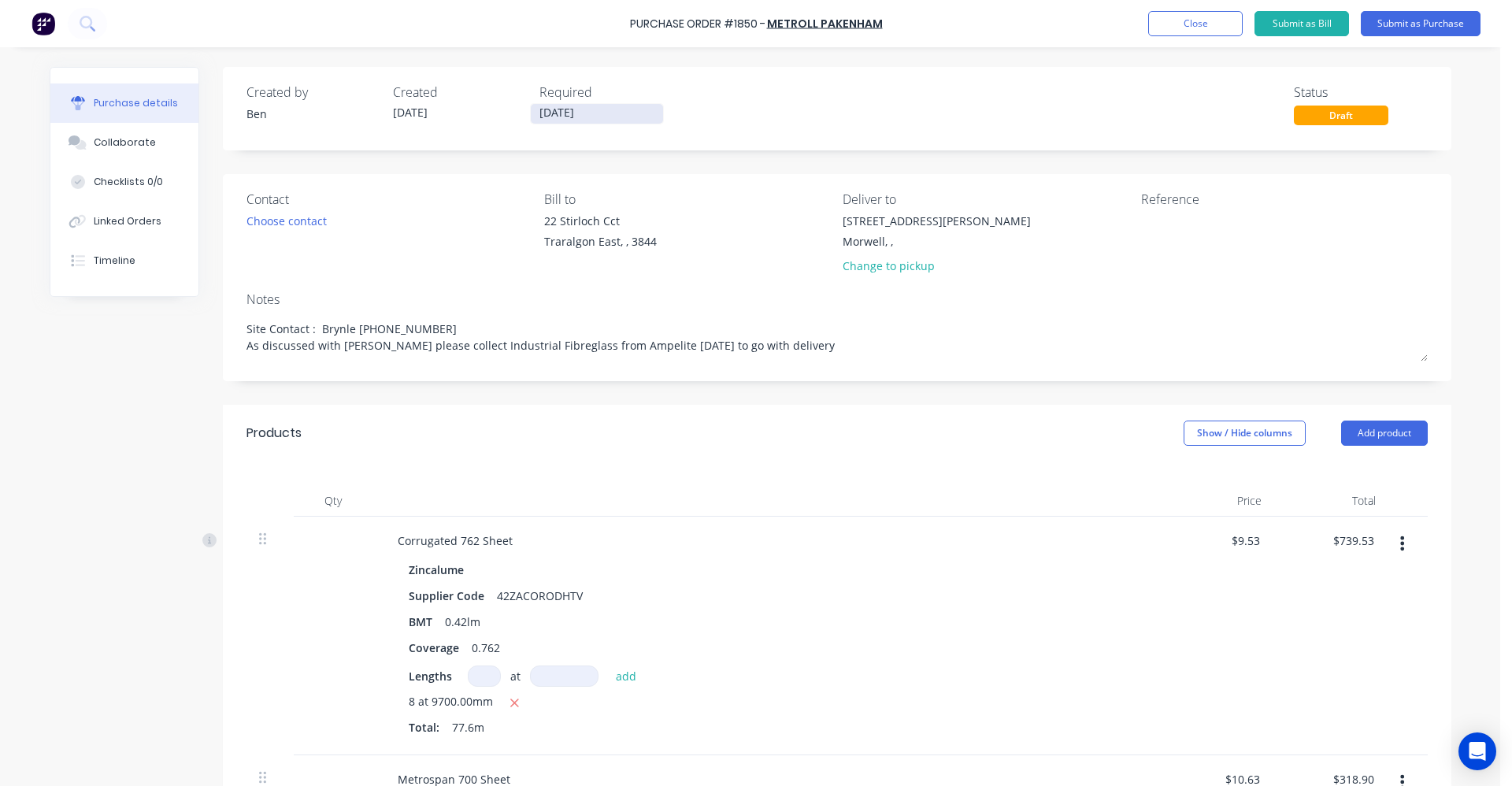
click at [565, 113] on input "[DATE]" at bounding box center [597, 113] width 132 height 19
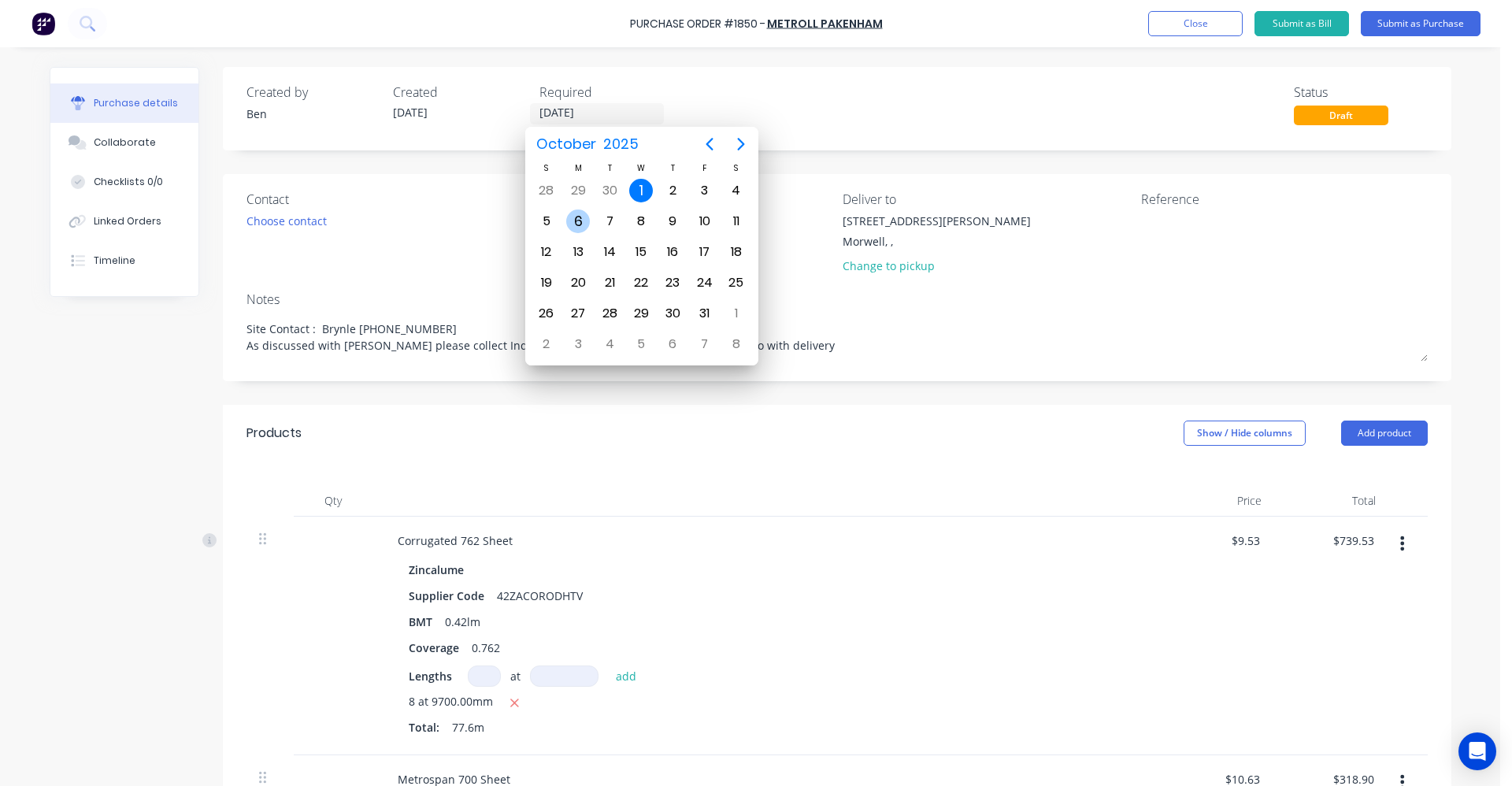
click at [570, 216] on div "6" at bounding box center [579, 222] width 24 height 24
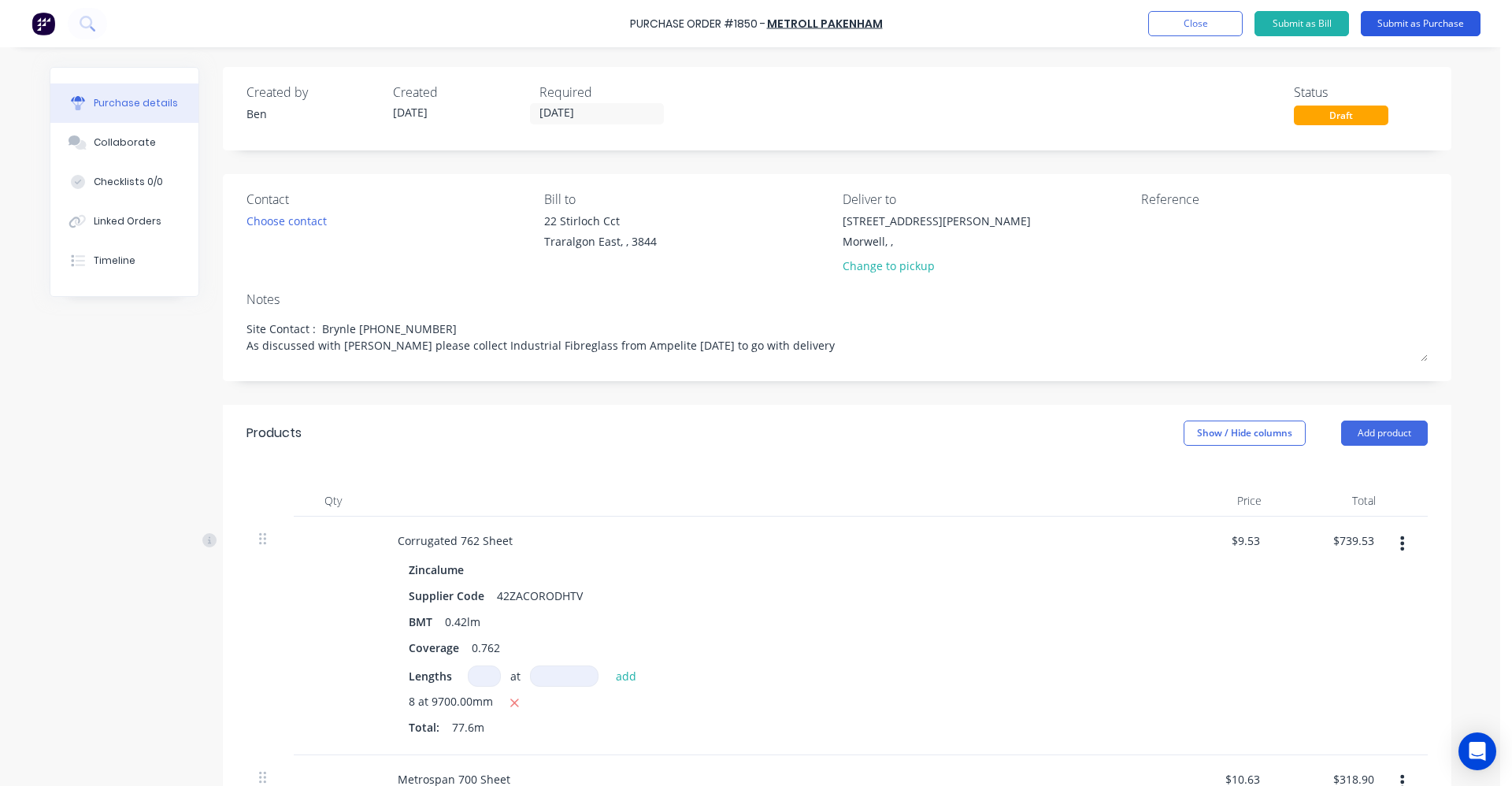
click at [1416, 20] on button "Submit as Purchase" at bounding box center [1421, 23] width 120 height 25
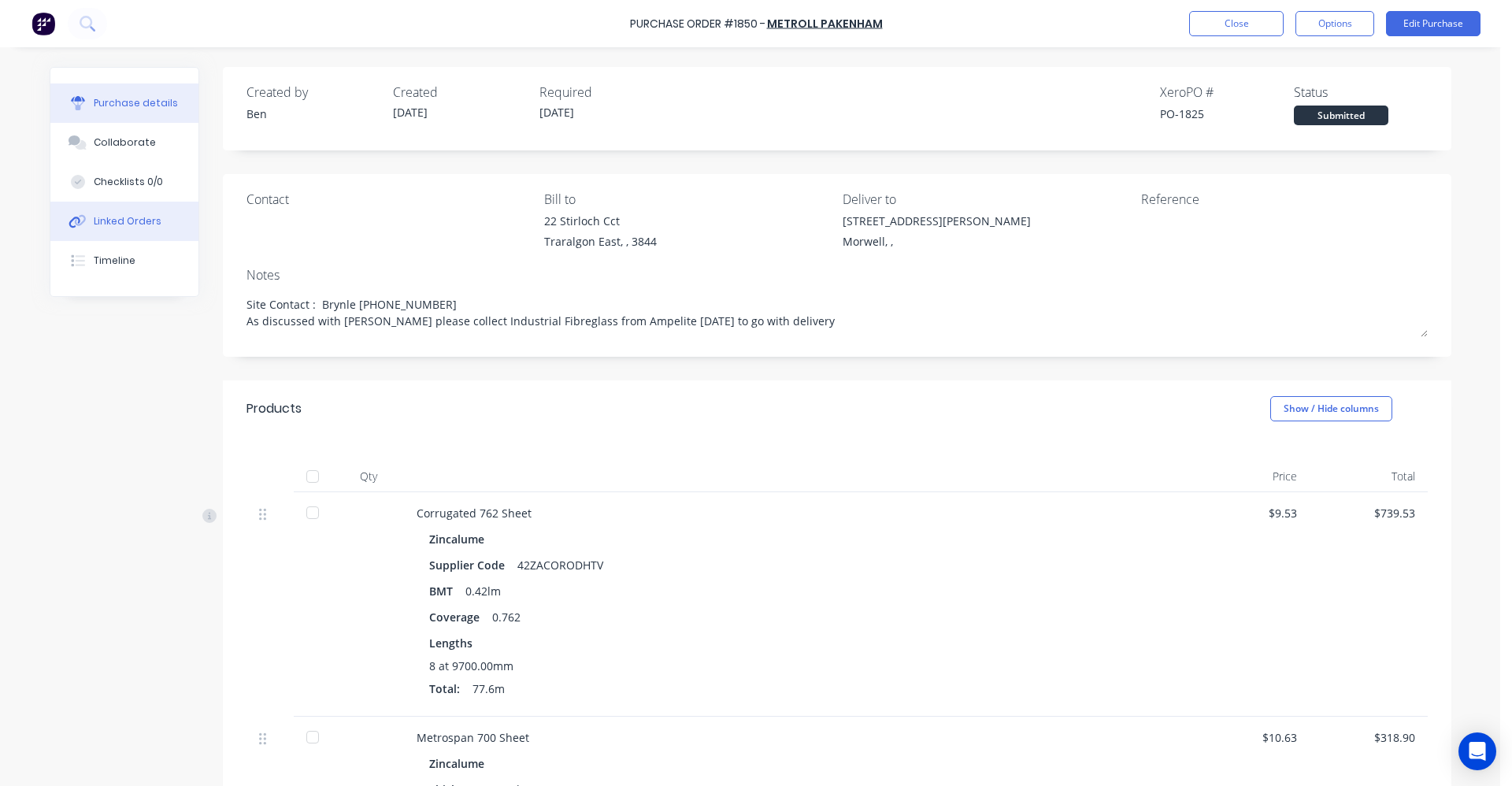
click at [119, 224] on div "Linked Orders" at bounding box center [127, 221] width 68 height 14
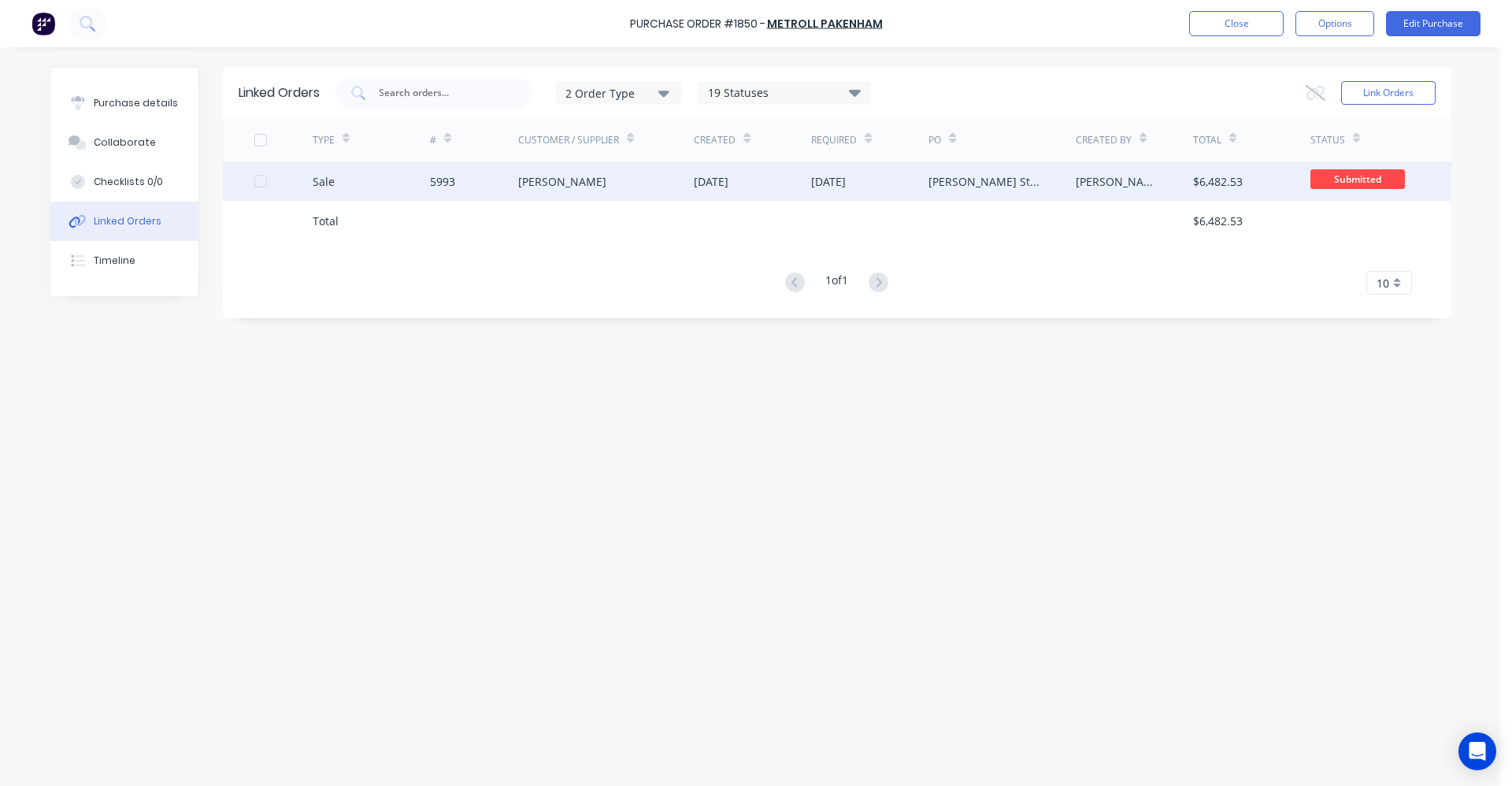
click at [584, 182] on div "[PERSON_NAME]" at bounding box center [606, 181] width 176 height 39
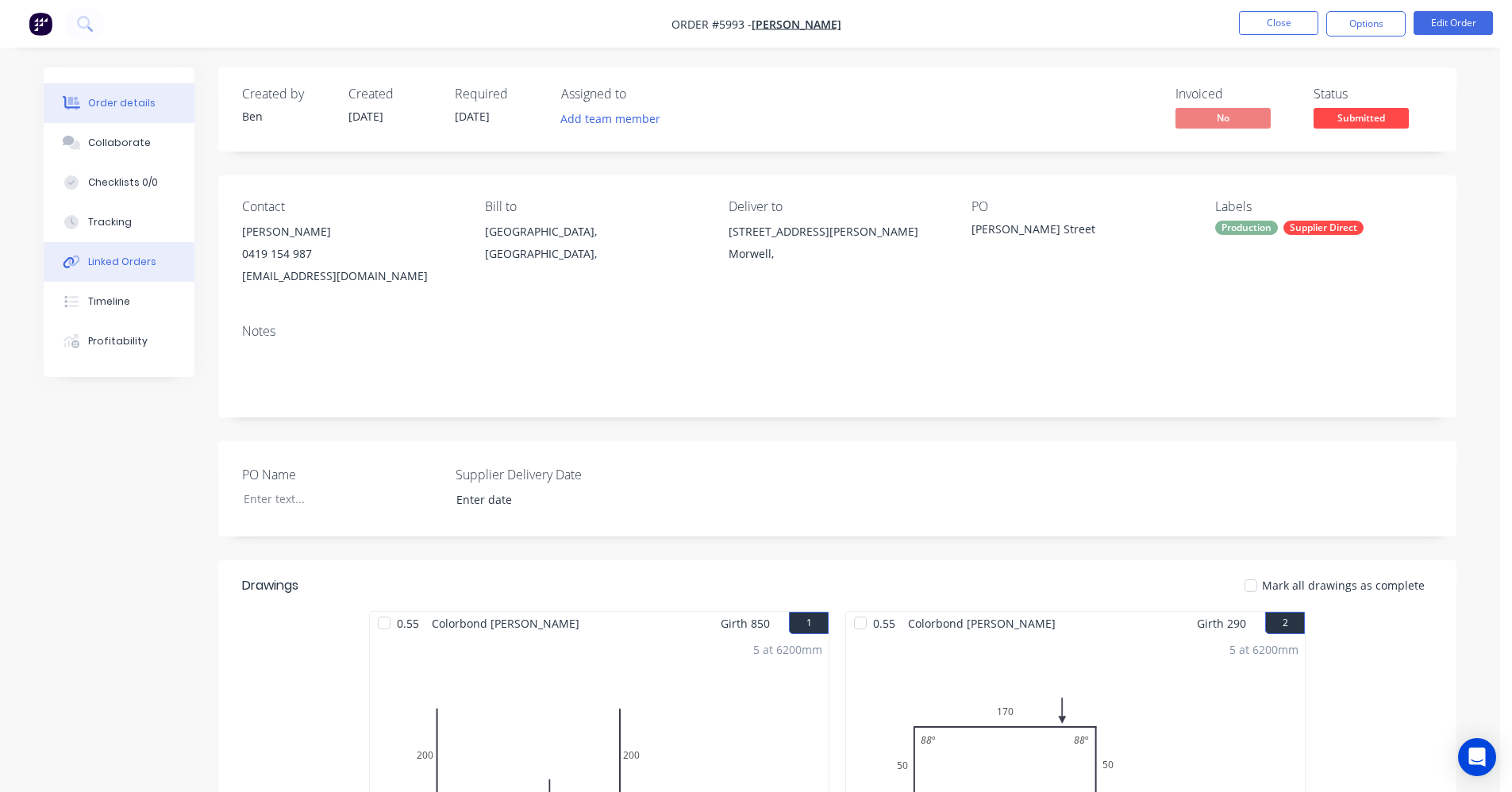
click at [132, 261] on div "Linked Orders" at bounding box center [122, 262] width 68 height 14
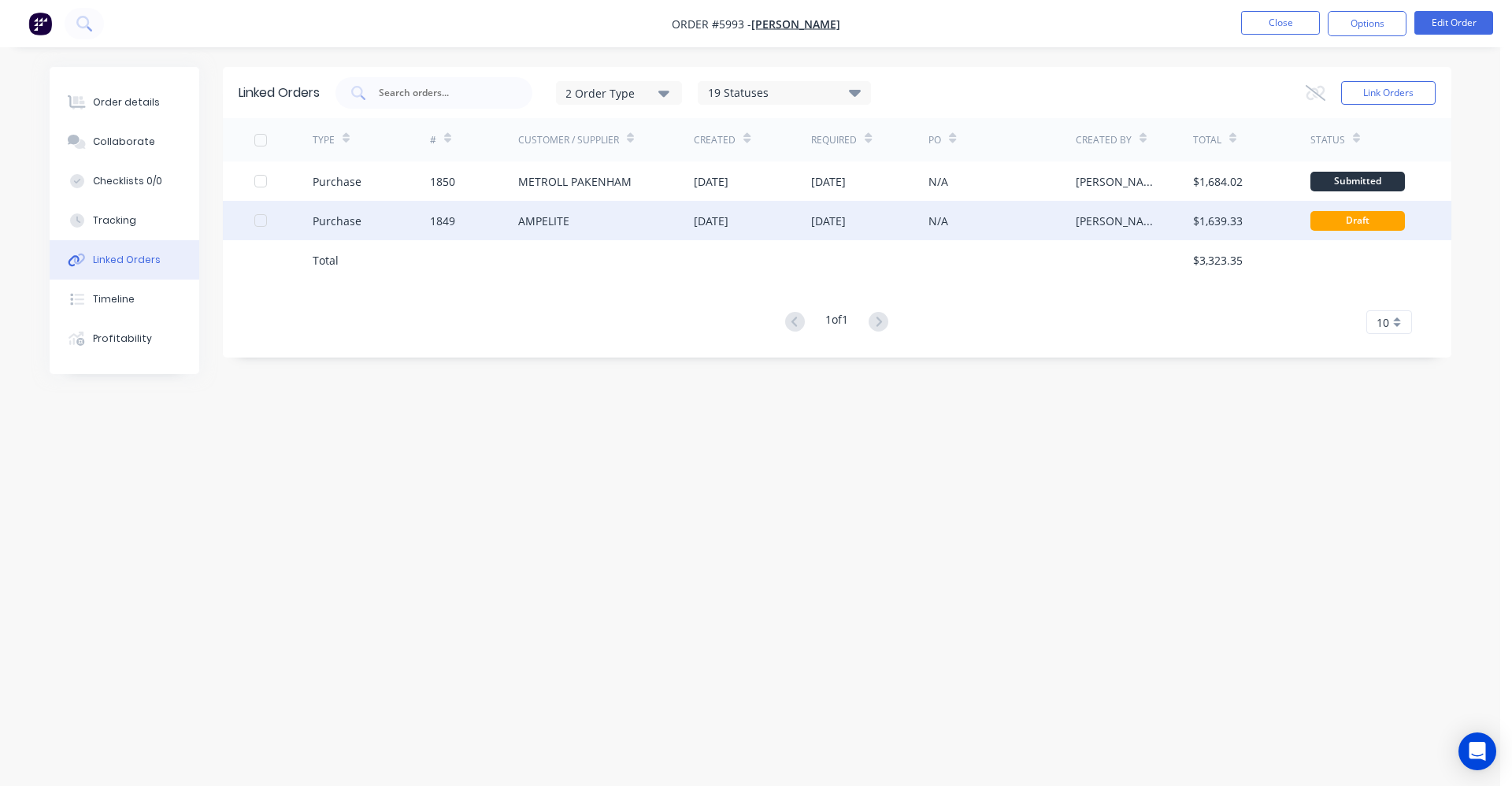
click at [574, 221] on div "AMPELITE" at bounding box center [606, 220] width 176 height 39
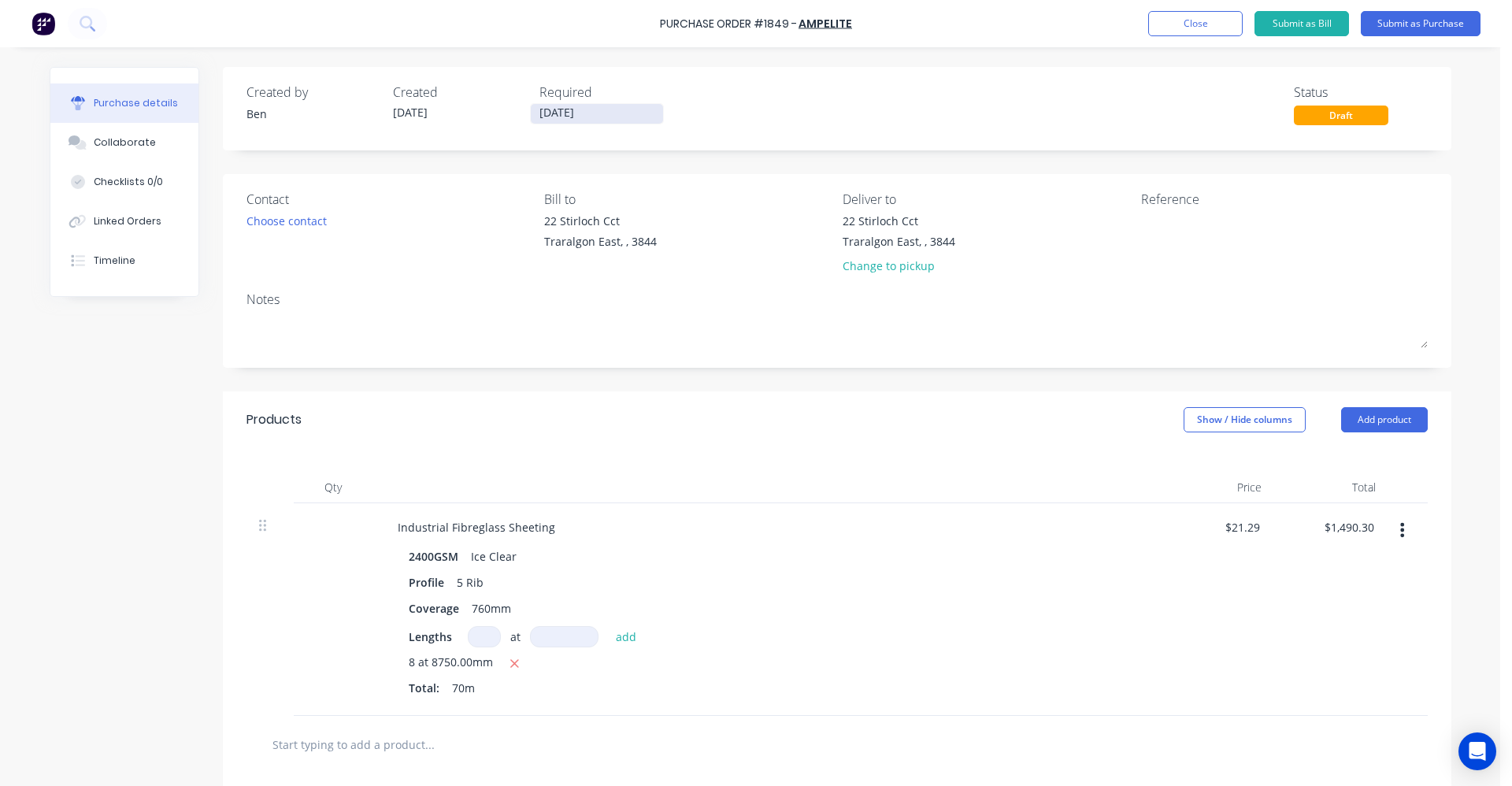
click at [569, 108] on input "[DATE]" at bounding box center [597, 113] width 132 height 19
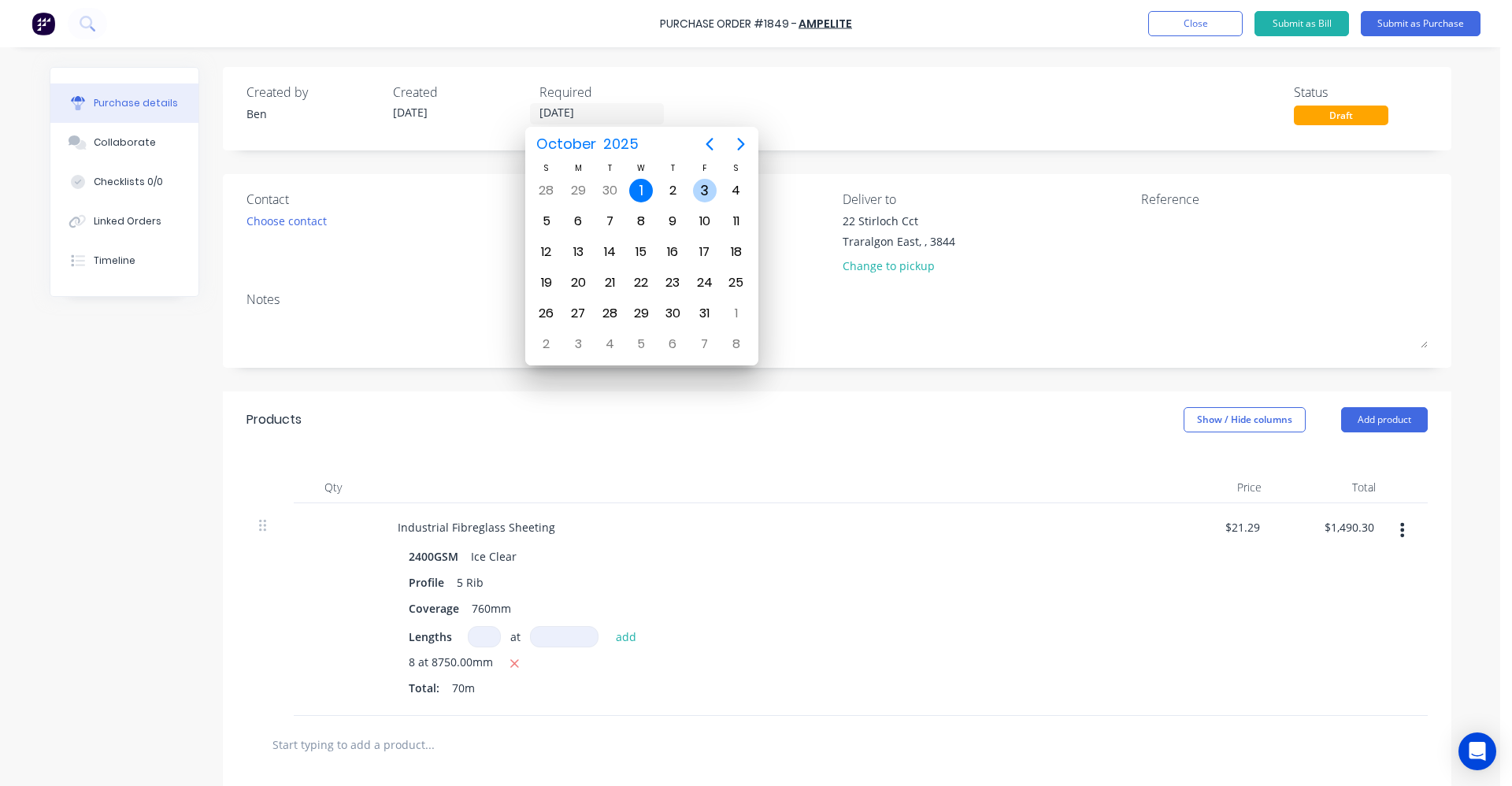
click at [708, 191] on div "3" at bounding box center [705, 191] width 24 height 24
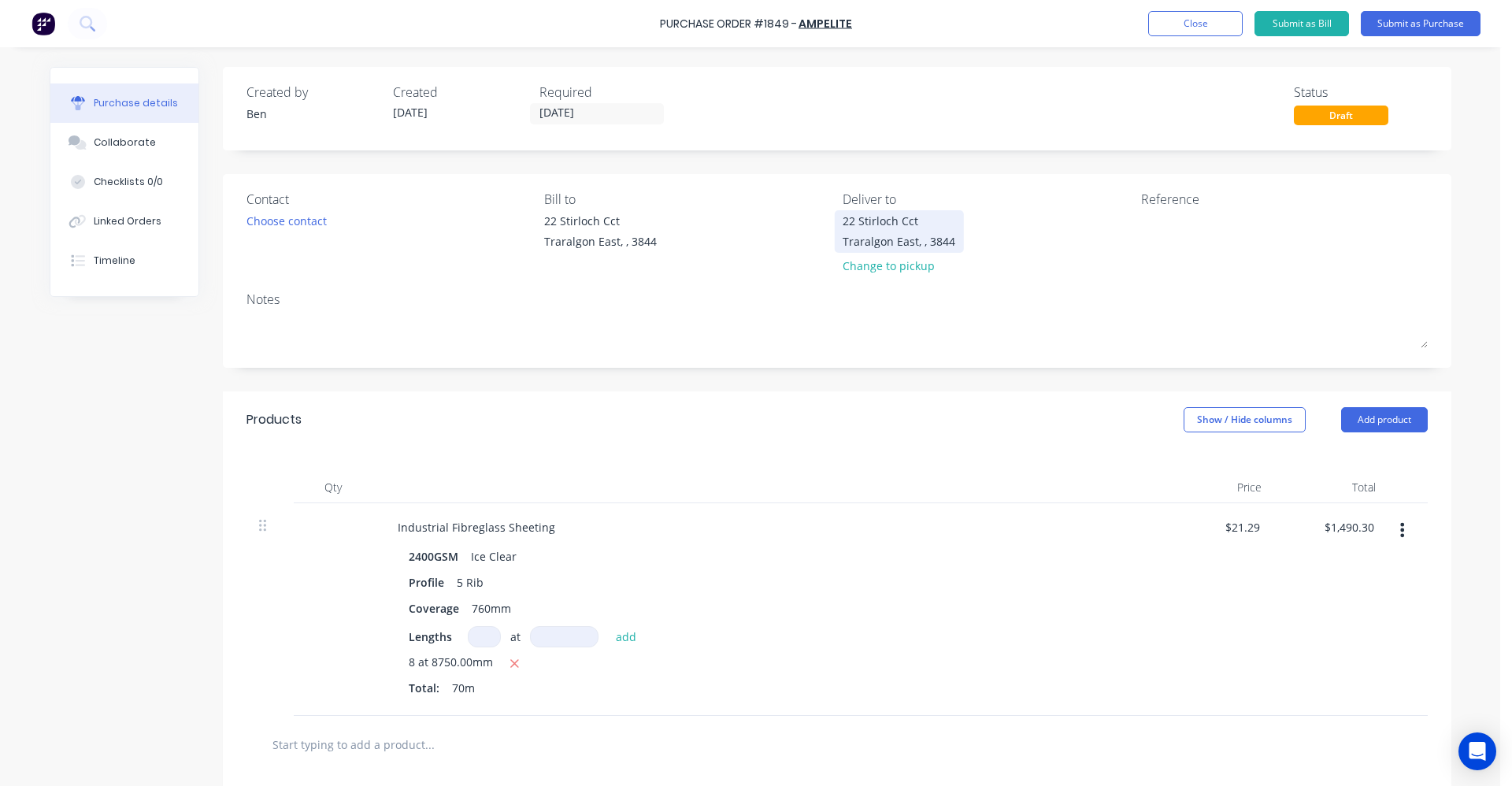
click at [887, 229] on div "22 Stirloch Cct Traralgon East, , 3844" at bounding box center [899, 231] width 113 height 37
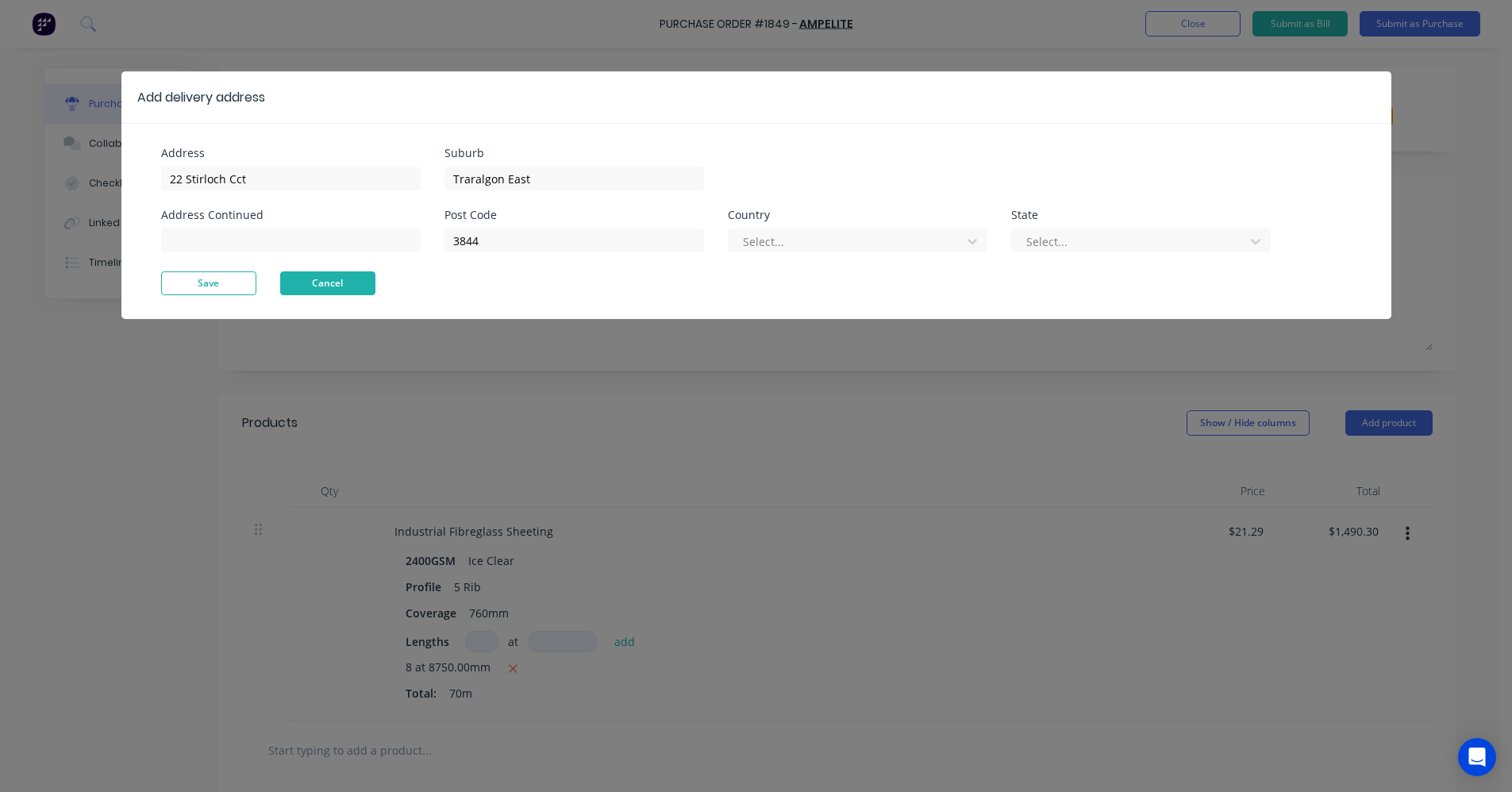
drag, startPoint x: 335, startPoint y: 286, endPoint x: 588, endPoint y: 323, distance: 255.7
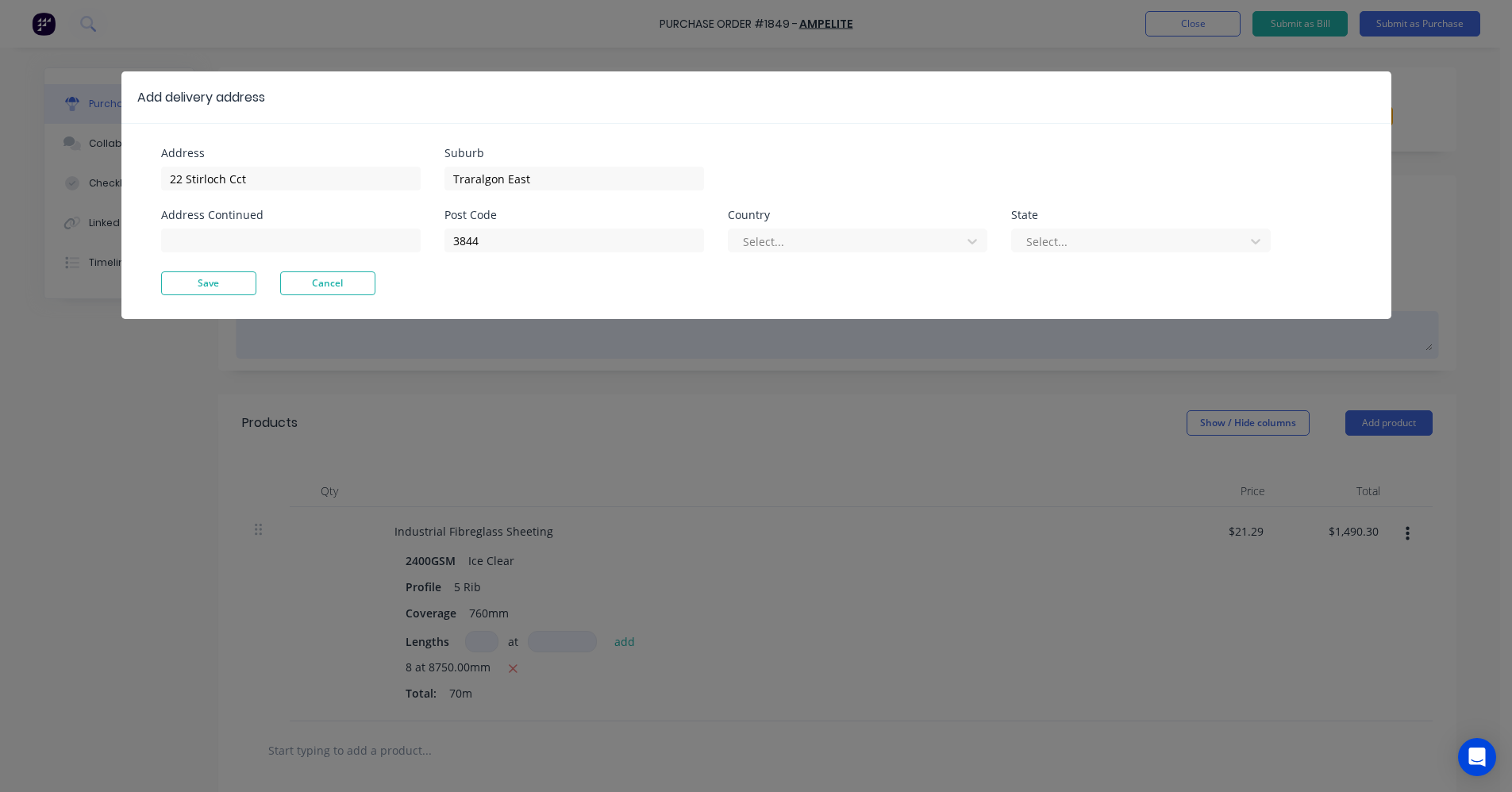
click at [336, 286] on button "Cancel" at bounding box center [327, 284] width 95 height 24
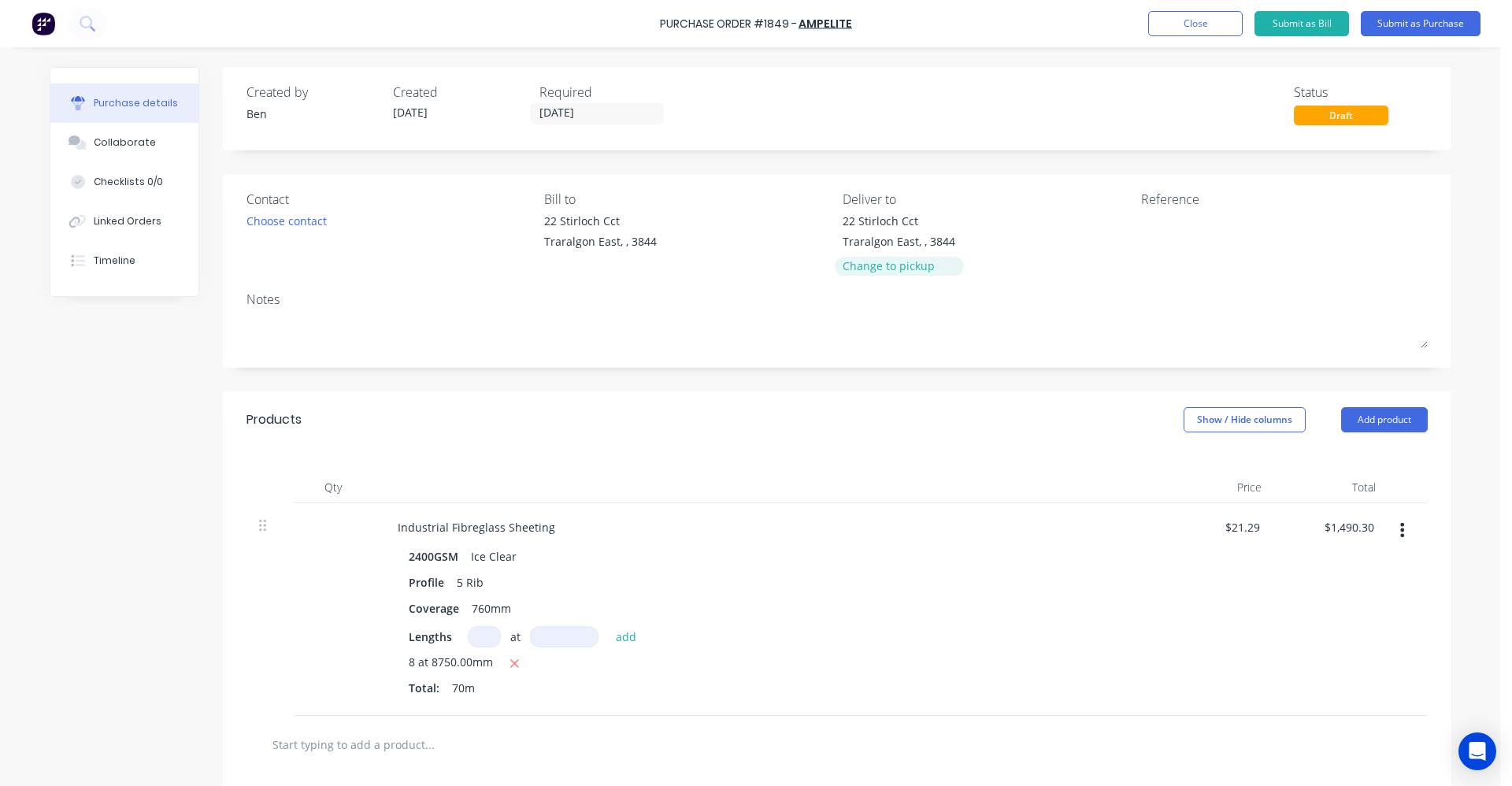
click at [914, 266] on div "Change to pickup" at bounding box center [899, 266] width 113 height 17
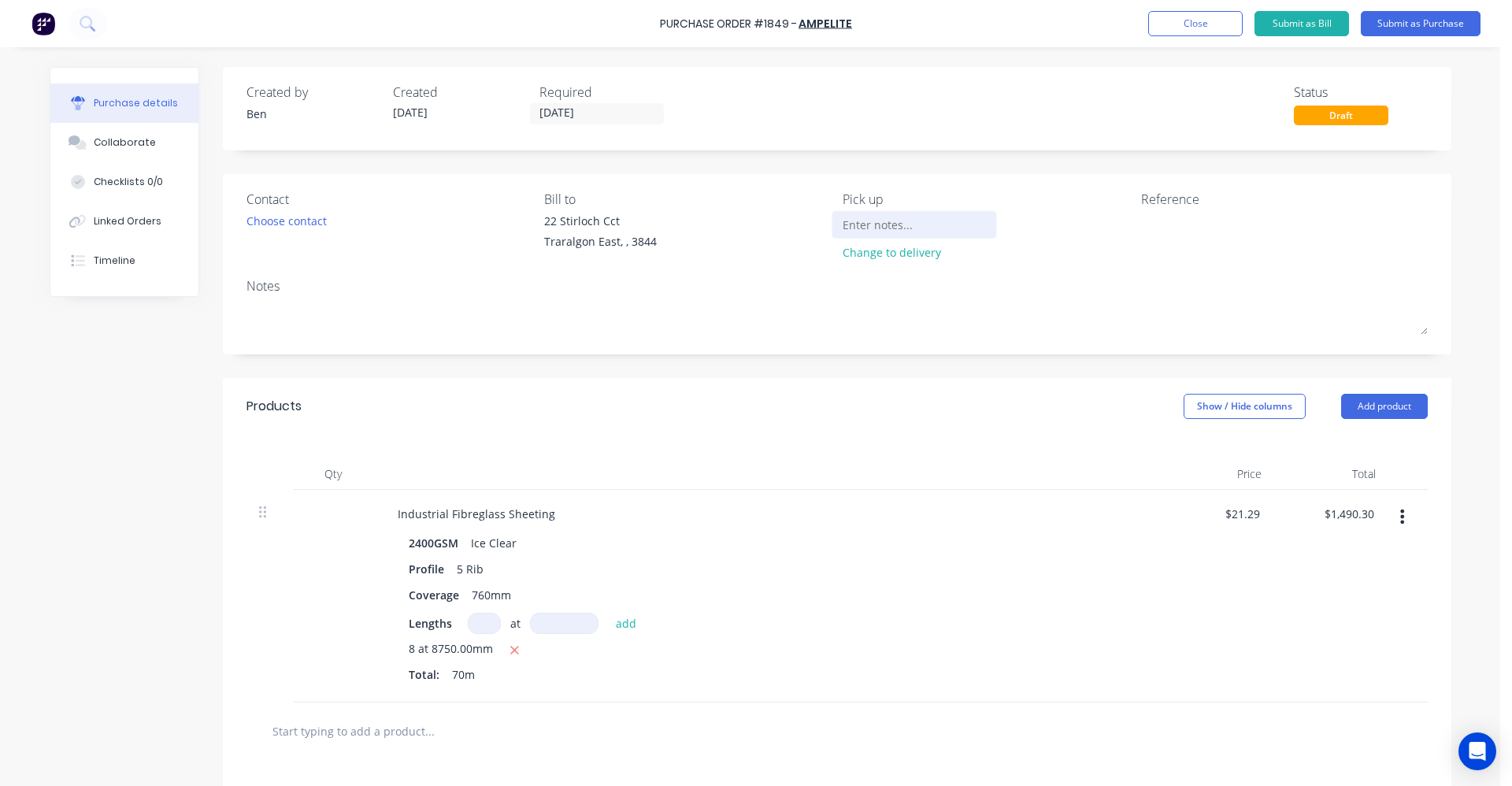
click at [865, 222] on input at bounding box center [914, 225] width 143 height 24
drag, startPoint x: 878, startPoint y: 222, endPoint x: 796, endPoint y: 224, distance: 82.0
click at [796, 224] on div "Contact Choose contact Bill to 22 Stirloch Cct Traralgon East, , 3844 Pick up M…" at bounding box center [837, 229] width 1182 height 79
click at [1421, 23] on button "Submit as Purchase" at bounding box center [1421, 23] width 120 height 25
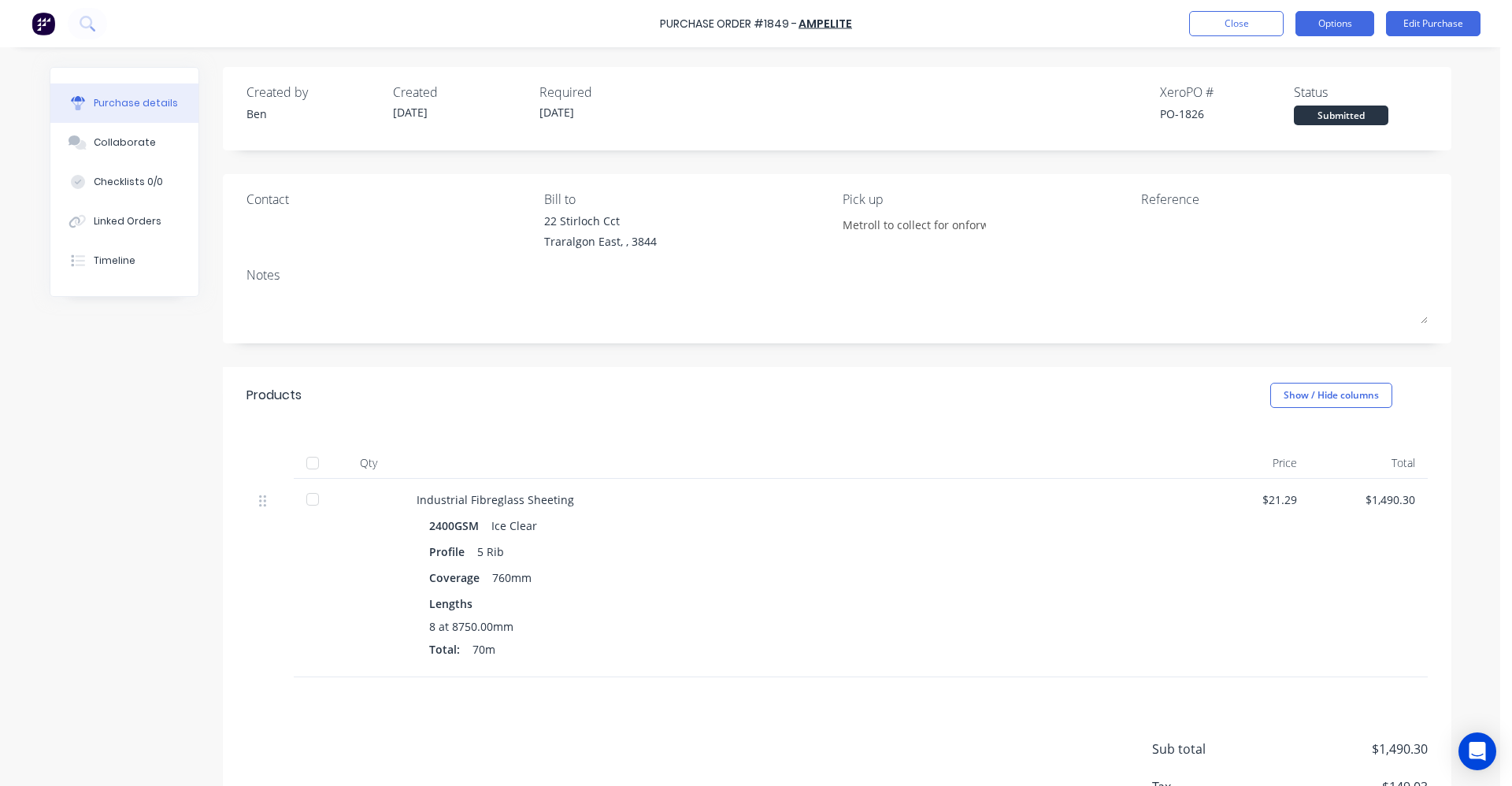
click at [1329, 31] on button "Options" at bounding box center [1335, 23] width 79 height 25
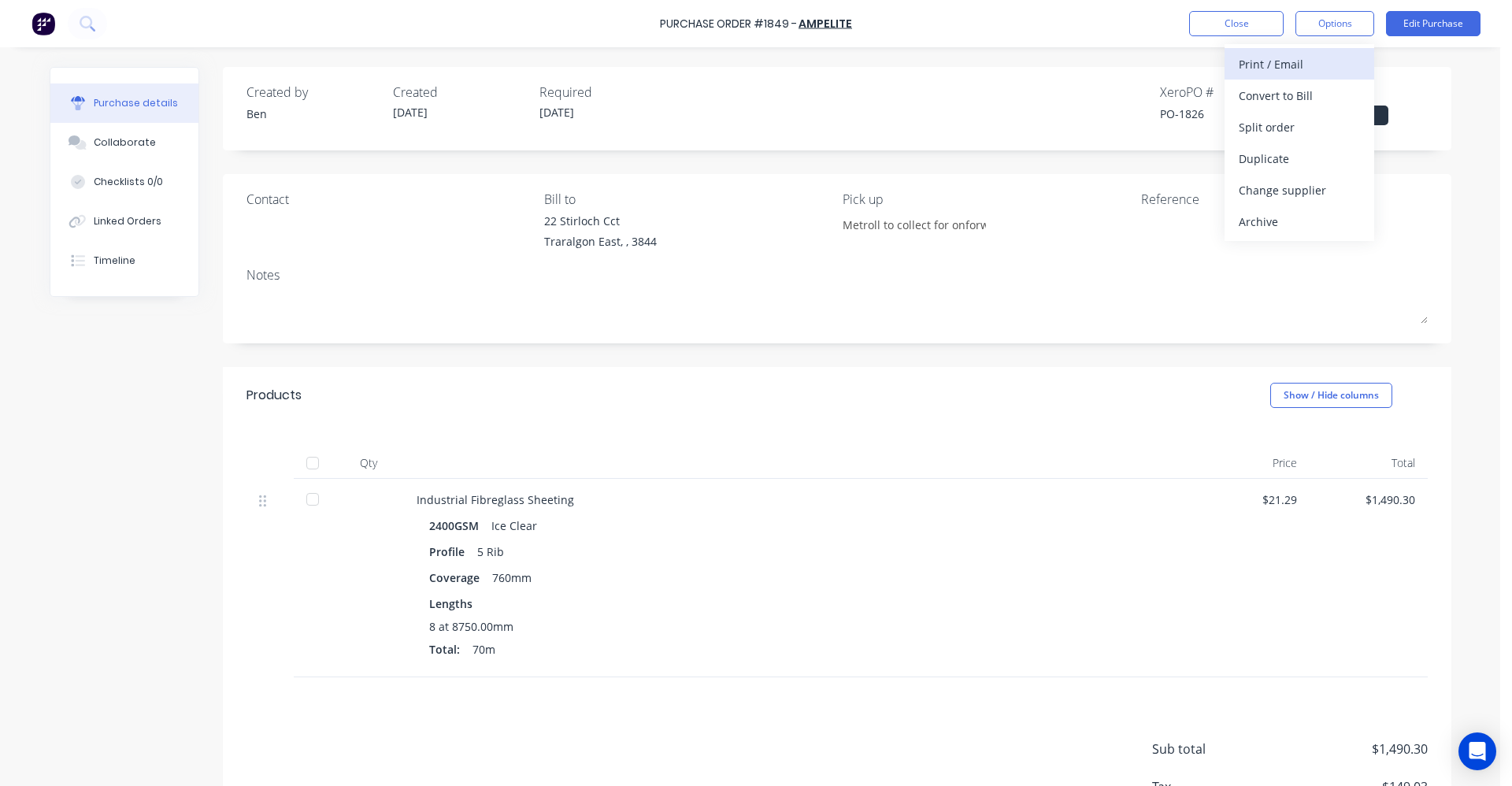
click at [1282, 68] on div "Print / Email" at bounding box center [1299, 64] width 121 height 23
click at [1283, 92] on div "With pricing" at bounding box center [1299, 95] width 121 height 23
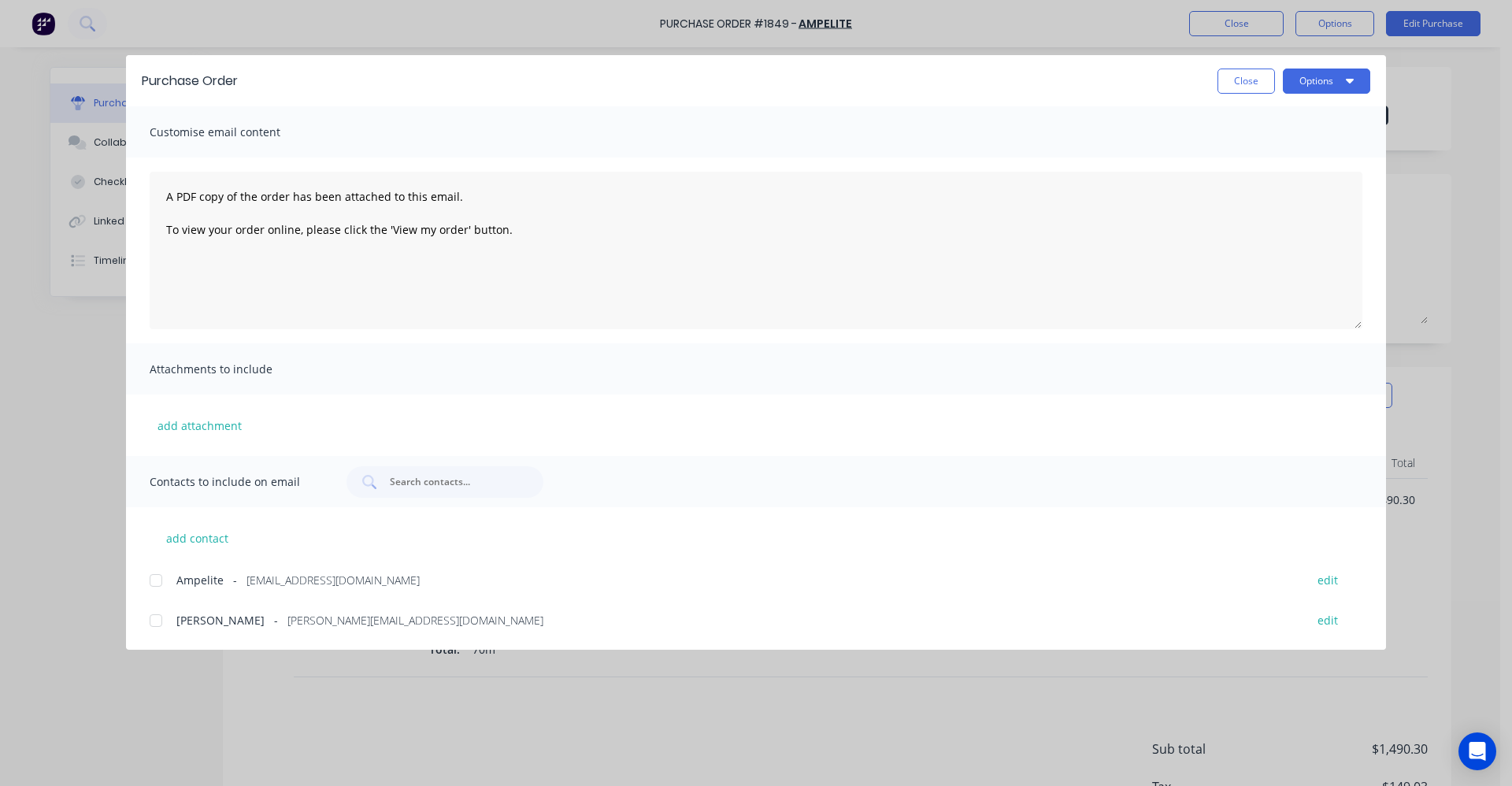
click at [160, 580] on div at bounding box center [156, 581] width 31 height 31
click at [1348, 76] on icon "button" at bounding box center [1350, 81] width 8 height 13
click at [1240, 188] on div "Email" at bounding box center [1296, 183] width 121 height 23
click at [1351, 81] on icon "button" at bounding box center [1350, 81] width 8 height 5
click at [1286, 155] on div "Print" at bounding box center [1296, 152] width 121 height 23
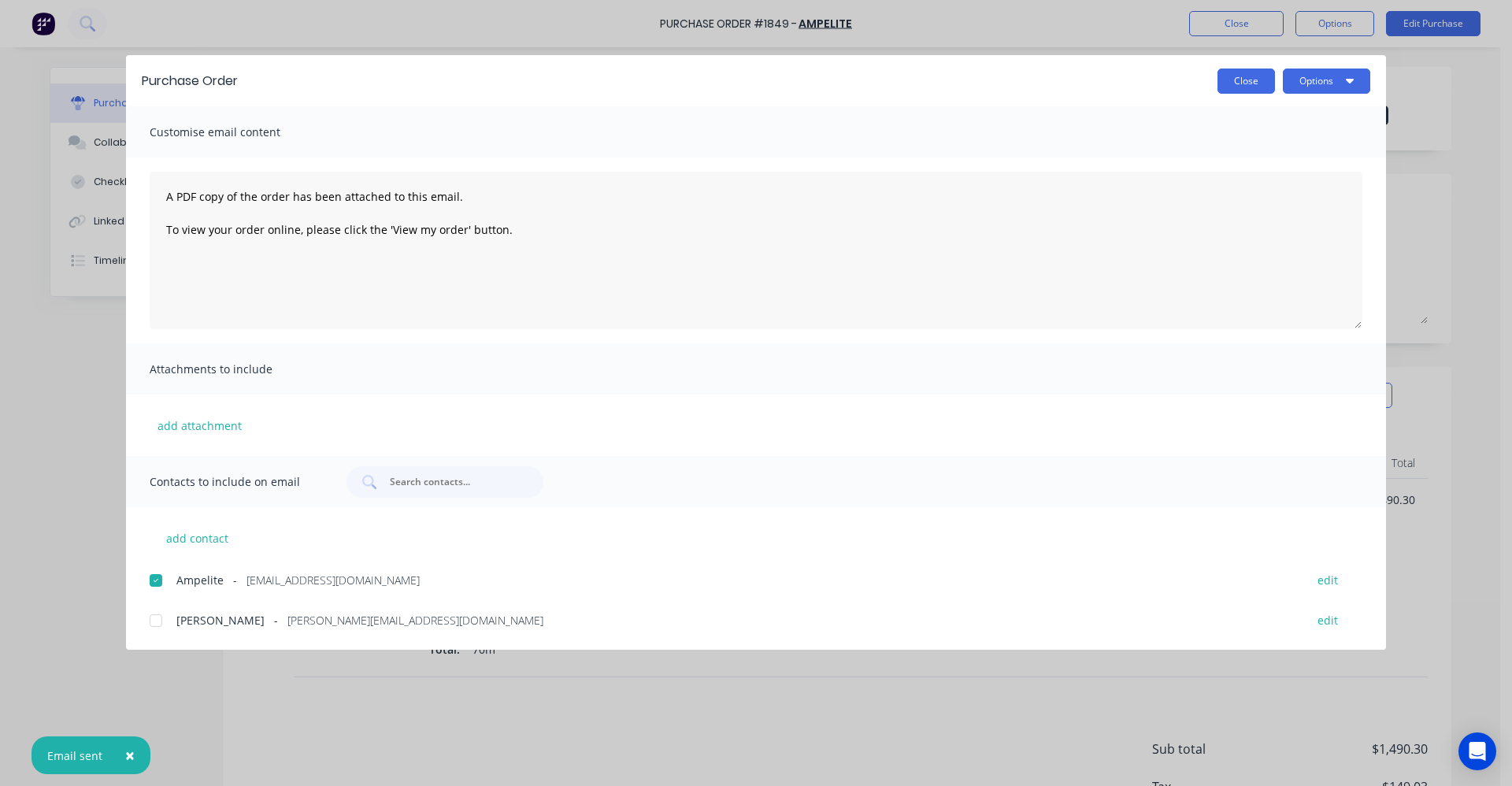
click at [1243, 79] on button "Close" at bounding box center [1246, 81] width 58 height 25
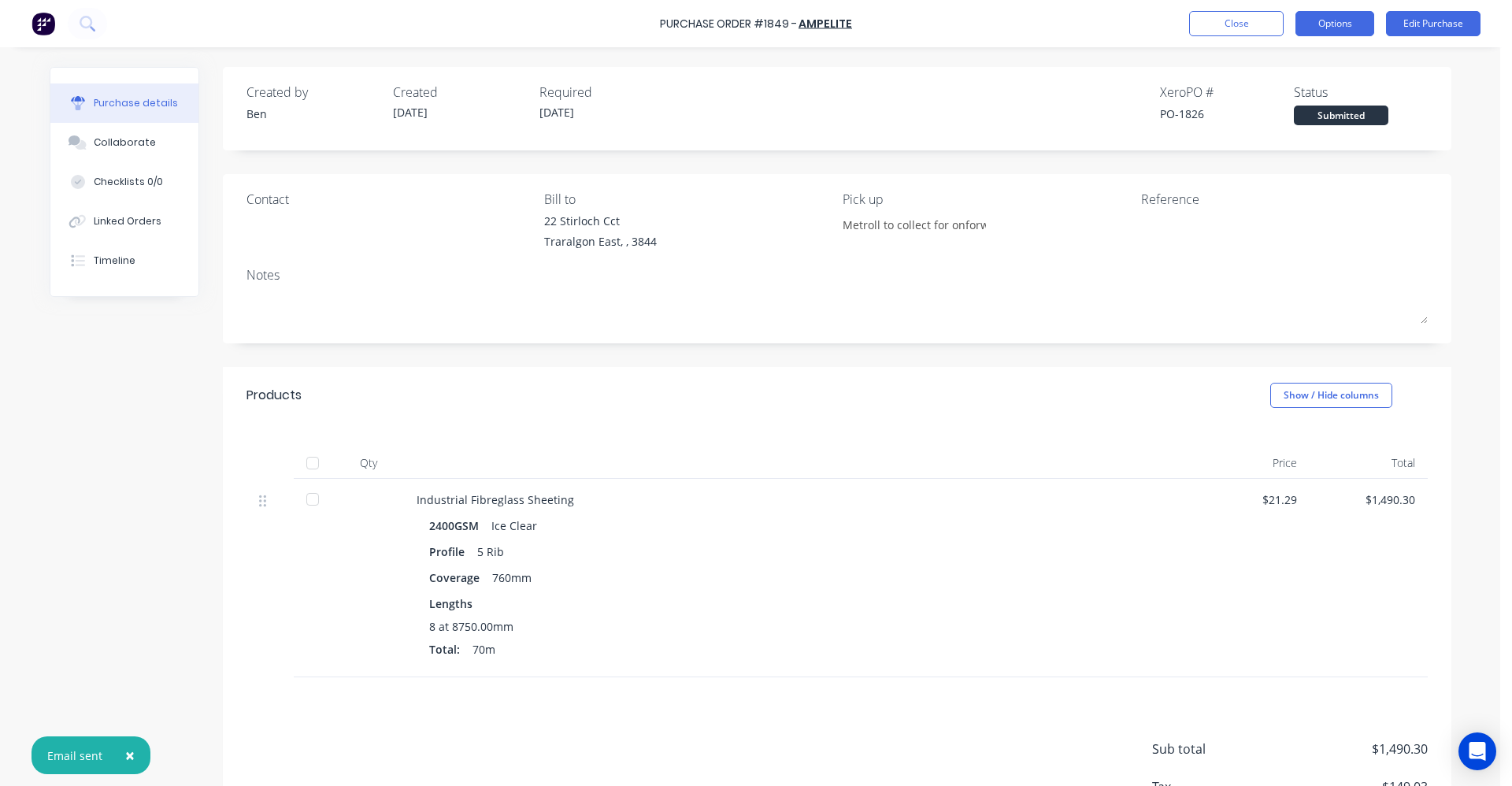
click at [1338, 28] on button "Options" at bounding box center [1335, 23] width 79 height 25
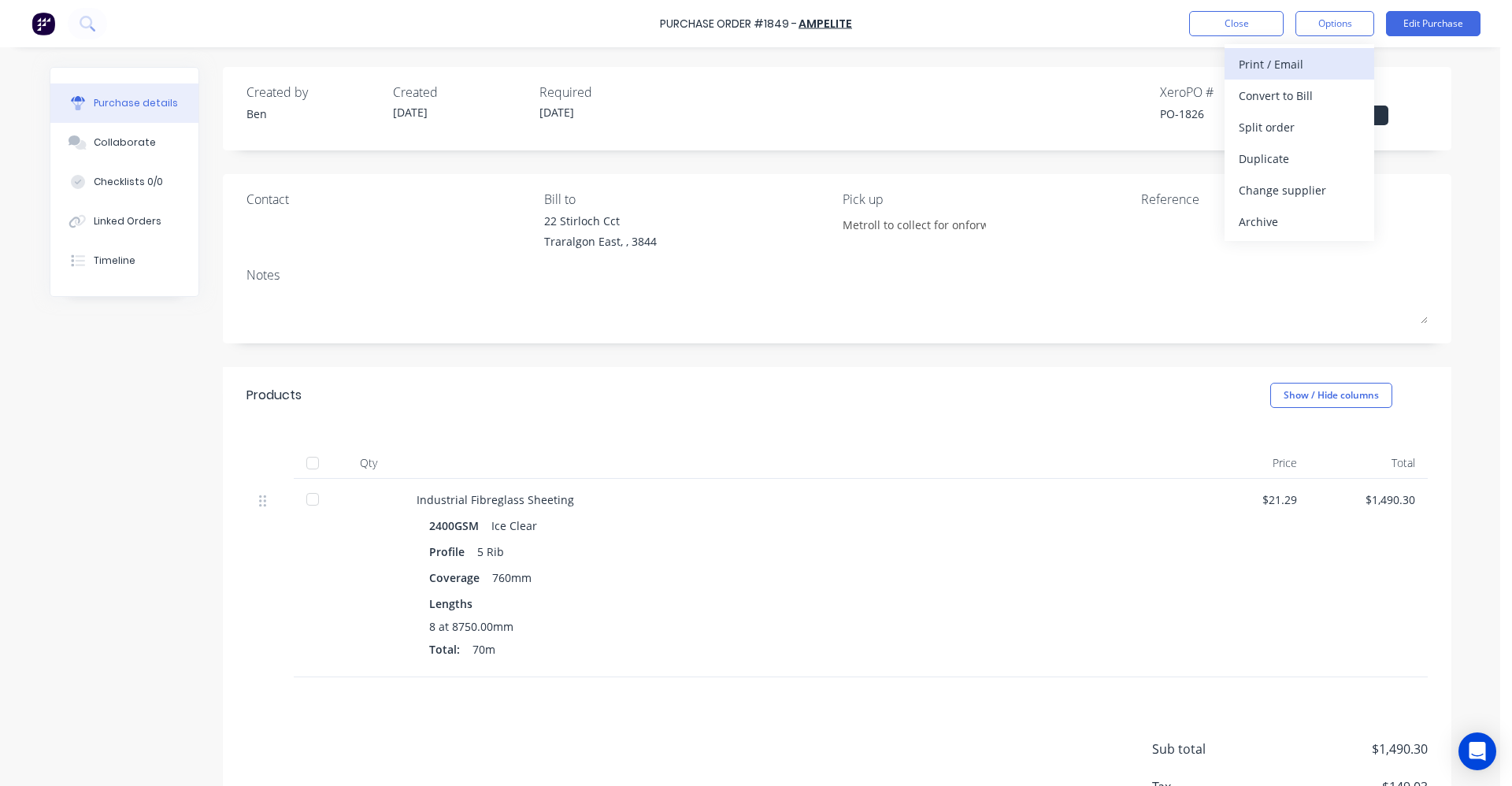
click at [1288, 70] on div "Print / Email" at bounding box center [1299, 64] width 121 height 23
click at [1276, 134] on div "Without pricing" at bounding box center [1299, 127] width 121 height 23
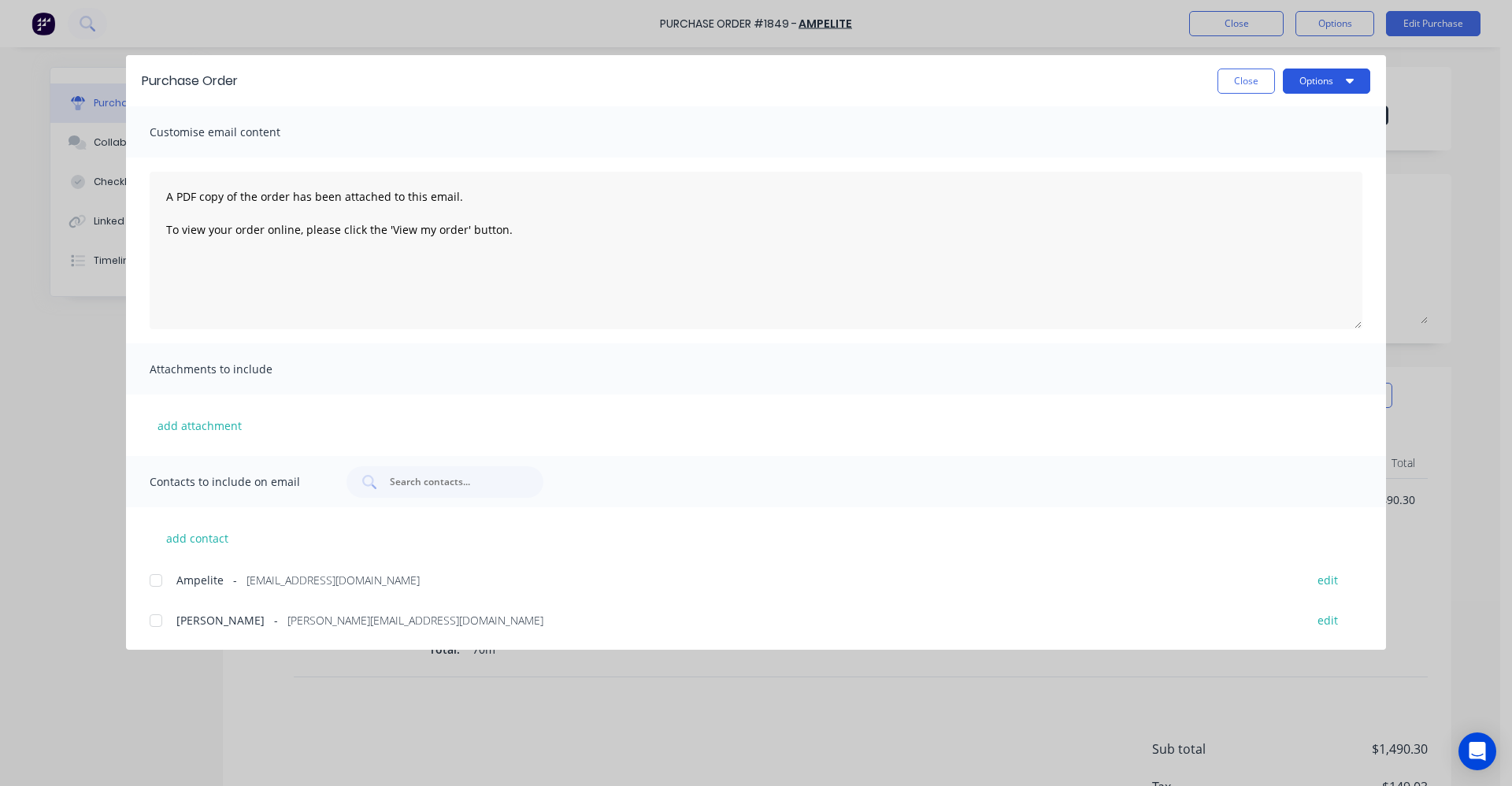
click at [1323, 82] on button "Options" at bounding box center [1326, 81] width 87 height 25
click at [1275, 159] on div "Print" at bounding box center [1296, 152] width 121 height 23
click at [1239, 80] on button "Close" at bounding box center [1246, 81] width 58 height 25
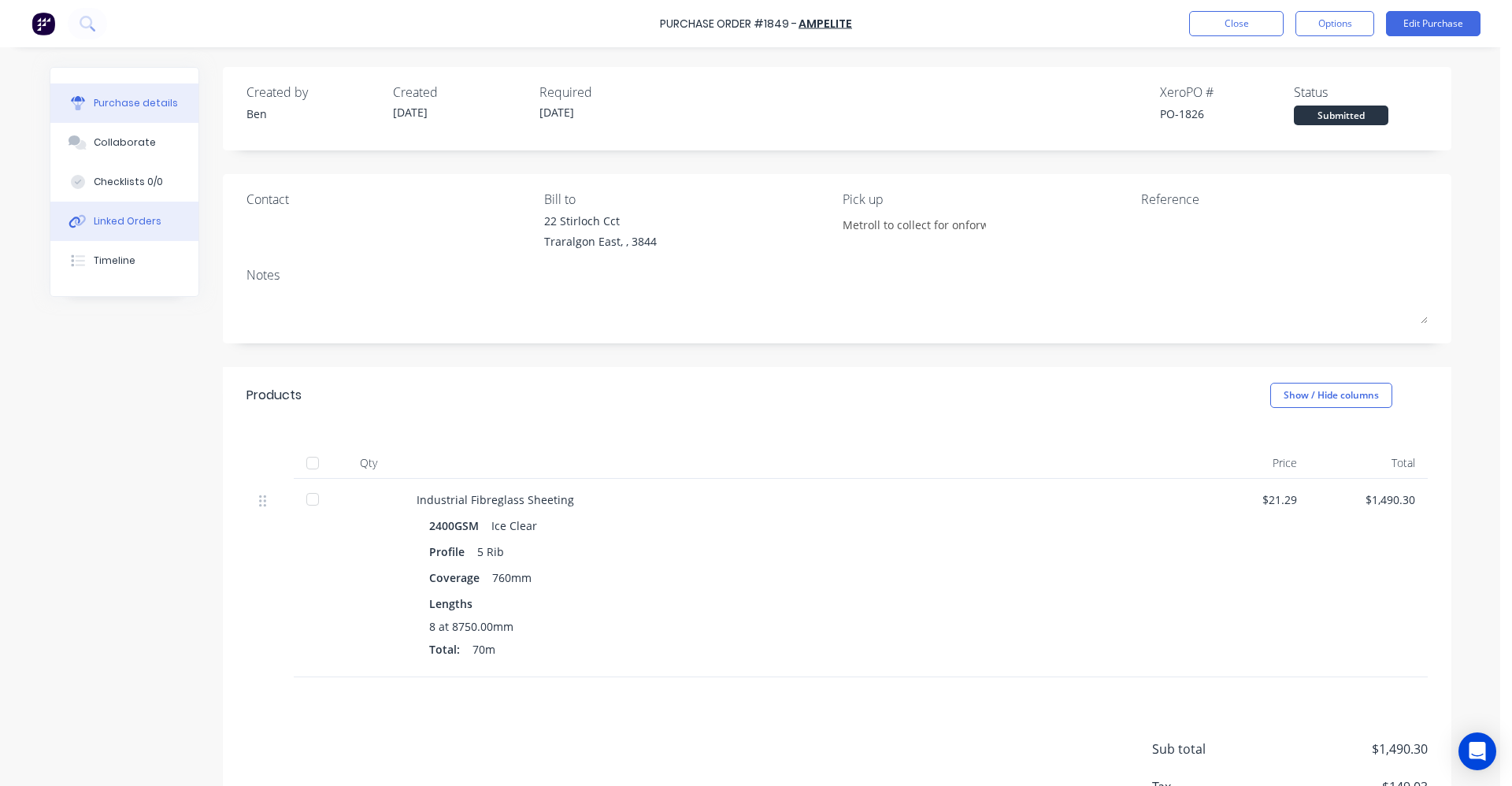
drag, startPoint x: 123, startPoint y: 219, endPoint x: 196, endPoint y: 208, distance: 73.8
click at [123, 220] on div "Linked Orders" at bounding box center [127, 221] width 68 height 14
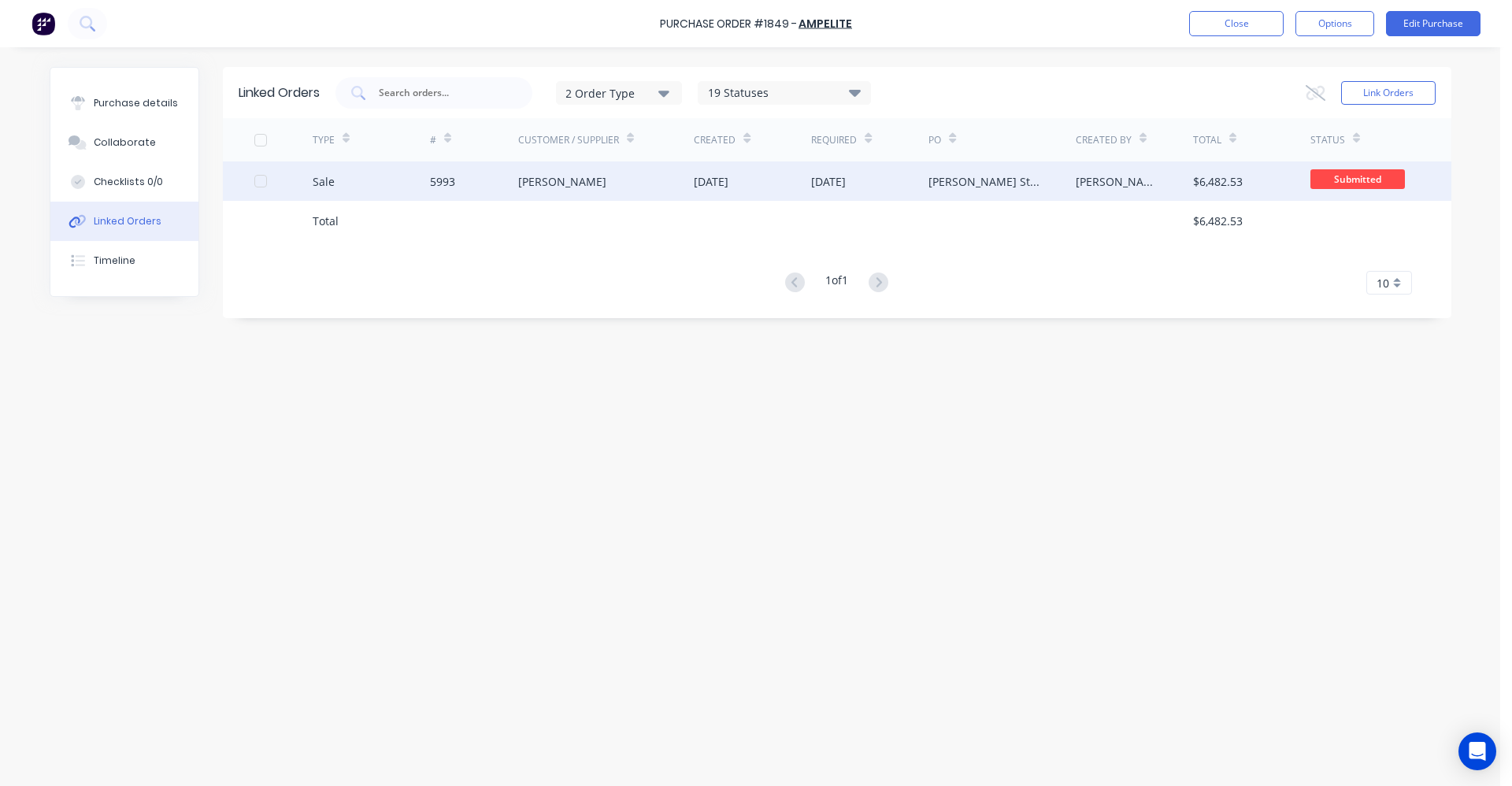
click at [579, 194] on div "[PERSON_NAME]" at bounding box center [606, 181] width 176 height 39
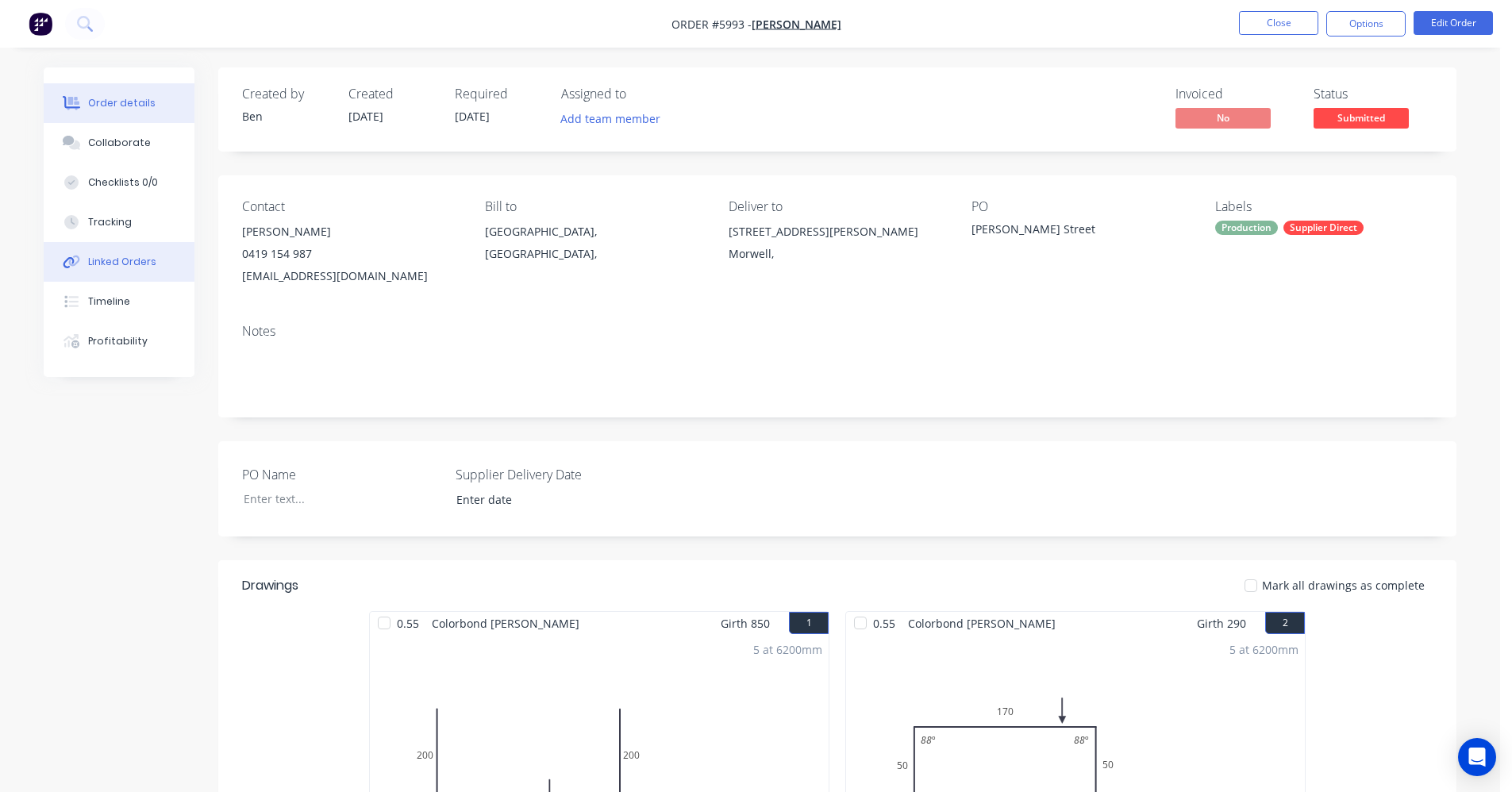
click at [112, 266] on div "Linked Orders" at bounding box center [122, 262] width 68 height 14
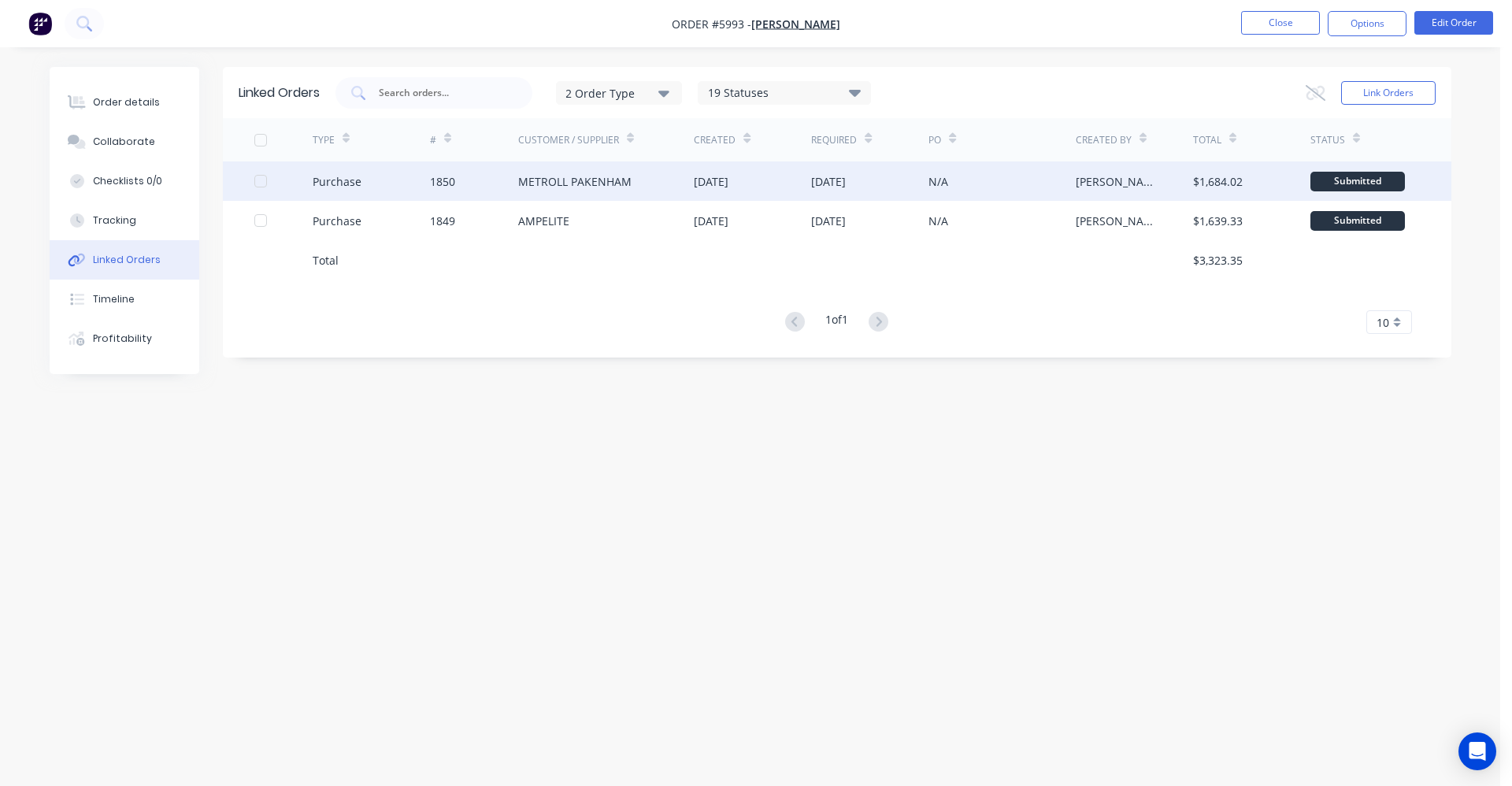
click at [562, 187] on div "METROLL PAKENHAM" at bounding box center [575, 182] width 114 height 17
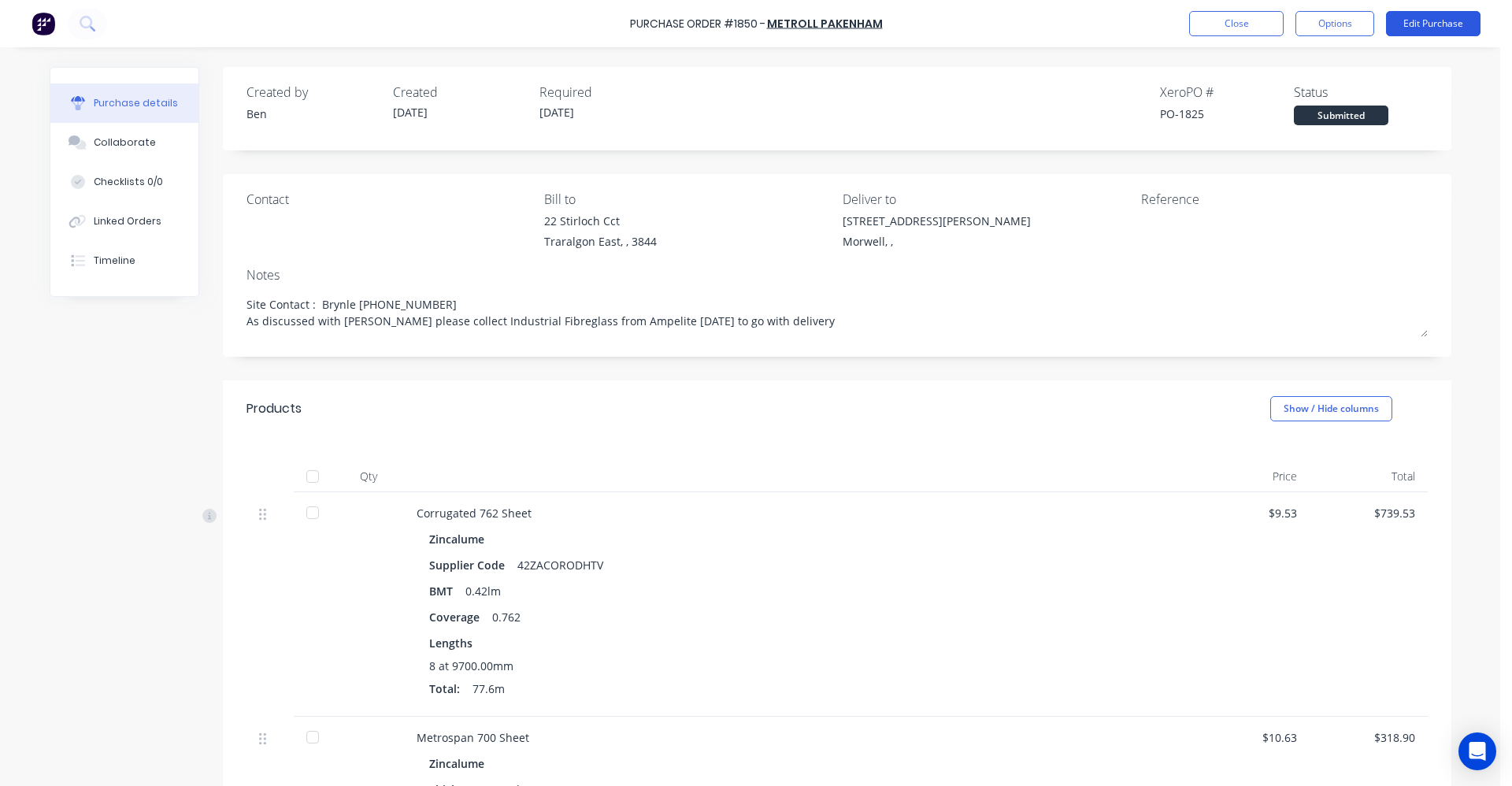
click at [1437, 28] on button "Edit Purchase" at bounding box center [1433, 23] width 94 height 25
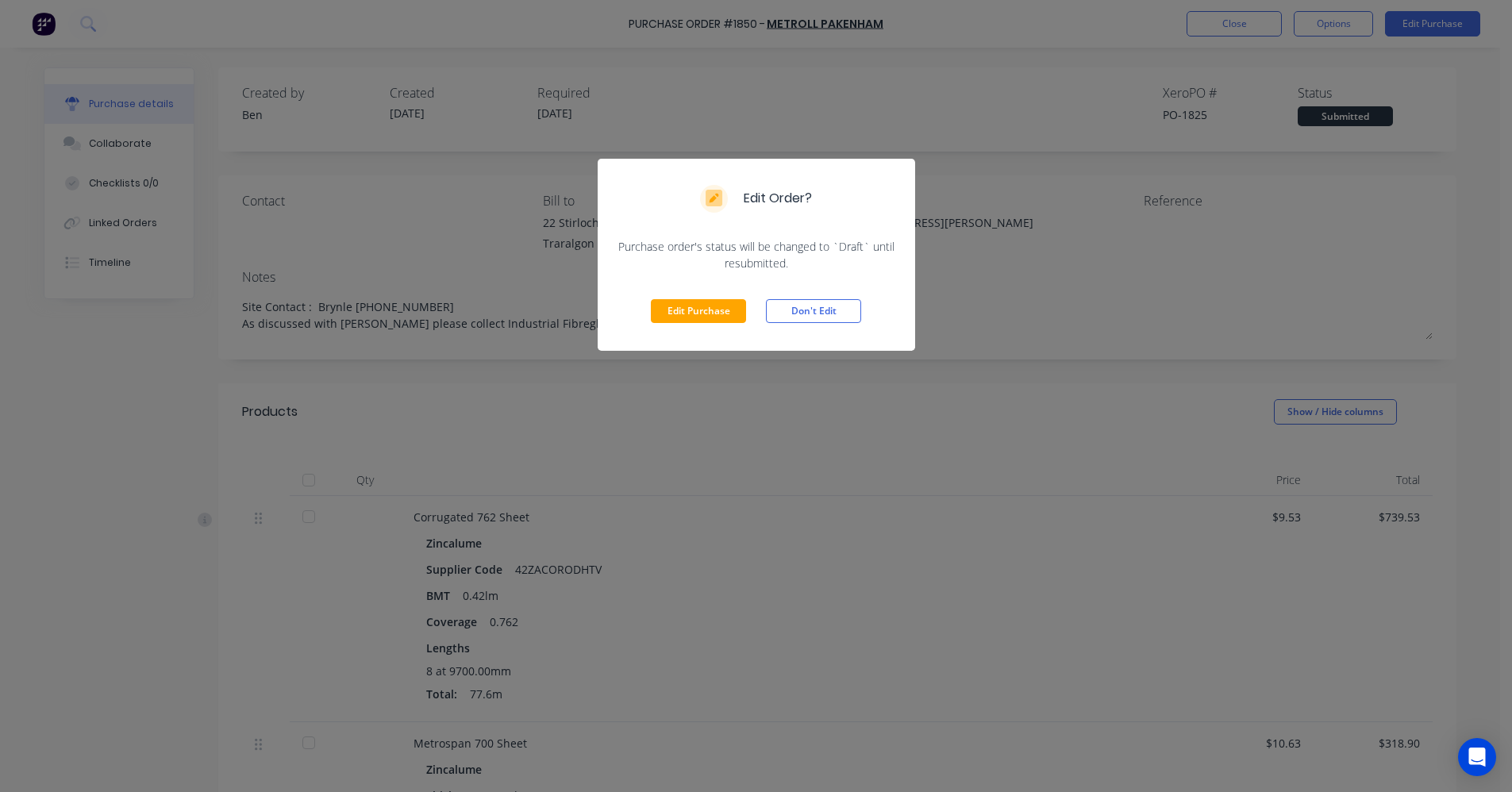
click at [685, 310] on button "Edit Purchase" at bounding box center [697, 311] width 95 height 24
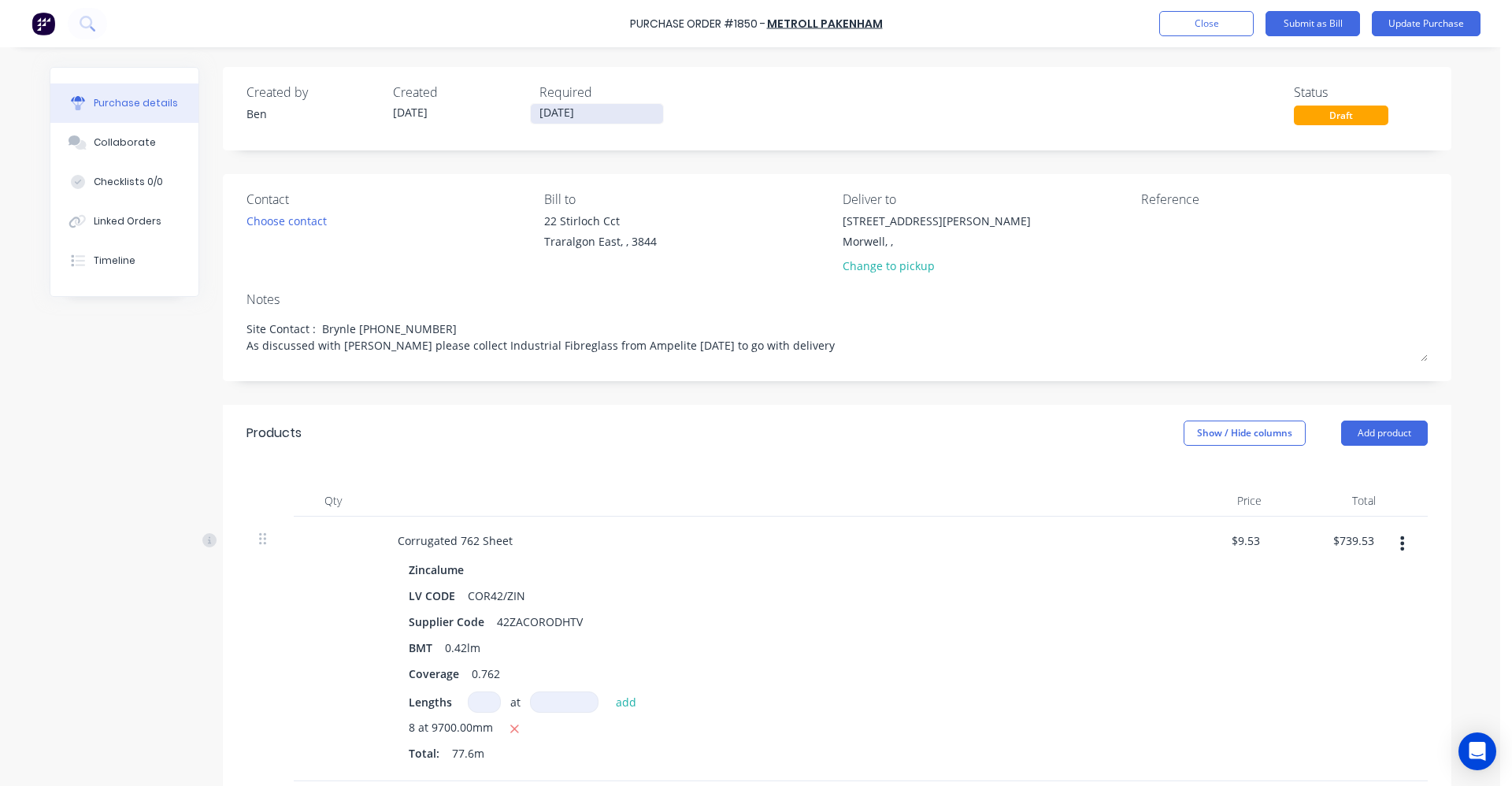
drag, startPoint x: 598, startPoint y: 120, endPoint x: 591, endPoint y: 115, distance: 8.6
click at [597, 120] on input "06/10/25" at bounding box center [597, 113] width 132 height 19
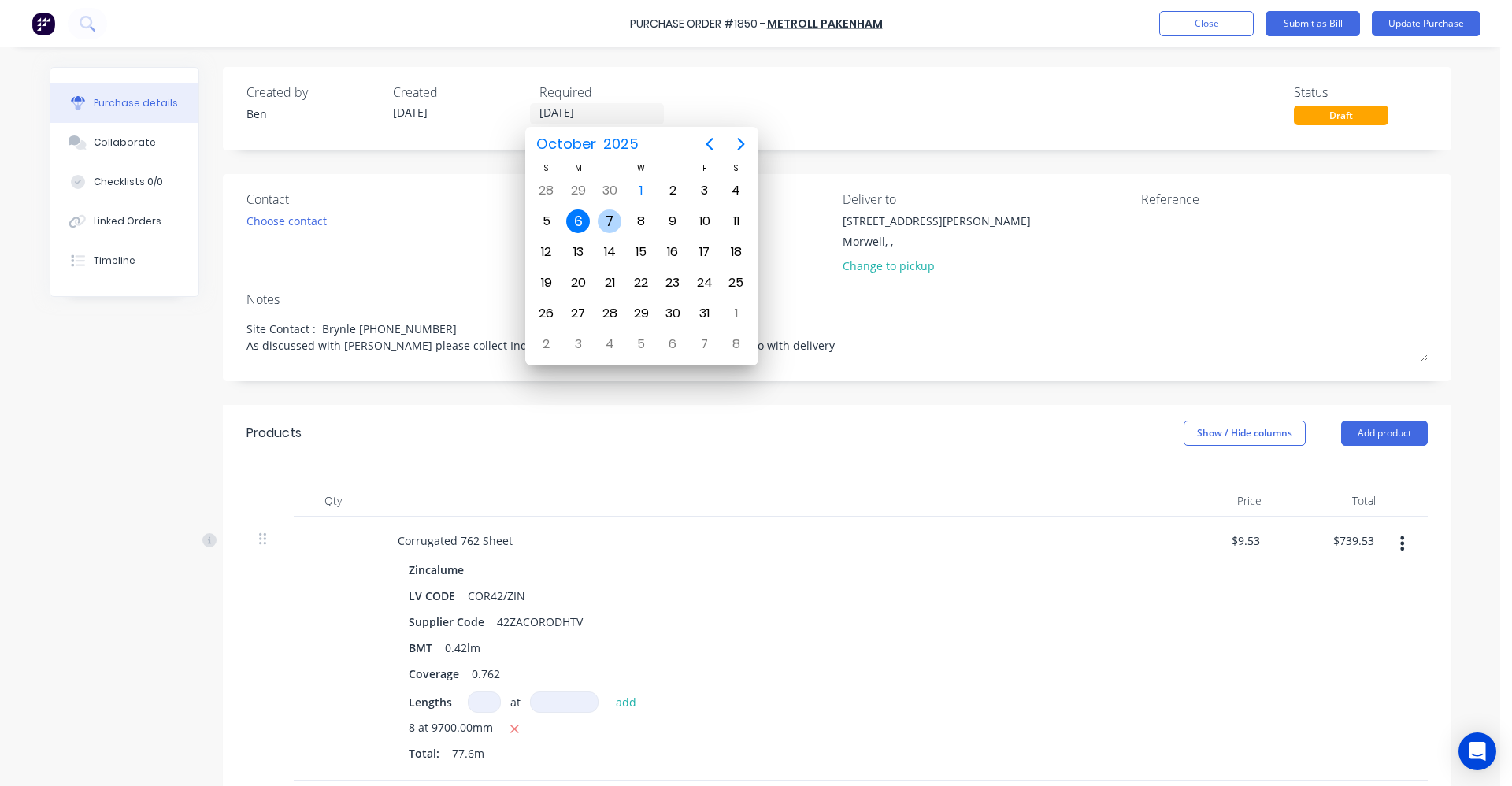
click at [611, 221] on div "7" at bounding box center [610, 222] width 24 height 24
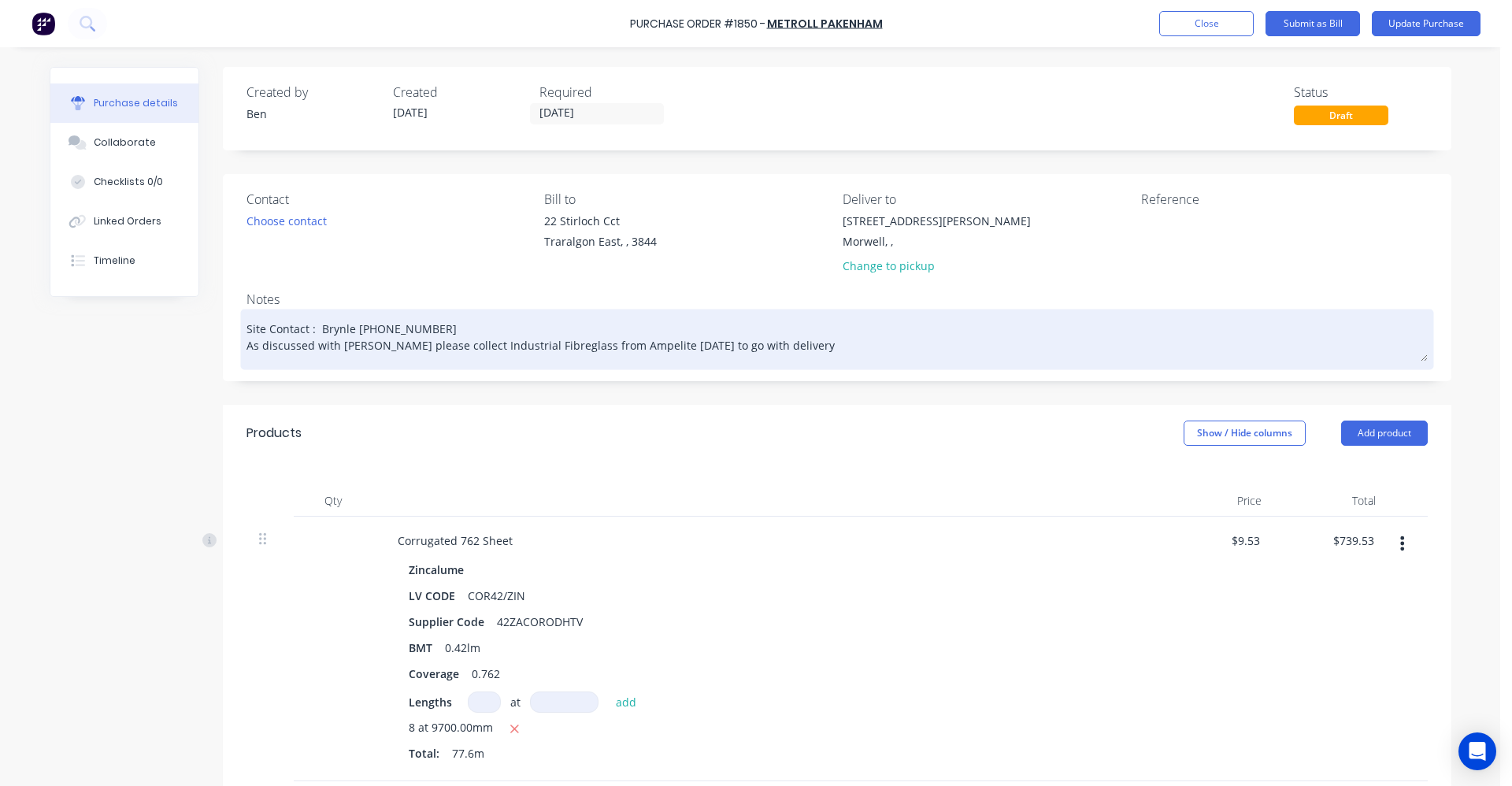
click at [435, 327] on textarea "Site Contact : Brynle 0419154987 As discussed with Simon please collect Industr…" at bounding box center [837, 337] width 1182 height 49
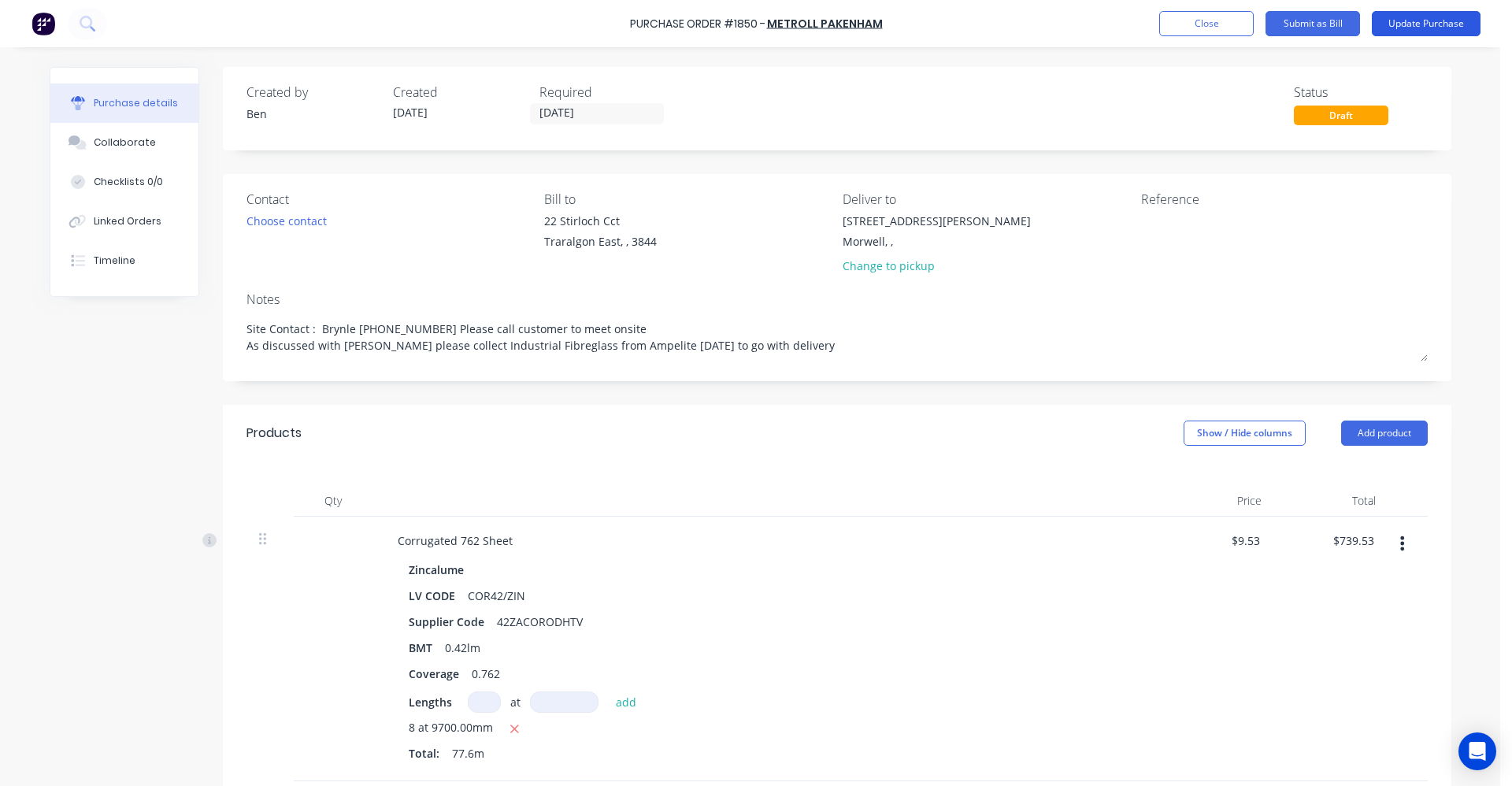
click at [1412, 26] on button "Update Purchase" at bounding box center [1427, 23] width 109 height 25
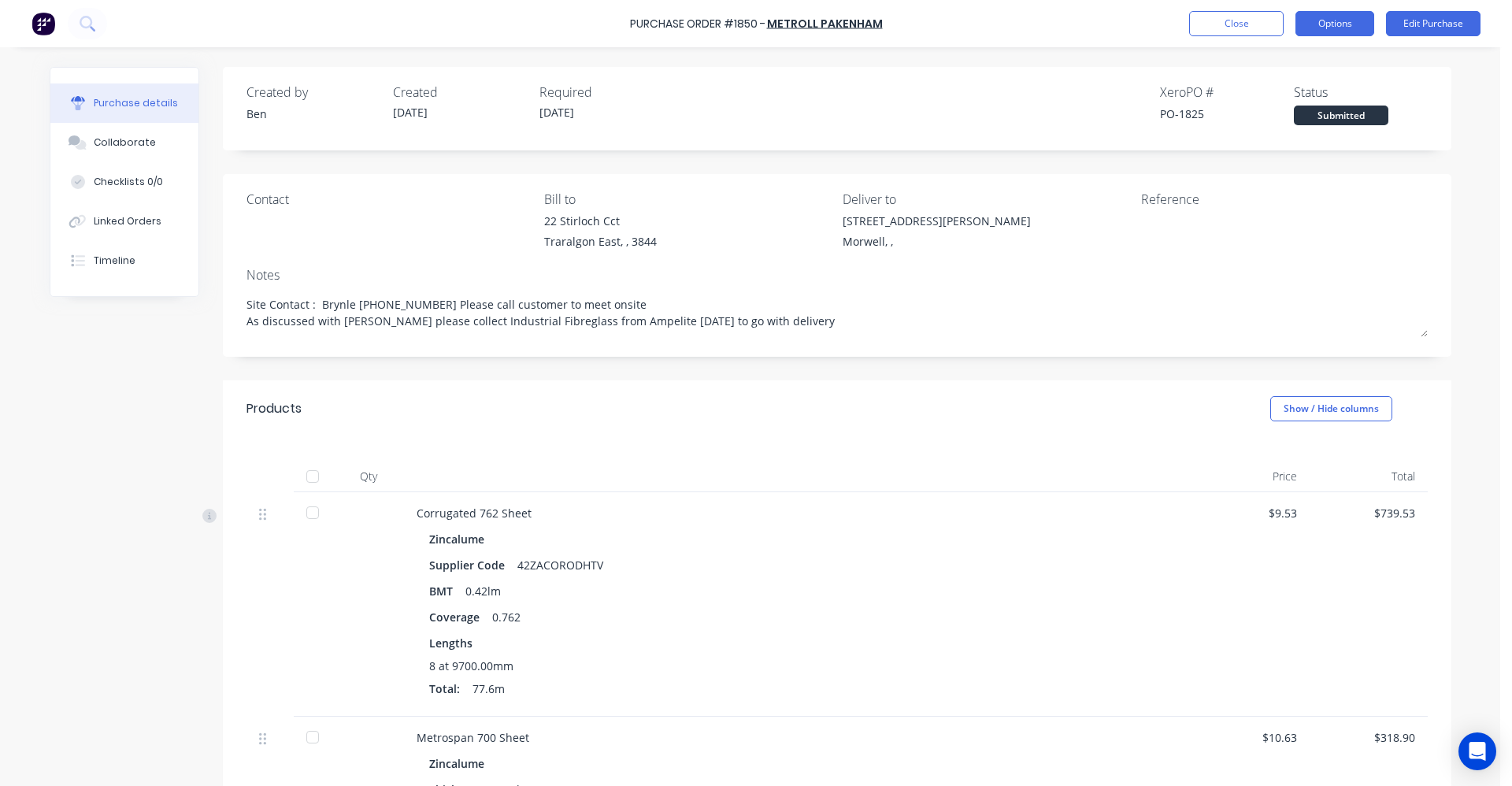
click at [1344, 19] on button "Options" at bounding box center [1335, 23] width 79 height 25
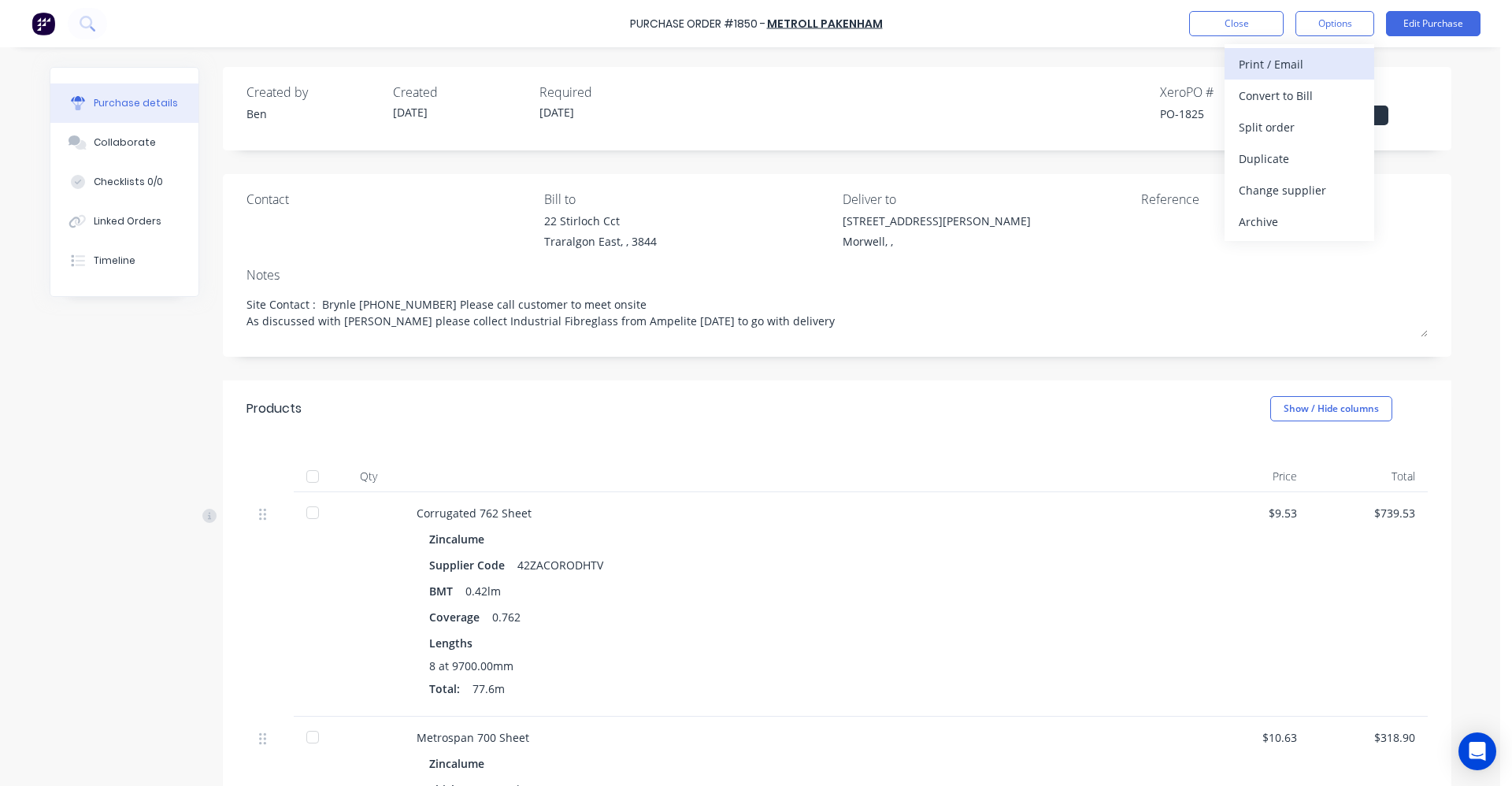
click at [1288, 65] on div "Print / Email" at bounding box center [1299, 64] width 121 height 23
click at [1267, 89] on div "With pricing" at bounding box center [1299, 95] width 121 height 23
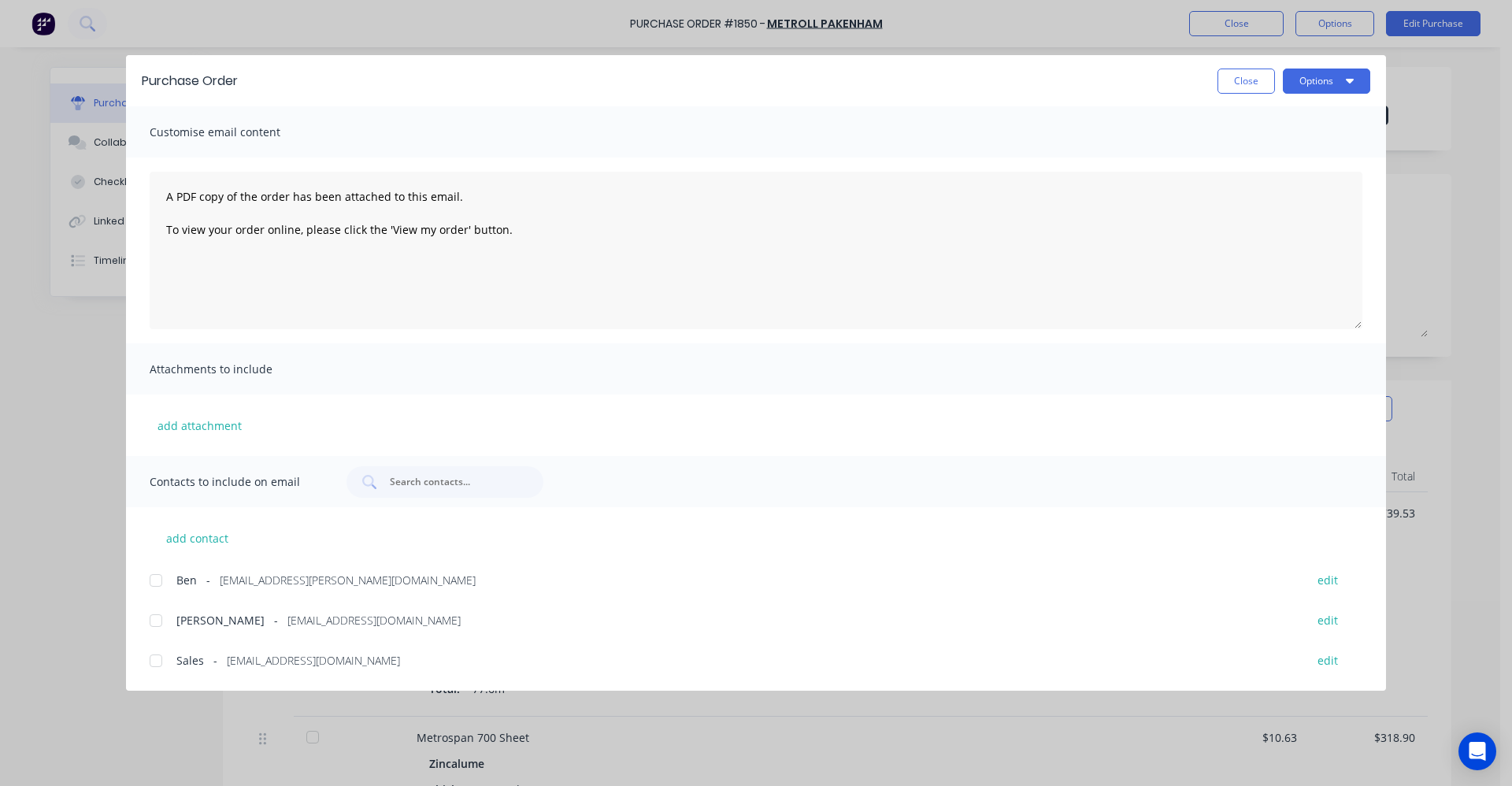
click at [162, 659] on div at bounding box center [156, 661] width 31 height 31
click at [1341, 83] on button "Options" at bounding box center [1326, 81] width 87 height 25
click at [1273, 178] on div "Email" at bounding box center [1296, 183] width 121 height 23
click at [1340, 84] on button "Options" at bounding box center [1326, 81] width 87 height 25
click at [1244, 81] on button "Close" at bounding box center [1246, 81] width 58 height 25
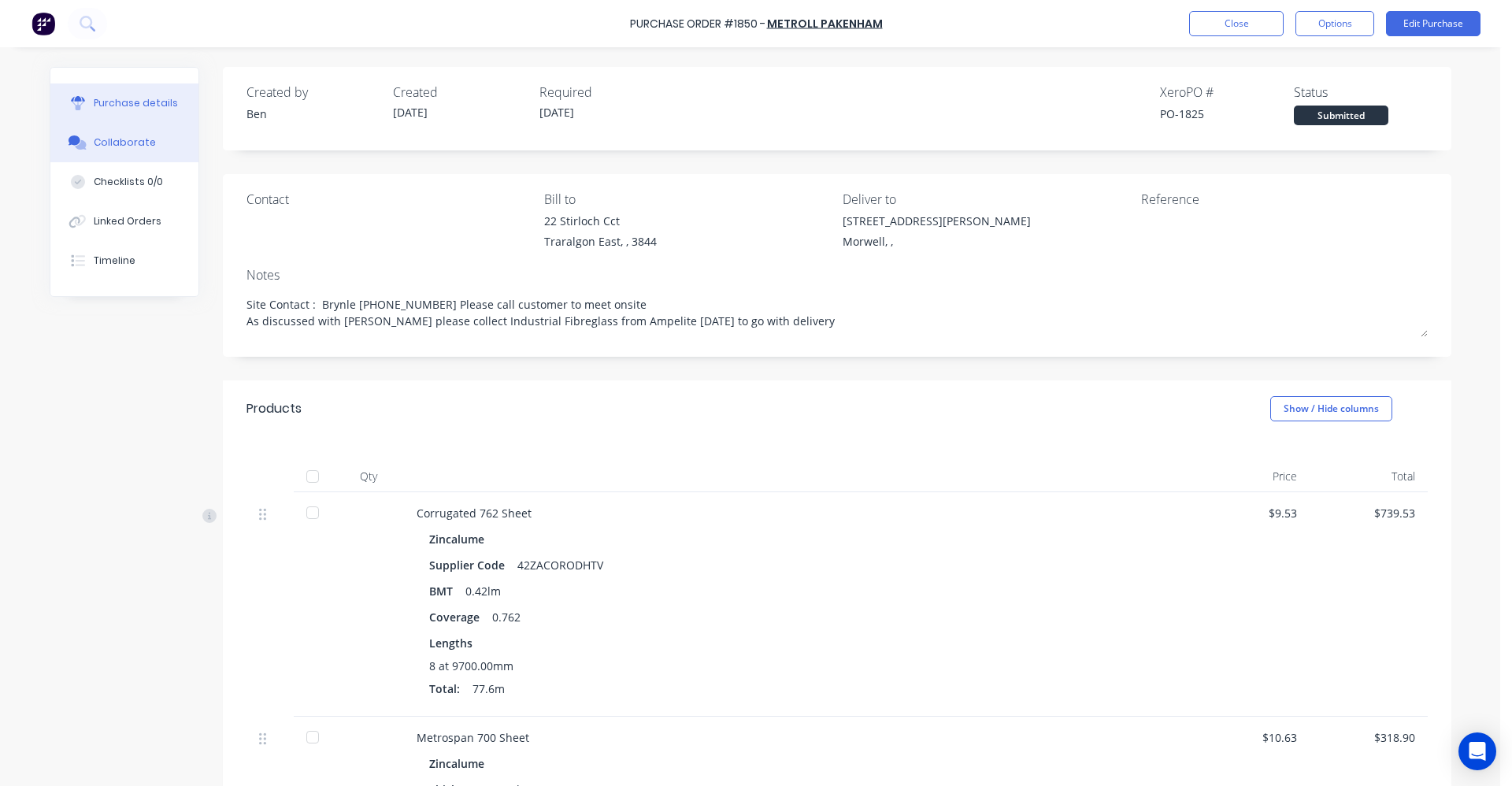
click at [119, 144] on div "Collaborate" at bounding box center [125, 142] width 62 height 14
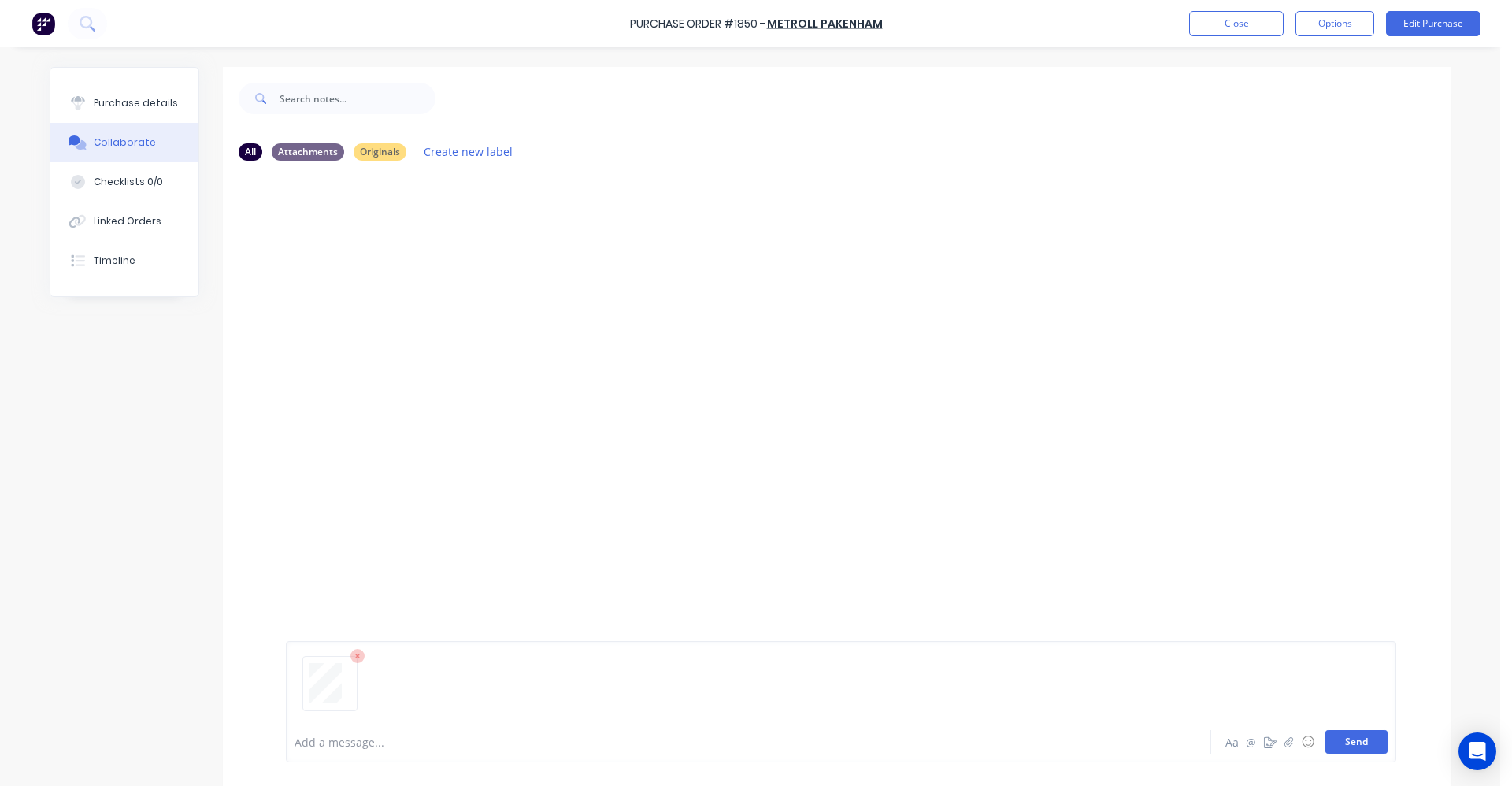
click at [1354, 745] on button "Send" at bounding box center [1357, 742] width 62 height 24
click at [131, 108] on div "Purchase details" at bounding box center [136, 103] width 84 height 14
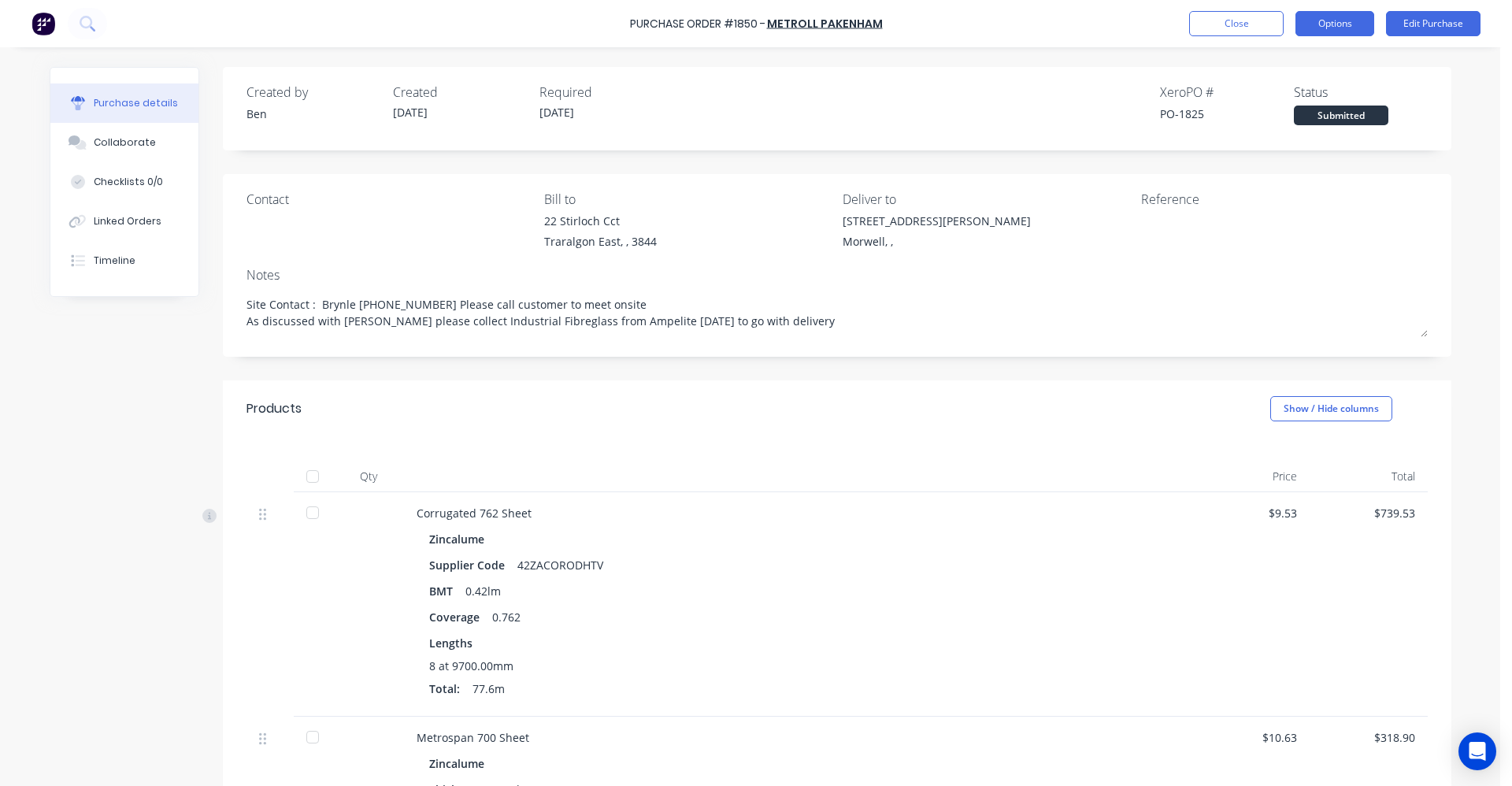
click at [1332, 24] on button "Options" at bounding box center [1335, 23] width 79 height 25
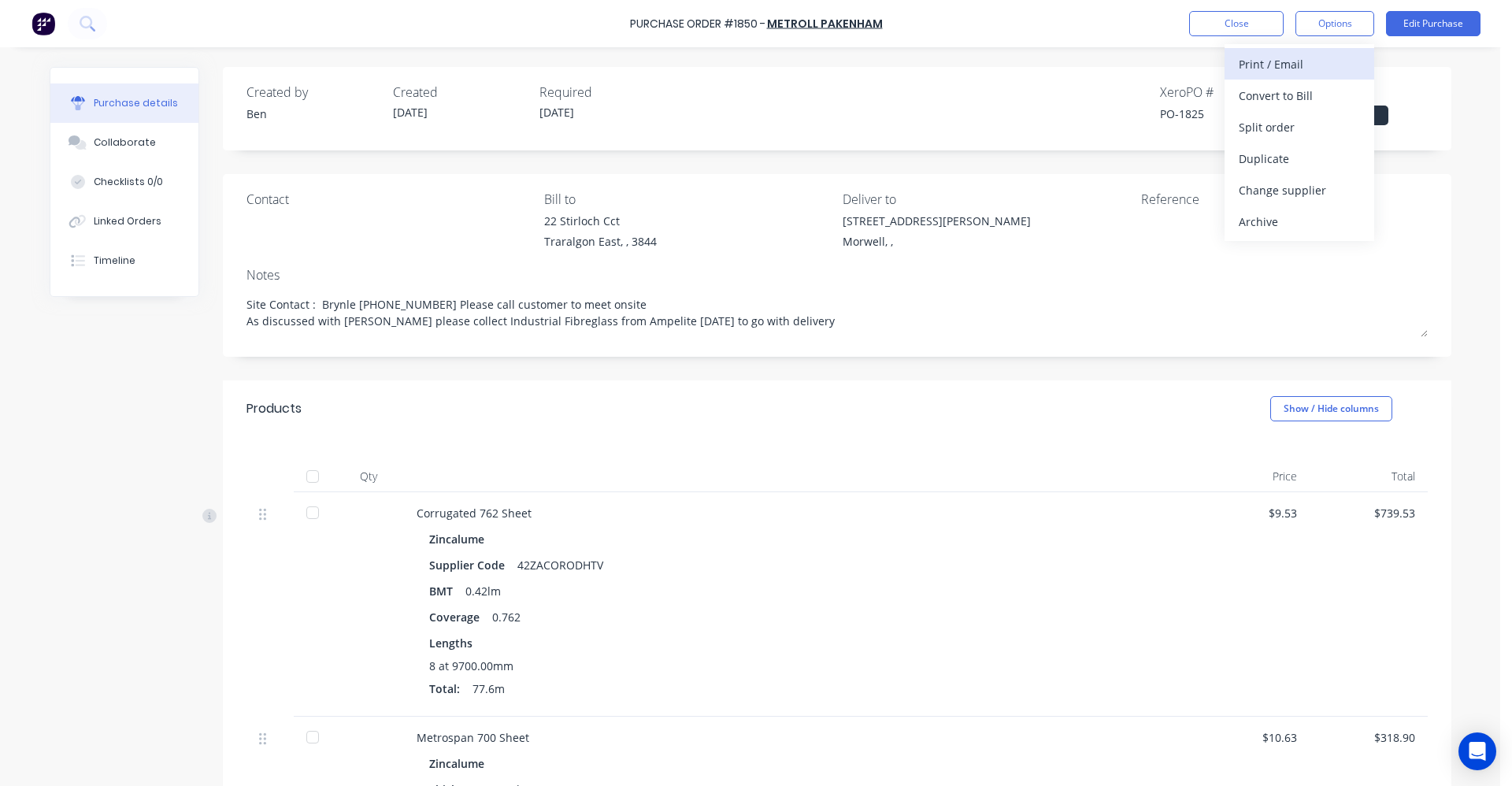
click at [1311, 58] on div "Print / Email" at bounding box center [1299, 64] width 121 height 23
click at [1290, 94] on div "With pricing" at bounding box center [1299, 95] width 121 height 23
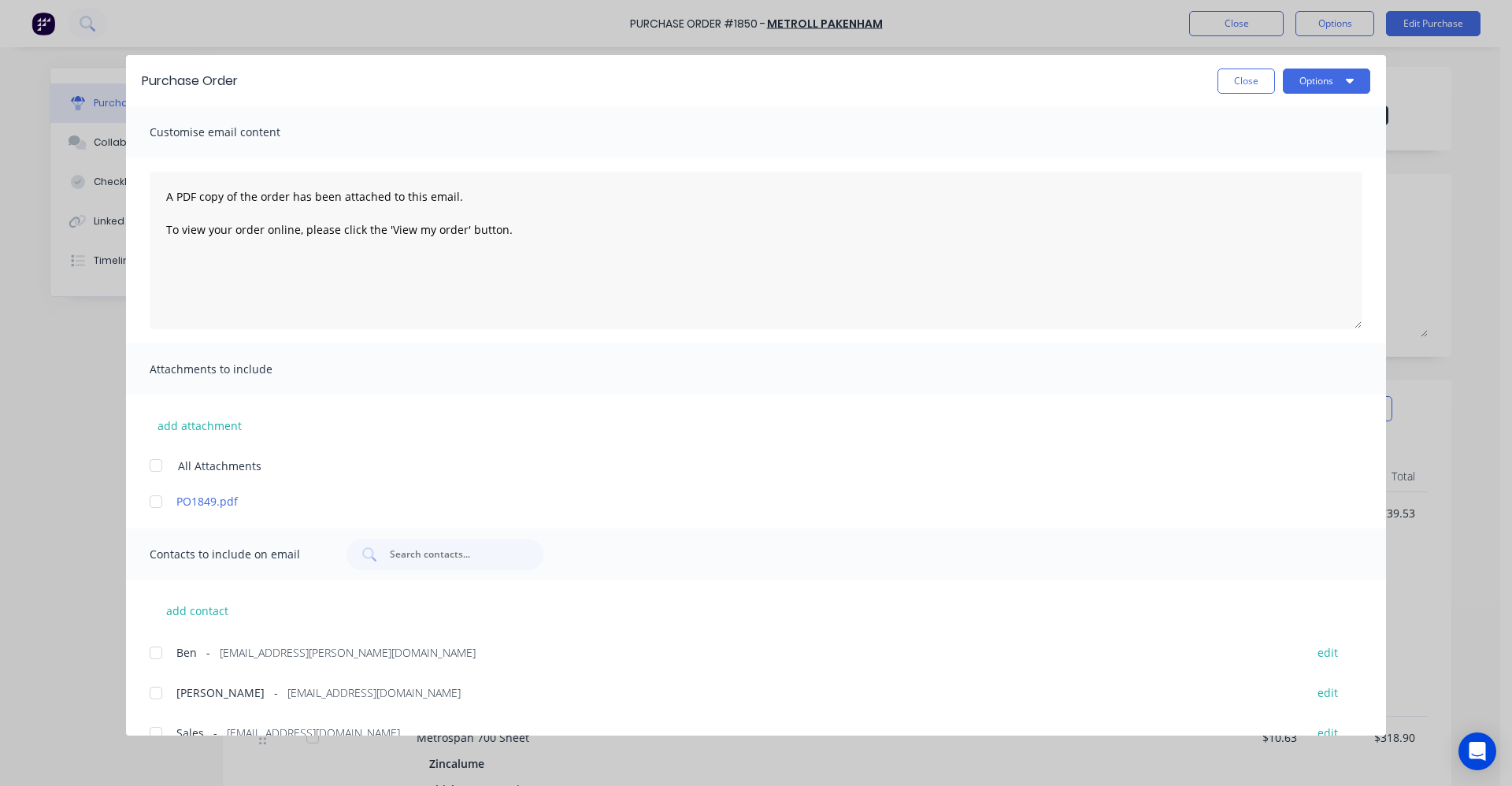
click at [160, 505] on div at bounding box center [156, 502] width 31 height 31
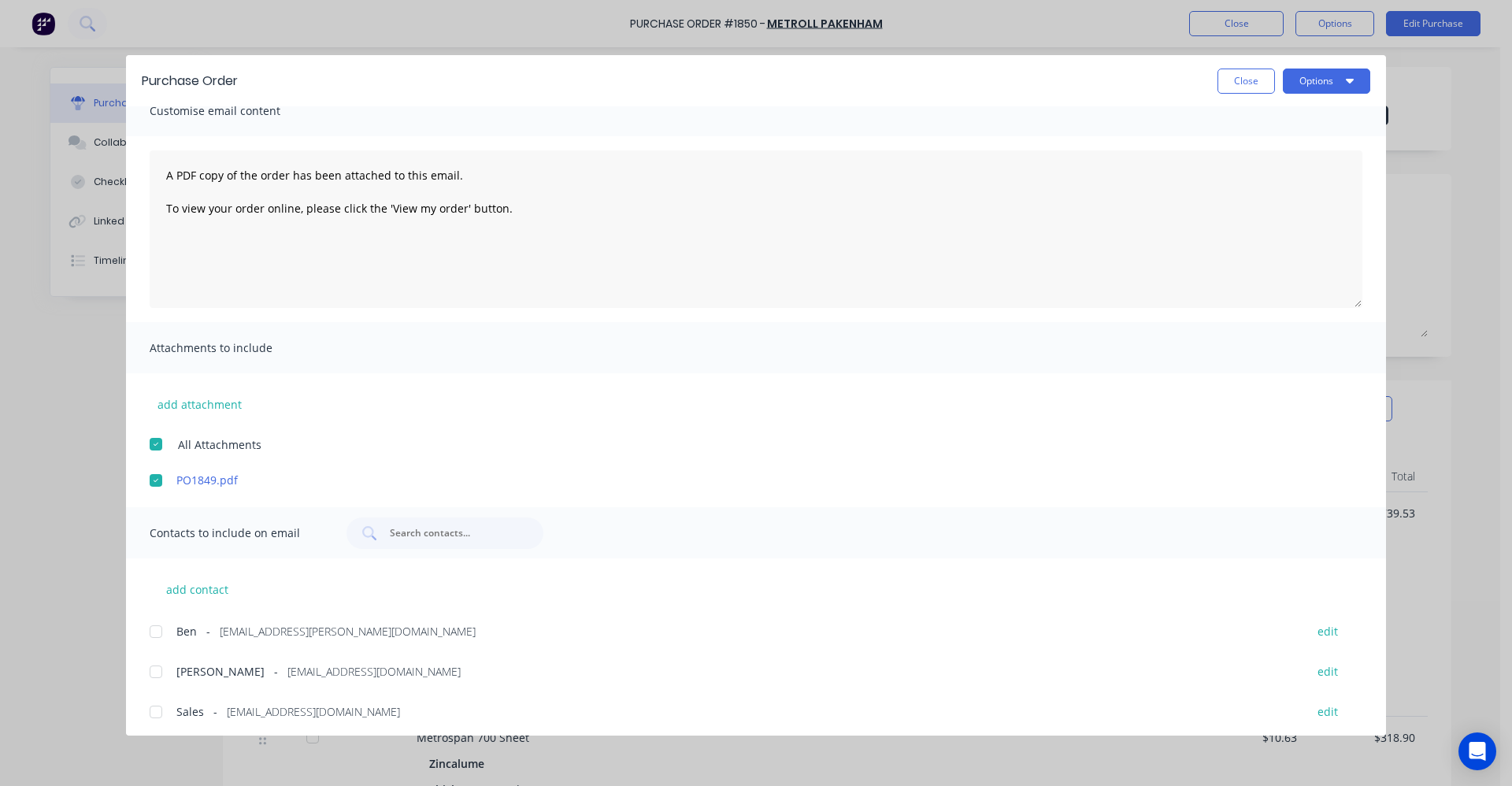
scroll to position [28, 0]
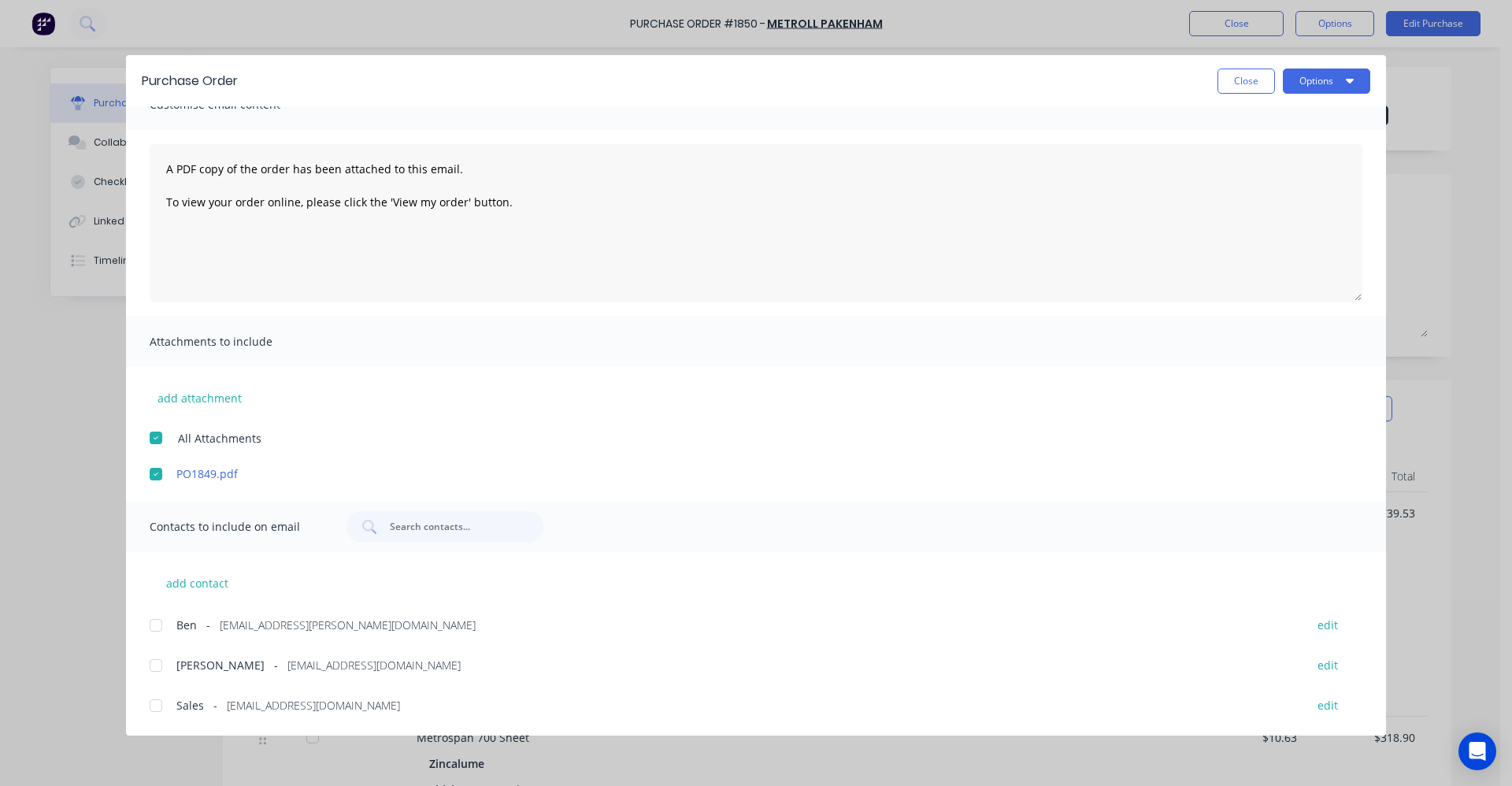
click at [156, 707] on div at bounding box center [156, 706] width 31 height 31
click at [1327, 83] on button "Options" at bounding box center [1326, 81] width 87 height 25
click at [1275, 183] on div "Email" at bounding box center [1296, 183] width 121 height 23
click at [1250, 89] on button "Close" at bounding box center [1246, 81] width 58 height 25
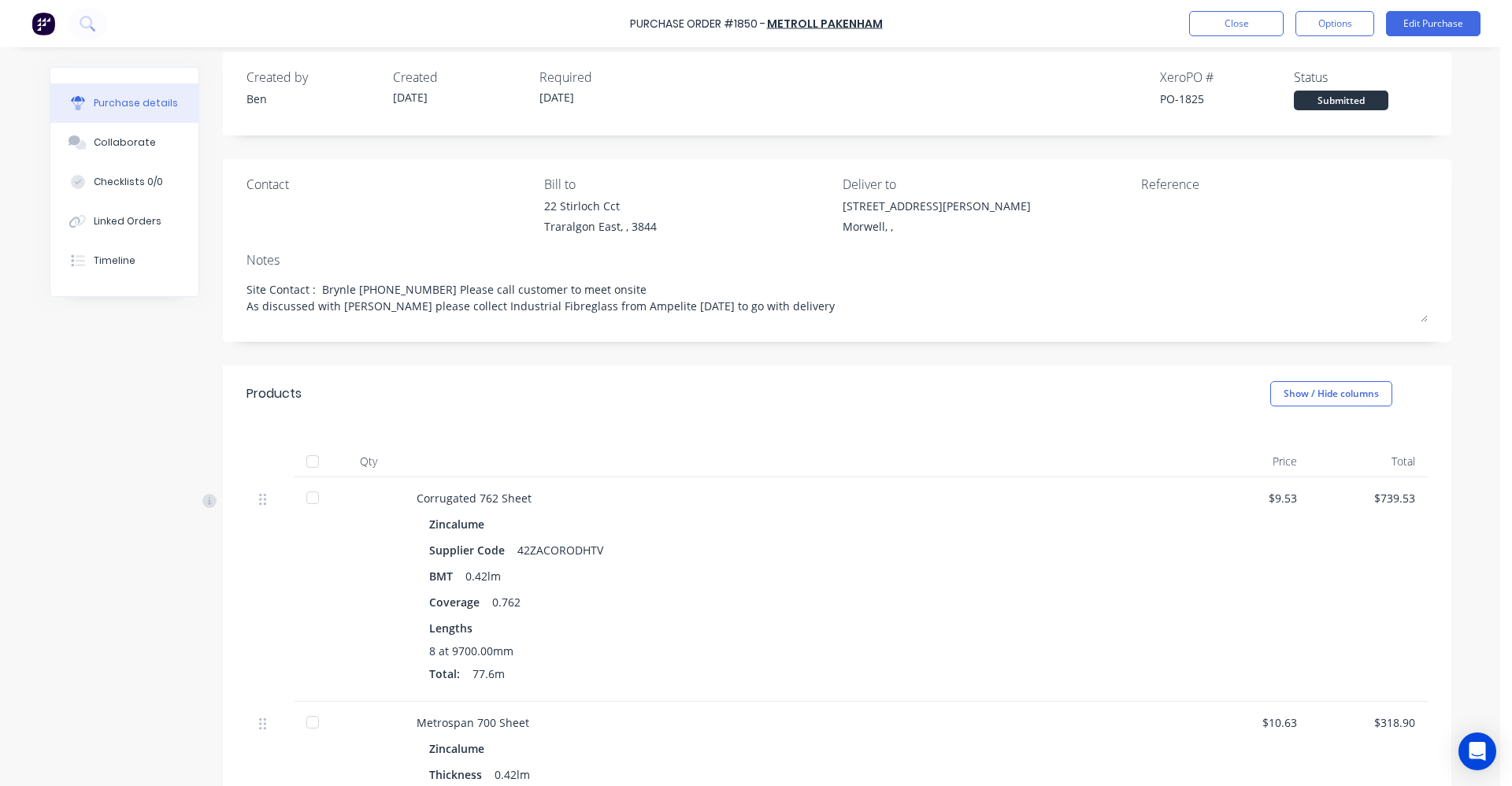
scroll to position [6, 0]
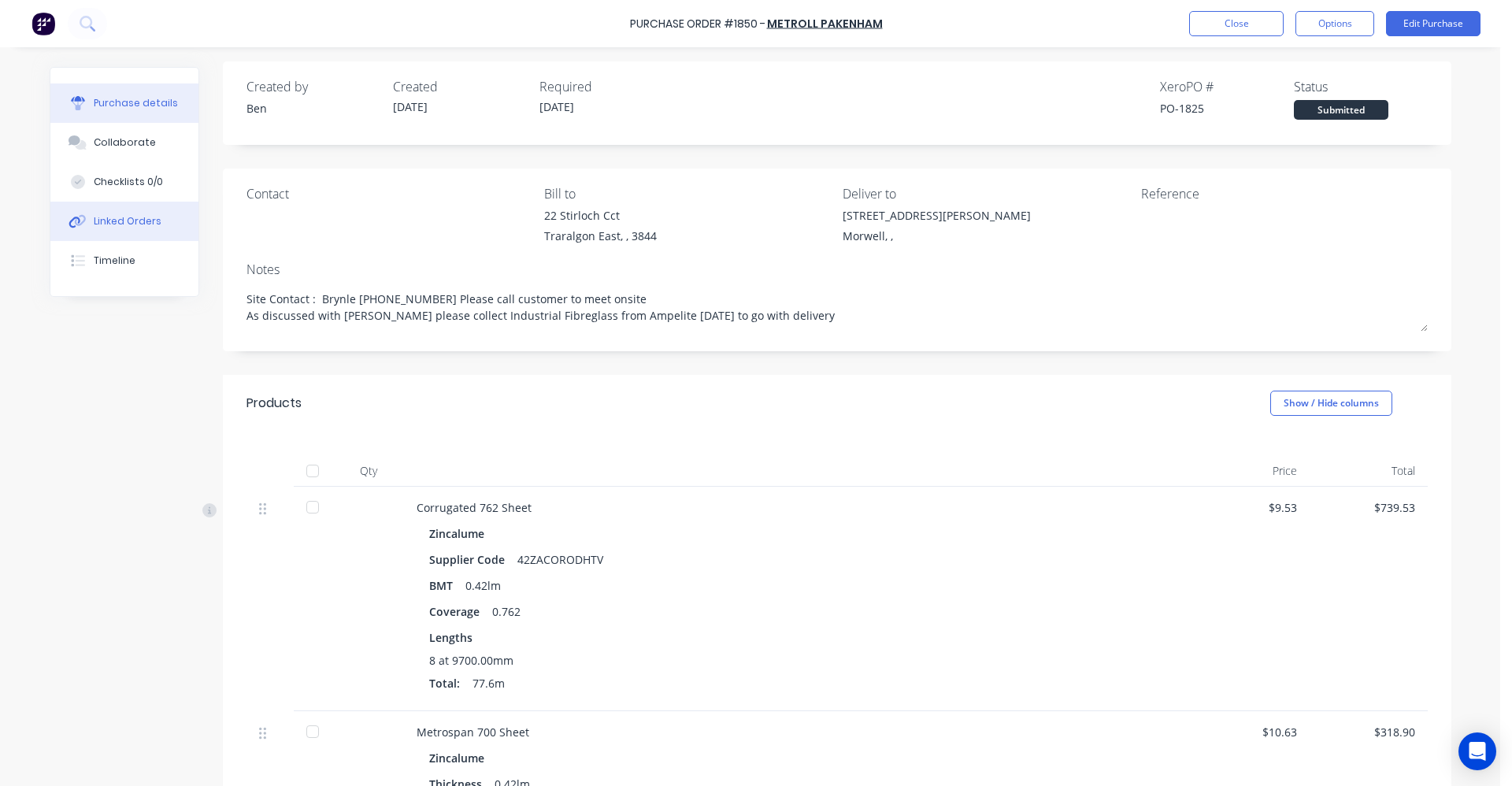
click at [127, 227] on div "Linked Orders" at bounding box center [127, 221] width 68 height 14
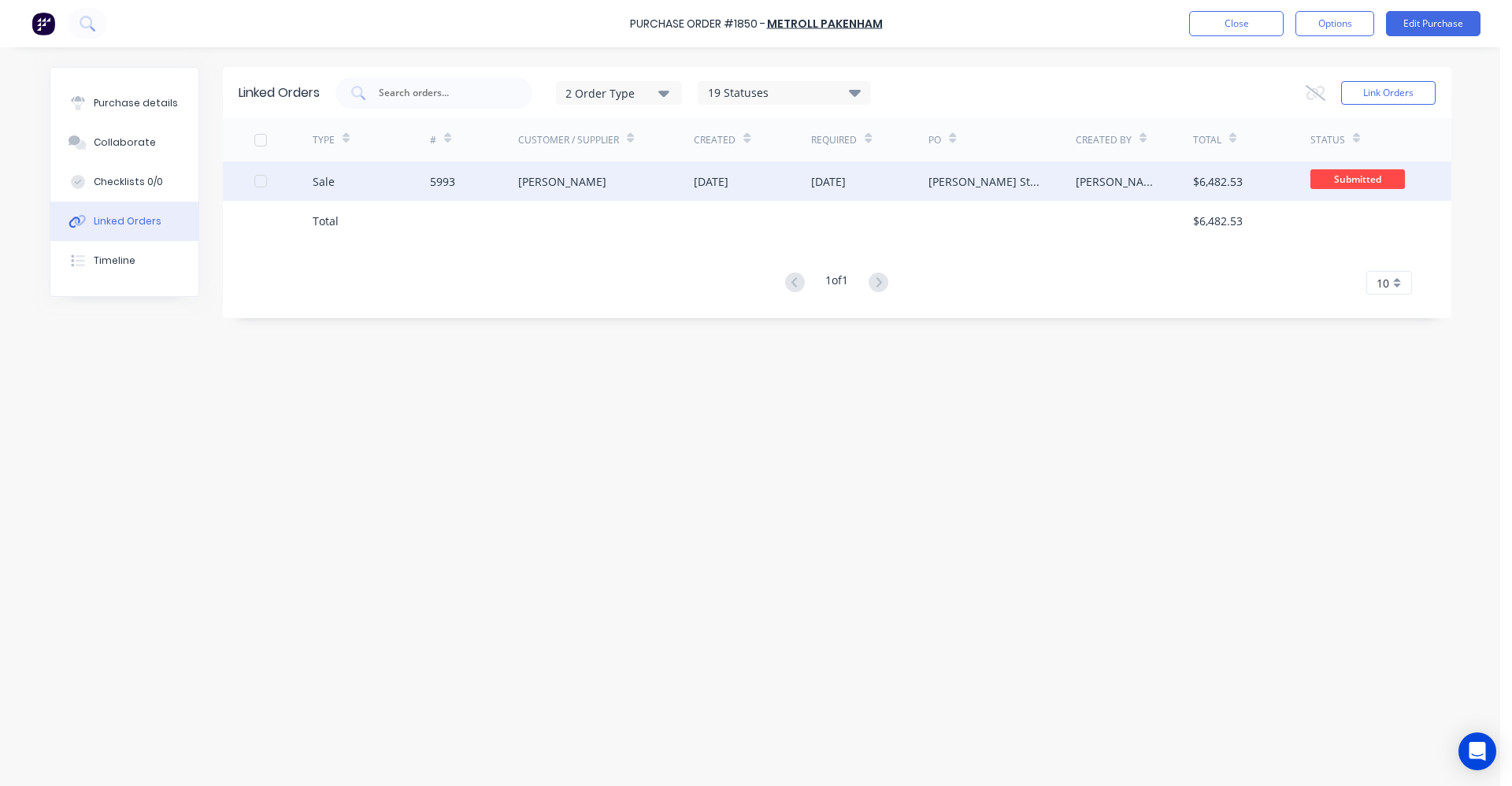
click at [537, 187] on div "[PERSON_NAME]" at bounding box center [562, 182] width 88 height 17
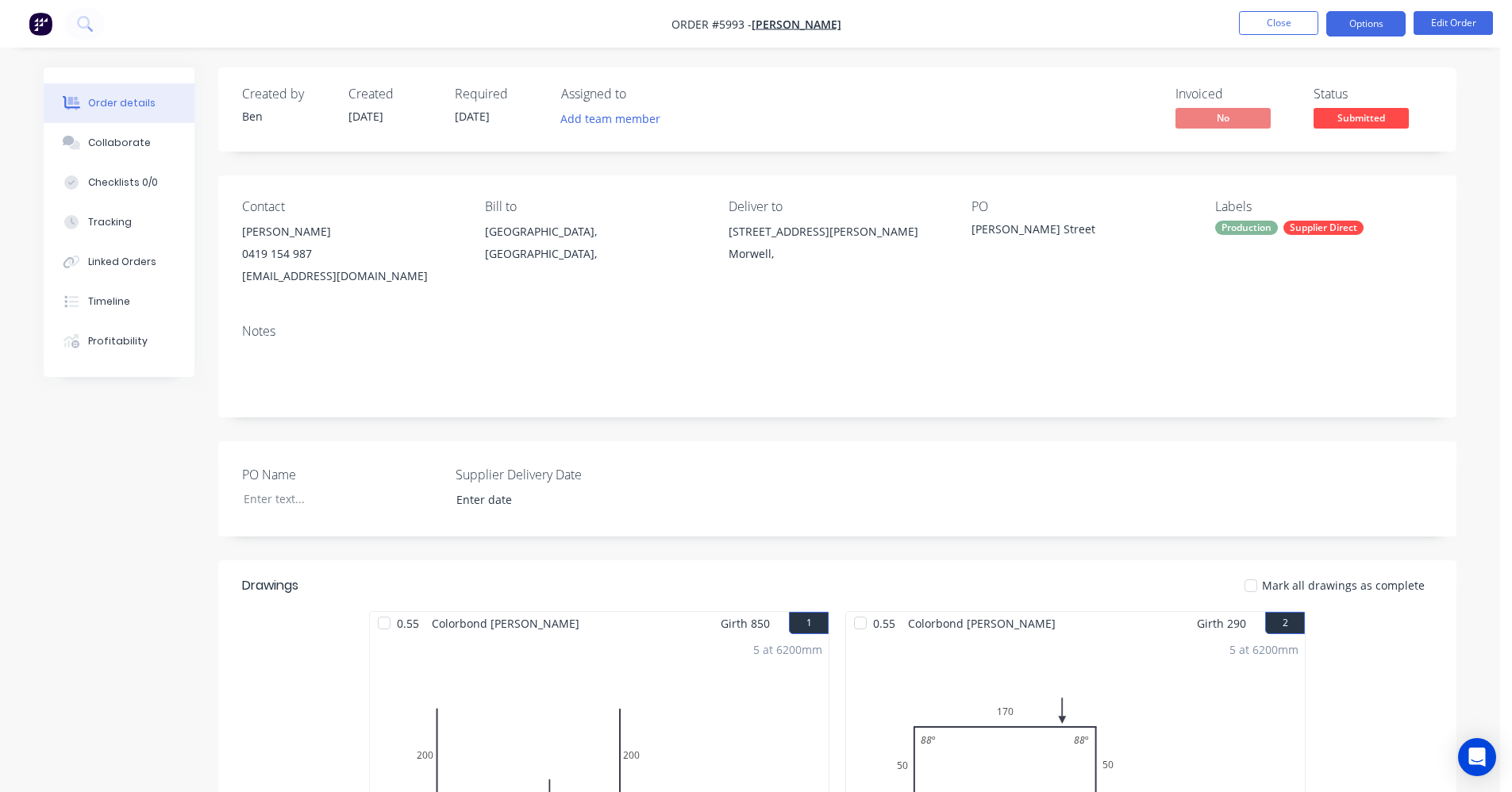
click at [1362, 24] on button "Options" at bounding box center [1366, 23] width 79 height 25
drag, startPoint x: 991, startPoint y: 135, endPoint x: 1004, endPoint y: 129, distance: 14.3
click at [994, 132] on div "Created by Ben Created 01/10/25 Required 01/10/25 Assigned to Add team member I…" at bounding box center [837, 109] width 1238 height 84
click at [1449, 26] on button "Edit Order" at bounding box center [1453, 23] width 79 height 24
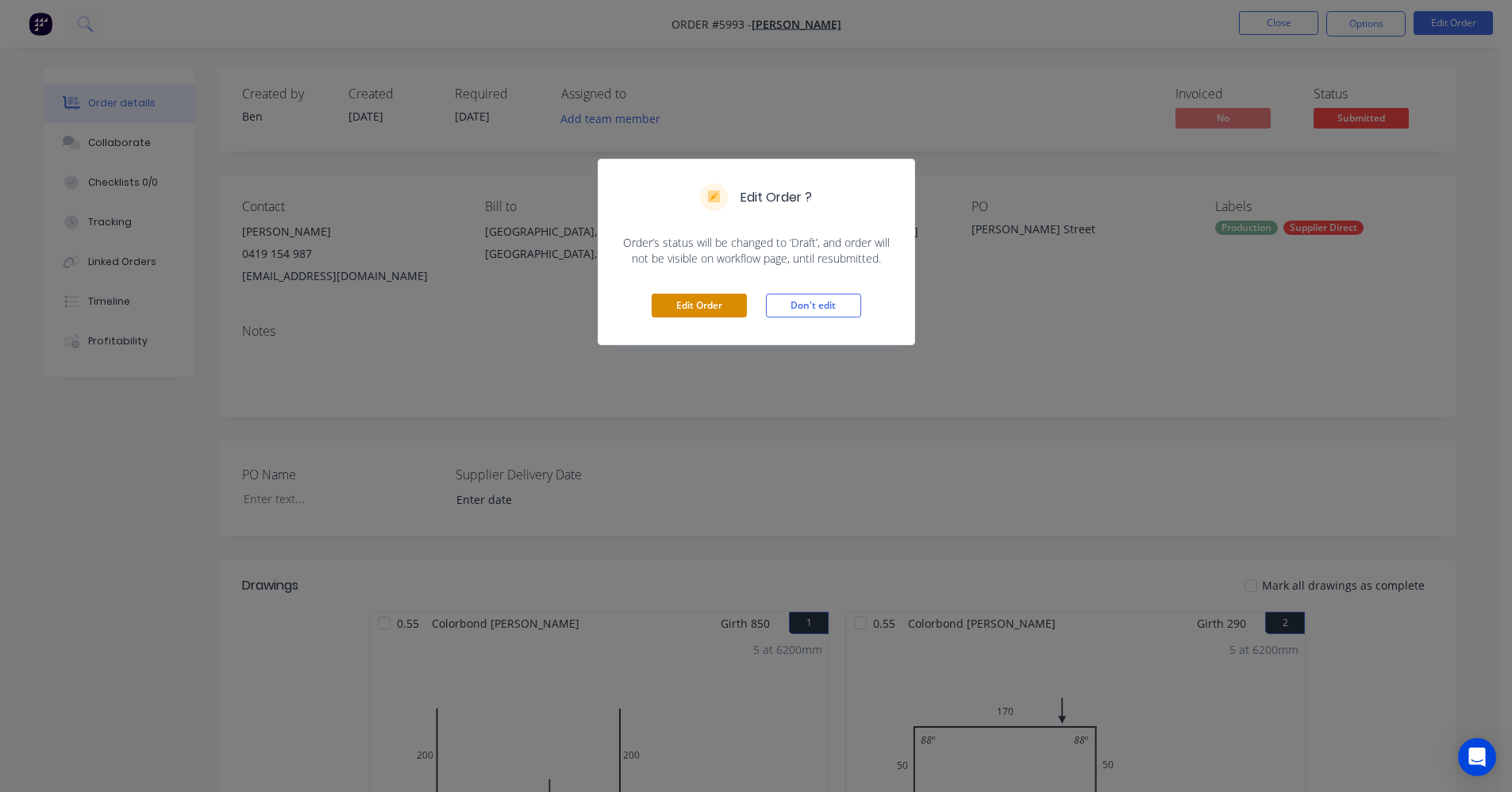
click at [706, 312] on button "Edit Order" at bounding box center [698, 306] width 95 height 24
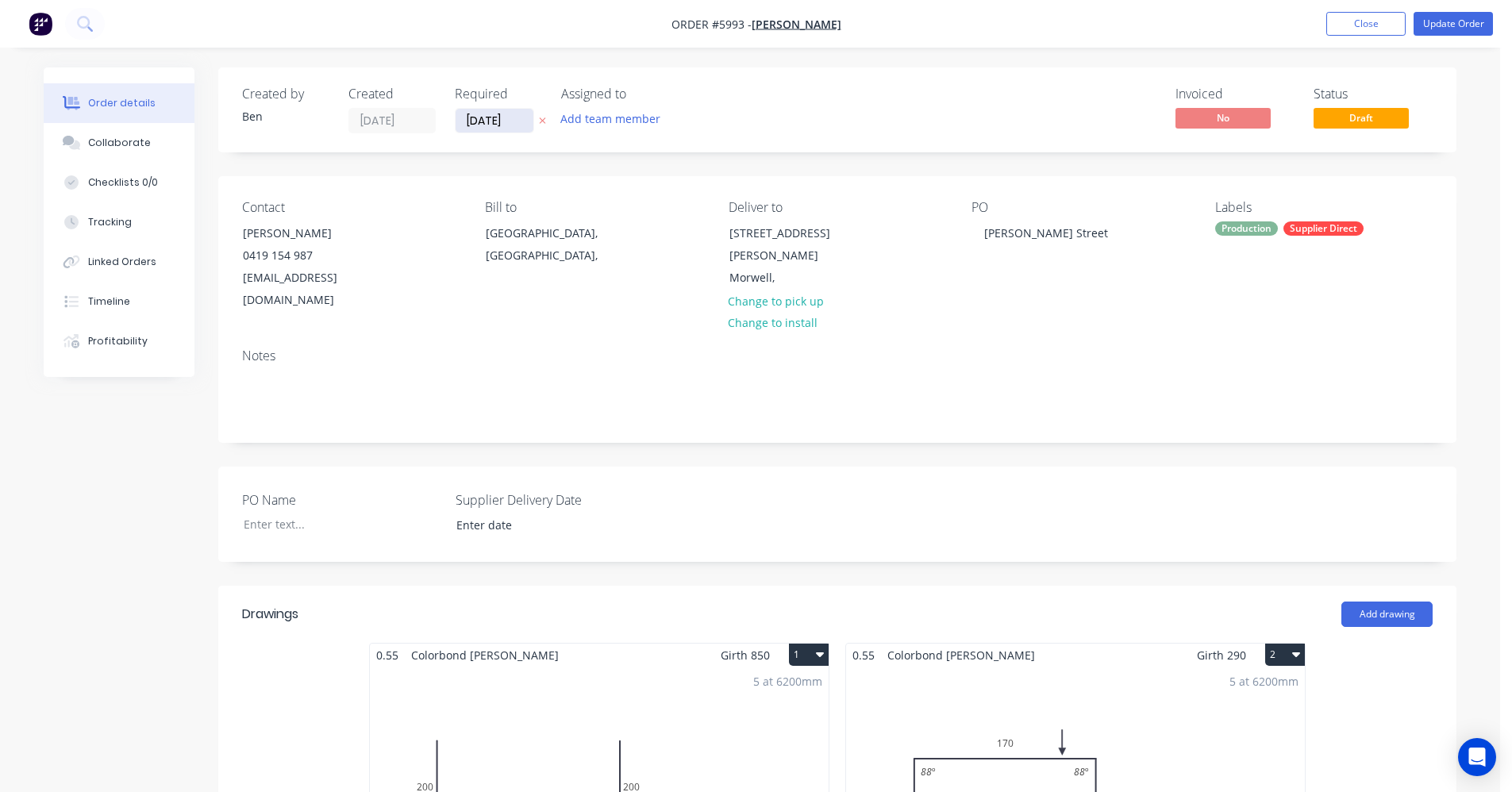
click at [481, 122] on input "[DATE]" at bounding box center [494, 121] width 78 height 24
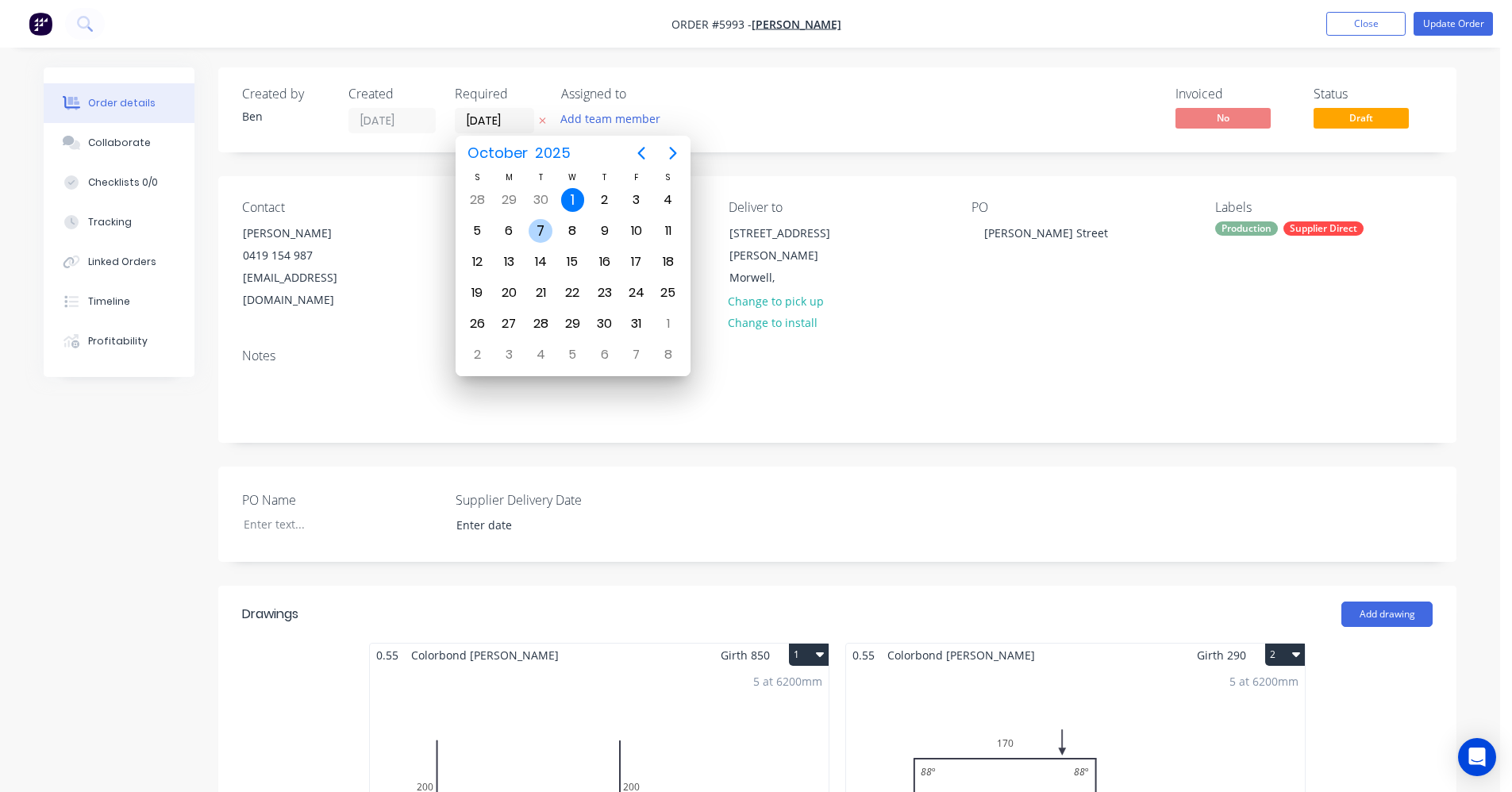
click at [543, 227] on div "7" at bounding box center [540, 231] width 24 height 24
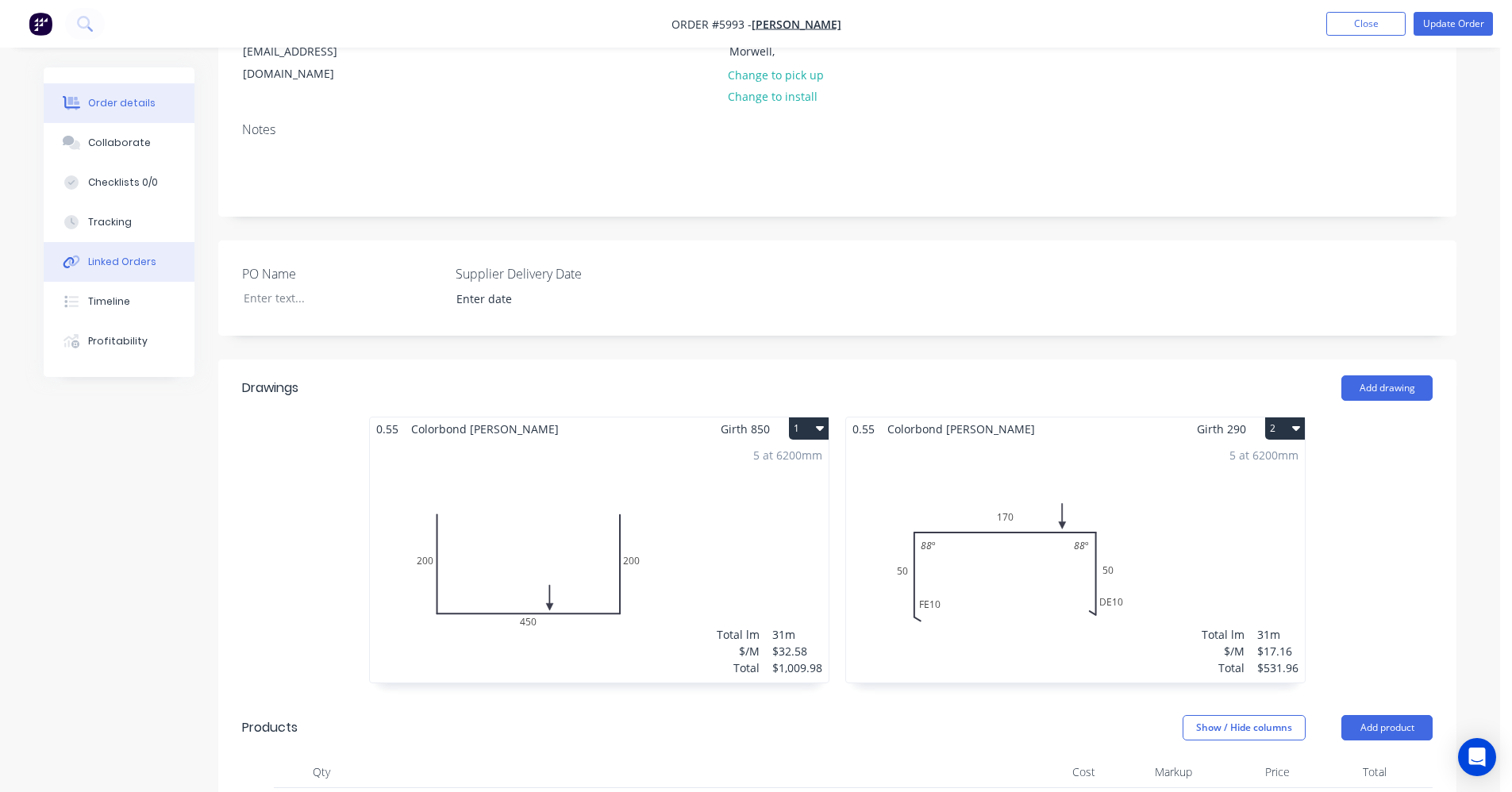
scroll to position [79, 0]
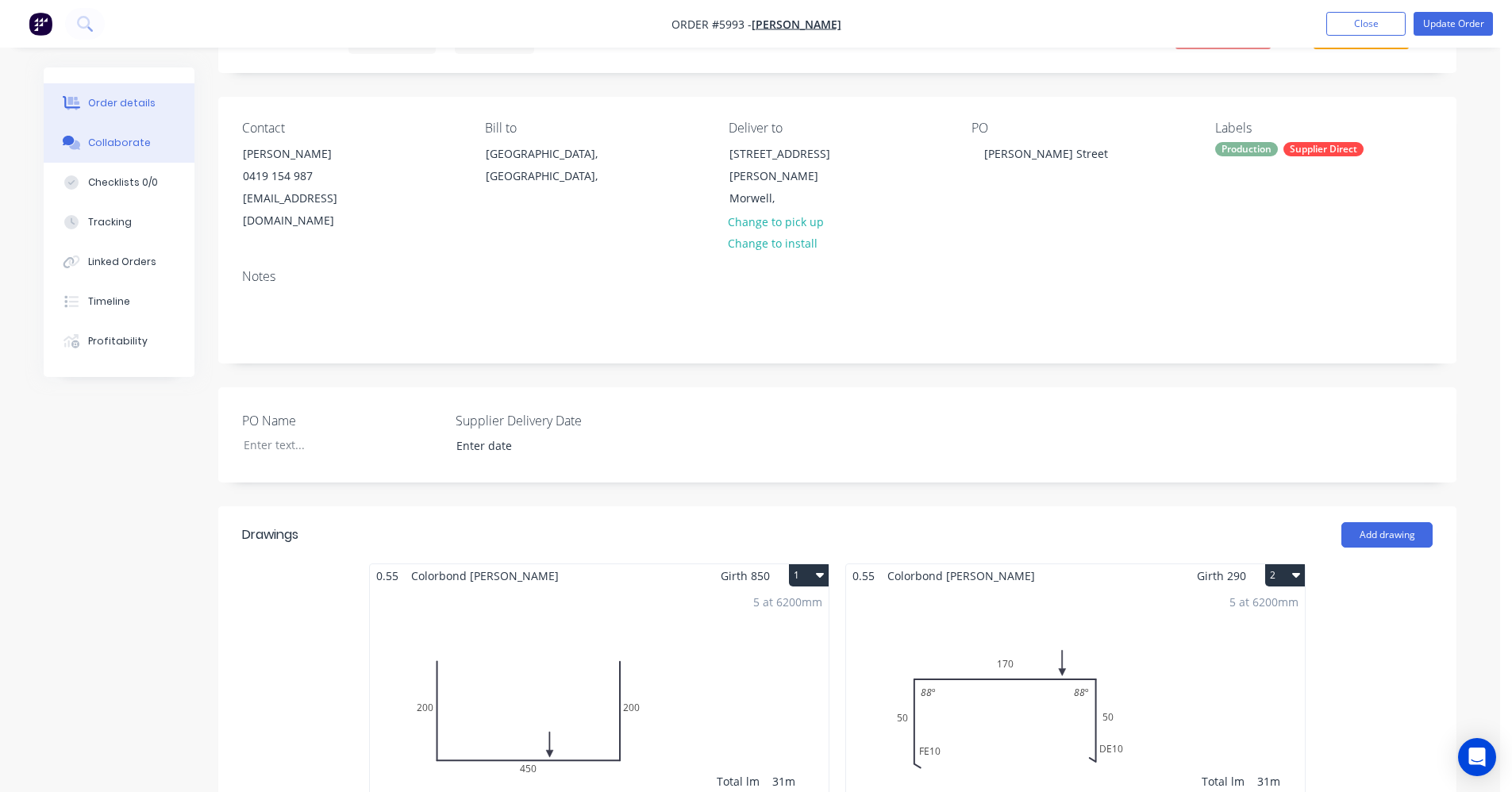
click at [96, 139] on div "Collaborate" at bounding box center [119, 142] width 63 height 14
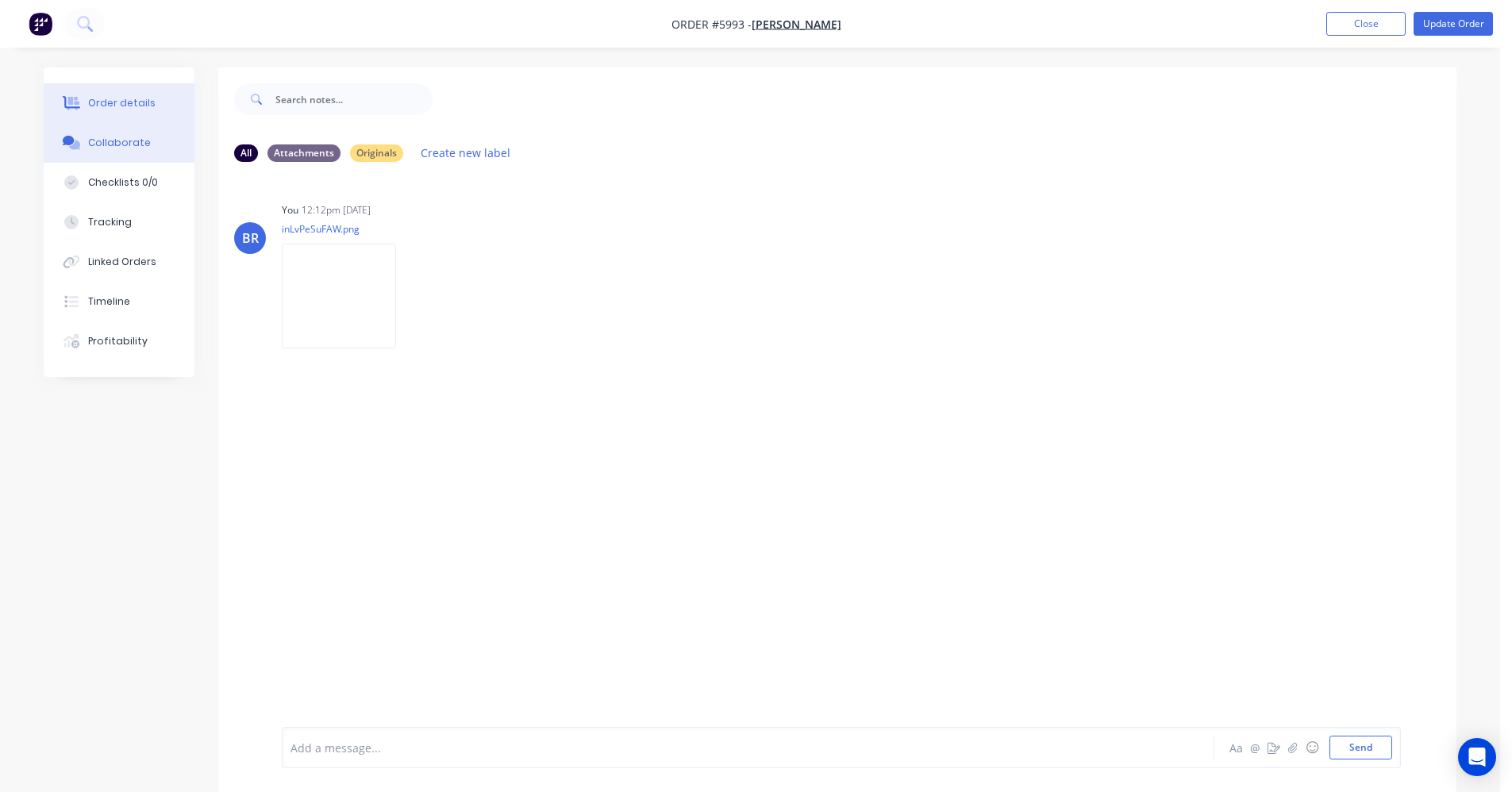
click at [121, 111] on button "Order details" at bounding box center [118, 103] width 151 height 40
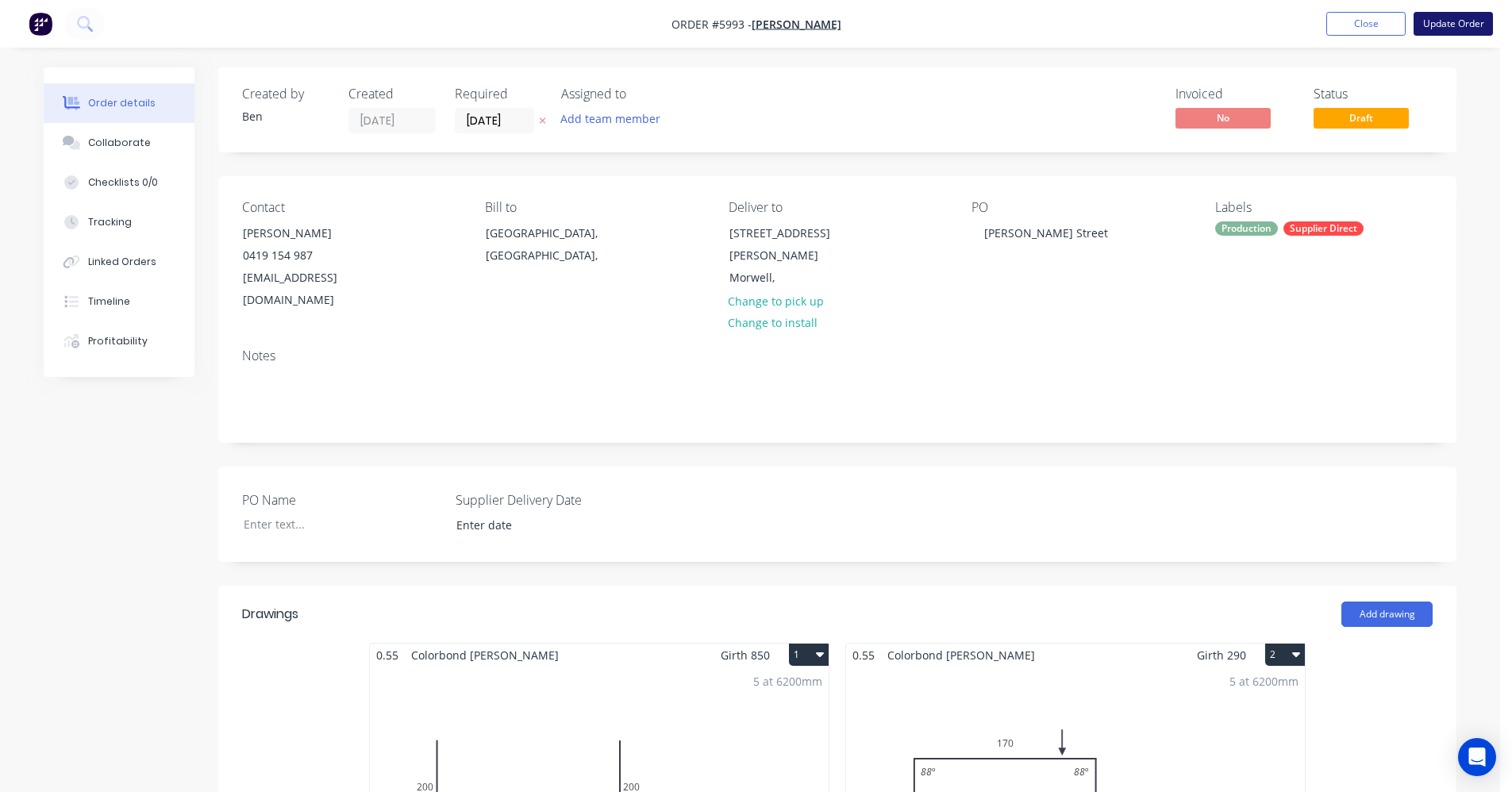
click at [1470, 25] on button "Update Order" at bounding box center [1453, 24] width 79 height 24
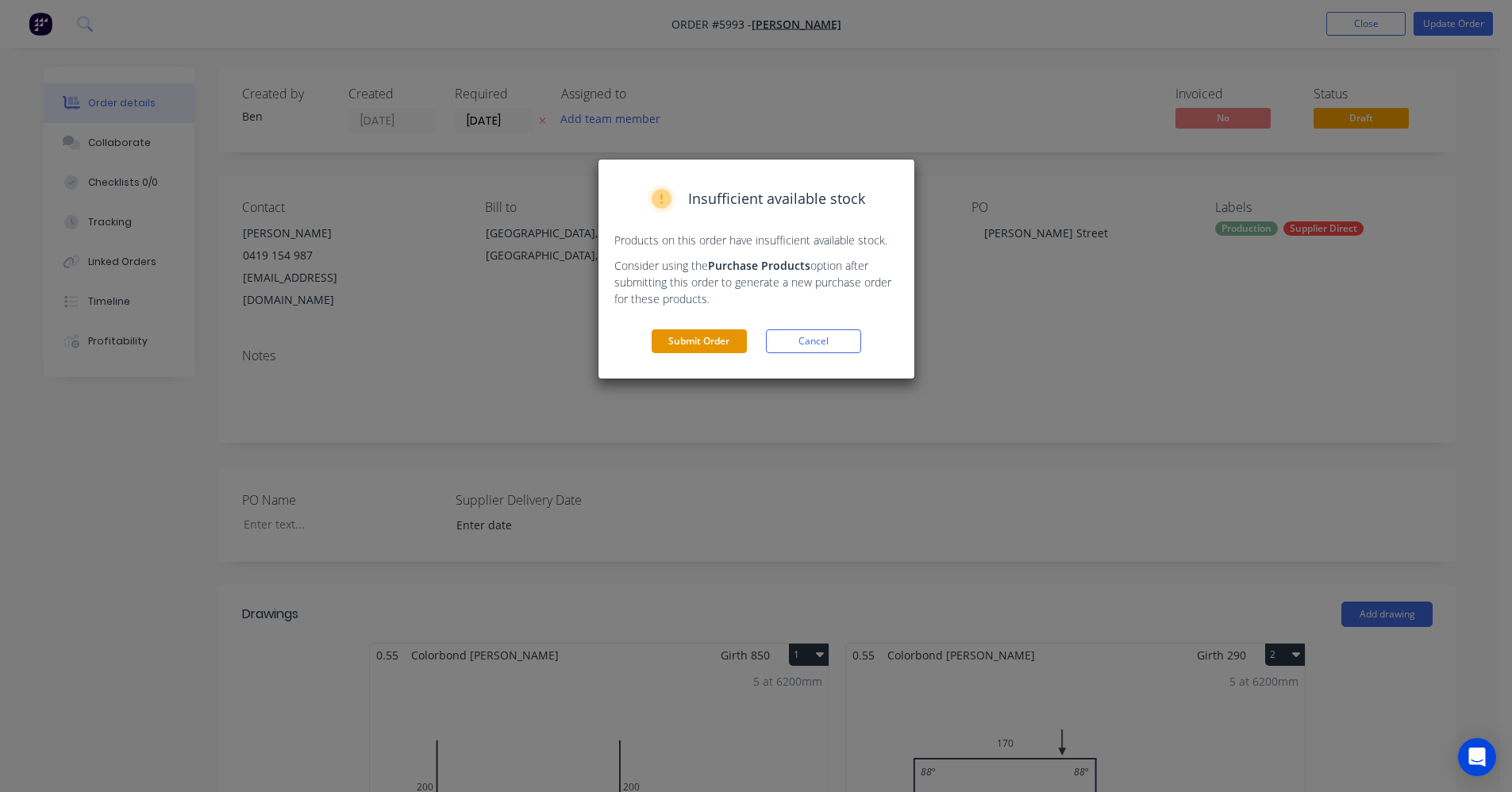
click at [671, 335] on button "Submit Order" at bounding box center [698, 342] width 95 height 24
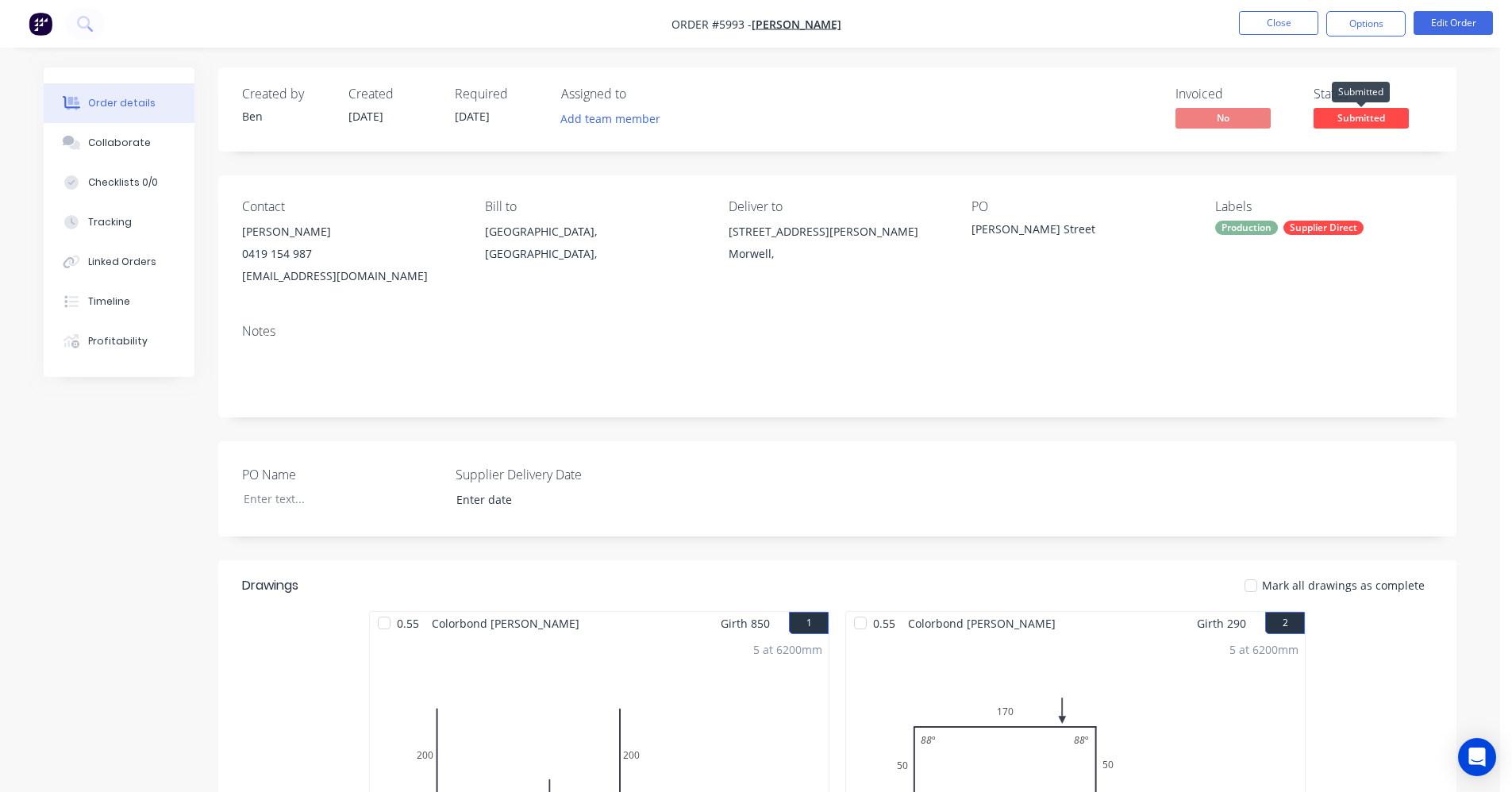
click at [1365, 113] on span "Submitted" at bounding box center [1361, 117] width 95 height 19
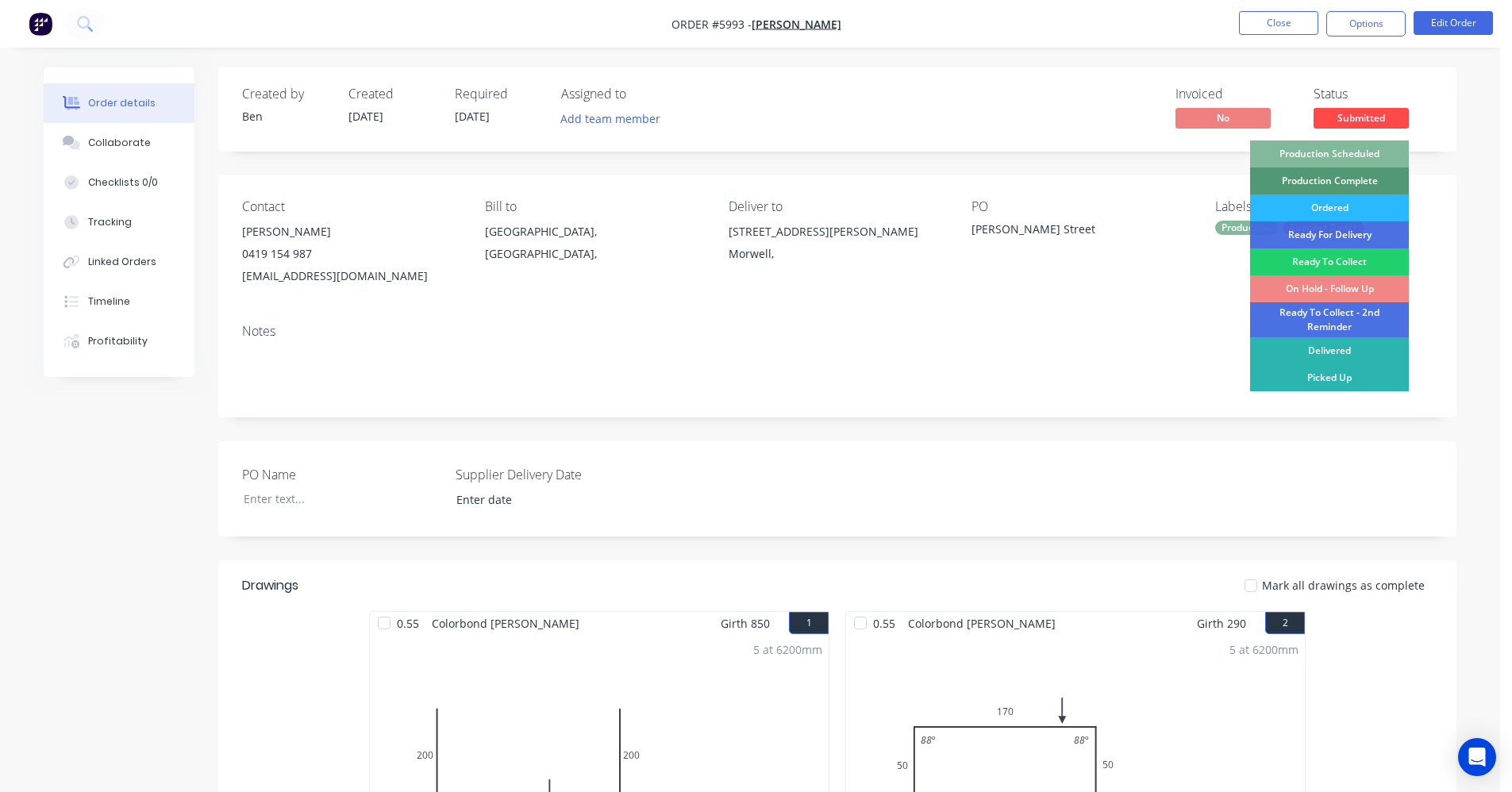
click at [1349, 150] on div "Production Scheduled" at bounding box center [1329, 153] width 159 height 27
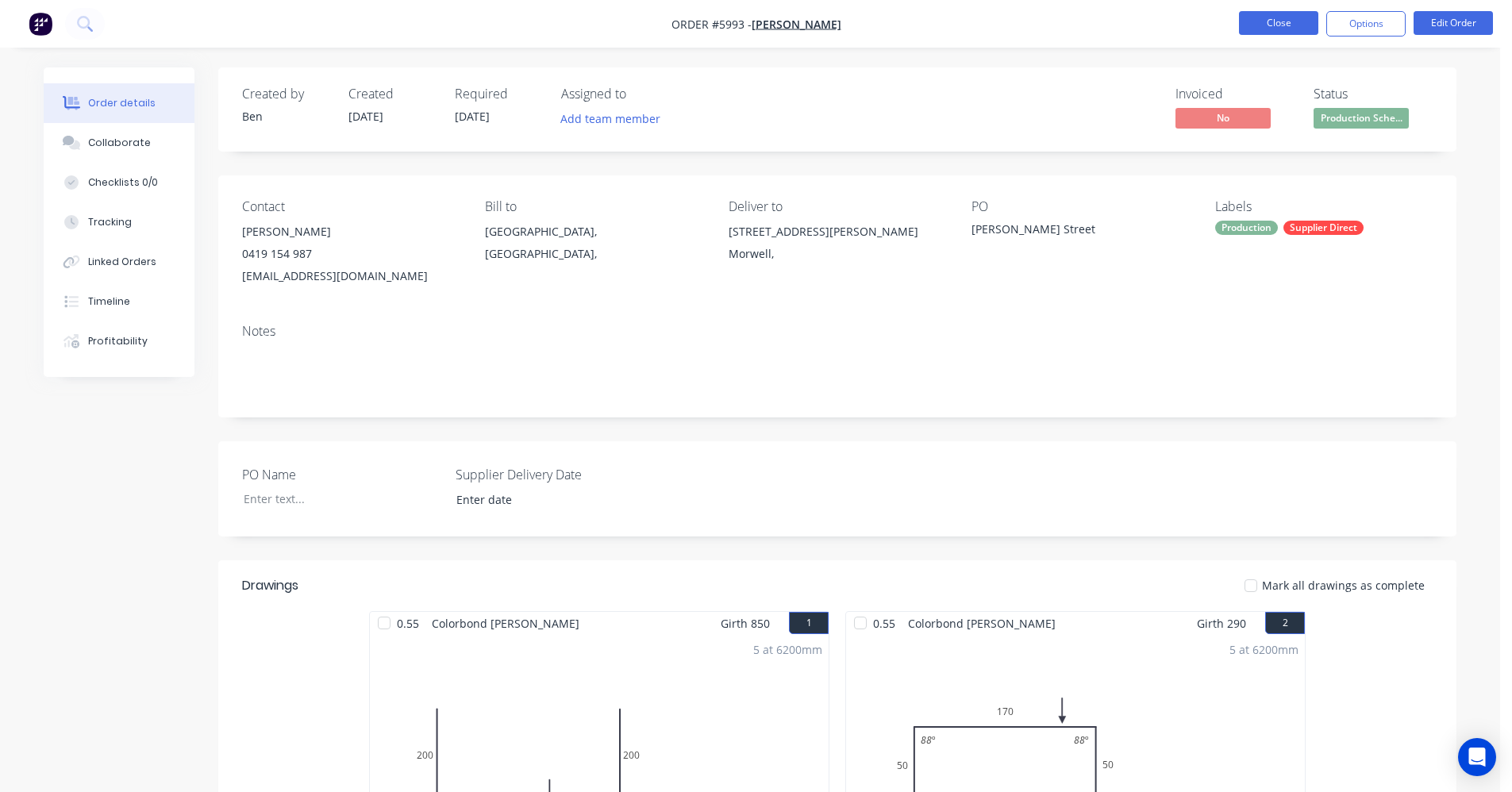
click at [1278, 18] on button "Close" at bounding box center [1278, 23] width 79 height 24
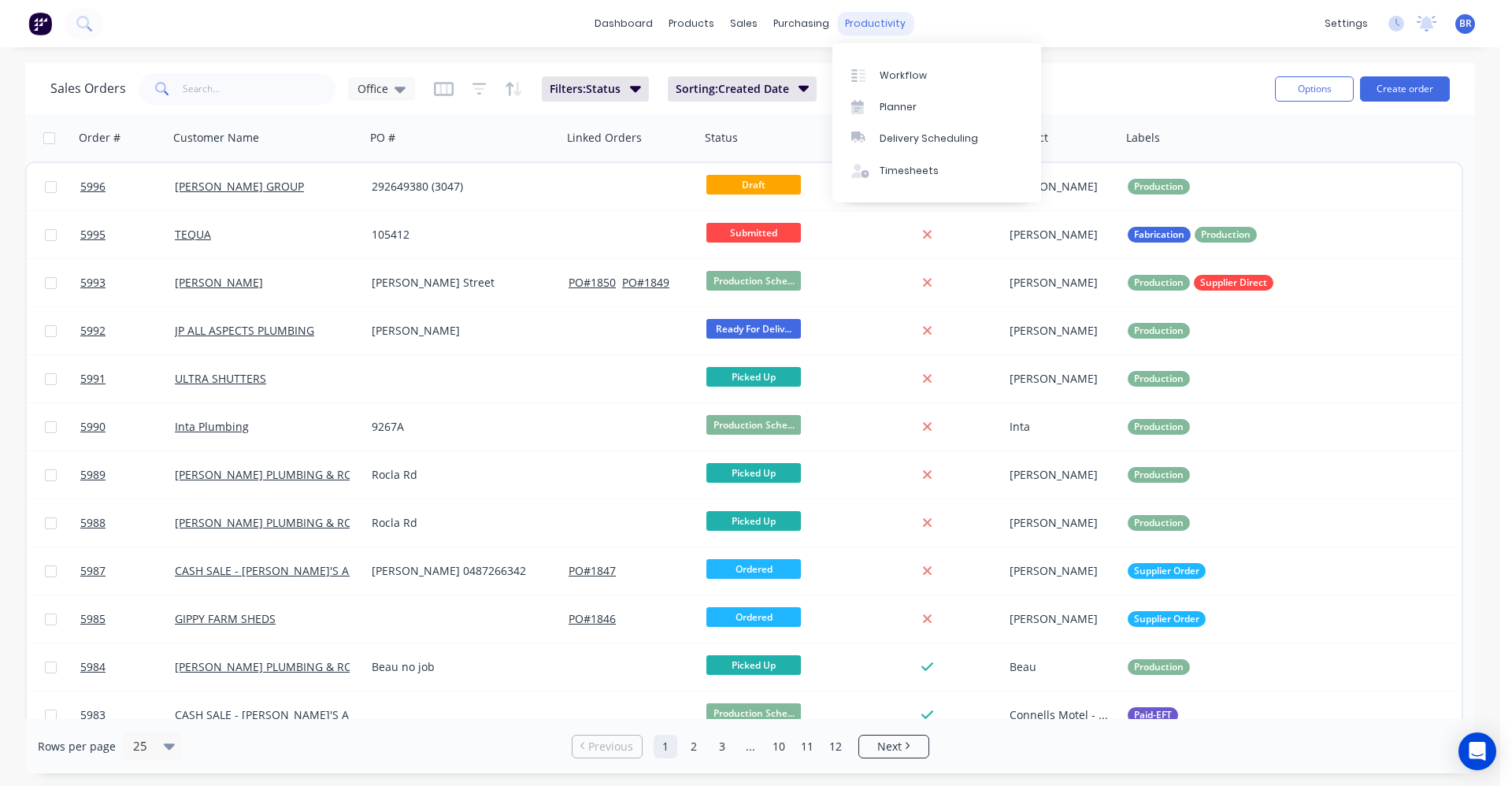
click at [867, 24] on div "productivity" at bounding box center [875, 24] width 76 height 24
click at [877, 154] on link "Delivery Scheduling" at bounding box center [937, 138] width 209 height 31
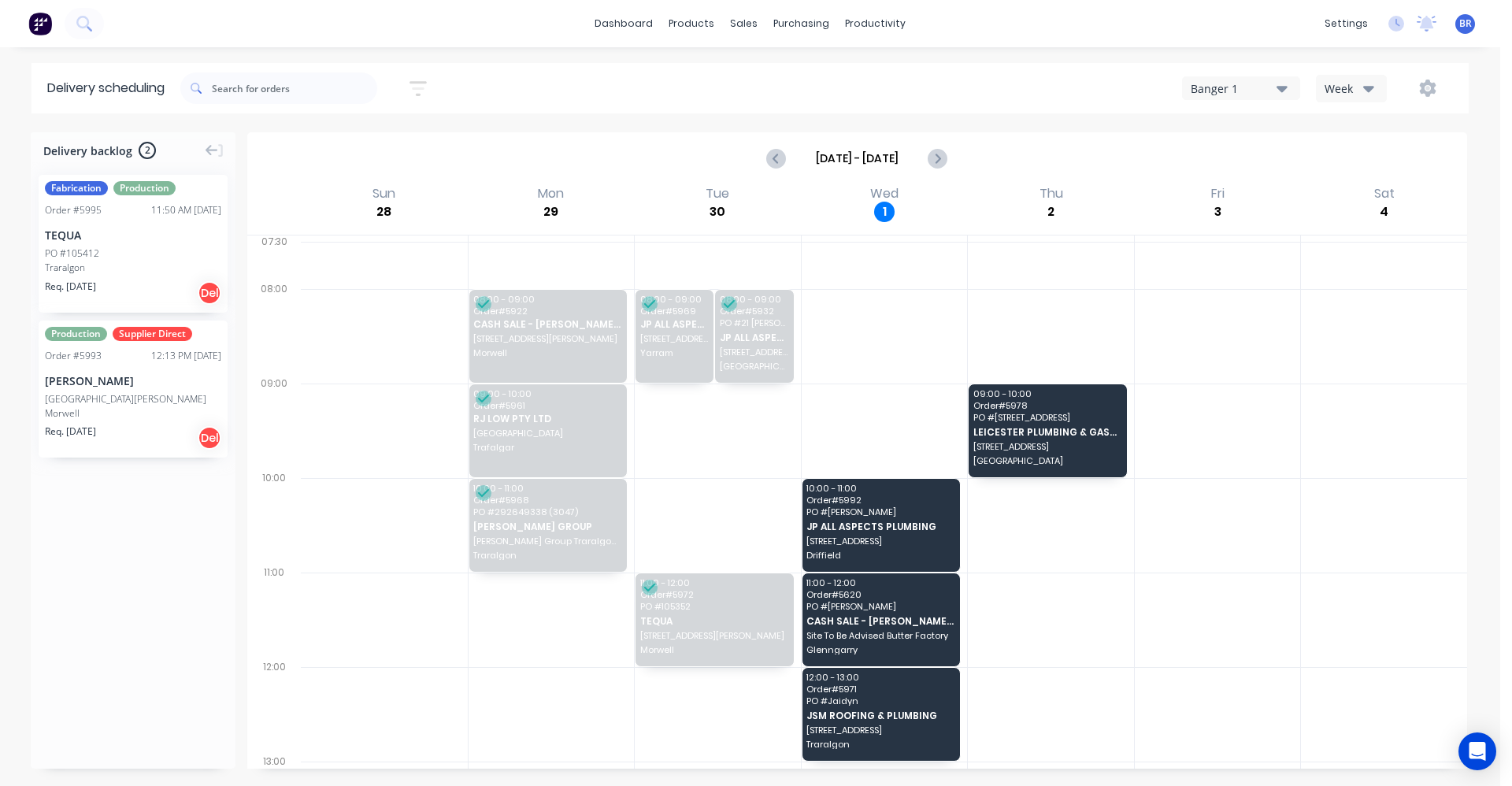
click at [106, 249] on div "PO #105412" at bounding box center [133, 253] width 176 height 14
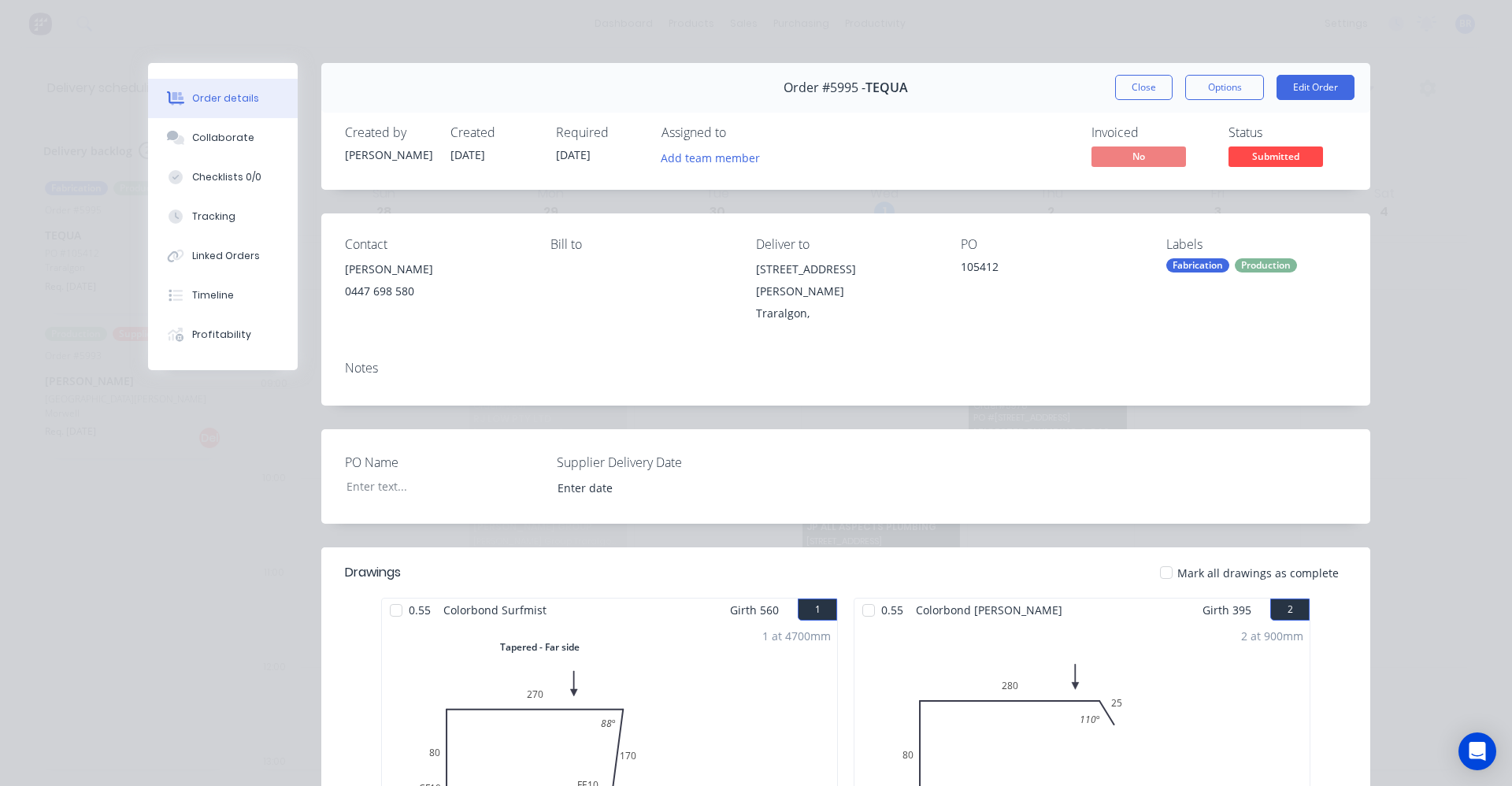
drag, startPoint x: 1130, startPoint y: 80, endPoint x: 966, endPoint y: 120, distance: 168.8
click at [1127, 82] on button "Close" at bounding box center [1143, 87] width 58 height 25
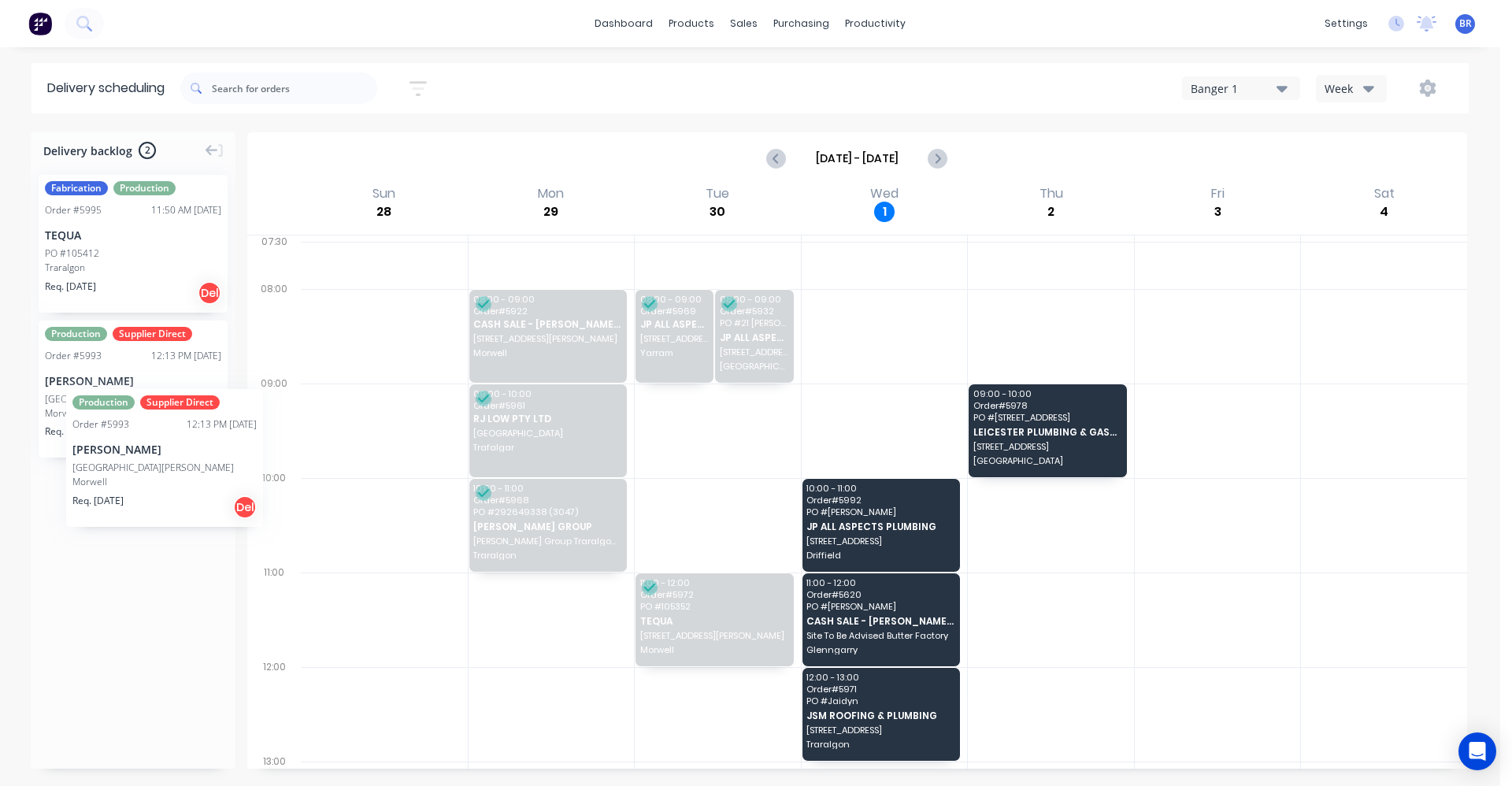
drag, startPoint x: 98, startPoint y: 404, endPoint x: 70, endPoint y: 365, distance: 48.0
click at [934, 158] on icon "Next page" at bounding box center [937, 158] width 19 height 19
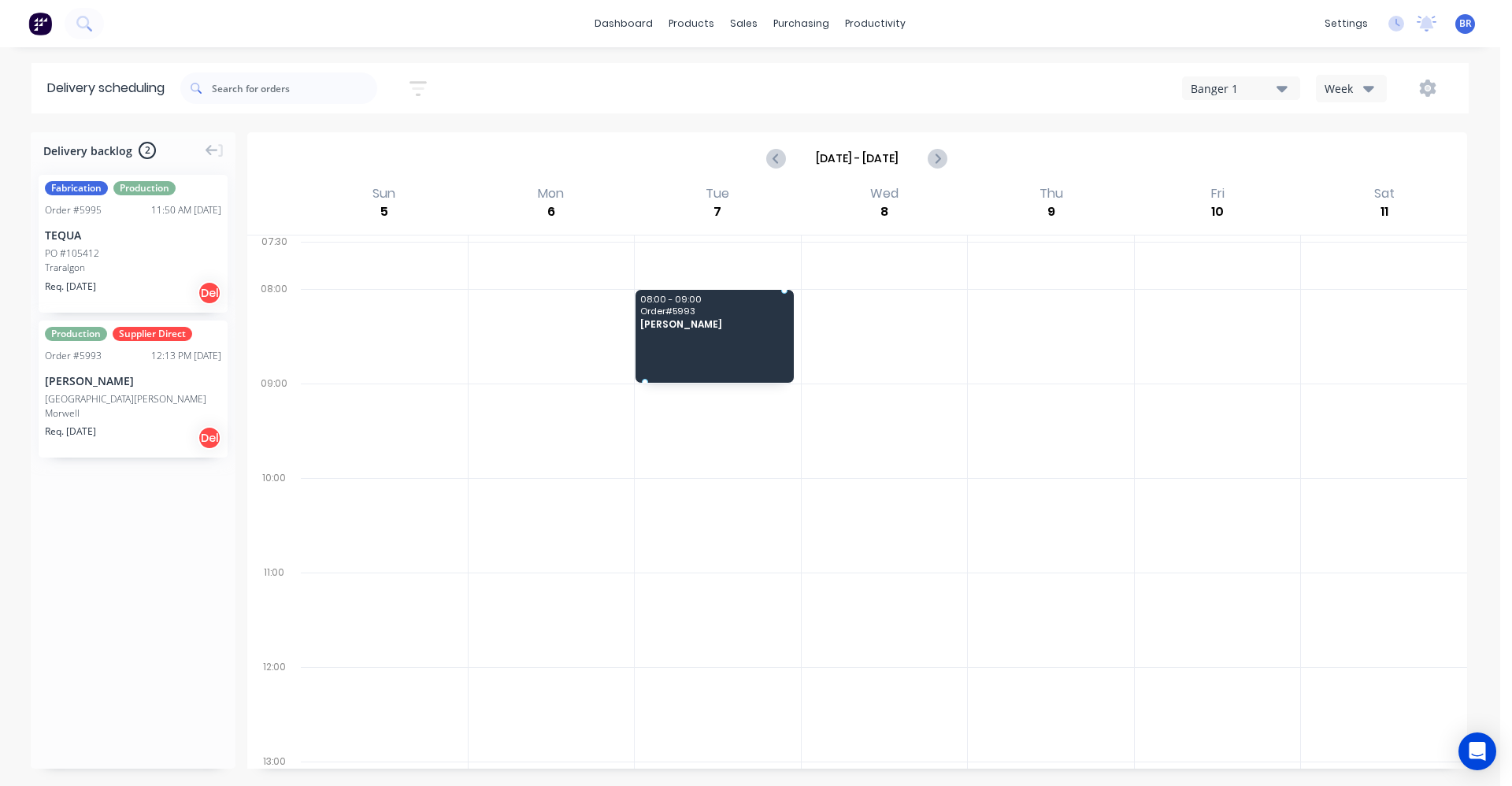
drag, startPoint x: 87, startPoint y: 399, endPoint x: 679, endPoint y: 328, distance: 596.2
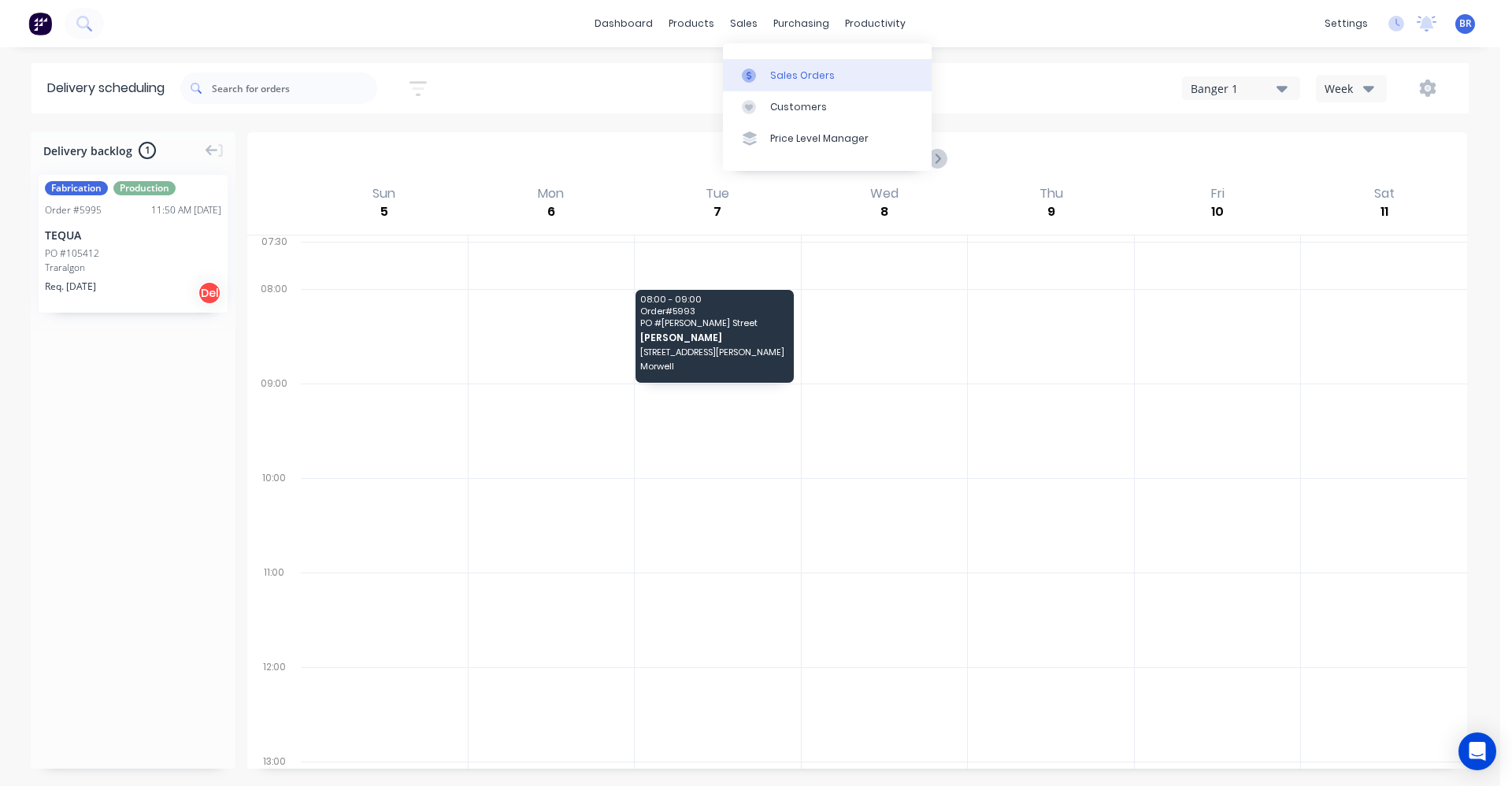
click at [775, 75] on div "Sales Orders" at bounding box center [802, 75] width 64 height 14
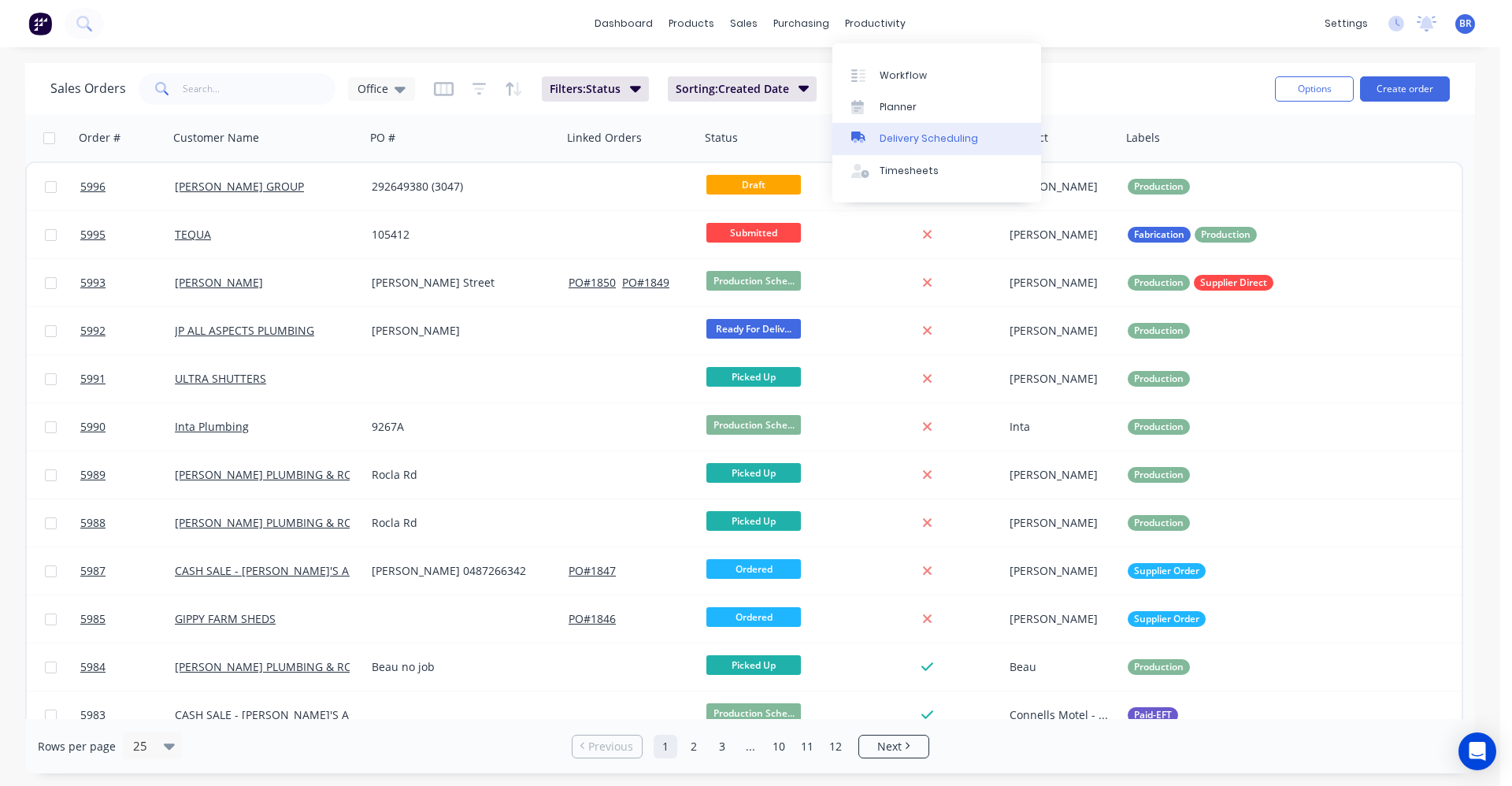
click at [889, 138] on div "Delivery Scheduling" at bounding box center [929, 138] width 98 height 14
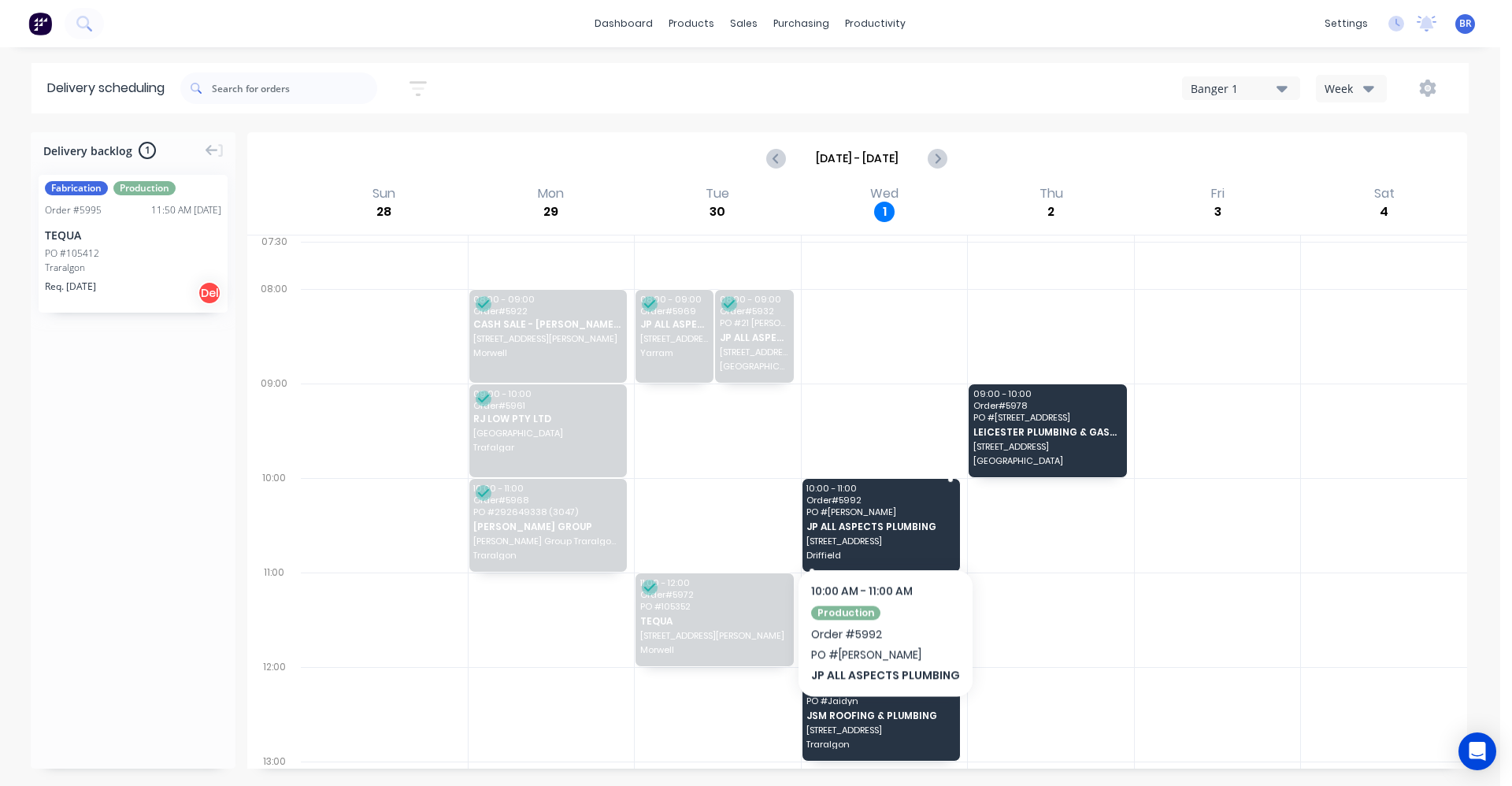
click at [881, 520] on div "10:00 - 11:00 Order # 5992 PO # Dairy Driffield JP ALL ASPECTS PLUMBING 60 Hols…" at bounding box center [881, 525] width 159 height 93
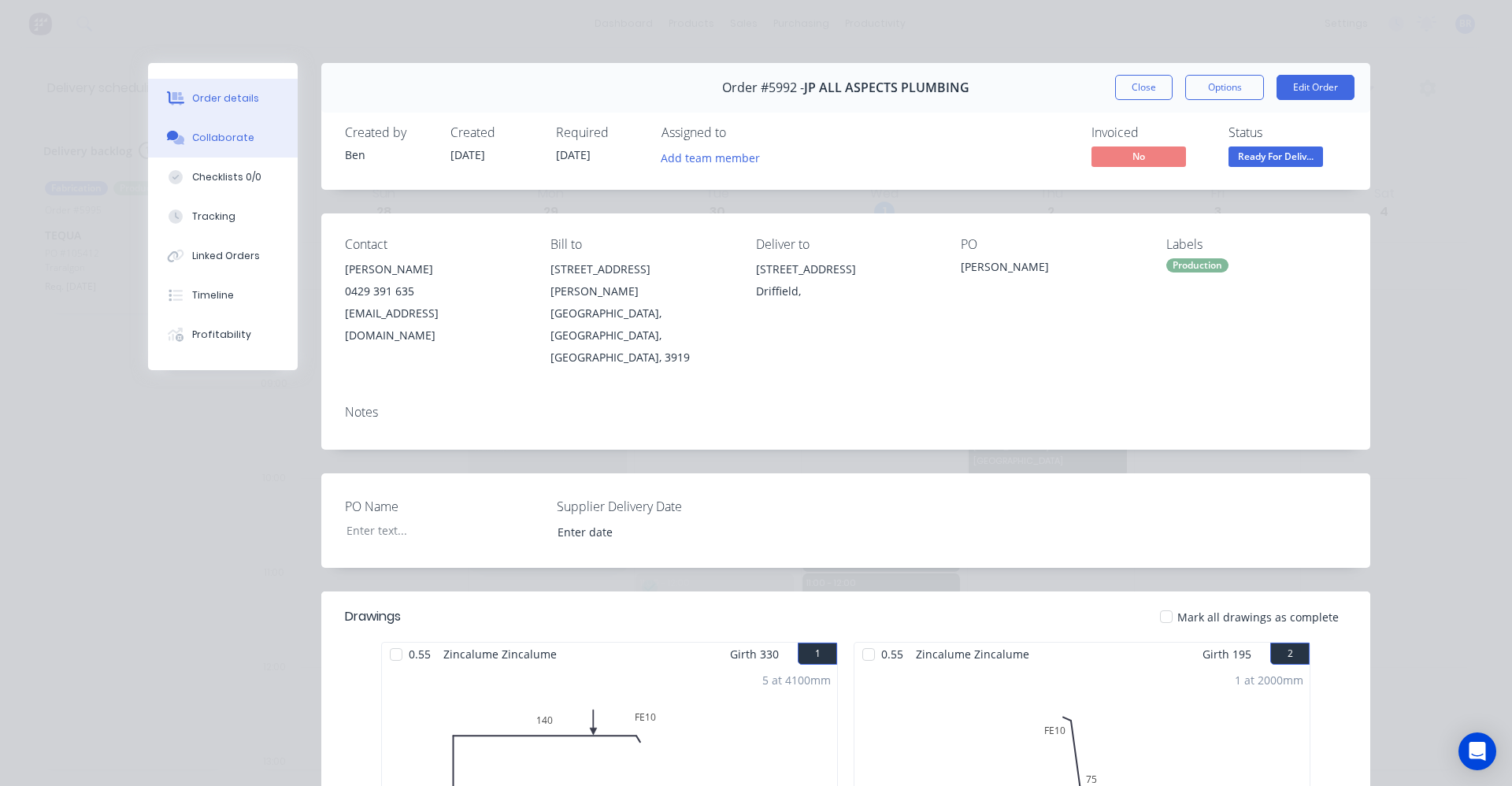
click at [210, 149] on button "Collaborate" at bounding box center [223, 138] width 149 height 39
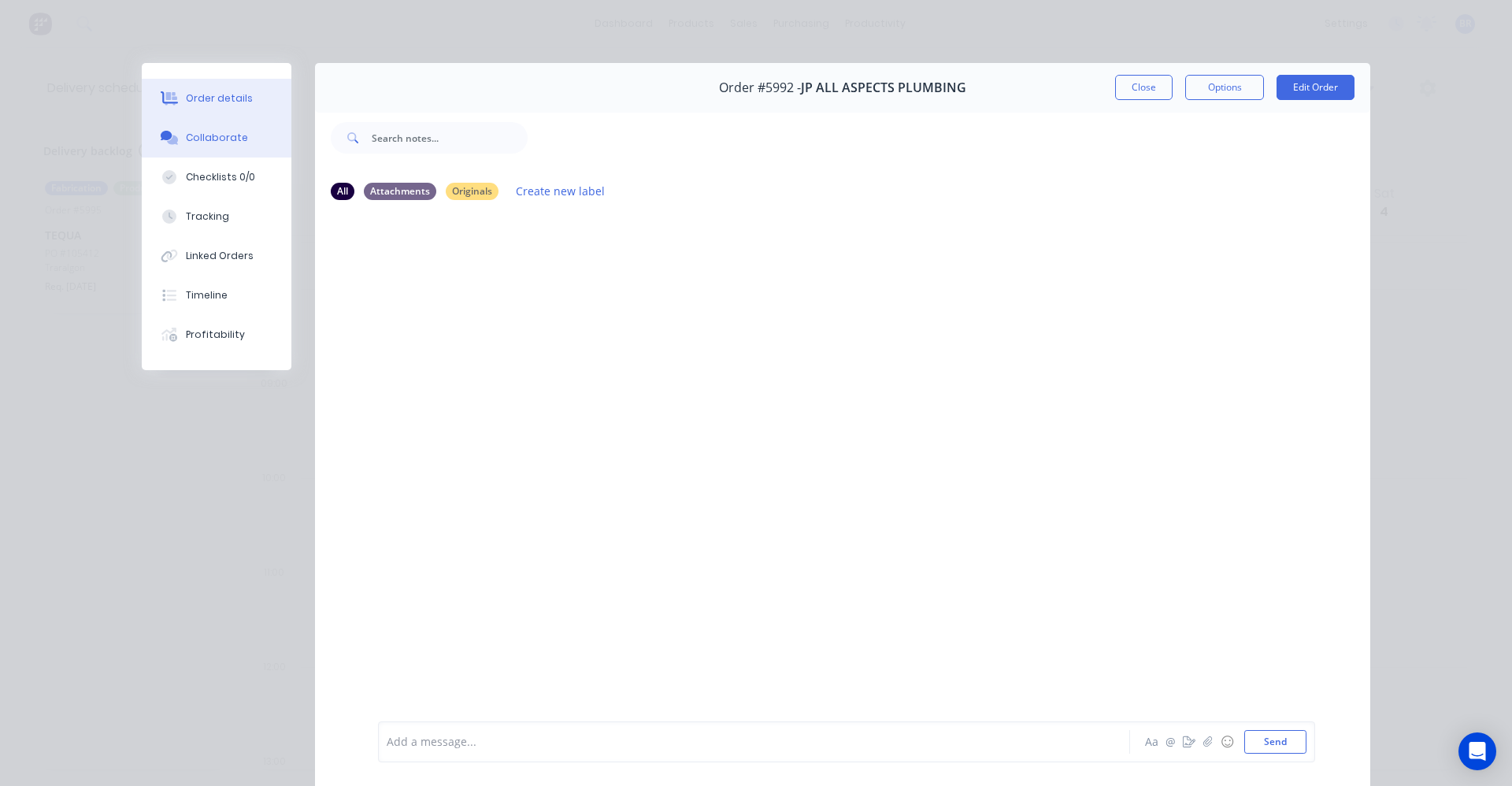
click at [204, 100] on div "Order details" at bounding box center [219, 98] width 67 height 14
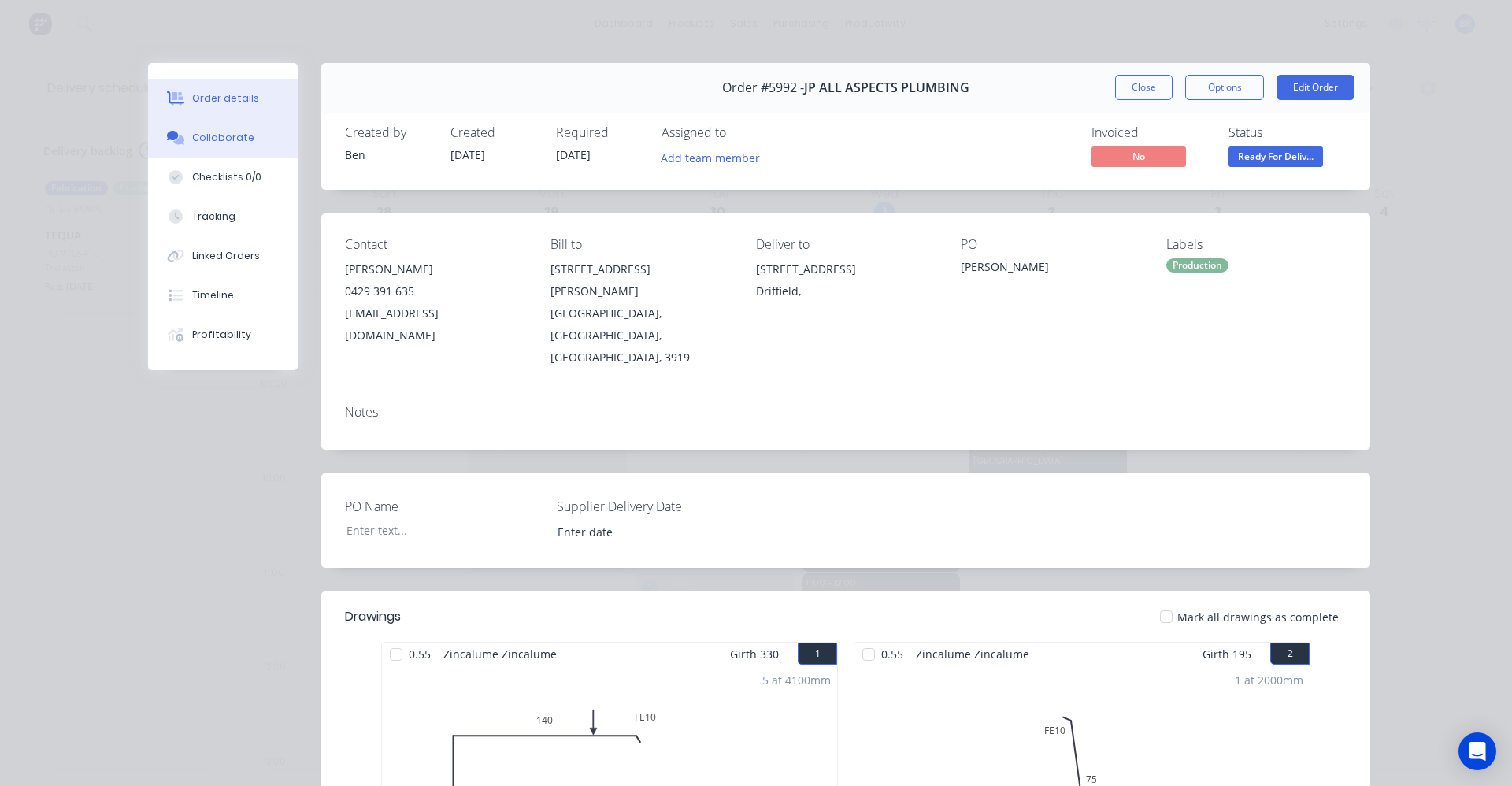
click at [204, 131] on div "Collaborate" at bounding box center [224, 138] width 62 height 14
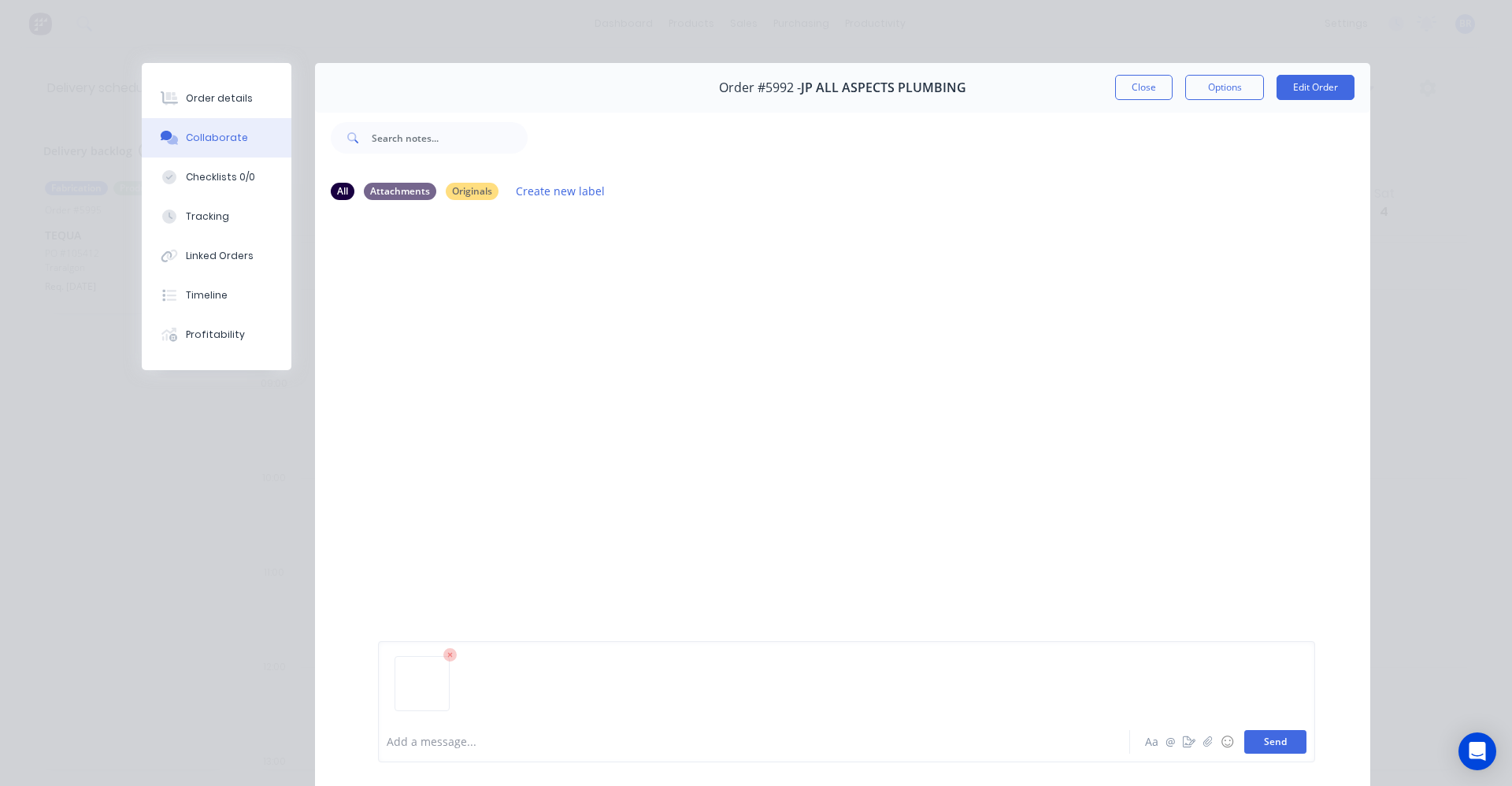
click at [1286, 744] on button "Send" at bounding box center [1275, 742] width 62 height 24
click at [1147, 91] on button "Close" at bounding box center [1143, 87] width 58 height 25
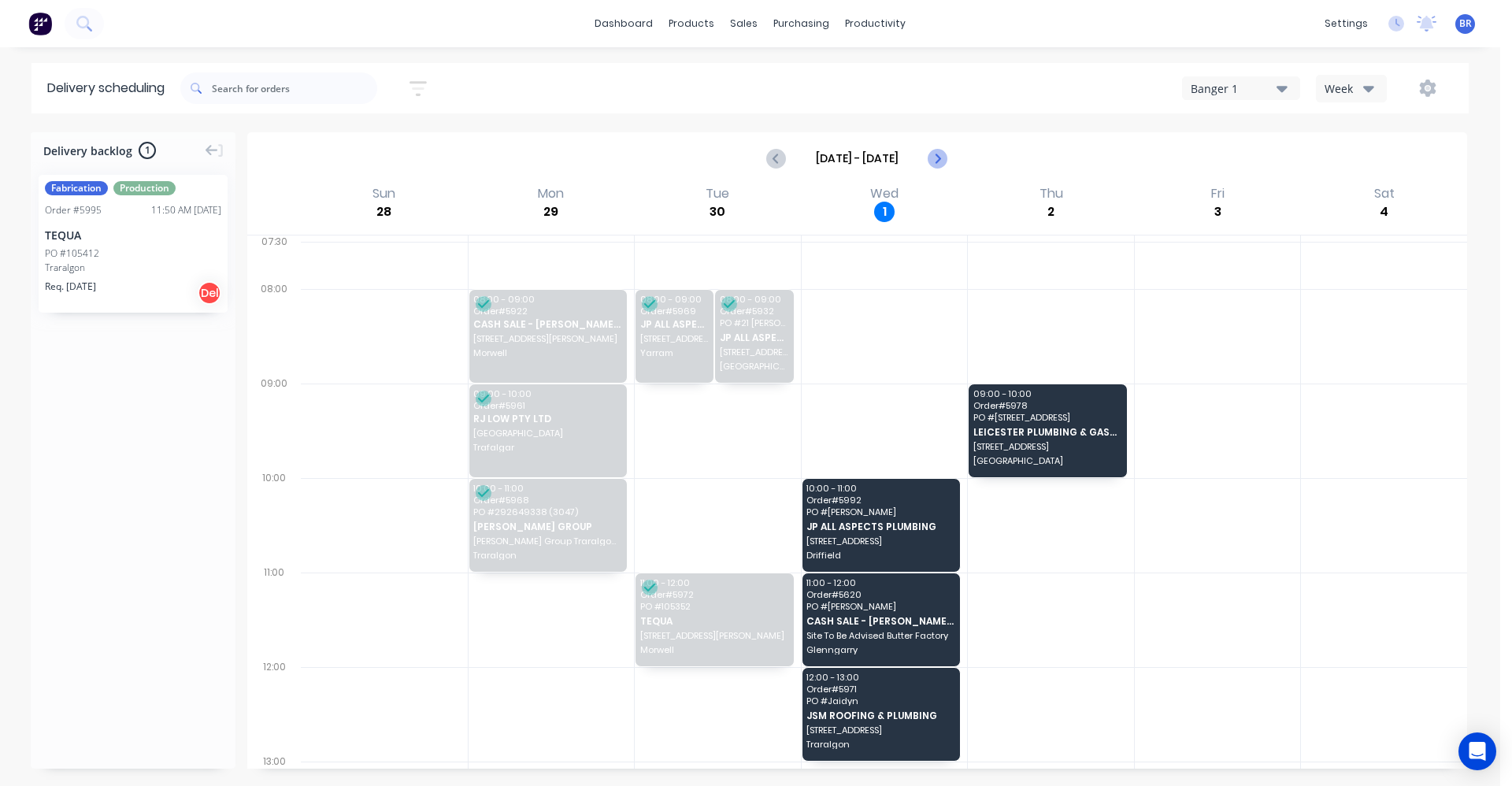
click at [934, 160] on icon "Next page" at bounding box center [937, 158] width 19 height 19
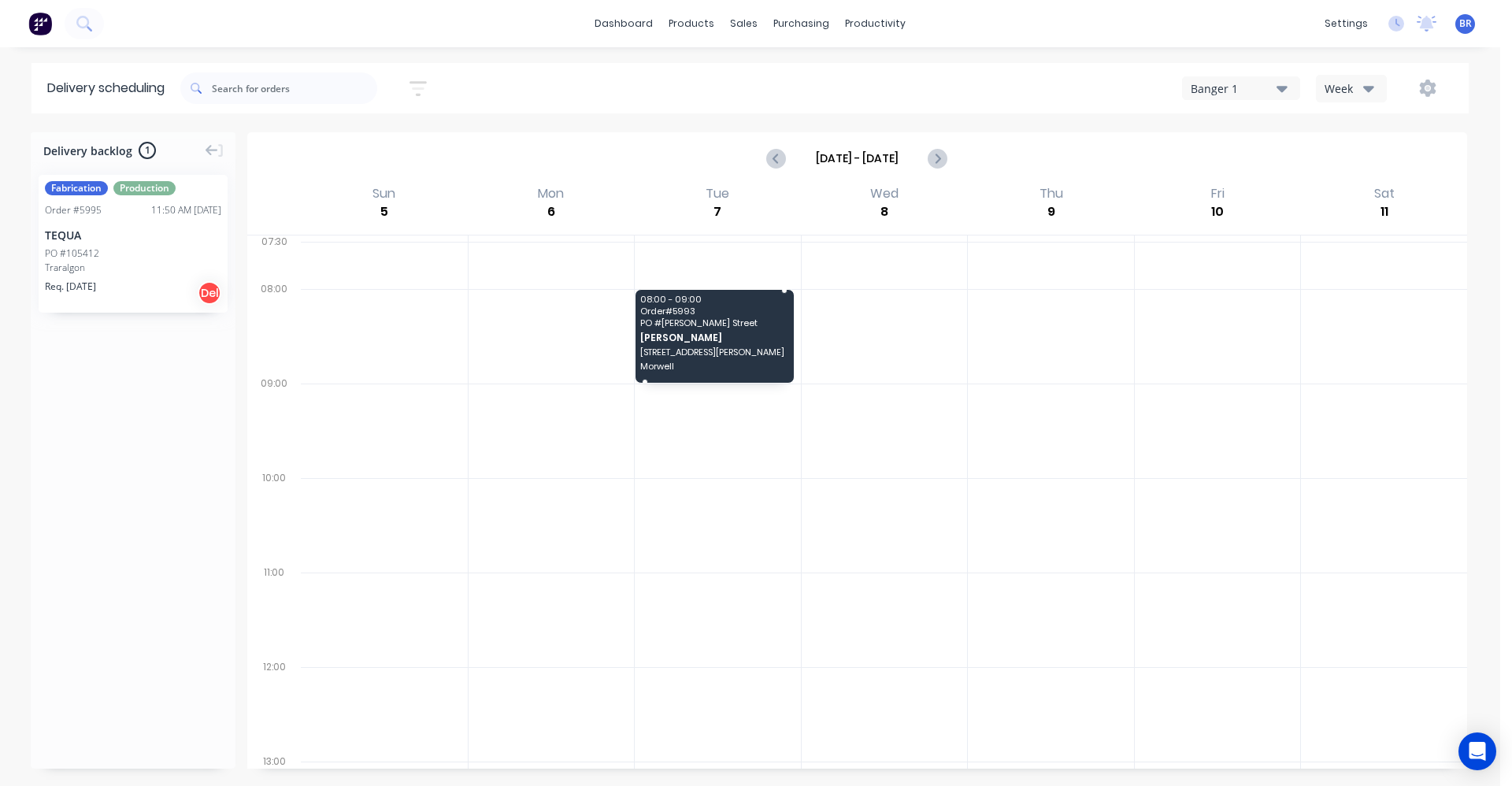
click at [723, 331] on div "08:00 - 09:00 Order # 5993 PO # Ellen Street BILLIE VIC 26 Ellen Street Morwell" at bounding box center [714, 336] width 159 height 93
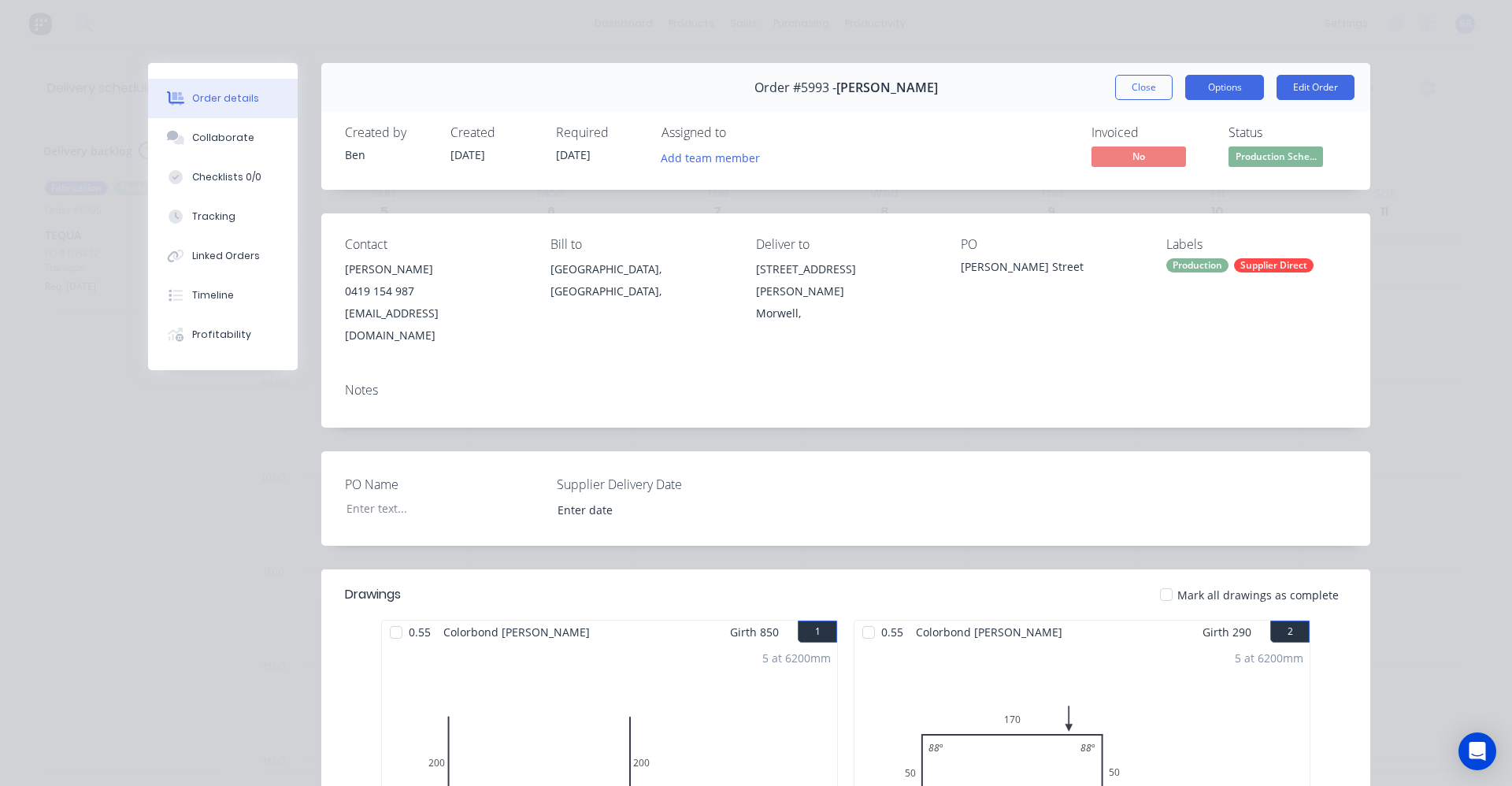
click at [1223, 89] on button "Options" at bounding box center [1225, 87] width 79 height 25
click at [1175, 152] on div "Work Order" at bounding box center [1181, 160] width 137 height 23
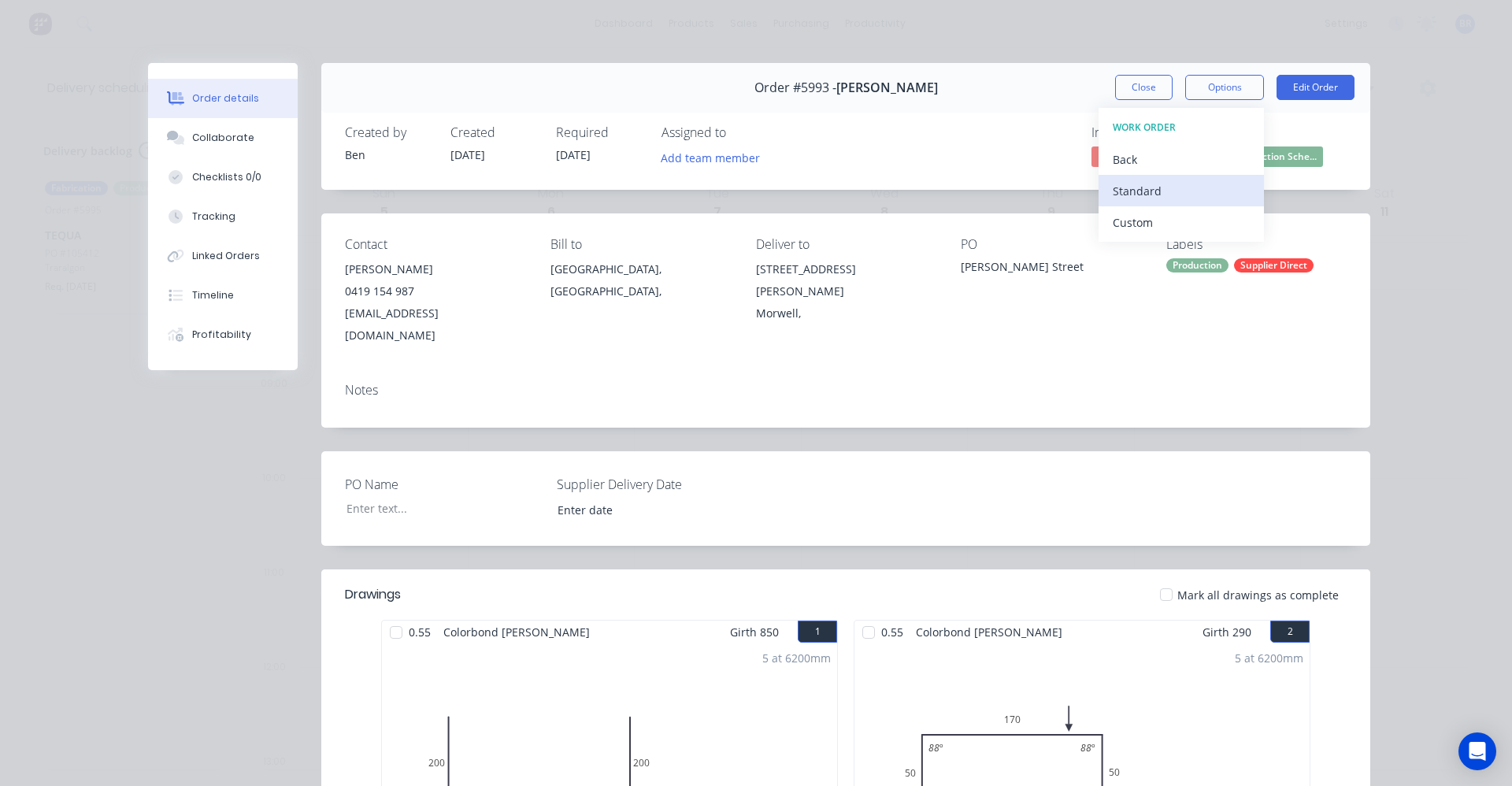
click at [1151, 186] on div "Standard" at bounding box center [1181, 191] width 137 height 23
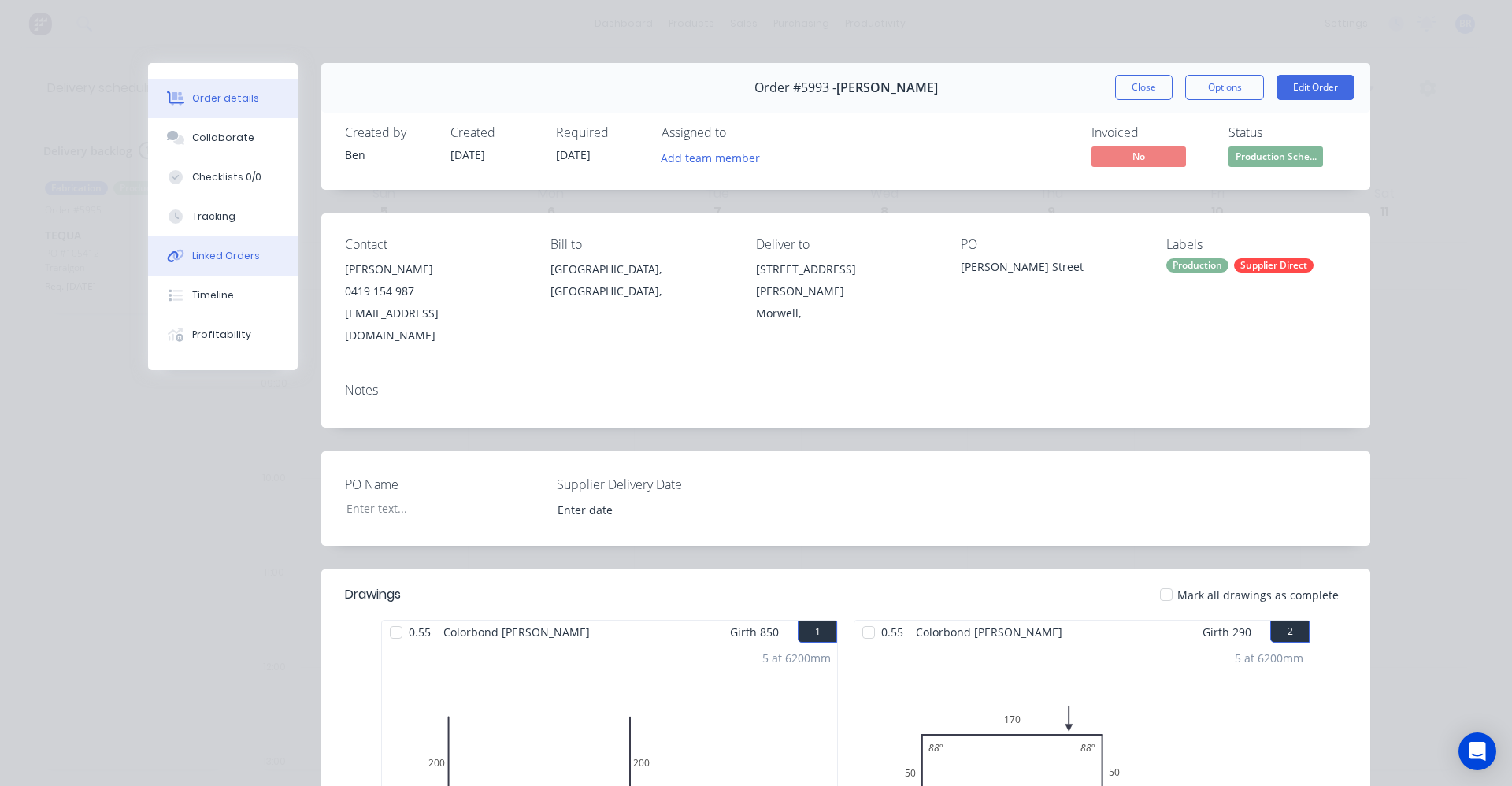
click at [217, 254] on div "Linked Orders" at bounding box center [226, 255] width 68 height 14
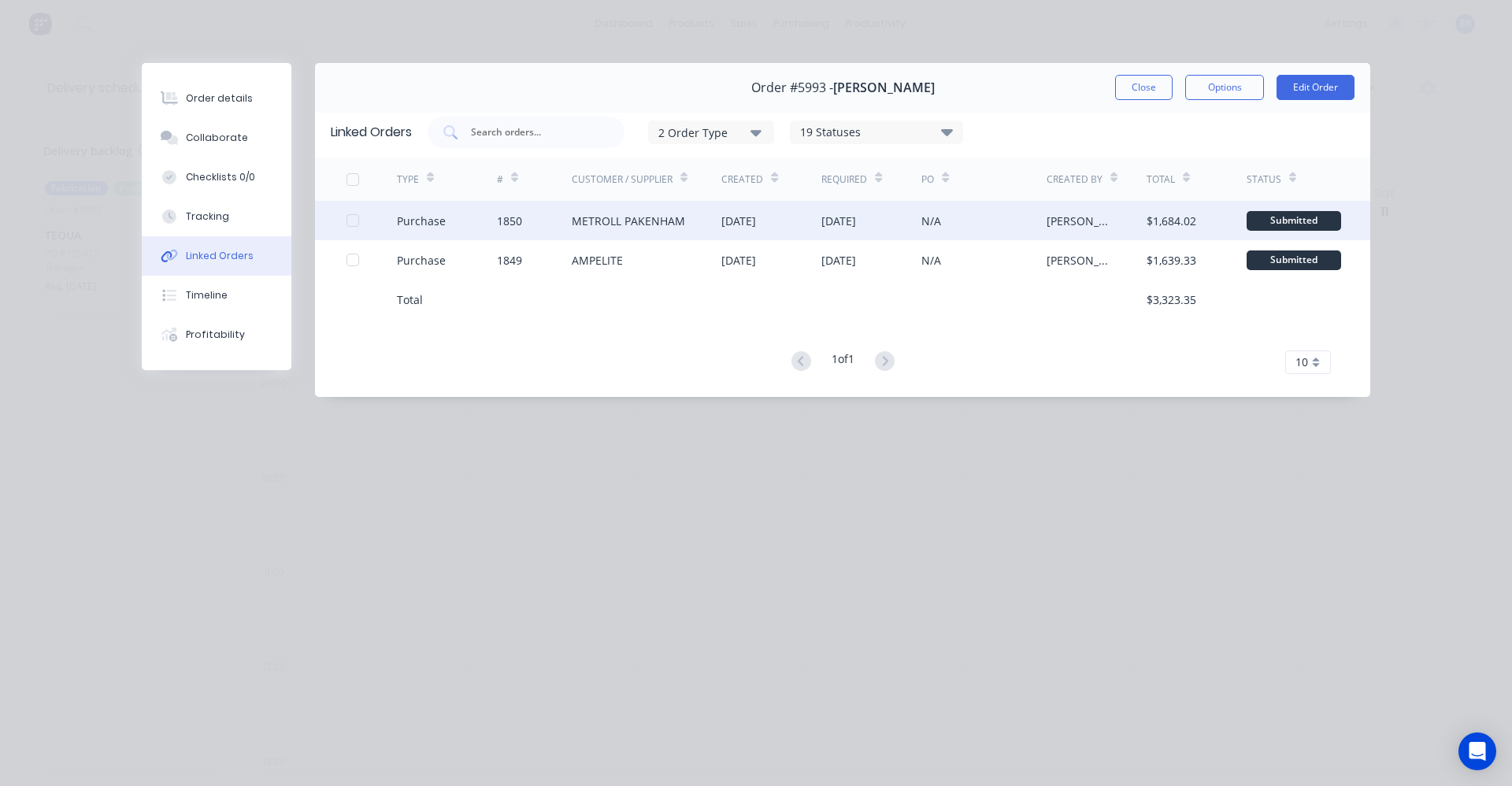
click at [552, 224] on div "1850" at bounding box center [535, 220] width 75 height 39
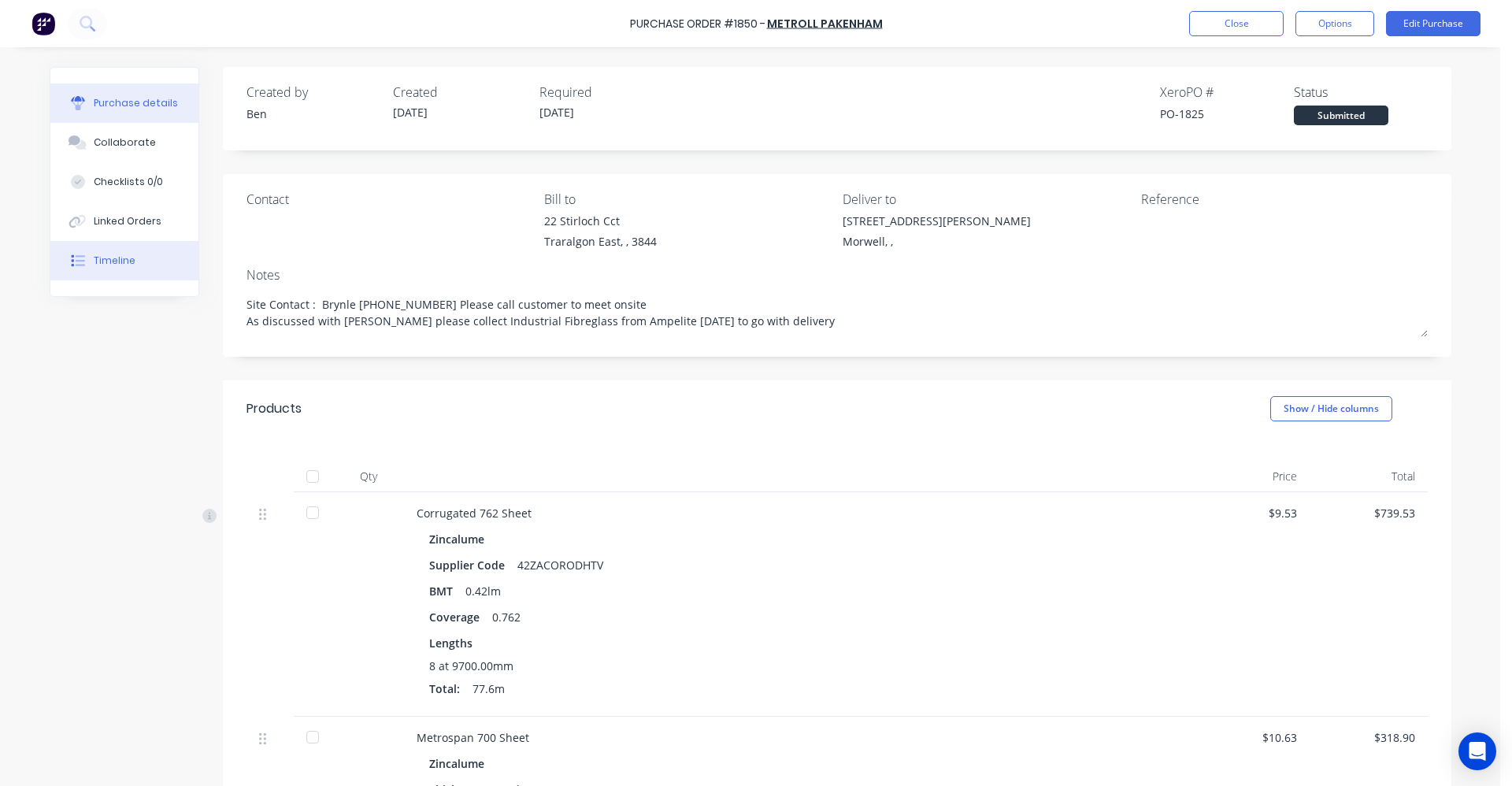
click at [115, 262] on div "Timeline" at bounding box center [115, 260] width 42 height 14
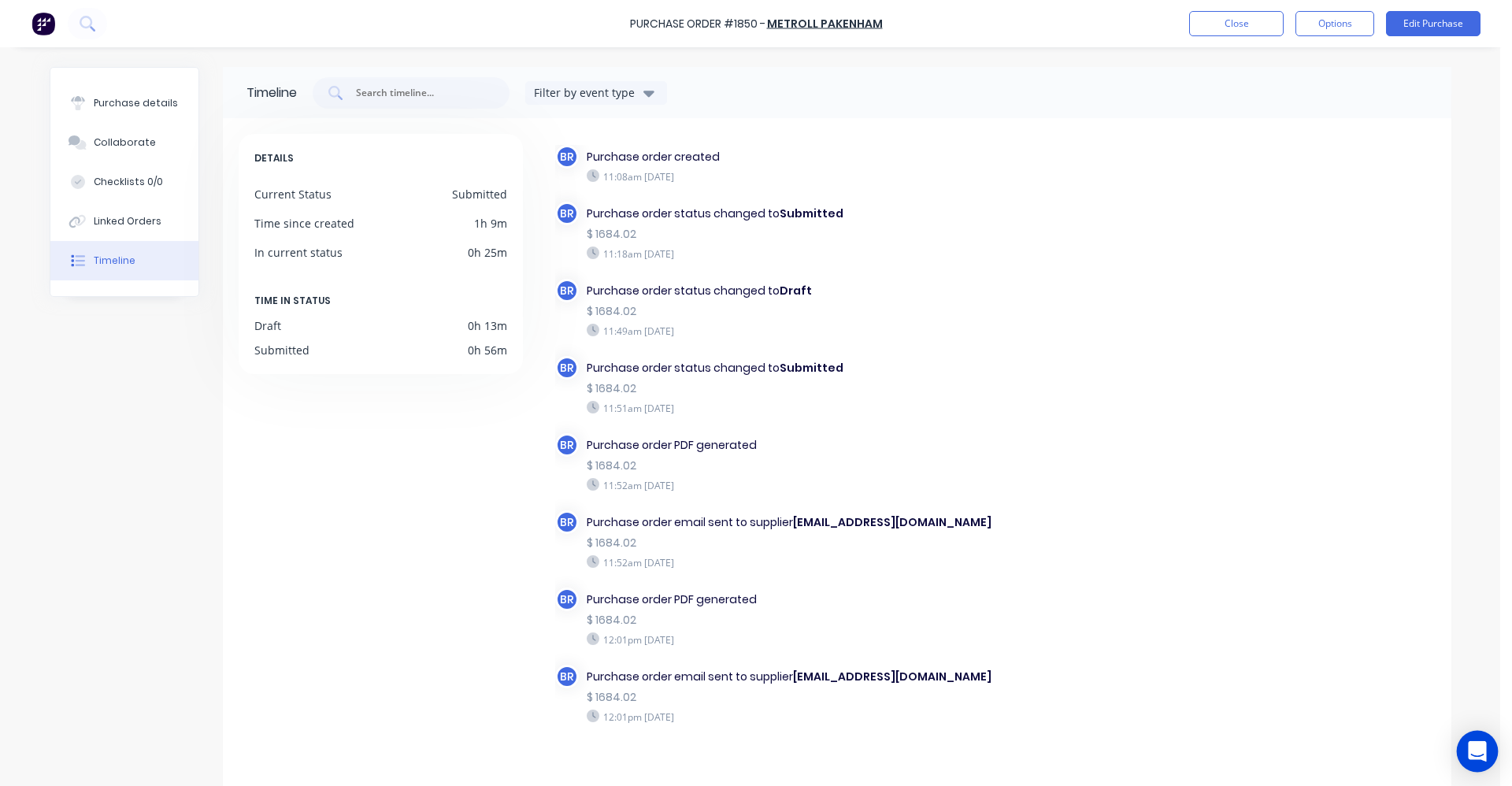
click at [1480, 752] on icon "Open Intercom Messenger" at bounding box center [1477, 751] width 18 height 20
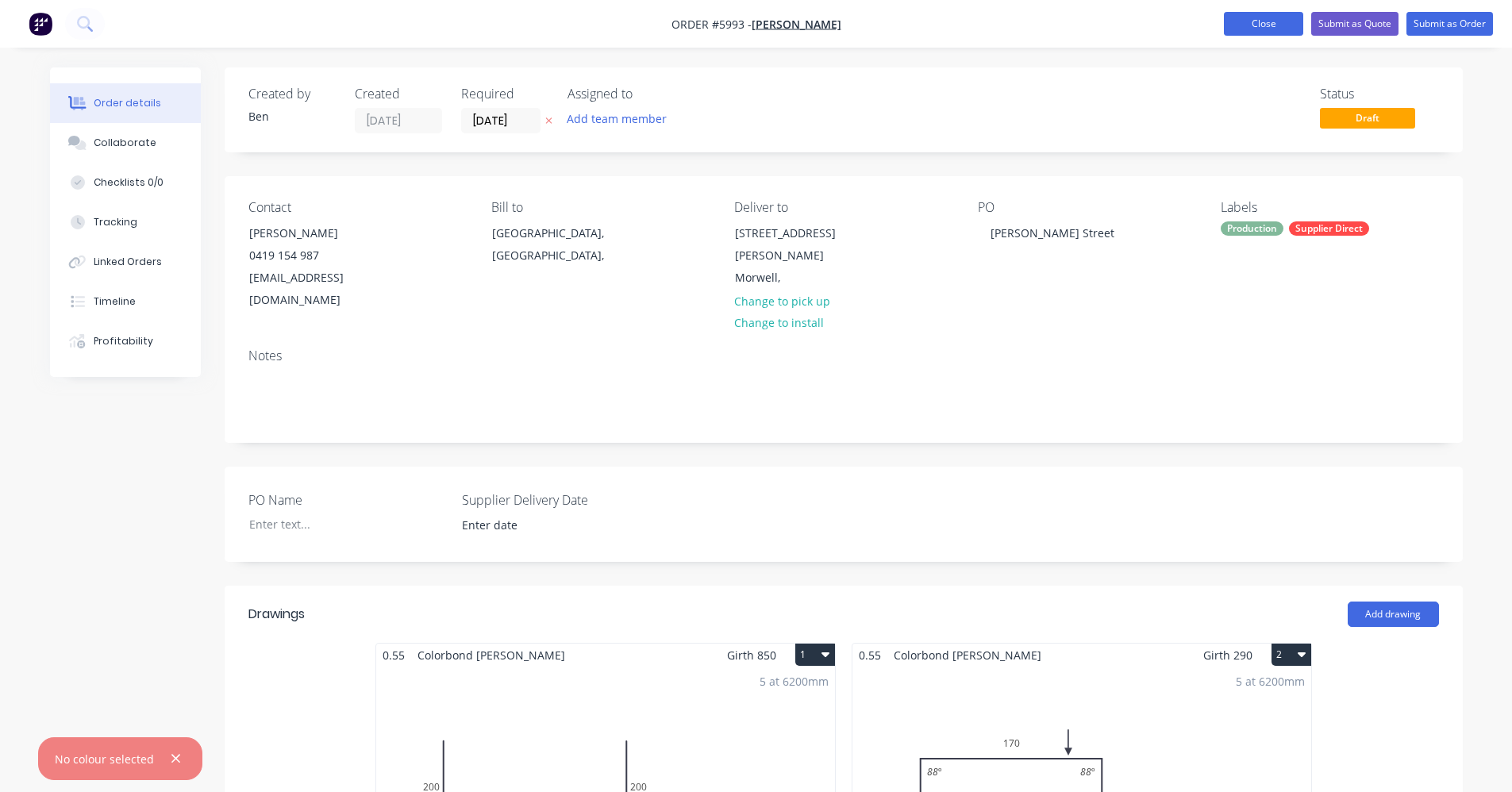
drag, startPoint x: 1272, startPoint y: 31, endPoint x: 1232, endPoint y: 30, distance: 40.0
click at [1270, 31] on button "Close" at bounding box center [1264, 24] width 79 height 24
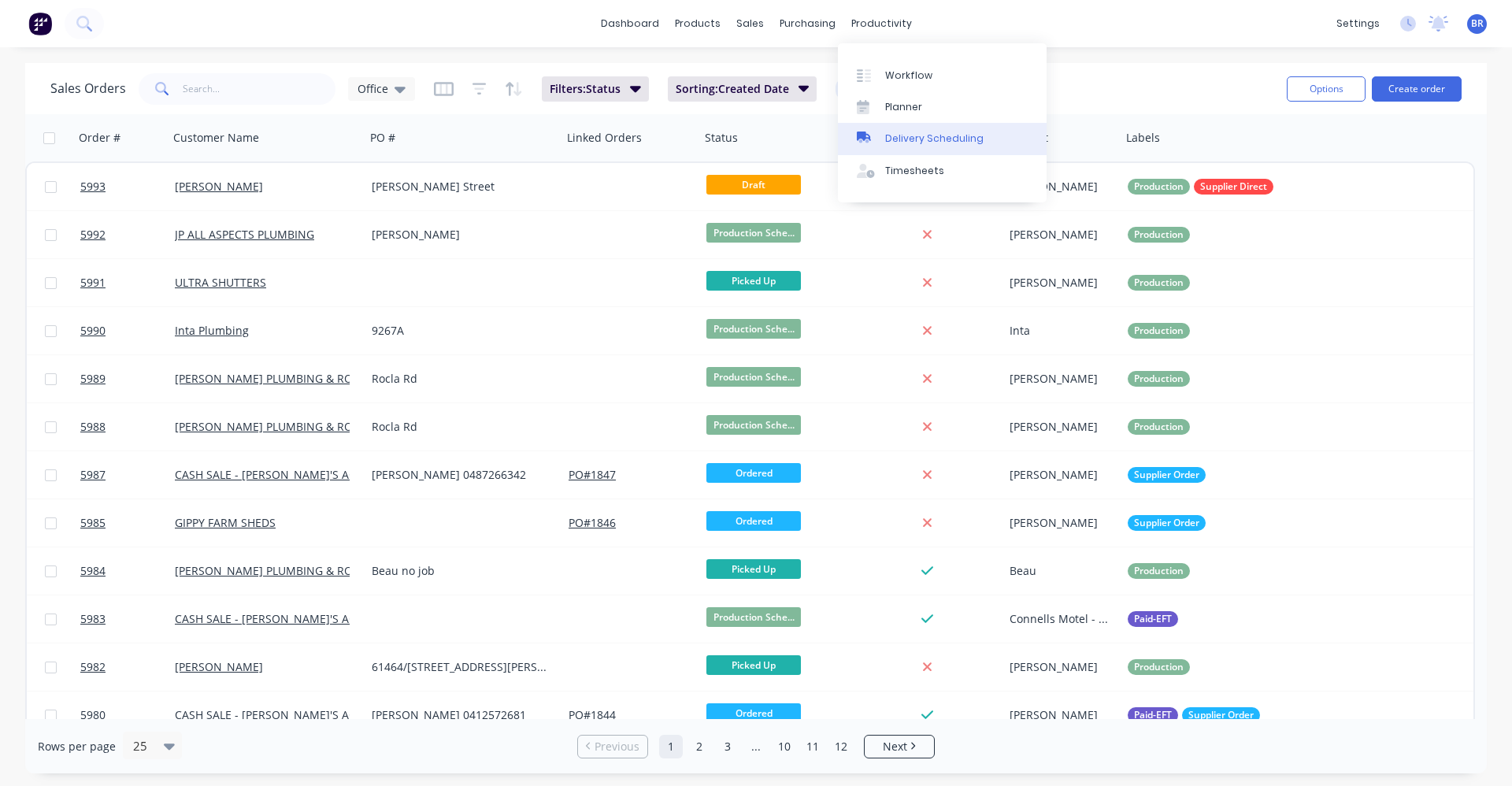
drag, startPoint x: 912, startPoint y: 132, endPoint x: 914, endPoint y: 149, distance: 17.1
click at [912, 135] on div "Delivery Scheduling" at bounding box center [934, 138] width 98 height 14
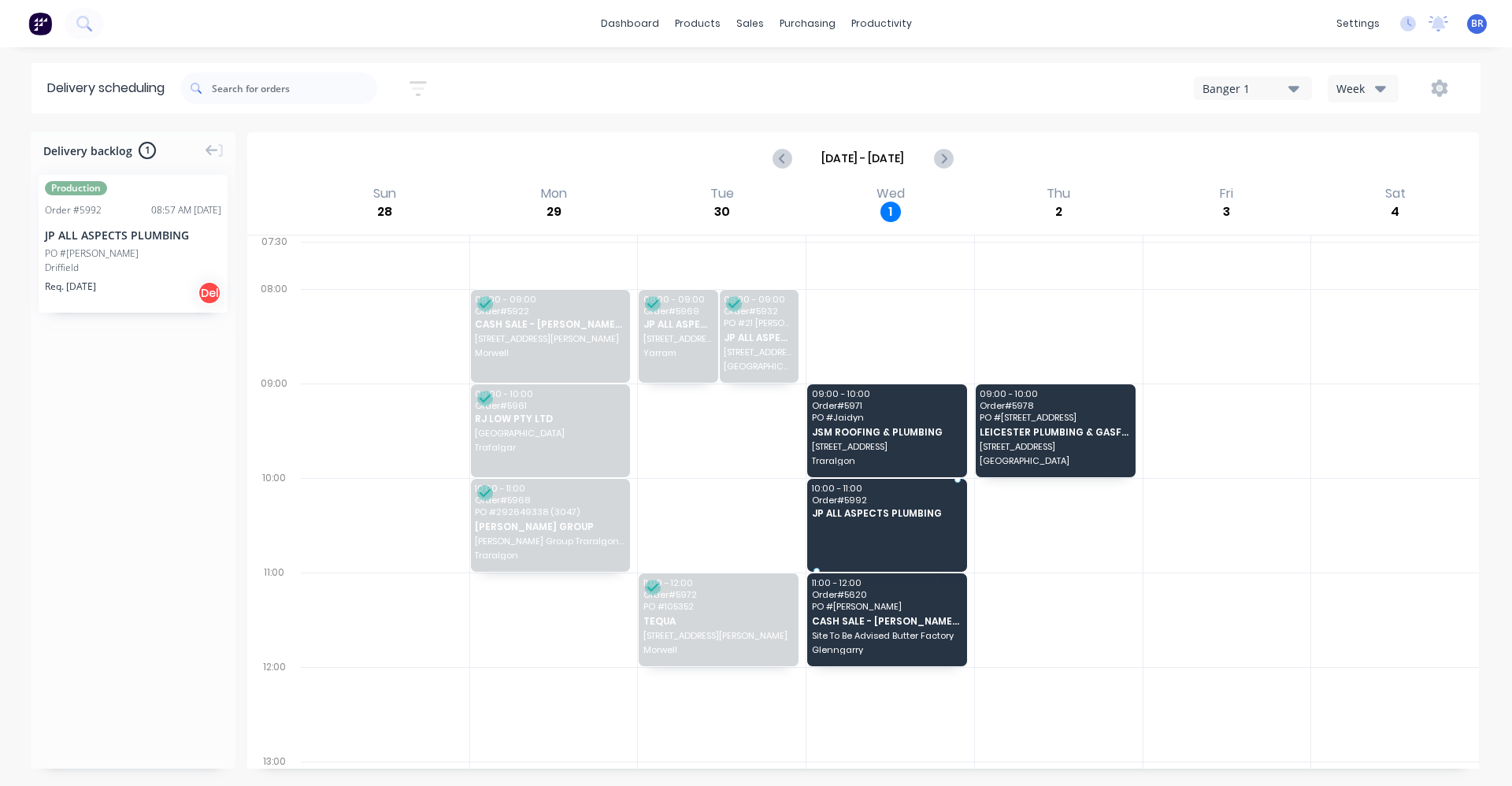
drag, startPoint x: 108, startPoint y: 281, endPoint x: 886, endPoint y: 518, distance: 813.3
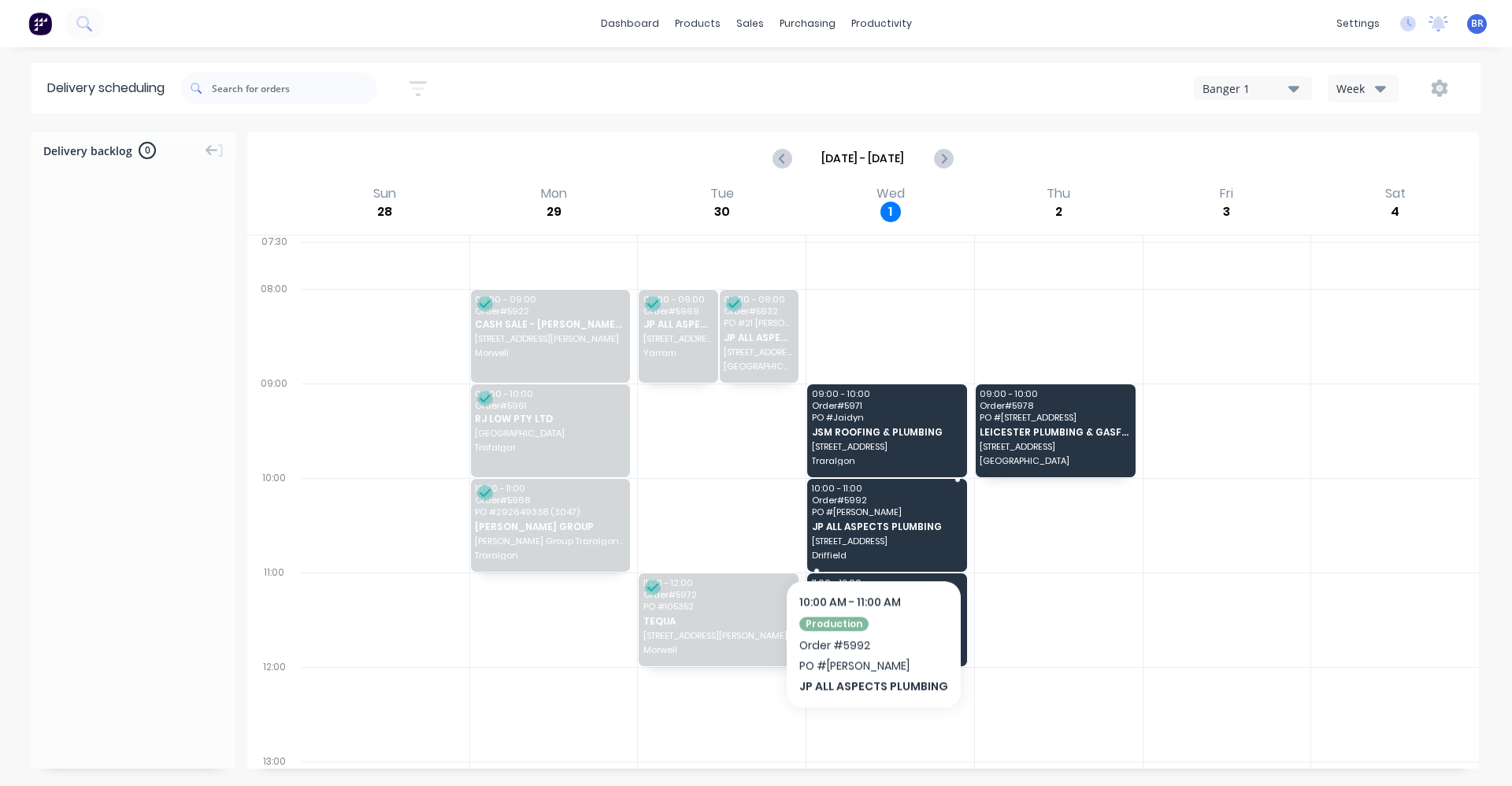
click at [870, 532] on span "JP ALL ASPECTS PLUMBING" at bounding box center [887, 526] width 149 height 10
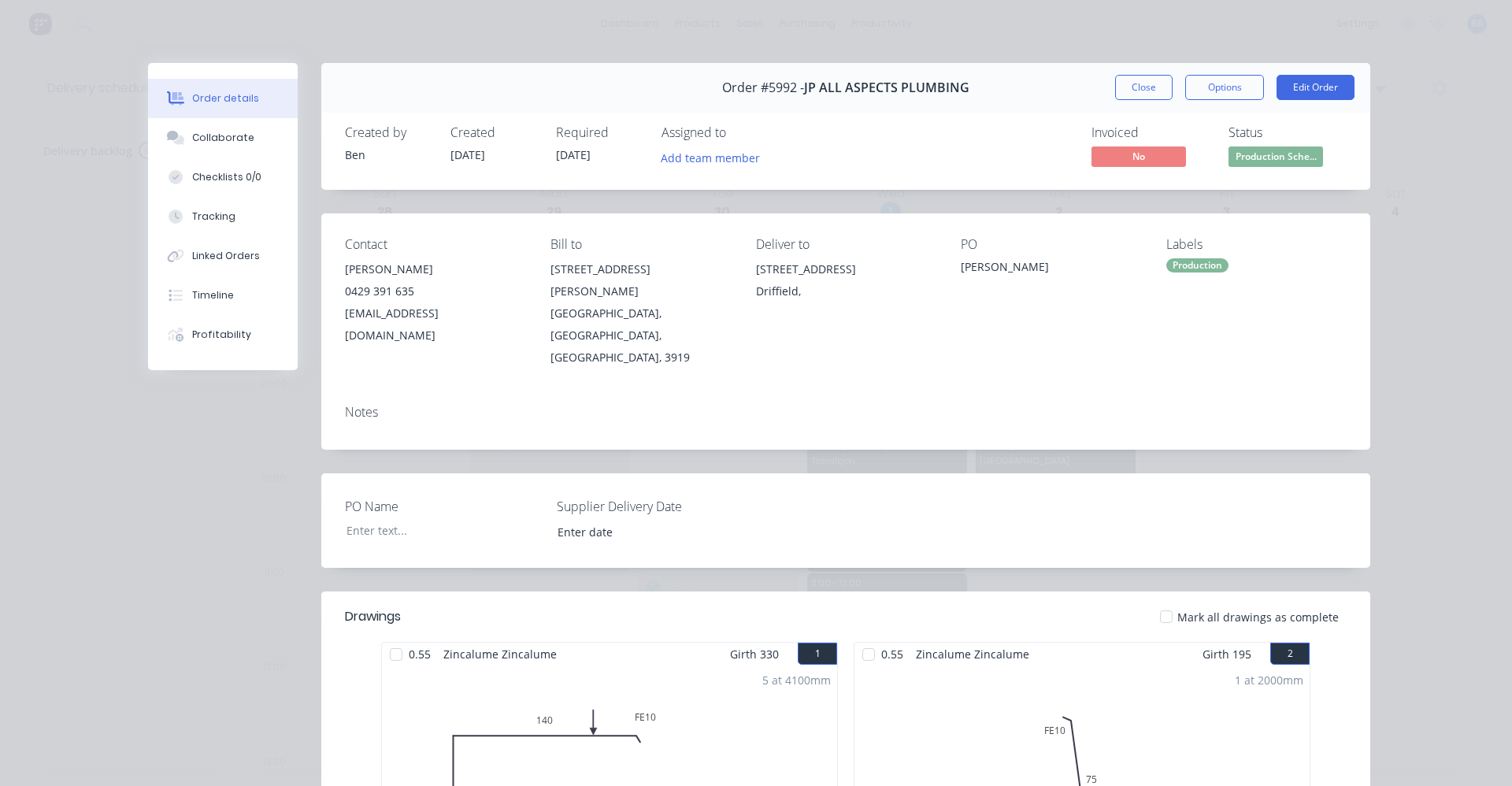
drag, startPoint x: 1223, startPoint y: 82, endPoint x: 1231, endPoint y: 104, distance: 23.4
click at [1223, 83] on button "Options" at bounding box center [1225, 87] width 79 height 25
click at [1165, 187] on div "Delivery Docket" at bounding box center [1181, 191] width 137 height 23
click at [1133, 193] on div "Standard" at bounding box center [1181, 191] width 137 height 23
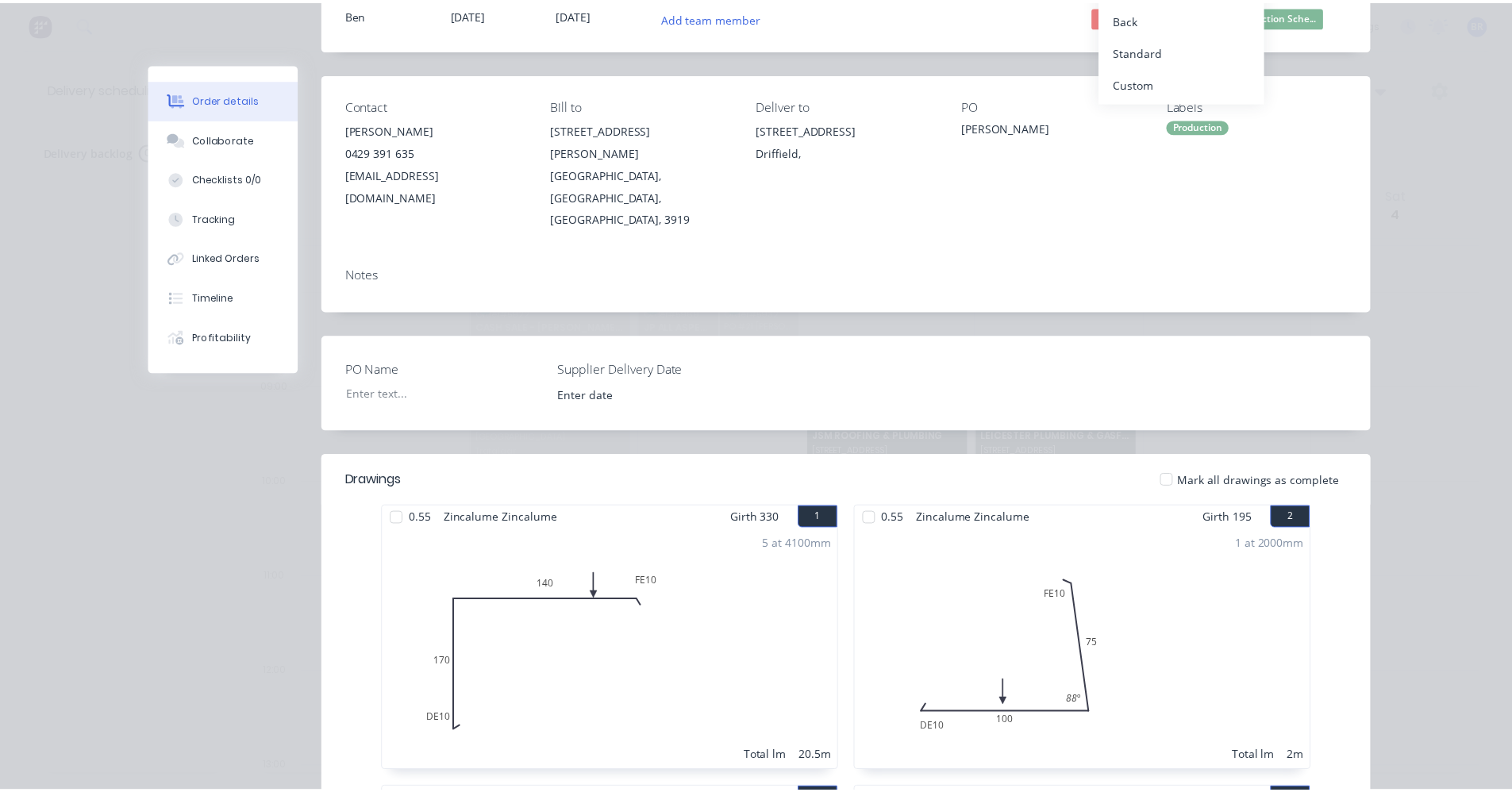
scroll to position [2, 0]
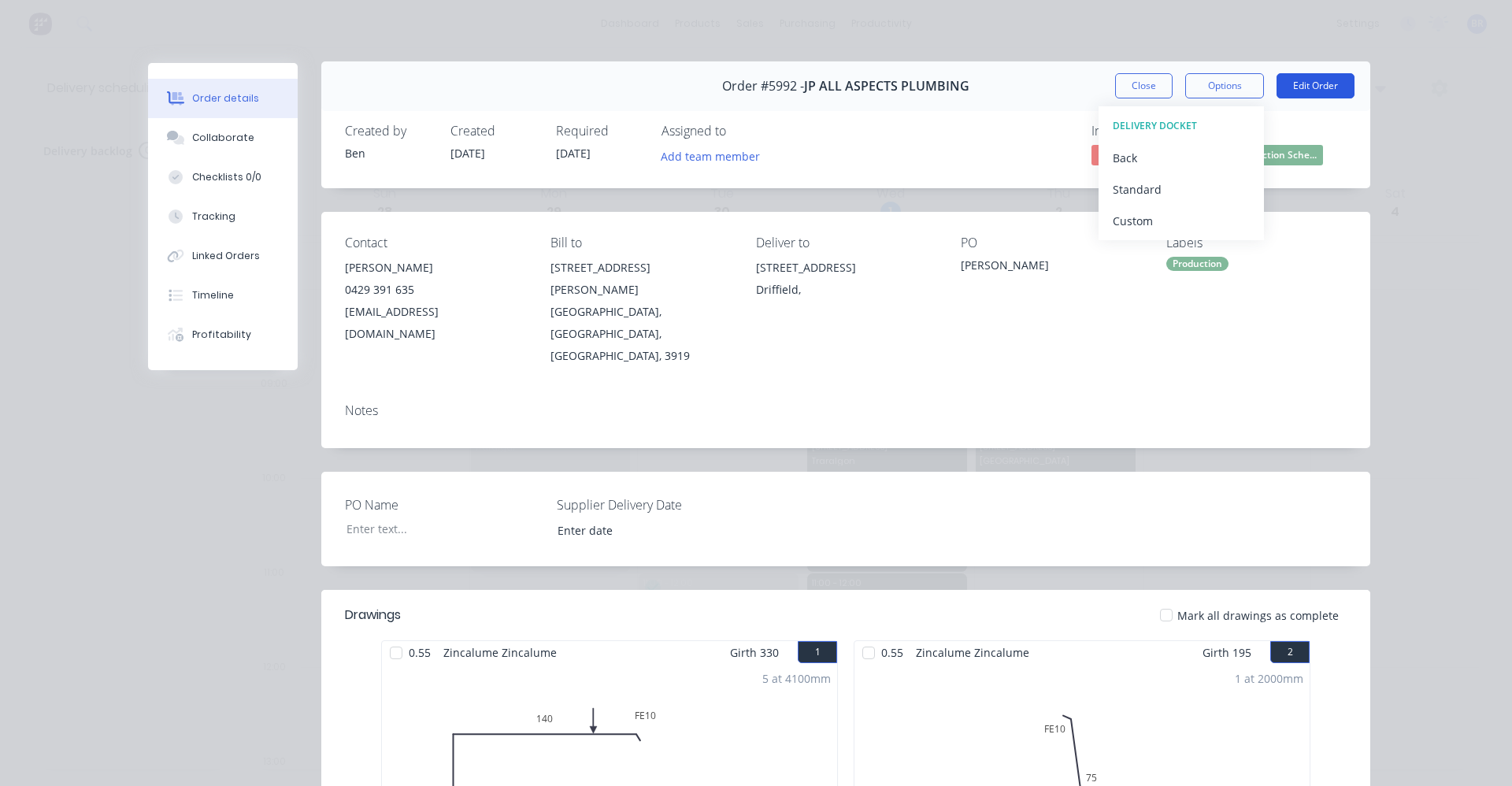
click at [1300, 84] on button "Edit Order" at bounding box center [1316, 85] width 78 height 25
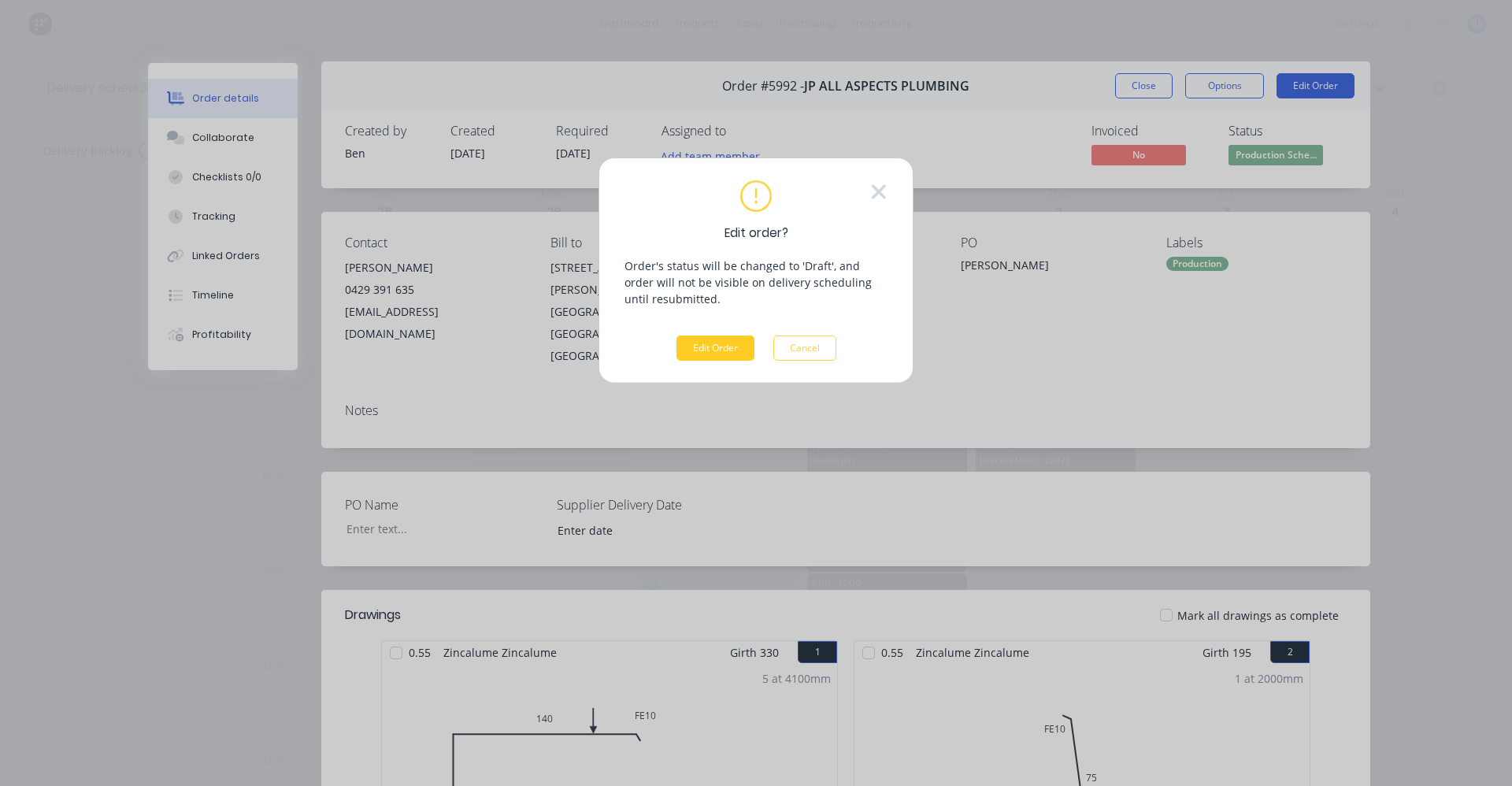
click at [724, 340] on button "Edit Order" at bounding box center [715, 348] width 78 height 25
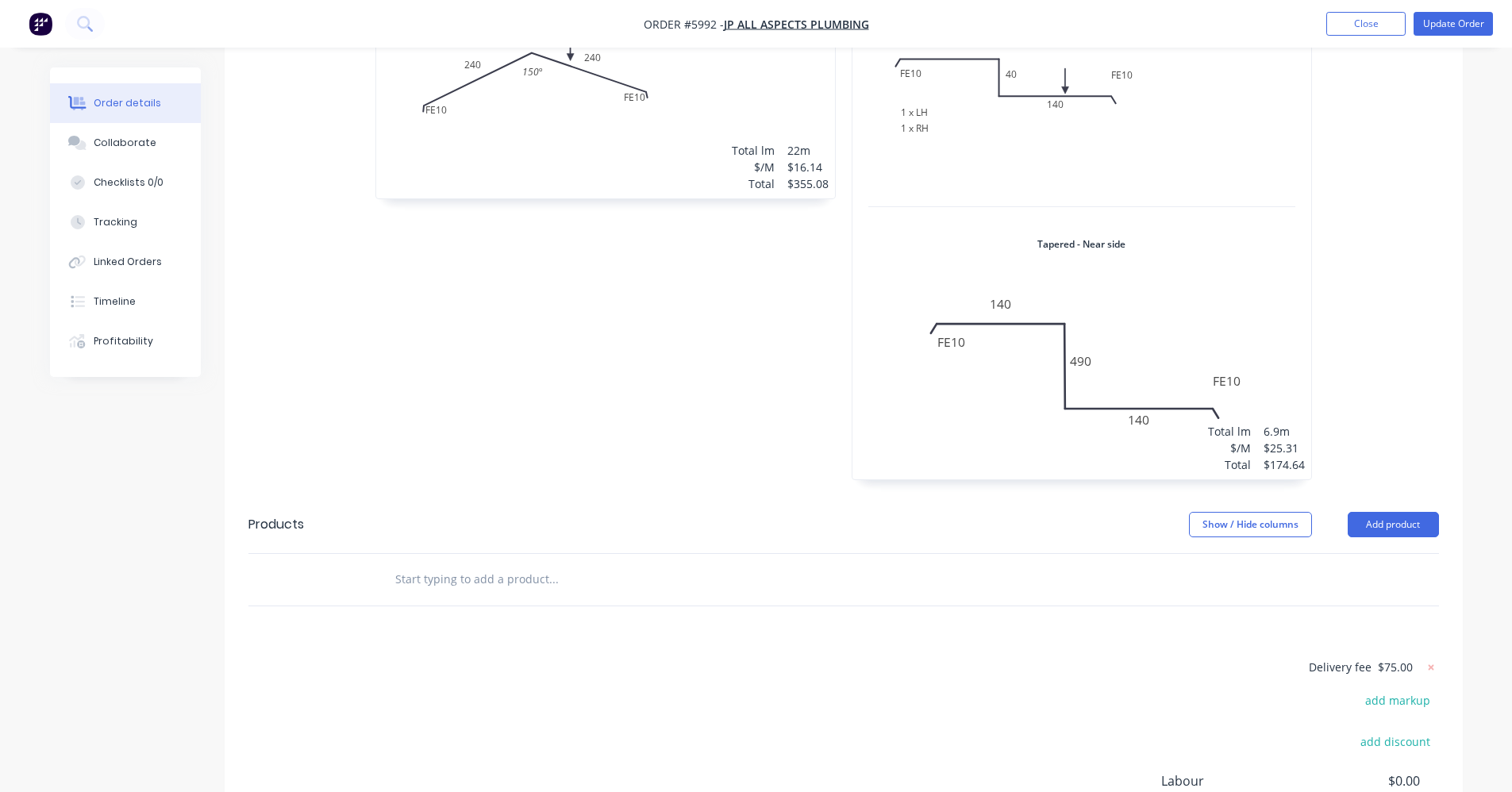
scroll to position [1465, 0]
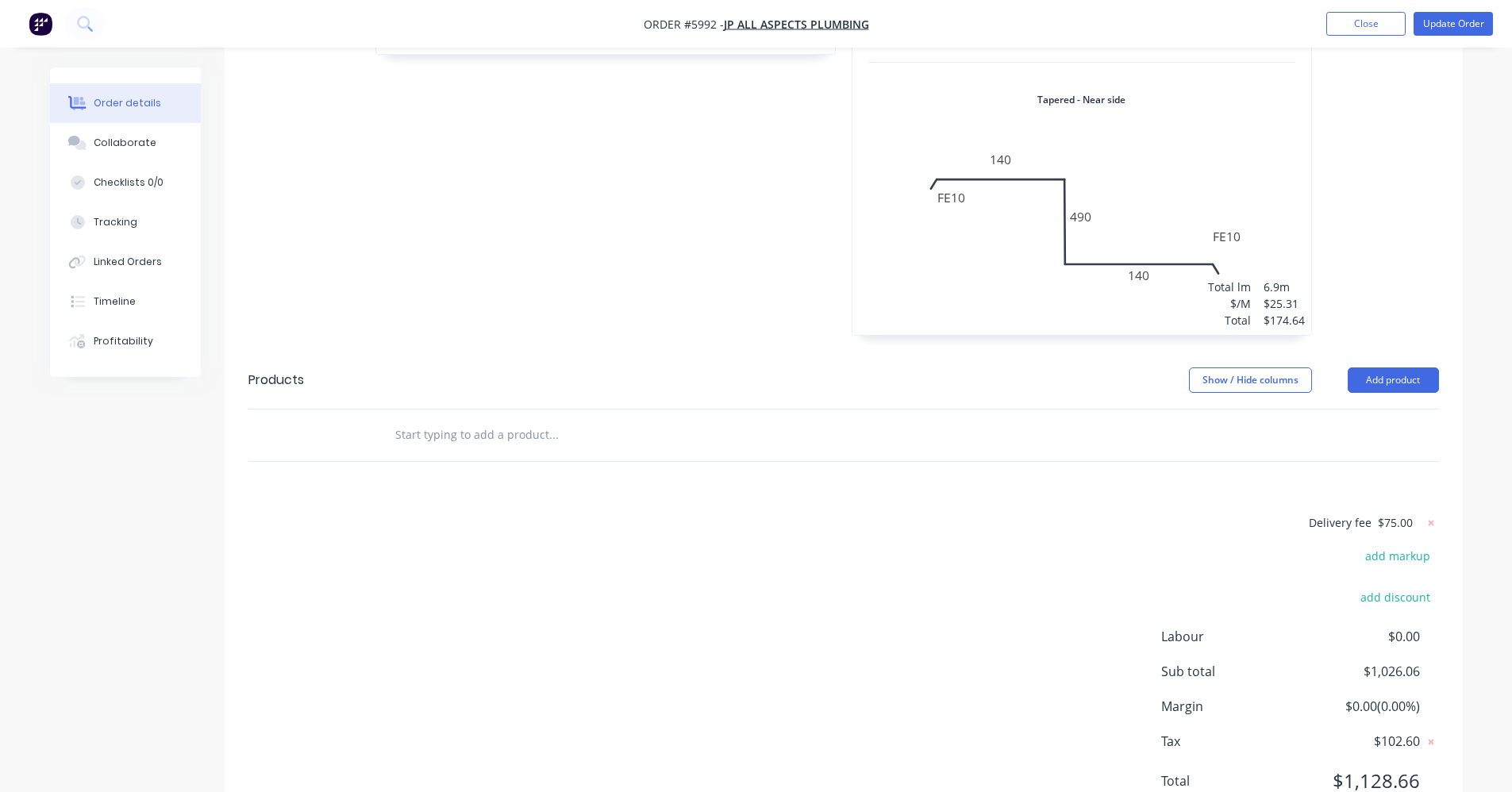
click at [465, 420] on input "text" at bounding box center [553, 435] width 318 height 31
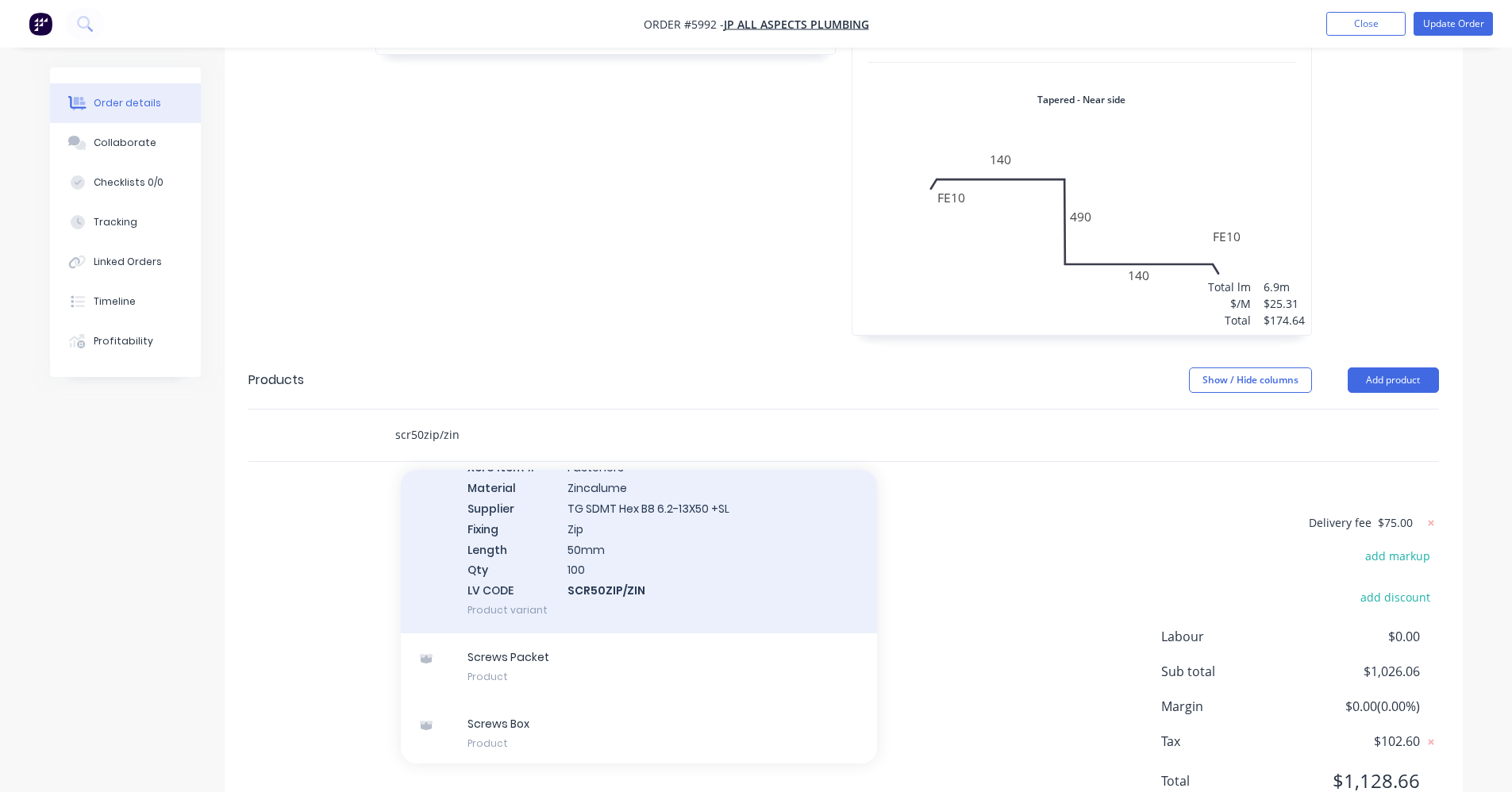
scroll to position [100, 0]
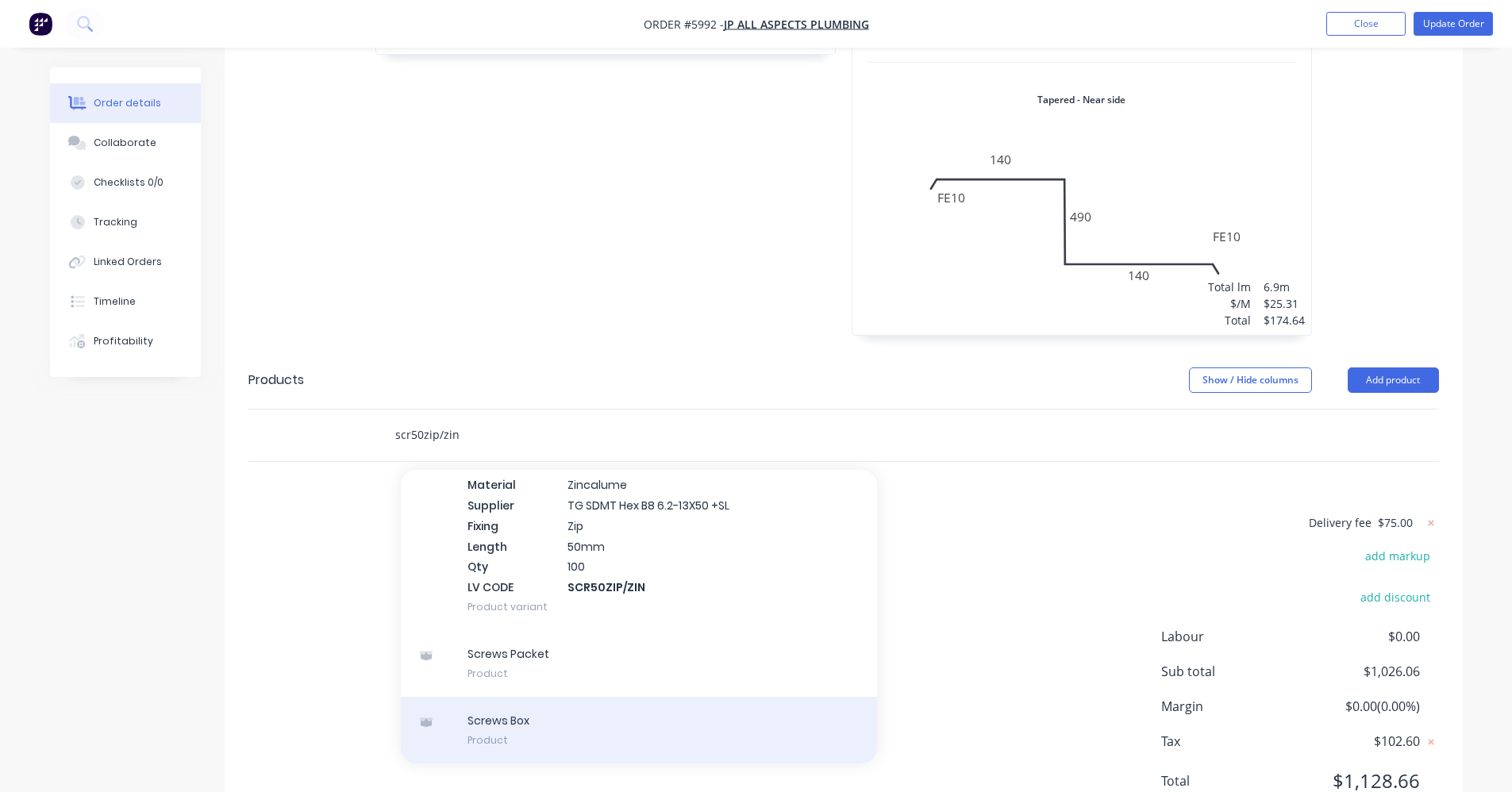
type input "scr50zip/zin"
click at [532, 697] on div "Screws Box Product" at bounding box center [638, 730] width 476 height 67
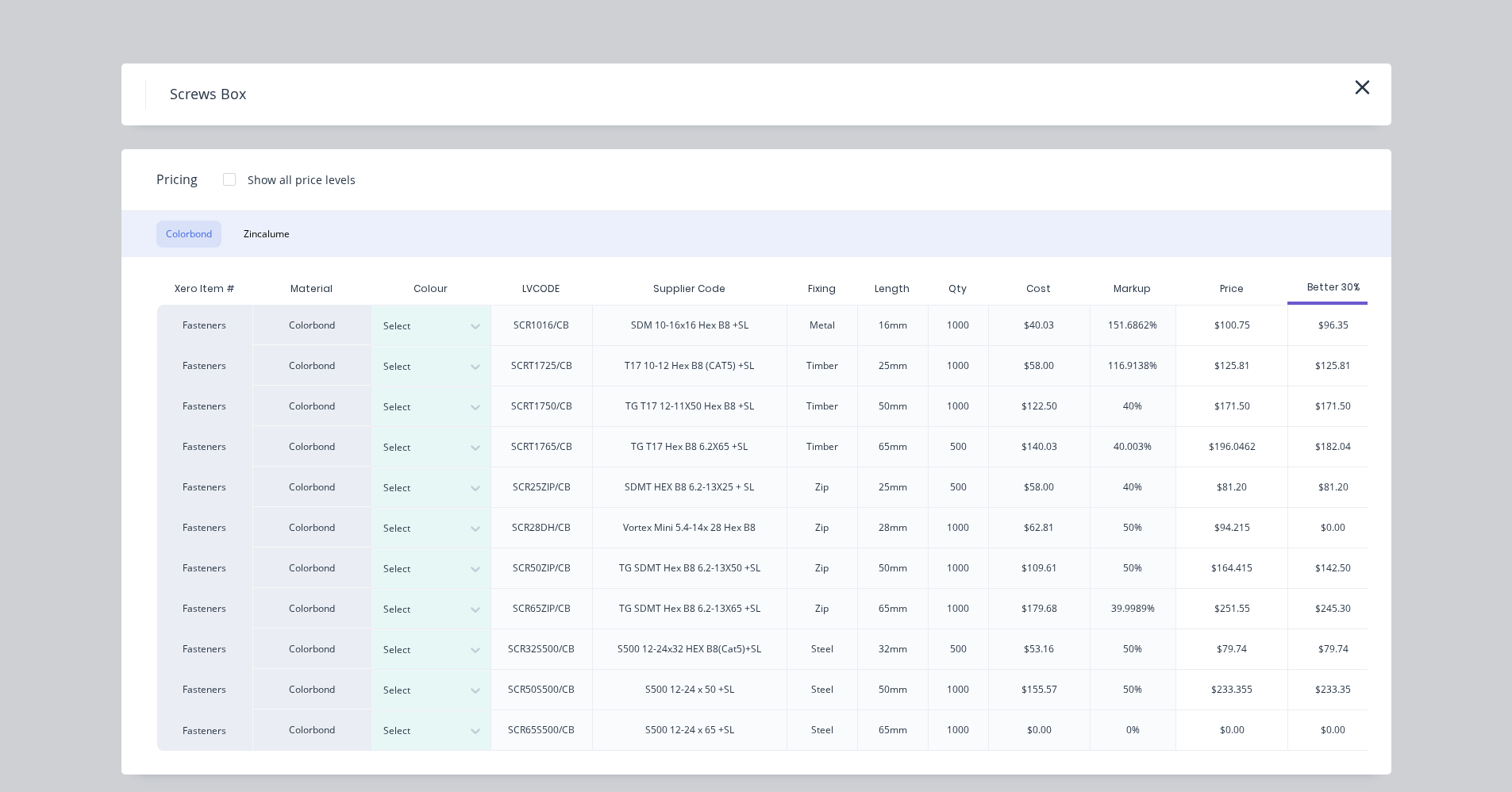
click at [254, 238] on button "Zincalume" at bounding box center [266, 234] width 65 height 27
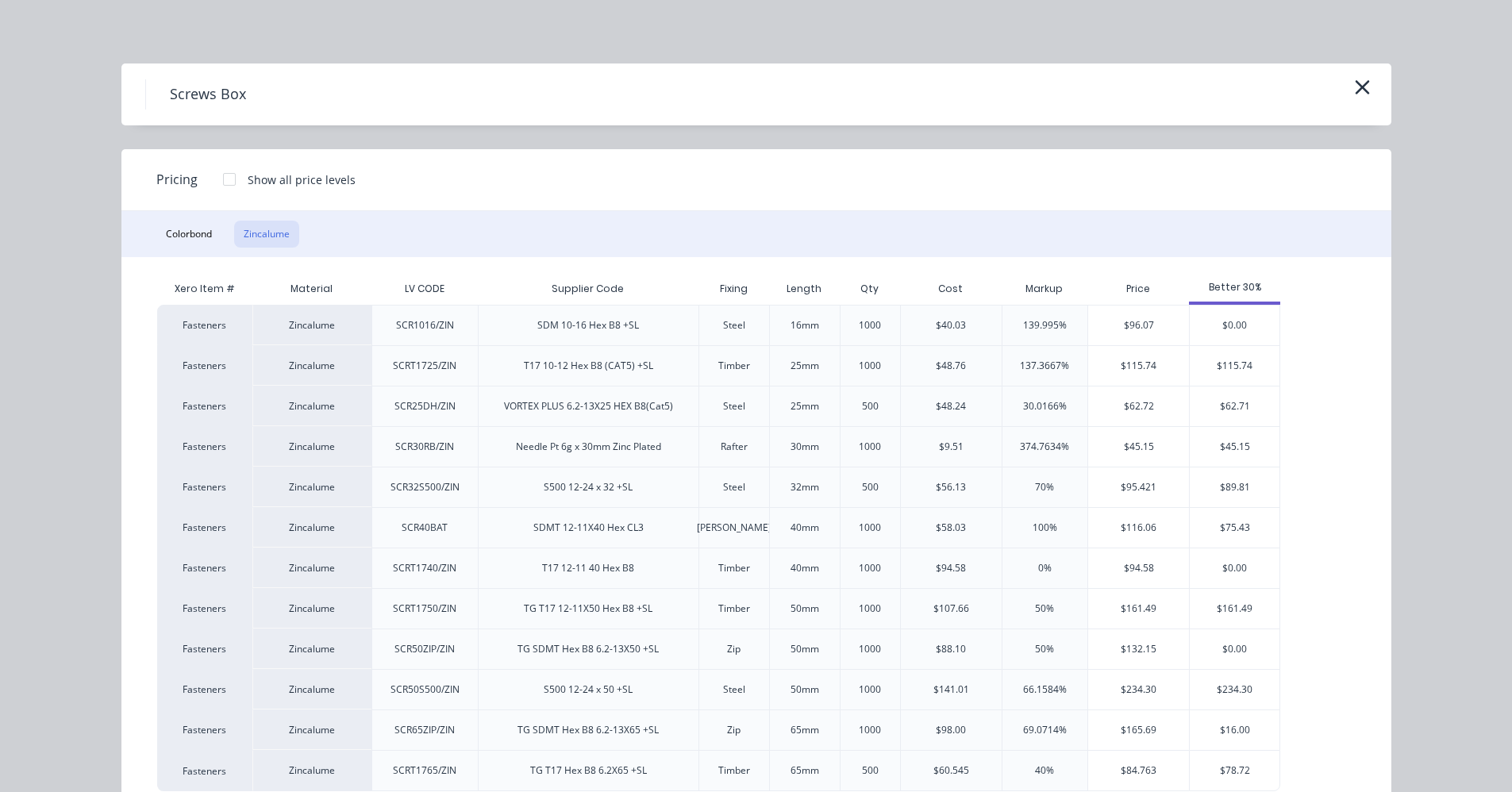
click at [218, 179] on div at bounding box center [229, 179] width 31 height 31
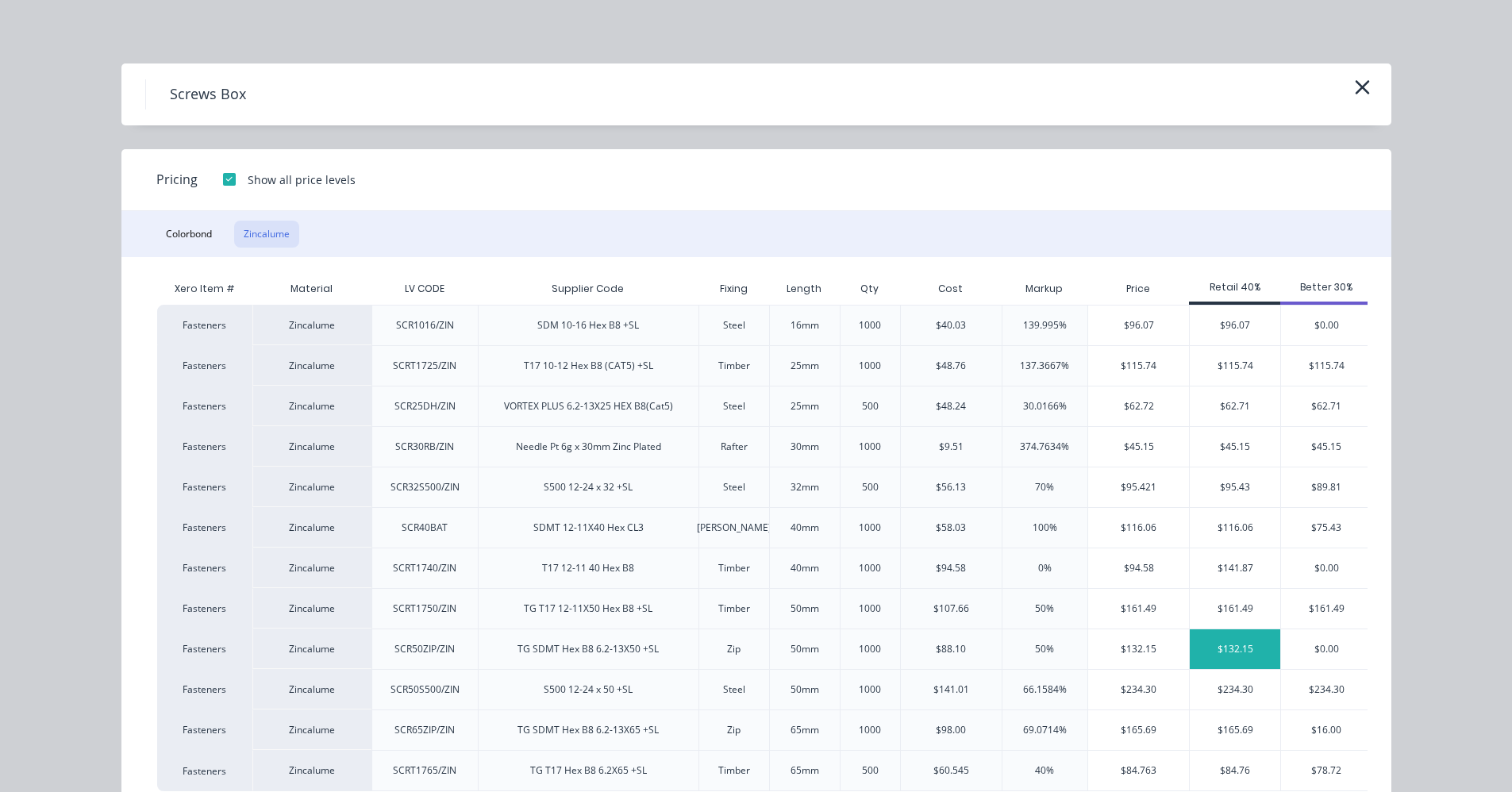
click at [1230, 657] on div "$132.15" at bounding box center [1235, 649] width 91 height 40
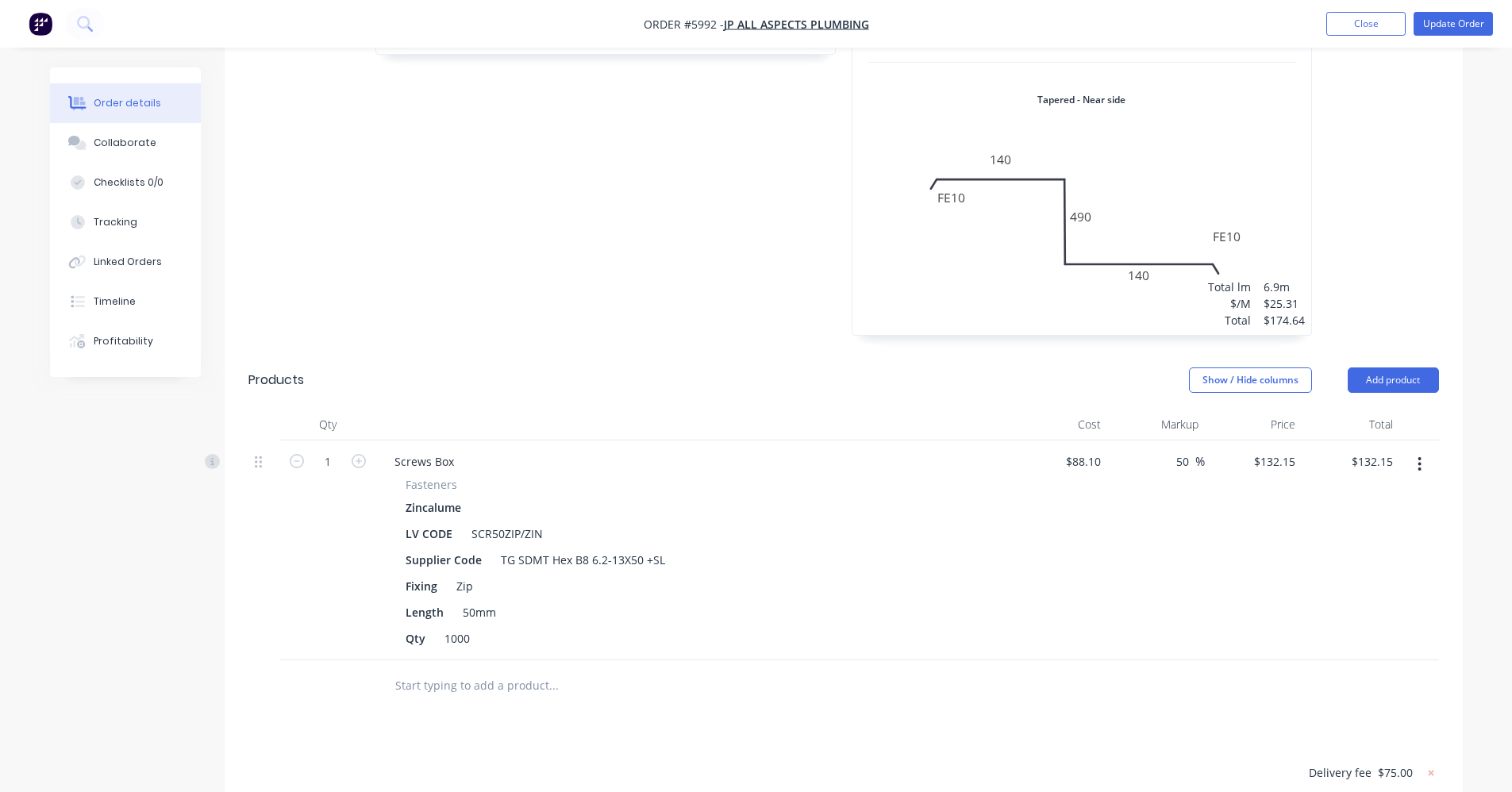
click at [454, 670] on input "text" at bounding box center [553, 686] width 318 height 31
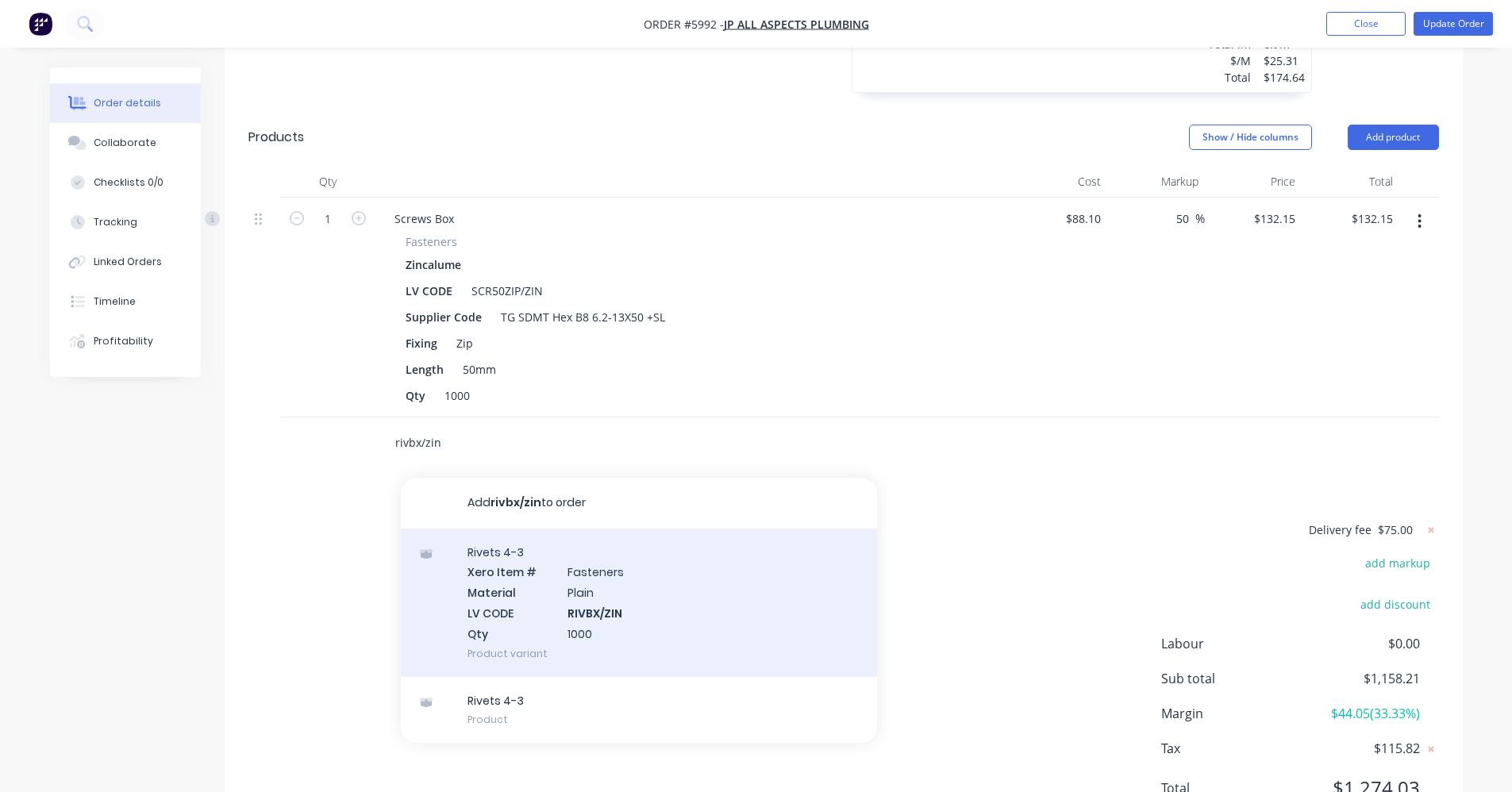
scroll to position [1715, 0]
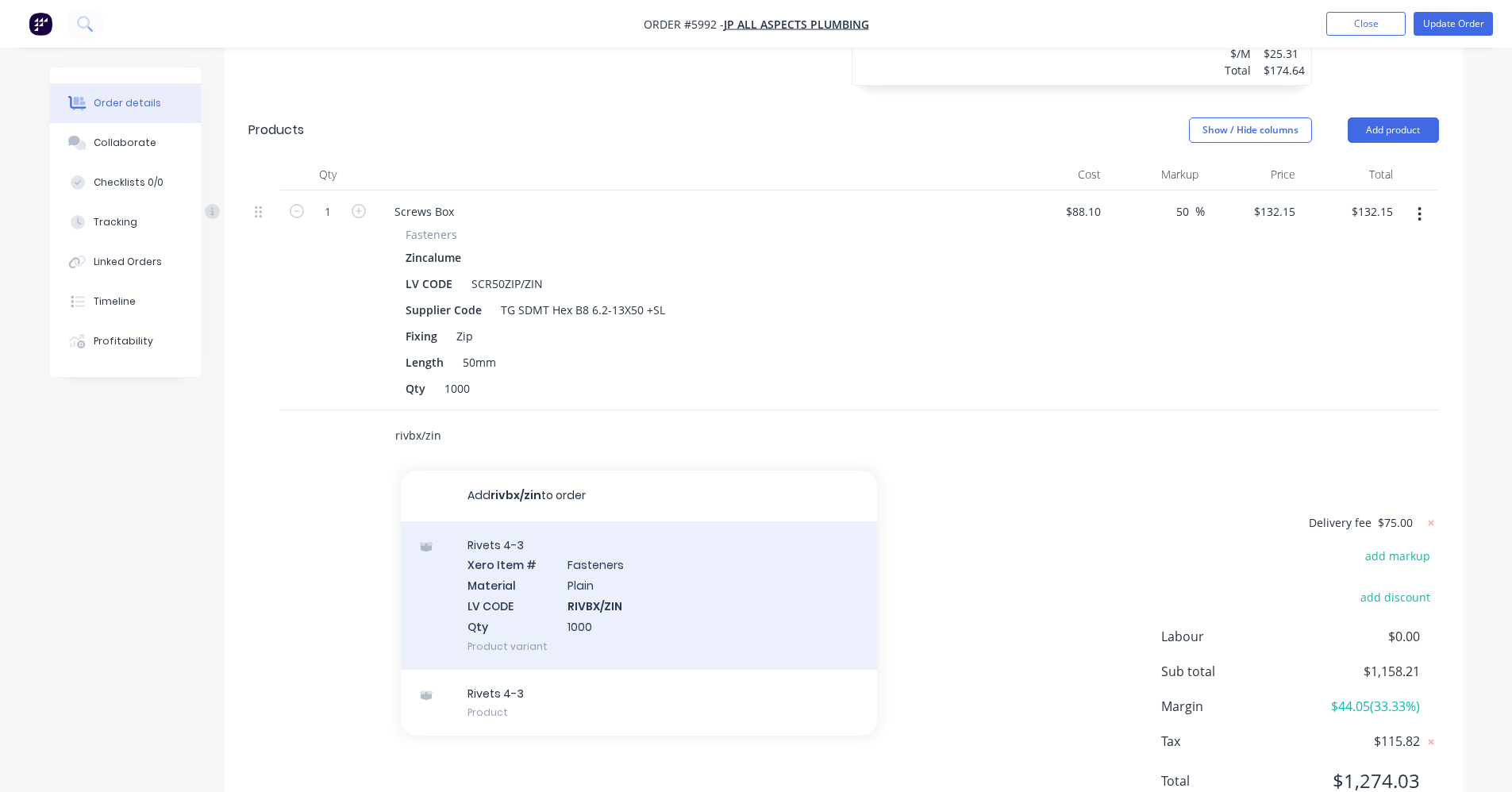
type input "rivbx/zin"
click at [597, 553] on div "Rivets 4-3 Xero Item # Fasteners Material Plain LV CODE RIVBX/ZIN Qty 1000 Prod…" at bounding box center [638, 595] width 476 height 149
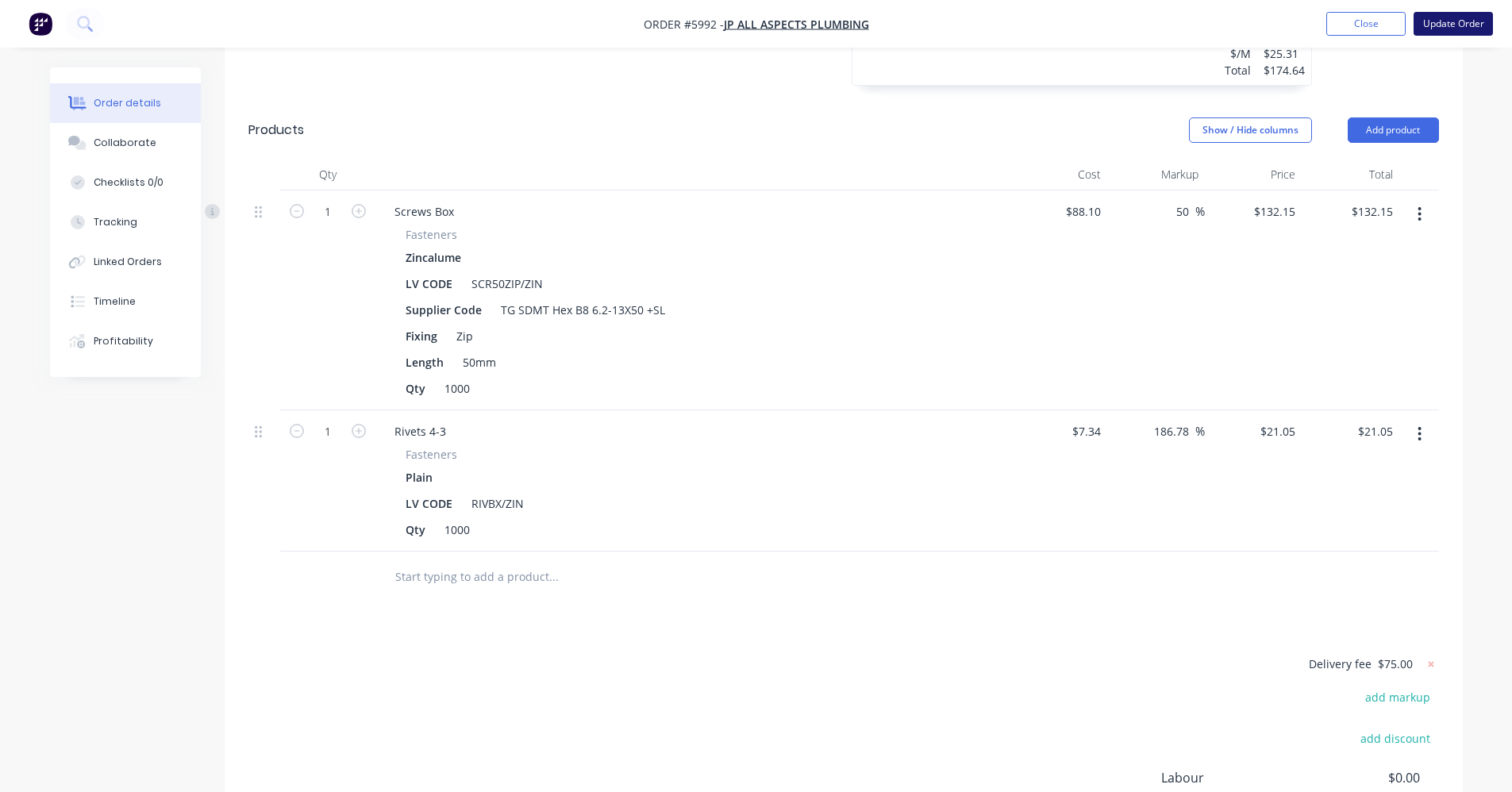
click at [1456, 18] on button "Update Order" at bounding box center [1453, 24] width 79 height 24
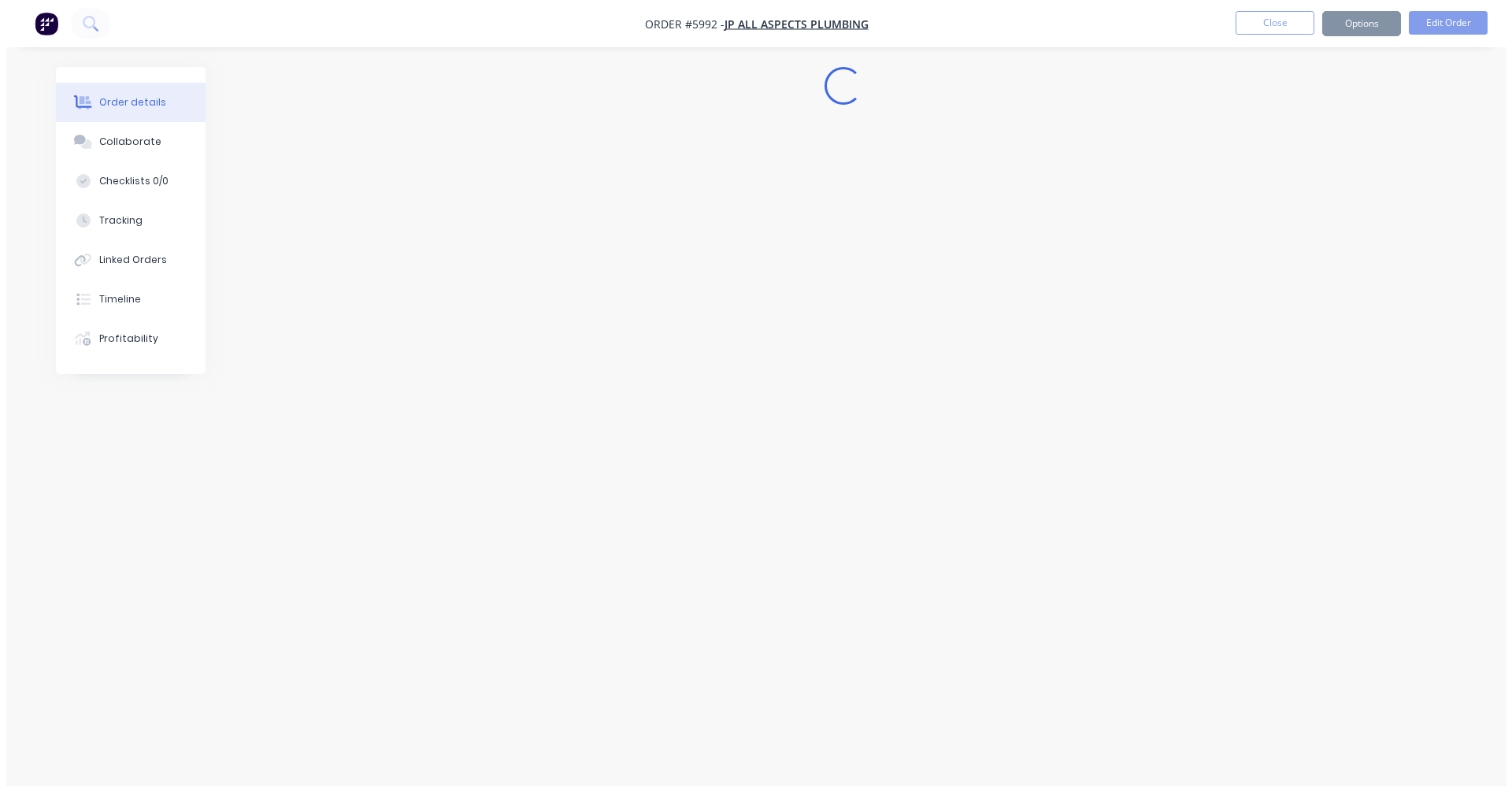
scroll to position [0, 0]
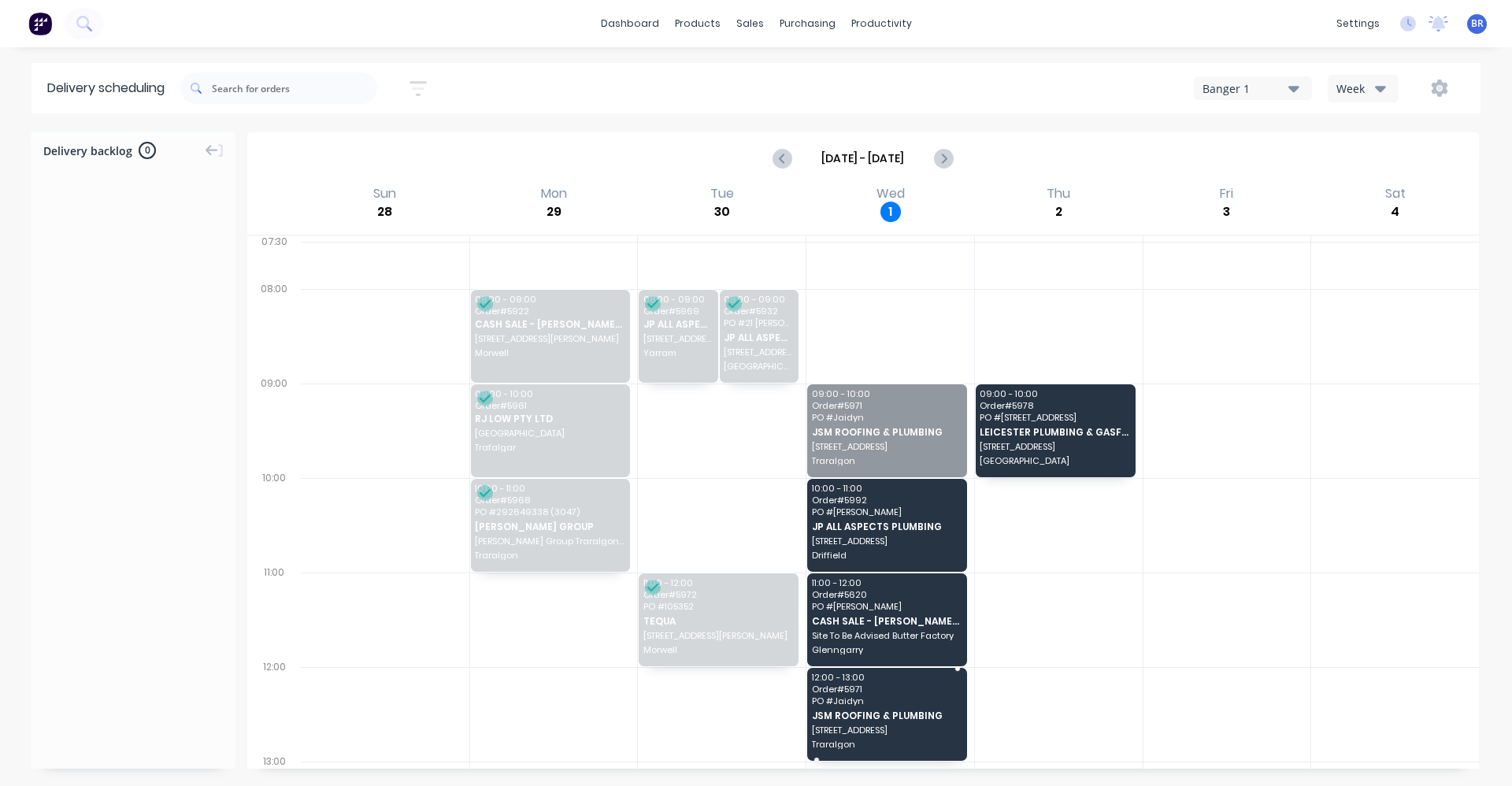
drag, startPoint x: 863, startPoint y: 436, endPoint x: 897, endPoint y: 708, distance: 274.1
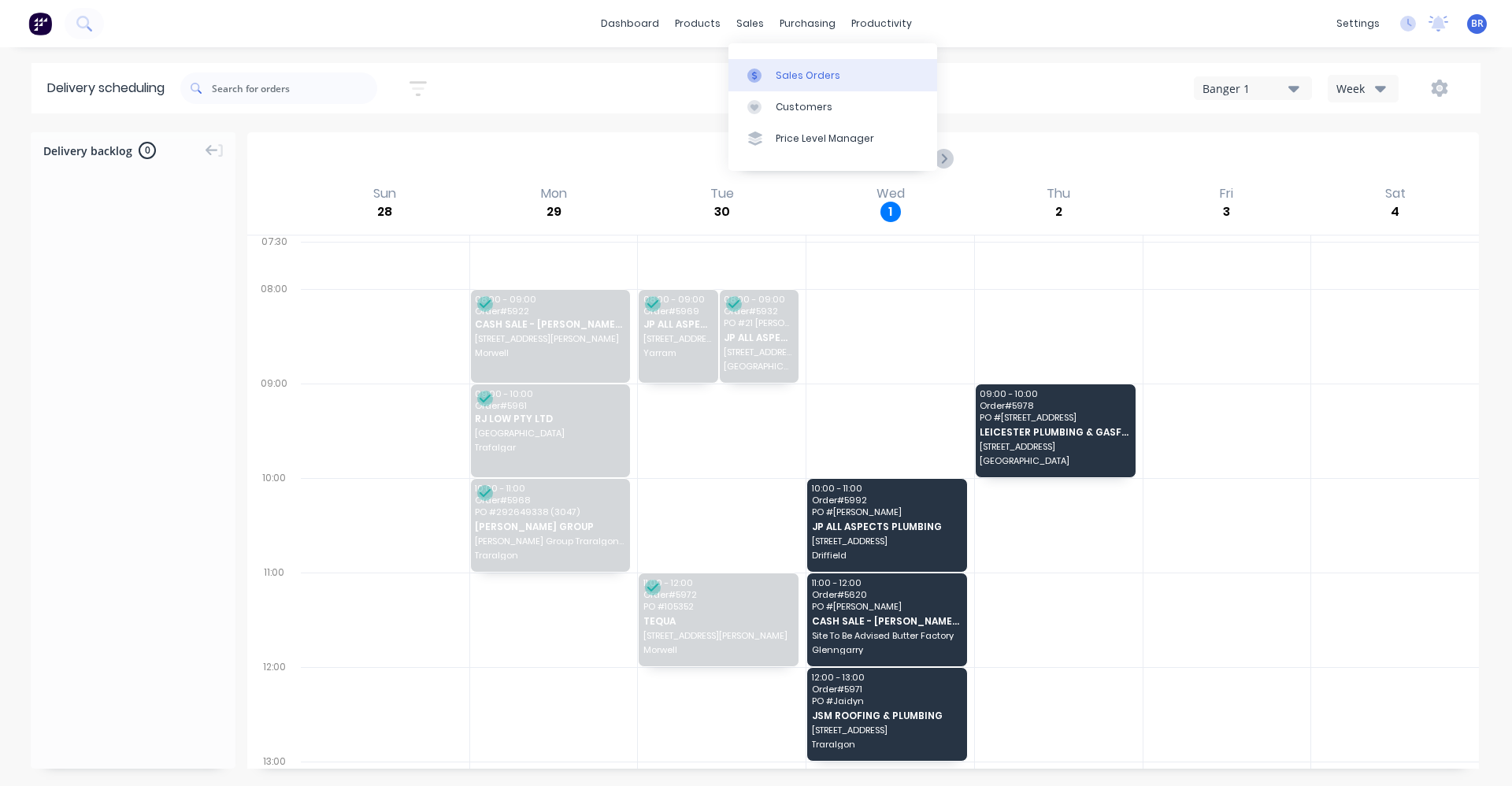
click at [778, 69] on div "Sales Orders" at bounding box center [808, 75] width 64 height 14
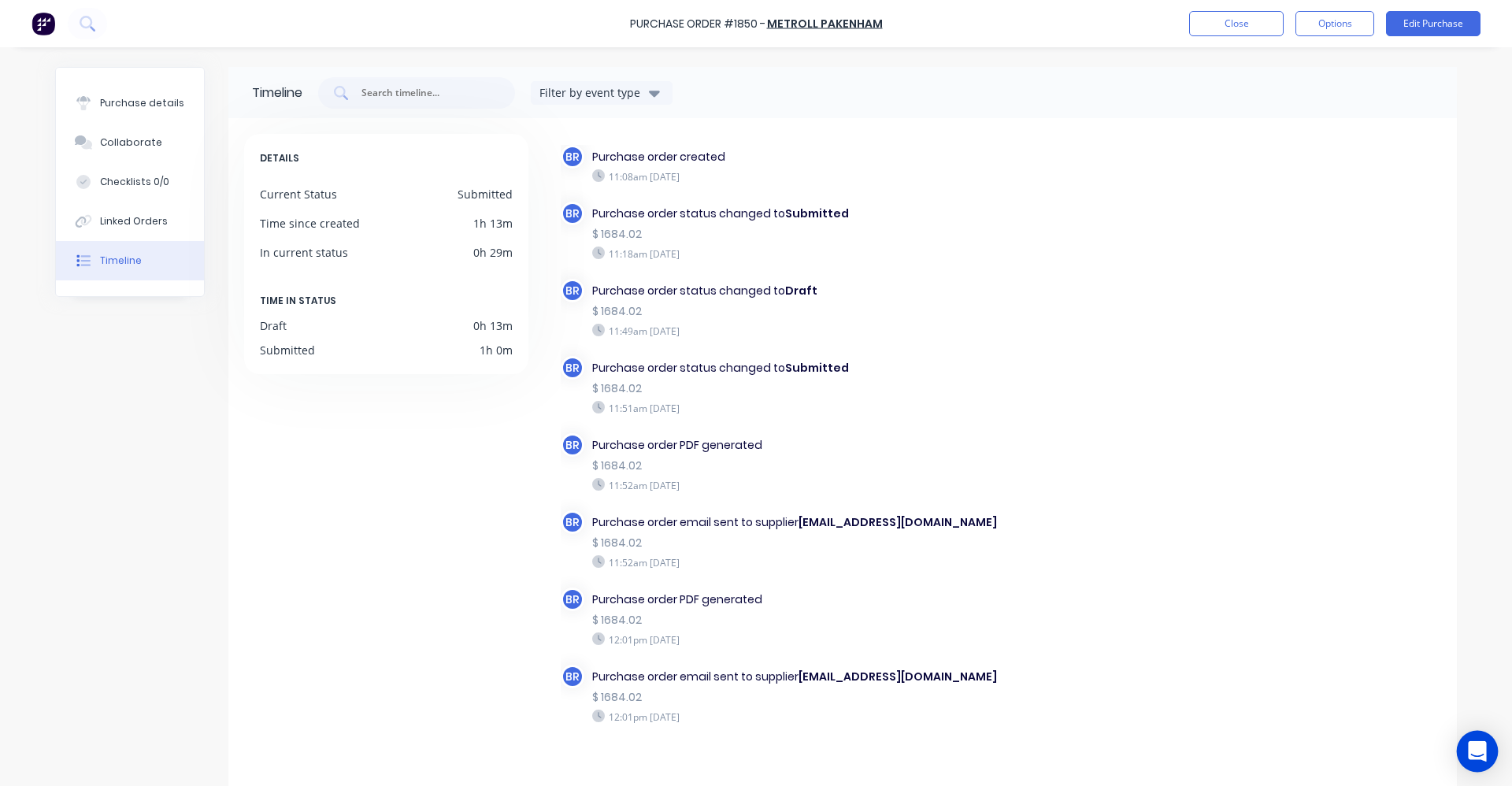
click at [1478, 758] on icon "Open Intercom Messenger" at bounding box center [1478, 751] width 20 height 20
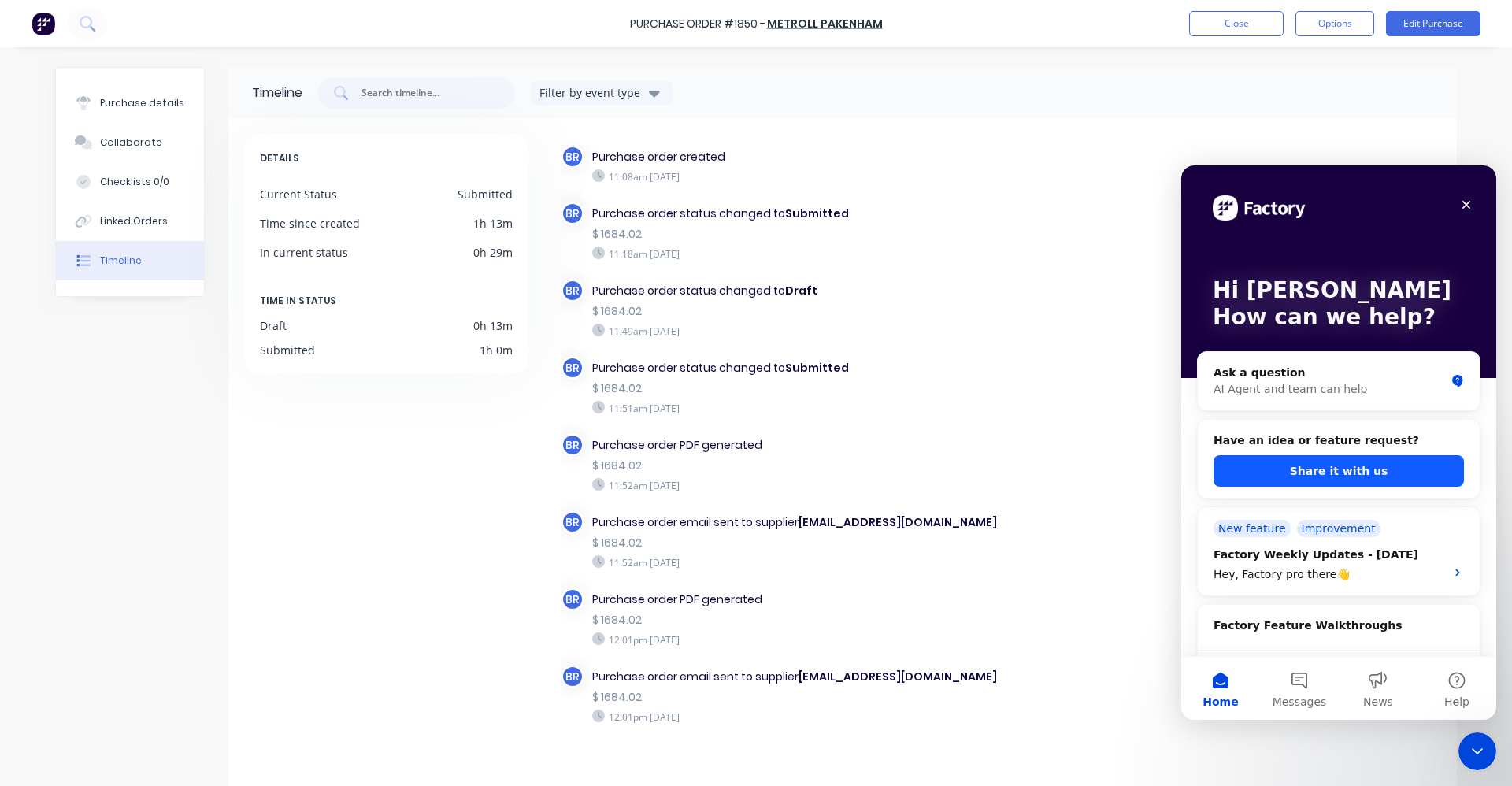
click at [1306, 476] on button "Share it with us" at bounding box center [1339, 471] width 250 height 31
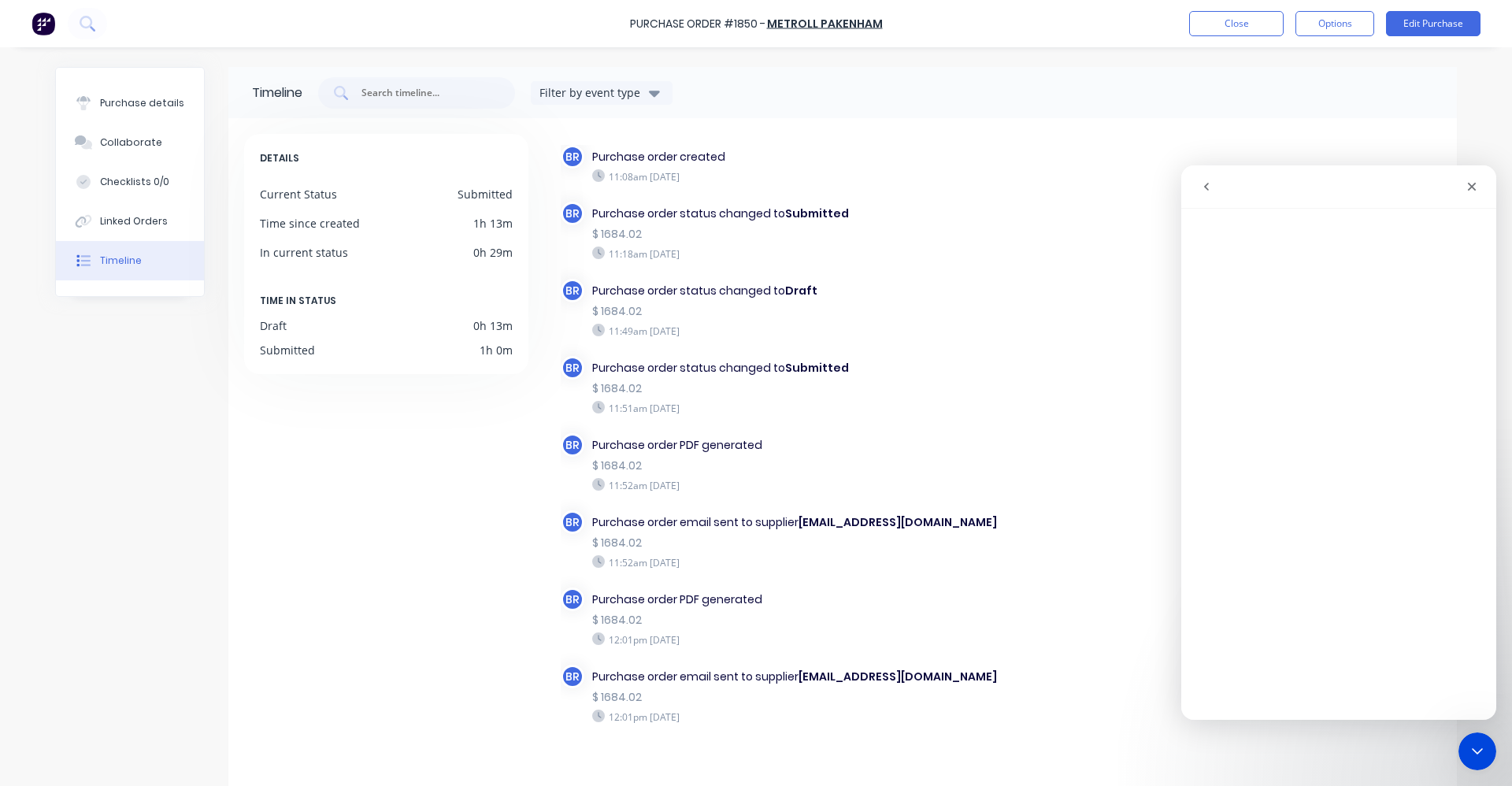
click at [1214, 180] on button "go back" at bounding box center [1207, 186] width 30 height 30
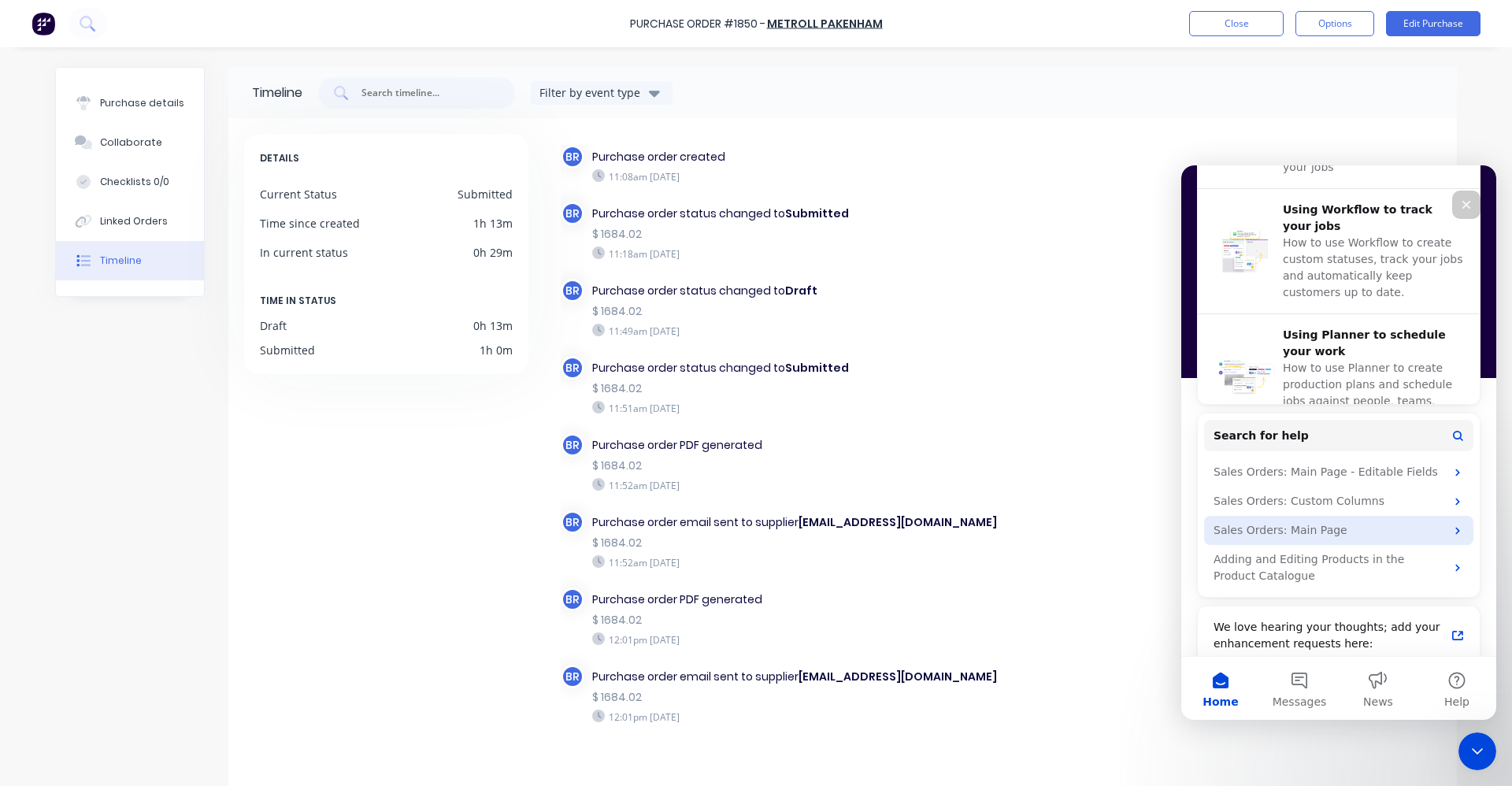
scroll to position [604, 0]
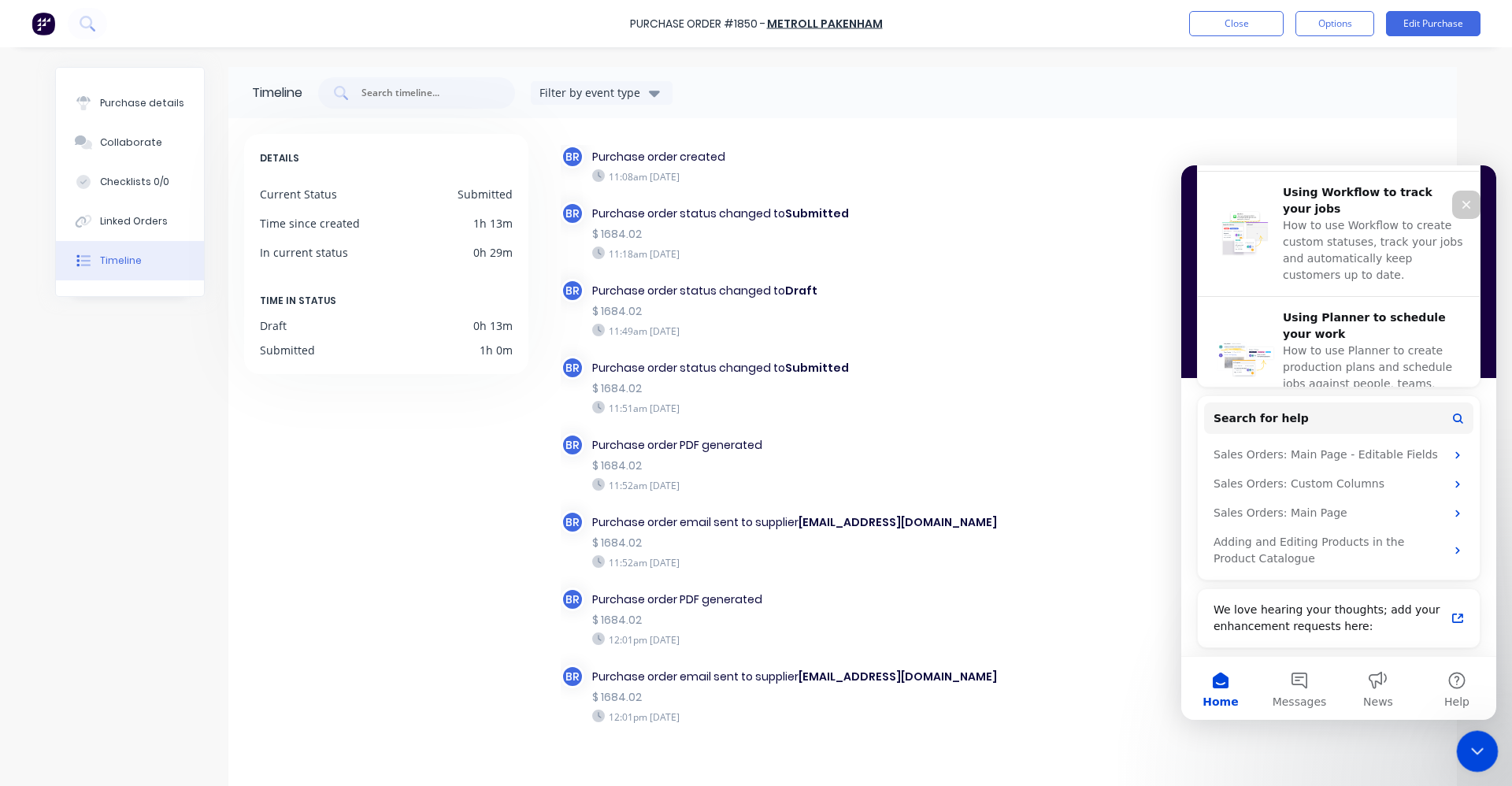
click at [1471, 747] on icon "Close Intercom Messenger" at bounding box center [1475, 749] width 19 height 19
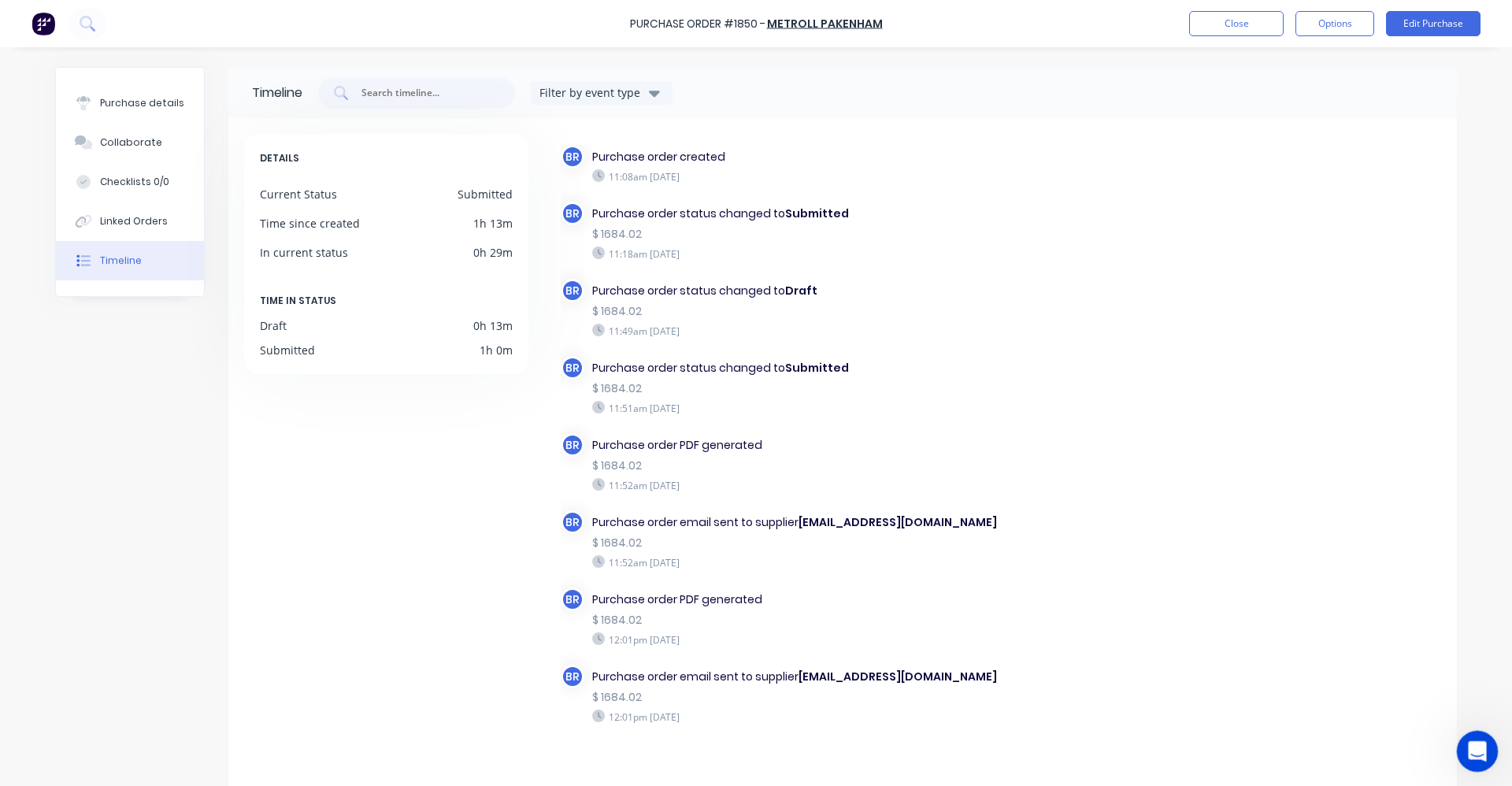
scroll to position [0, 0]
click at [1472, 747] on icon "Open Intercom Messenger" at bounding box center [1475, 749] width 26 height 26
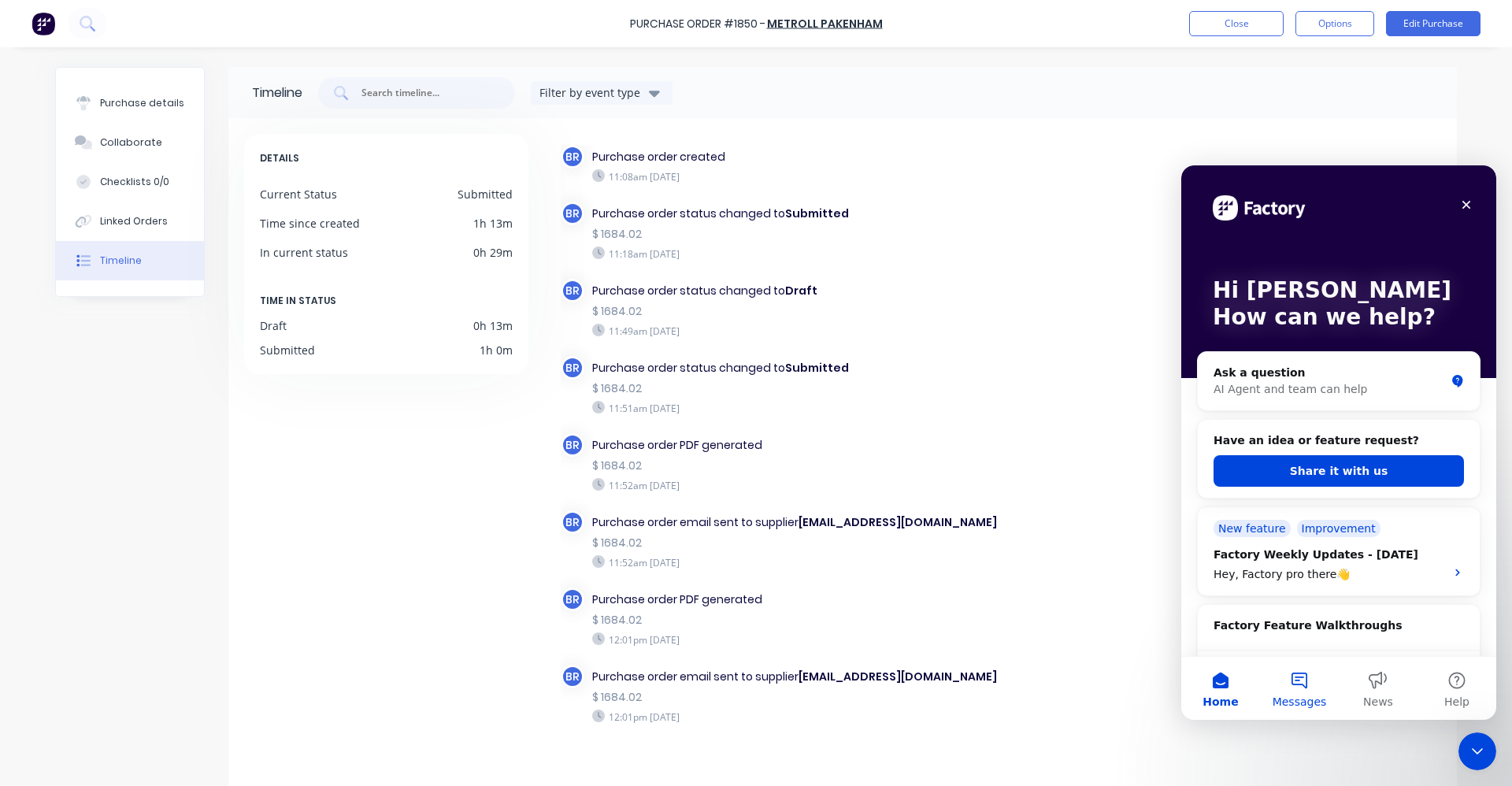
click at [1297, 689] on button "Messages" at bounding box center [1300, 688] width 79 height 63
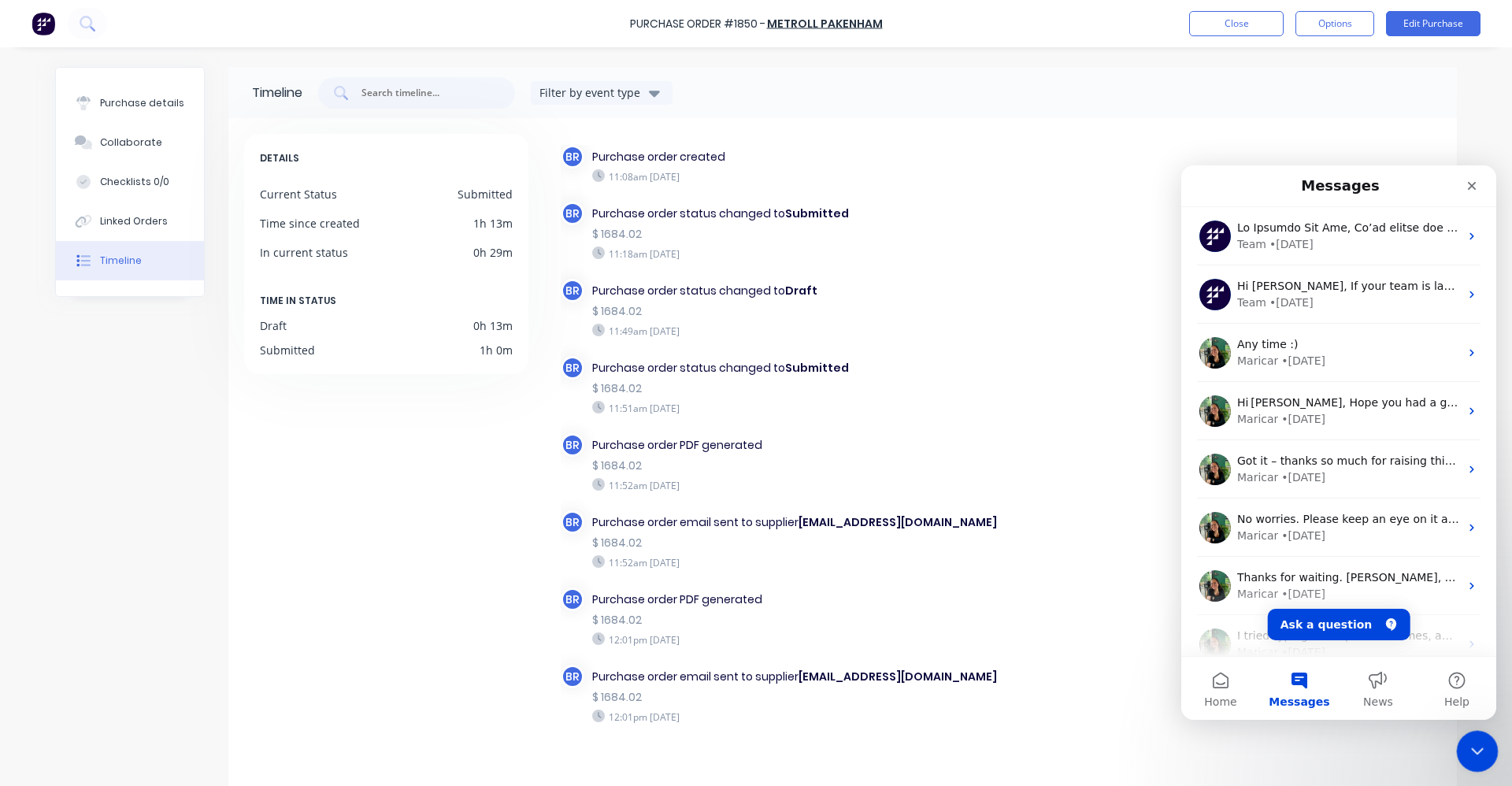
click at [1461, 745] on div "Close Intercom Messenger" at bounding box center [1474, 748] width 38 height 38
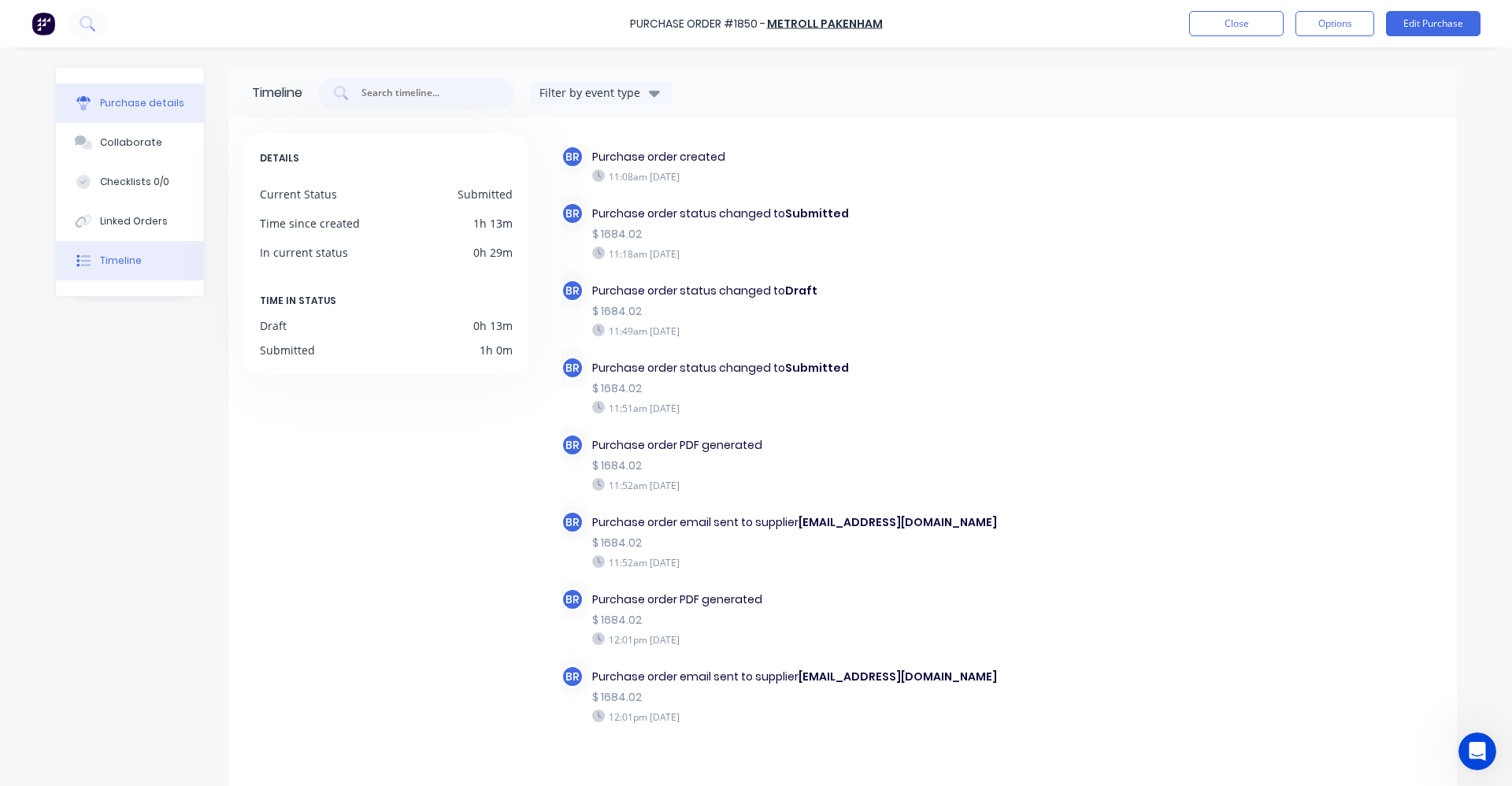
click at [160, 115] on button "Purchase details" at bounding box center [130, 103] width 149 height 39
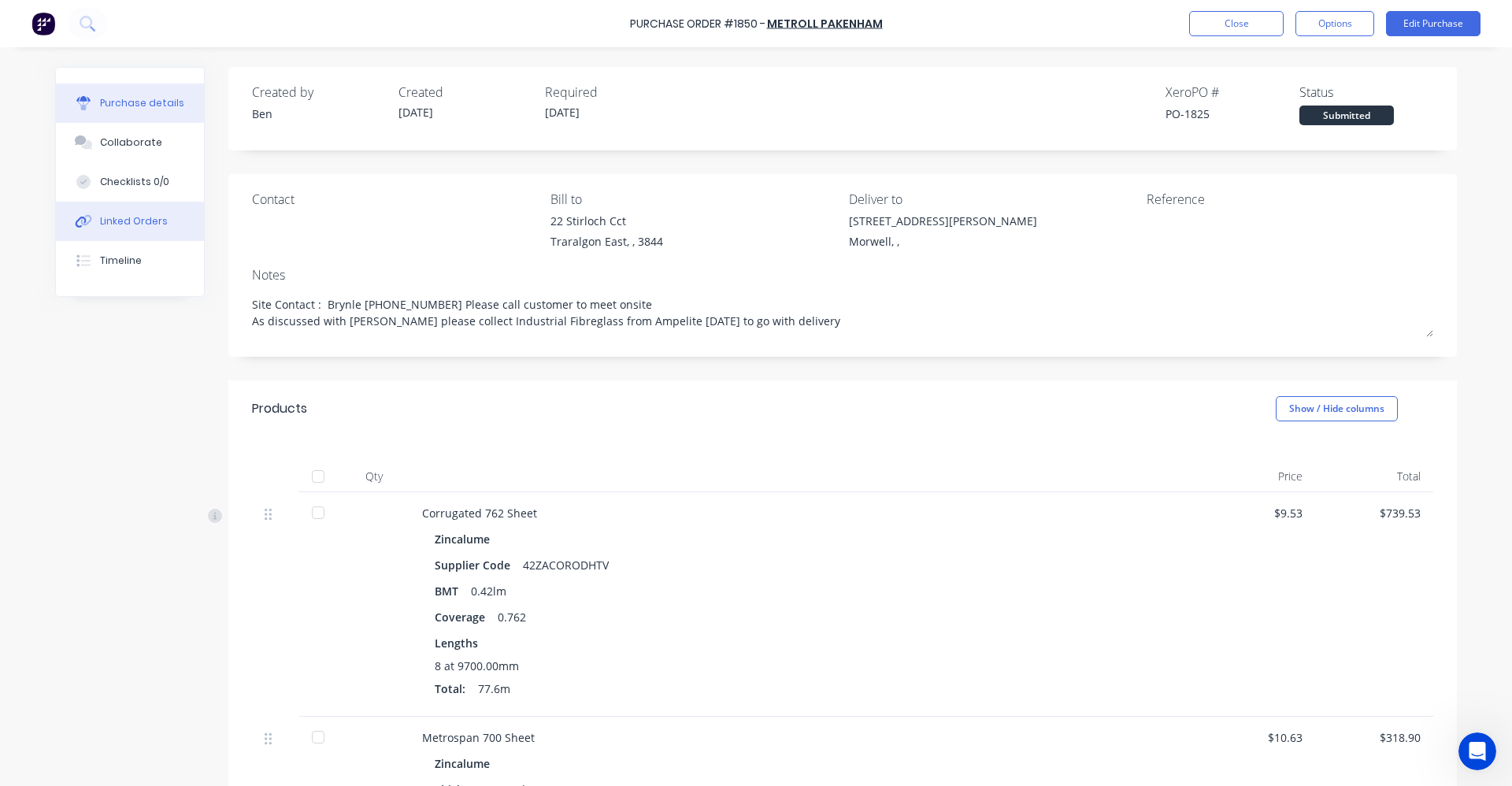
drag, startPoint x: 129, startPoint y: 212, endPoint x: 215, endPoint y: 198, distance: 87.1
click at [129, 211] on button "Linked Orders" at bounding box center [130, 221] width 149 height 39
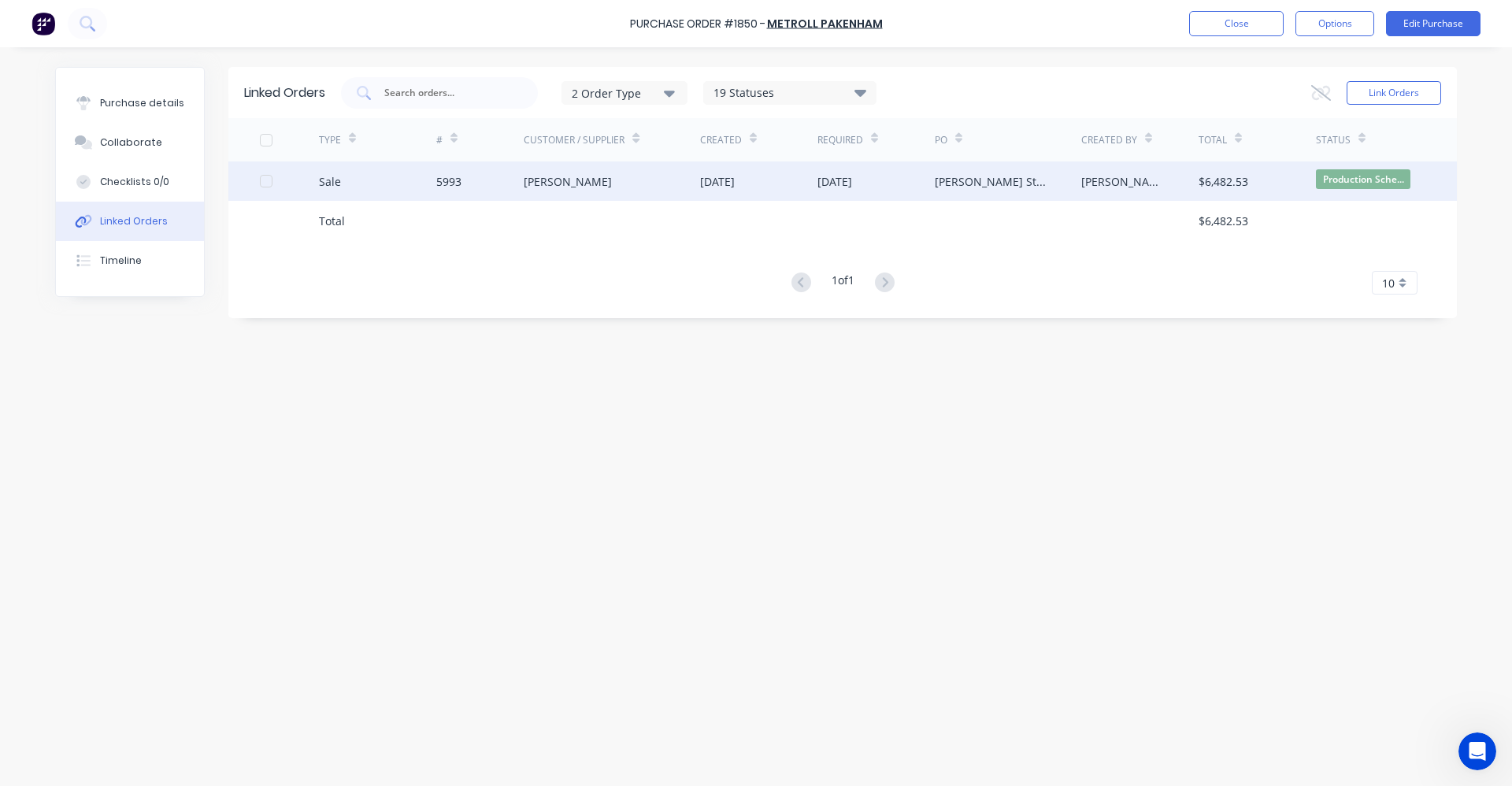
click at [787, 193] on div "[DATE]" at bounding box center [759, 181] width 117 height 39
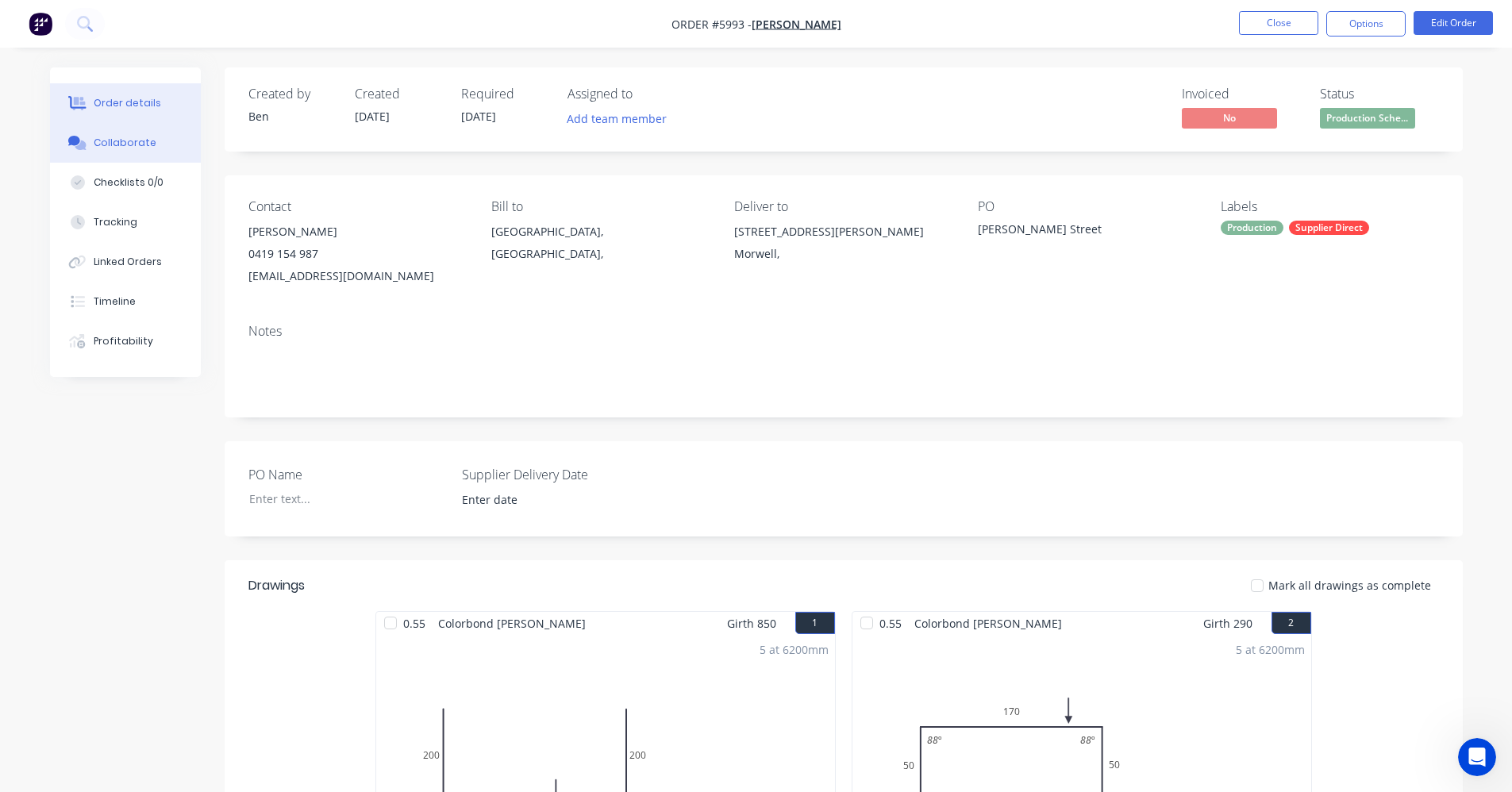
click at [127, 139] on div "Collaborate" at bounding box center [125, 142] width 63 height 14
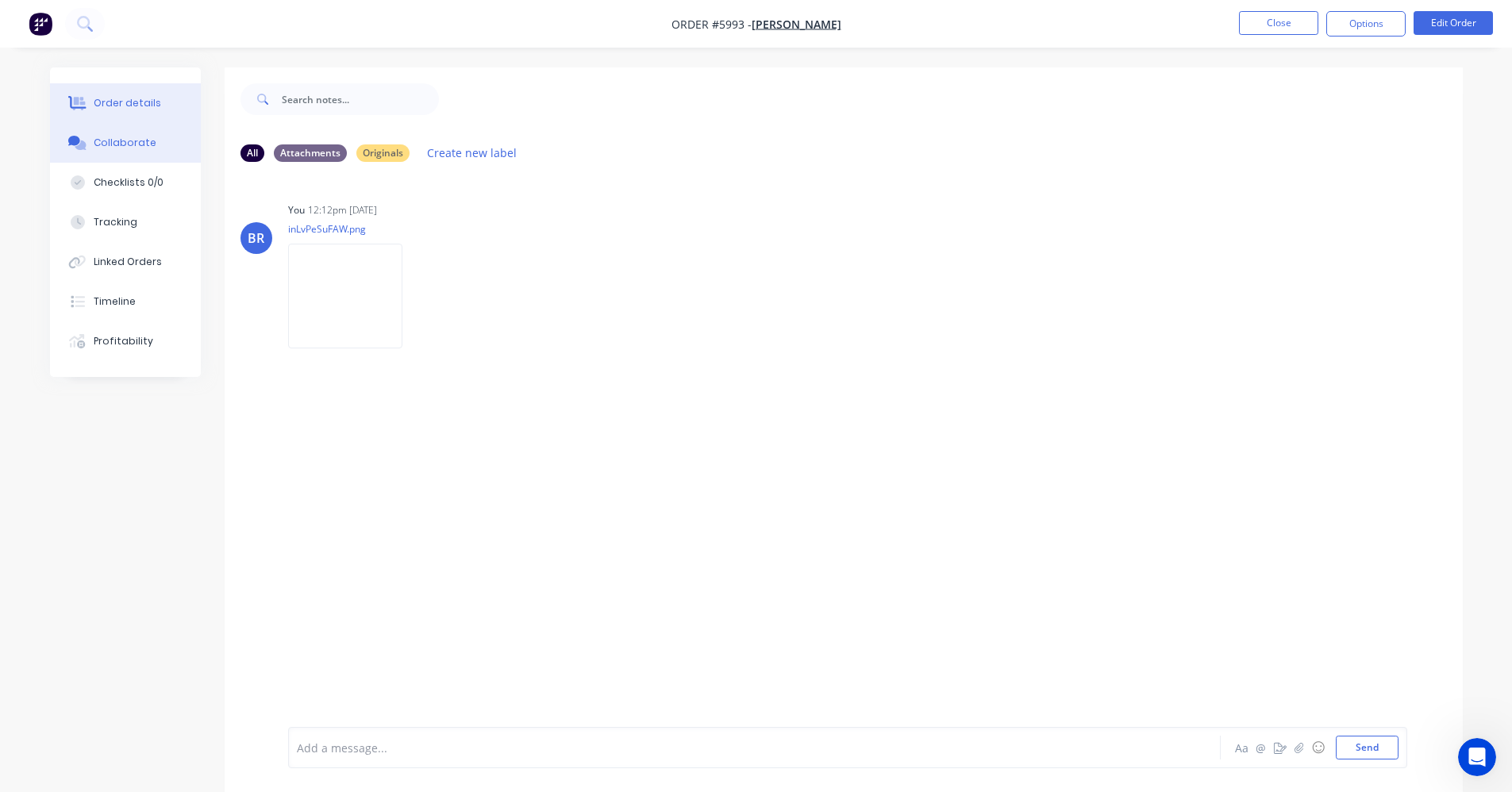
click at [114, 104] on div "Order details" at bounding box center [127, 103] width 67 height 14
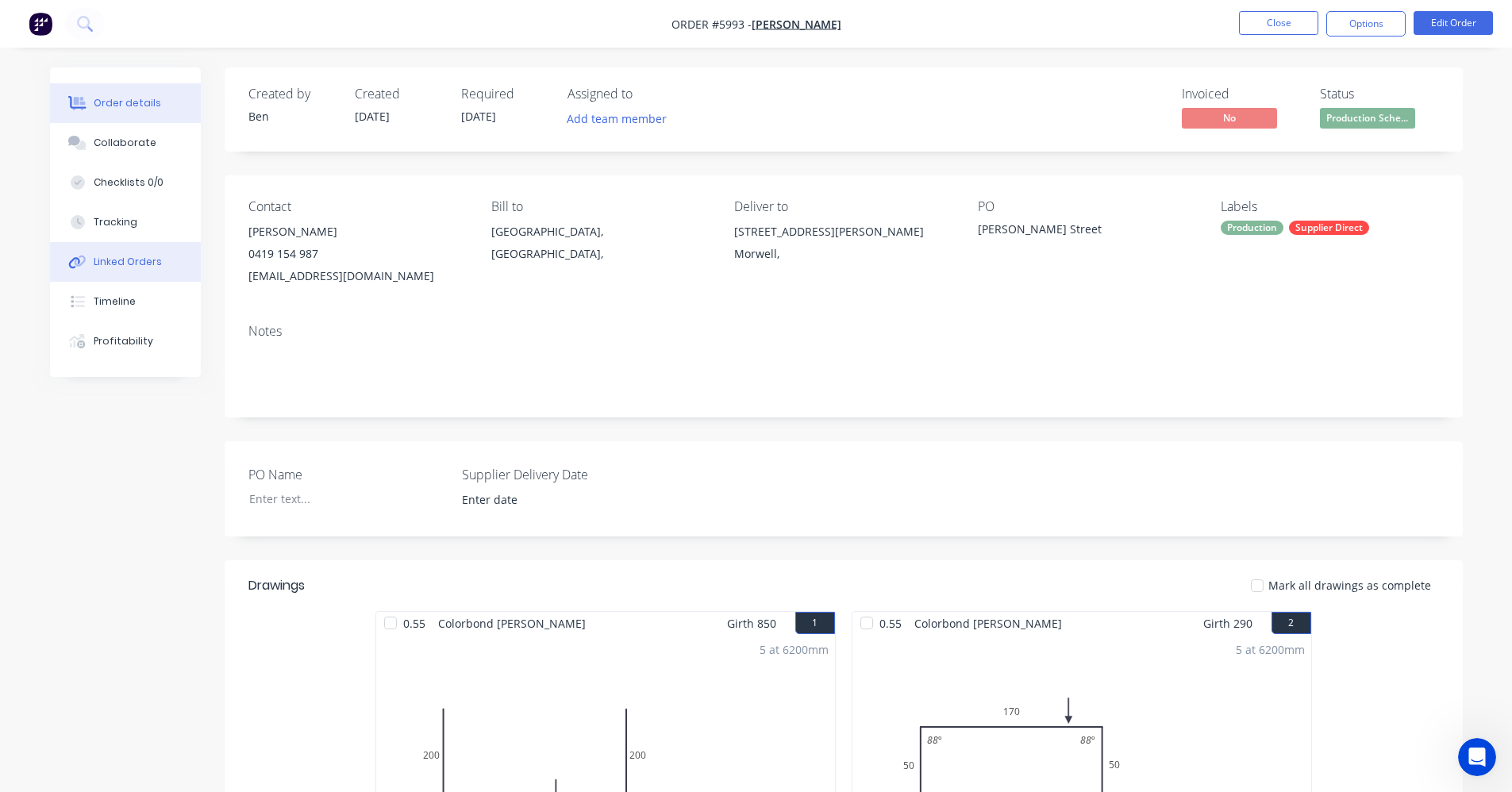
click at [127, 265] on div "Linked Orders" at bounding box center [127, 262] width 68 height 14
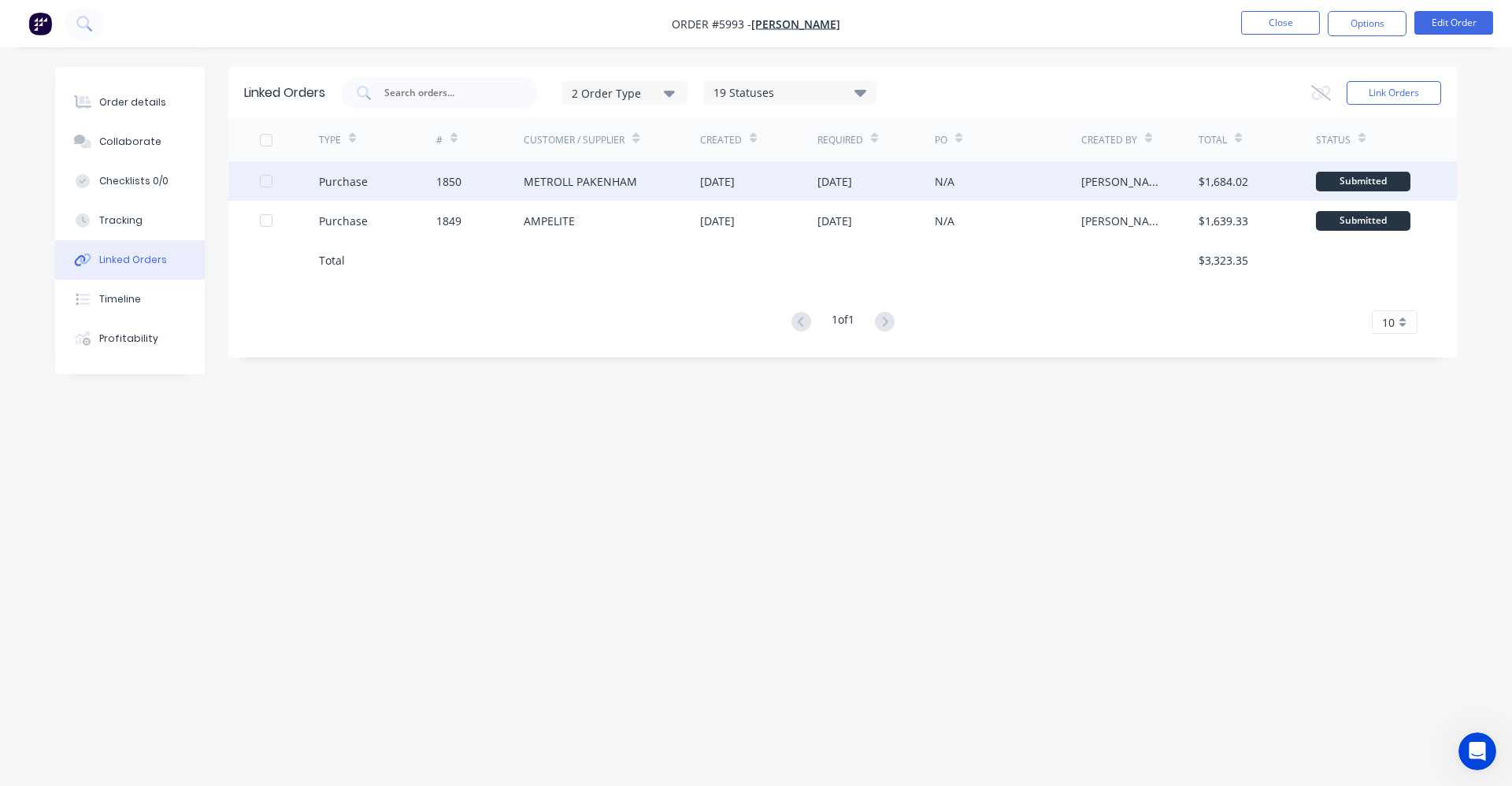
click at [634, 179] on div "METROLL PAKENHAM" at bounding box center [580, 182] width 114 height 17
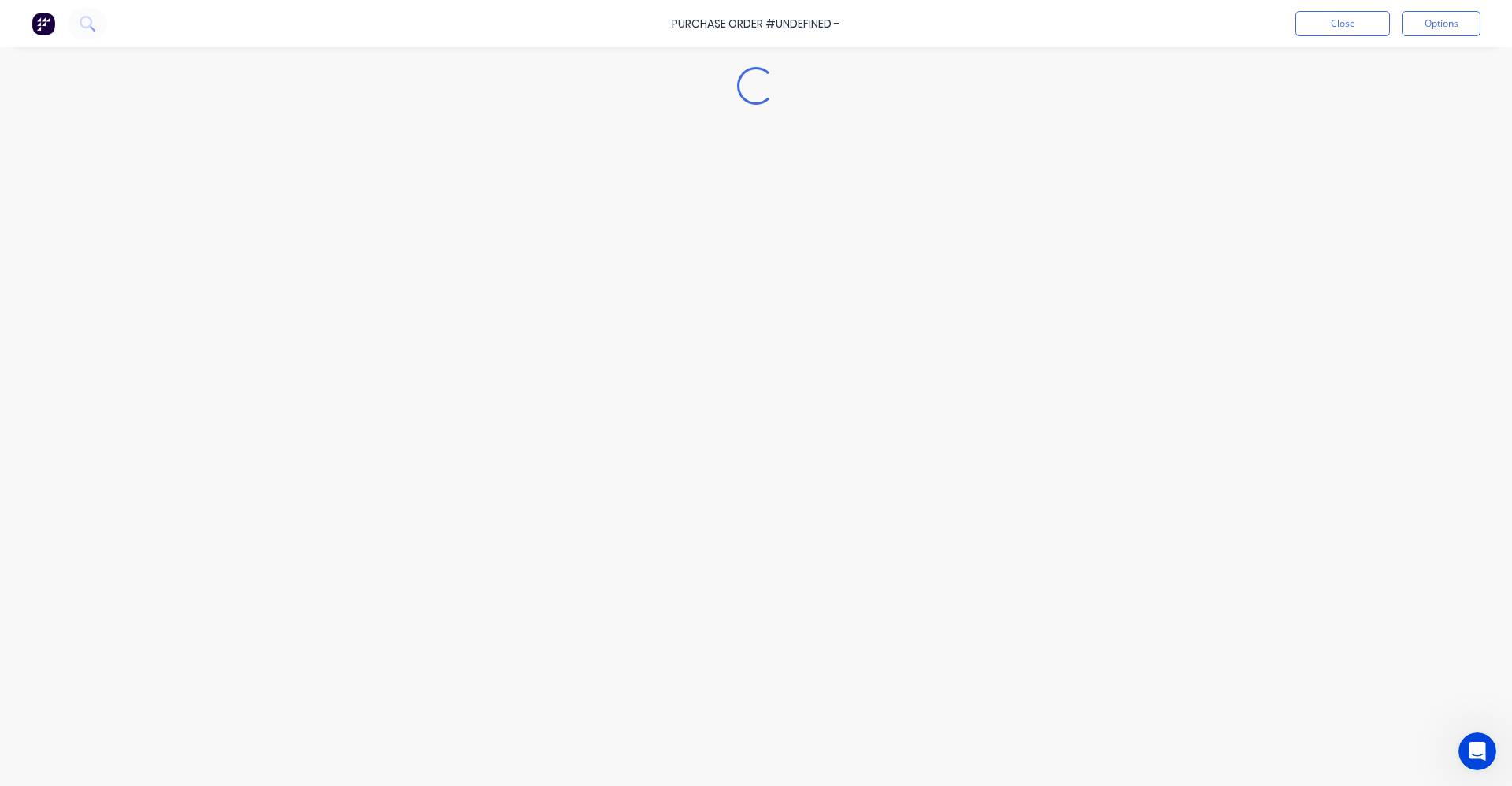
type textarea "x"
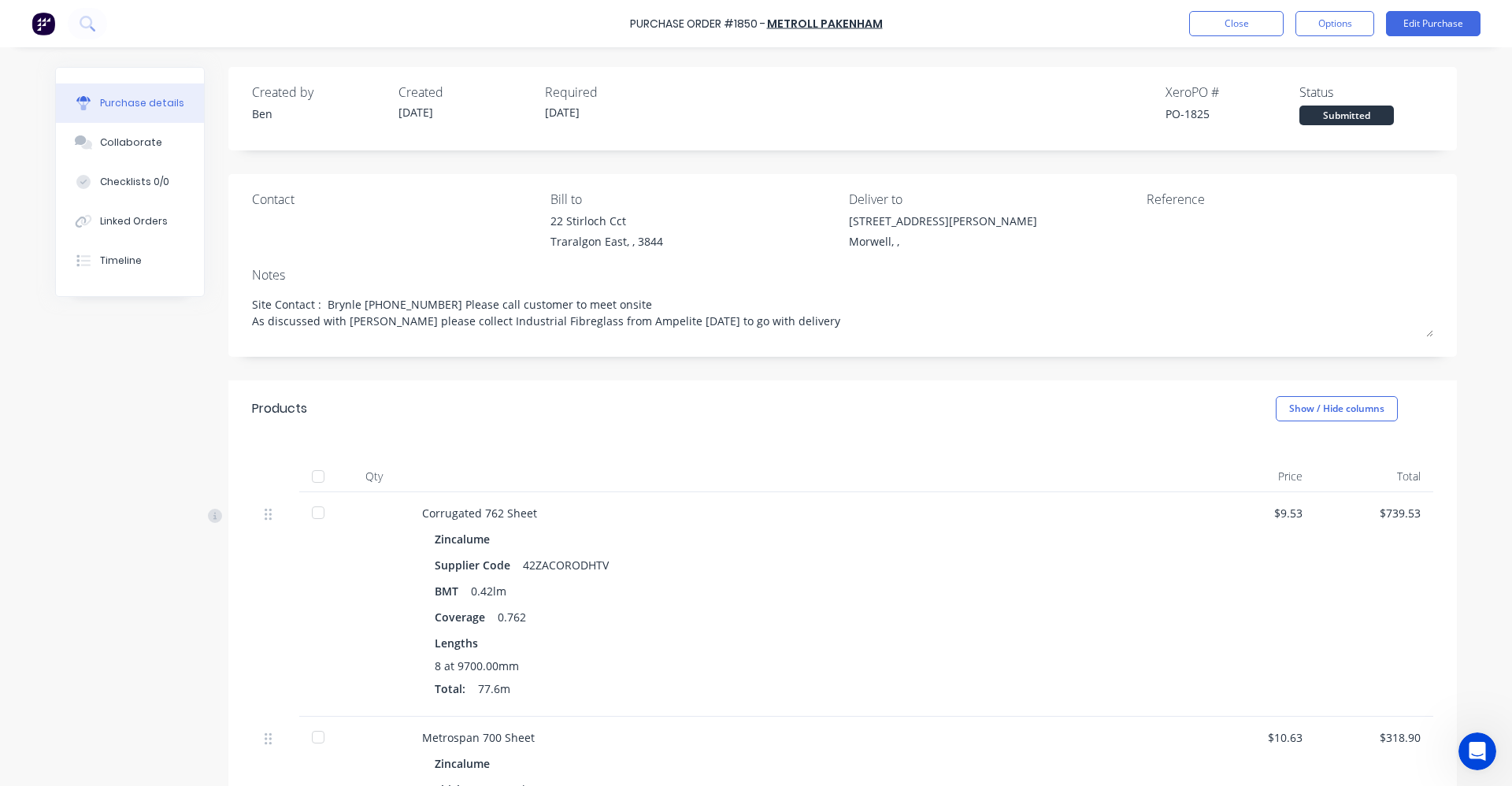
drag, startPoint x: 121, startPoint y: 232, endPoint x: 221, endPoint y: 227, distance: 100.1
click at [125, 231] on button "Linked Orders" at bounding box center [130, 221] width 149 height 39
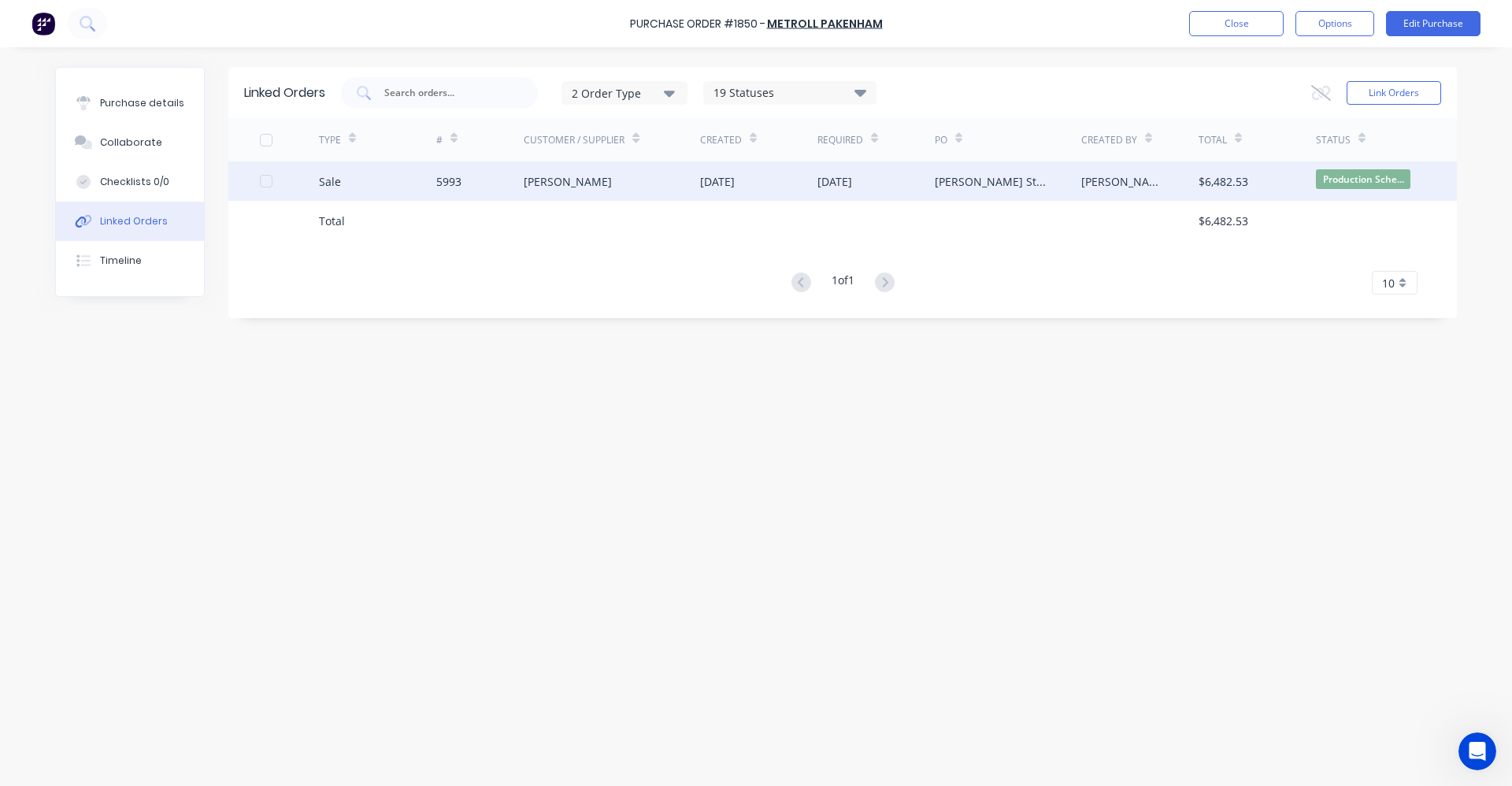
click at [496, 176] on div "5993" at bounding box center [480, 181] width 88 height 39
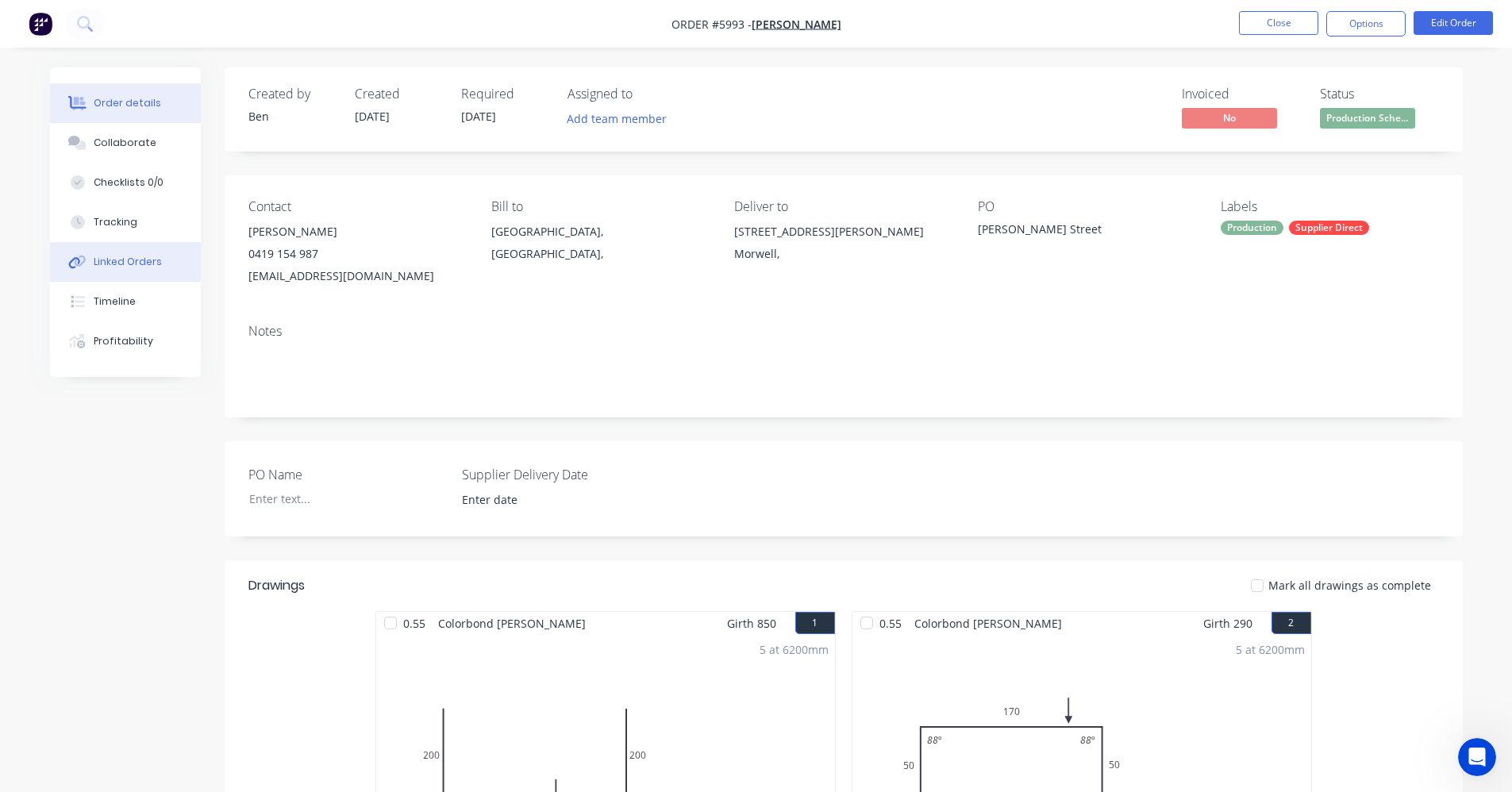
click at [122, 266] on div "Linked Orders" at bounding box center [127, 262] width 68 height 14
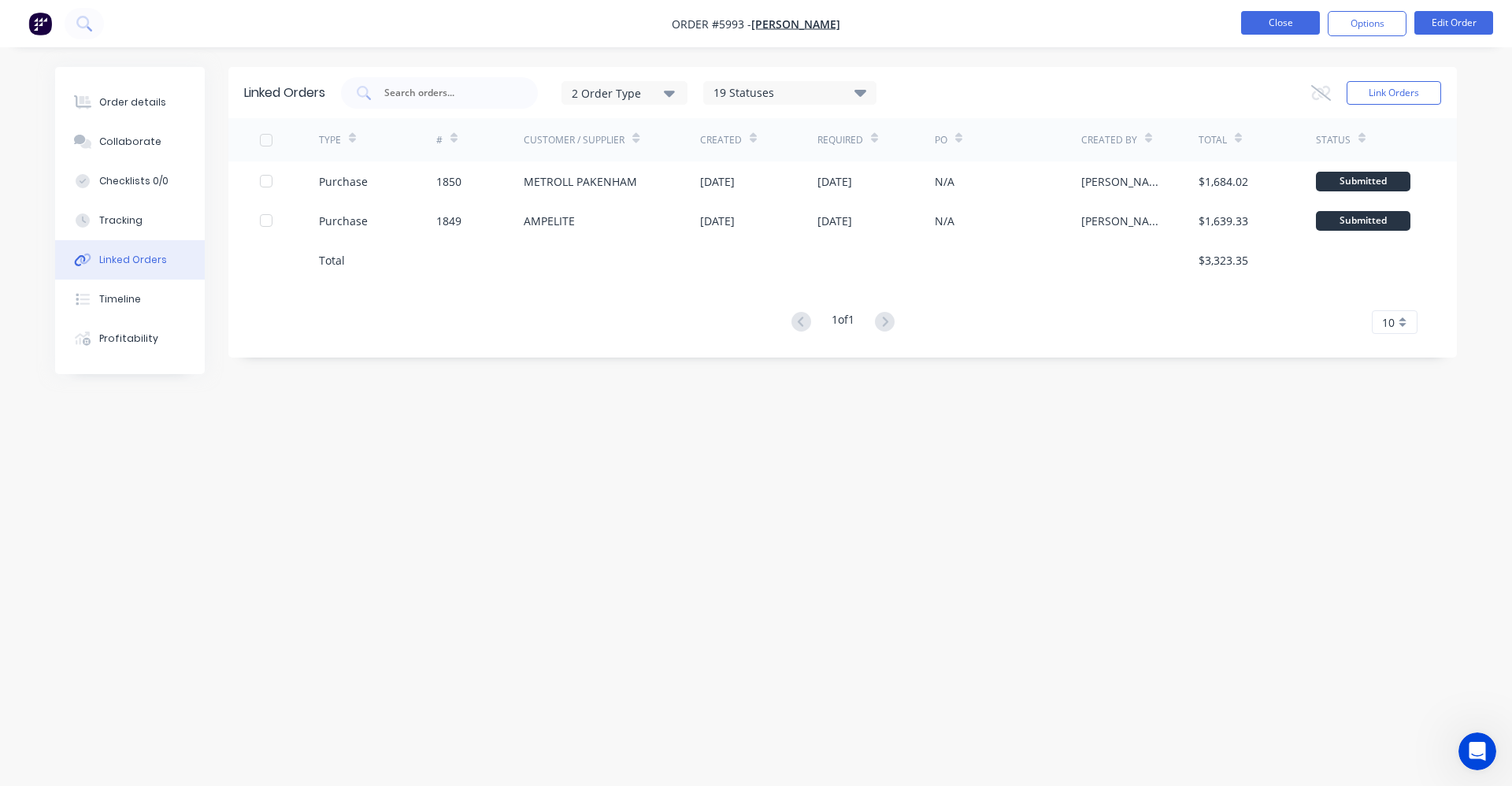
click at [1274, 15] on button "Close" at bounding box center [1281, 23] width 79 height 24
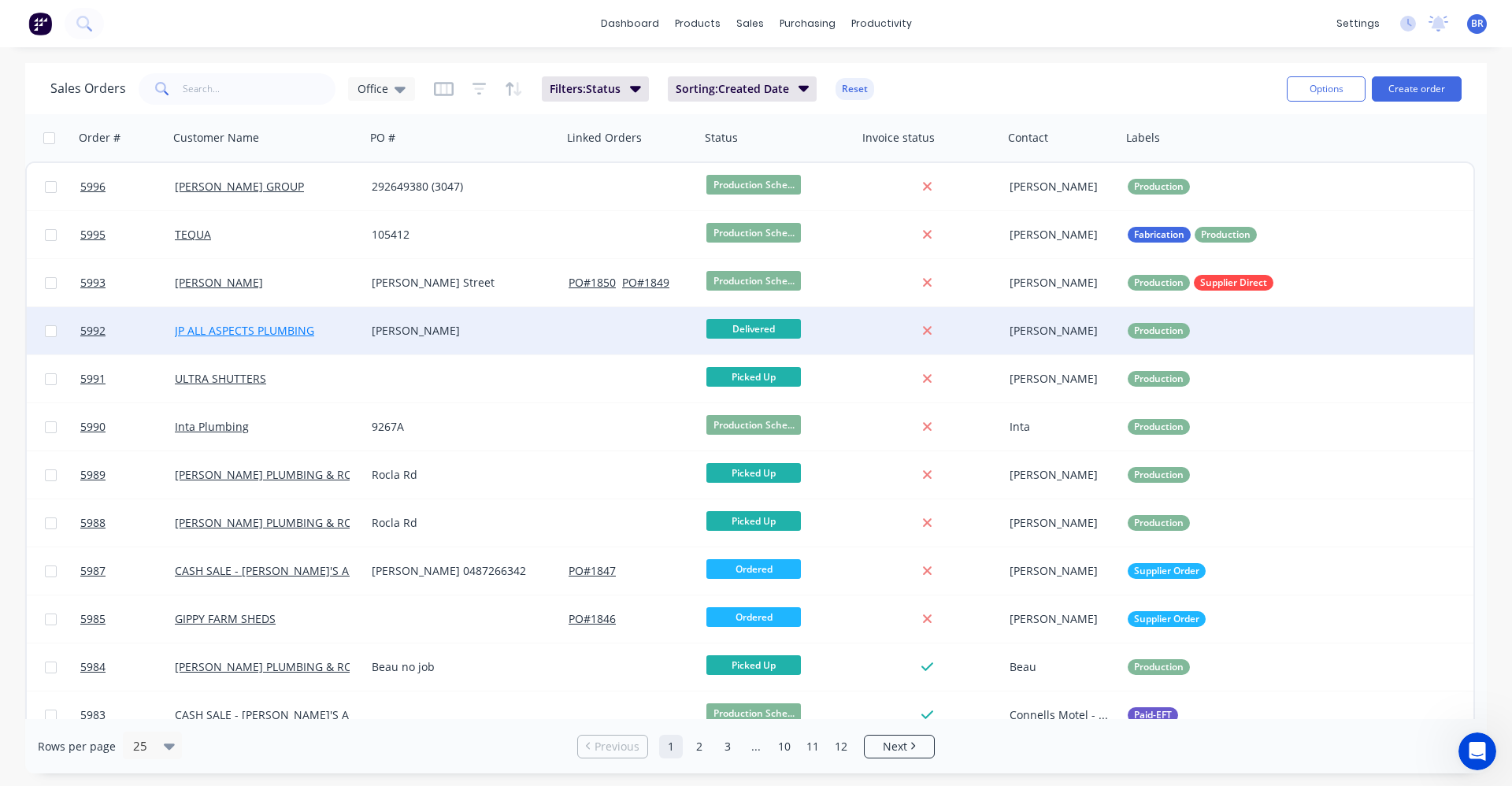
click at [281, 338] on link "JP ALL ASPECTS PLUMBING" at bounding box center [245, 330] width 139 height 15
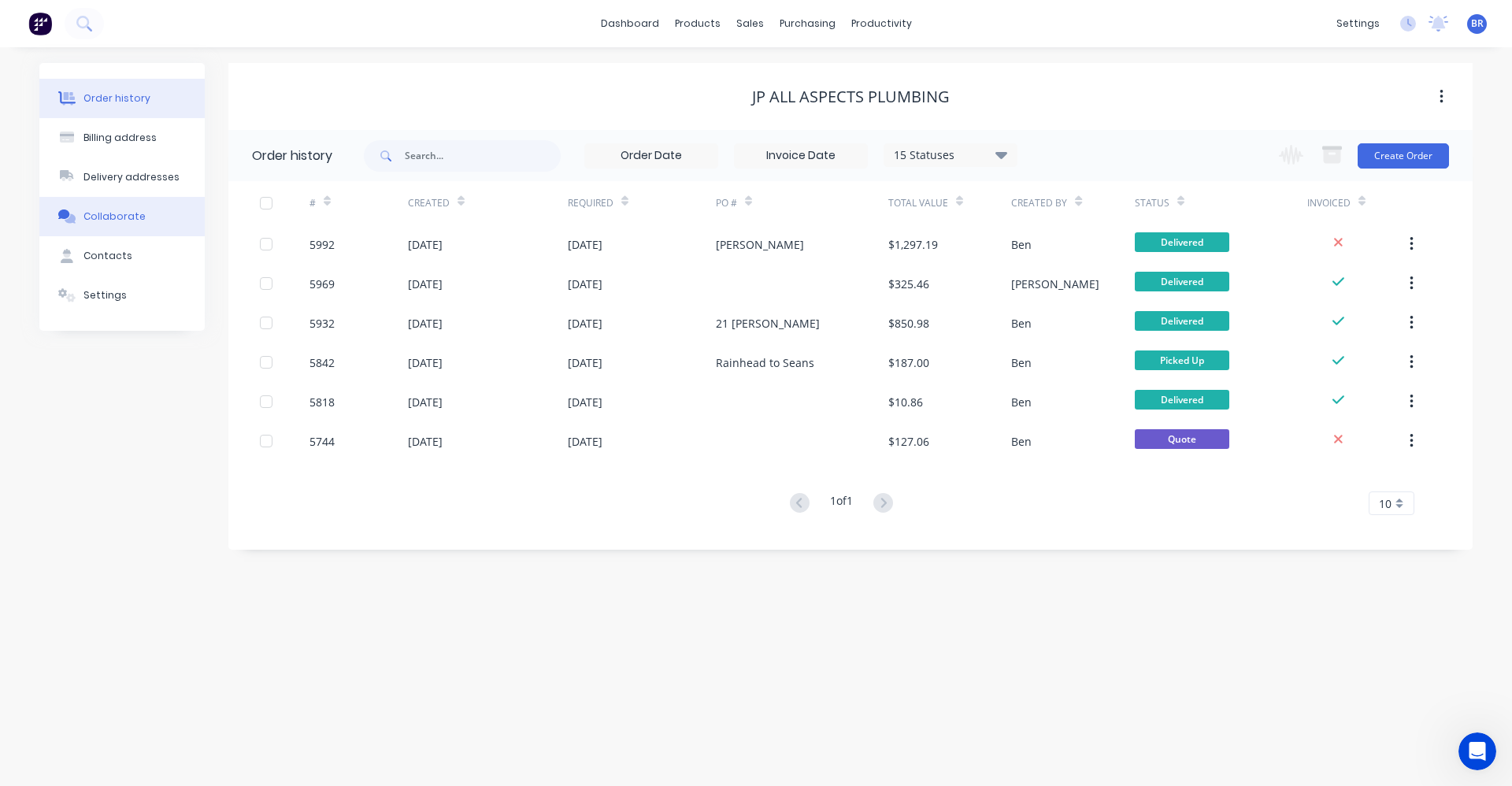
click at [106, 228] on button "Collaborate" at bounding box center [122, 216] width 165 height 39
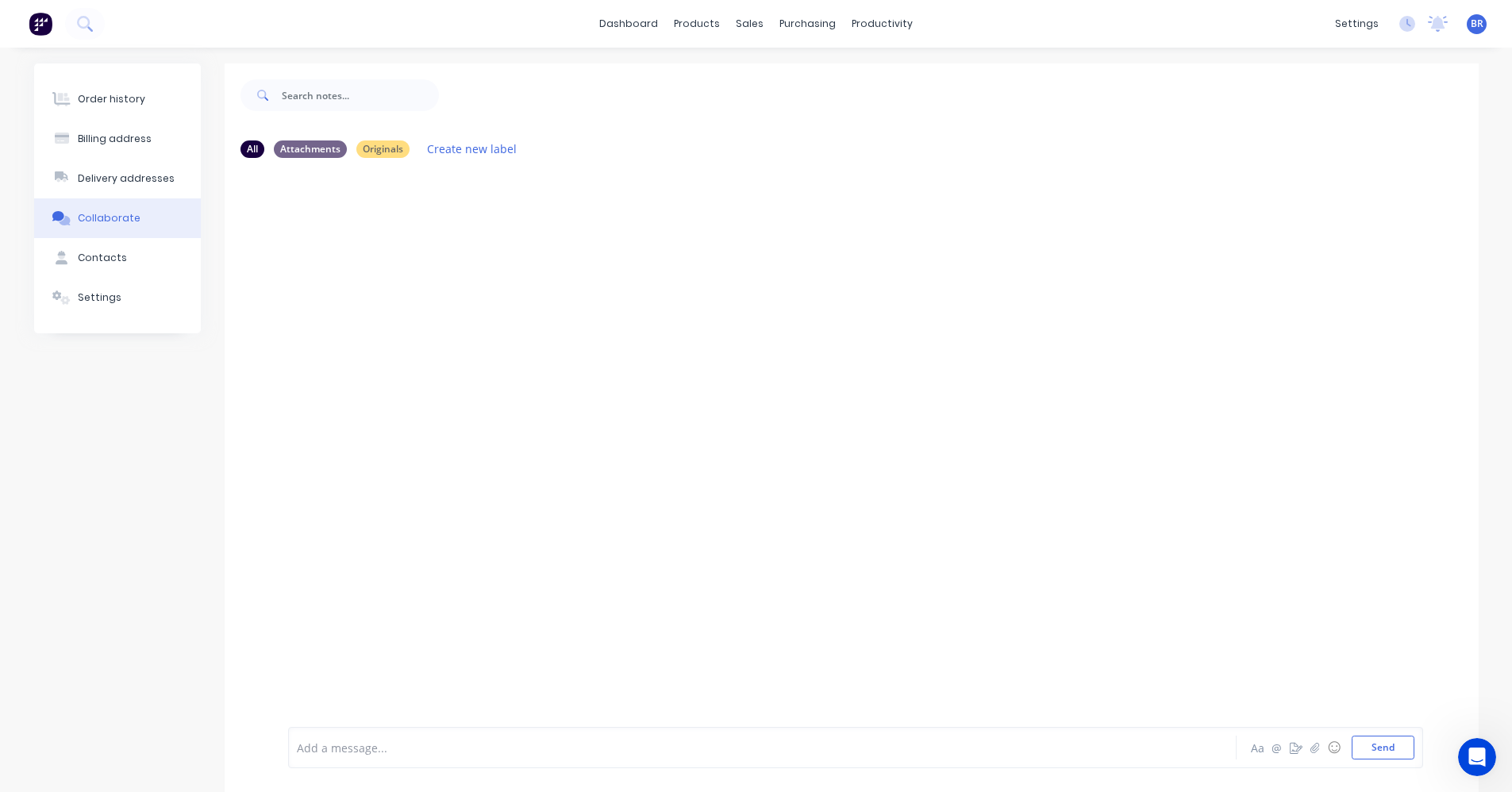
click at [780, 307] on div at bounding box center [851, 447] width 1253 height 553
click at [96, 92] on div "Order history" at bounding box center [111, 99] width 67 height 14
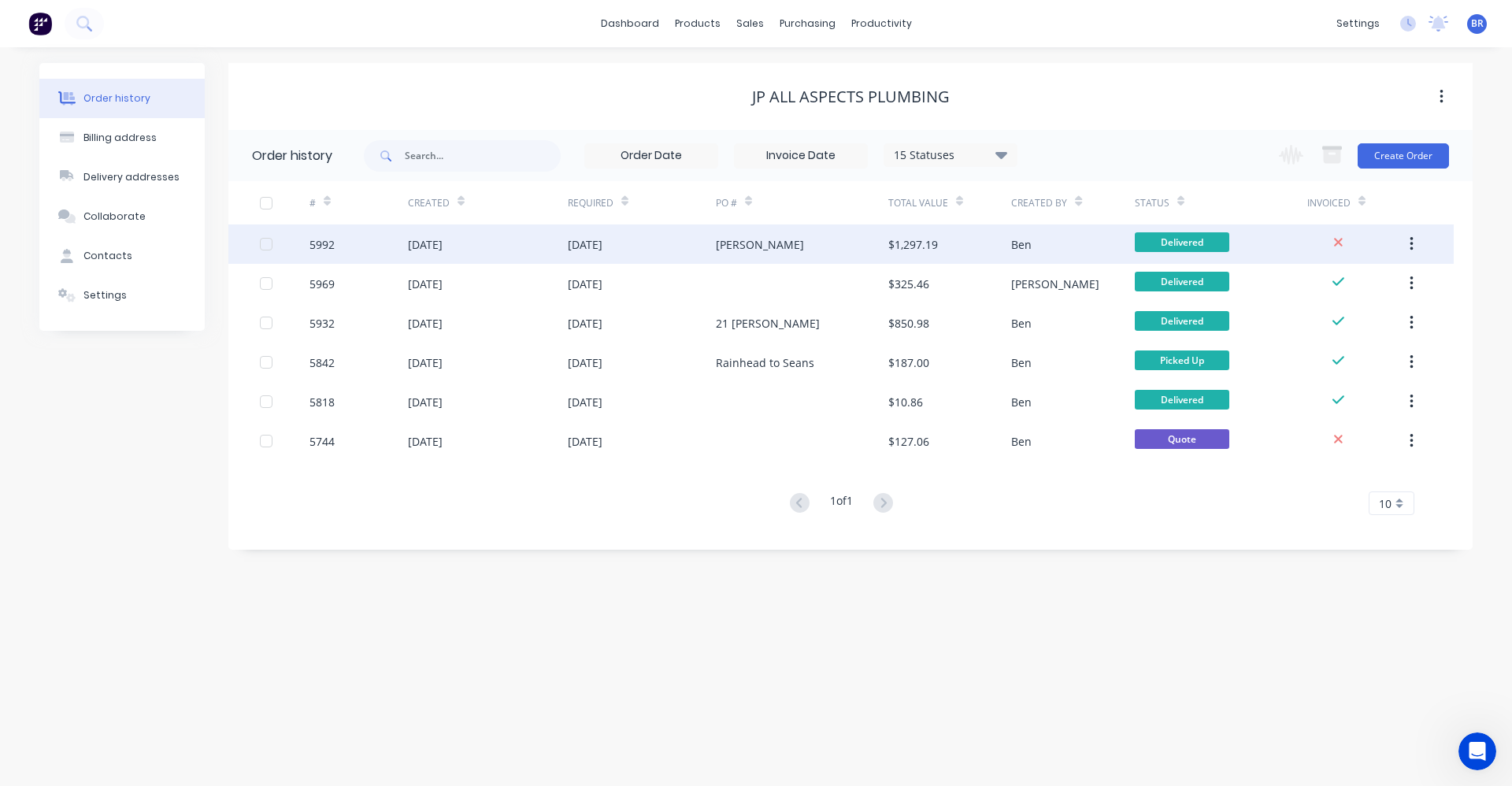
click at [679, 246] on div "[DATE]" at bounding box center [642, 244] width 149 height 39
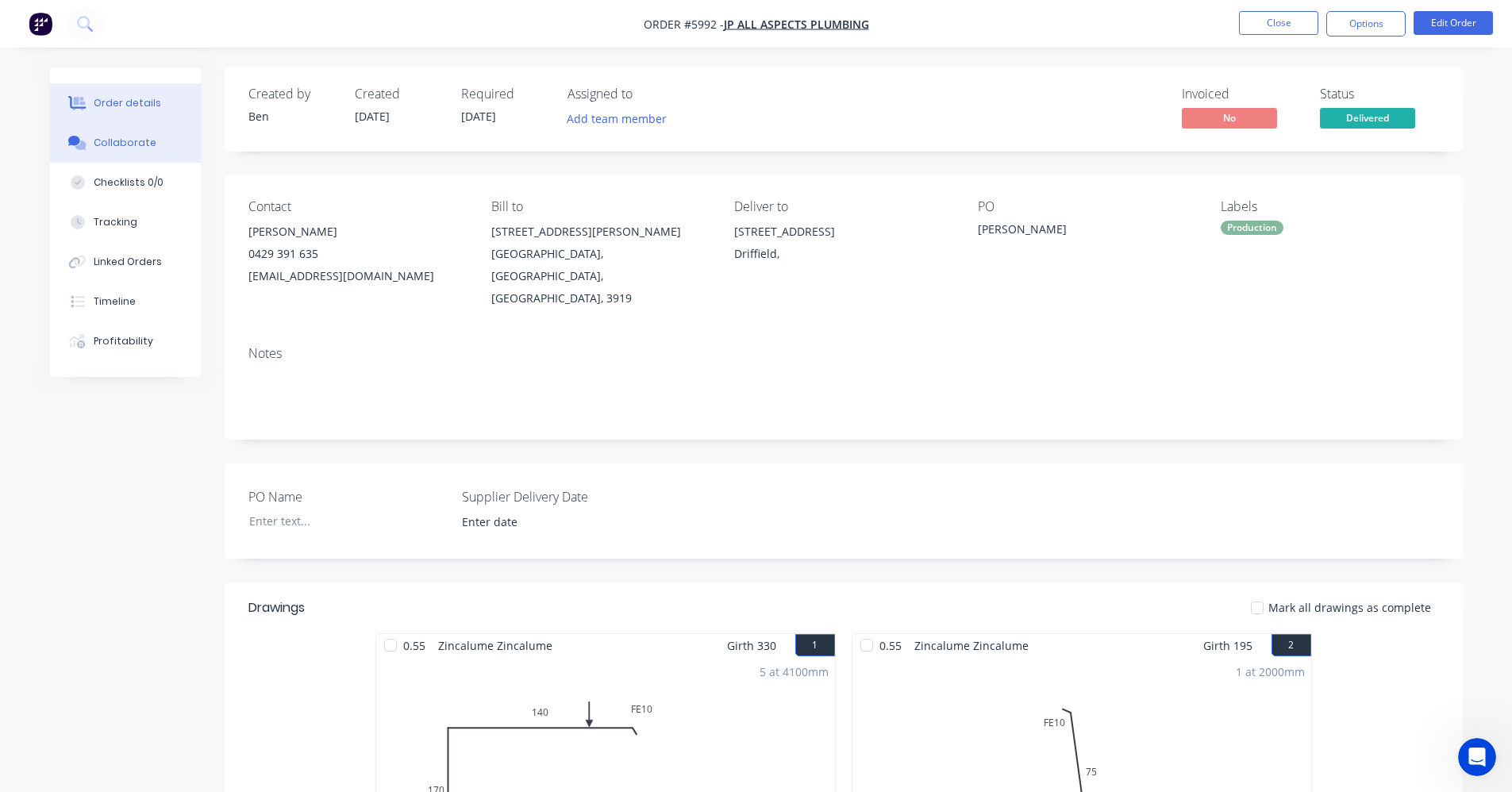
click at [114, 150] on div "Collaborate" at bounding box center [125, 142] width 63 height 14
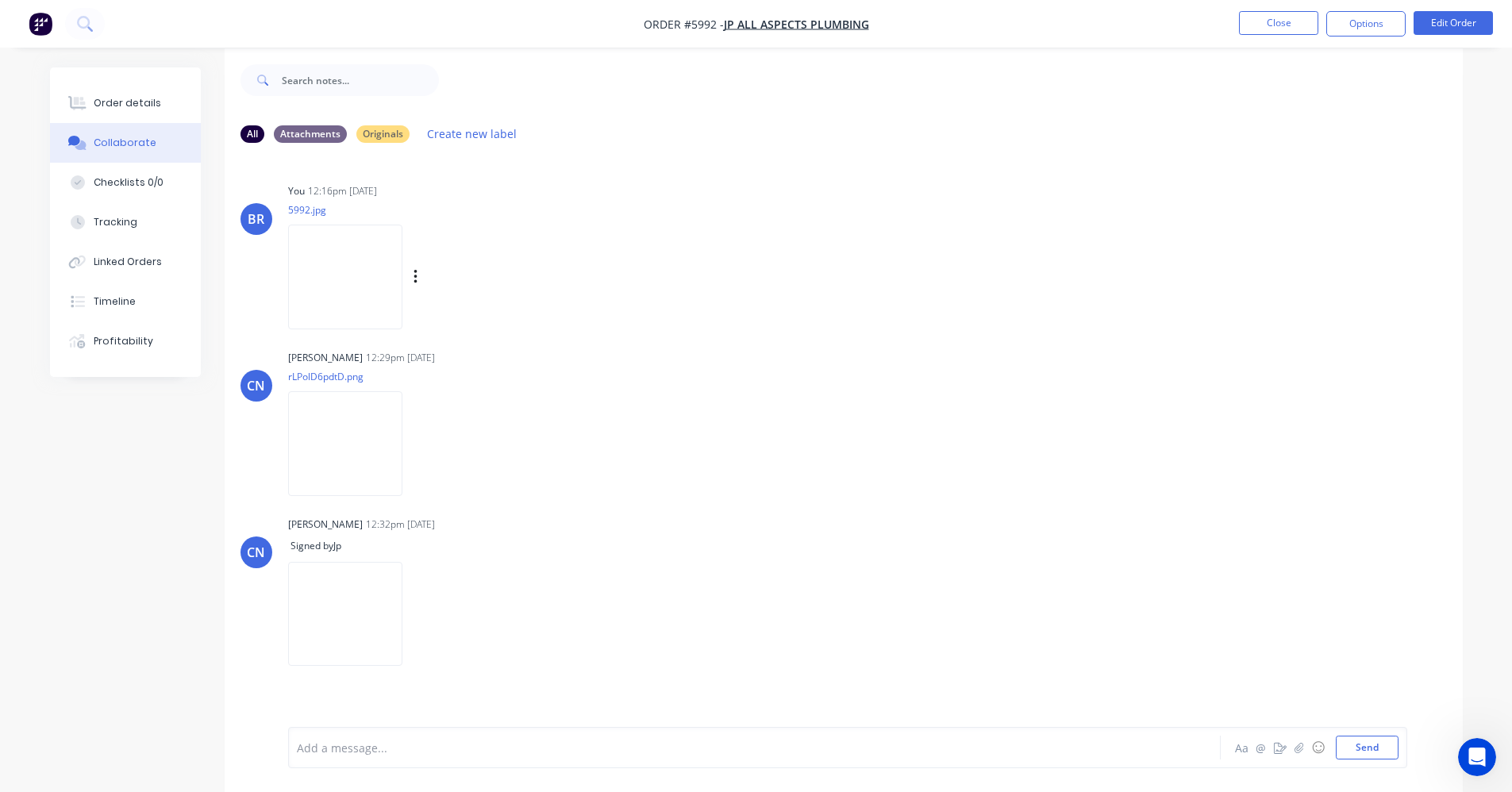
scroll to position [24, 0]
click at [403, 610] on img at bounding box center [345, 609] width 115 height 104
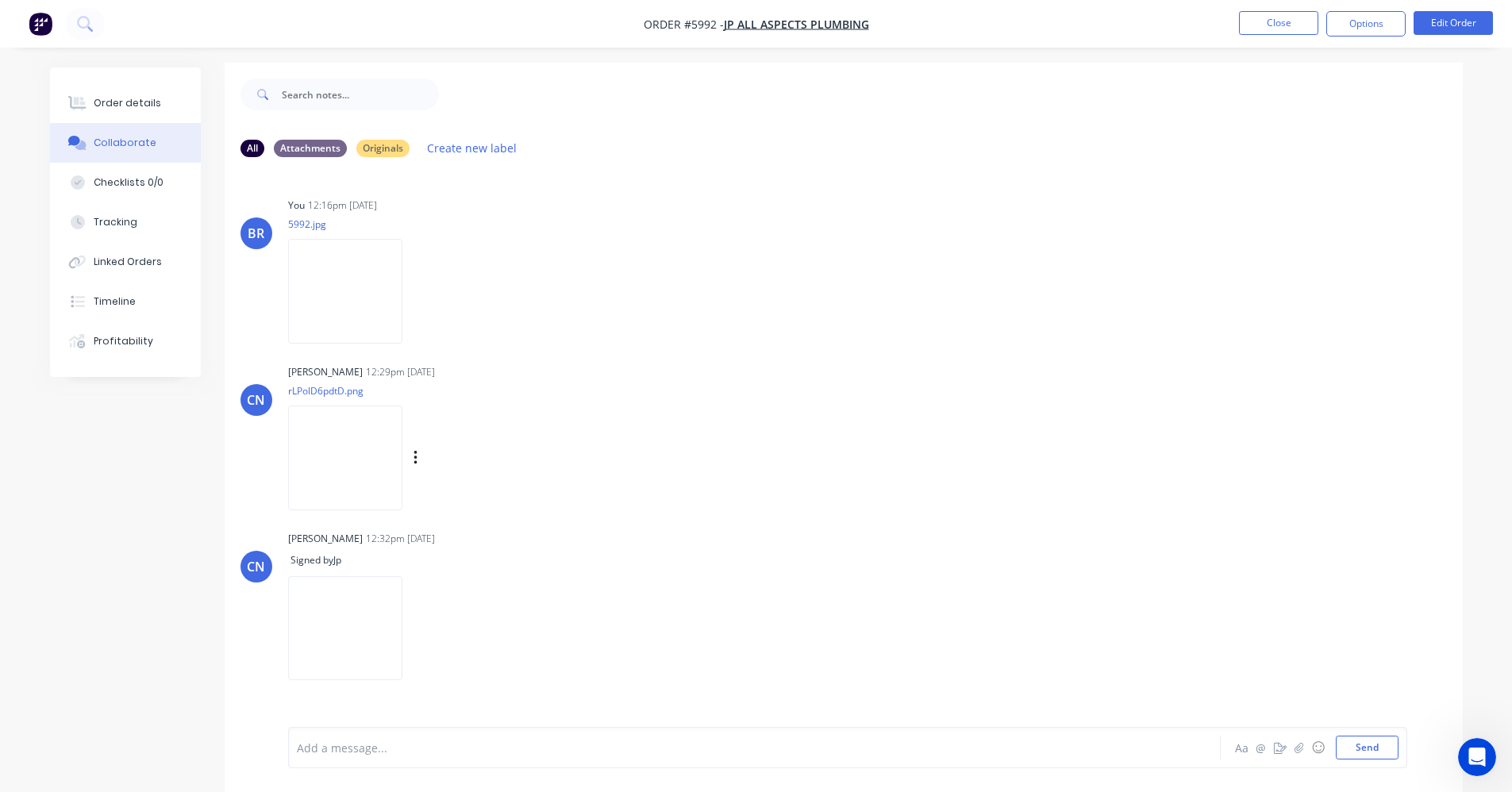
scroll to position [0, 0]
click at [342, 457] on img at bounding box center [345, 462] width 115 height 104
click at [750, 289] on div "You 12:16pm [DATE] 5992.jpg Labels Download Delete" at bounding box center [536, 270] width 496 height 143
click at [1260, 19] on button "Close" at bounding box center [1278, 23] width 79 height 24
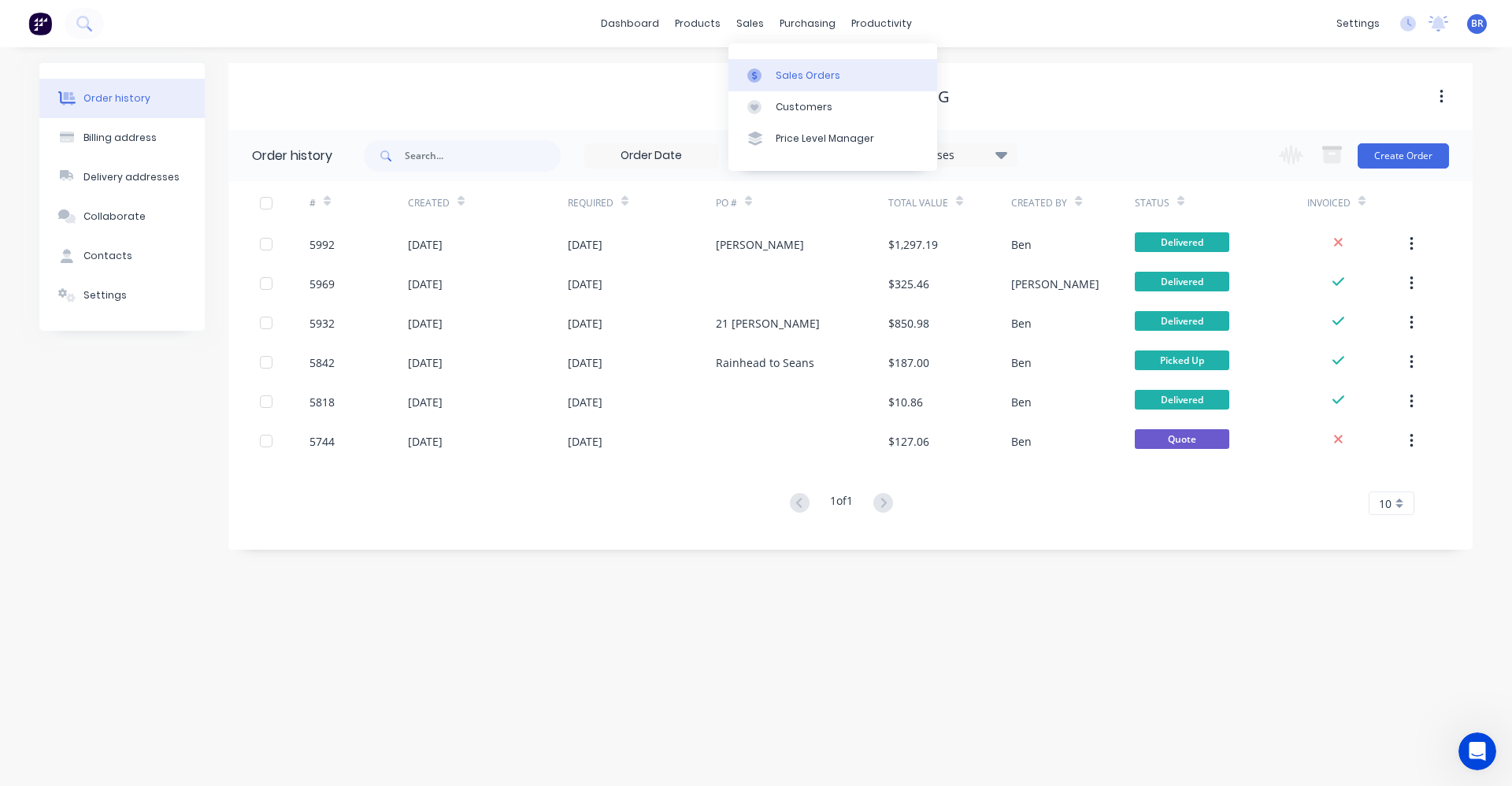
click at [796, 63] on link "Sales Orders" at bounding box center [833, 74] width 209 height 31
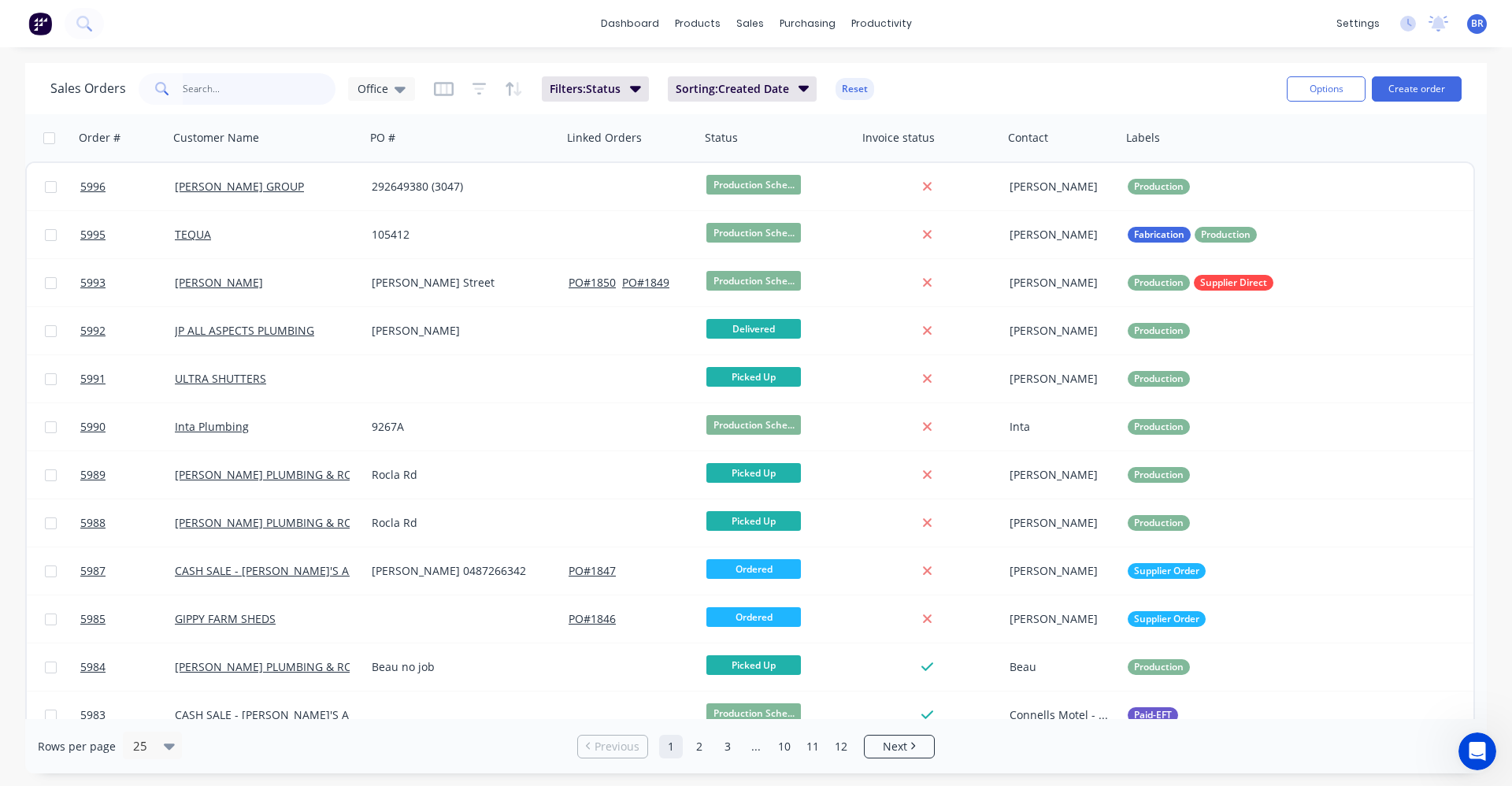
click at [277, 87] on input "text" at bounding box center [259, 89] width 154 height 31
click at [1429, 82] on button "Create order" at bounding box center [1418, 88] width 90 height 25
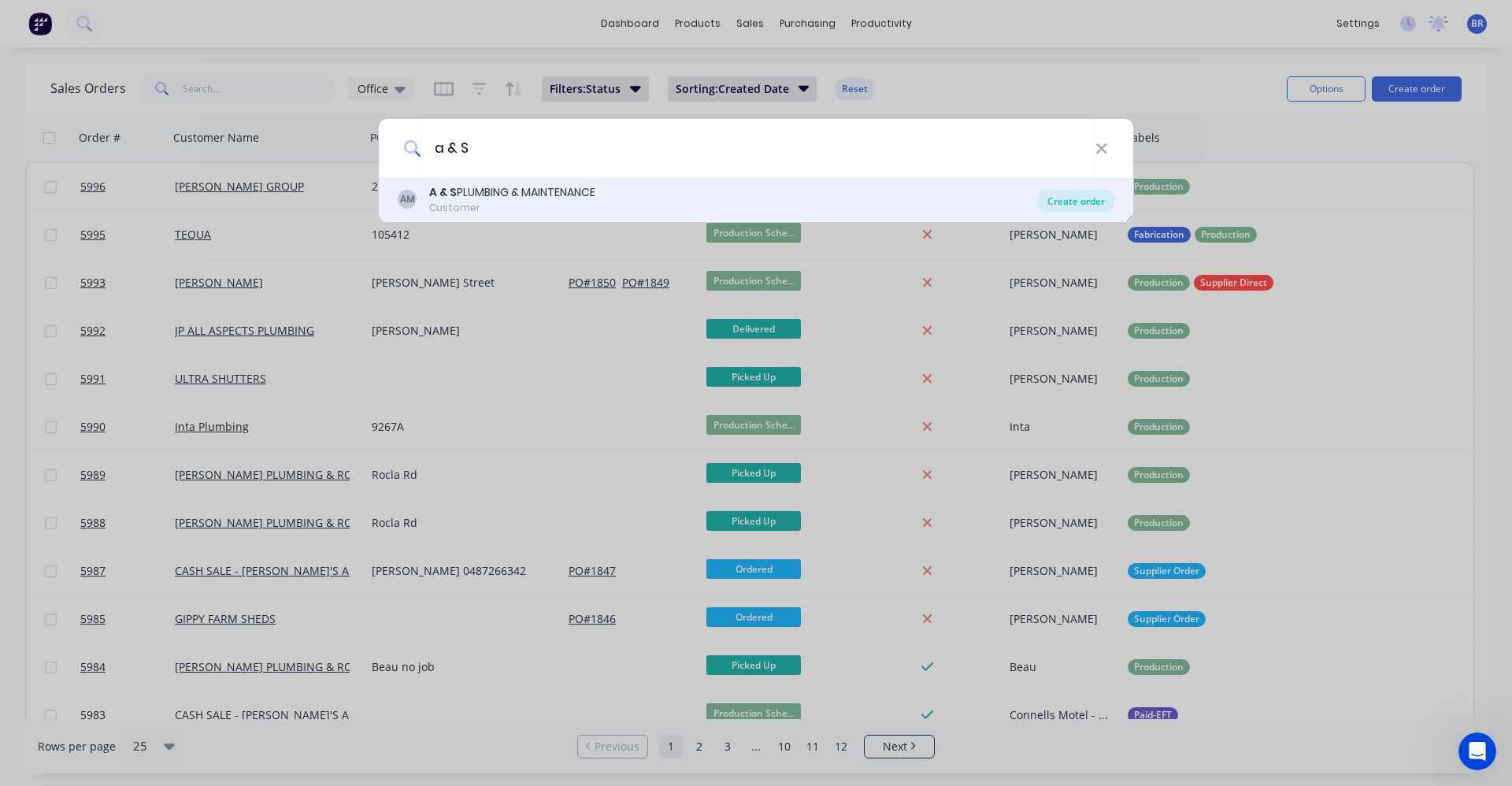
type input "a & S"
click at [1076, 202] on div "Create order" at bounding box center [1076, 201] width 76 height 22
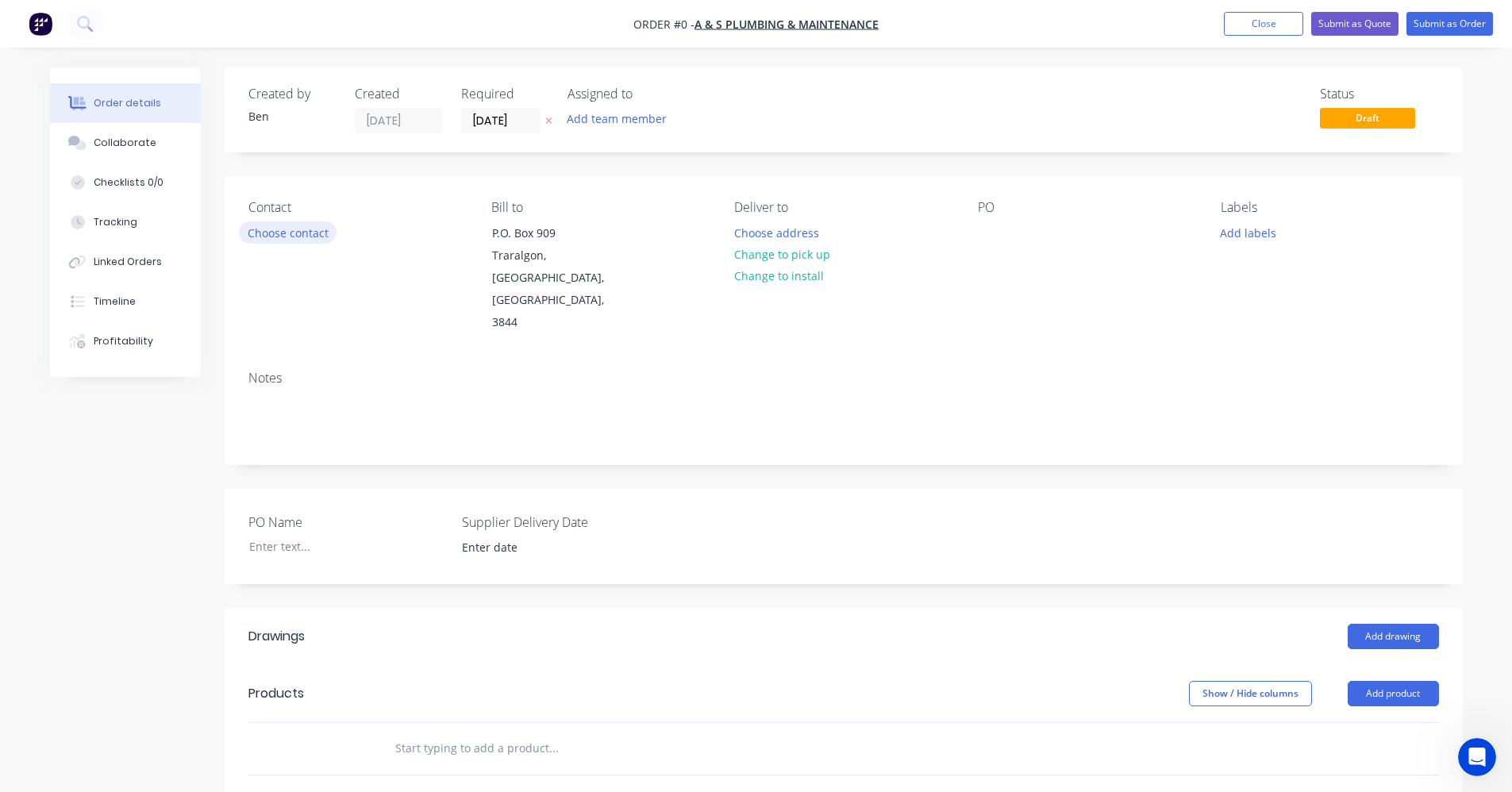
click at [302, 237] on button "Choose contact" at bounding box center [288, 232] width 98 height 21
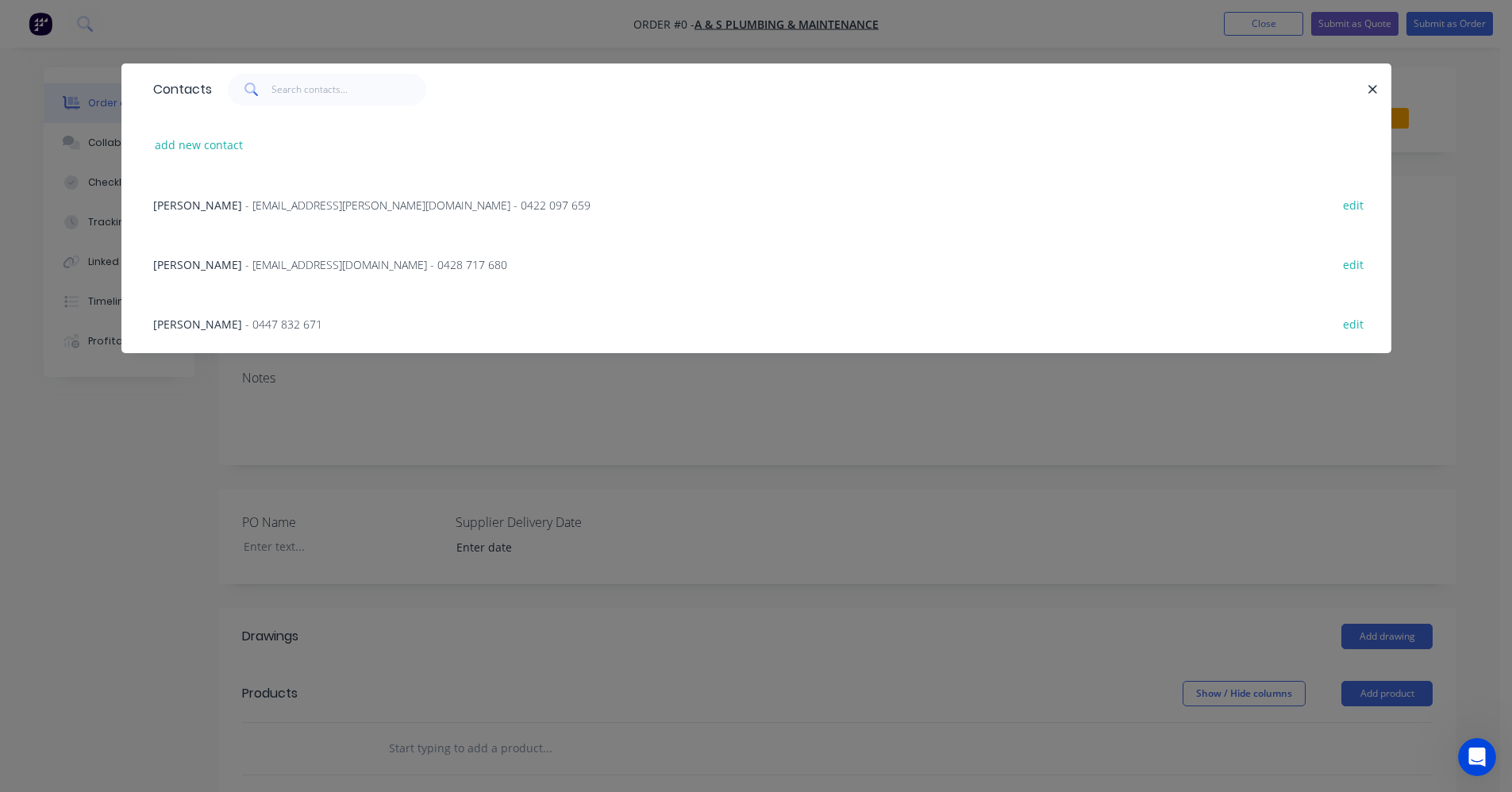
click at [245, 321] on span "- 0447 832 671" at bounding box center [283, 324] width 77 height 15
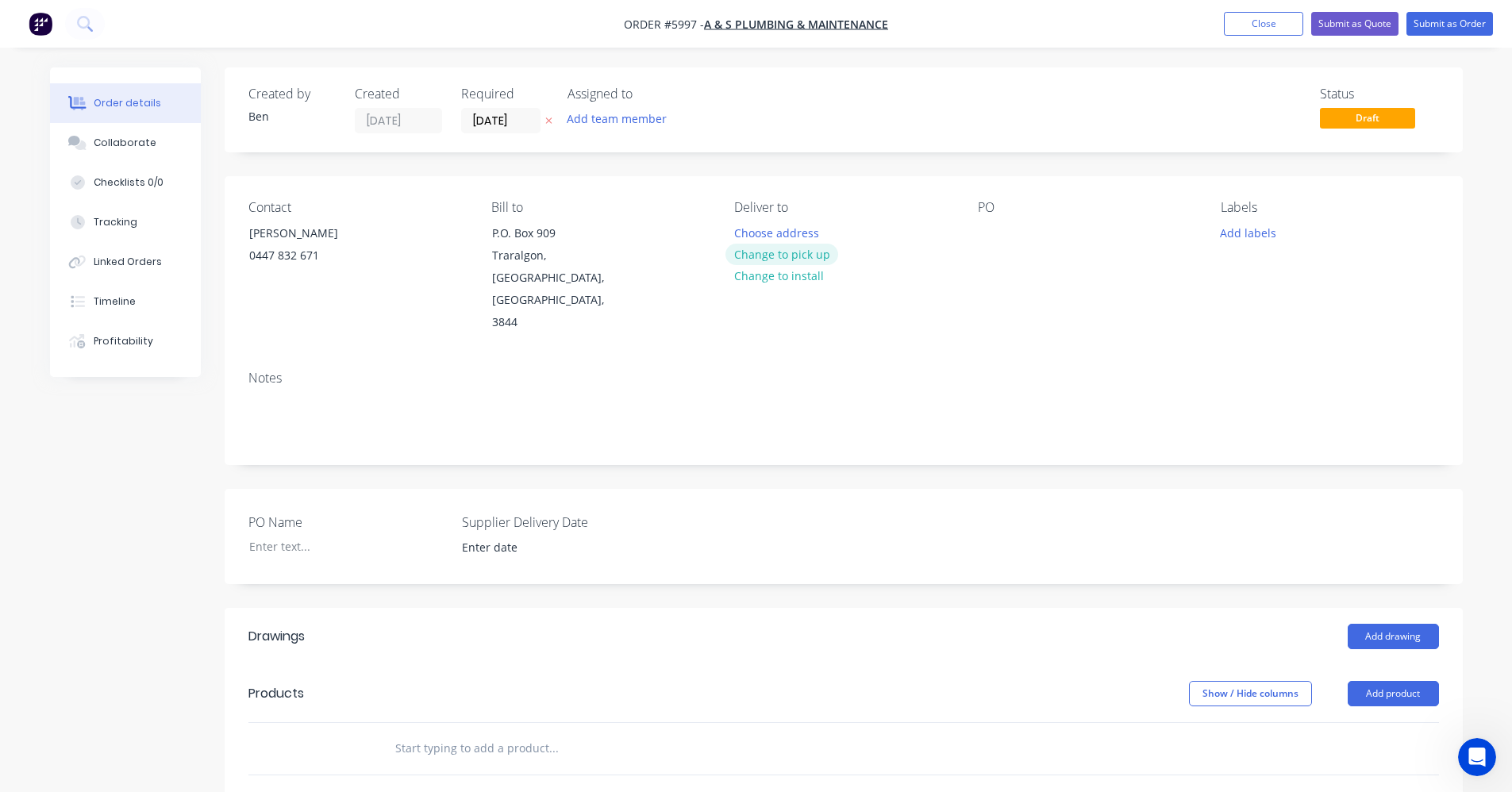
click at [768, 256] on button "Change to pick up" at bounding box center [781, 254] width 113 height 21
click at [991, 238] on div at bounding box center [989, 233] width 25 height 23
click at [1235, 239] on button "Add labels" at bounding box center [1248, 232] width 73 height 21
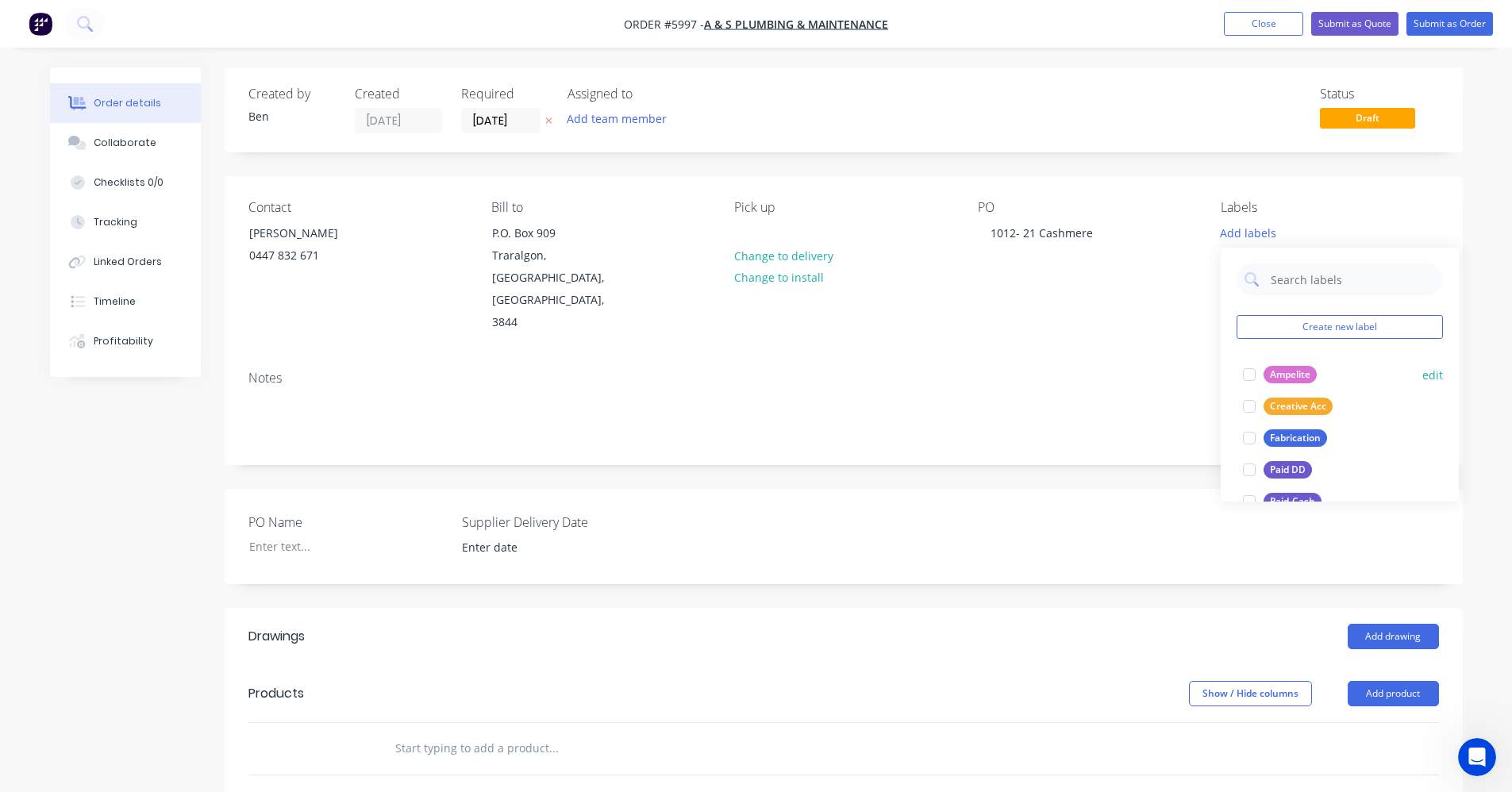
click at [1282, 378] on div "Ampelite" at bounding box center [1290, 374] width 54 height 18
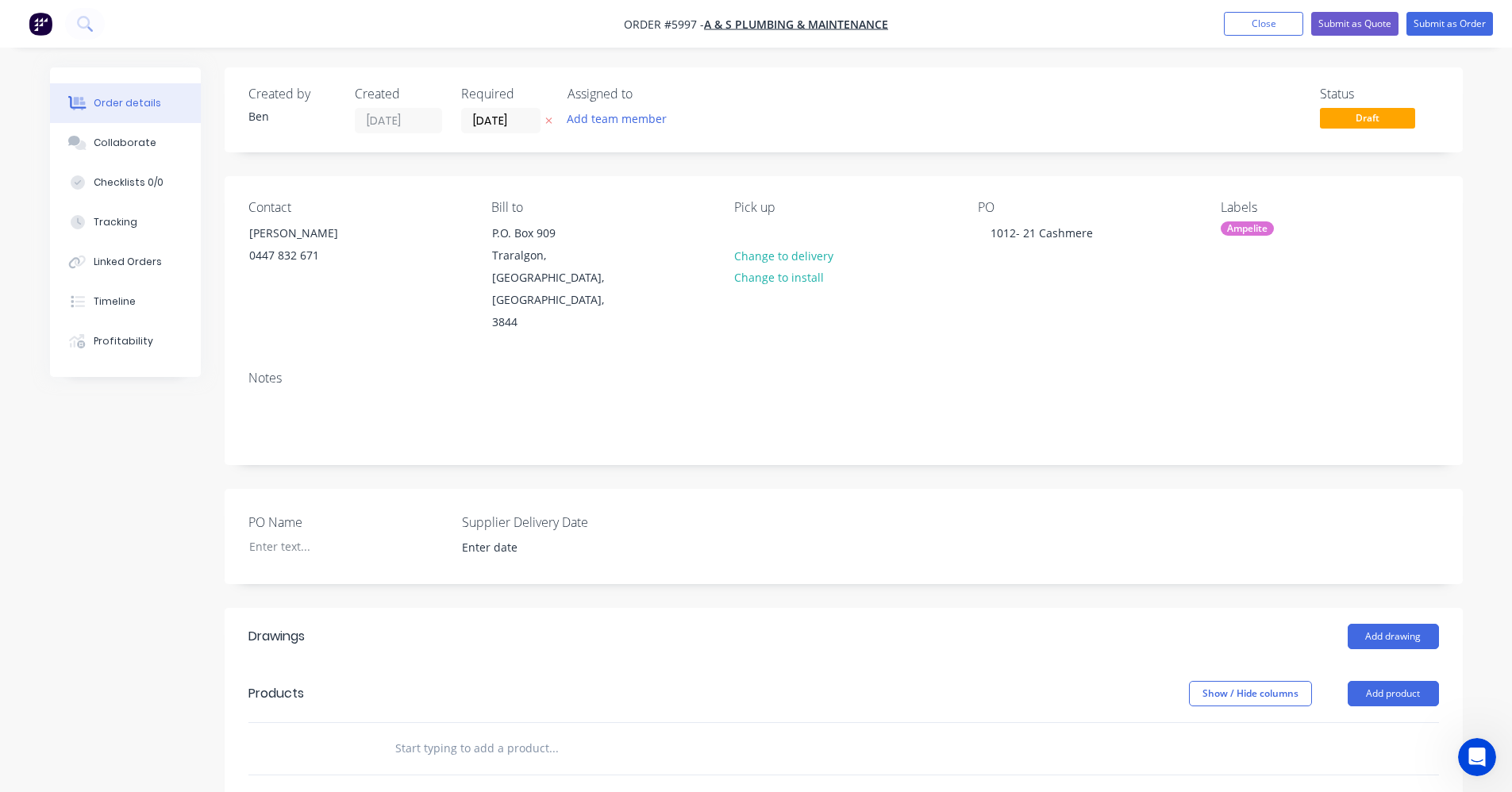
click at [1025, 371] on div "Notes" at bounding box center [843, 378] width 1191 height 15
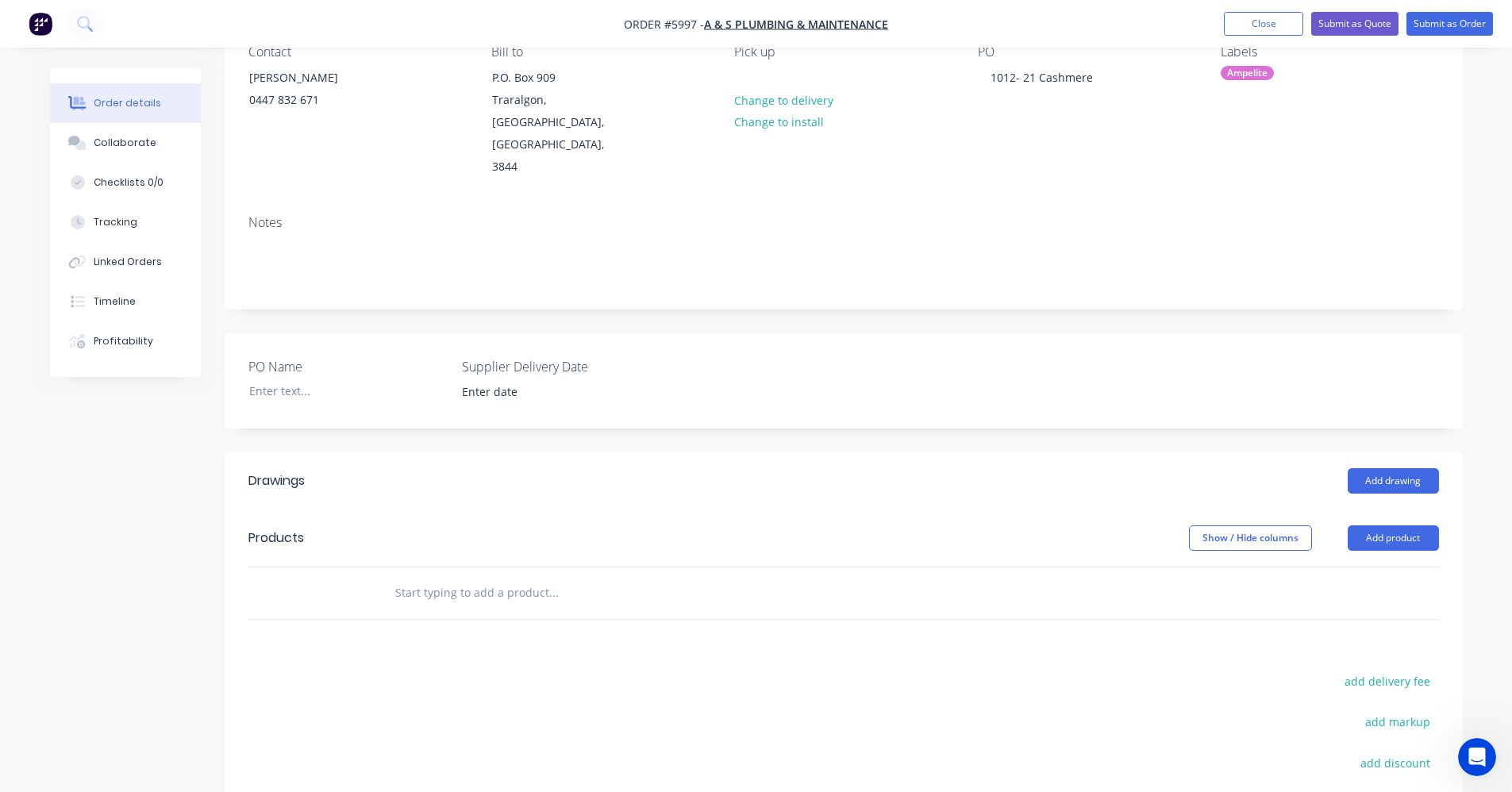
scroll to position [344, 0]
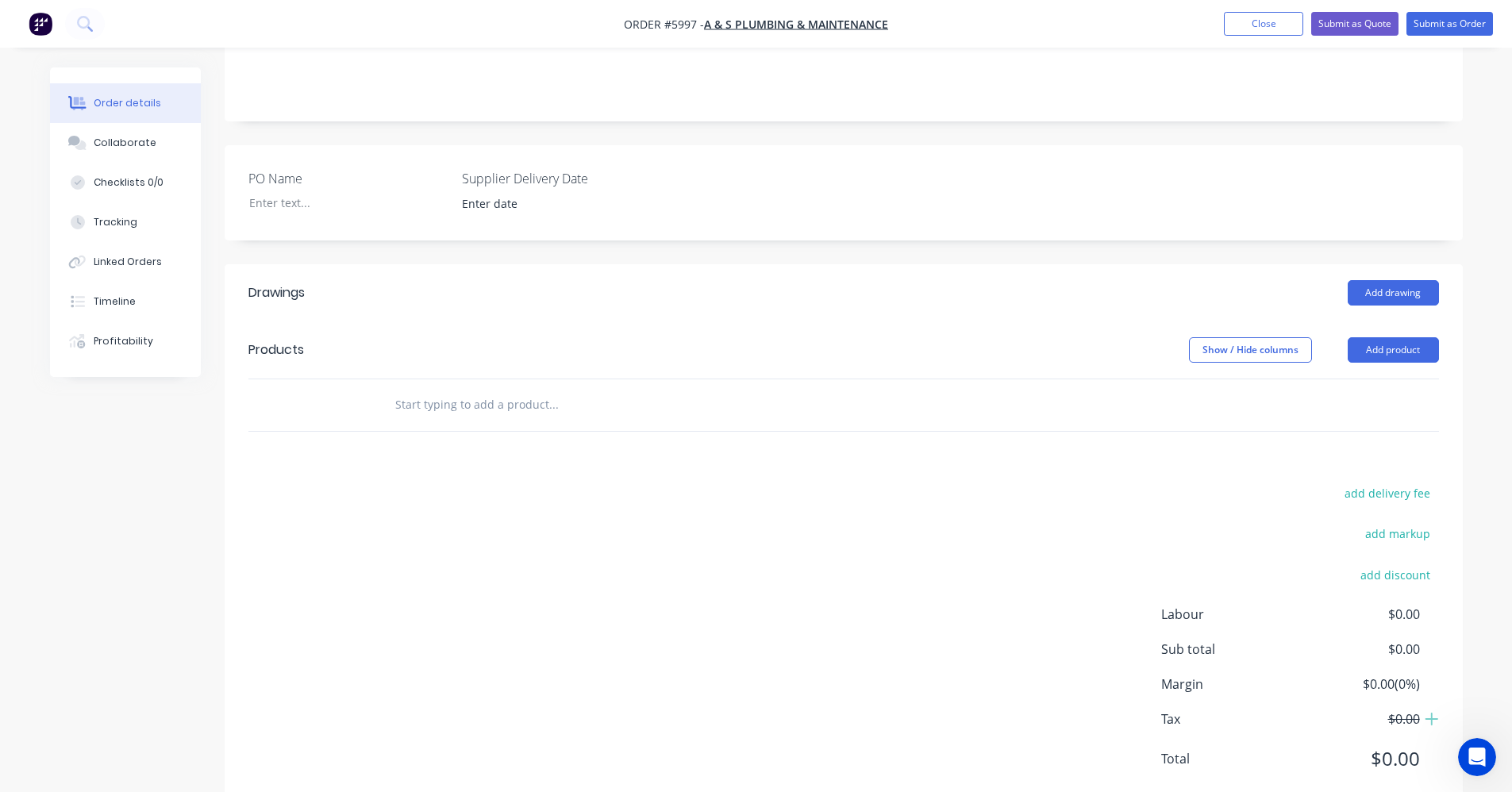
drag, startPoint x: 386, startPoint y: 348, endPoint x: 417, endPoint y: 347, distance: 31.0
click at [387, 389] on div at bounding box center [619, 405] width 476 height 31
drag, startPoint x: 400, startPoint y: 359, endPoint x: 416, endPoint y: 359, distance: 16.0
click at [403, 389] on input "text" at bounding box center [553, 405] width 318 height 31
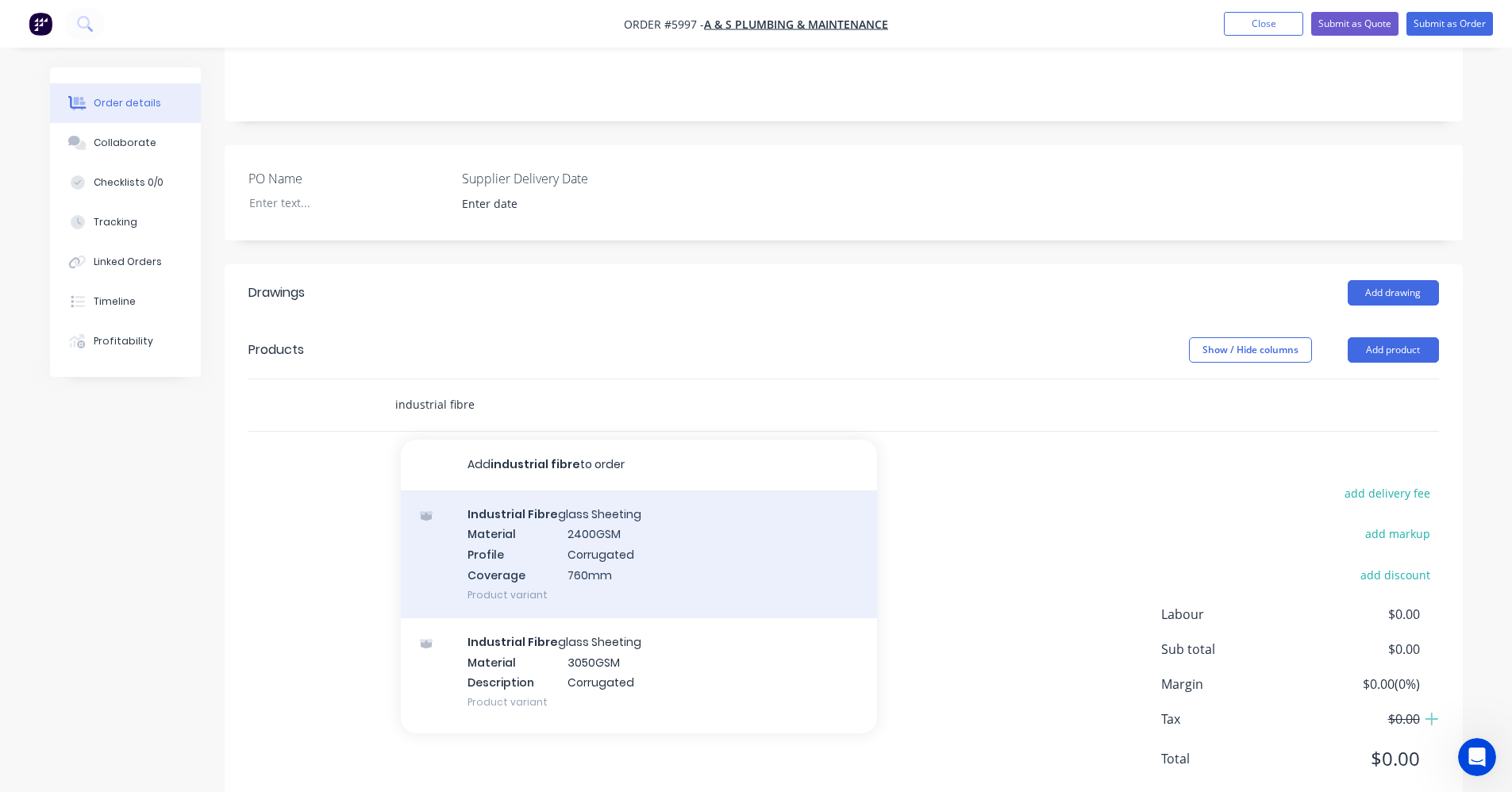
type input "industrial fibre"
click at [599, 522] on div "Industrial Fibre glass Sheeting Material 2400GSM Profile Corrugated Coverage 76…" at bounding box center [638, 554] width 476 height 128
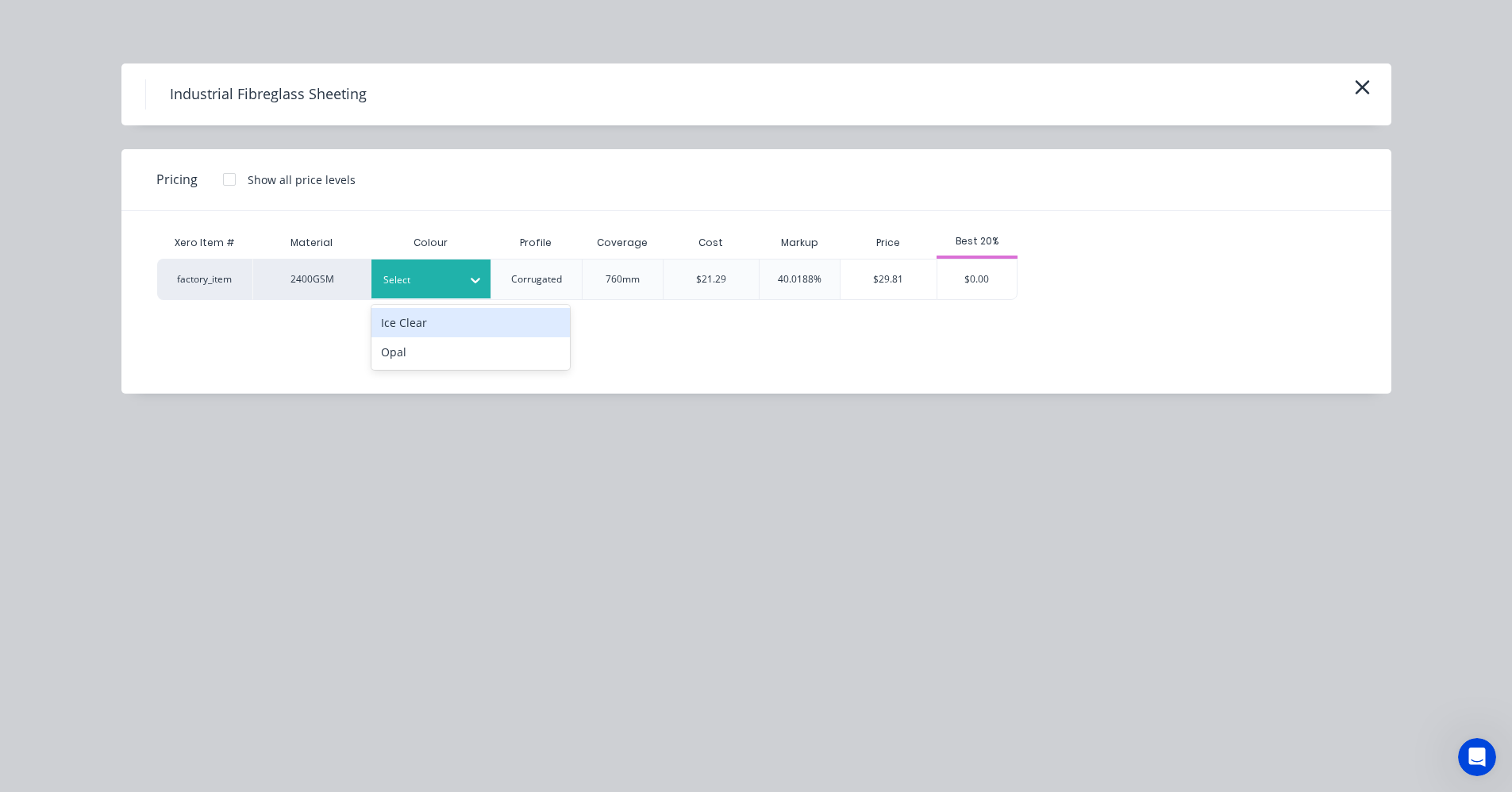
click at [453, 286] on div at bounding box center [418, 280] width 71 height 18
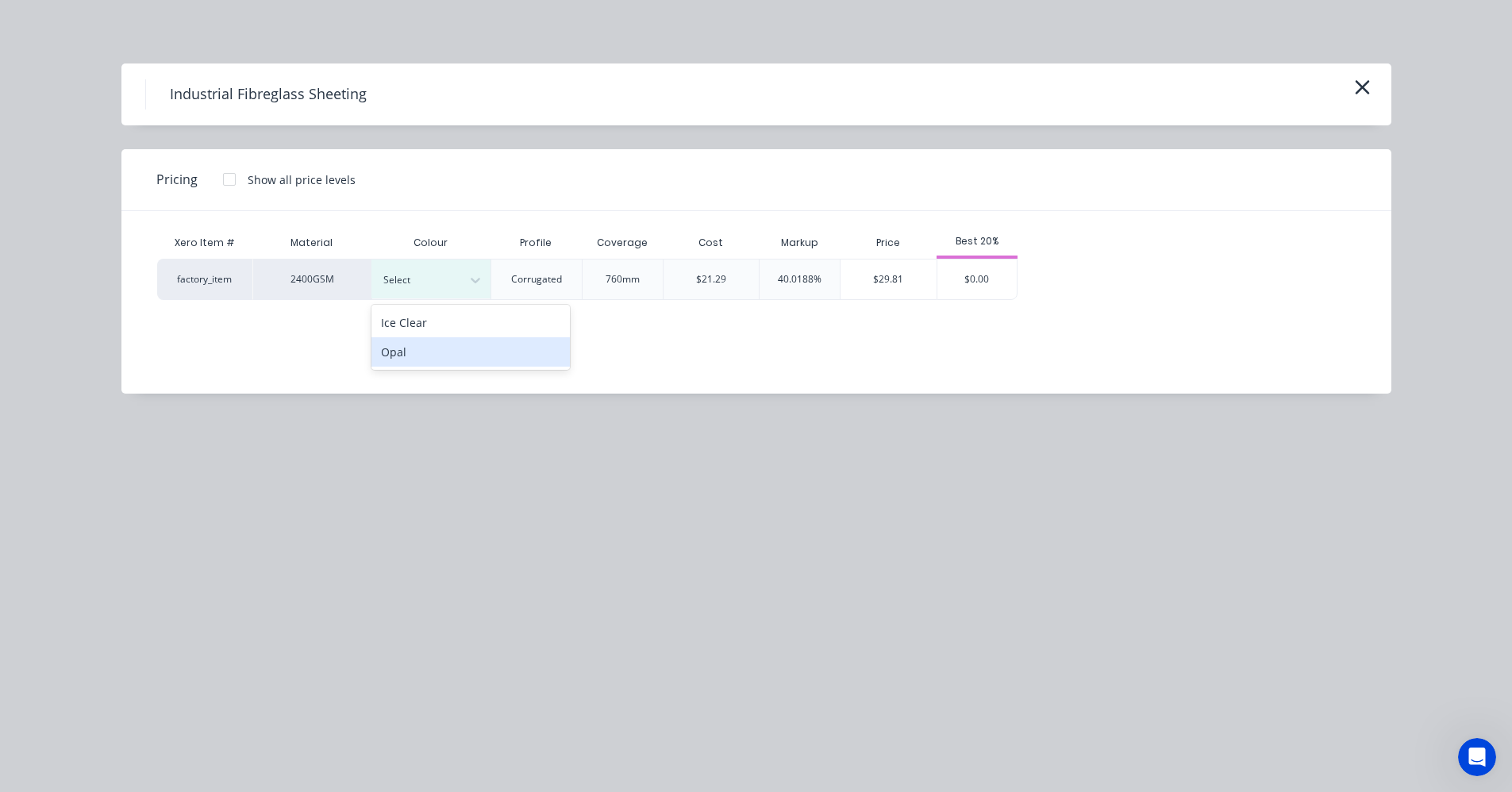
click at [461, 361] on div "Opal" at bounding box center [470, 352] width 199 height 30
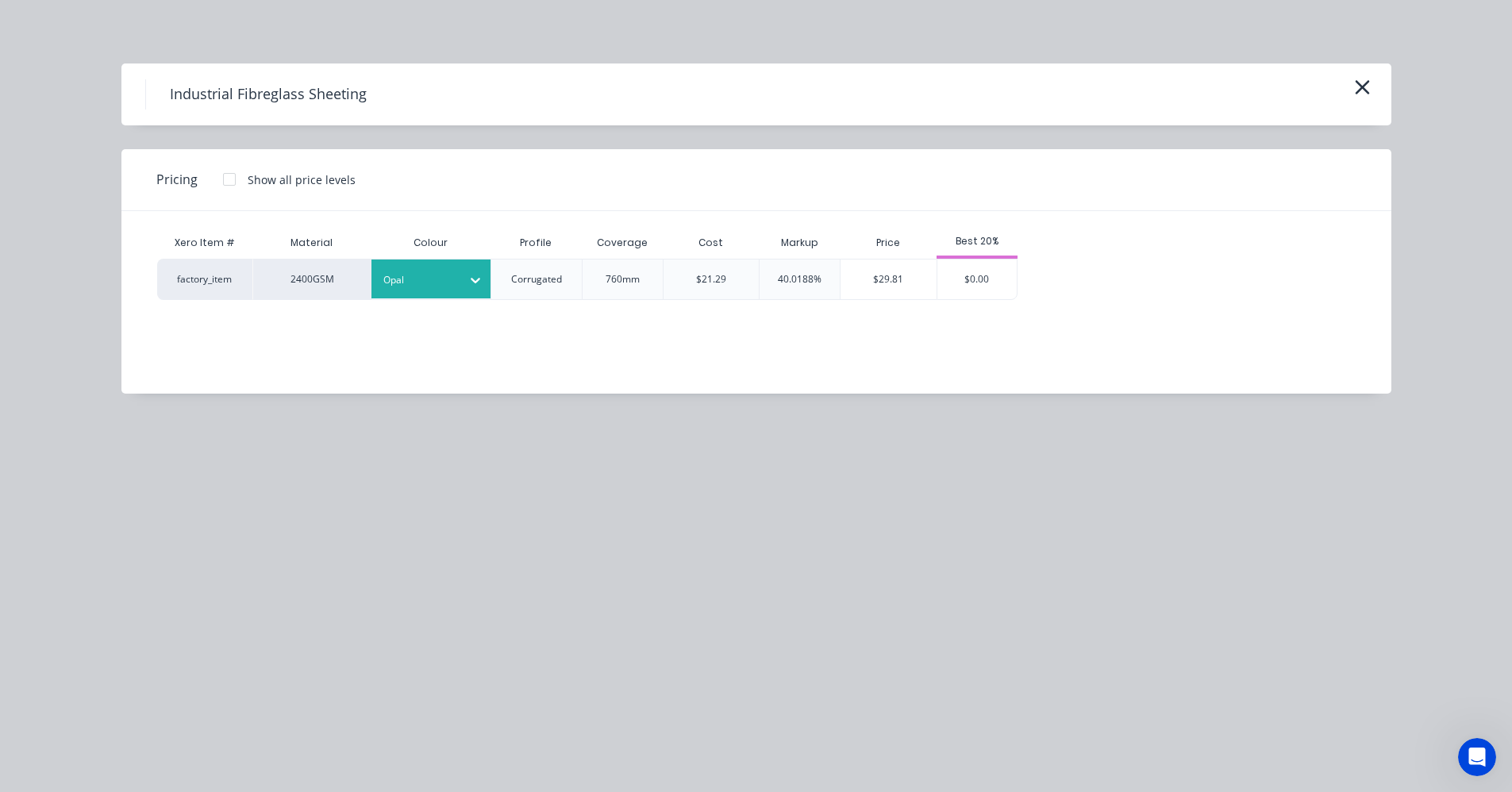
click at [230, 183] on div at bounding box center [229, 179] width 31 height 31
click at [1152, 274] on div "$0.00" at bounding box center [1159, 279] width 80 height 40
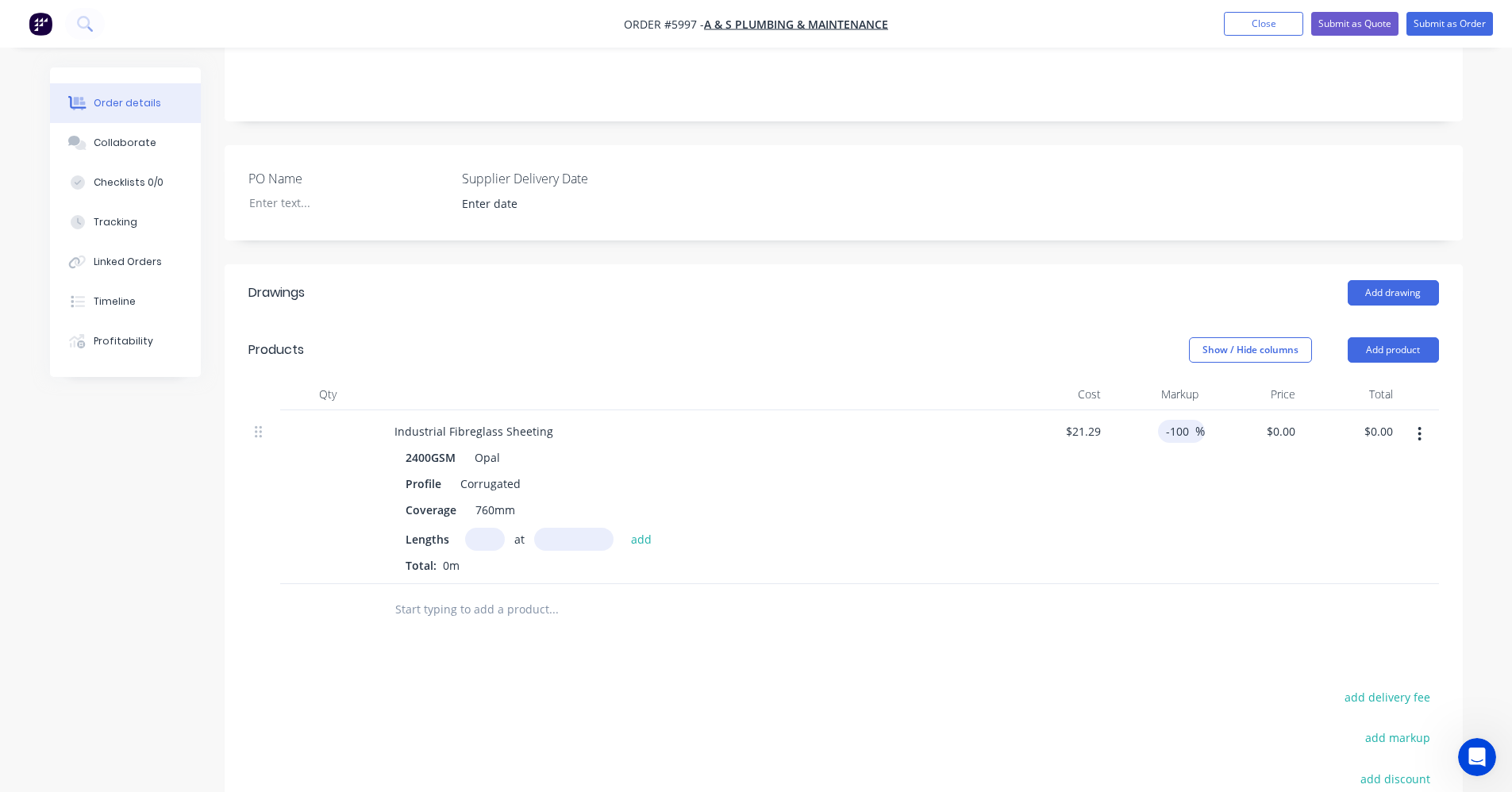
click at [1183, 420] on input "-100" at bounding box center [1179, 431] width 31 height 23
drag, startPoint x: 1192, startPoint y: 384, endPoint x: 1134, endPoint y: 381, distance: 58.1
click at [1134, 410] on div "-100 -100 %" at bounding box center [1155, 497] width 98 height 174
type input "20"
type input "$25.548"
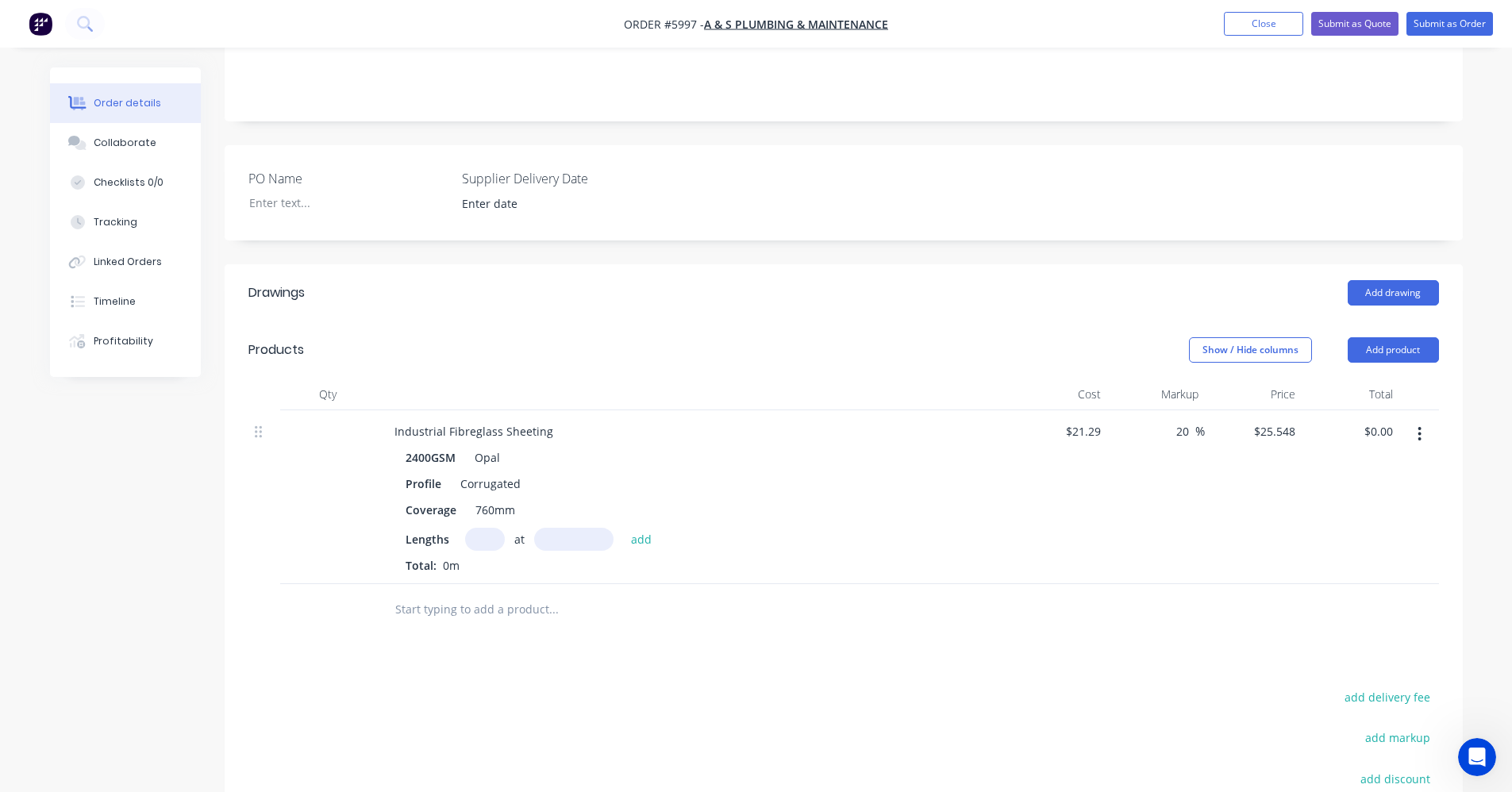
click at [489, 528] on input "text" at bounding box center [484, 539] width 40 height 23
type input "2"
type input "4080"
click at [623, 528] on button "add" at bounding box center [641, 538] width 37 height 21
type input "$208.47"
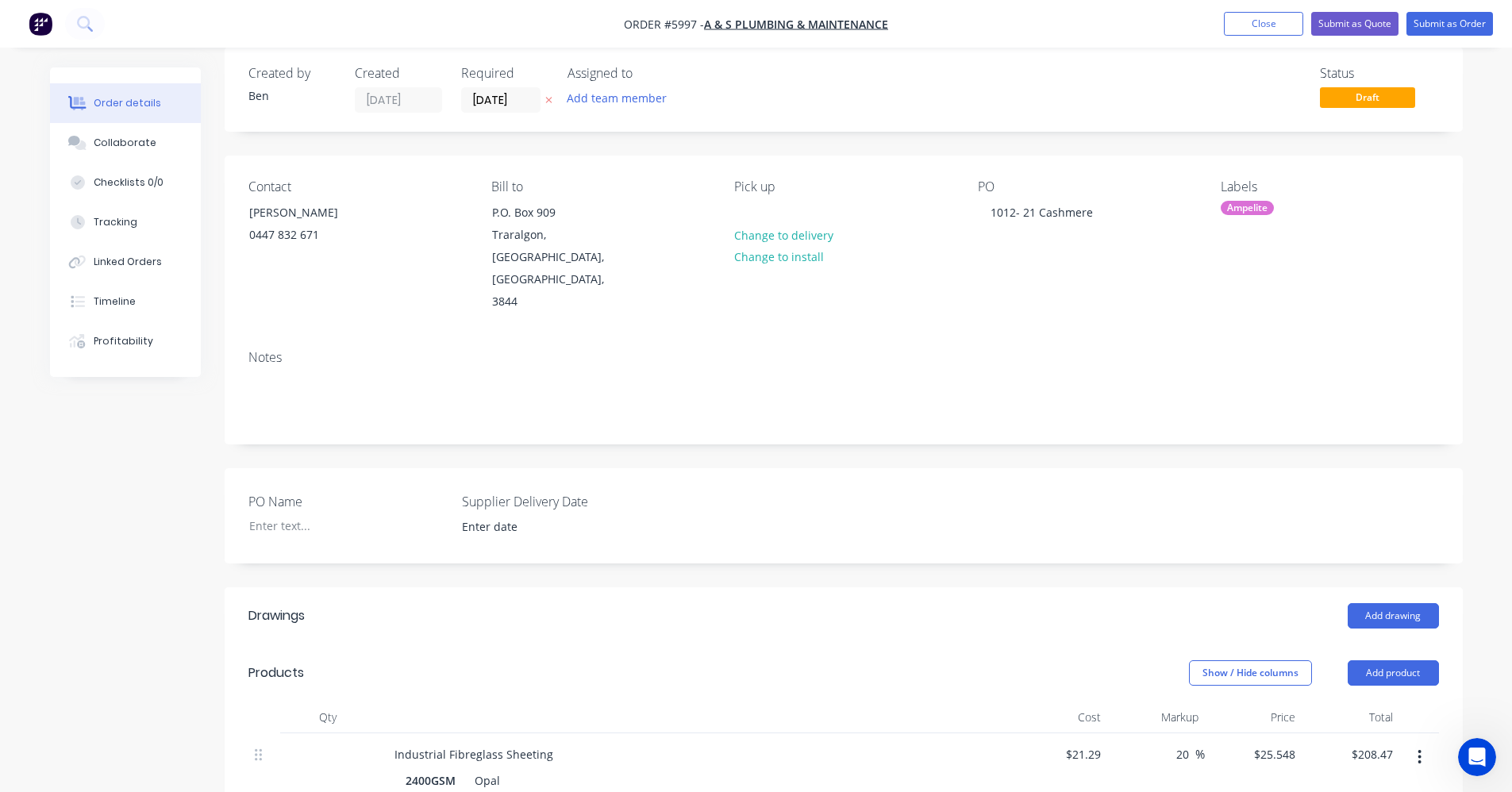
scroll to position [0, 0]
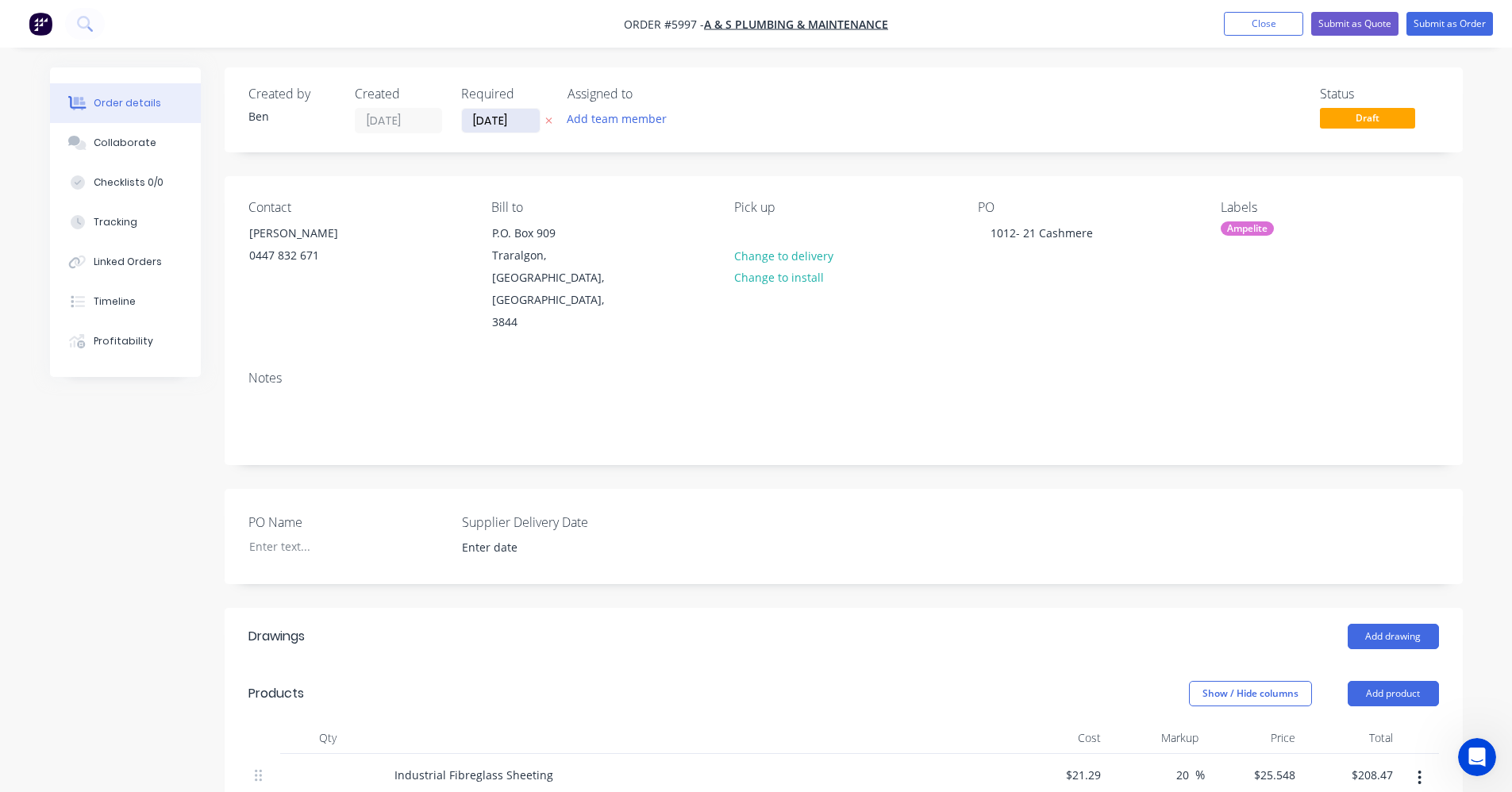
click at [499, 126] on input "[DATE]" at bounding box center [501, 121] width 78 height 24
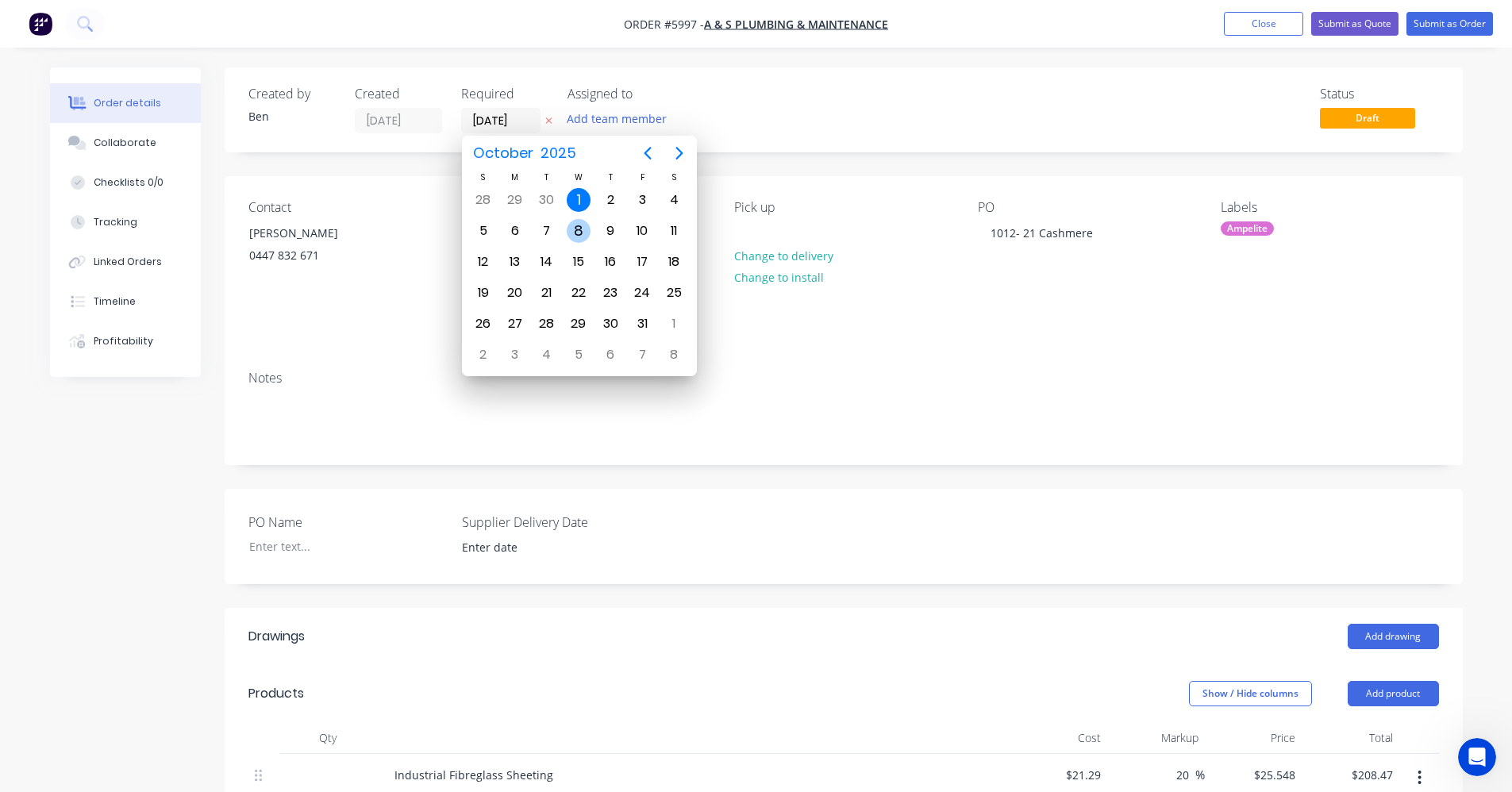
click at [579, 226] on div "8" at bounding box center [578, 231] width 24 height 24
type input "[DATE]"
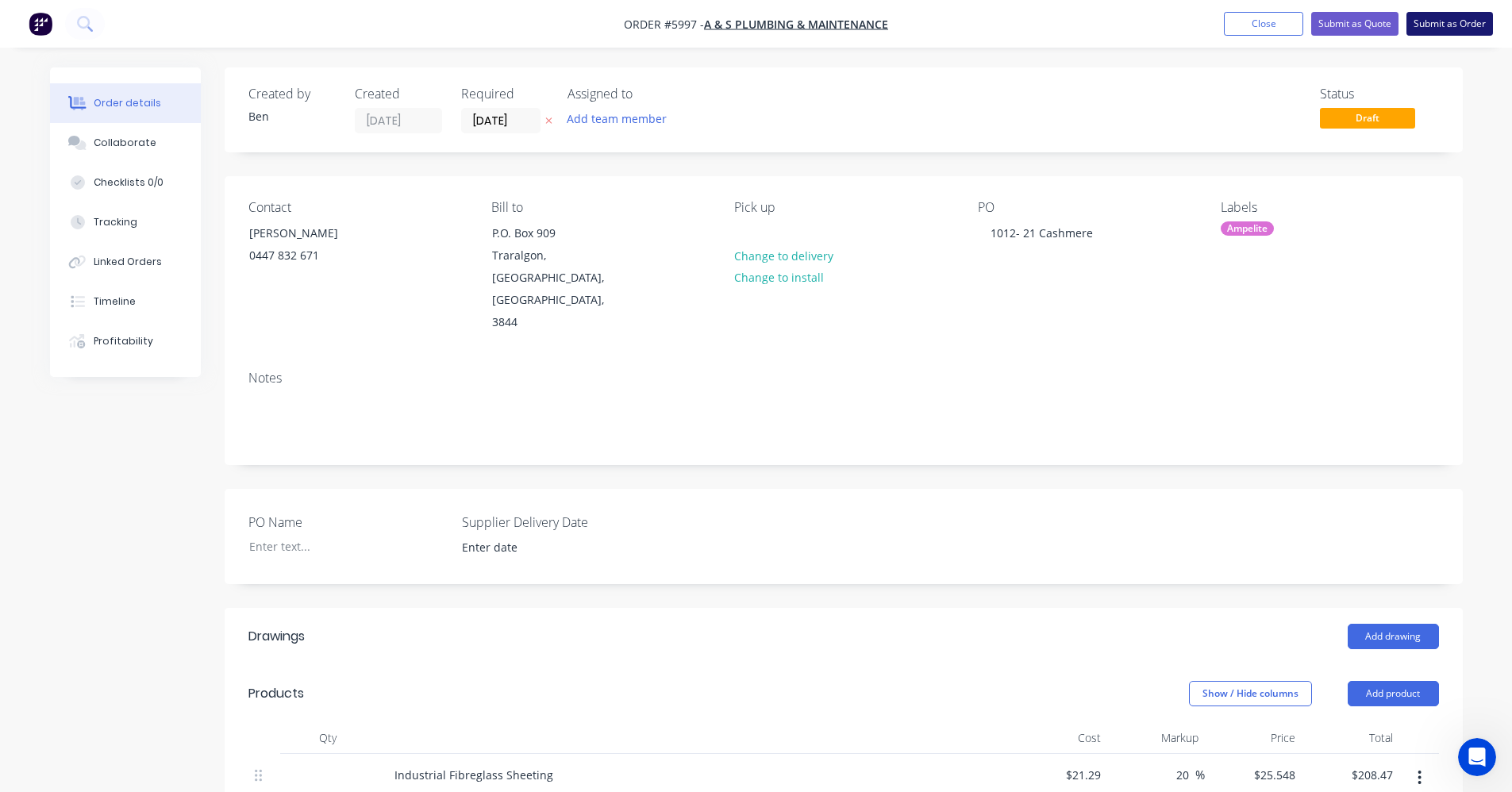
click at [1472, 23] on button "Submit as Order" at bounding box center [1449, 24] width 87 height 24
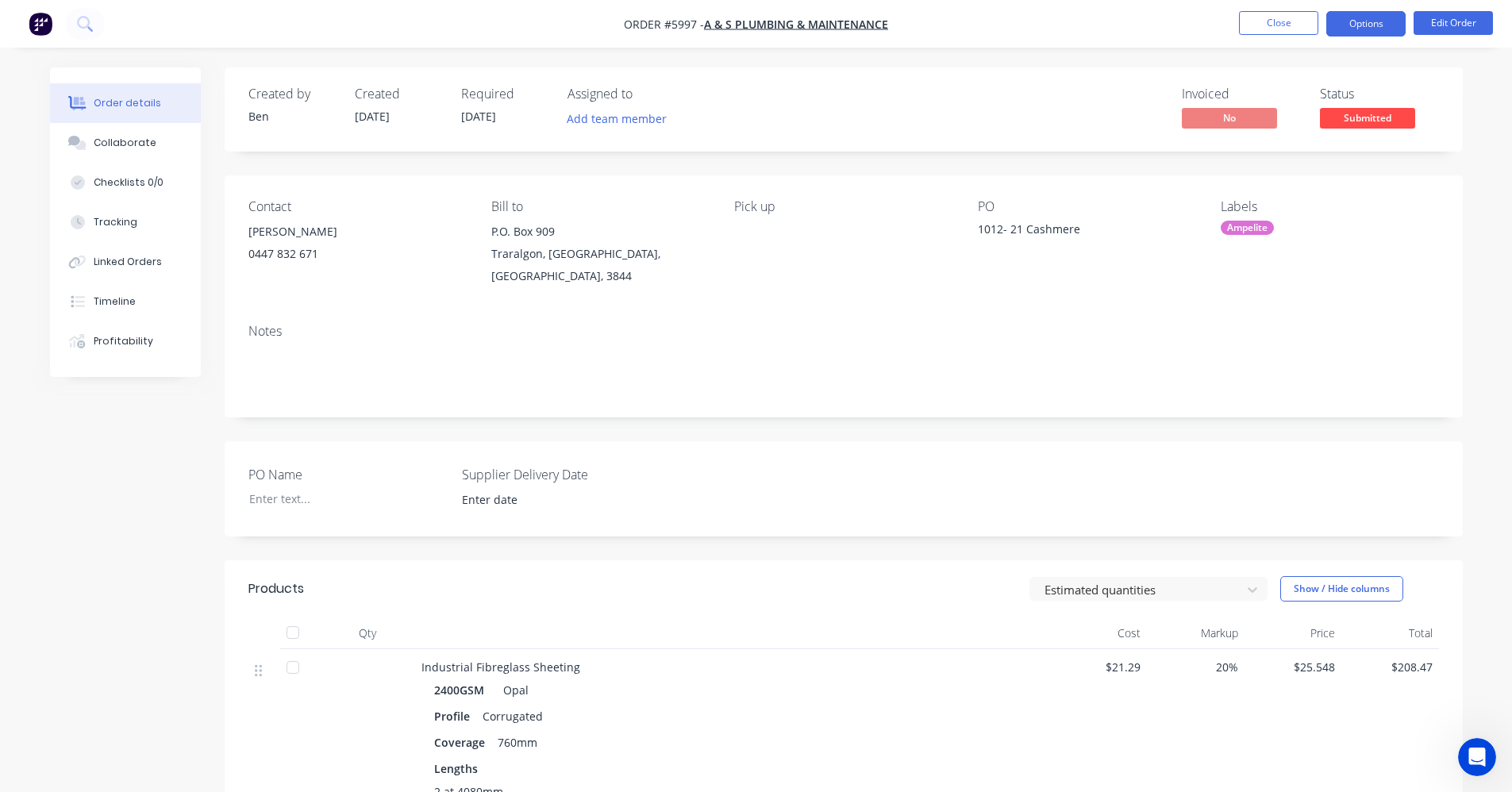
click at [1368, 27] on button "Options" at bounding box center [1366, 23] width 79 height 25
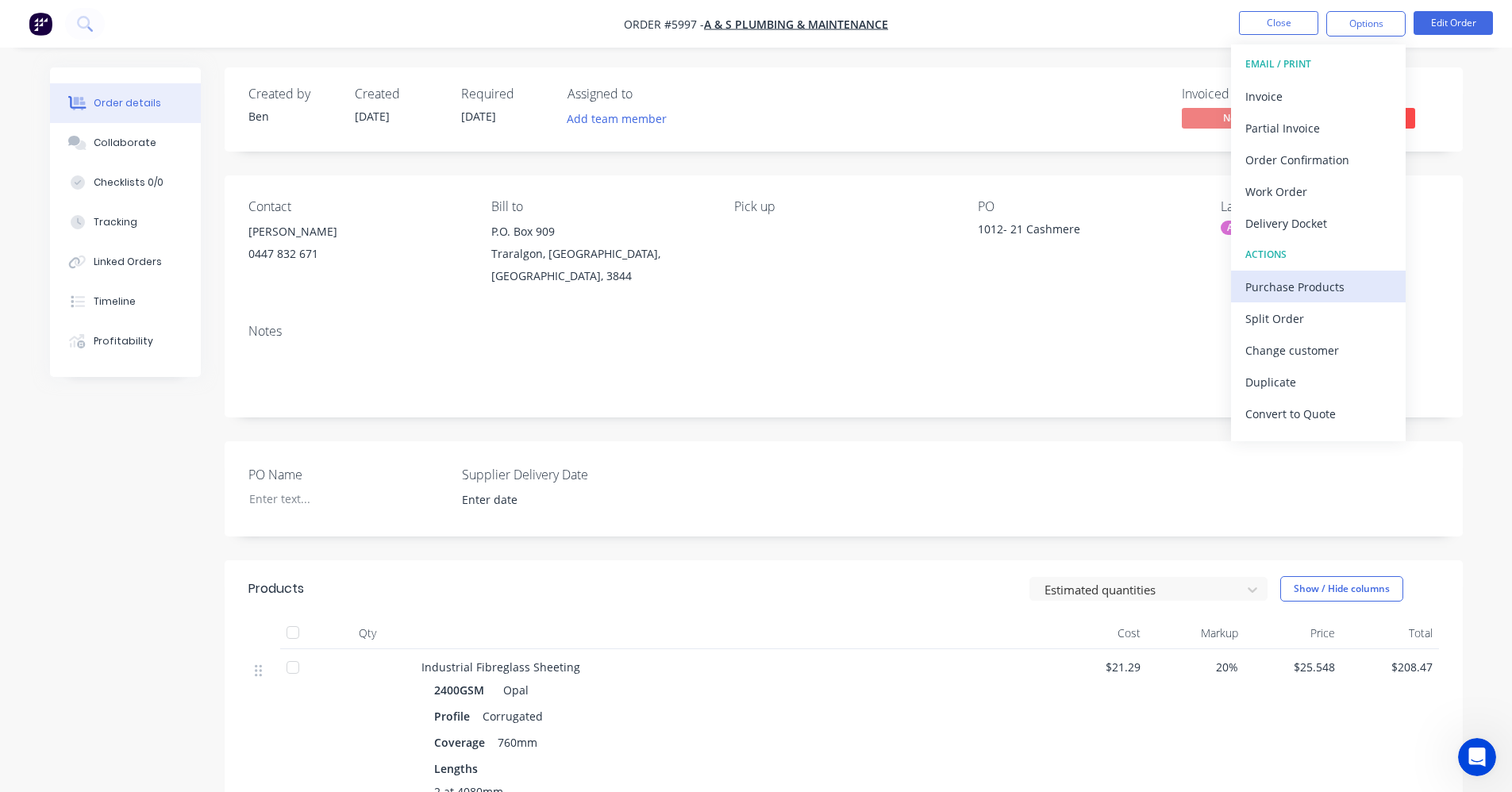
click at [1317, 290] on div "Purchase Products" at bounding box center [1318, 286] width 146 height 23
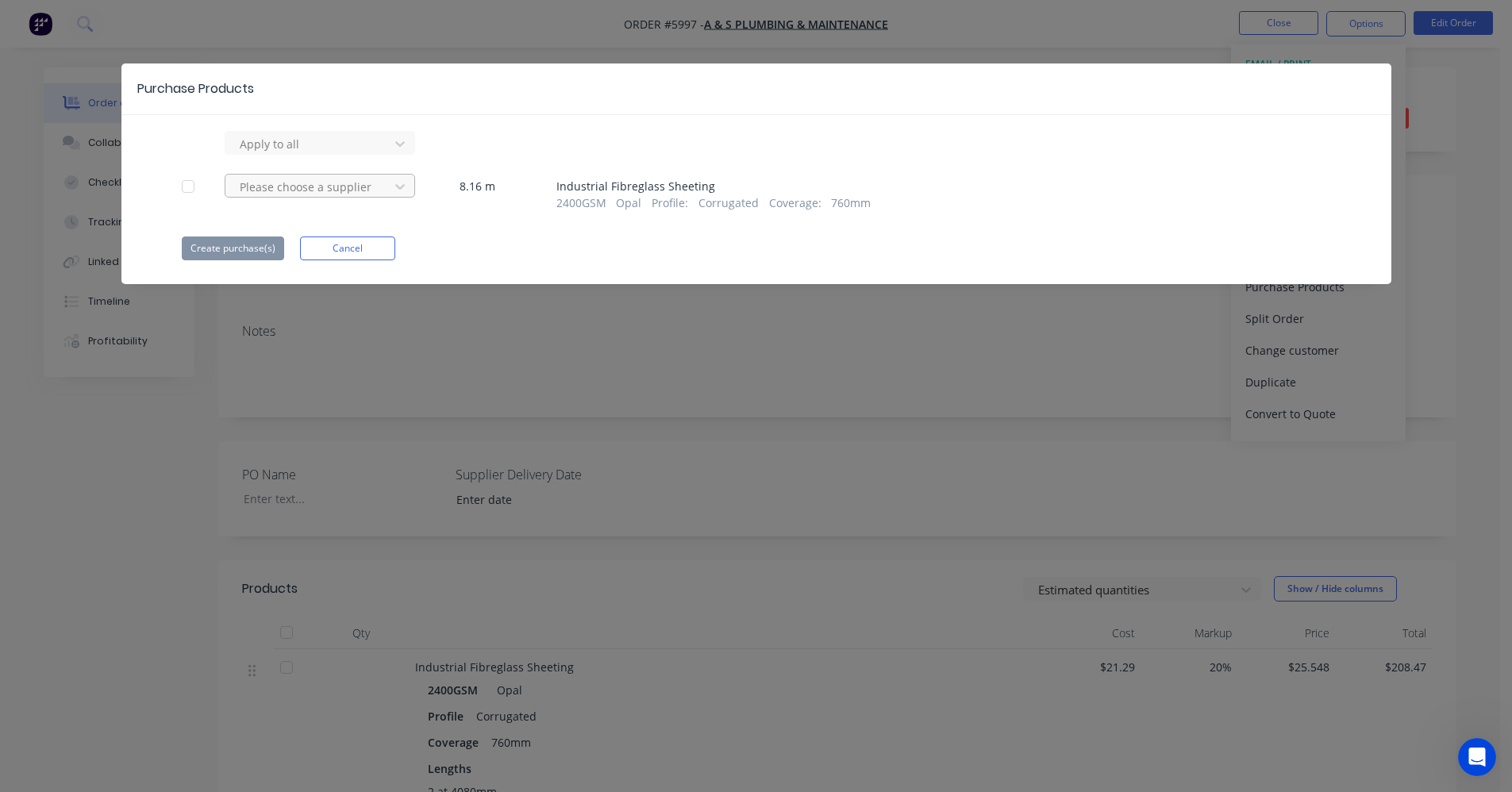
click at [336, 192] on div at bounding box center [309, 187] width 143 height 19
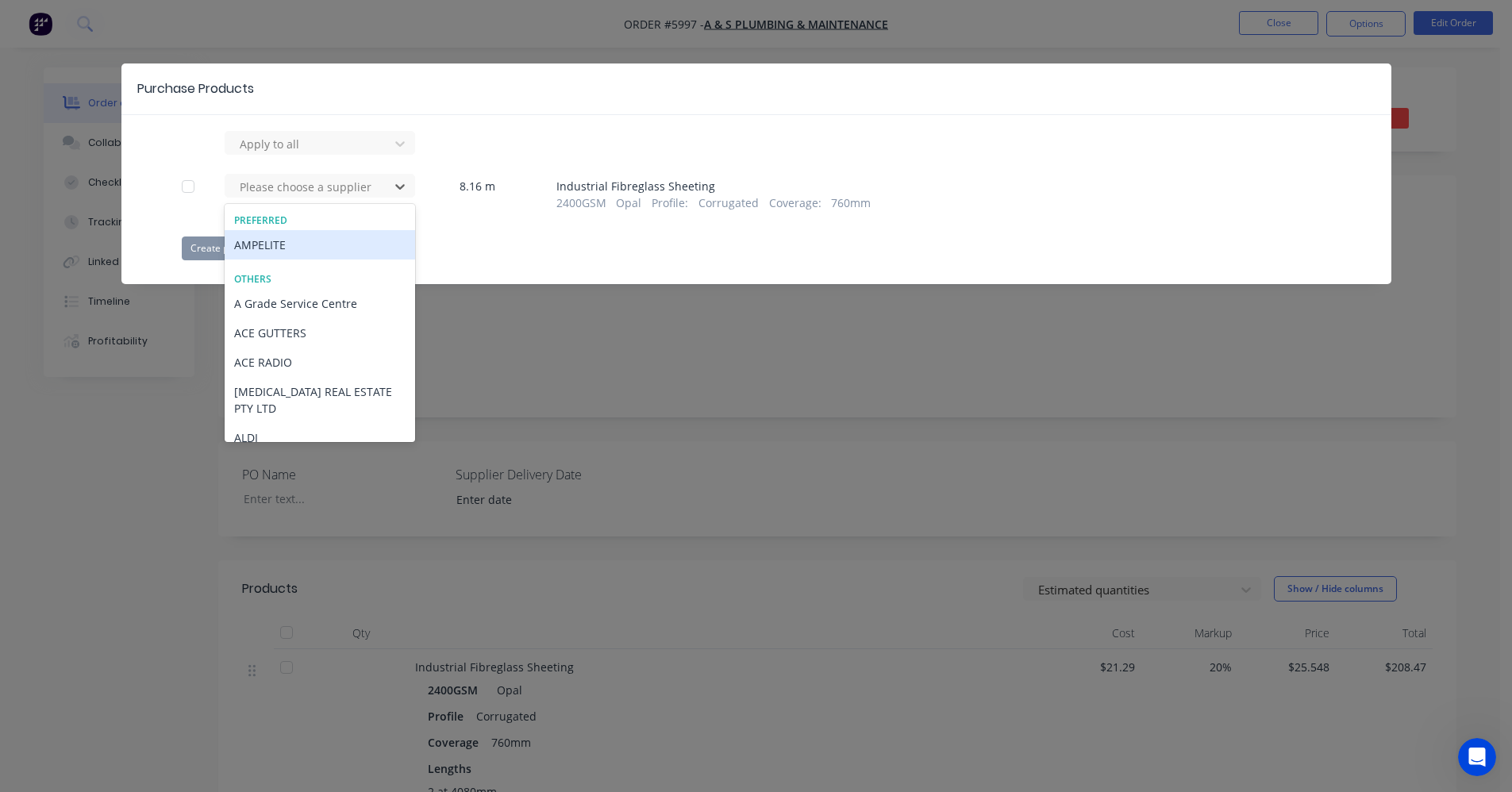
click at [274, 252] on div "AMPELITE" at bounding box center [320, 245] width 190 height 30
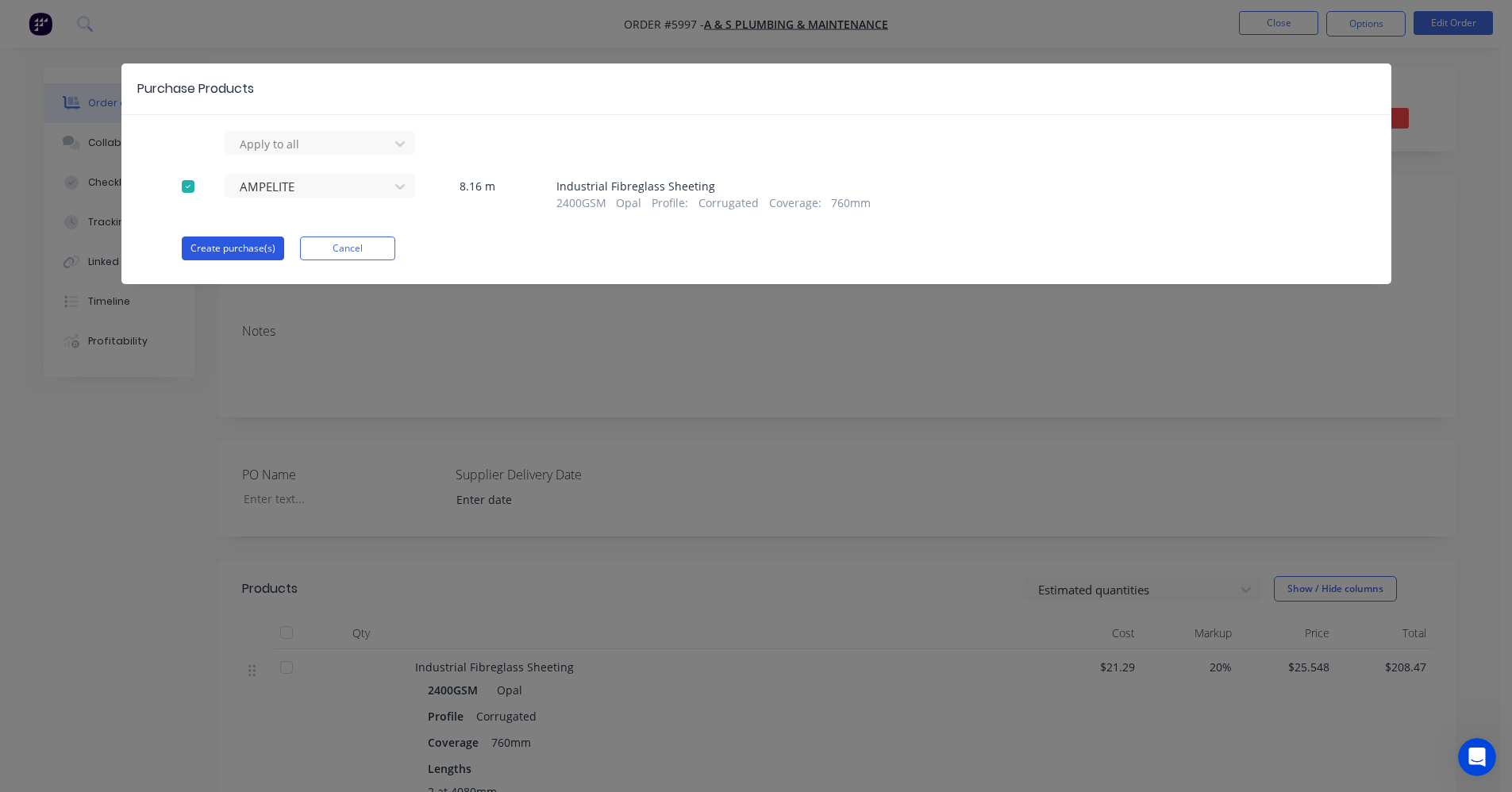
click at [244, 248] on button "Create purchase(s)" at bounding box center [233, 249] width 103 height 24
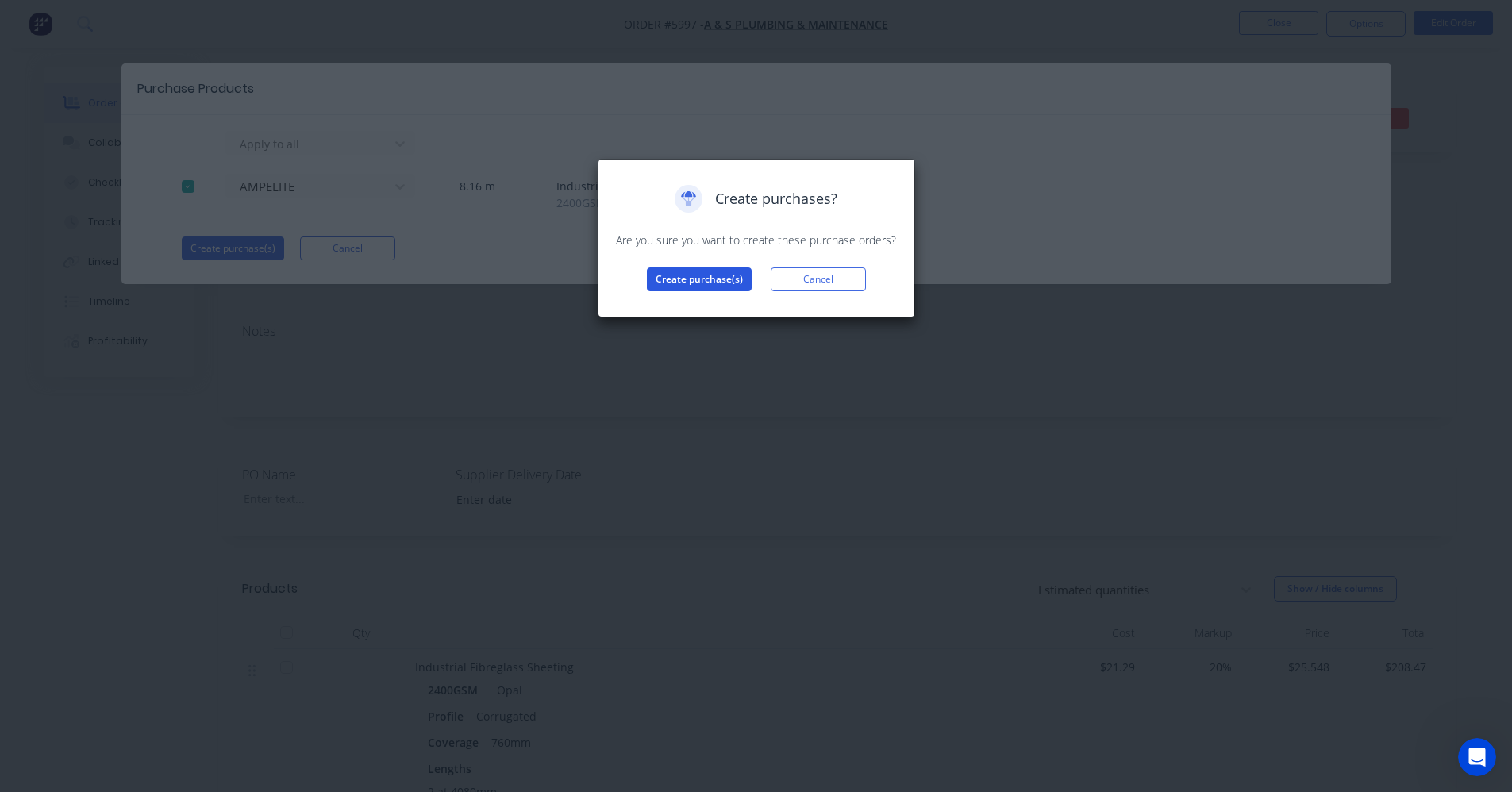
click at [707, 285] on button "Create purchase(s)" at bounding box center [698, 280] width 104 height 24
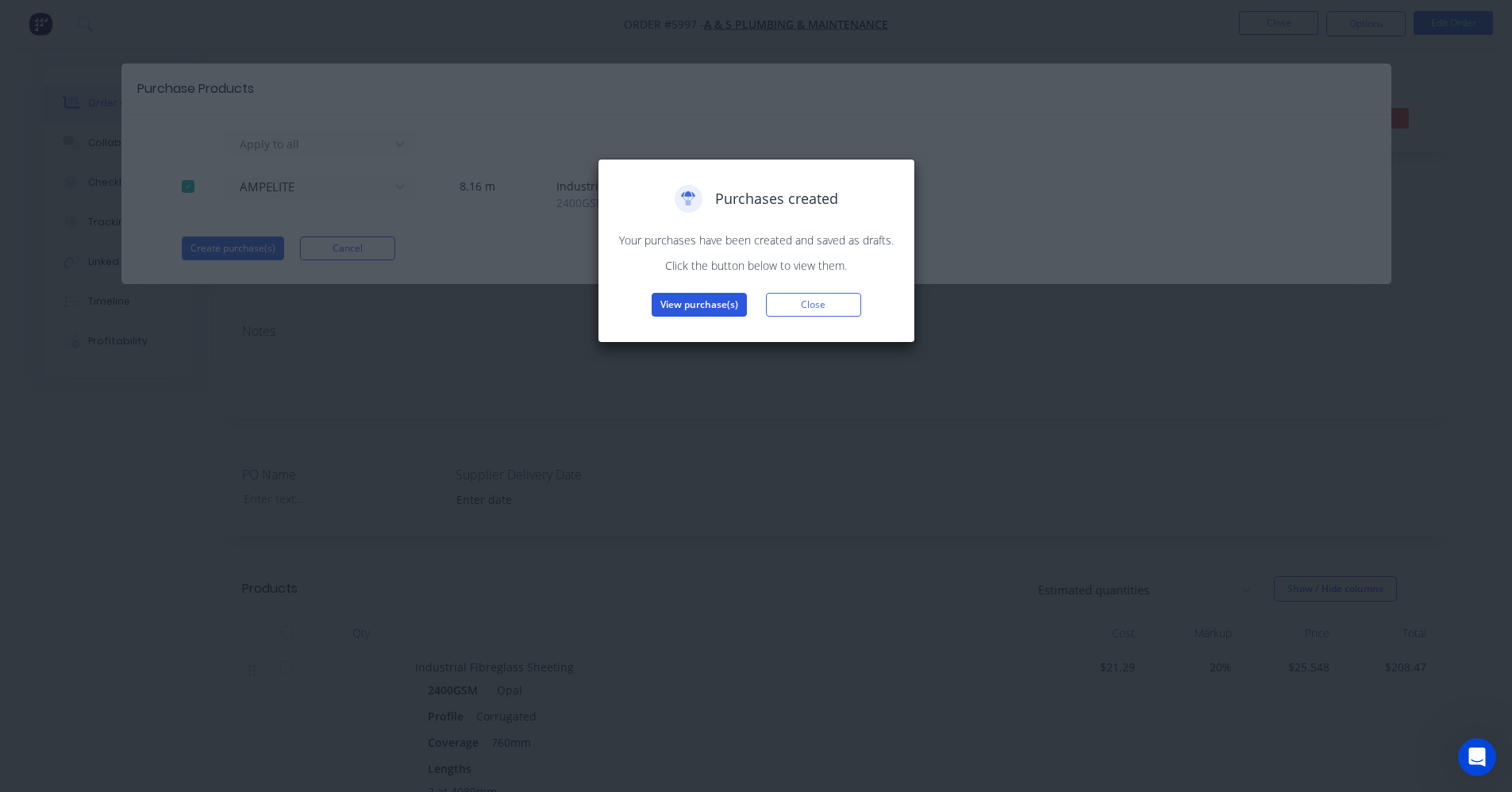
click at [689, 300] on button "View purchase(s)" at bounding box center [698, 305] width 95 height 24
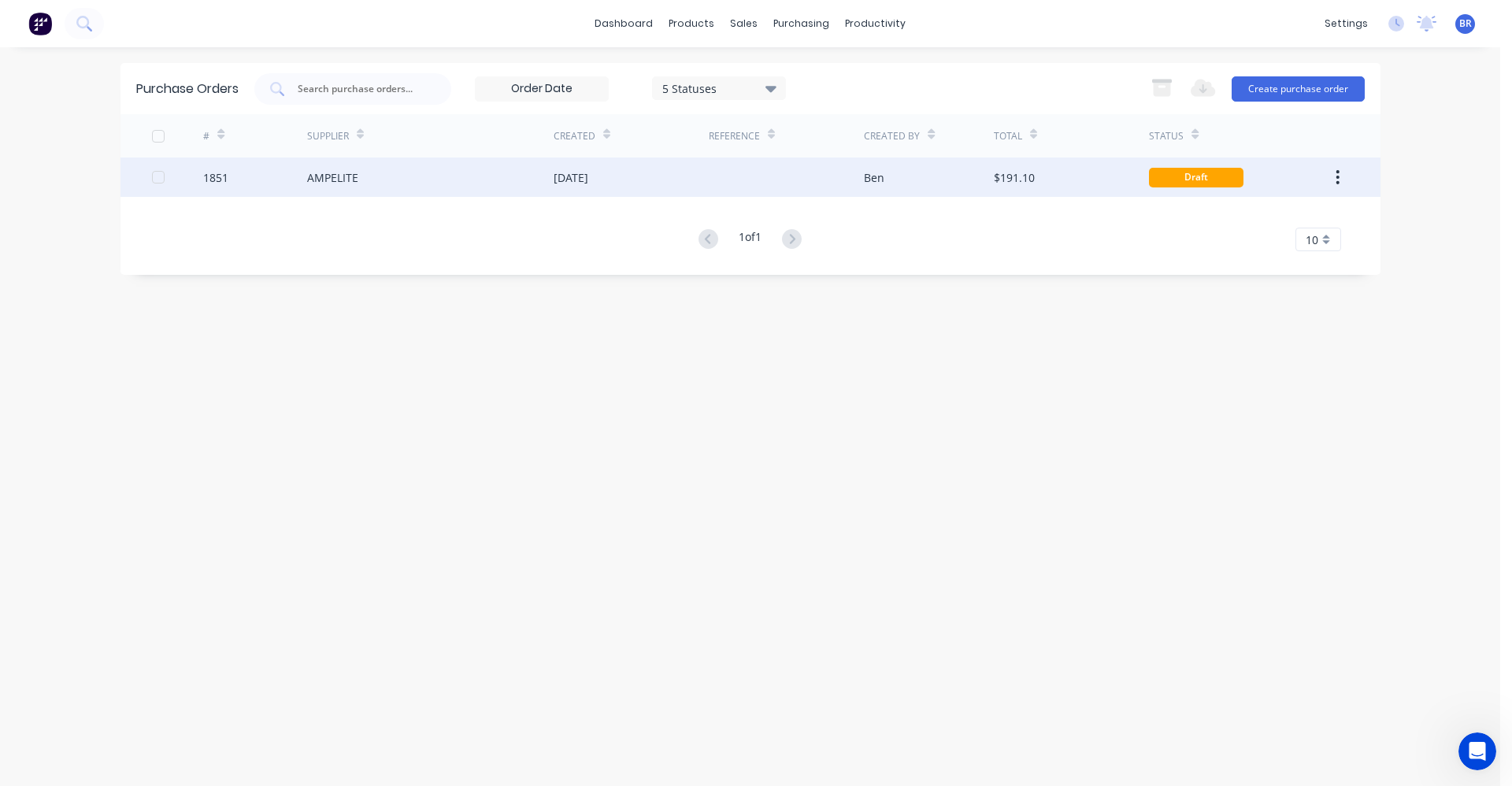
click at [475, 187] on div "AMPELITE" at bounding box center [430, 177] width 247 height 39
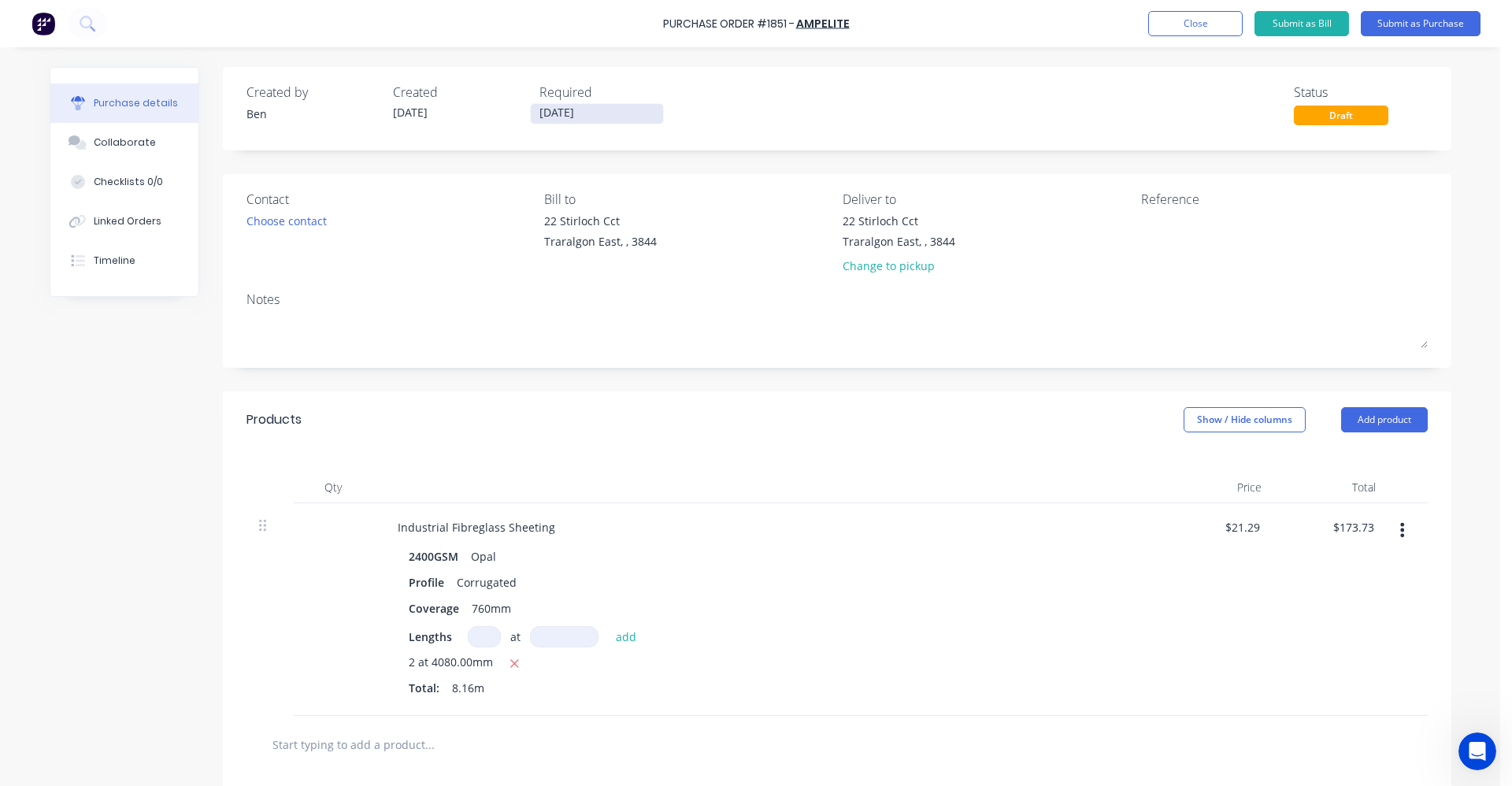
click at [570, 114] on input "[DATE]" at bounding box center [597, 113] width 132 height 19
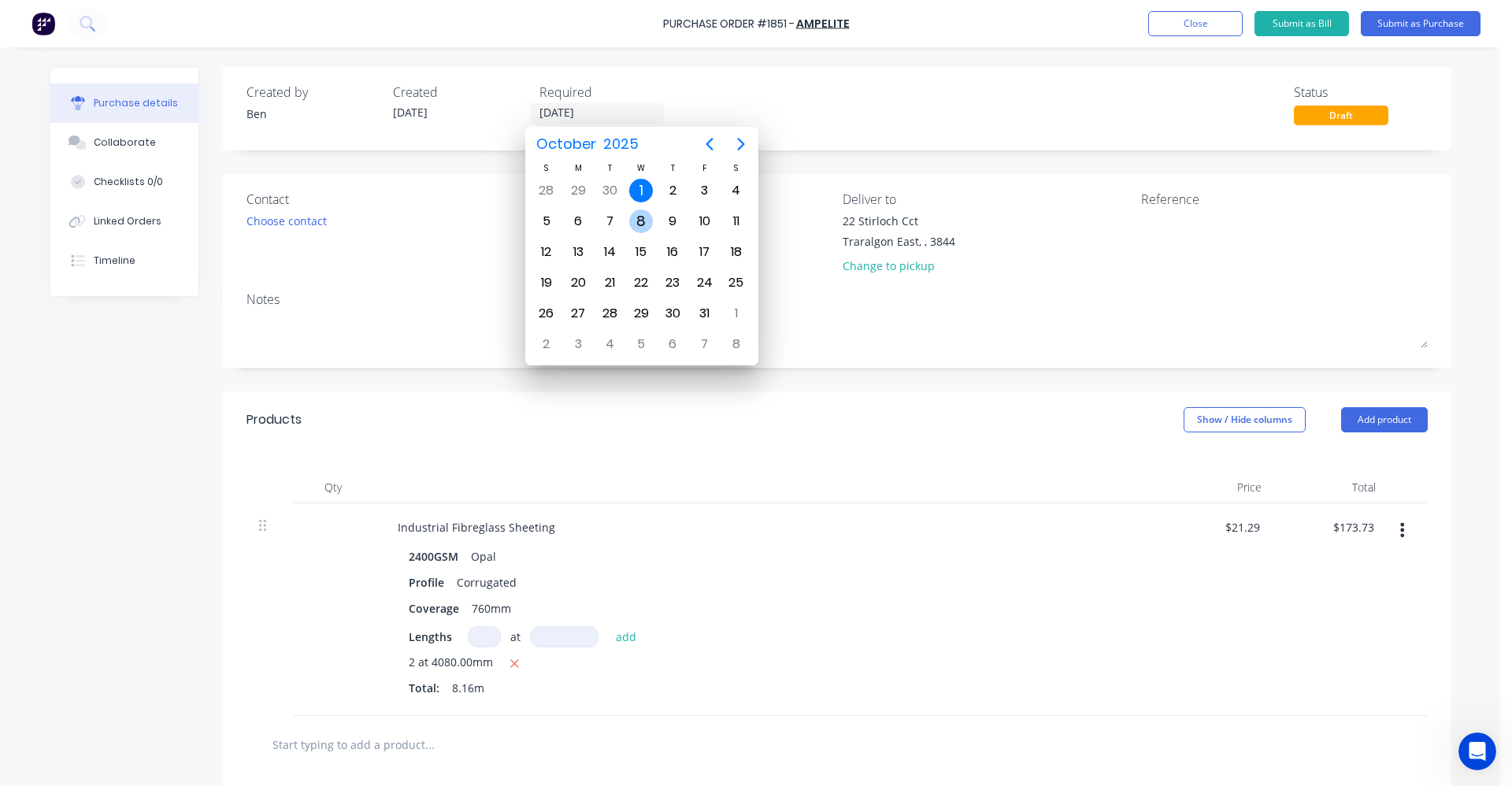
click at [646, 224] on div "8" at bounding box center [641, 222] width 24 height 24
type input "[DATE]"
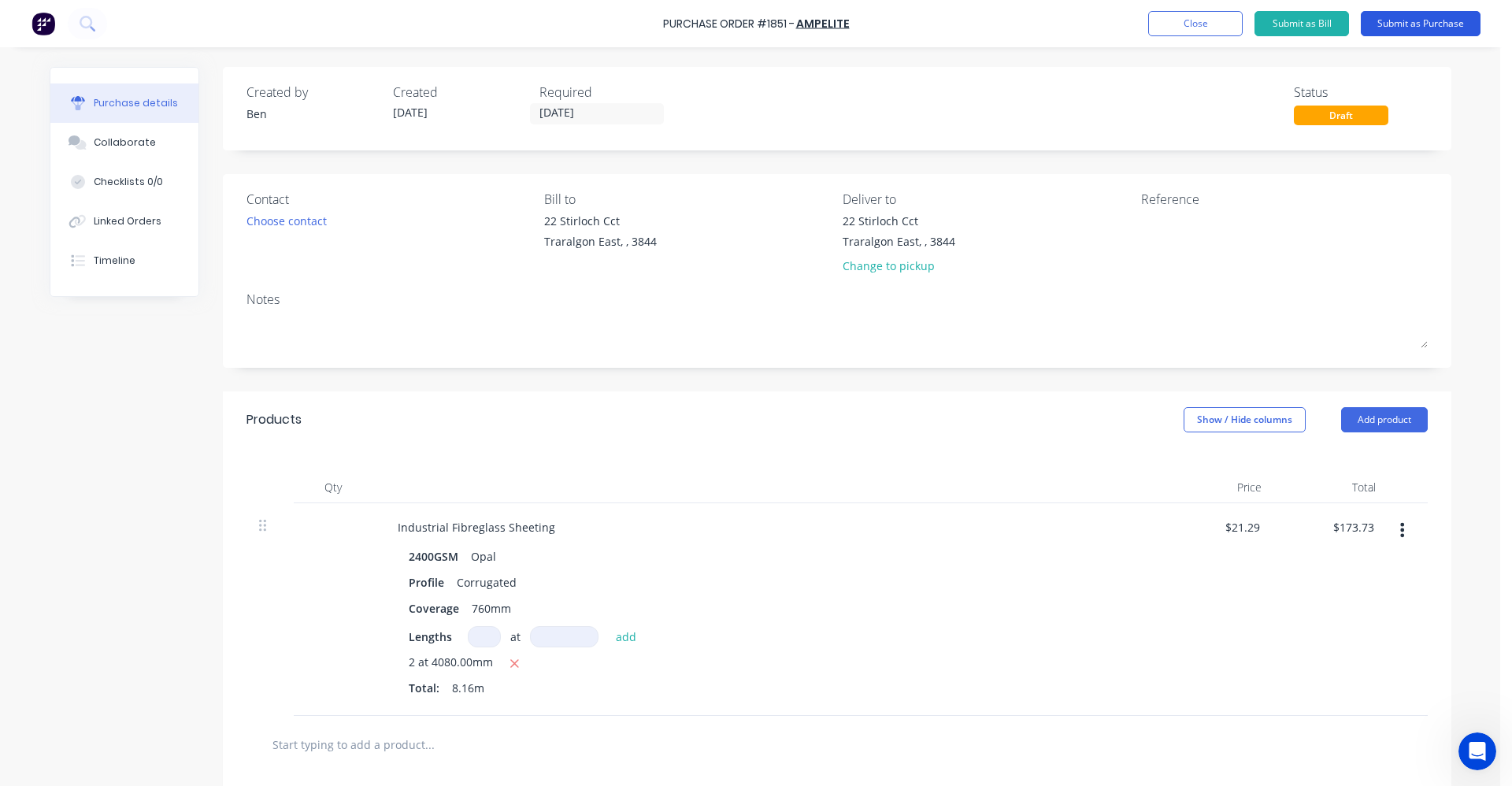
click at [1434, 28] on button "Submit as Purchase" at bounding box center [1421, 23] width 120 height 25
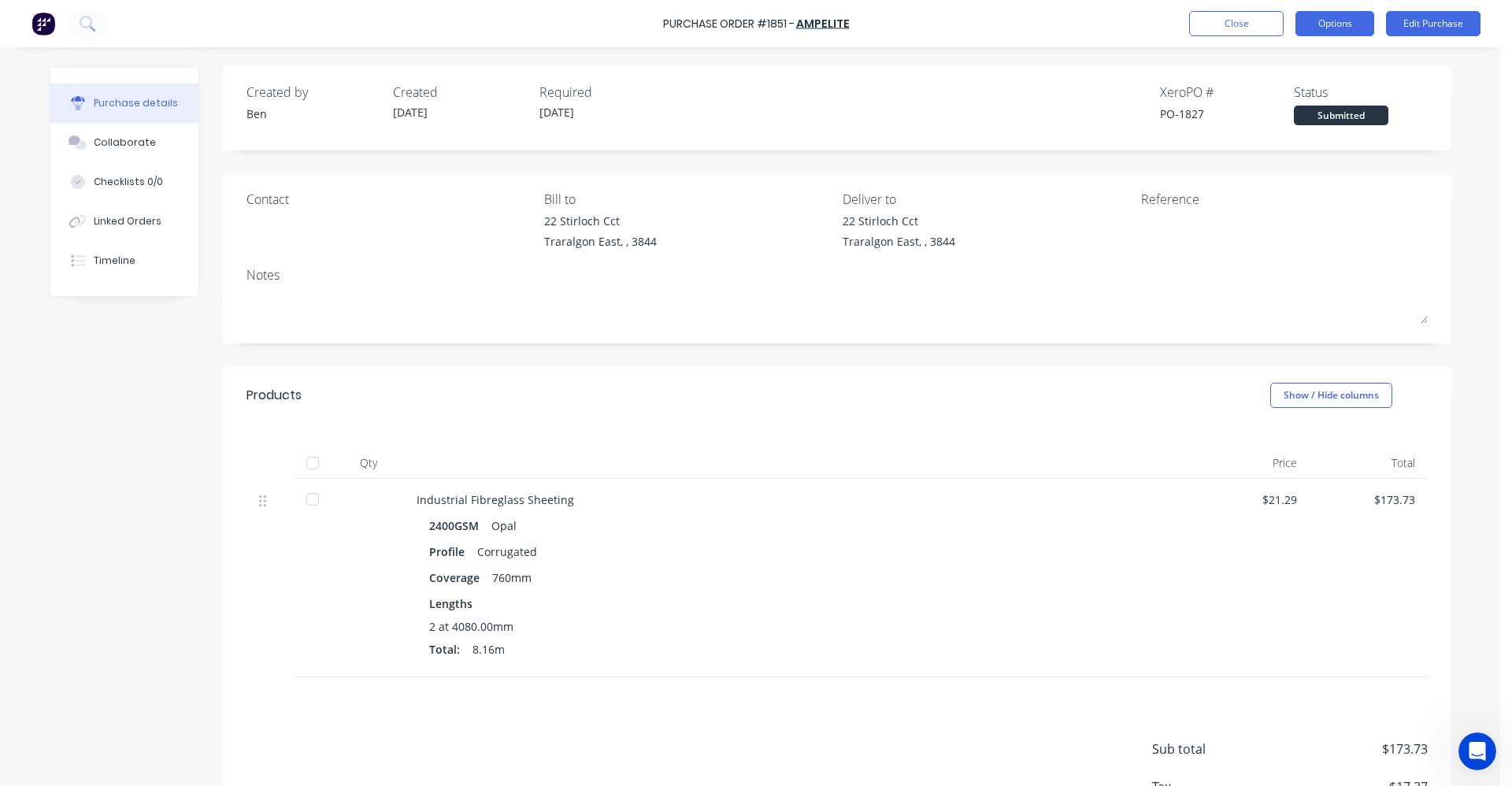
click at [1326, 28] on button "Options" at bounding box center [1335, 23] width 79 height 25
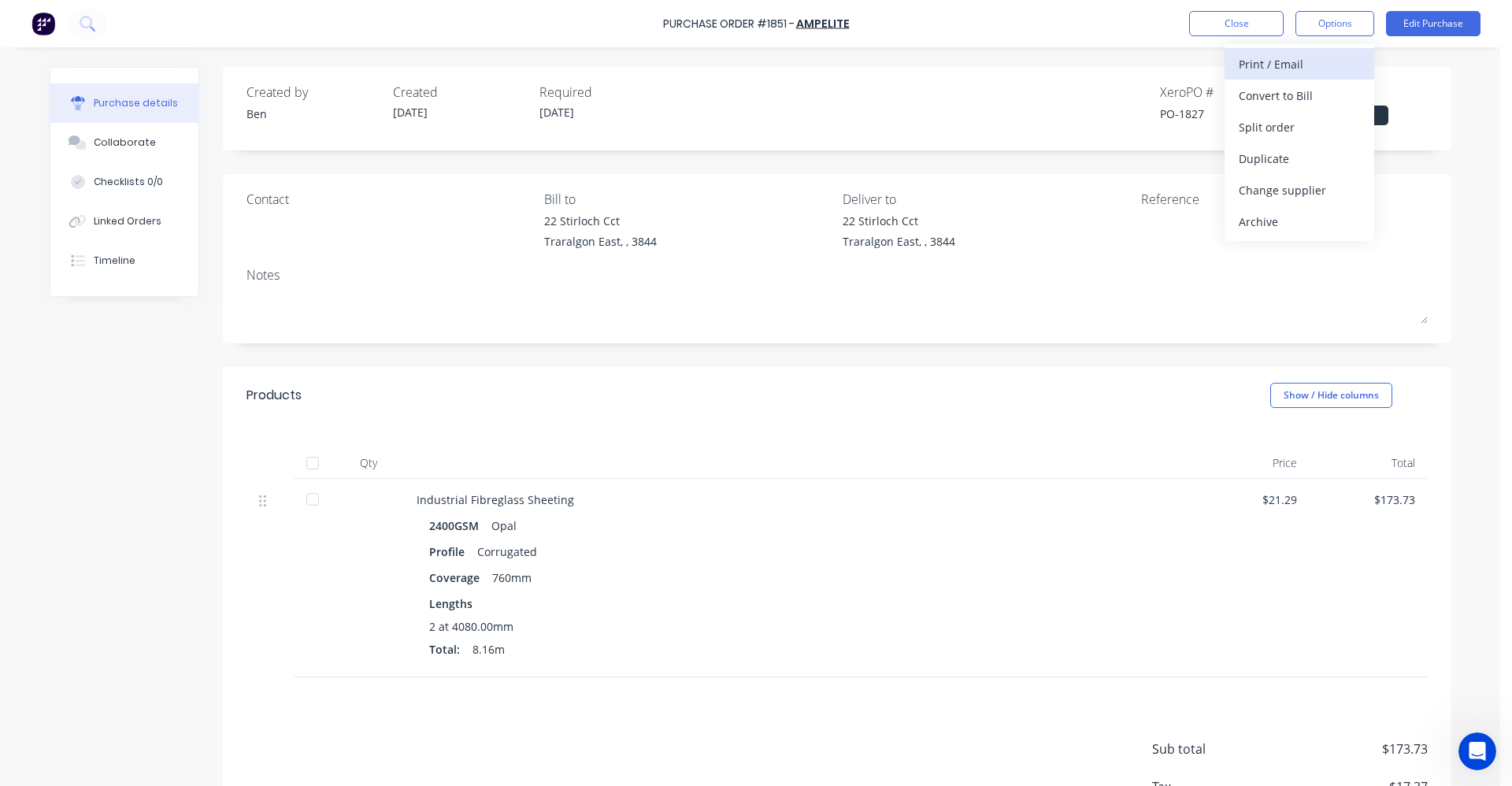
click at [1297, 59] on div "Print / Email" at bounding box center [1299, 64] width 121 height 23
click at [1264, 105] on div "With pricing" at bounding box center [1299, 95] width 121 height 23
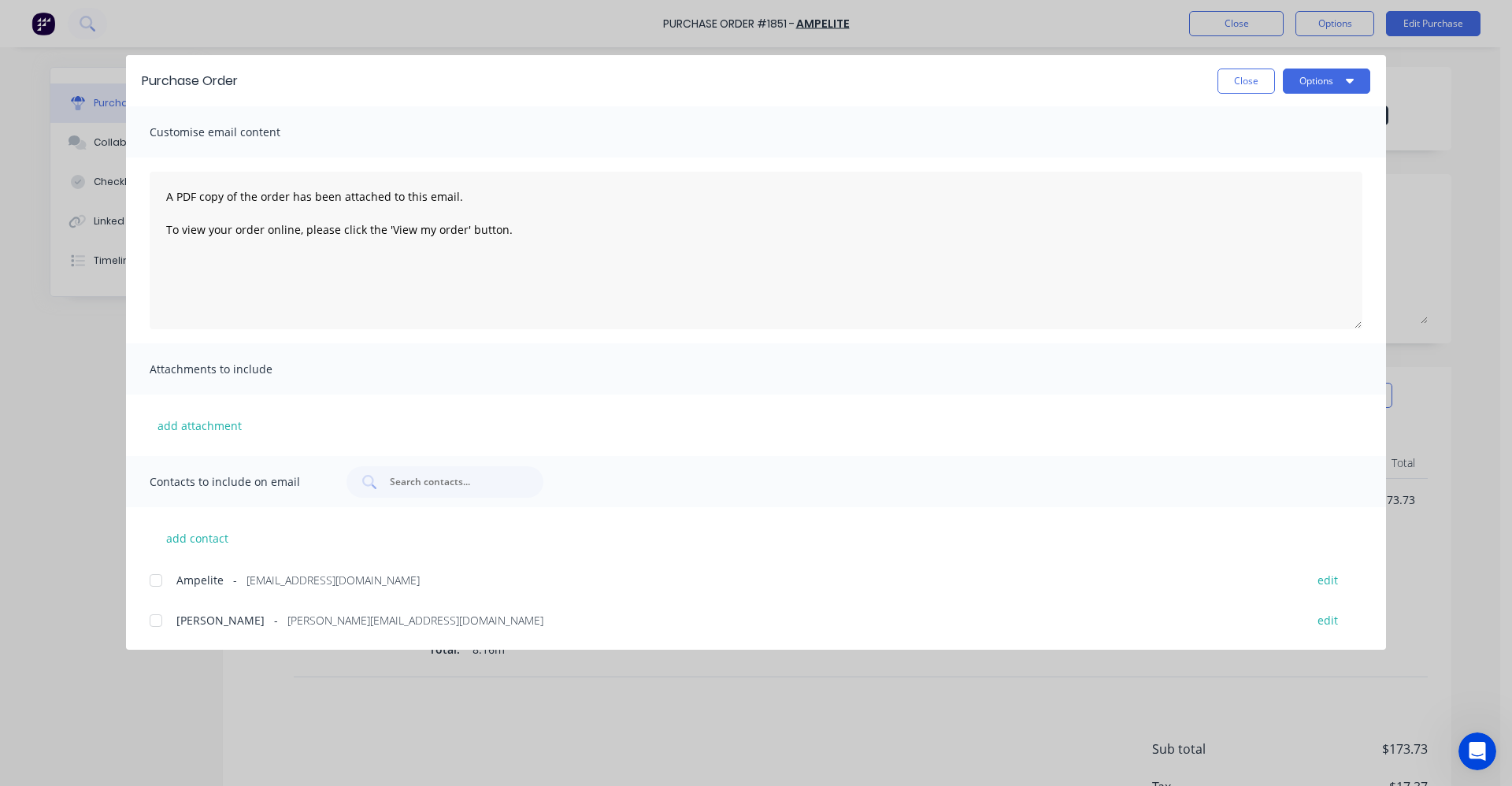
click at [156, 574] on div at bounding box center [156, 581] width 31 height 31
click at [1330, 87] on button "Options" at bounding box center [1326, 81] width 87 height 25
click at [1270, 187] on div "Email" at bounding box center [1296, 183] width 121 height 23
drag, startPoint x: 1246, startPoint y: 87, endPoint x: 1141, endPoint y: 142, distance: 118.5
click at [1246, 87] on button "Close" at bounding box center [1246, 81] width 58 height 25
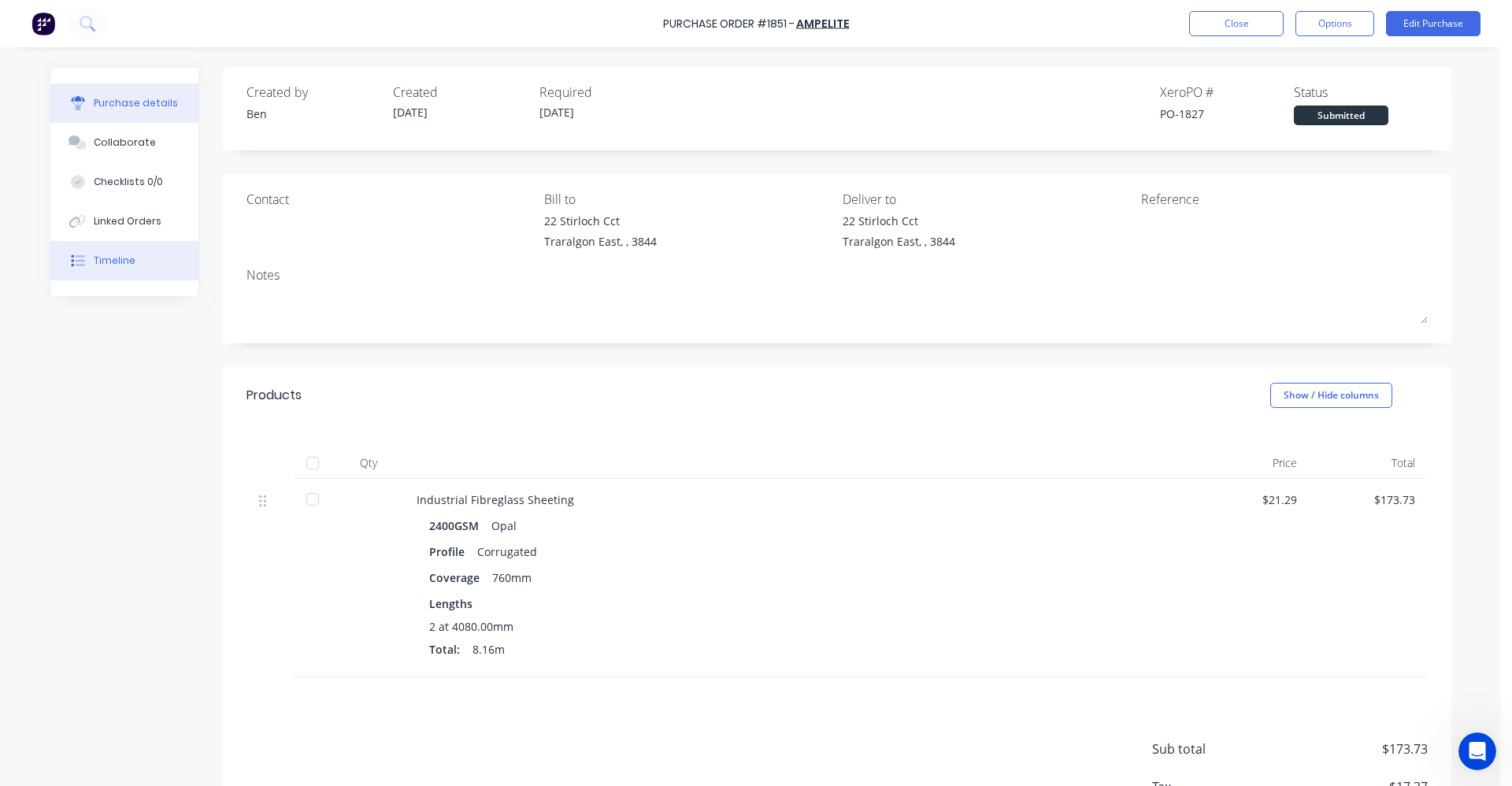
click at [104, 271] on button "Timeline" at bounding box center [125, 260] width 149 height 39
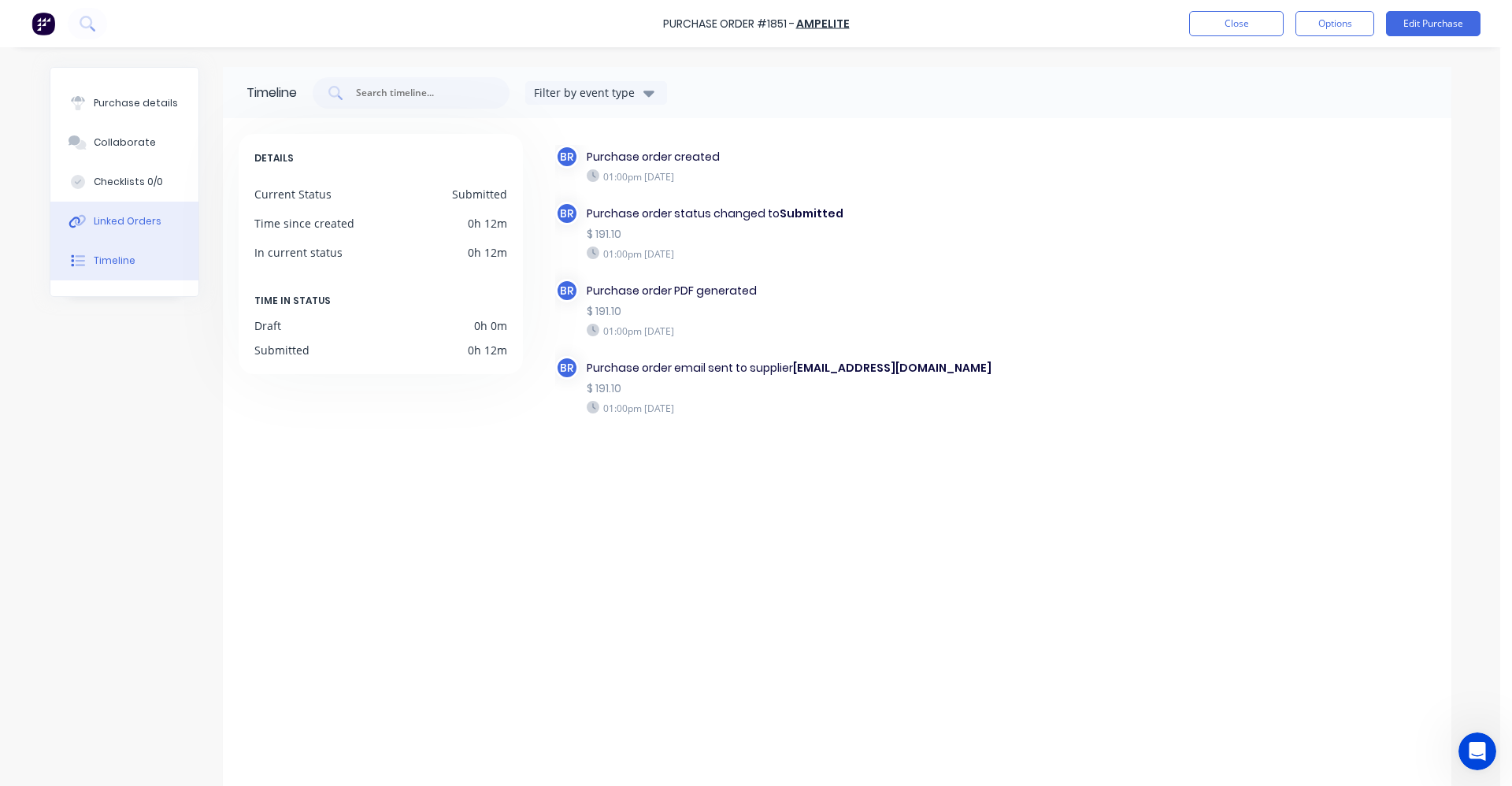
click at [118, 212] on button "Linked Orders" at bounding box center [125, 221] width 149 height 39
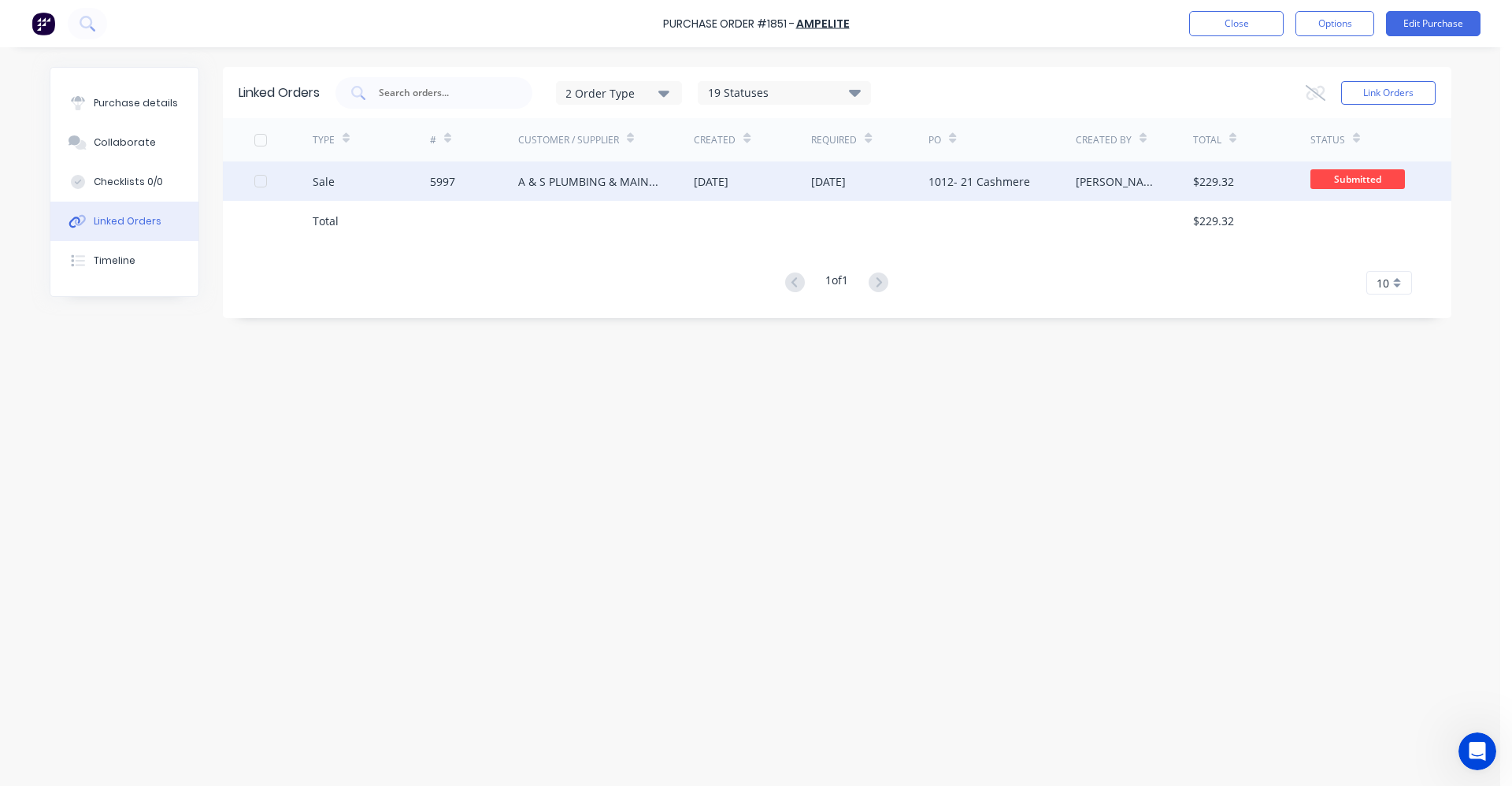
click at [695, 194] on div "[DATE]" at bounding box center [753, 181] width 117 height 39
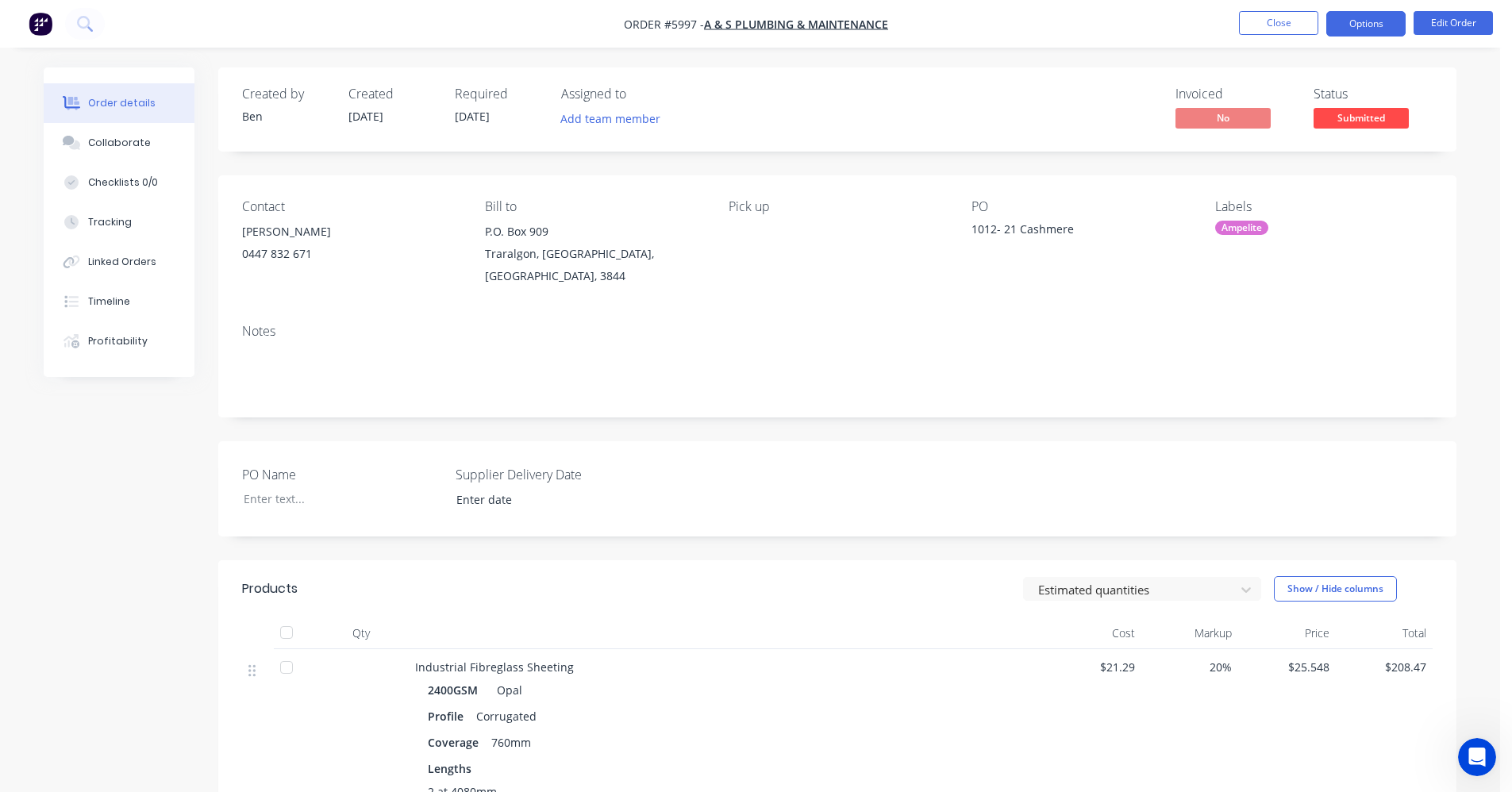
click at [1365, 18] on button "Options" at bounding box center [1366, 23] width 79 height 25
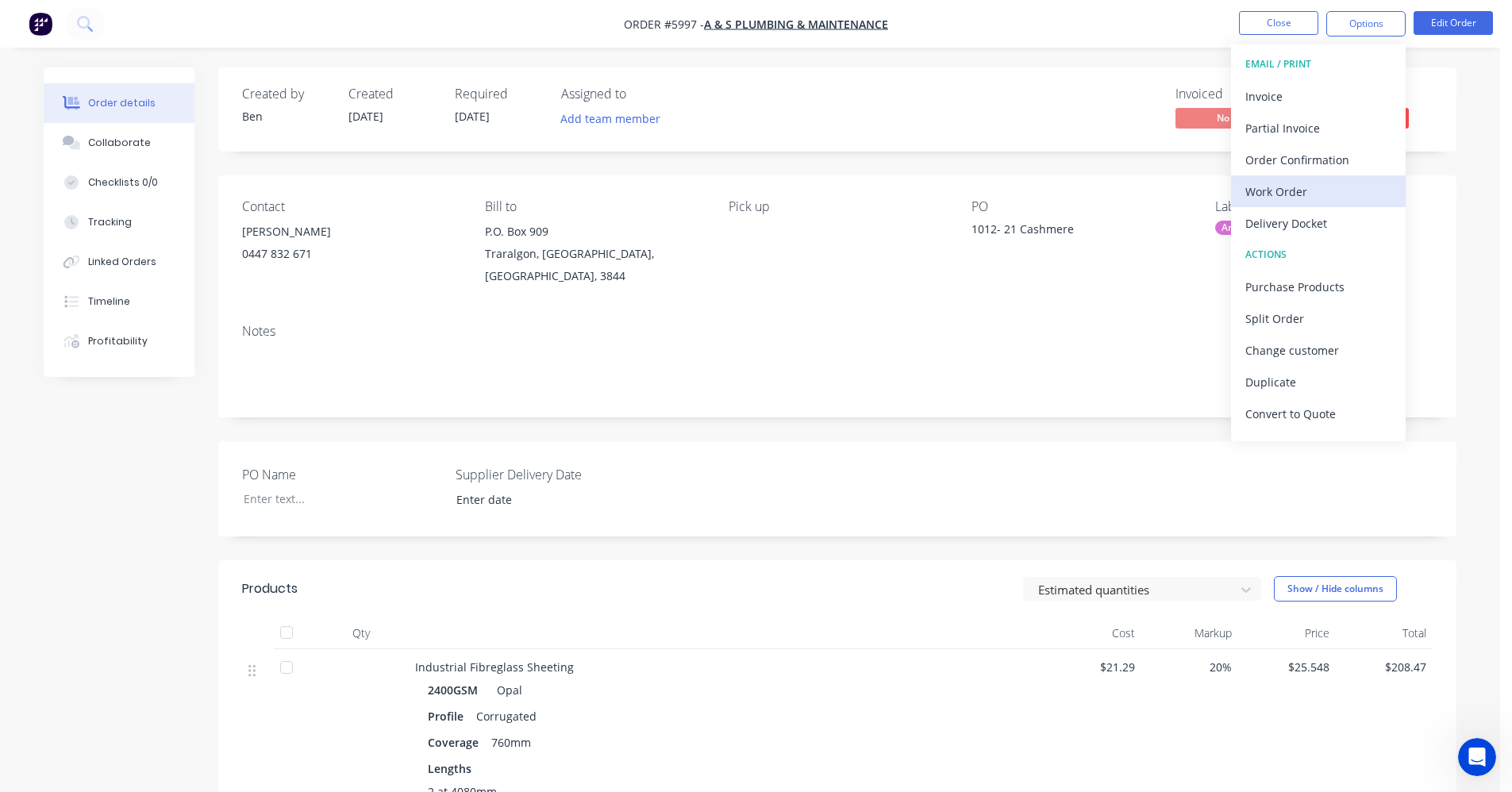
click at [1282, 192] on div "Work Order" at bounding box center [1318, 191] width 146 height 23
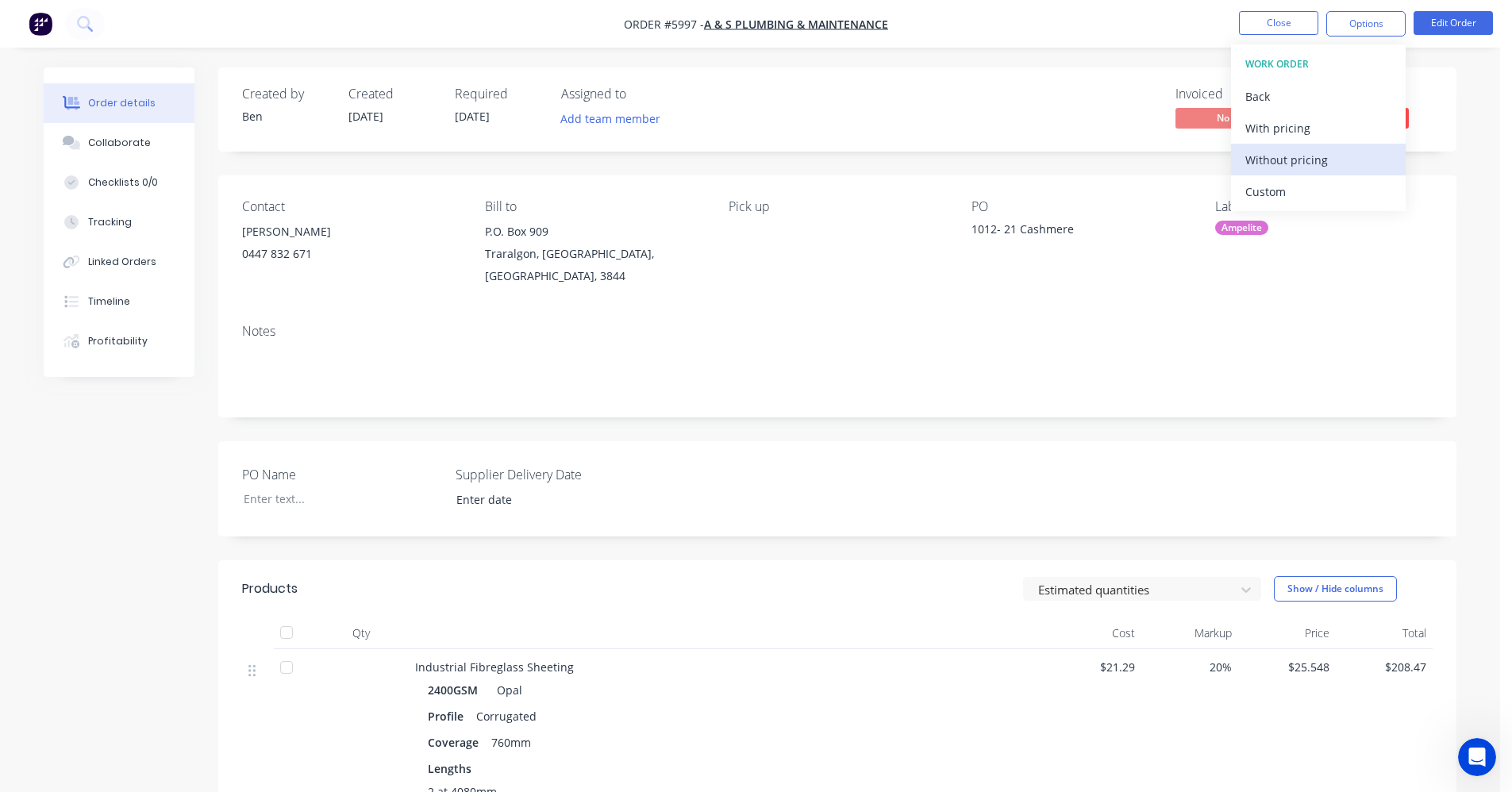
click at [1279, 158] on div "Without pricing" at bounding box center [1318, 160] width 146 height 23
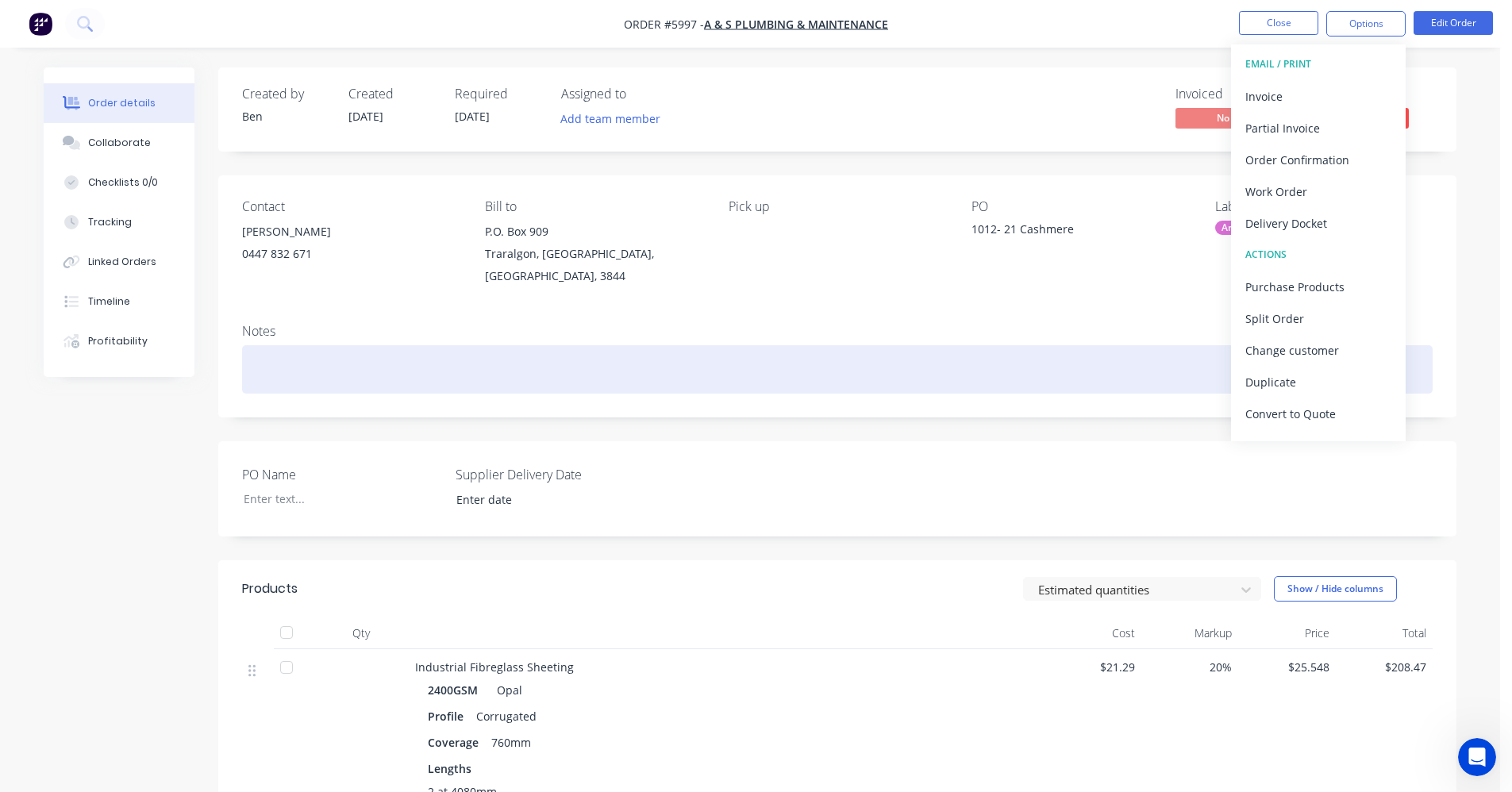
click at [789, 353] on div at bounding box center [837, 370] width 1191 height 48
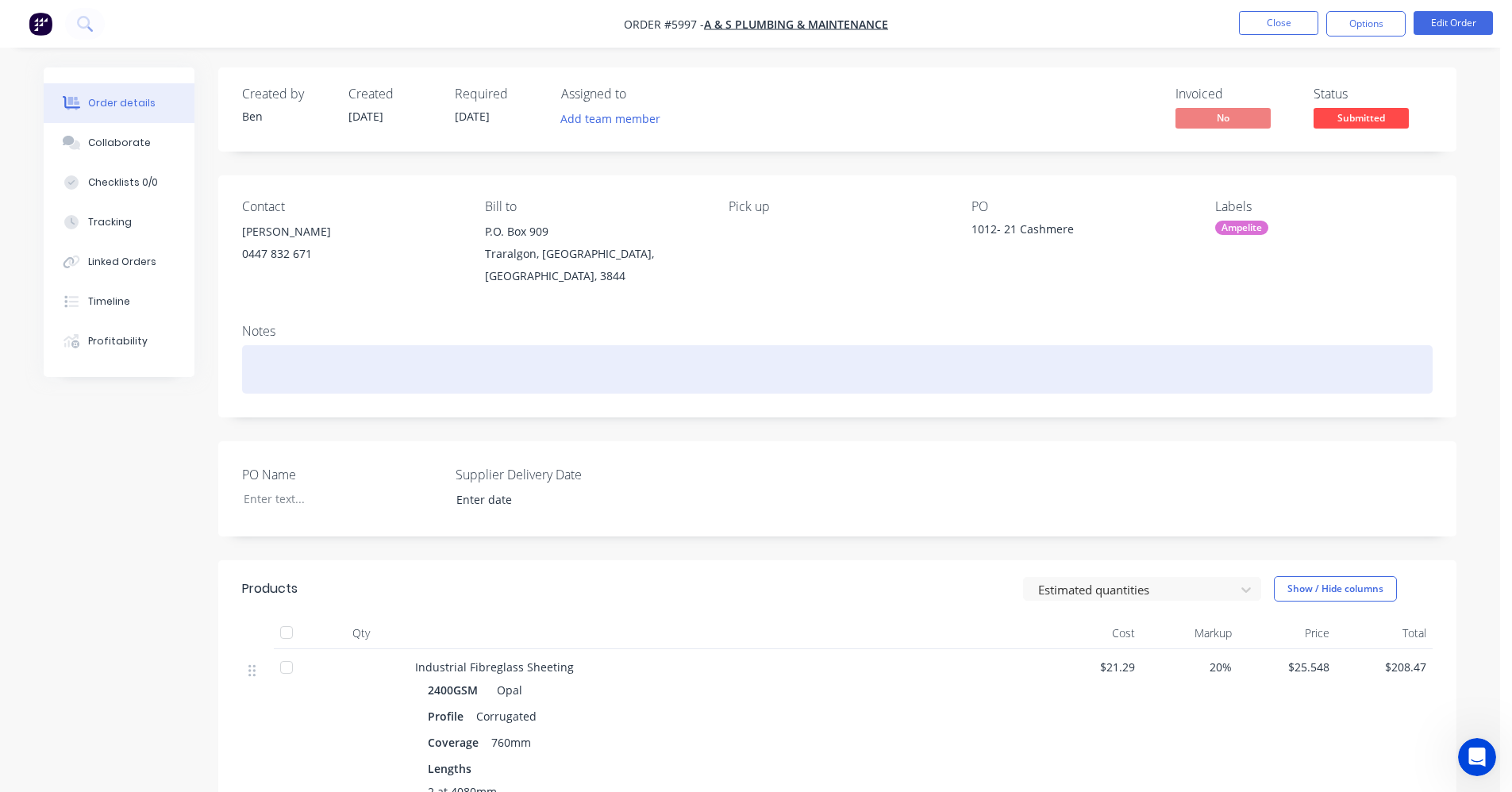
click at [1046, 352] on div at bounding box center [837, 370] width 1191 height 48
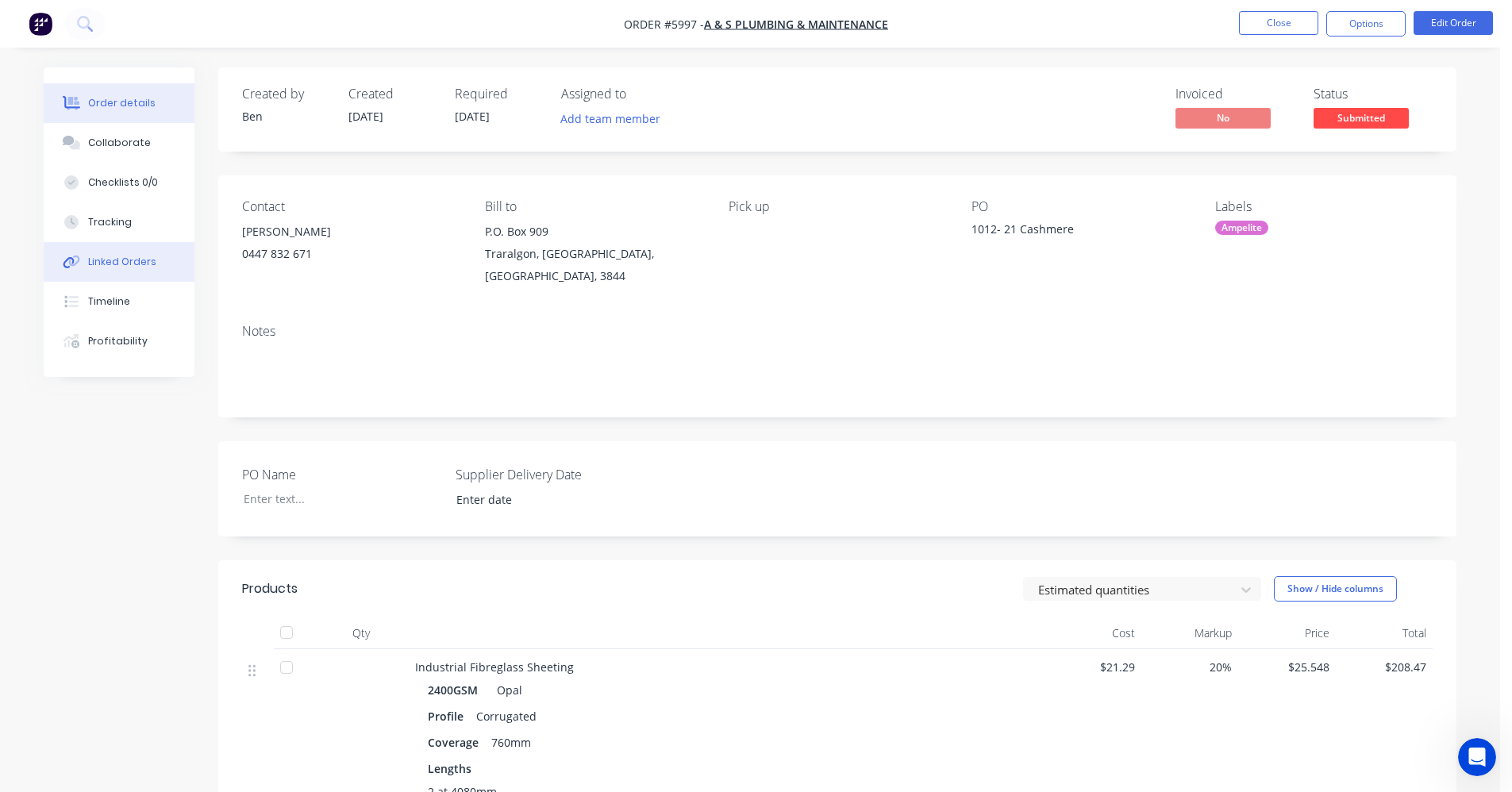
click at [131, 268] on div "Linked Orders" at bounding box center [122, 262] width 68 height 14
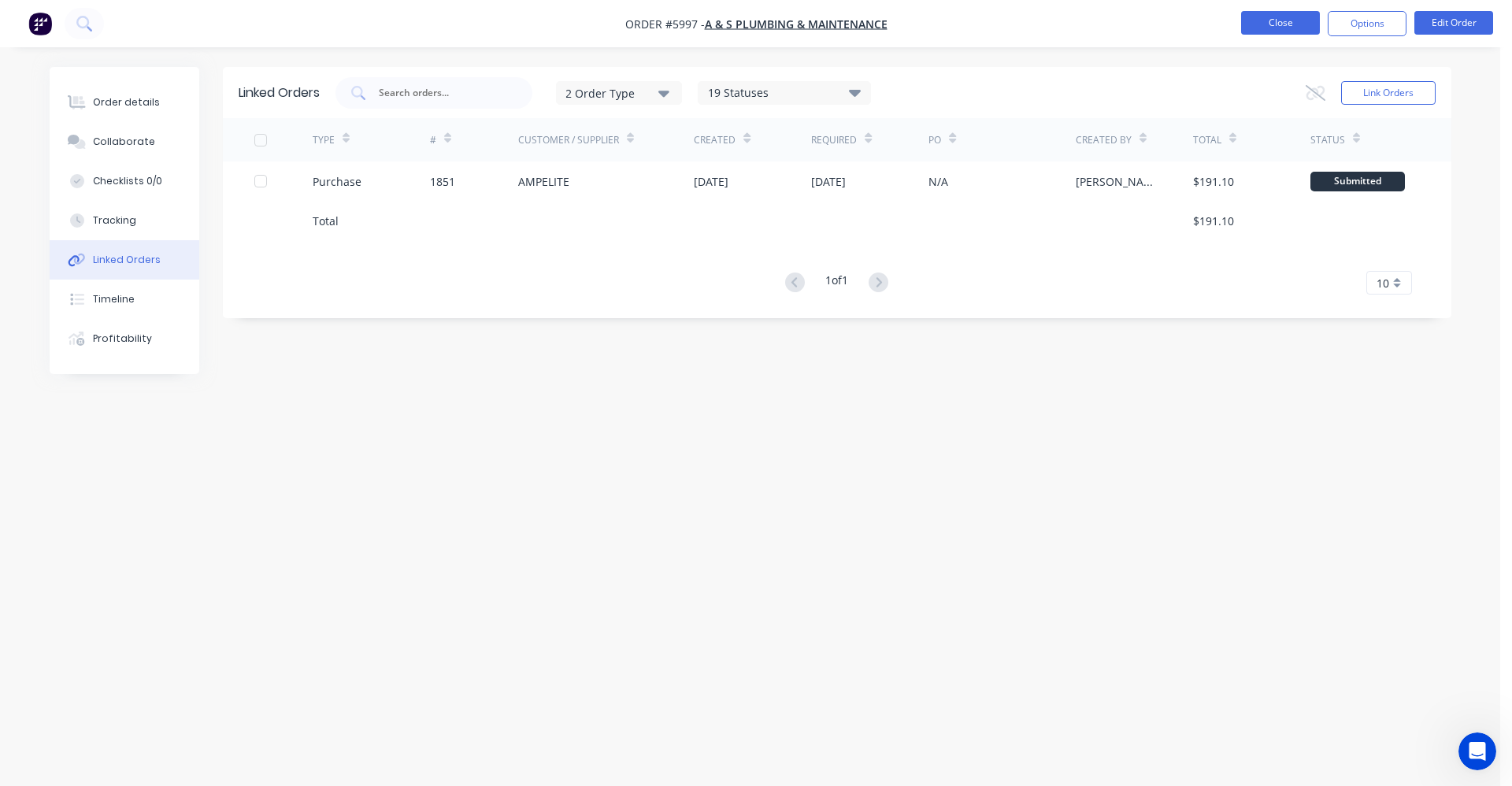
click at [1252, 28] on button "Close" at bounding box center [1281, 23] width 79 height 24
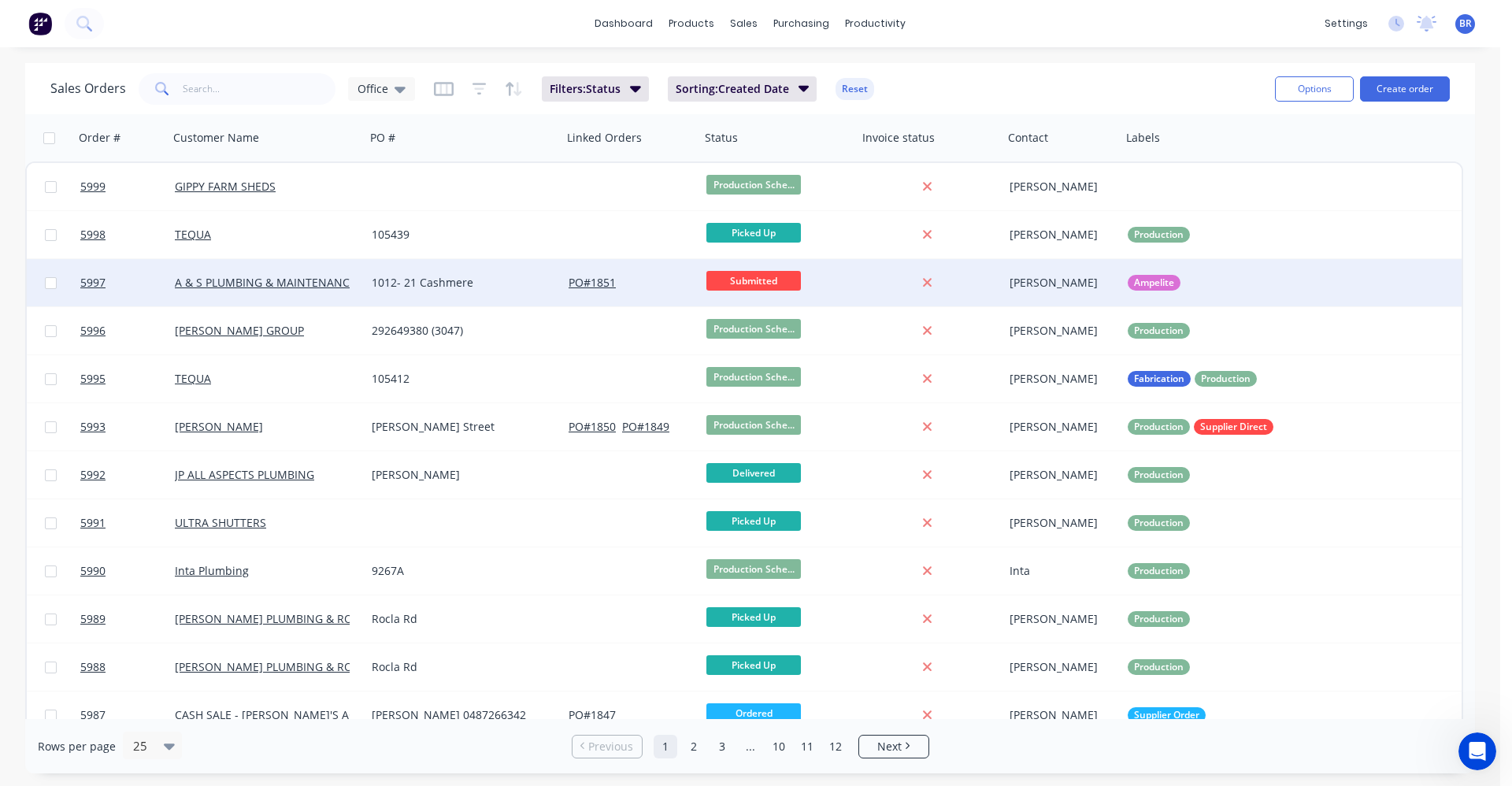
click at [479, 280] on div "1012- 21 Cashmere" at bounding box center [458, 282] width 175 height 16
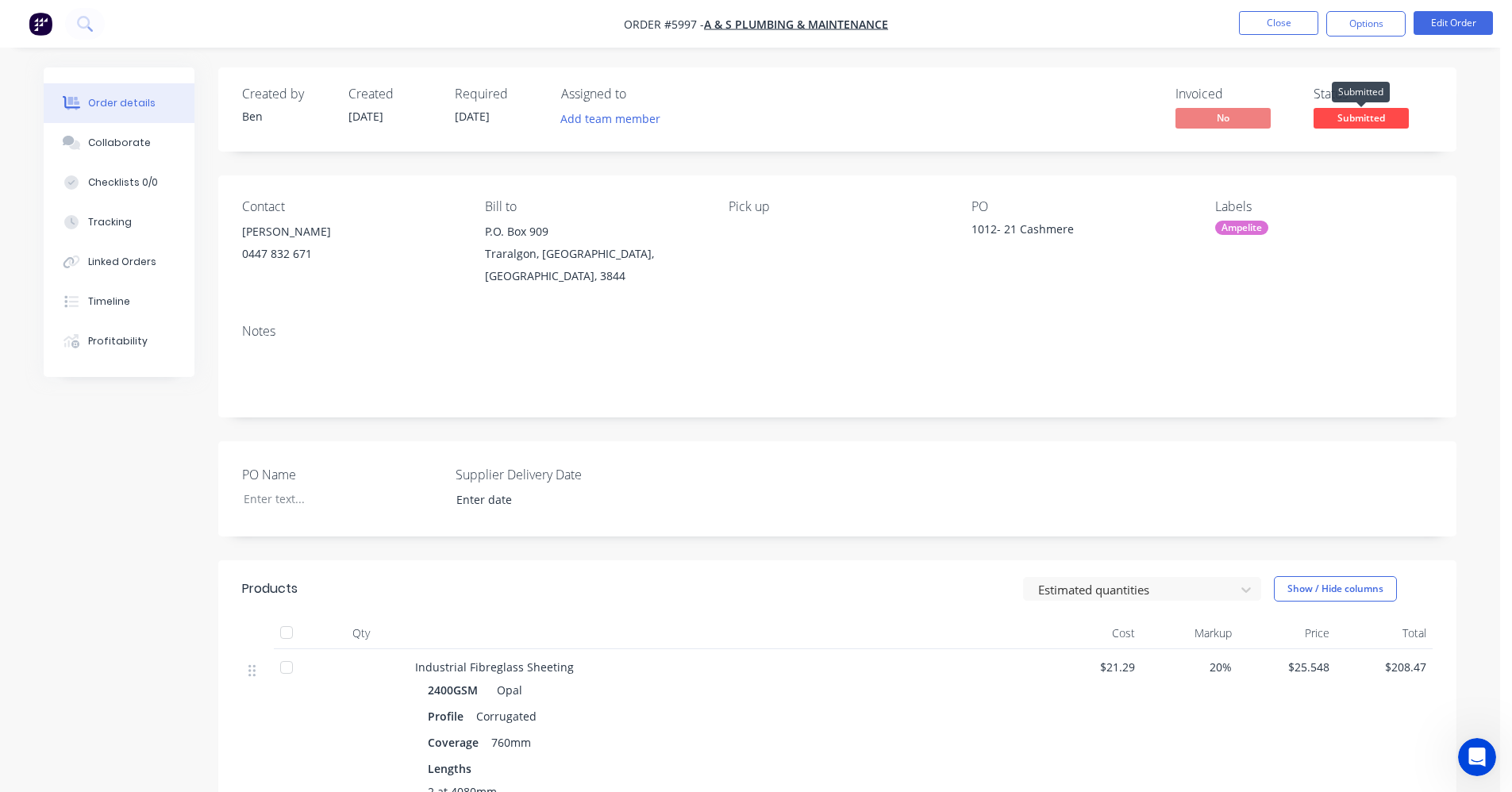
click at [1386, 114] on span "Submitted" at bounding box center [1361, 117] width 95 height 19
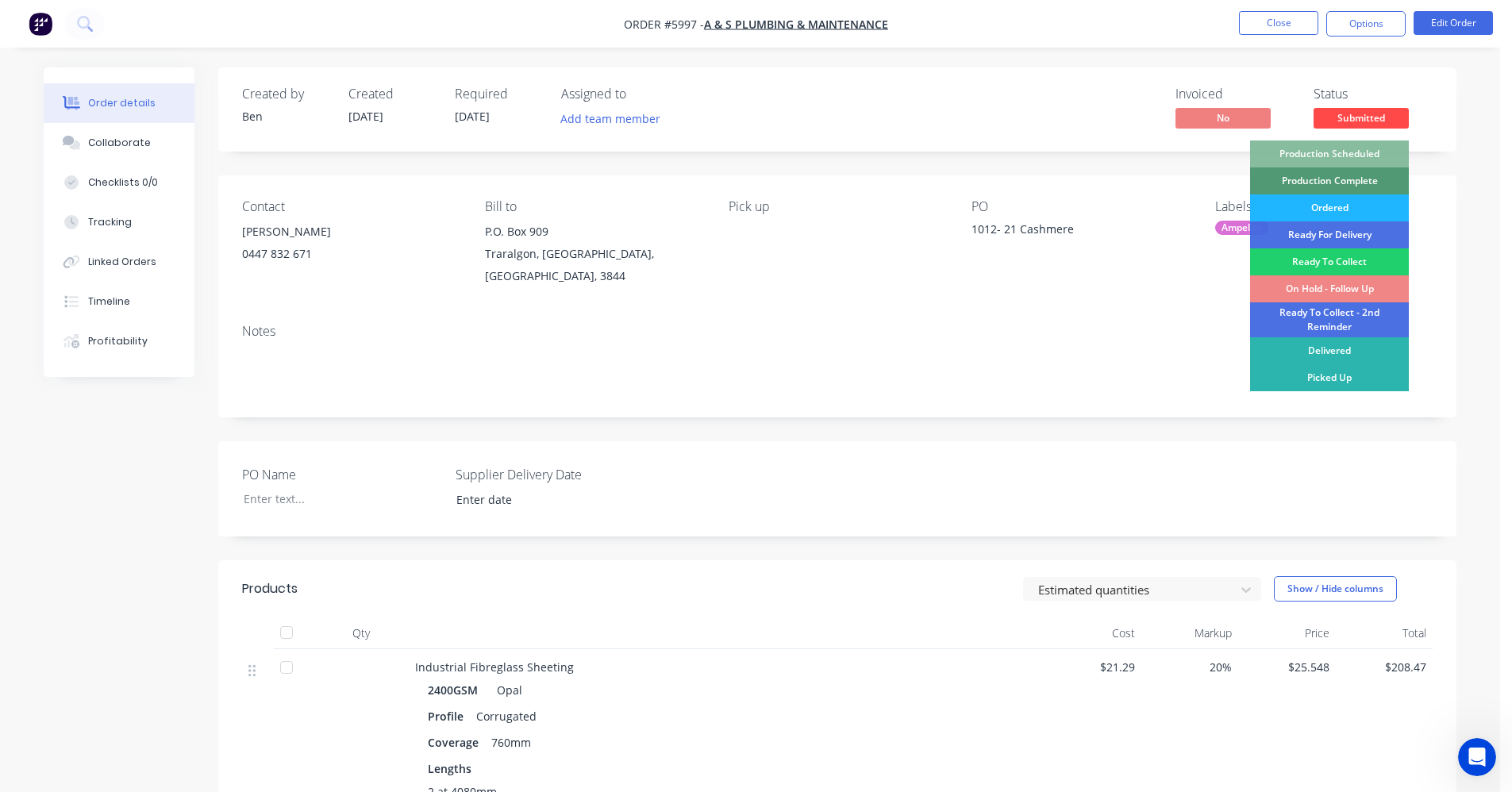
click at [1345, 206] on div "Ordered" at bounding box center [1329, 207] width 159 height 27
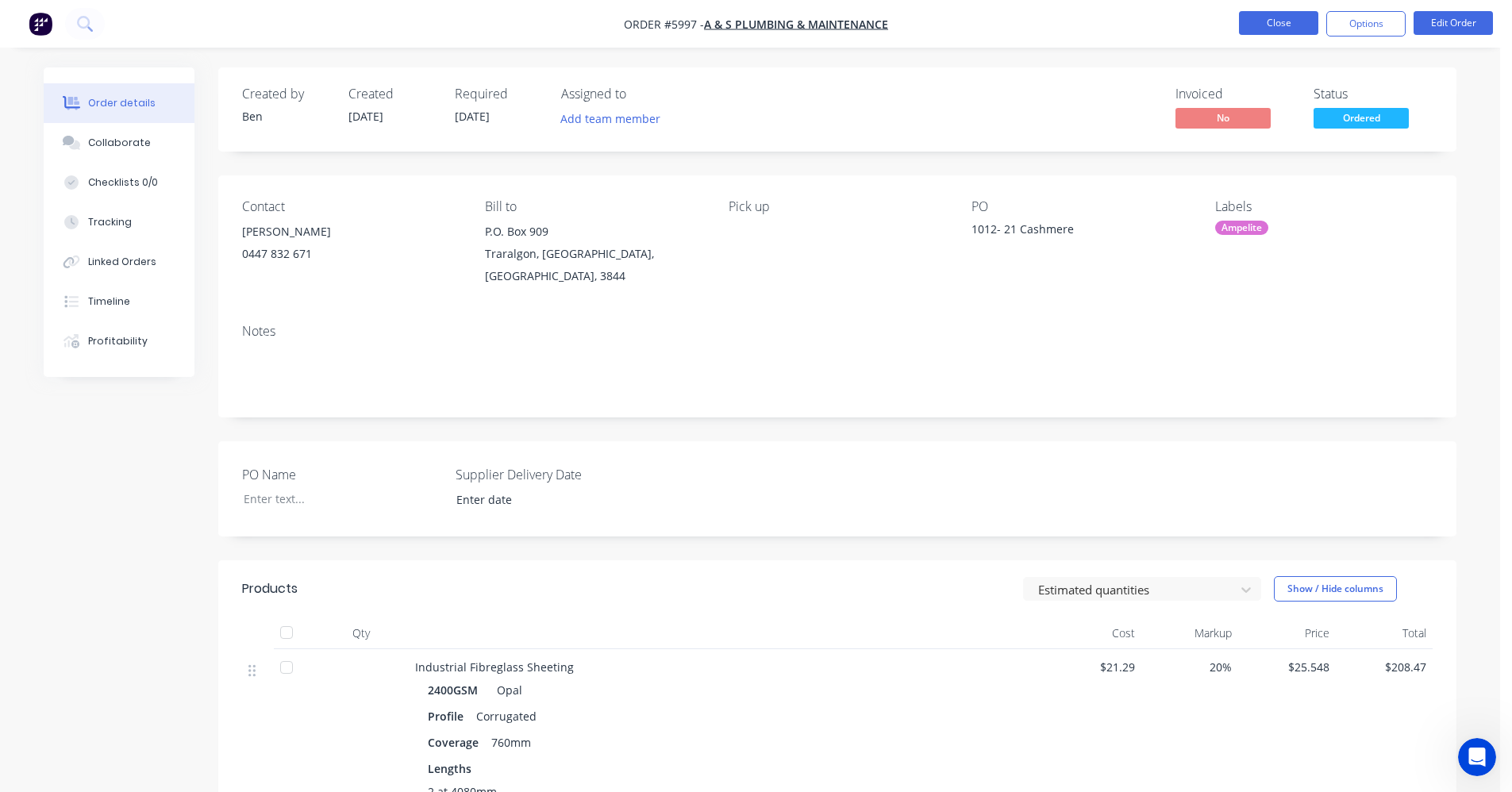
click at [1301, 27] on button "Close" at bounding box center [1278, 23] width 79 height 24
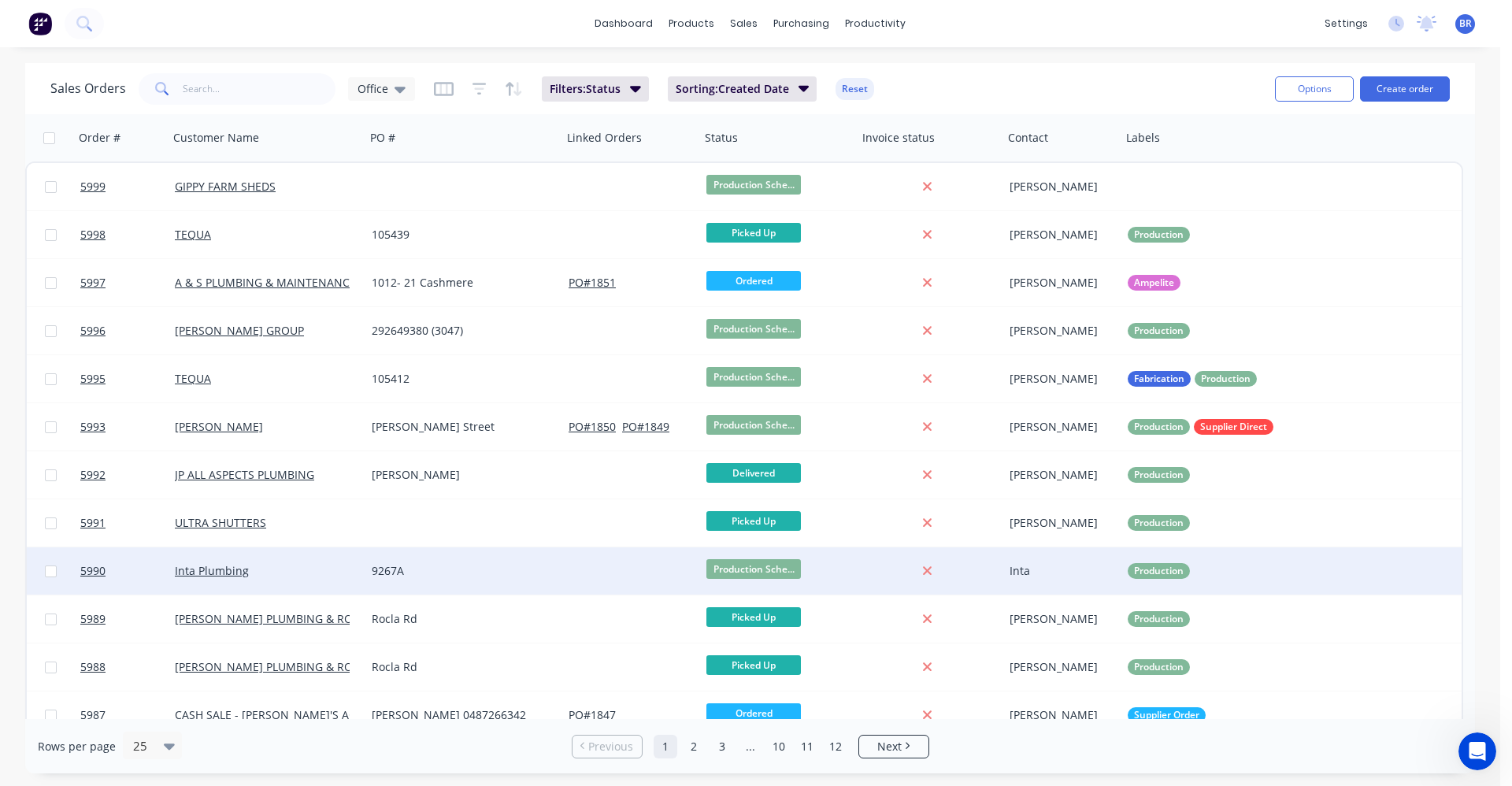
click at [501, 583] on div "9267A" at bounding box center [464, 571] width 197 height 48
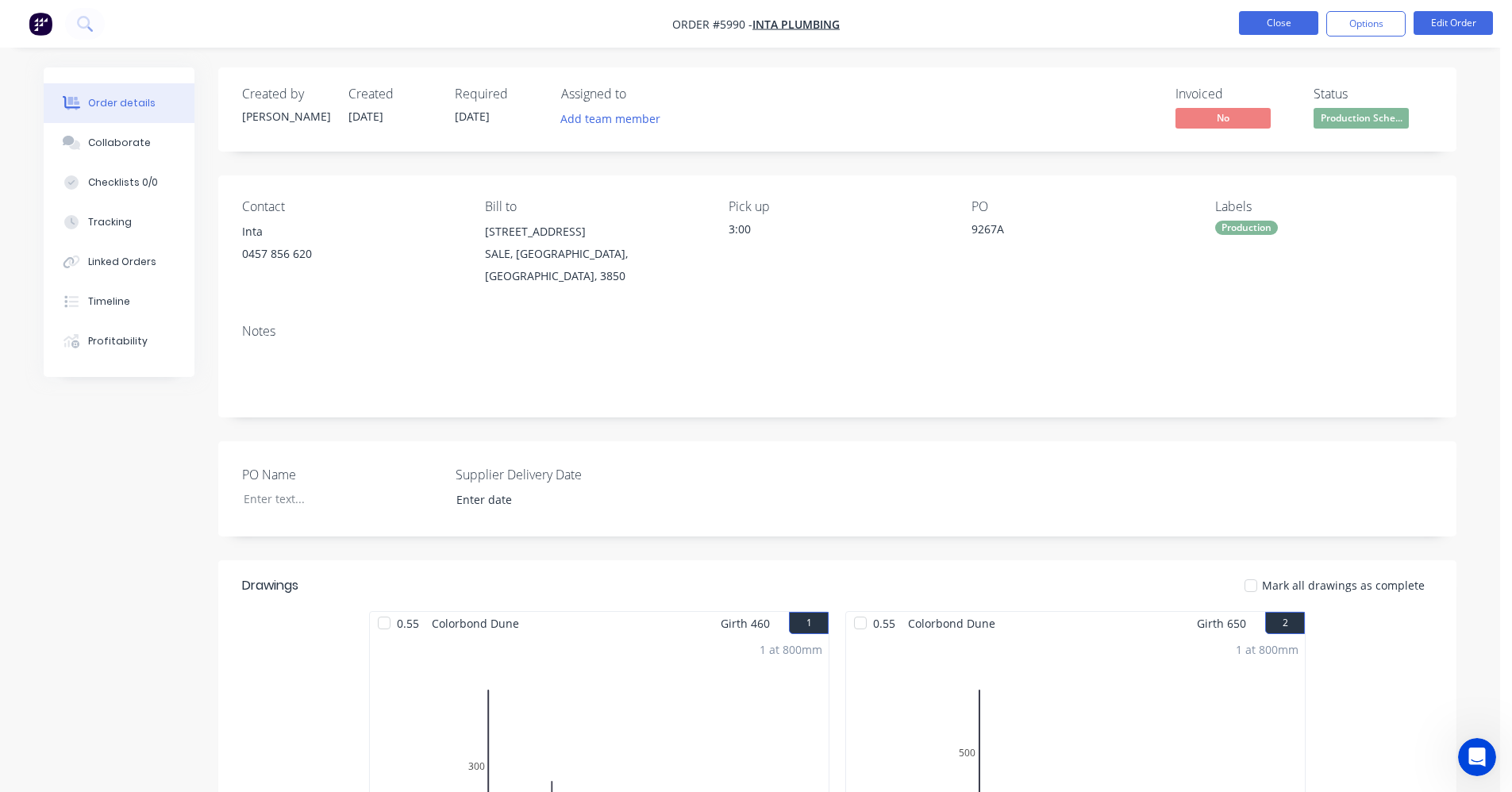
click at [1280, 25] on button "Close" at bounding box center [1278, 23] width 79 height 24
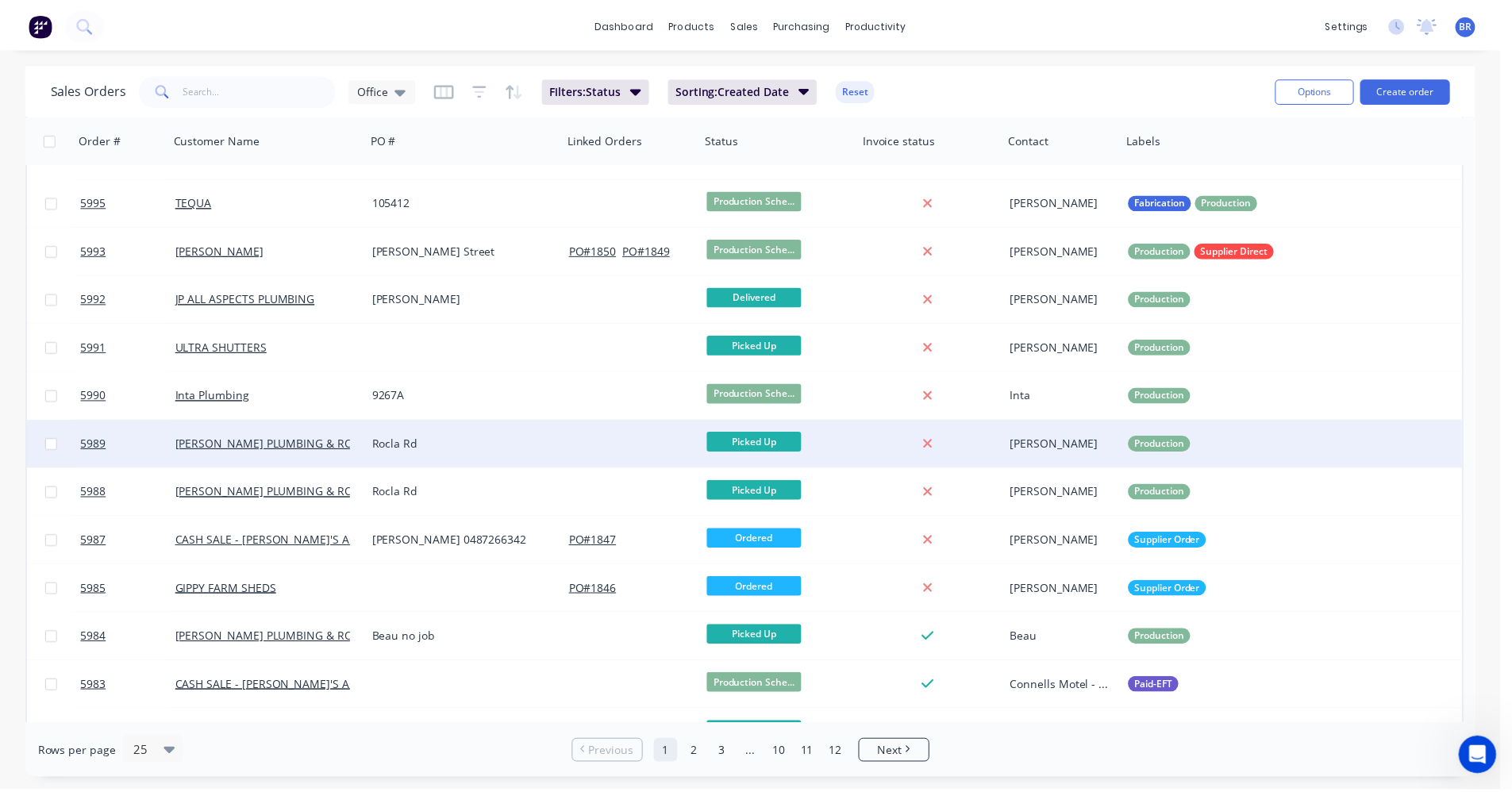
scroll to position [238, 0]
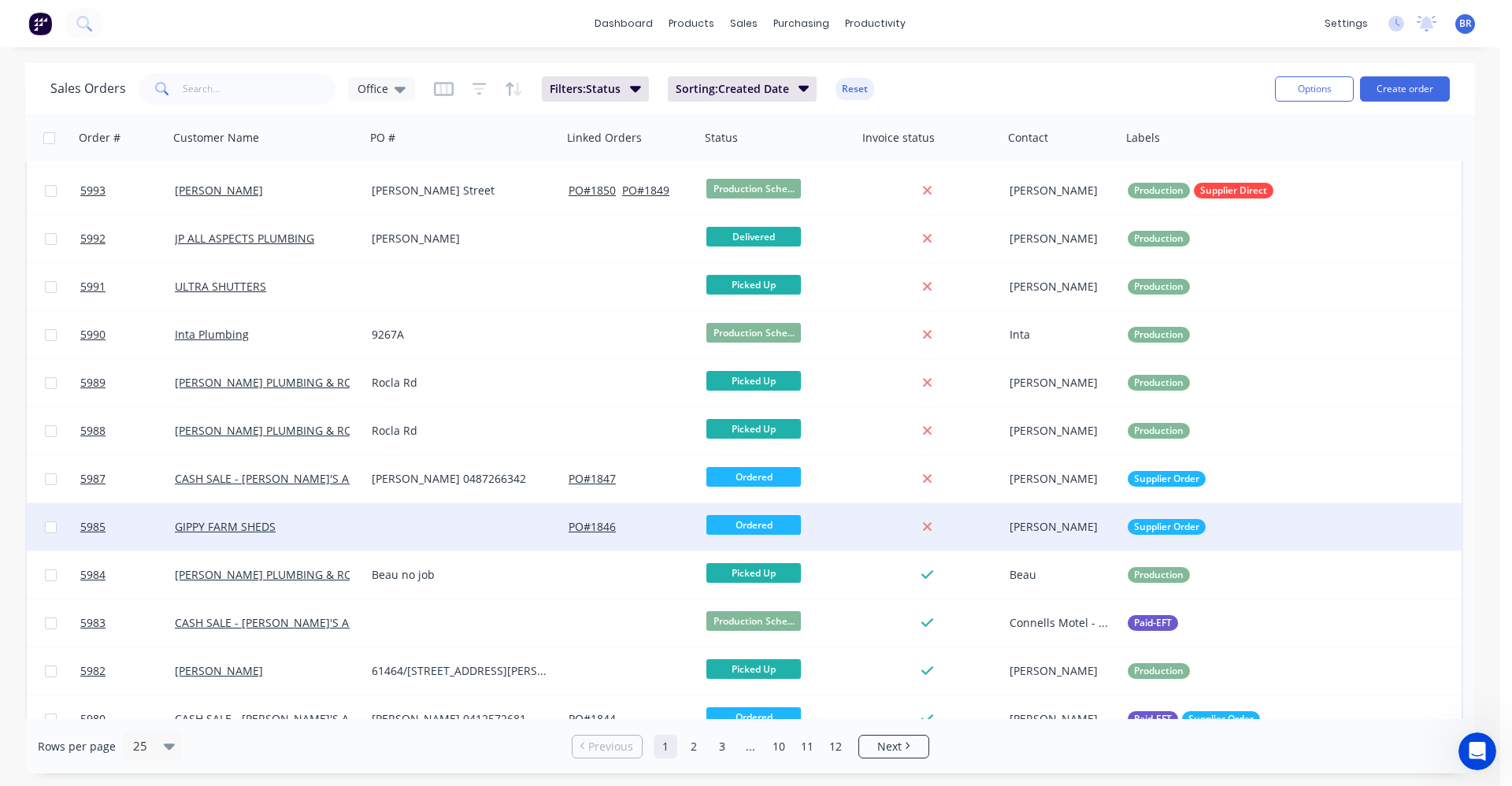
click at [399, 517] on div at bounding box center [464, 527] width 197 height 48
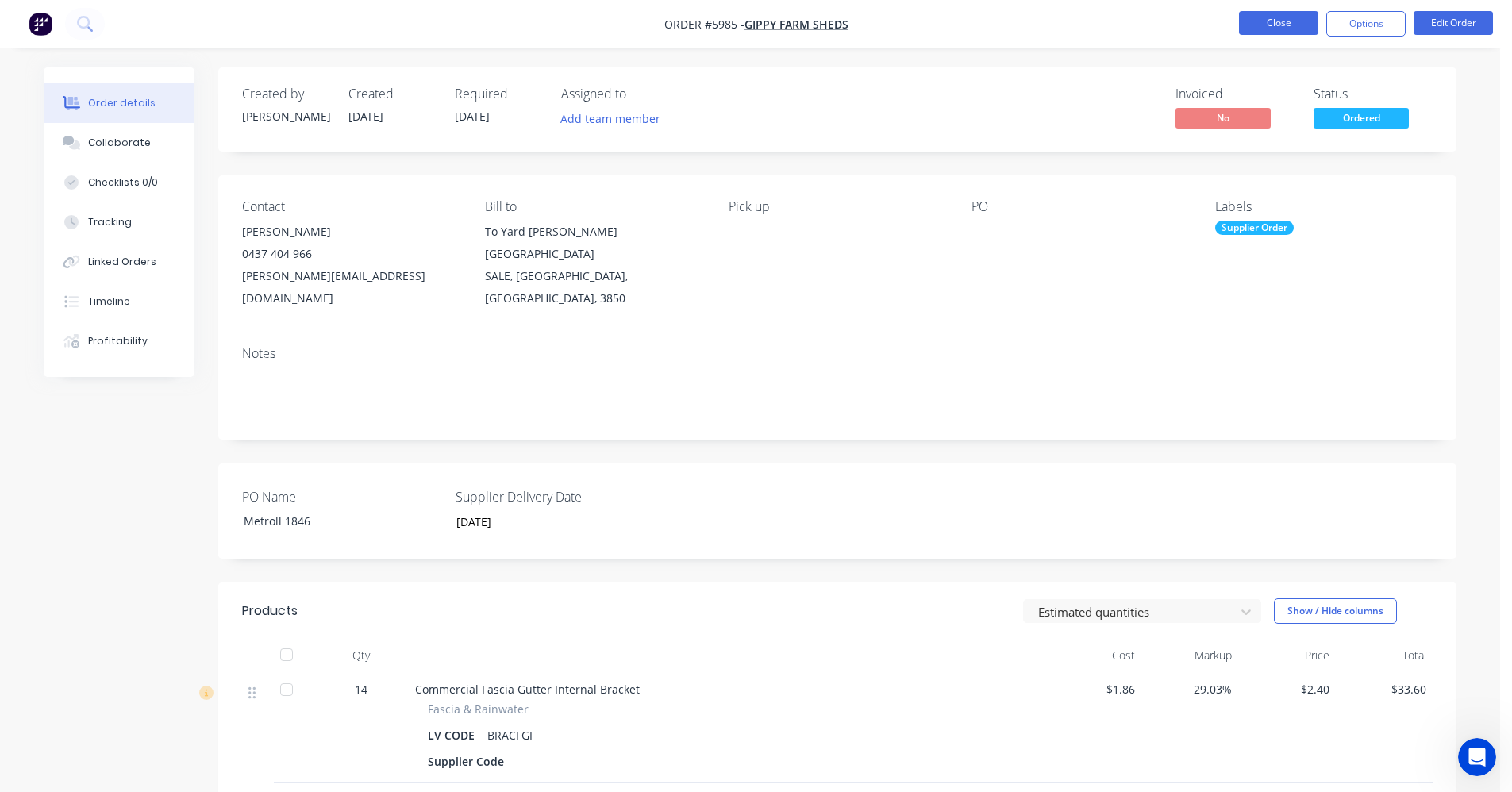
click at [1279, 27] on button "Close" at bounding box center [1278, 23] width 79 height 24
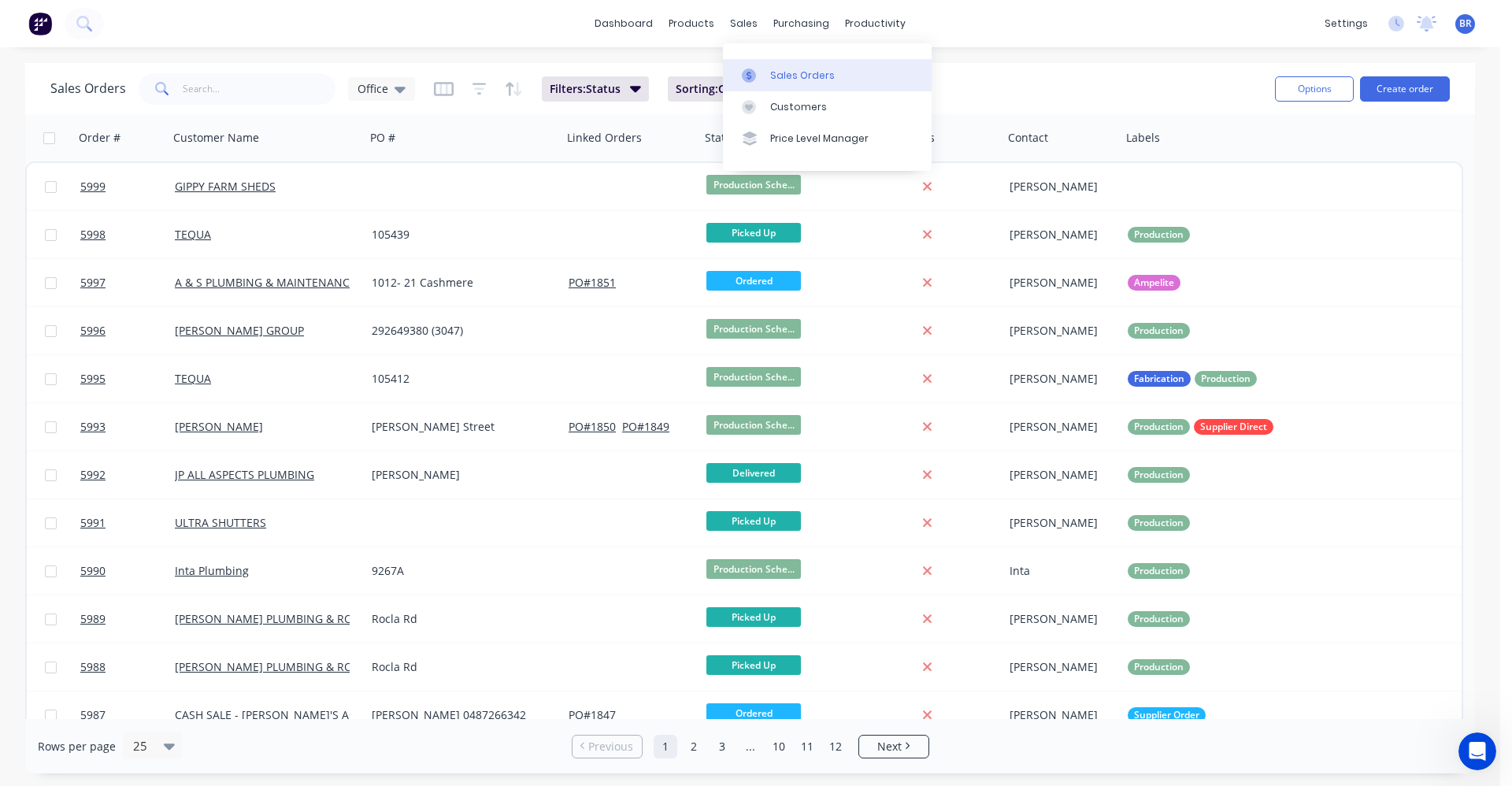
click at [792, 80] on div "Sales Orders" at bounding box center [802, 75] width 64 height 14
click at [784, 67] on link "Sales Orders" at bounding box center [828, 74] width 209 height 31
click at [1411, 91] on button "Create order" at bounding box center [1406, 88] width 90 height 25
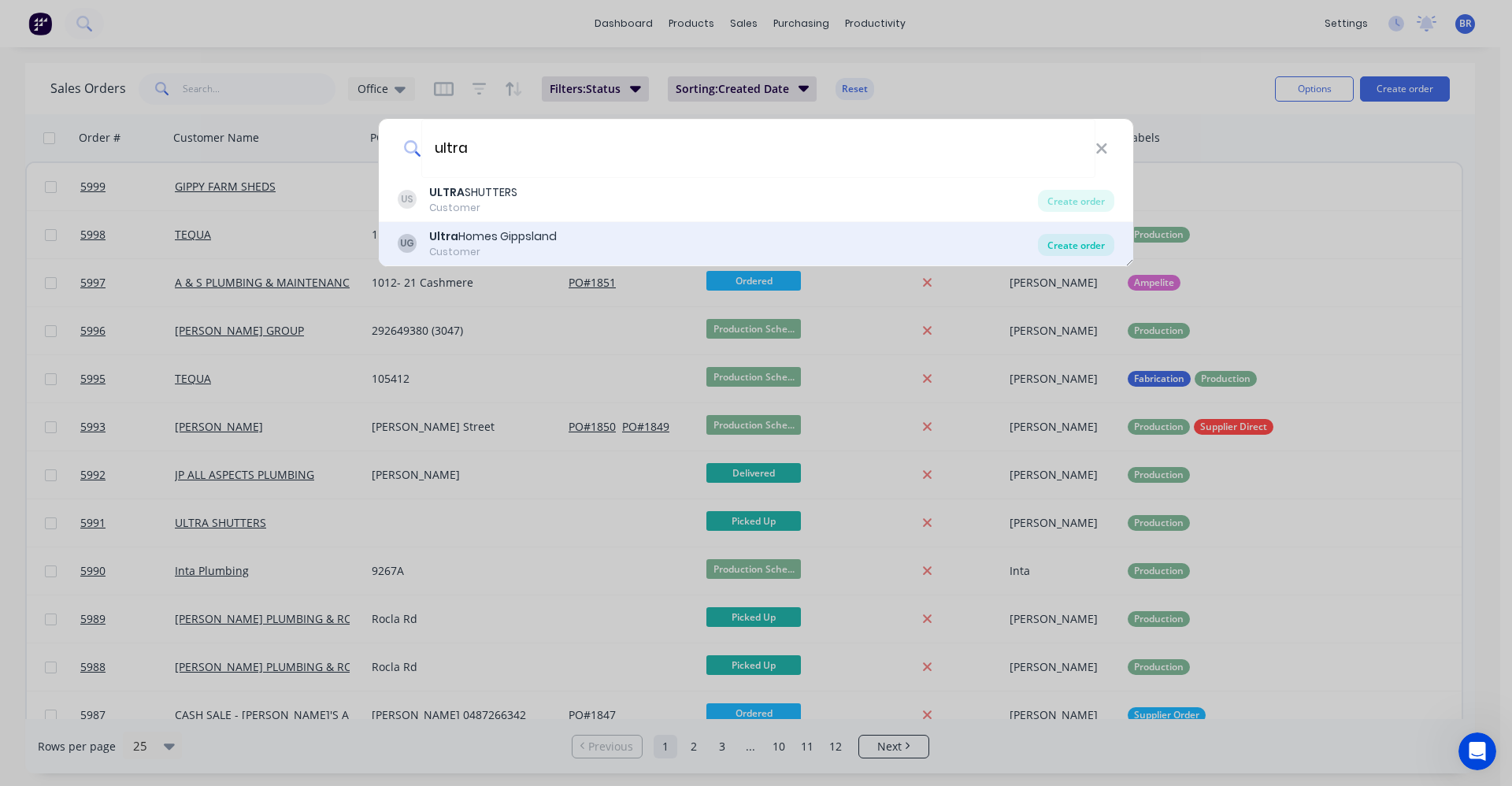
type input "ultra"
click at [1061, 242] on div "Create order" at bounding box center [1076, 245] width 76 height 22
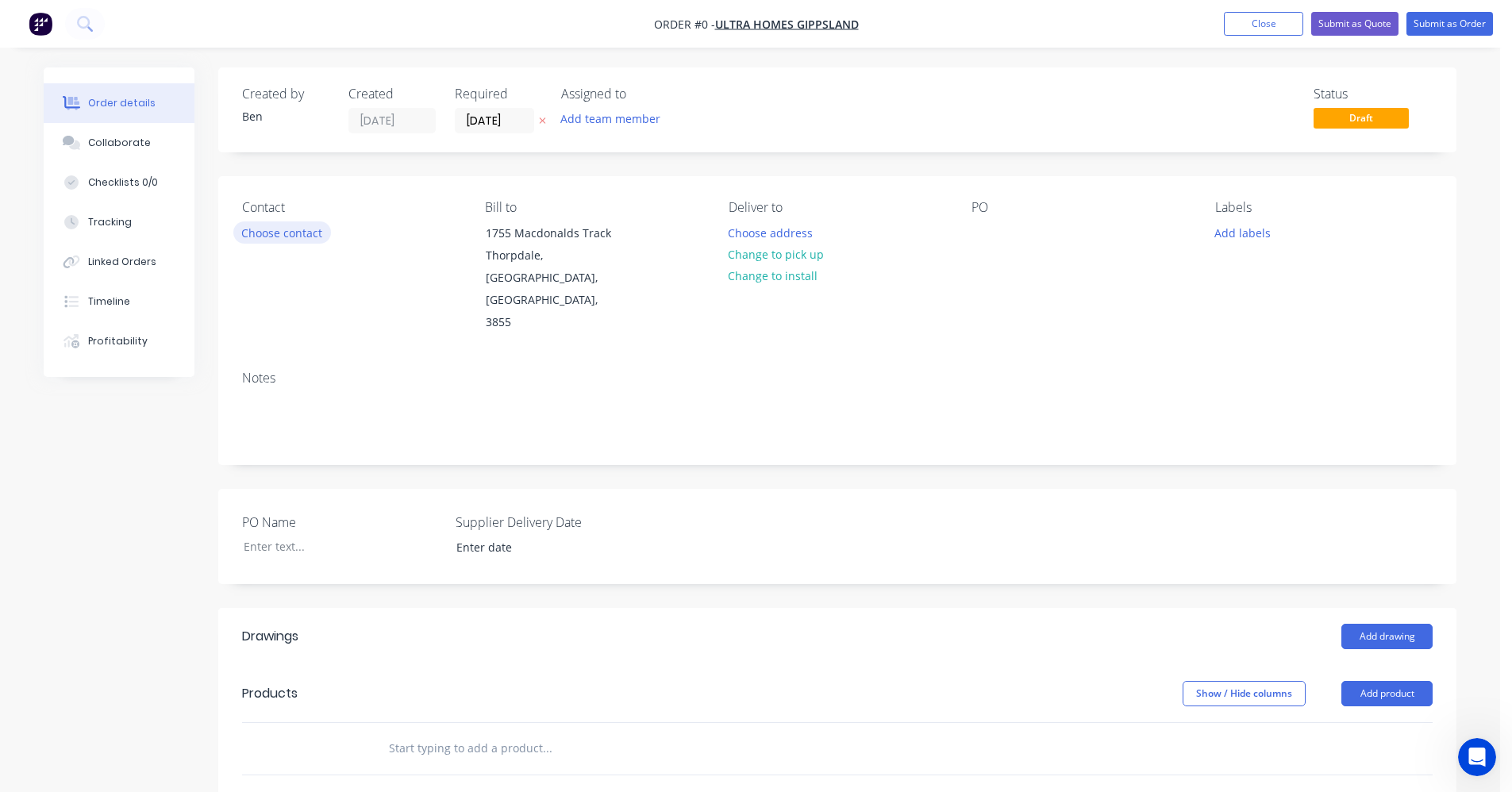
click at [273, 235] on button "Choose contact" at bounding box center [283, 232] width 98 height 21
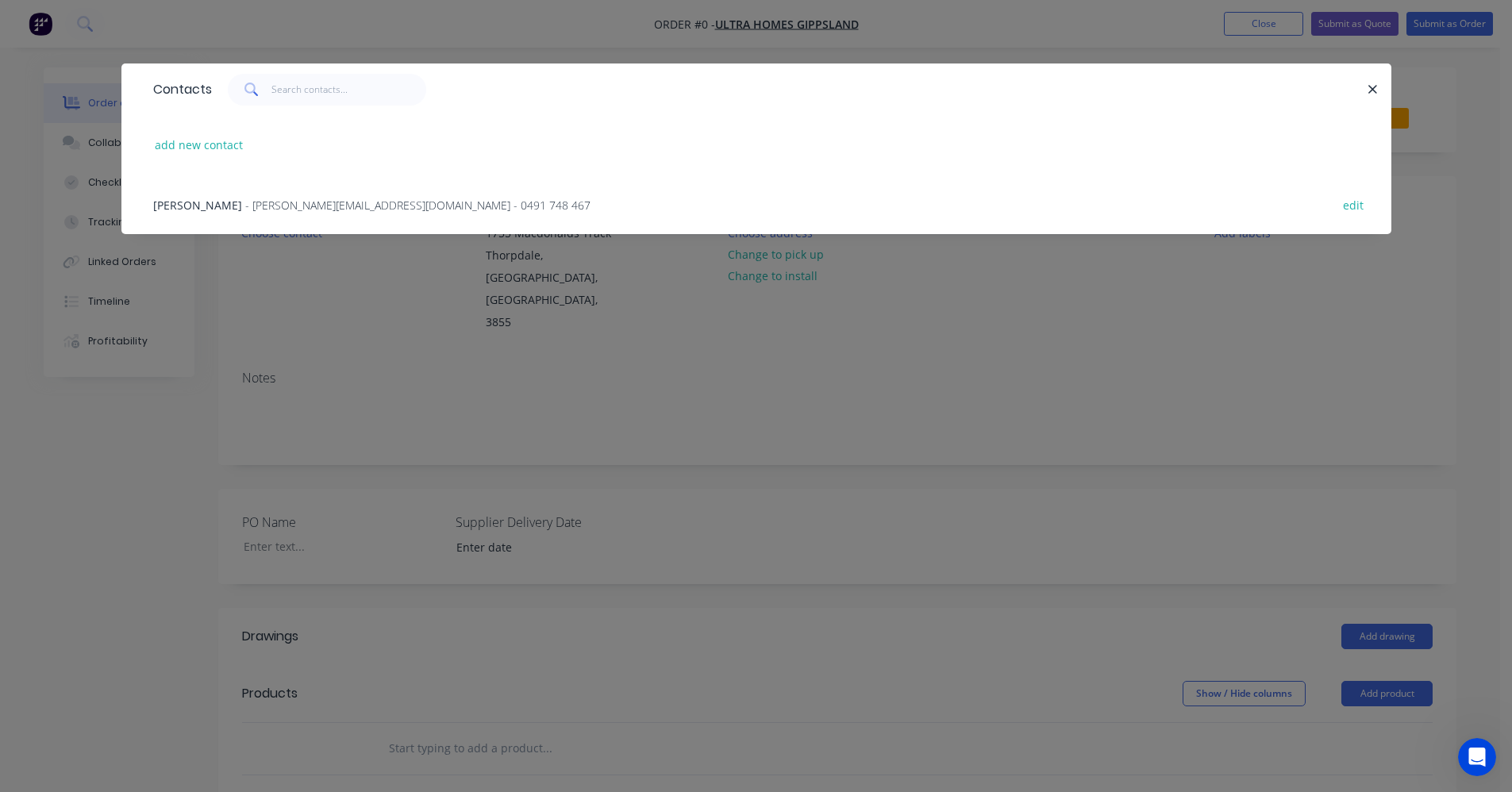
drag, startPoint x: 266, startPoint y: 207, endPoint x: 278, endPoint y: 212, distance: 13.0
click at [269, 209] on span "- nick@ultrahomesgippsland.com - 0491 748 467" at bounding box center [417, 205] width 345 height 15
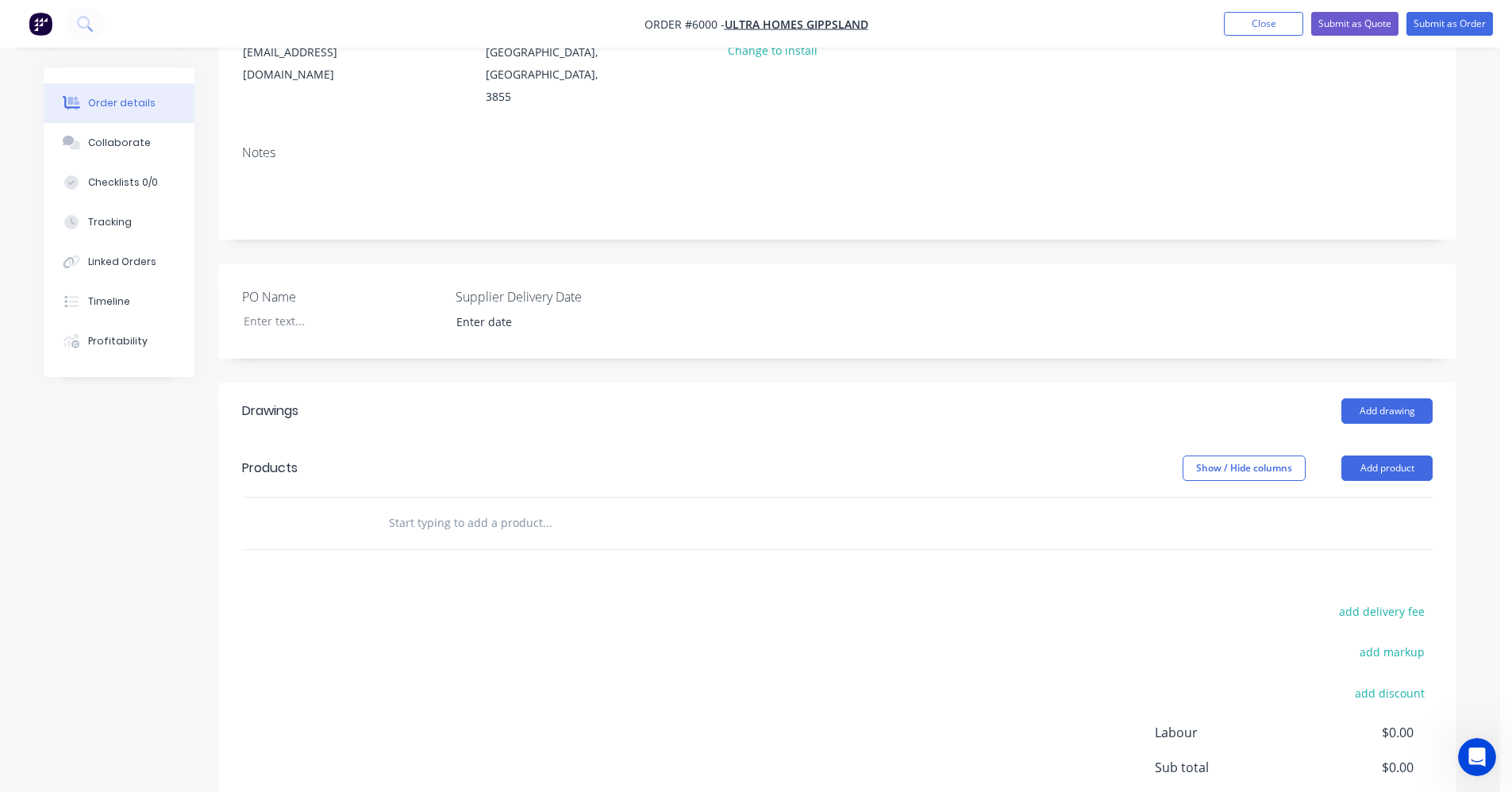
scroll to position [238, 0]
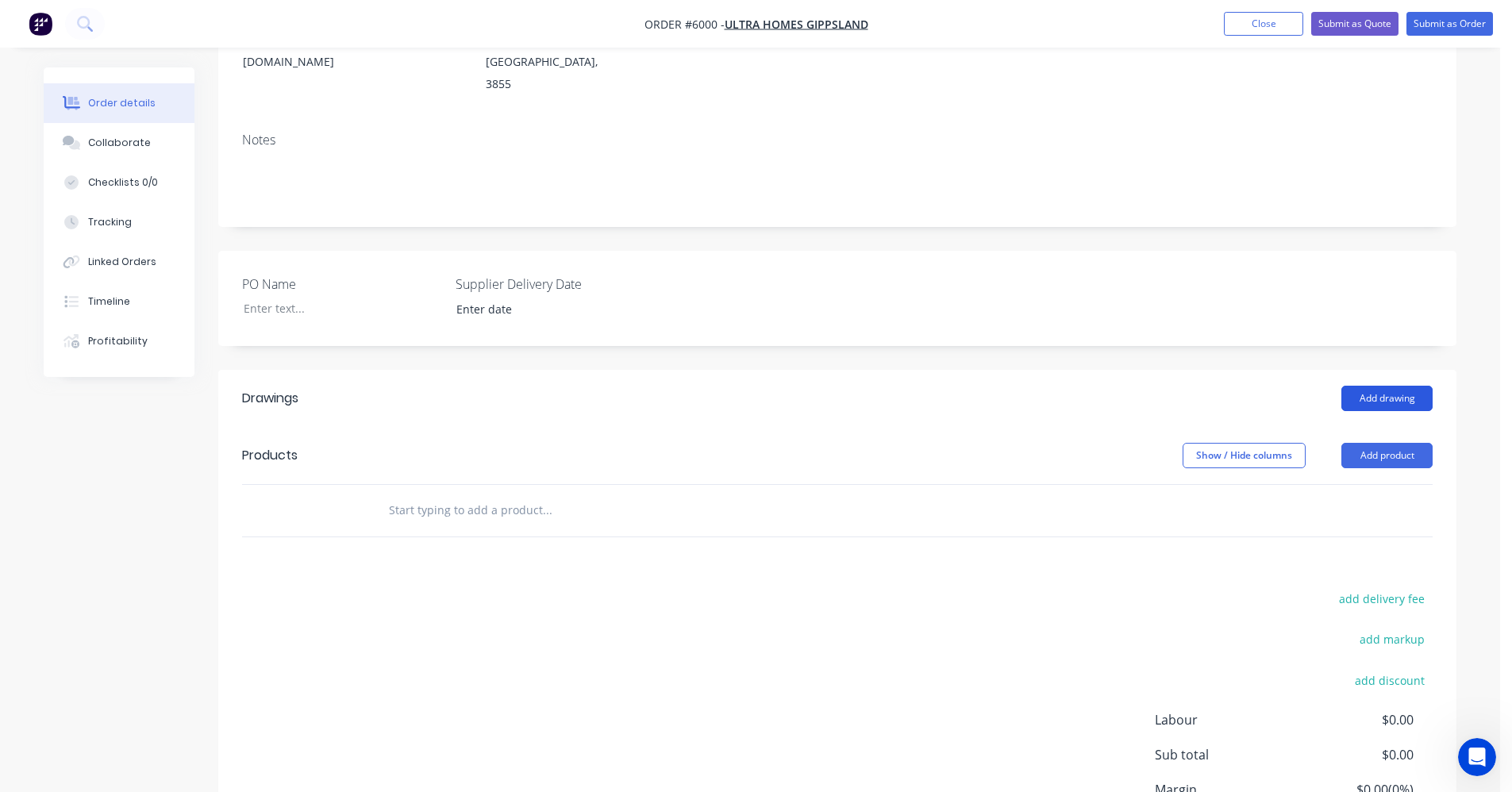
click at [1398, 386] on button "Add drawing" at bounding box center [1386, 398] width 91 height 25
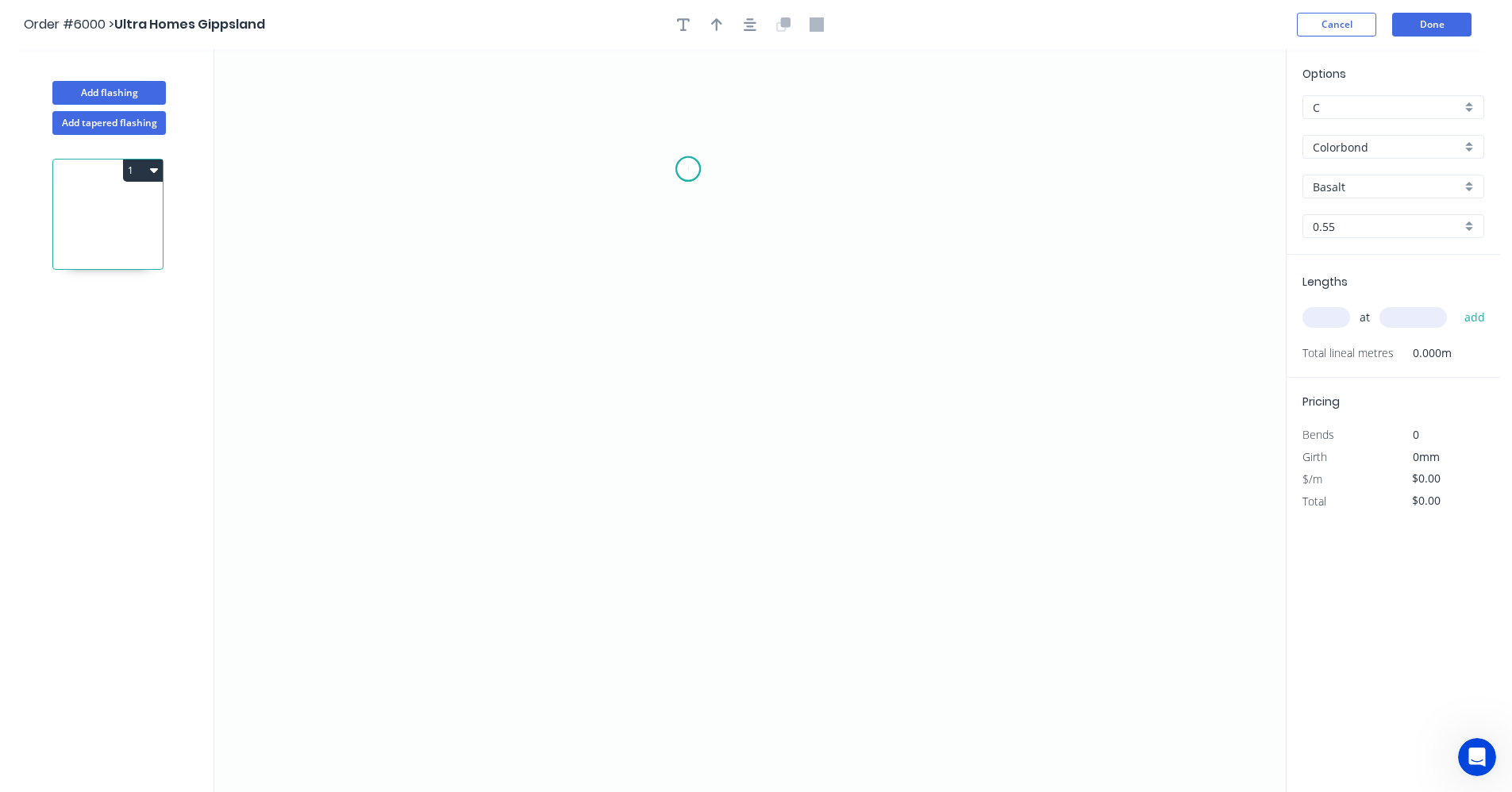
drag, startPoint x: 688, startPoint y: 169, endPoint x: 703, endPoint y: 231, distance: 63.8
click at [686, 172] on icon "0" at bounding box center [750, 420] width 1071 height 743
drag, startPoint x: 690, startPoint y: 460, endPoint x: 803, endPoint y: 462, distance: 113.0
click at [690, 460] on icon "0" at bounding box center [750, 420] width 1071 height 743
click at [810, 455] on icon "0 ?" at bounding box center [750, 420] width 1071 height 743
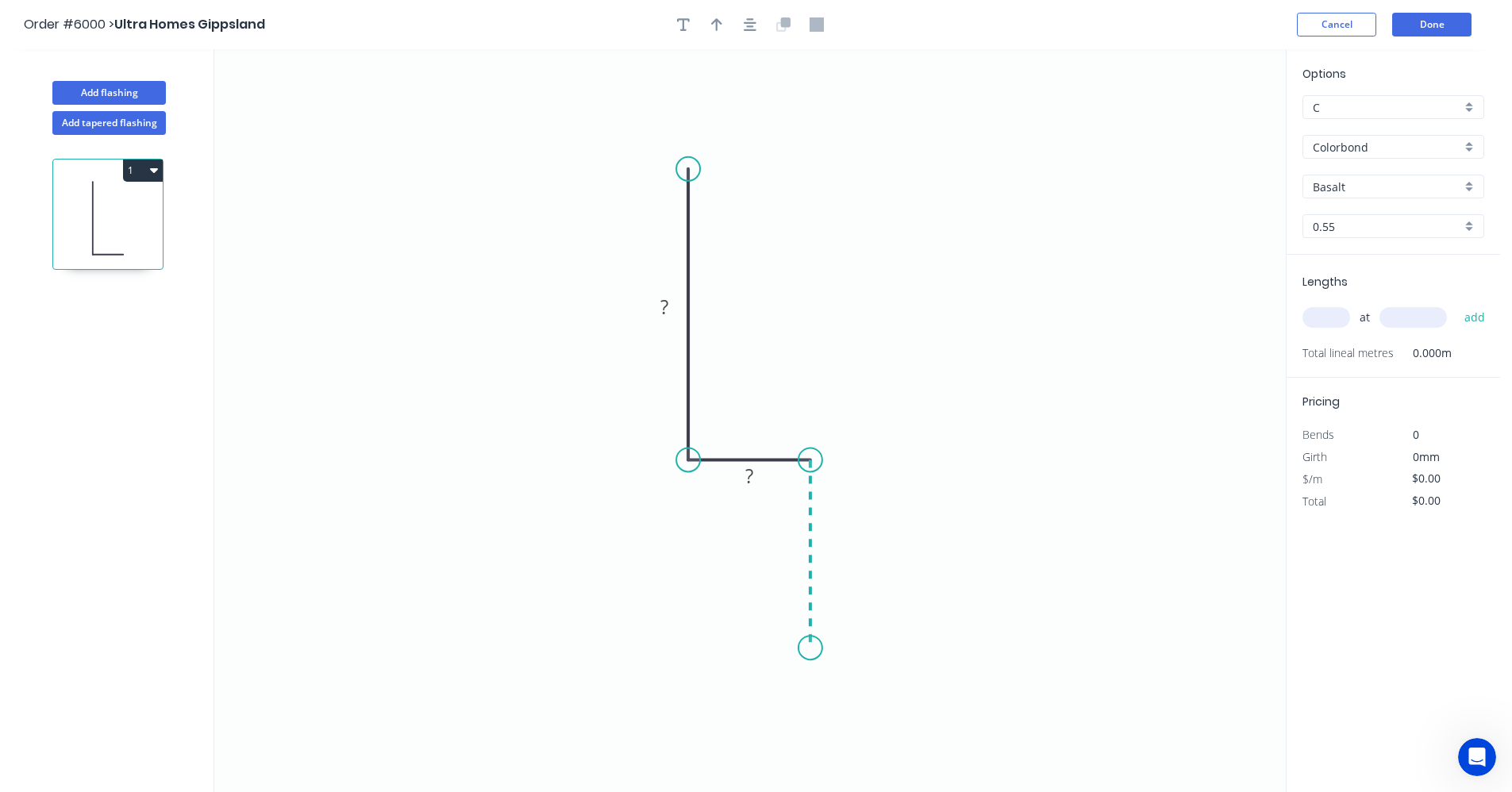
click at [802, 649] on icon "0 ? ?" at bounding box center [750, 420] width 1071 height 743
click at [871, 782] on div "Drip edge" at bounding box center [893, 780] width 160 height 32
click at [851, 702] on div "Flip bend" at bounding box center [890, 704] width 160 height 32
click at [660, 302] on tspan "?" at bounding box center [664, 307] width 8 height 26
type input "$8.28"
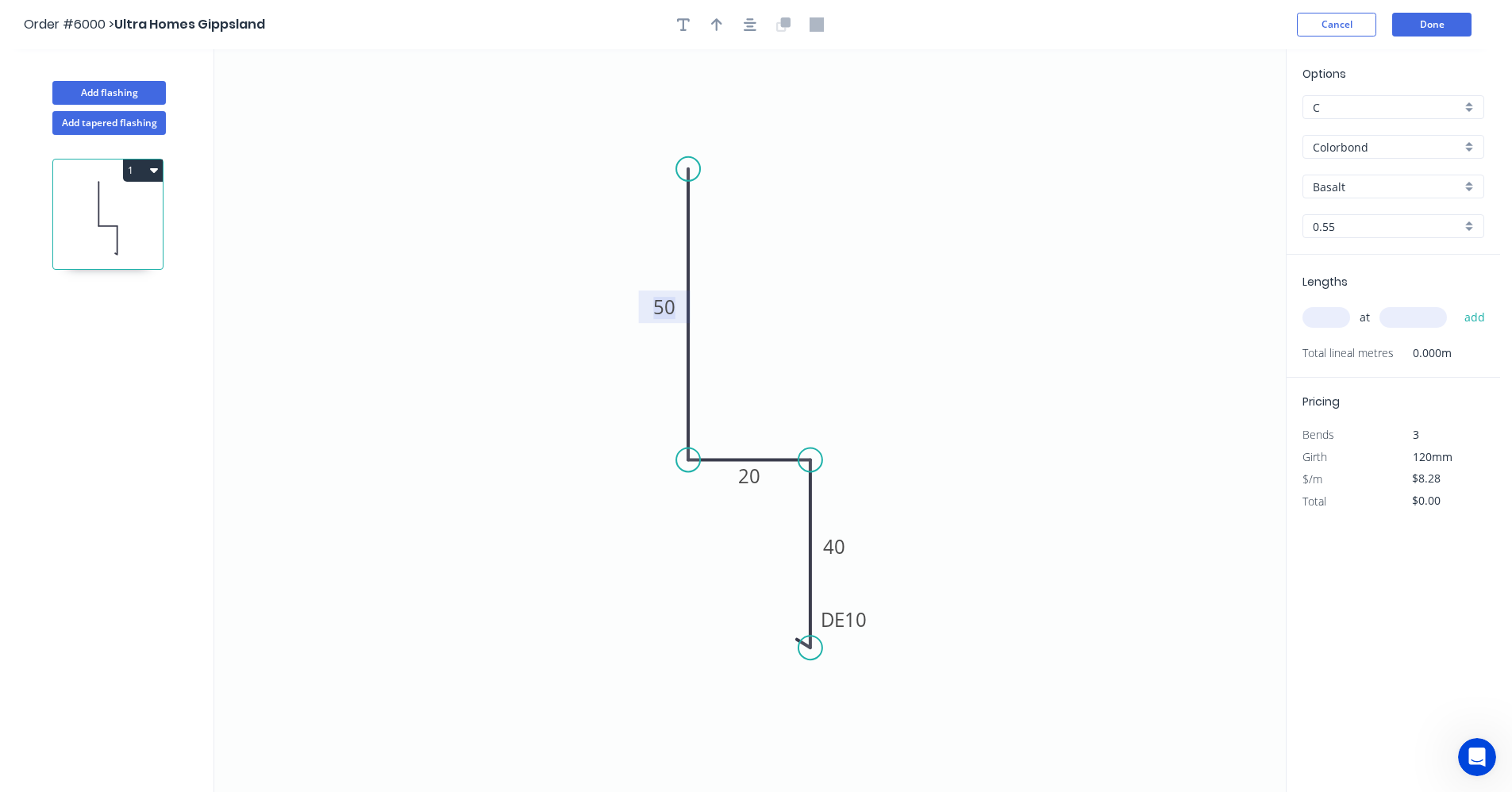
drag, startPoint x: 1472, startPoint y: 188, endPoint x: 1461, endPoint y: 191, distance: 11.4
click at [1472, 188] on div "Basalt" at bounding box center [1393, 187] width 182 height 24
click at [1344, 244] on div "Monument" at bounding box center [1393, 233] width 180 height 28
type input "Monument"
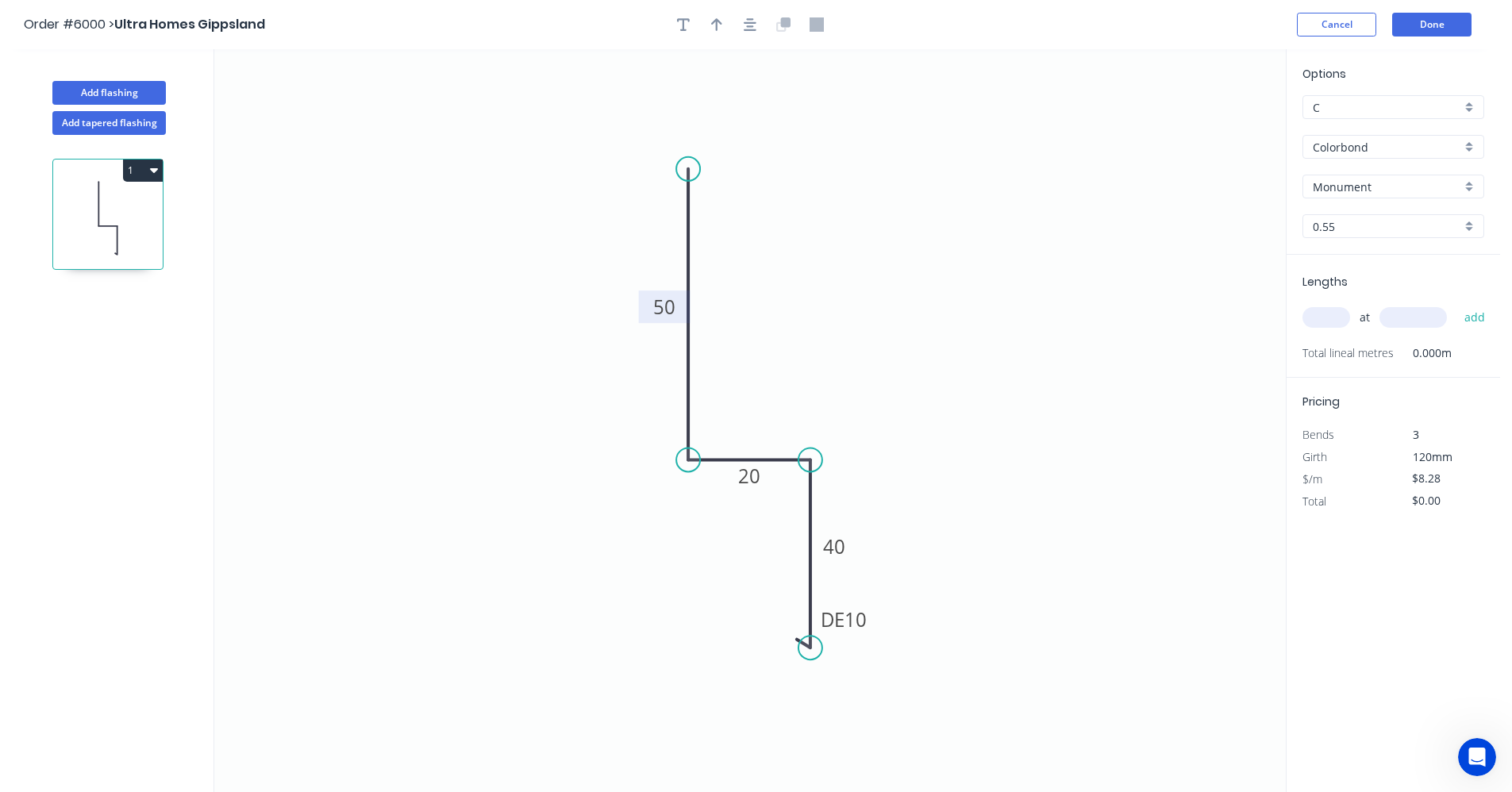
drag, startPoint x: 750, startPoint y: 24, endPoint x: 732, endPoint y: 24, distance: 18.0
click at [746, 24] on icon "button" at bounding box center [750, 24] width 13 height 14
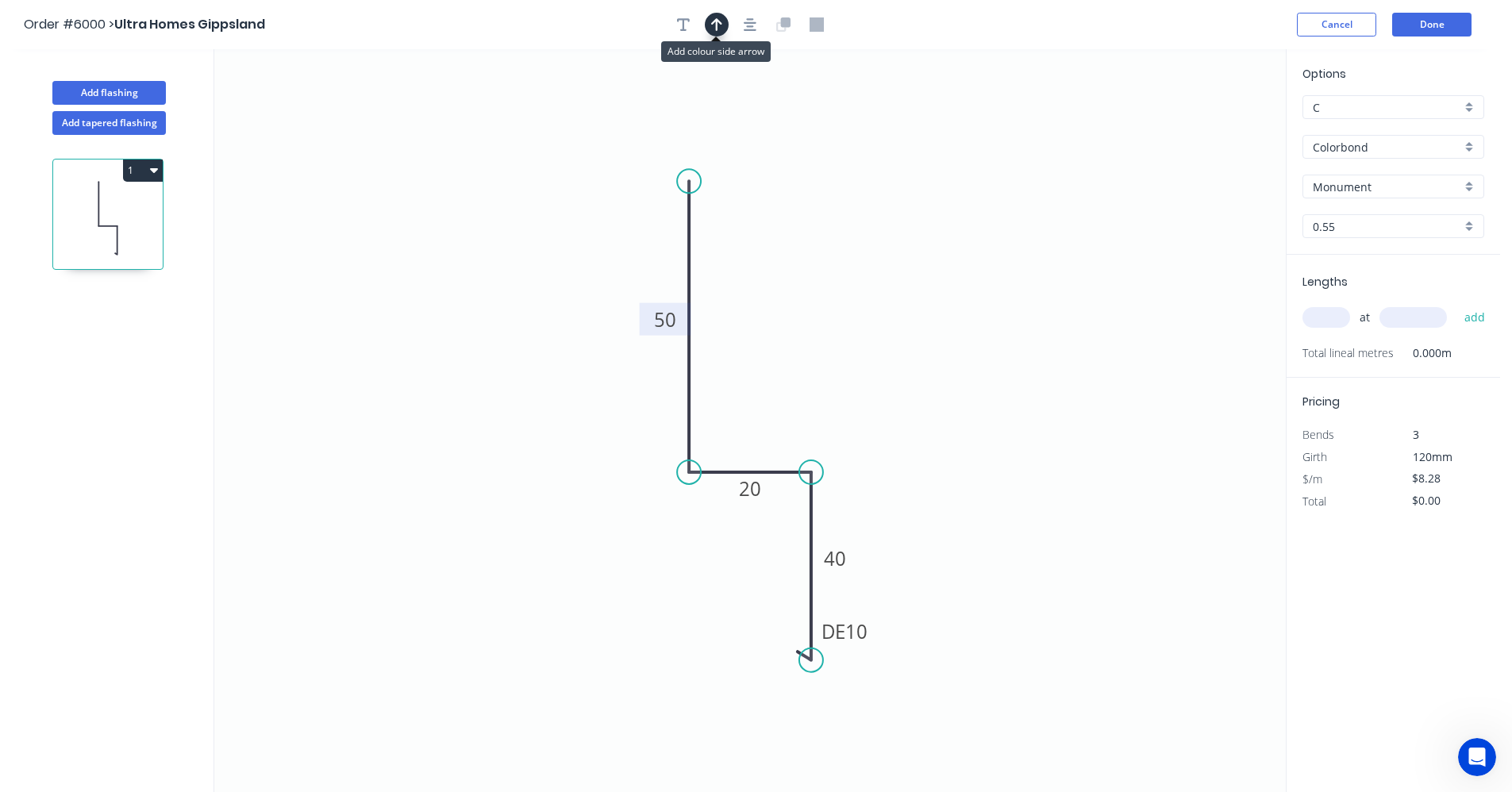
drag, startPoint x: 718, startPoint y: 24, endPoint x: 941, endPoint y: 129, distance: 246.5
click at [720, 25] on icon "button" at bounding box center [717, 24] width 11 height 14
click at [1203, 128] on icon at bounding box center [1204, 110] width 14 height 51
drag, startPoint x: 1205, startPoint y: 128, endPoint x: 1063, endPoint y: 429, distance: 332.8
click at [784, 454] on icon at bounding box center [793, 440] width 46 height 46
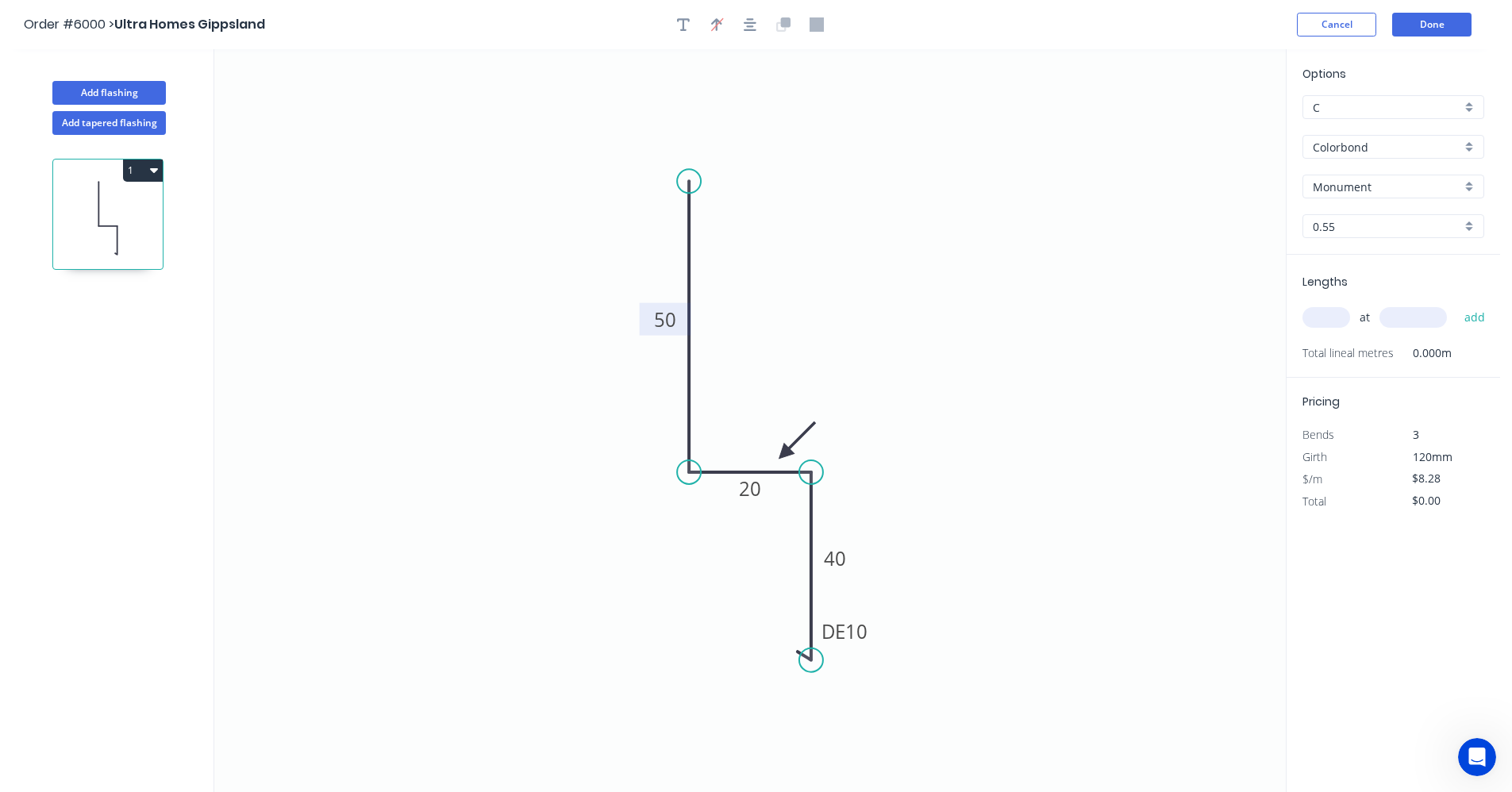
click at [1325, 311] on input "text" at bounding box center [1326, 317] width 48 height 20
type input "2"
type input "4000"
click at [1456, 304] on button "add" at bounding box center [1474, 317] width 37 height 27
type input "$66.24"
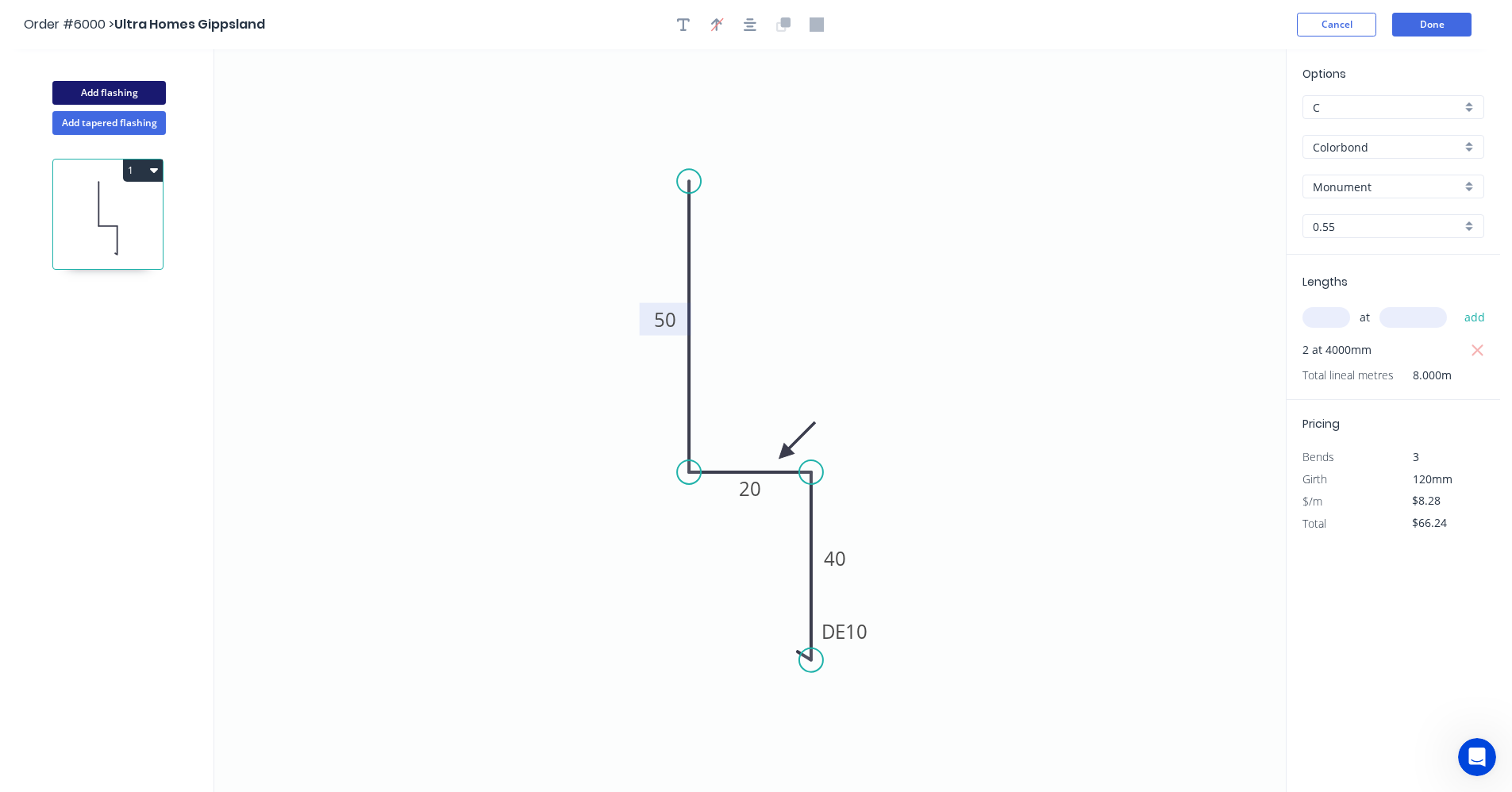
drag, startPoint x: 145, startPoint y: 88, endPoint x: 130, endPoint y: 92, distance: 15.5
click at [138, 89] on button "Add flashing" at bounding box center [109, 93] width 114 height 24
type input "$0.00"
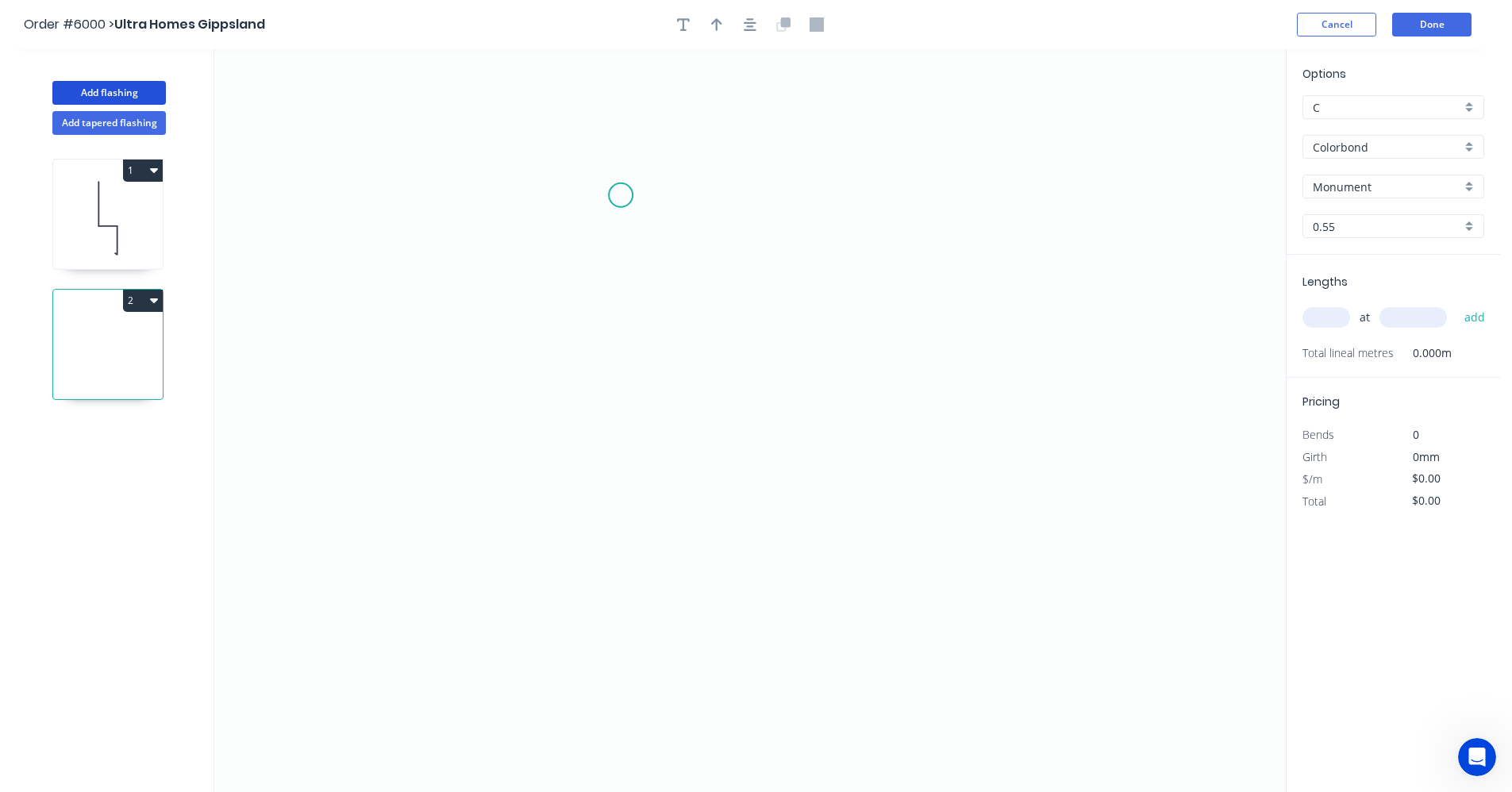
click at [620, 204] on icon "0" at bounding box center [750, 420] width 1071 height 743
click at [618, 413] on icon "0" at bounding box center [750, 420] width 1071 height 743
click at [774, 418] on icon "0 ?" at bounding box center [750, 420] width 1071 height 743
click at [761, 528] on icon "0 ? ?" at bounding box center [750, 420] width 1071 height 743
drag, startPoint x: 745, startPoint y: 532, endPoint x: 767, endPoint y: 537, distance: 22.6
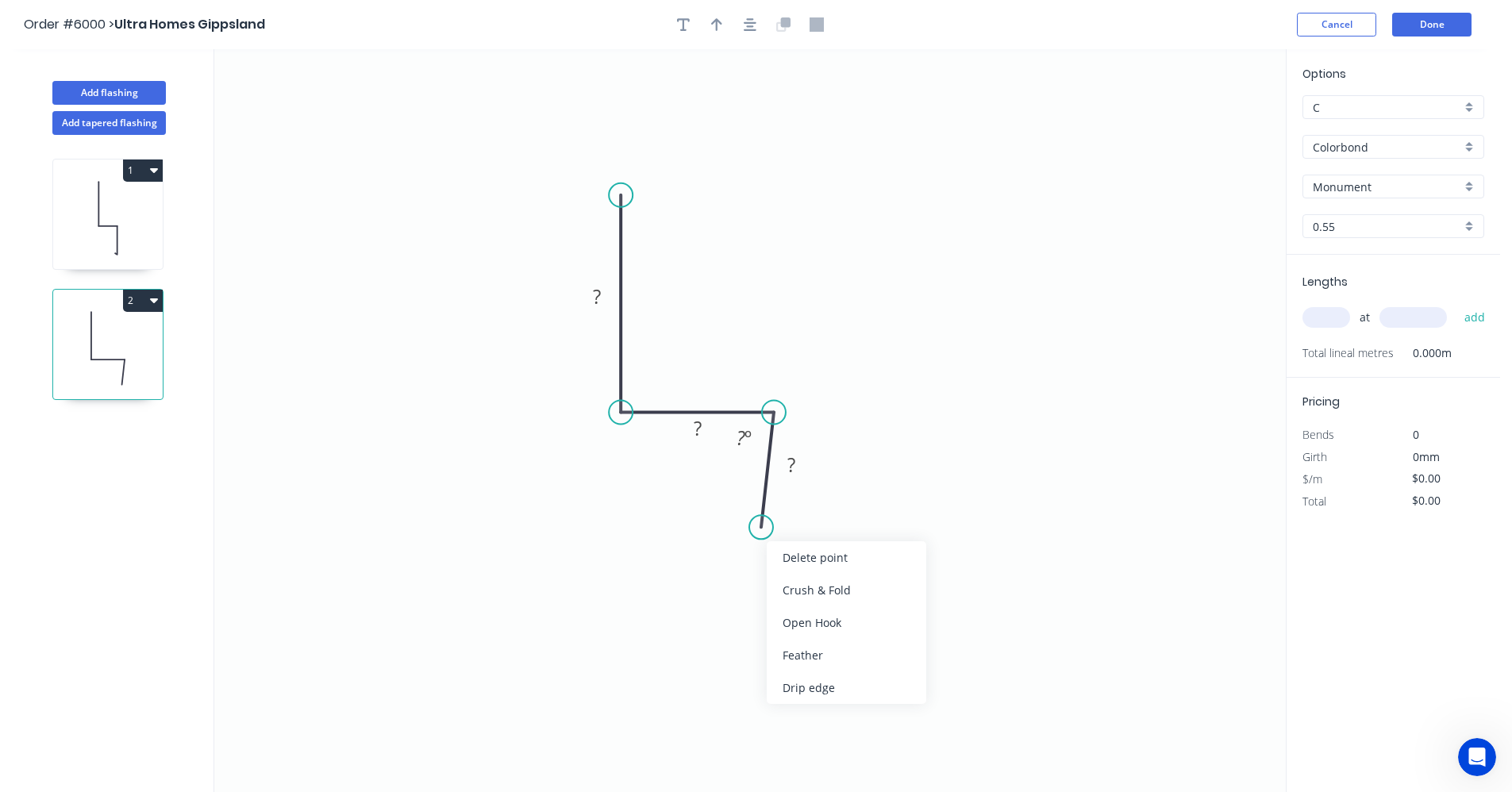
drag, startPoint x: 796, startPoint y: 582, endPoint x: 811, endPoint y: 584, distance: 15.1
click at [797, 582] on div "Crush & Fold" at bounding box center [846, 590] width 160 height 32
click at [824, 578] on div "Flip bend" at bounding box center [847, 582] width 160 height 32
drag, startPoint x: 765, startPoint y: 529, endPoint x: 764, endPoint y: 470, distance: 59.0
click at [764, 470] on circle at bounding box center [764, 470] width 24 height 24
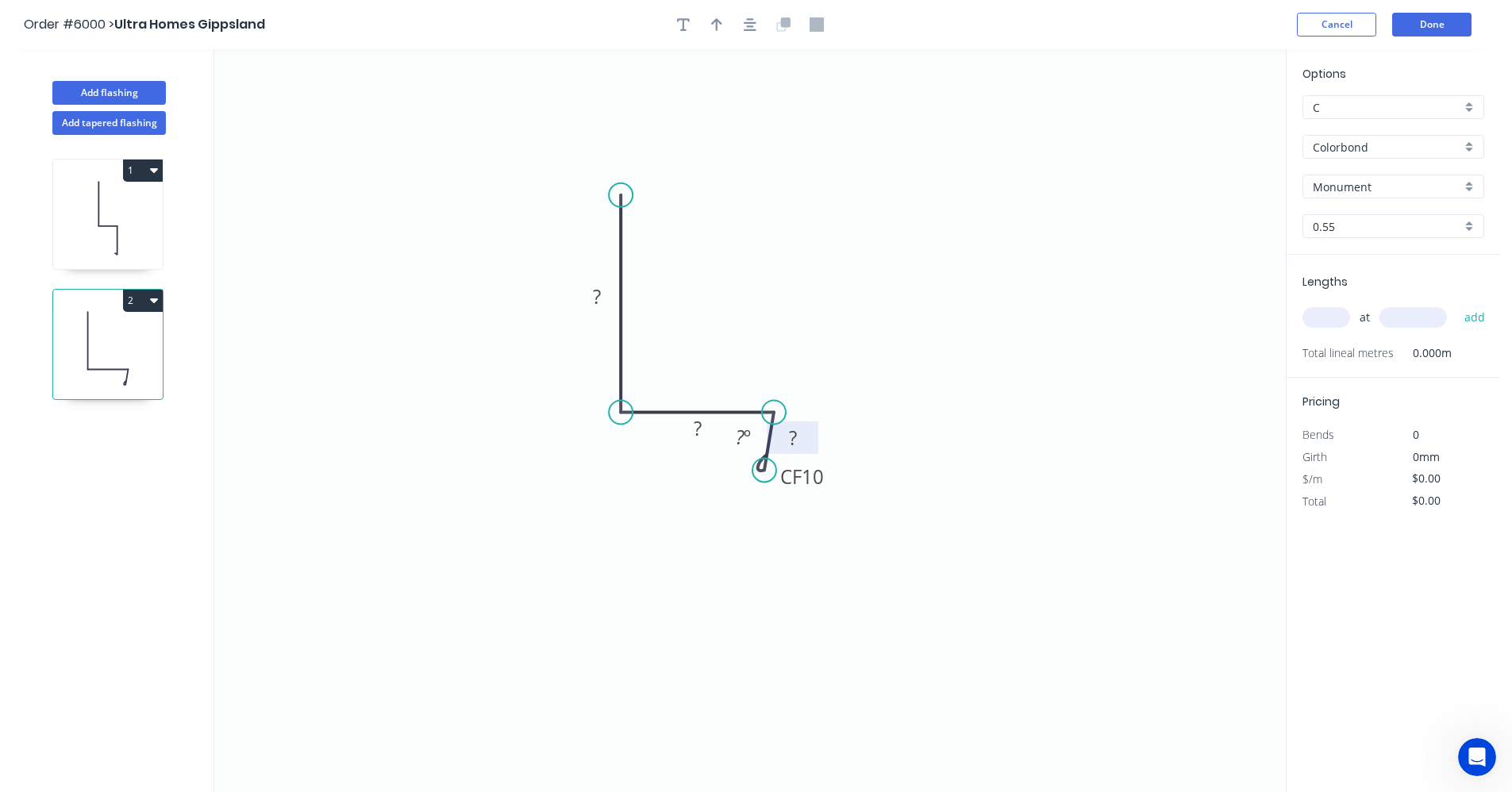
drag, startPoint x: 827, startPoint y: 461, endPoint x: 799, endPoint y: 437, distance: 36.9
click at [827, 483] on rect at bounding box center [801, 476] width 64 height 32
click at [801, 435] on rect at bounding box center [792, 439] width 31 height 22
click at [742, 438] on tspan "?" at bounding box center [739, 437] width 8 height 26
type input "$9.03"
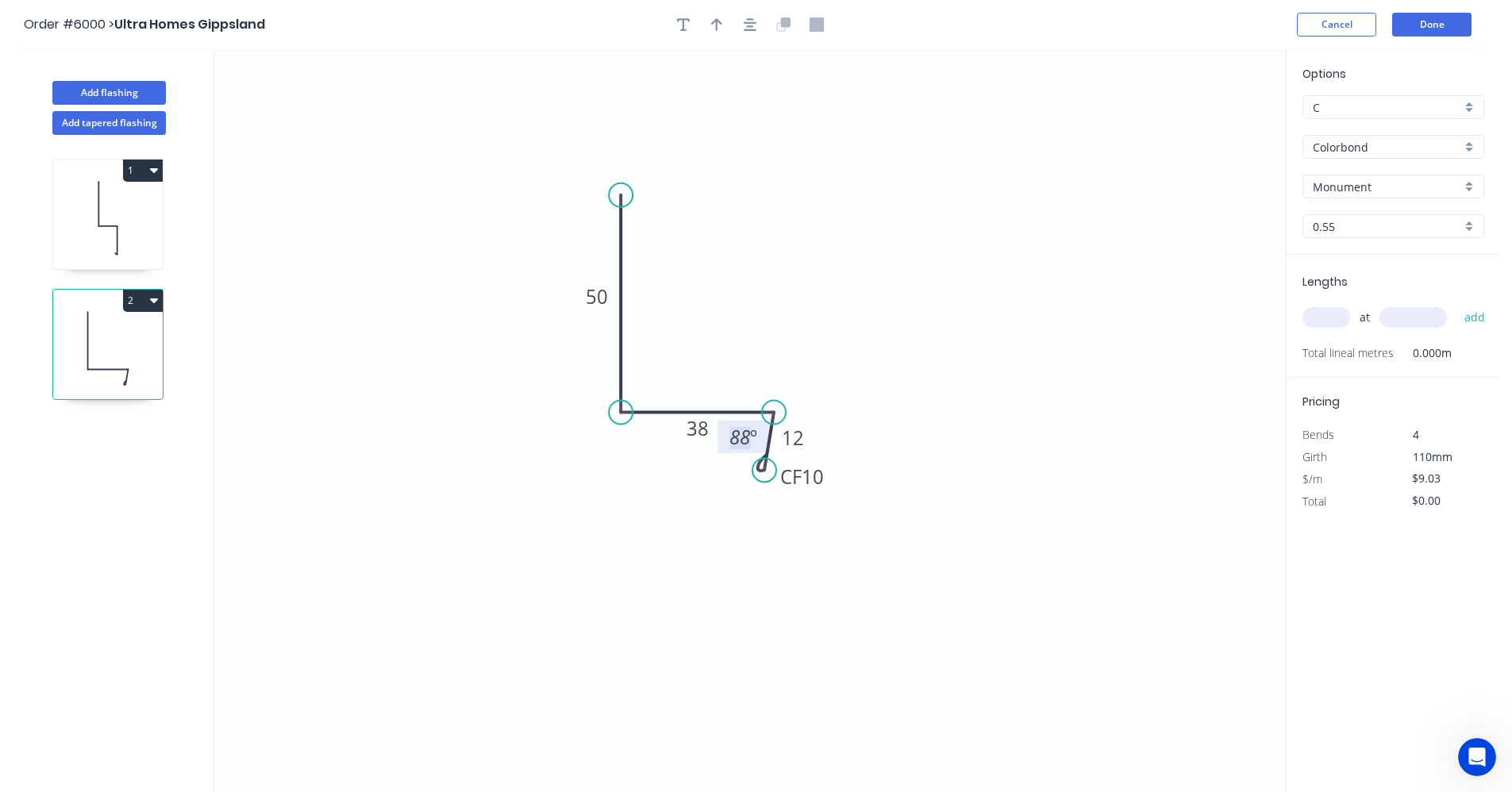
click at [1458, 189] on input "Monument" at bounding box center [1386, 187] width 149 height 17
click at [1339, 335] on div "Night Sky" at bounding box center [1393, 340] width 180 height 28
type input "Night Sky"
click at [744, 25] on icon "button" at bounding box center [750, 24] width 13 height 14
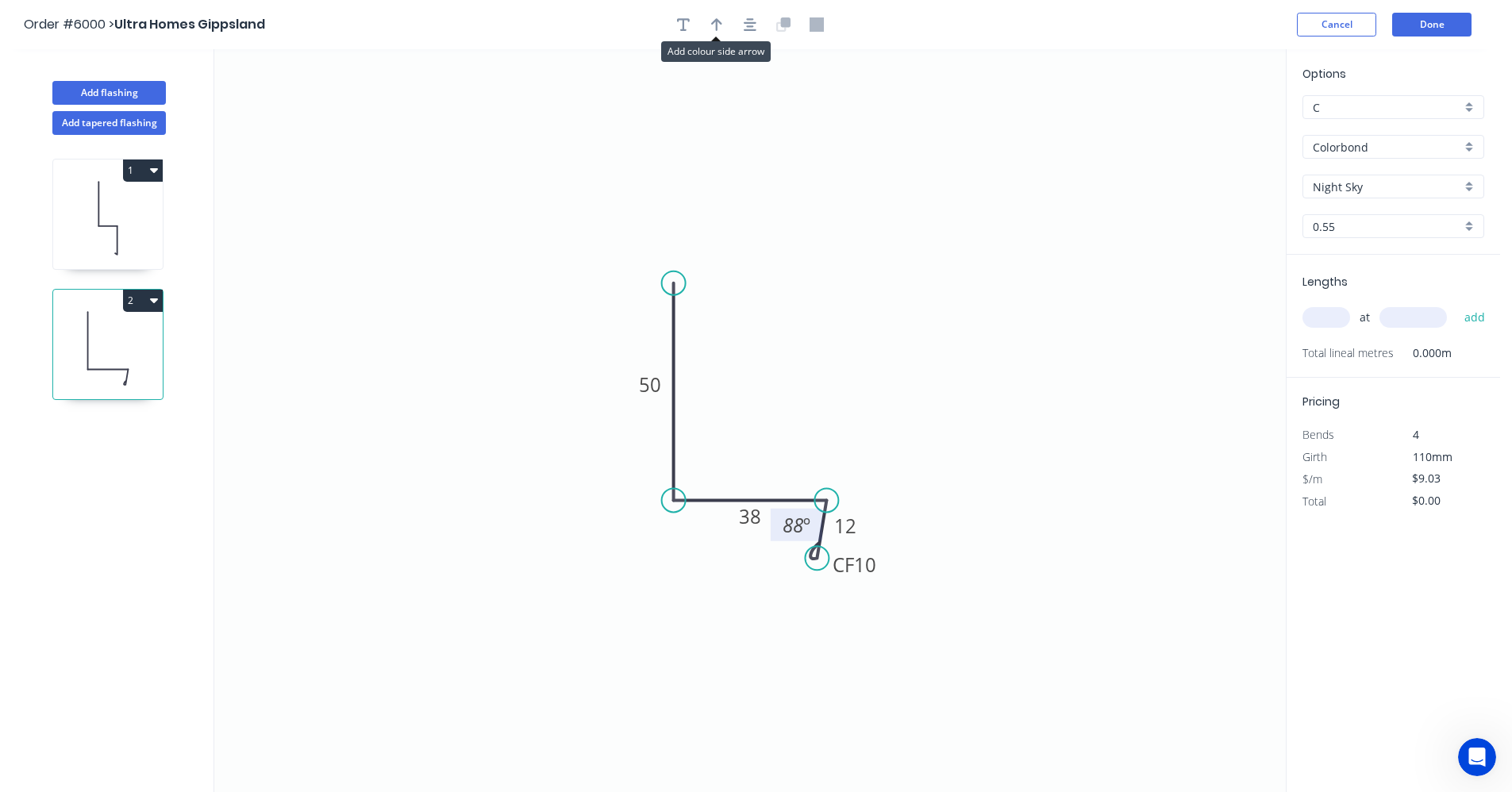
drag, startPoint x: 718, startPoint y: 24, endPoint x: 900, endPoint y: 160, distance: 227.2
click at [718, 25] on icon "button" at bounding box center [717, 25] width 11 height 13
drag, startPoint x: 1208, startPoint y: 124, endPoint x: 736, endPoint y: 489, distance: 596.7
click at [736, 489] on icon at bounding box center [736, 469] width 14 height 51
click at [1328, 320] on input "text" at bounding box center [1326, 317] width 48 height 20
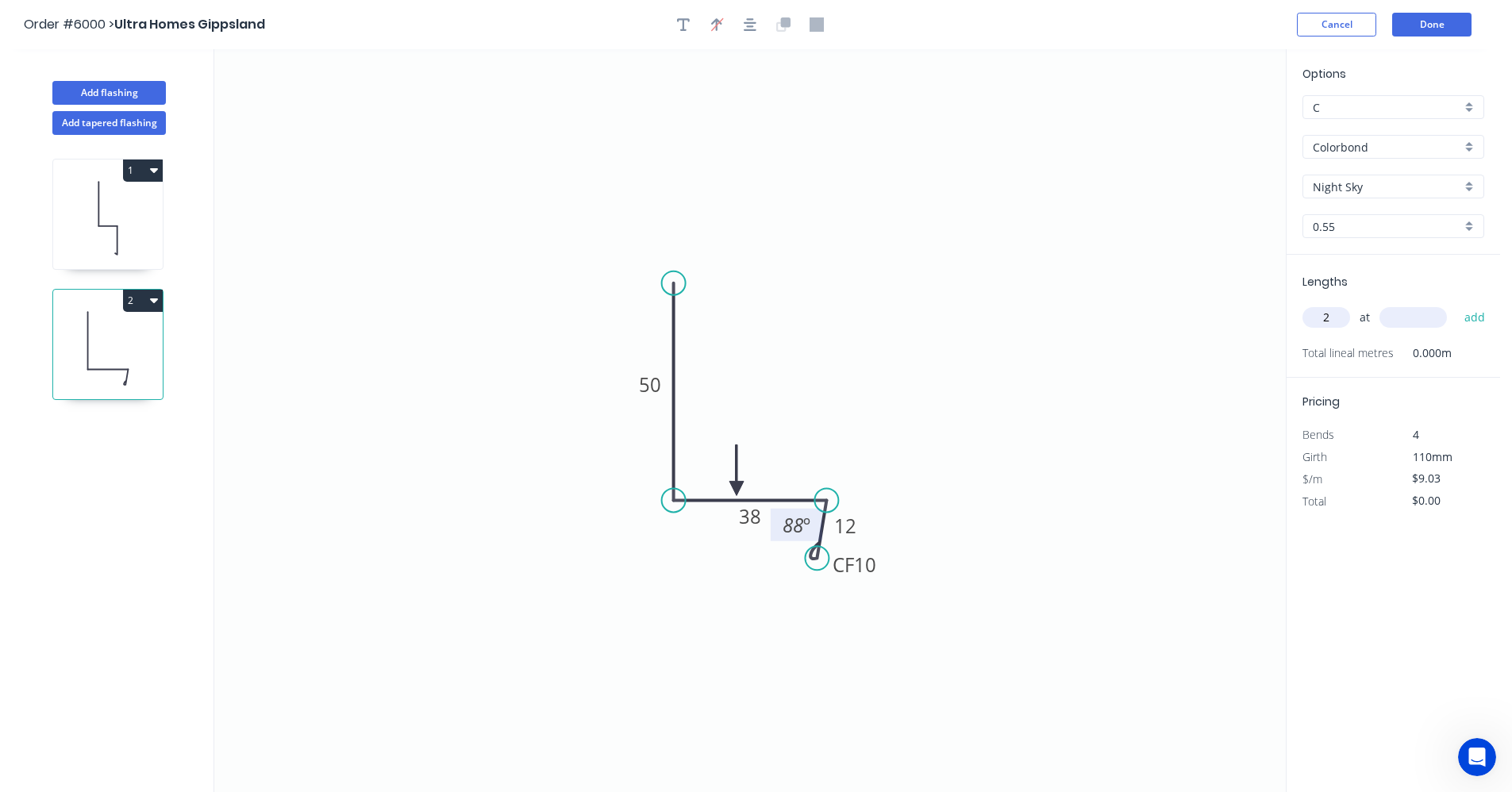
type input "2"
type input "2050"
click at [1456, 304] on button "add" at bounding box center [1474, 317] width 37 height 27
type input "$37.02"
click at [1417, 25] on button "Done" at bounding box center [1432, 25] width 79 height 24
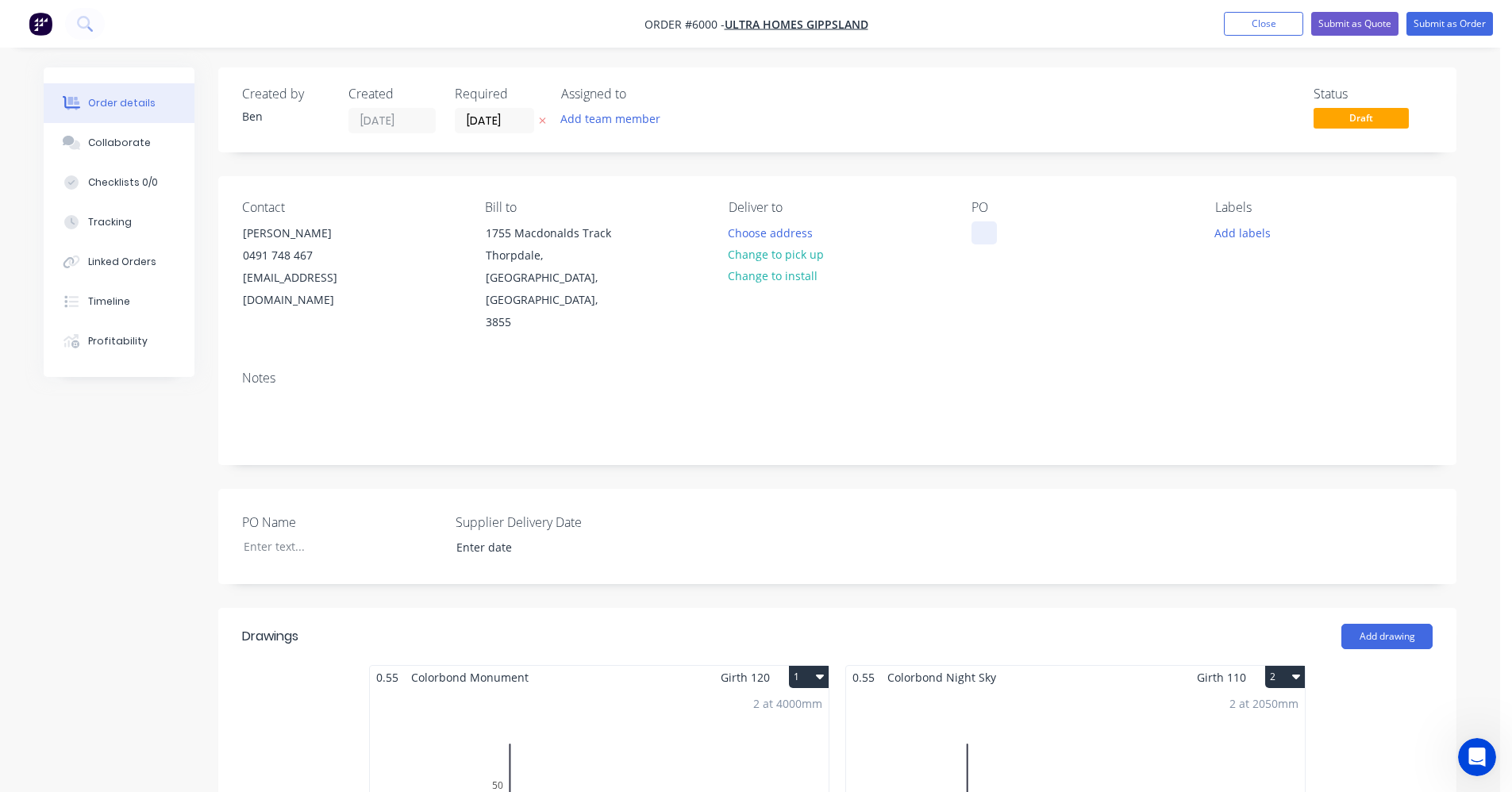
click at [983, 226] on div at bounding box center [984, 233] width 25 height 23
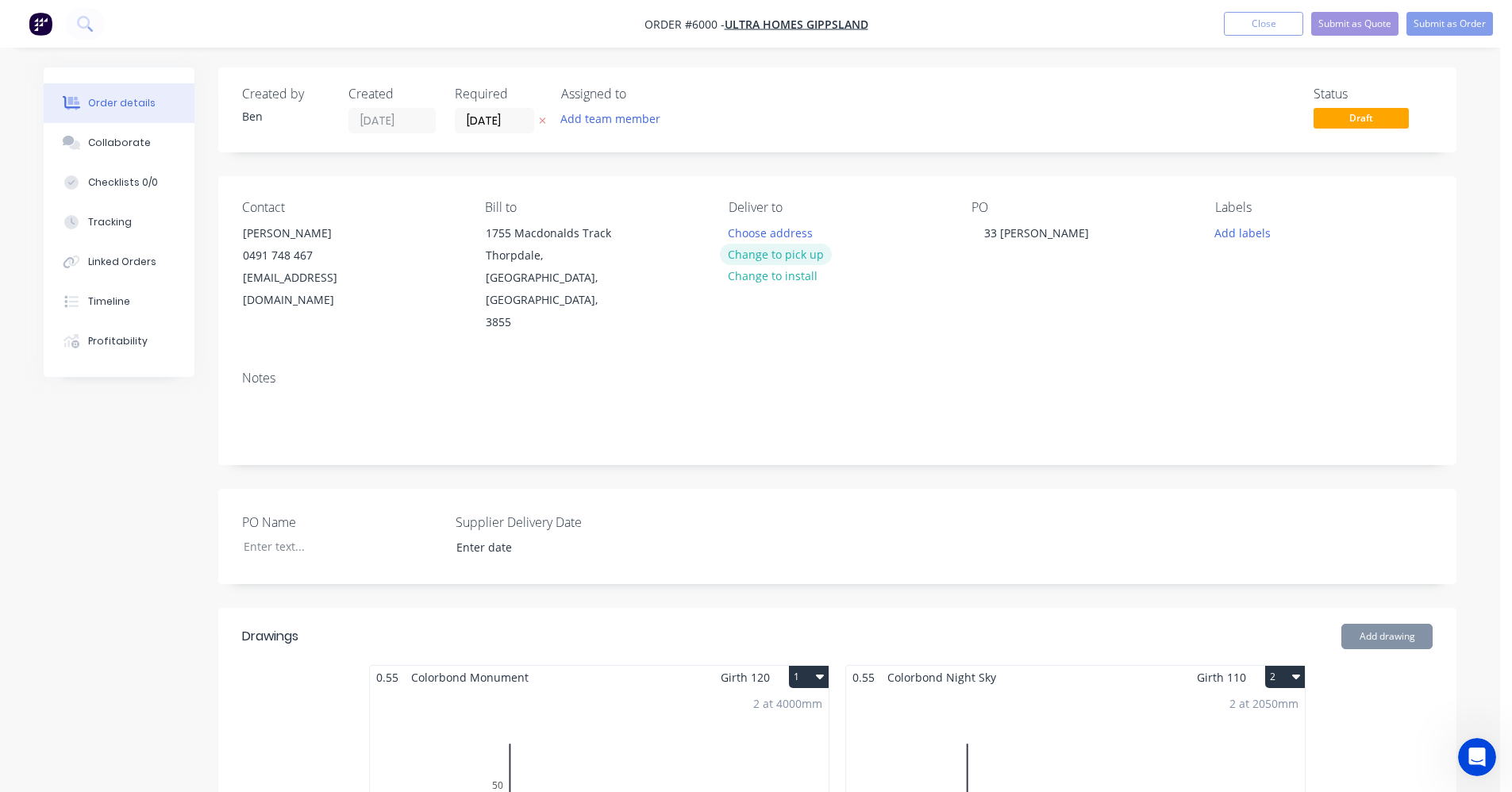
click at [780, 252] on button "Change to pick up" at bounding box center [776, 254] width 113 height 21
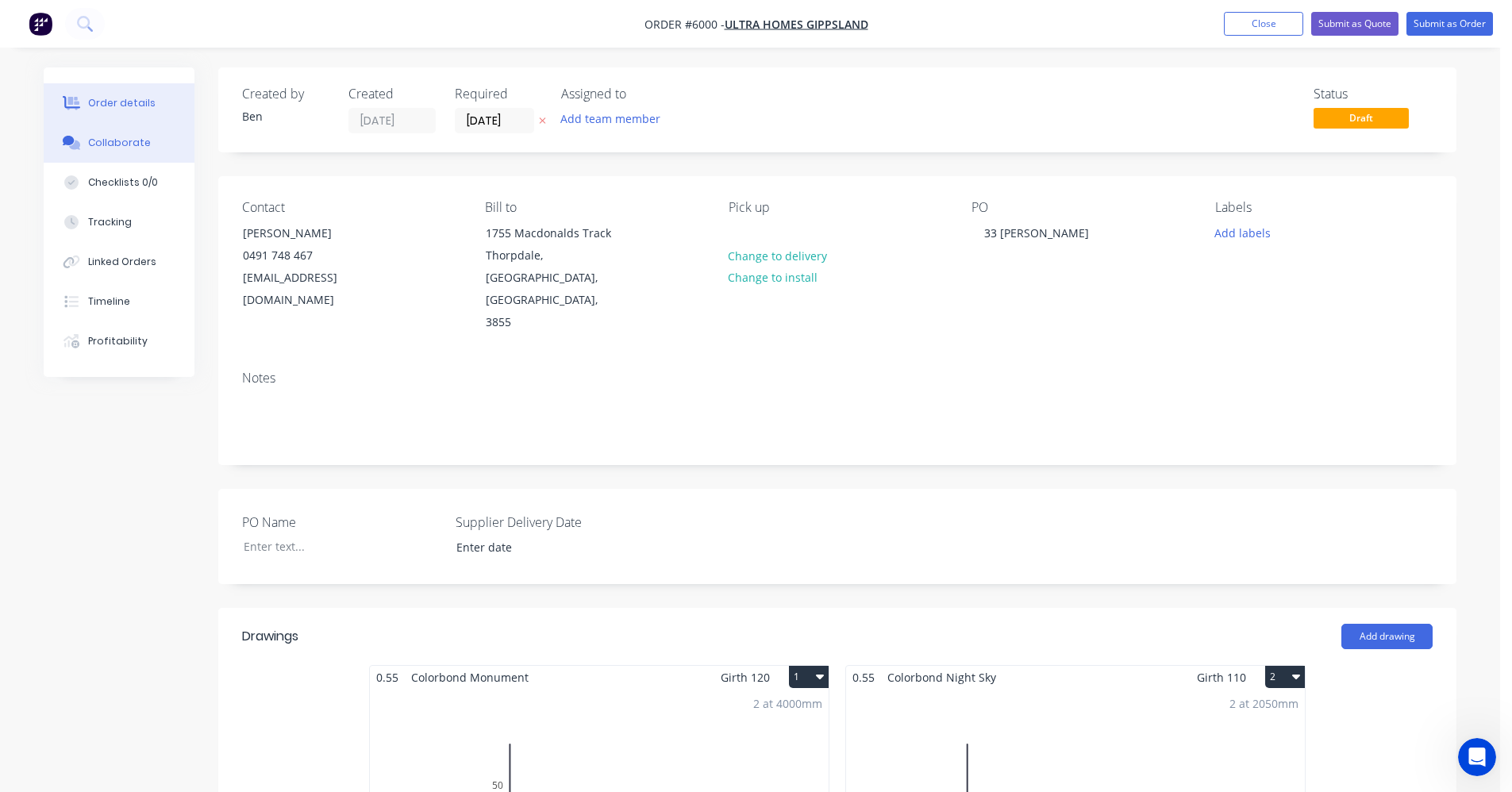
click at [130, 152] on button "Collaborate" at bounding box center [118, 142] width 151 height 40
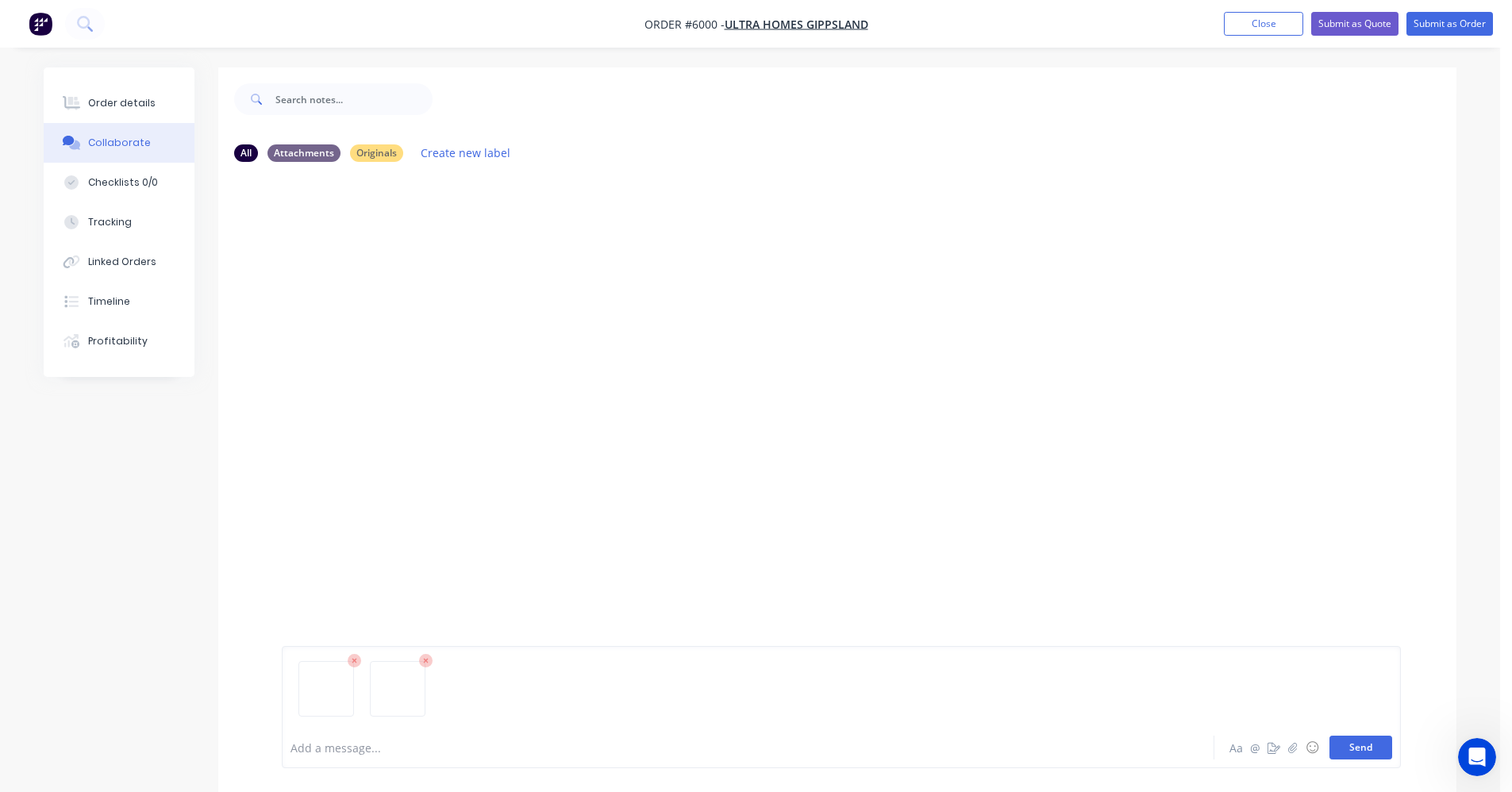
click at [1349, 743] on button "Send" at bounding box center [1361, 748] width 63 height 24
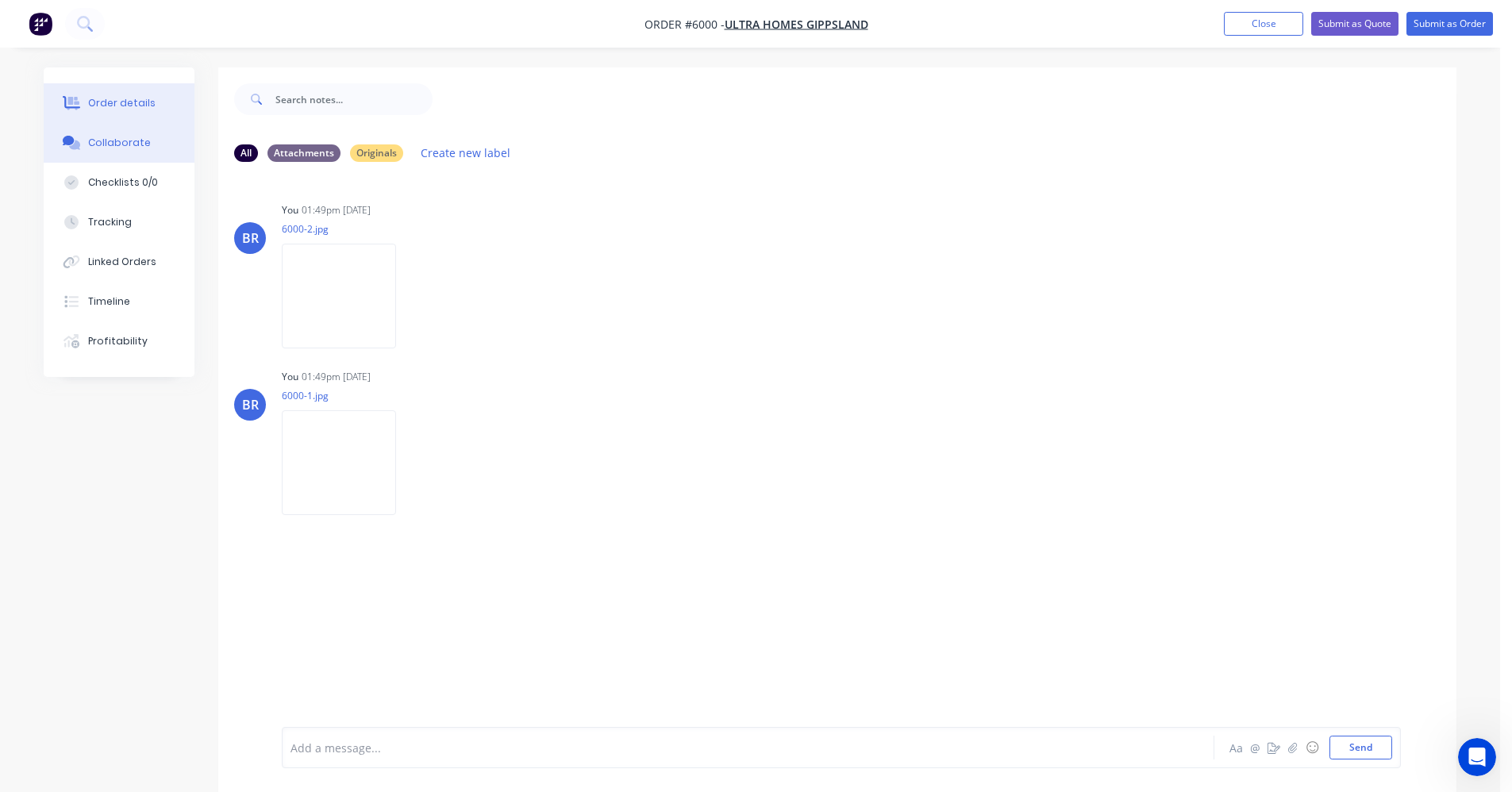
click at [150, 114] on button "Order details" at bounding box center [118, 103] width 151 height 40
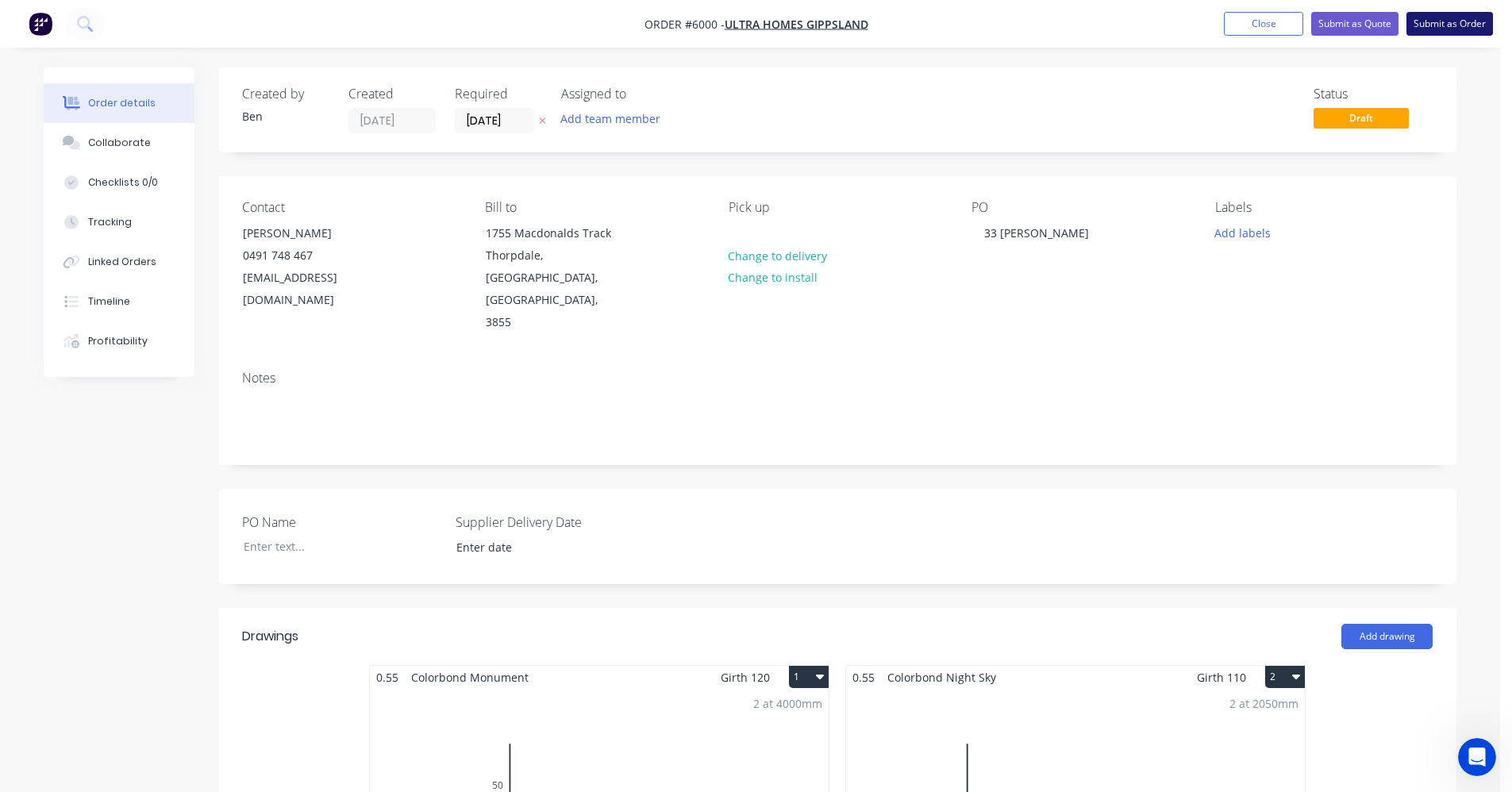
click at [1461, 26] on button "Submit as Order" at bounding box center [1449, 24] width 87 height 24
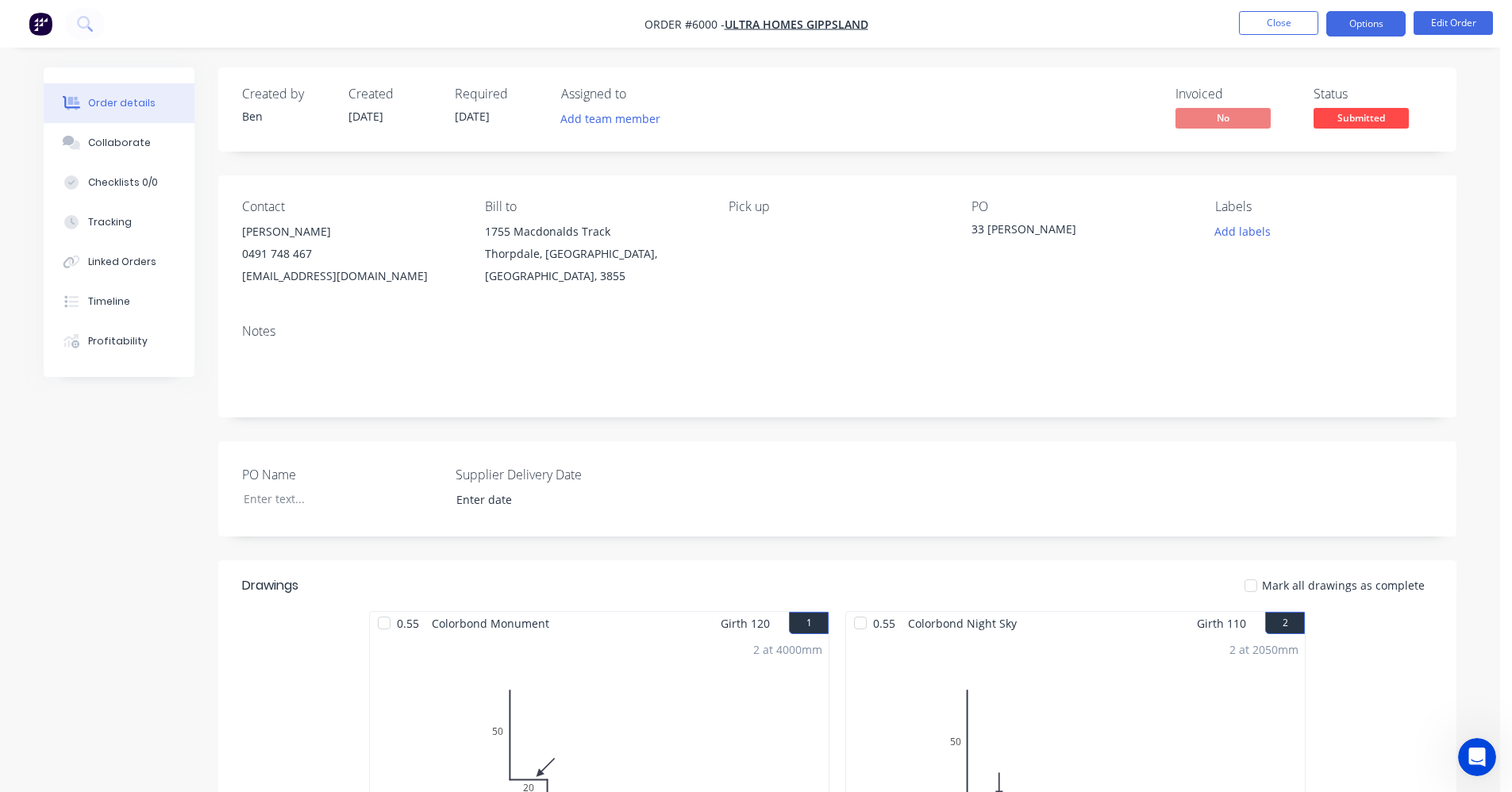
click at [1385, 27] on button "Options" at bounding box center [1366, 23] width 79 height 25
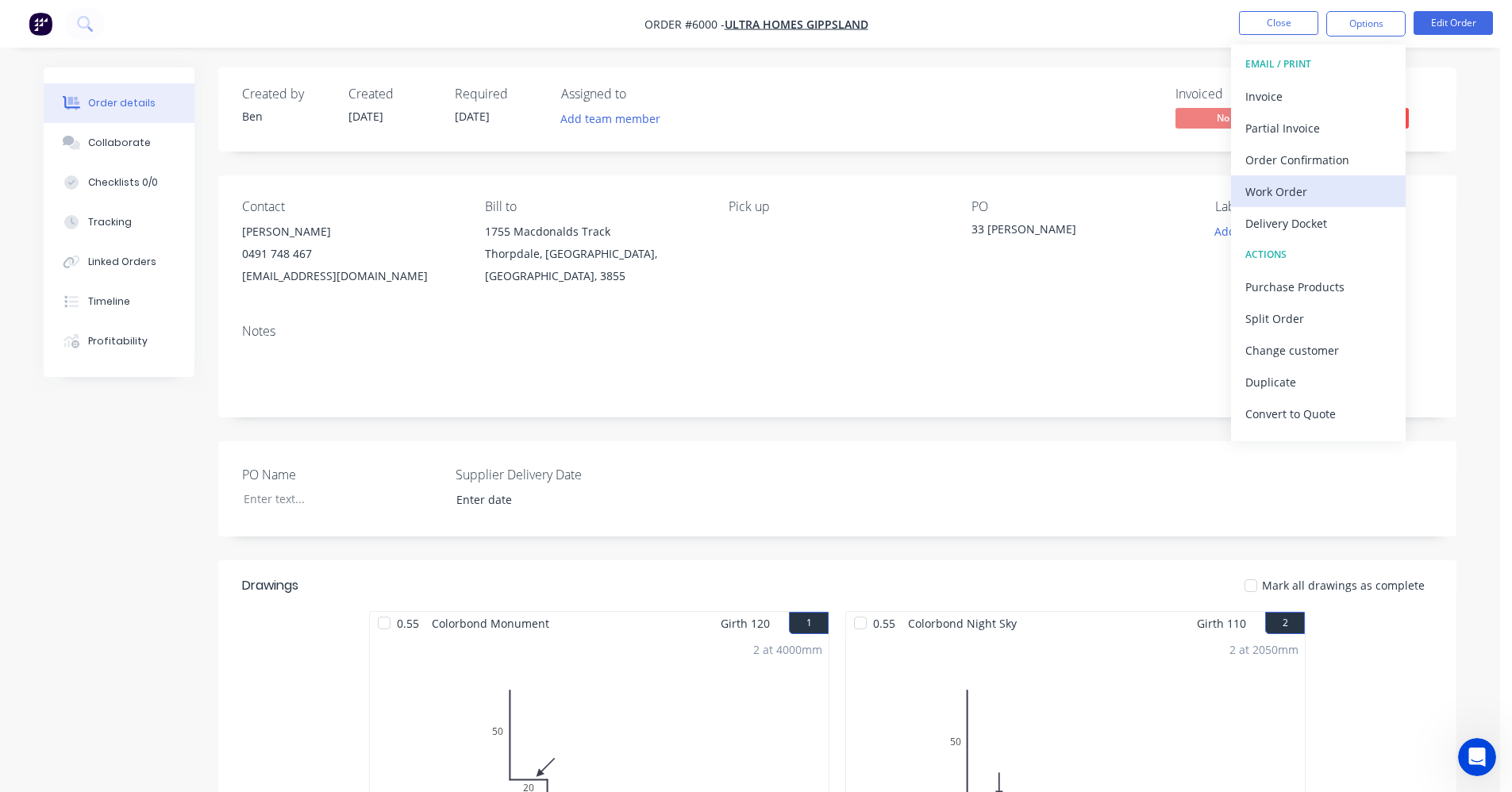
click at [1288, 191] on div "Work Order" at bounding box center [1318, 191] width 146 height 23
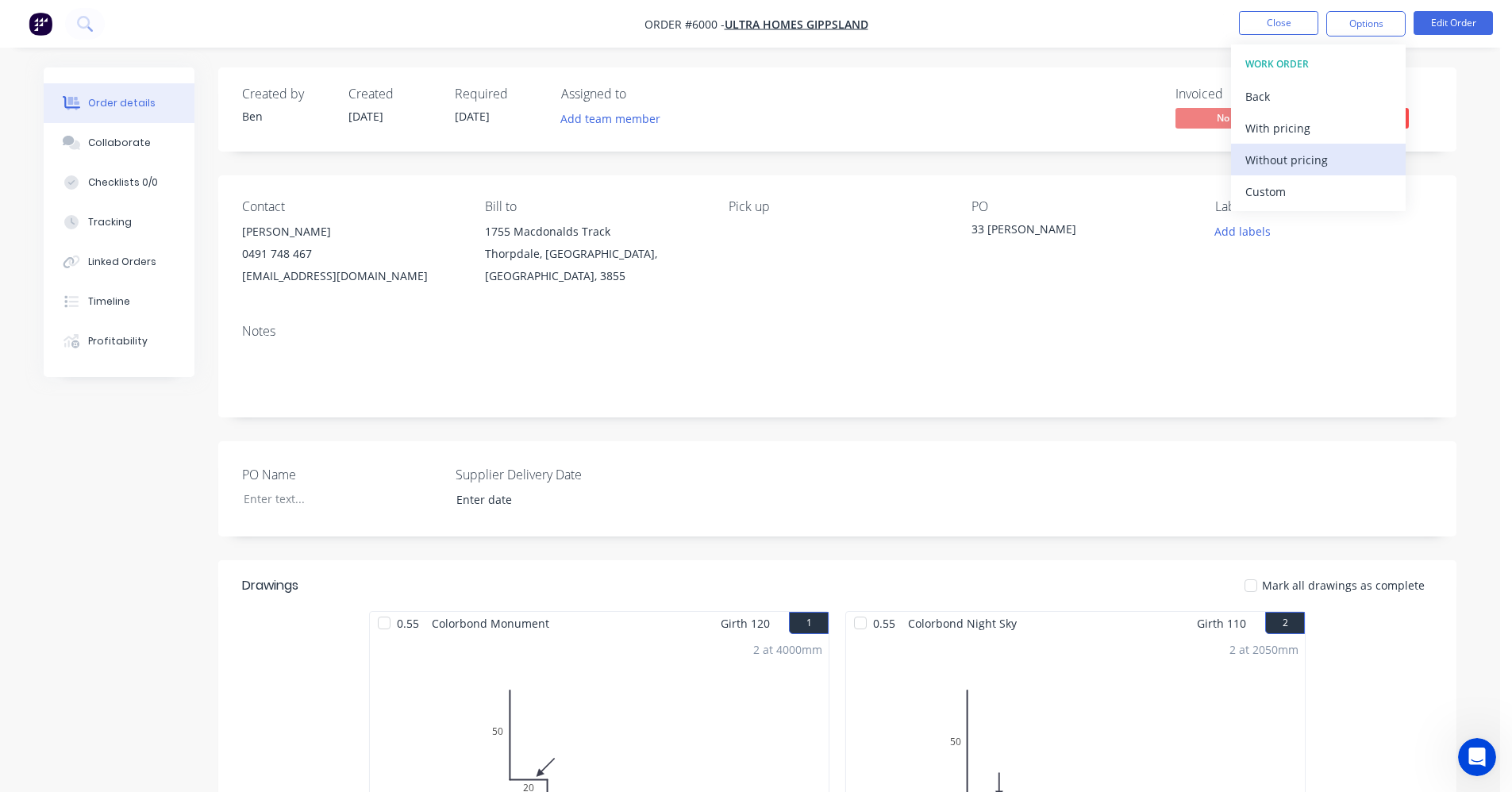
click at [1296, 164] on div "Without pricing" at bounding box center [1318, 160] width 146 height 23
click at [1051, 40] on nav "Order #6000 - Ultra Homes Gippsland Close Options Edit Order" at bounding box center [756, 24] width 1512 height 48
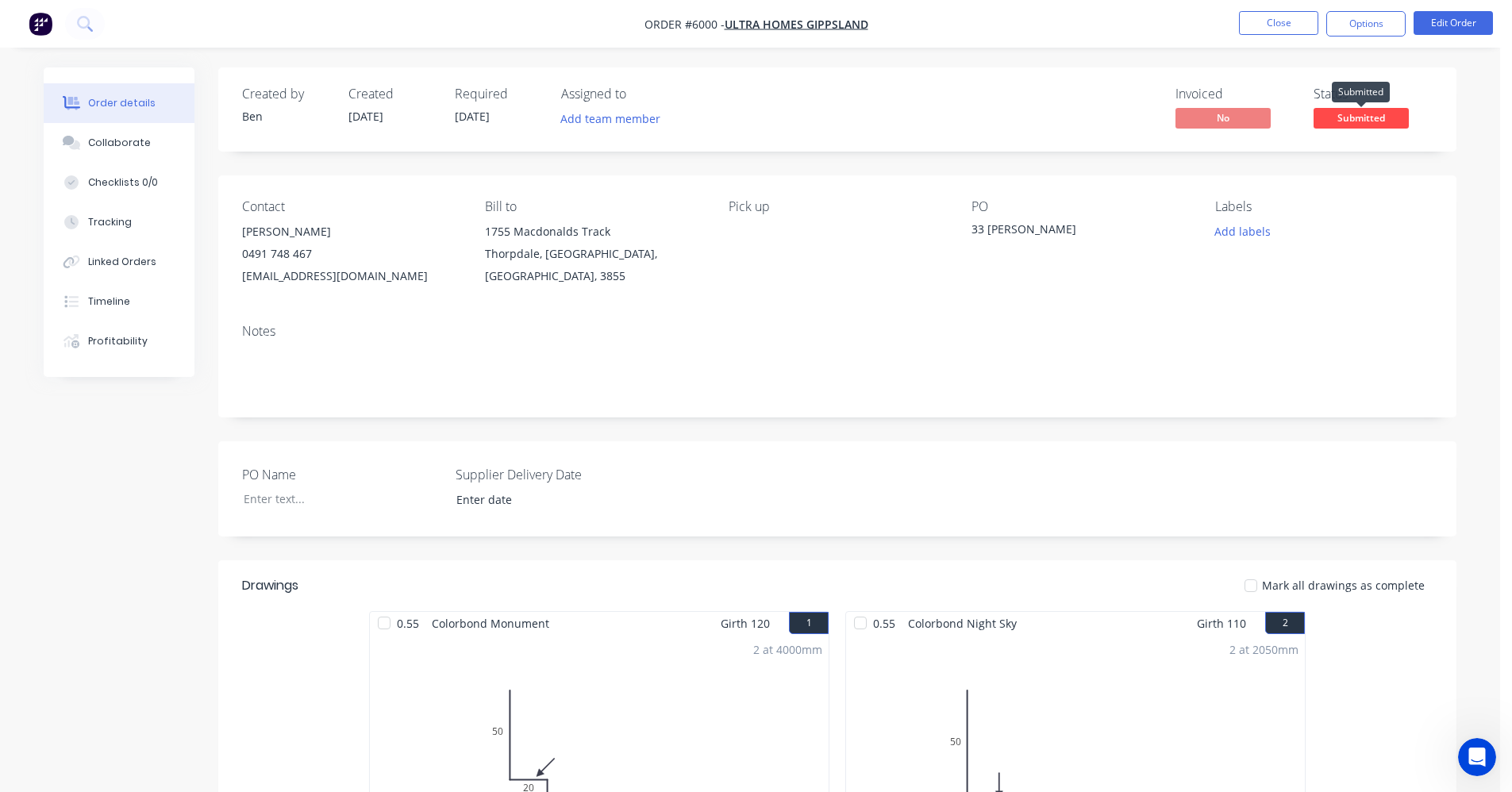
click at [1379, 116] on span "Submitted" at bounding box center [1361, 117] width 95 height 19
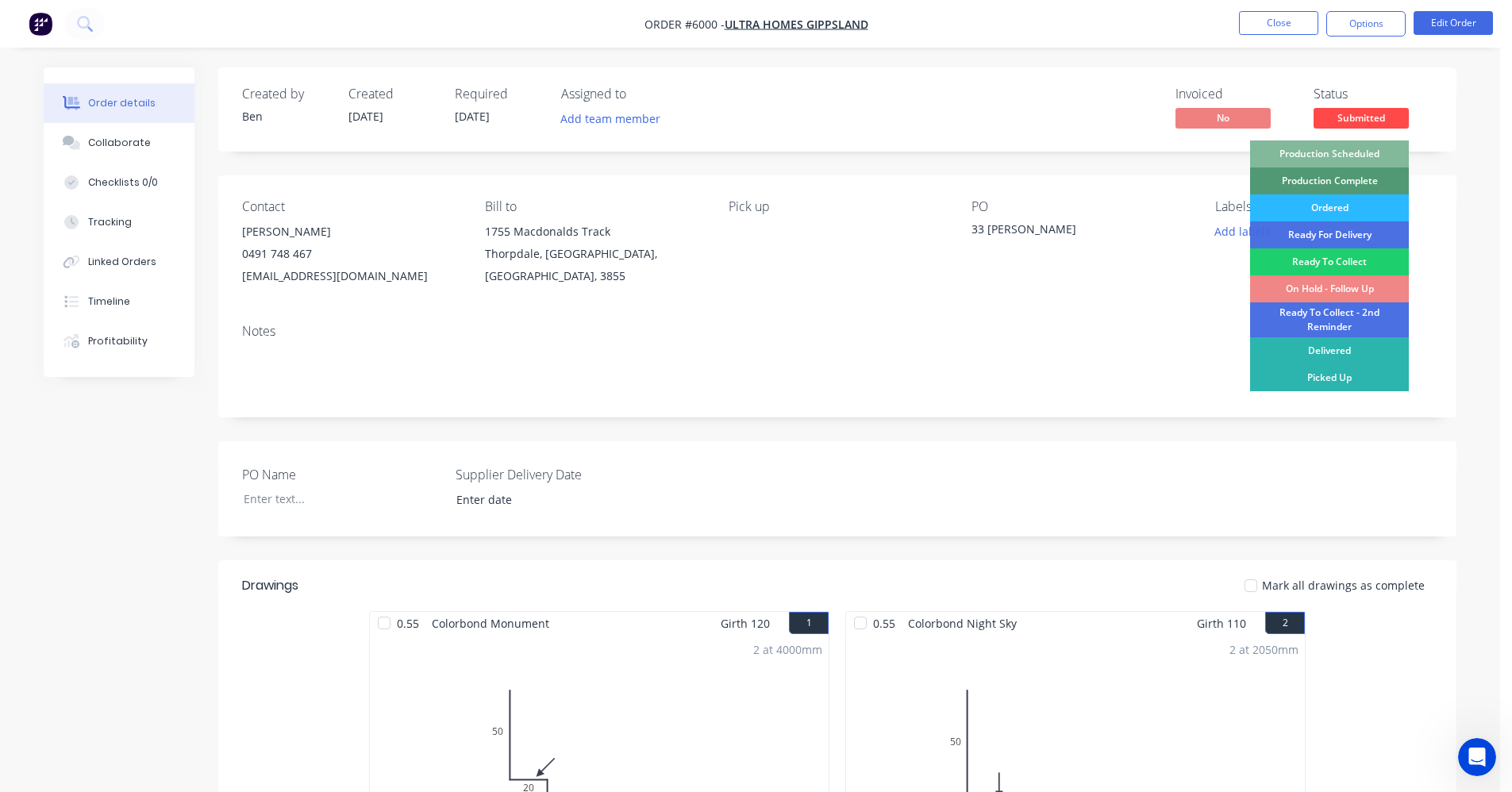
click at [1347, 154] on div "Production Scheduled" at bounding box center [1329, 153] width 159 height 27
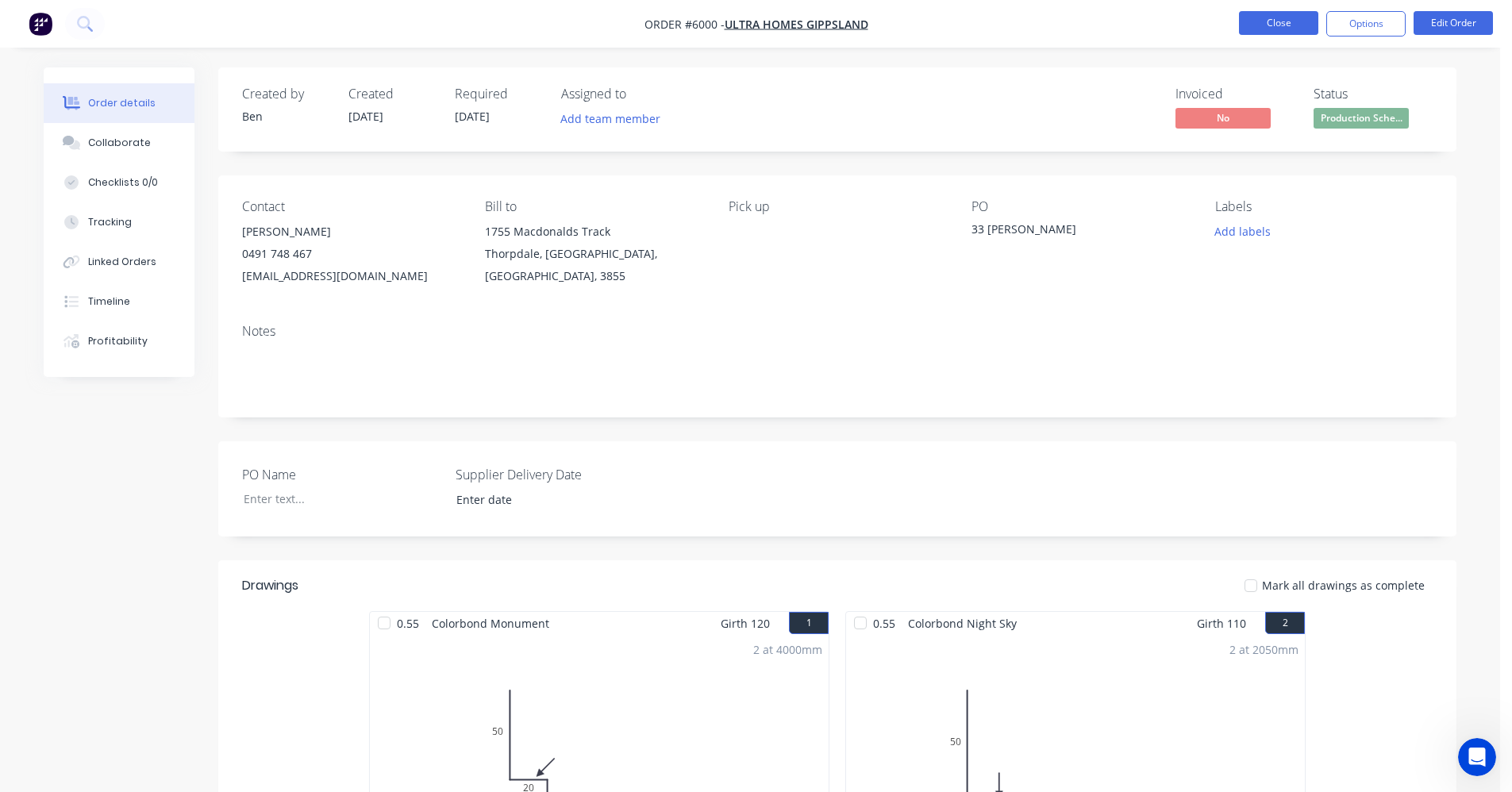
click at [1264, 22] on button "Close" at bounding box center [1278, 23] width 79 height 24
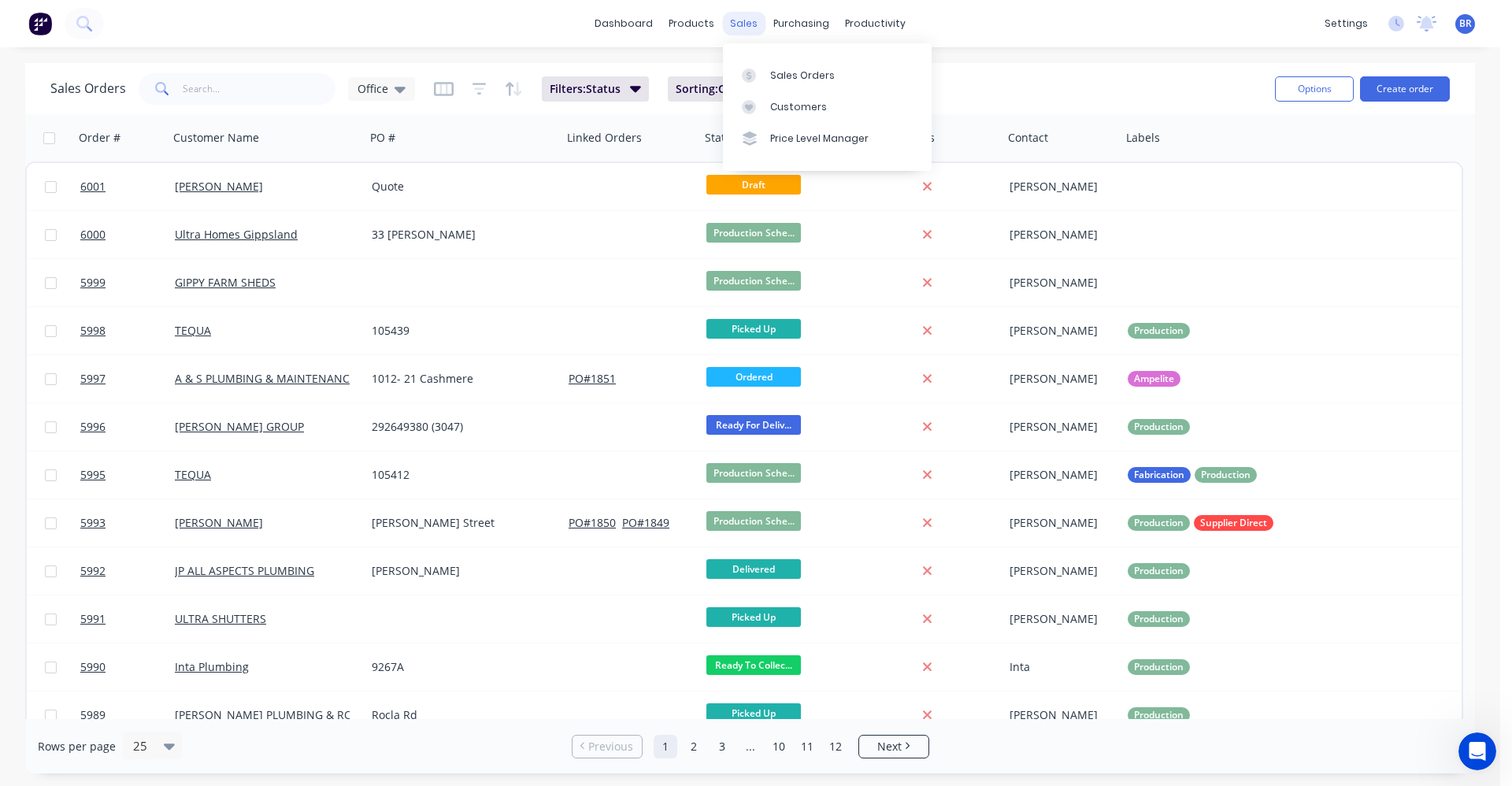
click at [735, 20] on div "sales" at bounding box center [744, 24] width 43 height 24
click at [781, 77] on div "Sales Orders" at bounding box center [802, 75] width 64 height 14
click at [780, 71] on div "Sales Orders" at bounding box center [802, 75] width 64 height 14
click at [1423, 93] on button "Create order" at bounding box center [1406, 88] width 90 height 25
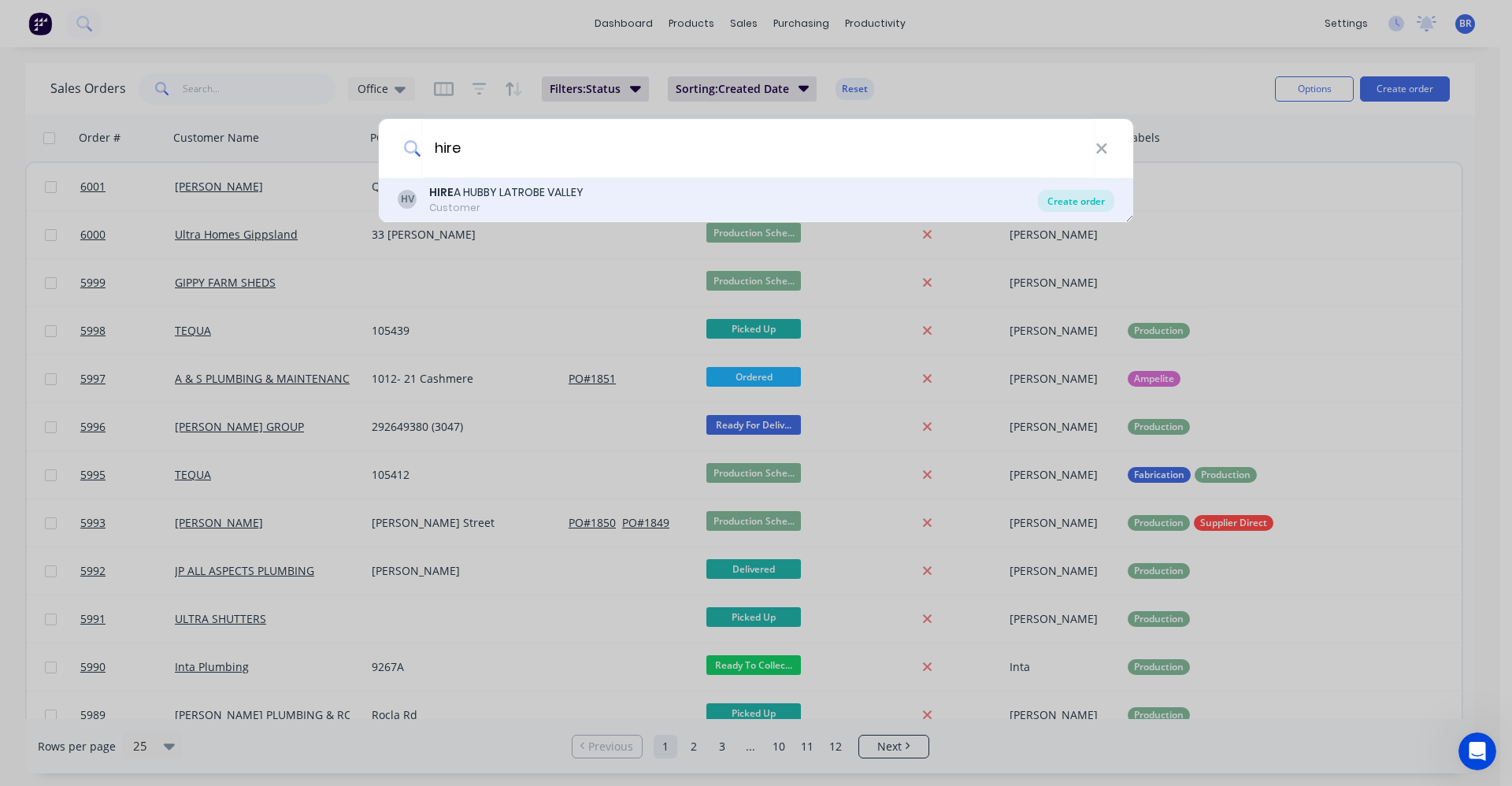
type input "hire"
click at [1080, 200] on div "Create order" at bounding box center [1076, 201] width 76 height 22
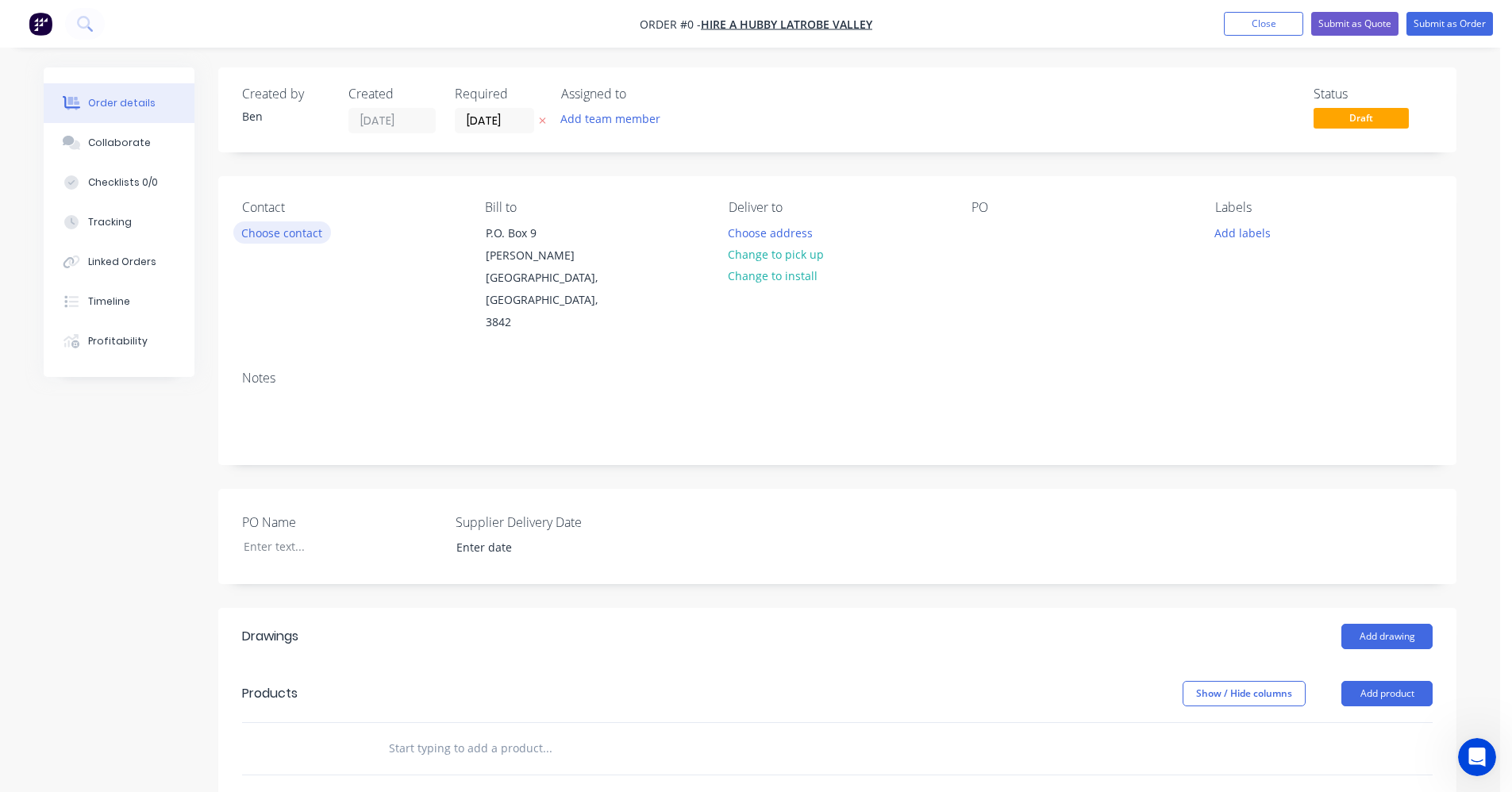
click at [287, 230] on button "Choose contact" at bounding box center [283, 232] width 98 height 21
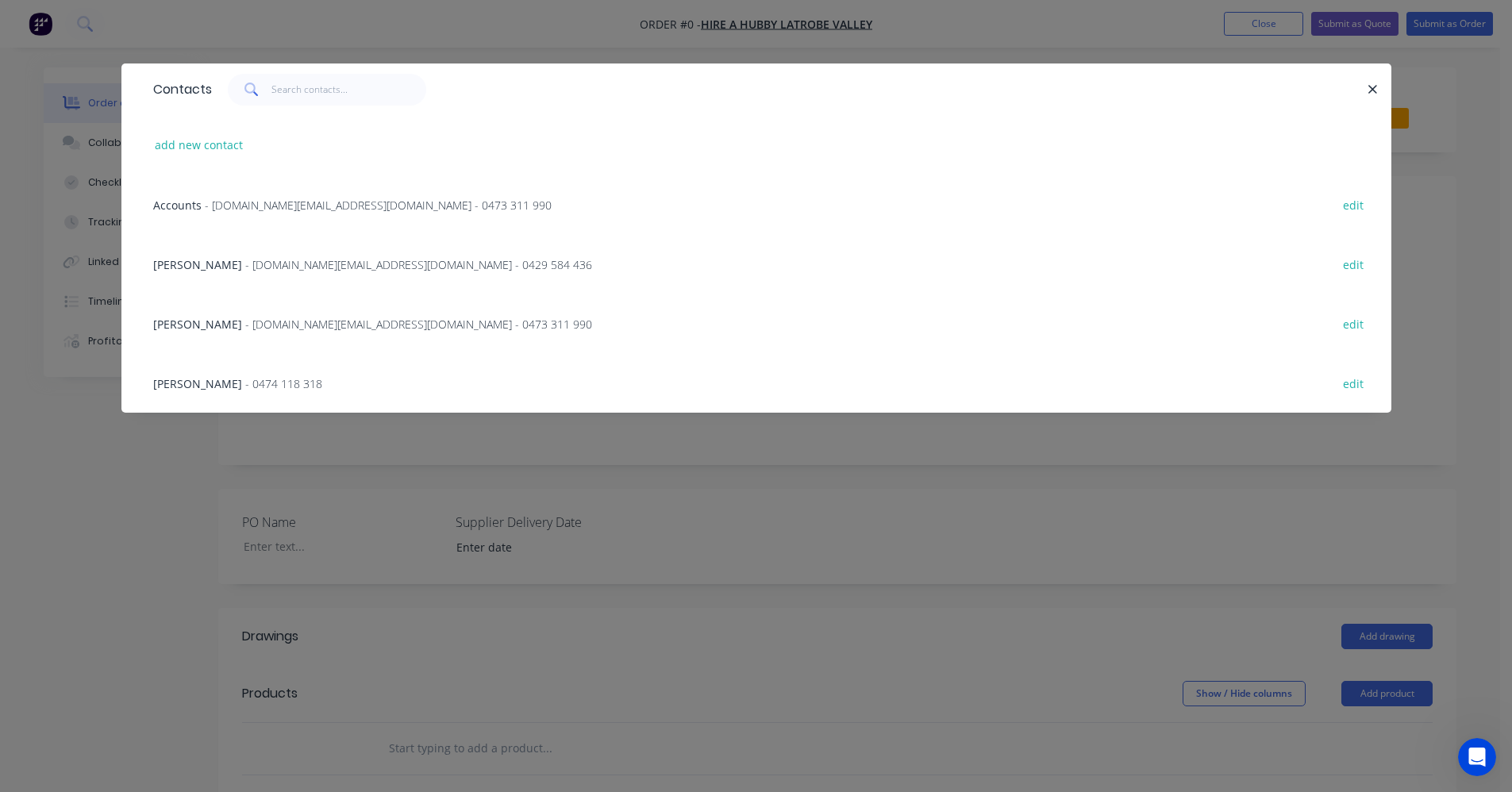
click at [245, 325] on span "- hahlv.team@gmail.com - 0473 311 990" at bounding box center [417, 324] width 346 height 15
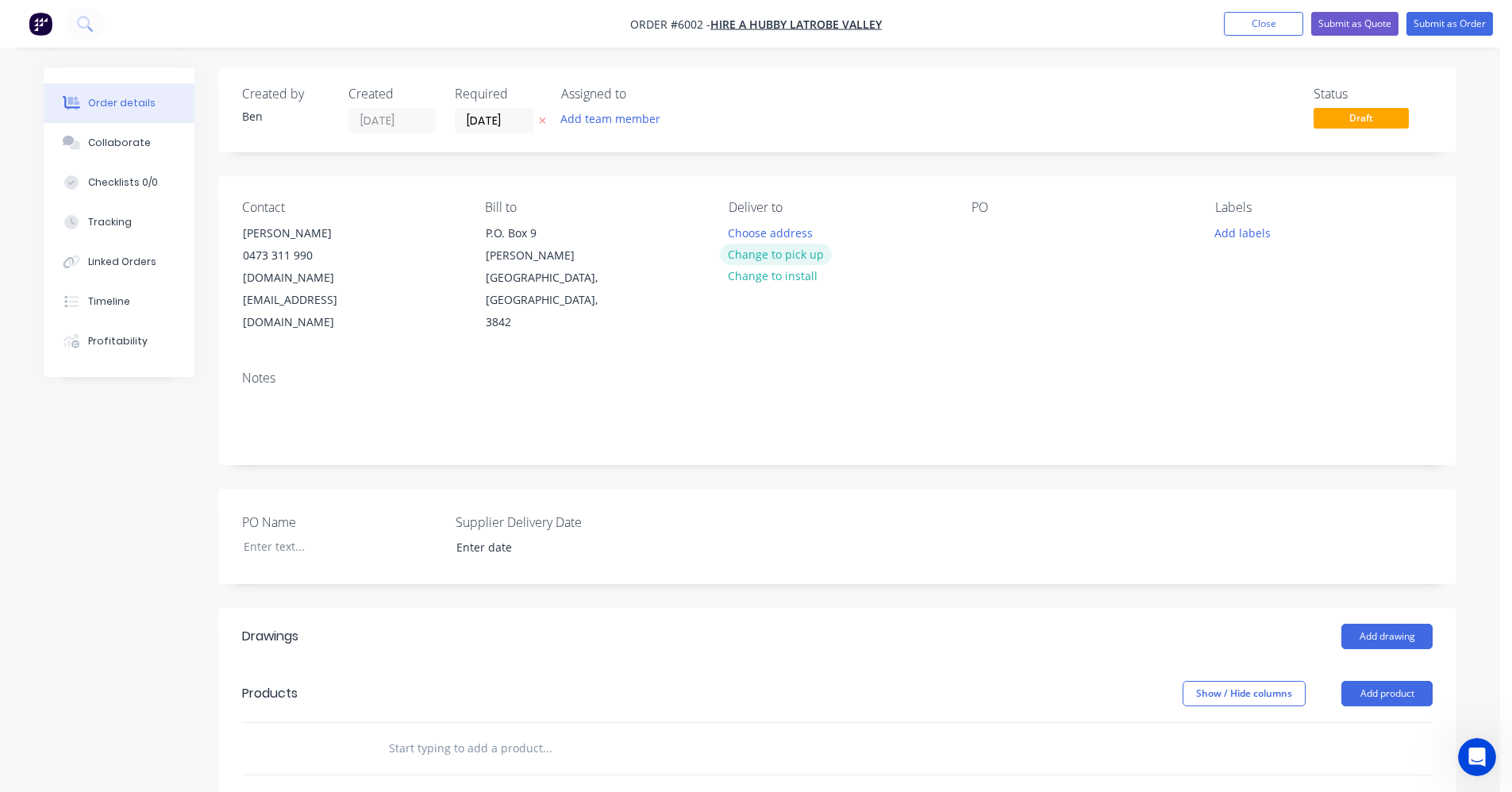
click at [804, 253] on button "Change to pick up" at bounding box center [776, 254] width 113 height 21
click at [982, 237] on div at bounding box center [984, 233] width 25 height 23
drag, startPoint x: 990, startPoint y: 230, endPoint x: 1472, endPoint y: 351, distance: 497.0
click at [994, 230] on div at bounding box center [984, 233] width 25 height 23
click at [982, 231] on div at bounding box center [984, 233] width 25 height 23
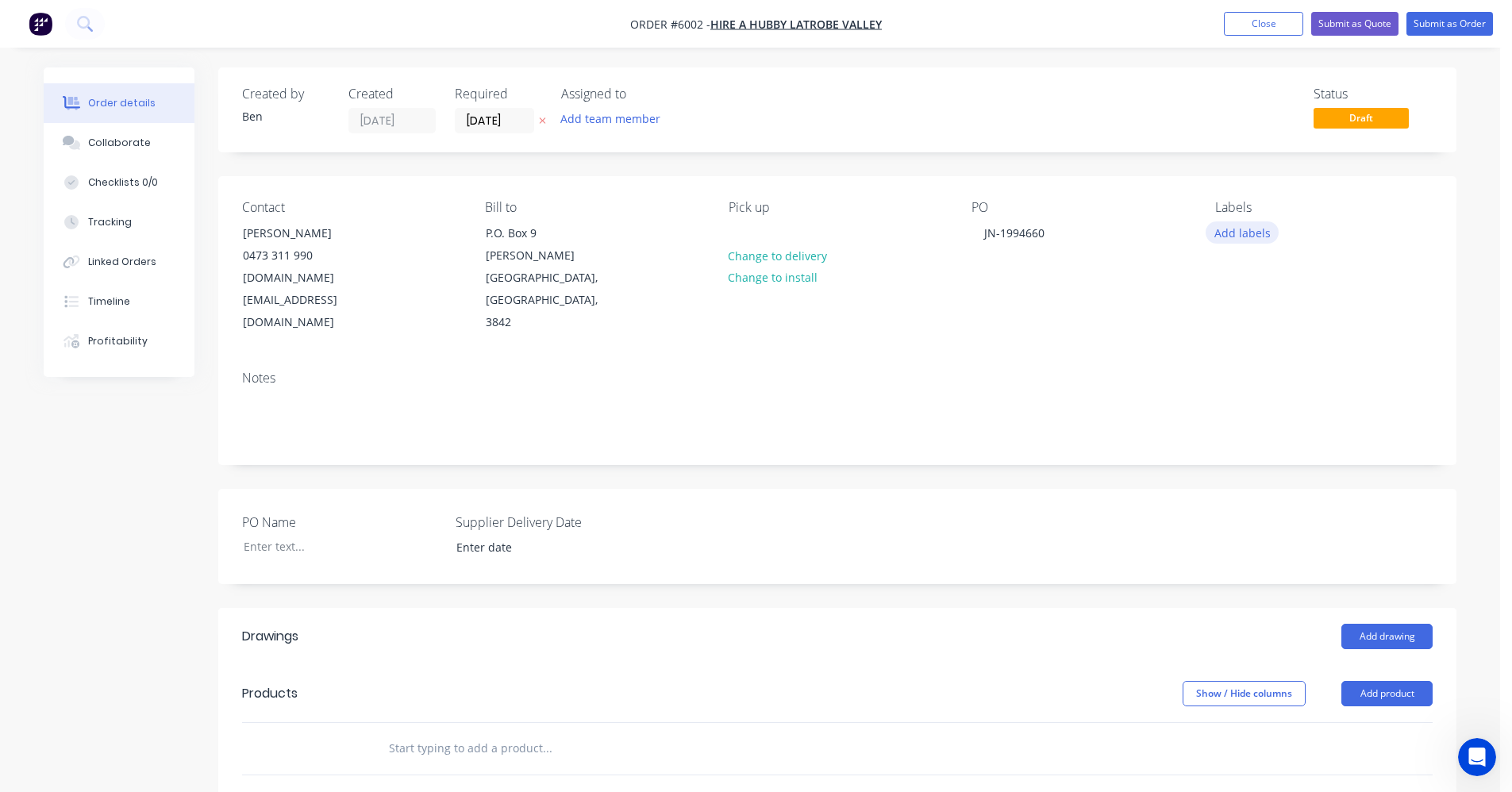
click at [1247, 239] on button "Add labels" at bounding box center [1241, 232] width 73 height 21
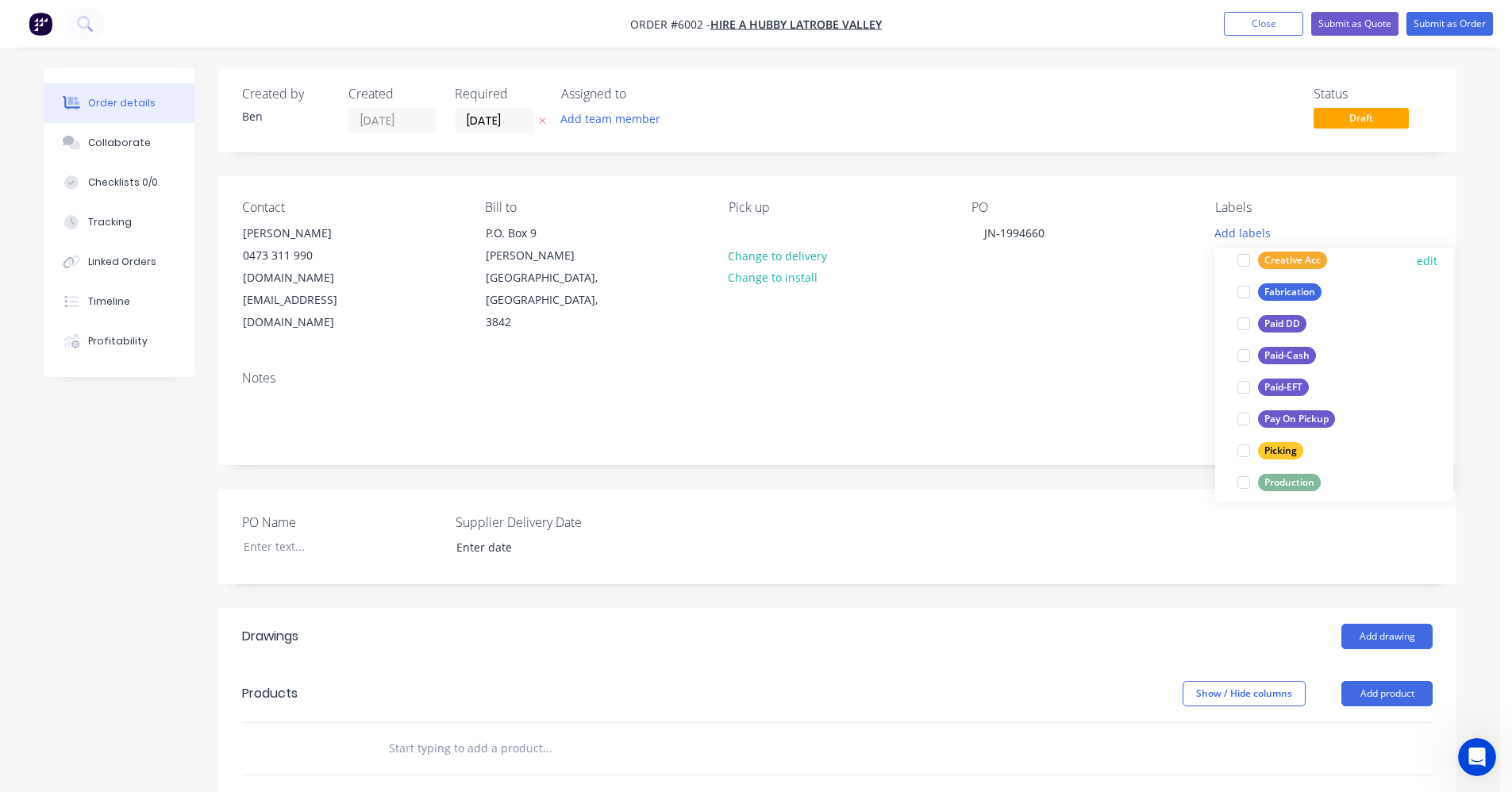
scroll to position [238, 0]
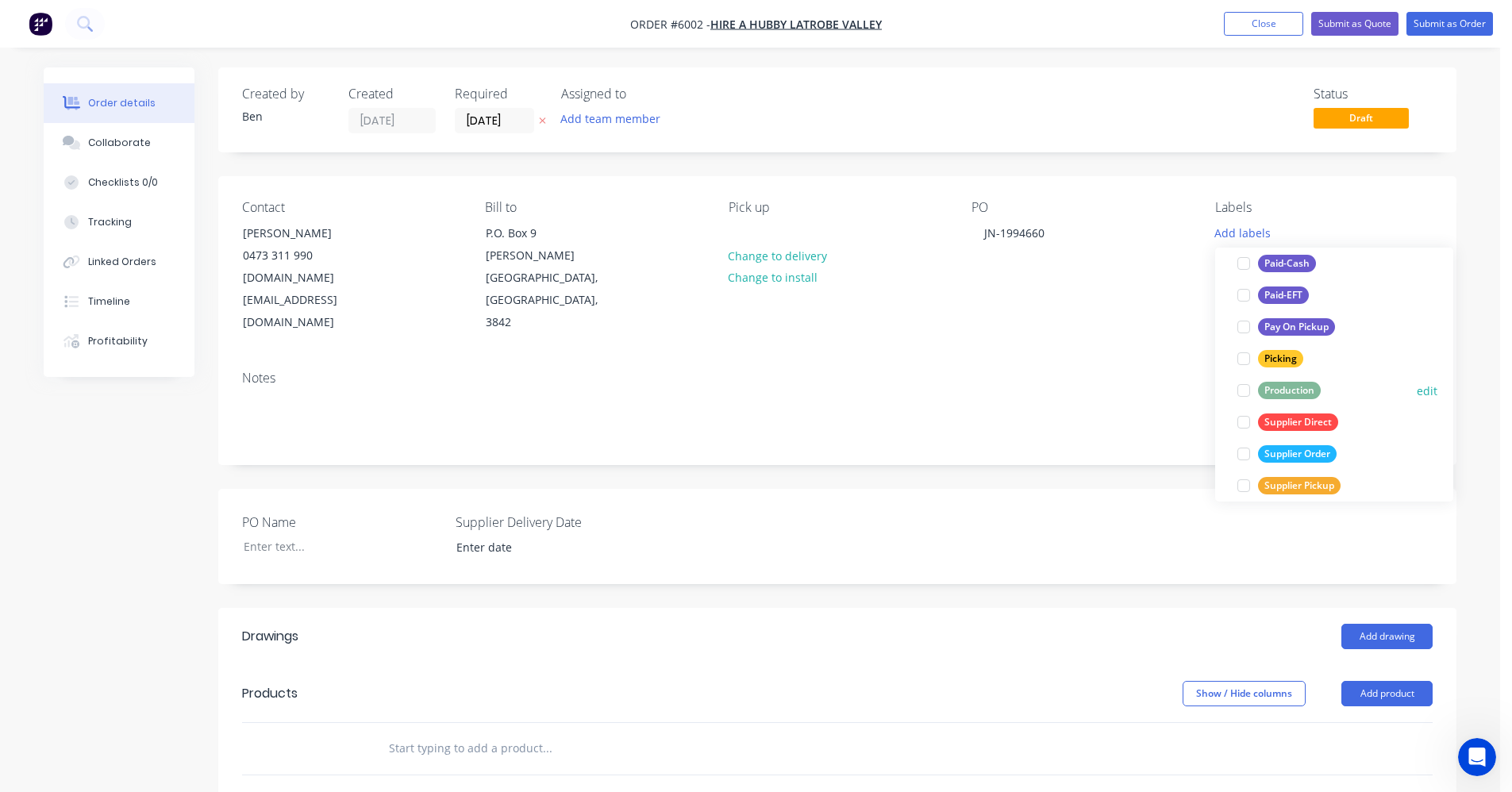
click at [1297, 391] on div "Production" at bounding box center [1289, 390] width 63 height 18
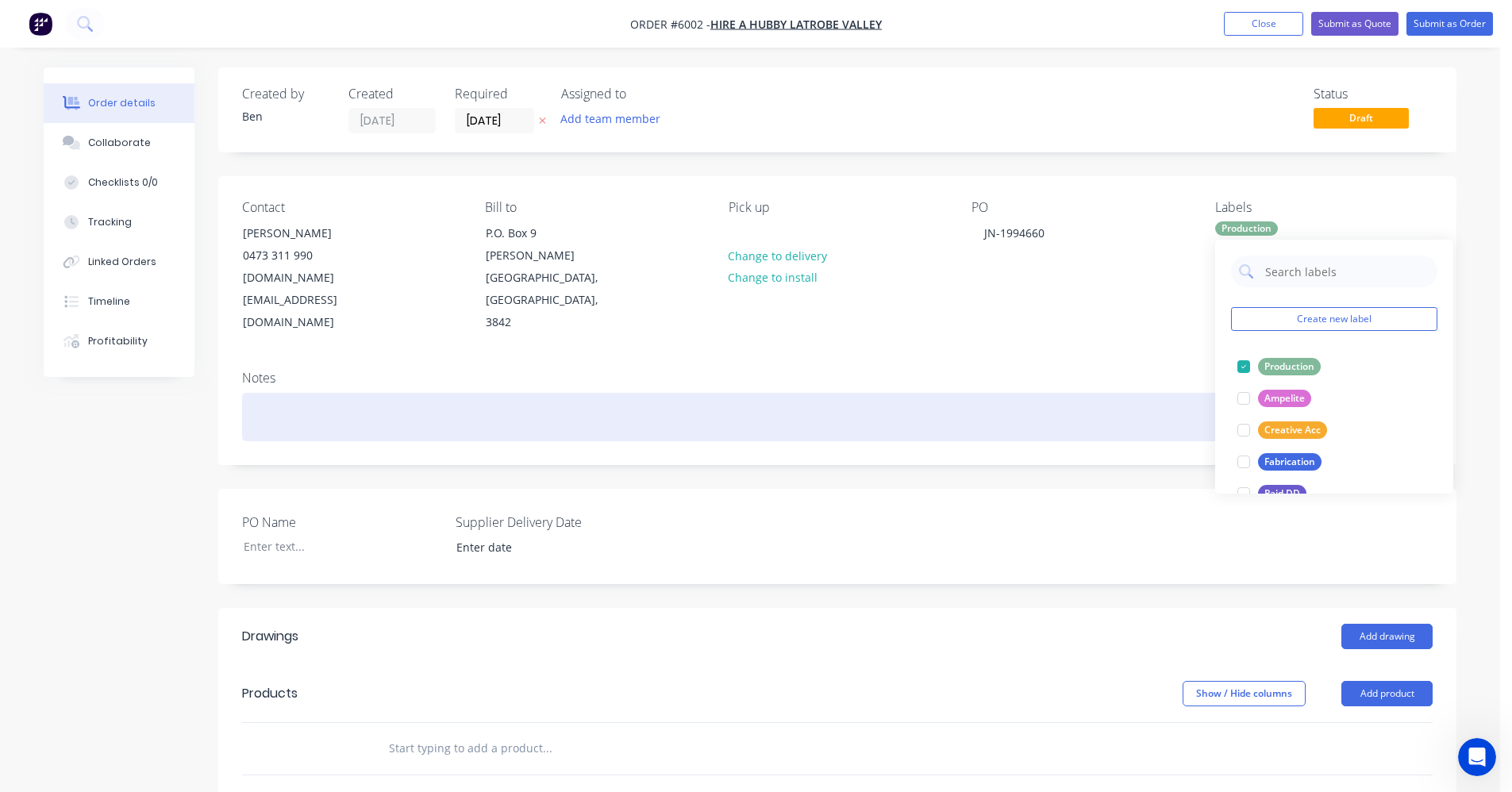
click at [949, 393] on div at bounding box center [837, 417] width 1191 height 48
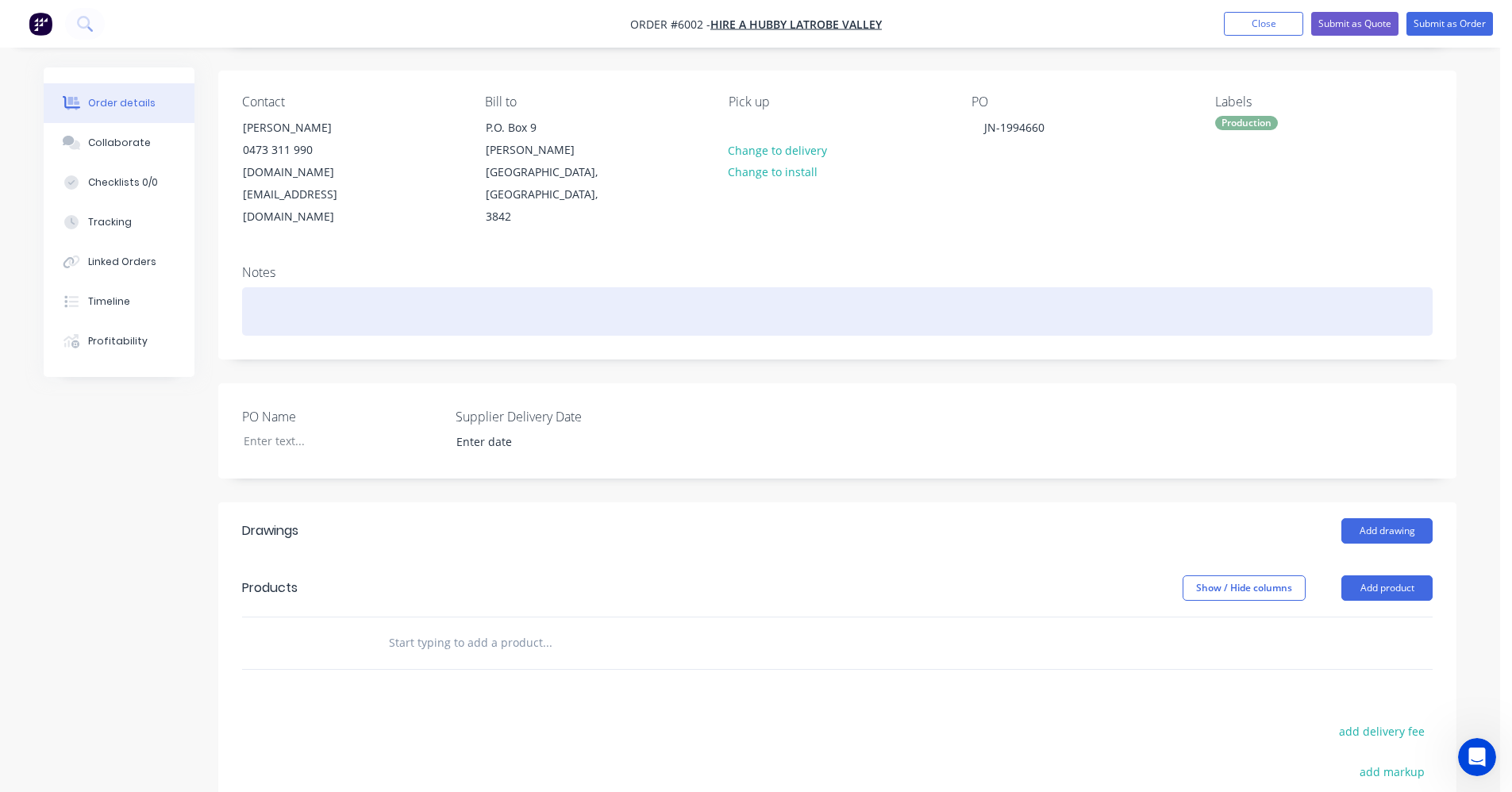
scroll to position [238, 0]
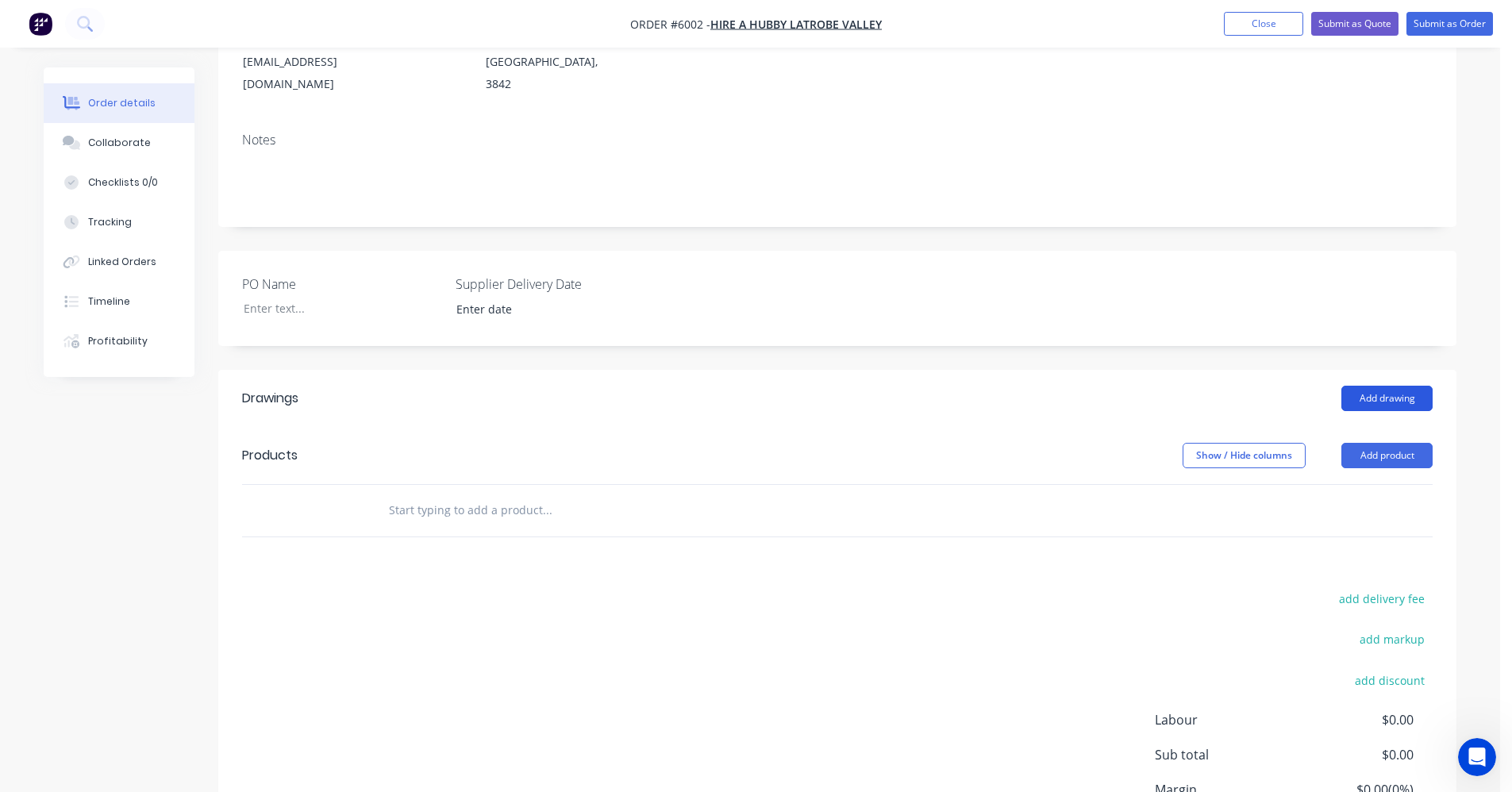
click at [1394, 386] on button "Add drawing" at bounding box center [1386, 398] width 91 height 25
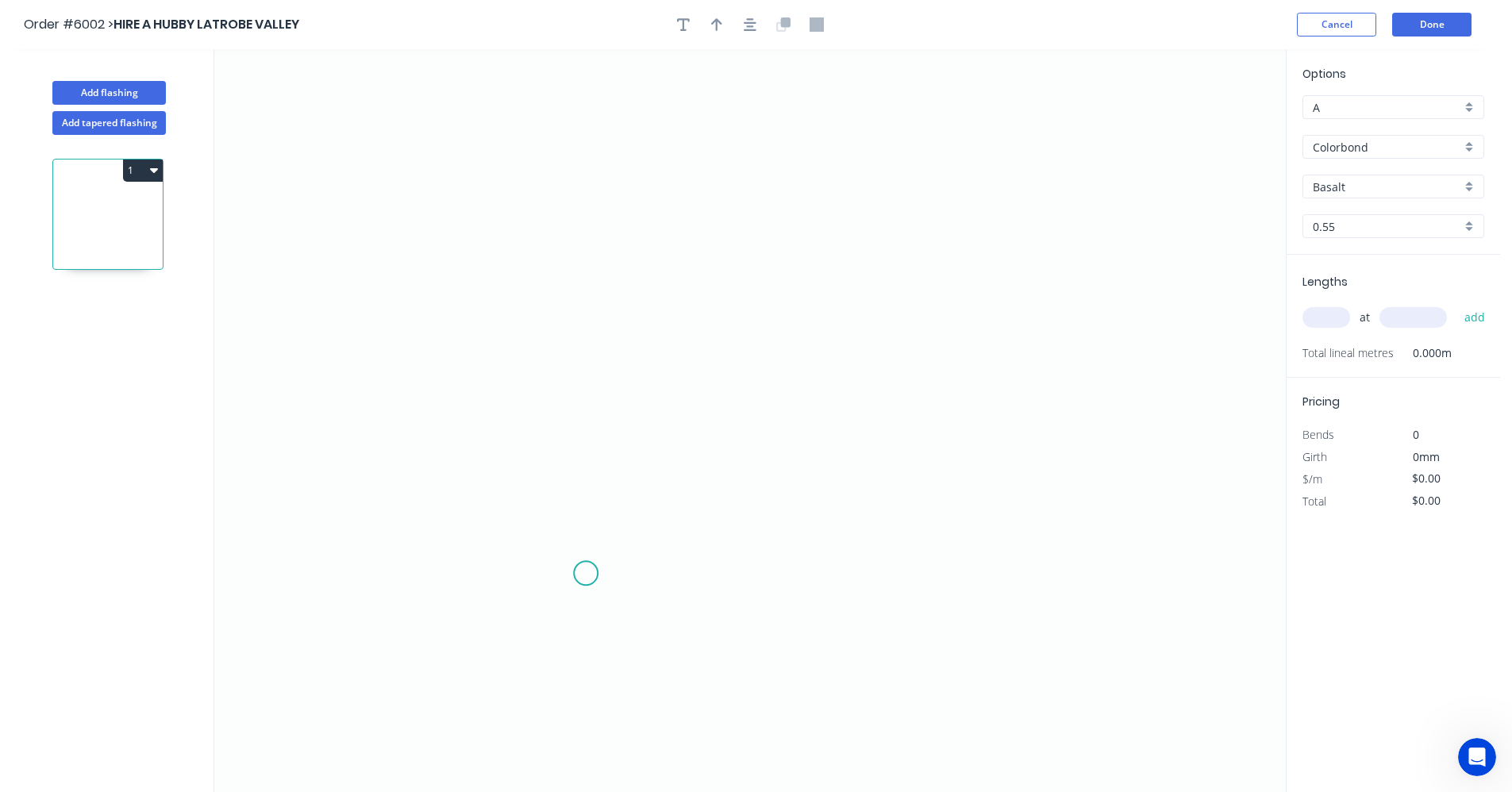
click at [593, 566] on icon "0" at bounding box center [750, 420] width 1071 height 743
click at [602, 251] on icon "0" at bounding box center [750, 420] width 1071 height 743
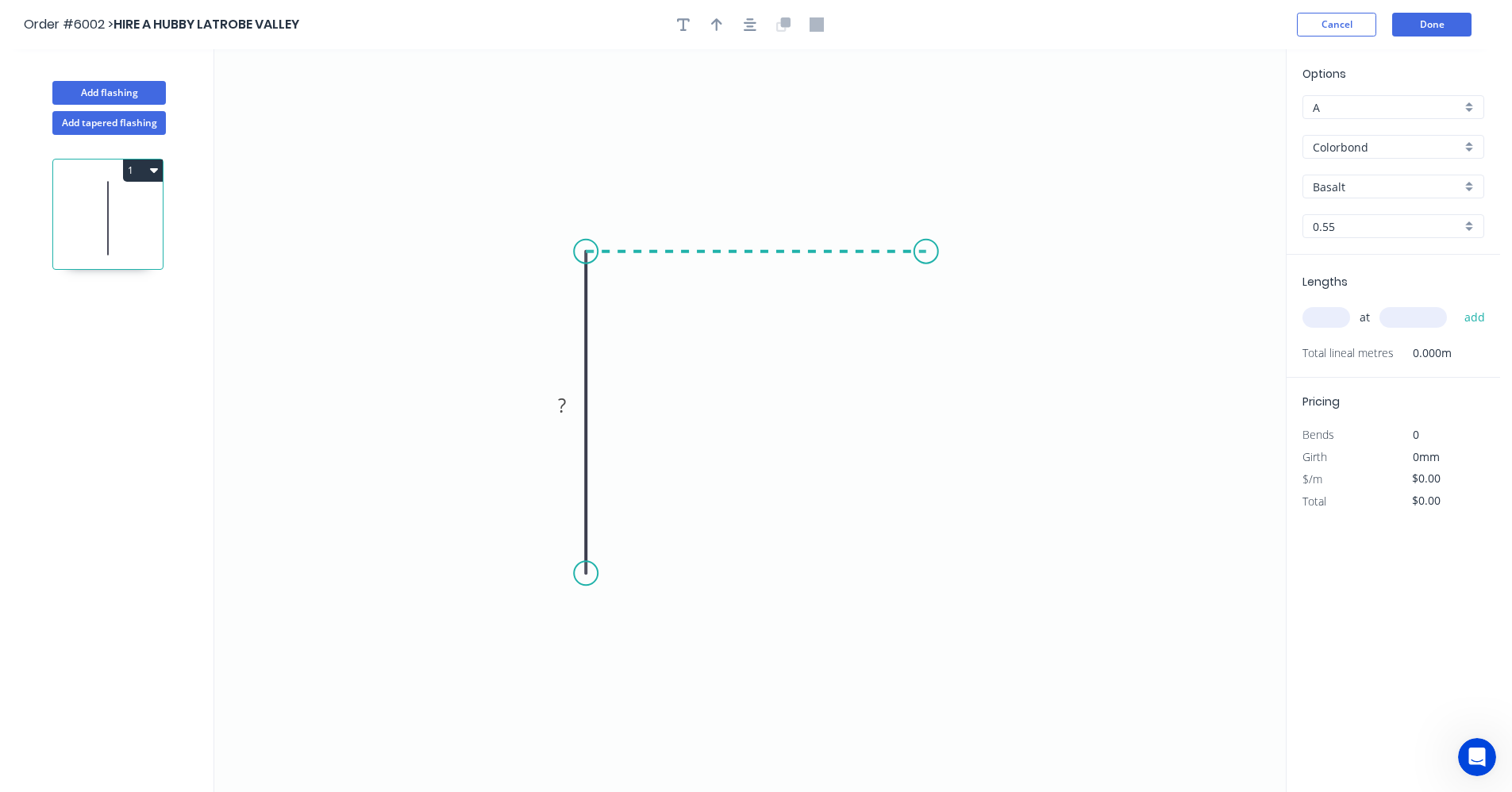
click at [926, 254] on icon "0 ?" at bounding box center [750, 420] width 1071 height 743
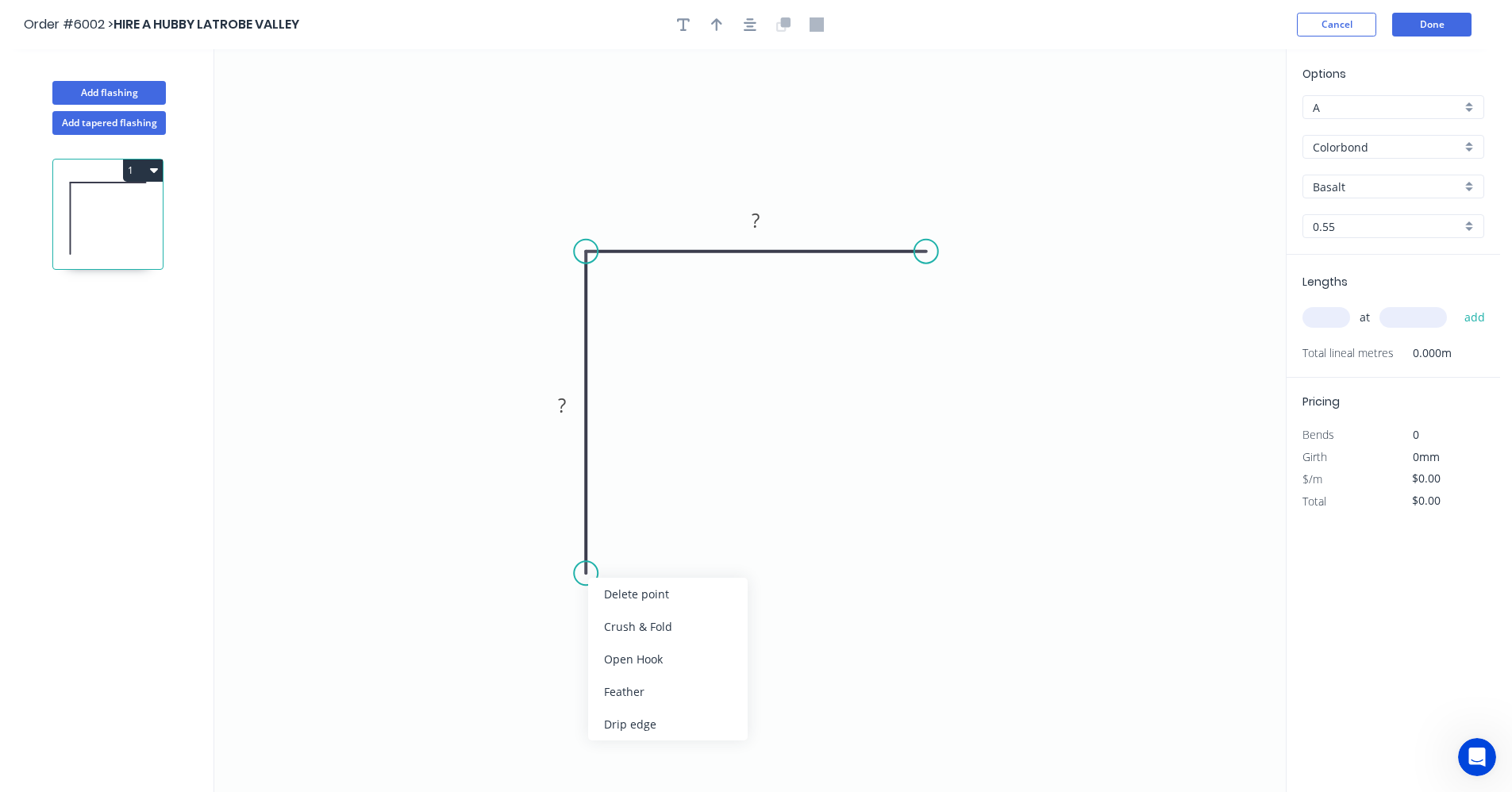
click at [643, 693] on div "Feather" at bounding box center [668, 691] width 160 height 32
click at [623, 625] on div "Flip bend" at bounding box center [665, 625] width 160 height 32
click at [983, 370] on div "Feather" at bounding box center [1007, 373] width 160 height 32
click at [636, 544] on tspan "15" at bounding box center [629, 545] width 22 height 26
type input "$18.74"
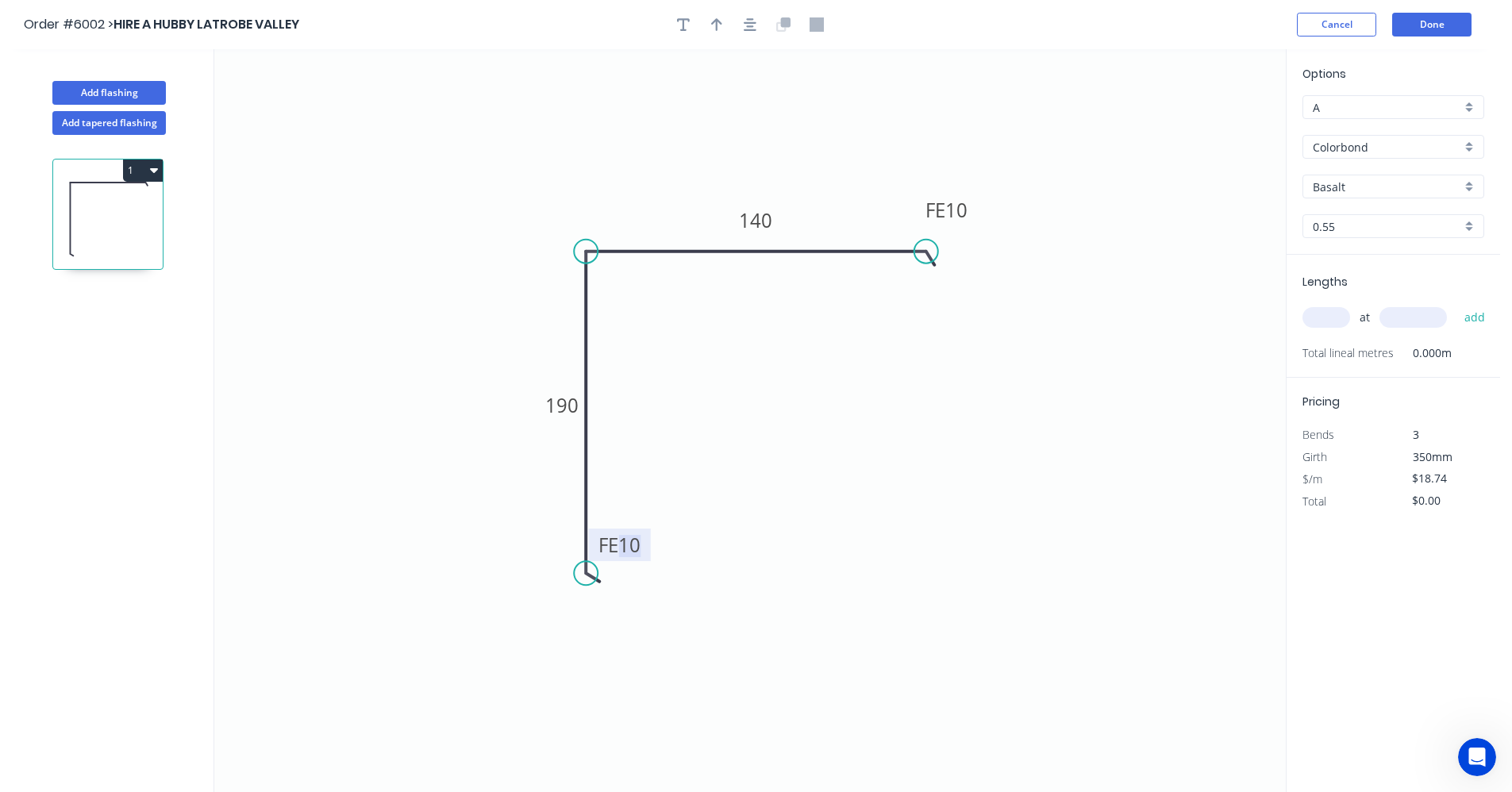
click at [1470, 153] on div "Colorbond" at bounding box center [1393, 147] width 182 height 24
click at [1374, 264] on div "Zincalume" at bounding box center [1393, 261] width 180 height 28
type input "Zincalume"
type input "$14.95"
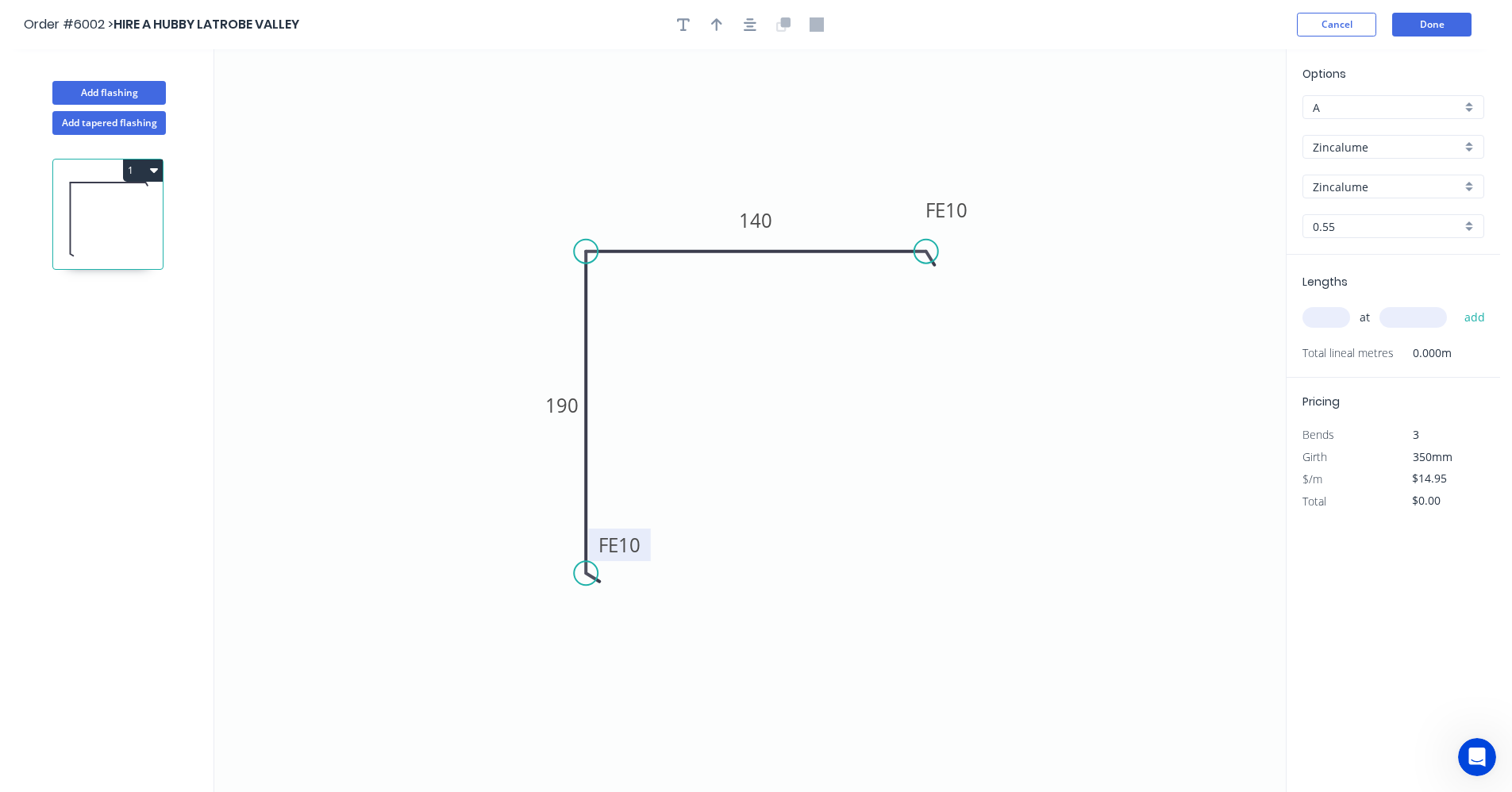
click at [1332, 324] on input "text" at bounding box center [1326, 317] width 48 height 20
type input "1"
type input "6000"
click at [1456, 304] on button "add" at bounding box center [1474, 317] width 37 height 27
type input "$89.70"
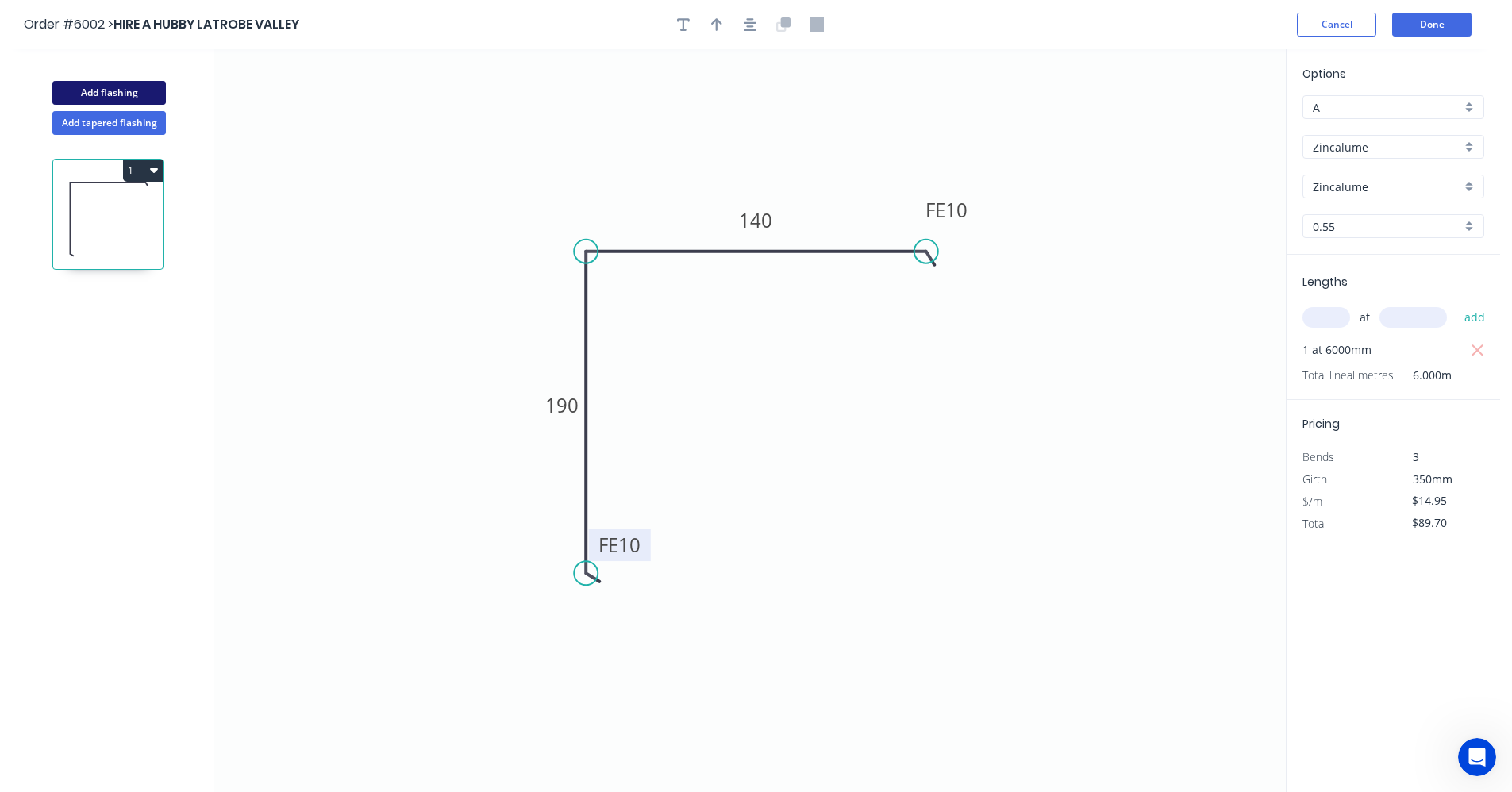
click at [103, 87] on button "Add flashing" at bounding box center [109, 93] width 114 height 24
type input "$0.00"
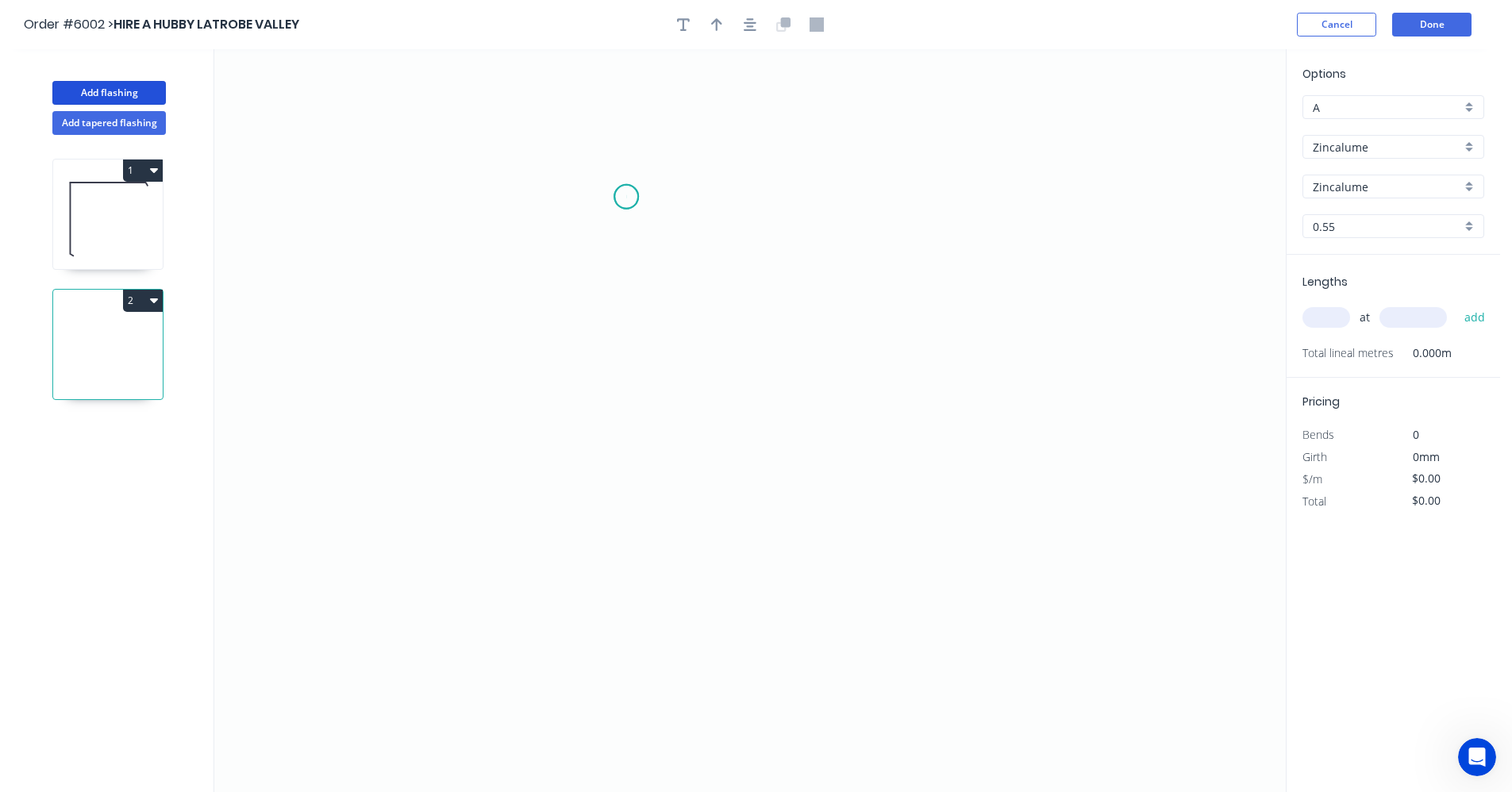
drag, startPoint x: 626, startPoint y: 197, endPoint x: 581, endPoint y: 430, distance: 237.3
click at [625, 198] on icon "0" at bounding box center [750, 420] width 1071 height 743
click at [623, 571] on icon "0" at bounding box center [750, 420] width 1071 height 743
click at [826, 572] on icon "0 ?" at bounding box center [750, 420] width 1071 height 743
click at [826, 495] on icon "0 ? ?" at bounding box center [750, 420] width 1071 height 743
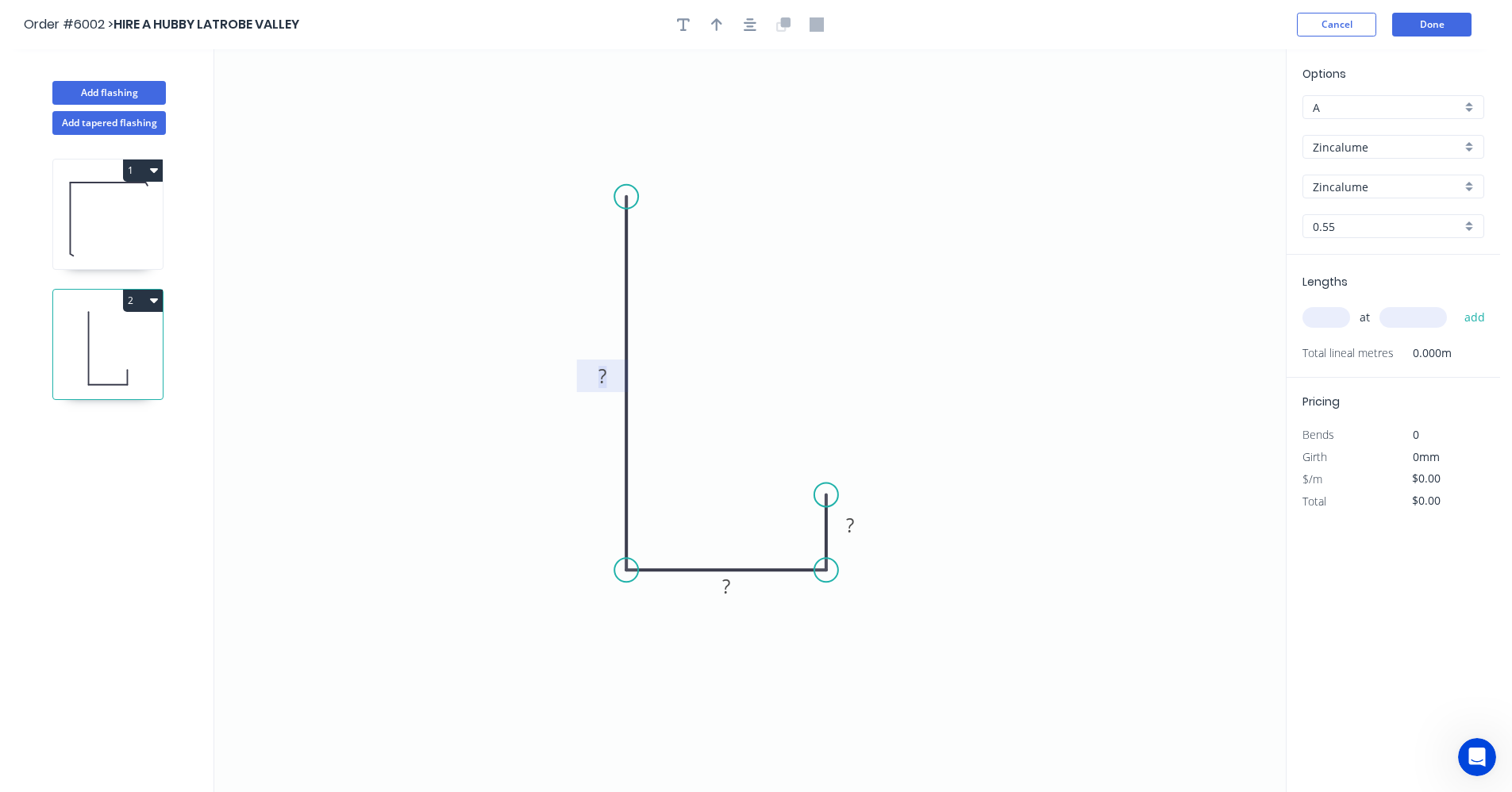
click at [600, 372] on tspan "?" at bounding box center [602, 376] width 8 height 26
type input "$16.22"
click at [1338, 319] on input "text" at bounding box center [1326, 317] width 48 height 20
type input "1"
type input "1050"
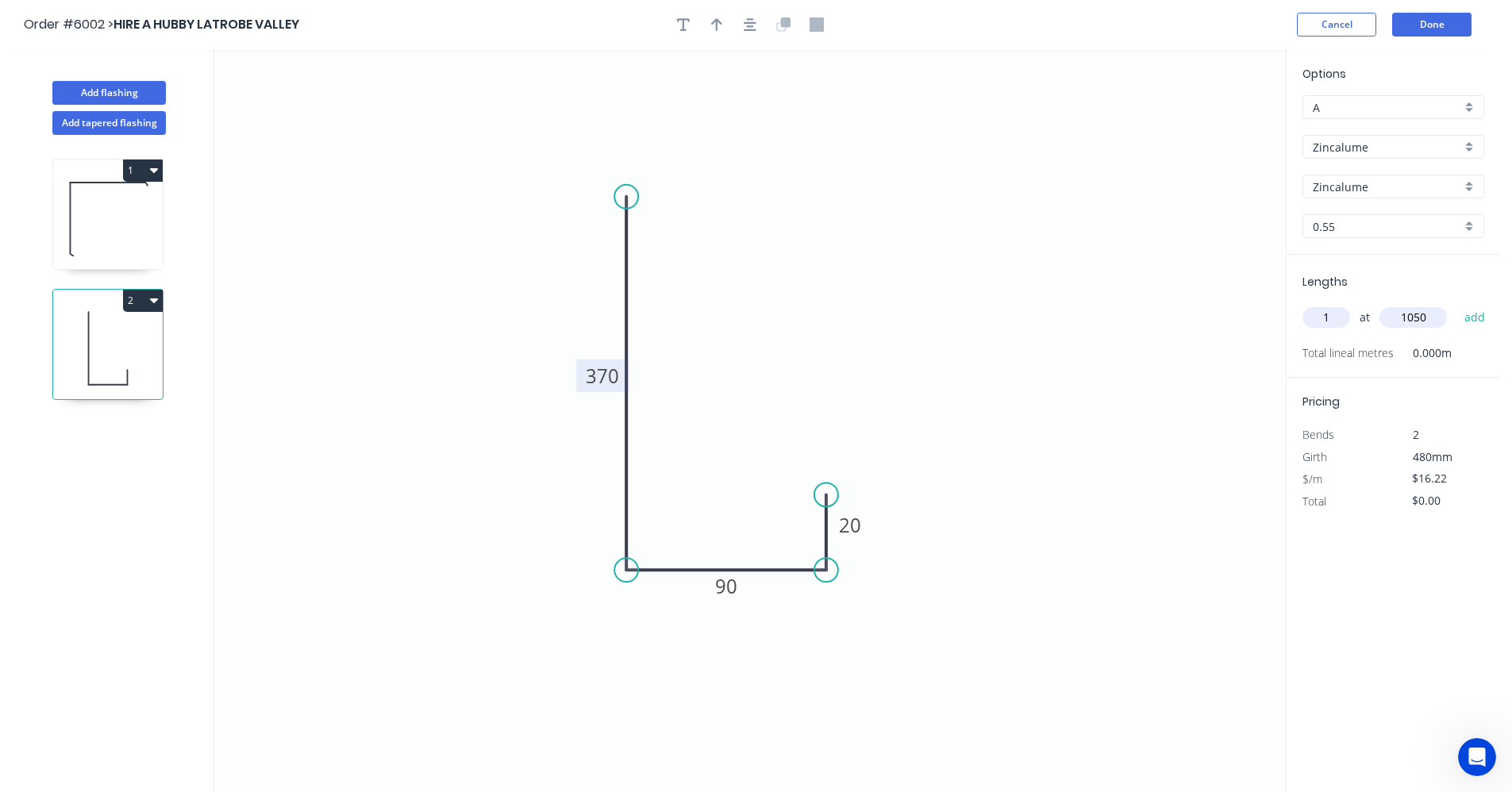
click at [1456, 304] on button "add" at bounding box center [1474, 317] width 37 height 27
type input "$17.03"
drag, startPoint x: 759, startPoint y: 31, endPoint x: 749, endPoint y: 31, distance: 10.0
click at [759, 31] on button "button" at bounding box center [750, 25] width 24 height 24
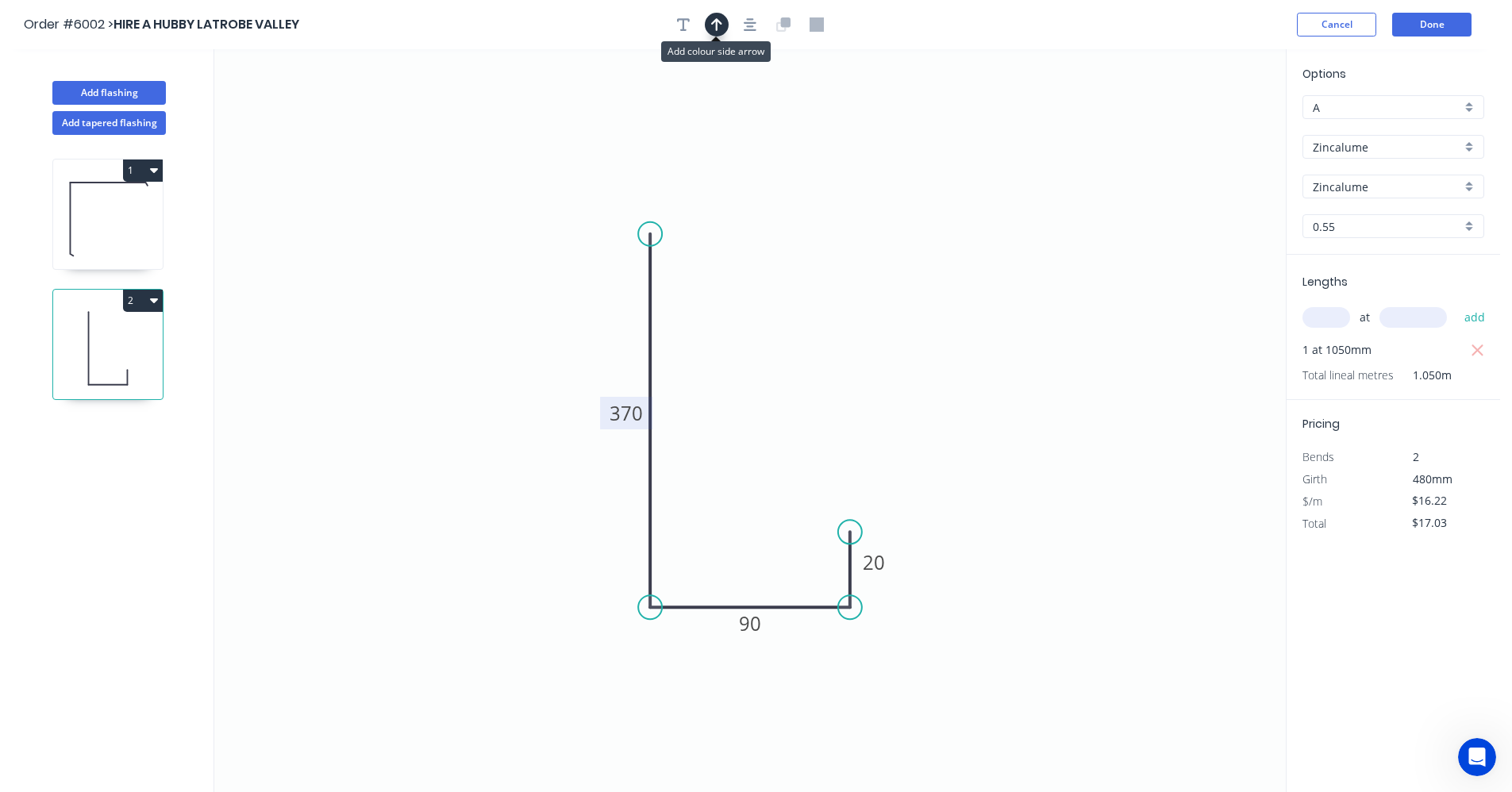
click at [721, 29] on icon "button" at bounding box center [717, 24] width 11 height 14
click at [1208, 124] on icon at bounding box center [1204, 110] width 14 height 51
click at [1208, 124] on icon at bounding box center [1219, 116] width 46 height 46
click at [1208, 124] on icon at bounding box center [1223, 128] width 51 height 14
click at [1208, 124] on icon "0 370 90 20" at bounding box center [750, 420] width 1071 height 743
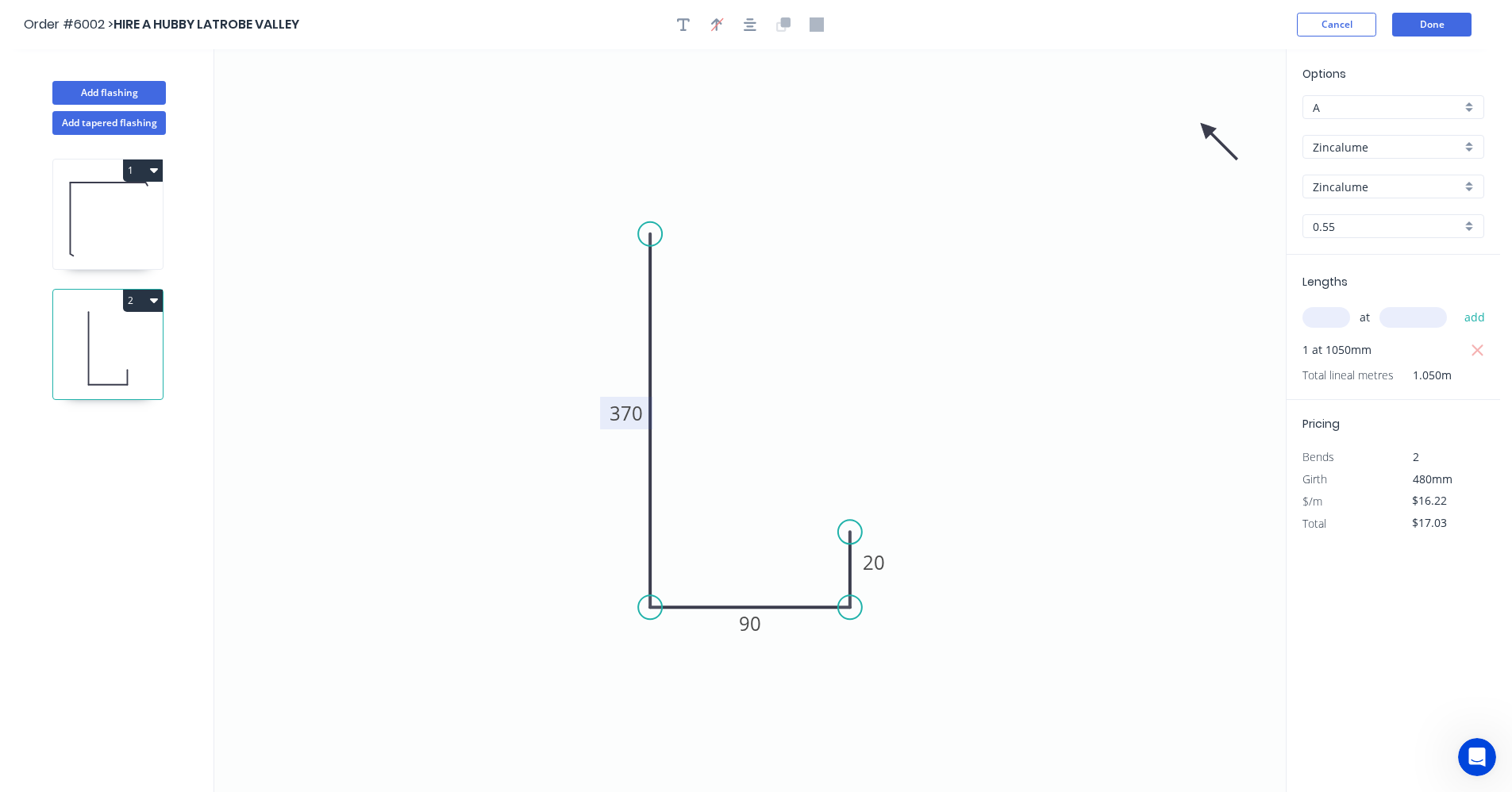
click at [1208, 125] on icon "0 370 90 20" at bounding box center [750, 420] width 1071 height 743
click at [1204, 130] on icon at bounding box center [1219, 141] width 46 height 46
click at [1205, 130] on icon at bounding box center [1204, 146] width 14 height 51
click at [1205, 130] on icon at bounding box center [1204, 148] width 14 height 51
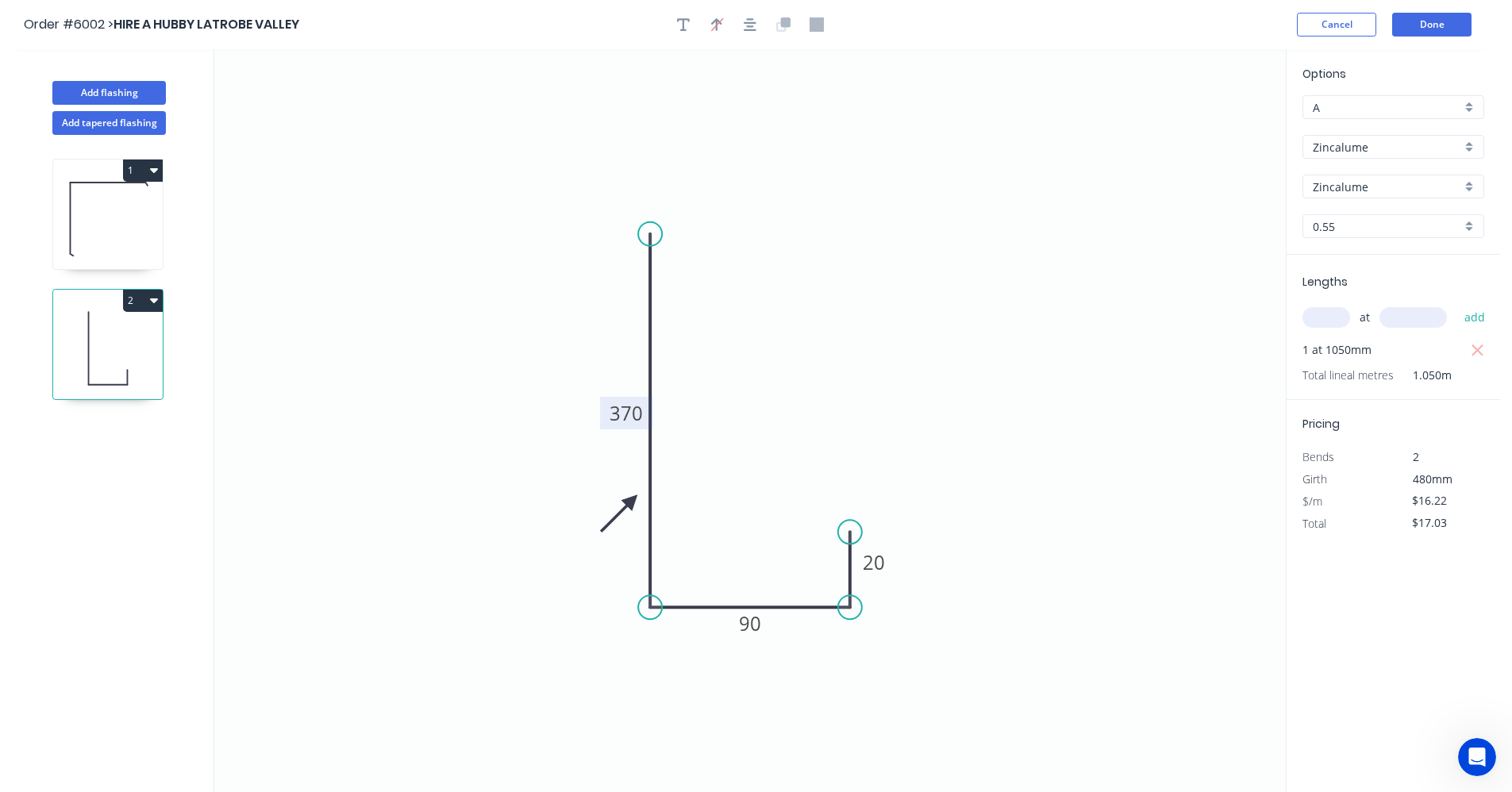
drag, startPoint x: 1205, startPoint y: 130, endPoint x: 591, endPoint y: 494, distance: 713.8
click at [631, 501] on icon at bounding box center [619, 514] width 46 height 46
click at [110, 228] on icon at bounding box center [108, 218] width 110 height 102
type input "$14.95"
type input "$89.70"
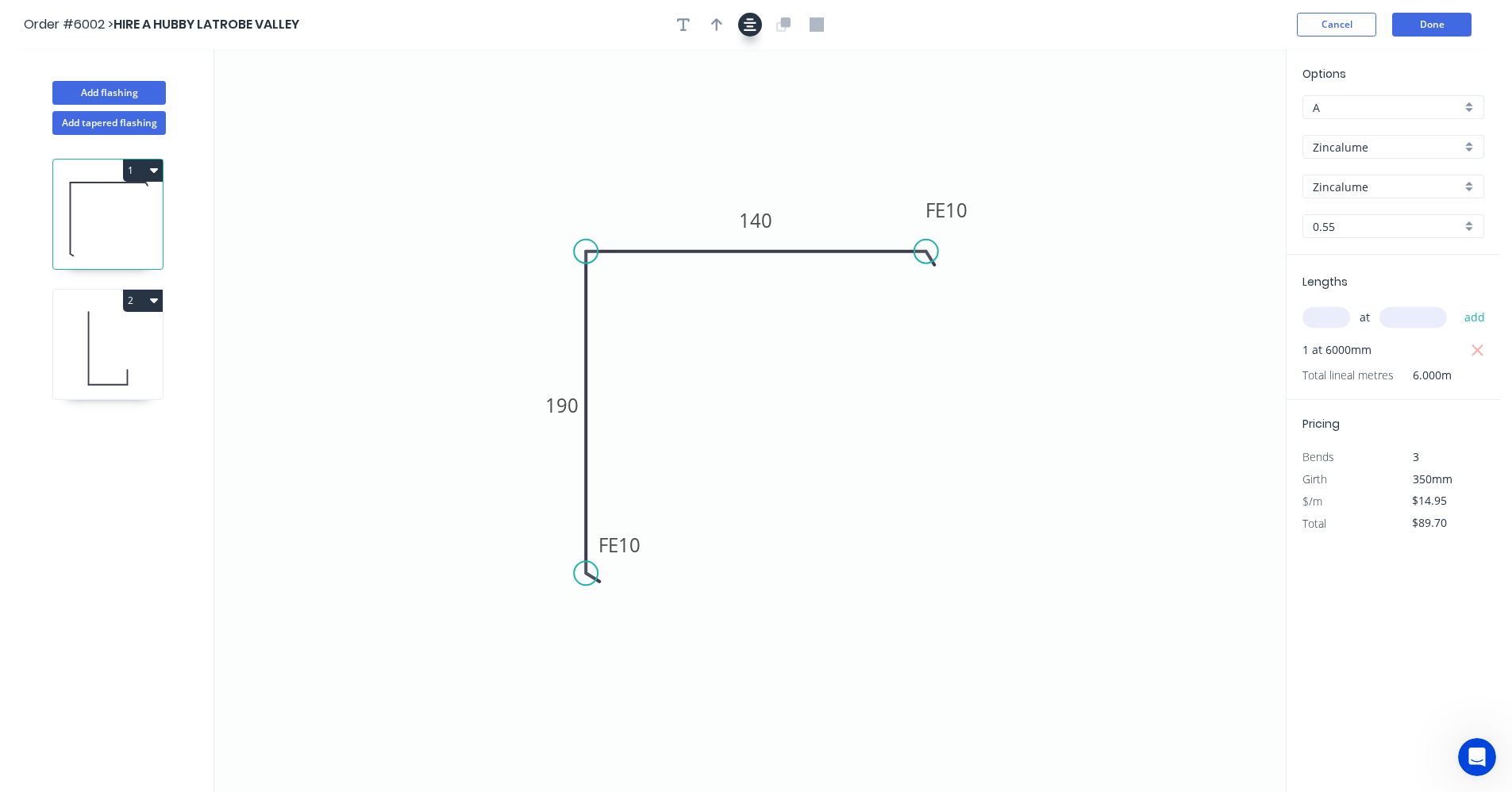
click at [744, 31] on icon "button" at bounding box center [750, 24] width 13 height 14
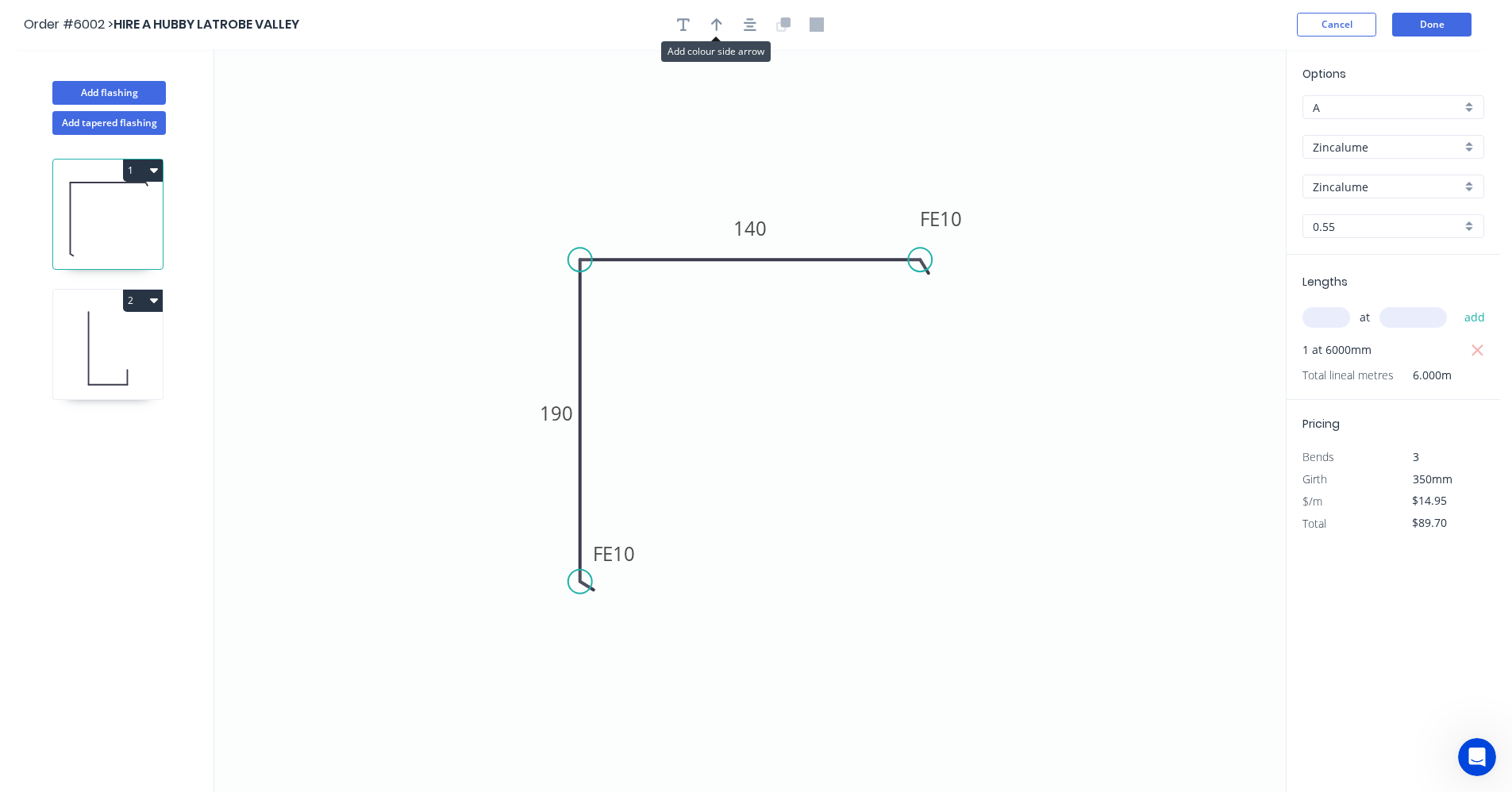
drag, startPoint x: 708, startPoint y: 31, endPoint x: 839, endPoint y: 69, distance: 136.4
click at [714, 33] on button "button" at bounding box center [717, 25] width 24 height 24
drag, startPoint x: 1203, startPoint y: 127, endPoint x: 842, endPoint y: 239, distance: 378.0
click at [842, 239] on icon at bounding box center [842, 219] width 14 height 51
click at [98, 347] on icon at bounding box center [108, 348] width 110 height 102
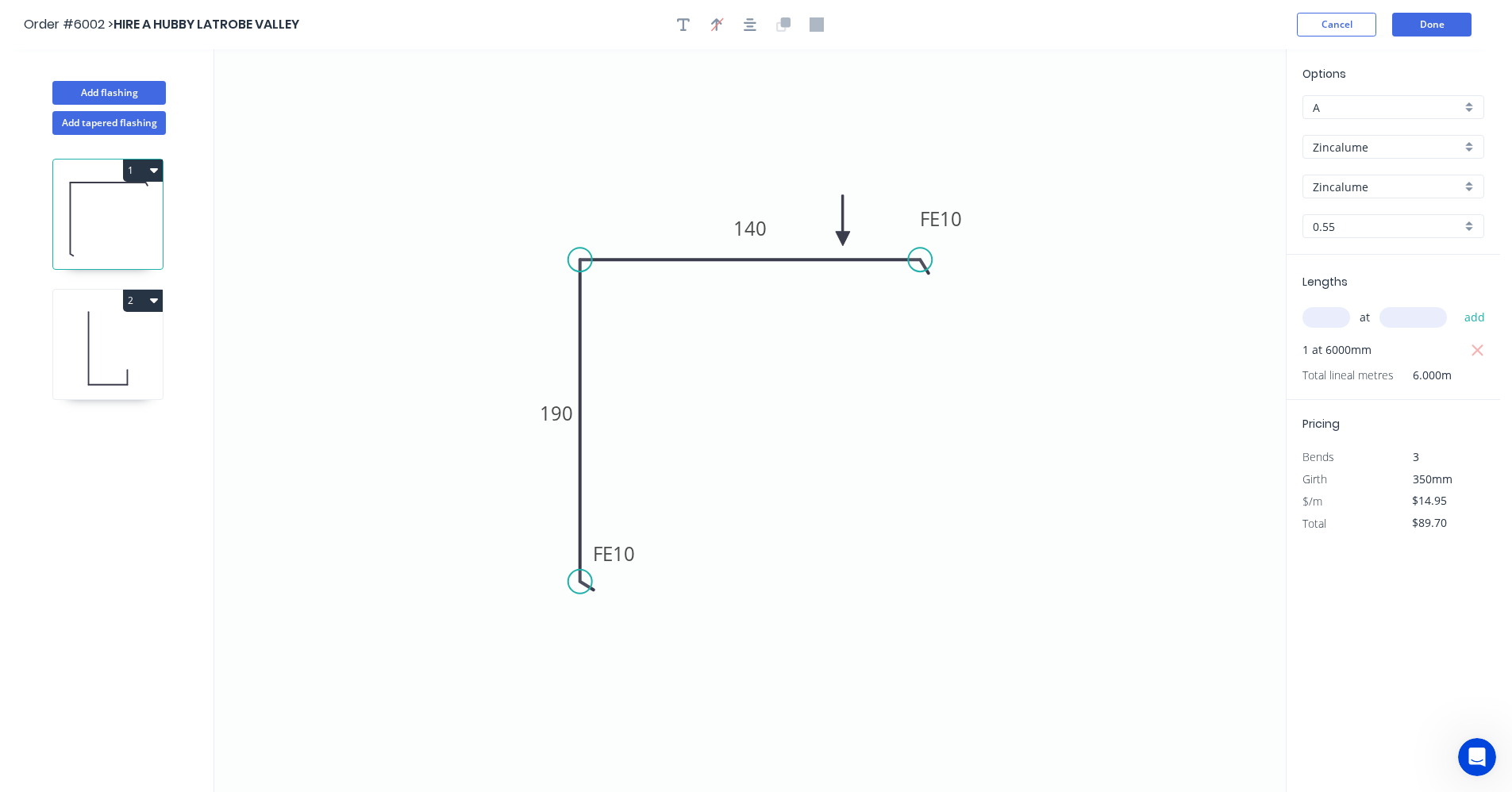
type input "$16.22"
type input "$17.03"
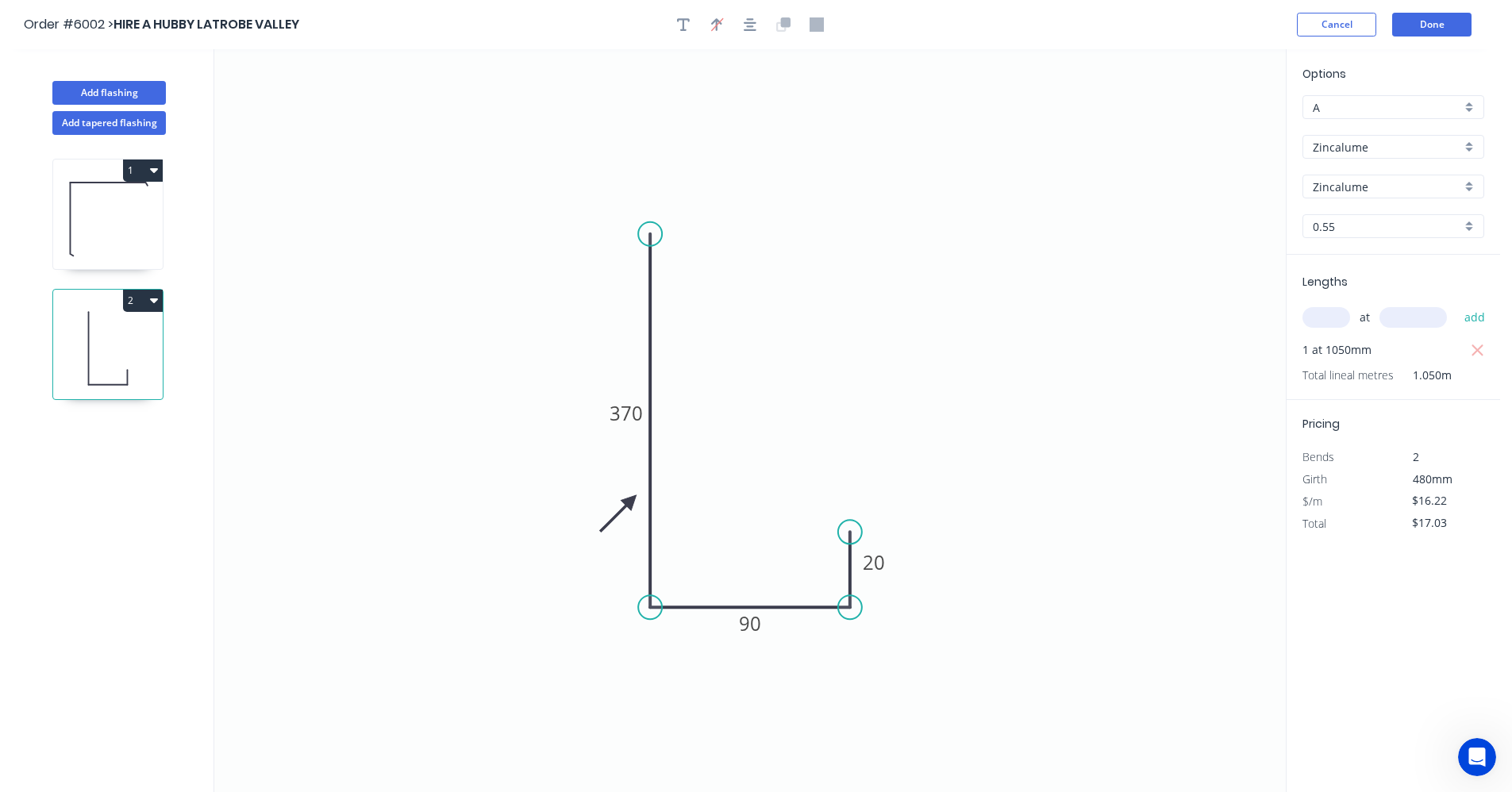
click at [103, 232] on icon at bounding box center [108, 218] width 110 height 102
type input "$14.95"
type input "$89.70"
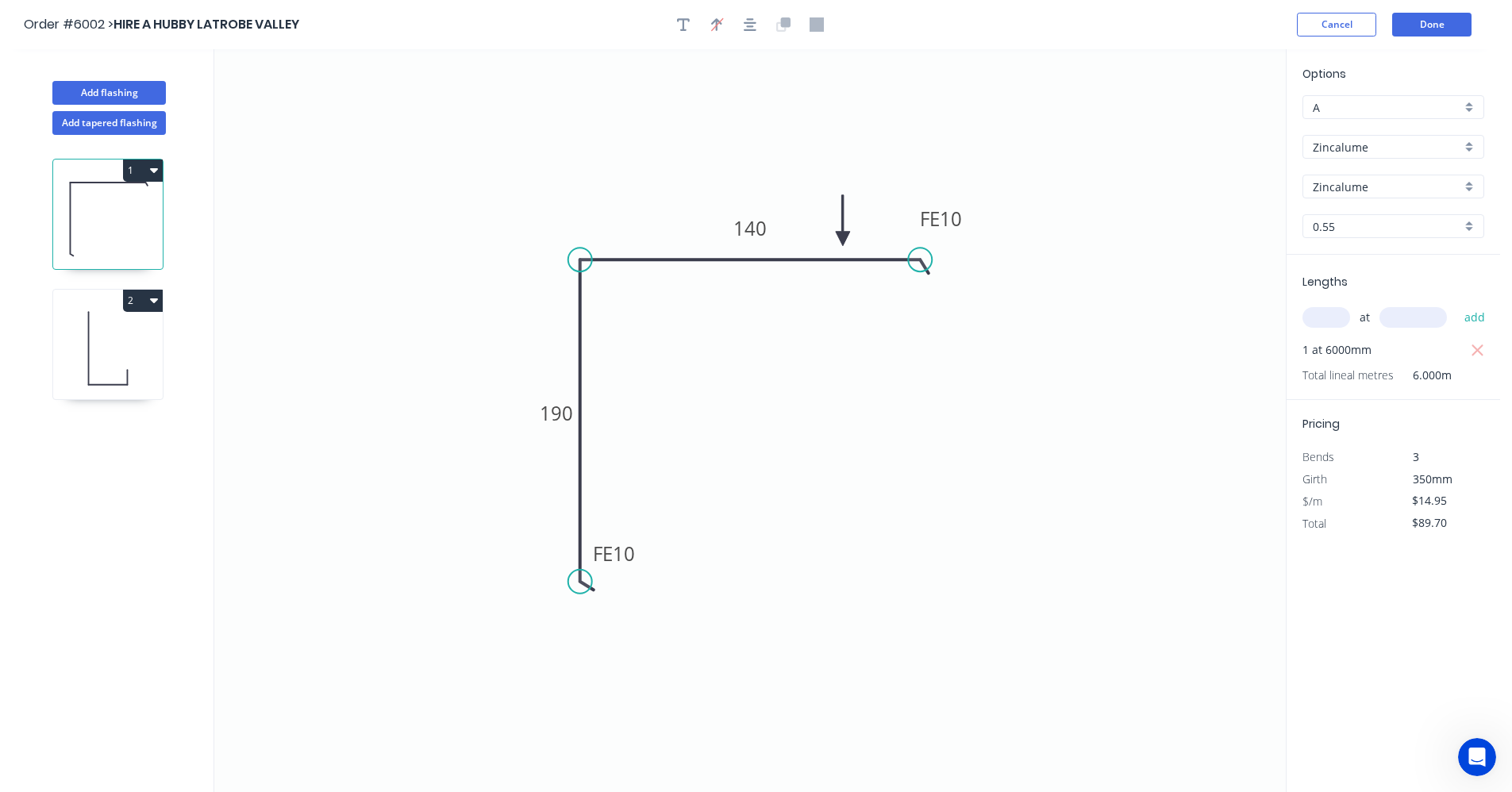
click at [949, 462] on icon "0 FE 10 190 FE 10 140" at bounding box center [750, 420] width 1071 height 743
click at [747, 29] on icon "button" at bounding box center [750, 24] width 13 height 14
click at [1418, 31] on button "Done" at bounding box center [1432, 25] width 79 height 24
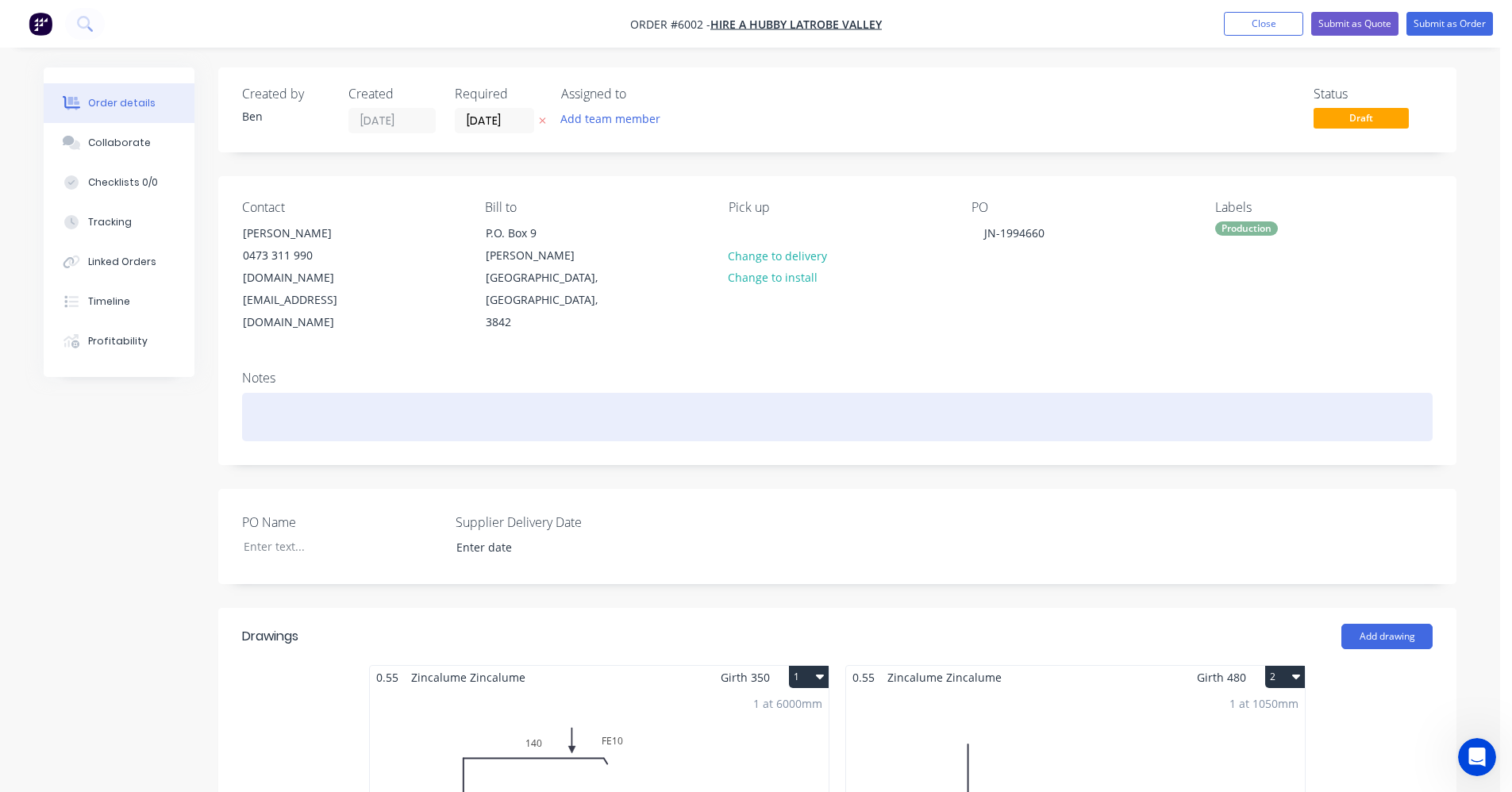
click at [1144, 393] on div at bounding box center [837, 417] width 1191 height 48
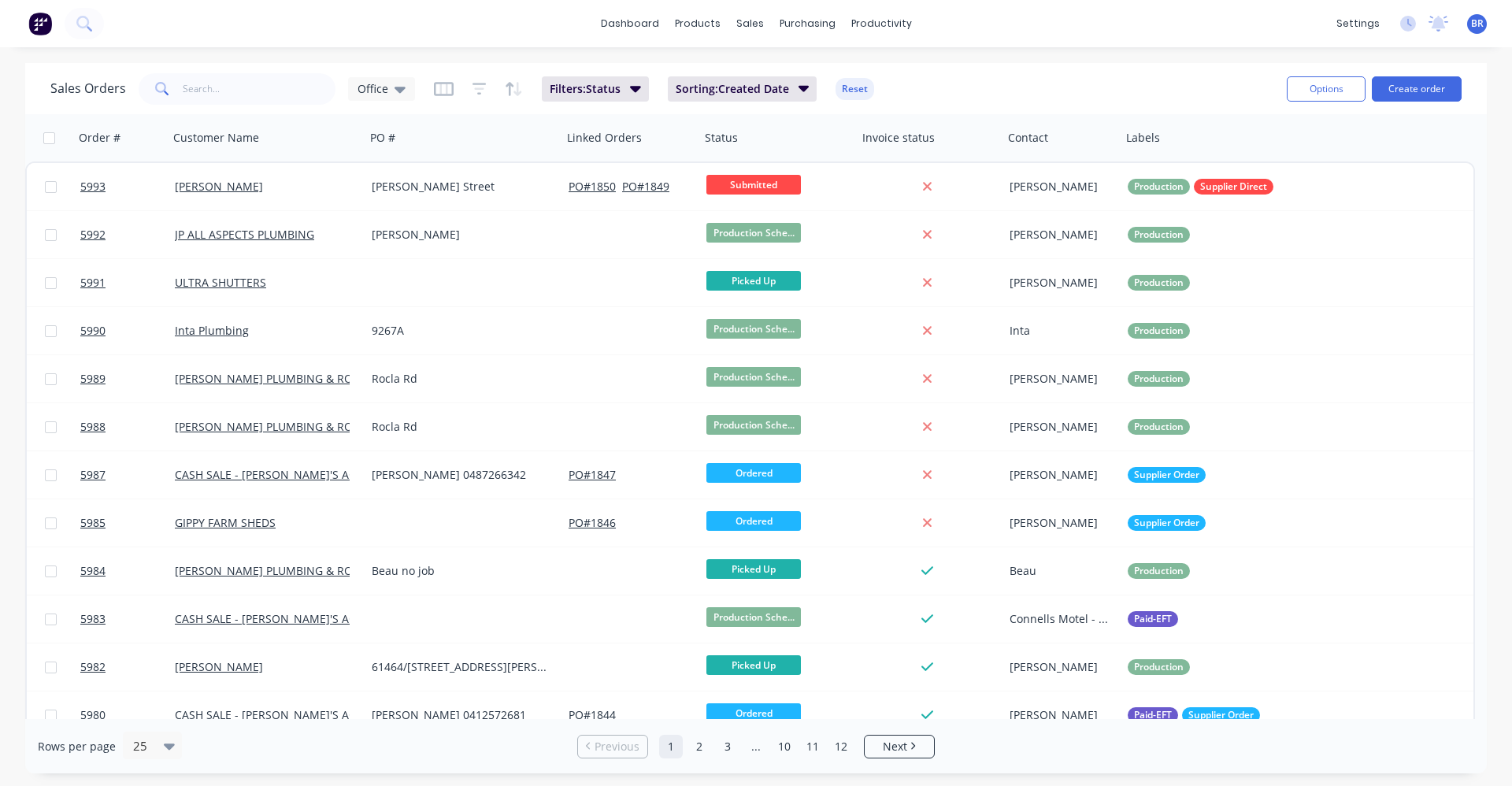
drag, startPoint x: 1086, startPoint y: 8, endPoint x: 1080, endPoint y: 15, distance: 9.2
click at [1083, 10] on div "dashboard products sales purchasing productivity dashboard products Product Cat…" at bounding box center [756, 24] width 1512 height 48
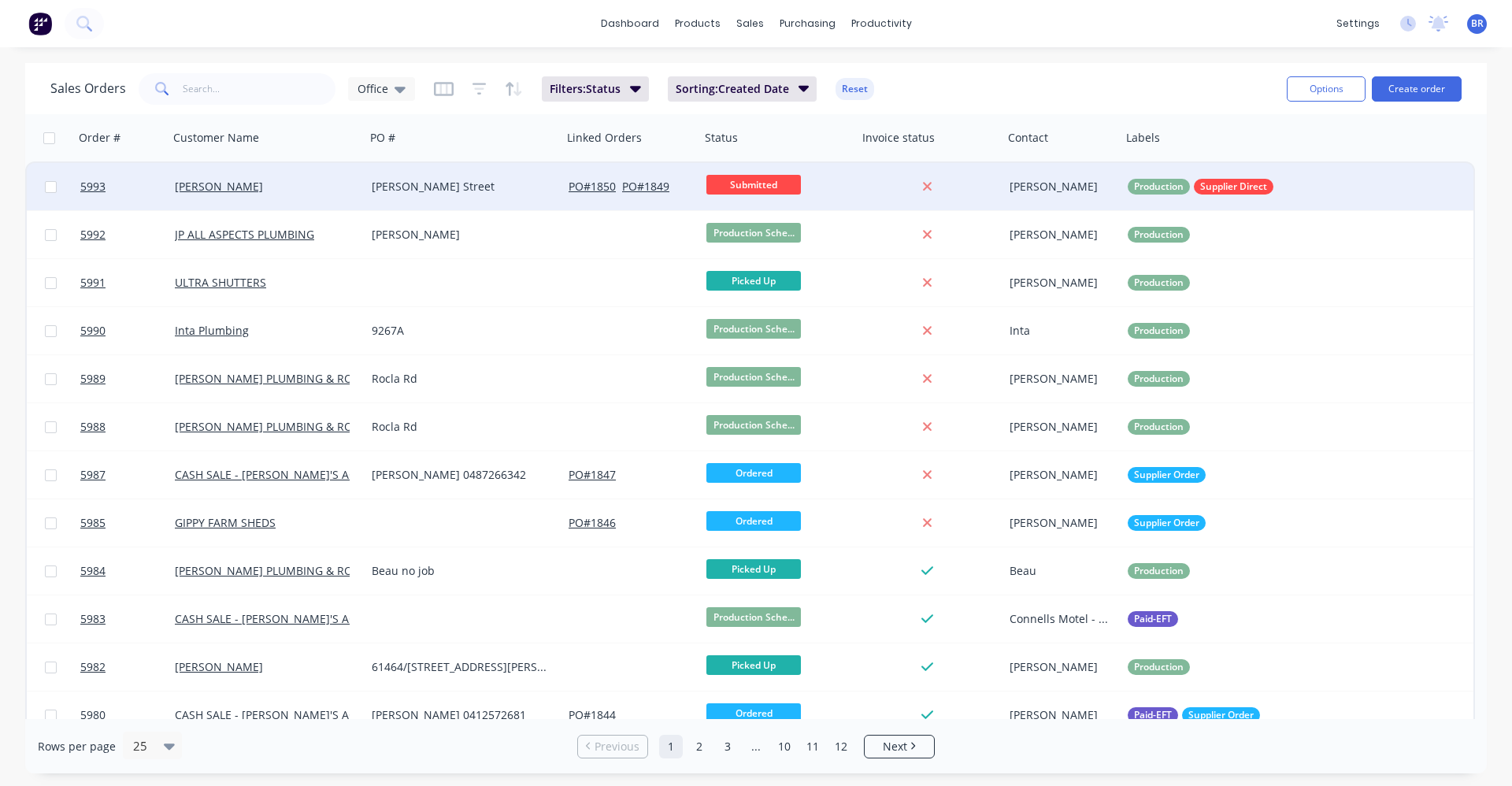
click at [415, 195] on div "[PERSON_NAME] Street" at bounding box center [464, 187] width 197 height 48
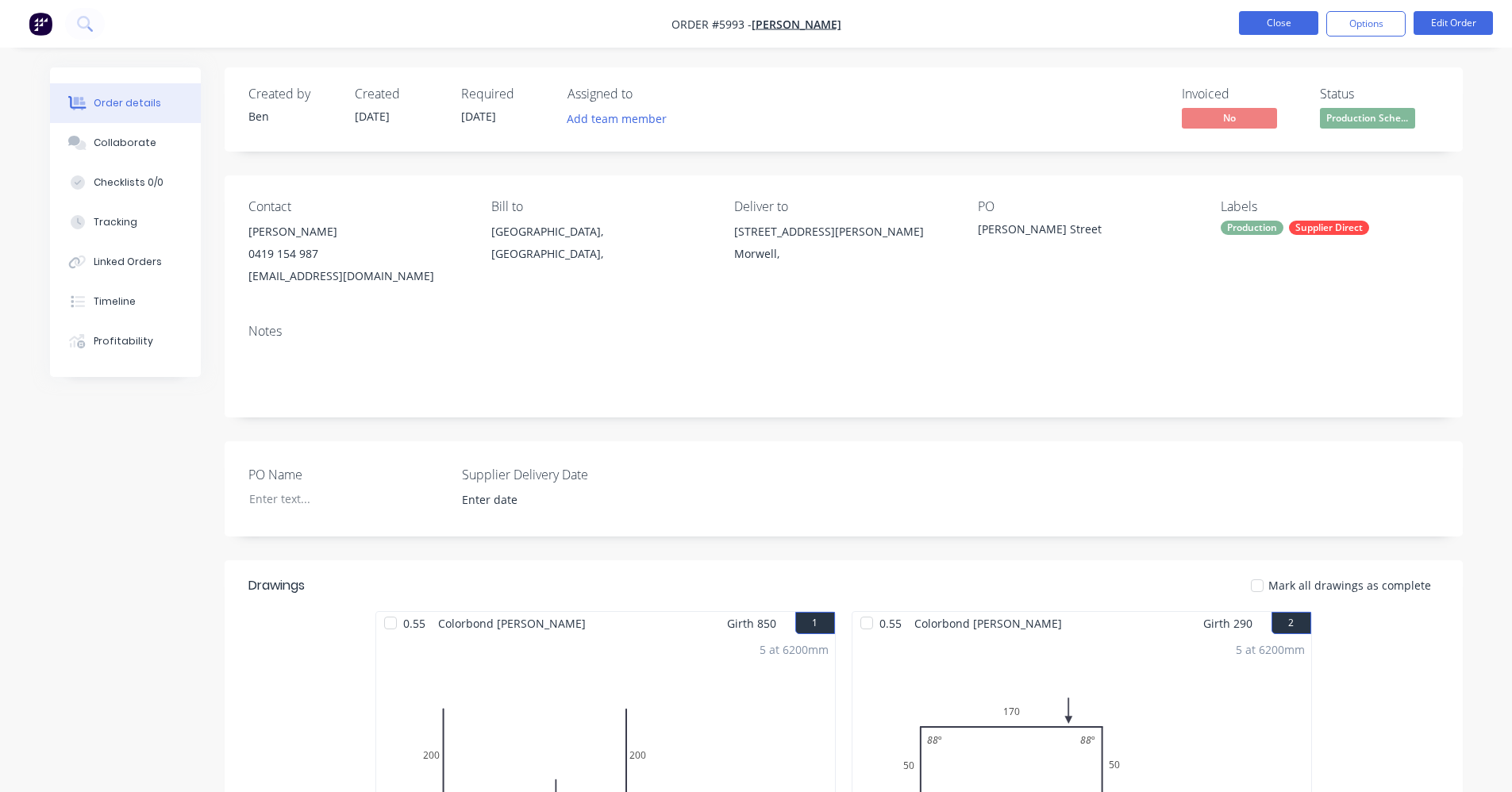
click at [1264, 23] on button "Close" at bounding box center [1278, 23] width 79 height 24
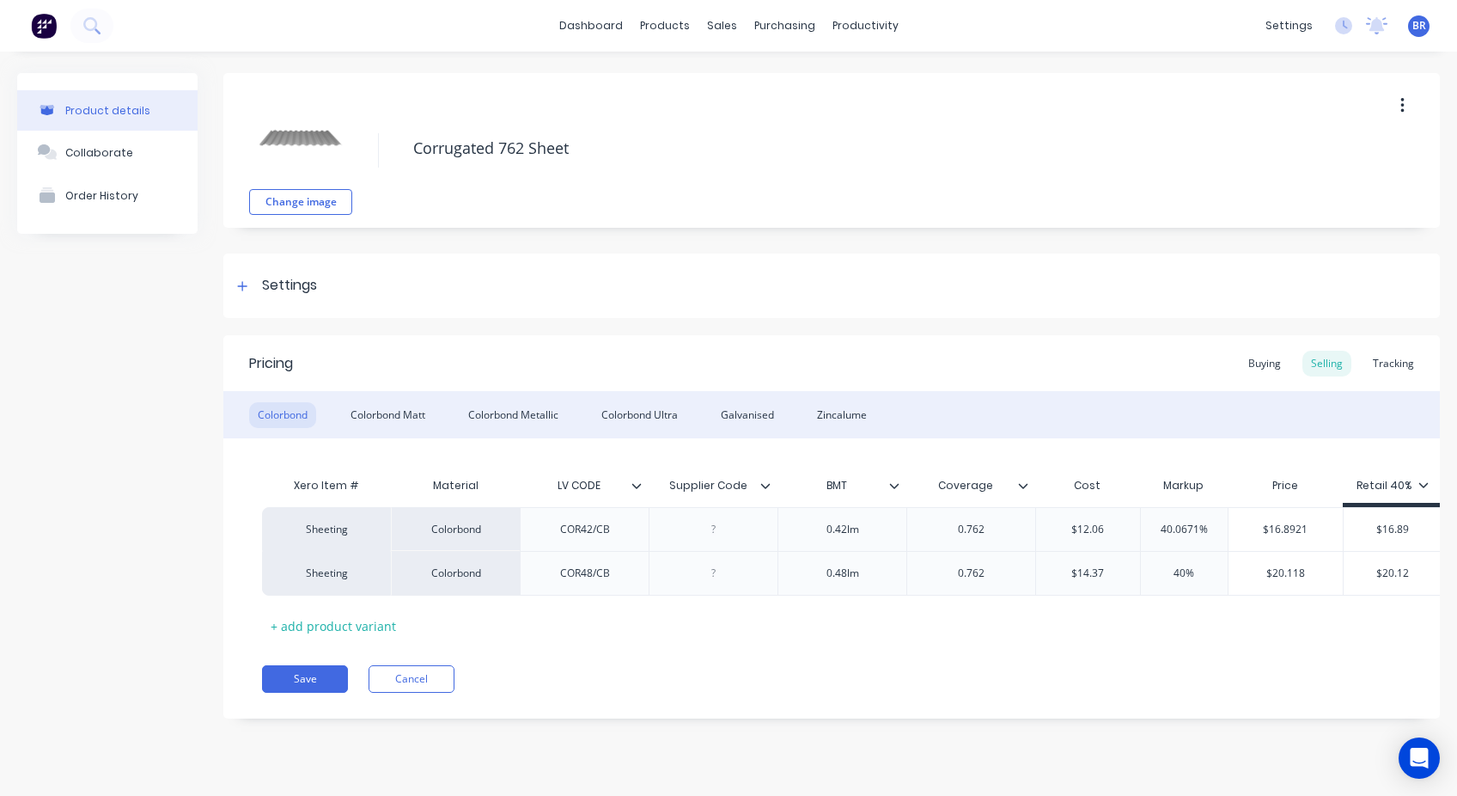
type textarea "x"
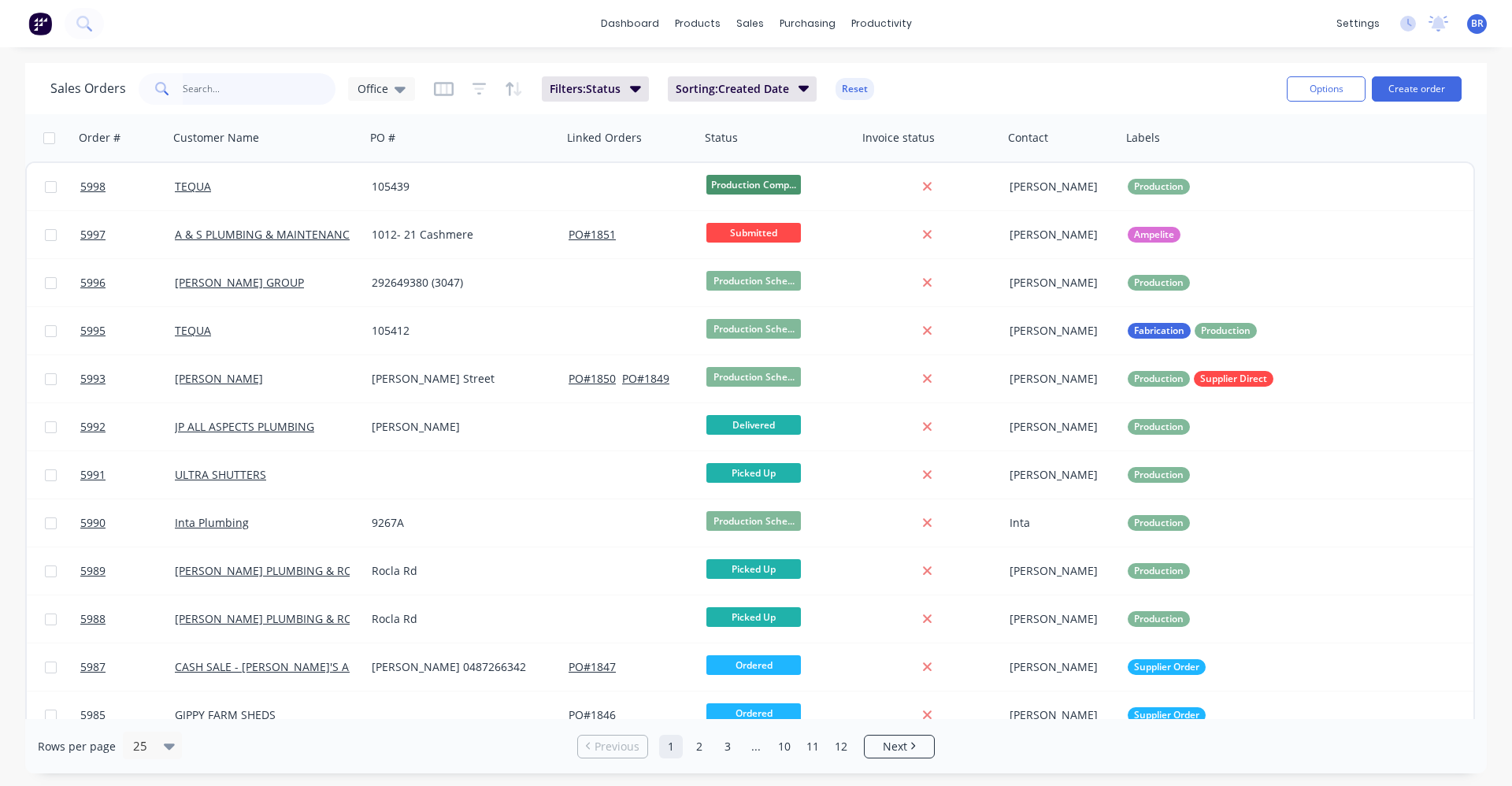
click at [224, 87] on input "text" at bounding box center [259, 89] width 154 height 31
type input "5830"
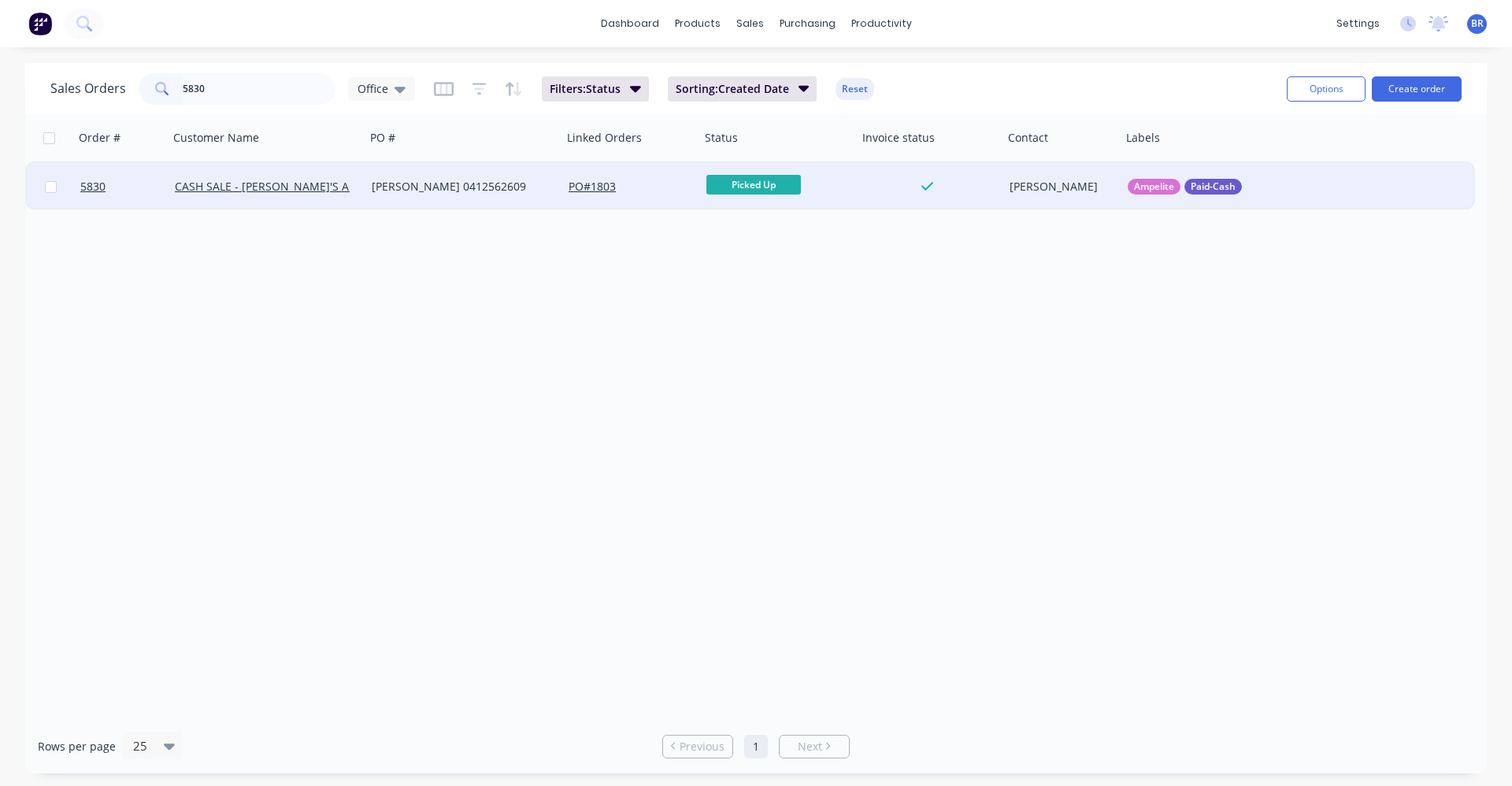
click at [513, 192] on div "[PERSON_NAME] 0412562609" at bounding box center [458, 186] width 175 height 16
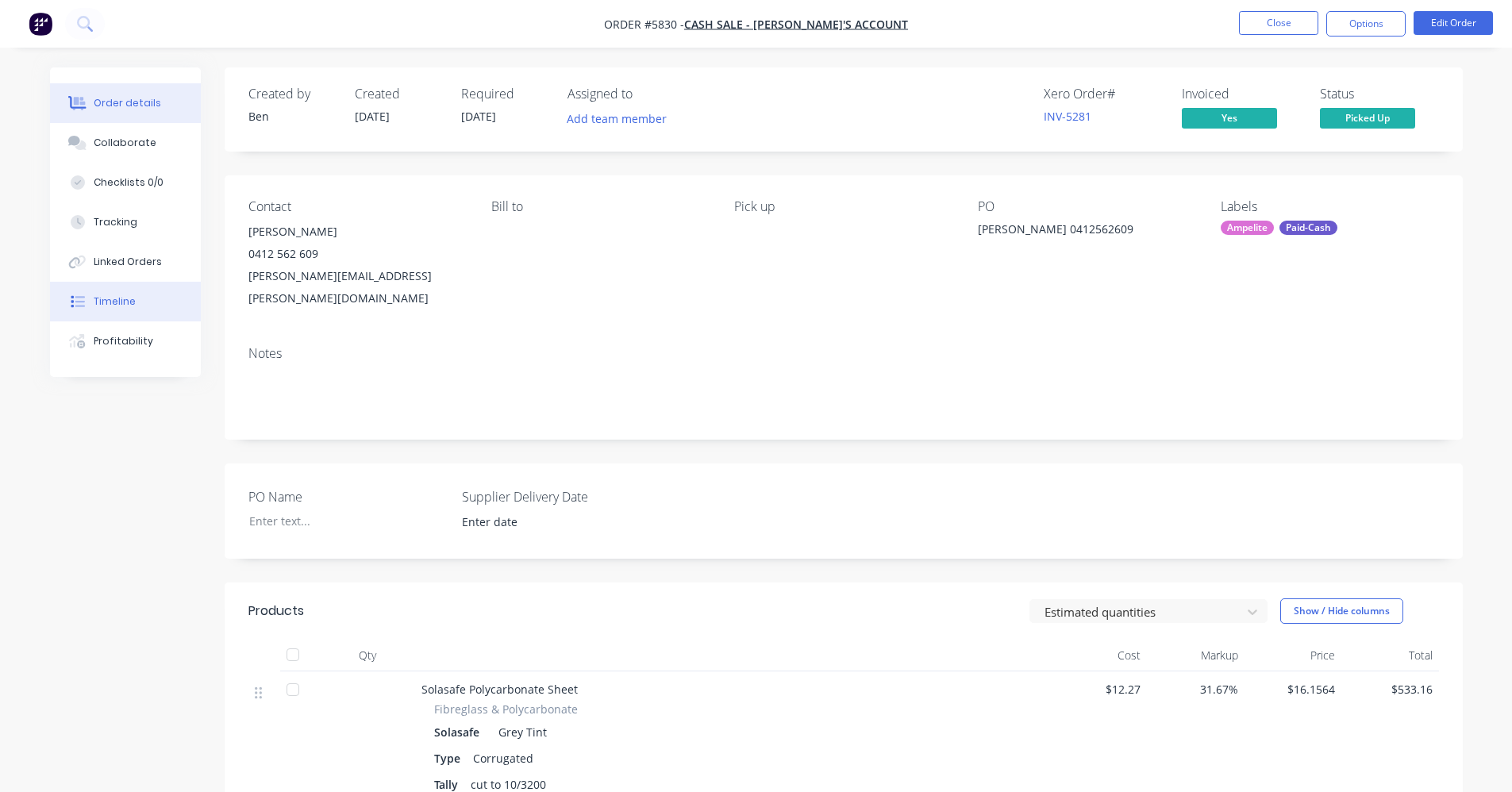
click at [115, 295] on div "Timeline" at bounding box center [115, 301] width 42 height 14
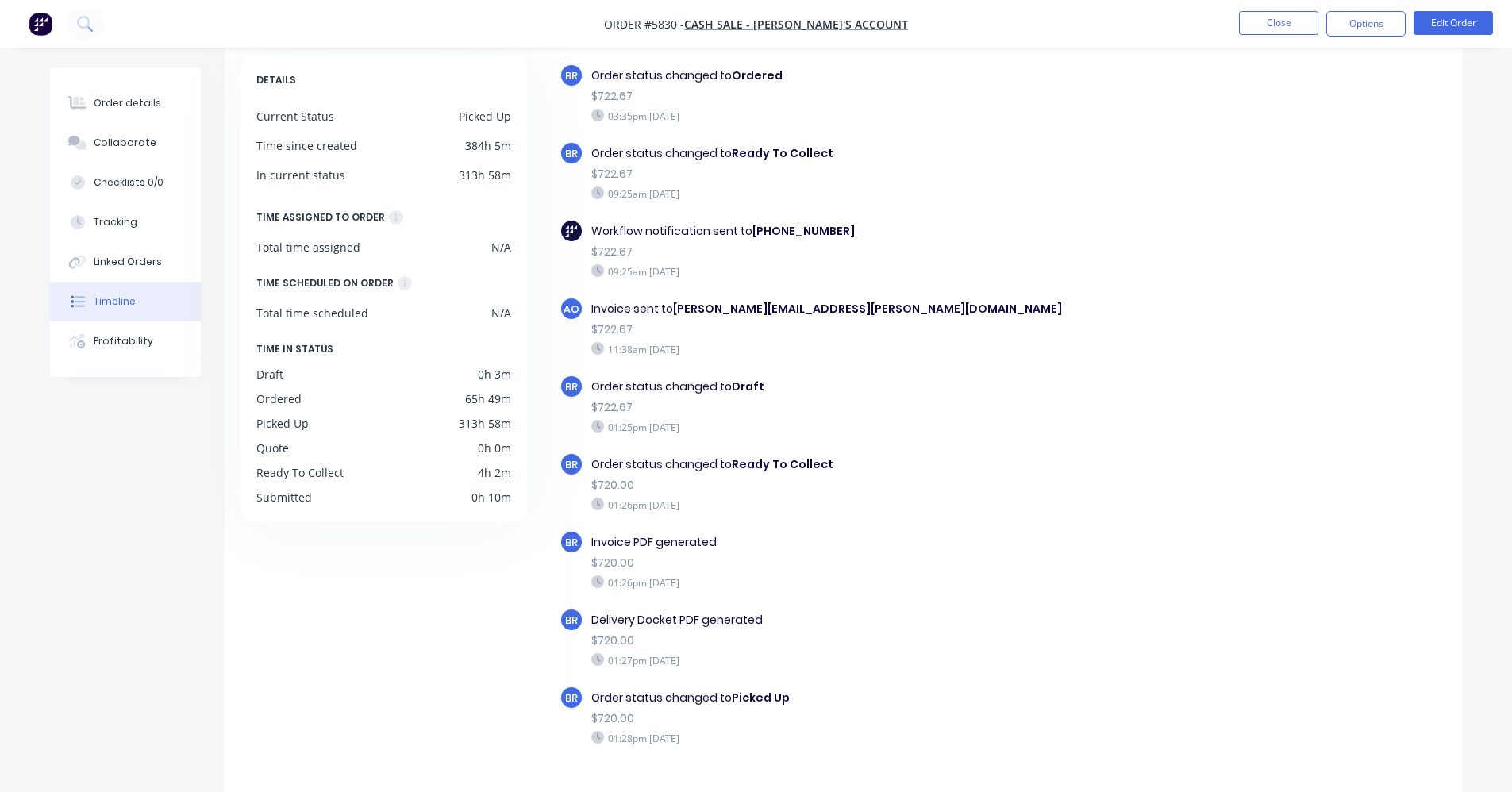
scroll to position [119, 0]
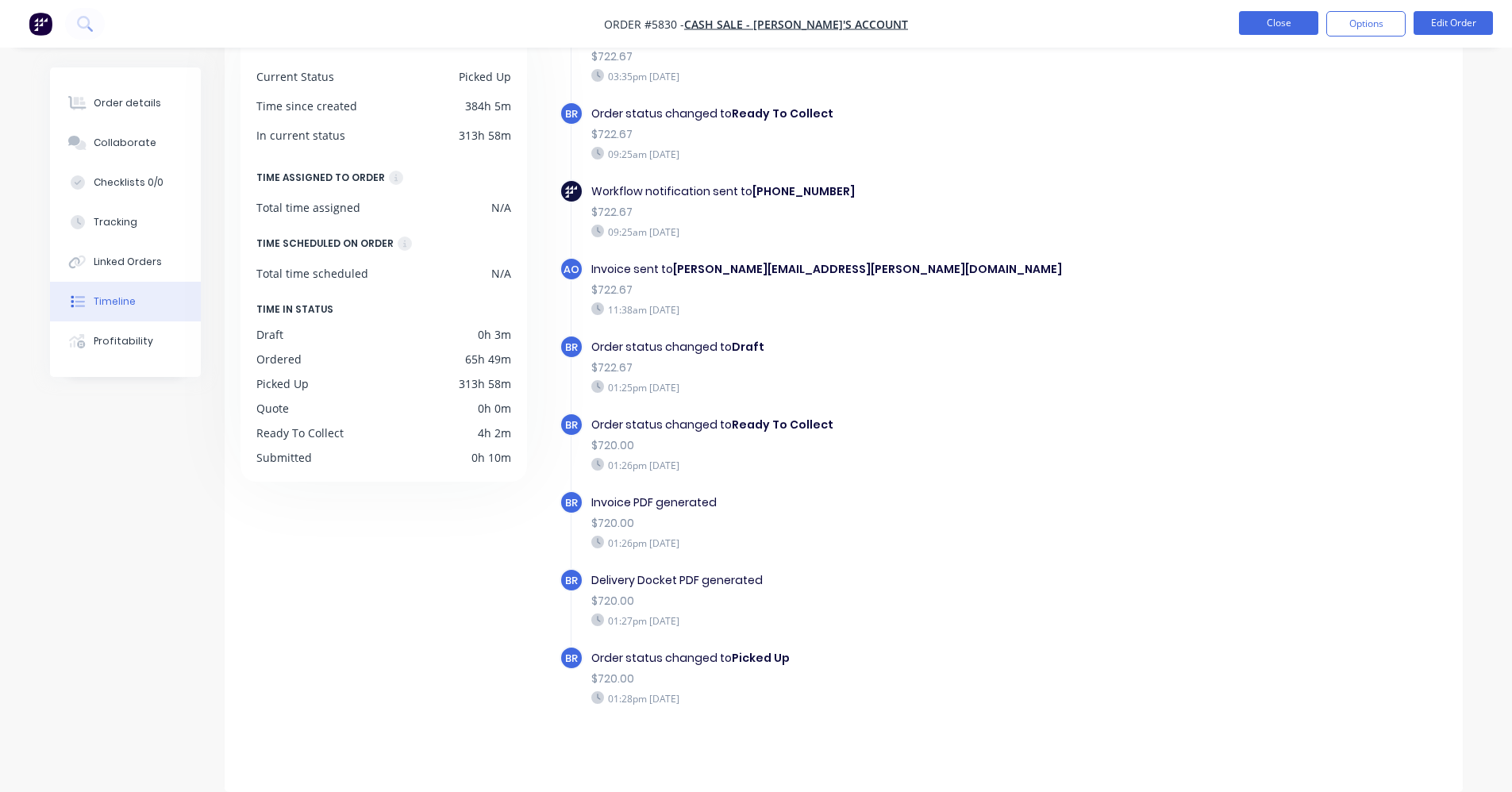
click at [1264, 26] on button "Close" at bounding box center [1278, 23] width 79 height 24
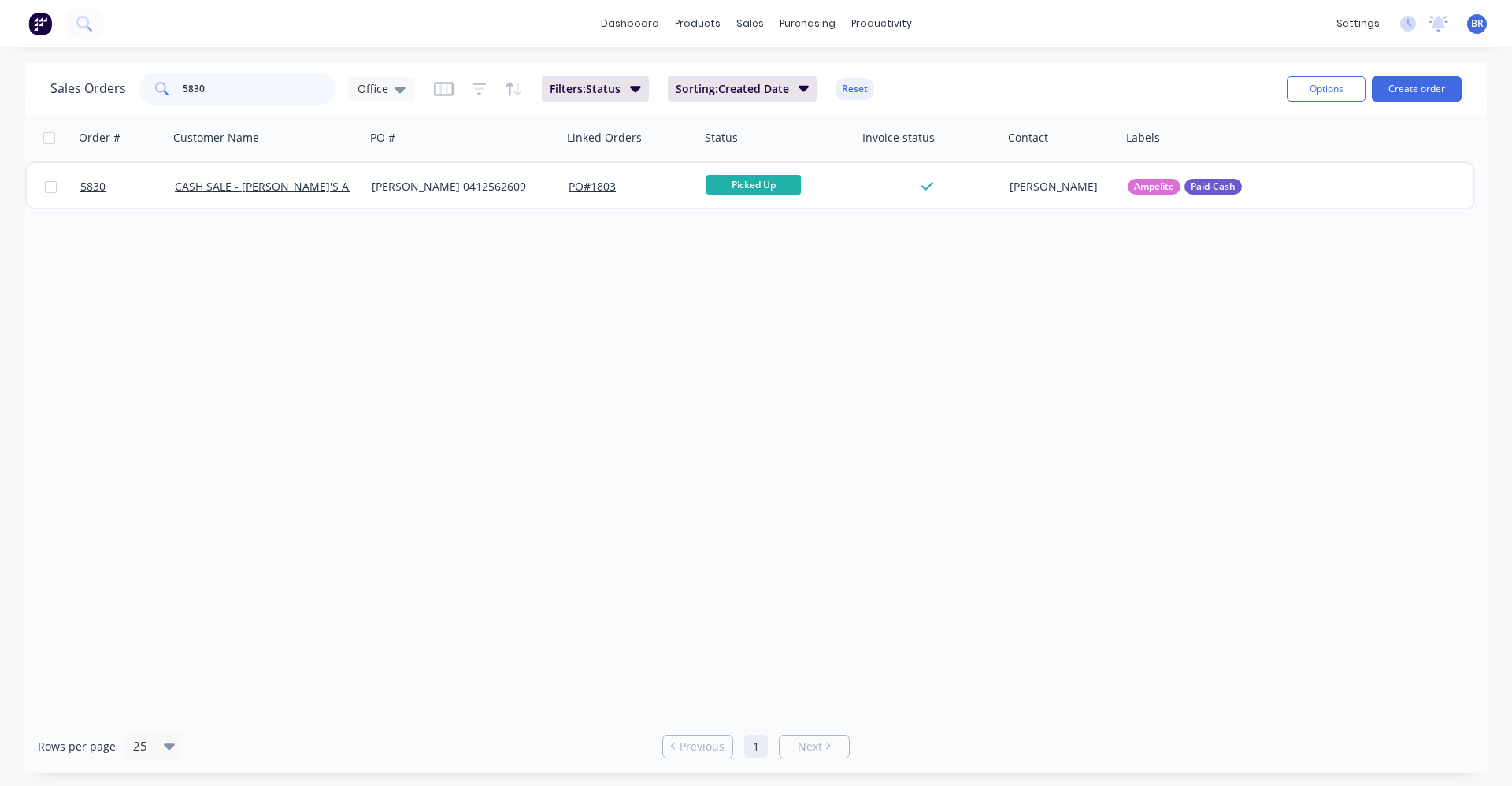
drag, startPoint x: 235, startPoint y: 87, endPoint x: 0, endPoint y: 66, distance: 235.9
click at [0, 66] on div "Sales Orders 5830 Office Filters: Status Sorting: Created Date Reset Options Cr…" at bounding box center [756, 418] width 1512 height 711
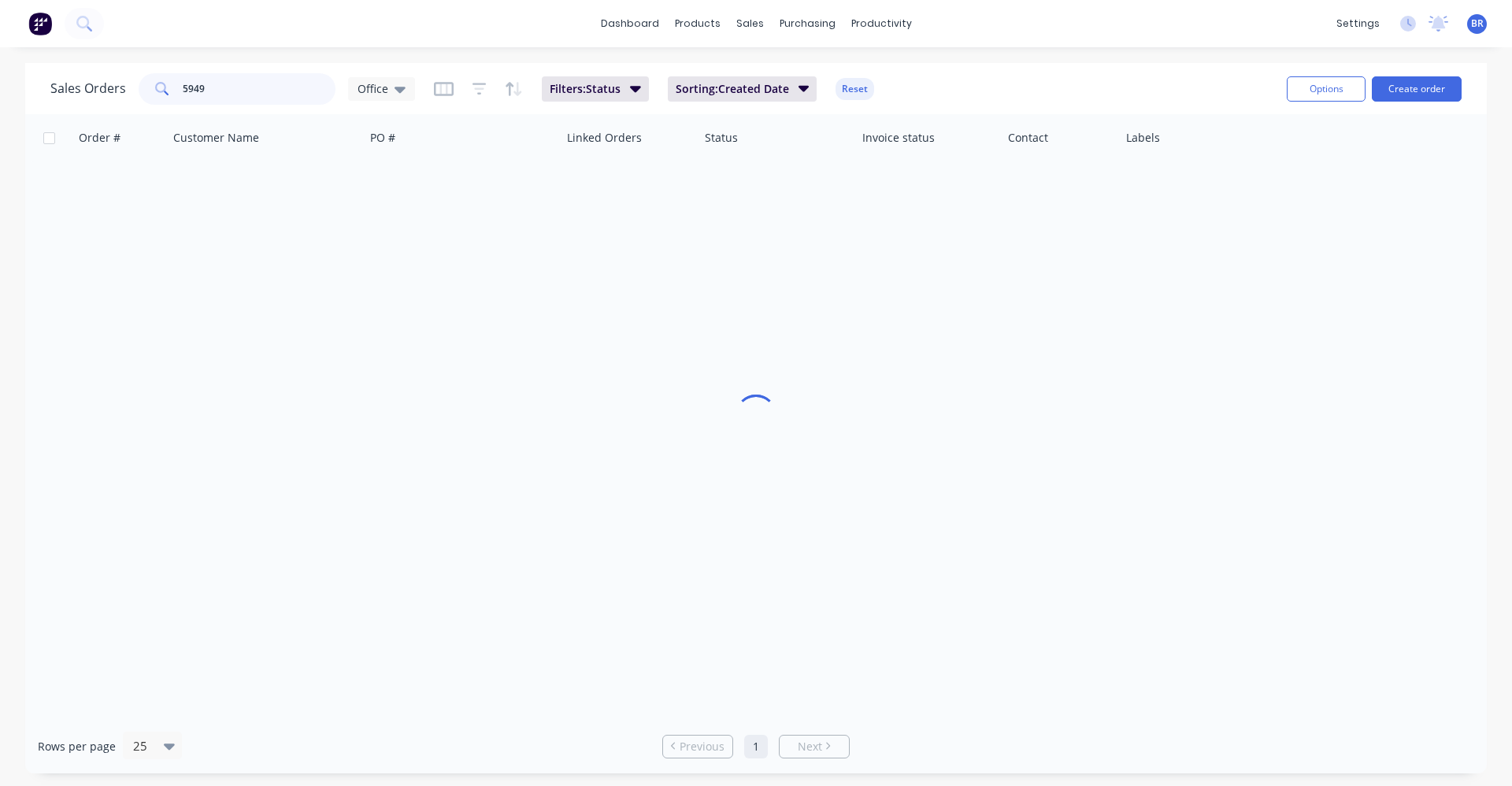
type input "5949"
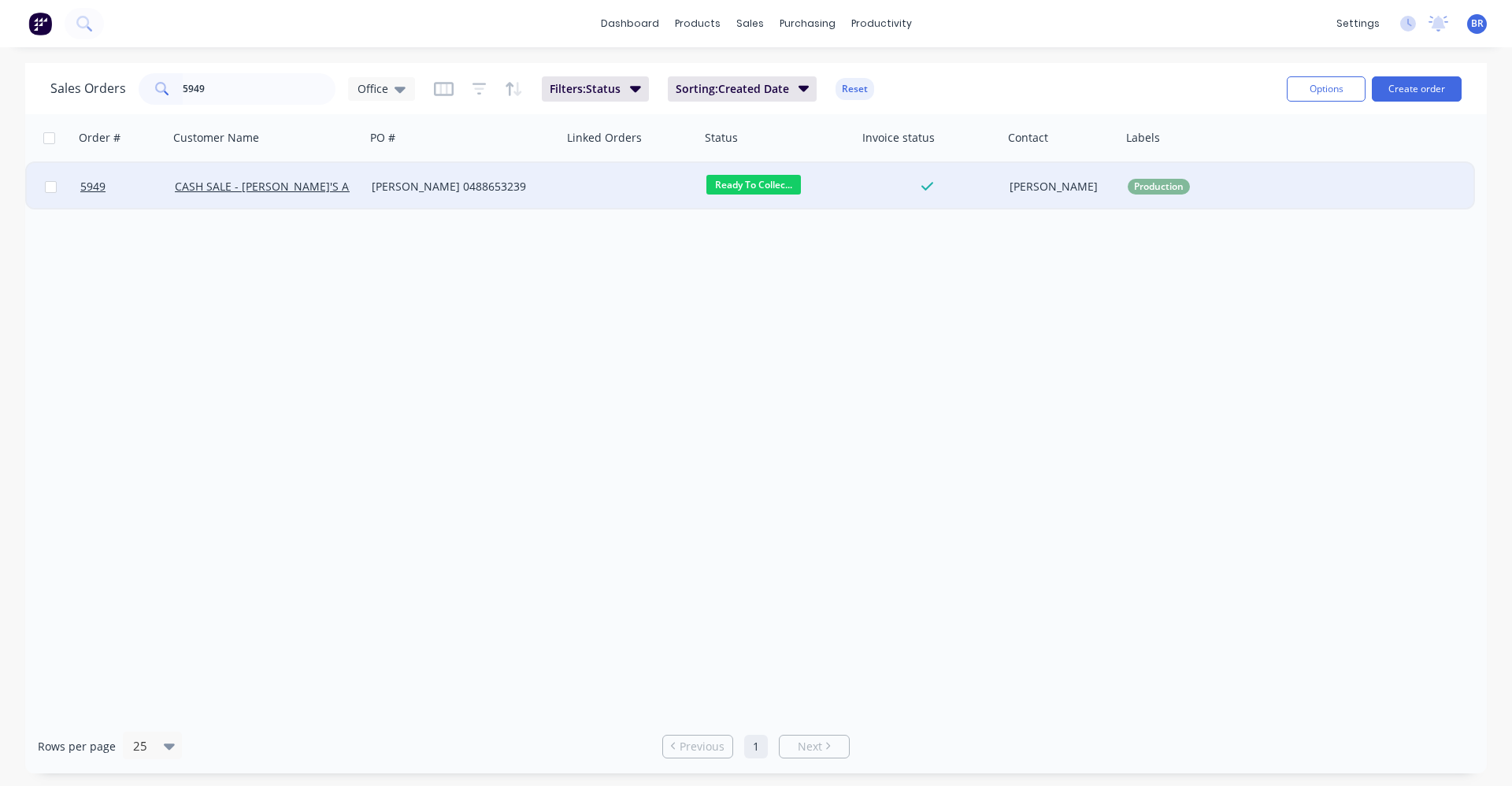
click at [524, 195] on div "[PERSON_NAME] 0488653239" at bounding box center [464, 187] width 197 height 48
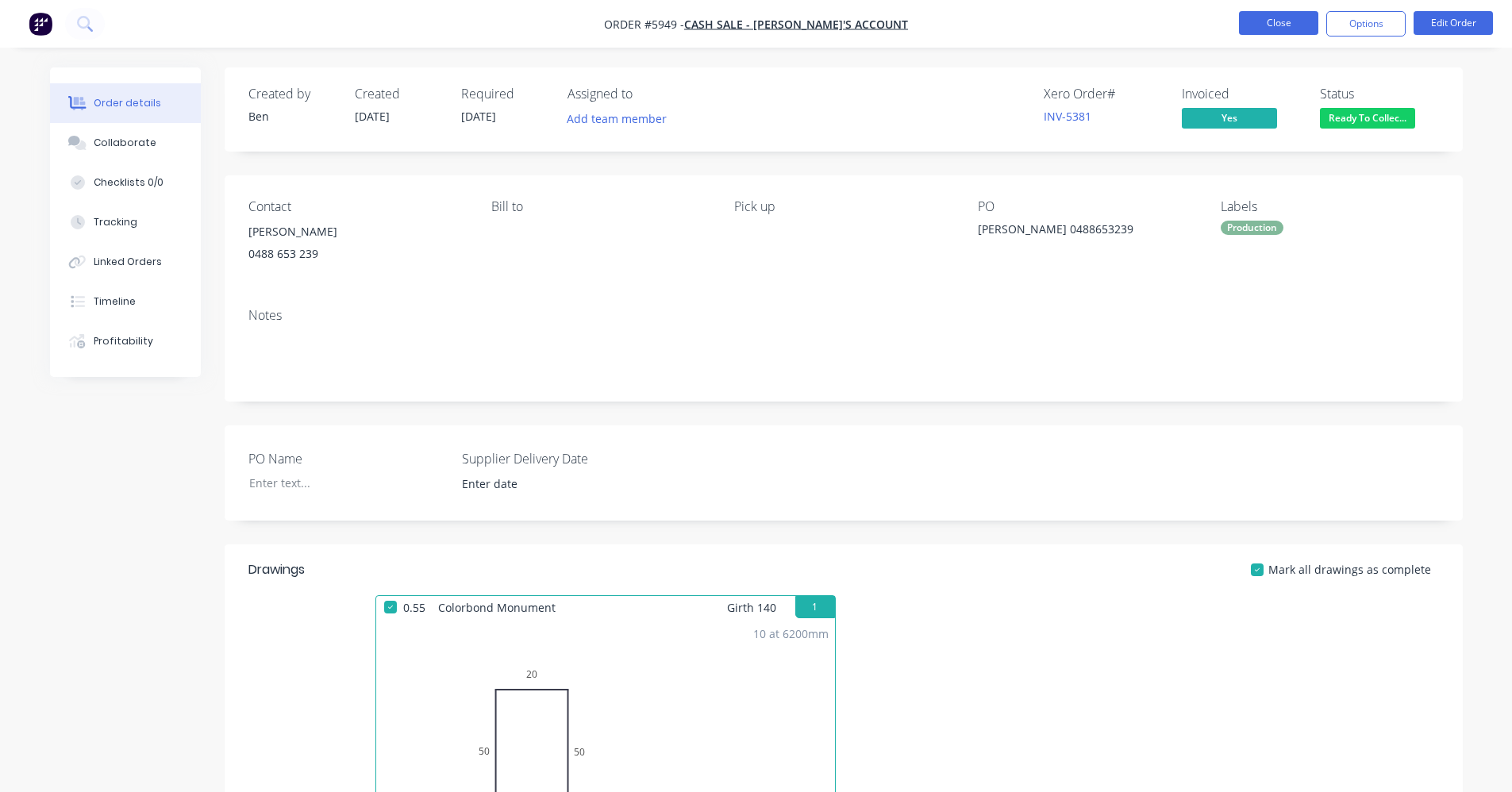
click at [1270, 19] on button "Close" at bounding box center [1278, 23] width 79 height 24
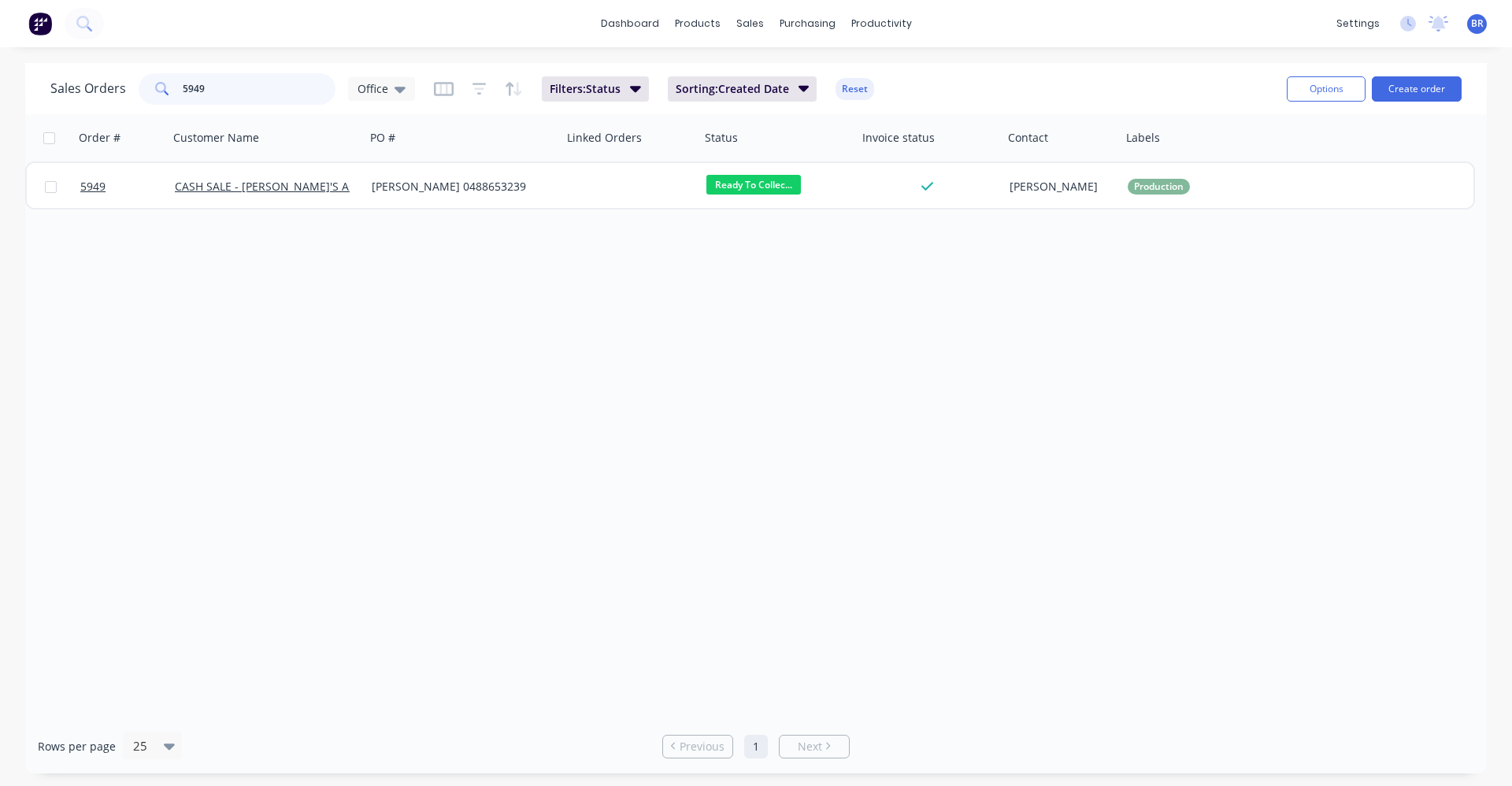
drag, startPoint x: 251, startPoint y: 89, endPoint x: 74, endPoint y: 77, distance: 177.4
click at [74, 75] on div "Sales Orders 5949 Office" at bounding box center [233, 89] width 365 height 31
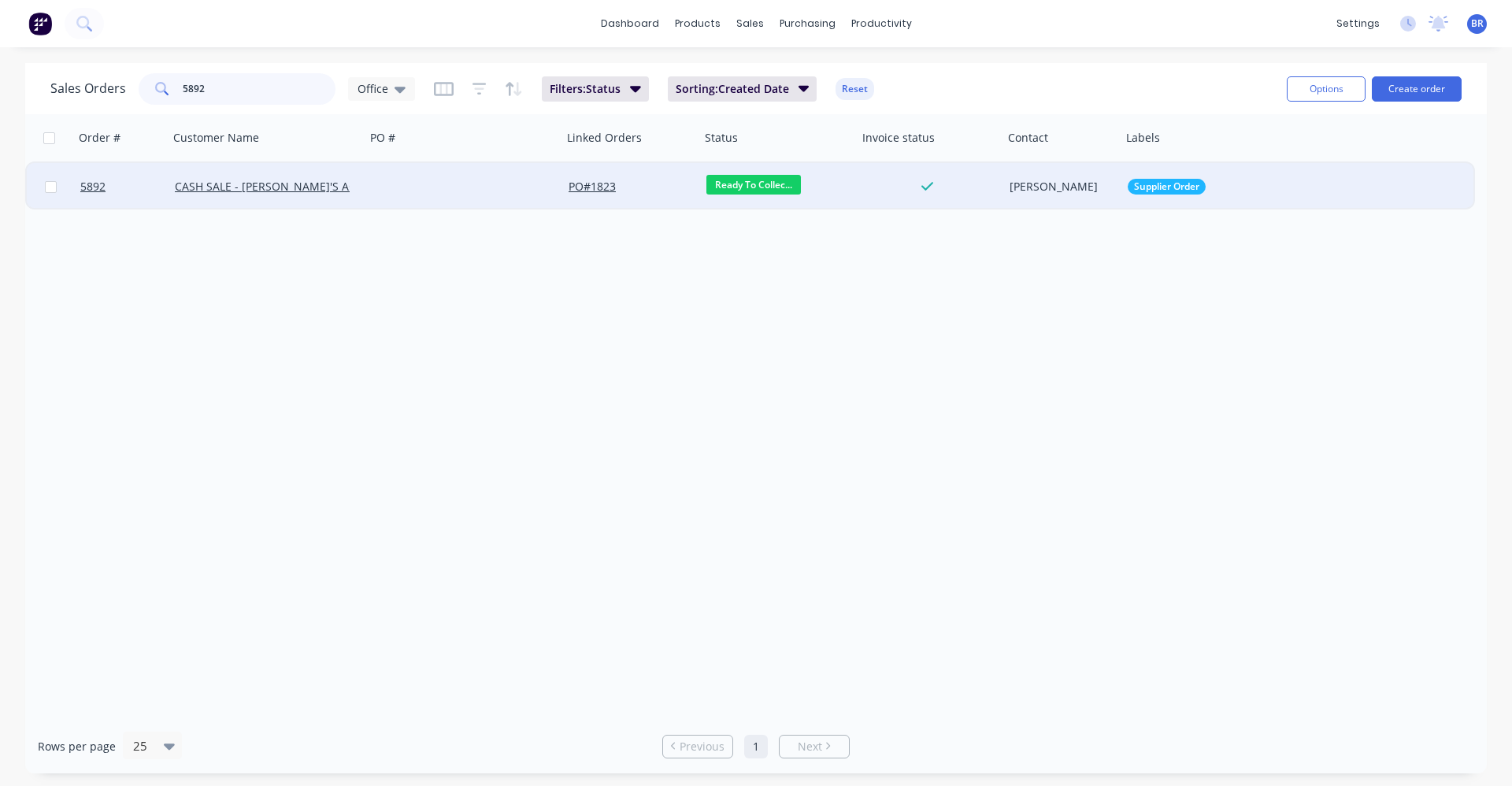
type input "5892"
click at [360, 189] on div "CASH SALE - [PERSON_NAME]'S ACCOUNT" at bounding box center [267, 187] width 197 height 48
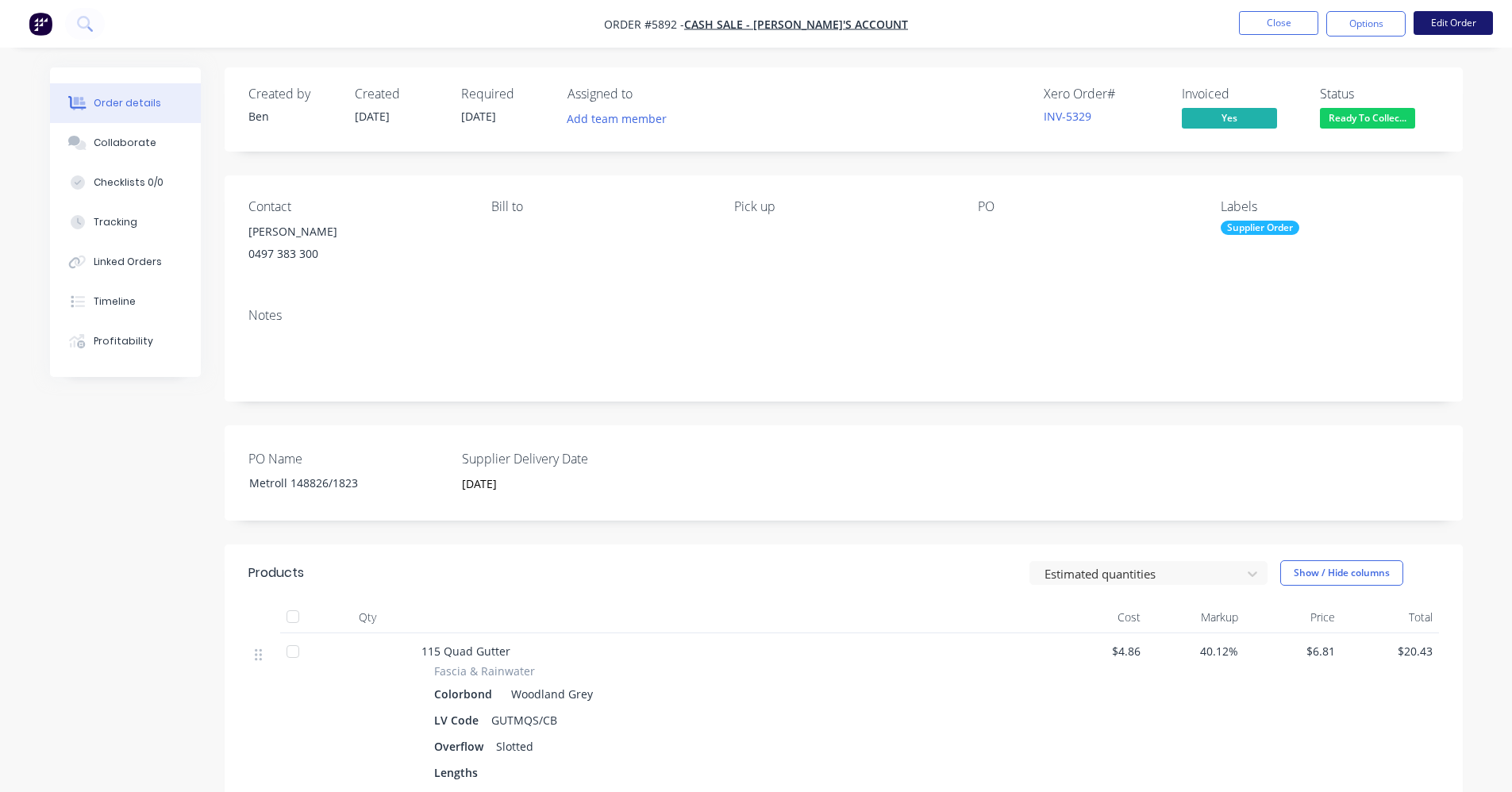
click at [1441, 25] on button "Edit Order" at bounding box center [1453, 23] width 79 height 24
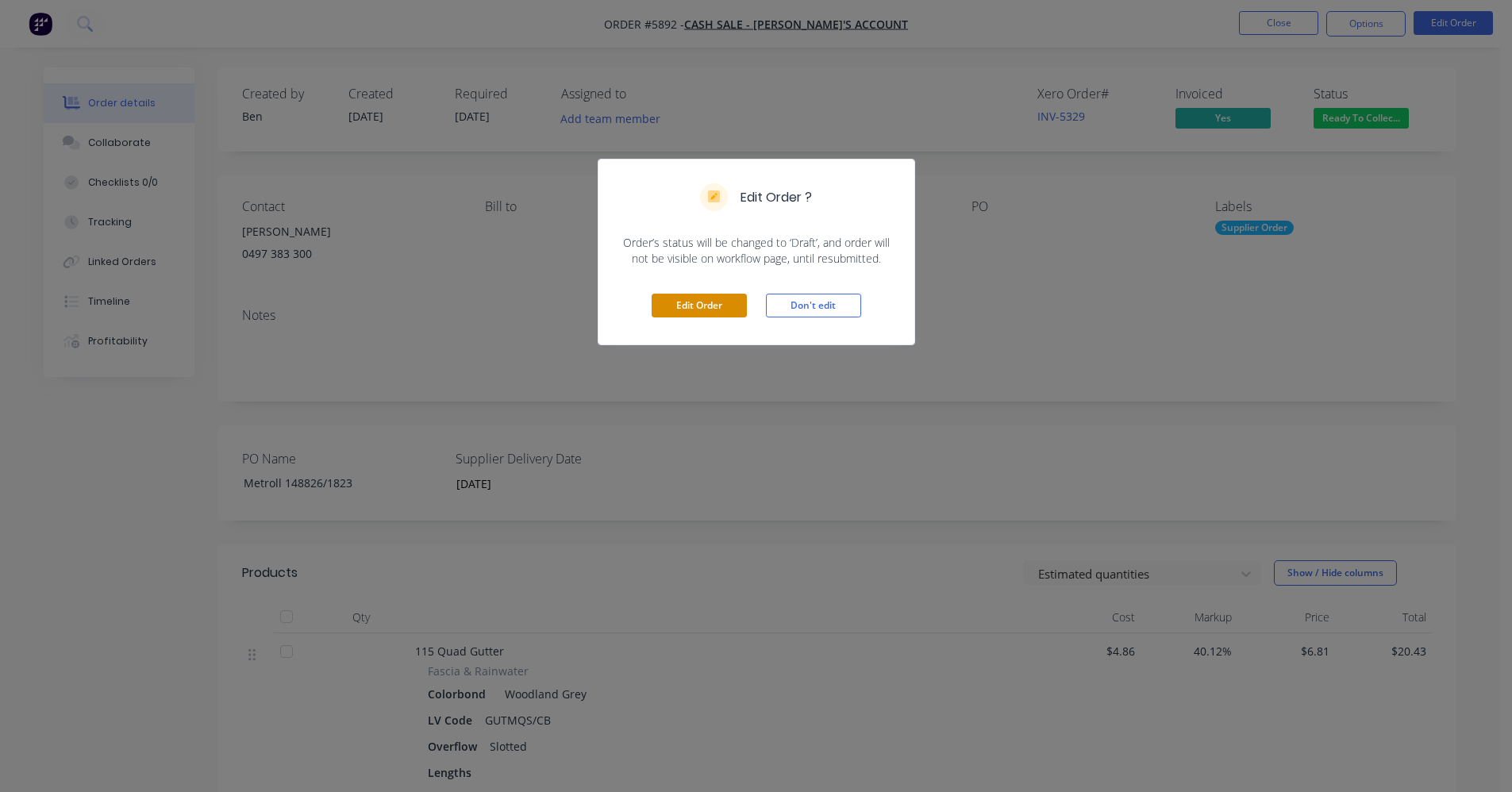
click at [705, 310] on button "Edit Order" at bounding box center [698, 306] width 95 height 24
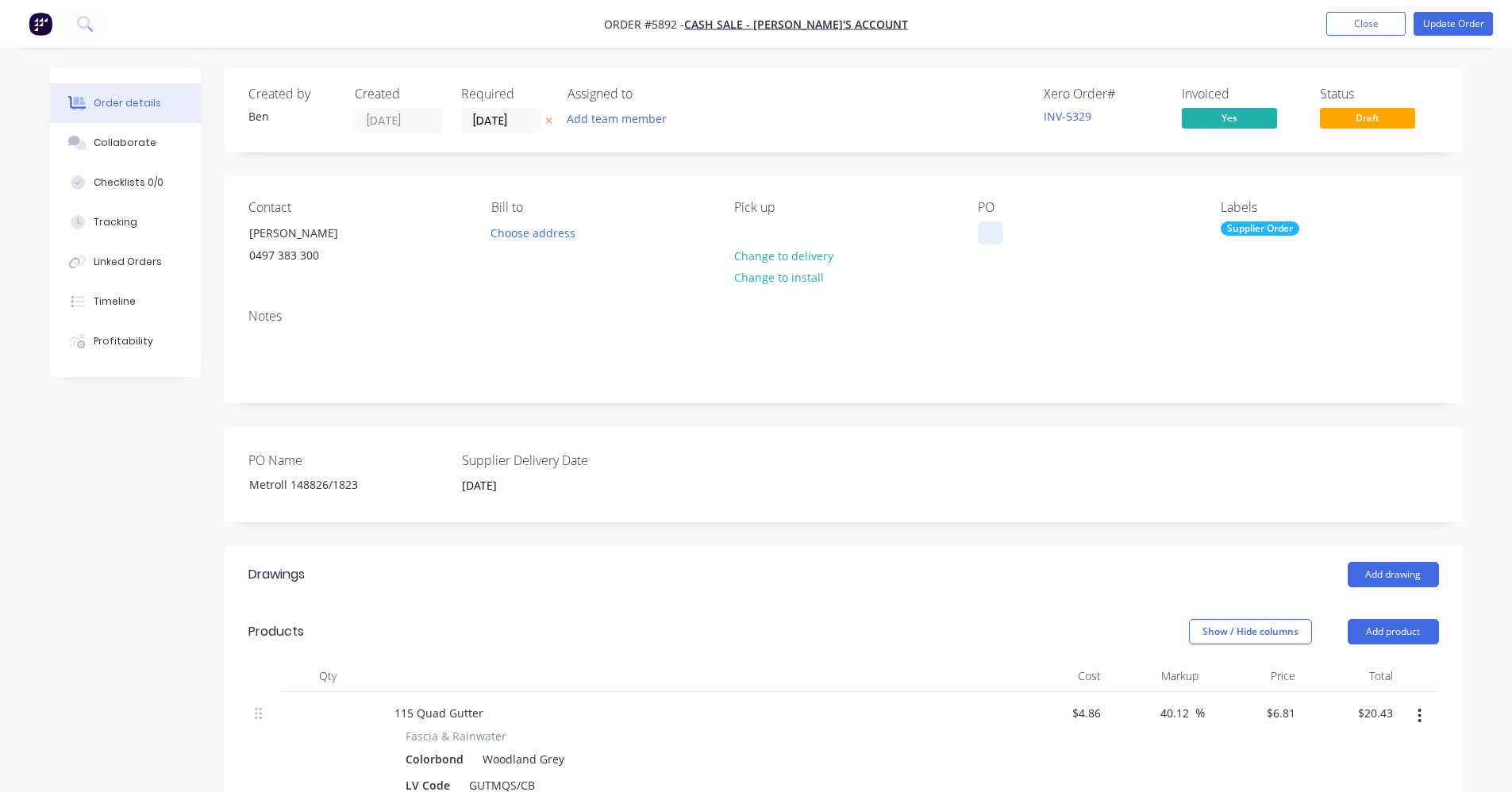
click at [988, 229] on div at bounding box center [989, 233] width 25 height 23
click at [1445, 25] on button "Update Order" at bounding box center [1453, 24] width 79 height 24
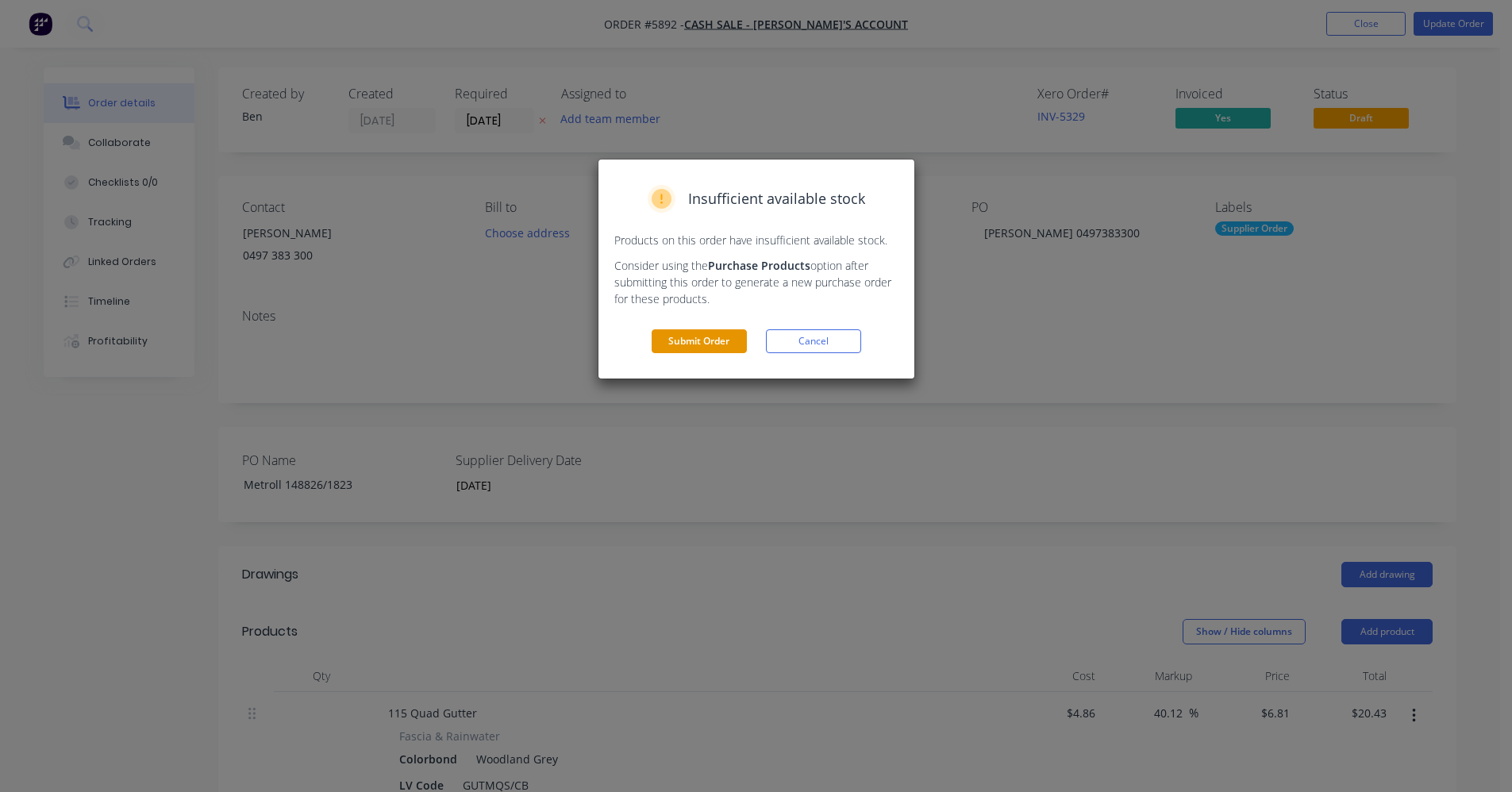
drag, startPoint x: 696, startPoint y: 335, endPoint x: 929, endPoint y: 288, distance: 237.7
click at [696, 335] on button "Submit Order" at bounding box center [698, 342] width 95 height 24
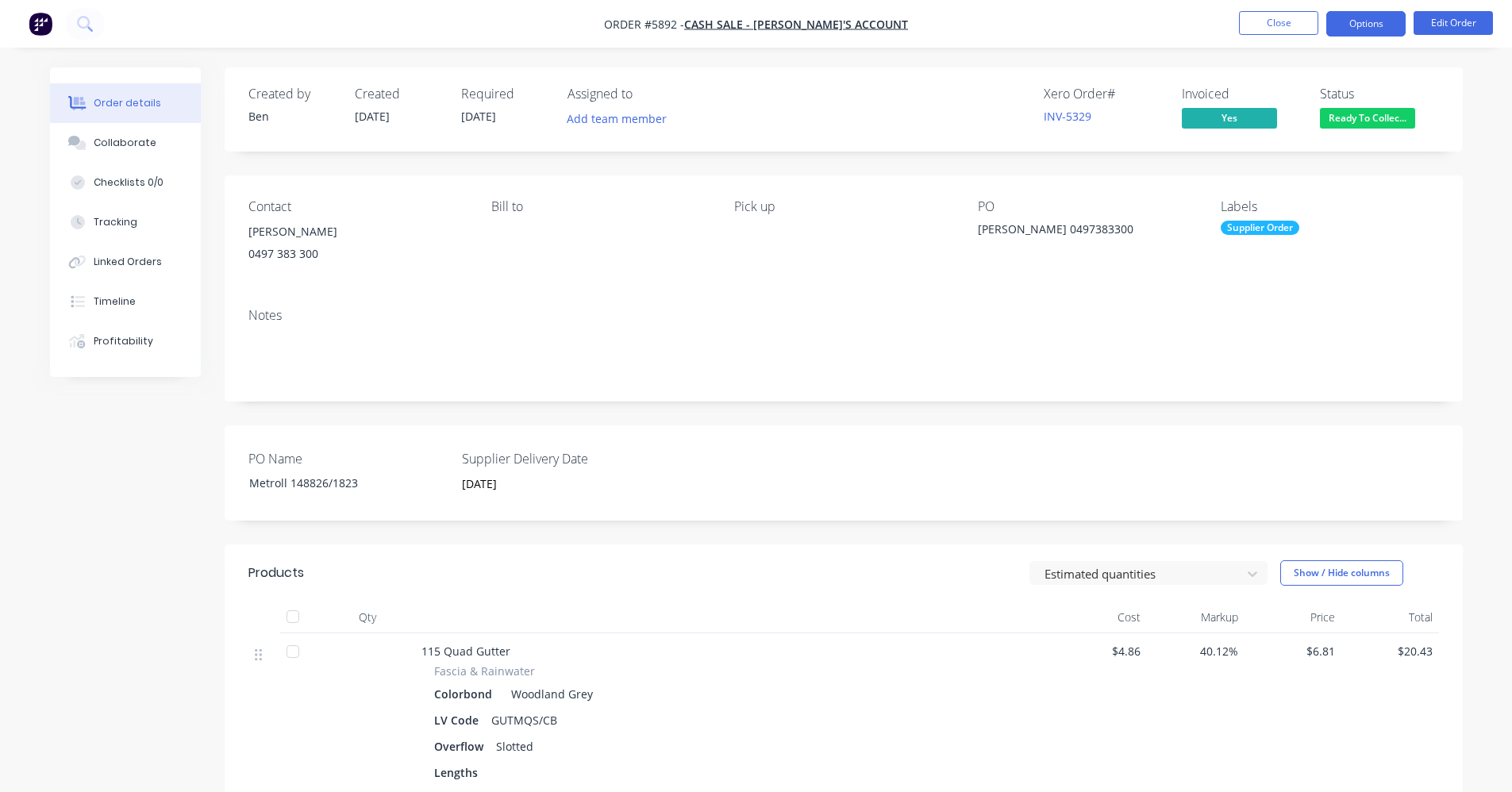
click at [1362, 20] on button "Options" at bounding box center [1366, 23] width 79 height 25
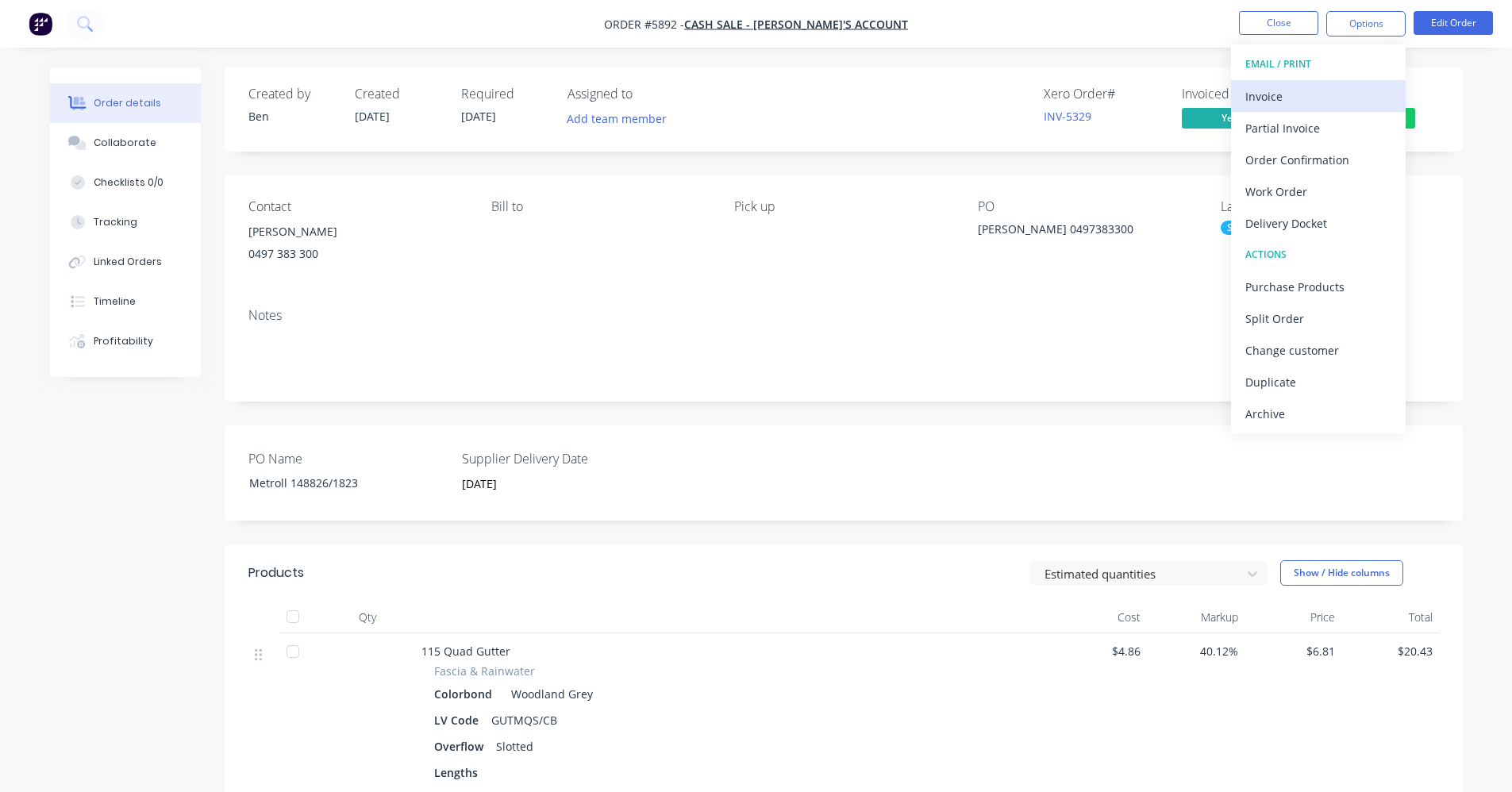
click at [1276, 92] on div "Invoice" at bounding box center [1318, 96] width 146 height 23
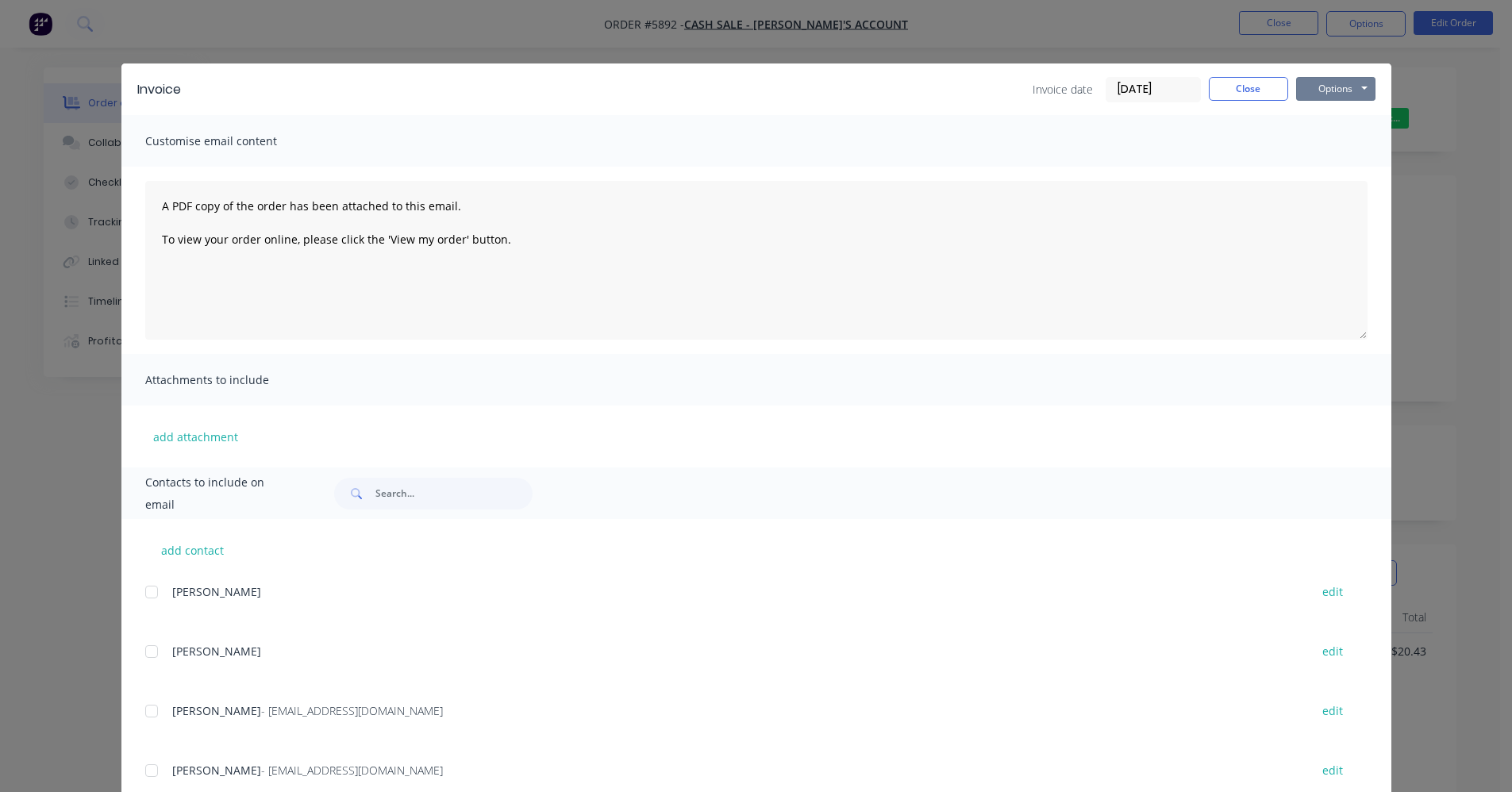
drag, startPoint x: 1312, startPoint y: 86, endPoint x: 1311, endPoint y: 104, distance: 18.0
click at [1311, 86] on button "Options" at bounding box center [1336, 89] width 79 height 24
click at [1326, 146] on button "Print" at bounding box center [1347, 143] width 102 height 26
click at [1237, 95] on button "Close" at bounding box center [1248, 89] width 79 height 24
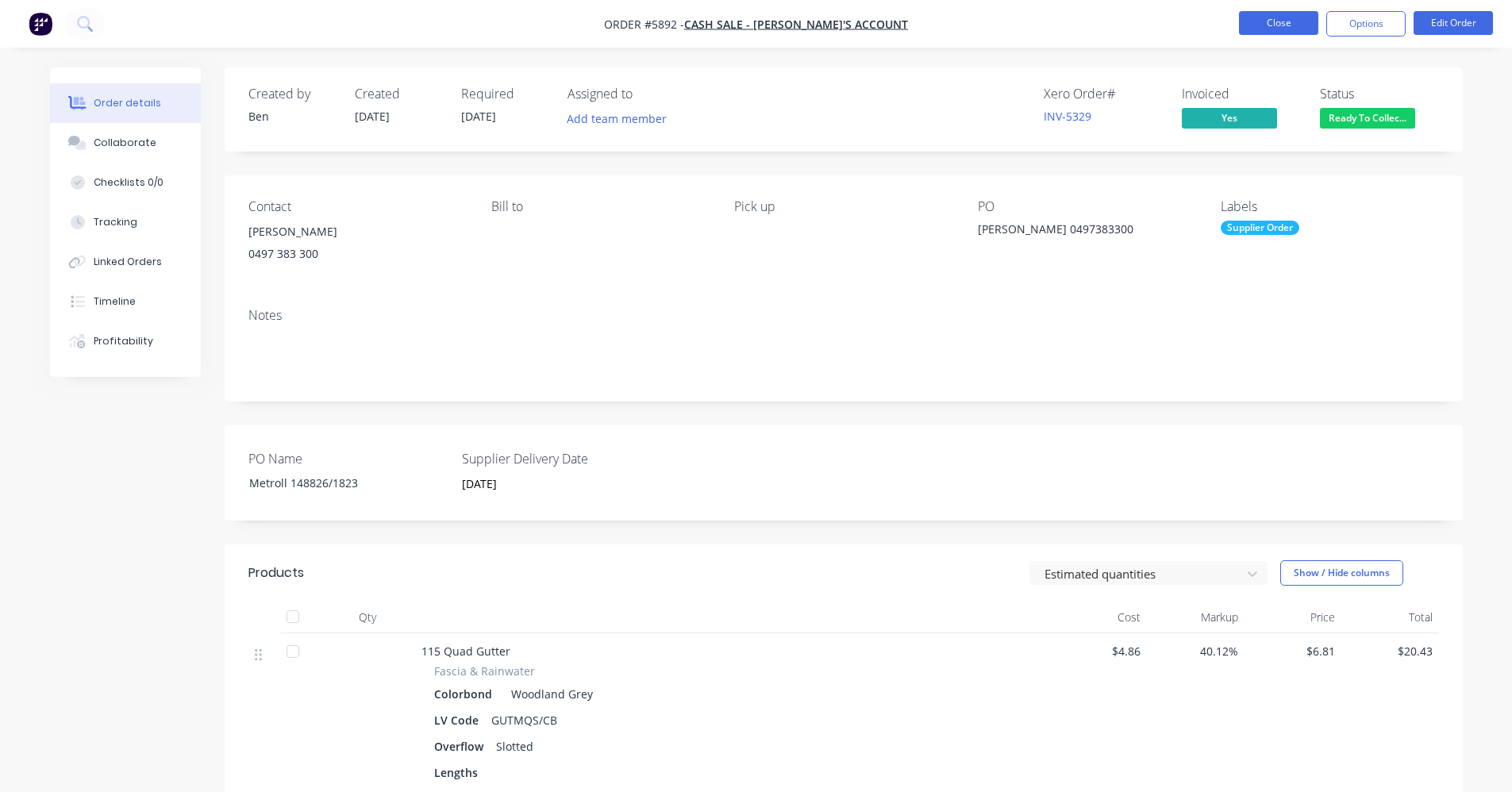
click at [1291, 18] on button "Close" at bounding box center [1278, 23] width 79 height 24
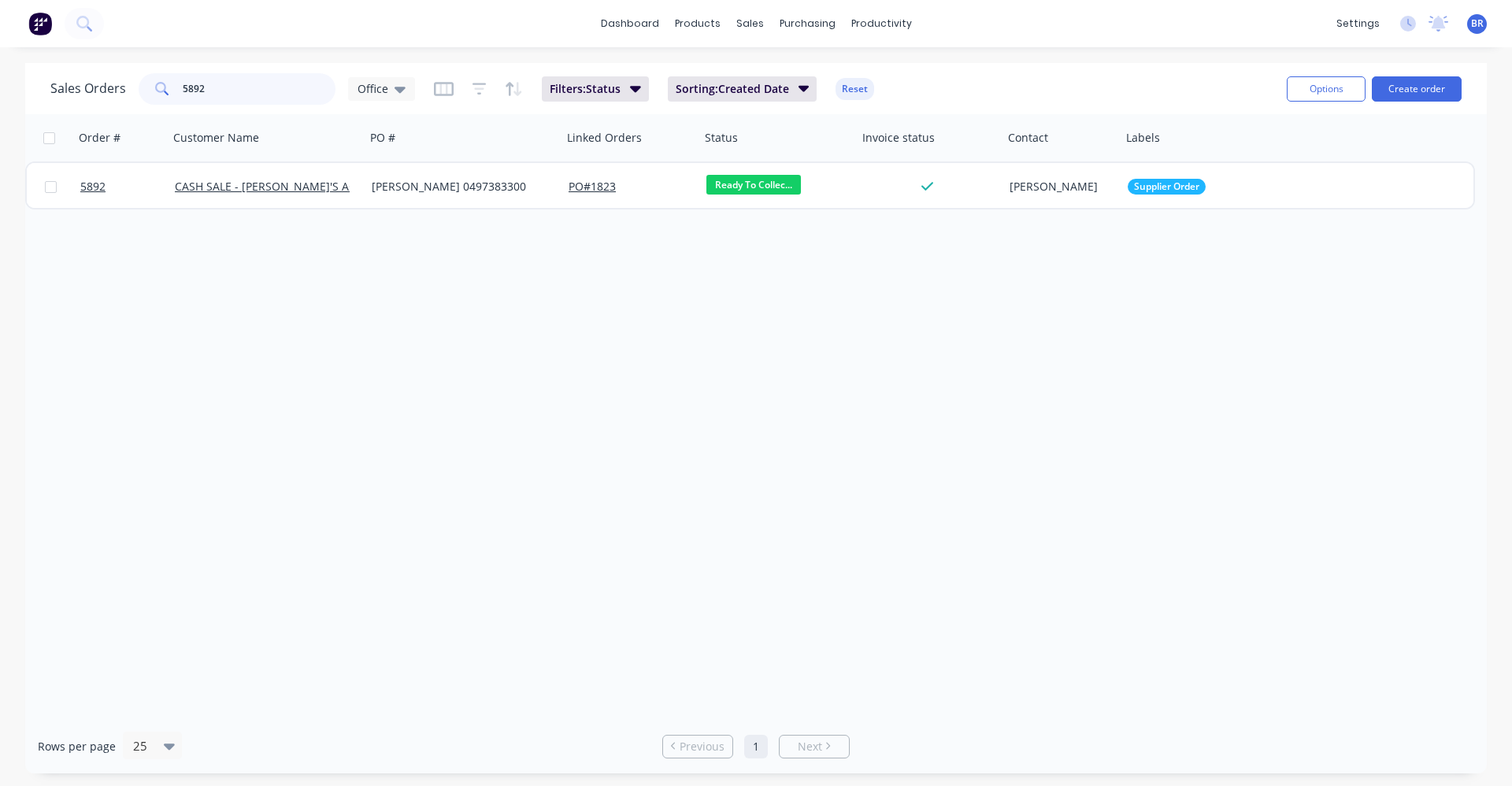
drag, startPoint x: 231, startPoint y: 93, endPoint x: 22, endPoint y: 79, distance: 209.5
click at [53, 83] on div "Sales Orders 5892 Office" at bounding box center [233, 89] width 365 height 31
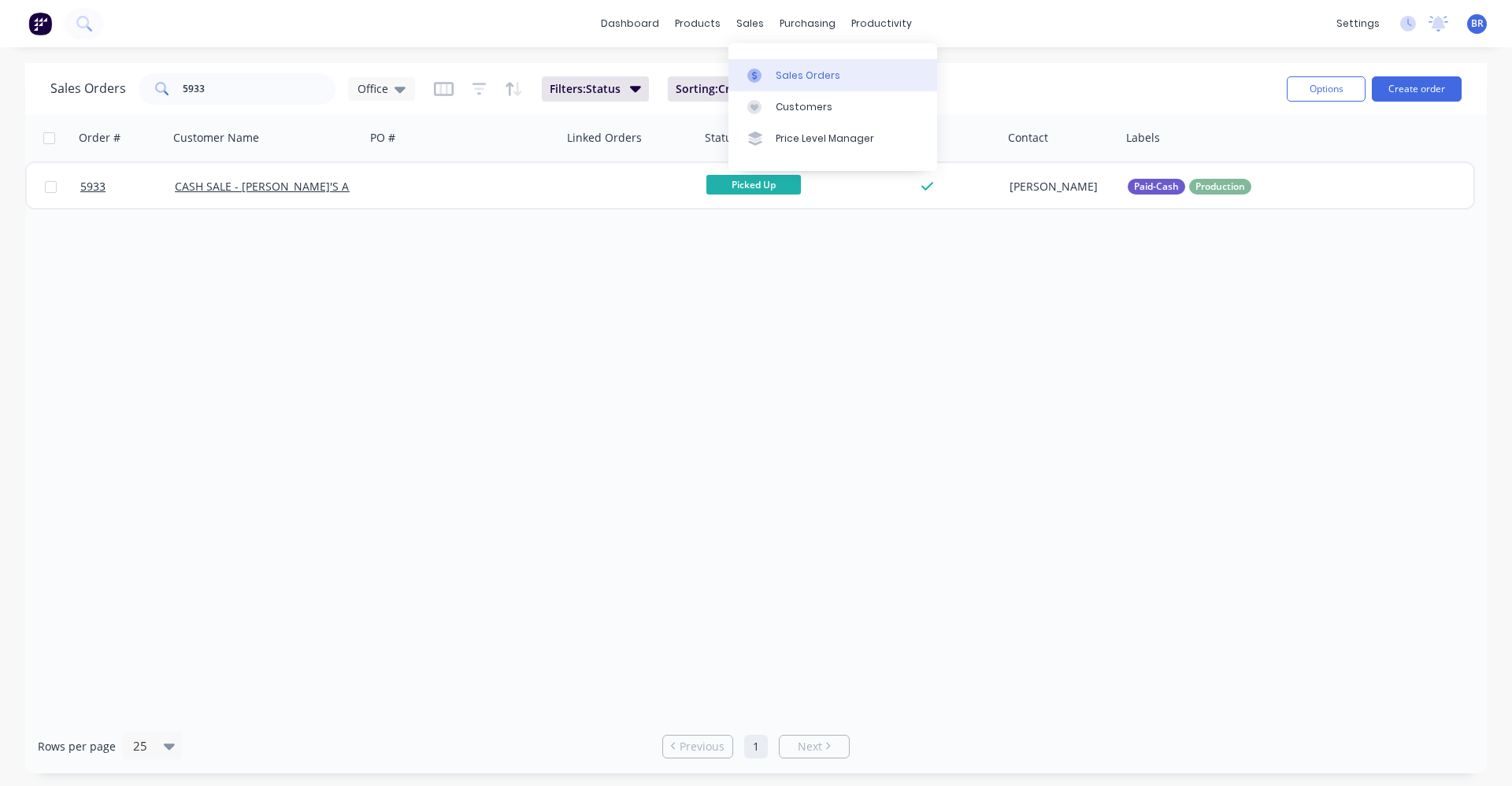
drag, startPoint x: 788, startPoint y: 71, endPoint x: 803, endPoint y: 76, distance: 15.8
click at [788, 71] on div "Sales Orders" at bounding box center [808, 75] width 64 height 14
drag, startPoint x: 194, startPoint y: 90, endPoint x: 2, endPoint y: 65, distance: 193.6
click at [0, 64] on div "Sales Orders 5933 Office Filters: Status Sorting: Created Date Reset Options Cr…" at bounding box center [756, 418] width 1512 height 711
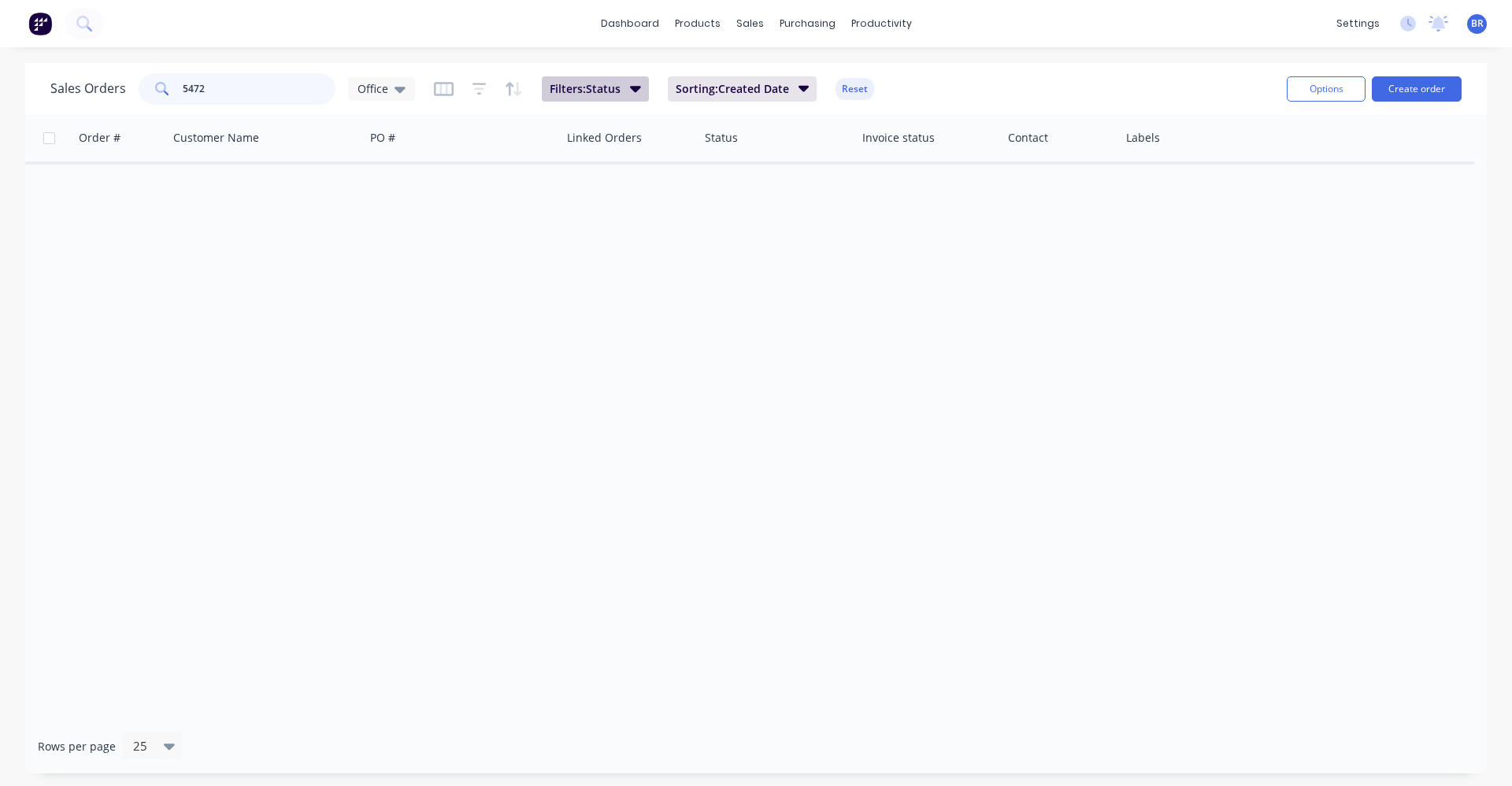
type input "5472"
click at [638, 90] on icon "button" at bounding box center [635, 88] width 11 height 17
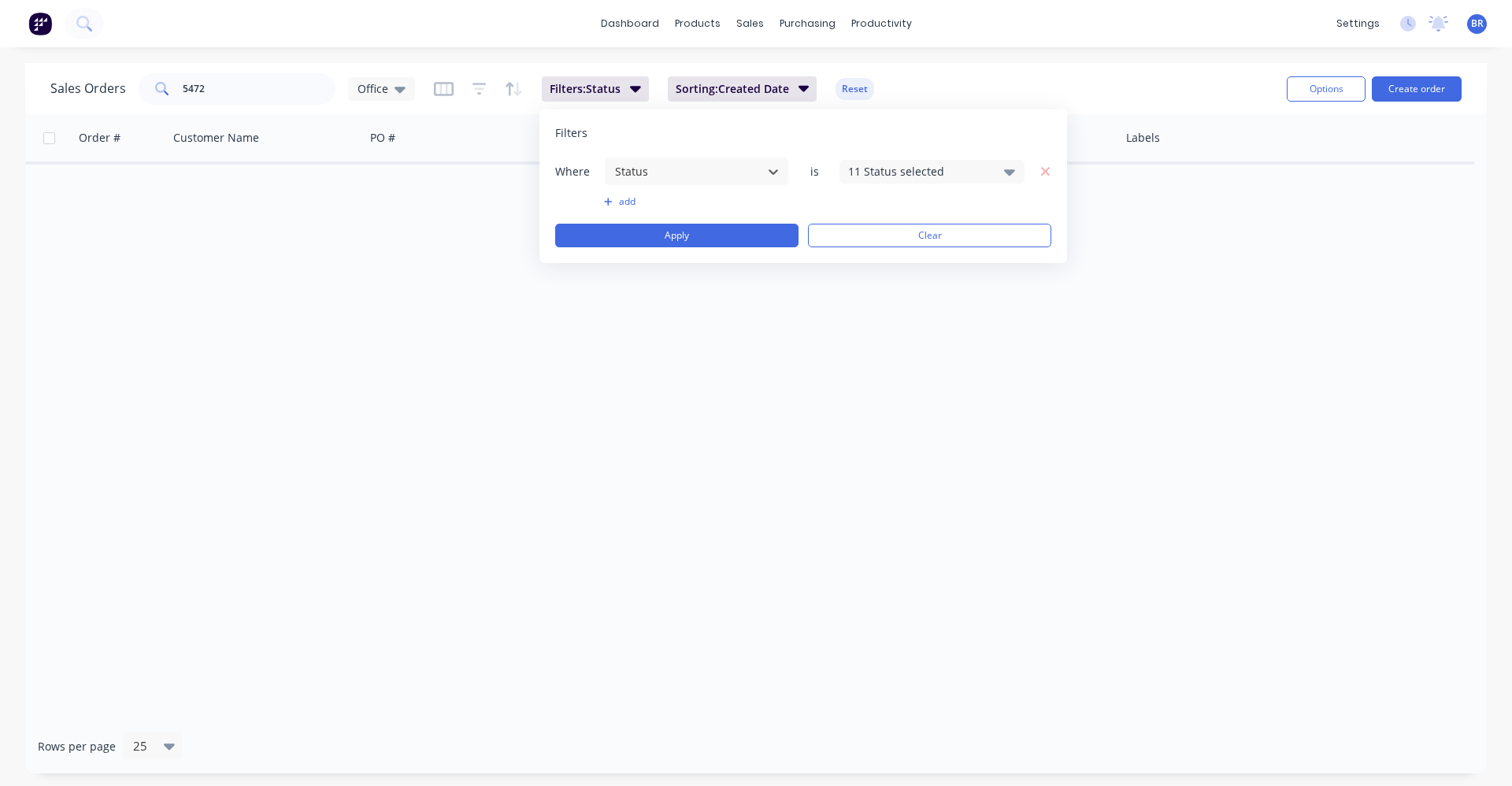
click at [956, 179] on div "11 Status selected" at bounding box center [919, 172] width 142 height 17
click at [900, 294] on div "Archived" at bounding box center [982, 291] width 189 height 17
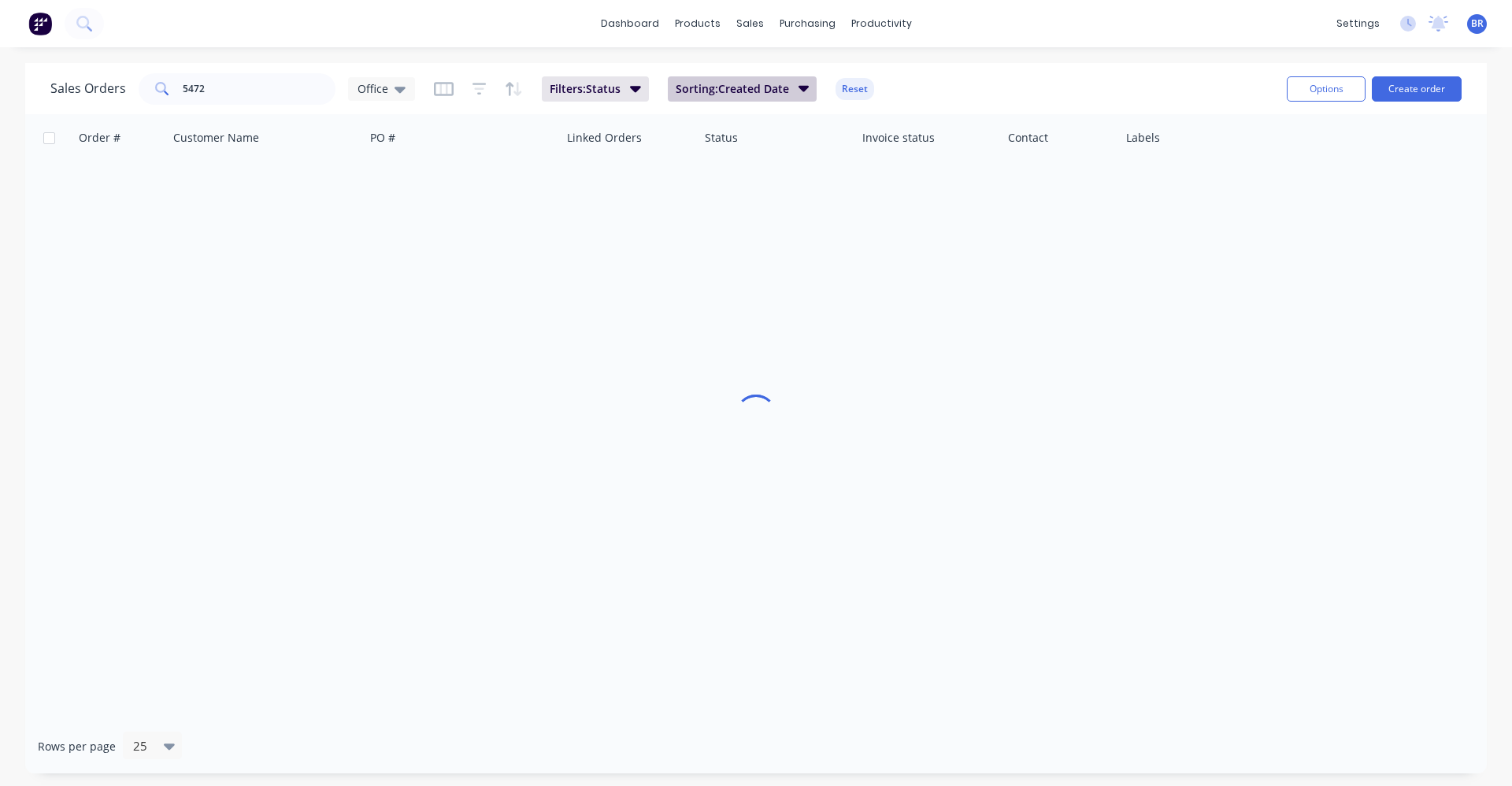
click at [740, 88] on span "Sorting: Created Date" at bounding box center [733, 88] width 114 height 16
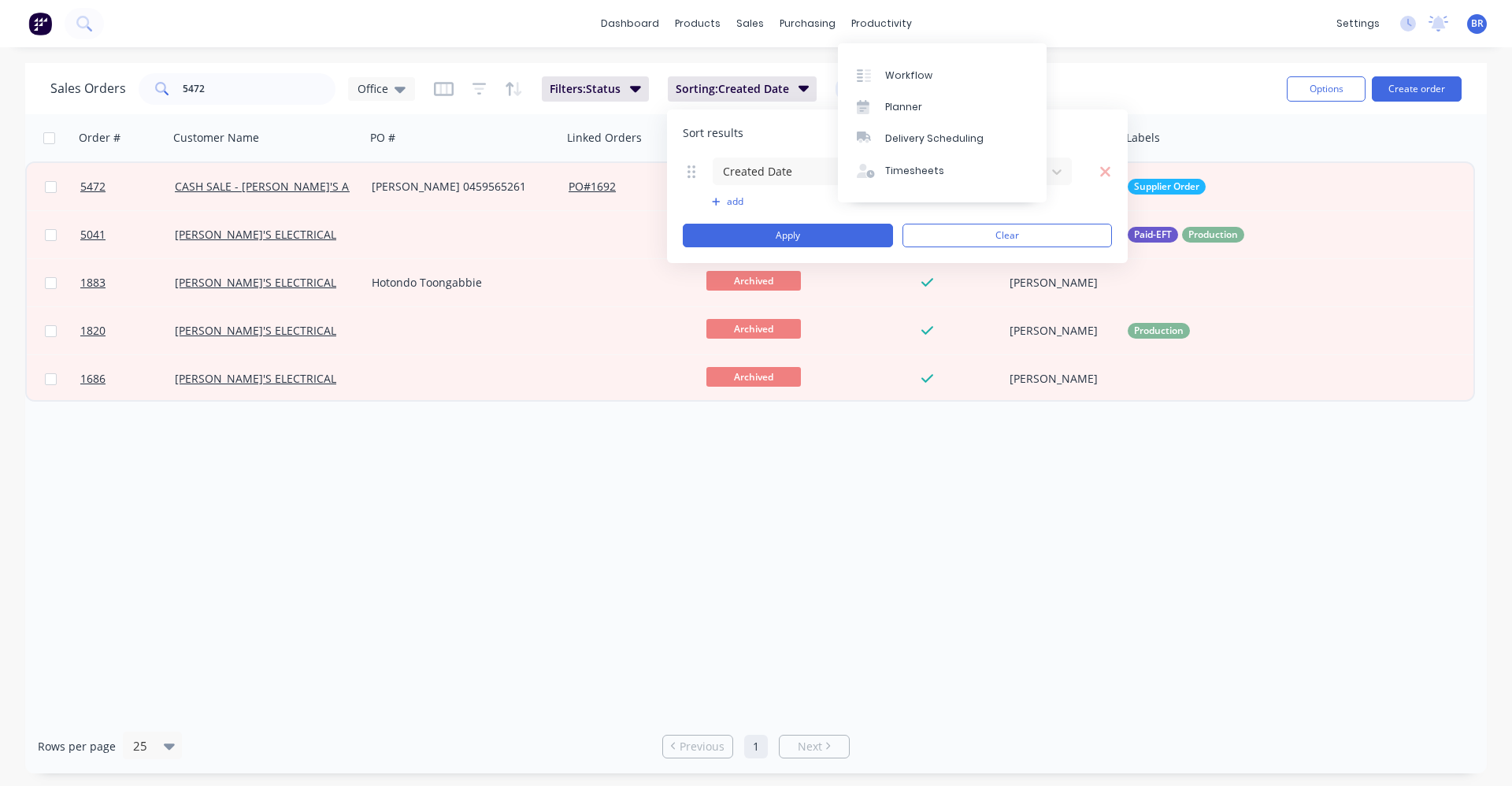
click at [1135, 75] on div "Sales Orders 5472 Office Filters: Status Sorting: Created Date Reset" at bounding box center [662, 89] width 1224 height 39
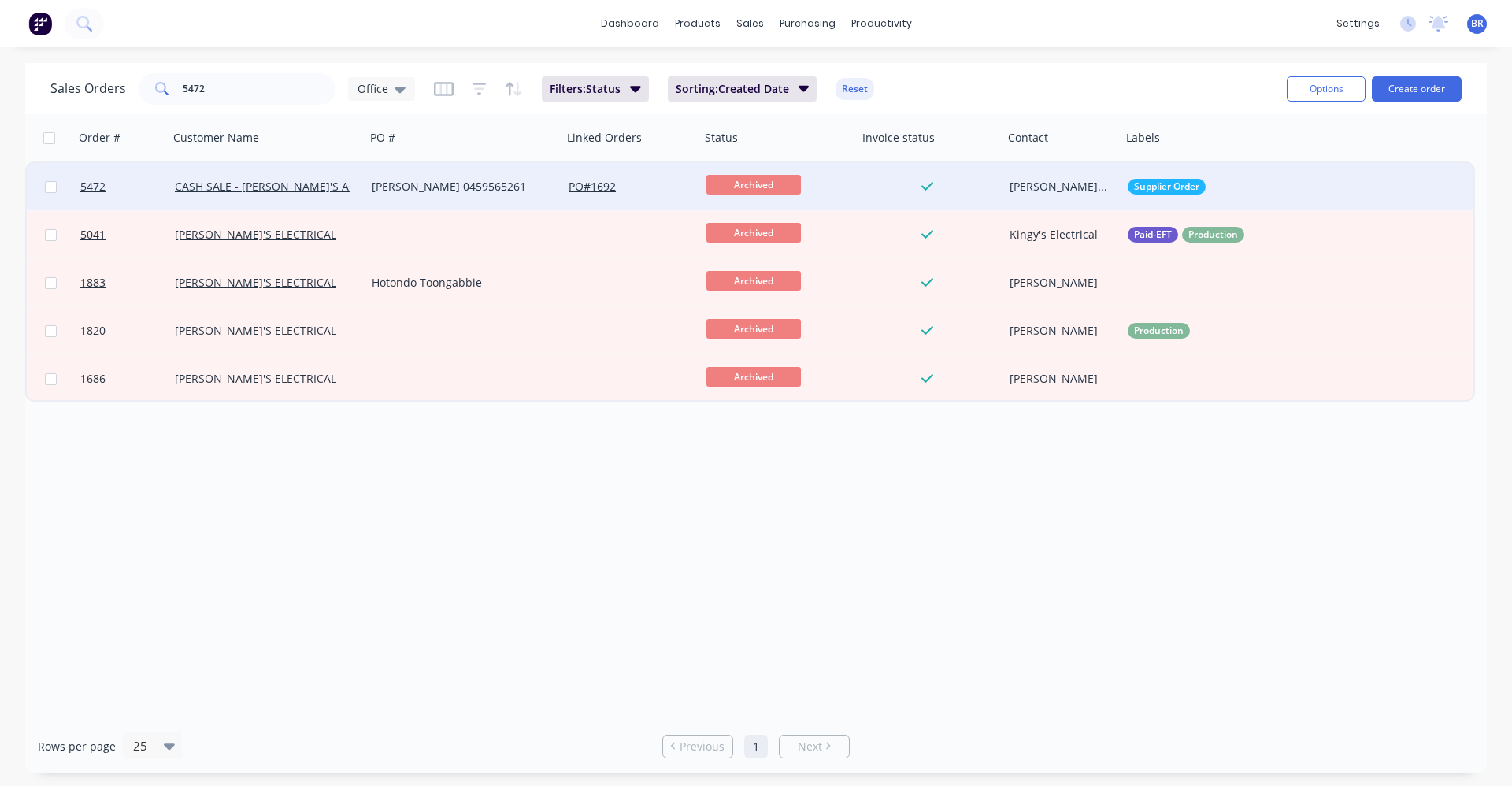
click at [502, 187] on div "[PERSON_NAME] 0459565261" at bounding box center [458, 186] width 175 height 16
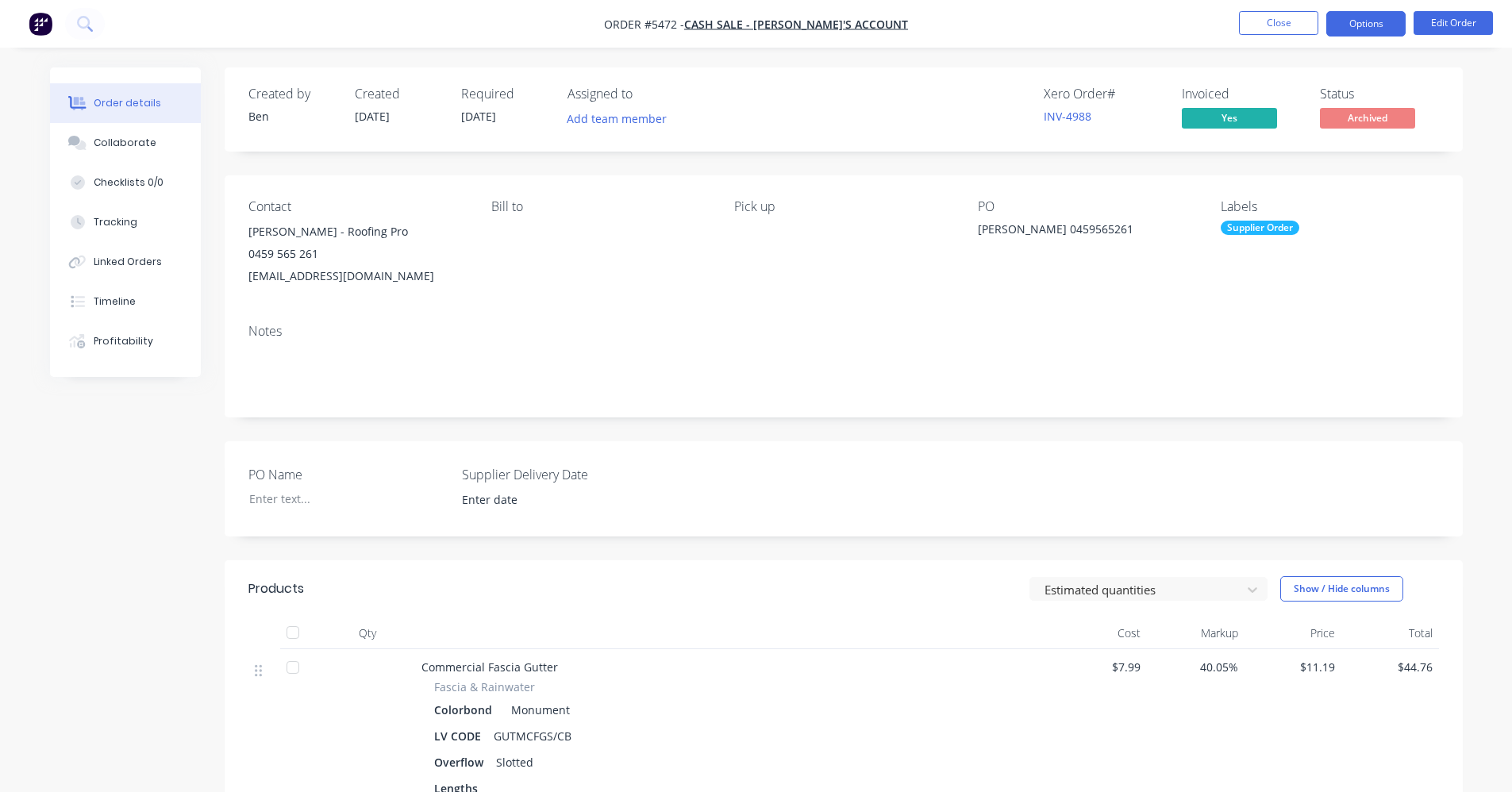
click at [1375, 18] on button "Options" at bounding box center [1366, 23] width 79 height 25
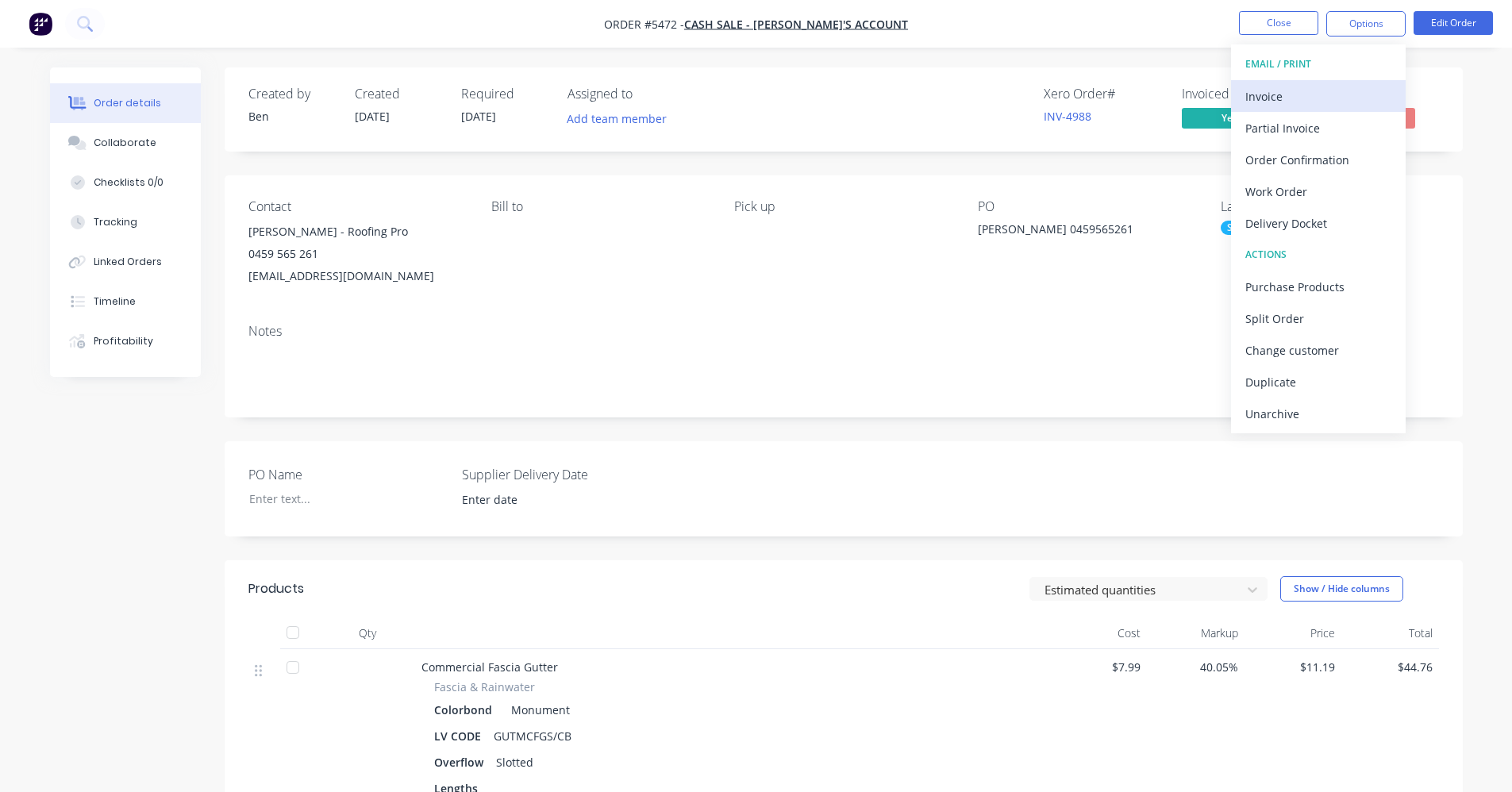
click at [1286, 94] on div "Invoice" at bounding box center [1318, 96] width 146 height 23
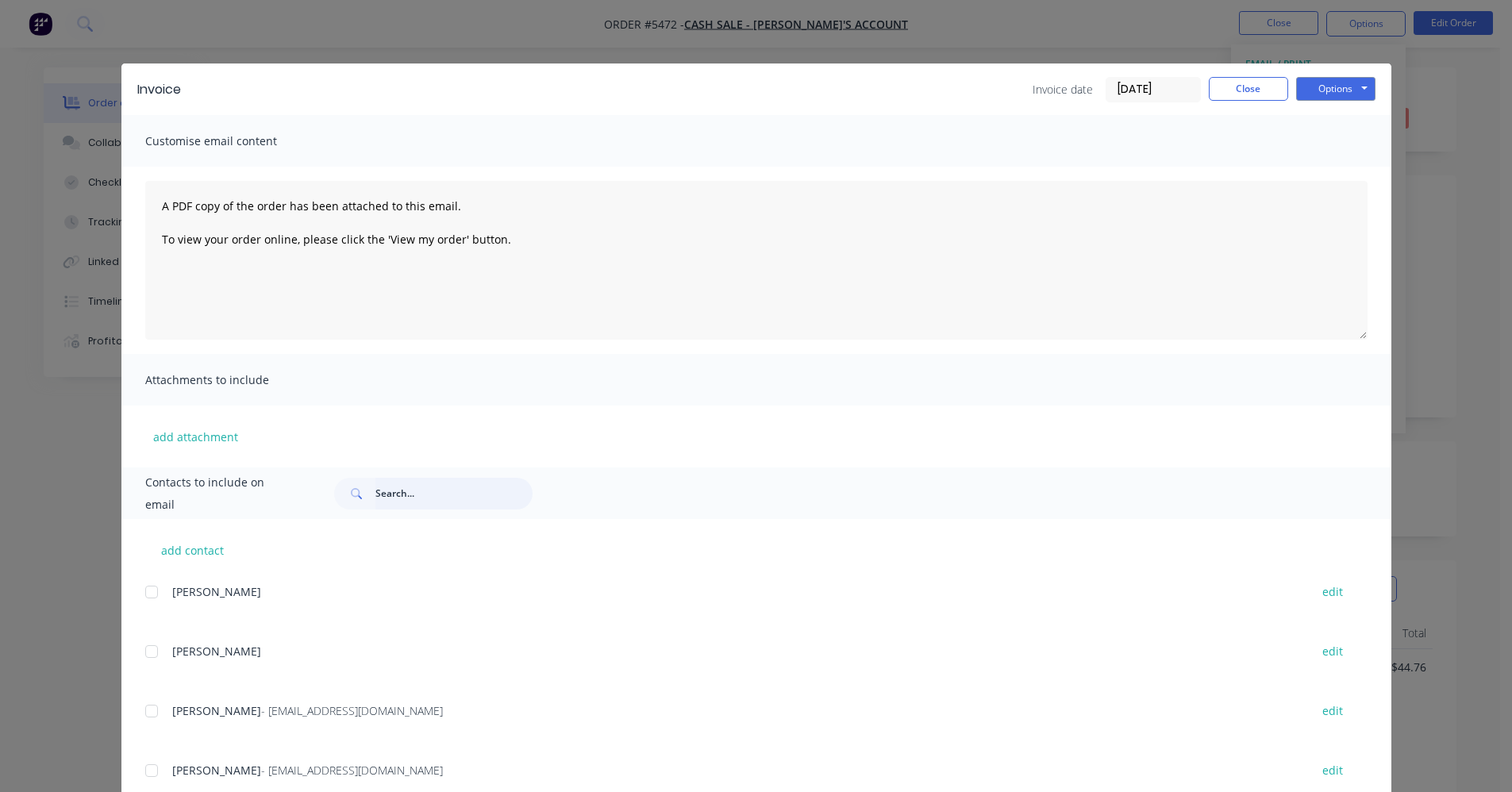
click at [392, 499] on input "text" at bounding box center [454, 493] width 157 height 31
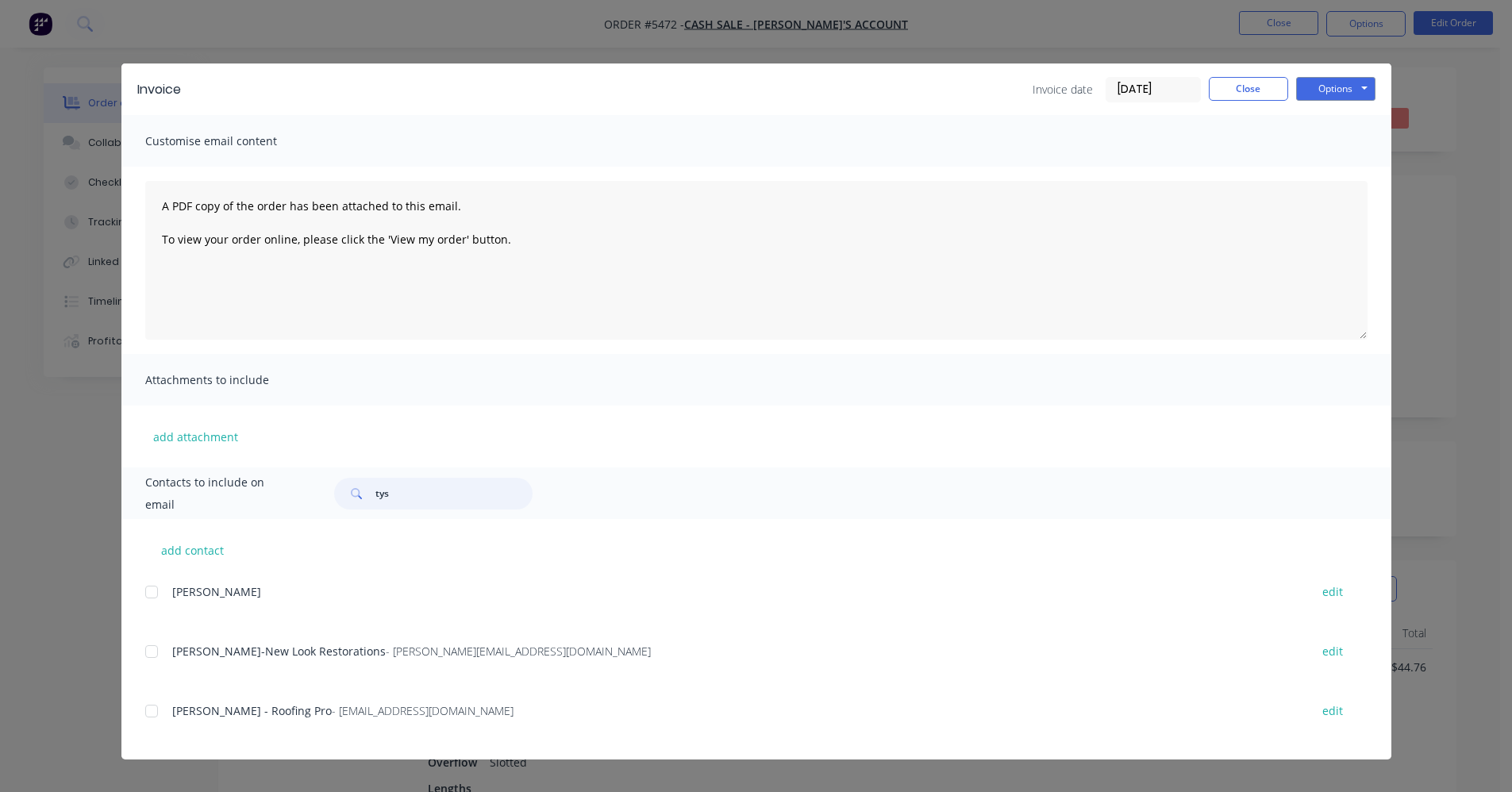
click at [152, 715] on div at bounding box center [151, 712] width 31 height 31
type input "tys"
click at [1342, 84] on button "Options" at bounding box center [1336, 89] width 79 height 24
click at [1341, 172] on button "Email" at bounding box center [1347, 169] width 102 height 26
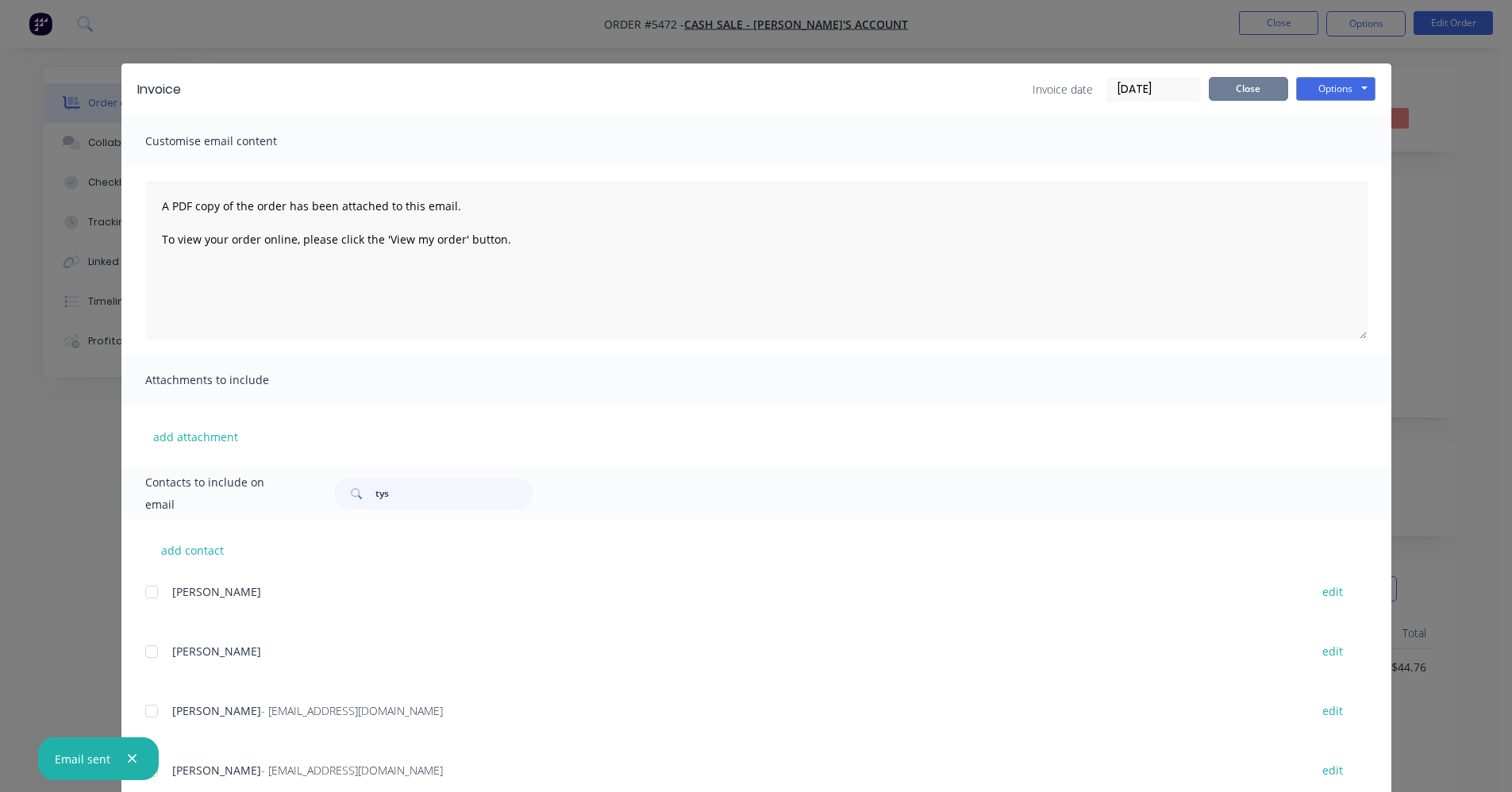
click at [1236, 79] on button "Close" at bounding box center [1248, 89] width 79 height 24
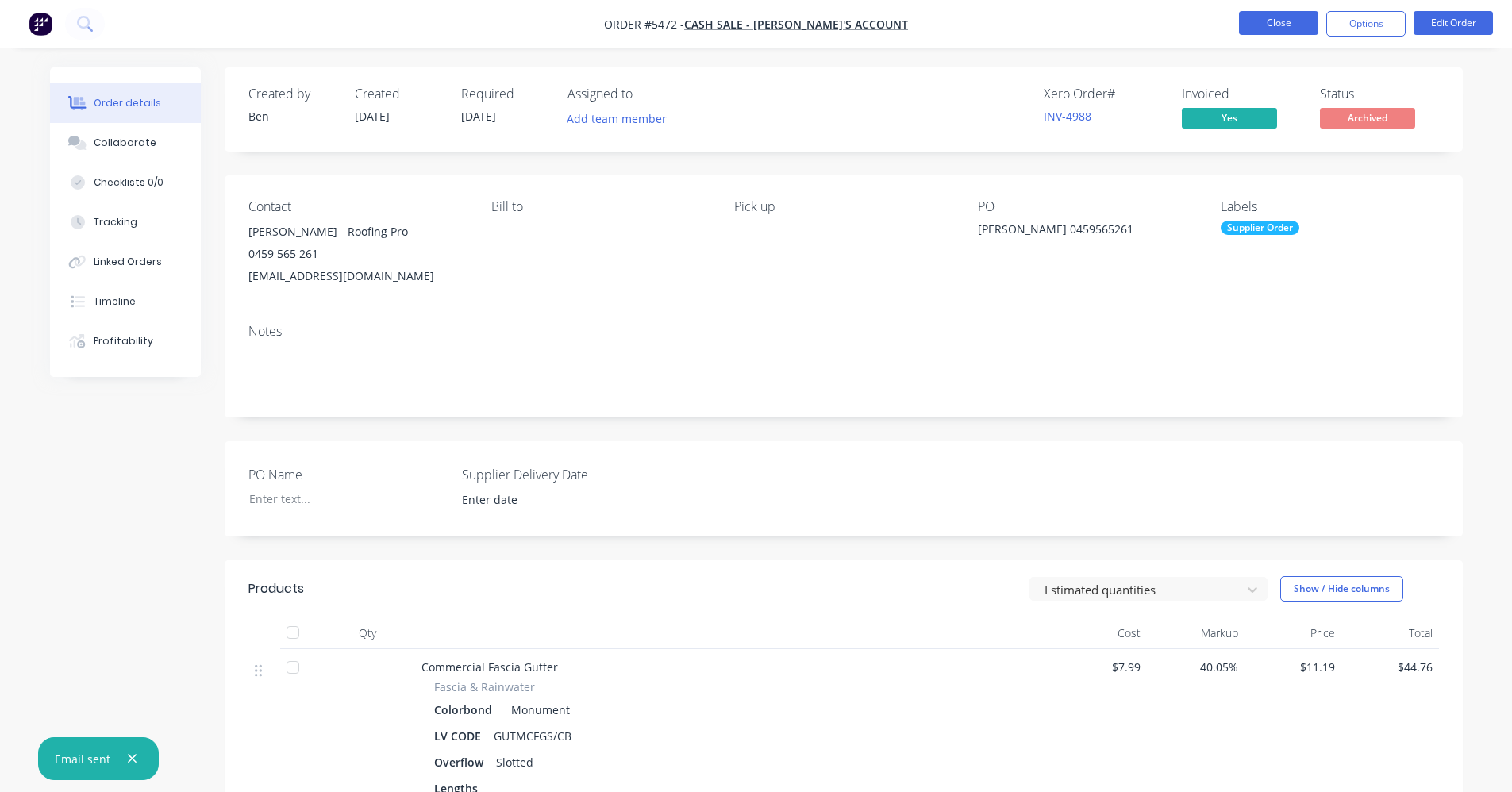
click at [1278, 21] on button "Close" at bounding box center [1278, 23] width 79 height 24
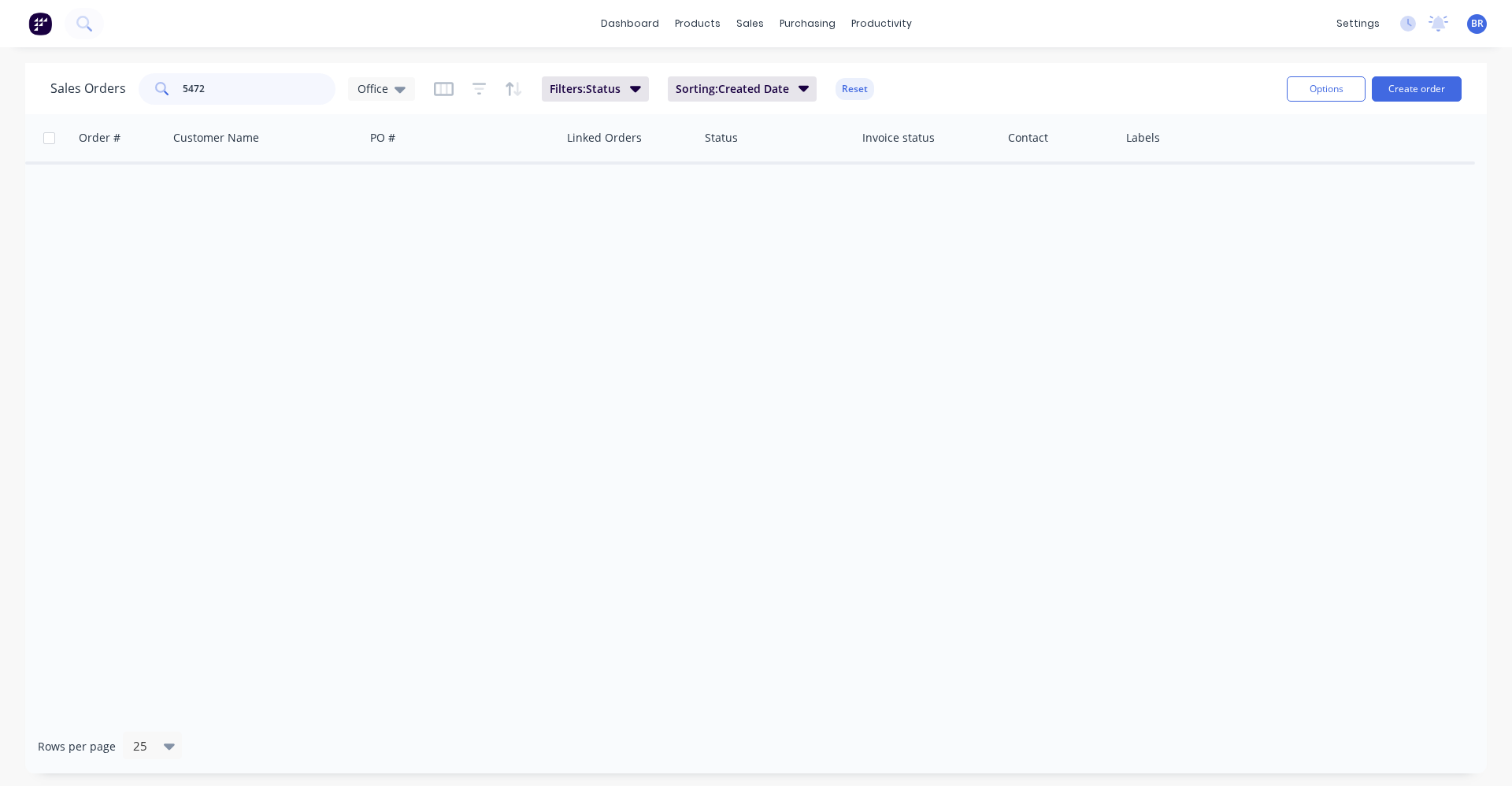
drag, startPoint x: 225, startPoint y: 89, endPoint x: 81, endPoint y: 73, distance: 144.9
click at [81, 73] on div "Sales Orders 5472 Office" at bounding box center [233, 89] width 365 height 31
type input "5117"
click at [631, 96] on icon "button" at bounding box center [635, 88] width 11 height 17
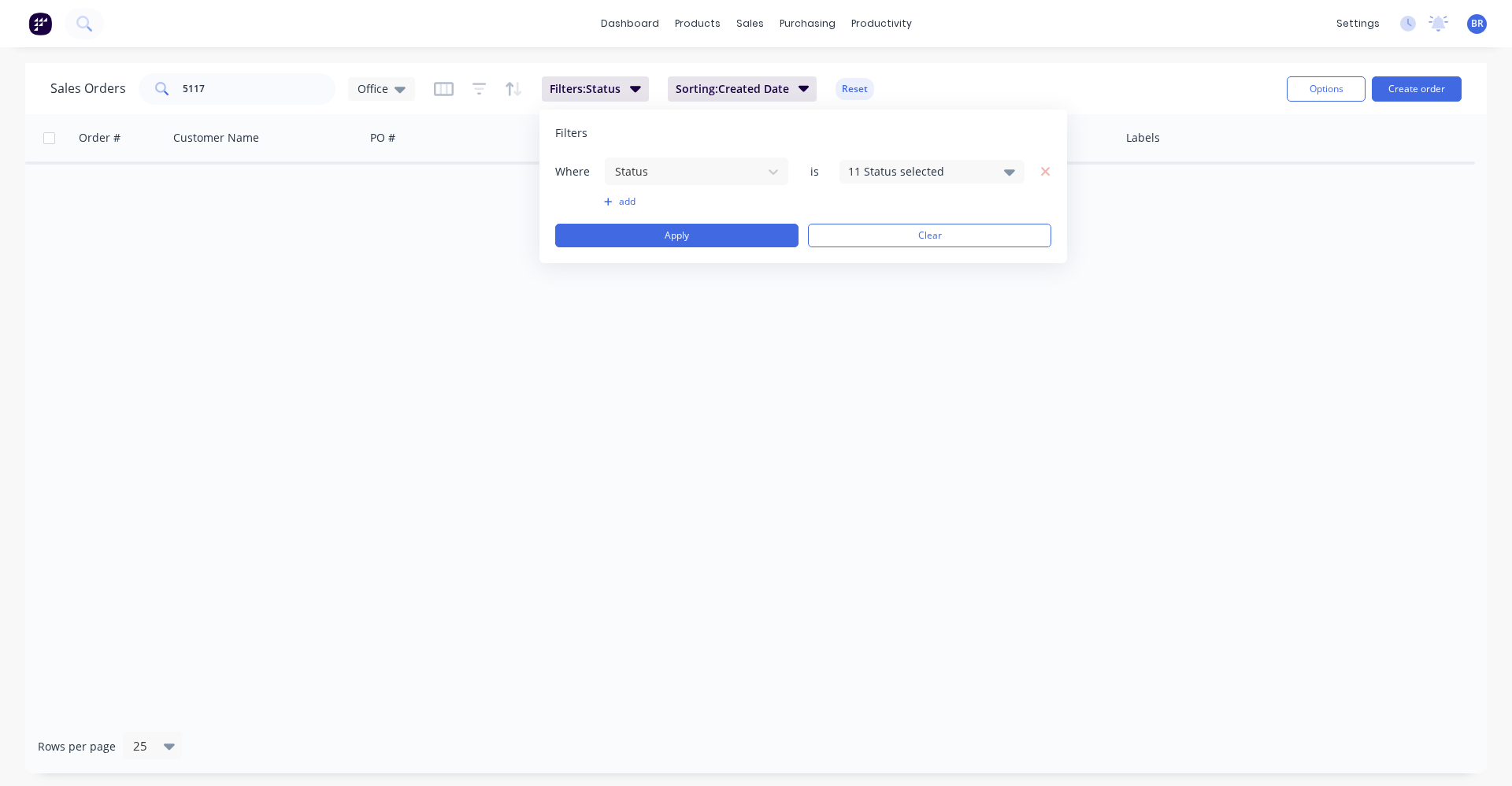
click at [955, 170] on div "11 Status selected" at bounding box center [919, 172] width 142 height 17
click at [877, 292] on div at bounding box center [866, 290] width 31 height 31
click at [935, 76] on div "Sales Orders 5117 Office Filters: Status Sorting: Created Date Reset" at bounding box center [662, 89] width 1224 height 39
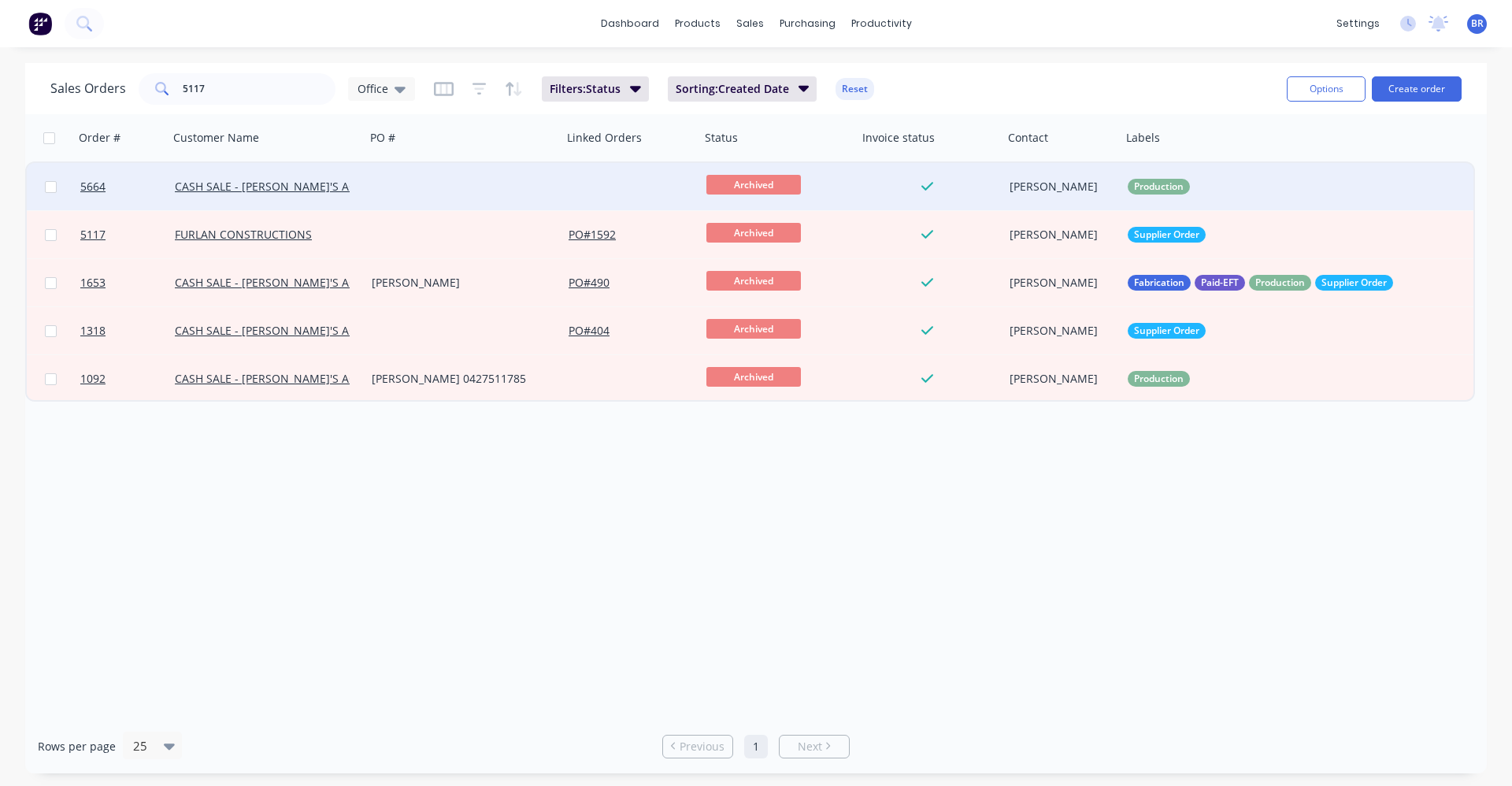
click at [392, 187] on div at bounding box center [464, 187] width 197 height 48
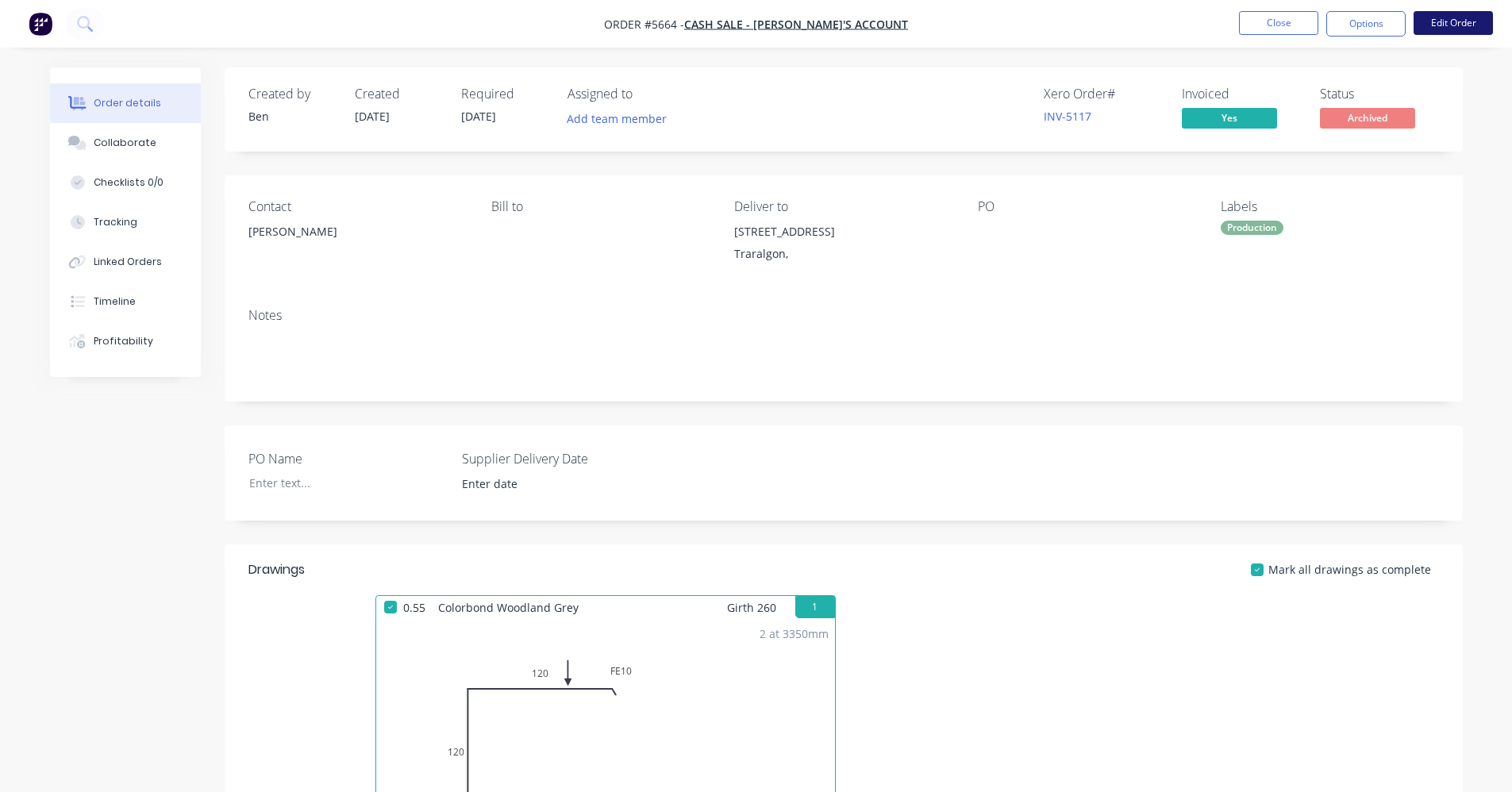
click at [1442, 27] on button "Edit Order" at bounding box center [1453, 23] width 79 height 24
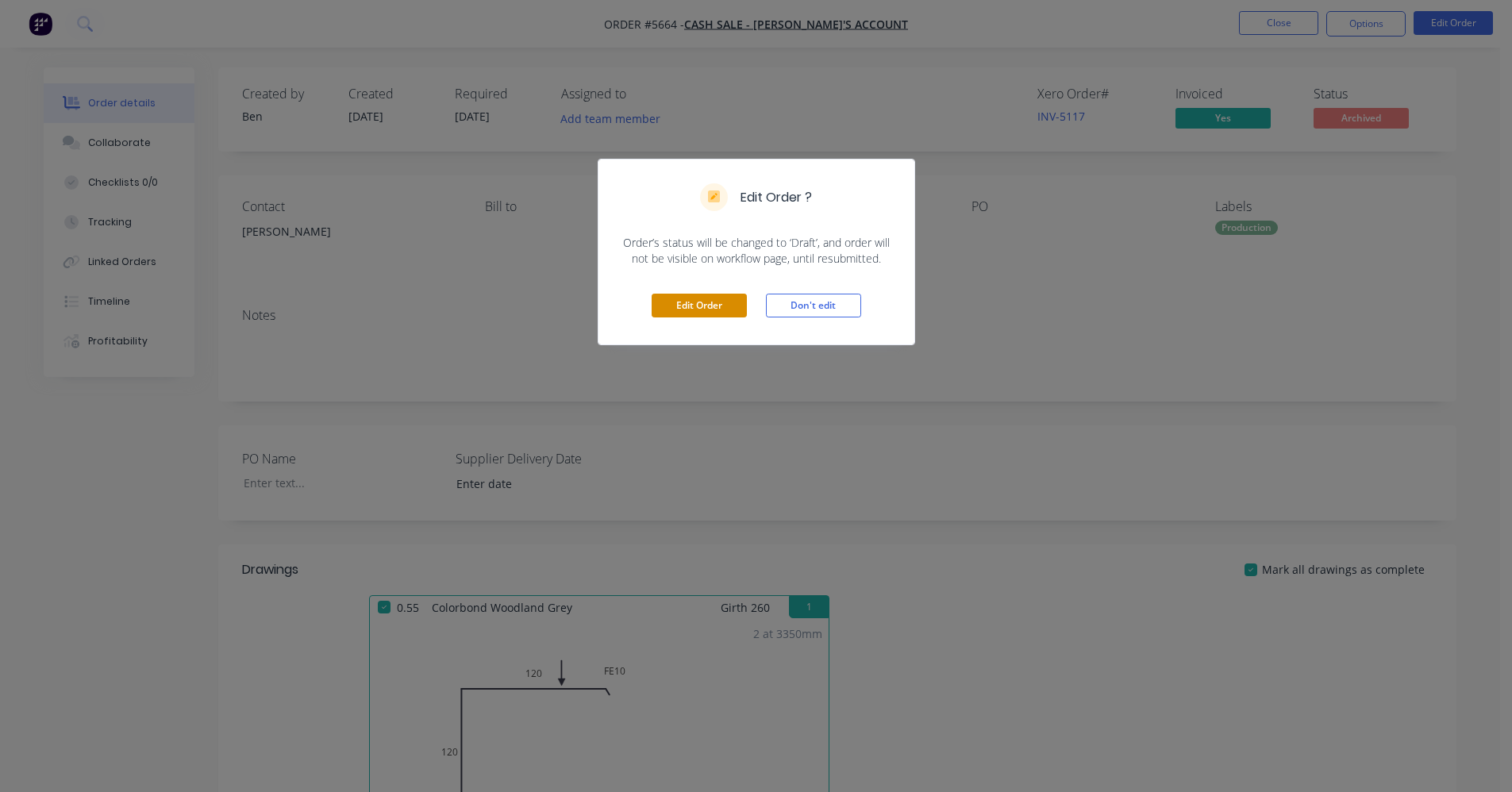
click at [680, 318] on button "Edit Order" at bounding box center [698, 306] width 95 height 24
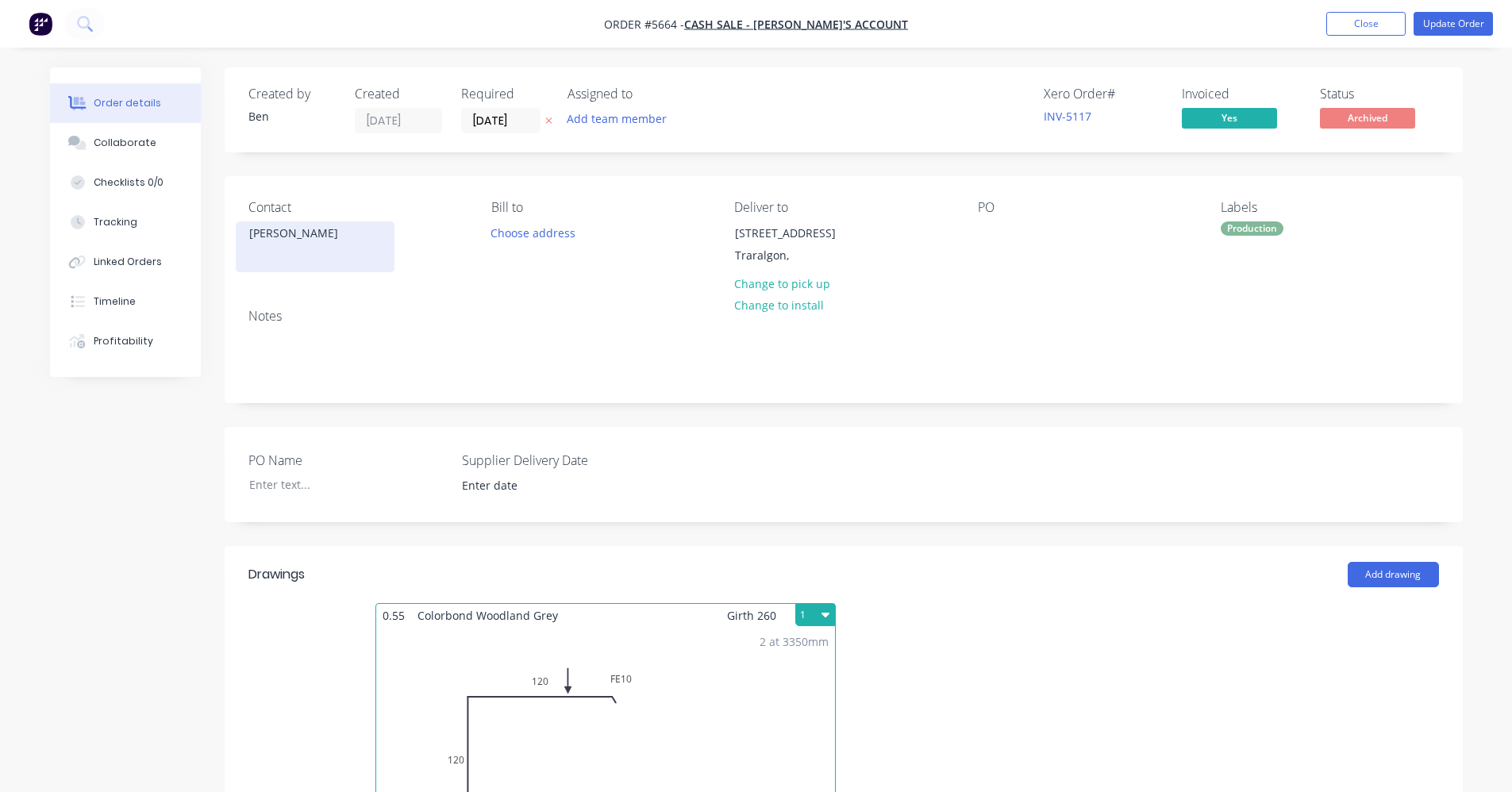
click at [317, 244] on div "[PERSON_NAME]" at bounding box center [315, 234] width 132 height 22
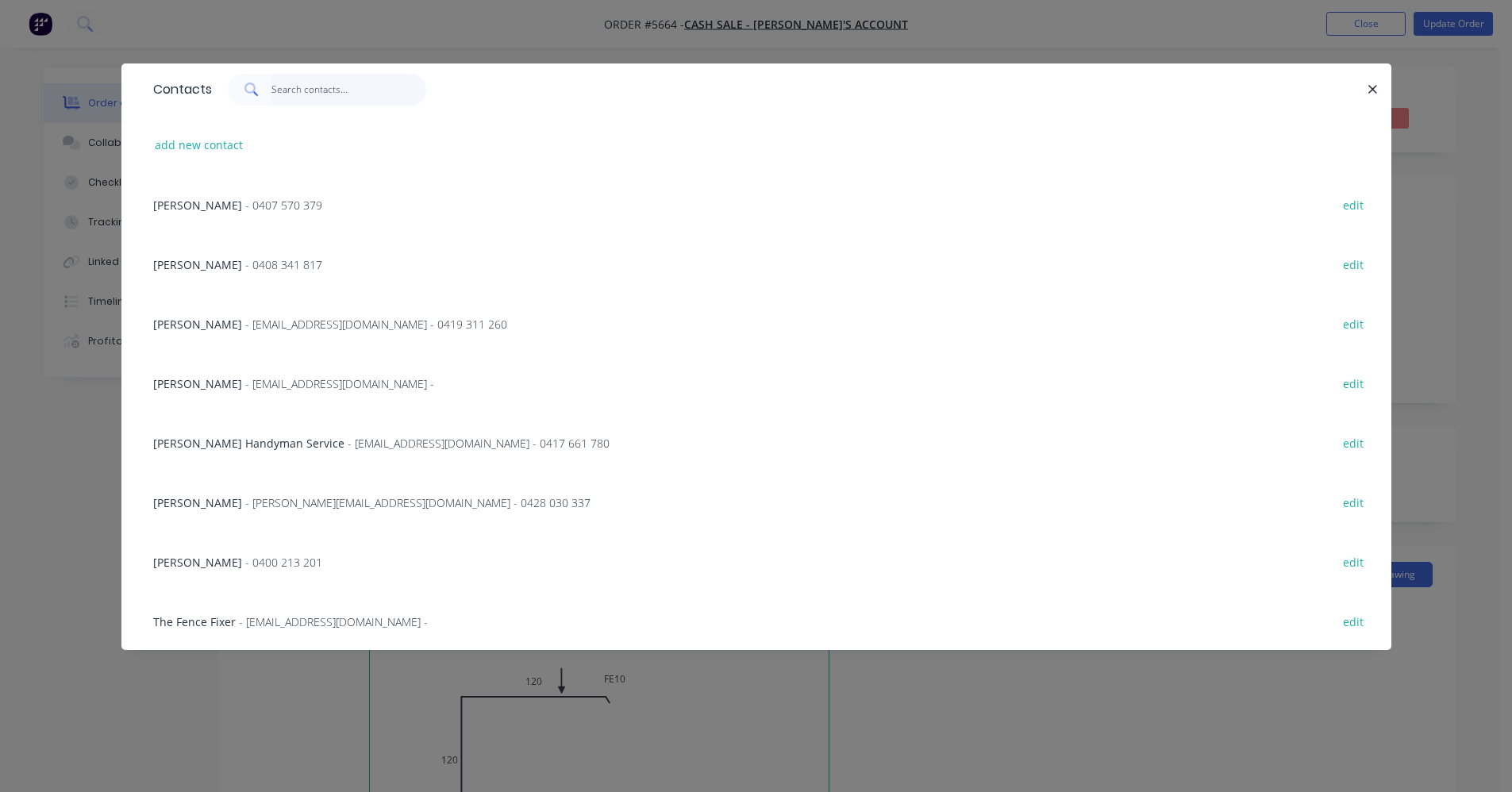
click at [306, 92] on input "text" at bounding box center [349, 90] width 155 height 31
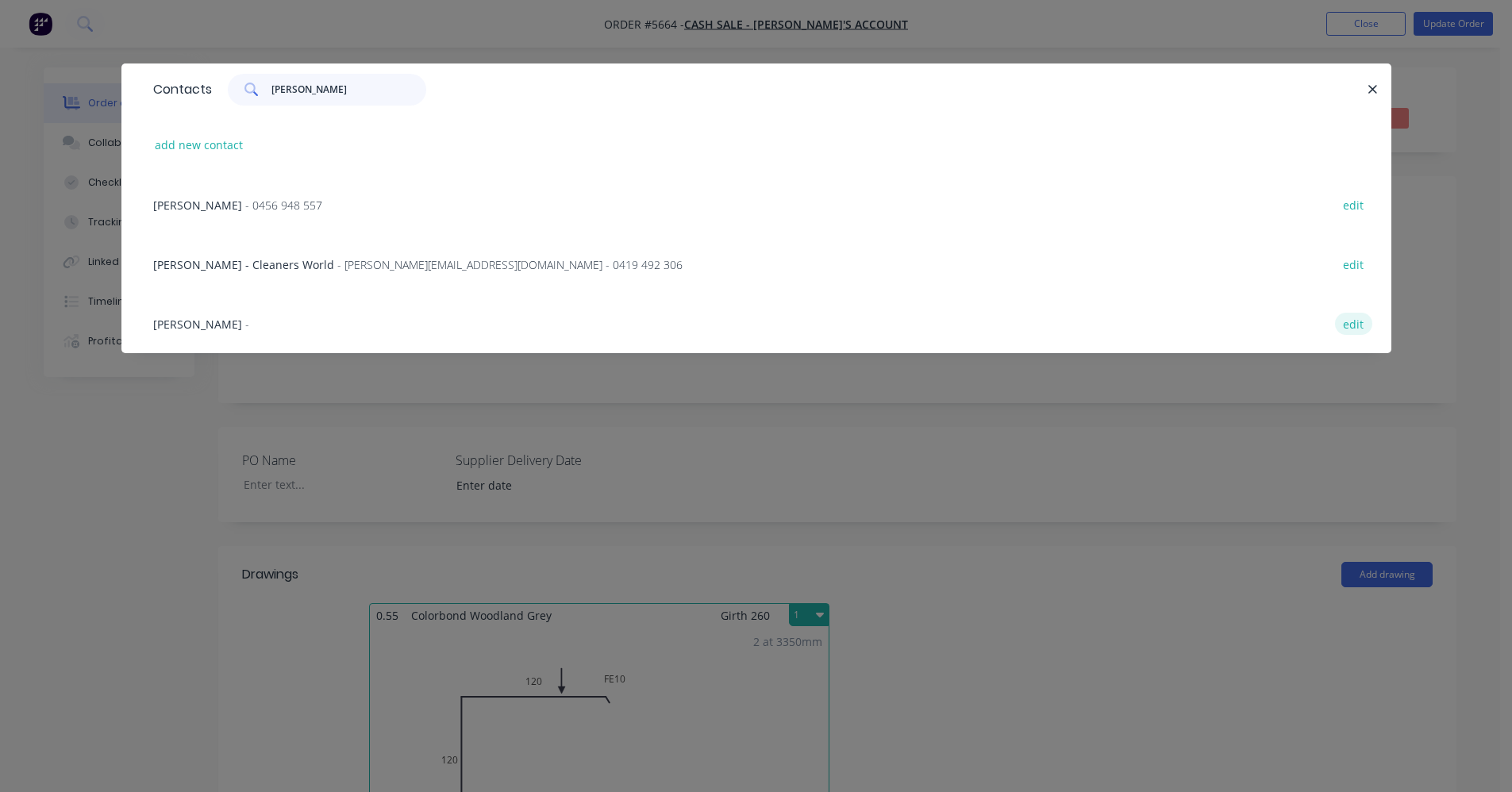
type input "[PERSON_NAME]"
click at [1353, 322] on button "edit" at bounding box center [1353, 323] width 37 height 21
select select "AU"
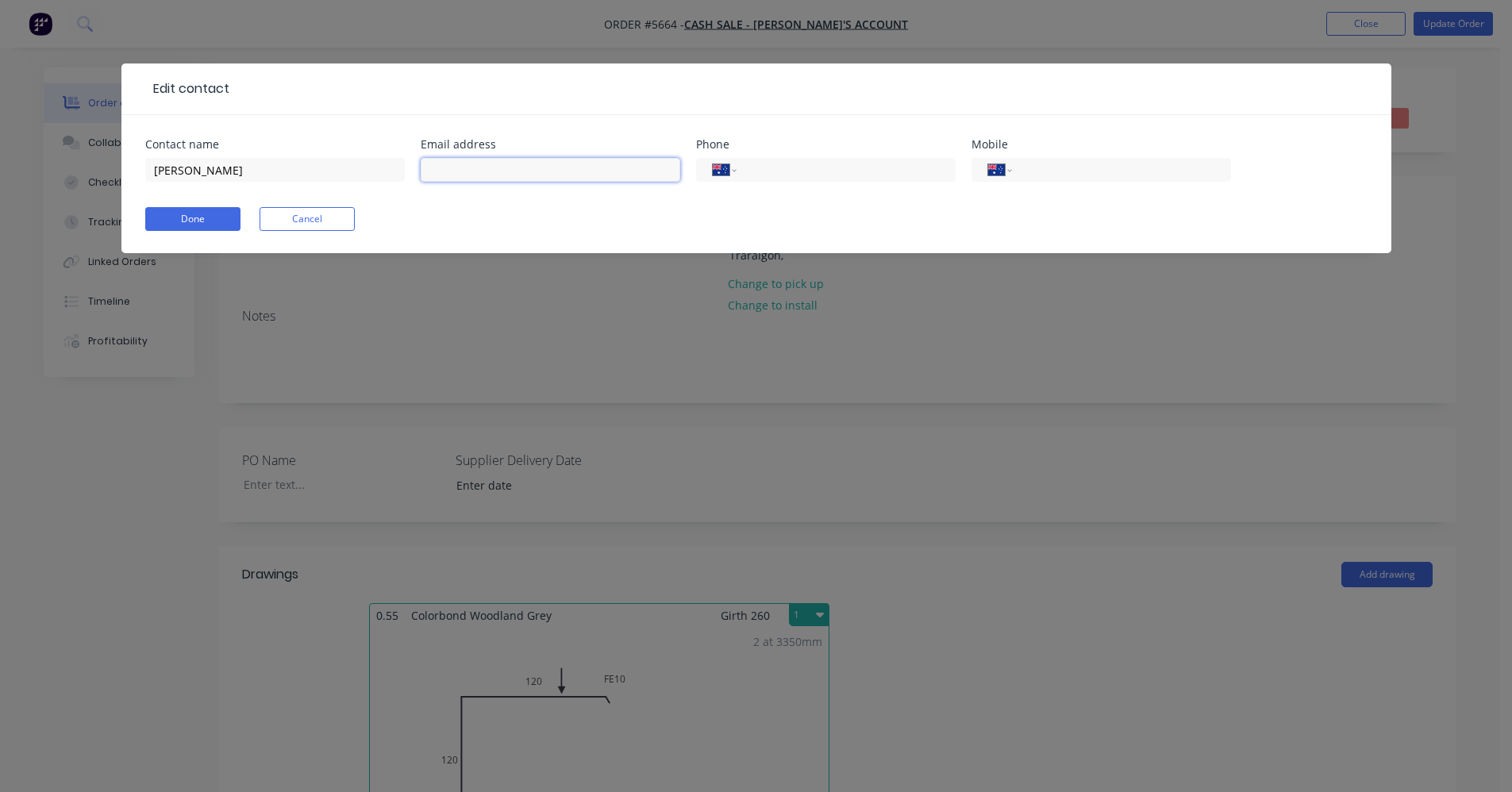
click at [459, 164] on input "text" at bounding box center [550, 170] width 260 height 24
type input "[EMAIL_ADDRESS][DOMAIN_NAME]"
click at [1048, 171] on input "tel" at bounding box center [1118, 170] width 190 height 18
click at [857, 167] on input "tel" at bounding box center [842, 170] width 190 height 18
click at [829, 172] on input "tel" at bounding box center [842, 170] width 190 height 18
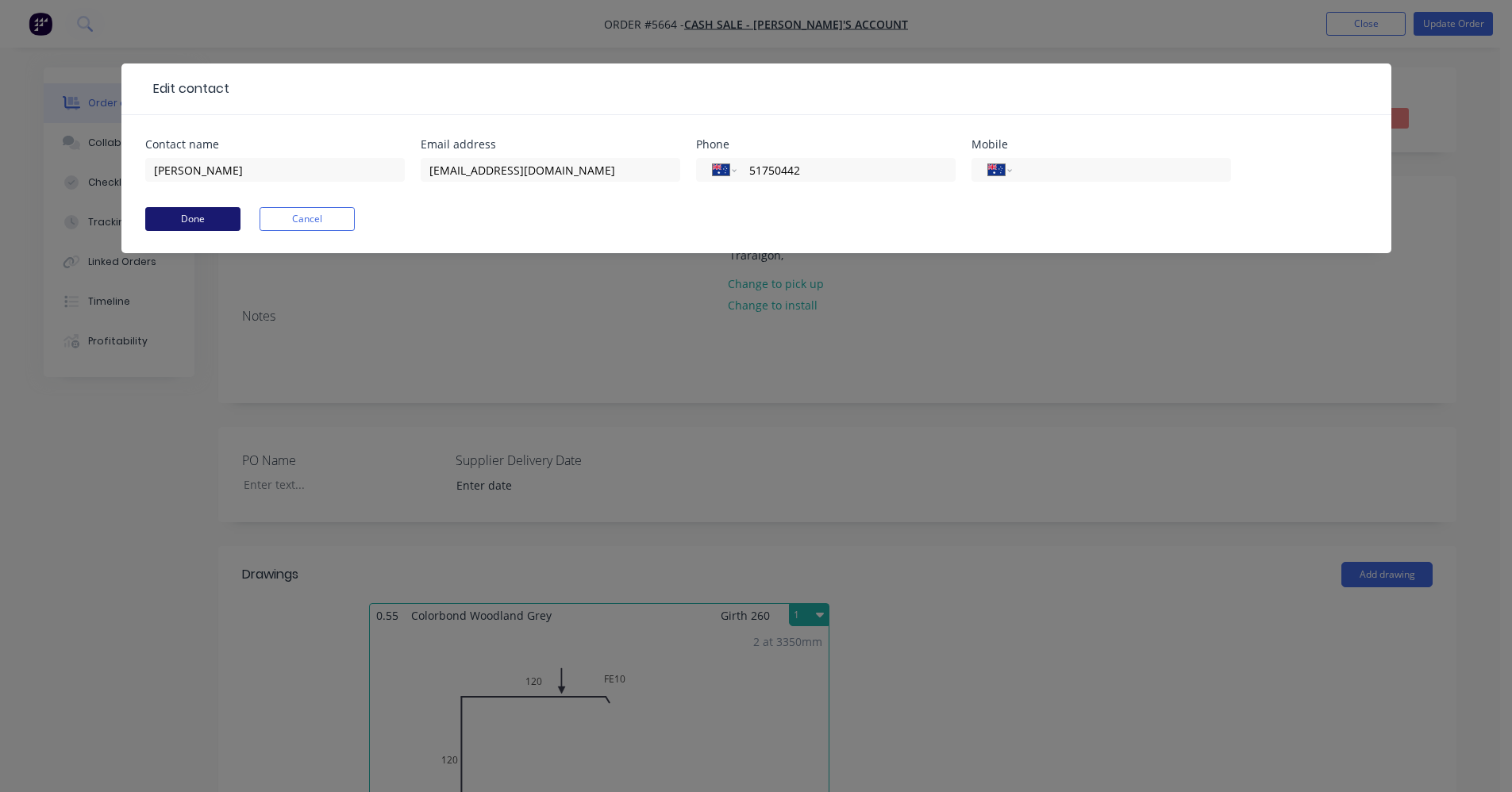
click at [203, 223] on button "Done" at bounding box center [192, 219] width 95 height 24
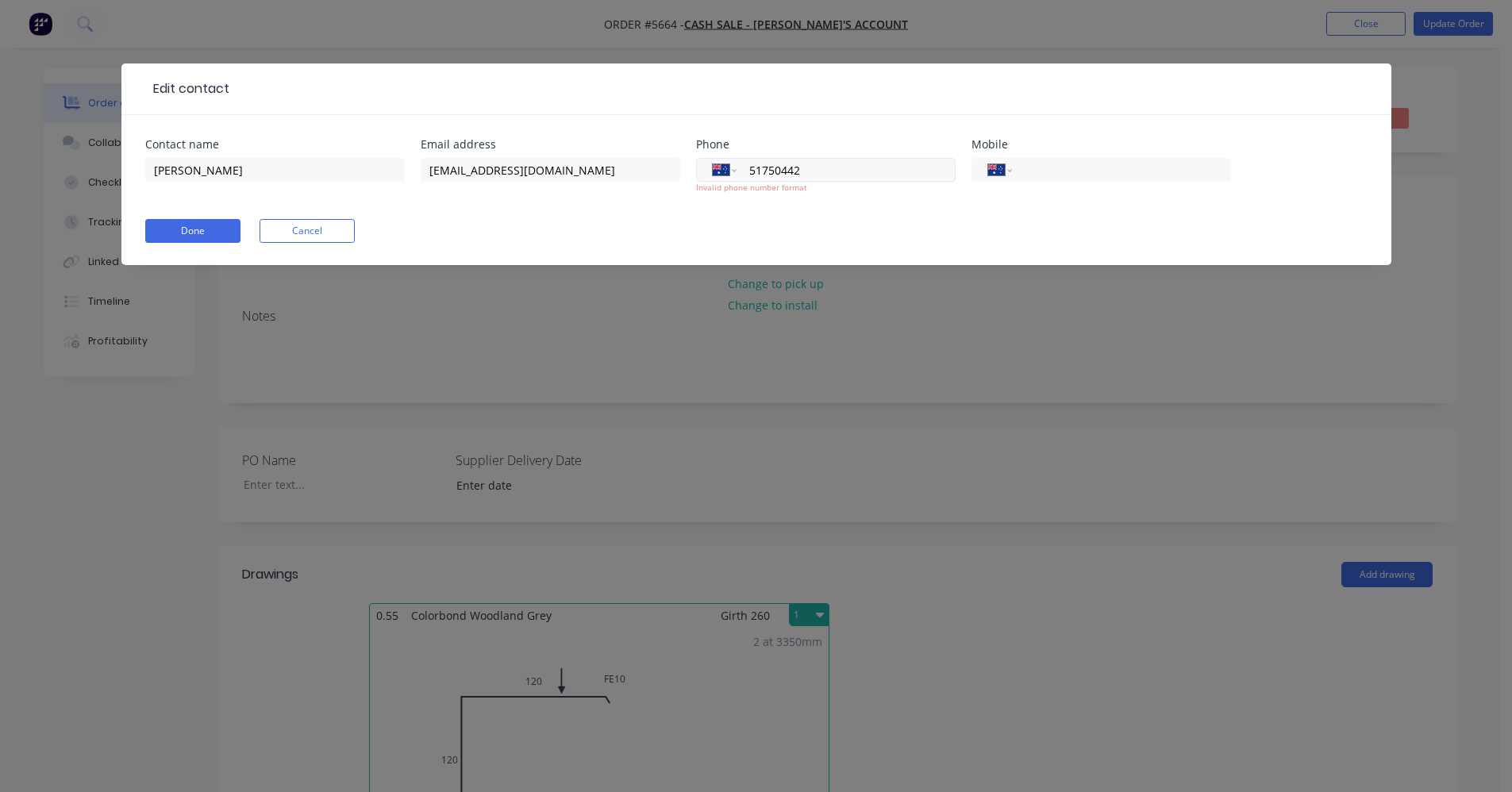
click at [750, 171] on input "51750442" at bounding box center [842, 170] width 190 height 18
click at [752, 169] on input "51750442" at bounding box center [842, 170] width 190 height 18
type input "[PHONE_NUMBER]"
drag, startPoint x: 163, startPoint y: 234, endPoint x: 235, endPoint y: 260, distance: 76.6
click at [164, 234] on button "Done" at bounding box center [192, 231] width 95 height 24
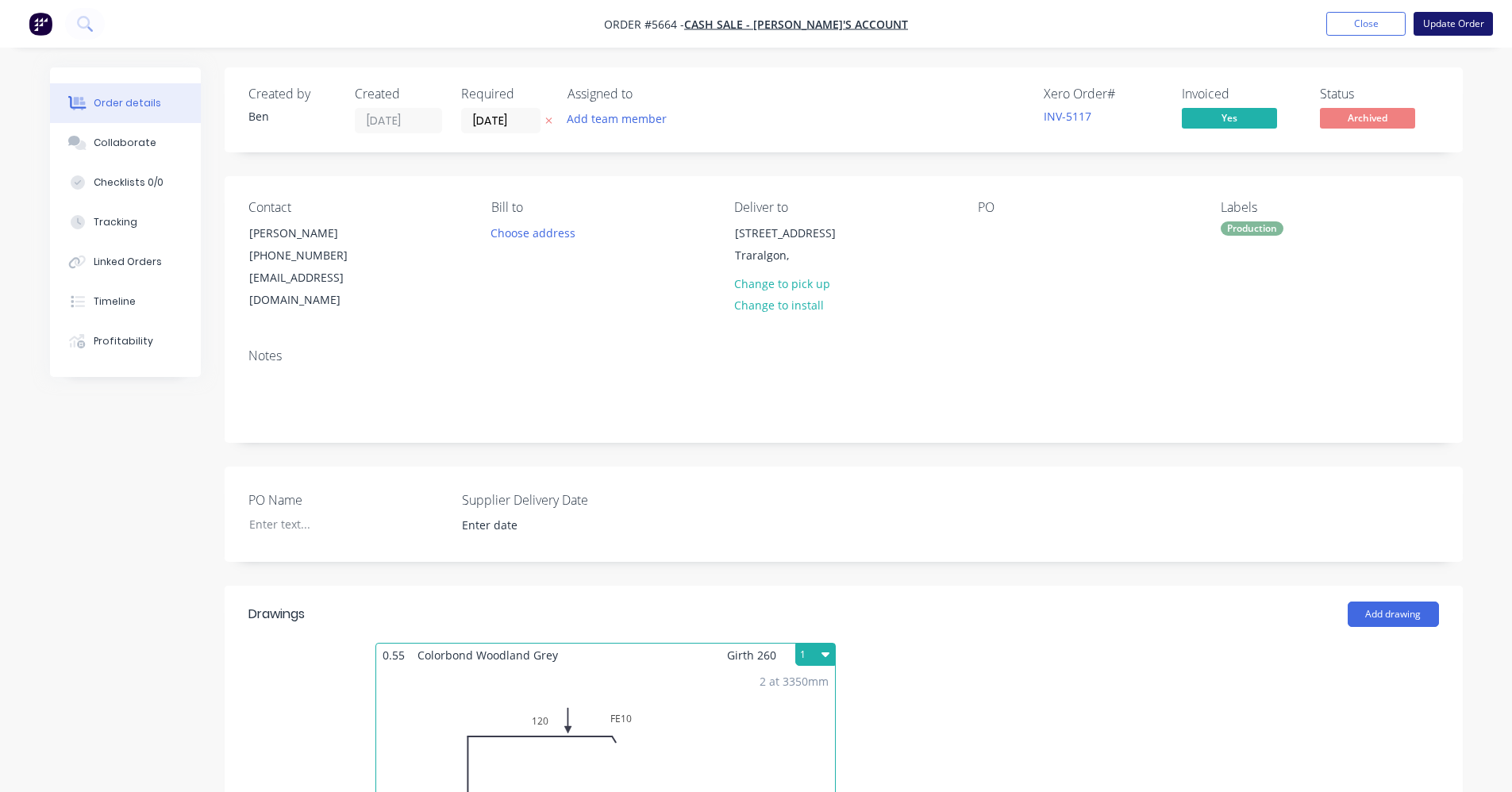
click at [1445, 27] on button "Update Order" at bounding box center [1453, 24] width 79 height 24
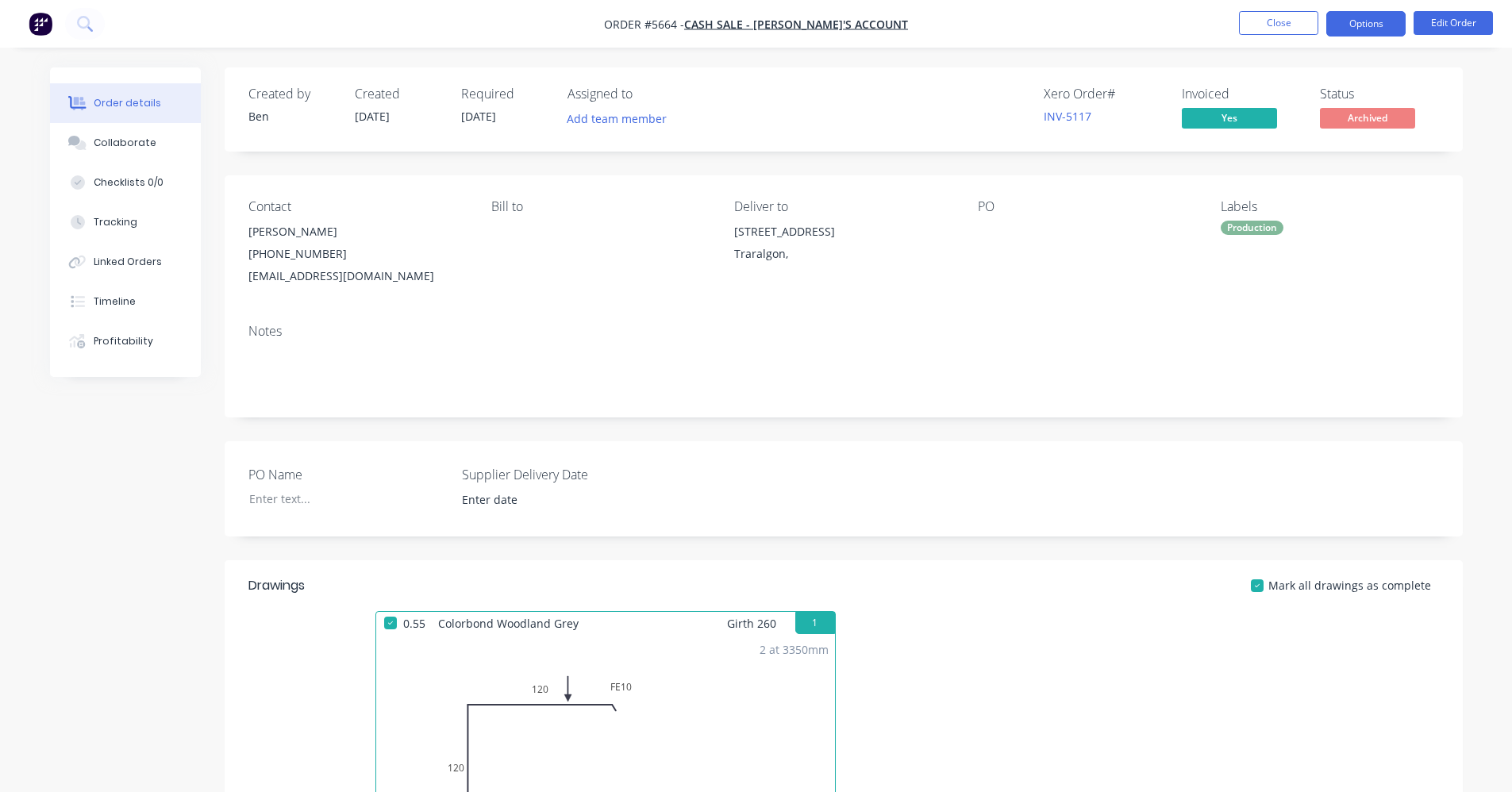
click at [1385, 30] on button "Options" at bounding box center [1366, 23] width 79 height 25
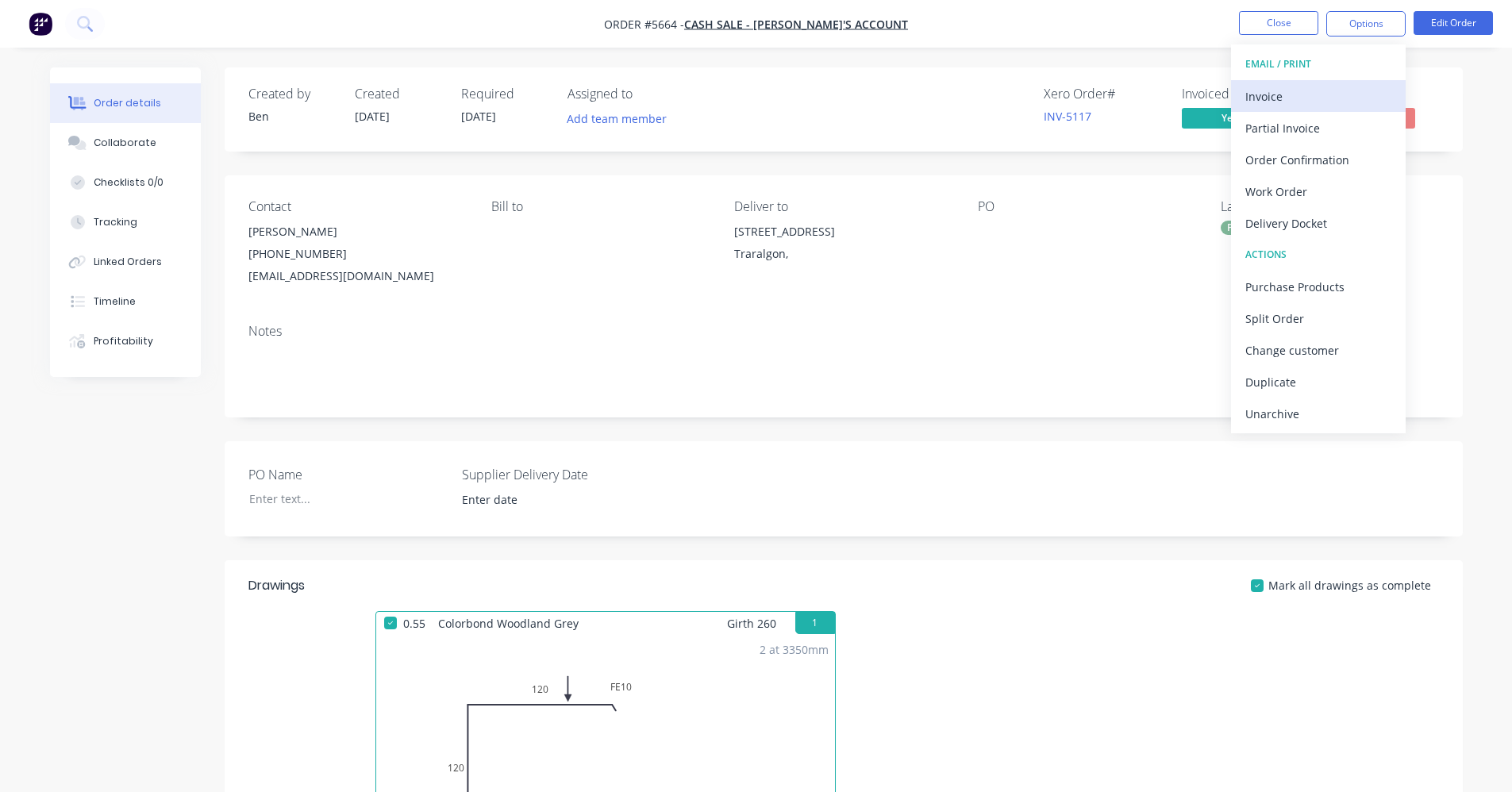
click at [1303, 88] on div "Invoice" at bounding box center [1318, 96] width 146 height 23
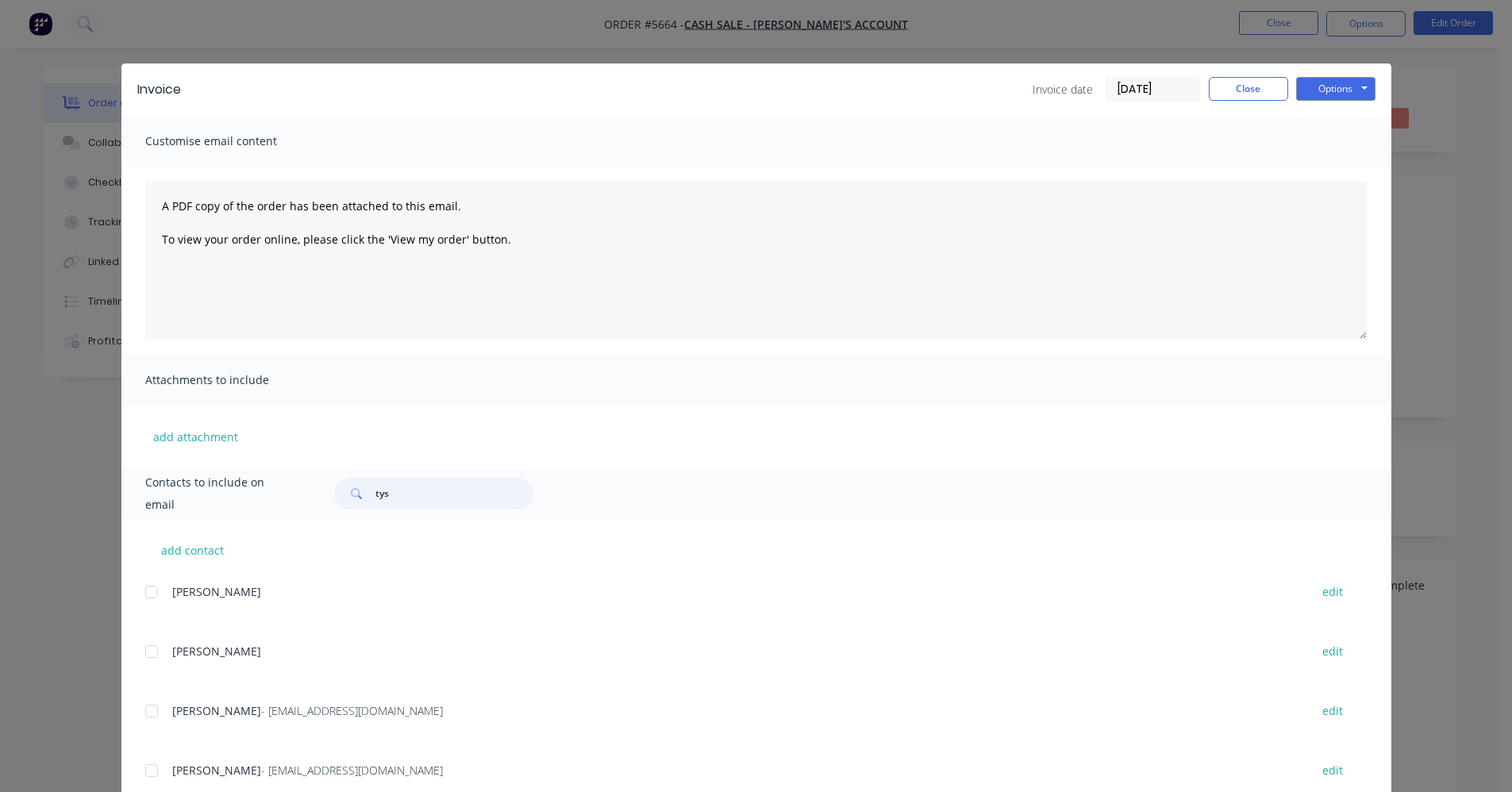
drag, startPoint x: 416, startPoint y: 498, endPoint x: 314, endPoint y: 480, distance: 103.6
click at [294, 493] on div "Contacts to include on email tys" at bounding box center [756, 493] width 1270 height 52
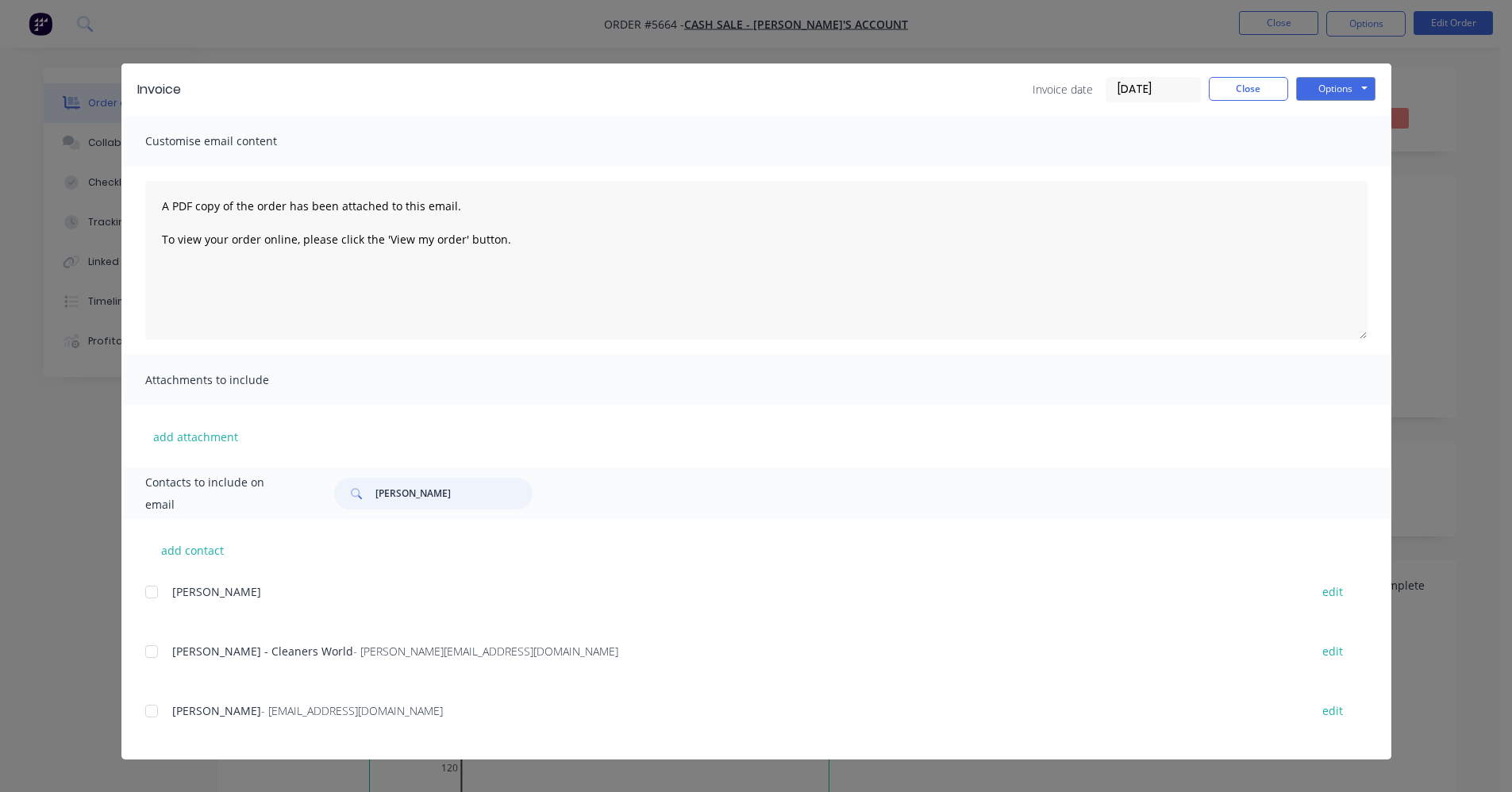
click at [148, 712] on div at bounding box center [151, 712] width 31 height 31
type input "[PERSON_NAME]"
click at [1348, 88] on button "Options" at bounding box center [1336, 89] width 79 height 24
click at [1349, 166] on button "Email" at bounding box center [1347, 169] width 102 height 26
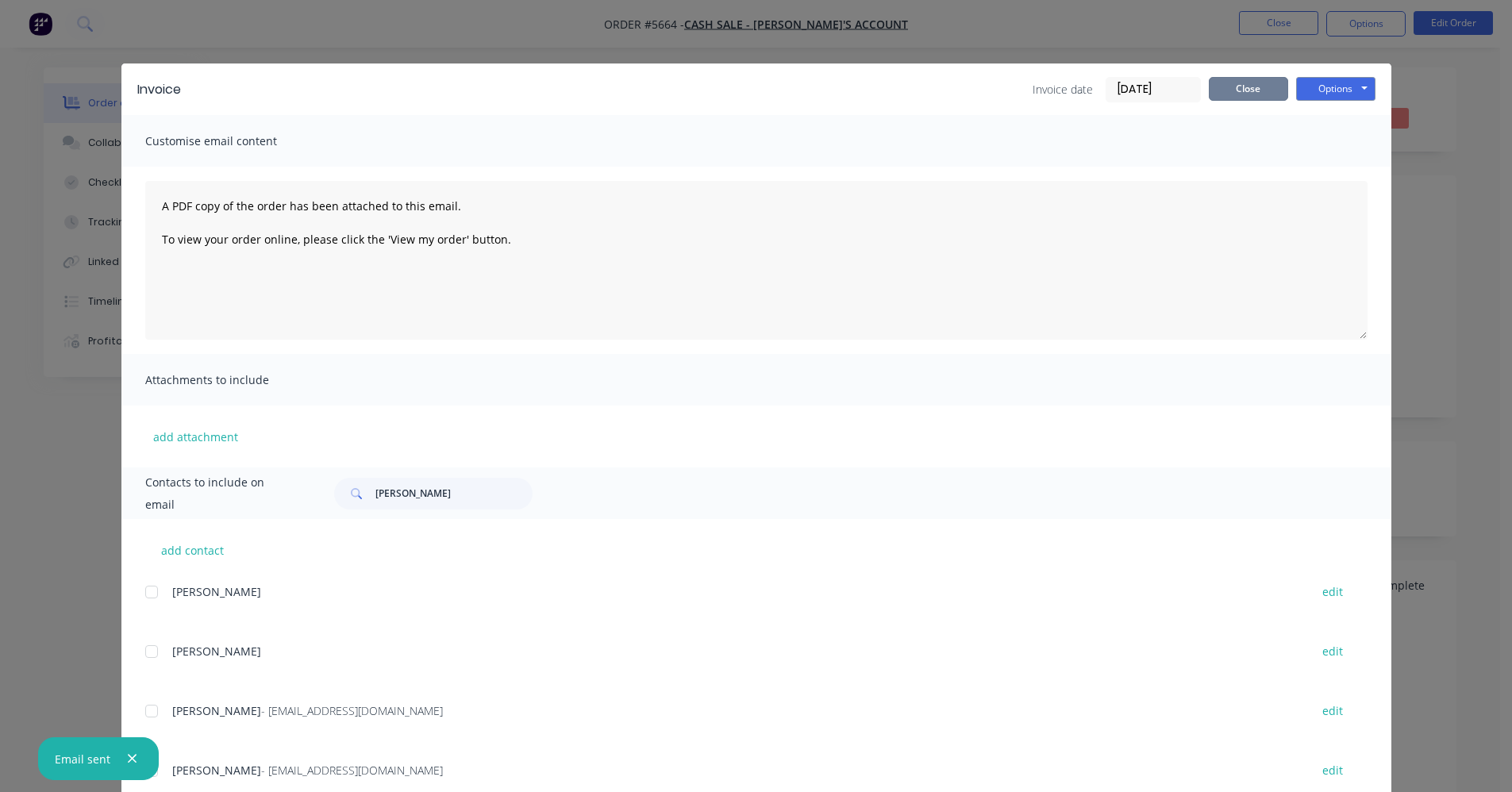
drag, startPoint x: 1235, startPoint y: 97, endPoint x: 1494, endPoint y: 102, distance: 259.0
click at [1252, 98] on button "Close" at bounding box center [1248, 89] width 79 height 24
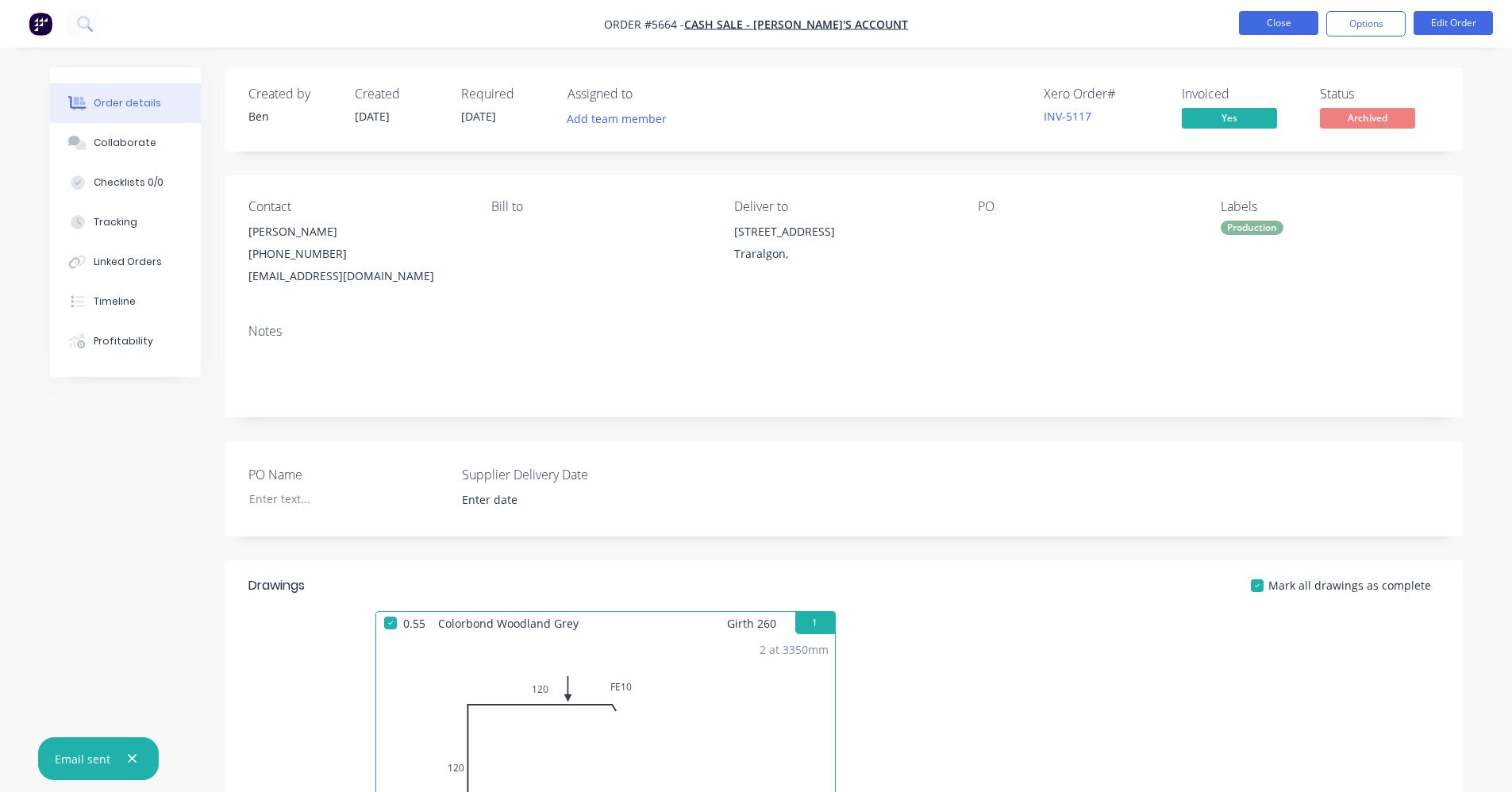
click at [1271, 25] on button "Close" at bounding box center [1278, 23] width 79 height 24
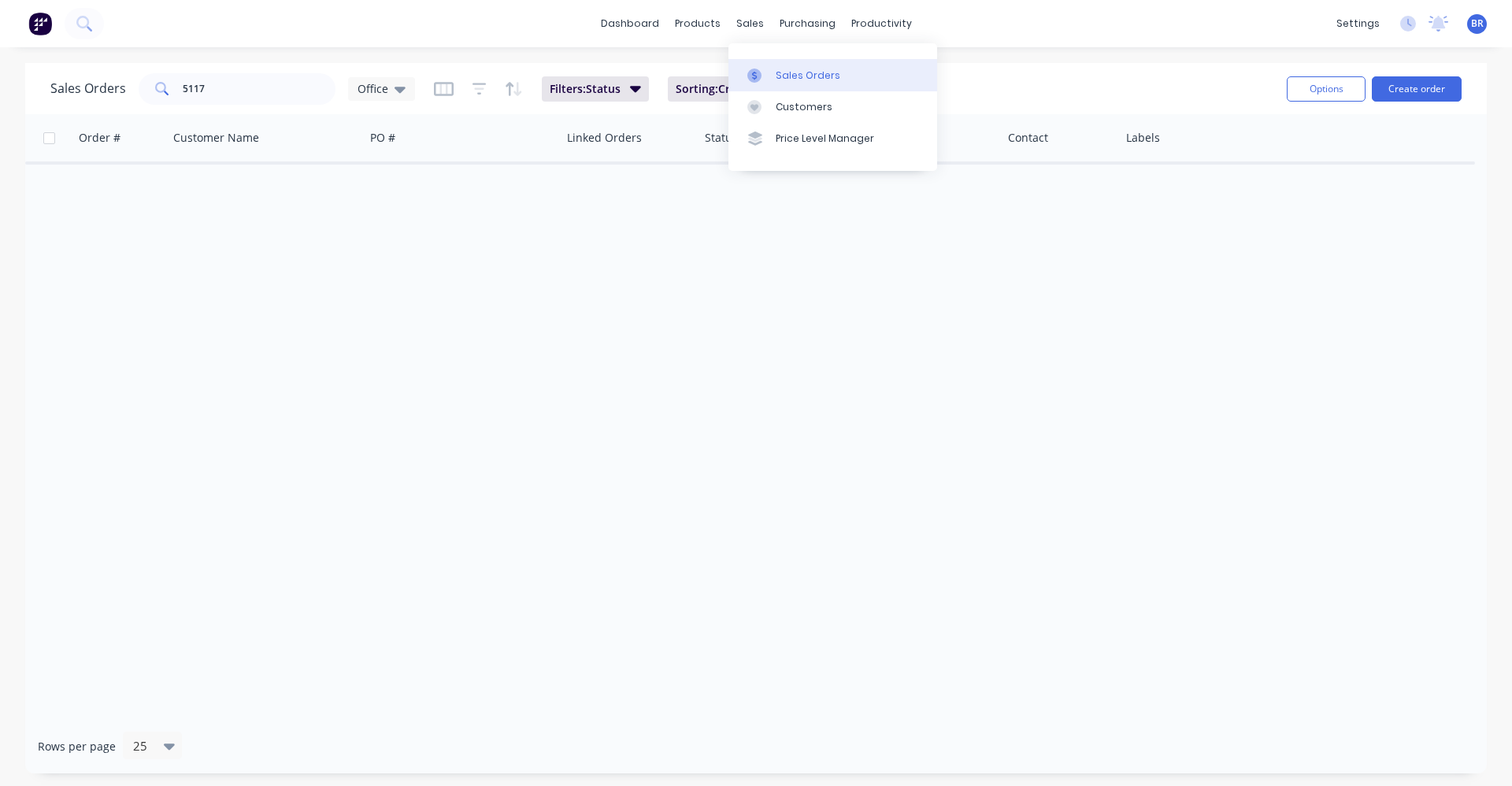
drag, startPoint x: 769, startPoint y: 73, endPoint x: 812, endPoint y: 83, distance: 44.1
click at [769, 73] on div at bounding box center [759, 75] width 24 height 14
click at [631, 87] on icon "button" at bounding box center [635, 89] width 11 height 6
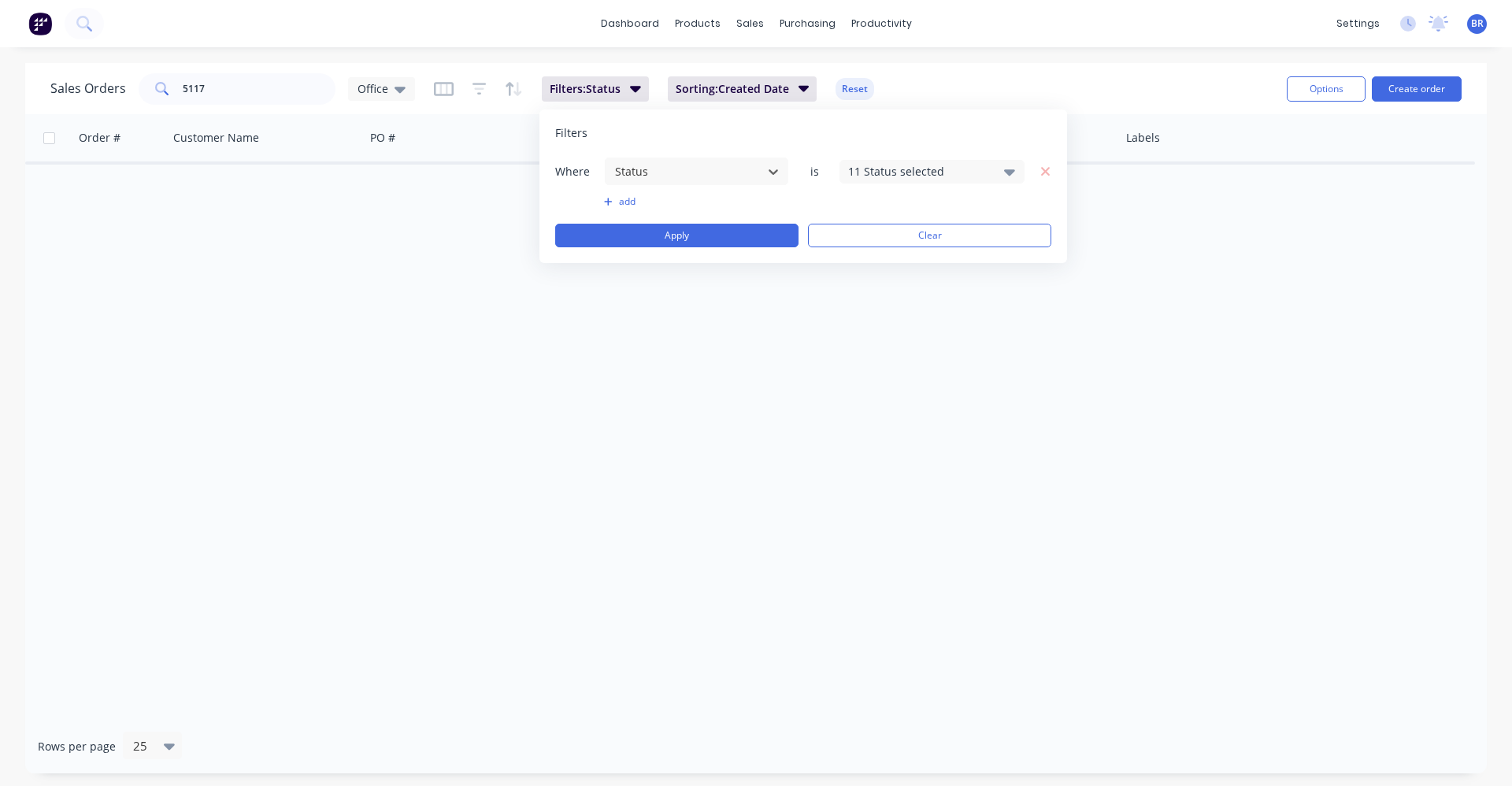
click at [903, 175] on div "11 Status selected" at bounding box center [919, 172] width 142 height 17
drag, startPoint x: 882, startPoint y: 287, endPoint x: 819, endPoint y: 266, distance: 66.4
click at [877, 283] on button "Archived" at bounding box center [977, 290] width 276 height 31
click at [263, 86] on input "5117" at bounding box center [259, 89] width 154 height 31
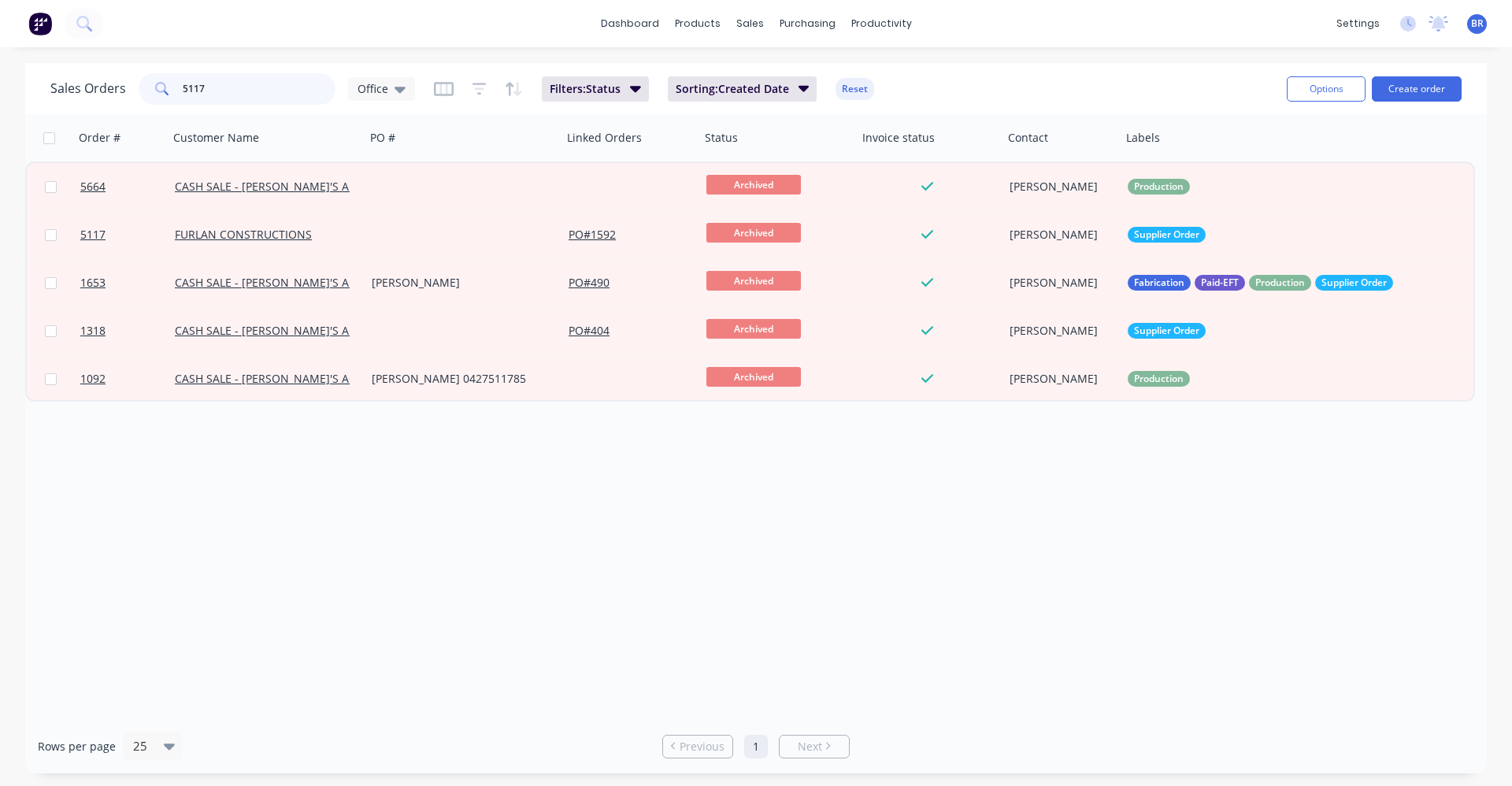
drag, startPoint x: 264, startPoint y: 87, endPoint x: 165, endPoint y: 75, distance: 99.7
click at [165, 75] on div "5117" at bounding box center [237, 89] width 197 height 31
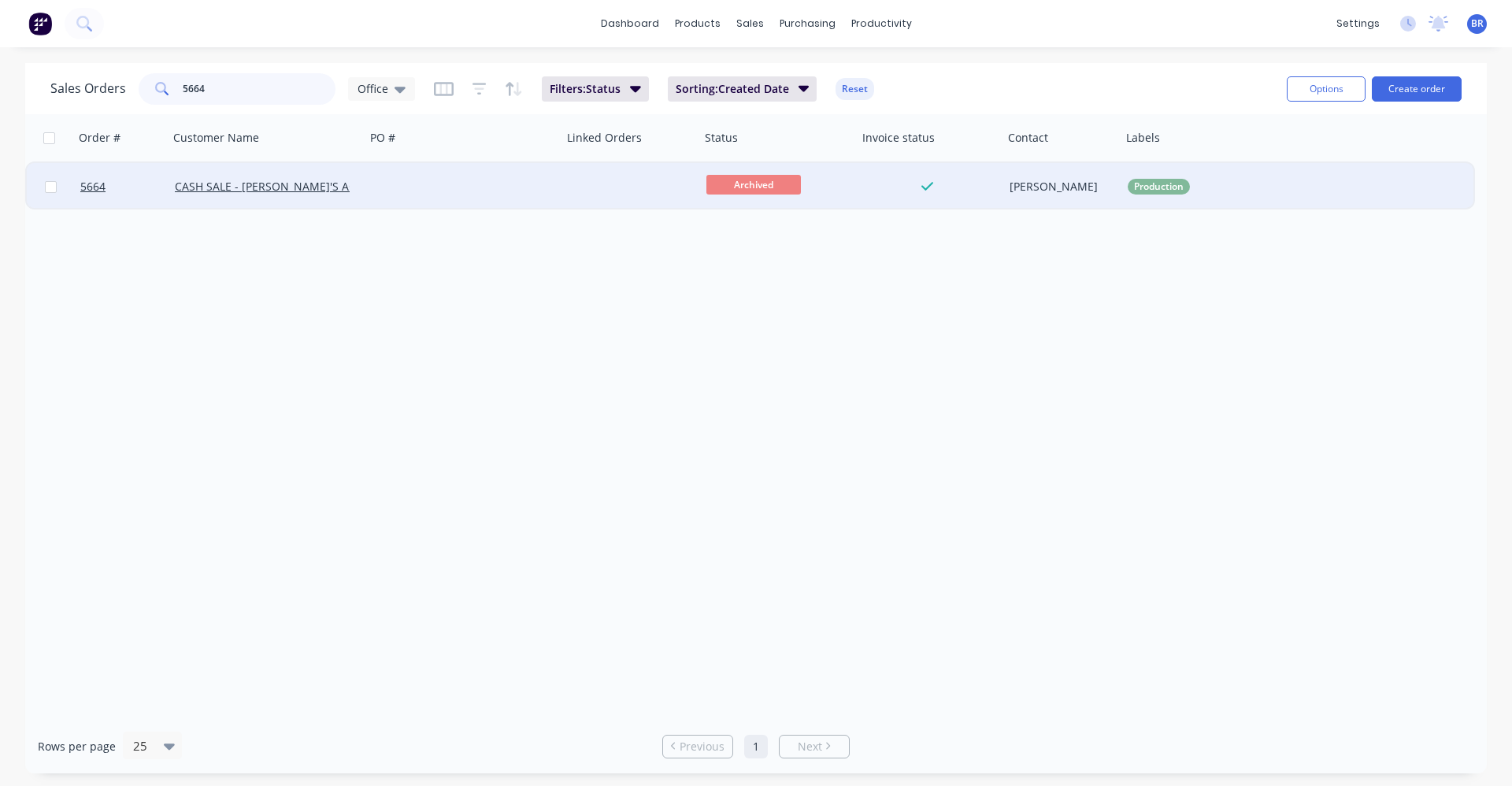
type input "5664"
click at [523, 192] on div at bounding box center [464, 187] width 197 height 48
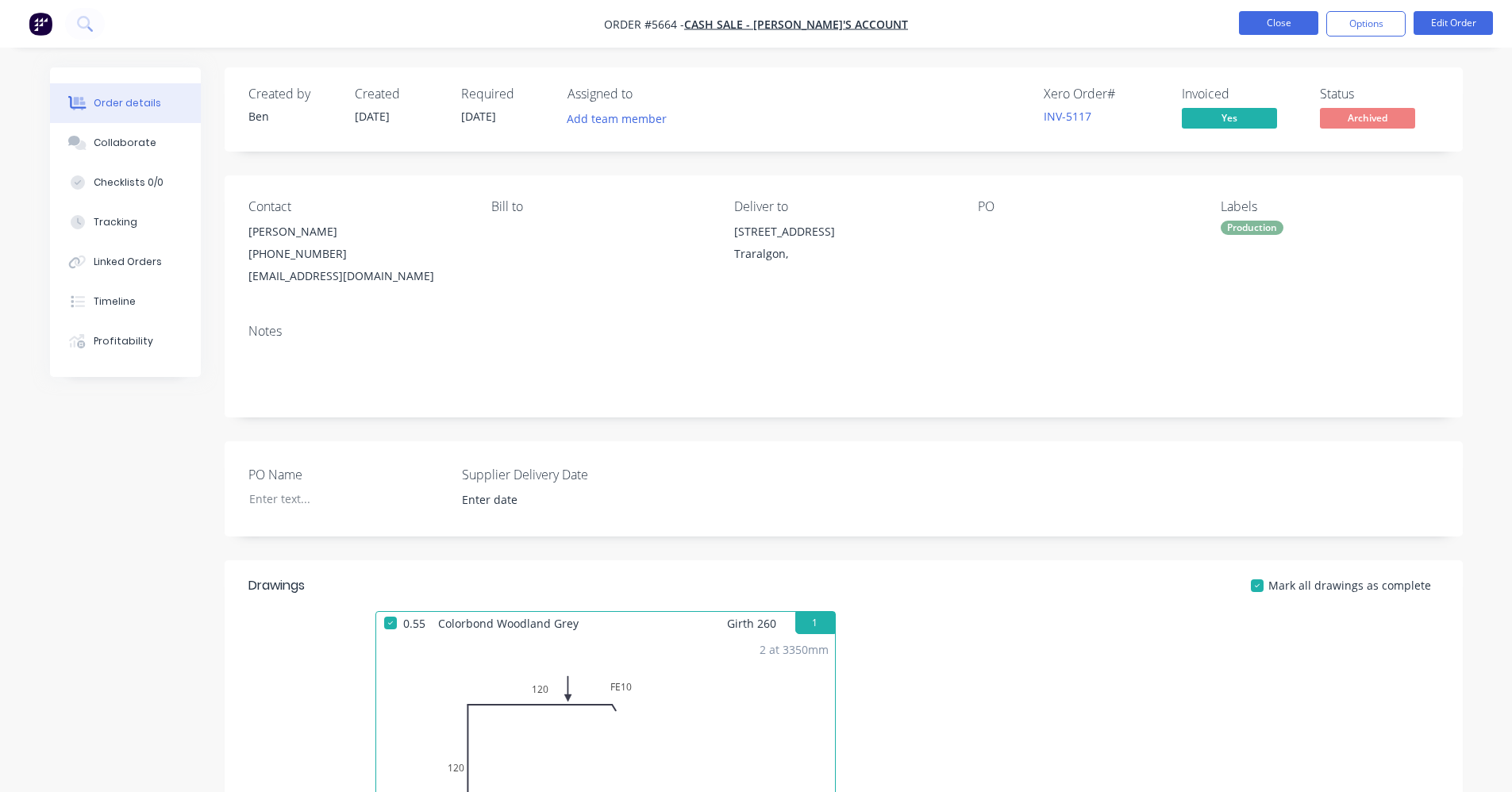
click at [1274, 25] on button "Close" at bounding box center [1278, 23] width 79 height 24
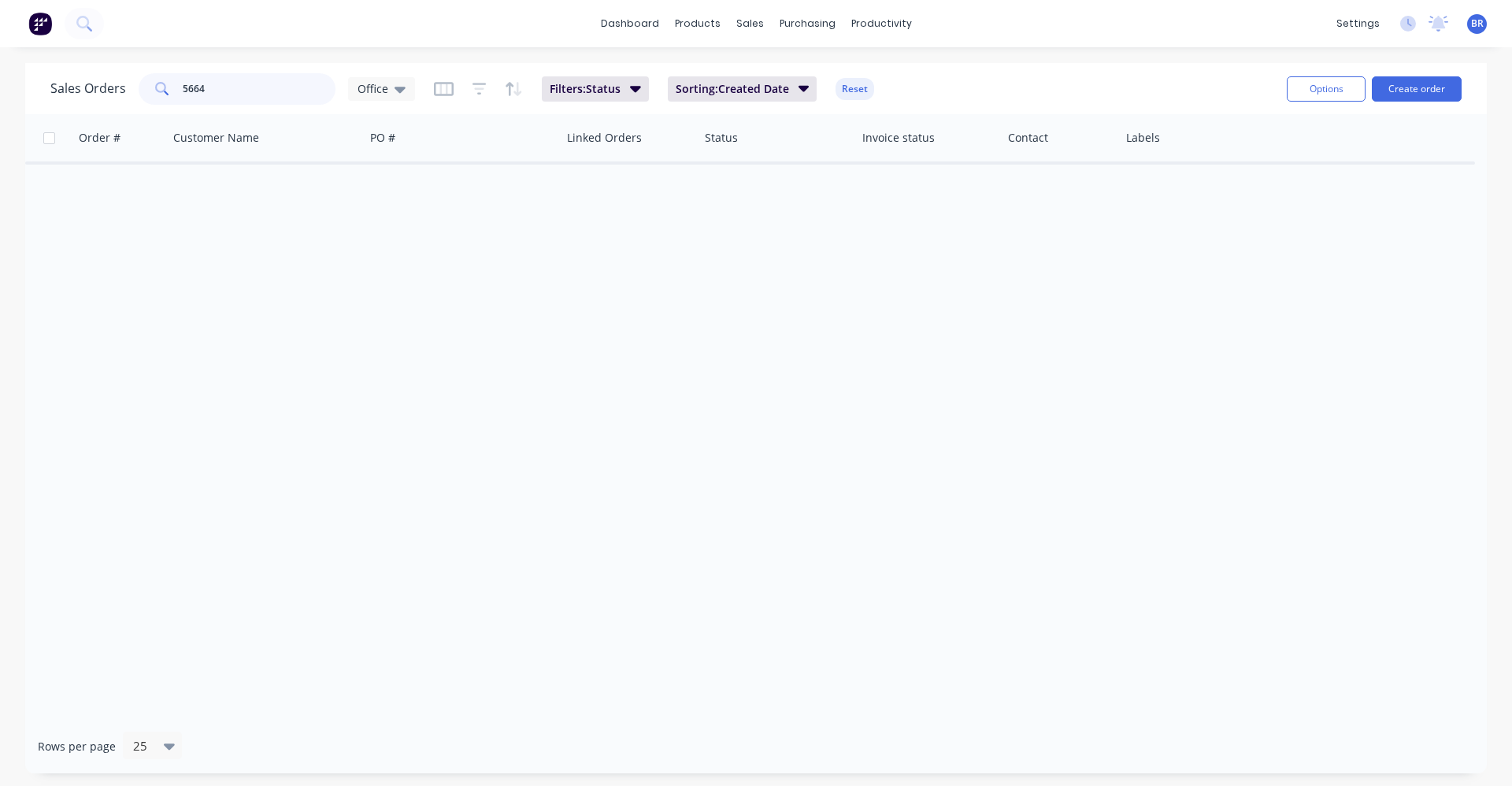
drag, startPoint x: 207, startPoint y: 86, endPoint x: 126, endPoint y: 85, distance: 81.0
click at [126, 85] on div "Sales Orders 5664 Office" at bounding box center [233, 89] width 365 height 31
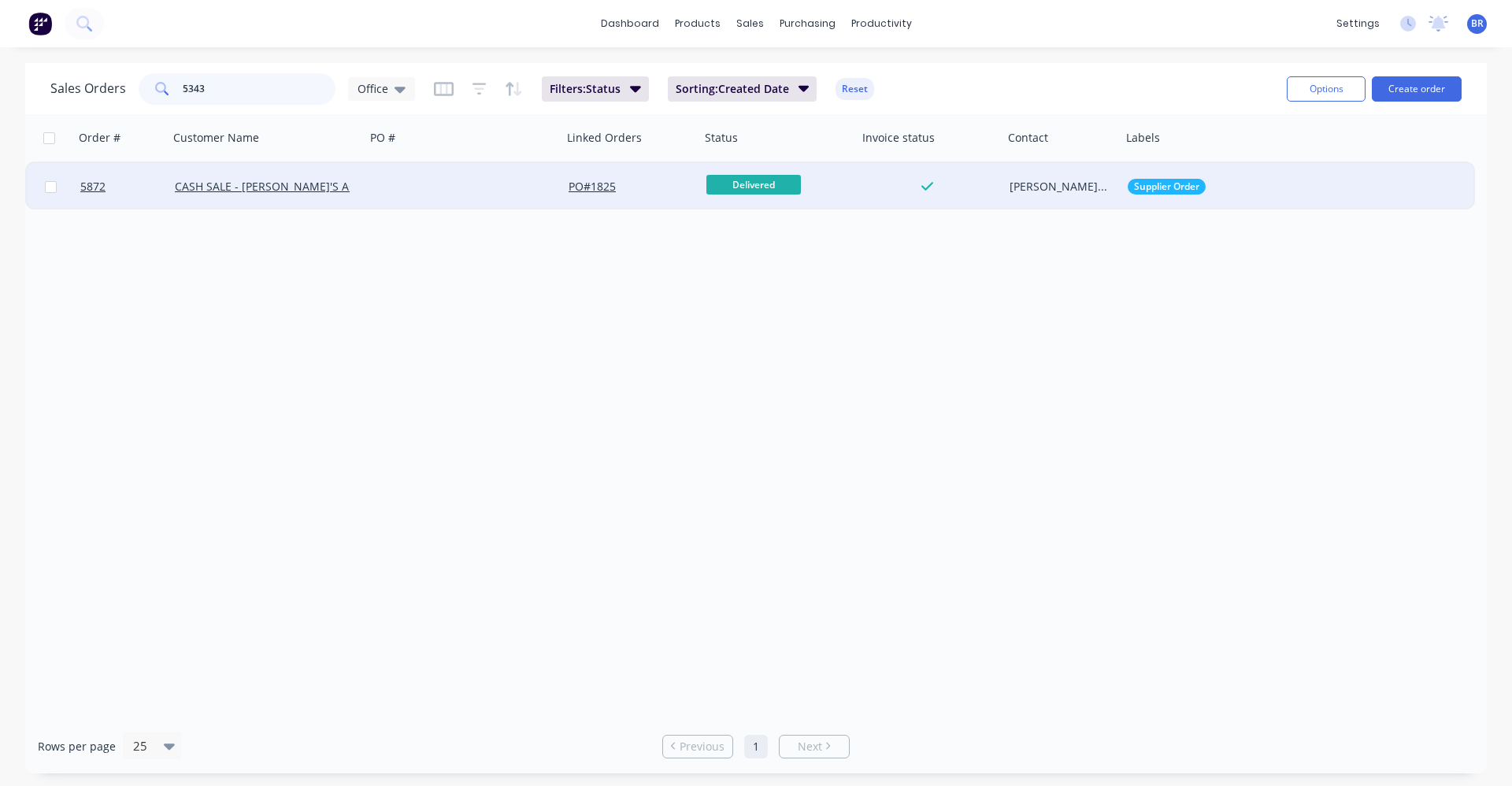
type input "5343"
click at [402, 190] on div at bounding box center [464, 187] width 197 height 48
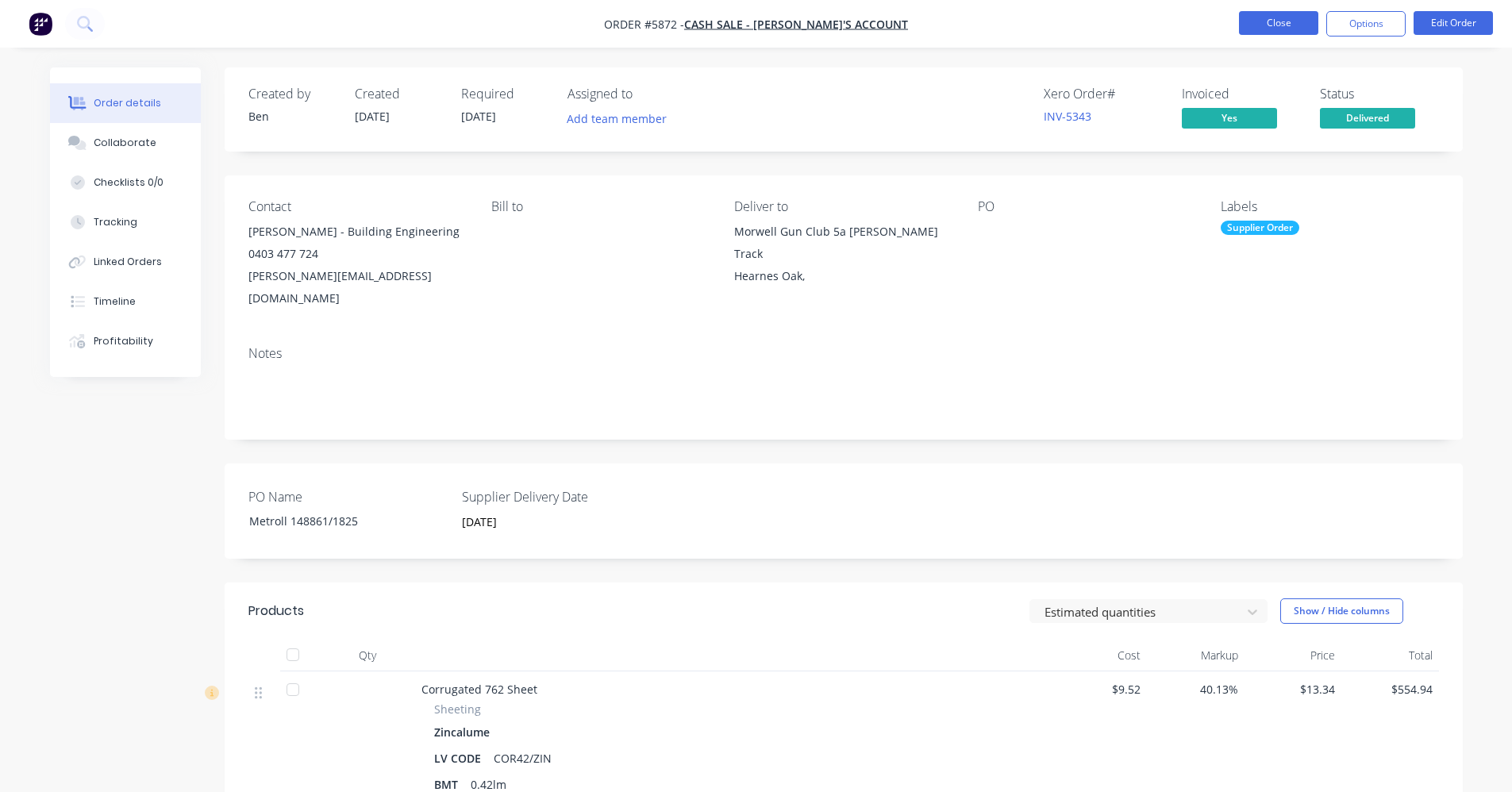
click at [1290, 30] on button "Close" at bounding box center [1278, 23] width 79 height 24
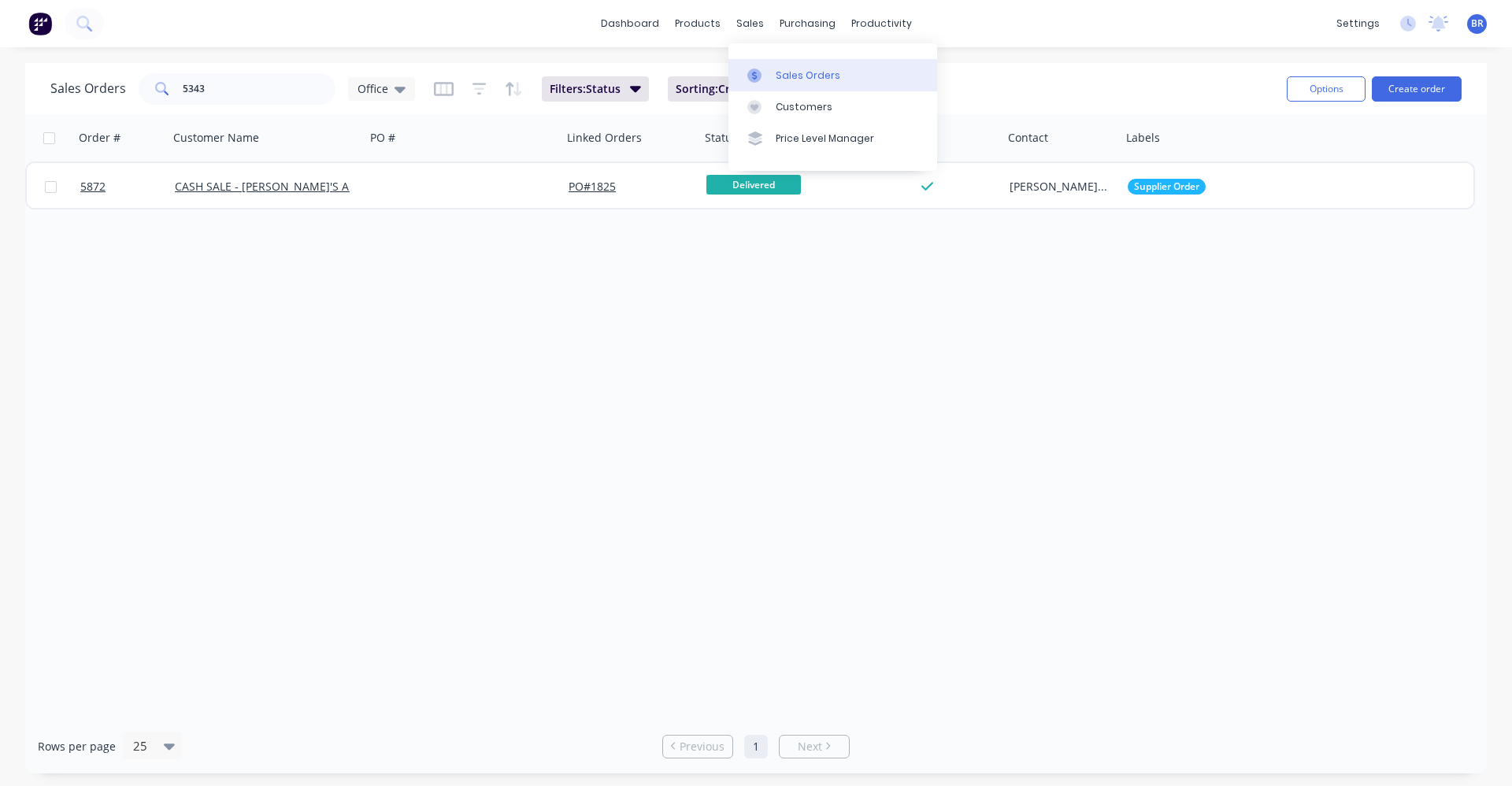
click at [783, 74] on div "Sales Orders" at bounding box center [808, 75] width 64 height 14
drag, startPoint x: 97, startPoint y: 81, endPoint x: 7, endPoint y: 44, distance: 97.3
click at [0, 48] on div "dashboard products sales purchasing productivity dashboard products Product Cat…" at bounding box center [756, 393] width 1512 height 786
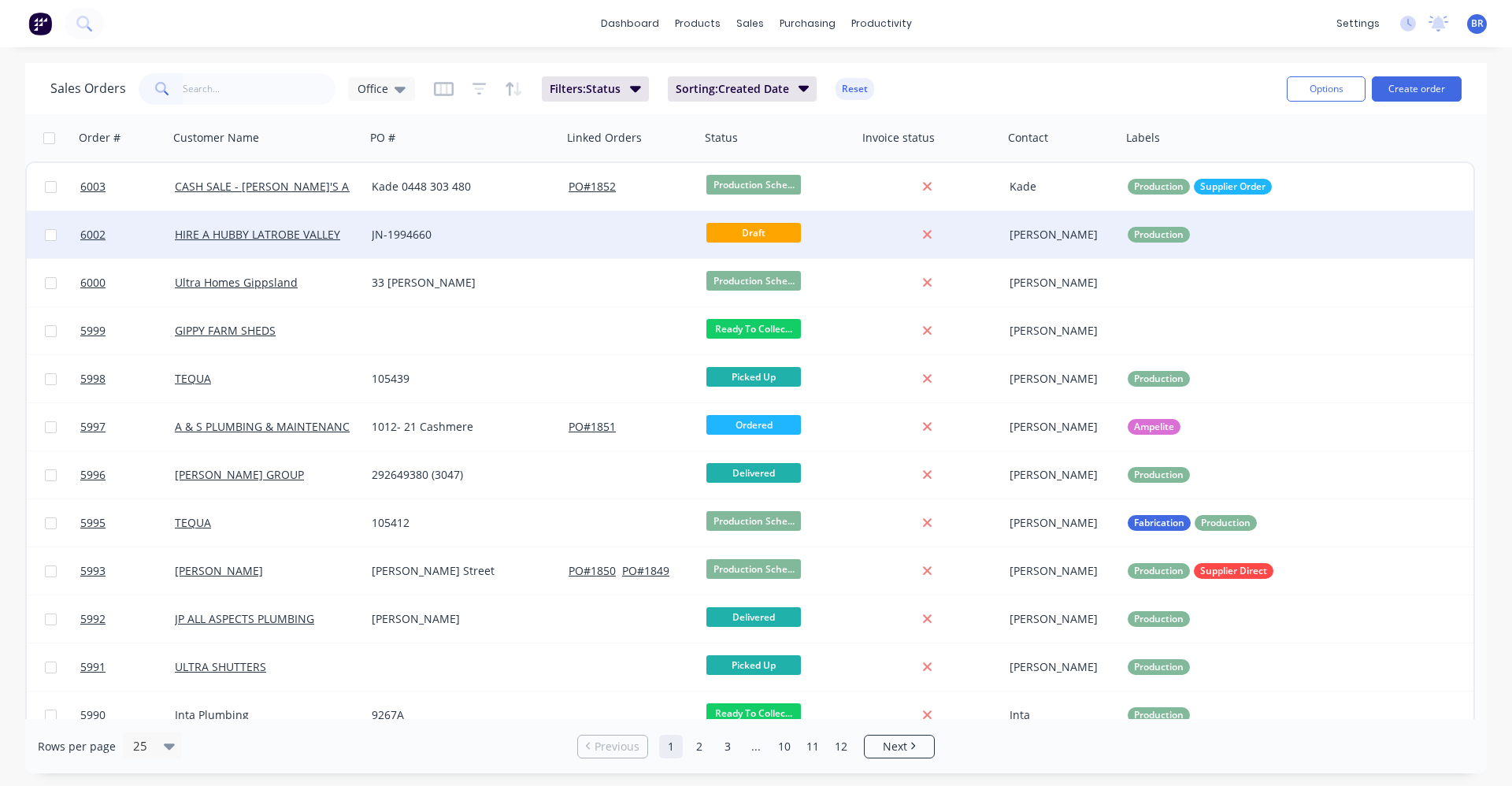
click at [510, 239] on div "JN-1994660" at bounding box center [458, 234] width 175 height 16
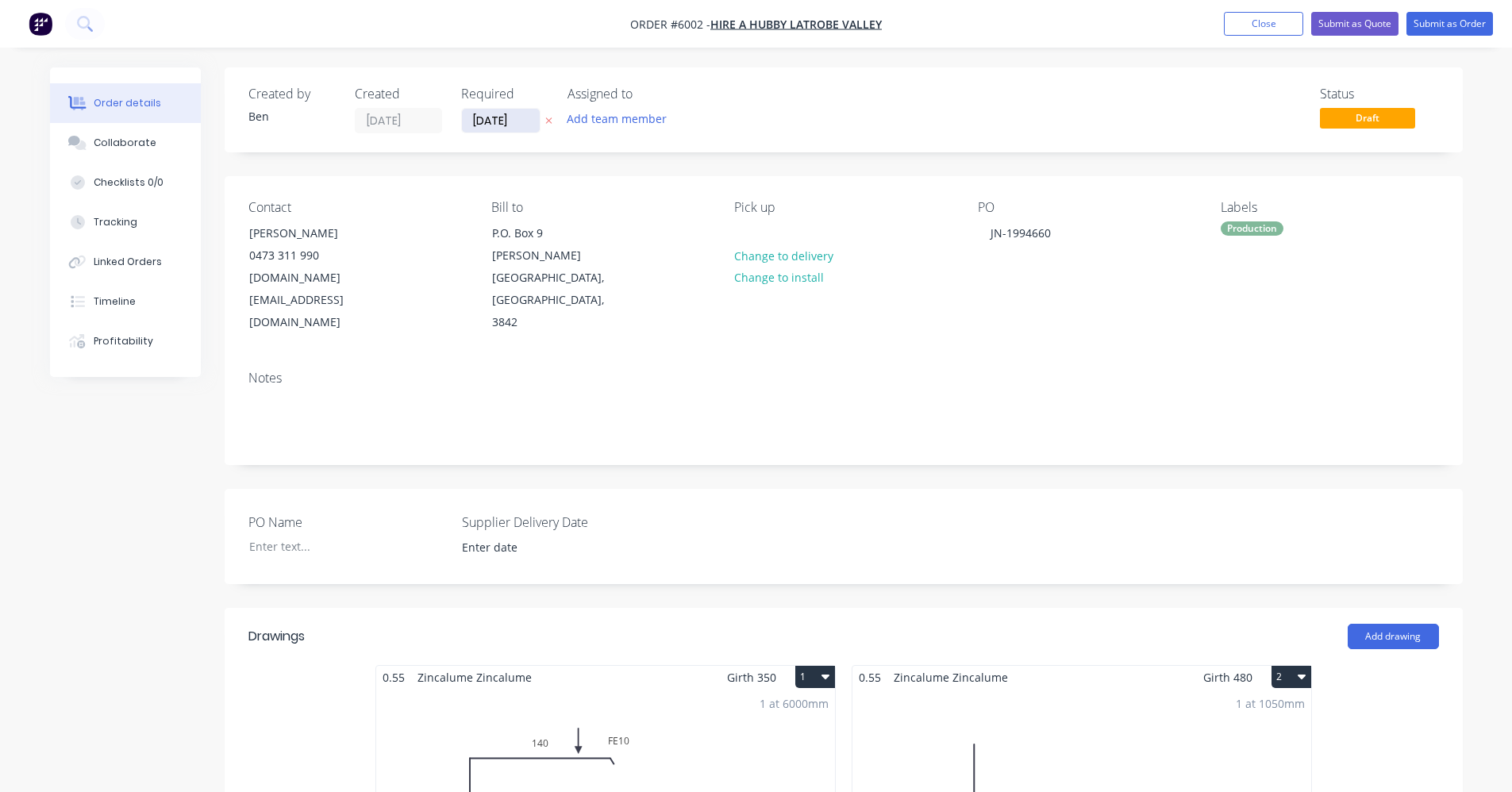
click at [485, 120] on input "[DATE]" at bounding box center [501, 121] width 78 height 24
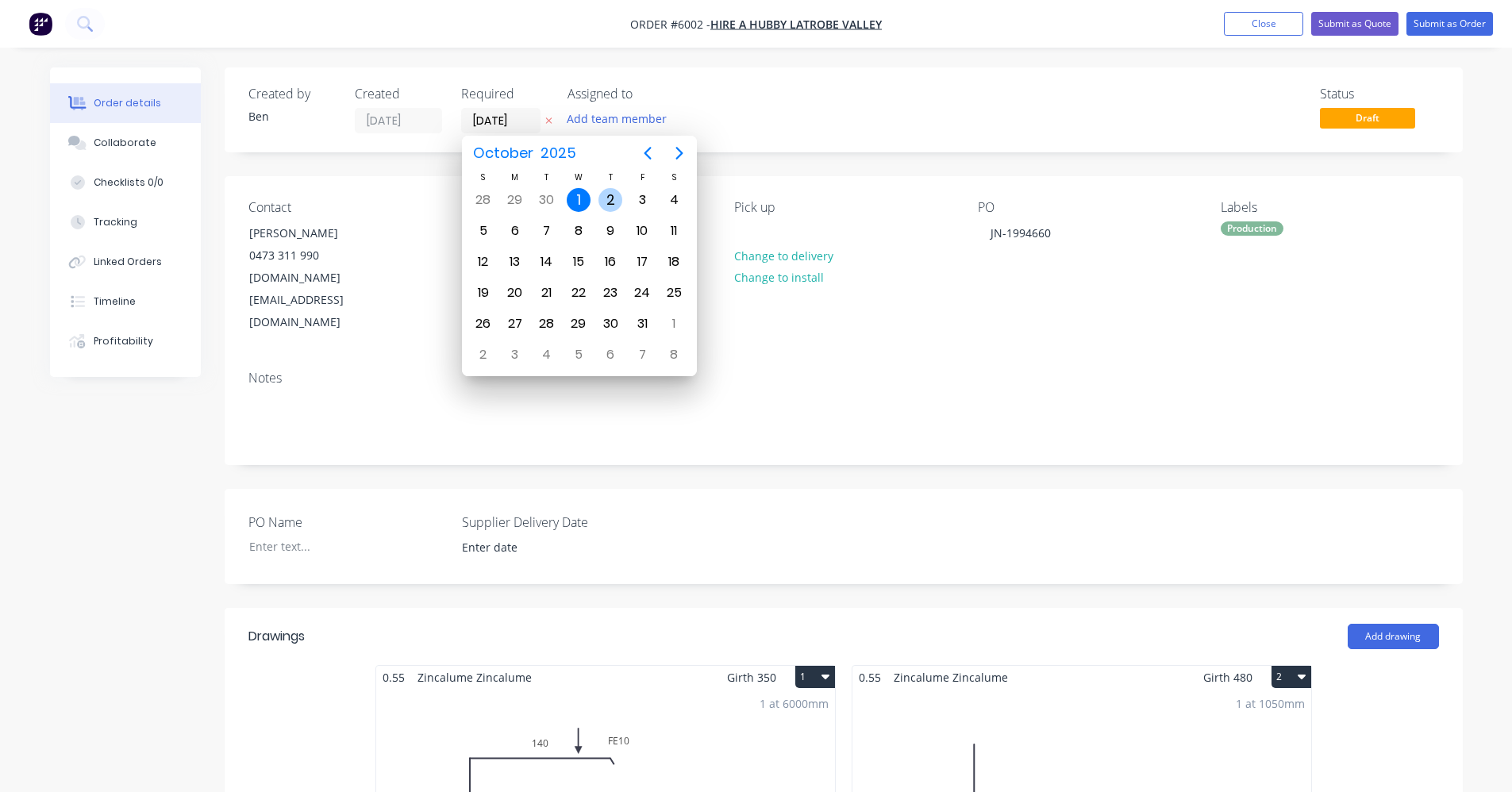
click at [611, 196] on div "2" at bounding box center [611, 201] width 24 height 24
type input "[DATE]"
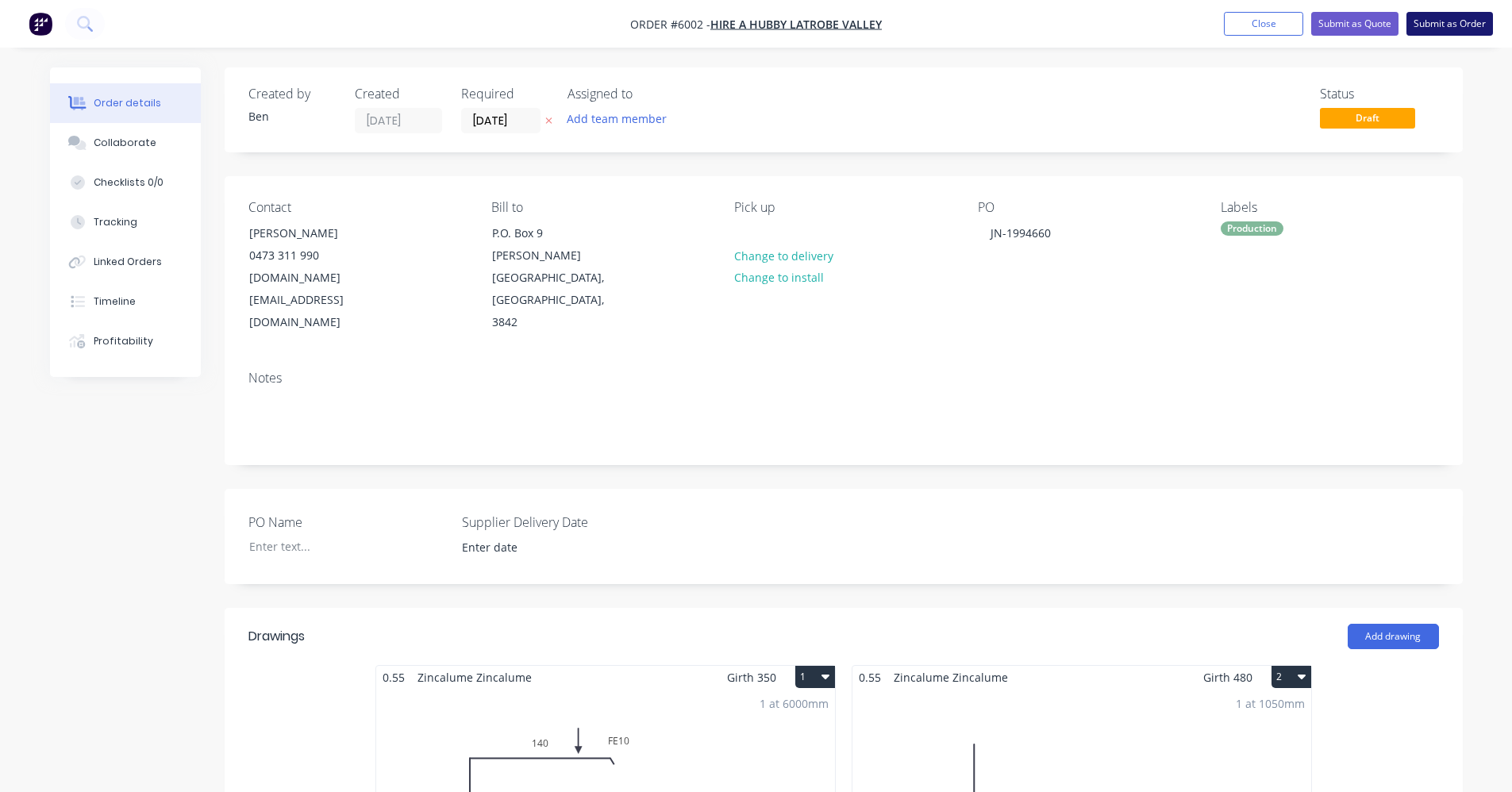
click at [1453, 19] on button "Submit as Order" at bounding box center [1449, 24] width 87 height 24
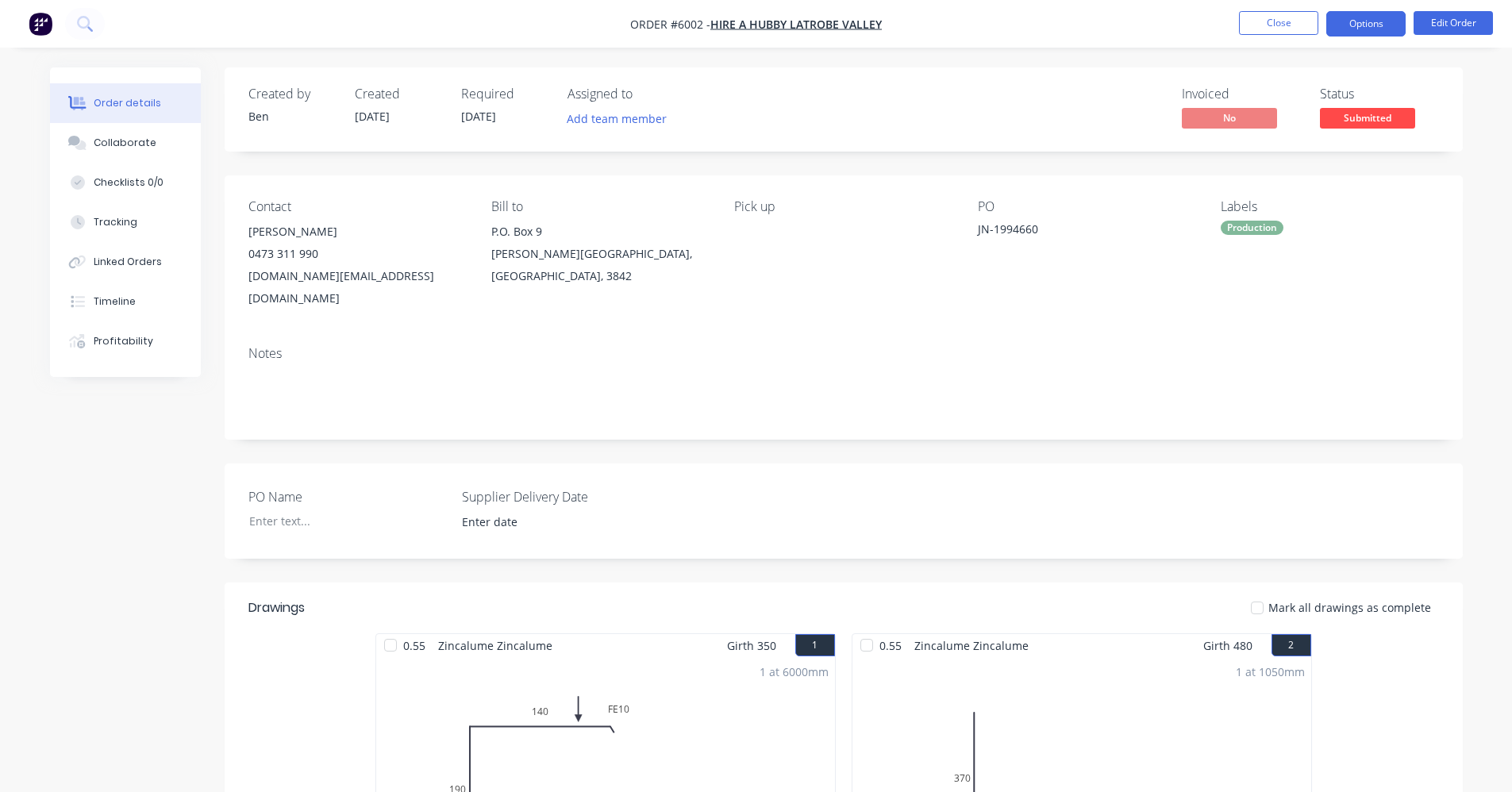
click at [1364, 24] on button "Options" at bounding box center [1366, 23] width 79 height 25
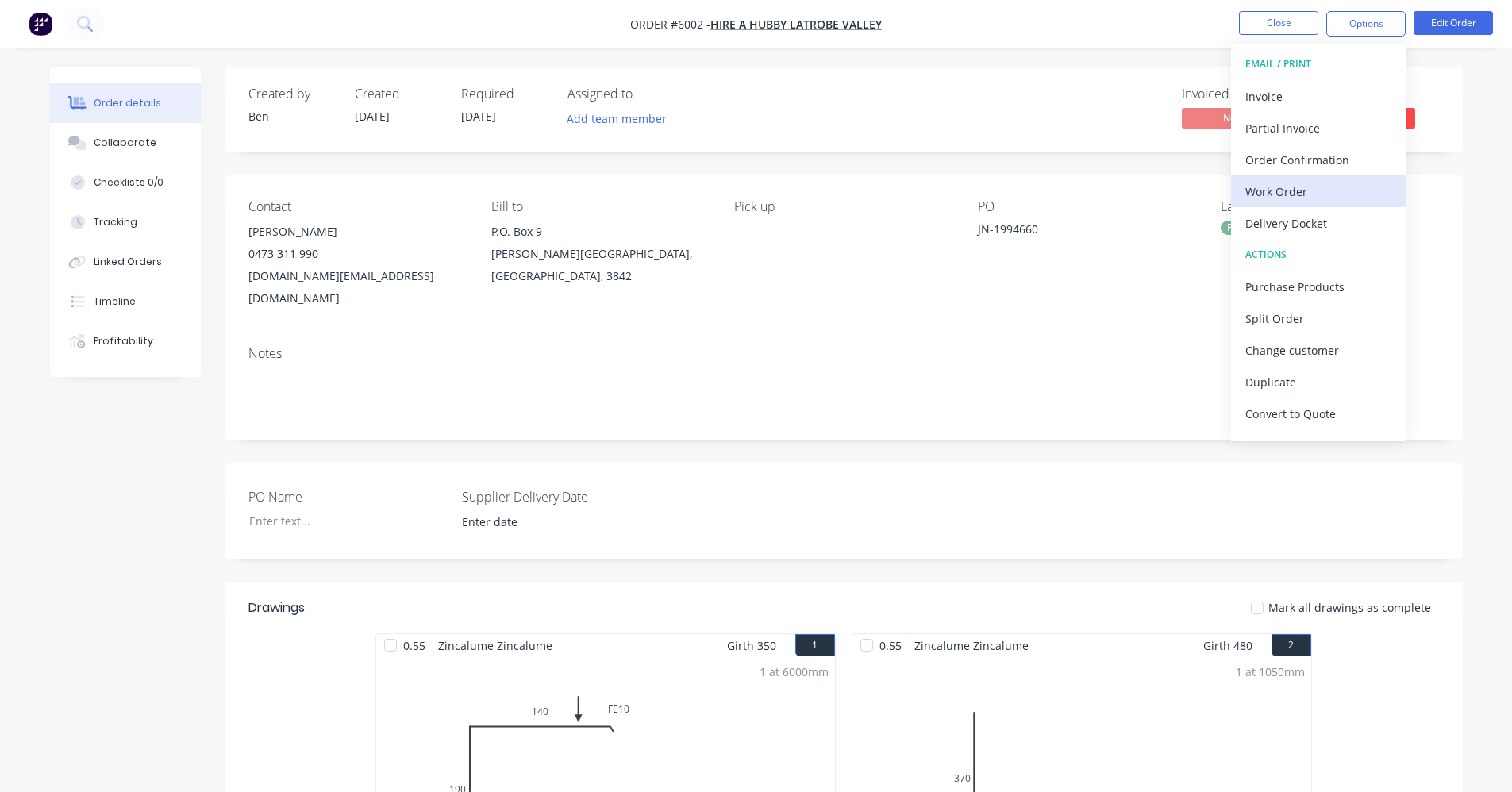
click at [1276, 191] on div "Work Order" at bounding box center [1318, 191] width 146 height 23
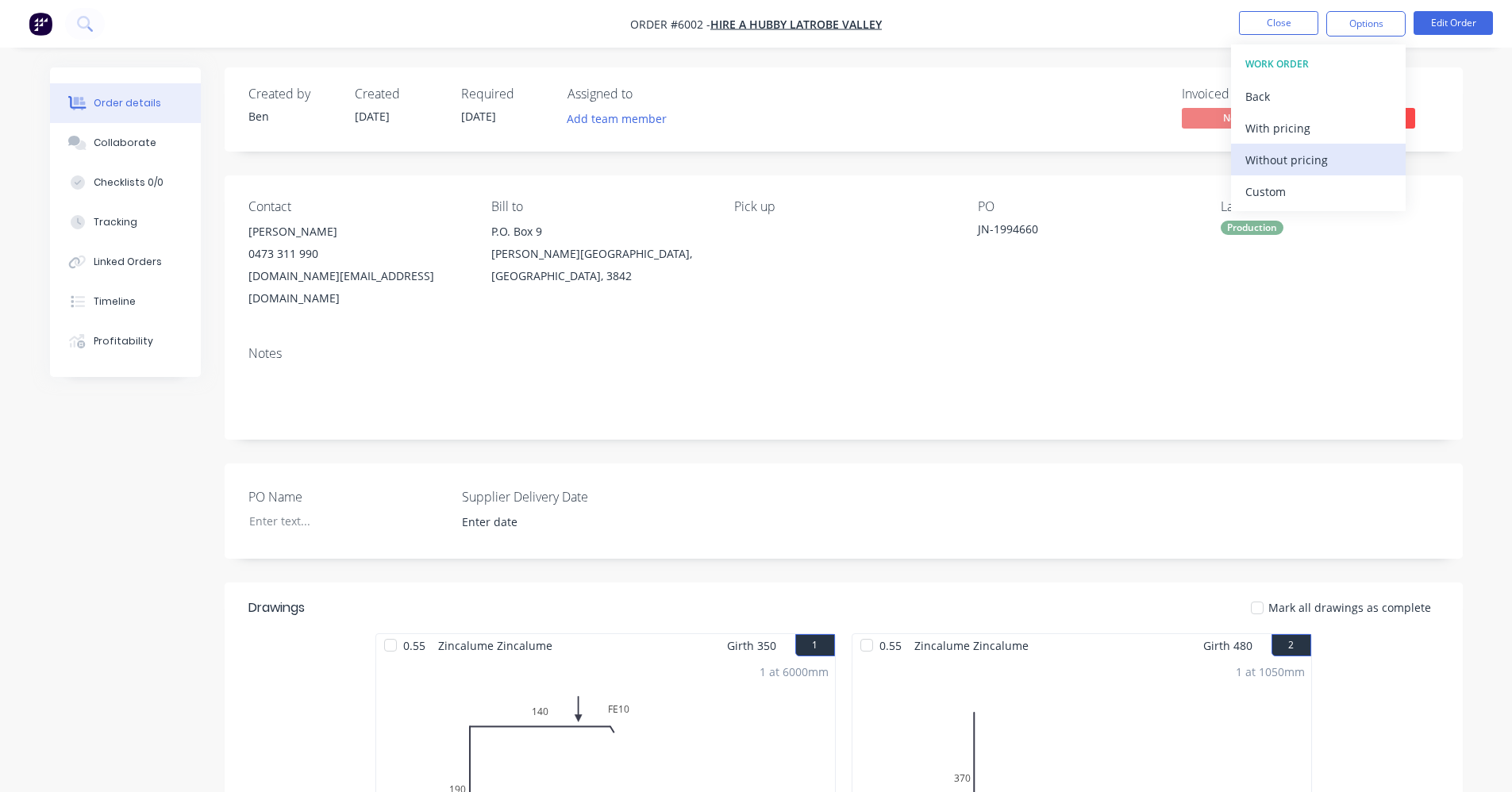
click at [1288, 158] on div "Without pricing" at bounding box center [1318, 160] width 146 height 23
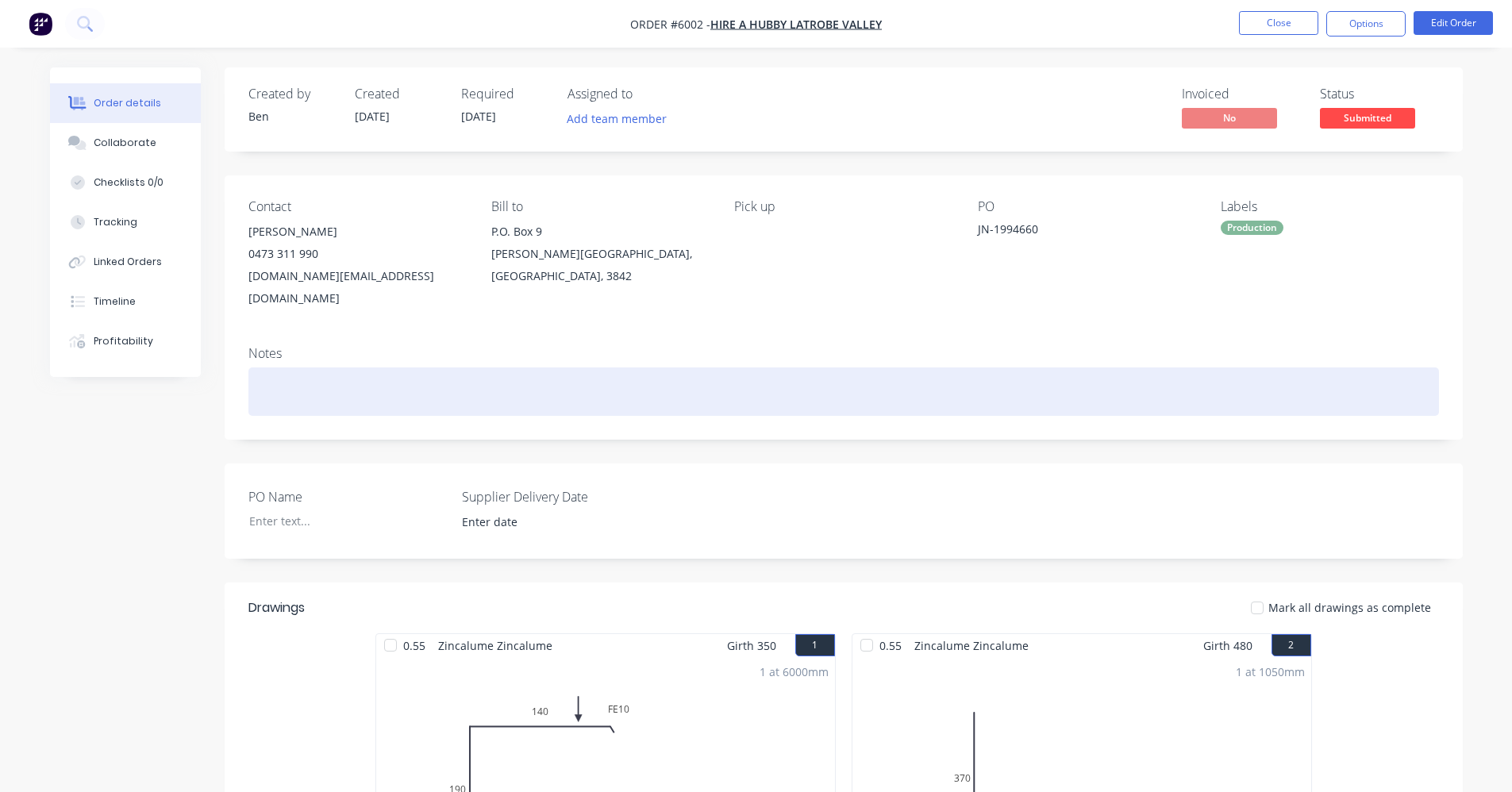
drag, startPoint x: 905, startPoint y: 364, endPoint x: 986, endPoint y: 304, distance: 100.8
click at [905, 368] on div at bounding box center [843, 392] width 1191 height 48
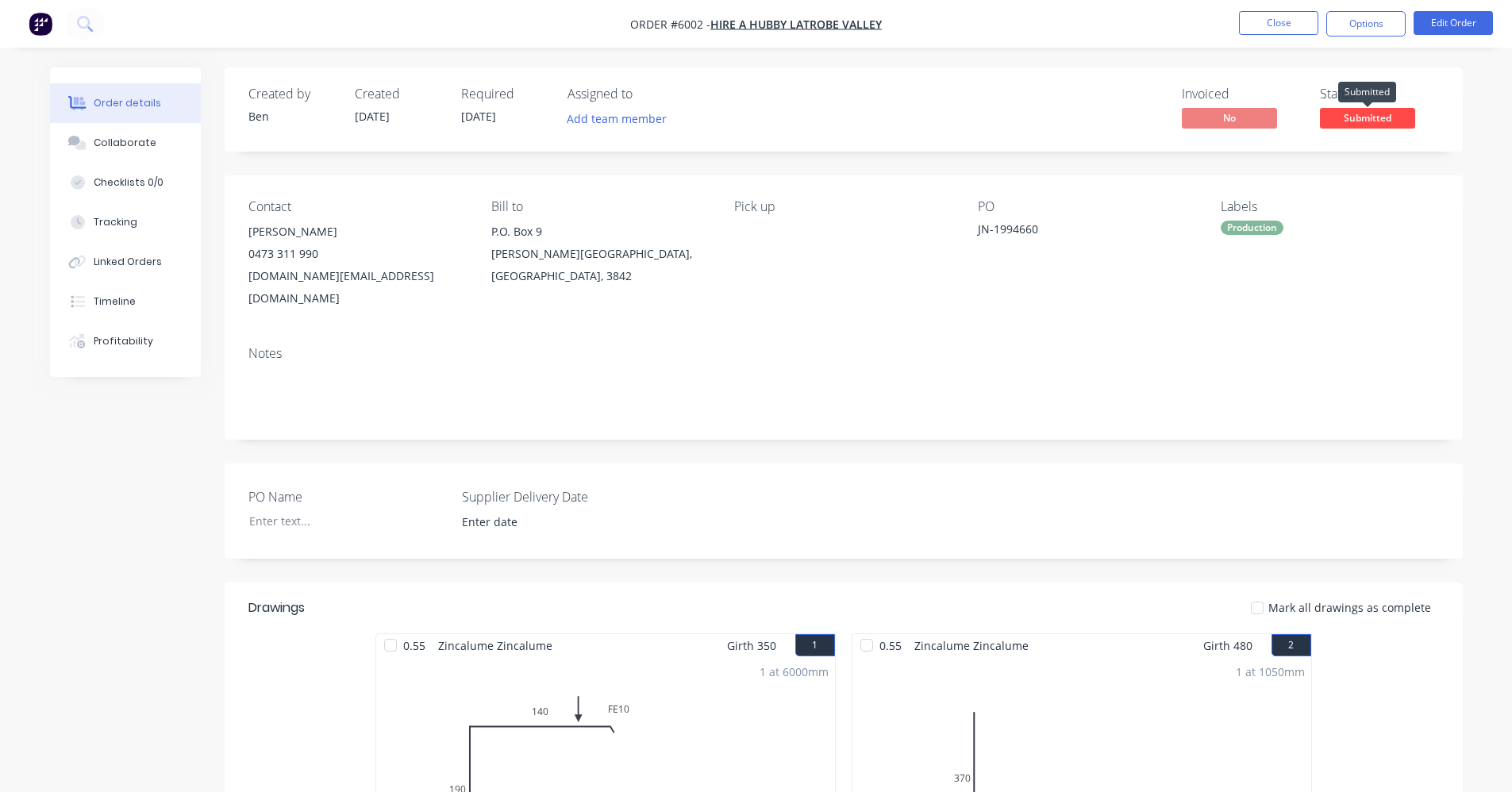
click at [1384, 119] on span "Submitted" at bounding box center [1367, 117] width 95 height 19
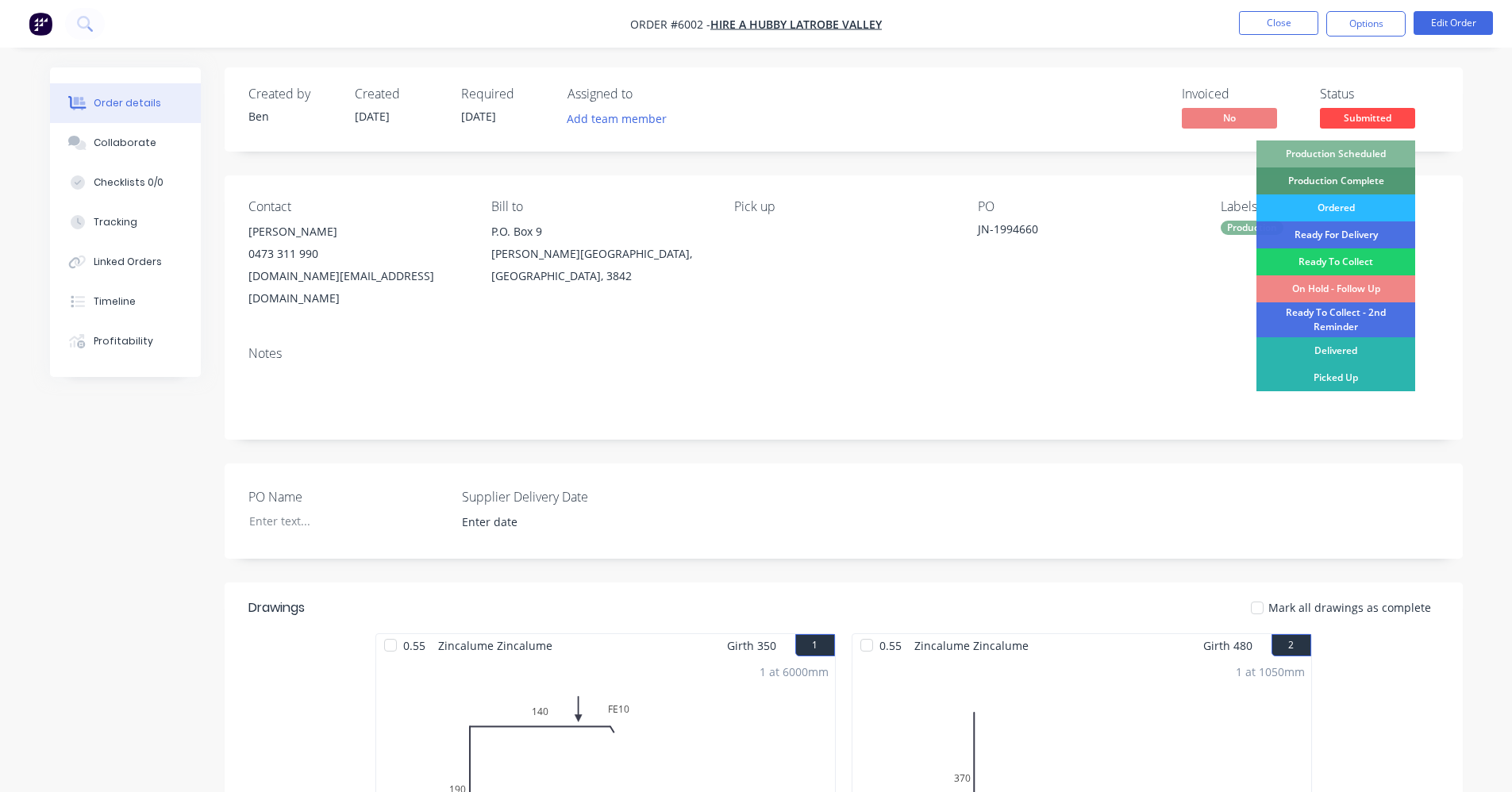
click at [1331, 148] on div "Production Scheduled" at bounding box center [1336, 153] width 159 height 27
